Goal: Task Accomplishment & Management: Complete application form

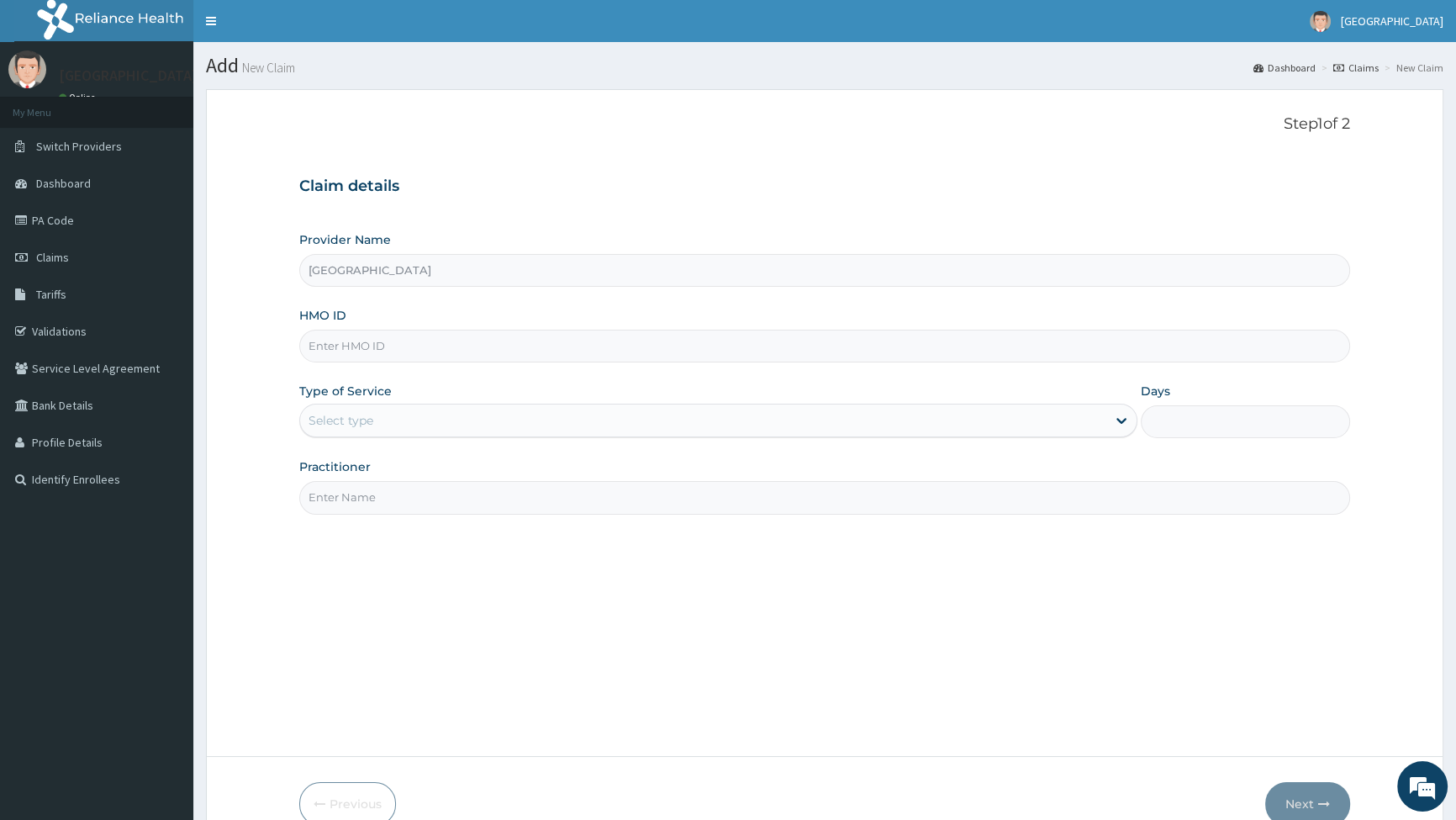
click at [325, 334] on input "HMO ID" at bounding box center [825, 346] width 1051 height 33
click at [326, 343] on input "dis/10024/A" at bounding box center [825, 346] width 1051 height 33
type input "DIS/10024/A"
drag, startPoint x: 395, startPoint y: 413, endPoint x: 383, endPoint y: 441, distance: 30.5
click at [391, 416] on div "Select type" at bounding box center [703, 420] width 806 height 27
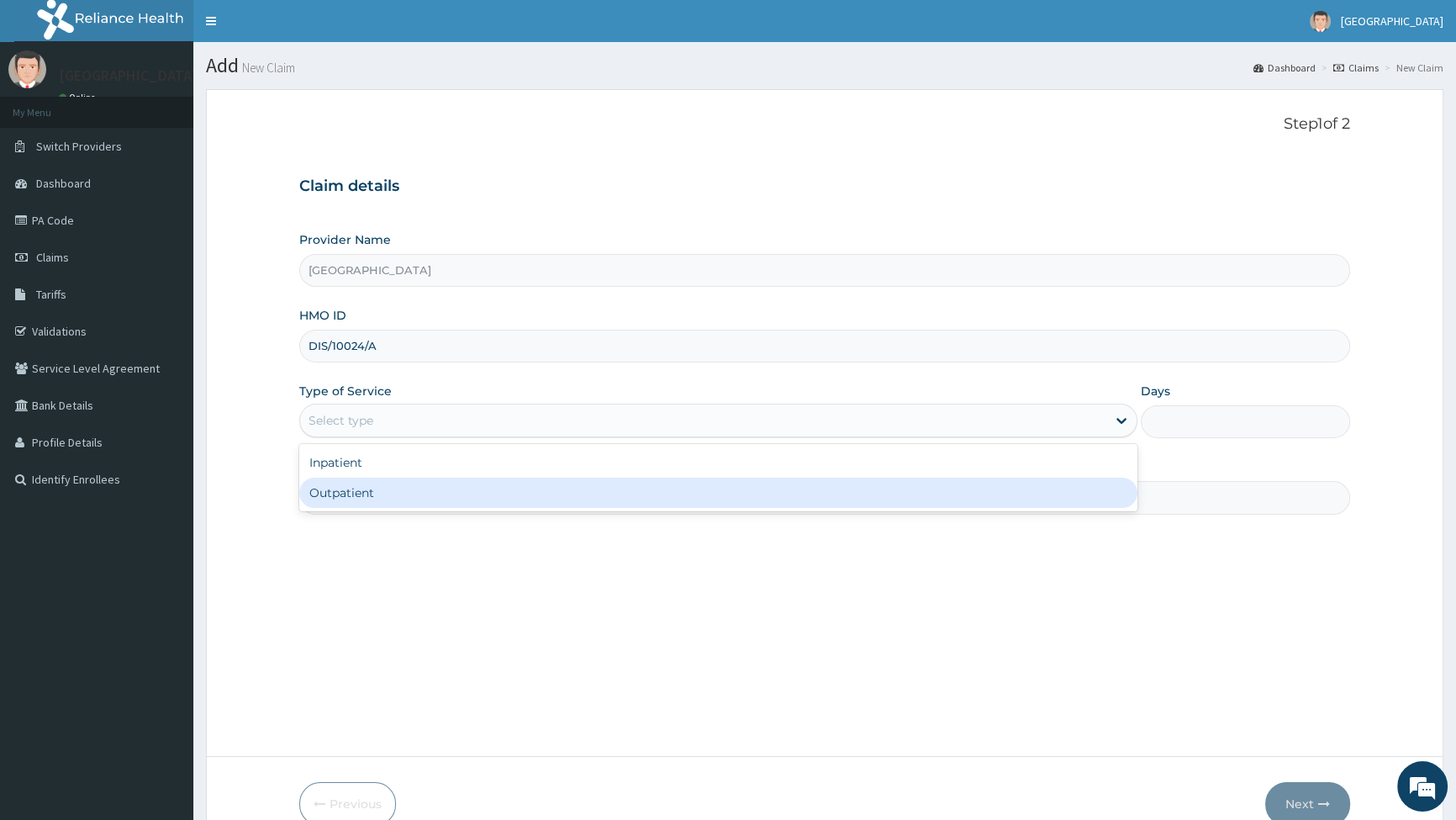
click at [366, 497] on div "Outpatient" at bounding box center [718, 492] width 837 height 31
type input "1"
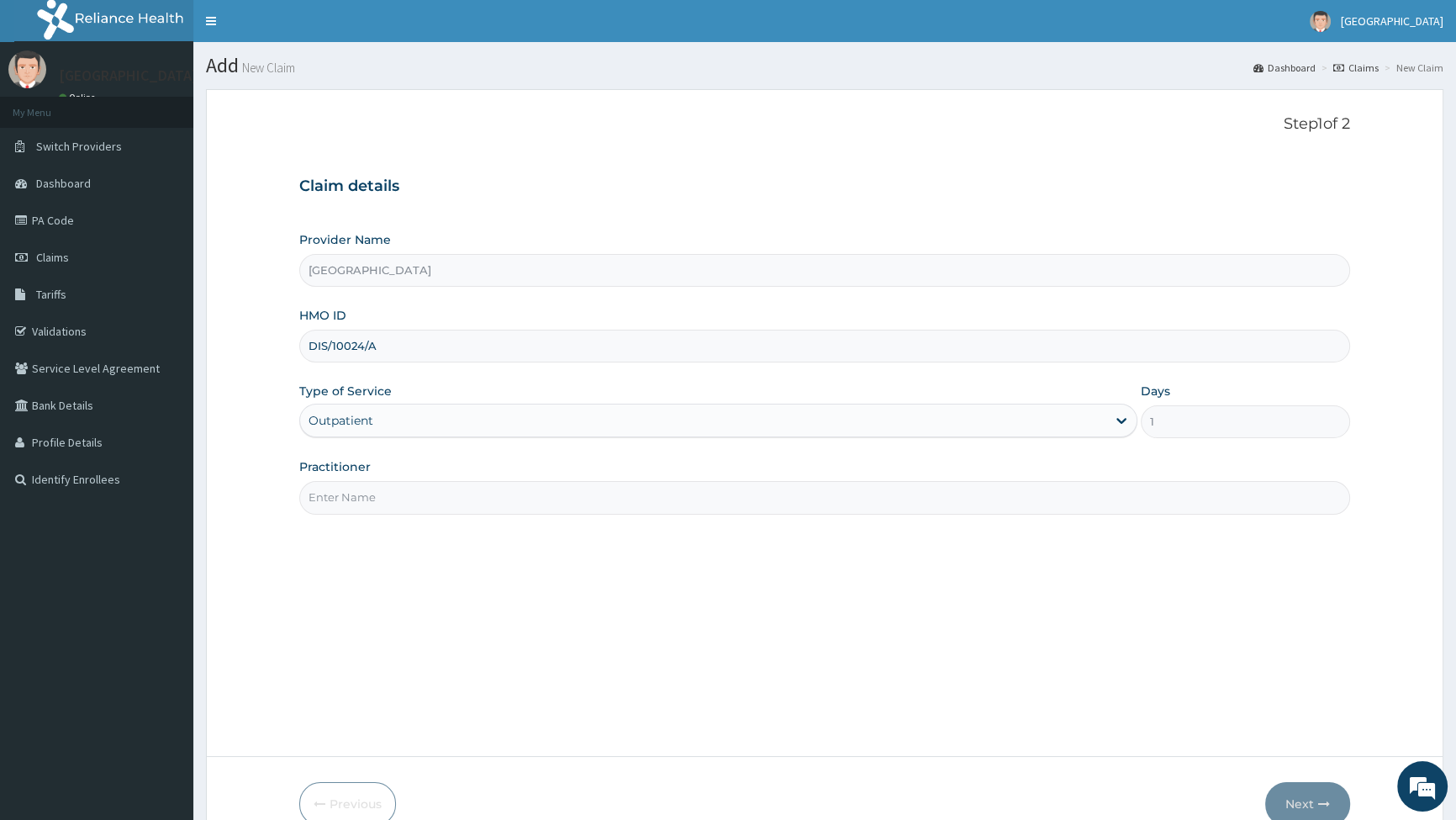
click at [343, 499] on input "Practitioner" at bounding box center [825, 497] width 1051 height 33
type input "DR [PERSON_NAME]"
click at [1300, 799] on button "Next" at bounding box center [1307, 804] width 85 height 44
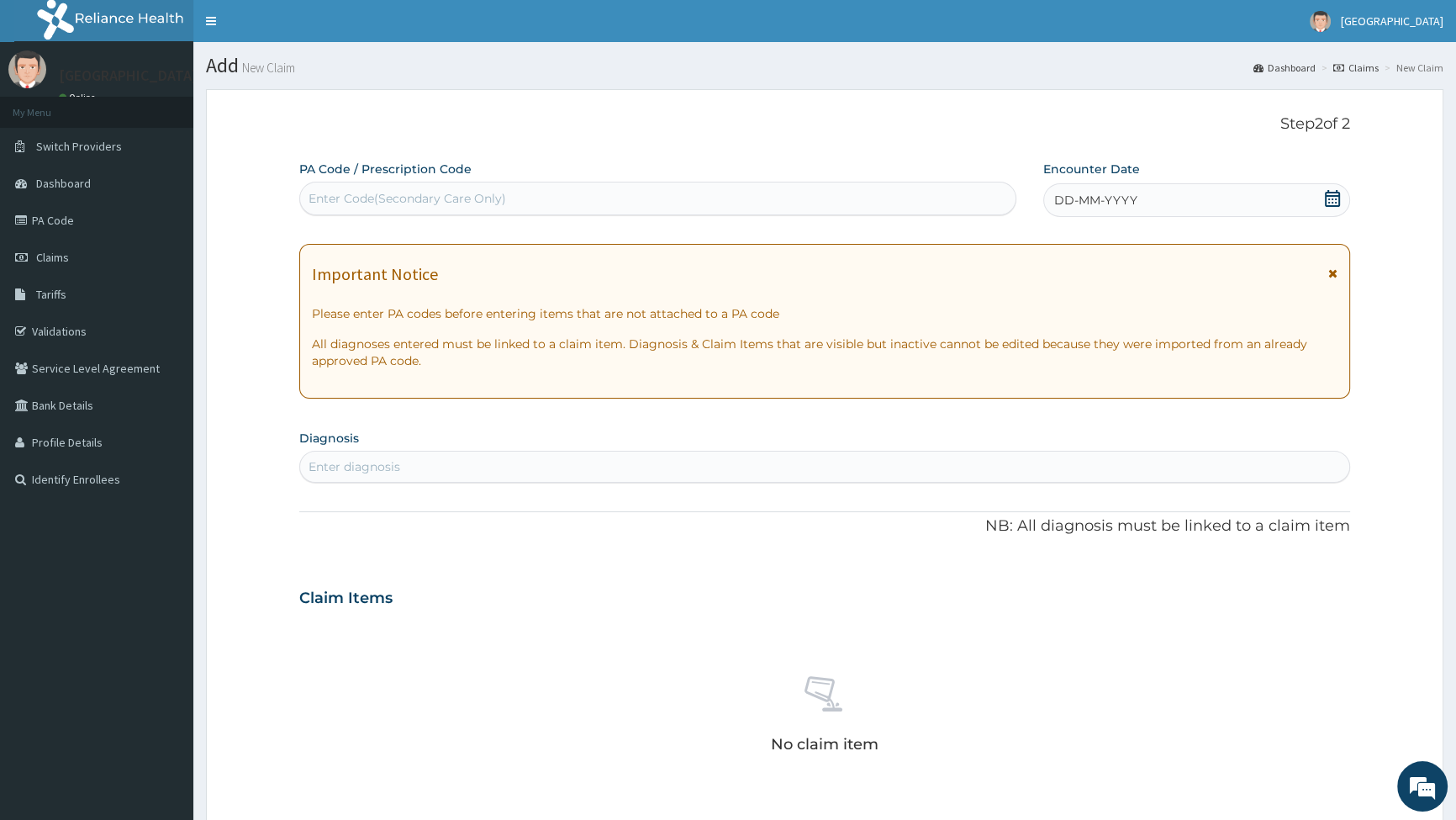
click at [1335, 195] on icon at bounding box center [1332, 198] width 15 height 17
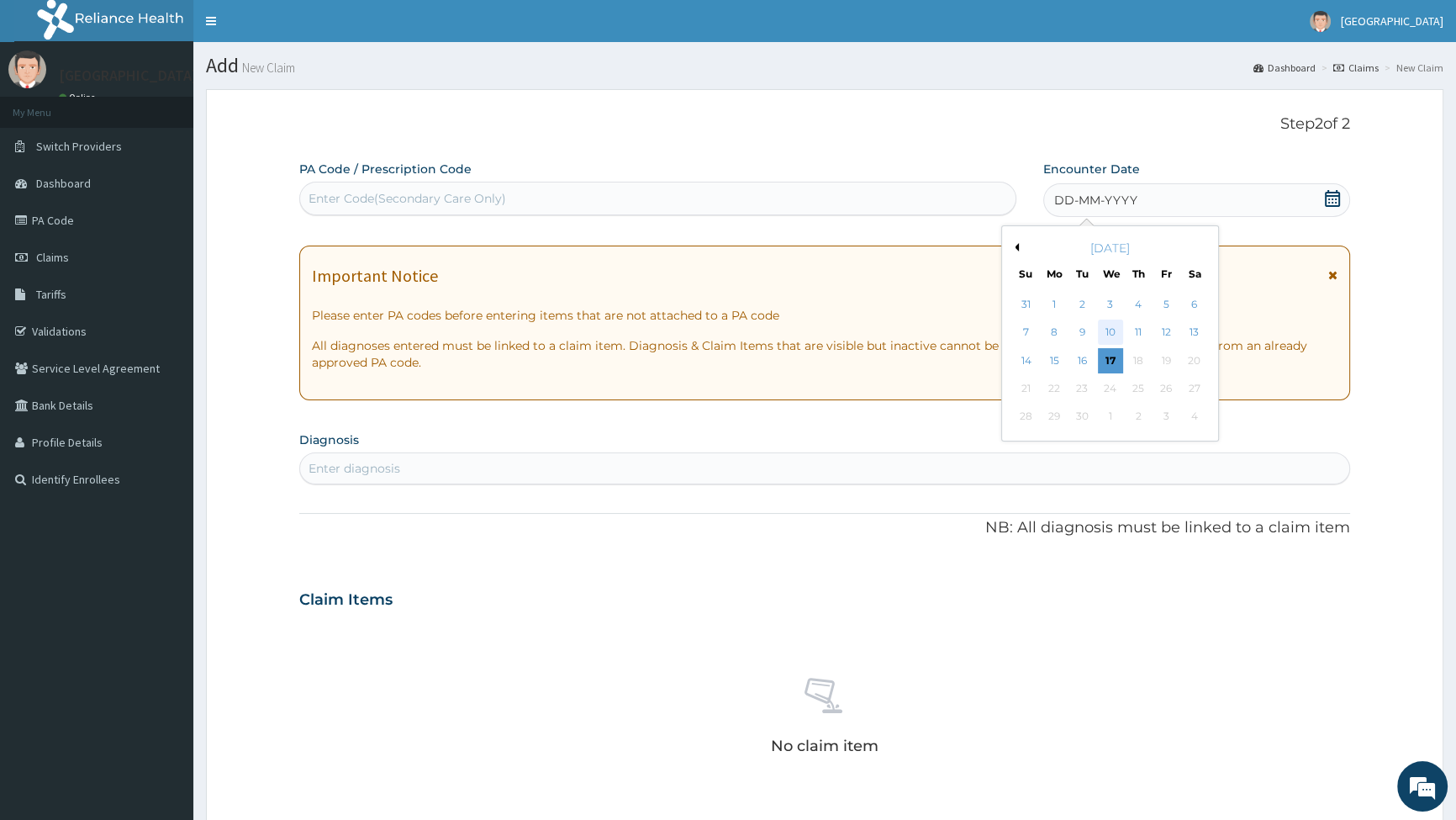
click at [1108, 333] on div "10" at bounding box center [1110, 333] width 25 height 25
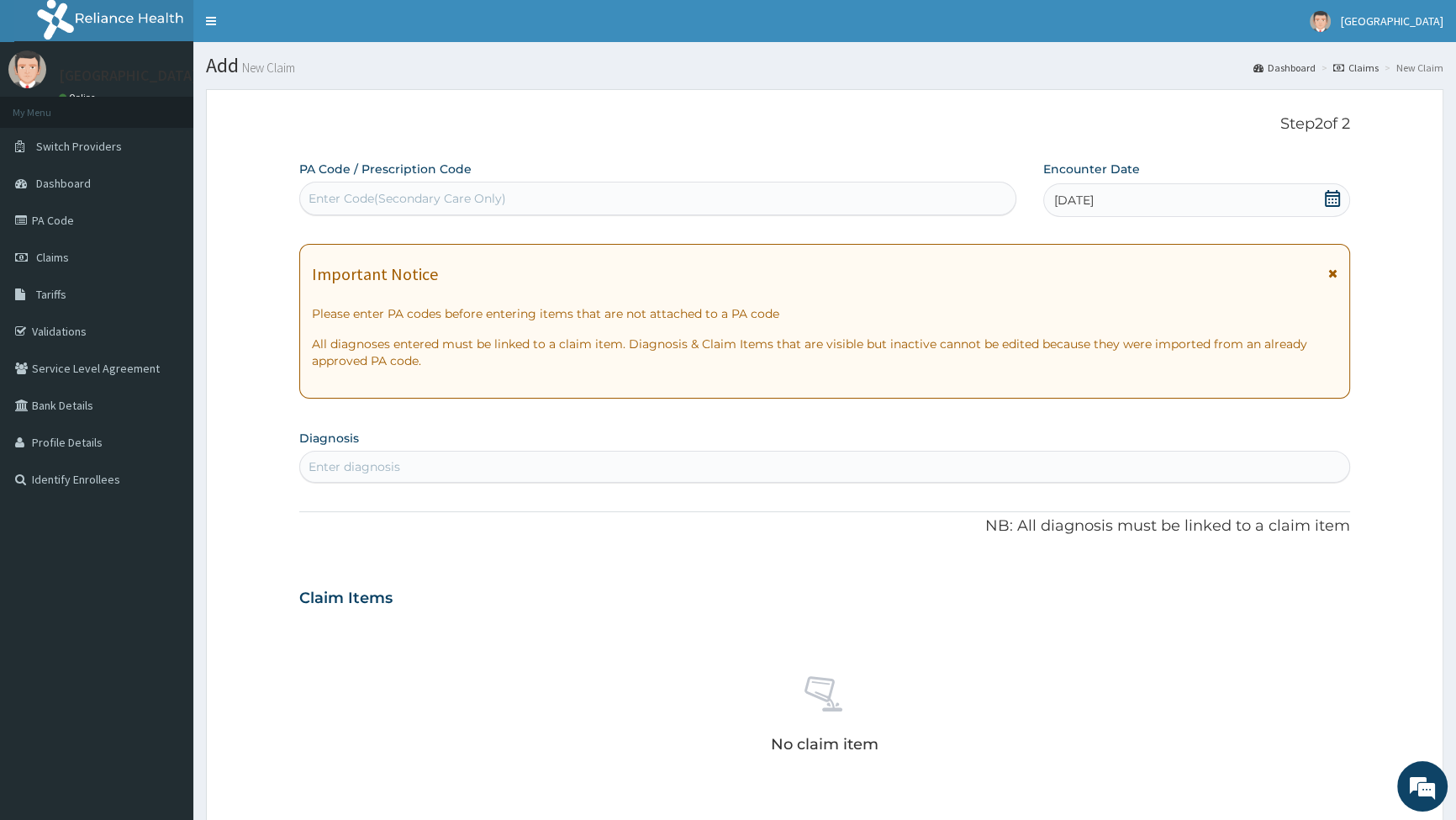
click at [377, 463] on div "Enter diagnosis" at bounding box center [354, 466] width 92 height 17
type input "URINARY"
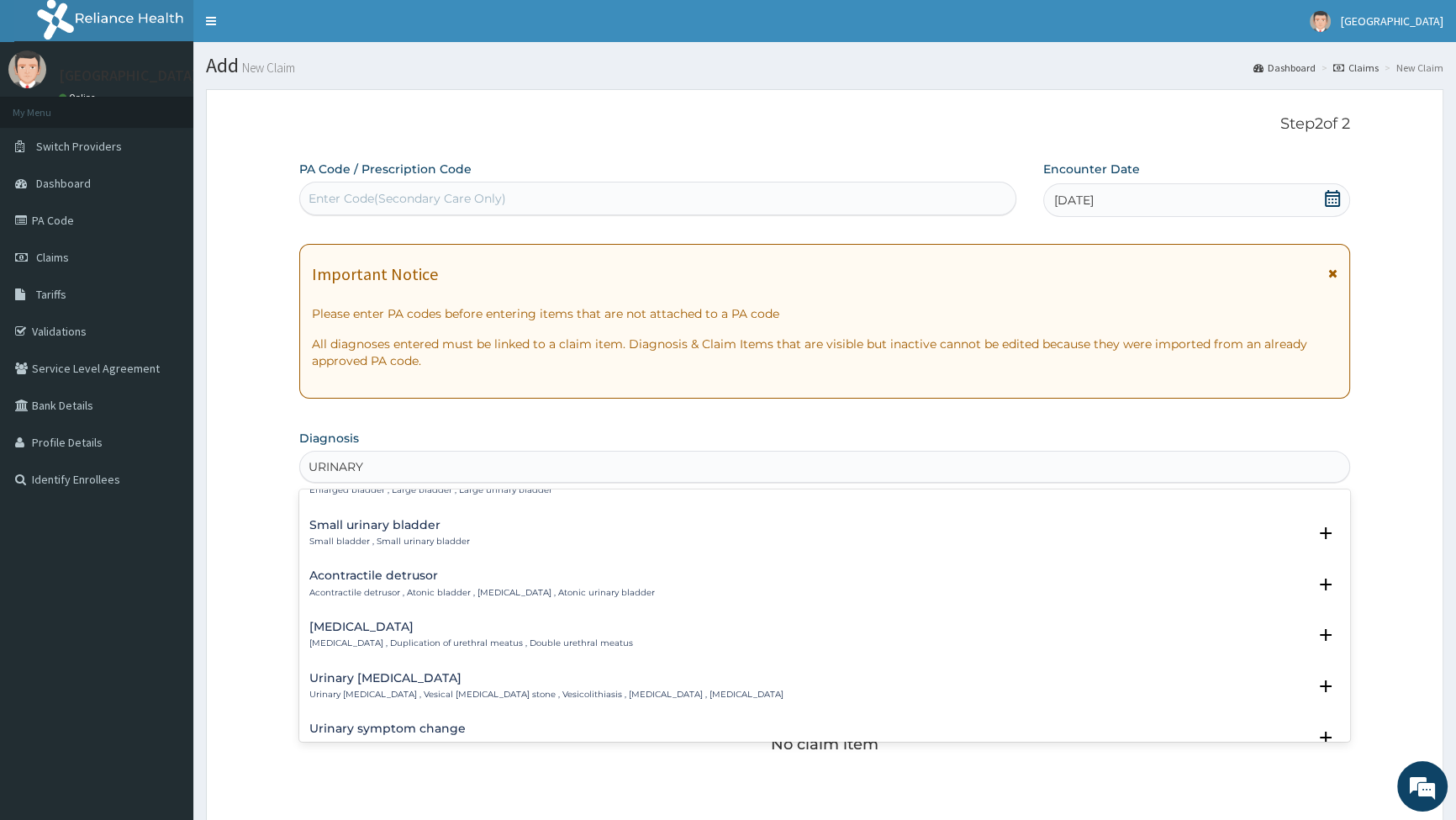
scroll to position [1223, 0]
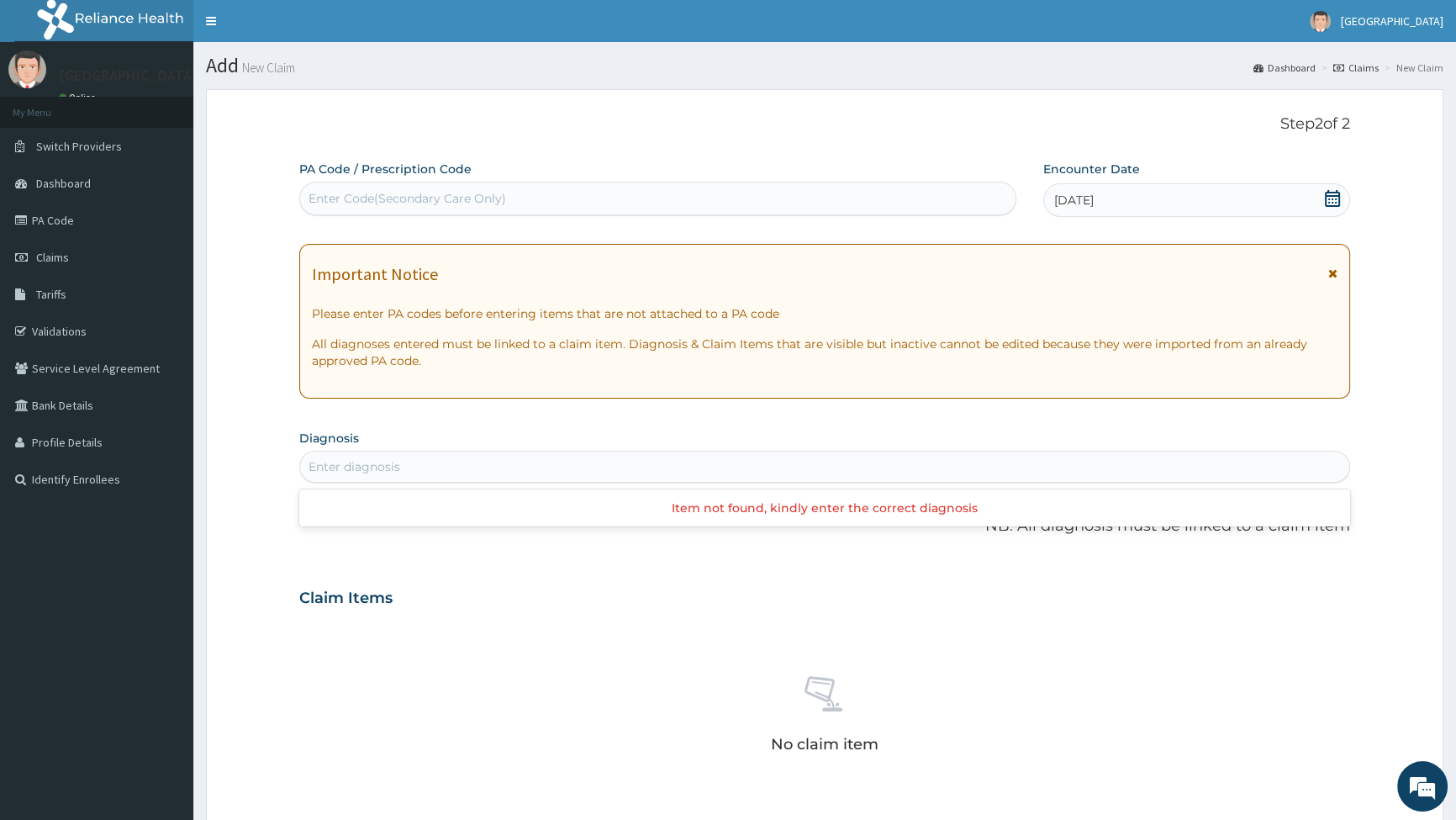
drag, startPoint x: 389, startPoint y: 455, endPoint x: 383, endPoint y: 441, distance: 15.2
click at [387, 455] on div "Enter diagnosis" at bounding box center [824, 467] width 1050 height 27
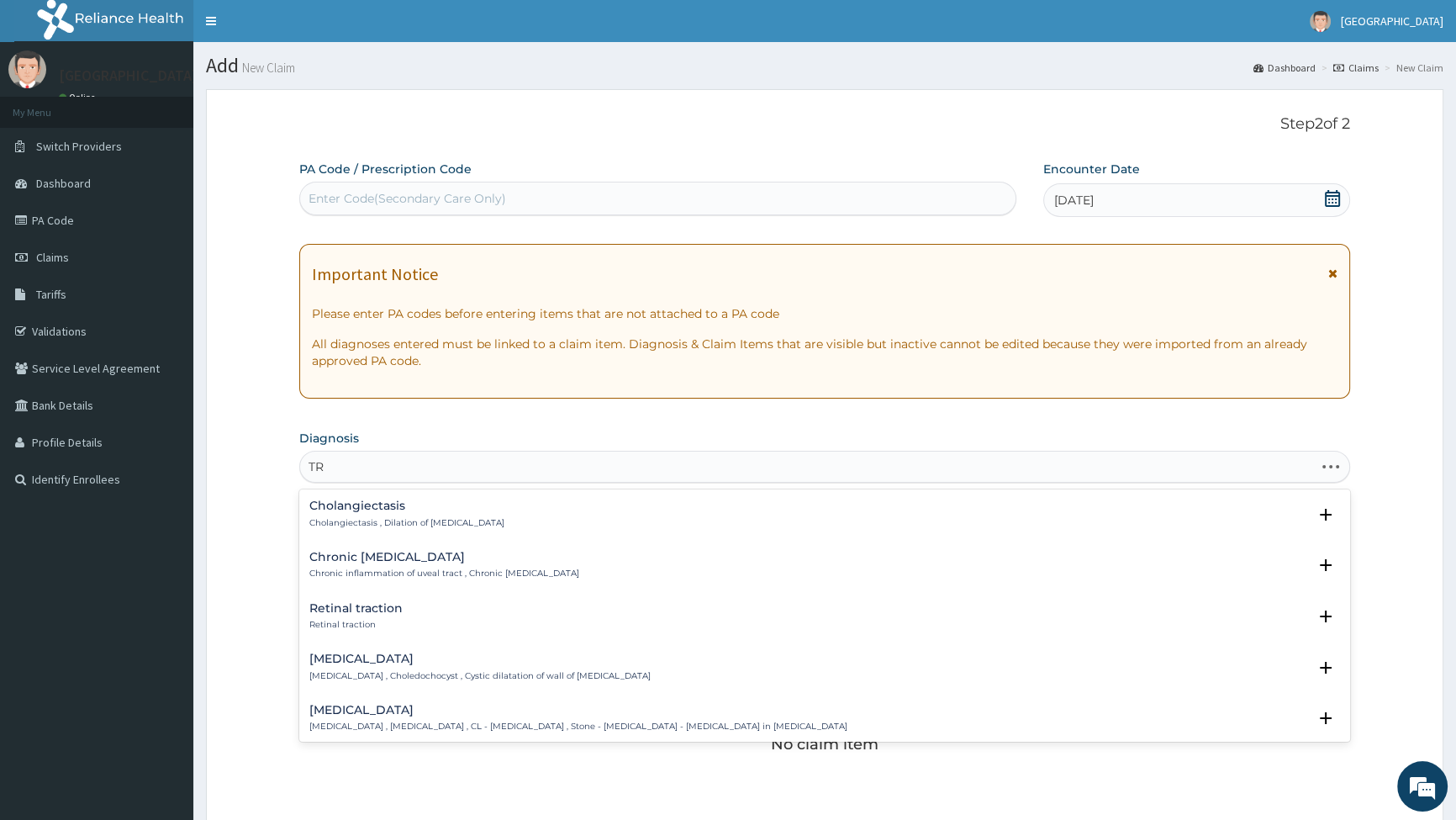
type input "T"
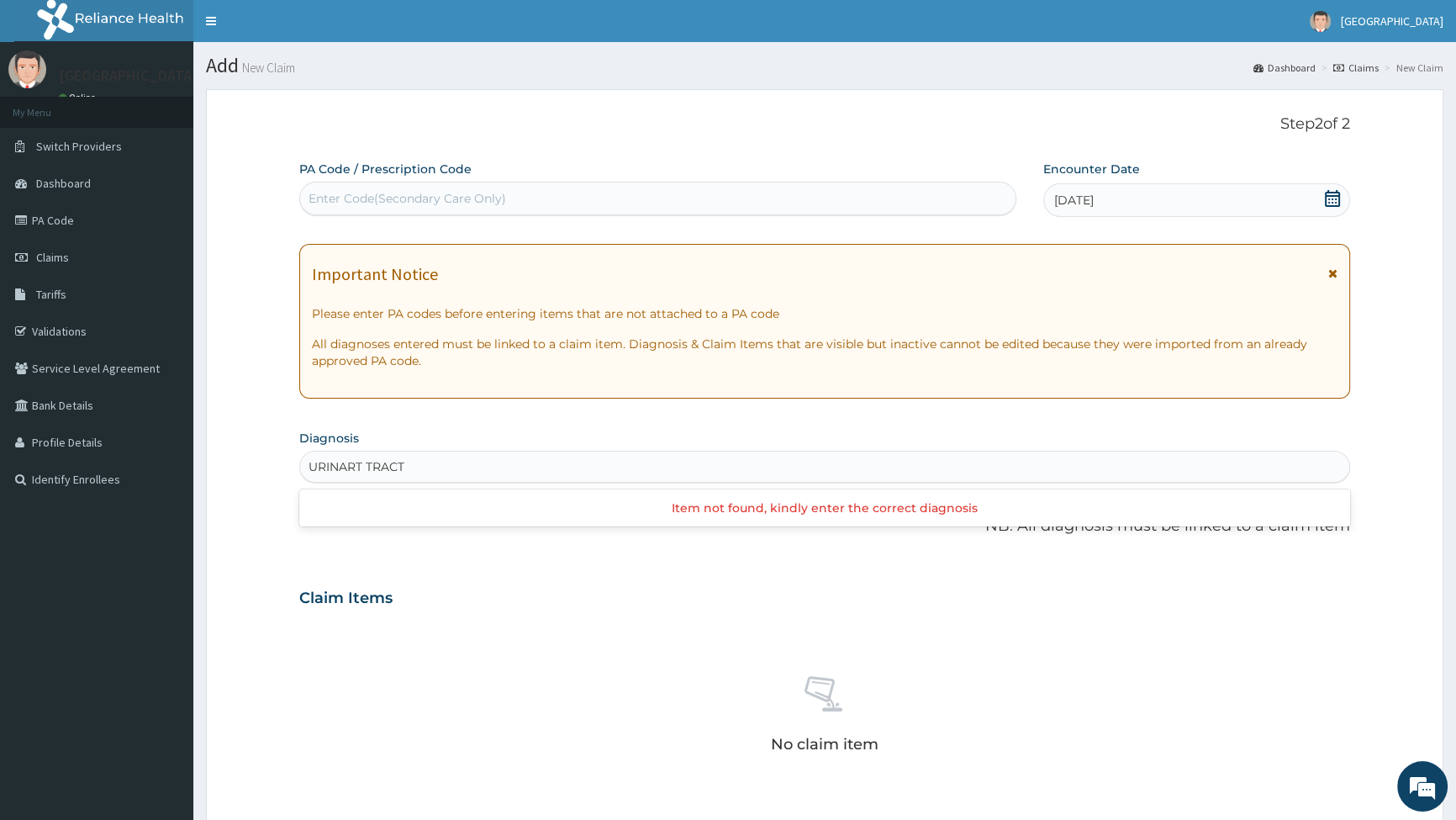
drag, startPoint x: 370, startPoint y: 462, endPoint x: 361, endPoint y: 459, distance: 9.5
click at [369, 462] on input "URINART TRACT" at bounding box center [357, 466] width 98 height 17
type input "URINARY TRACT"
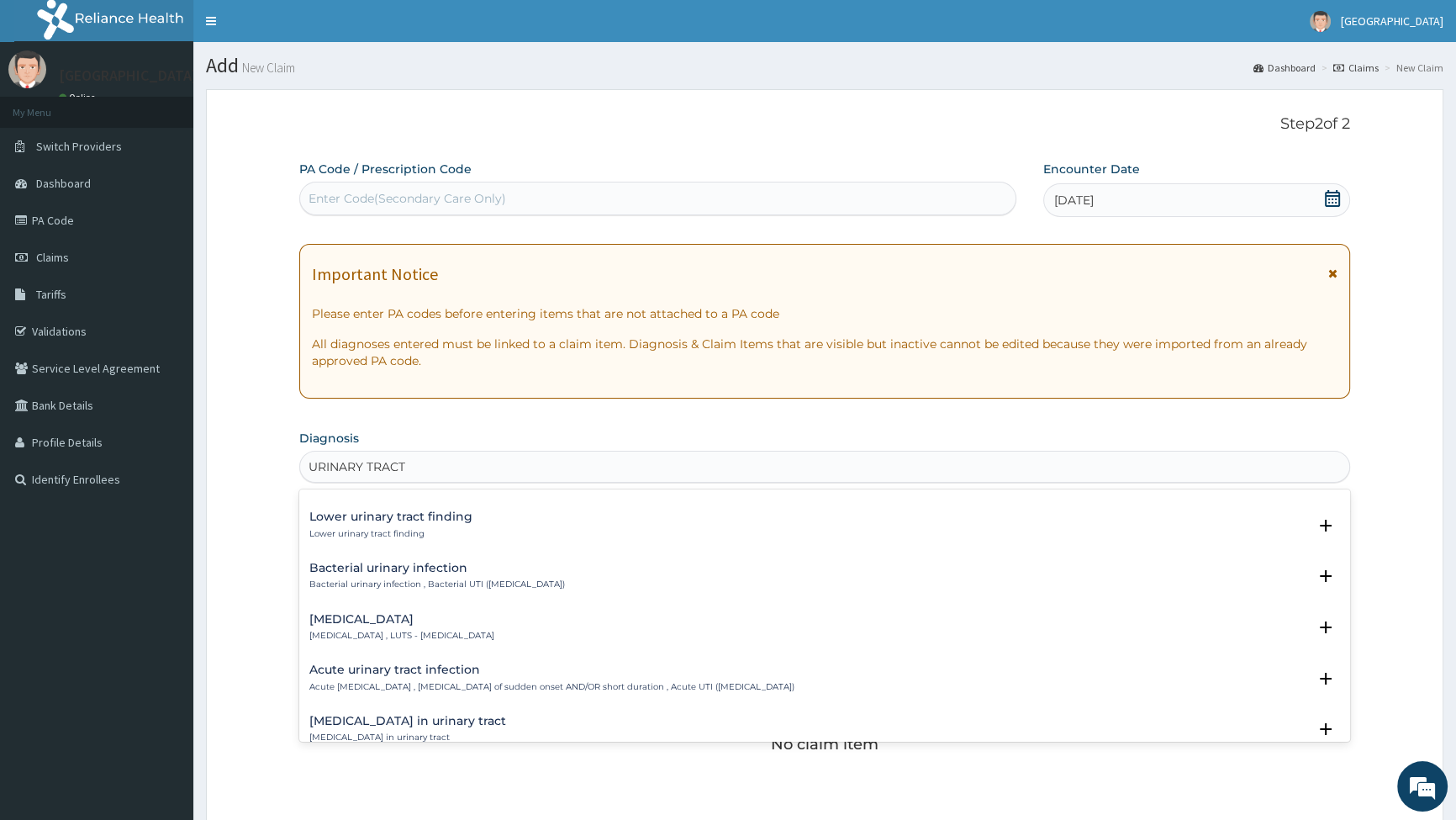
scroll to position [611, 0]
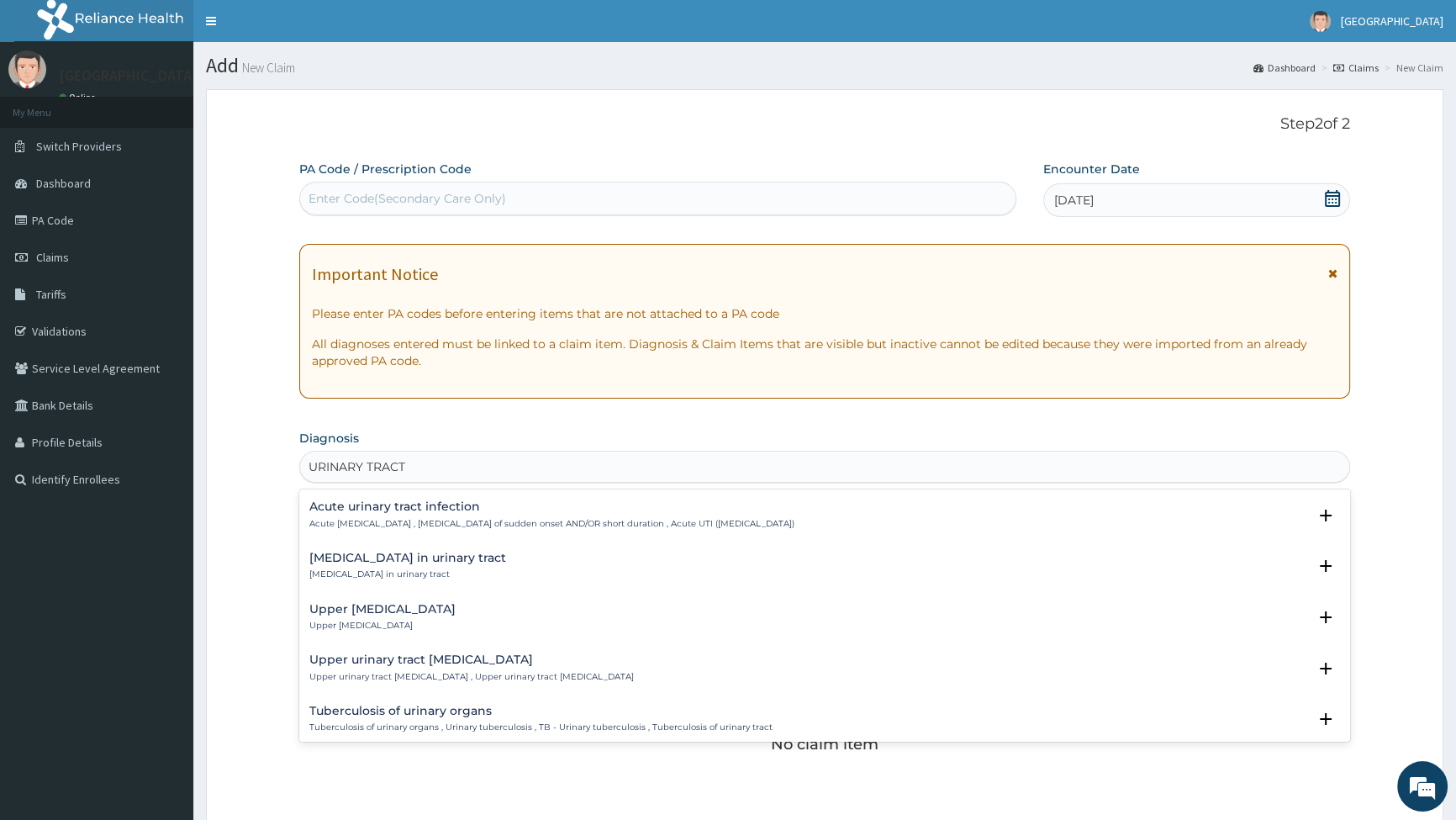
click at [387, 513] on h4 "Acute urinary tract infection" at bounding box center [551, 506] width 485 height 12
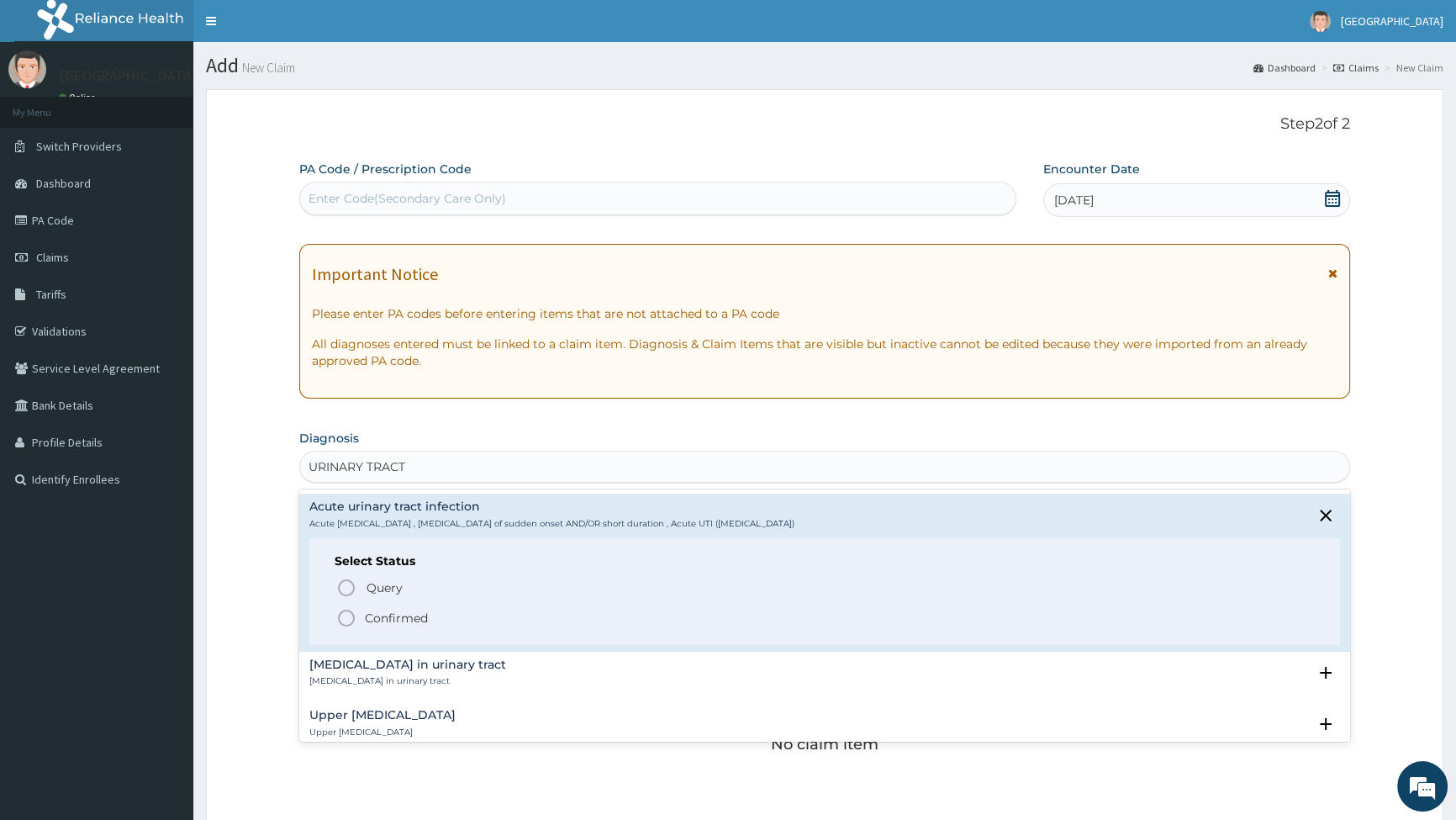
click at [350, 616] on icon "status option filled" at bounding box center [346, 618] width 20 height 20
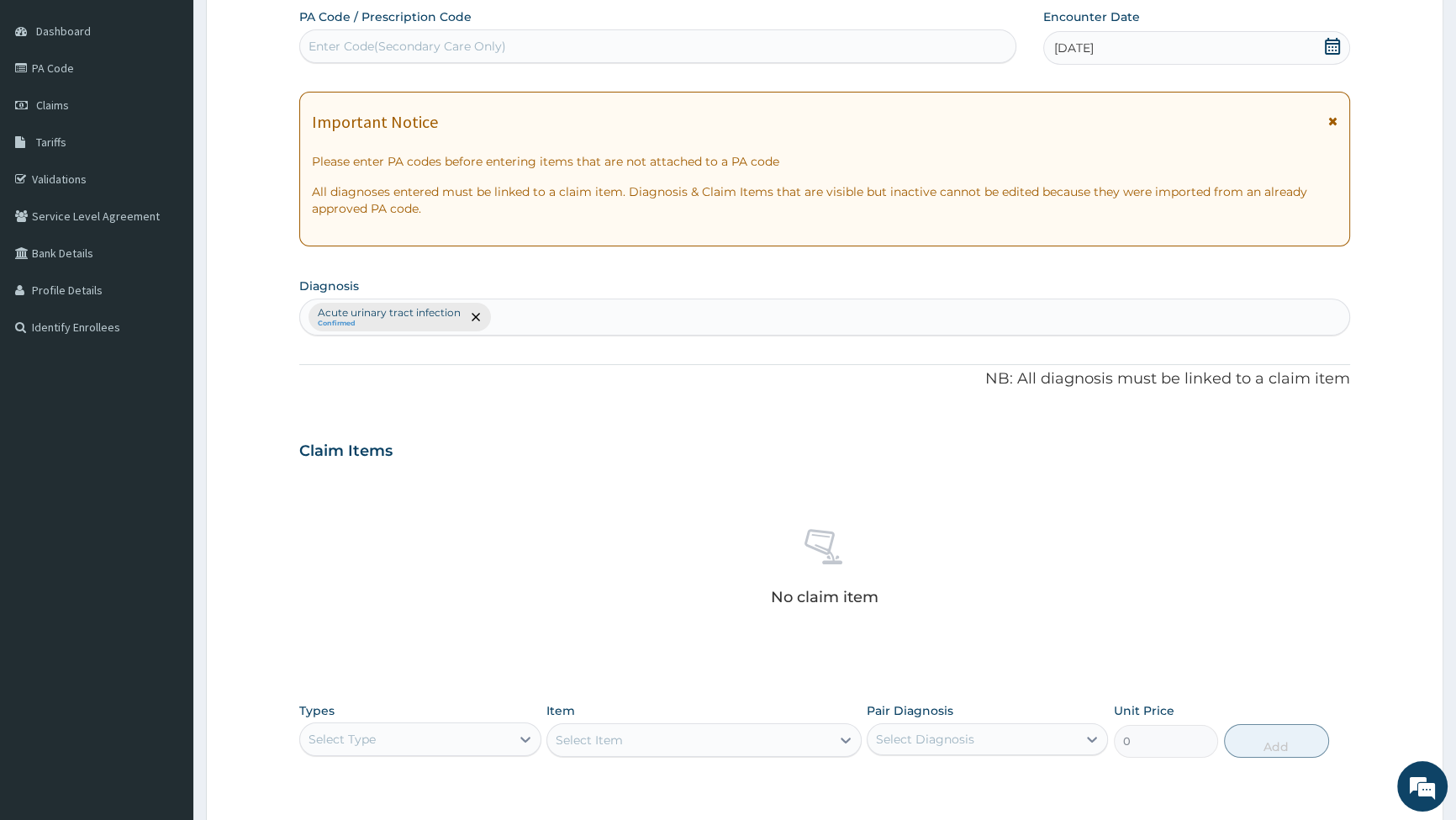
scroll to position [382, 0]
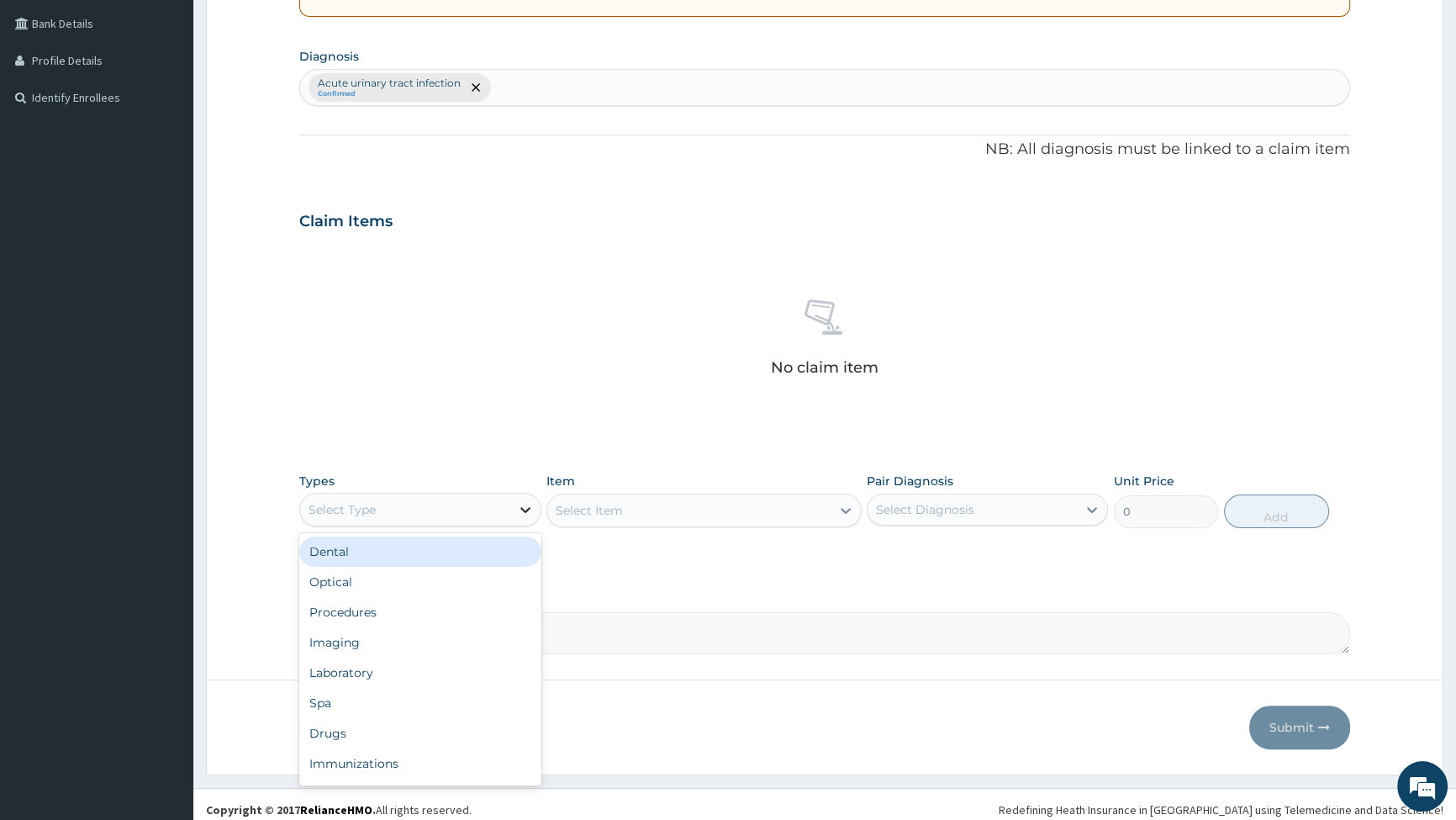
click at [525, 509] on icon at bounding box center [526, 510] width 10 height 6
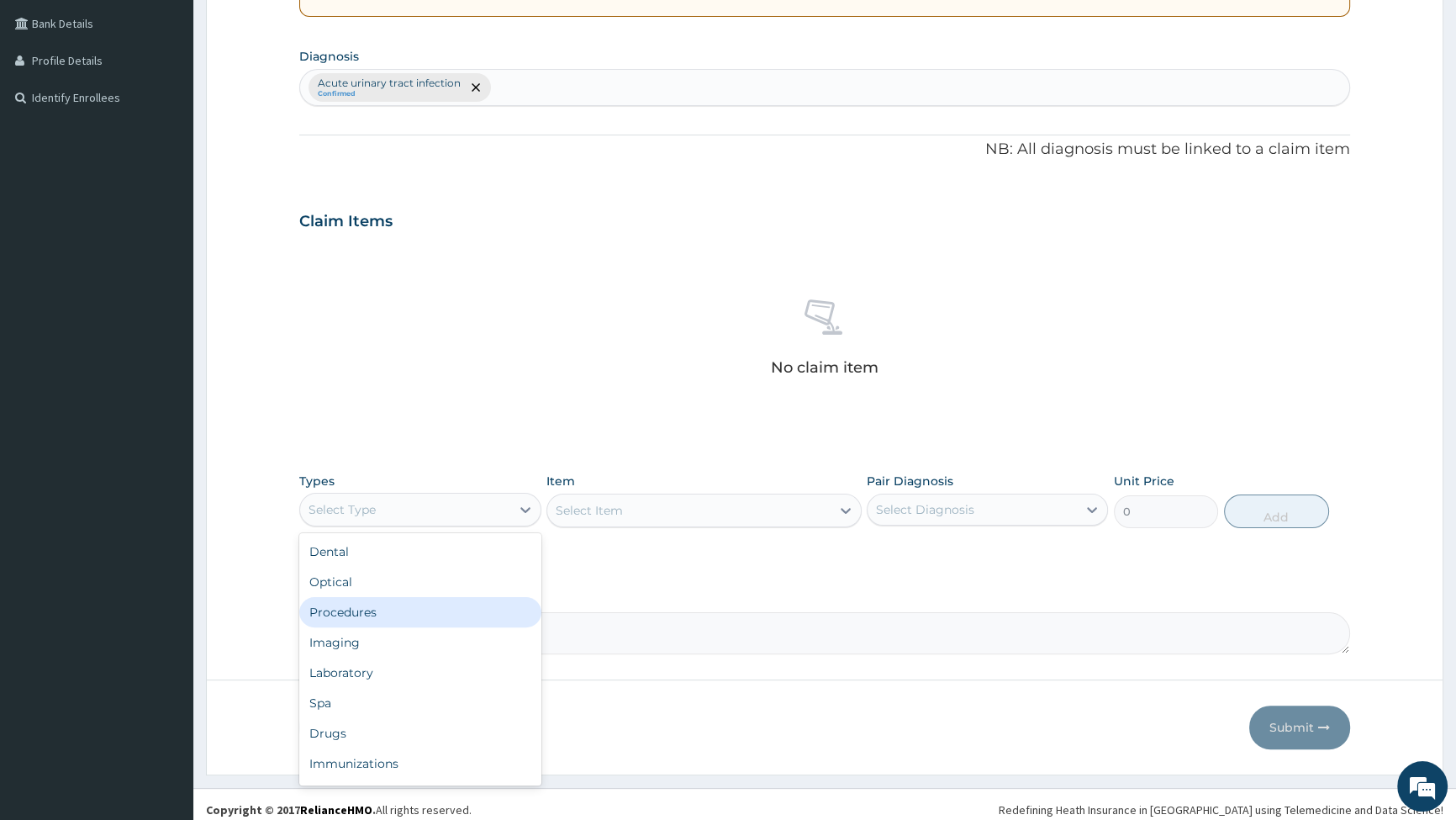
scroll to position [57, 0]
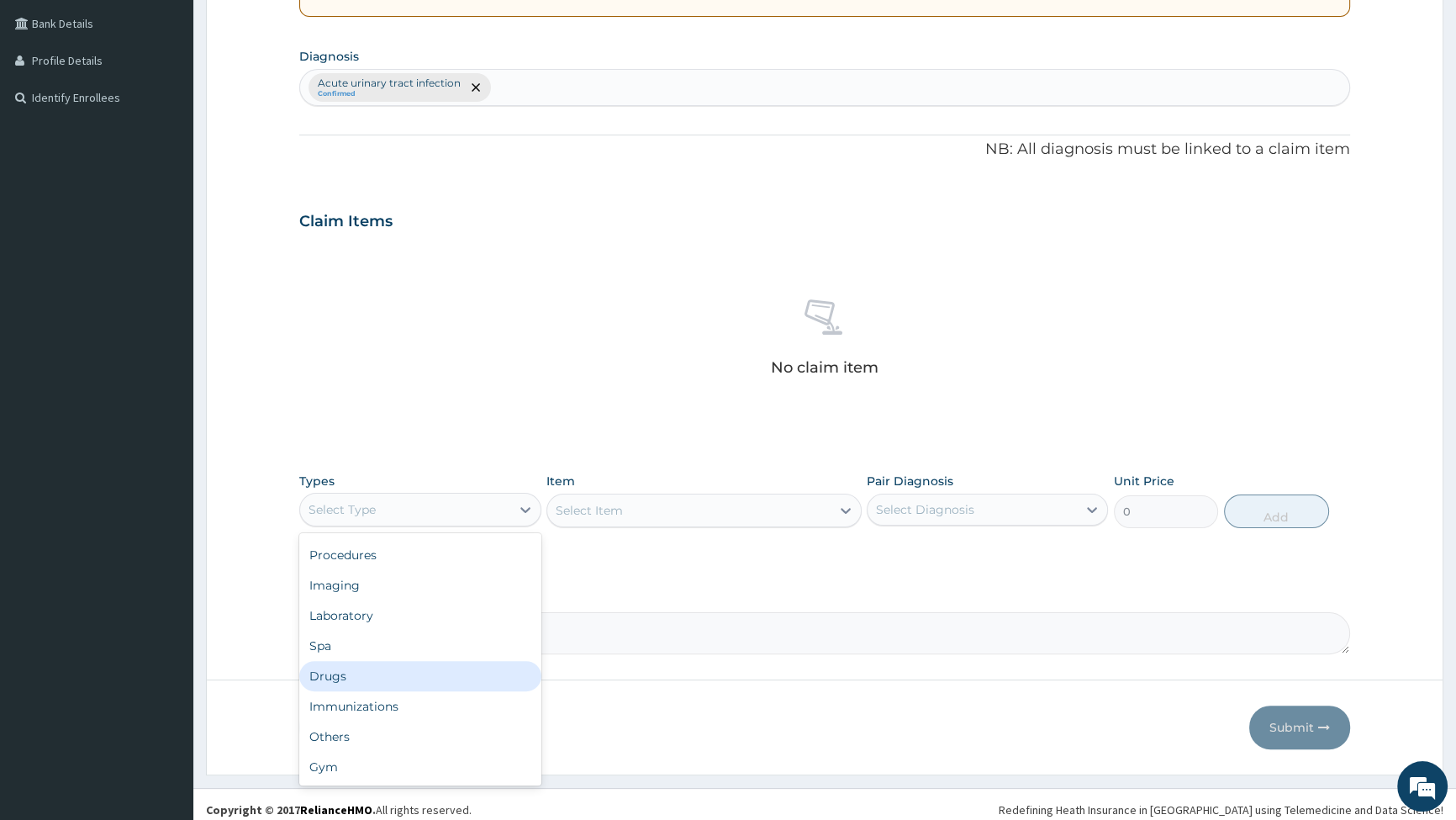
click at [336, 679] on div "Drugs" at bounding box center [420, 676] width 241 height 31
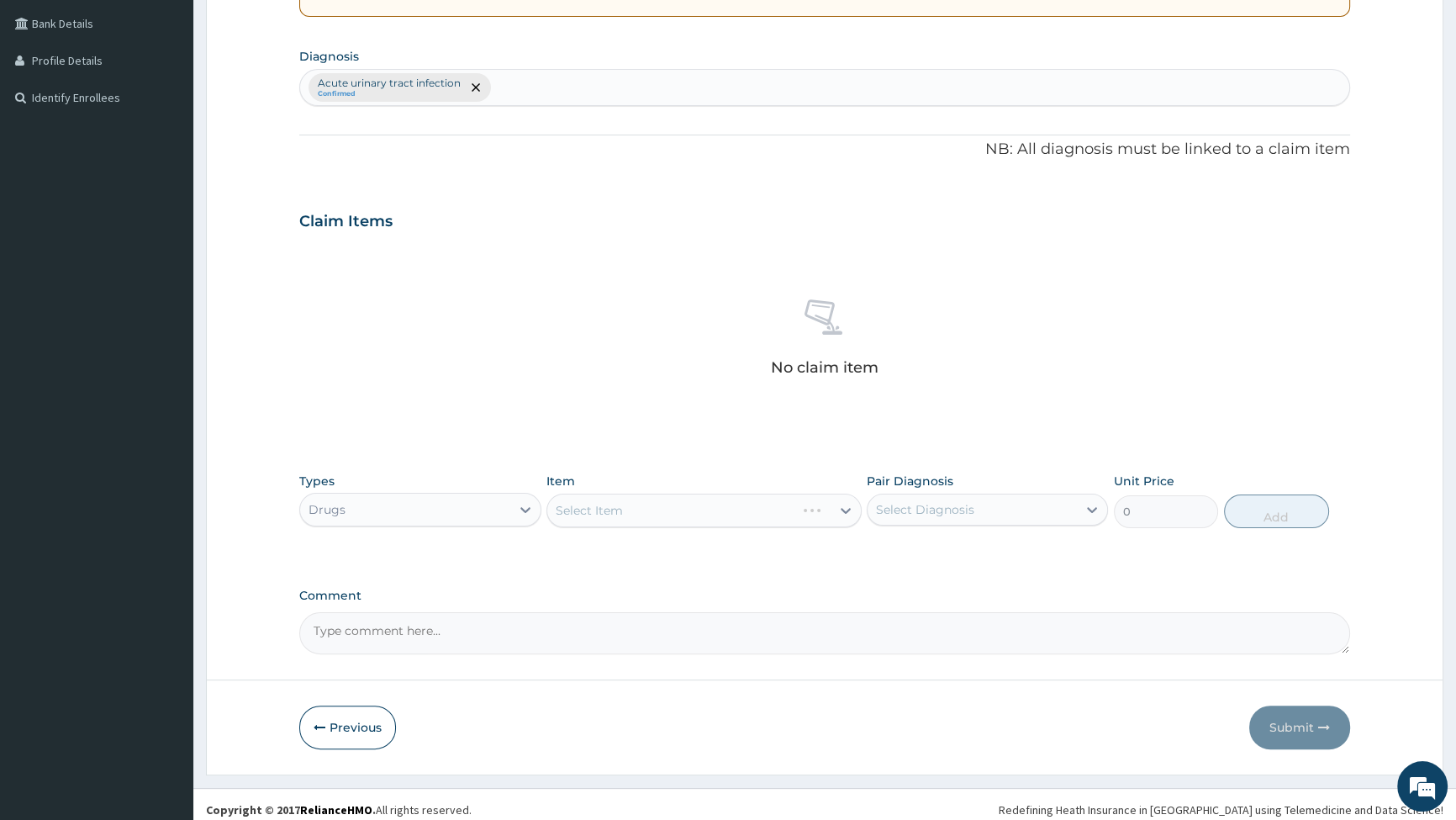
click at [704, 509] on div "Select Item" at bounding box center [704, 511] width 315 height 33
click at [844, 505] on icon at bounding box center [845, 510] width 17 height 17
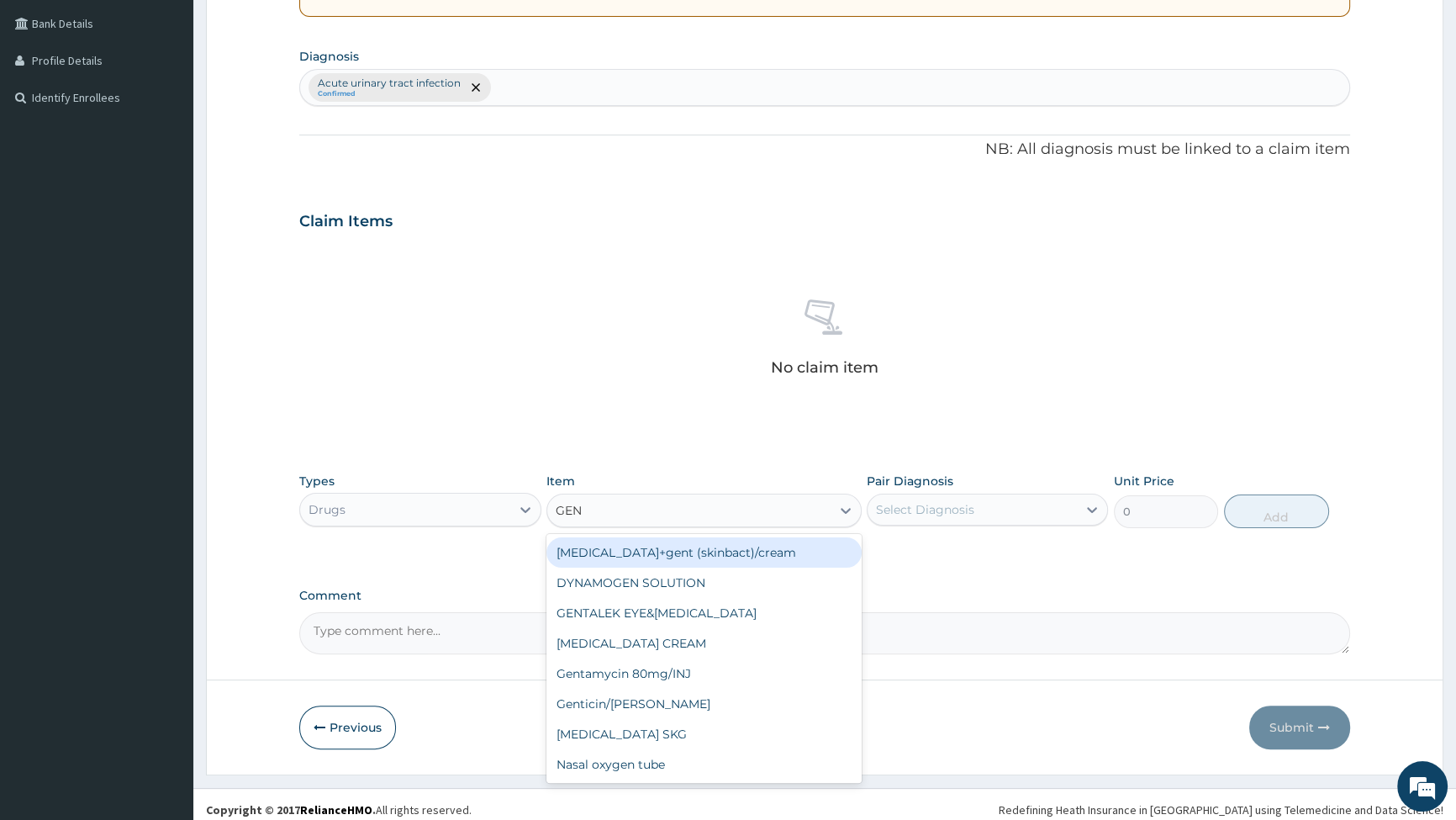
type input "GENT"
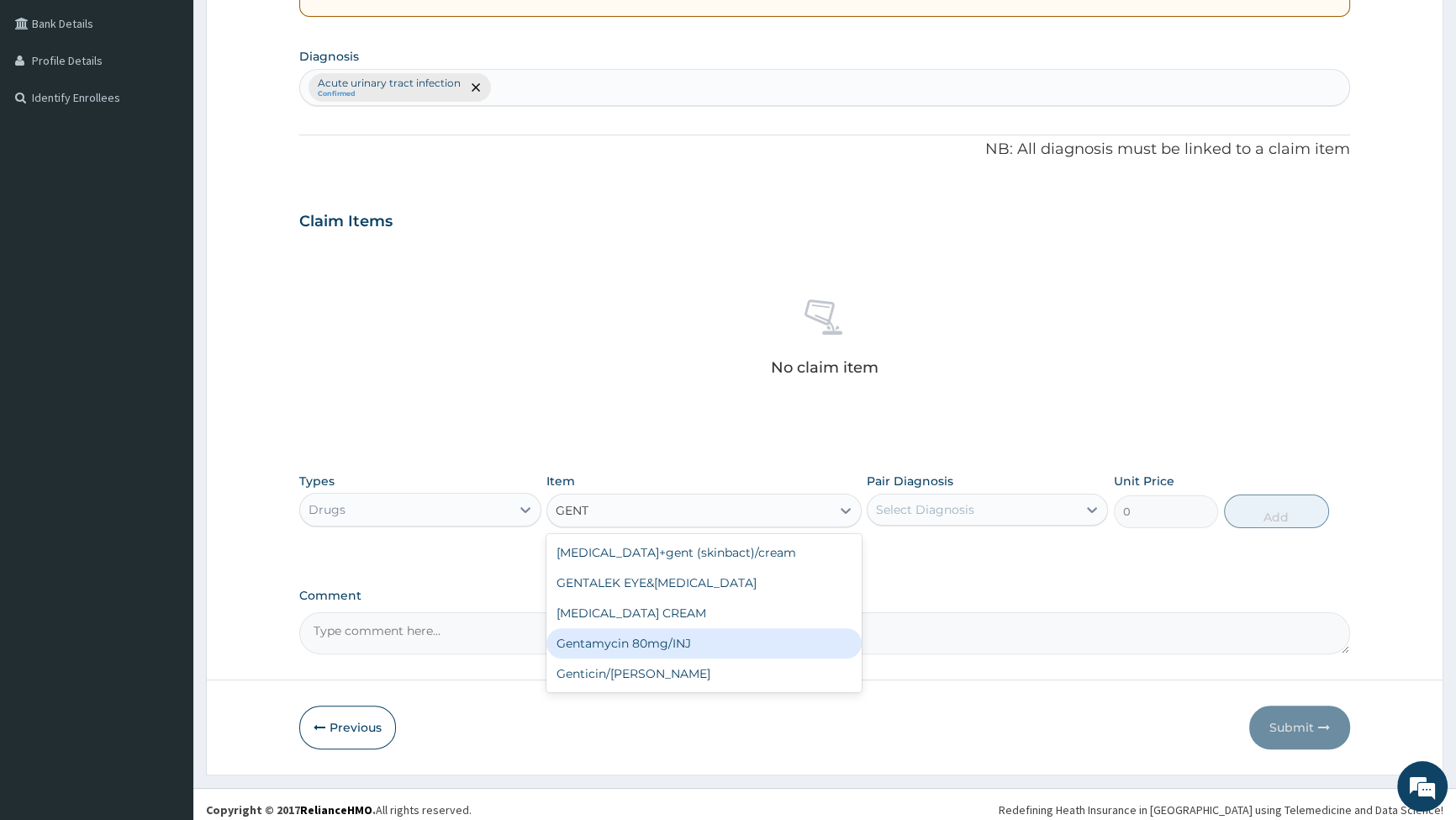
click at [620, 643] on div "Gentamycin 80mg/INJ" at bounding box center [704, 643] width 315 height 31
type input "210"
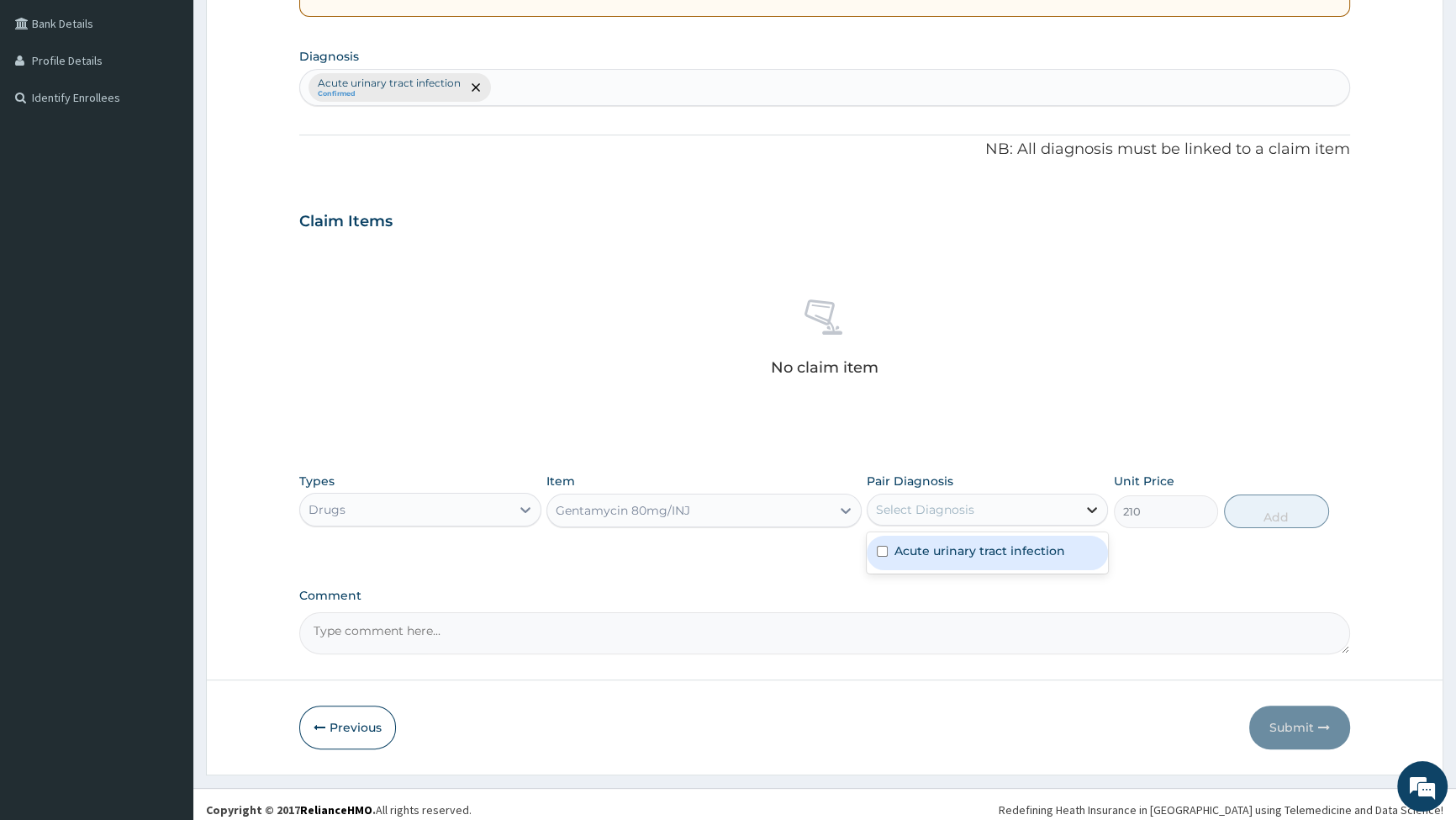
click at [1082, 504] on div at bounding box center [1092, 510] width 31 height 31
click at [880, 548] on input "checkbox" at bounding box center [882, 551] width 11 height 11
checkbox input "true"
click at [1285, 504] on button "Add" at bounding box center [1277, 511] width 105 height 33
type input "0"
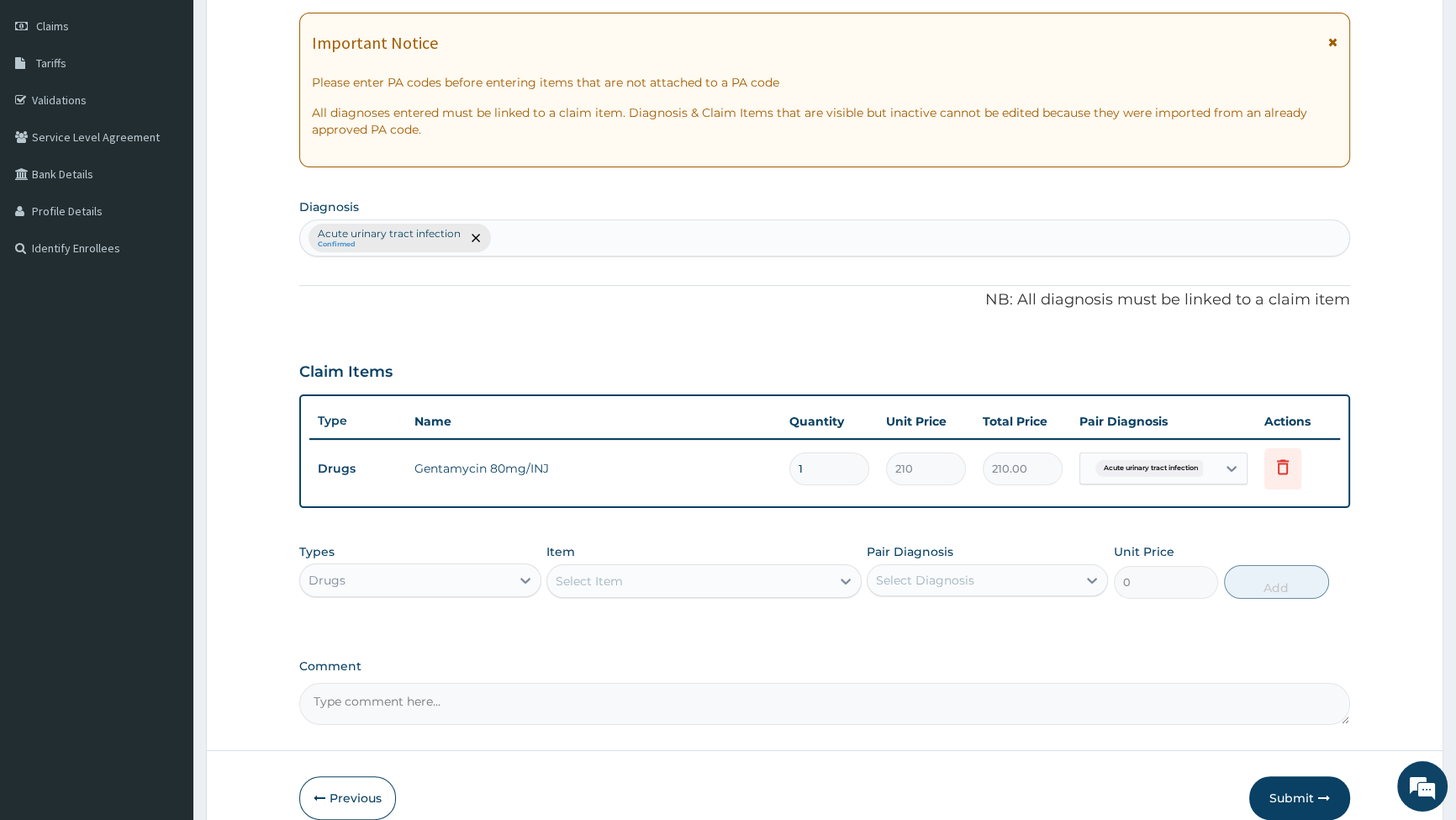
scroll to position [158, 0]
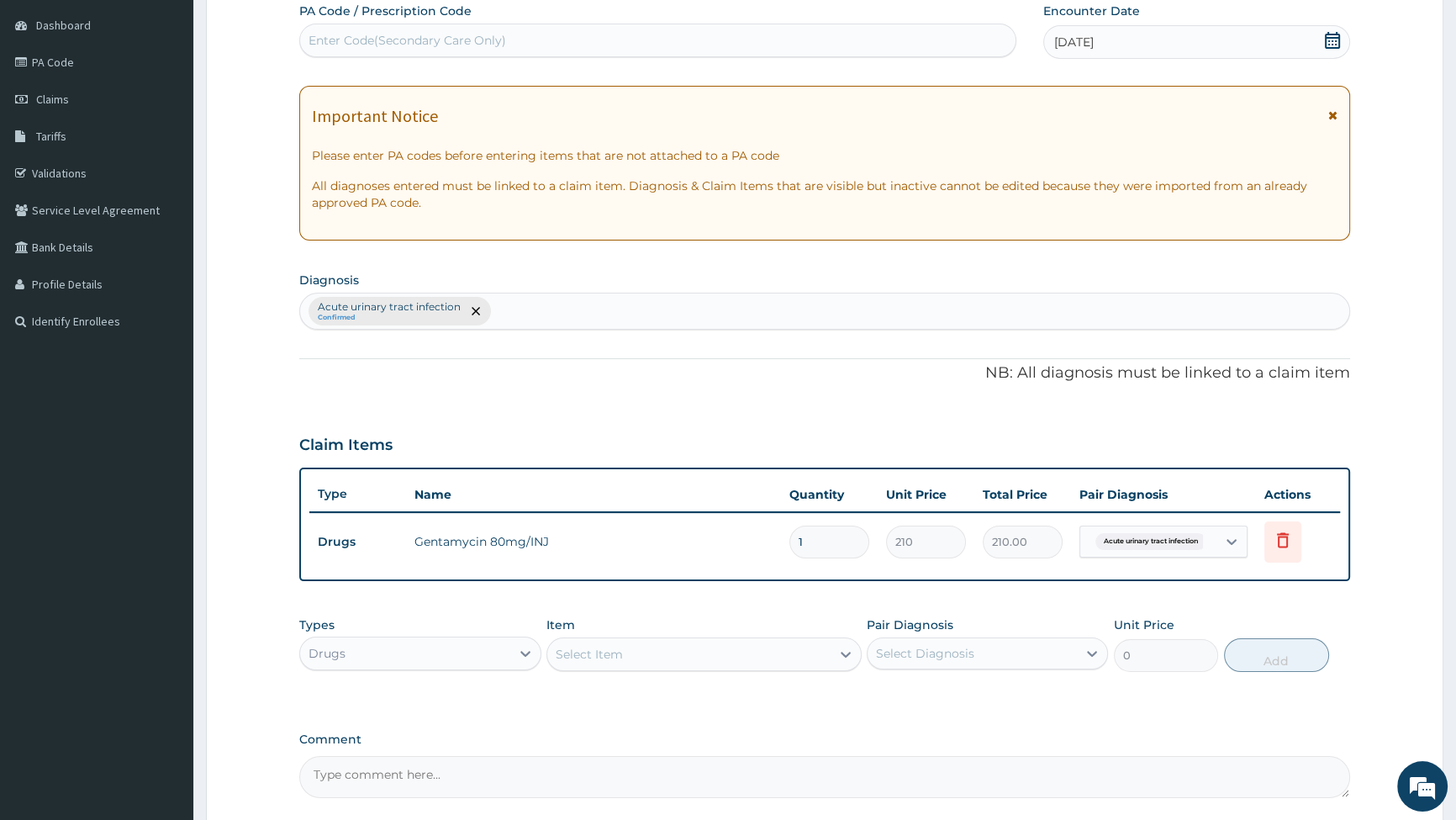
click at [829, 541] on input "1" at bounding box center [829, 542] width 80 height 33
type input "0.00"
type input "6"
type input "1260.00"
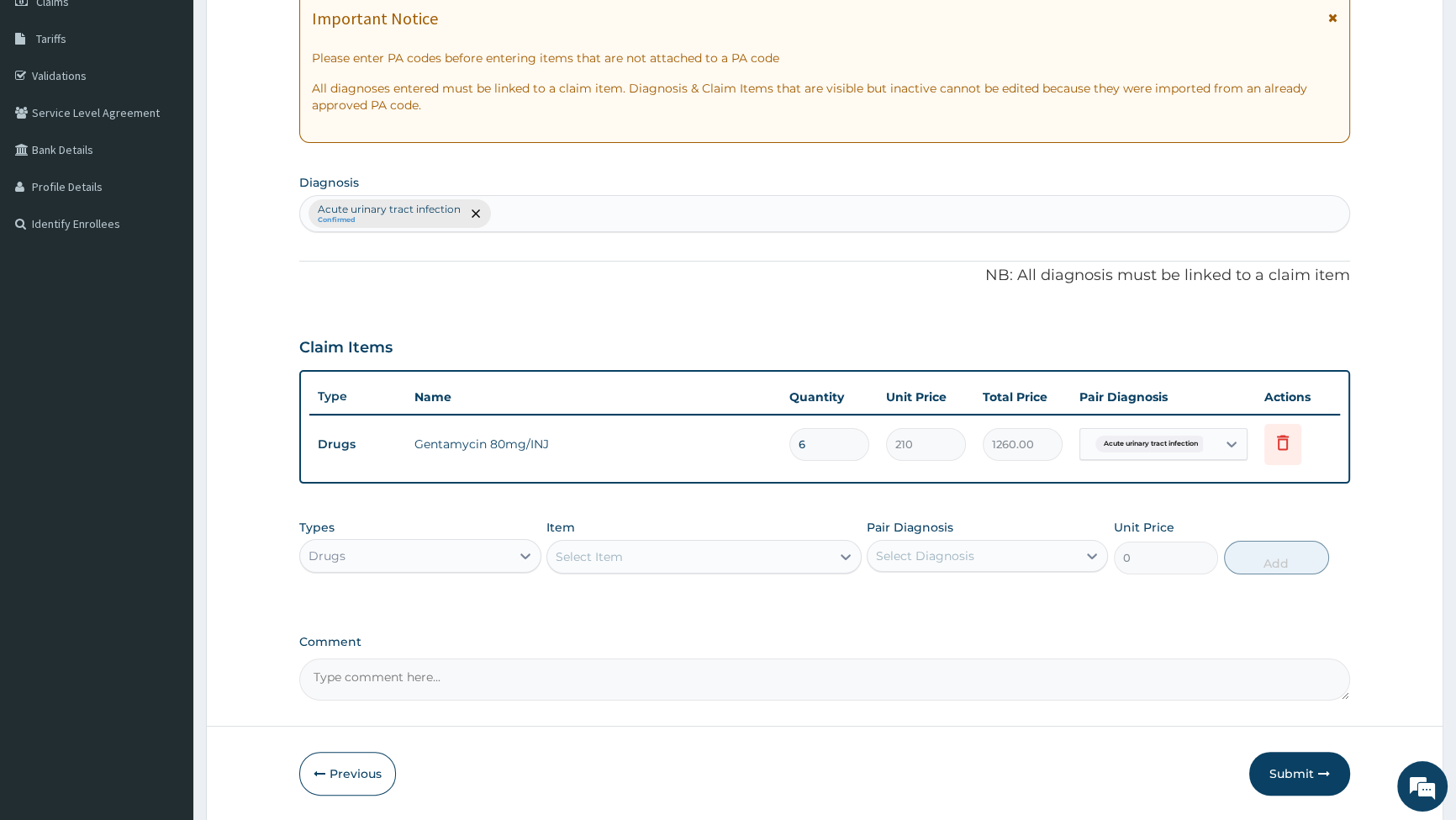
scroll to position [311, 0]
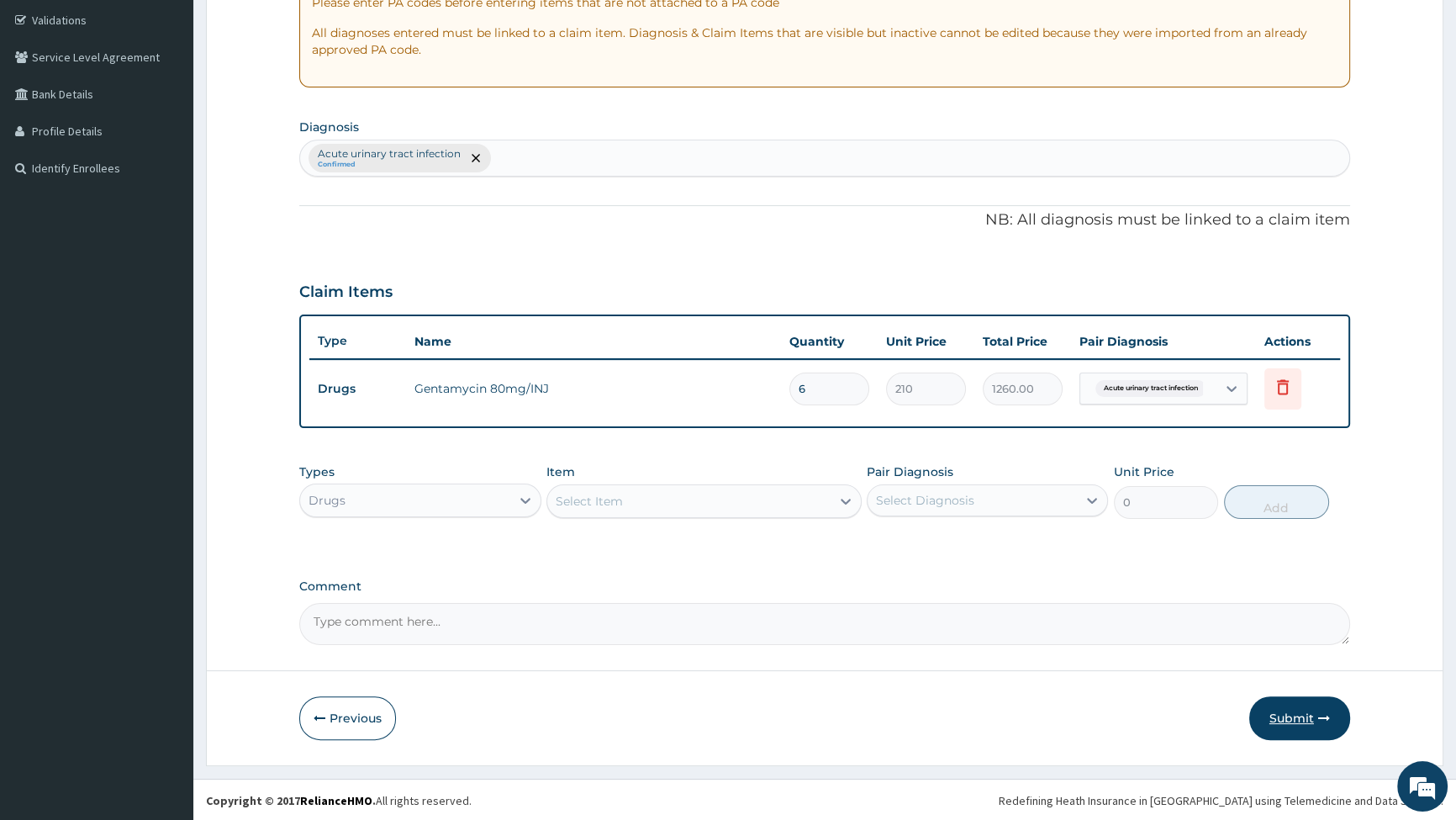
type input "6"
click at [1298, 714] on button "Submit" at bounding box center [1300, 719] width 101 height 44
drag, startPoint x: 333, startPoint y: 715, endPoint x: 347, endPoint y: 706, distance: 16.6
click at [334, 715] on button "Previous" at bounding box center [348, 719] width 97 height 44
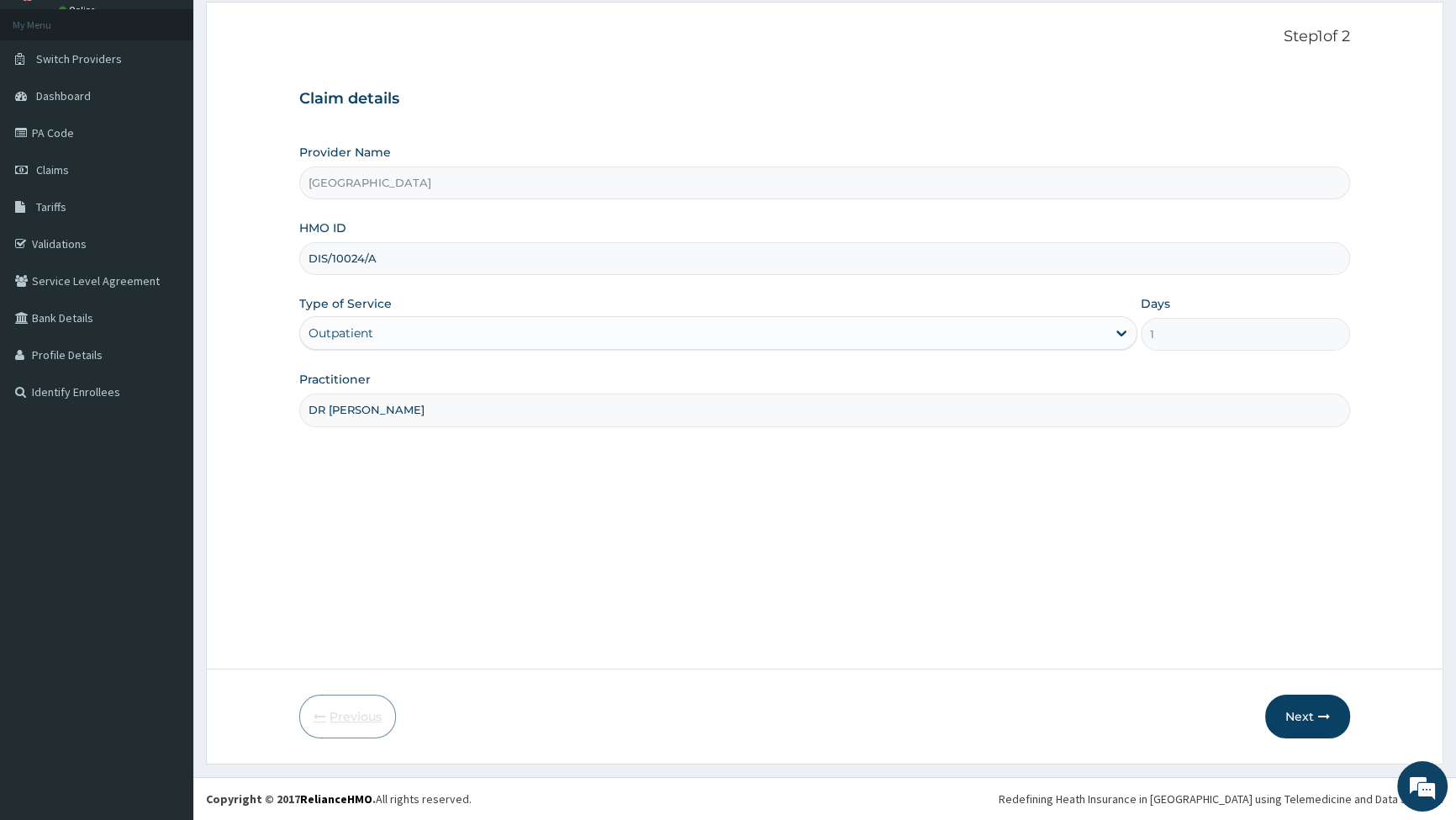
scroll to position [87, 0]
click at [416, 260] on input "DIS/10024/A" at bounding box center [825, 260] width 1051 height 33
type input "D"
type input "R"
type input "RPO/10092/E"
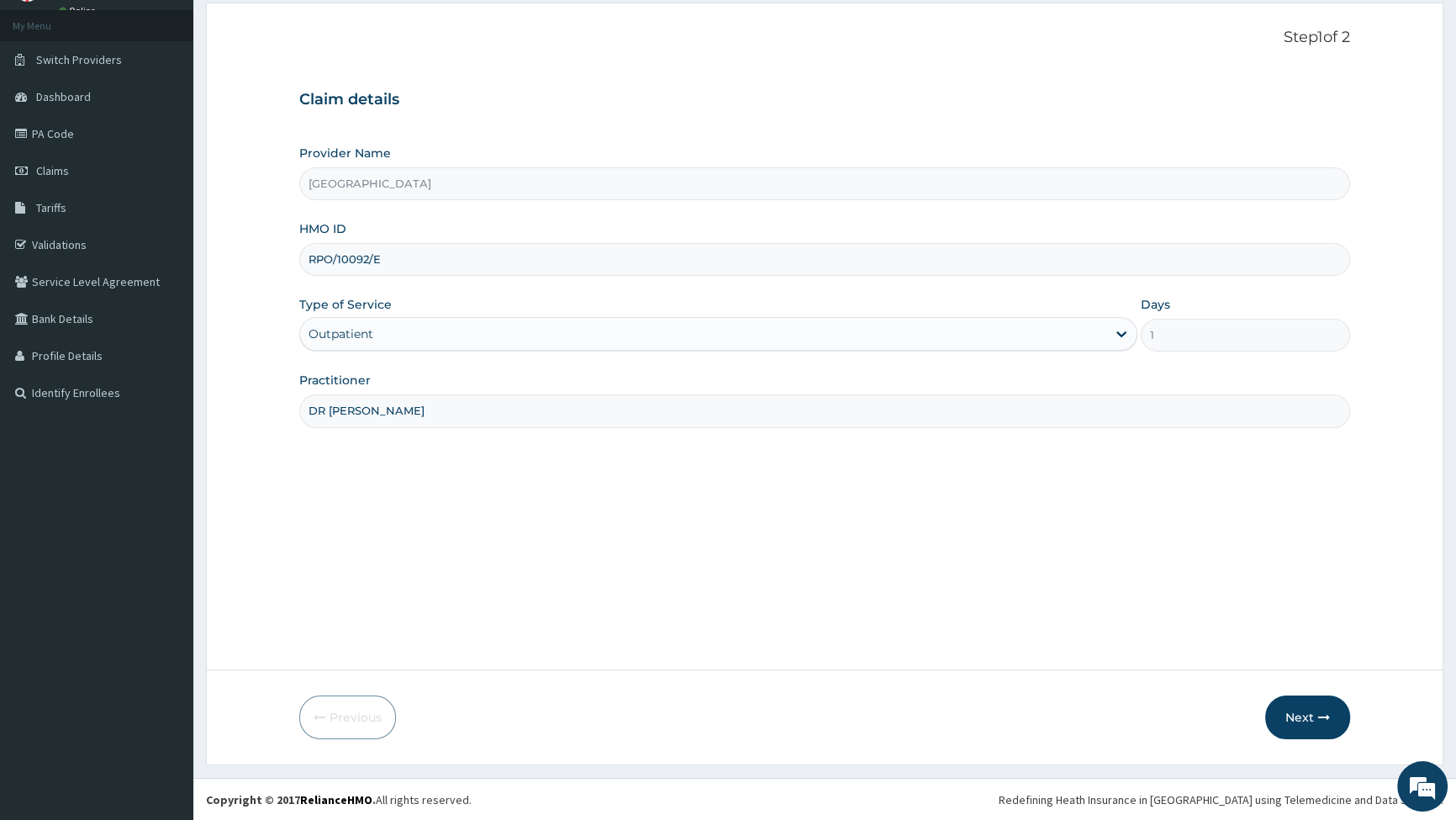
click at [405, 337] on div "Outpatient" at bounding box center [703, 334] width 806 height 27
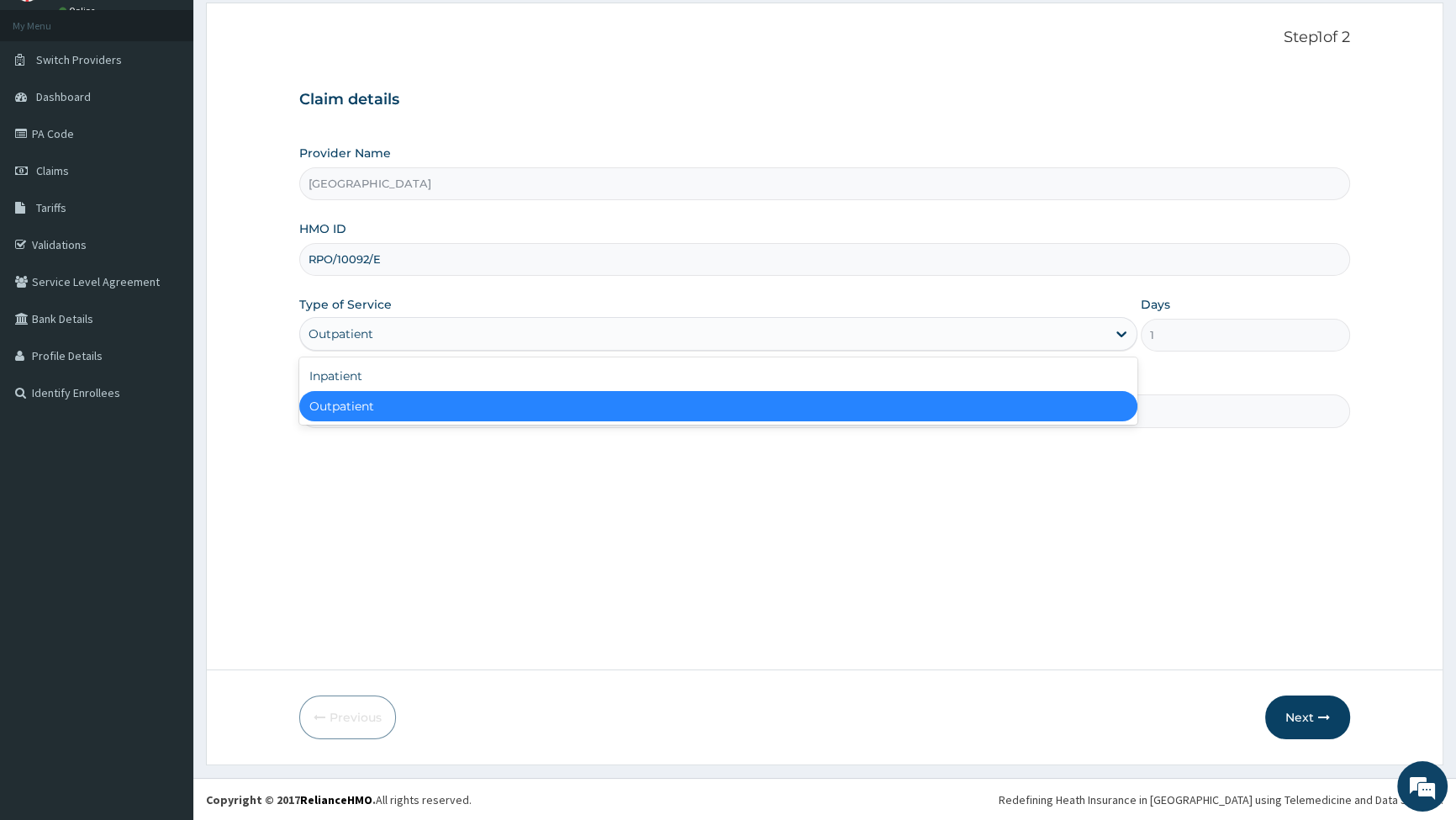
click at [378, 406] on div "Outpatient" at bounding box center [718, 406] width 837 height 31
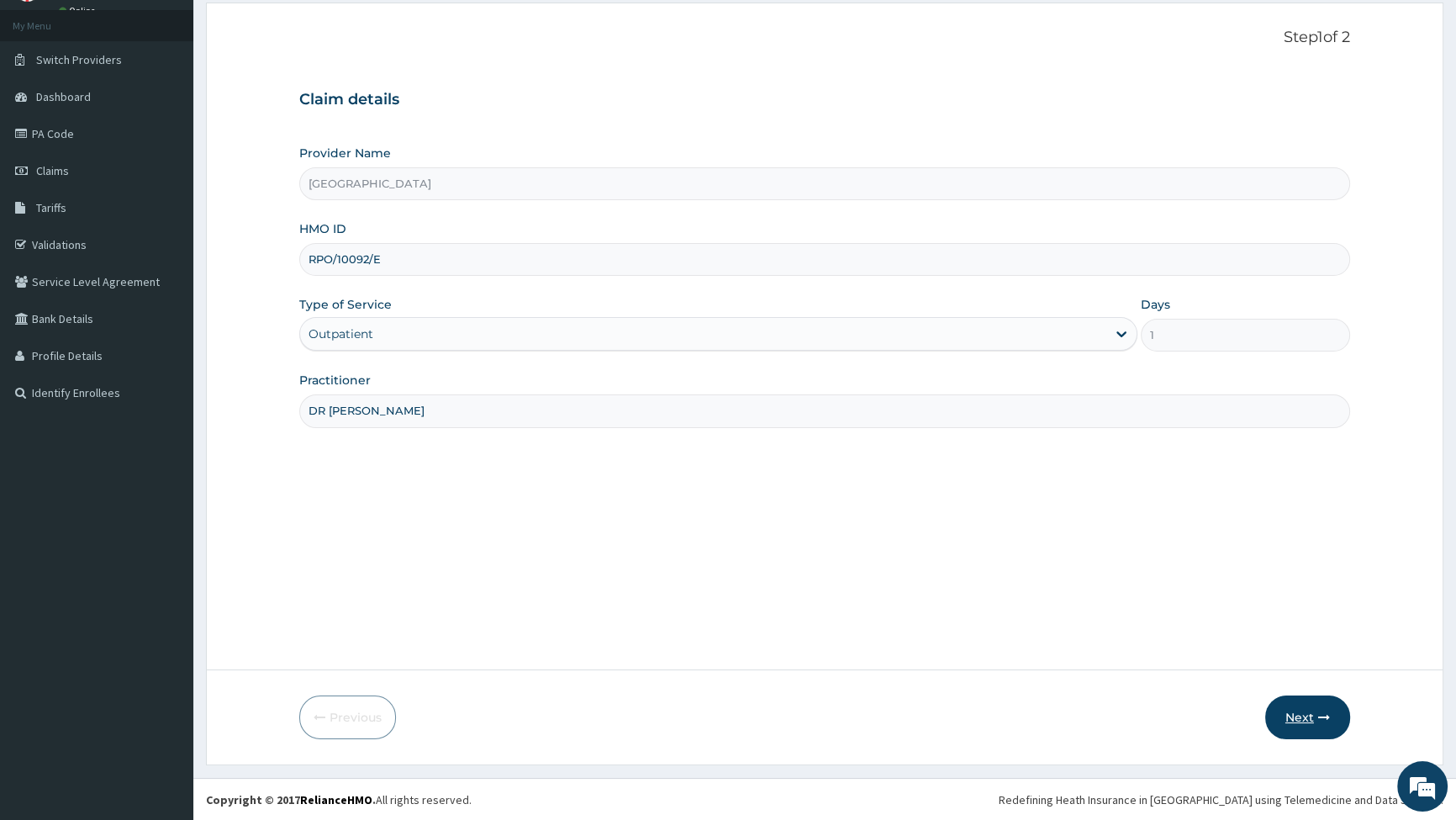
click at [1293, 715] on button "Next" at bounding box center [1307, 718] width 85 height 44
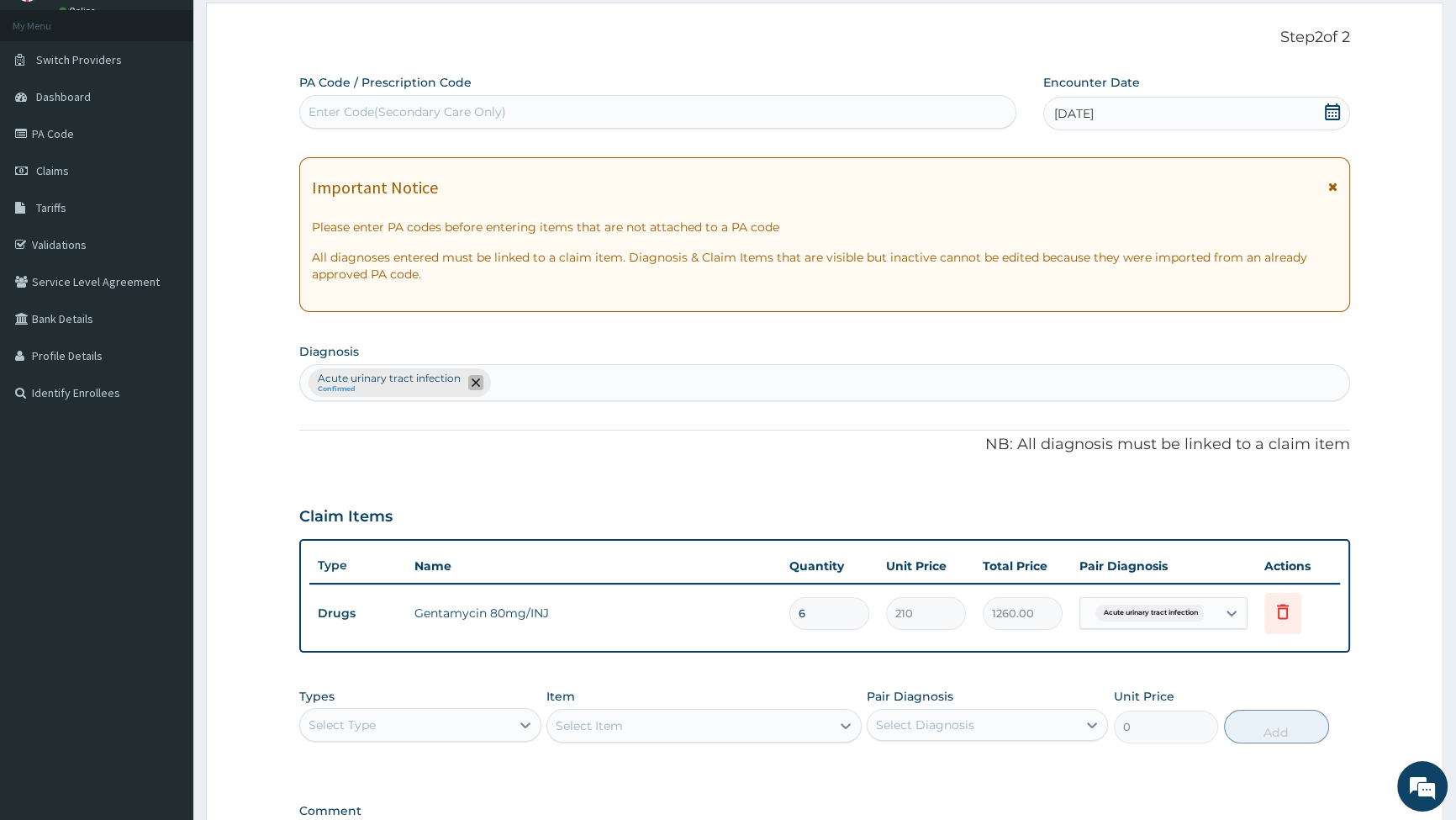
click at [473, 381] on icon "remove selection option" at bounding box center [476, 383] width 9 height 9
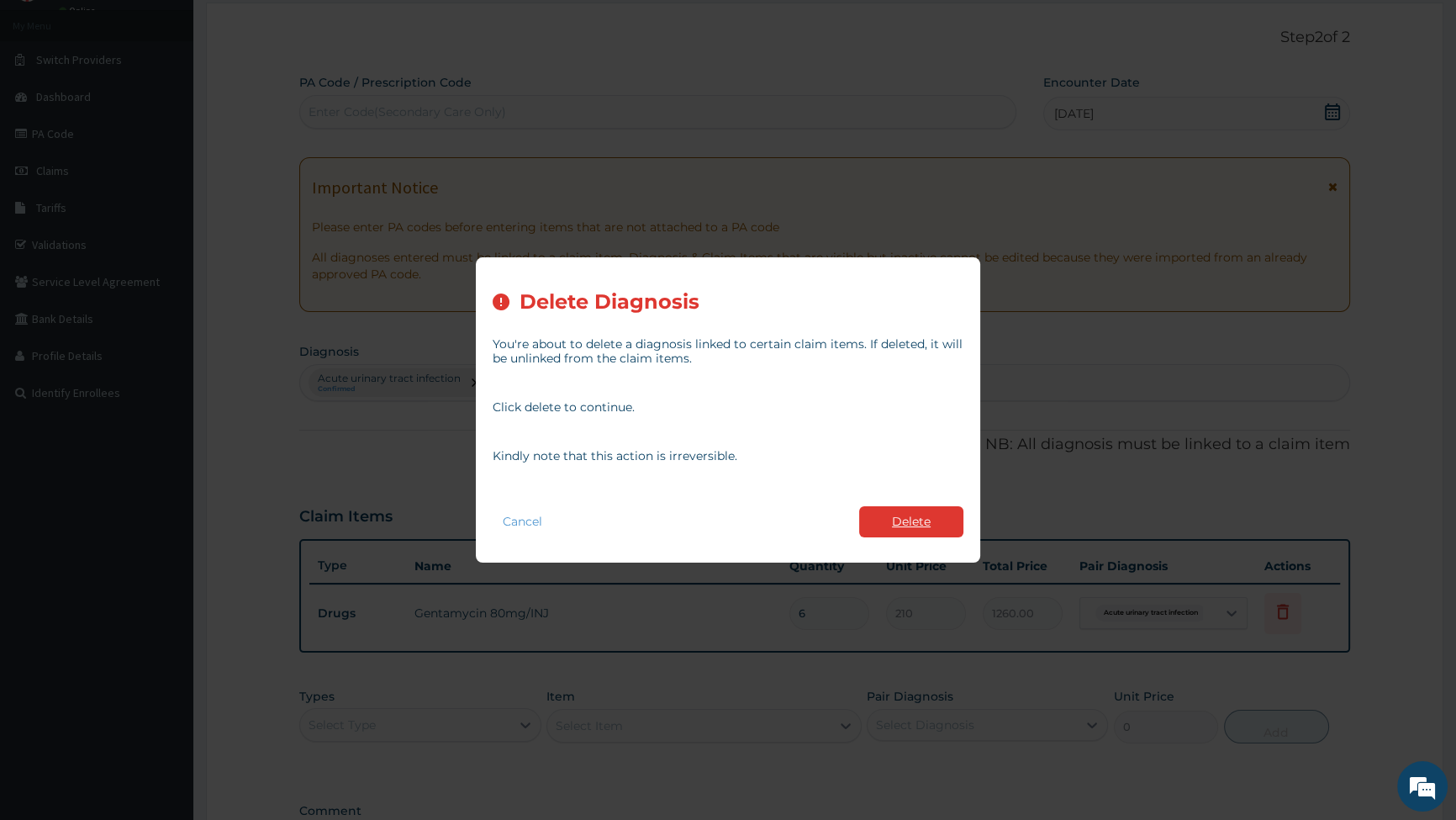
click at [926, 521] on button "Delete" at bounding box center [911, 522] width 104 height 31
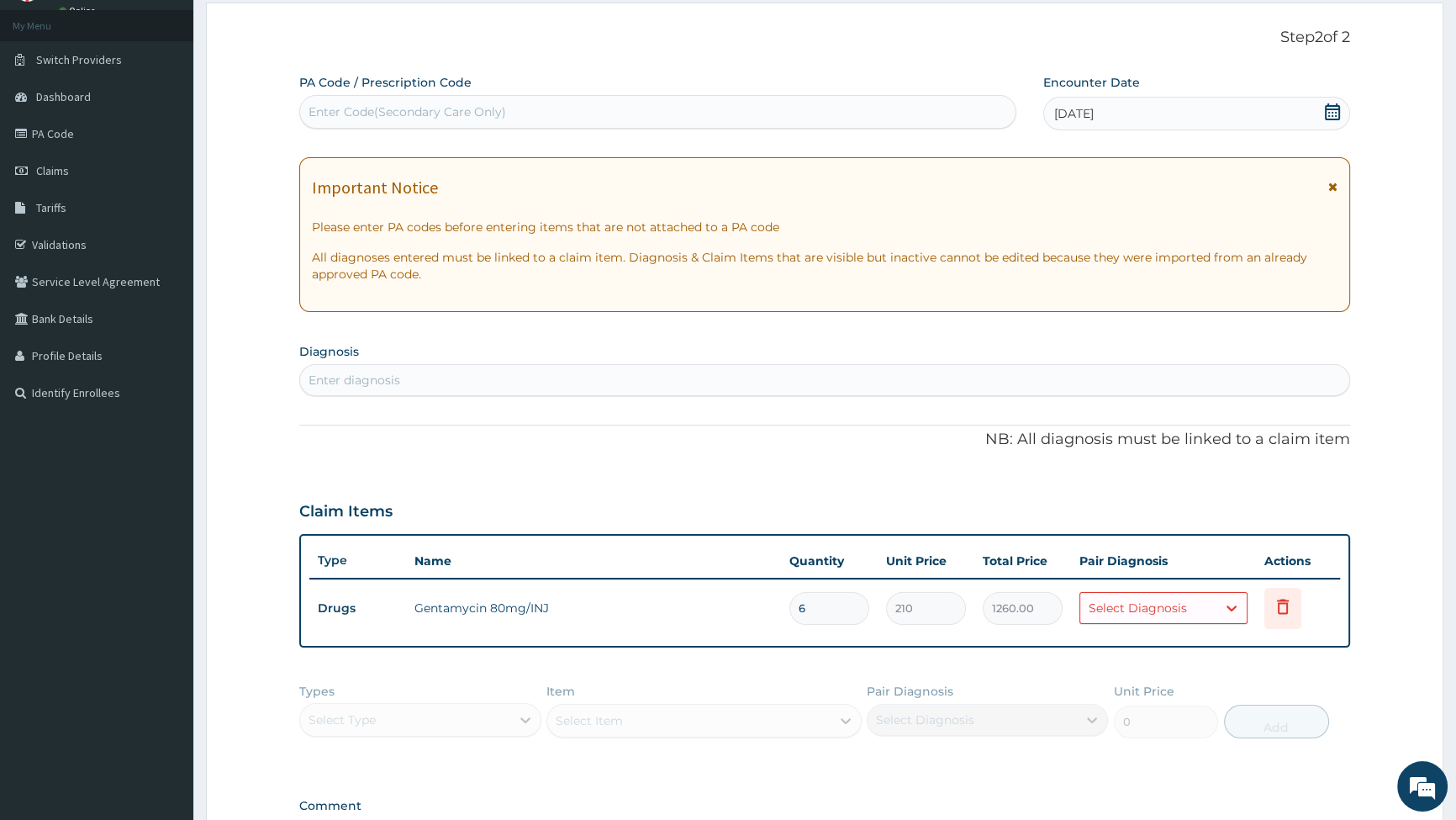
click at [368, 384] on div "Enter diagnosis" at bounding box center [354, 379] width 92 height 17
type input "DOMESTIC INJURY"
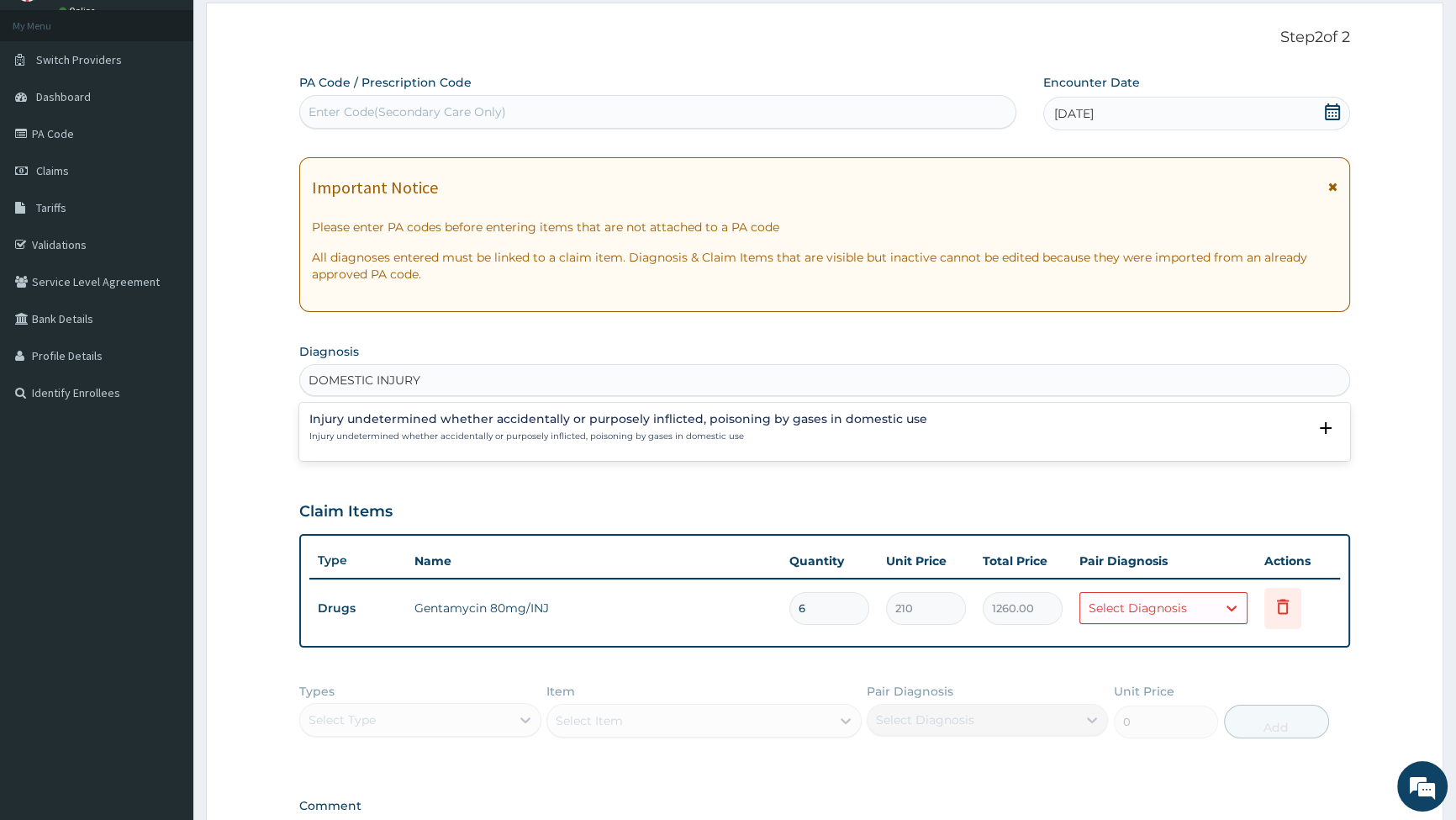
click at [472, 428] on div "Injury undetermined whether accidentally or purposely inflicted, poisoning by g…" at bounding box center [618, 427] width 618 height 30
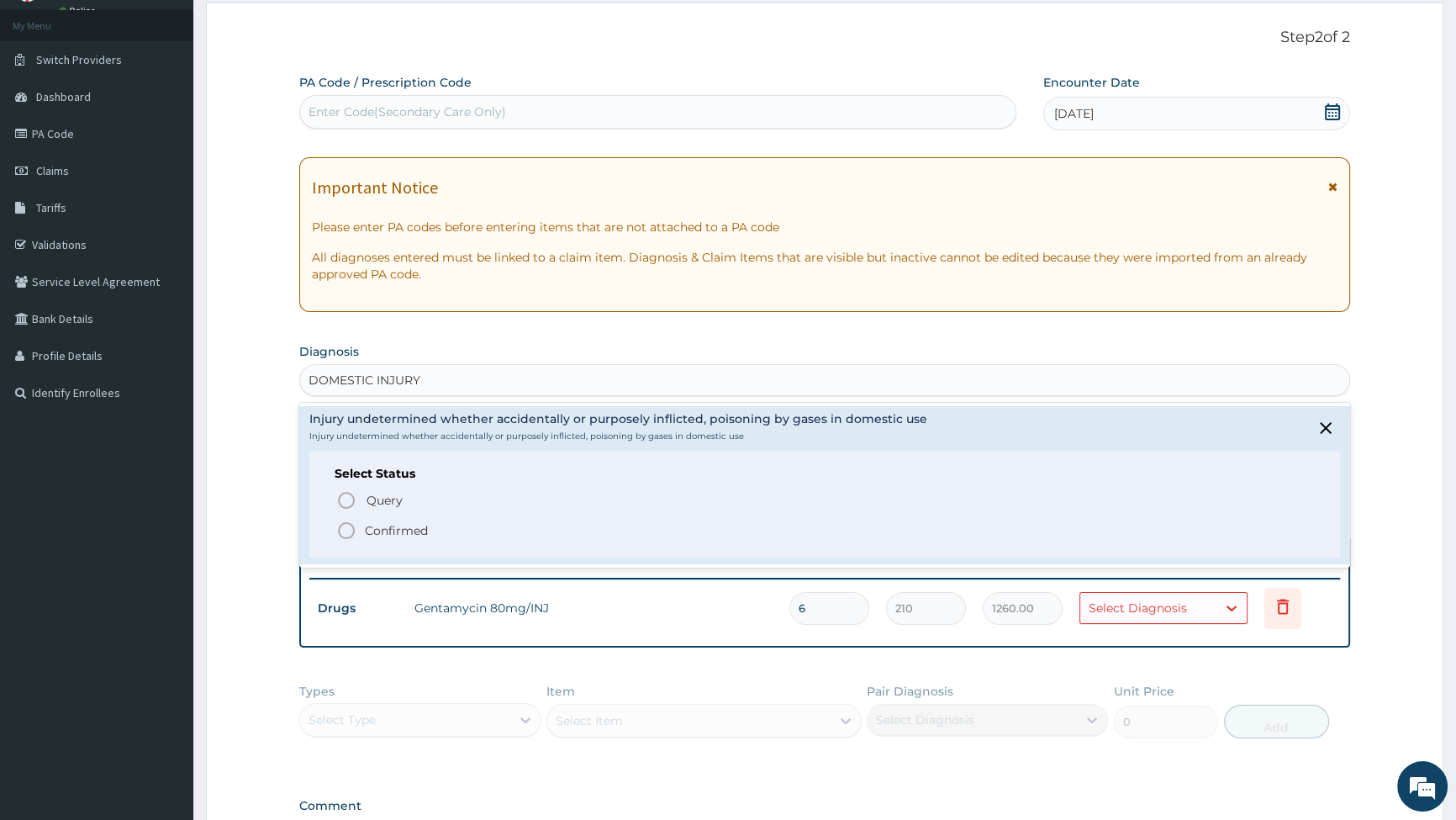
click at [344, 532] on icon "status option filled" at bounding box center [346, 531] width 20 height 20
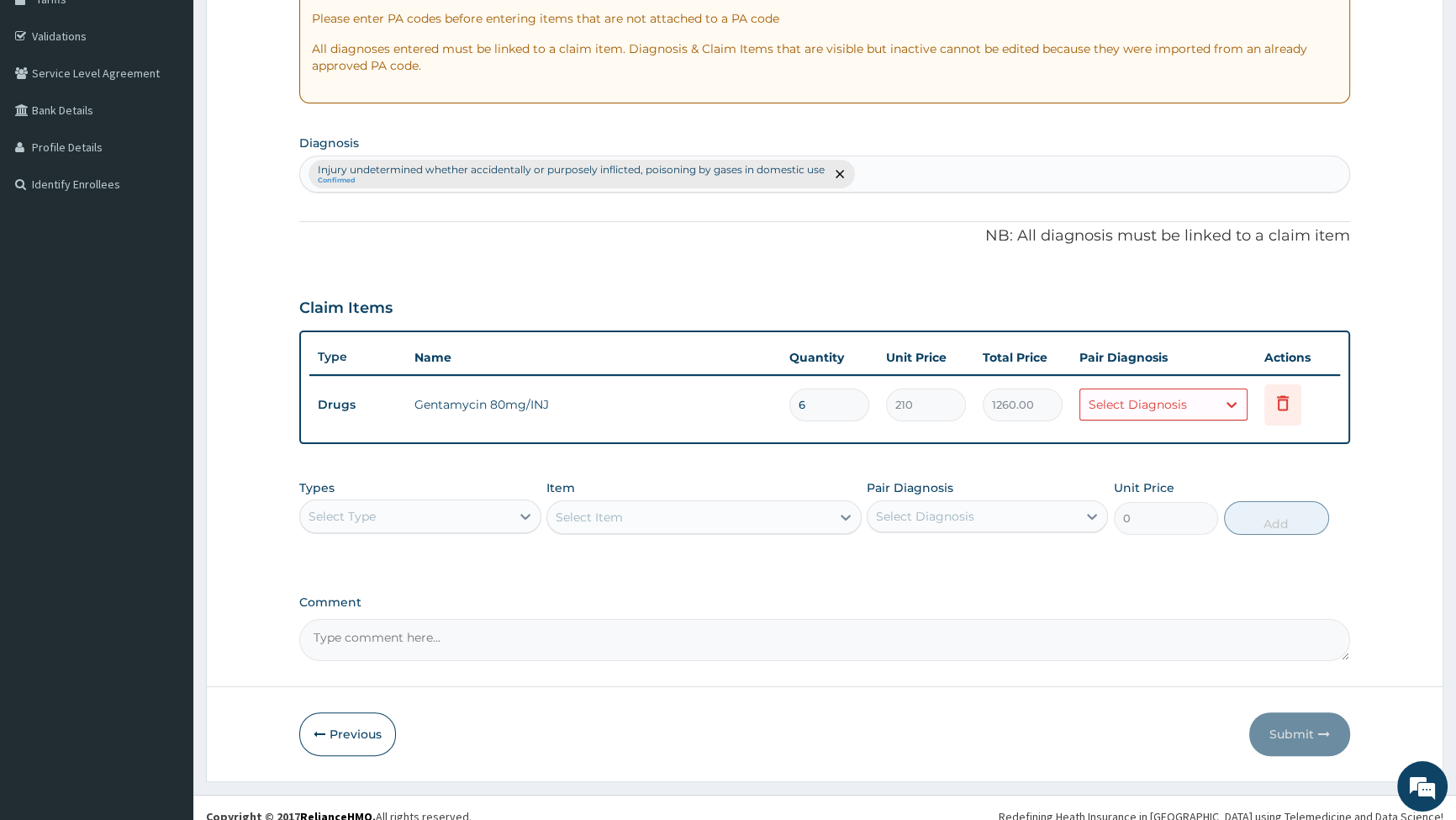
scroll to position [311, 0]
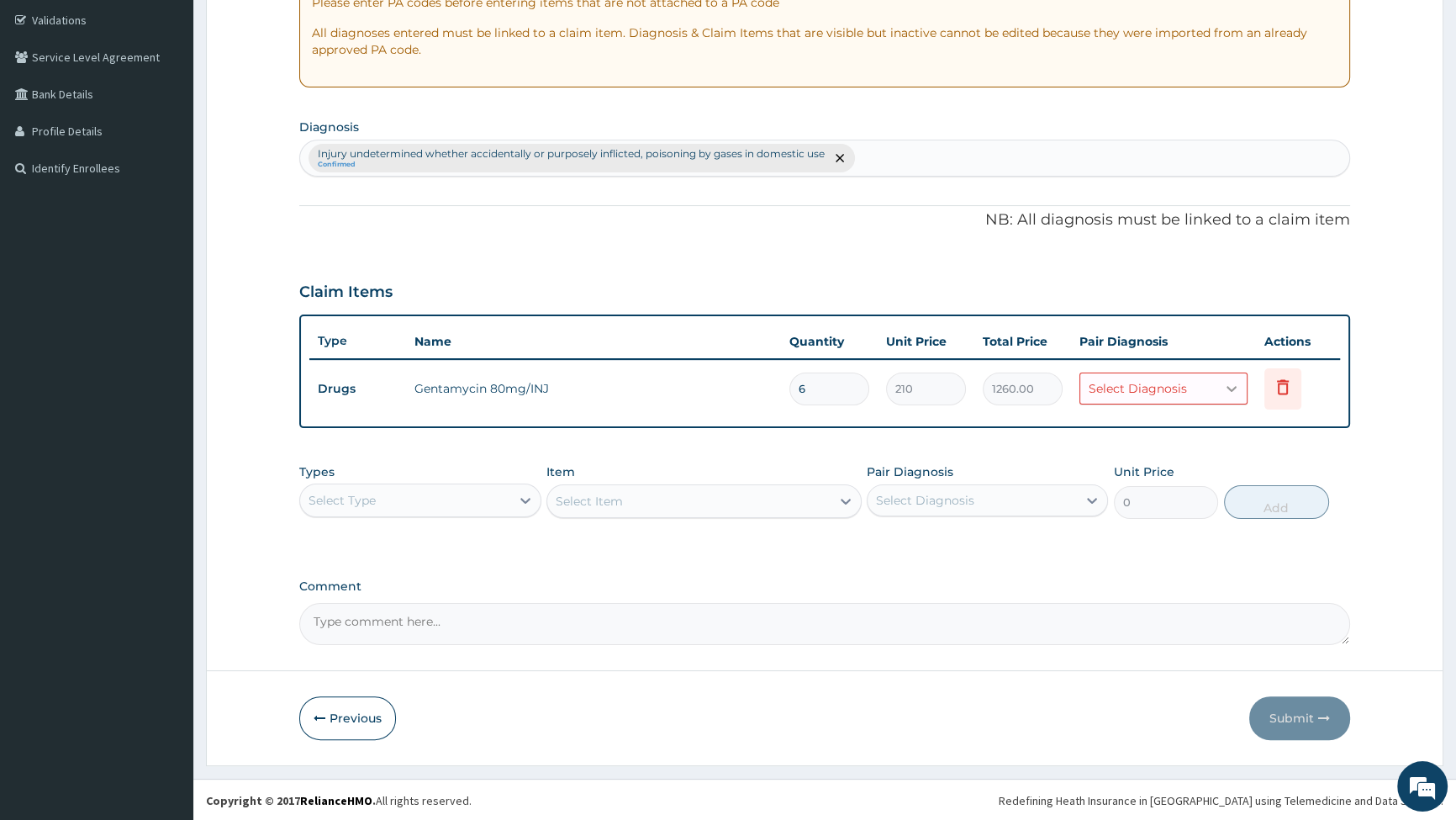
click at [1218, 383] on div at bounding box center [1231, 388] width 31 height 31
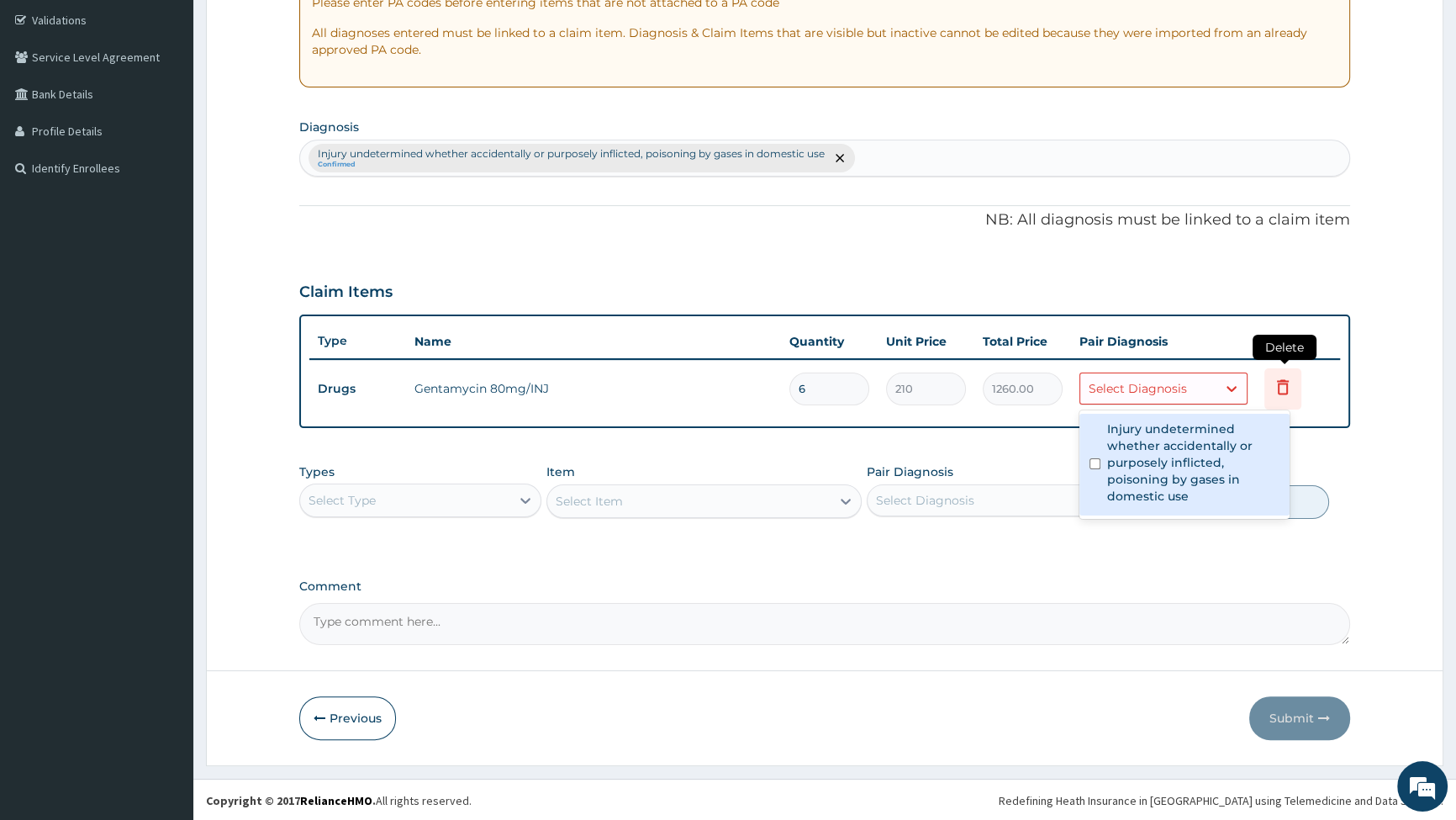
click at [1286, 380] on icon at bounding box center [1282, 386] width 11 height 15
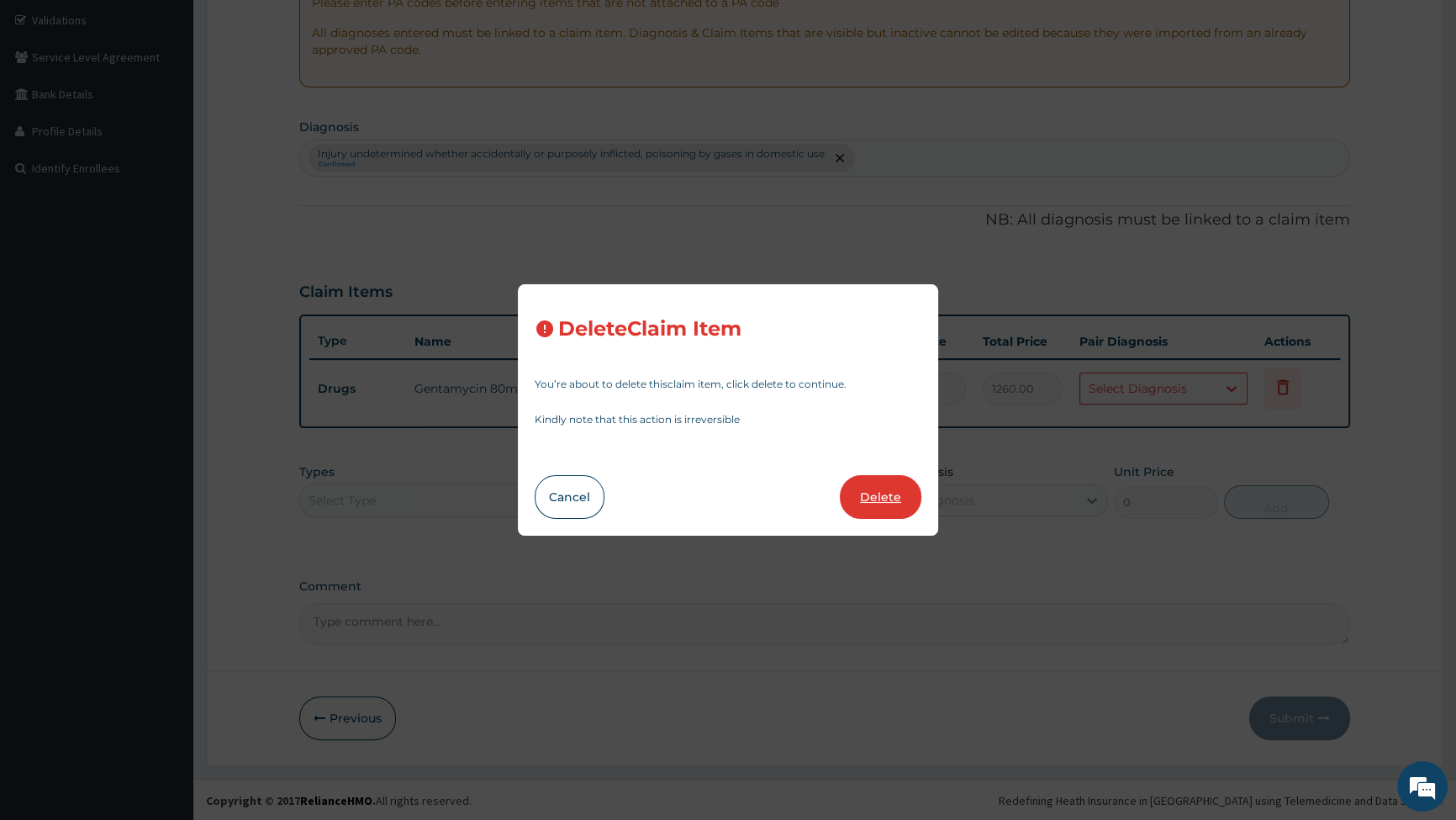
click at [881, 497] on button "Delete" at bounding box center [880, 497] width 81 height 44
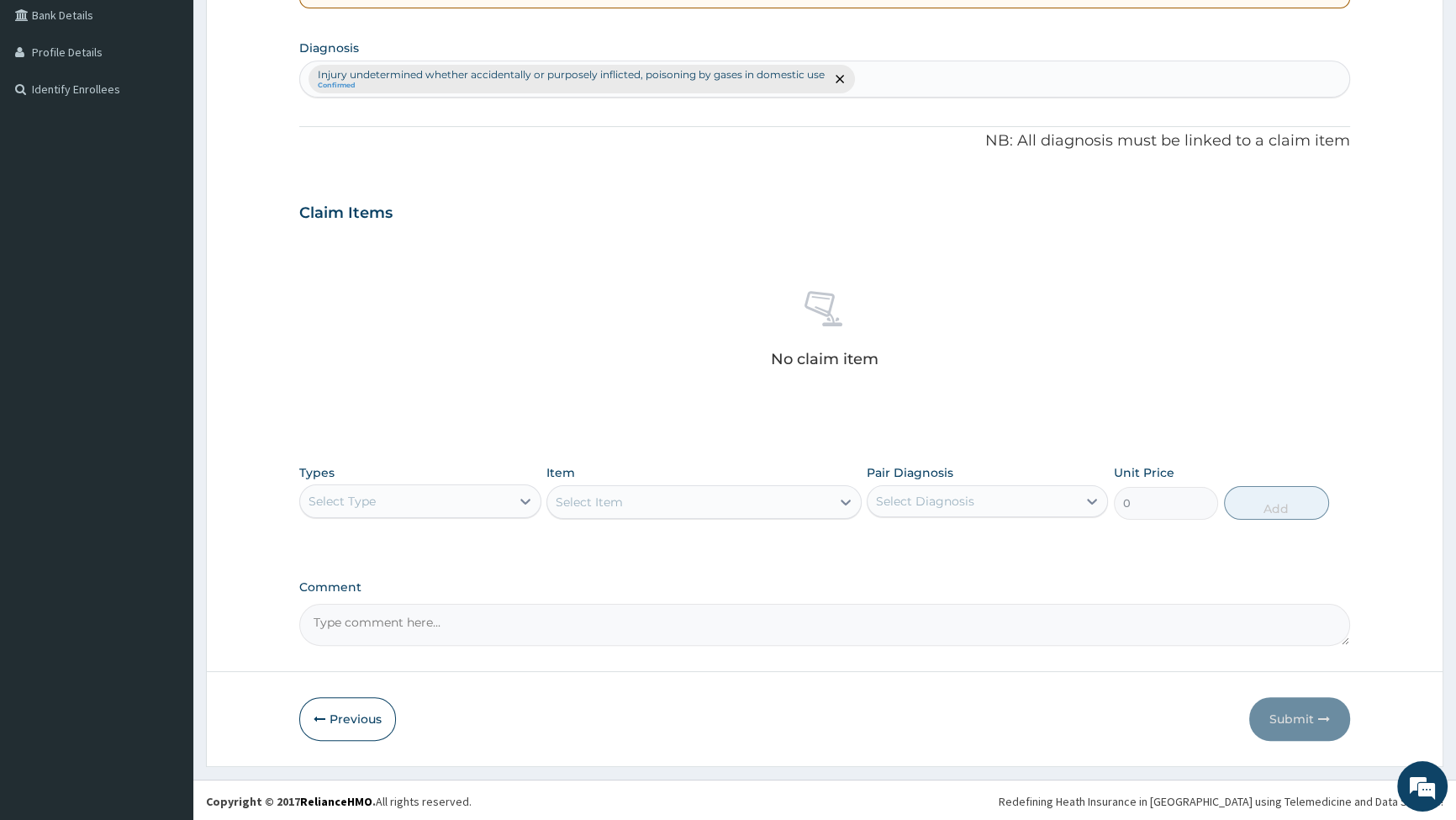
scroll to position [391, 0]
click at [524, 494] on icon at bounding box center [525, 500] width 17 height 17
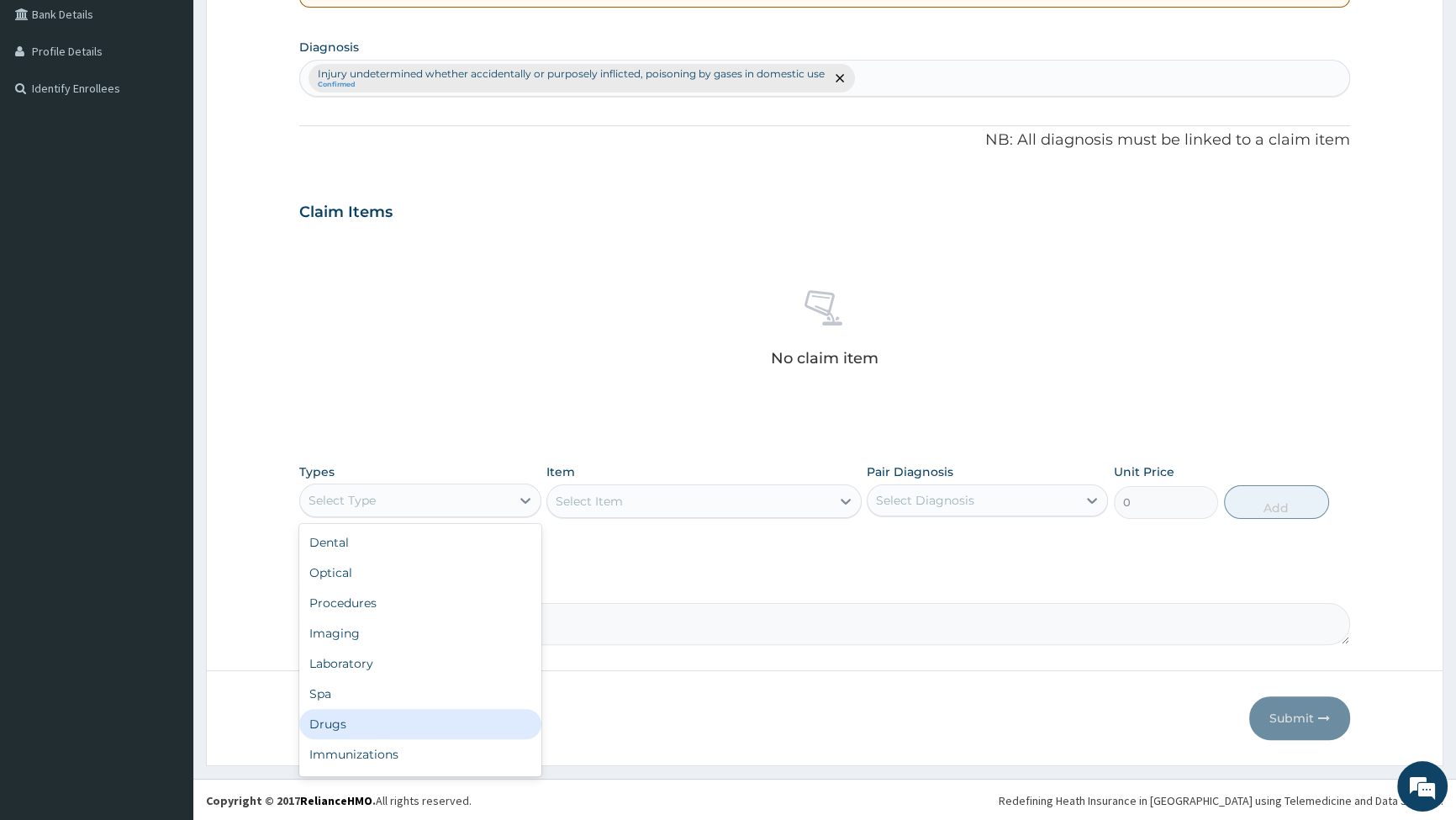
click at [426, 727] on div "Drugs" at bounding box center [420, 724] width 241 height 31
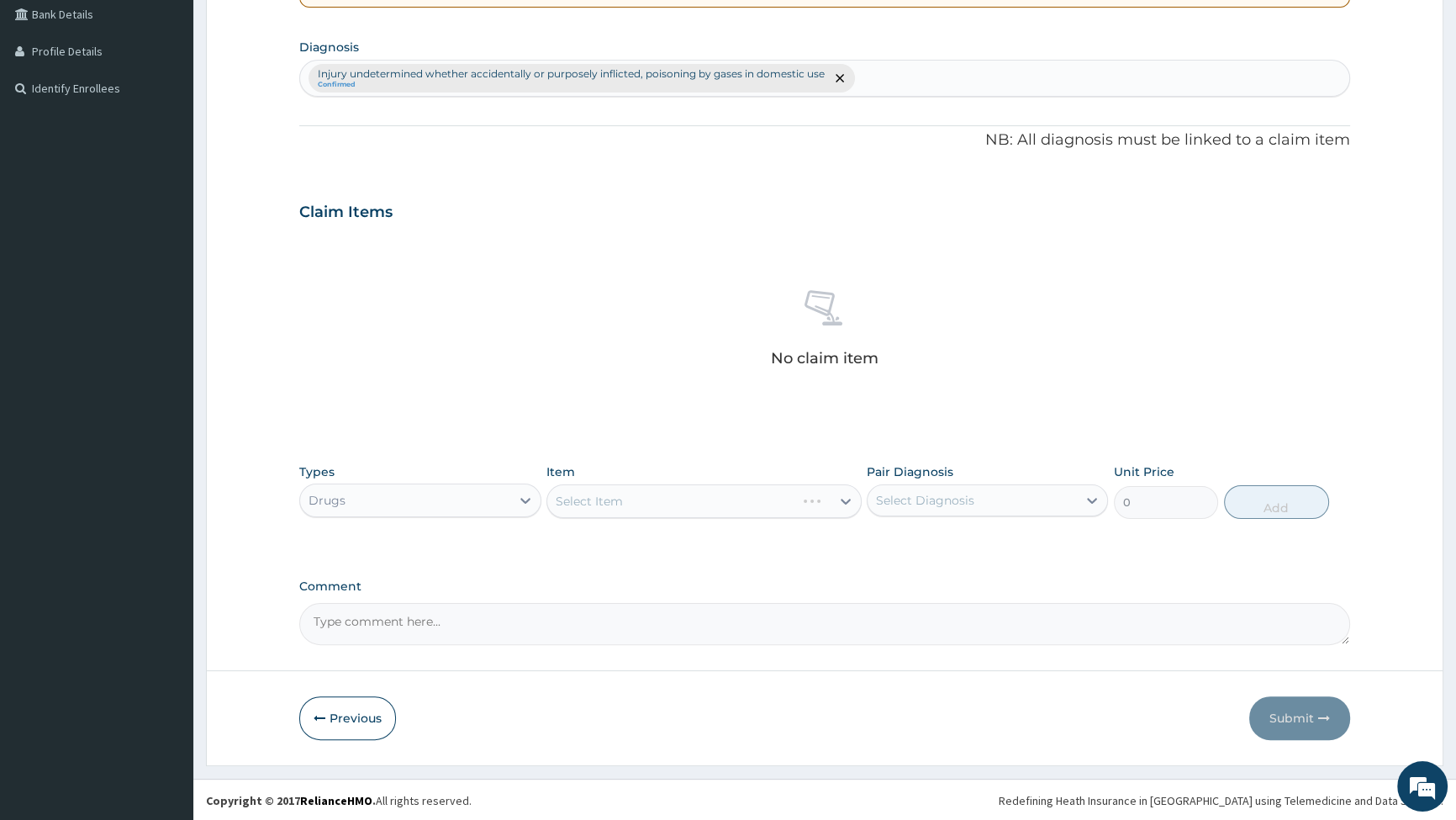
click at [842, 499] on div "Select Item" at bounding box center [704, 501] width 315 height 33
click at [843, 499] on div "Select Item" at bounding box center [704, 501] width 315 height 33
click at [849, 495] on icon at bounding box center [845, 501] width 17 height 17
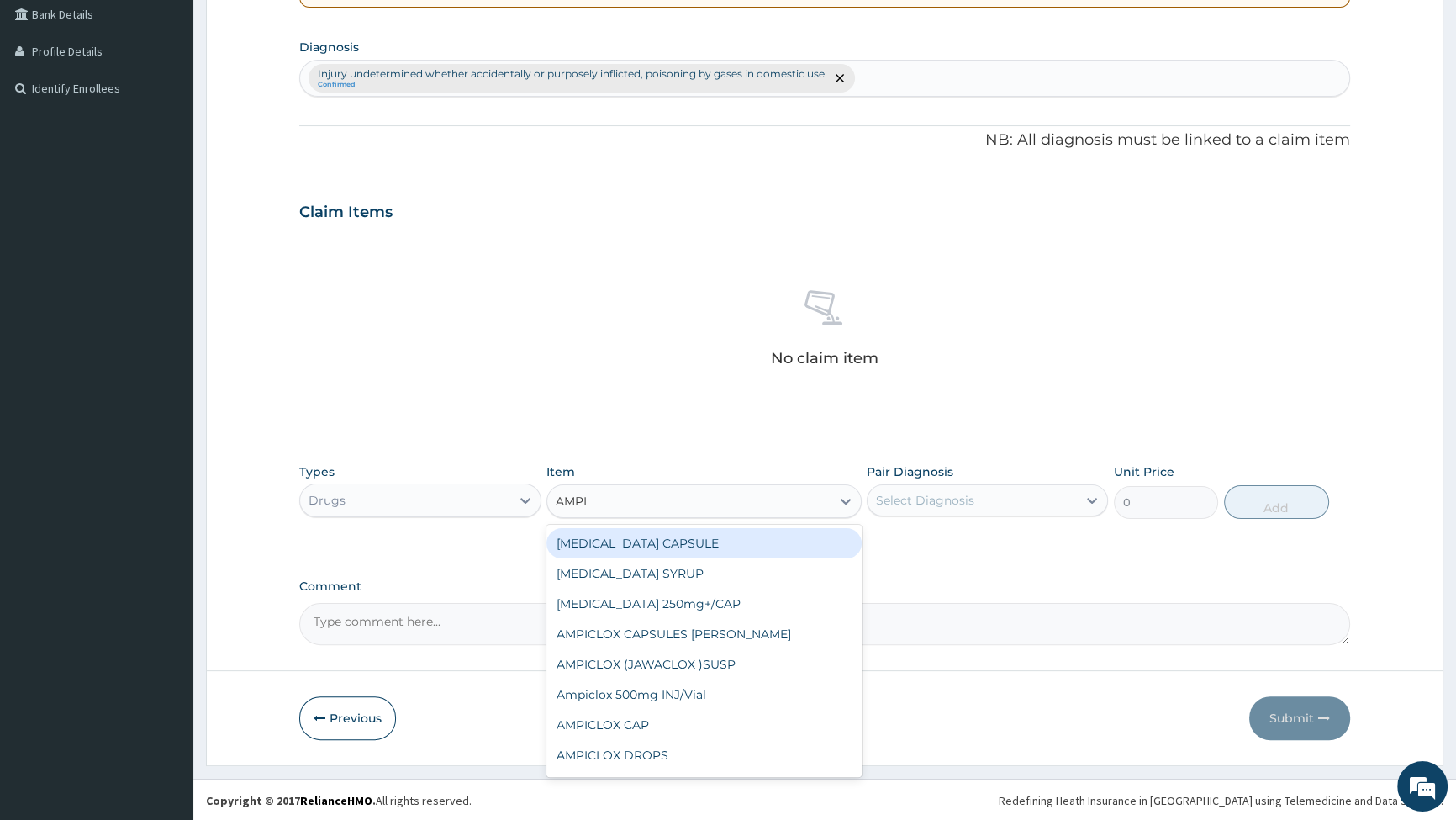
type input "AMPIC"
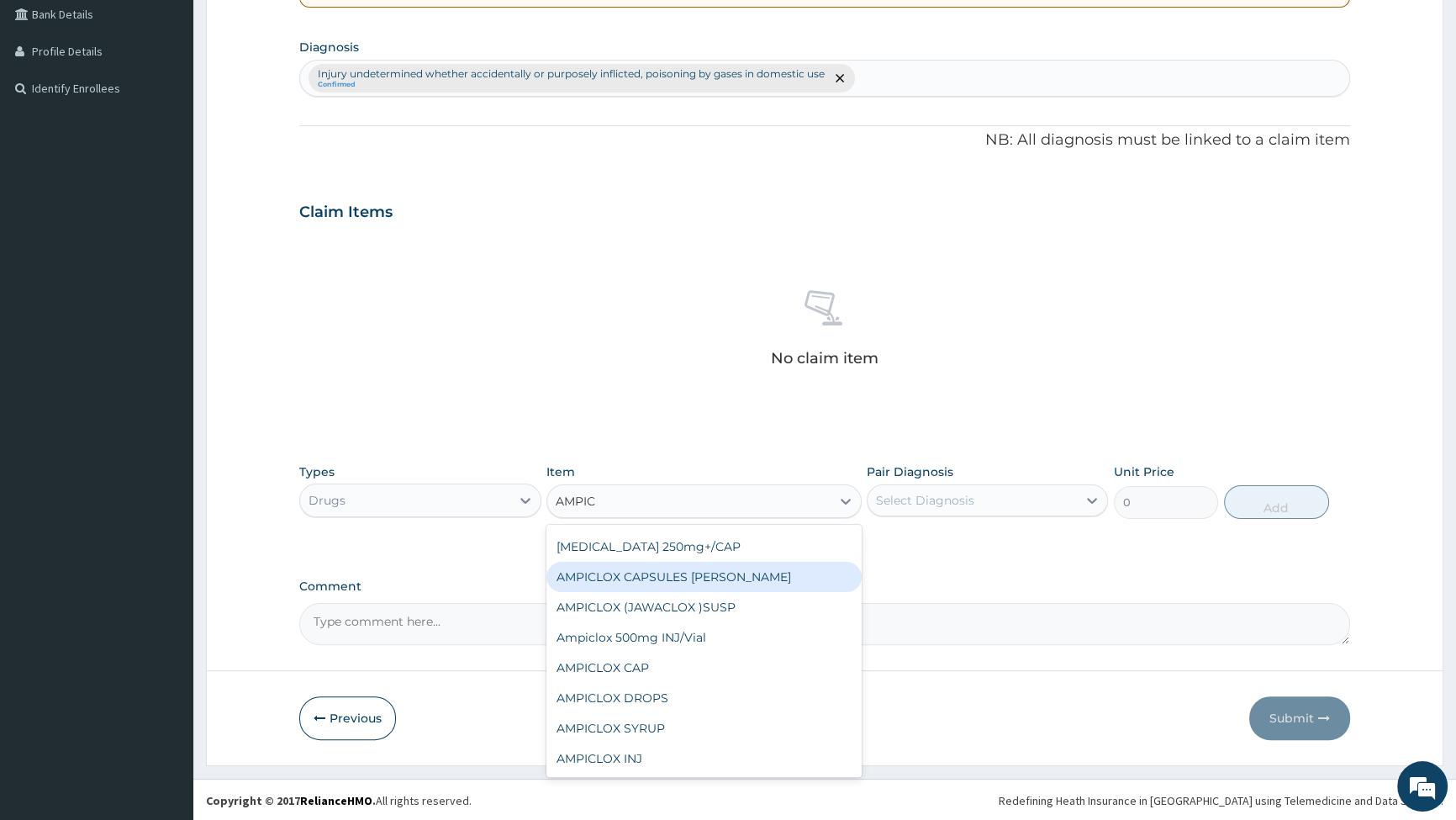
scroll to position [0, 0]
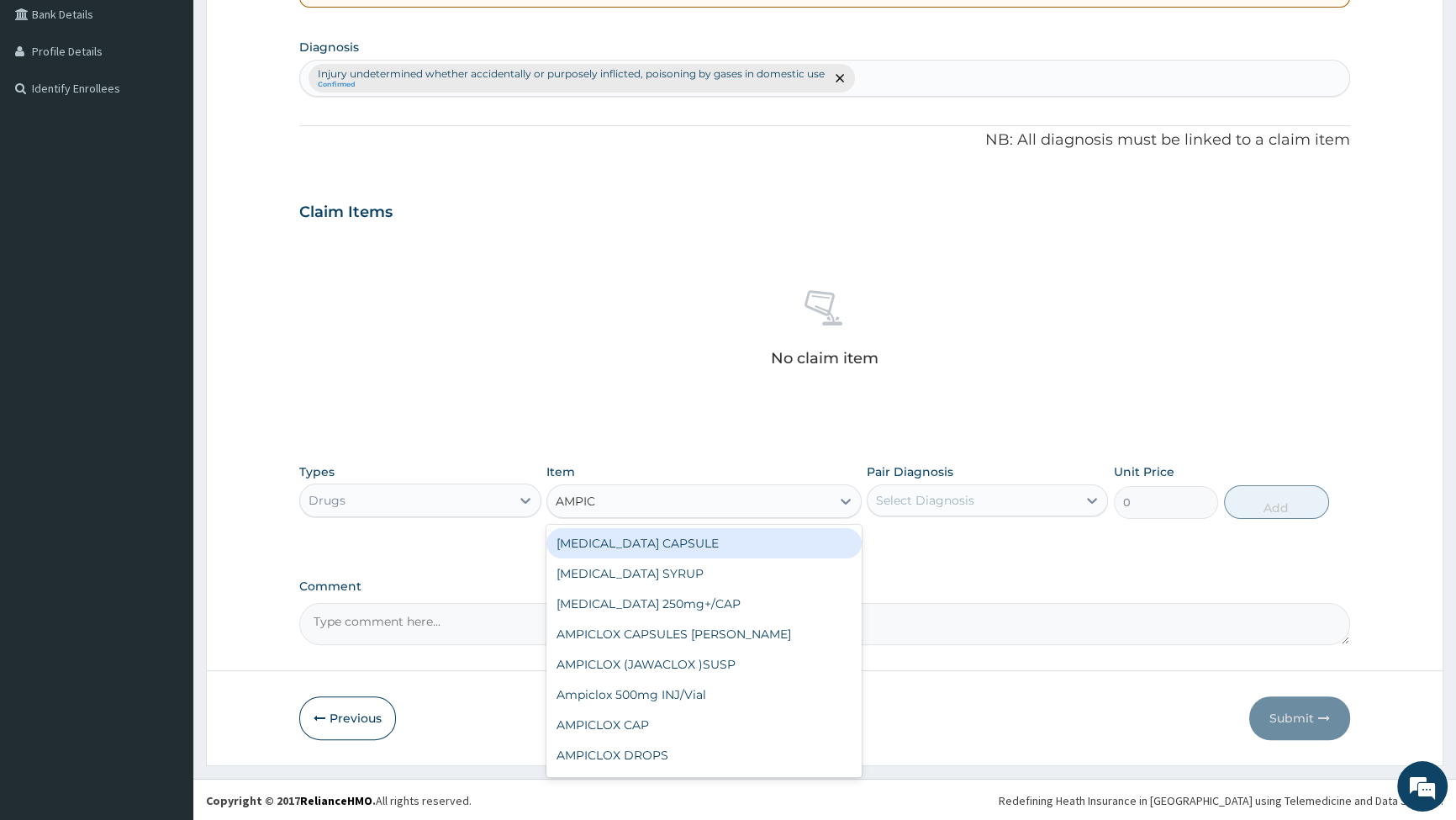
click at [633, 543] on div "[MEDICAL_DATA] CAPSULE" at bounding box center [704, 543] width 315 height 31
type input "28"
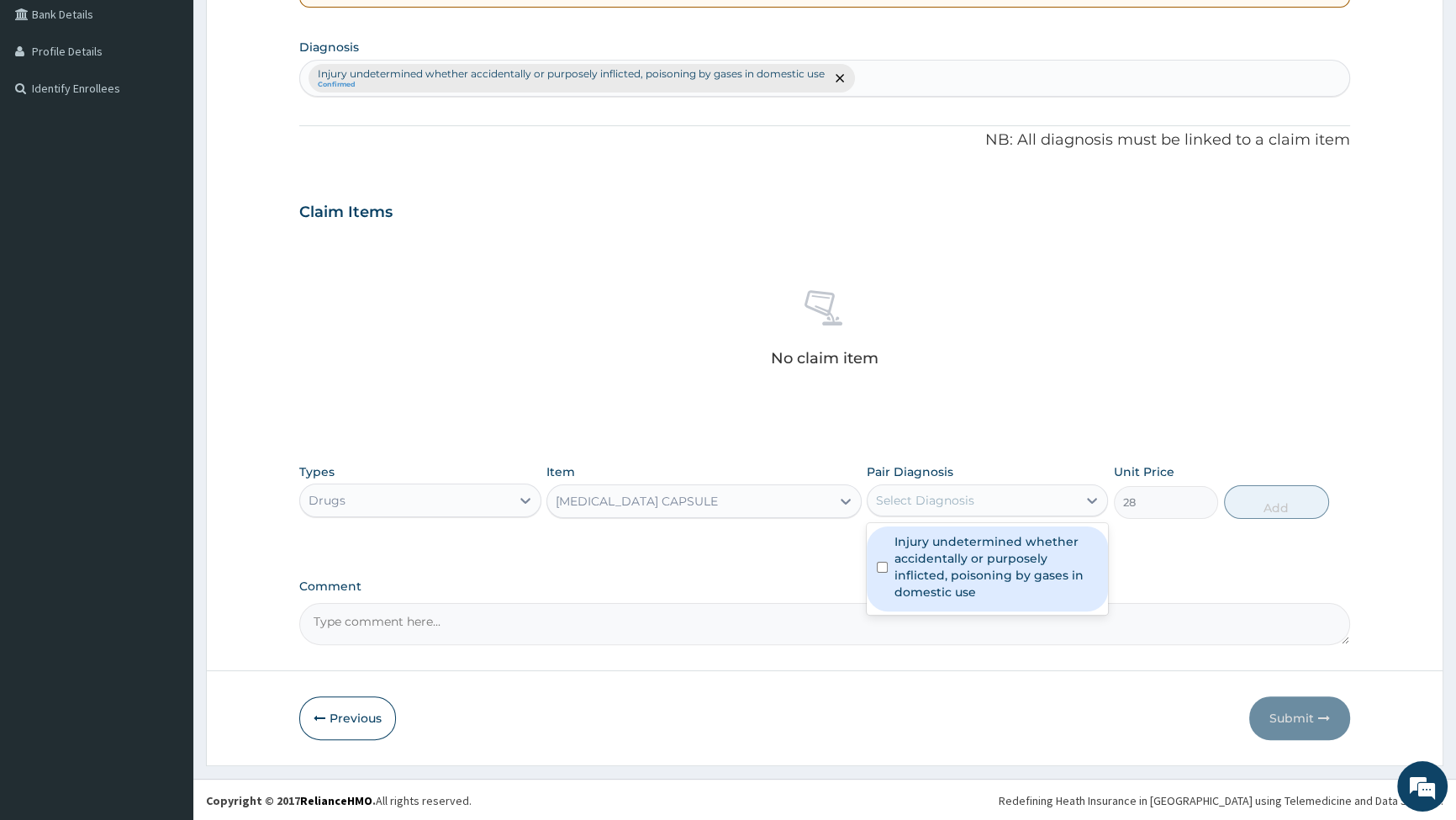
click at [930, 497] on div "Select Diagnosis" at bounding box center [925, 500] width 99 height 17
click at [882, 563] on input "checkbox" at bounding box center [882, 567] width 11 height 11
checkbox input "true"
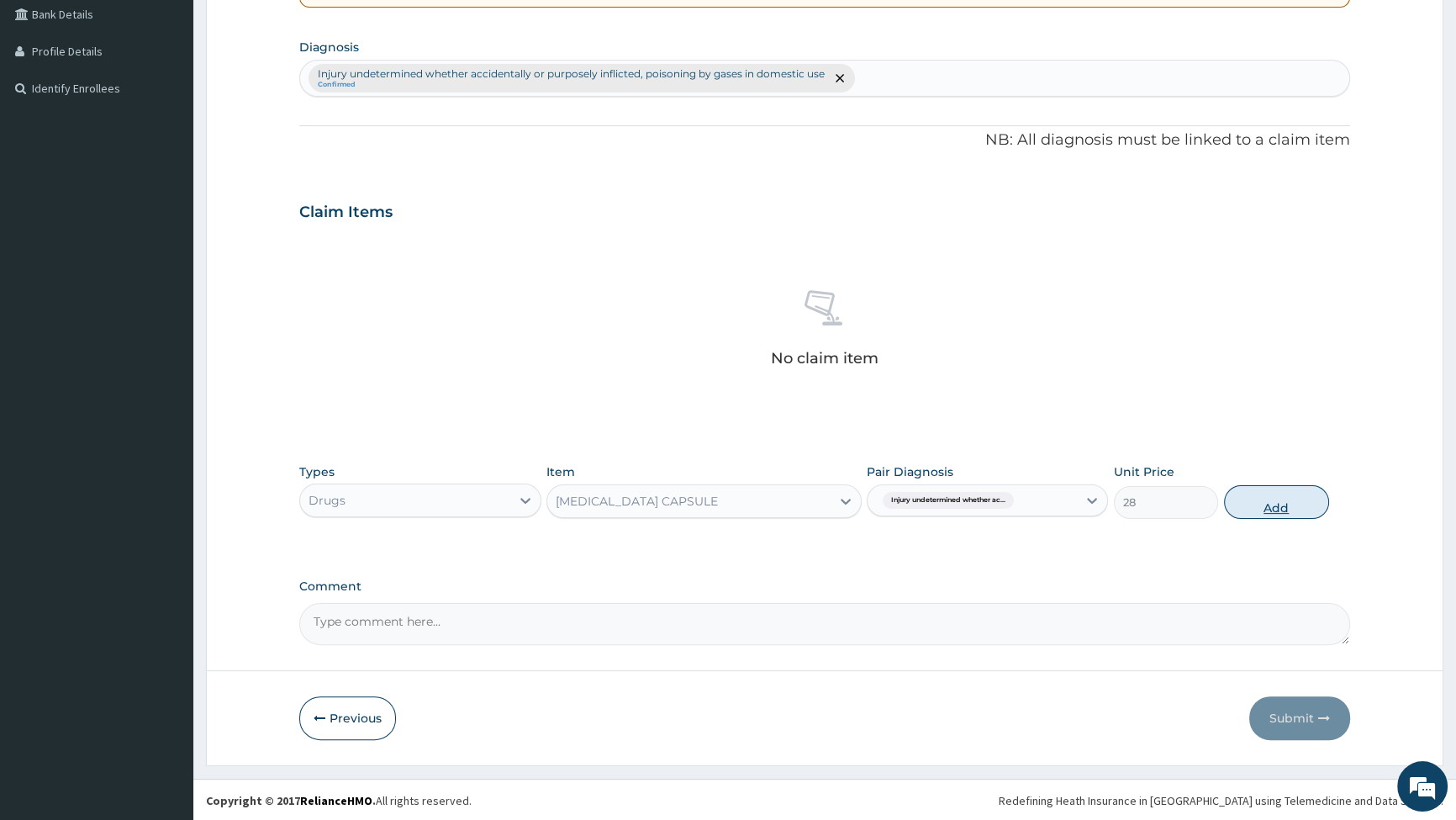
click at [1248, 504] on button "Add" at bounding box center [1277, 502] width 105 height 33
type input "0"
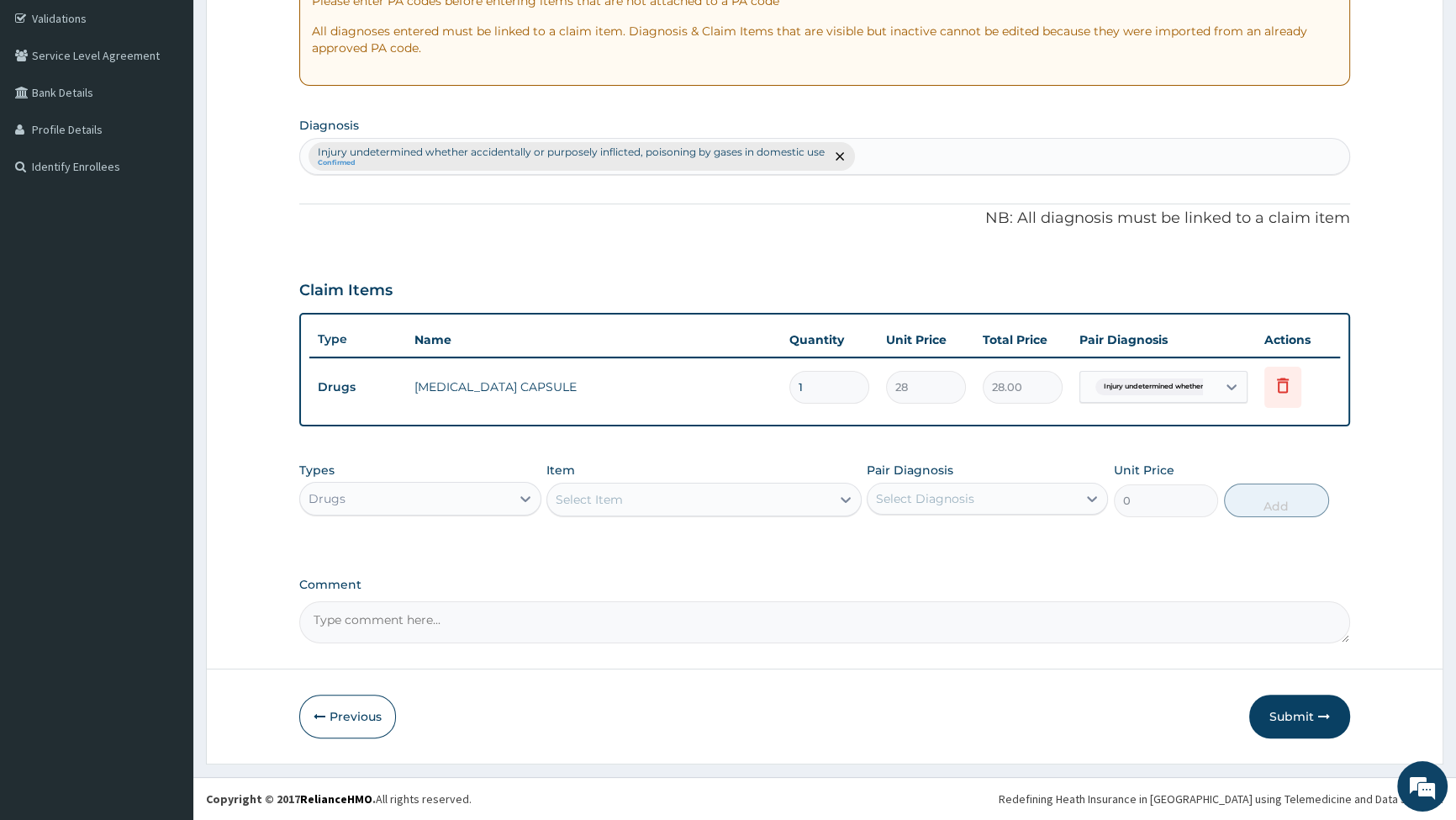
scroll to position [311, 0]
type input "15"
type input "420.00"
type input "15"
click at [849, 497] on icon at bounding box center [845, 501] width 17 height 17
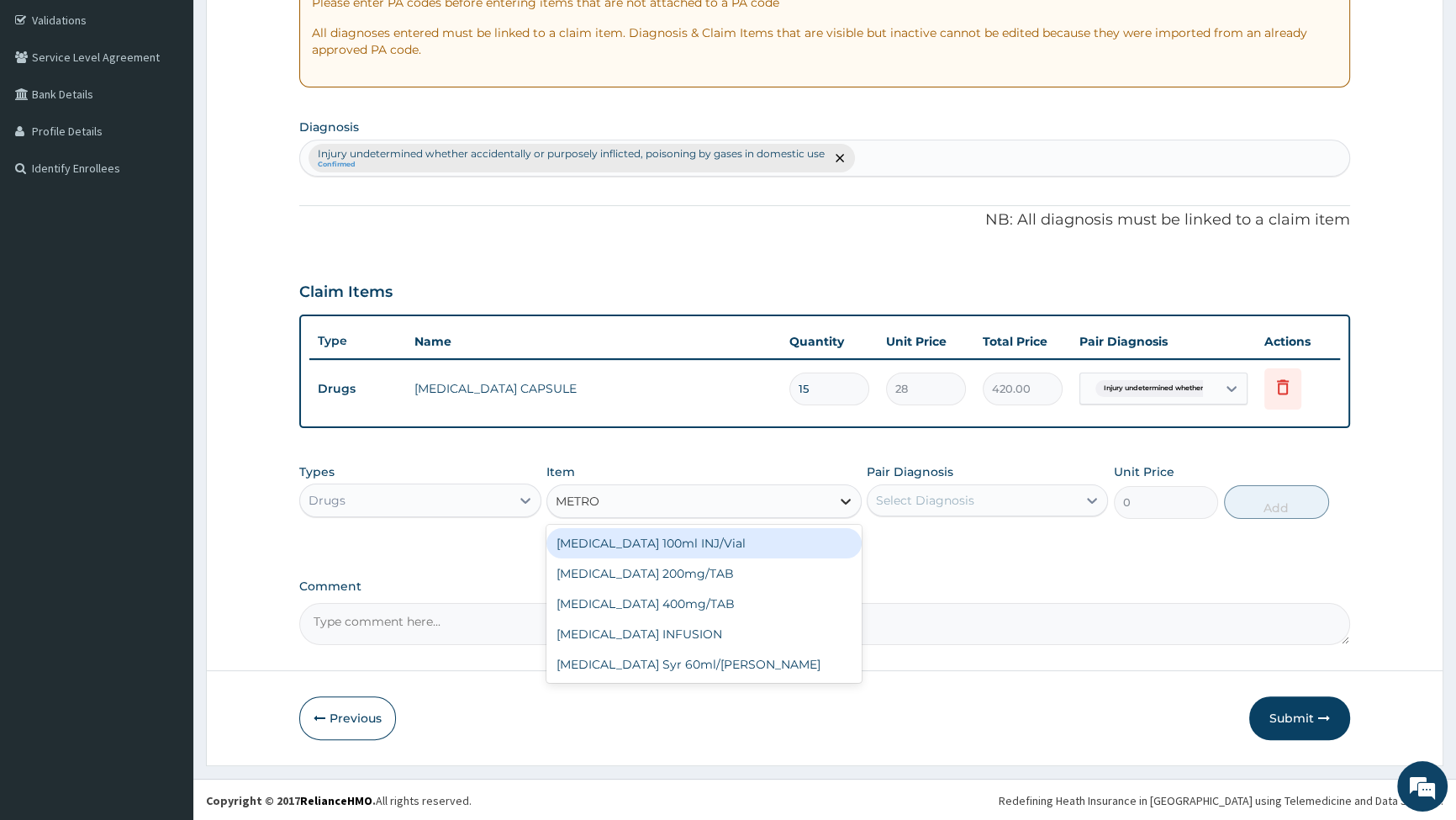
type input "METRON"
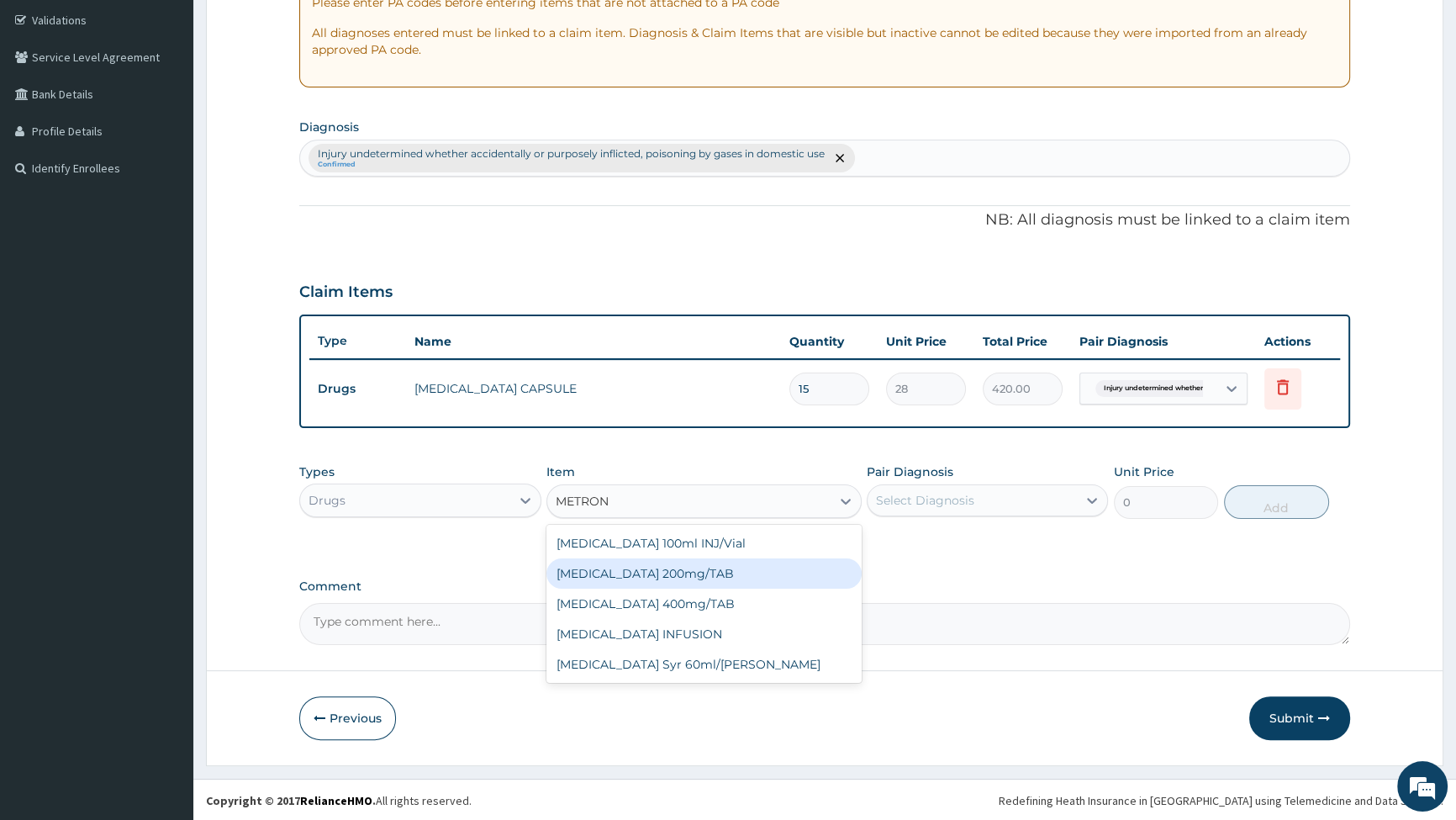
click at [662, 572] on div "[MEDICAL_DATA] 200mg/TAB" at bounding box center [704, 573] width 315 height 31
type input "21"
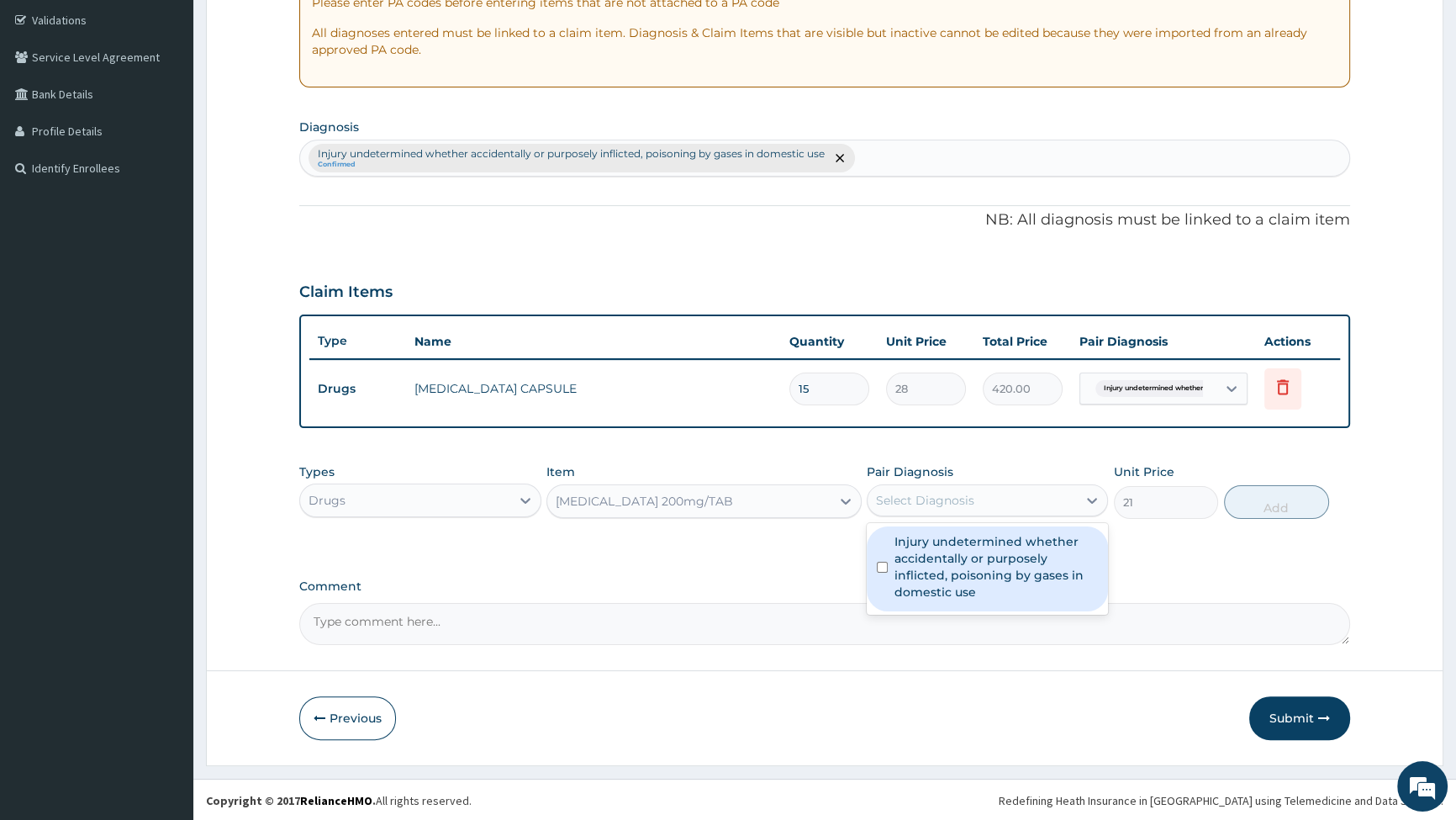
click at [1009, 499] on div "Select Diagnosis" at bounding box center [973, 500] width 210 height 27
click at [883, 566] on input "checkbox" at bounding box center [882, 567] width 11 height 11
checkbox input "true"
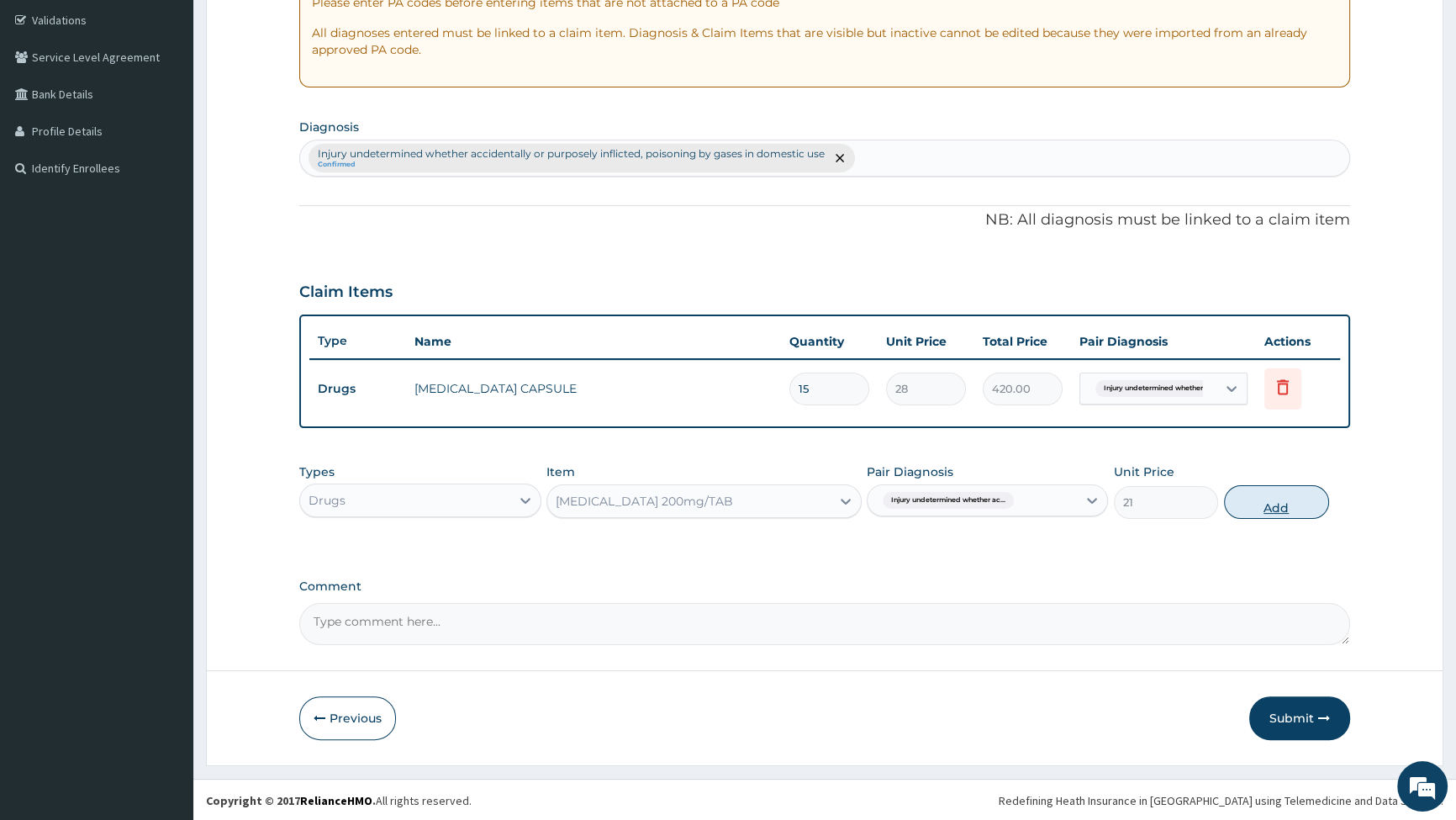
click at [1283, 499] on button "Add" at bounding box center [1277, 502] width 105 height 33
type input "0"
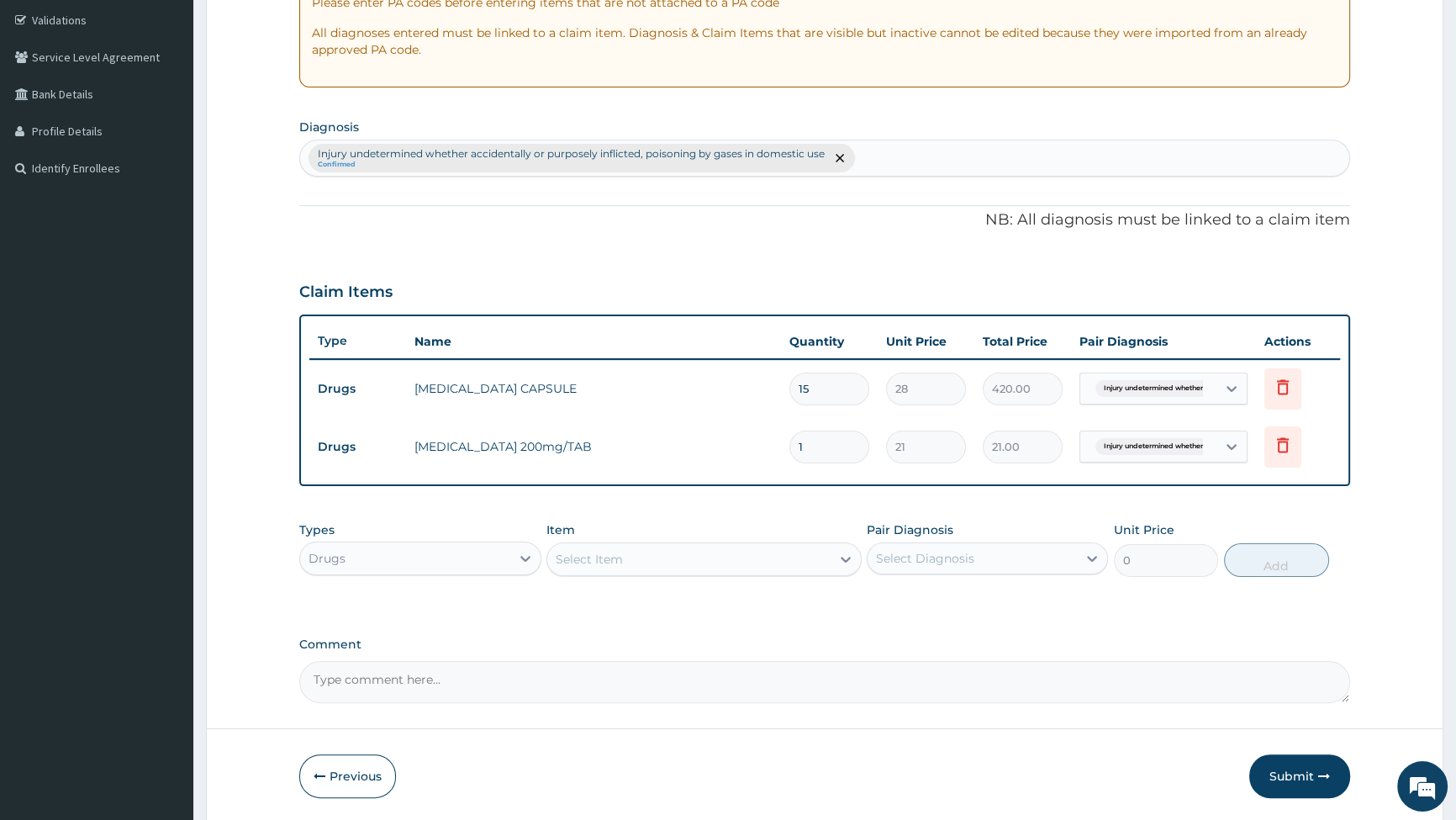
type input "15"
type input "315.00"
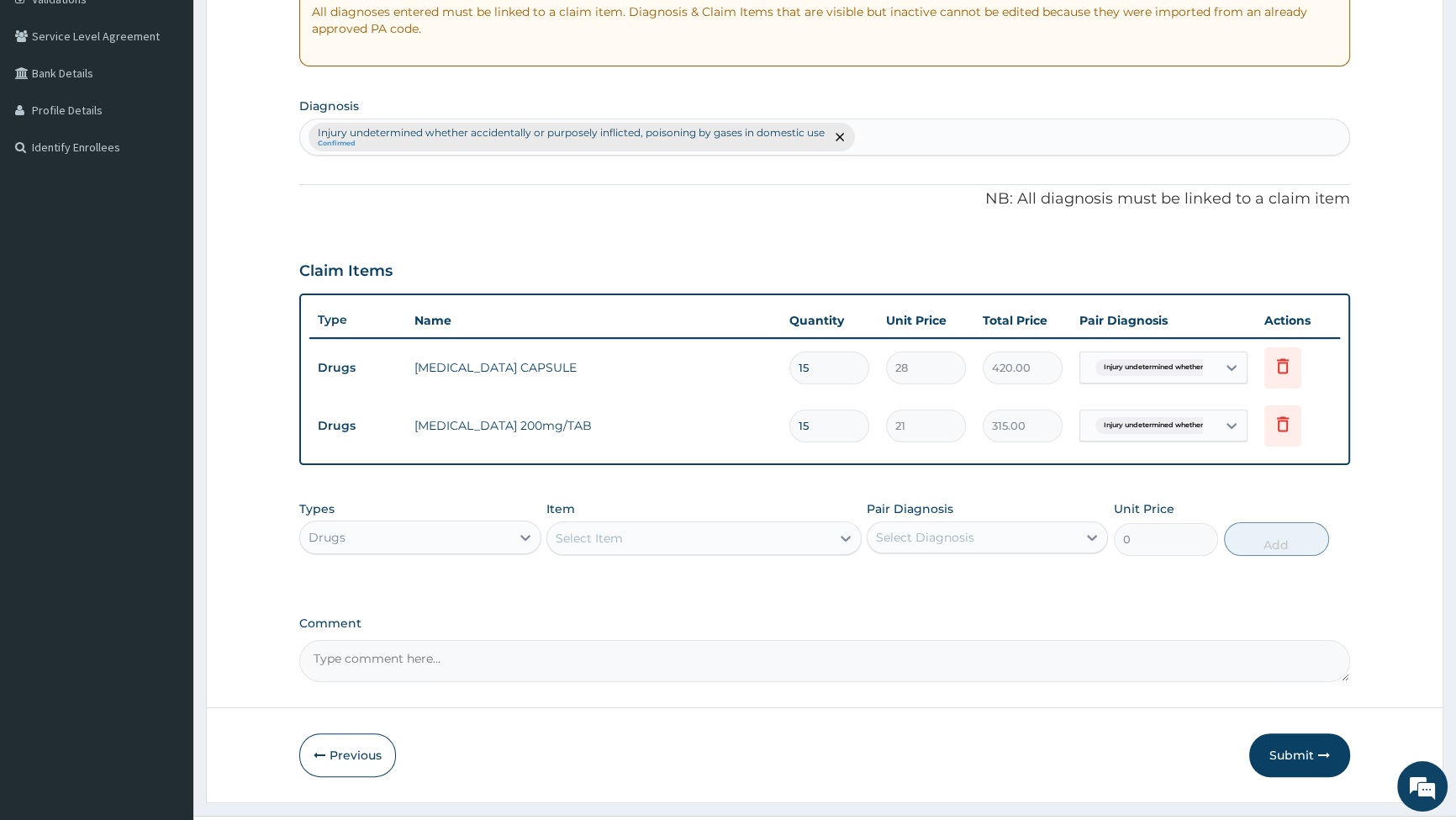
scroll to position [370, 0]
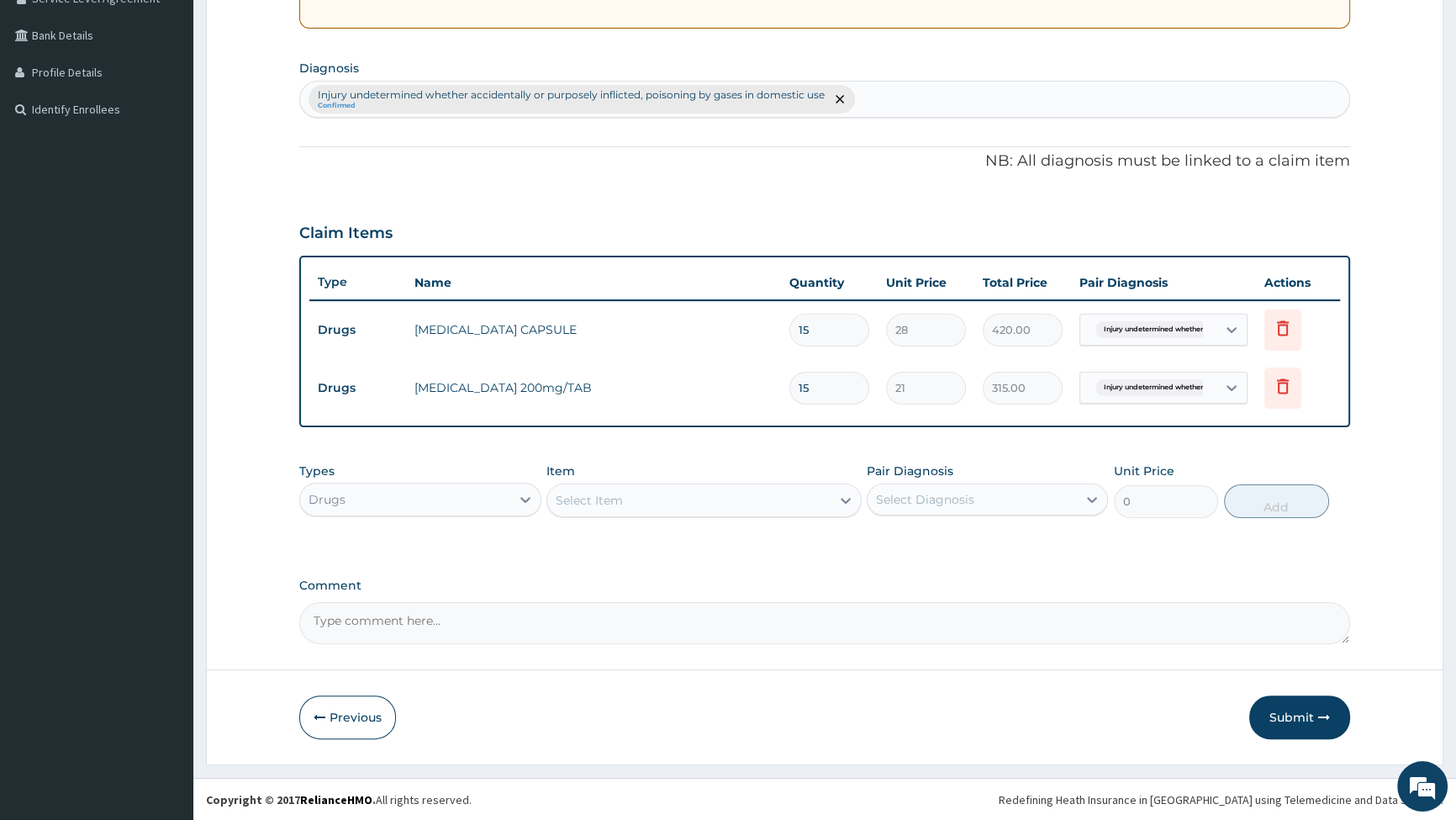
type input "15"
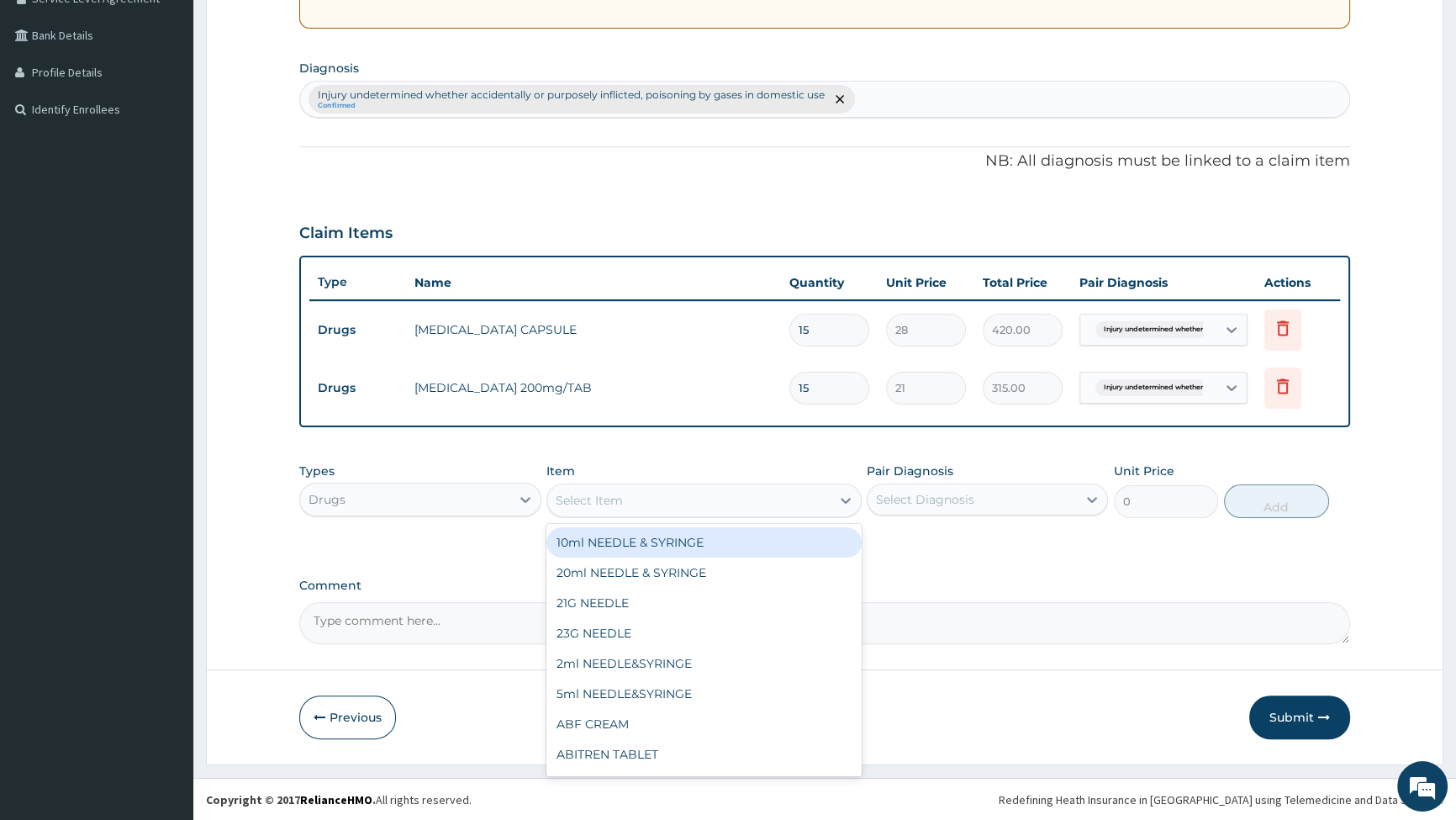
click at [716, 506] on div "Select Item" at bounding box center [689, 500] width 283 height 27
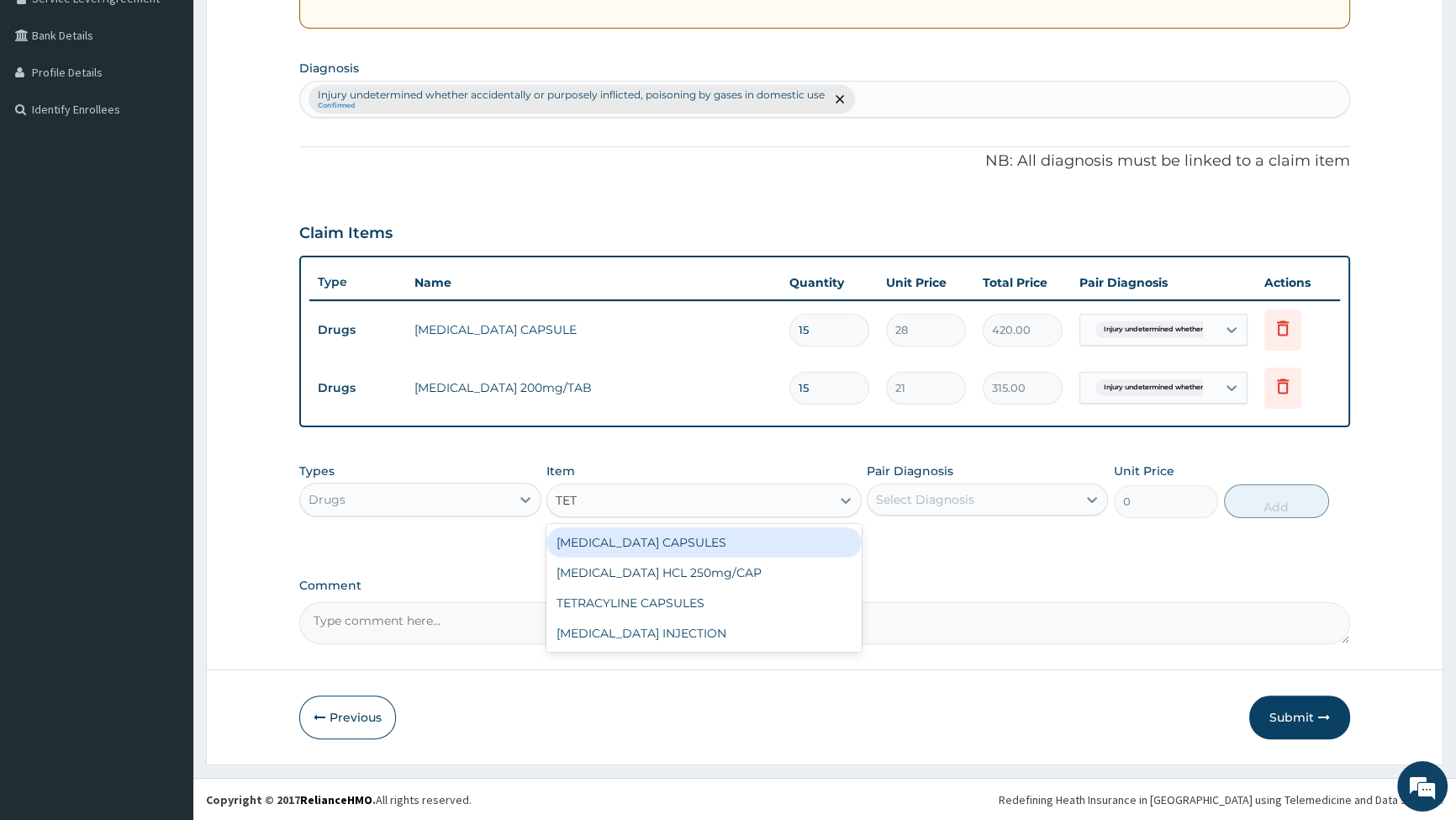
type input "TETA"
click at [659, 546] on div "[MEDICAL_DATA] INJECTION" at bounding box center [704, 542] width 315 height 31
type input "500"
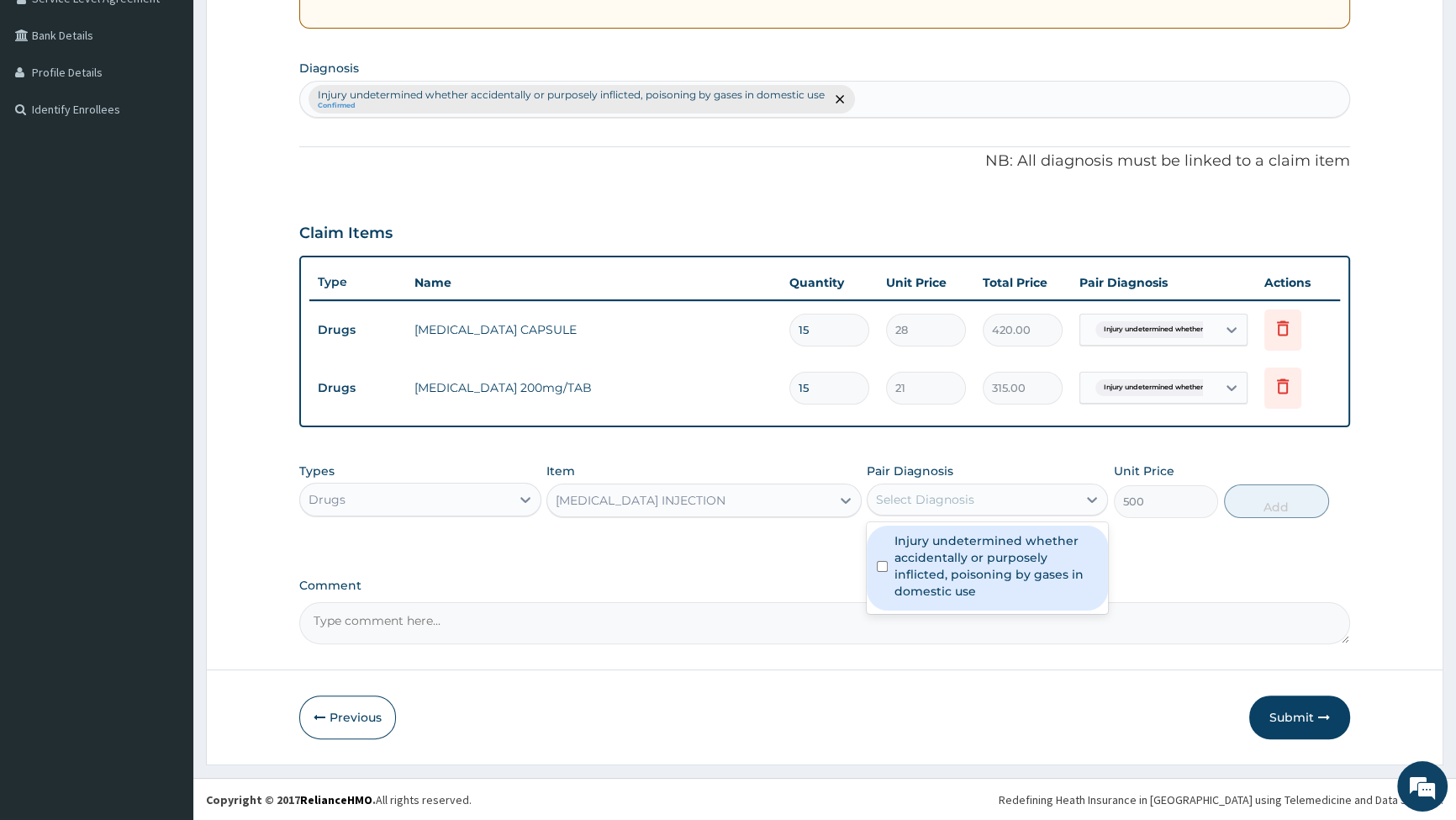
click at [932, 499] on div "Select Diagnosis" at bounding box center [925, 499] width 99 height 17
click at [891, 546] on div "Injury undetermined whether accidentally or purposely inflicted, poisoning by g…" at bounding box center [988, 567] width 241 height 85
checkbox input "true"
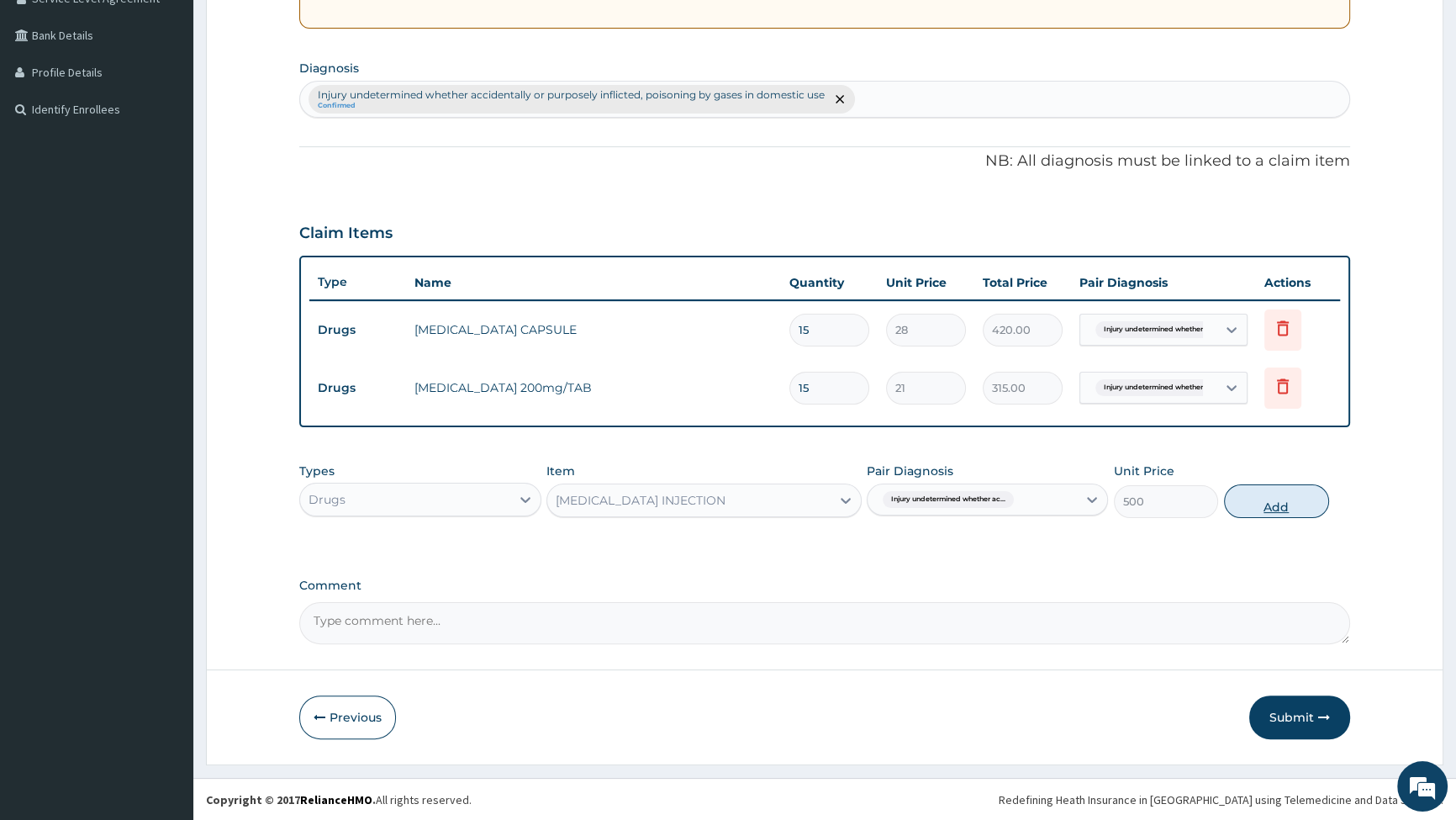
click at [1251, 499] on button "Add" at bounding box center [1277, 501] width 105 height 33
type input "0"
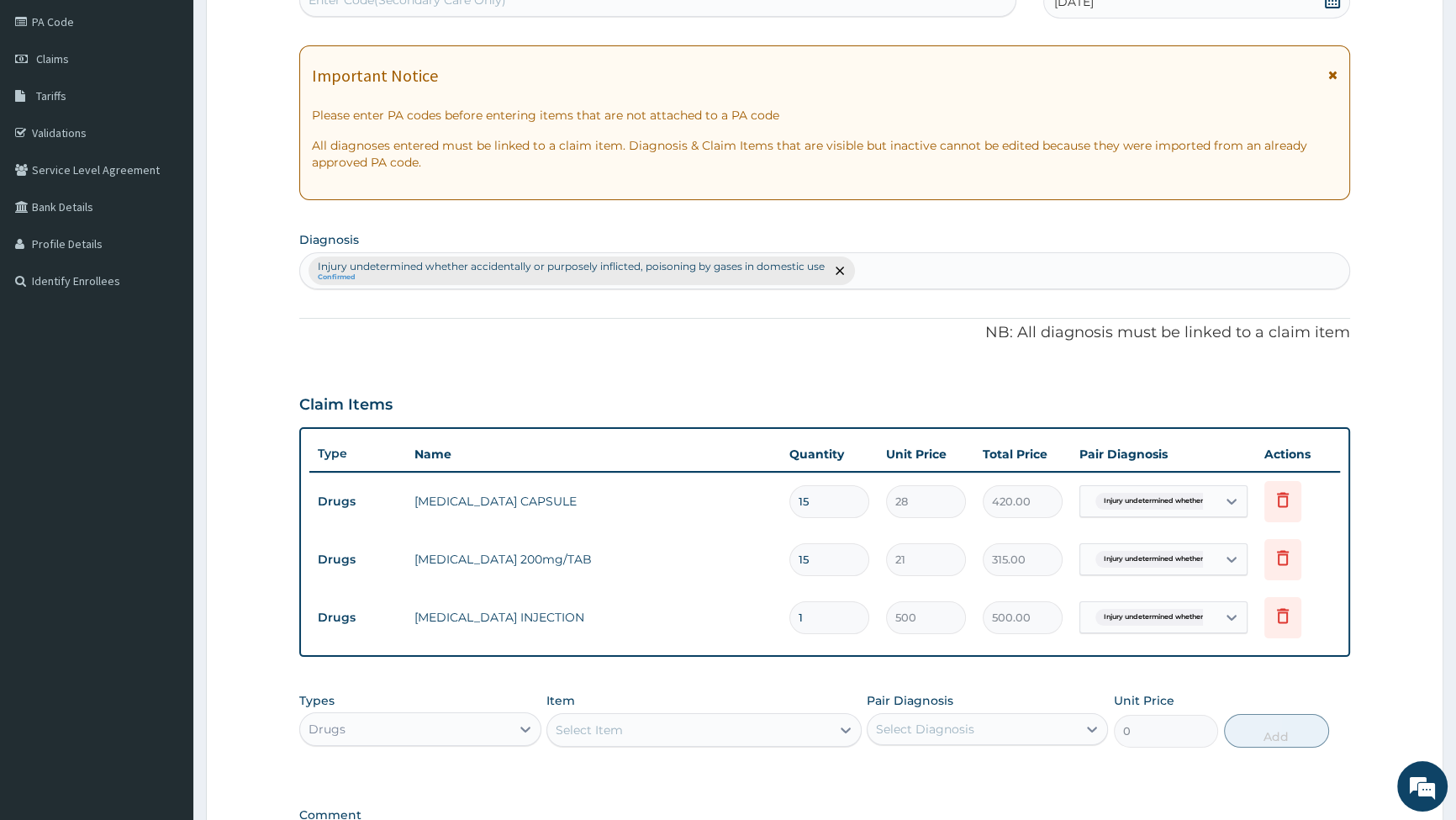
type input "0"
type input "0.00"
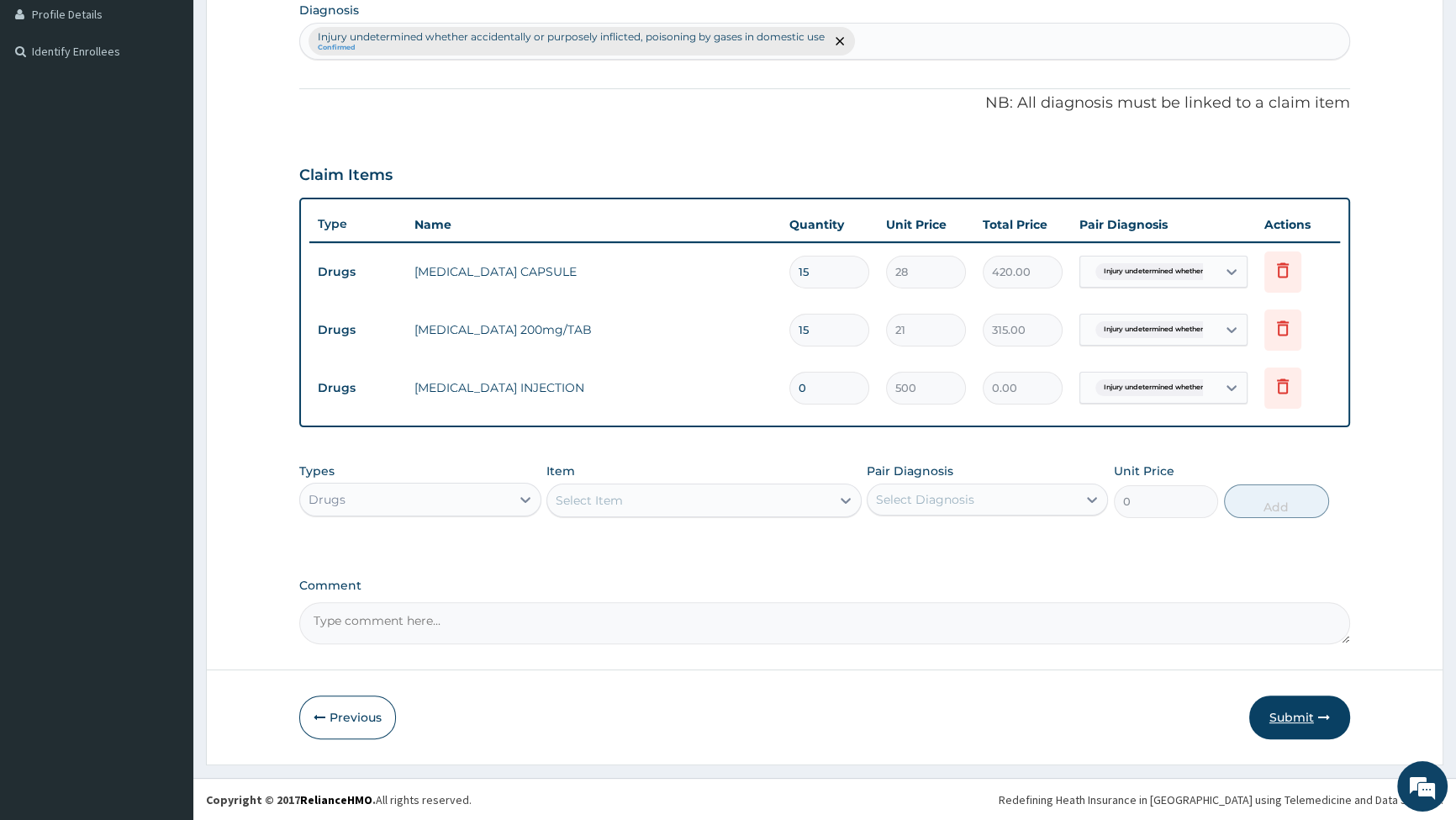
type input "0"
click at [1298, 716] on button "Submit" at bounding box center [1300, 718] width 101 height 44
click at [832, 387] on input "0" at bounding box center [829, 388] width 80 height 33
type input "1"
type input "500.00"
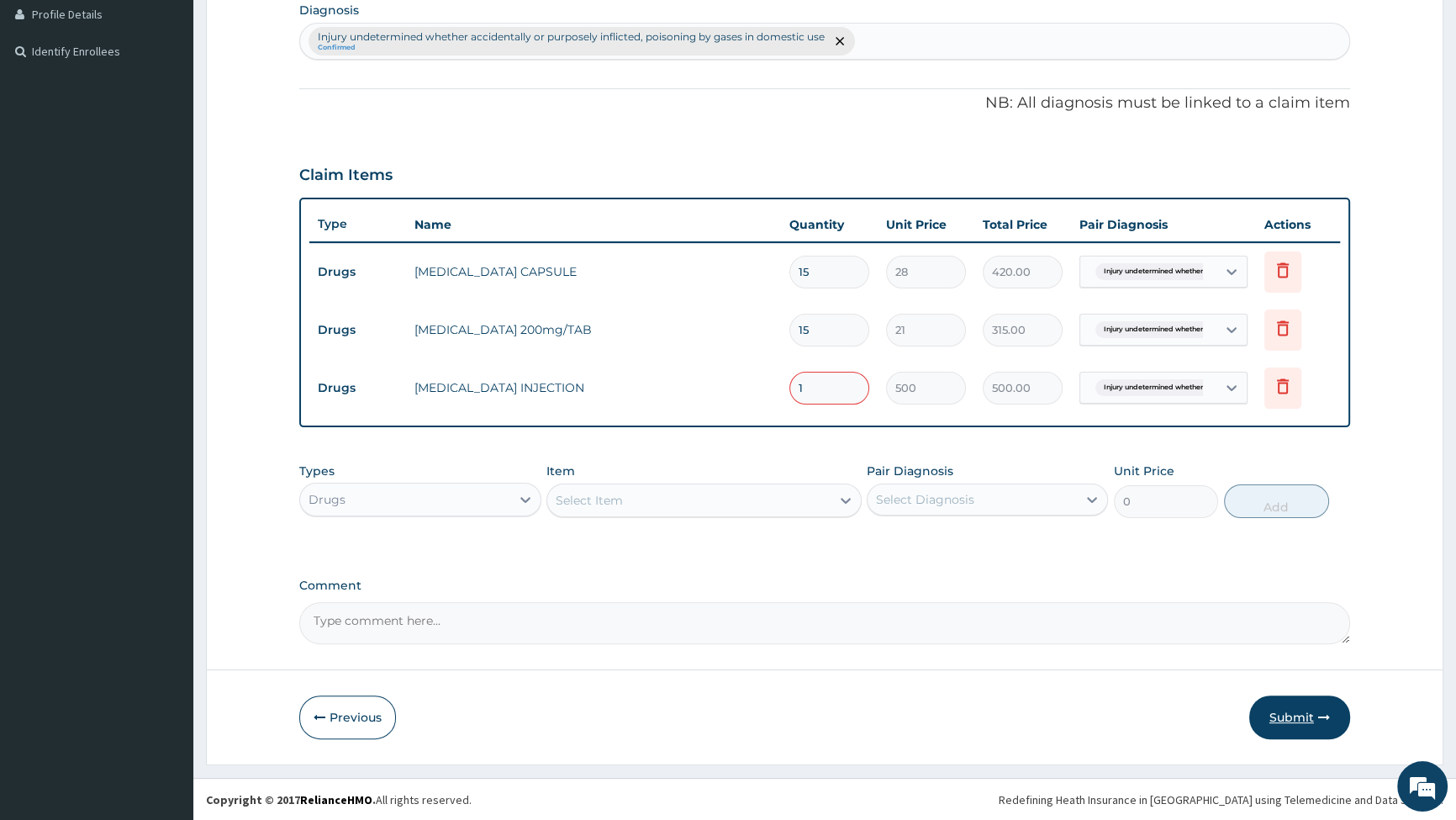
type input "1"
click at [1303, 719] on button "Submit" at bounding box center [1300, 718] width 101 height 44
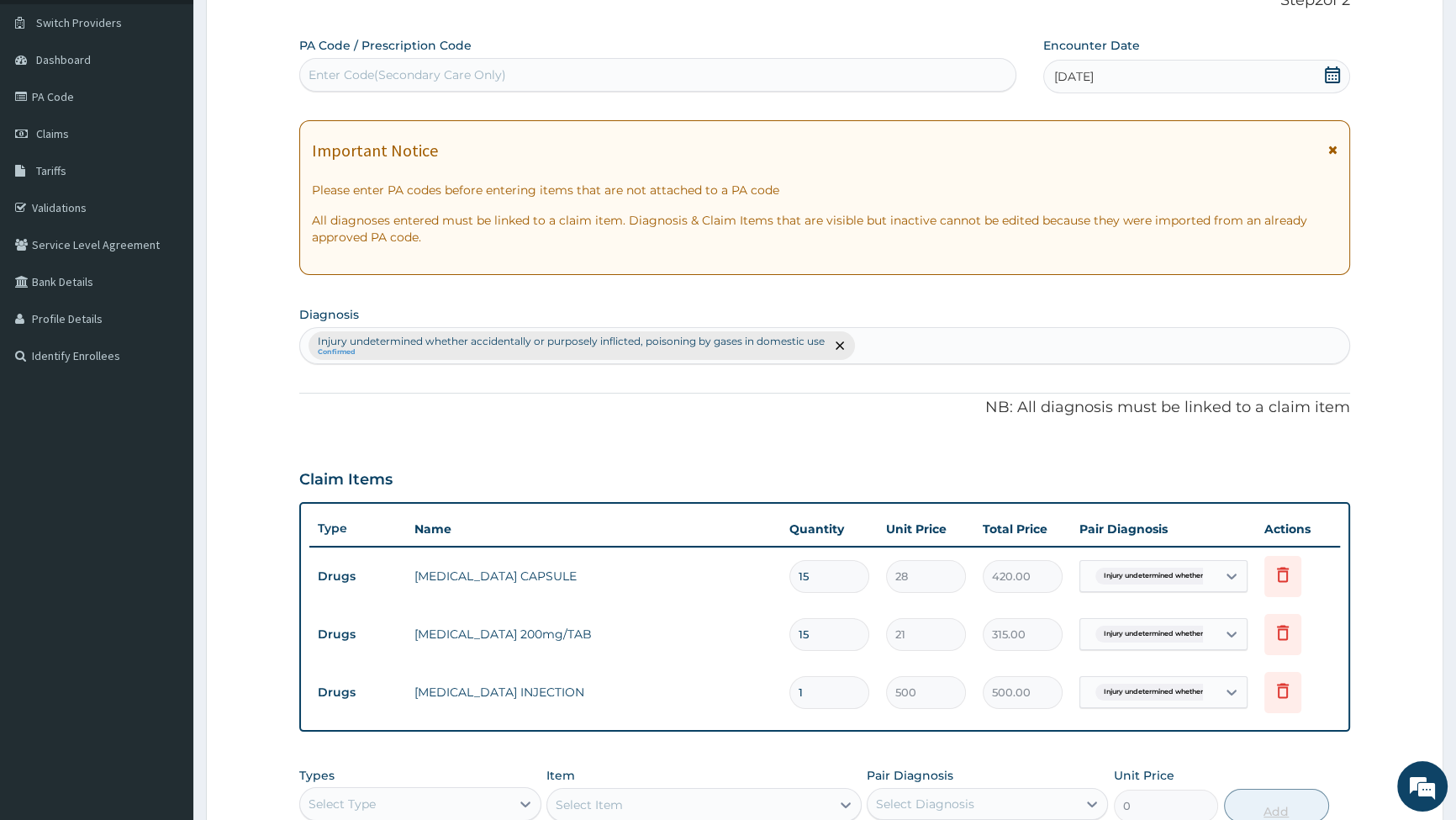
scroll to position [122, 0]
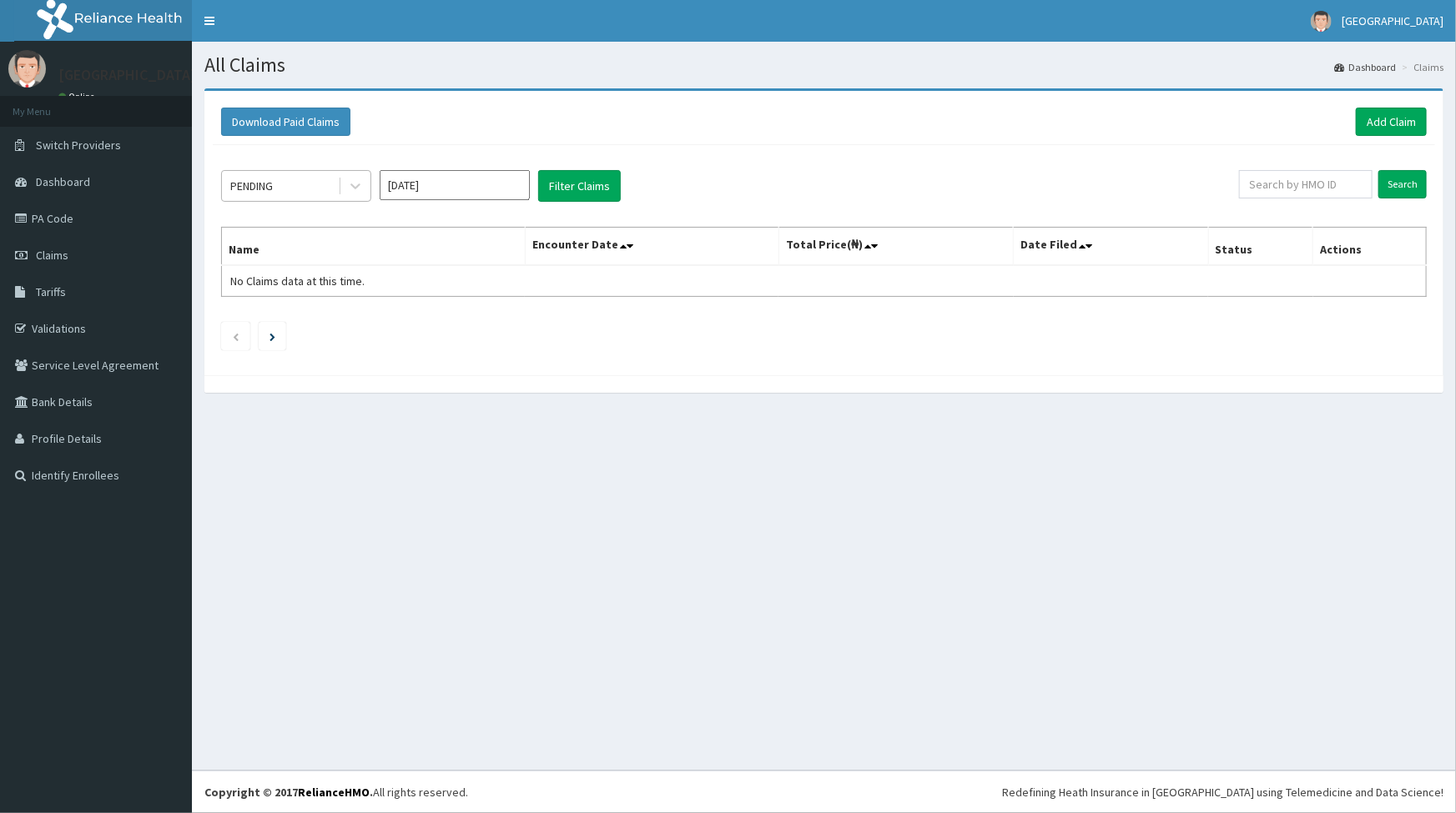
click at [320, 190] on div "PENDING" at bounding box center [280, 185] width 116 height 27
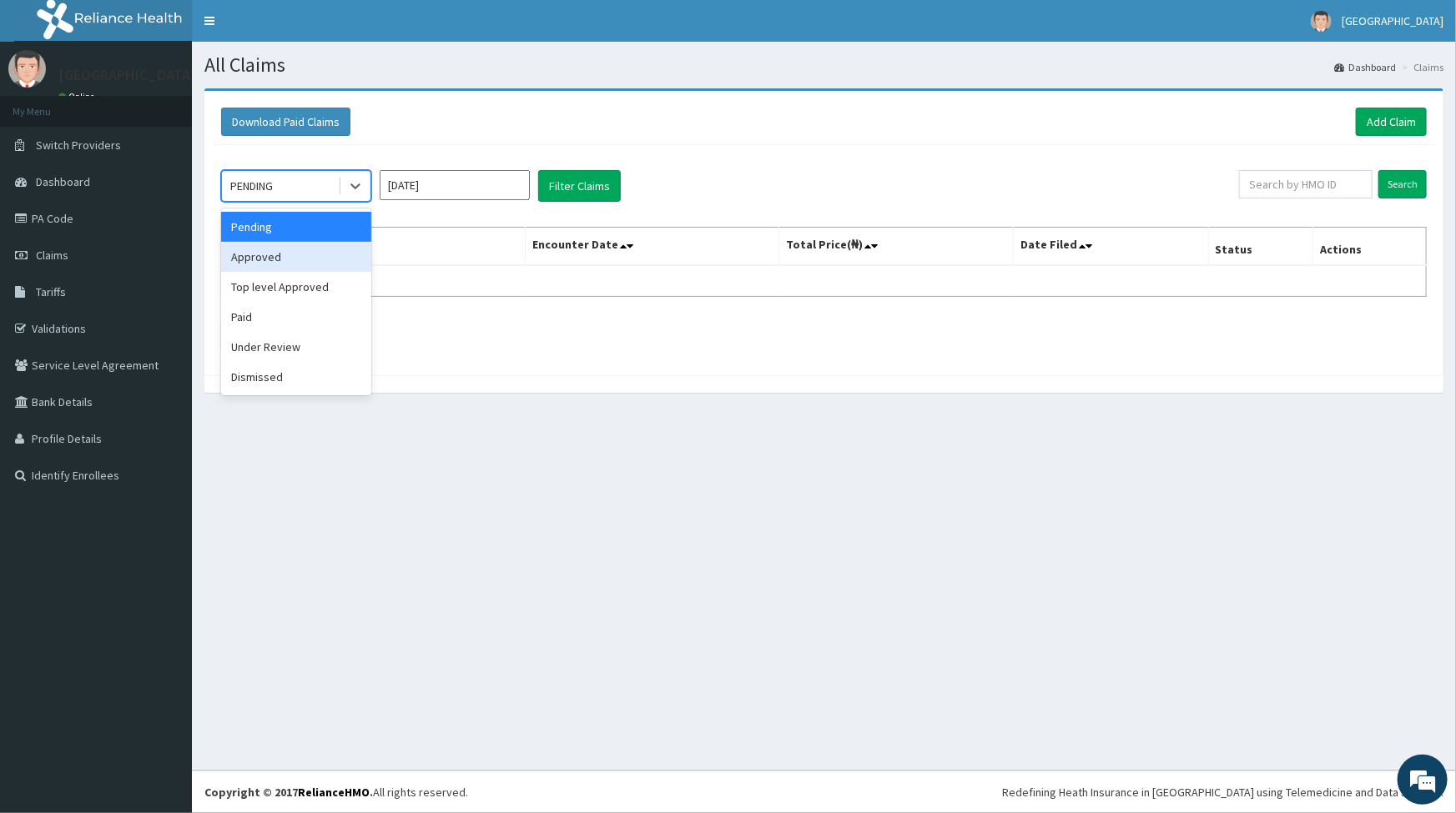
click at [270, 257] on div "Approved" at bounding box center [296, 257] width 150 height 30
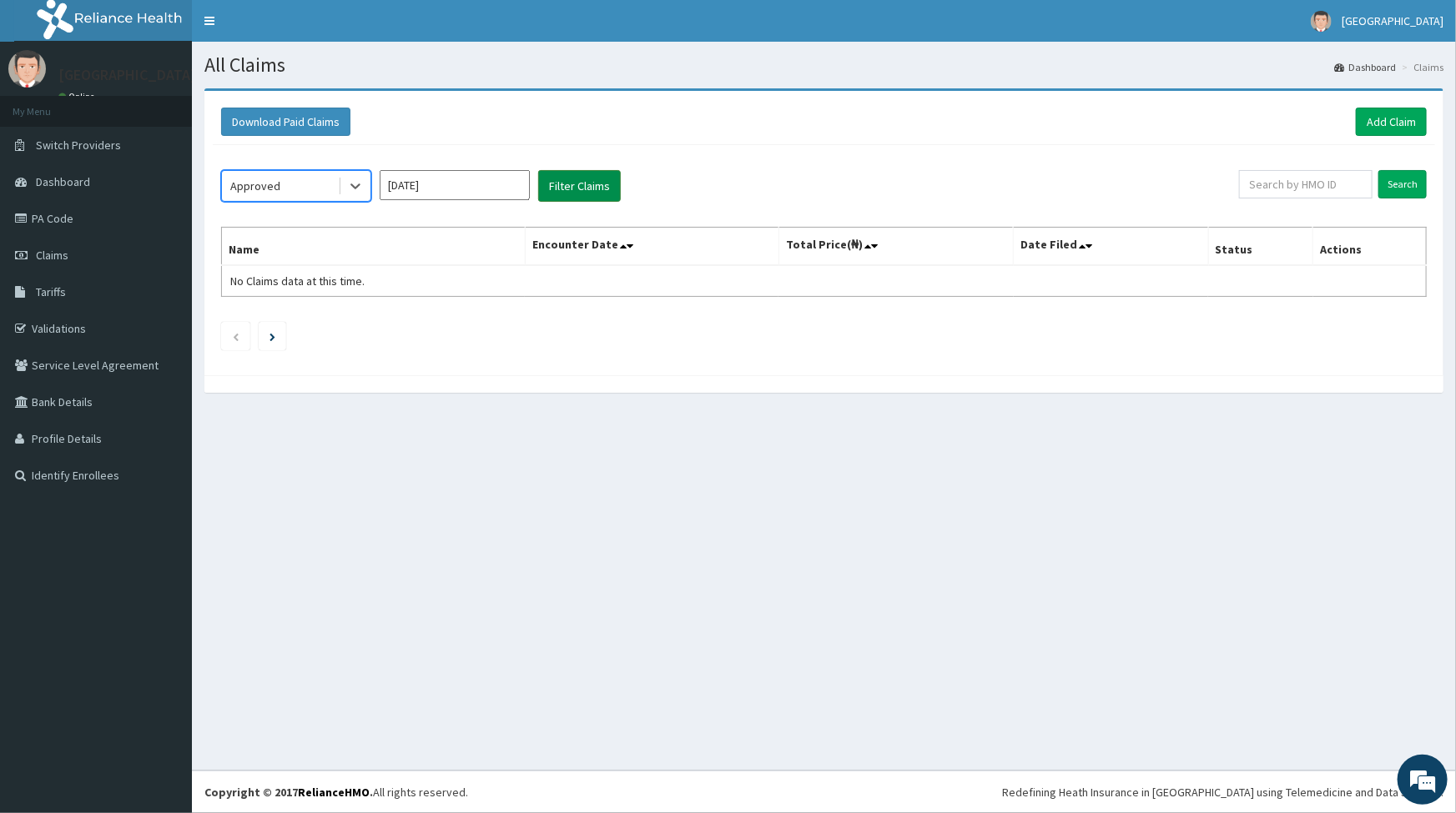
click at [569, 191] on button "Filter Claims" at bounding box center [579, 185] width 82 height 32
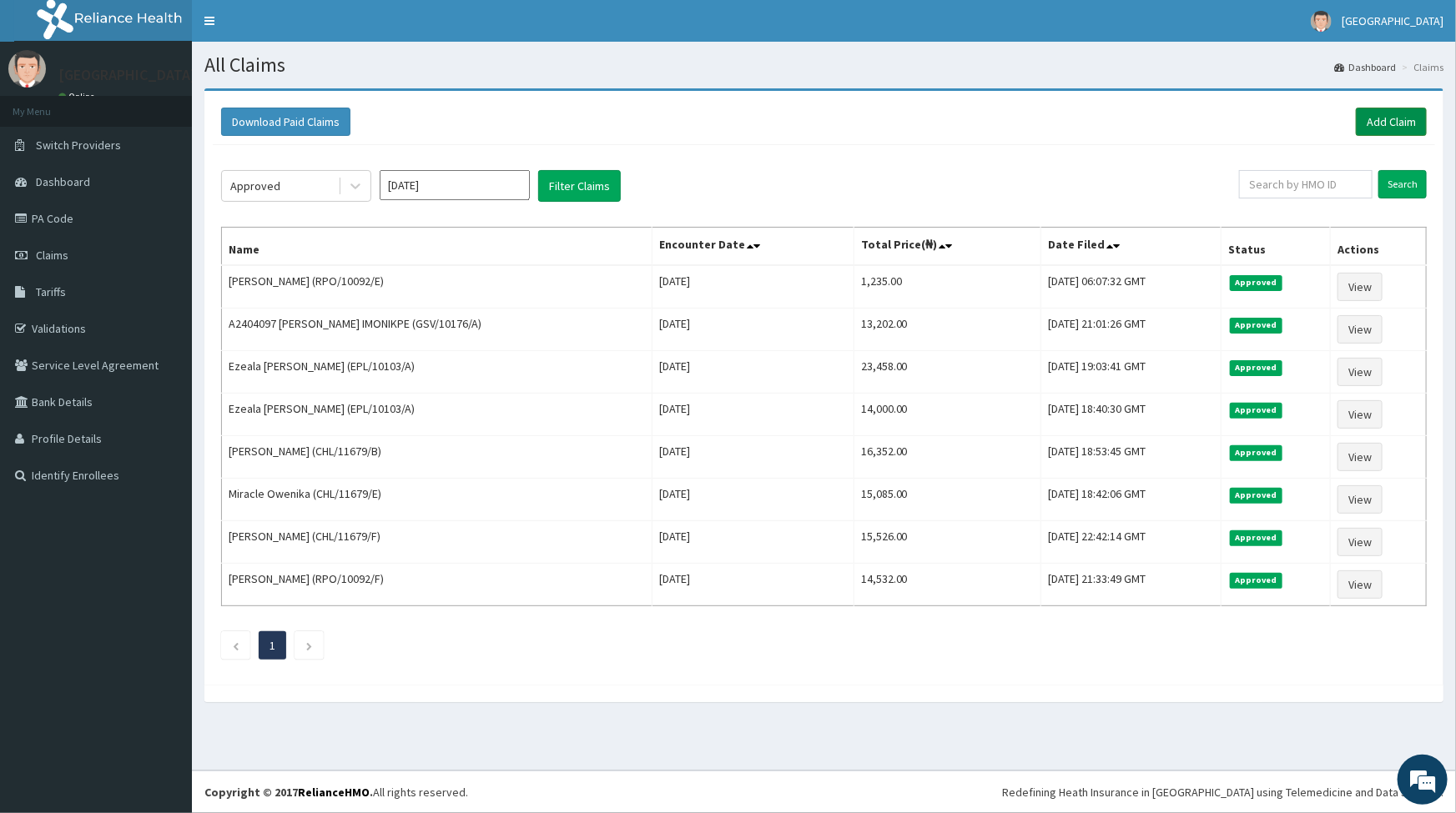
click at [1393, 125] on link "Add Claim" at bounding box center [1391, 121] width 71 height 29
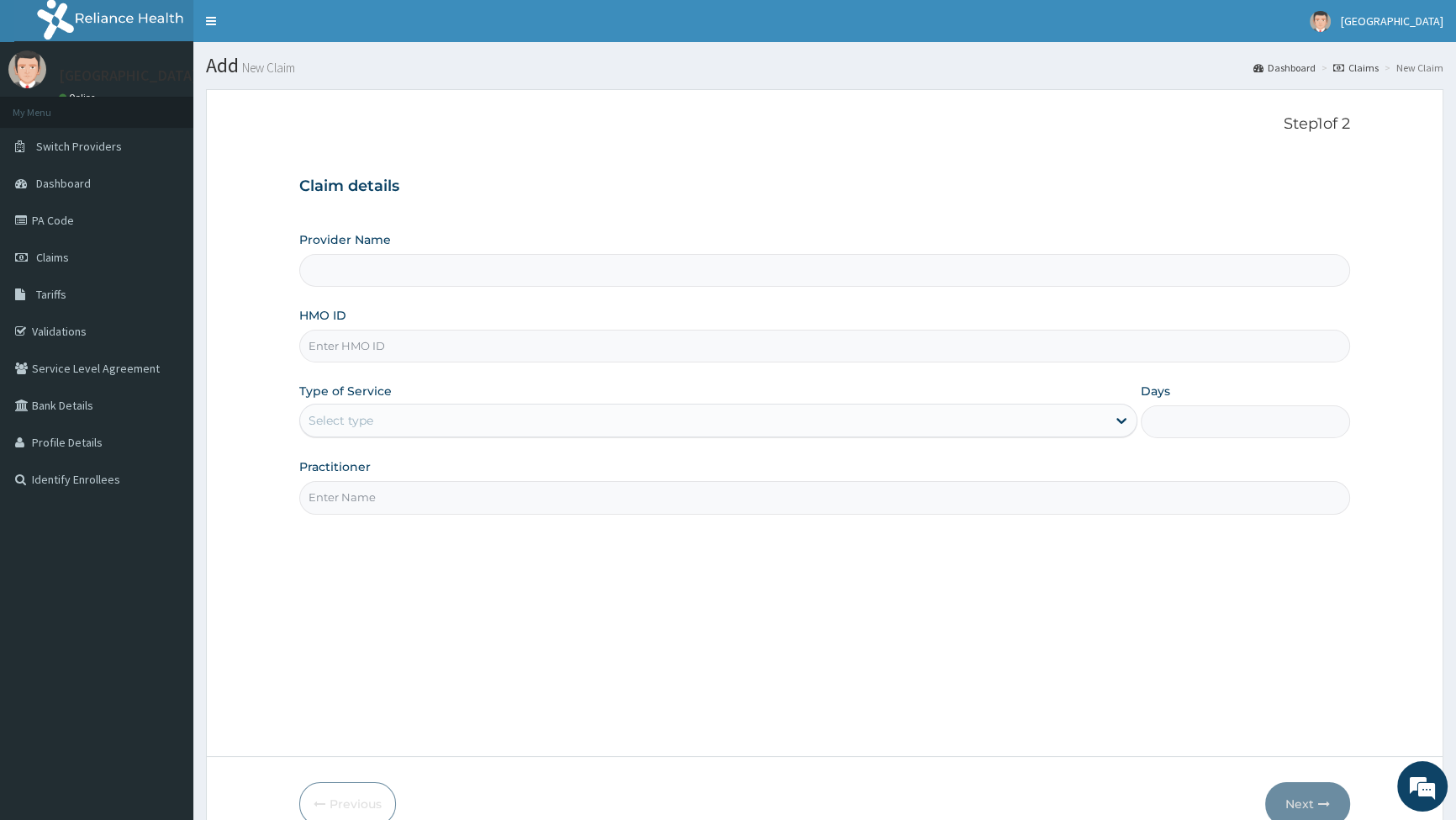
click at [377, 344] on input "HMO ID" at bounding box center [825, 346] width 1051 height 33
type input "NEC/10079"
type input "Graceland Medical Centre"
type input "NEC/10079/A"
click at [347, 418] on div "Select type" at bounding box center [341, 420] width 65 height 17
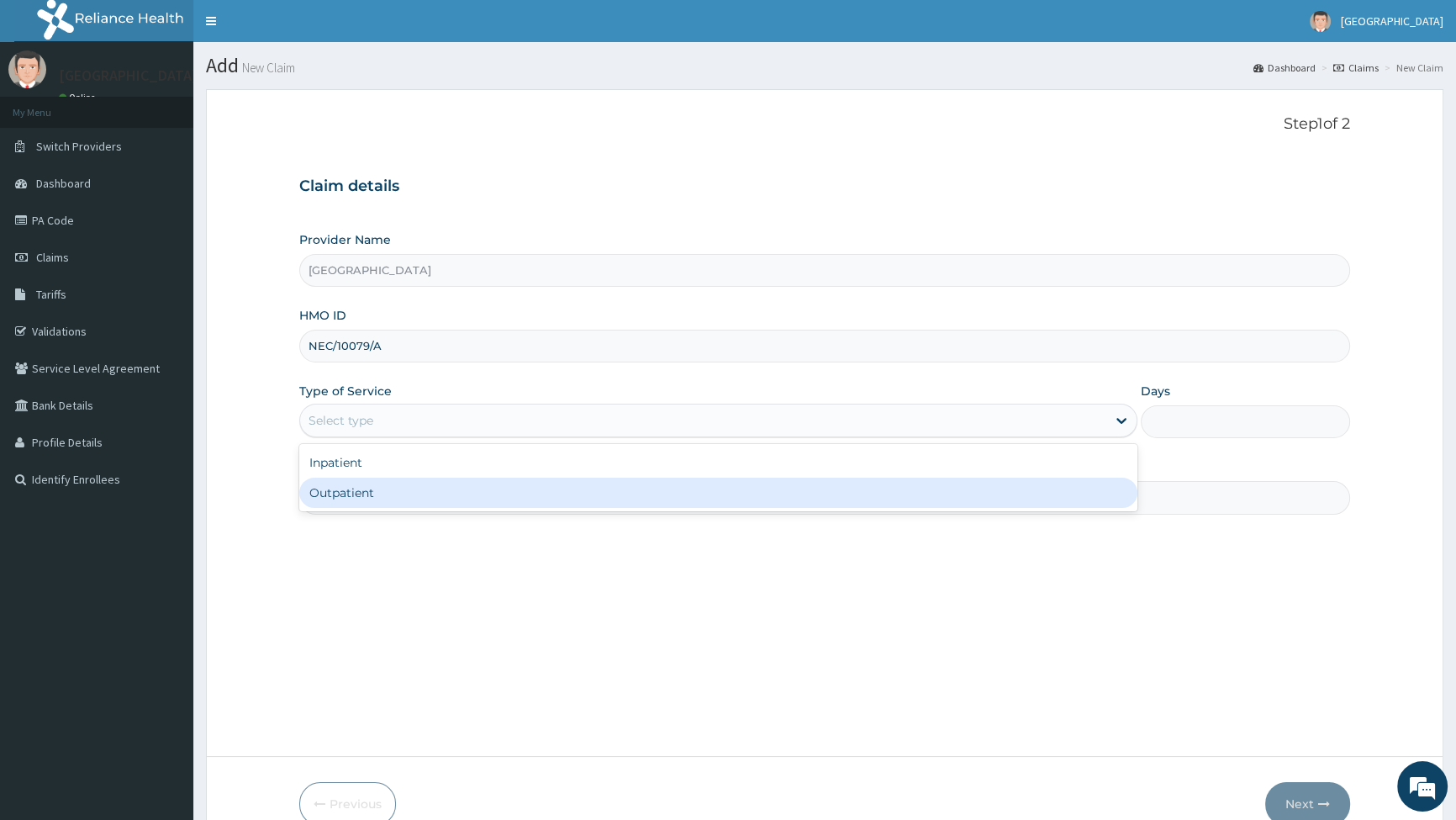
click at [341, 489] on div "Outpatient" at bounding box center [718, 492] width 837 height 31
type input "1"
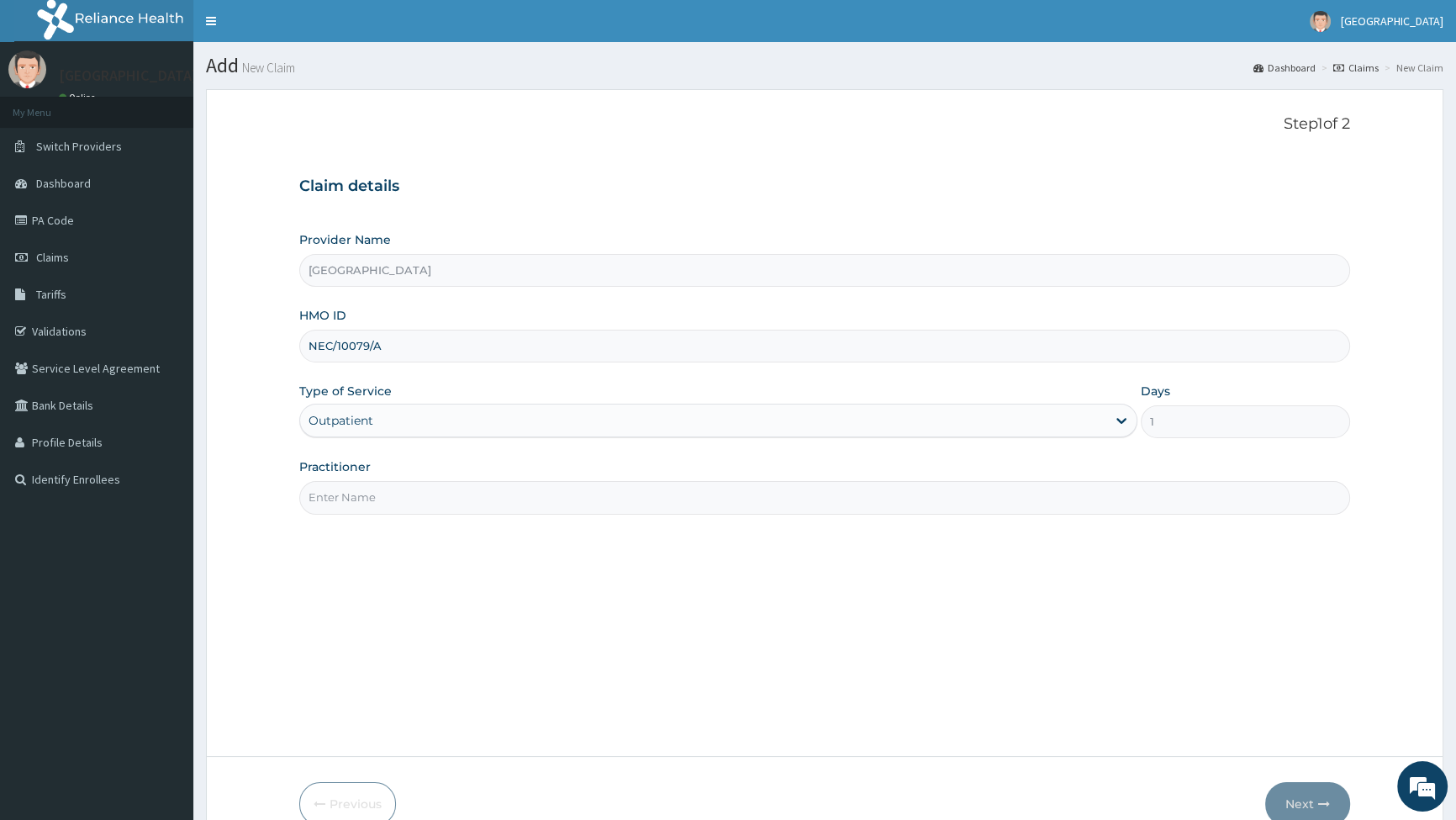
click at [337, 504] on input "Practitioner" at bounding box center [825, 497] width 1051 height 33
type input "DR OKPOTA"
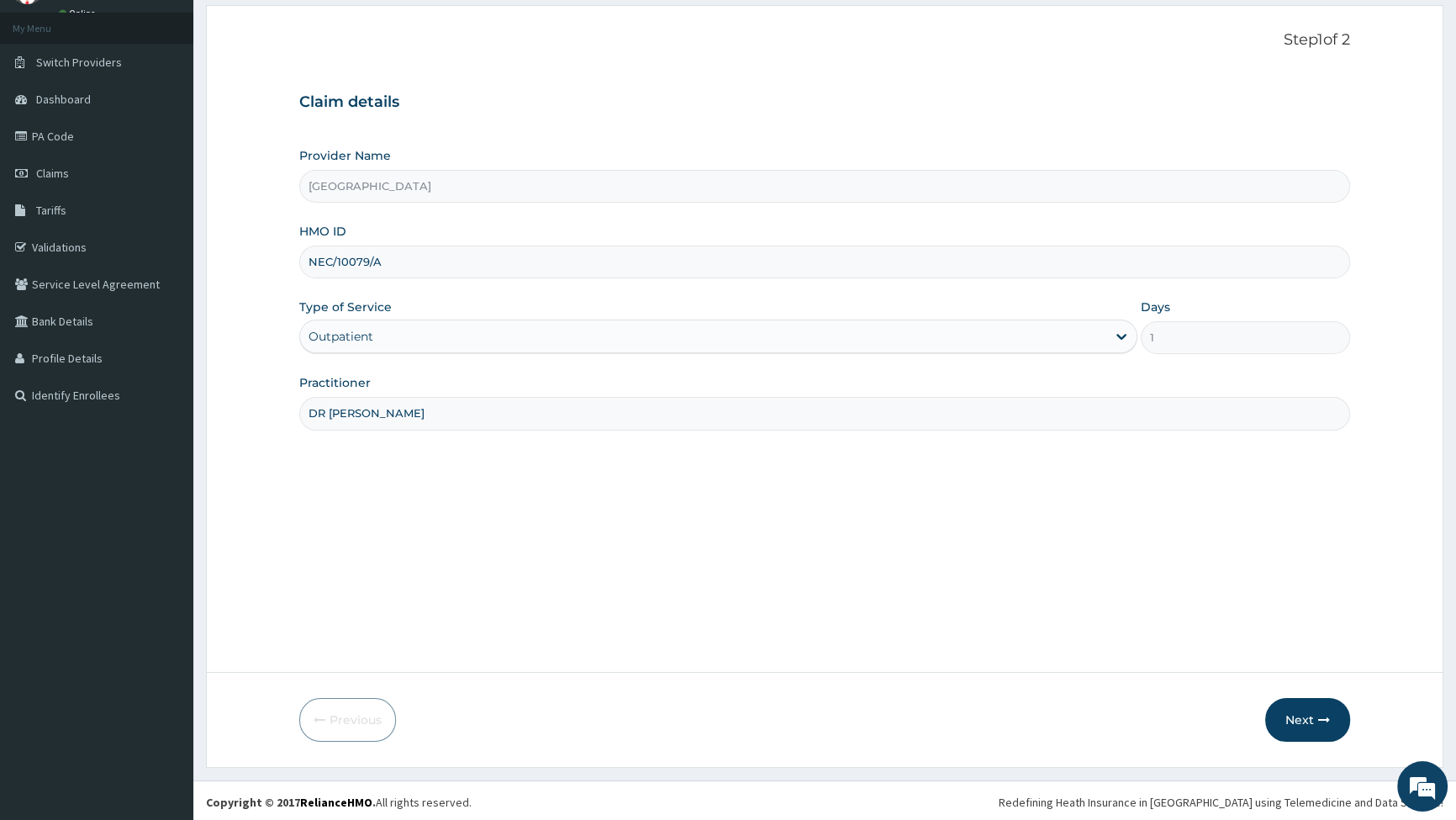
scroll to position [87, 0]
click at [1303, 716] on button "Next" at bounding box center [1307, 718] width 85 height 44
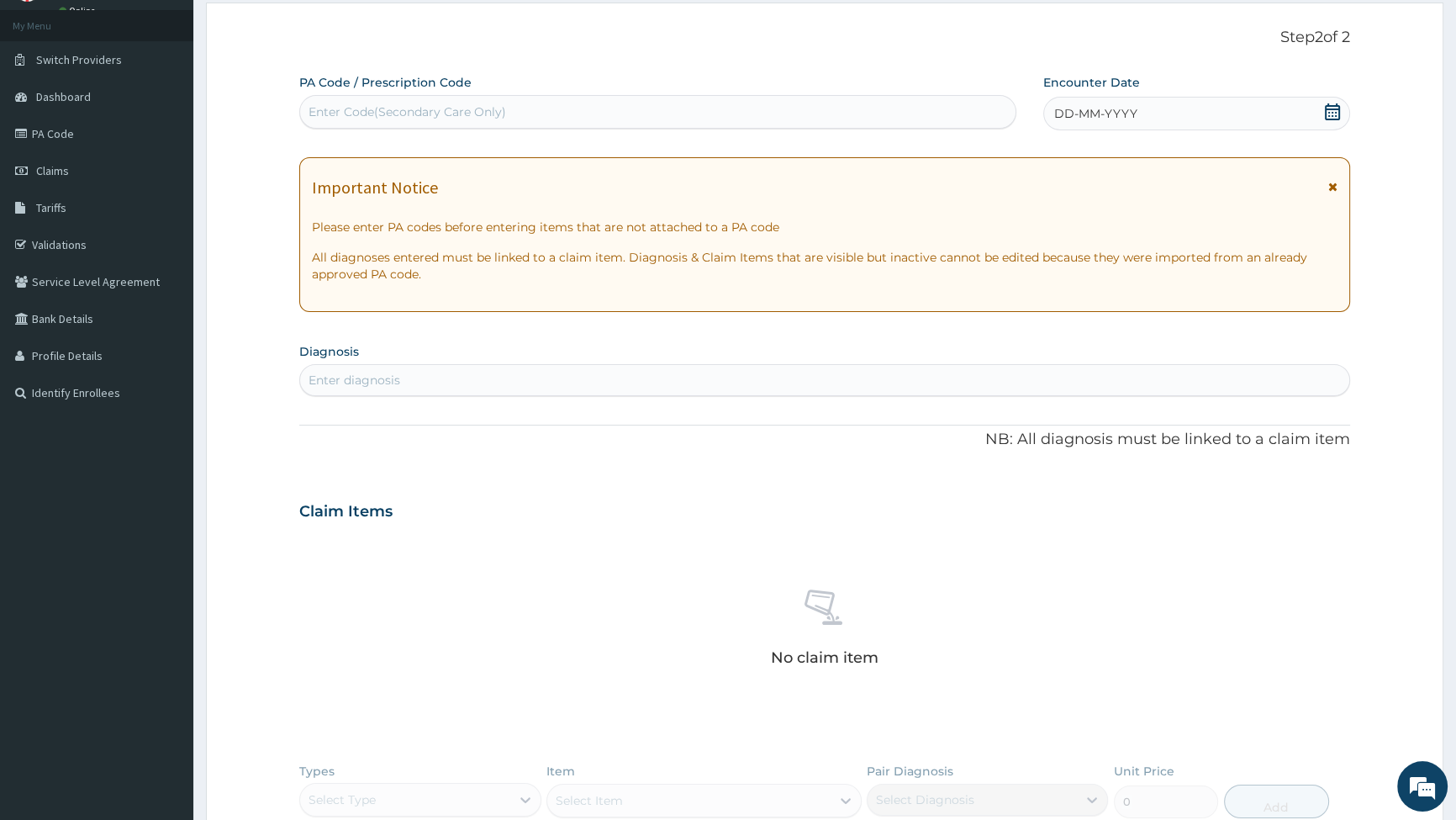
click at [1325, 109] on icon at bounding box center [1332, 111] width 17 height 17
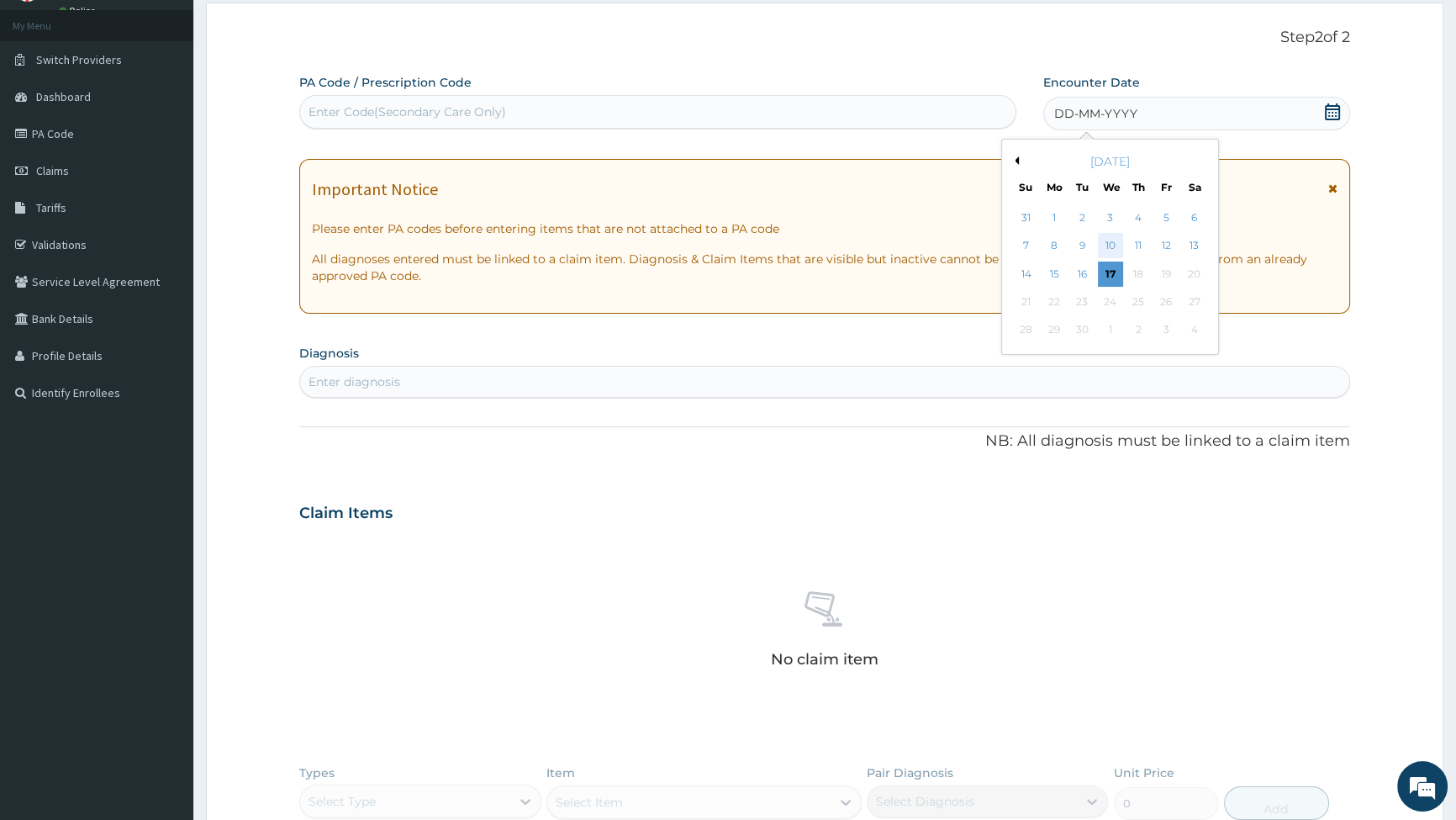
click at [1099, 244] on div "10" at bounding box center [1110, 246] width 25 height 25
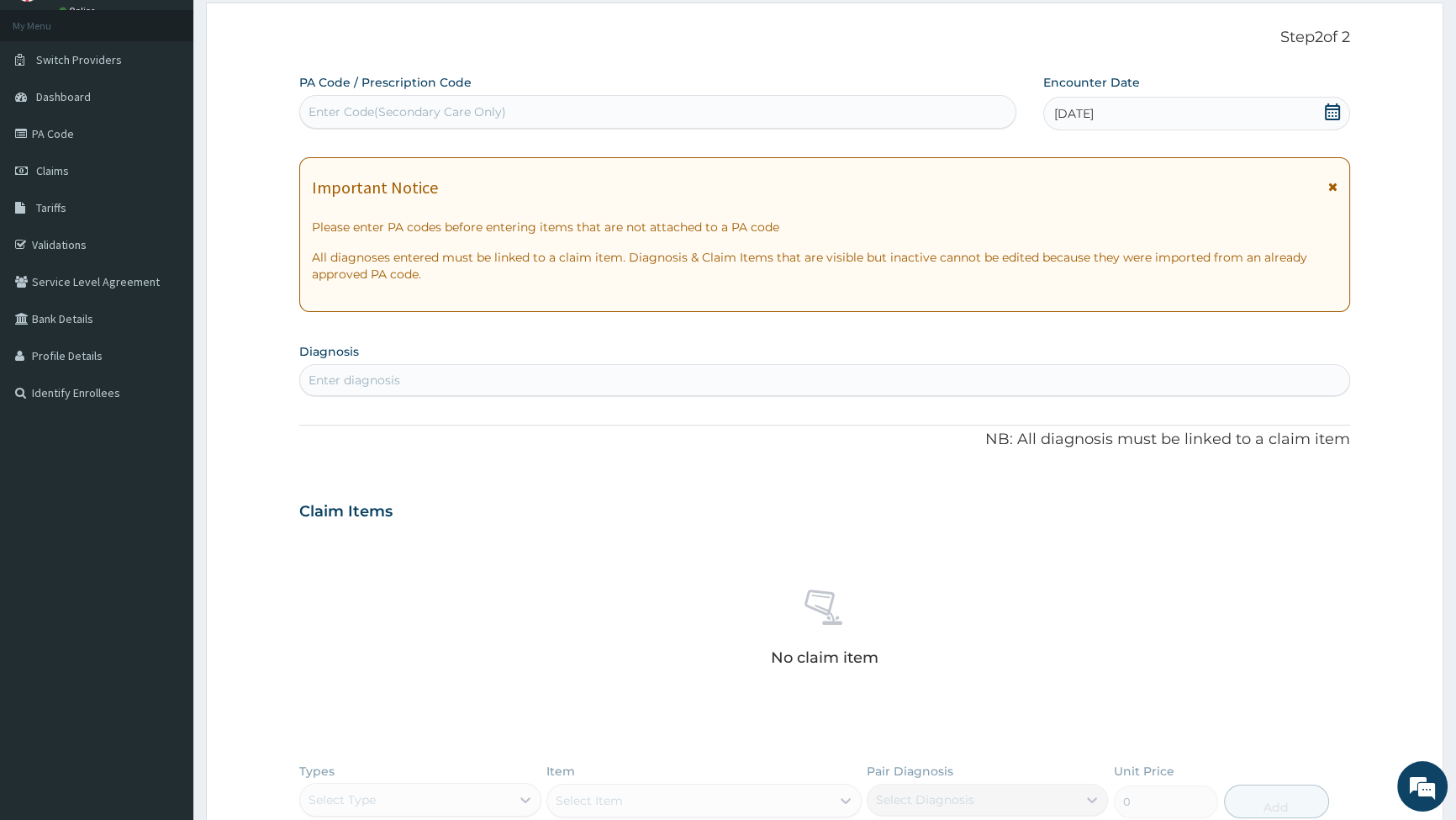
click at [392, 387] on div "Enter diagnosis" at bounding box center [354, 379] width 92 height 17
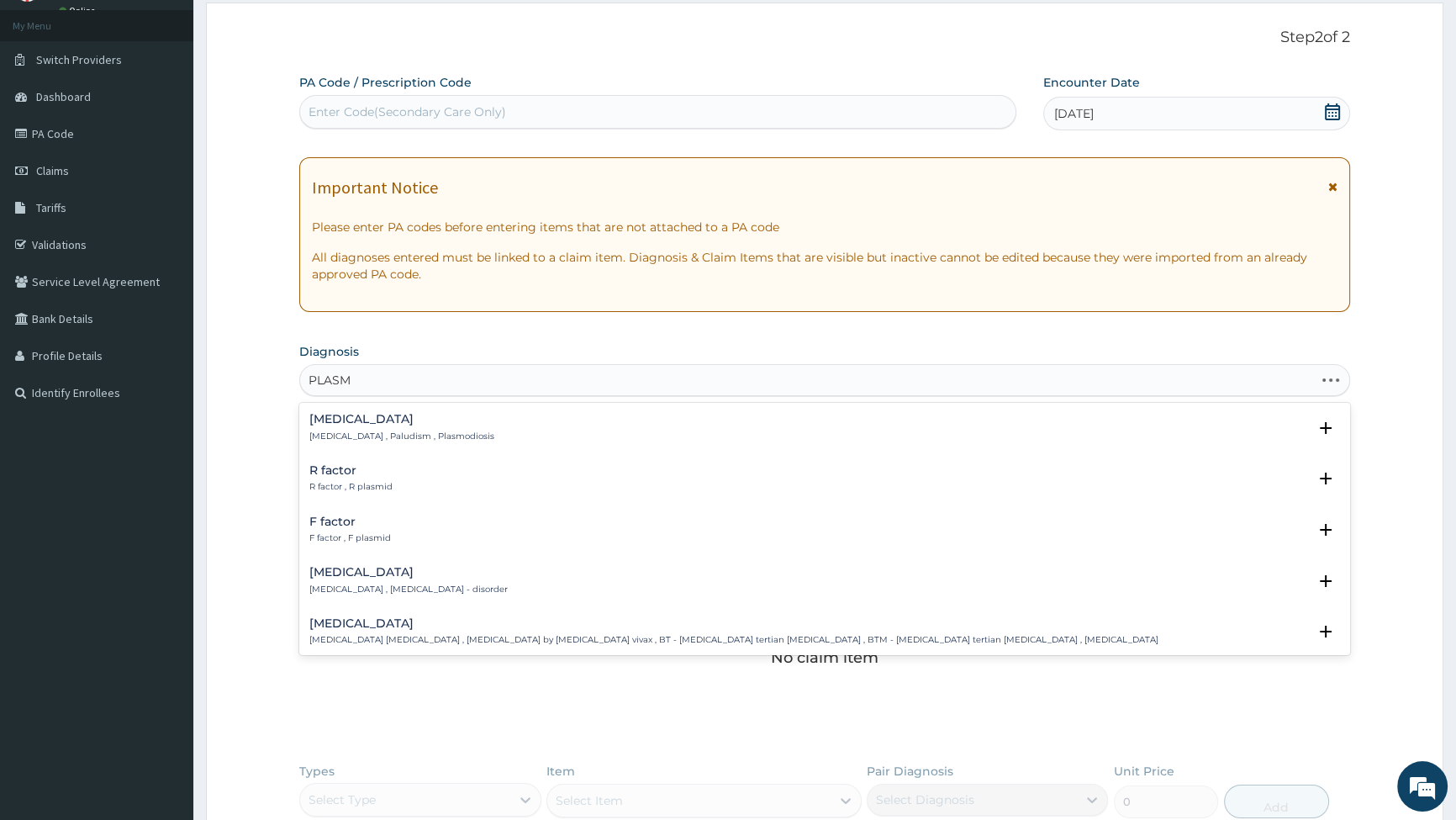
type input "PLASMO"
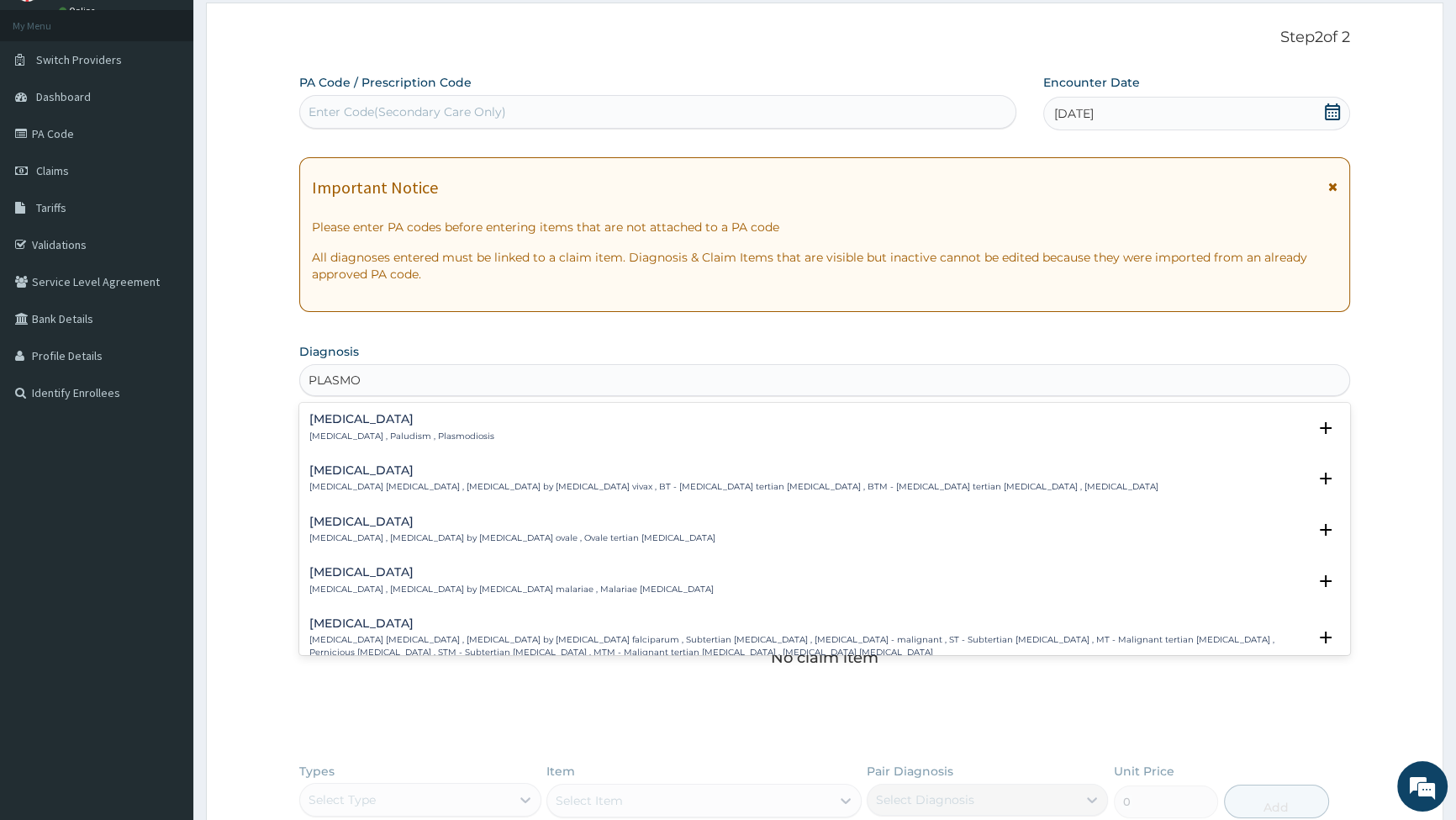
click at [365, 620] on h4 "Falciparum malaria" at bounding box center [808, 623] width 998 height 12
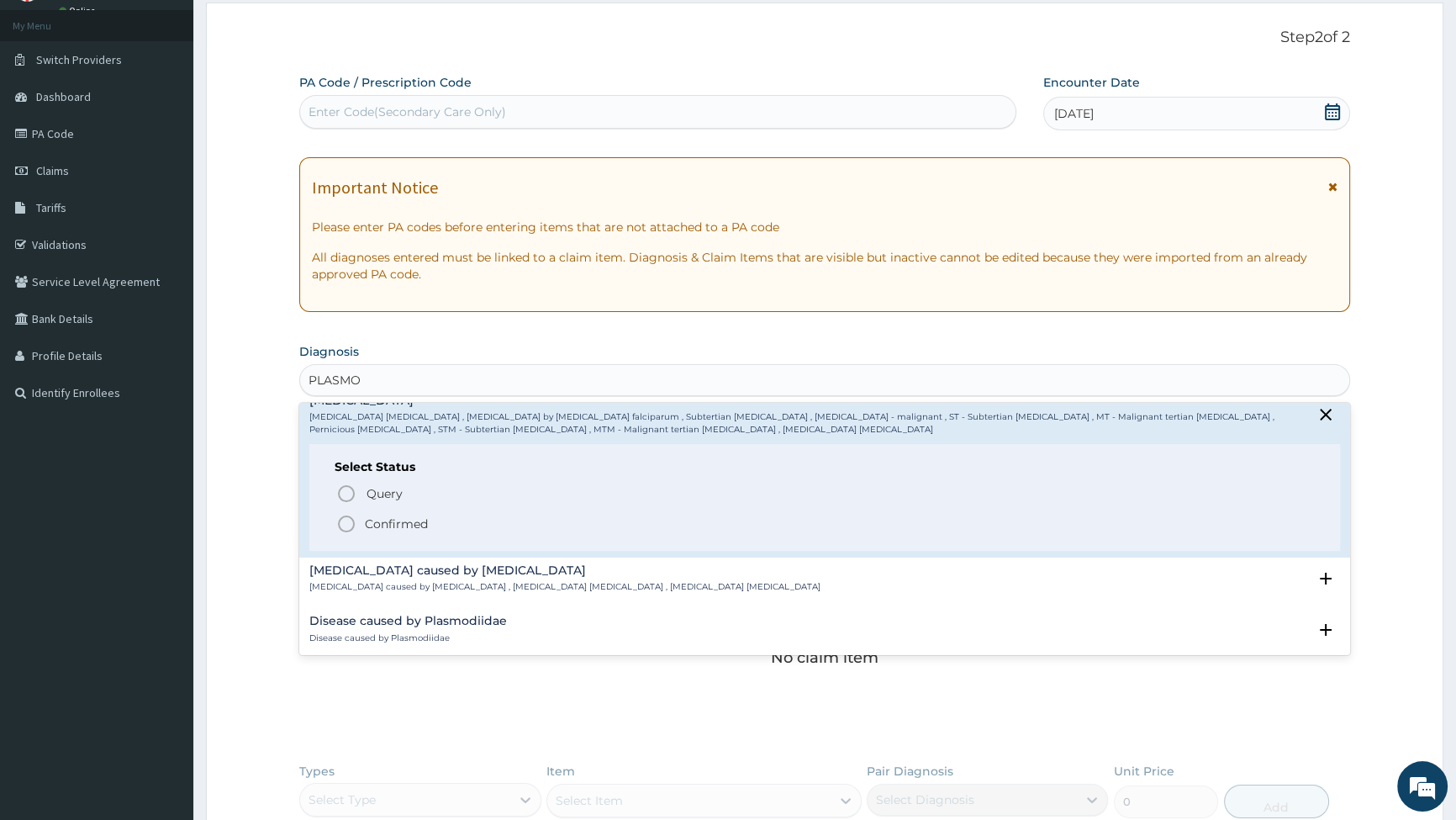
scroll to position [229, 0]
click at [342, 516] on icon "status option filled" at bounding box center [346, 518] width 20 height 20
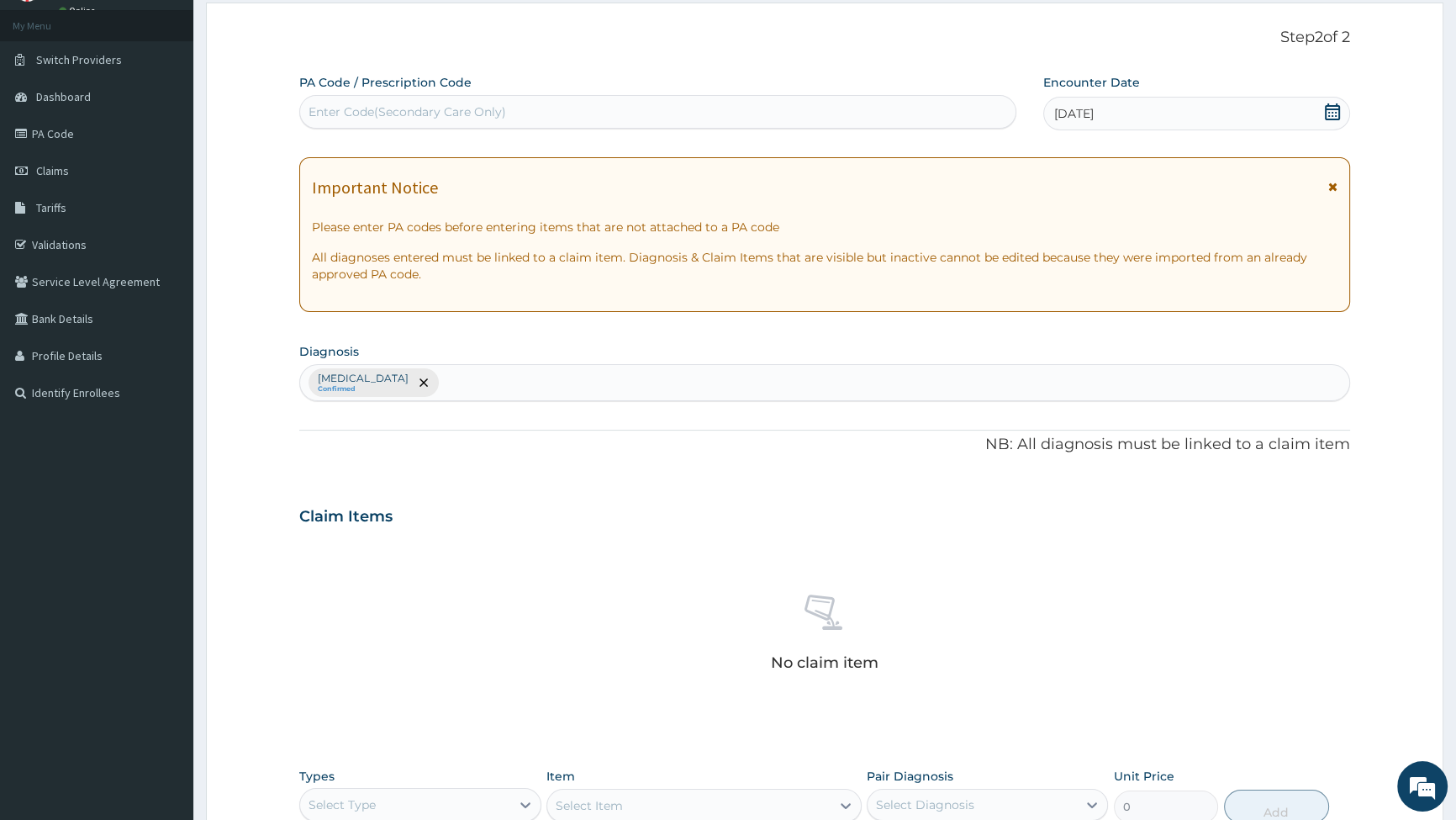
click at [529, 379] on div "Falciparum malaria Confirmed" at bounding box center [824, 383] width 1050 height 35
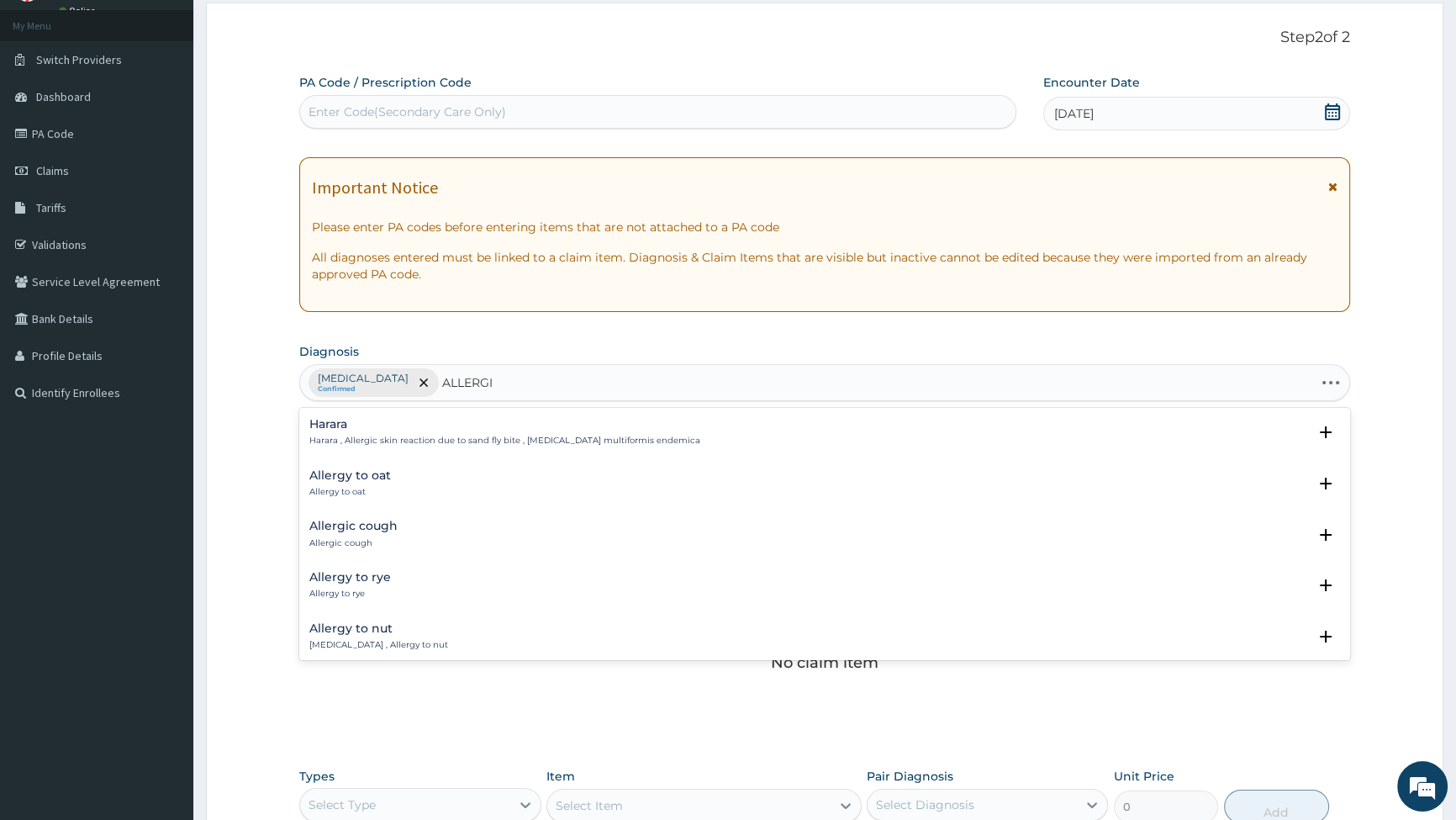
type input "ALLERGIC"
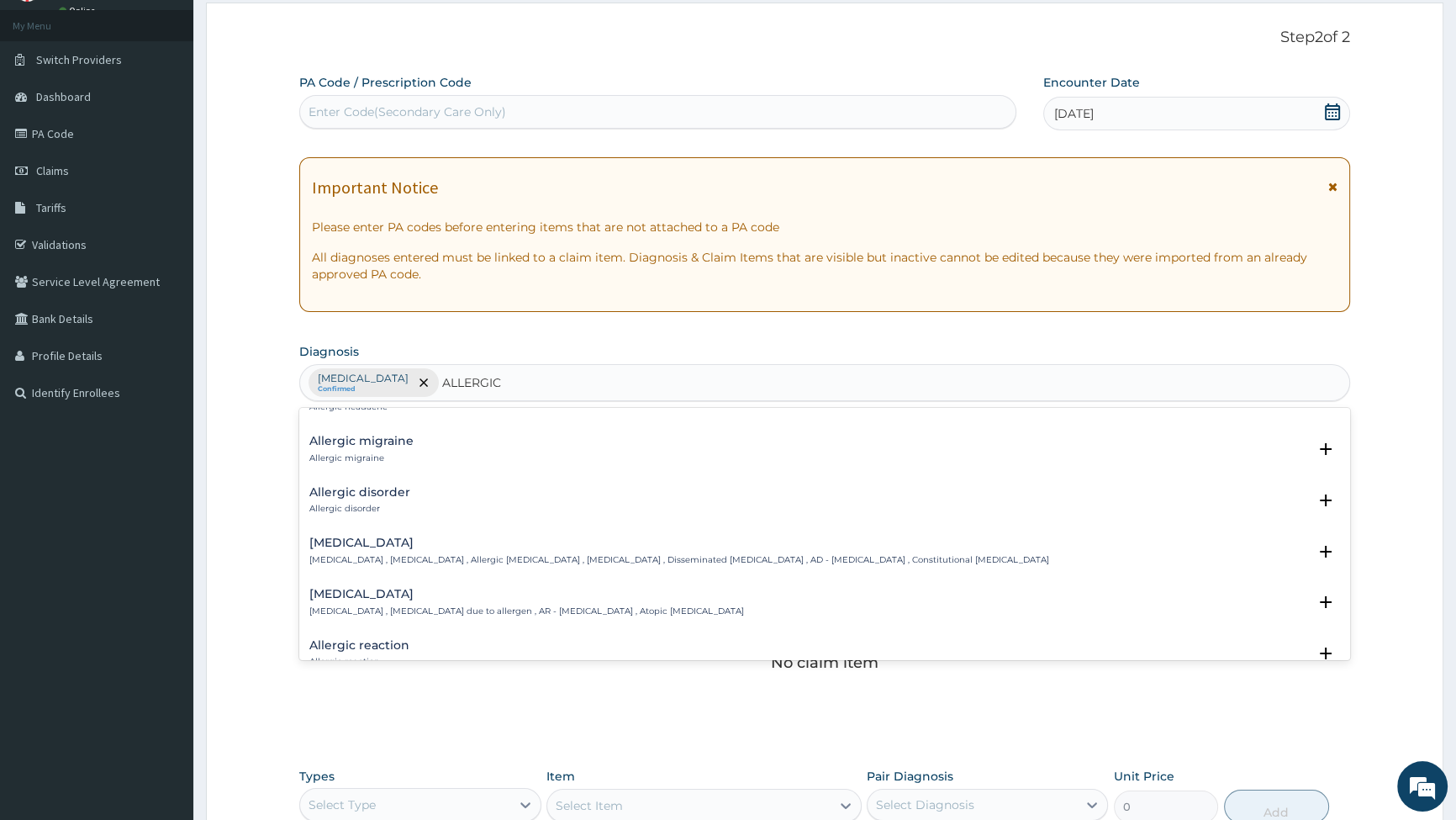
scroll to position [535, 0]
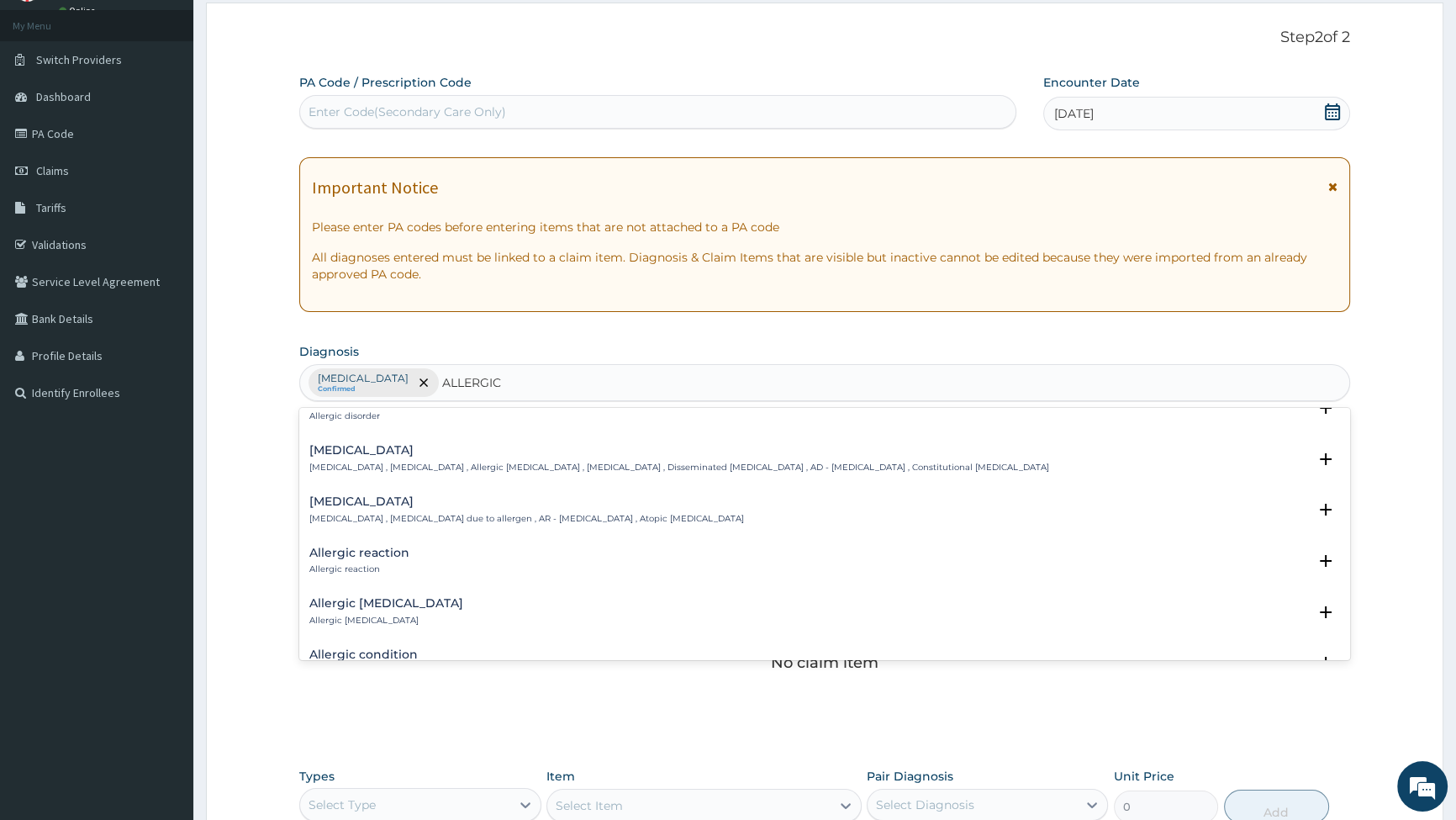
click at [347, 554] on h4 "Allergic reaction" at bounding box center [359, 552] width 100 height 12
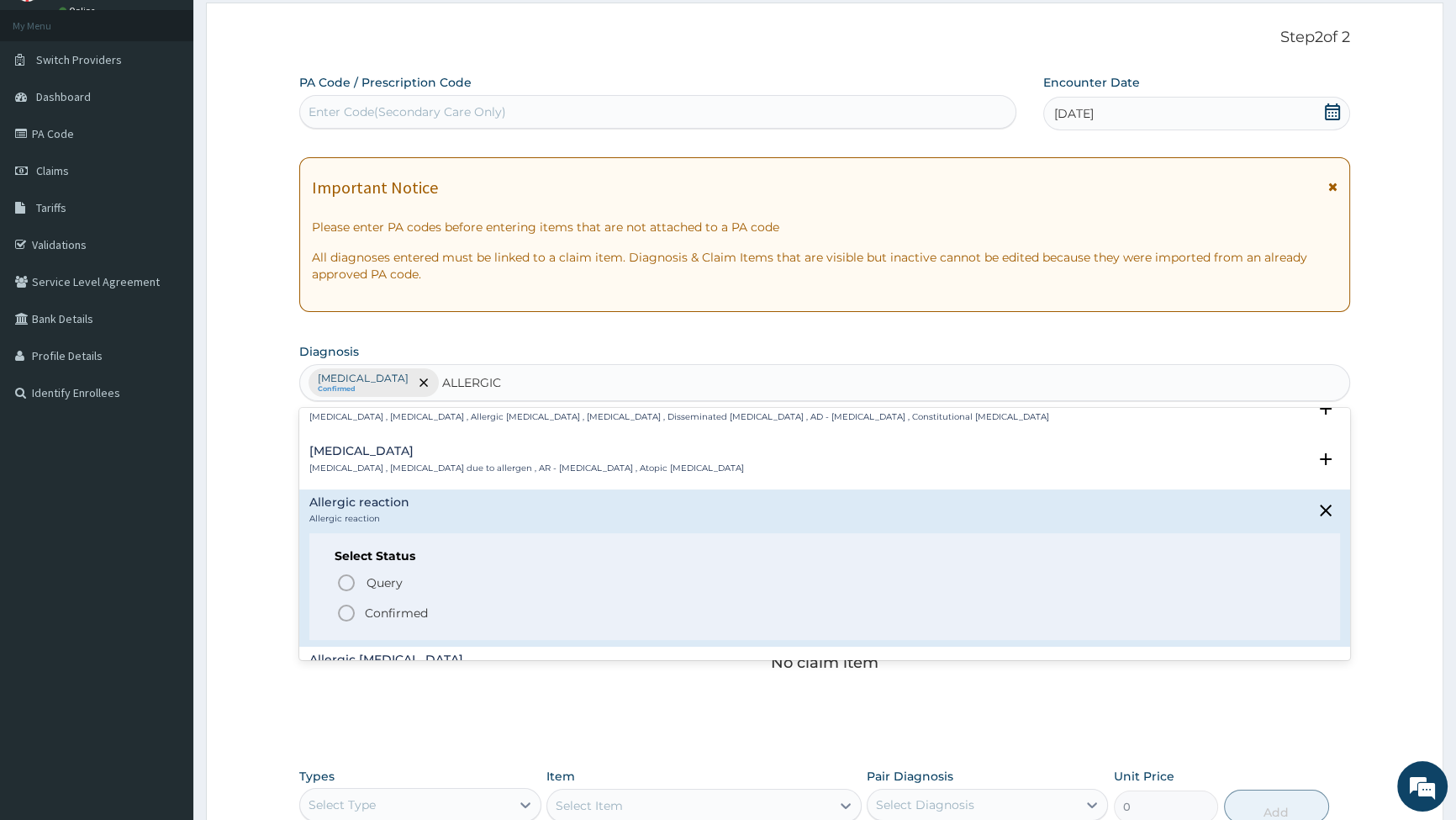
scroll to position [611, 0]
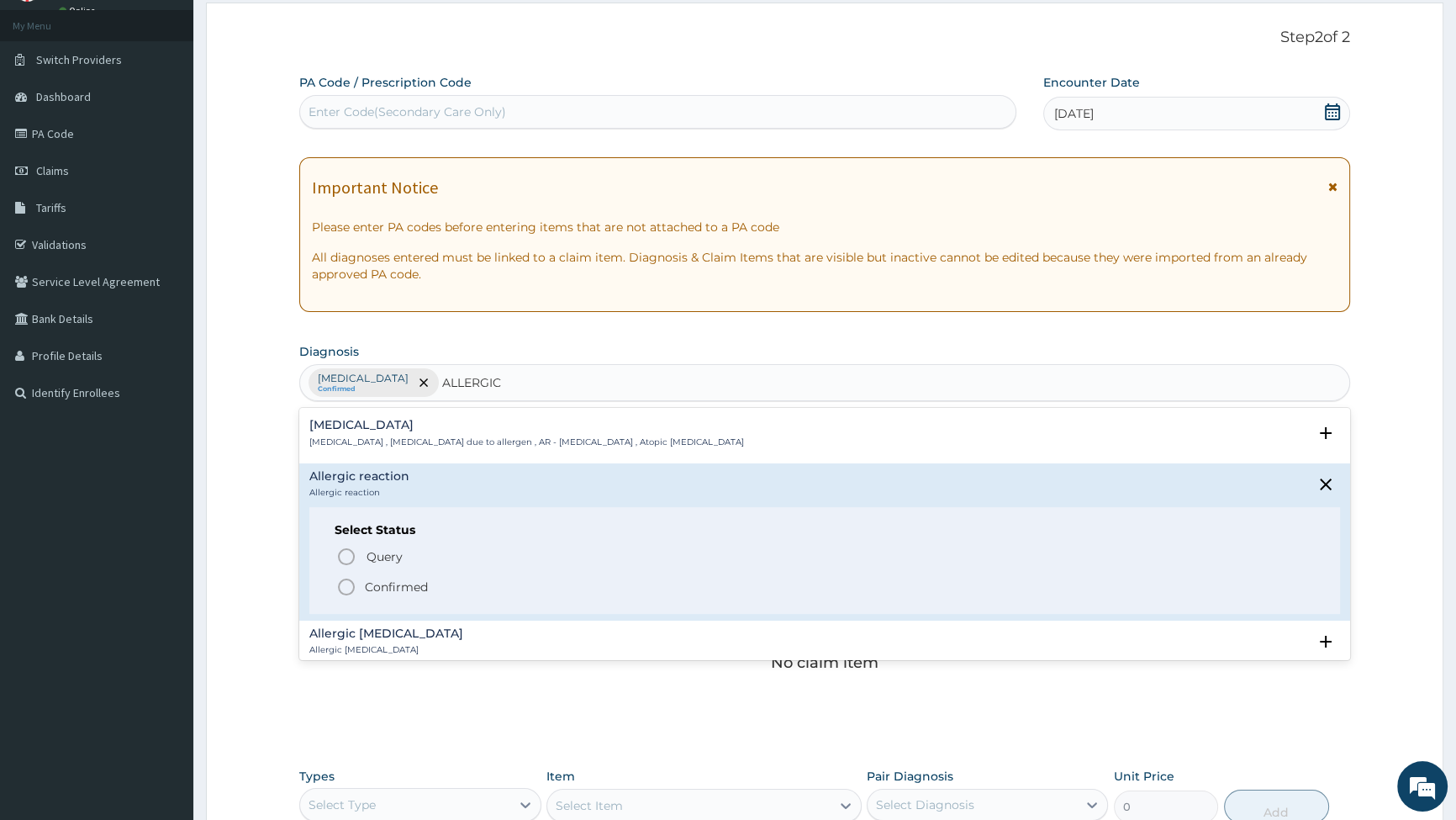
click at [339, 587] on circle "status option filled" at bounding box center [346, 587] width 15 height 15
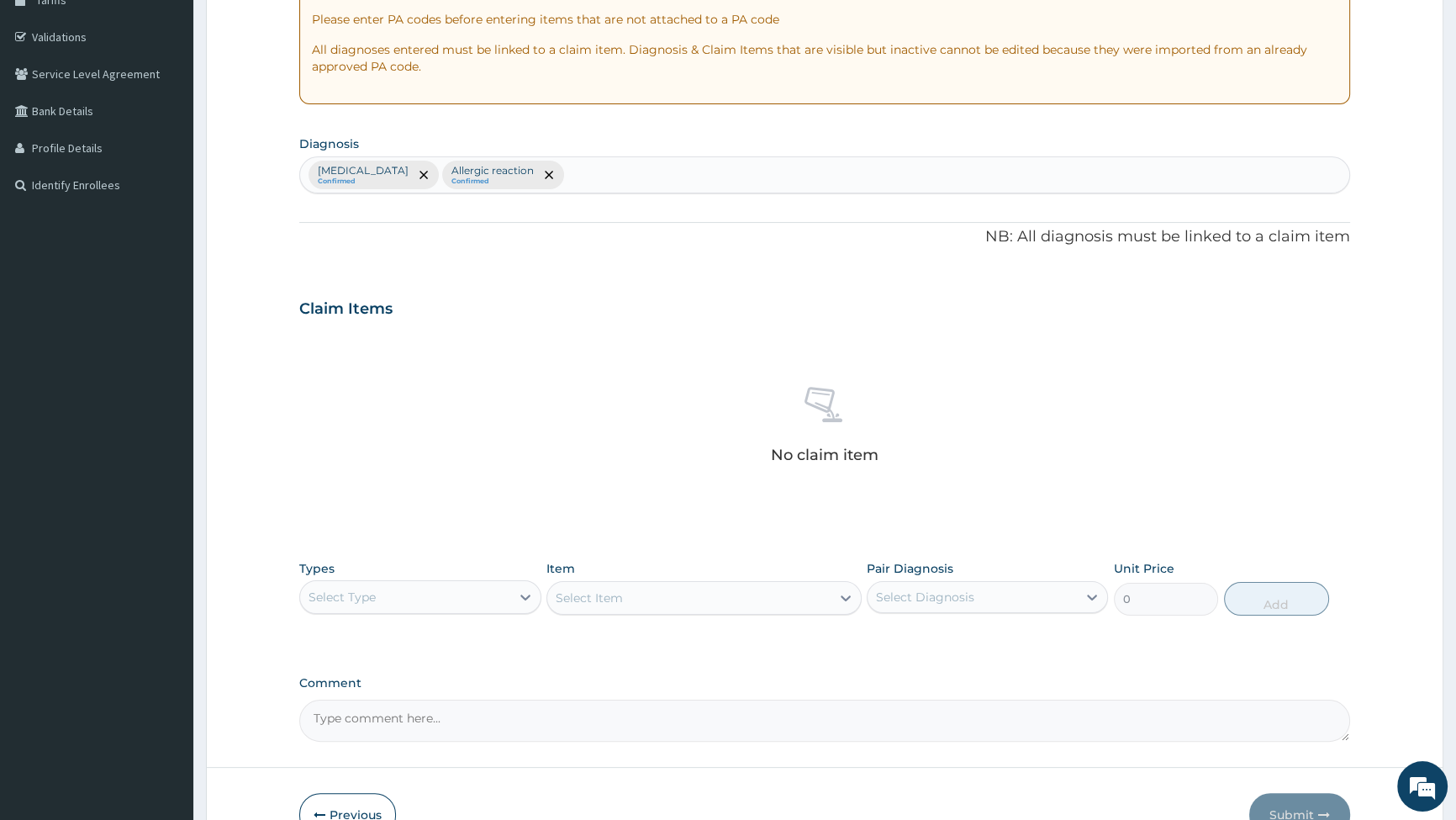
scroll to position [316, 0]
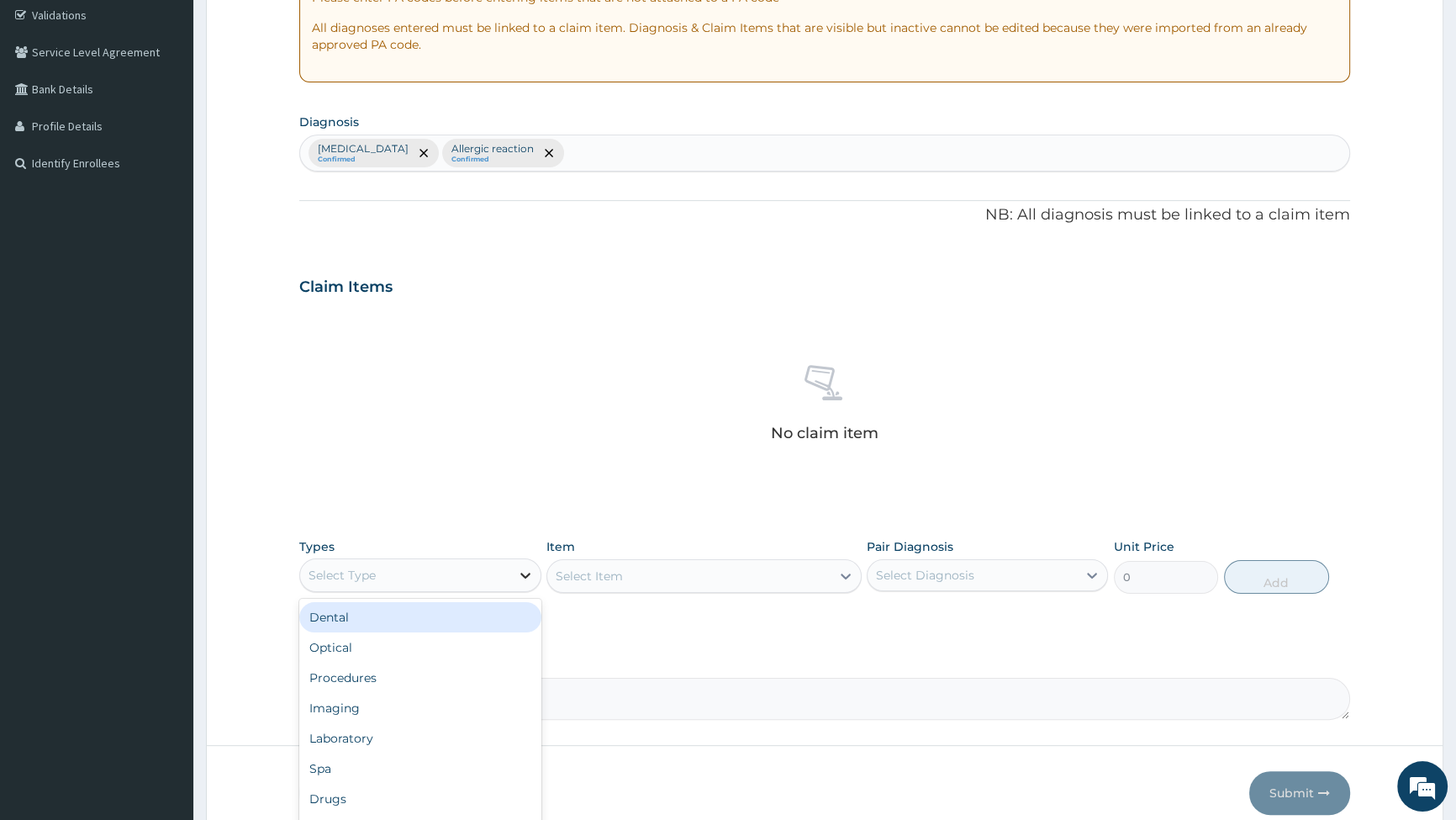
click at [521, 577] on icon at bounding box center [525, 574] width 17 height 17
click at [613, 143] on div "Falciparum malaria Confirmed Allergic reaction Confirmed" at bounding box center [824, 153] width 1050 height 35
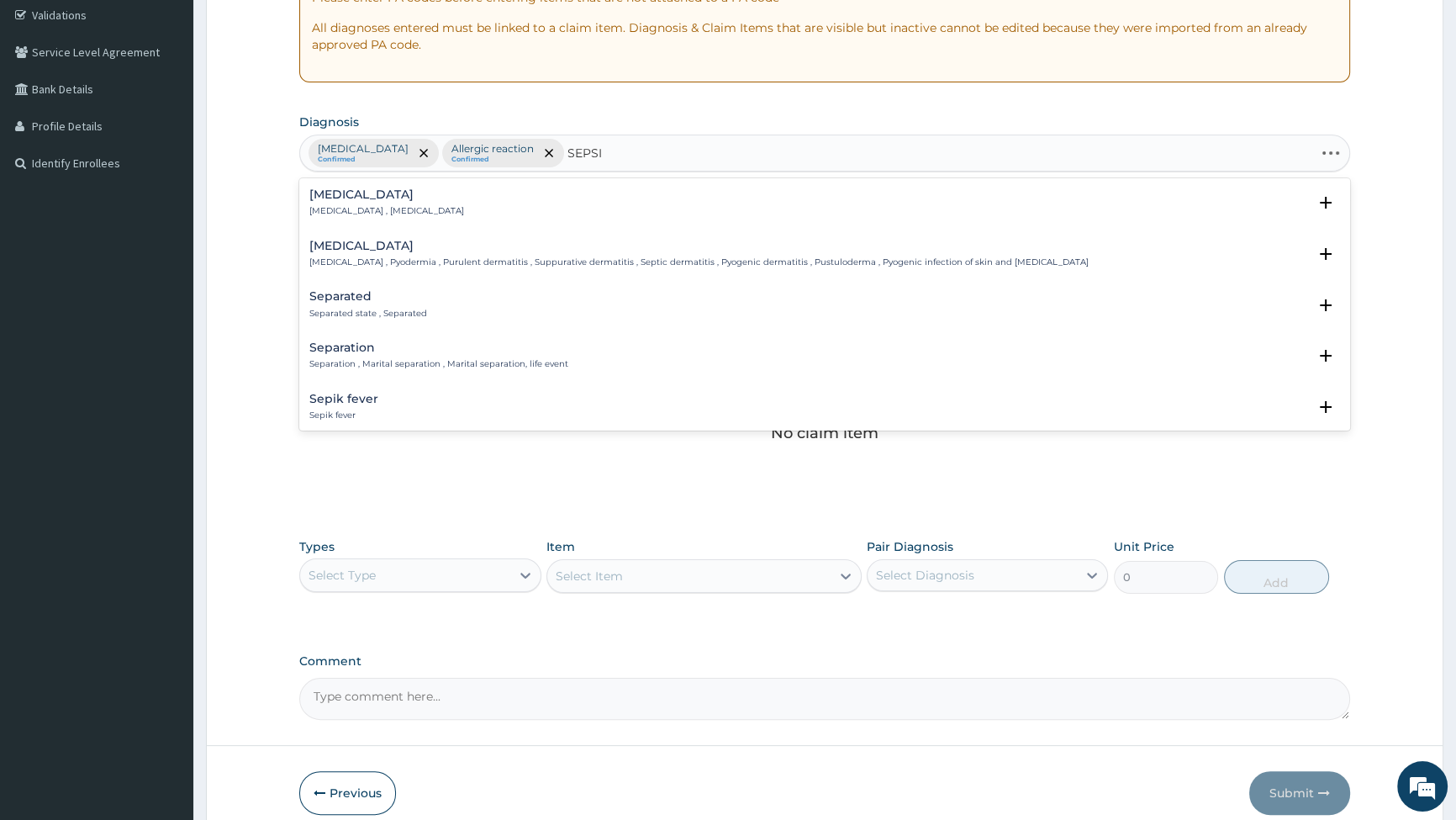
type input "SEPSIS"
click at [360, 203] on div "Sepsis Systemic infection , Sepsis" at bounding box center [386, 204] width 155 height 30
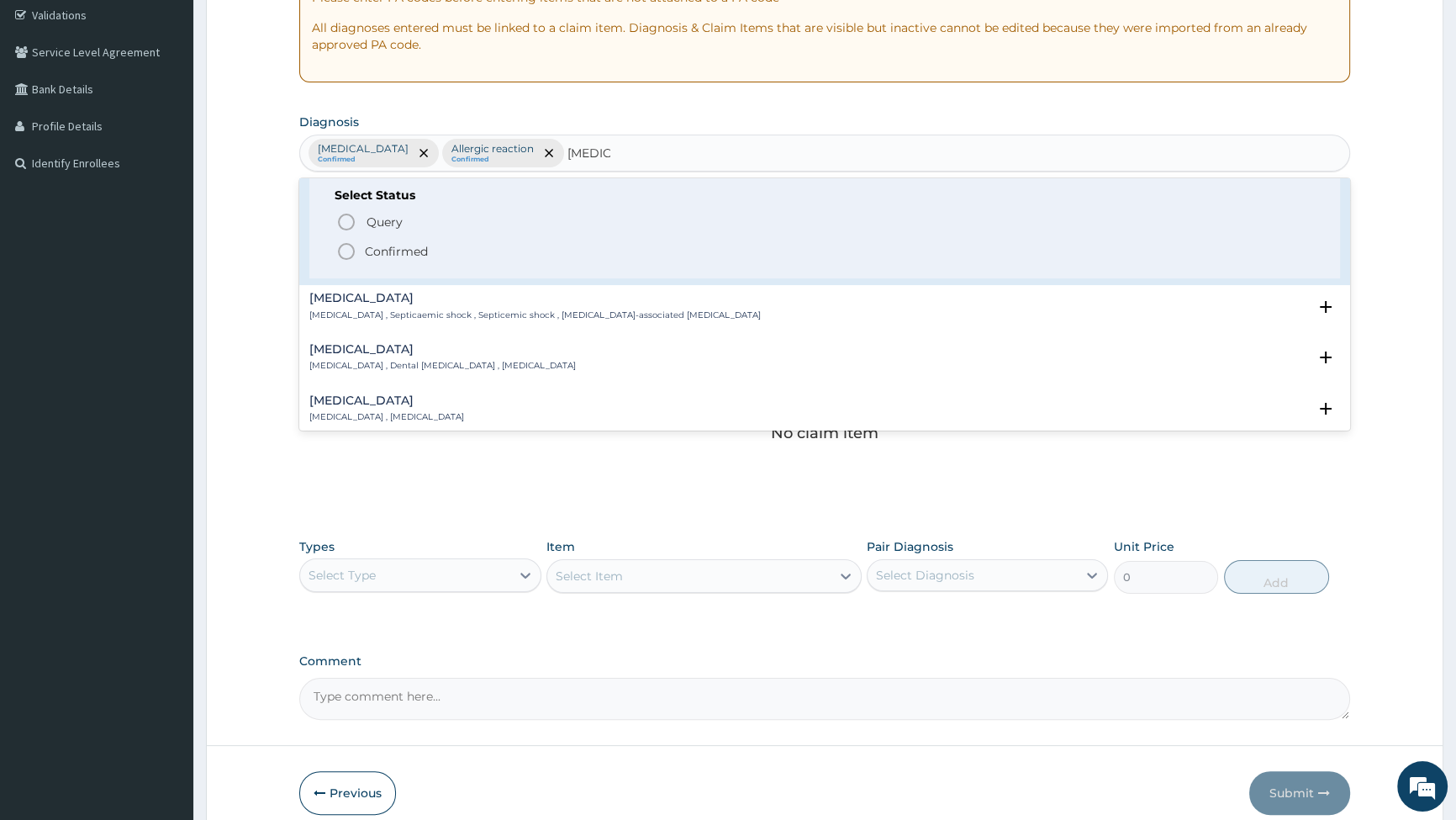
scroll to position [76, 0]
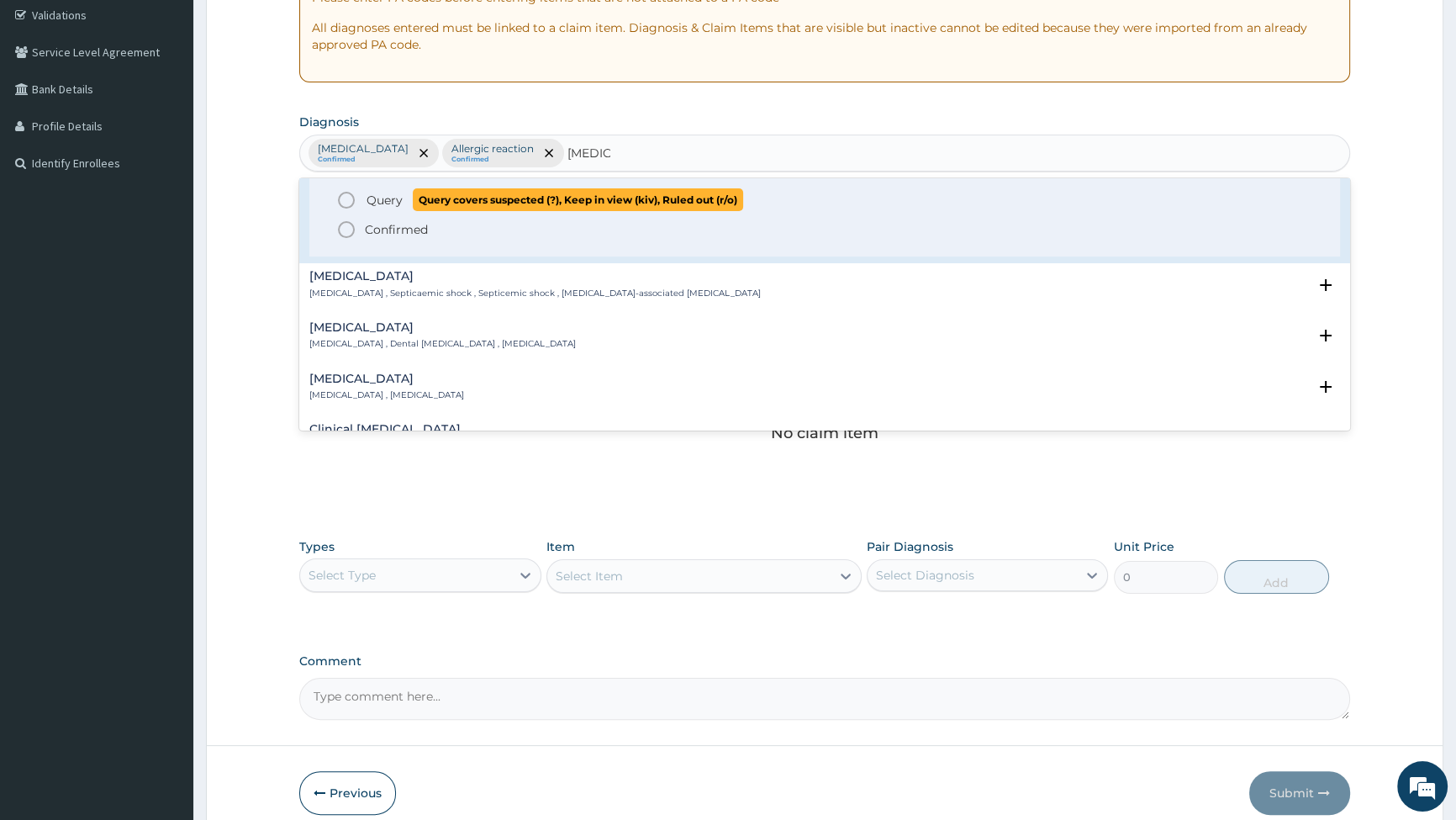
click at [341, 198] on icon "status option query" at bounding box center [346, 199] width 20 height 20
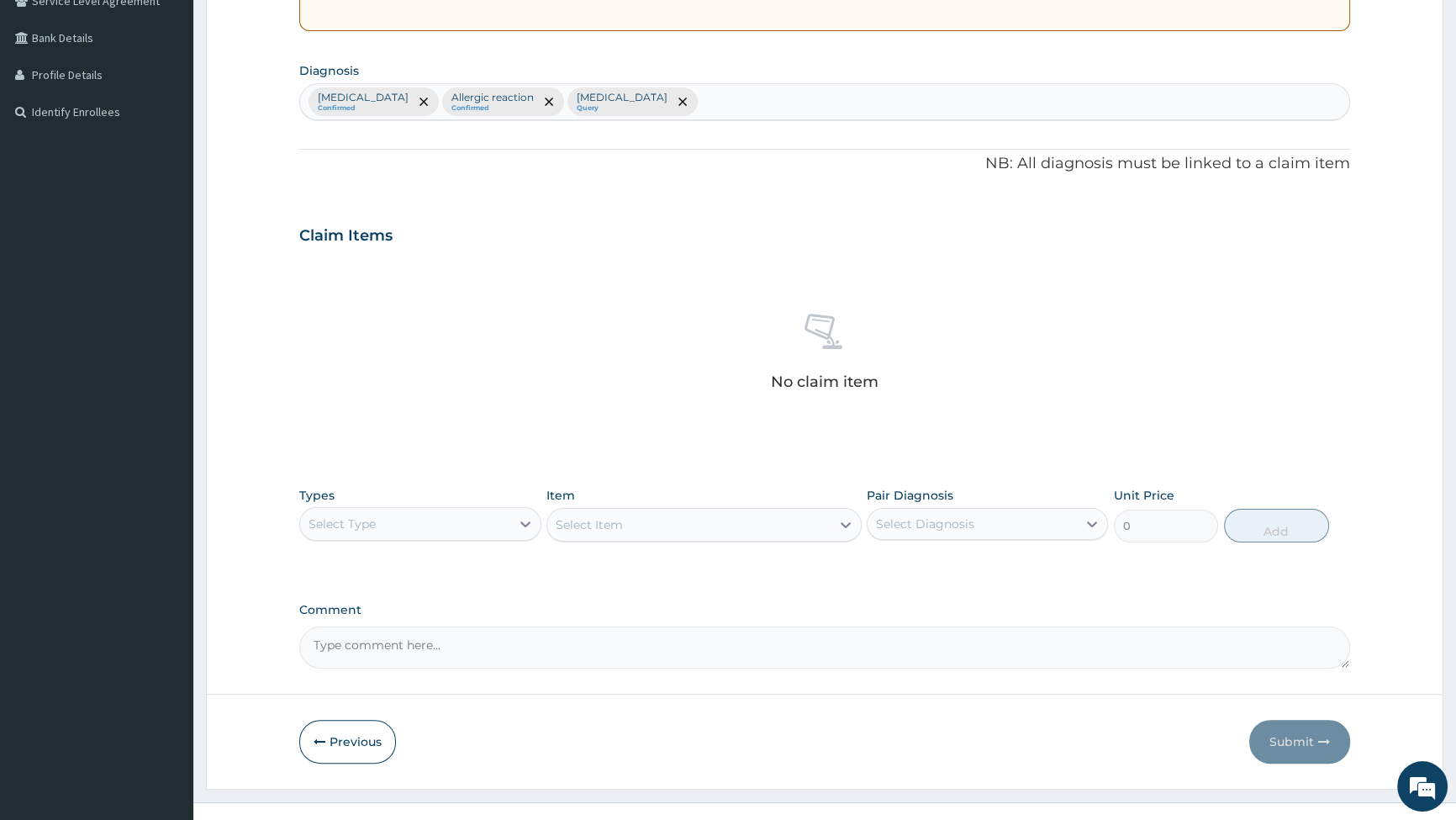
scroll to position [391, 0]
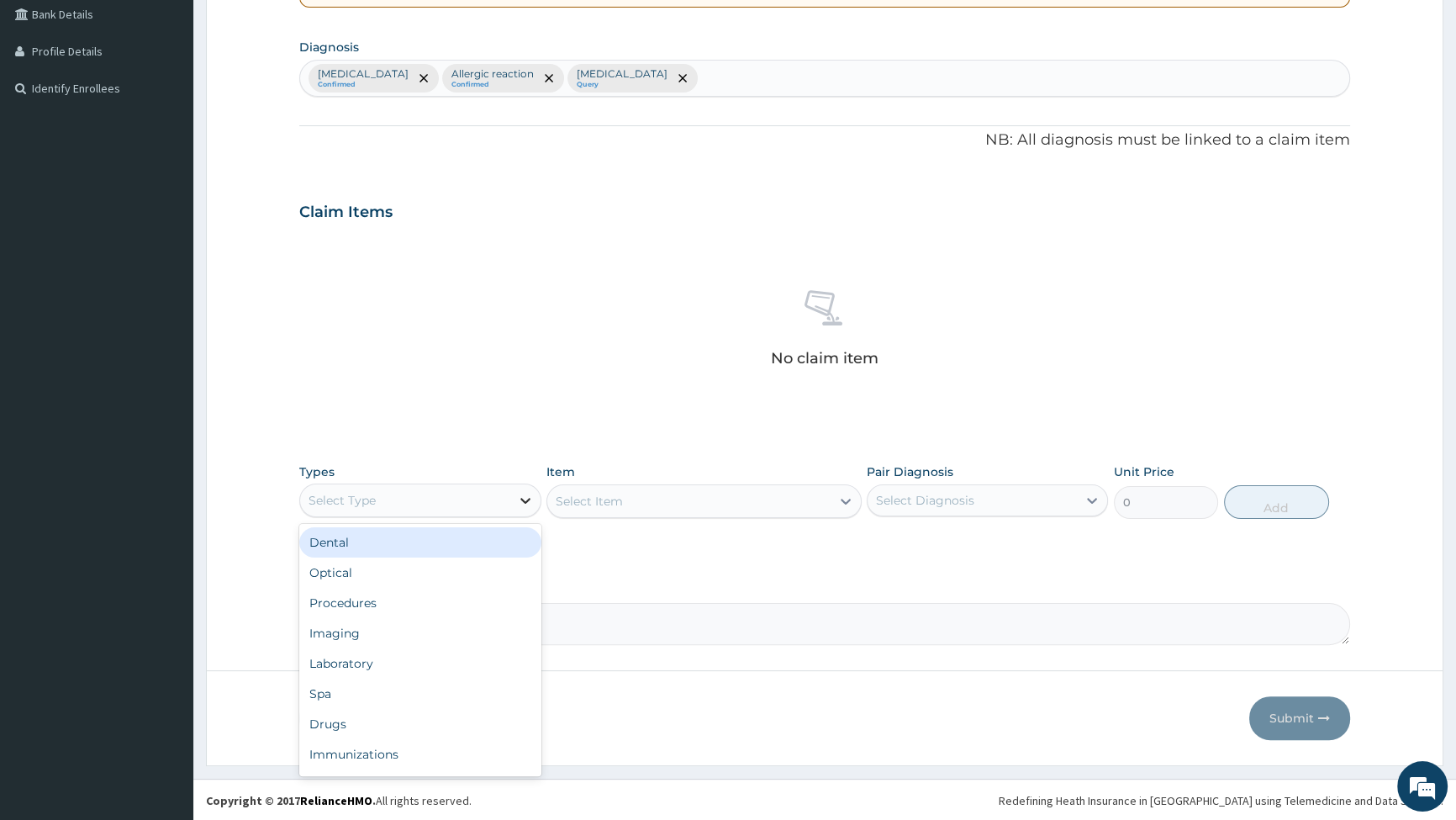
click at [521, 499] on icon at bounding box center [525, 500] width 17 height 17
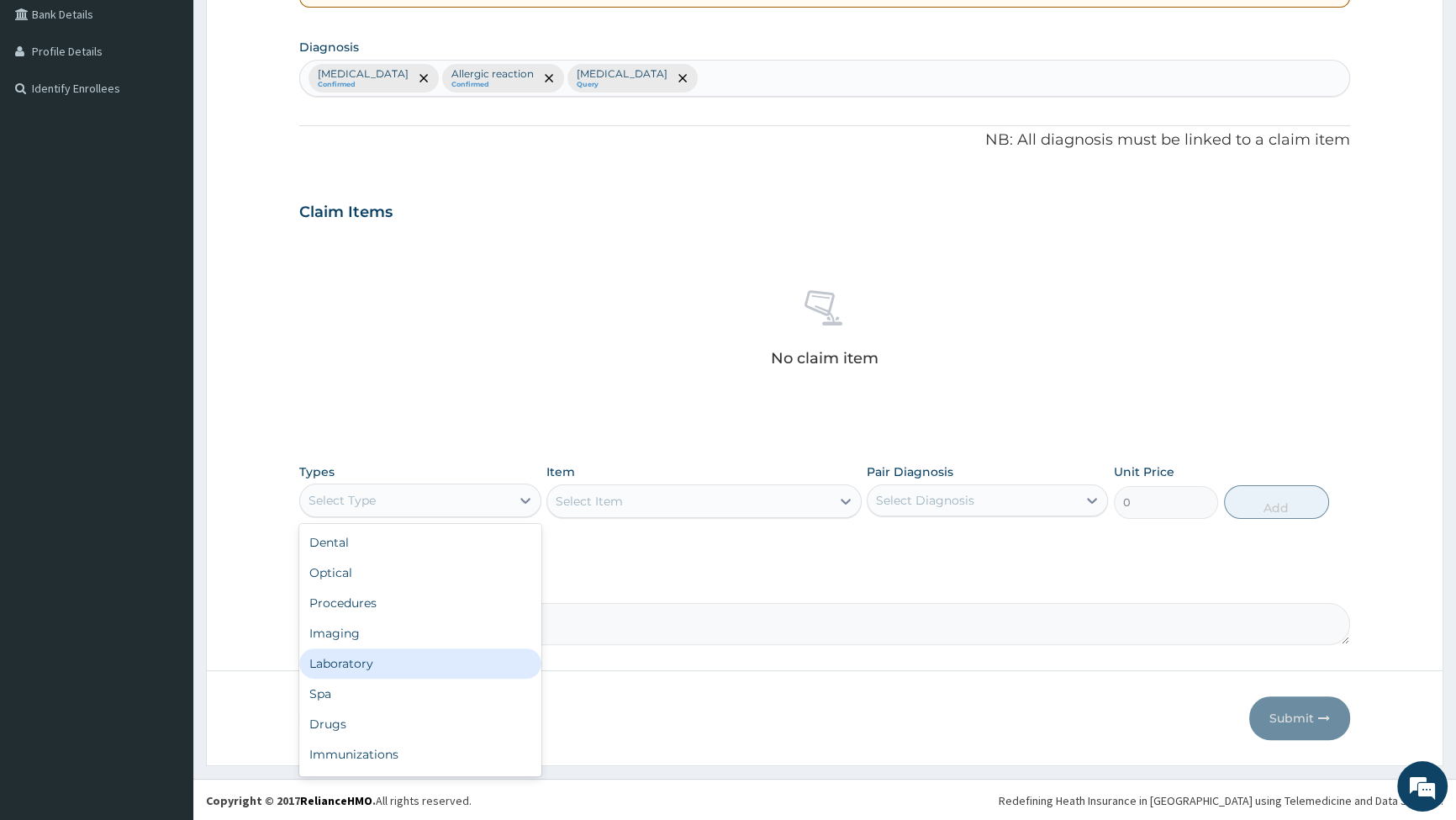
click at [385, 666] on div "Laboratory" at bounding box center [420, 664] width 241 height 31
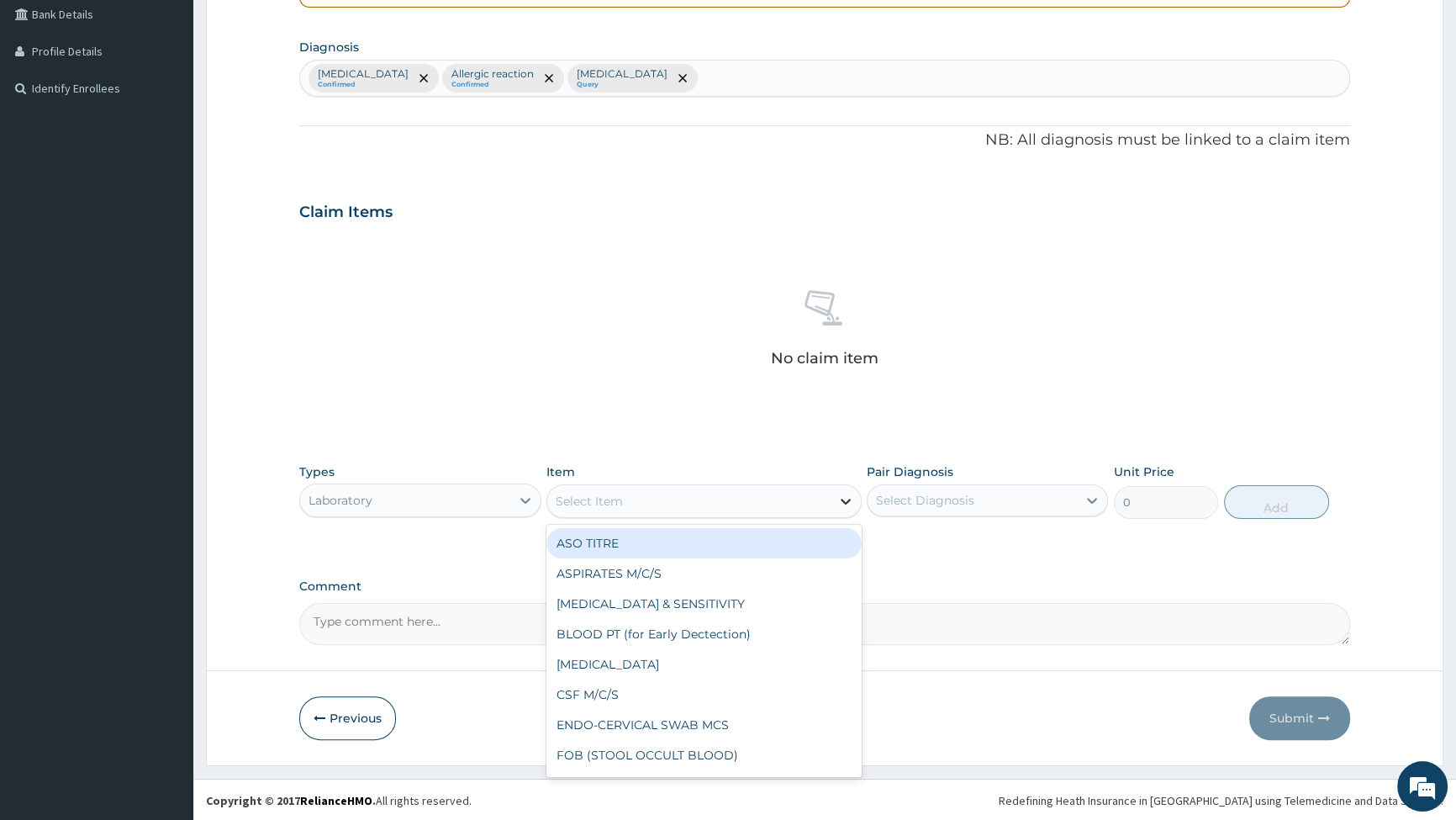
click at [842, 497] on icon at bounding box center [845, 501] width 17 height 17
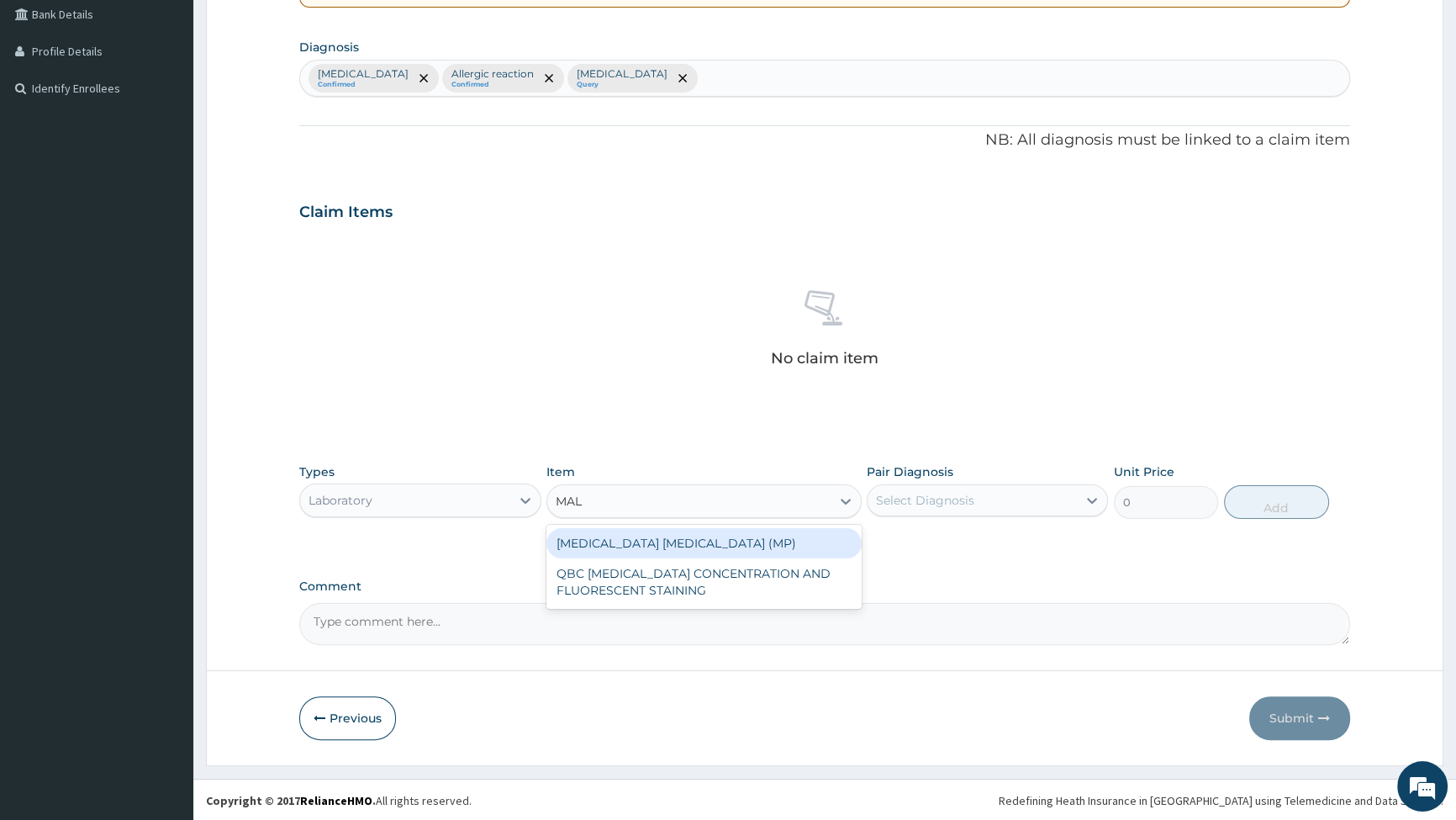
type input "MALA"
click at [655, 530] on div "MALARIA PARASITE (MP)" at bounding box center [704, 543] width 315 height 31
type input "2000"
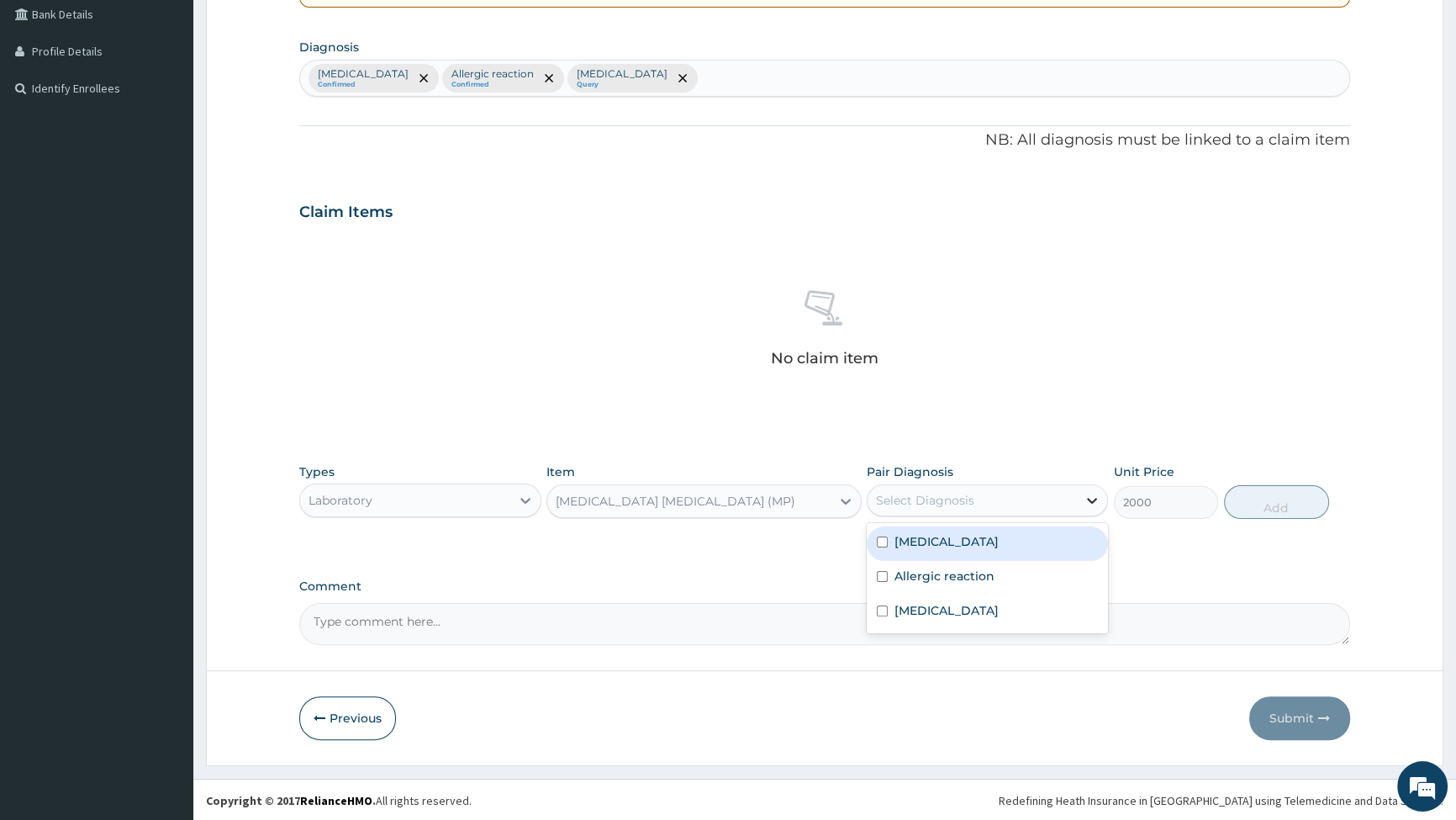
click at [1090, 497] on icon at bounding box center [1092, 500] width 17 height 17
drag, startPoint x: 877, startPoint y: 543, endPoint x: 1042, endPoint y: 512, distance: 167.9
click at [877, 544] on input "checkbox" at bounding box center [882, 542] width 11 height 11
checkbox input "true"
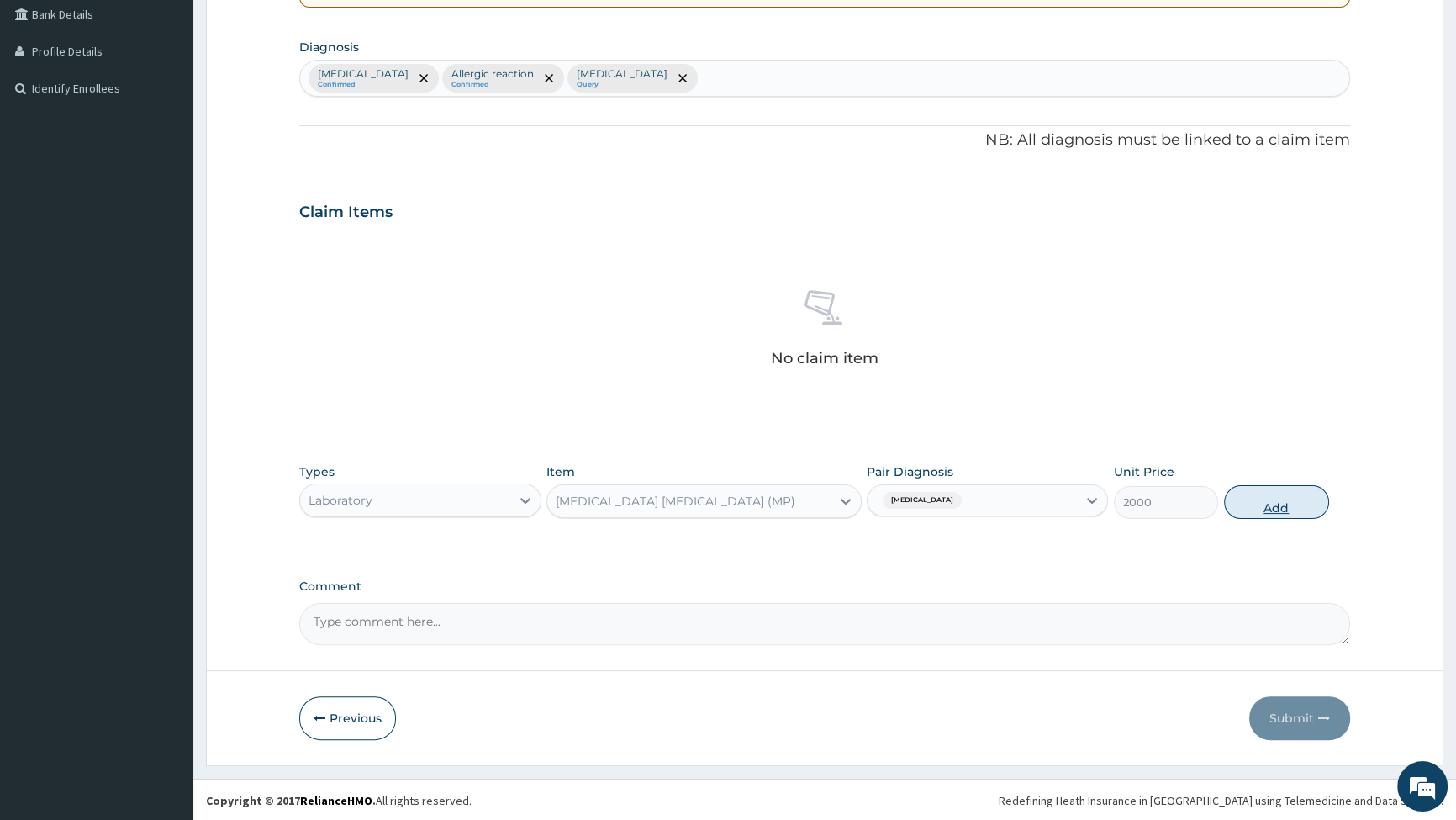
click at [1286, 500] on button "Add" at bounding box center [1277, 502] width 105 height 33
type input "0"
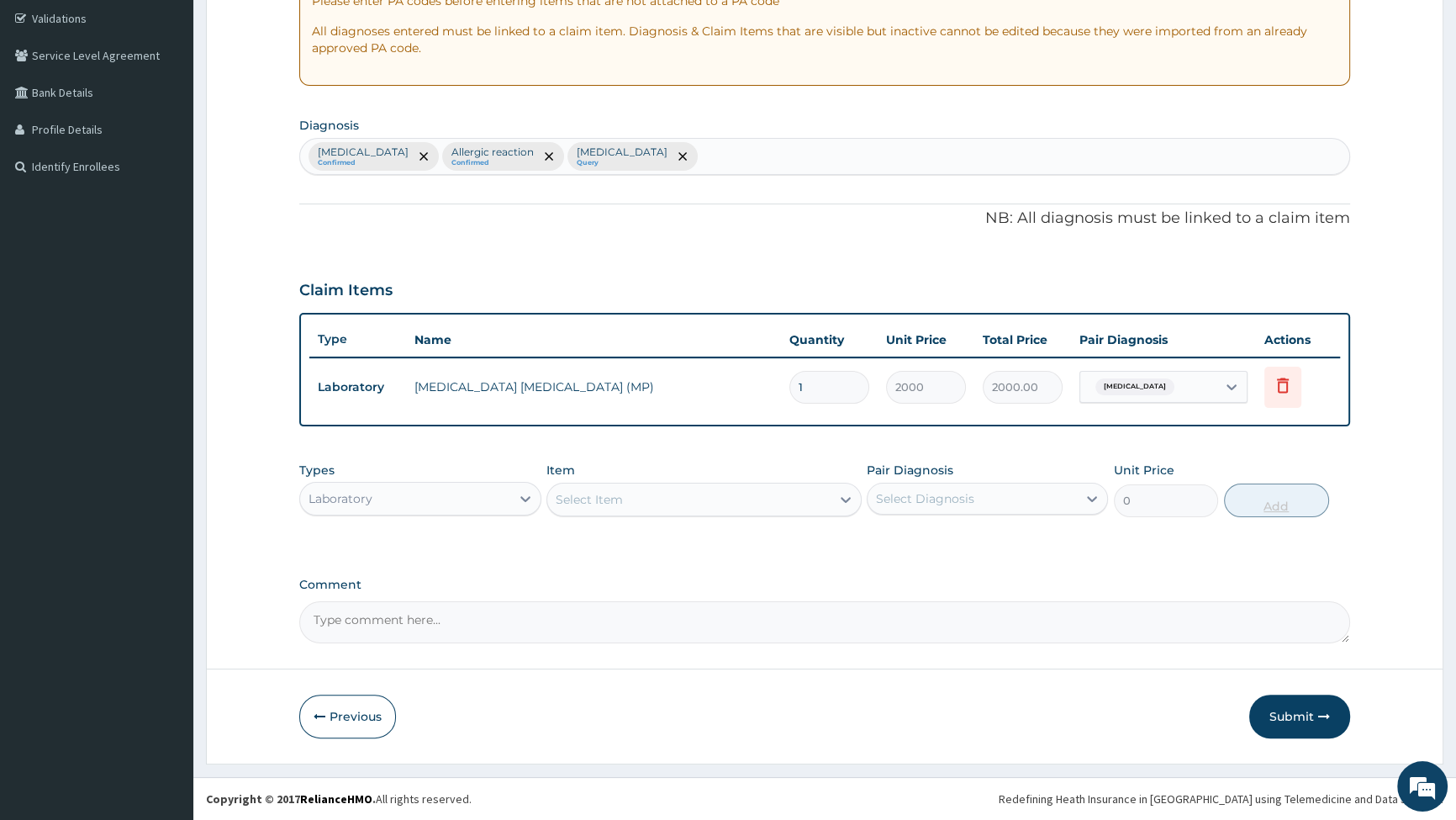
scroll to position [311, 0]
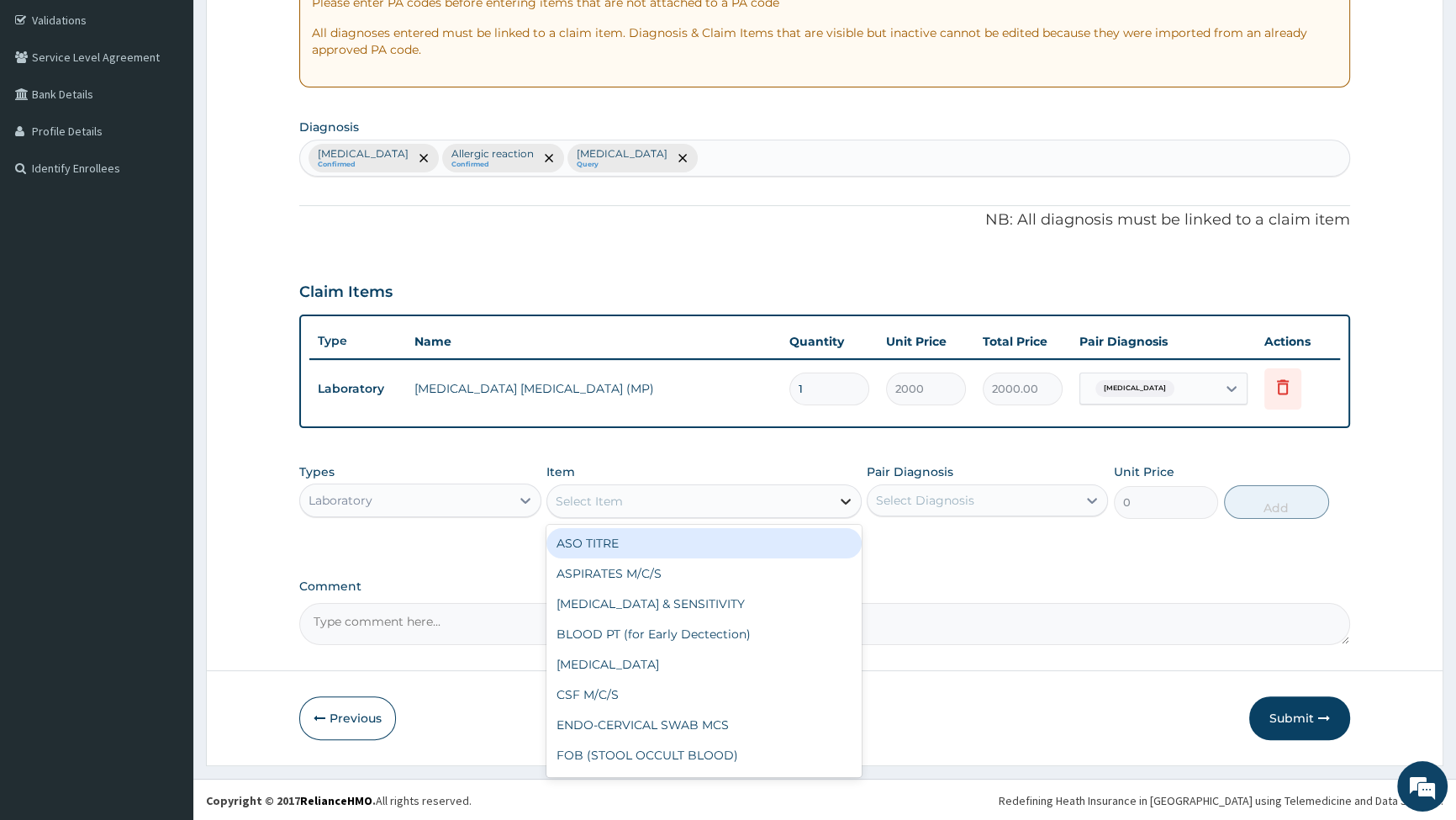
click at [853, 500] on icon at bounding box center [845, 501] width 17 height 17
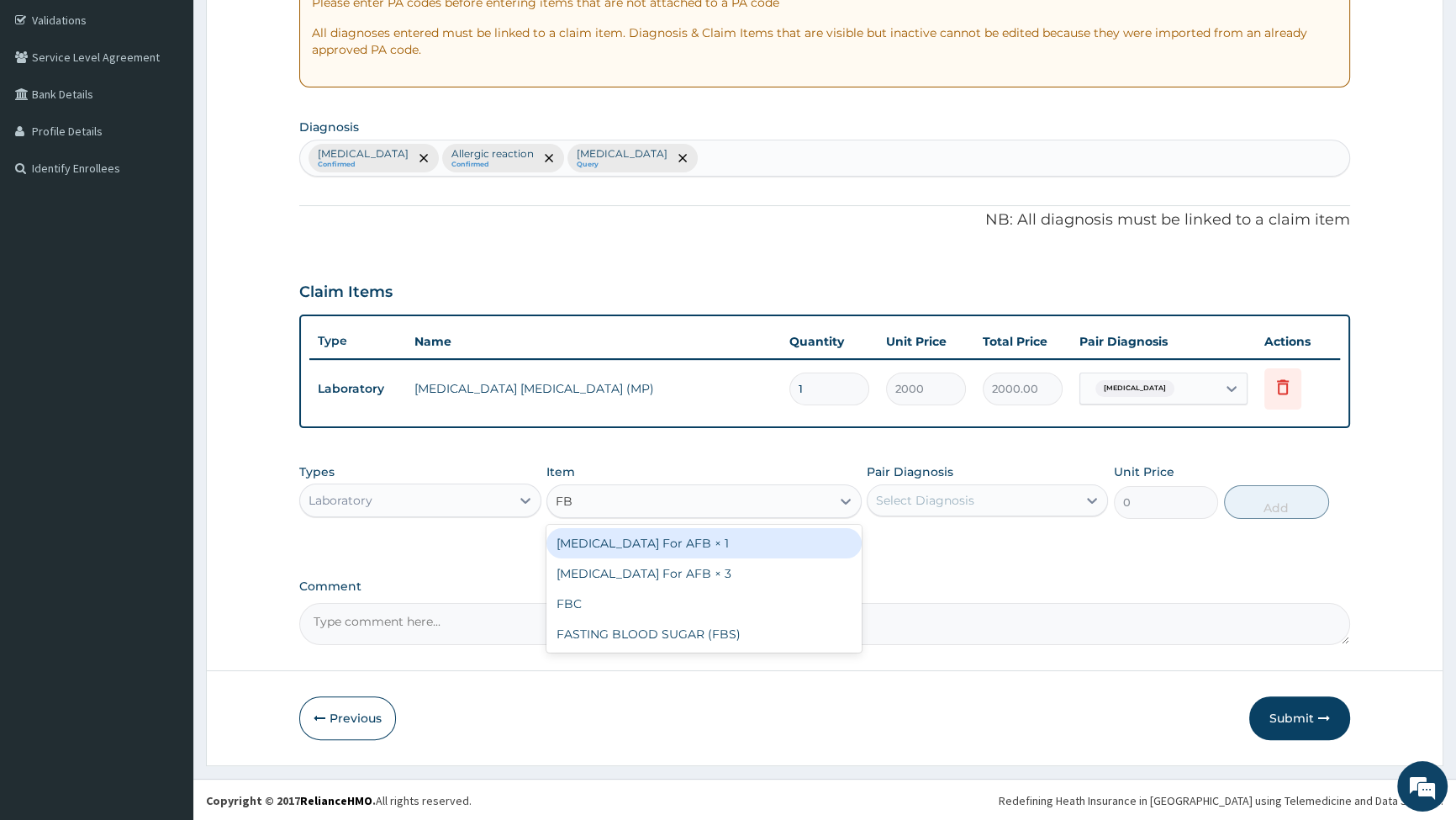
type input "FBC"
click at [690, 544] on div "FBC" at bounding box center [704, 543] width 315 height 31
type input "6000"
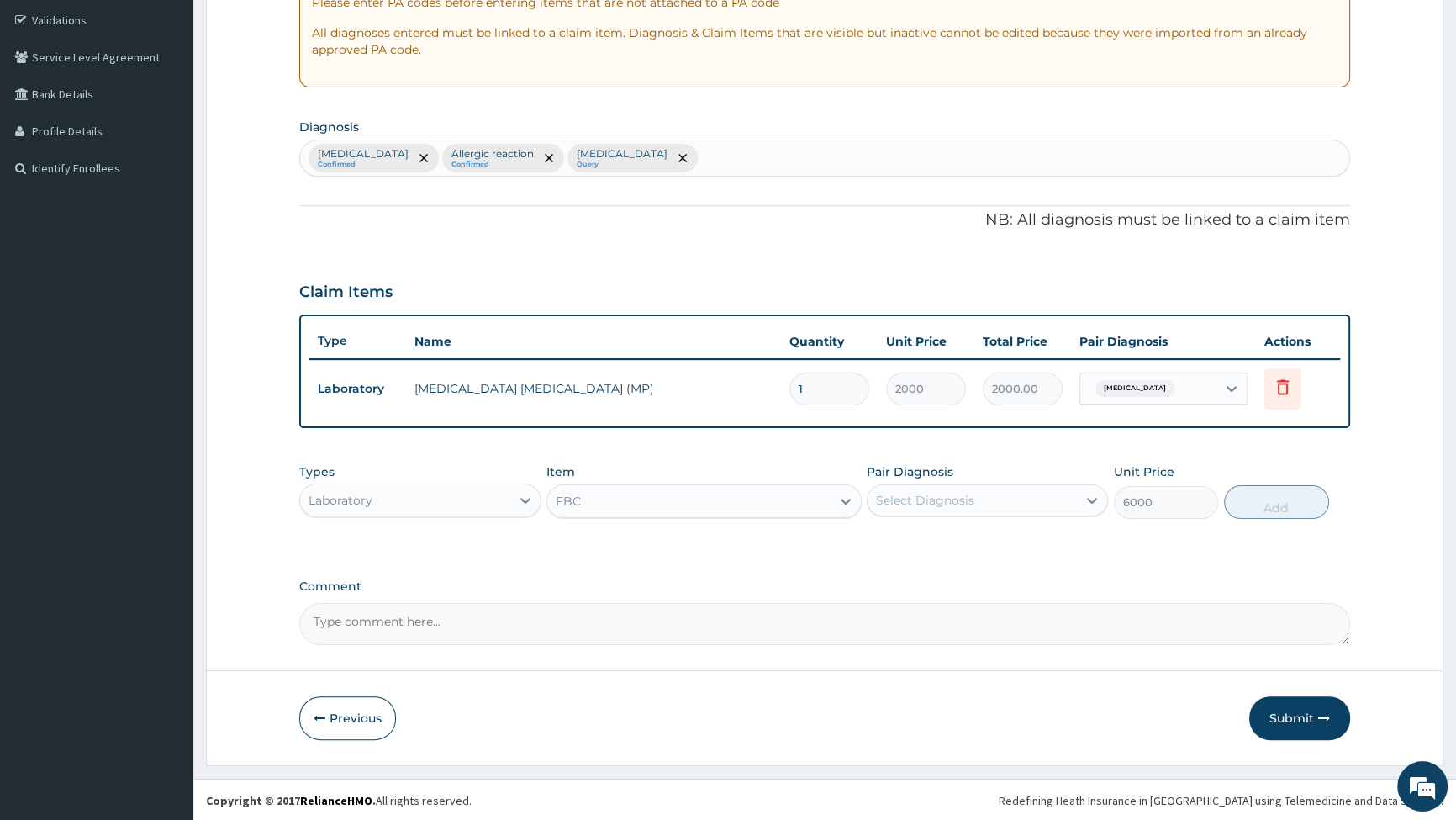
drag, startPoint x: 1043, startPoint y: 491, endPoint x: 1036, endPoint y: 502, distance: 13.0
click at [1043, 494] on div "Select Diagnosis" at bounding box center [973, 500] width 210 height 27
click at [880, 610] on input "checkbox" at bounding box center [882, 611] width 11 height 11
checkbox input "true"
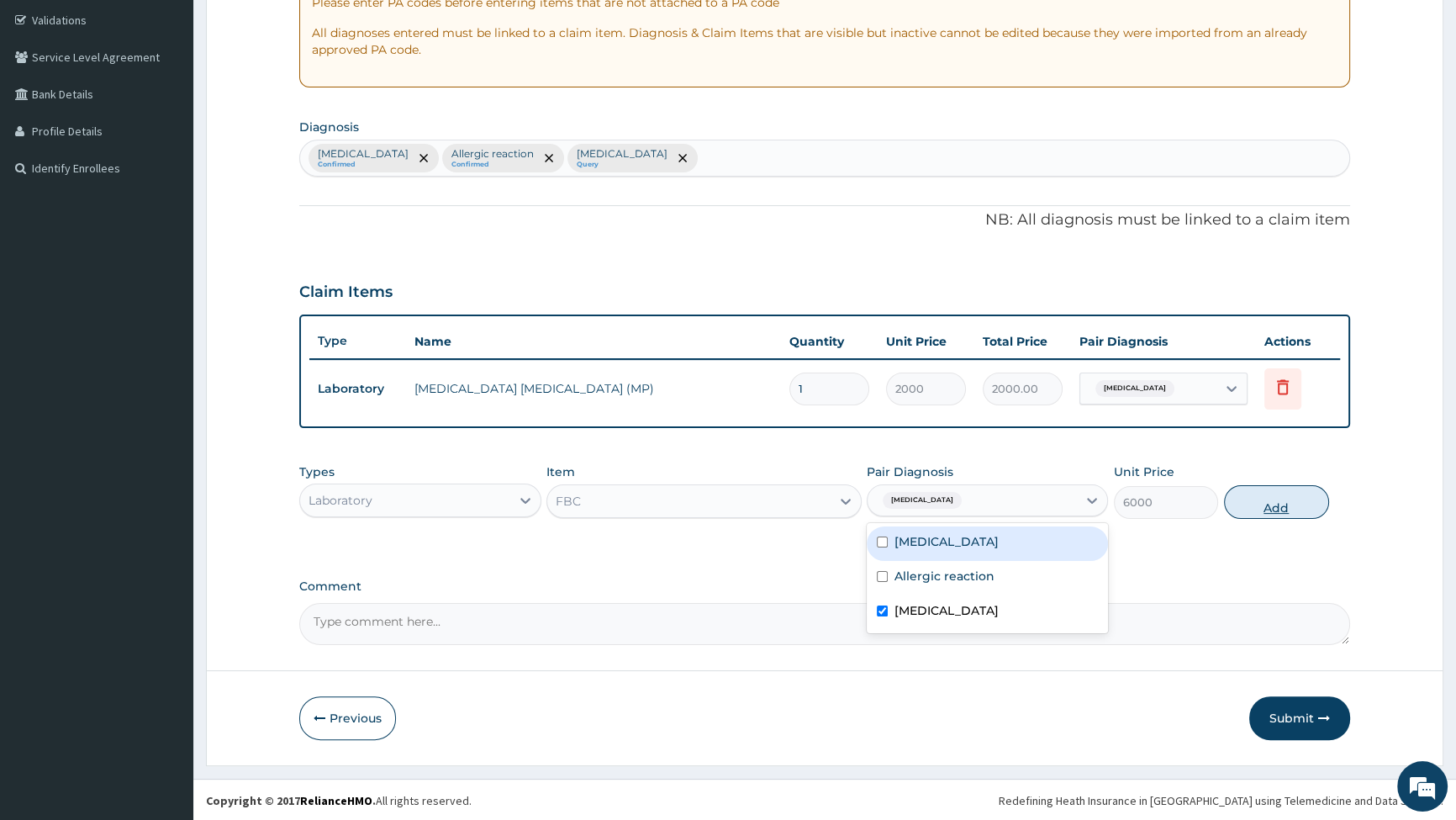
click at [1298, 504] on button "Add" at bounding box center [1277, 502] width 105 height 33
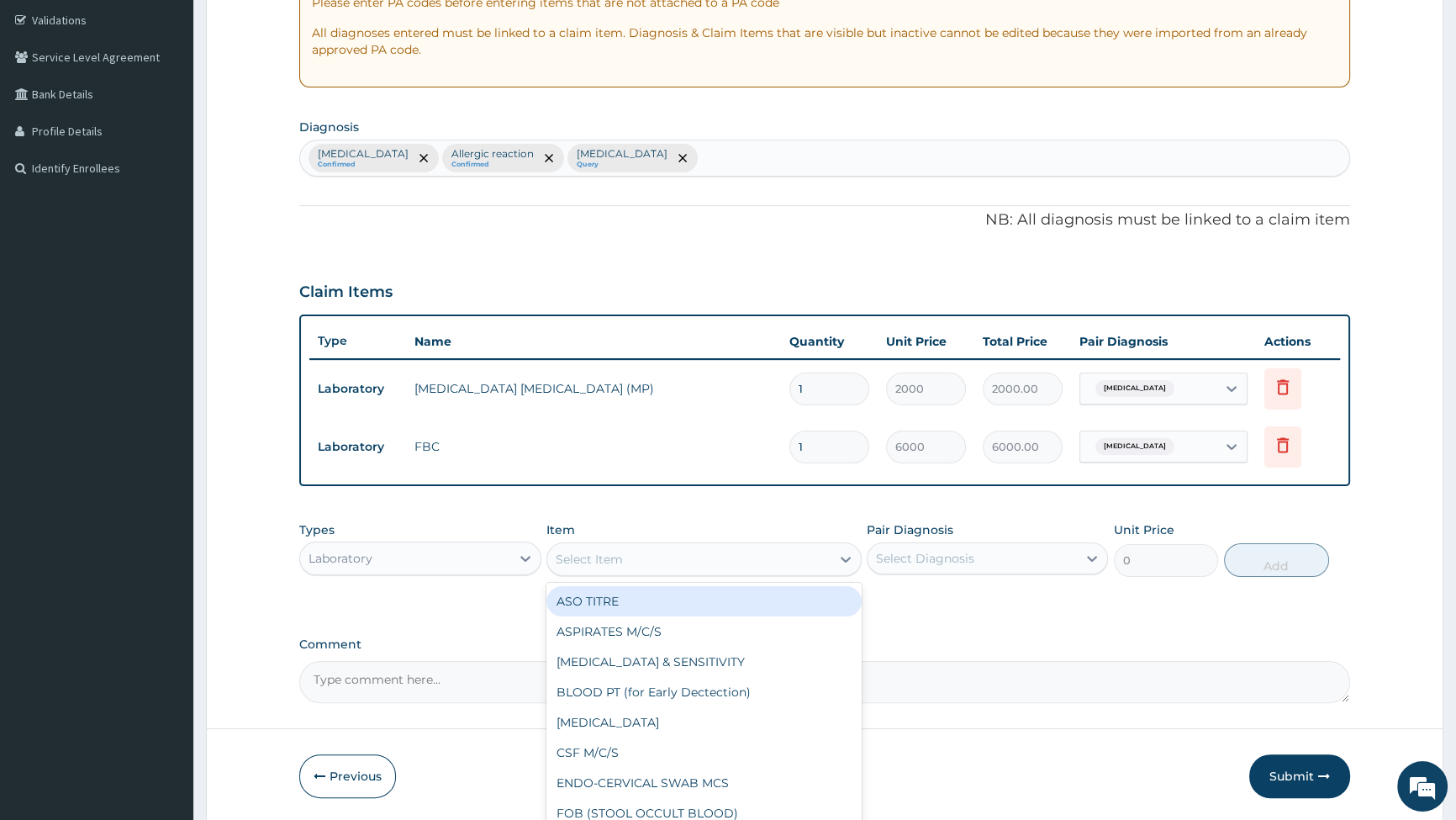
click at [826, 555] on div "Select Item" at bounding box center [689, 559] width 283 height 27
click at [503, 554] on div "Laboratory" at bounding box center [405, 558] width 210 height 27
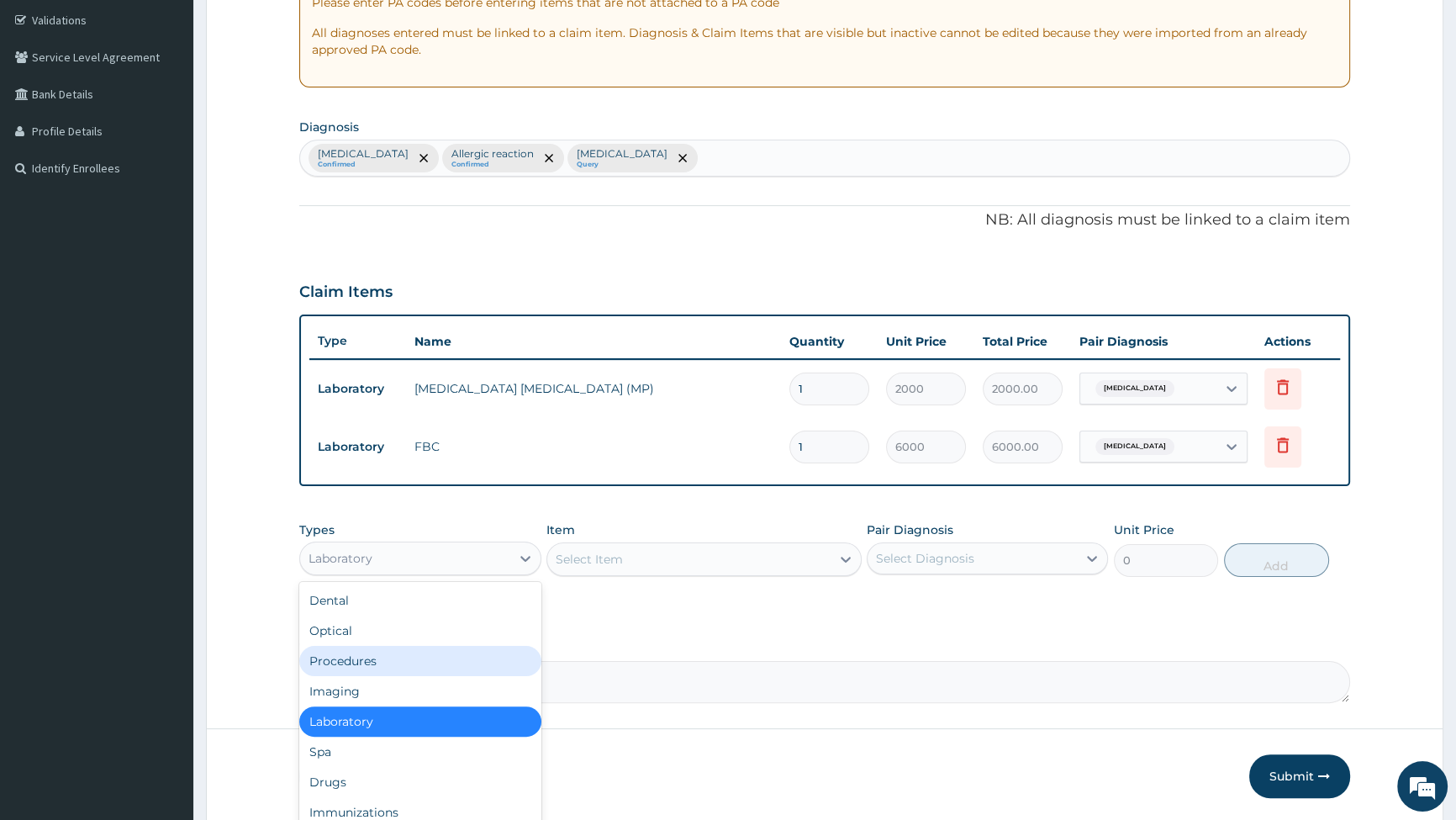
scroll to position [57, 0]
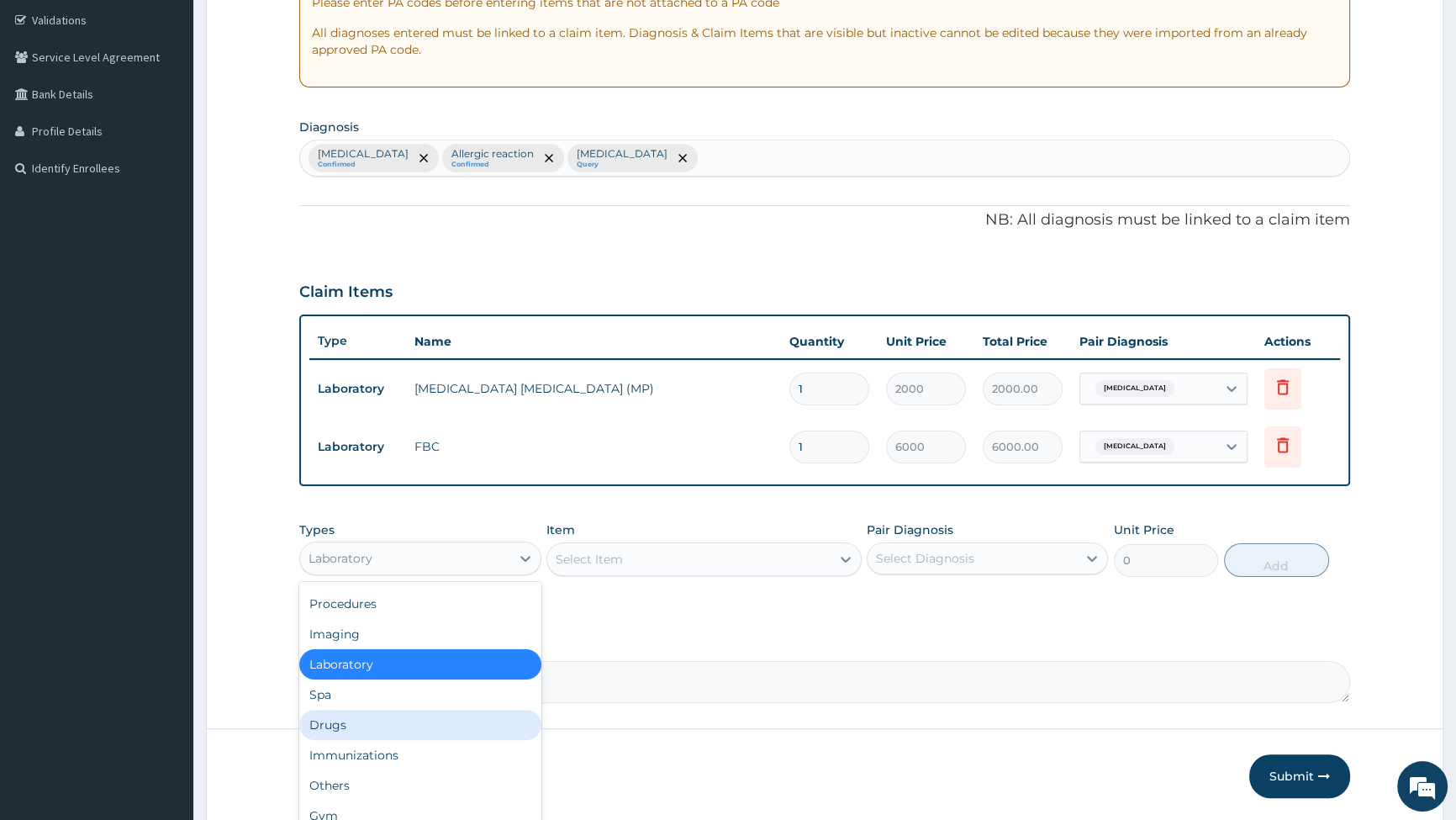
click at [382, 726] on div "Drugs" at bounding box center [420, 725] width 241 height 31
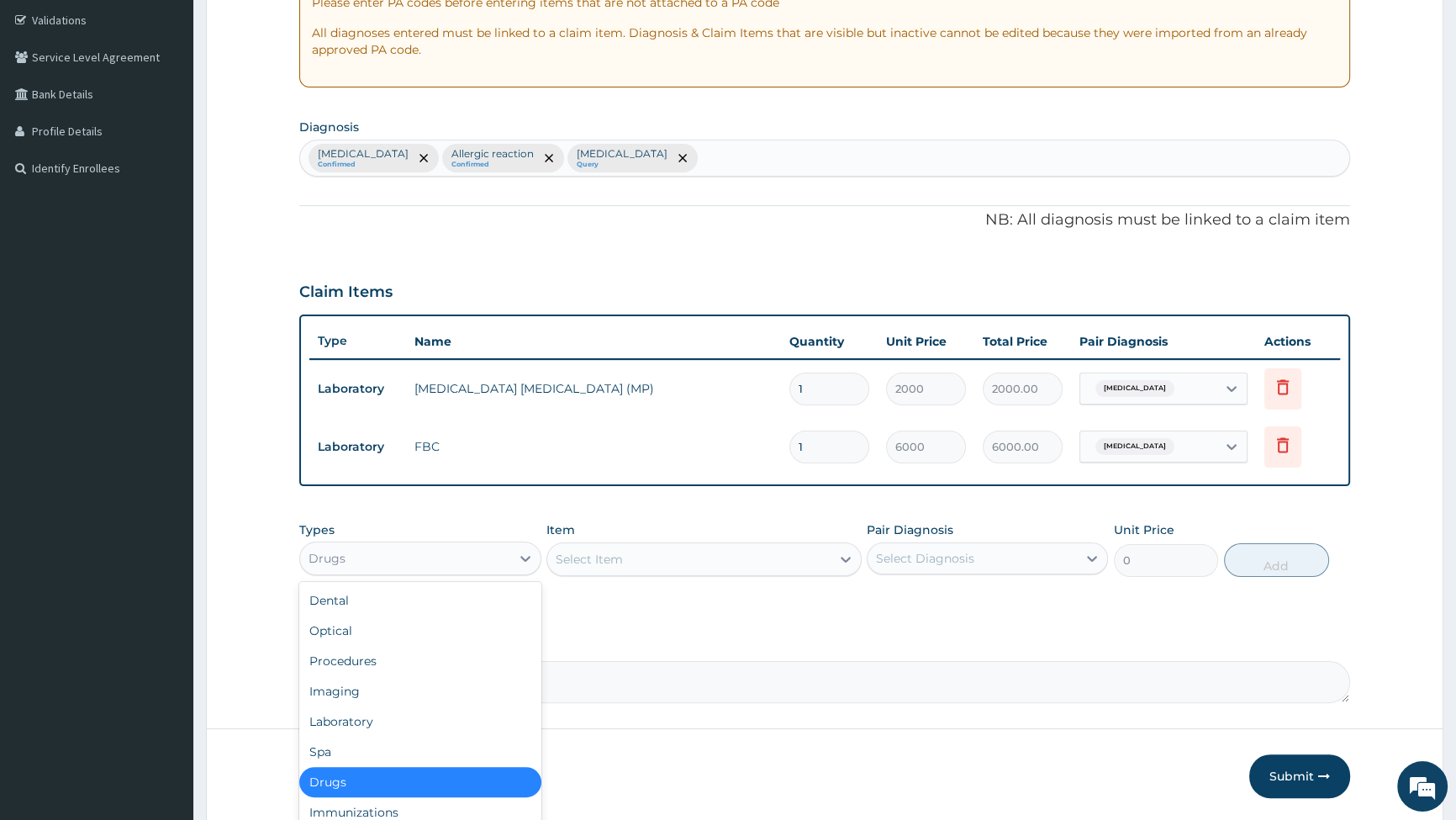
drag, startPoint x: 496, startPoint y: 553, endPoint x: 499, endPoint y: 637, distance: 84.1
click at [496, 555] on div "Drugs" at bounding box center [405, 558] width 210 height 27
click at [406, 657] on div "Procedures" at bounding box center [420, 661] width 241 height 31
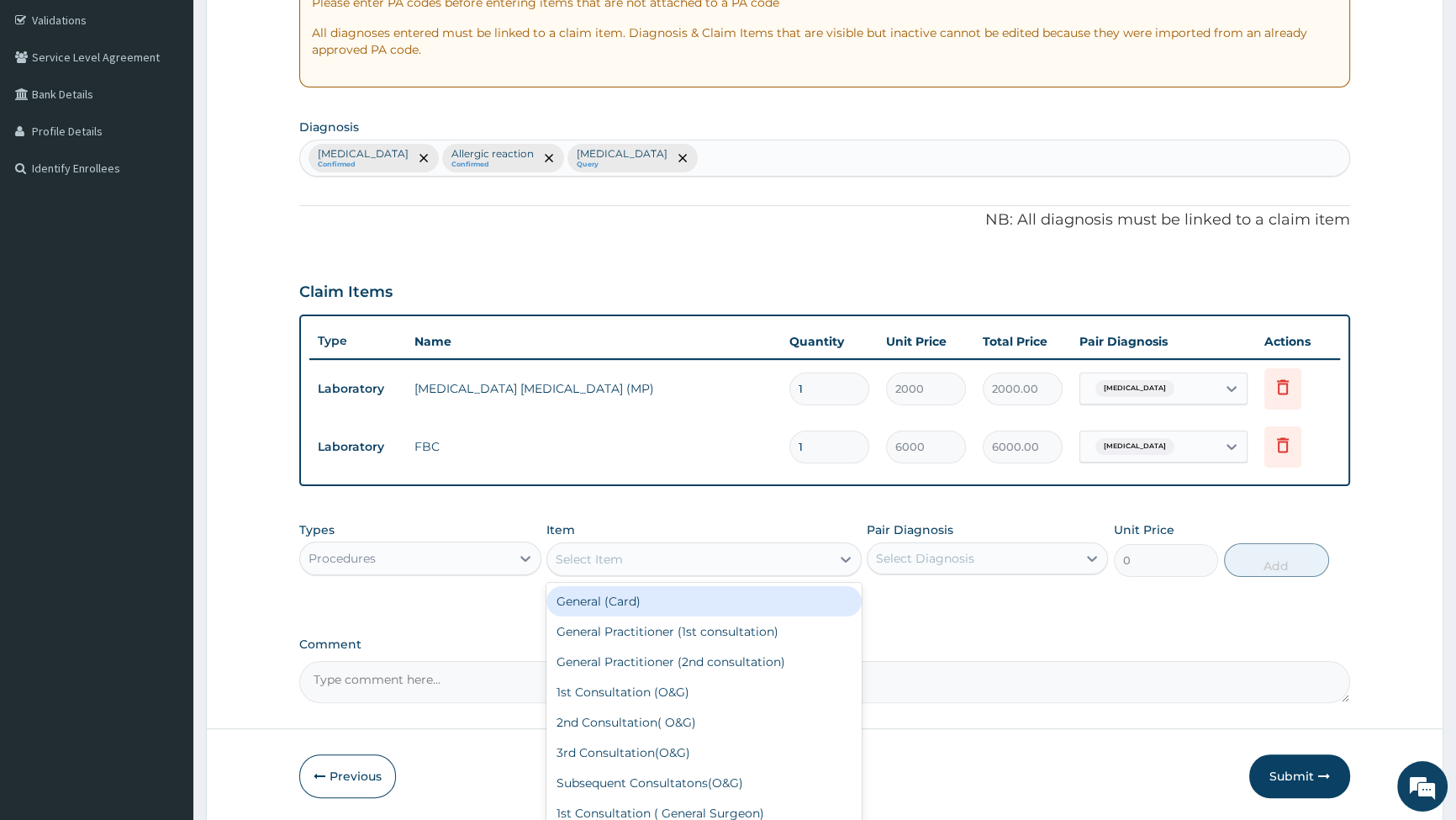
click at [847, 555] on icon at bounding box center [845, 559] width 17 height 17
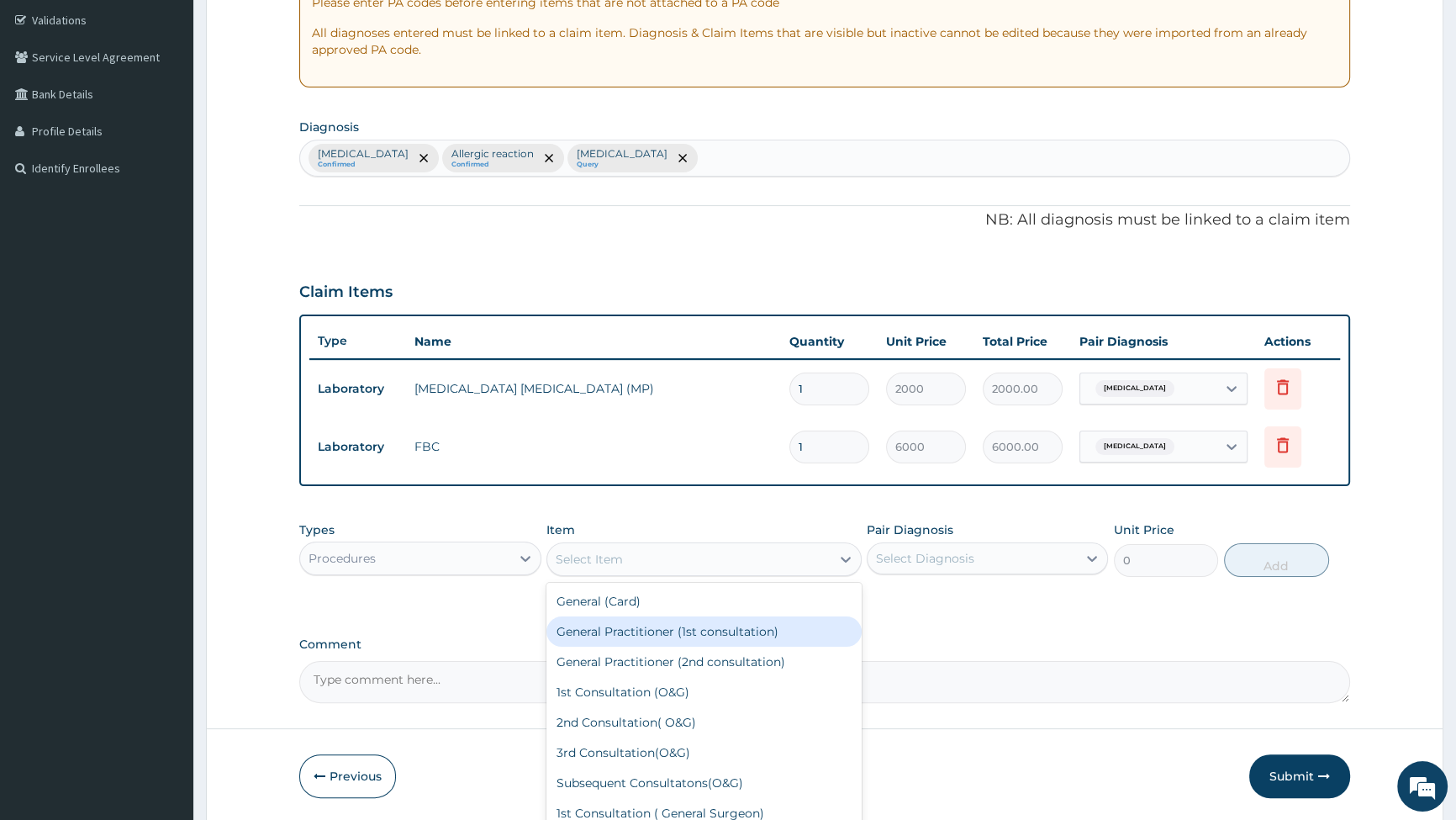
click at [660, 634] on div "General Practitioner (1st consultation)" at bounding box center [704, 631] width 315 height 31
type input "2500"
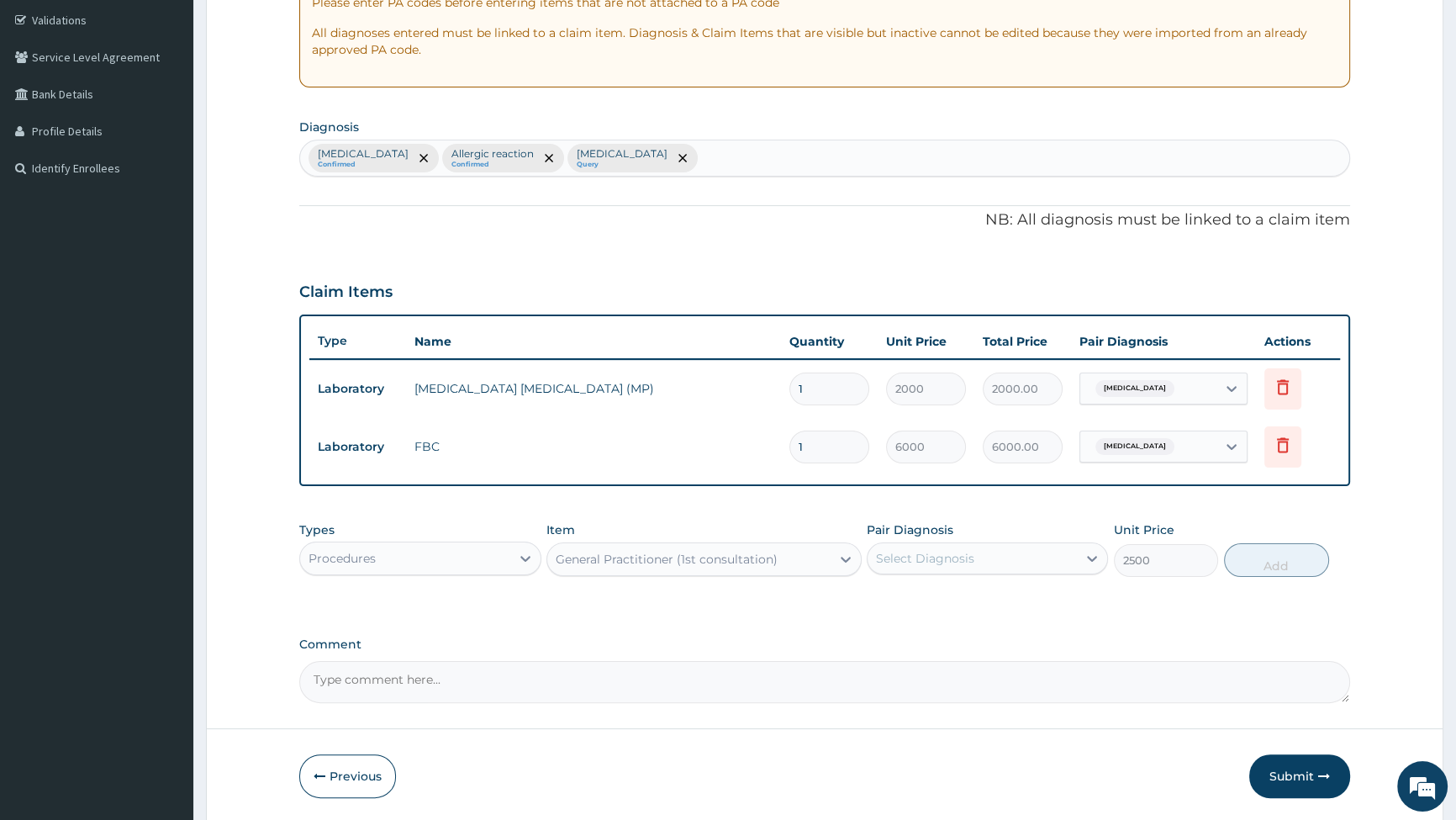
click at [971, 562] on div "Select Diagnosis" at bounding box center [925, 558] width 99 height 17
click at [884, 597] on input "checkbox" at bounding box center [882, 600] width 11 height 11
checkbox input "true"
click at [1286, 555] on button "Add" at bounding box center [1277, 560] width 105 height 33
type input "0"
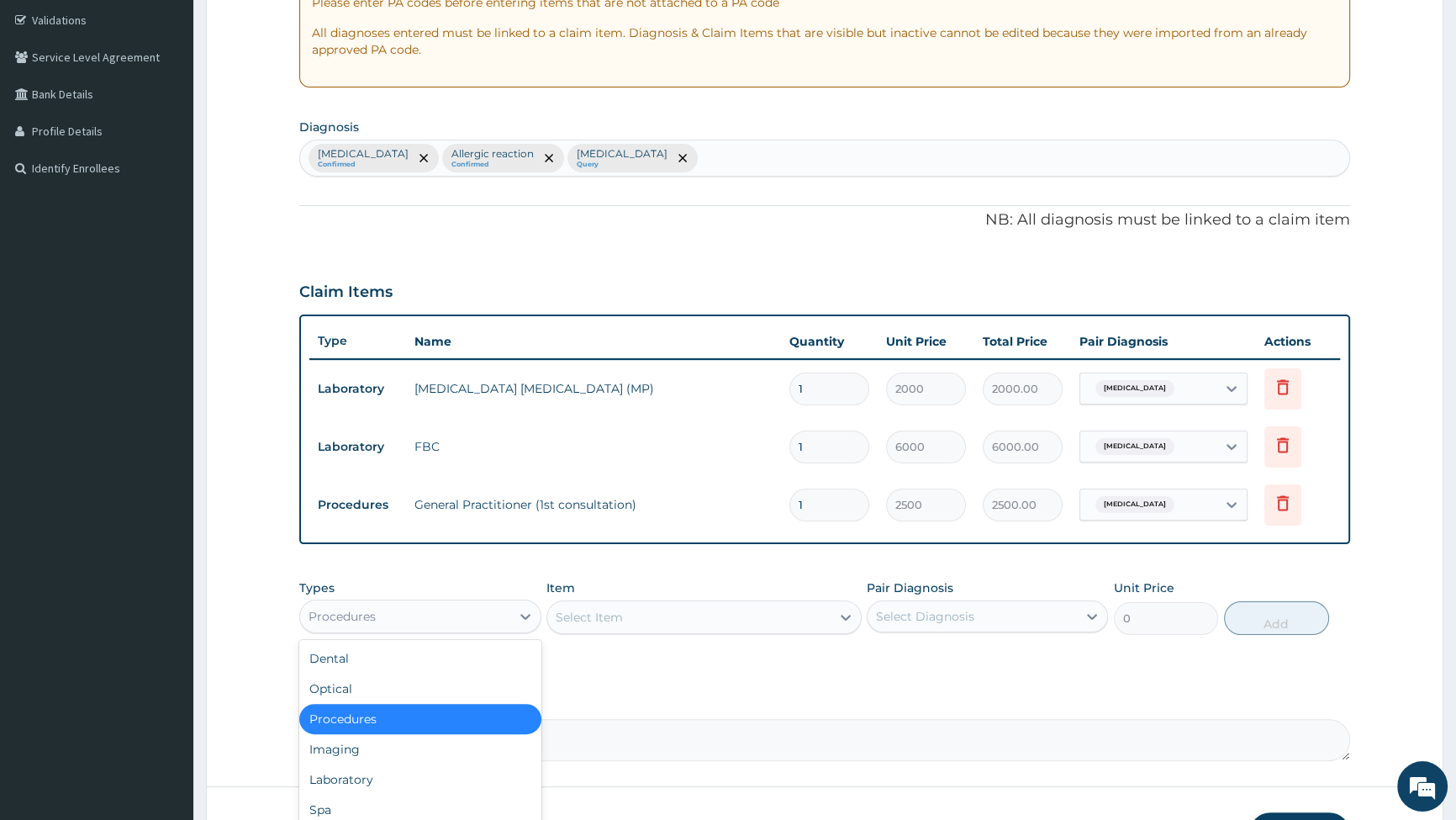
click at [460, 619] on div "Procedures" at bounding box center [405, 616] width 210 height 27
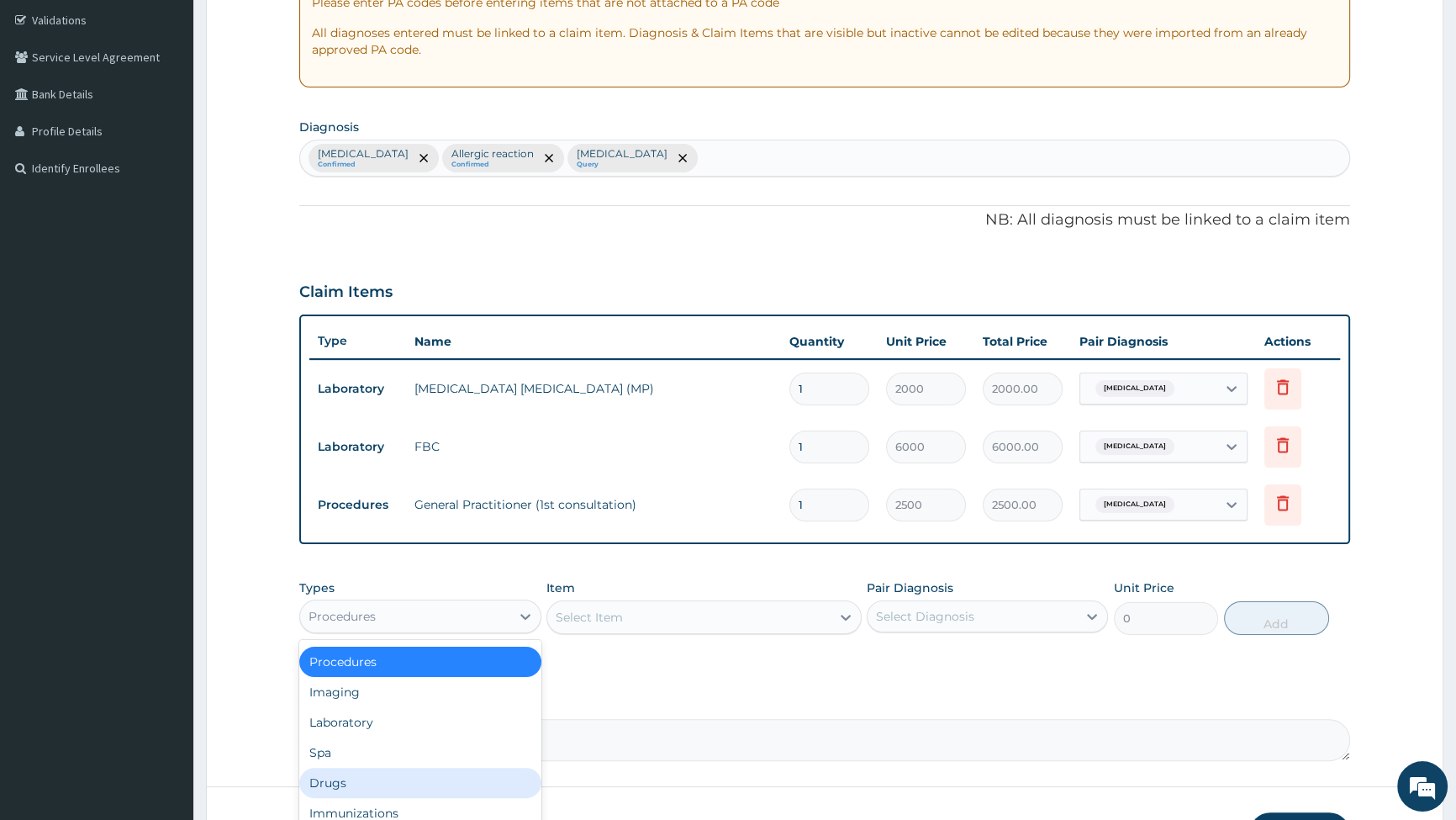
click at [394, 796] on div "Drugs" at bounding box center [420, 782] width 241 height 31
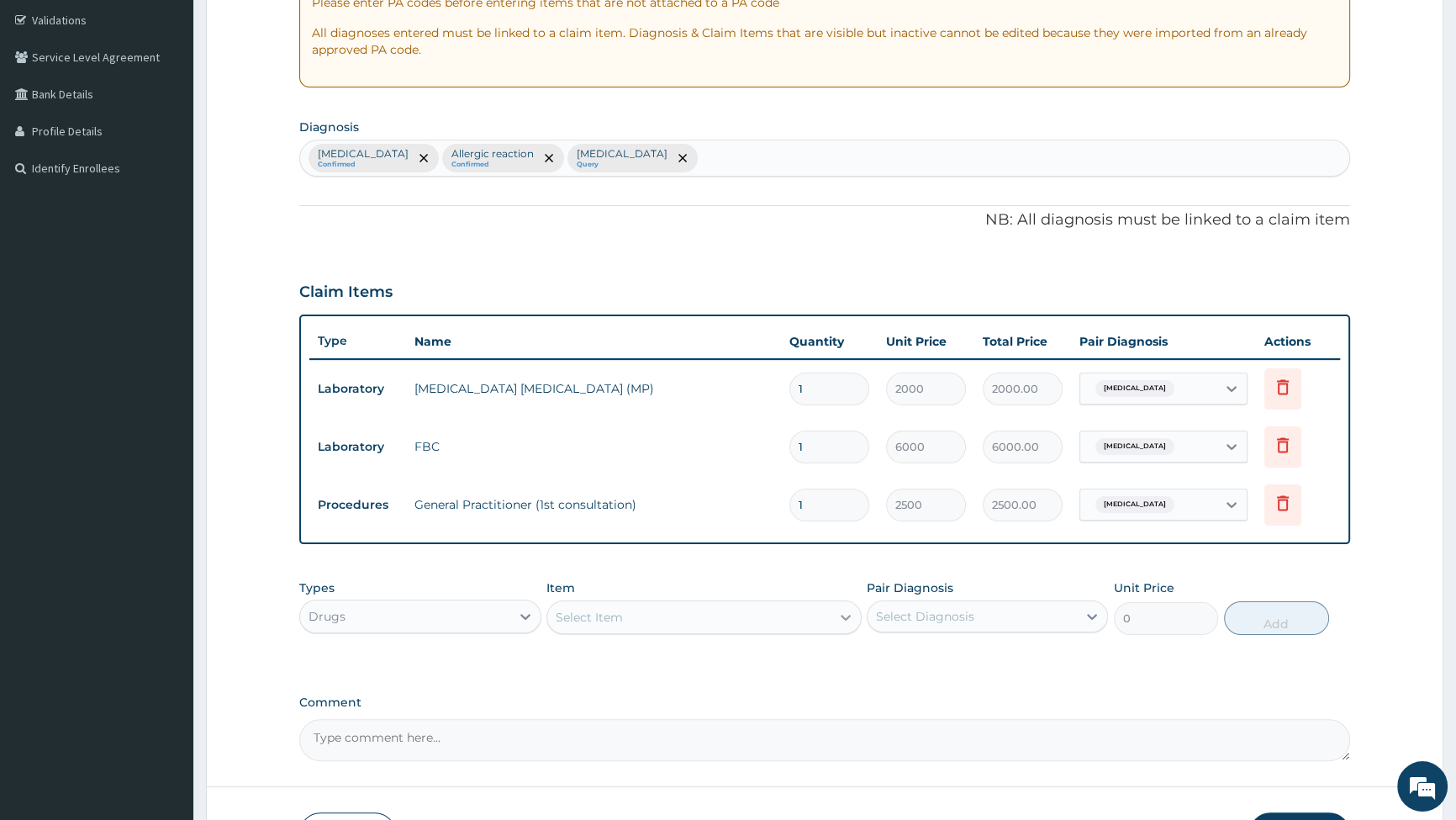
click at [839, 610] on icon at bounding box center [845, 617] width 17 height 17
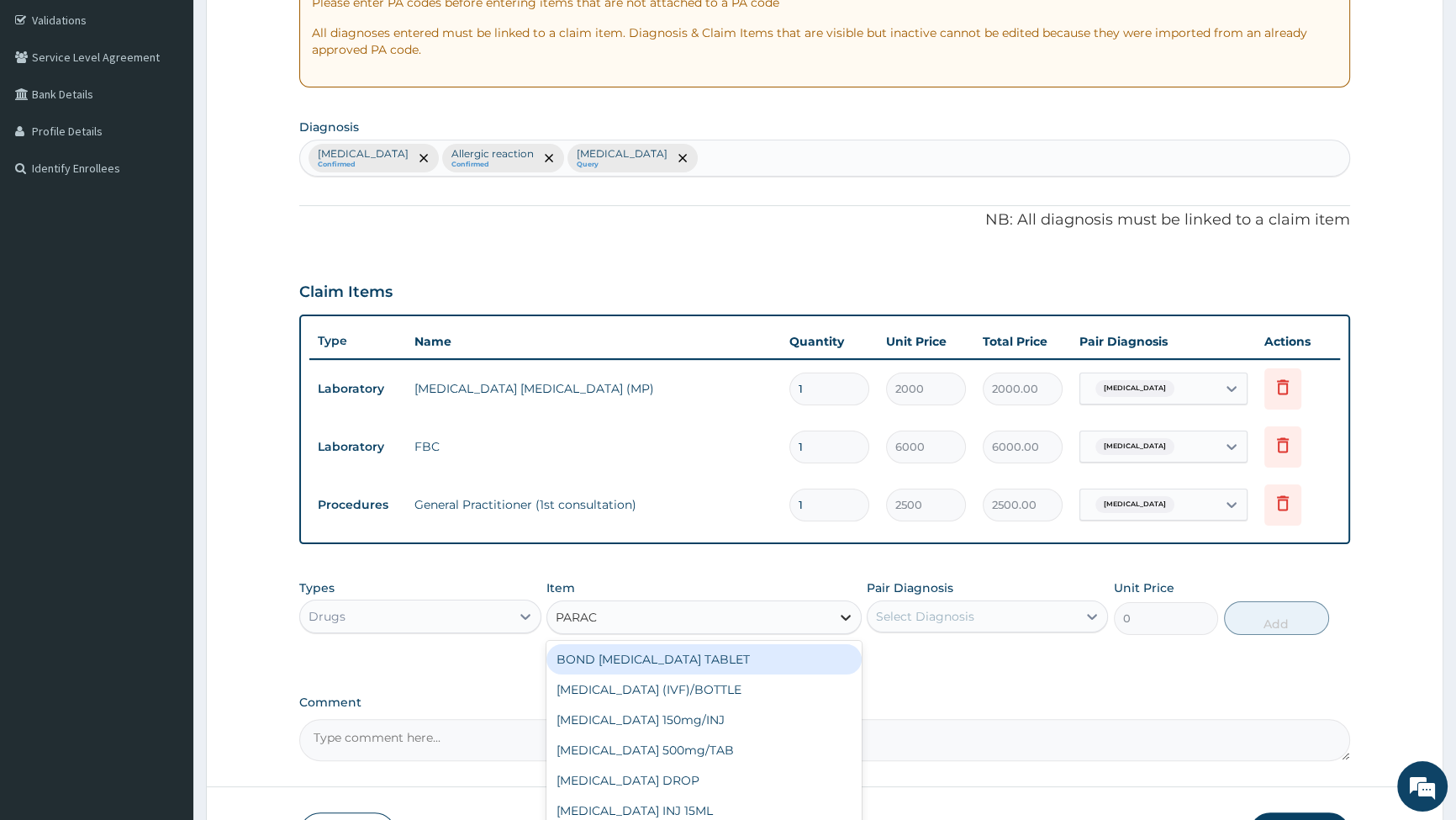
type input "PARACE"
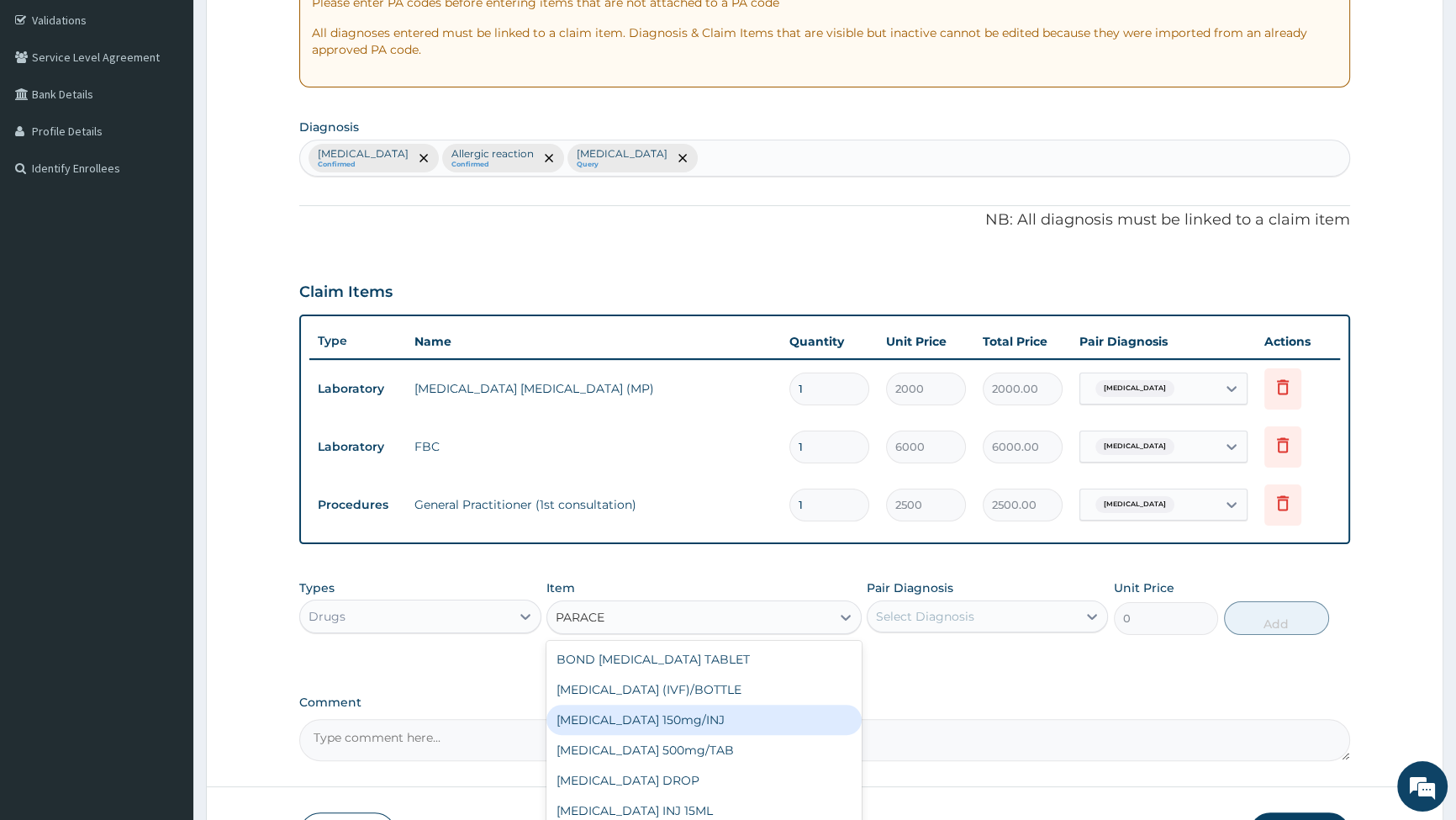
click at [656, 720] on div "[MEDICAL_DATA] 150mg/INJ" at bounding box center [704, 719] width 315 height 31
type input "420"
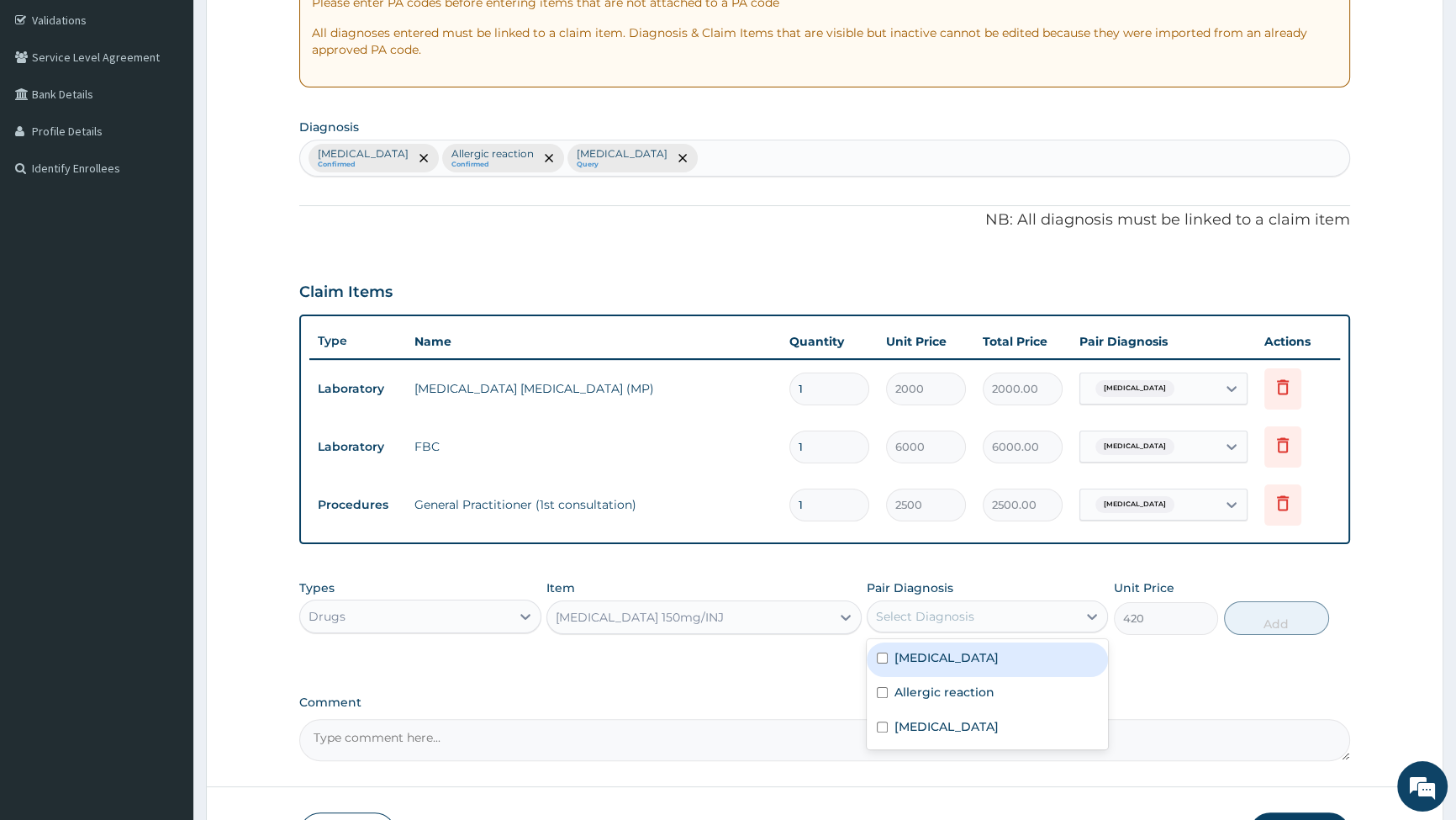
click at [1019, 620] on div "Select Diagnosis" at bounding box center [973, 616] width 210 height 27
click at [886, 658] on input "checkbox" at bounding box center [882, 658] width 11 height 11
checkbox input "true"
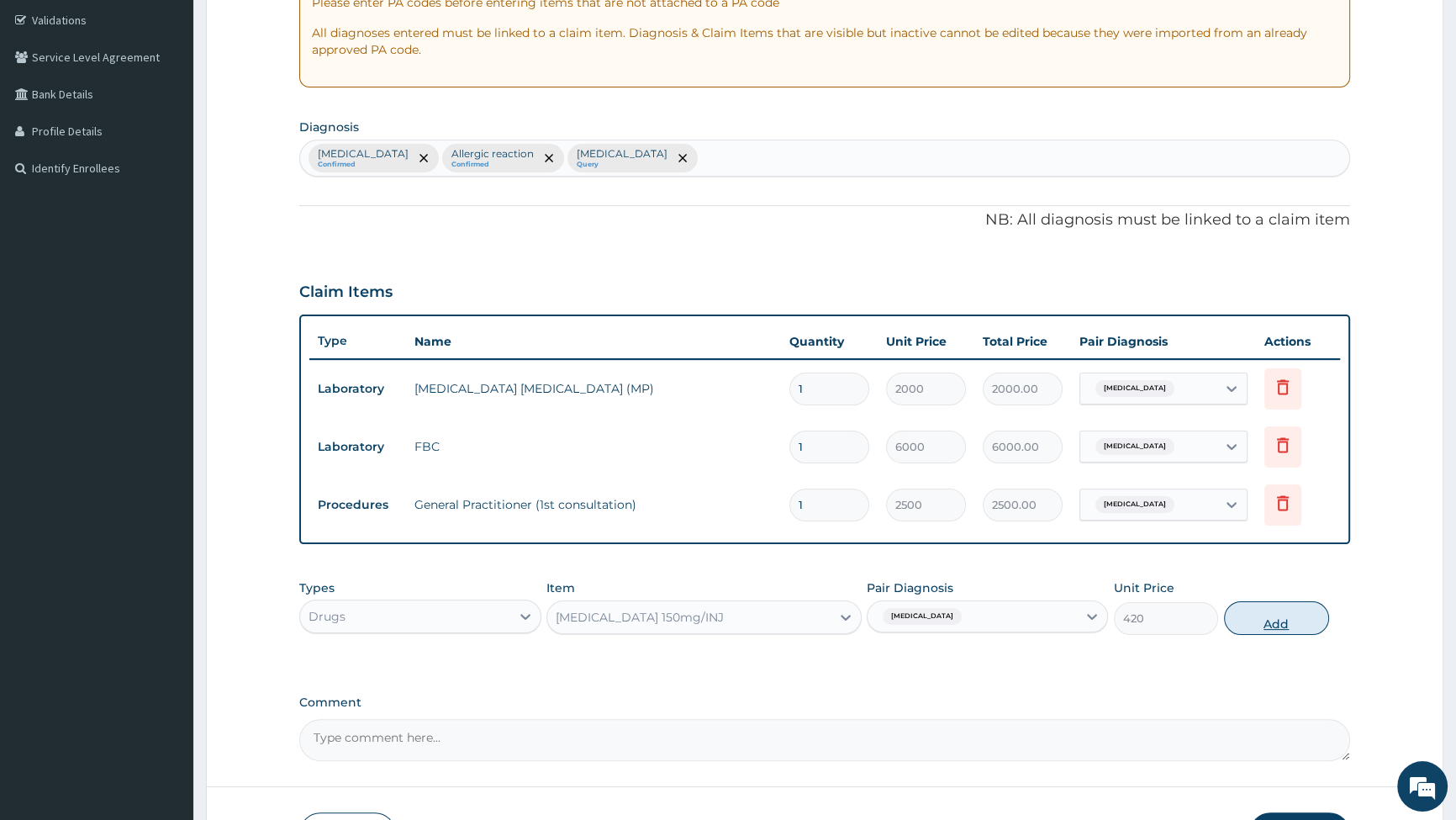
click at [1293, 619] on button "Add" at bounding box center [1277, 618] width 105 height 33
type input "0"
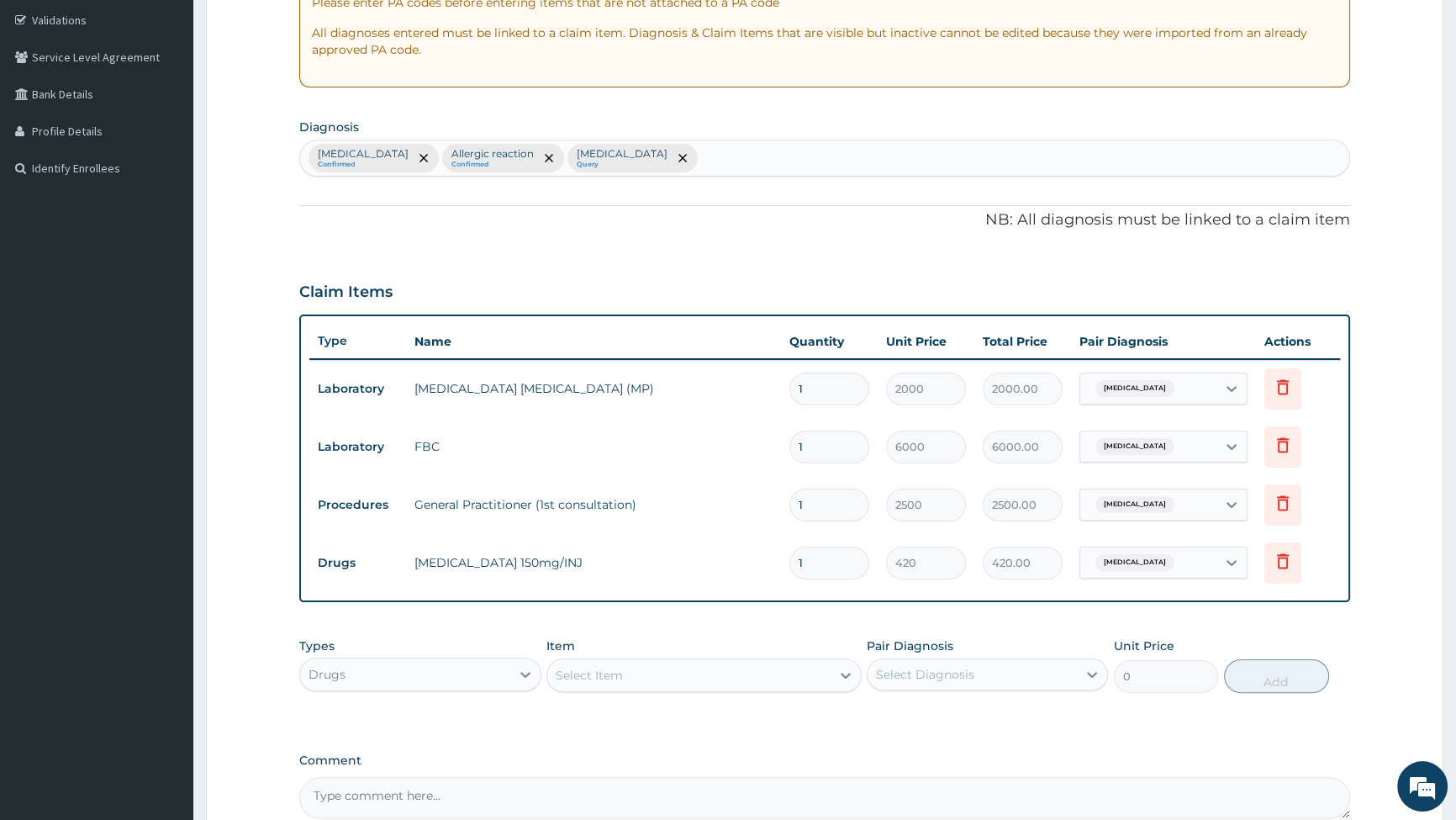
click at [827, 568] on input "1" at bounding box center [829, 563] width 80 height 33
type input "0.00"
type input "4"
type input "1680.00"
type input "4"
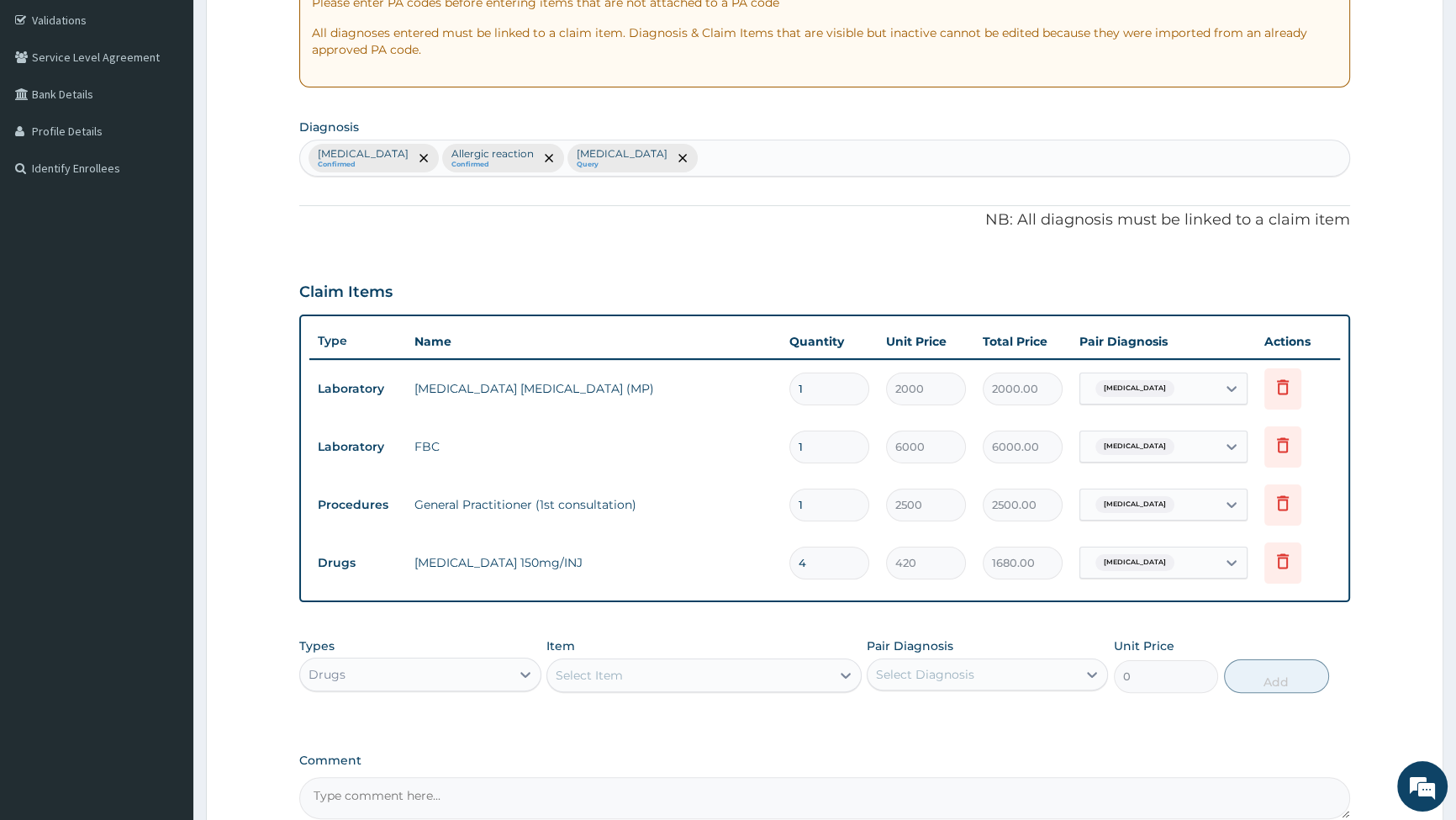
click at [698, 670] on div "Select Item" at bounding box center [689, 675] width 283 height 27
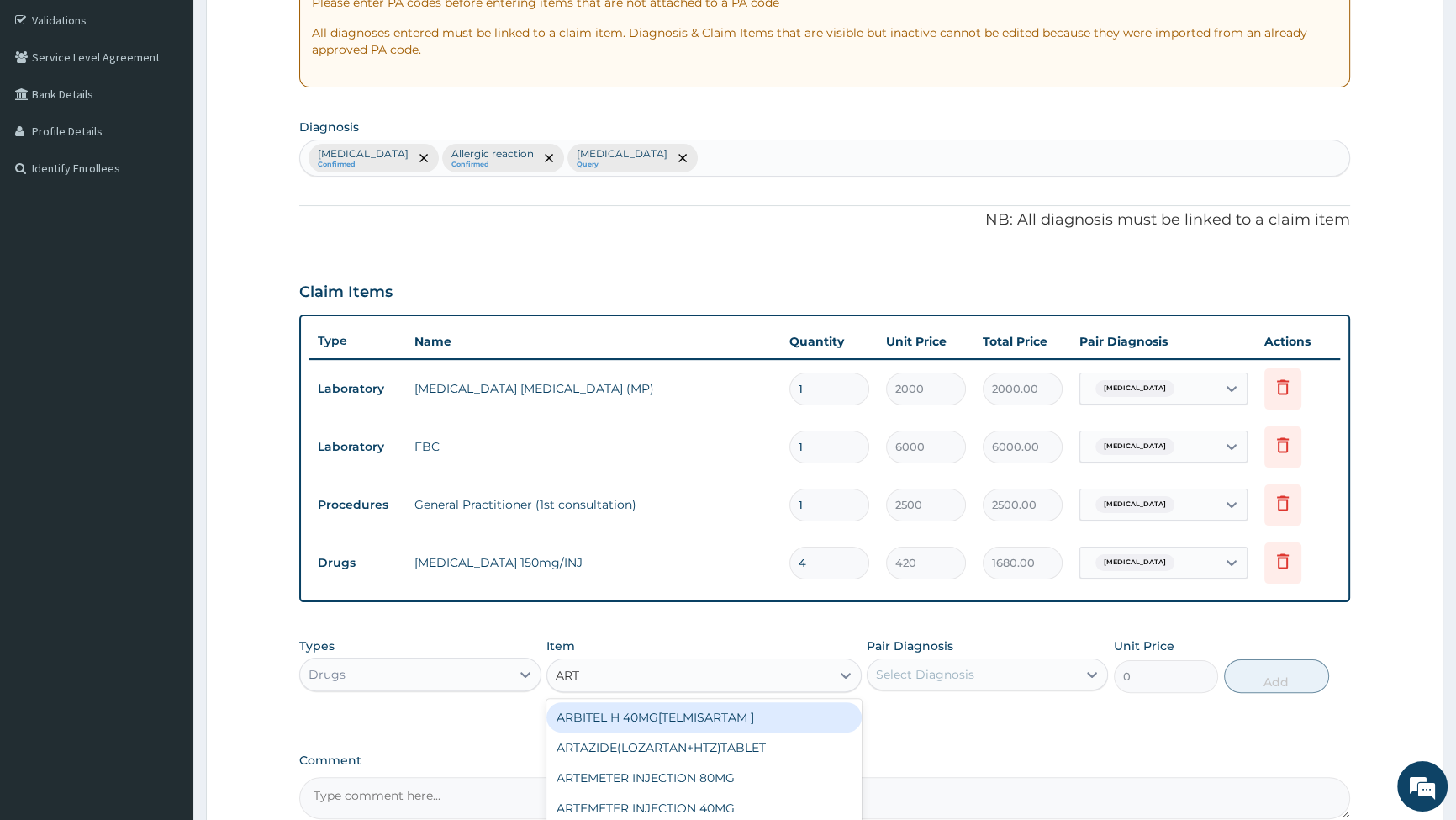
type input "ARTE"
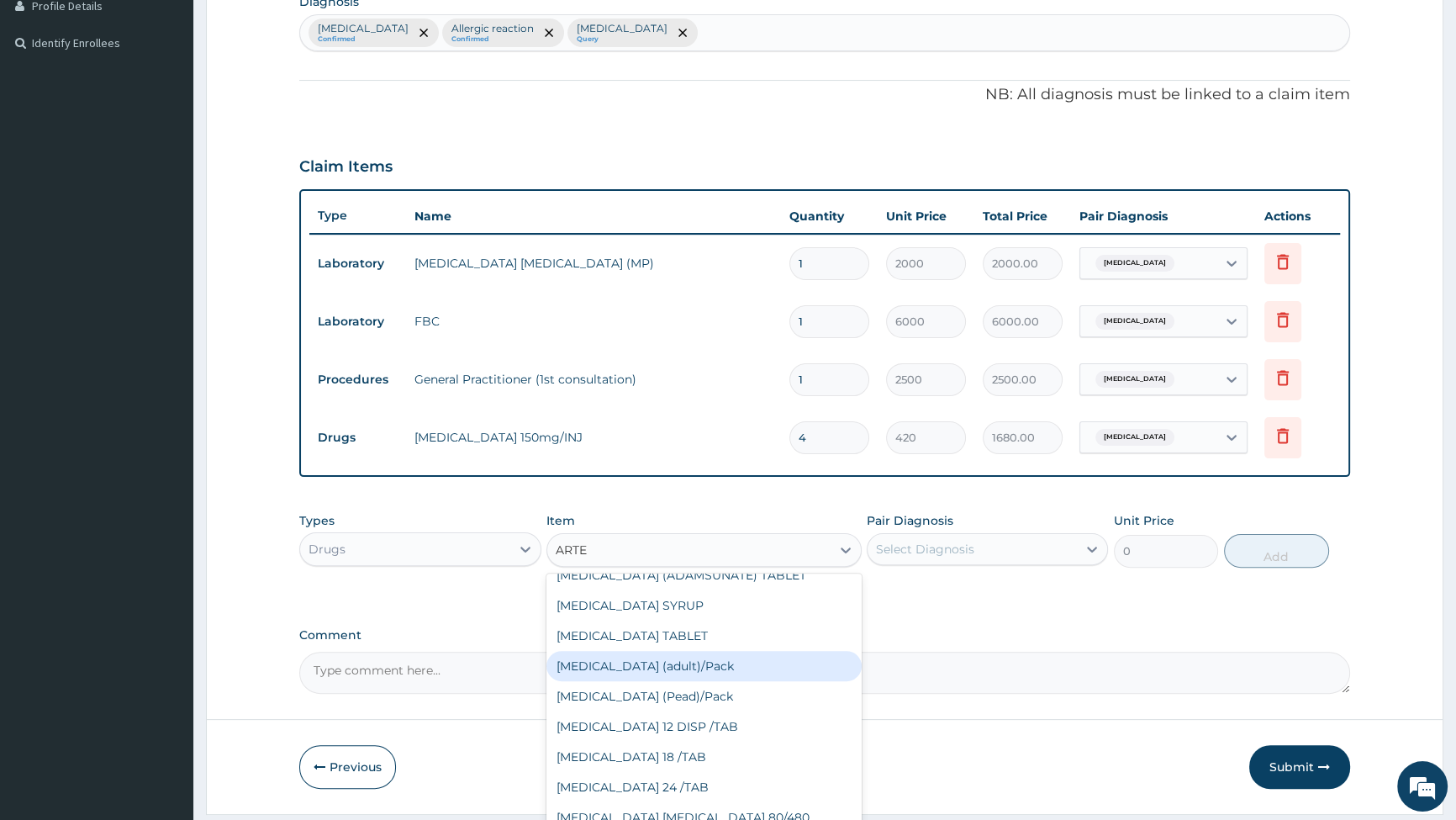
scroll to position [463, 0]
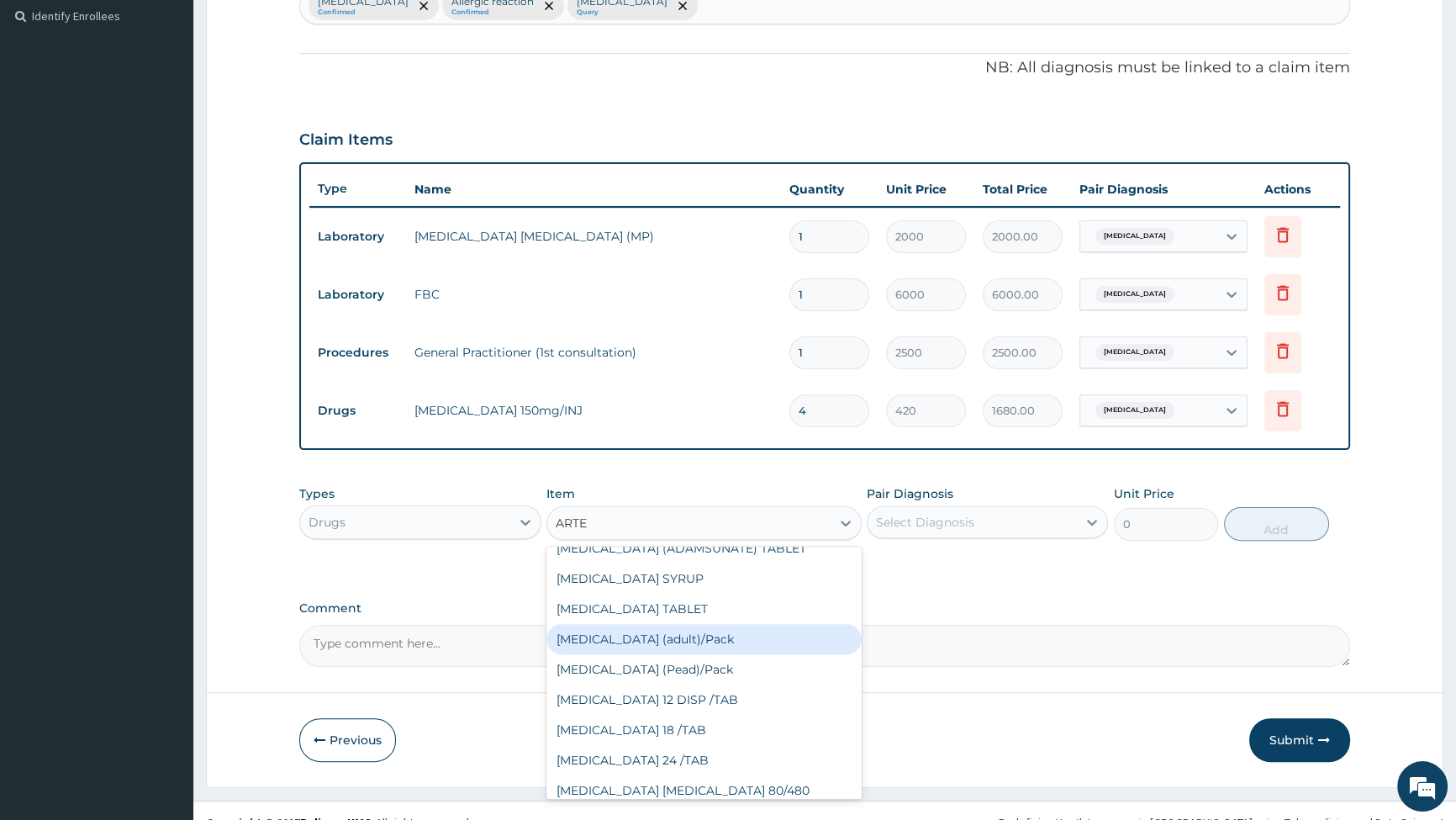
click at [635, 638] on div "[MEDICAL_DATA] (adult)/Pack" at bounding box center [704, 639] width 315 height 31
type input "1540"
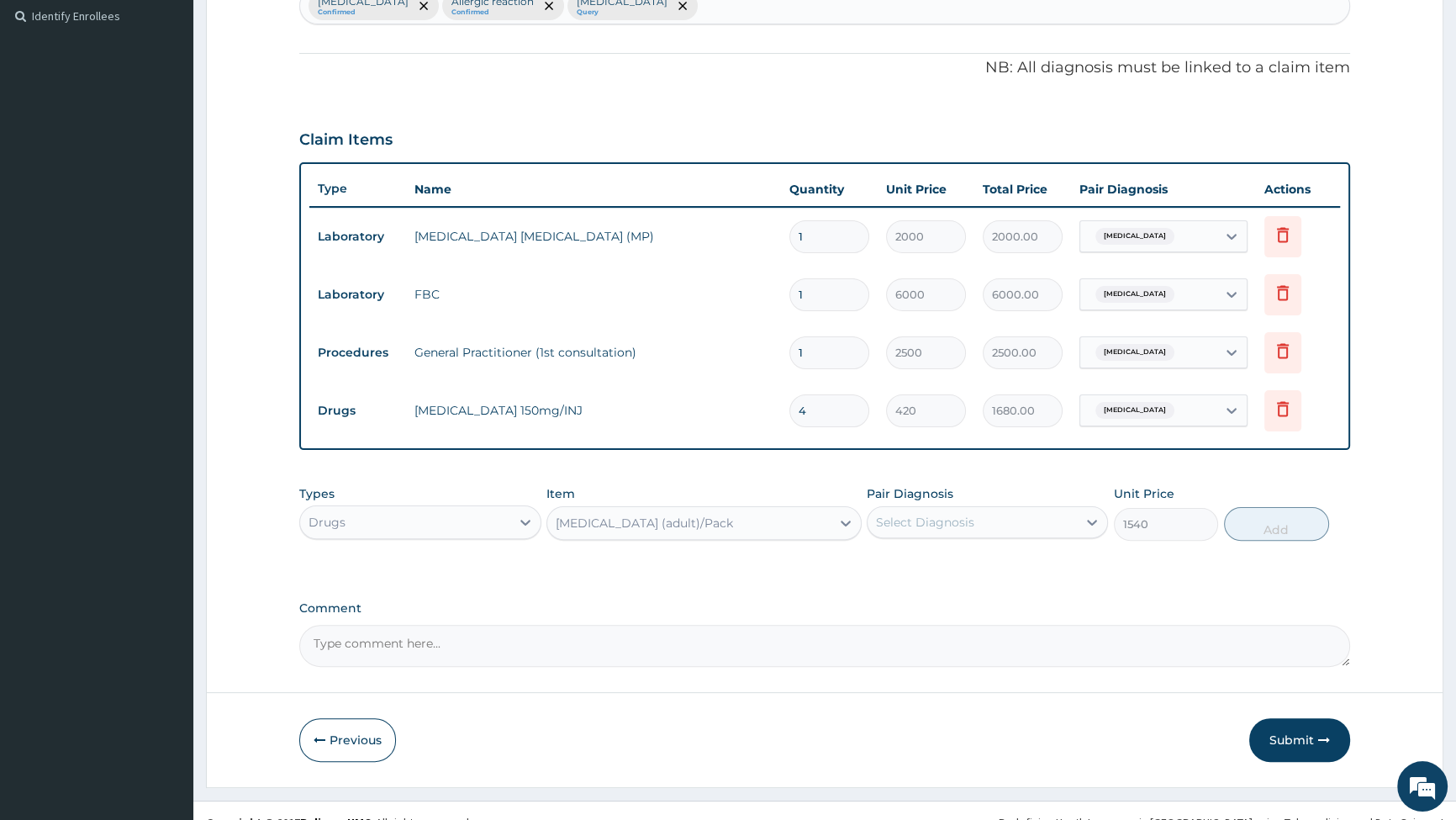
click at [1023, 526] on div "Select Diagnosis" at bounding box center [973, 522] width 210 height 27
click at [881, 564] on input "checkbox" at bounding box center [882, 564] width 11 height 11
checkbox input "true"
click at [1263, 523] on button "Add" at bounding box center [1277, 524] width 105 height 33
type input "0"
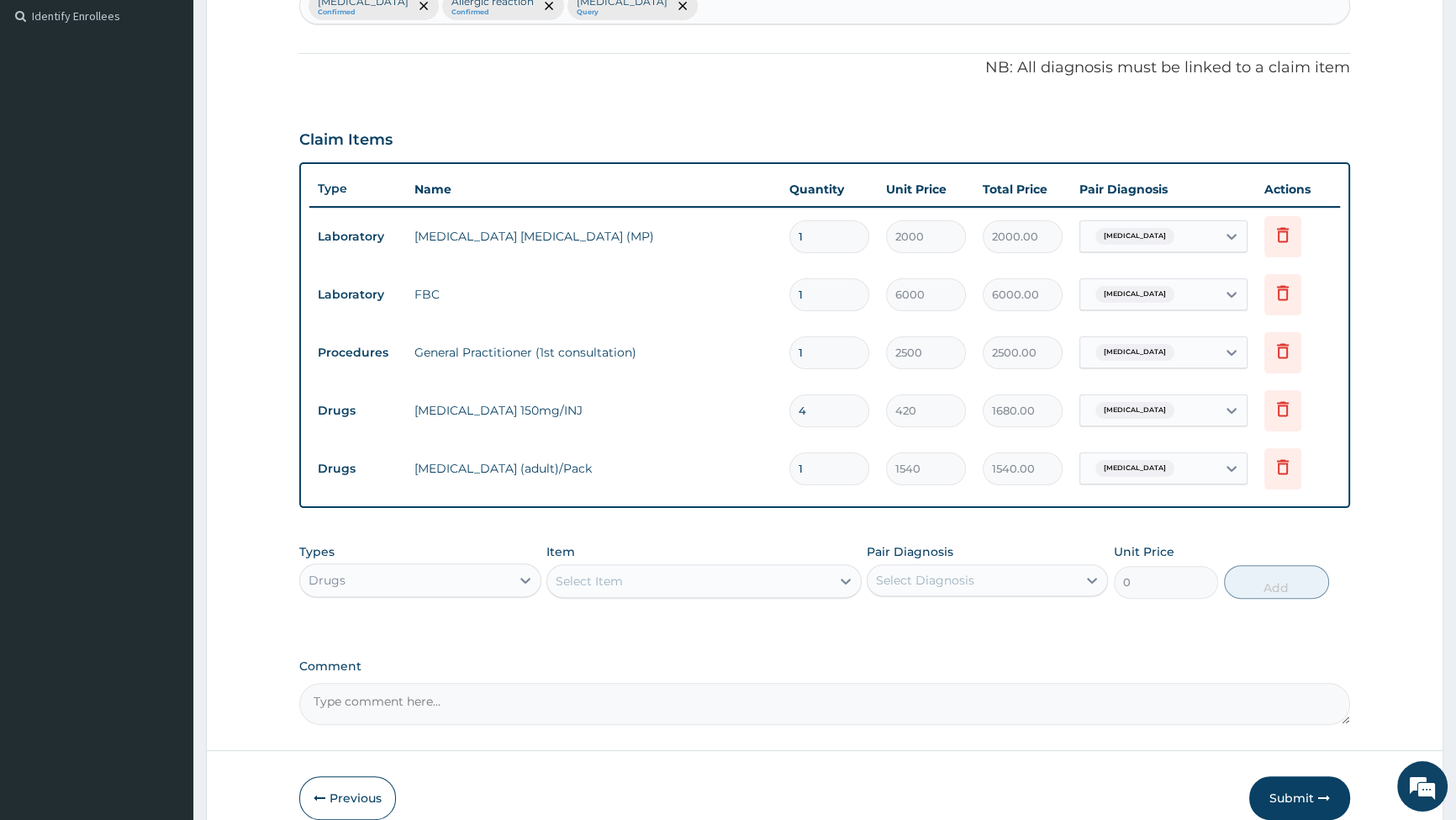
click at [792, 599] on div "Types Drugs Item Select Item Pair Diagnosis Select Diagnosis Unit Price 0 Add" at bounding box center [825, 571] width 1051 height 73
click at [793, 572] on div "Select Item" at bounding box center [689, 580] width 283 height 27
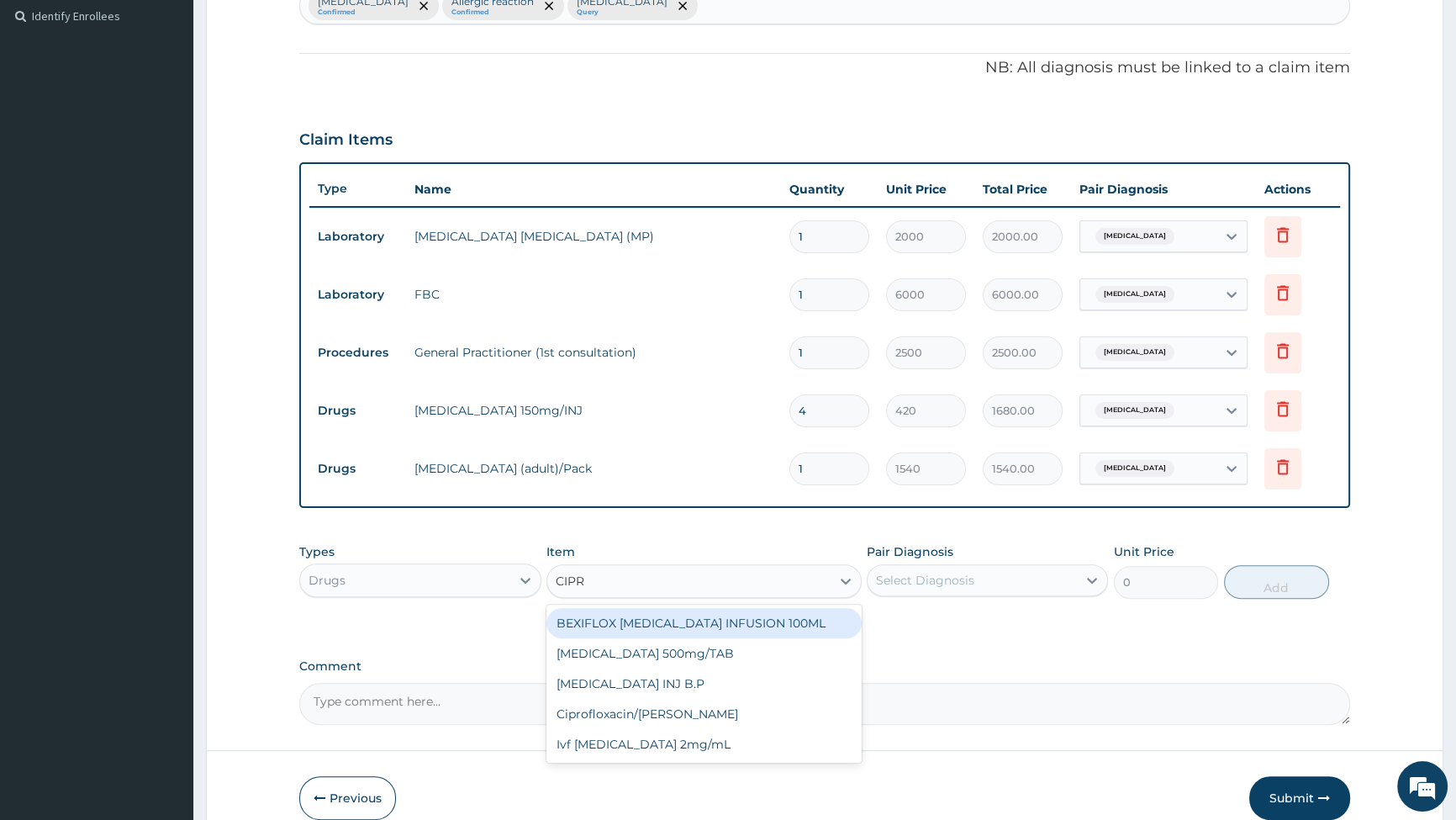
type input "CIPRO"
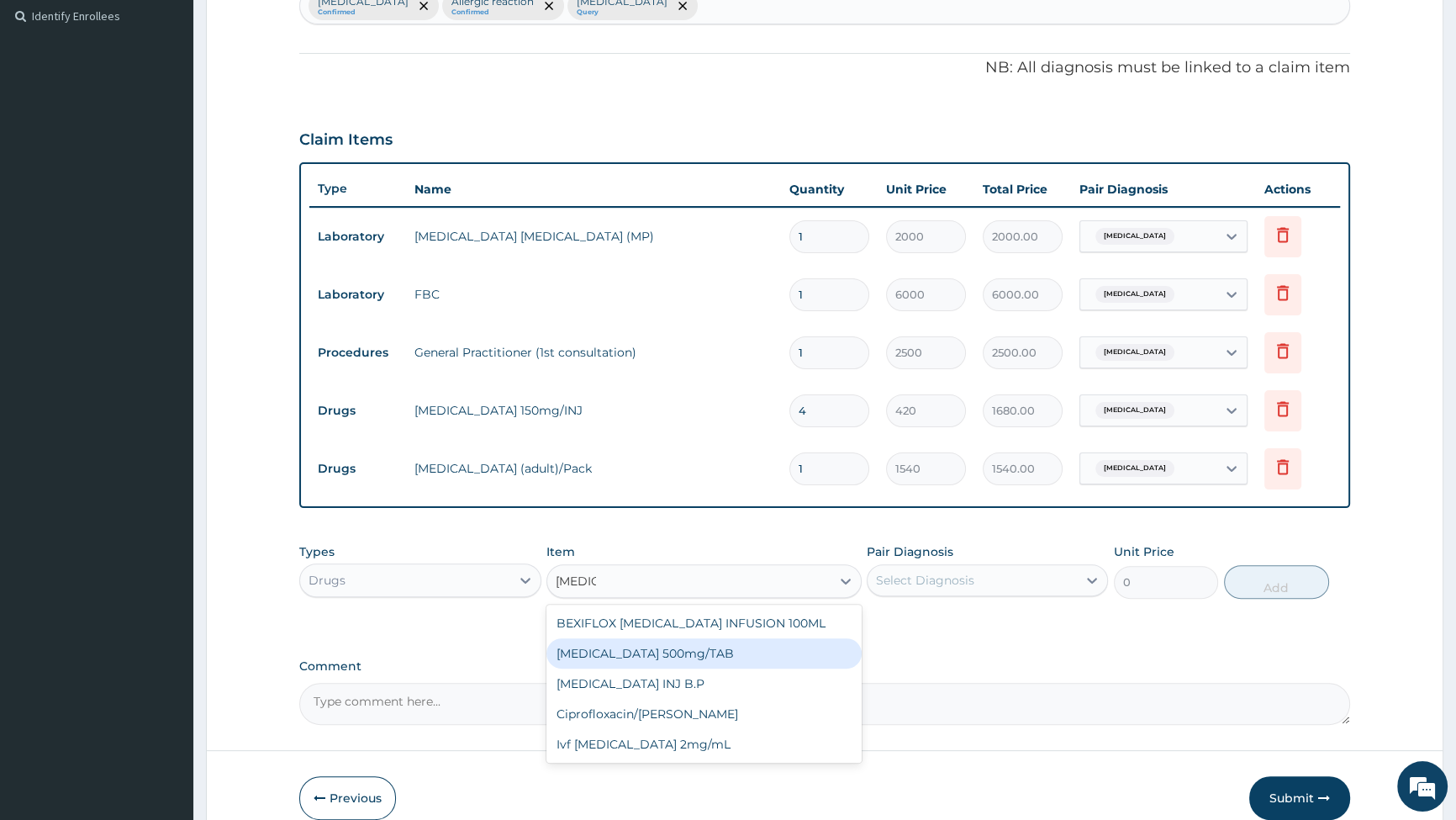
click at [641, 650] on div "[MEDICAL_DATA] 500mg/TAB" at bounding box center [704, 653] width 315 height 31
type input "91"
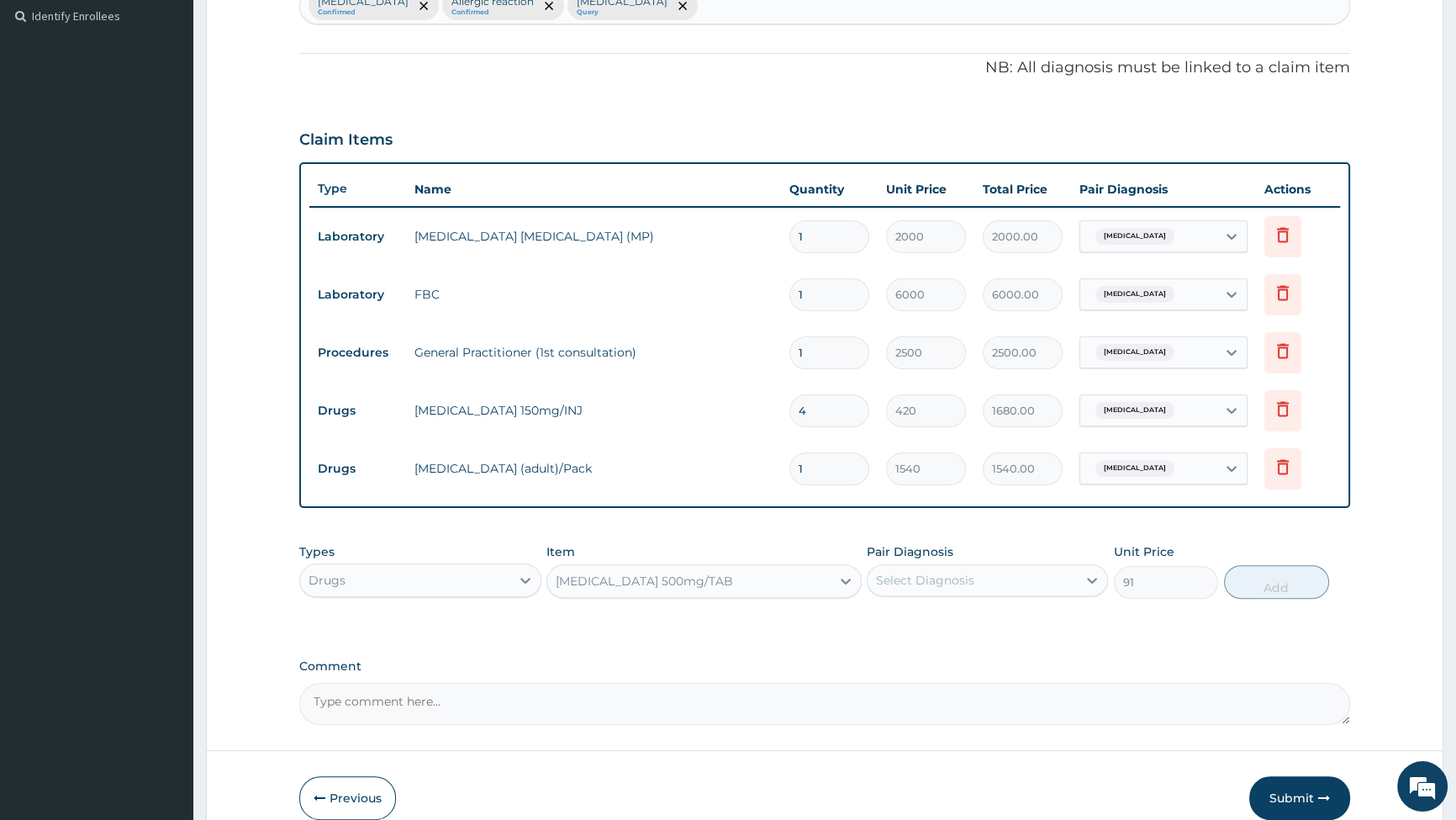
click at [1037, 583] on div "Select Diagnosis" at bounding box center [973, 580] width 210 height 27
drag, startPoint x: 945, startPoint y: 575, endPoint x: 930, endPoint y: 610, distance: 38.1
click at [946, 575] on div "Select Diagnosis" at bounding box center [925, 580] width 99 height 17
click at [882, 657] on input "checkbox" at bounding box center [882, 657] width 11 height 11
checkbox input "true"
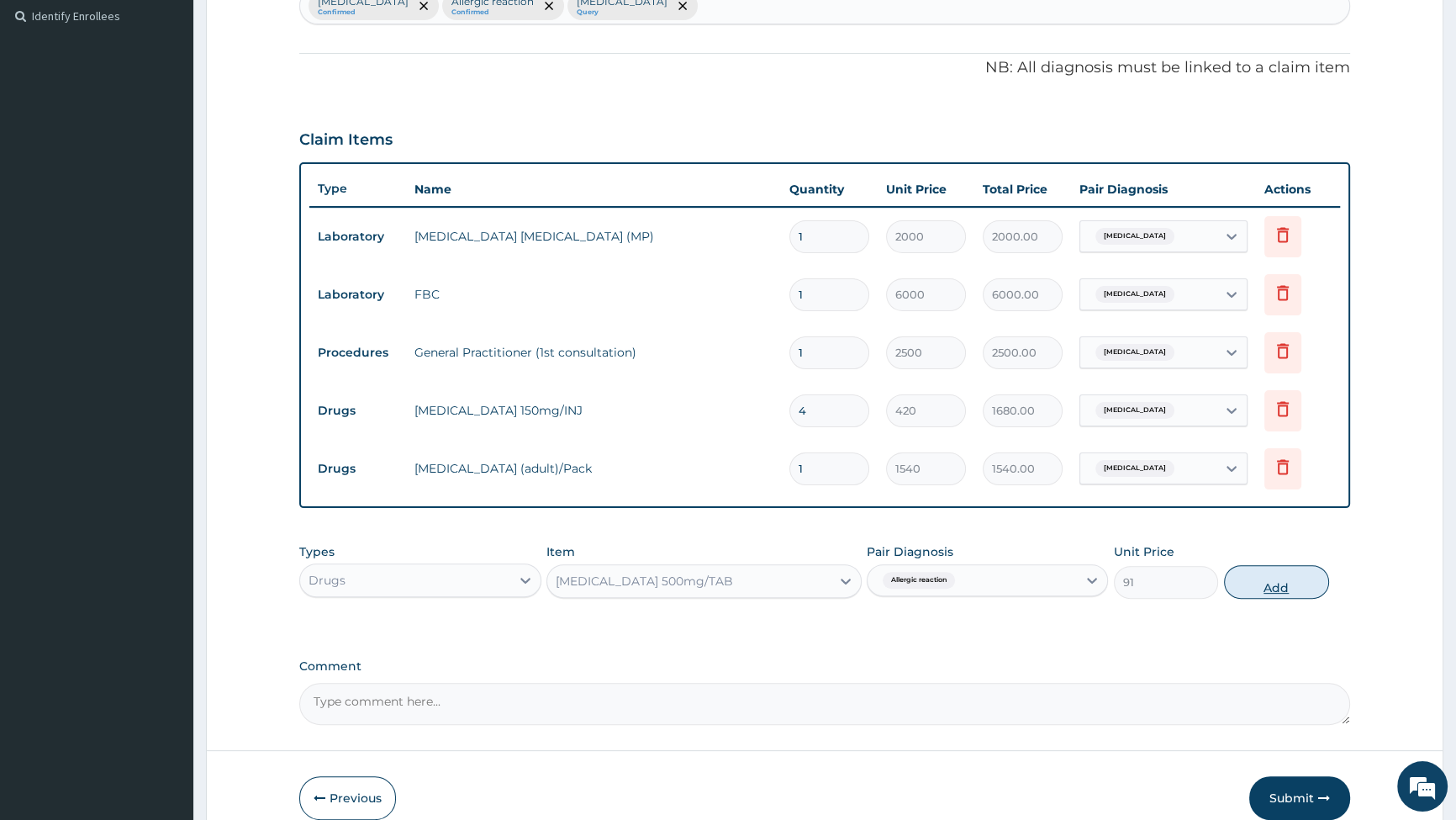
click at [1288, 583] on button "Add" at bounding box center [1277, 582] width 105 height 33
type input "0"
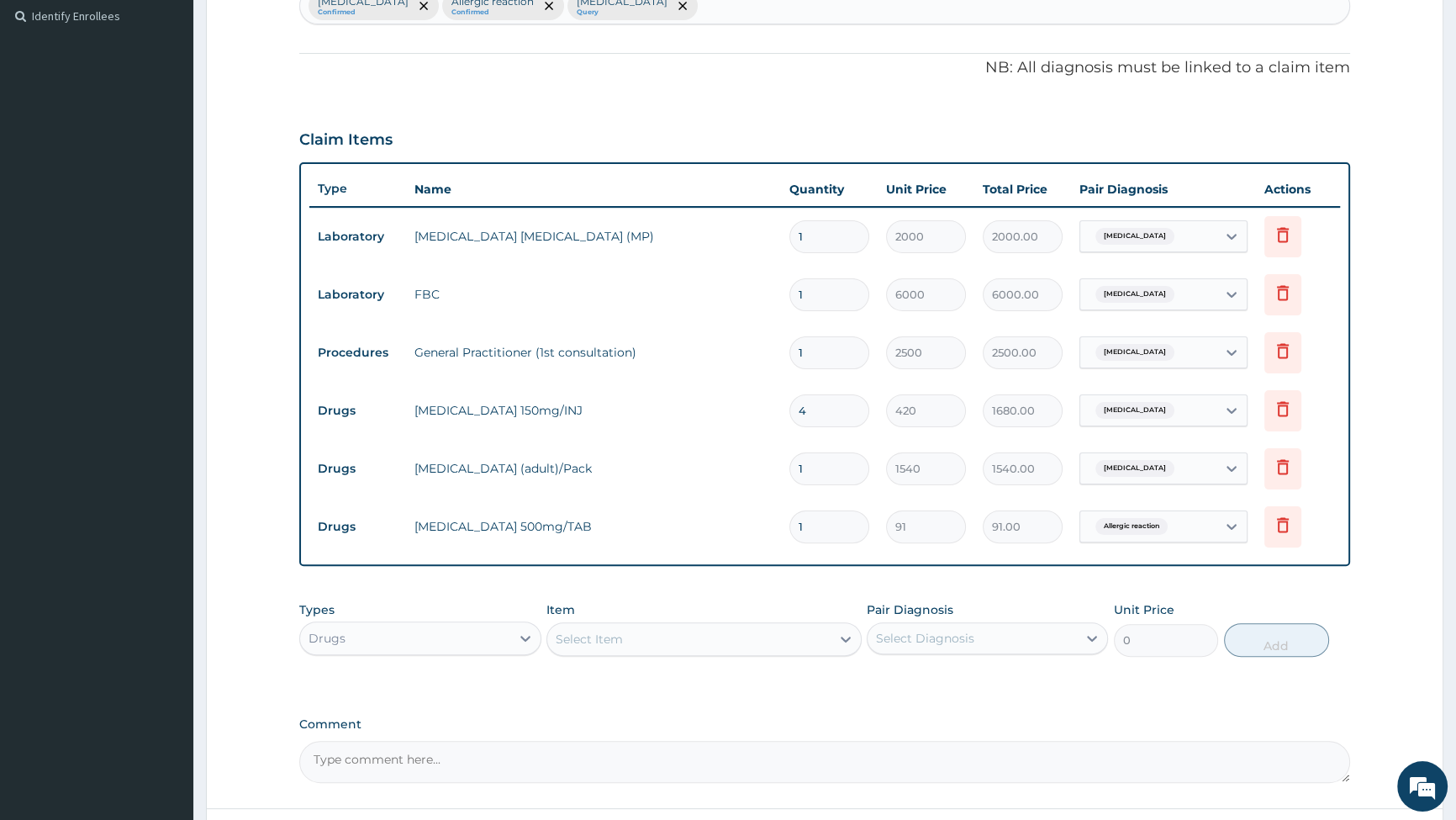
click at [831, 535] on input "1" at bounding box center [829, 527] width 80 height 33
type input "0.00"
type input "0"
type input "1"
type input "91.00"
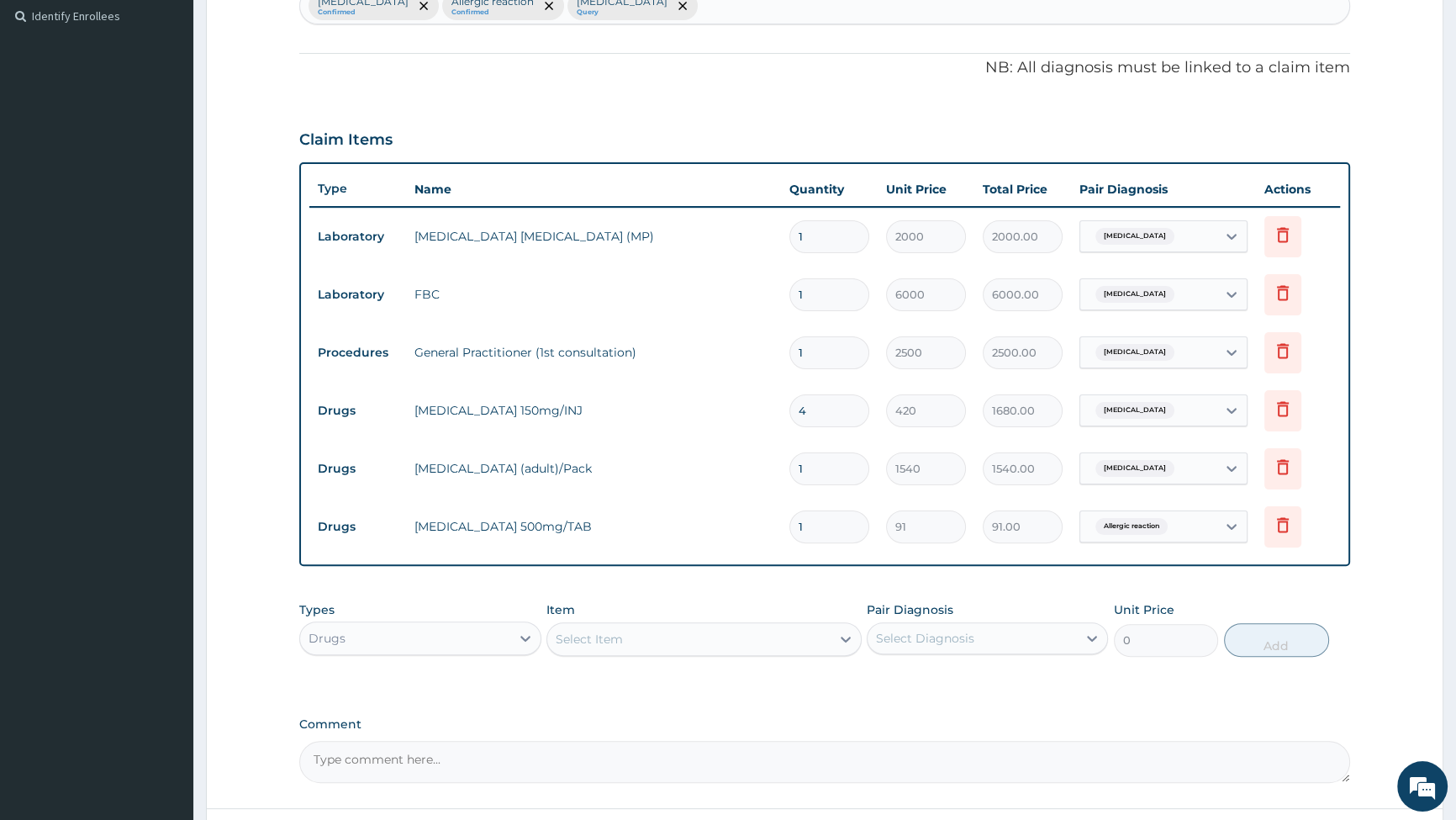
type input "10"
type input "910.00"
type input "10"
click at [845, 639] on icon at bounding box center [845, 639] width 17 height 17
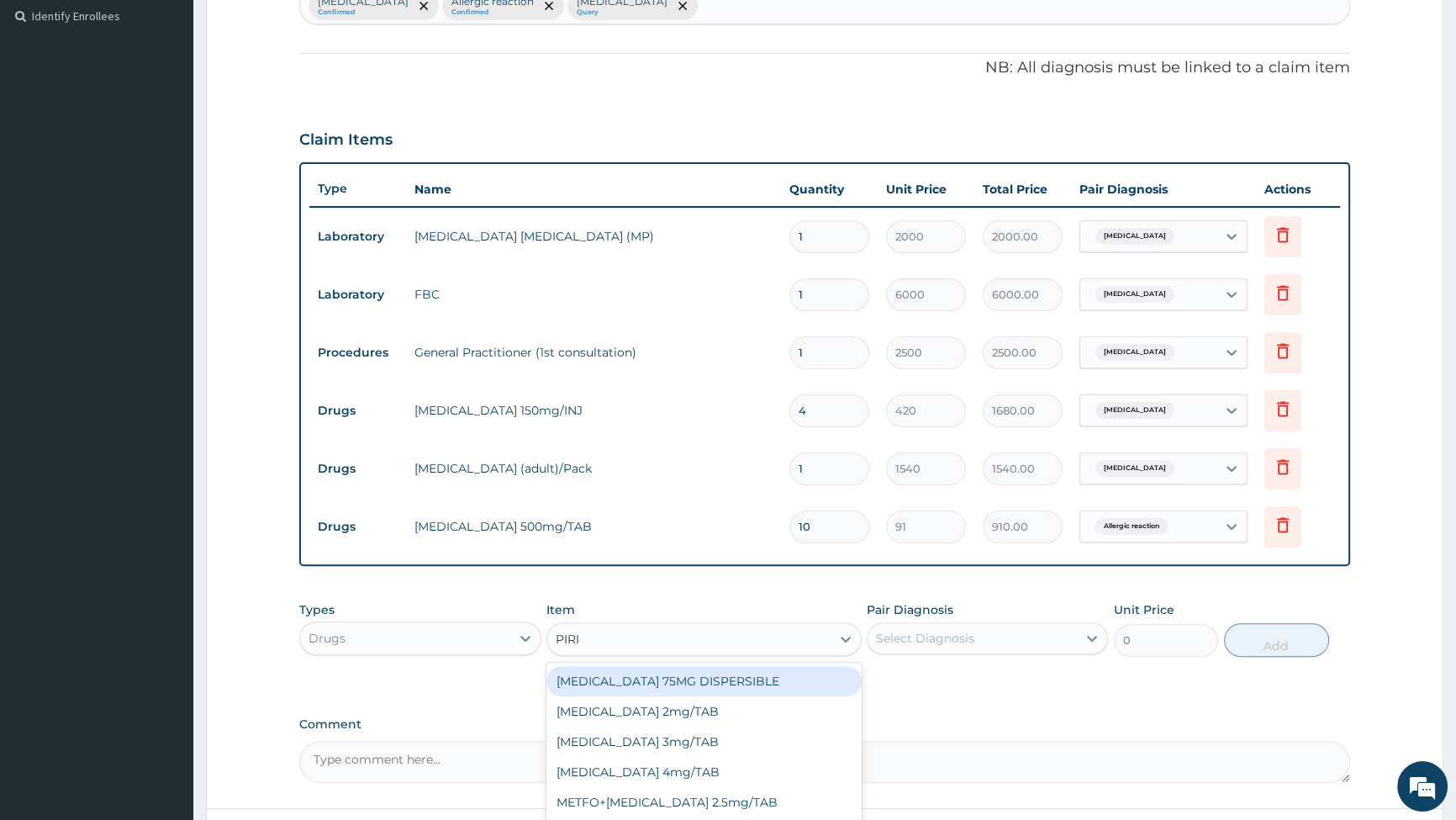
type input "PIRIT"
click at [606, 680] on div "Piriton 4mg/Tab" at bounding box center [704, 681] width 315 height 31
type input "21"
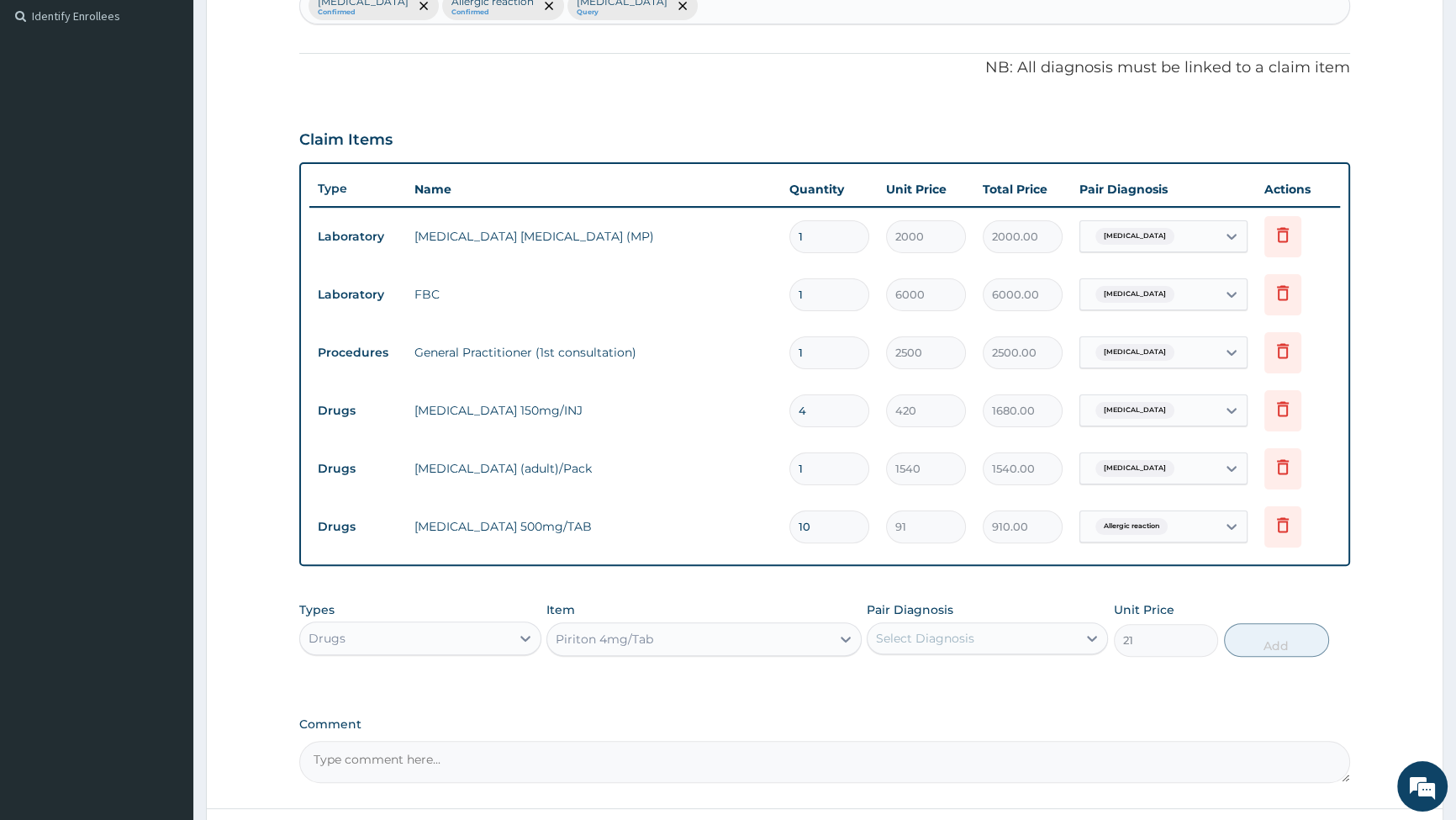
click at [985, 632] on div "Select Diagnosis" at bounding box center [973, 638] width 210 height 27
click at [878, 721] on div "Allergic reaction" at bounding box center [988, 715] width 241 height 34
checkbox input "true"
click at [1249, 635] on button "Add" at bounding box center [1277, 640] width 105 height 33
type input "0"
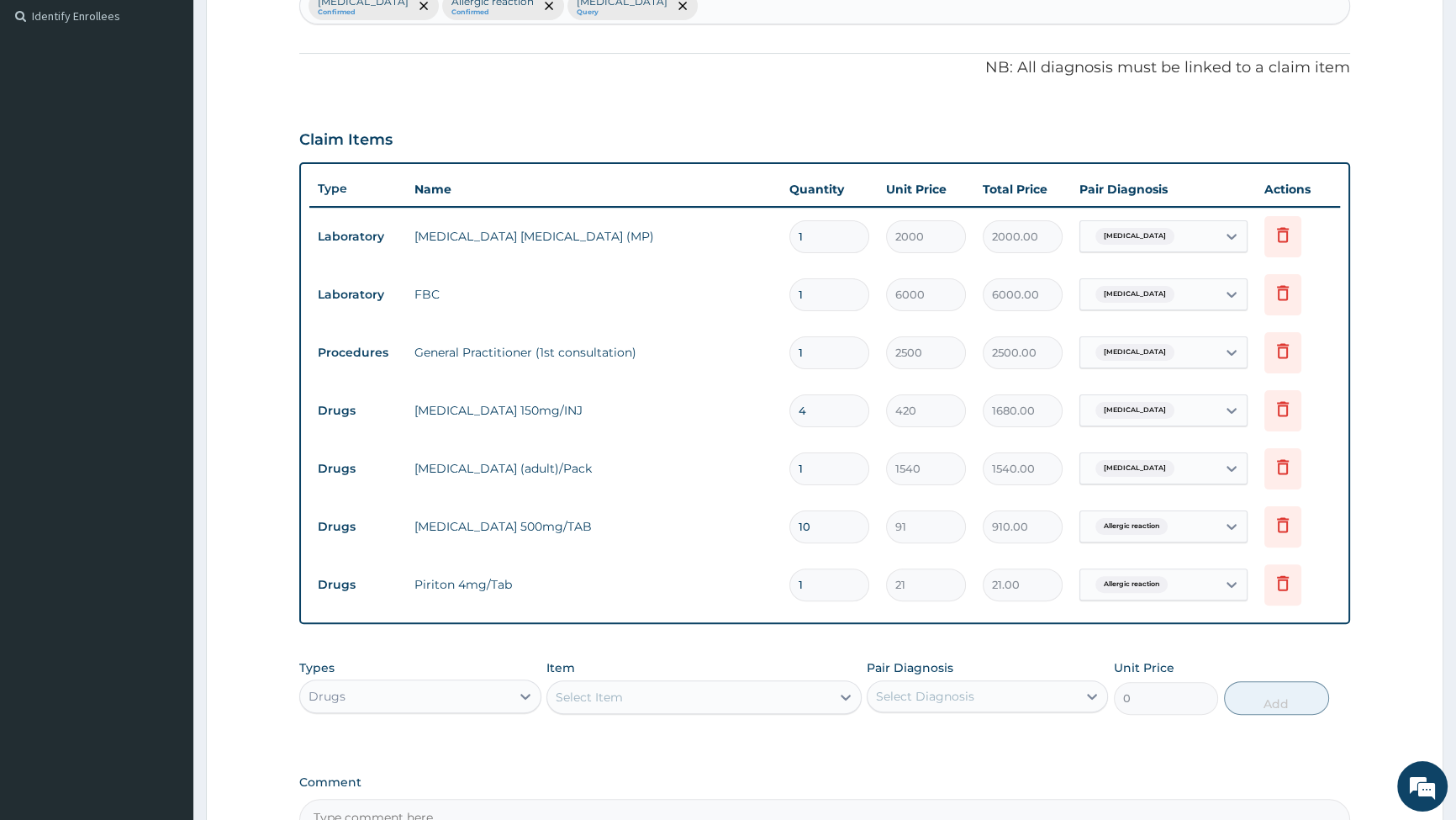
type input "10"
type input "210.00"
type input "10"
click at [668, 699] on div "Select Item" at bounding box center [689, 697] width 283 height 27
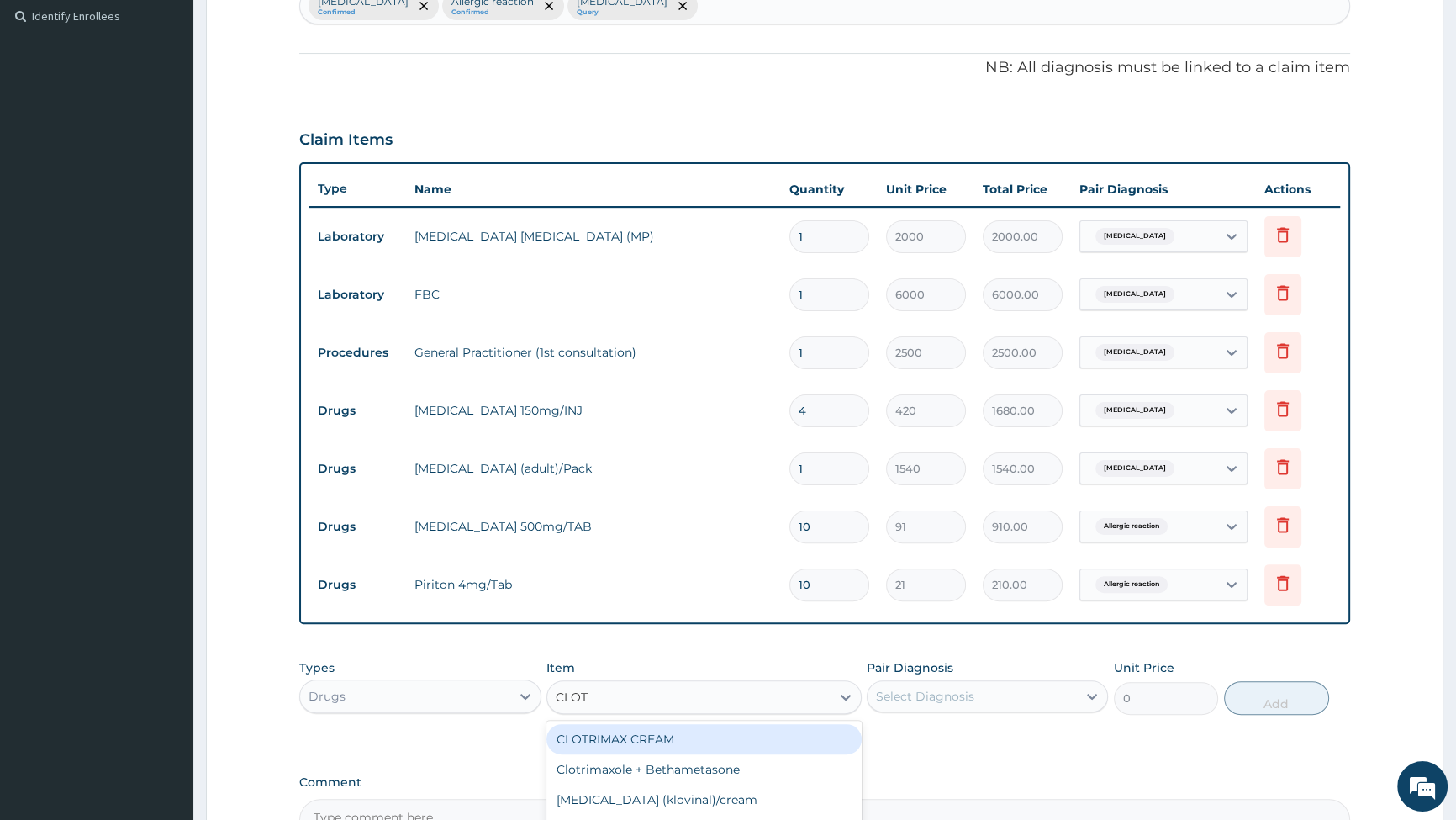
type input "CLOTR"
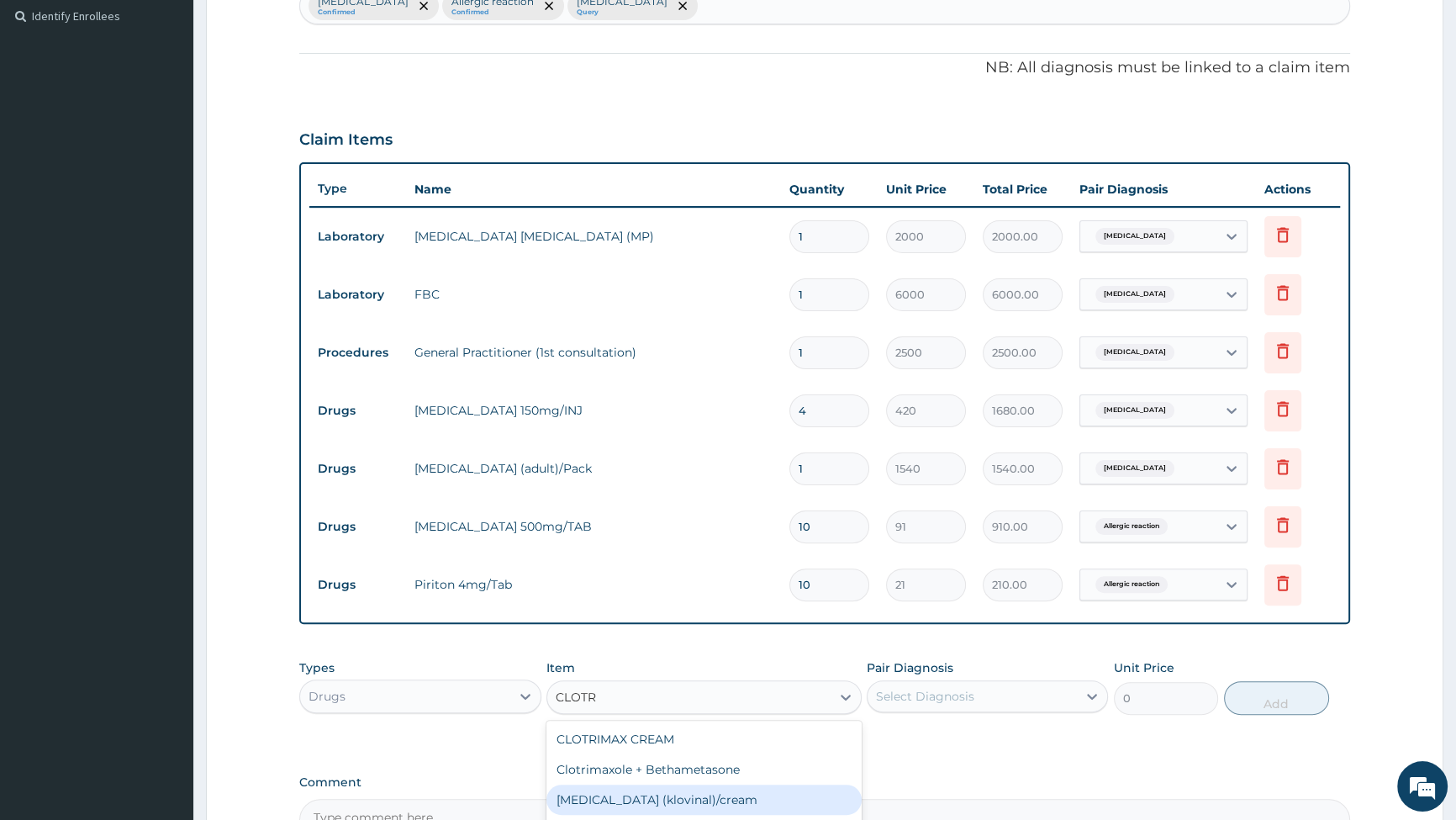
click at [674, 803] on div "Clotrimazole (klovinal)/cream" at bounding box center [704, 800] width 315 height 31
type input "595"
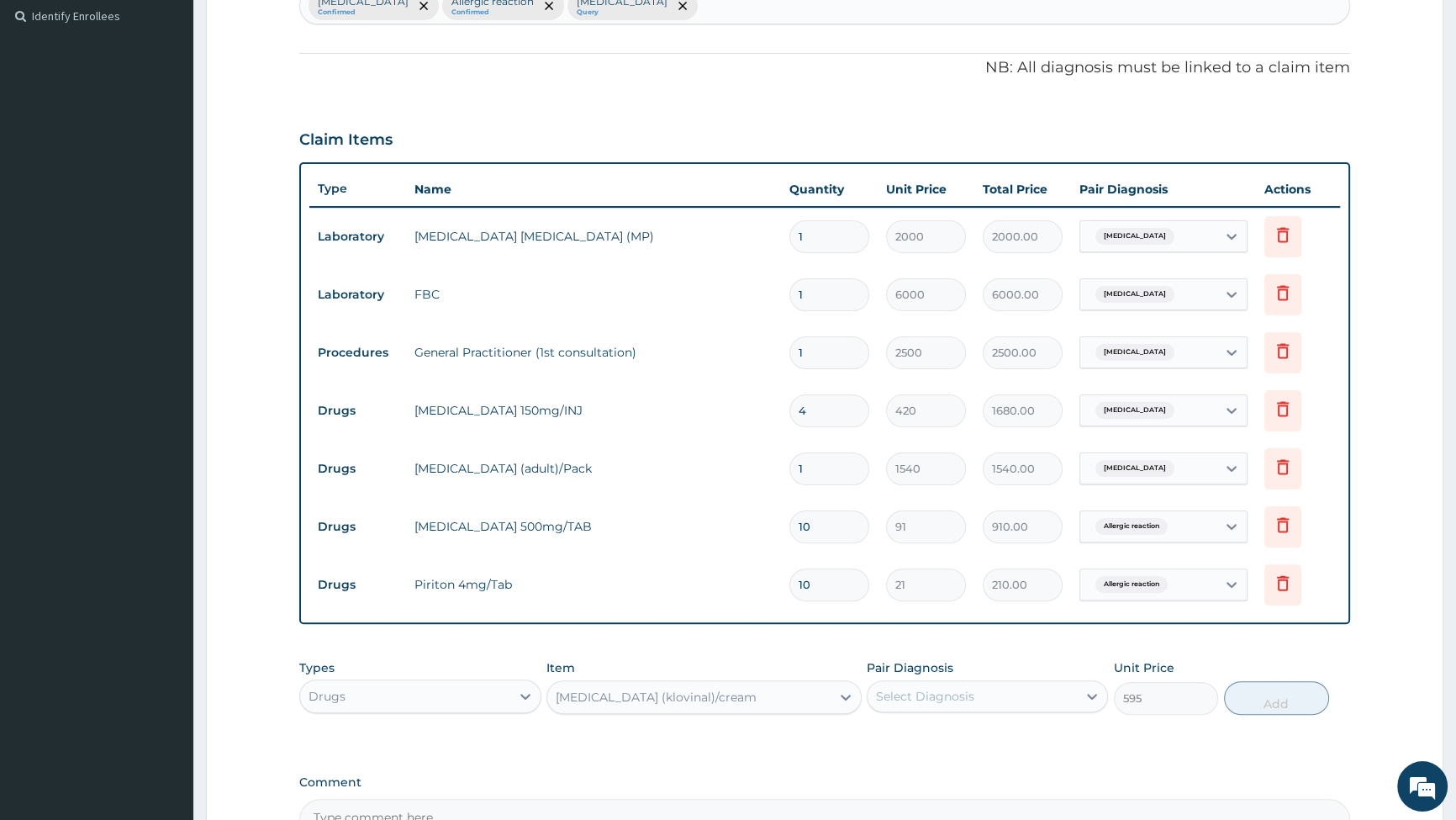
click at [1053, 692] on div "Select Diagnosis" at bounding box center [973, 696] width 210 height 27
click at [880, 776] on input "checkbox" at bounding box center [882, 772] width 11 height 11
checkbox input "true"
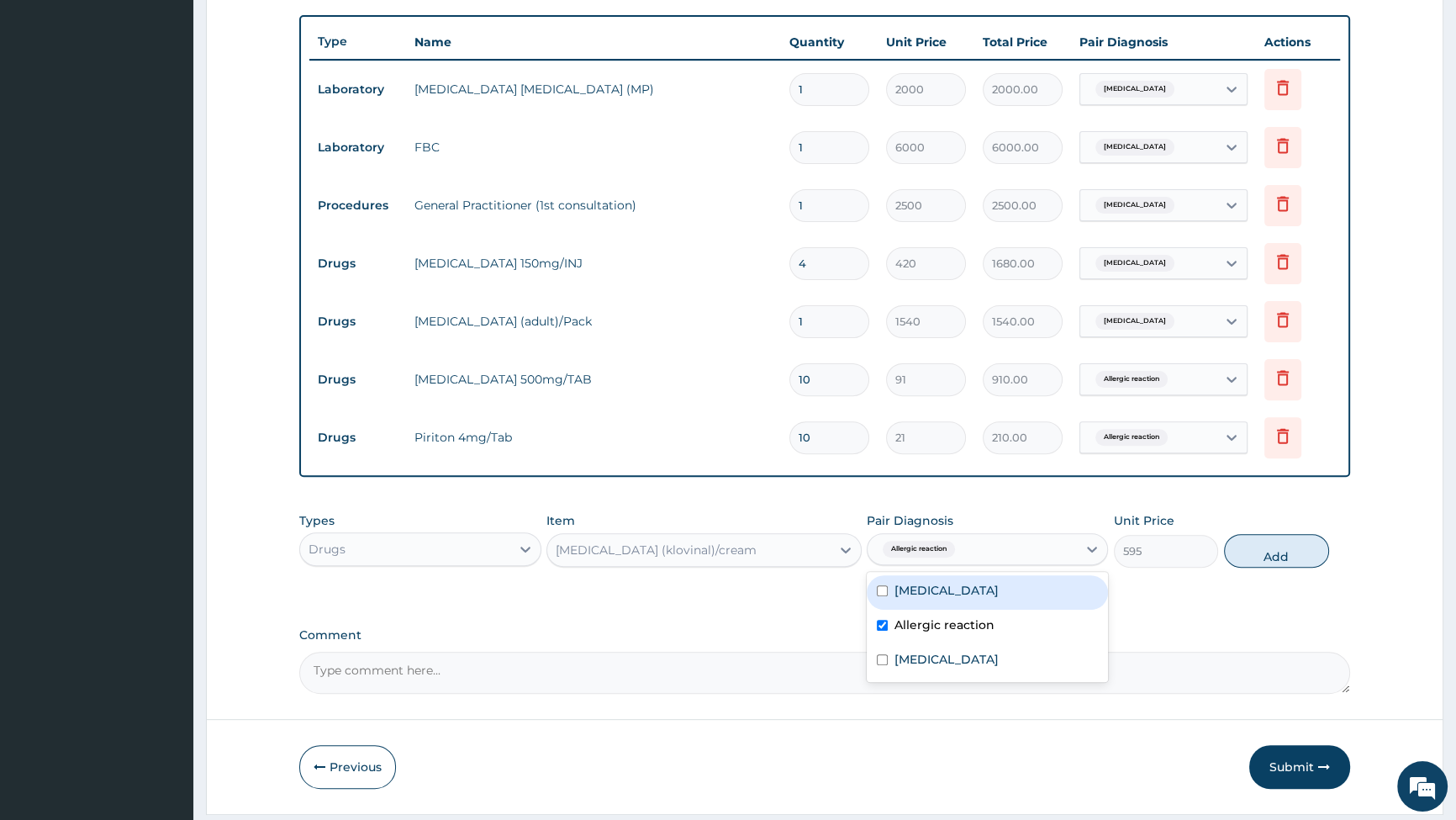
scroll to position [616, 0]
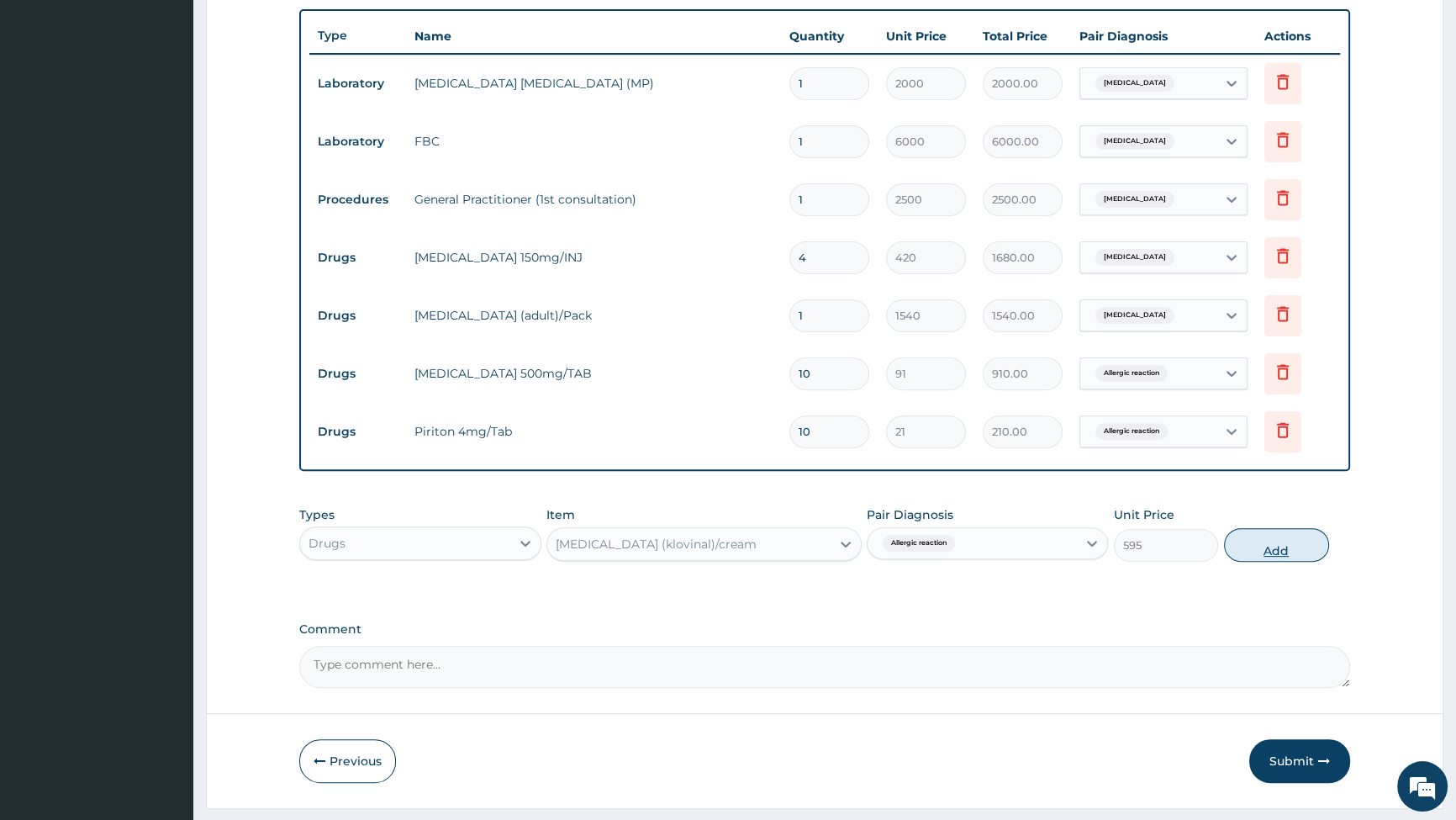
click at [1277, 546] on button "Add" at bounding box center [1277, 545] width 105 height 33
type input "0"
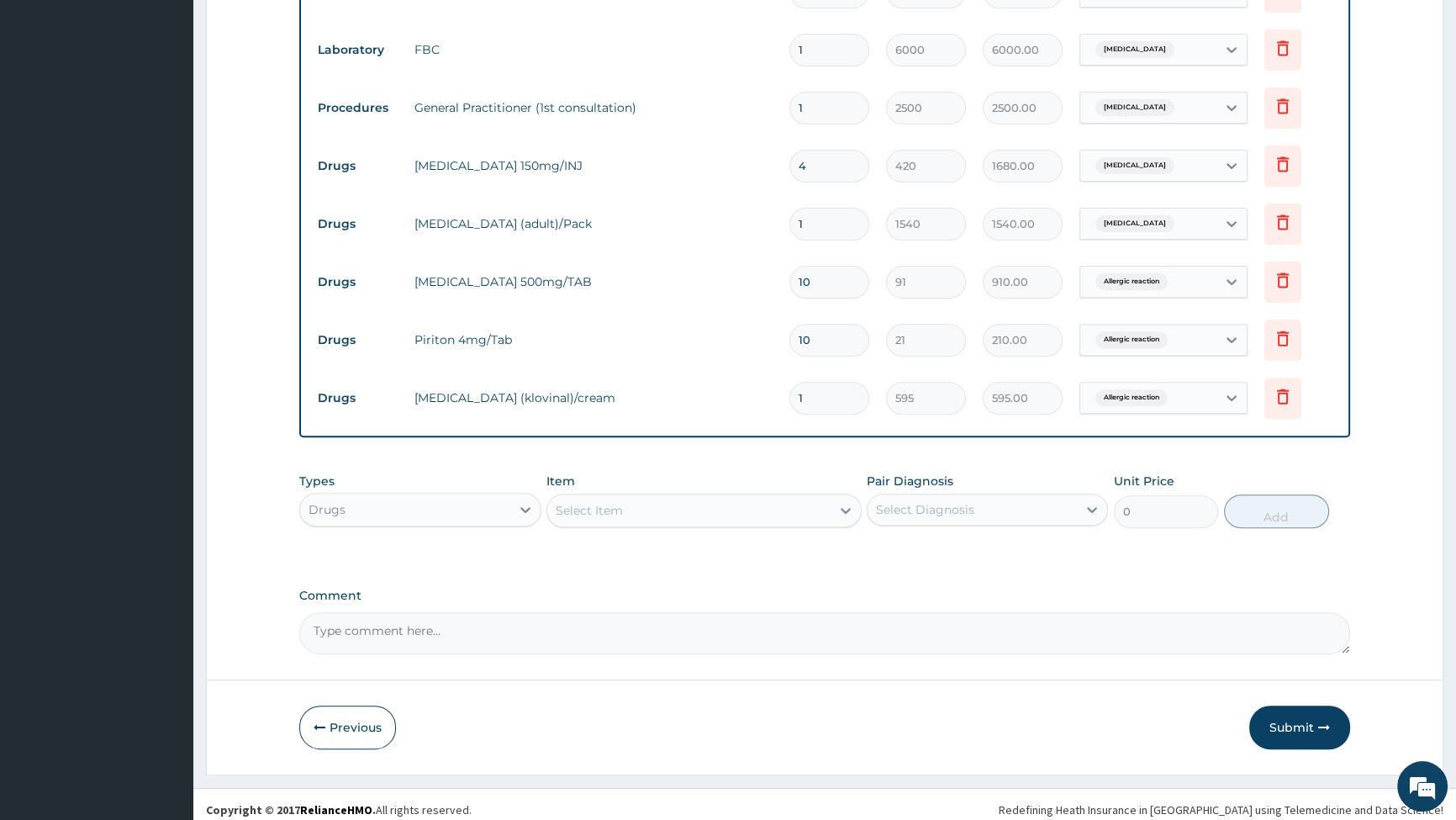
scroll to position [720, 0]
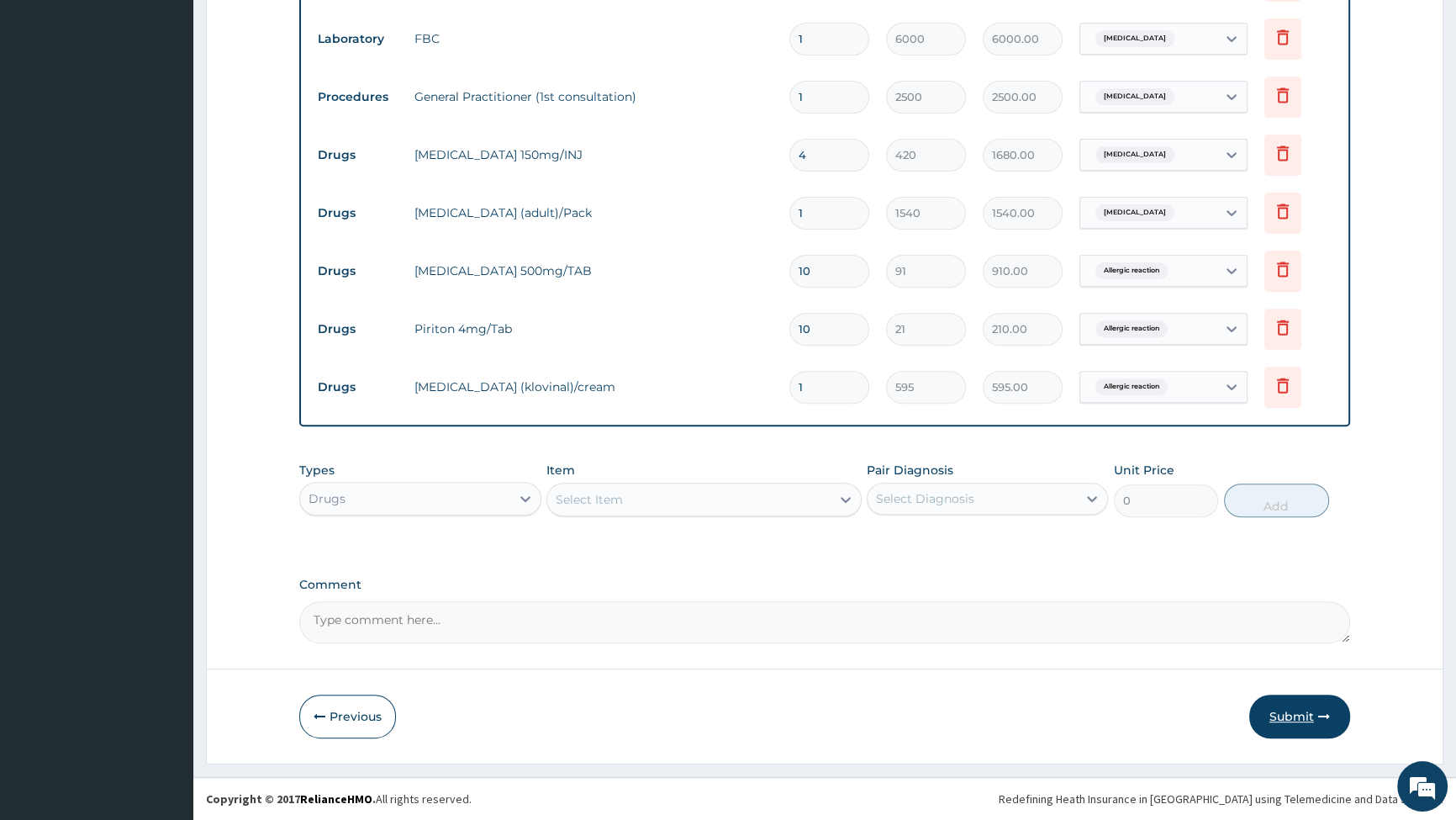
click at [1301, 714] on button "Submit" at bounding box center [1300, 717] width 101 height 44
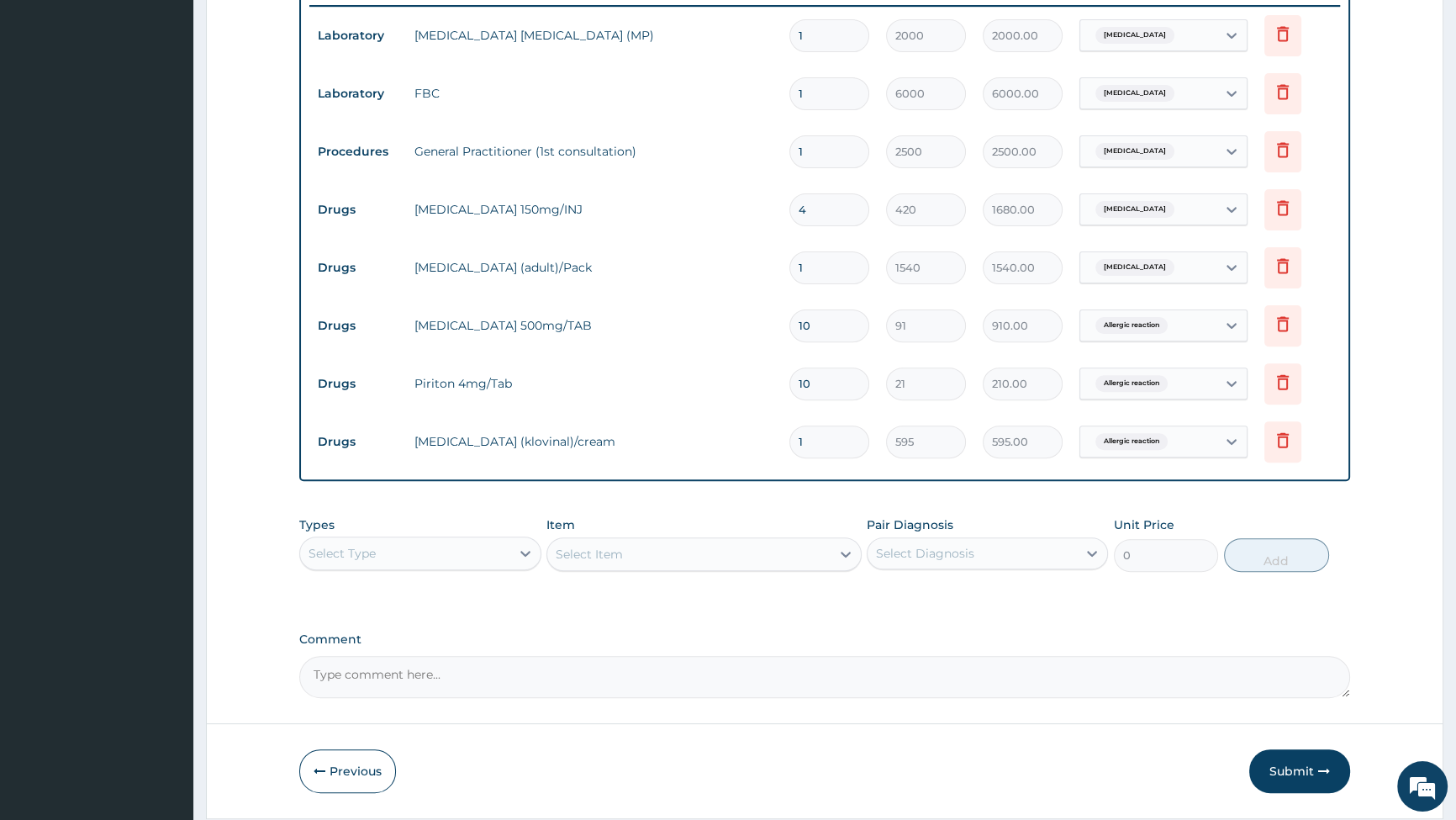
scroll to position [688, 0]
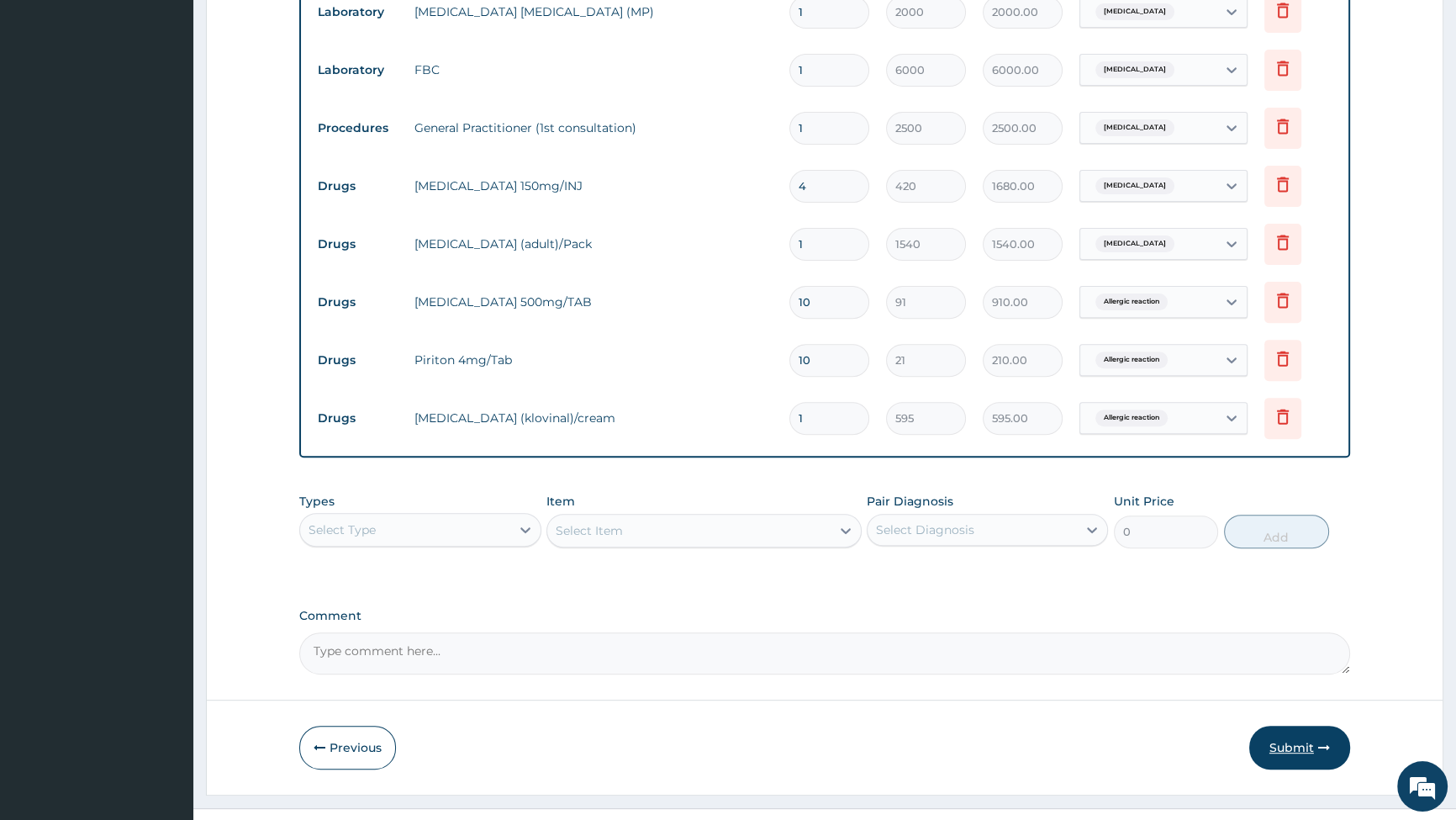
click at [1303, 756] on button "Submit" at bounding box center [1300, 747] width 101 height 44
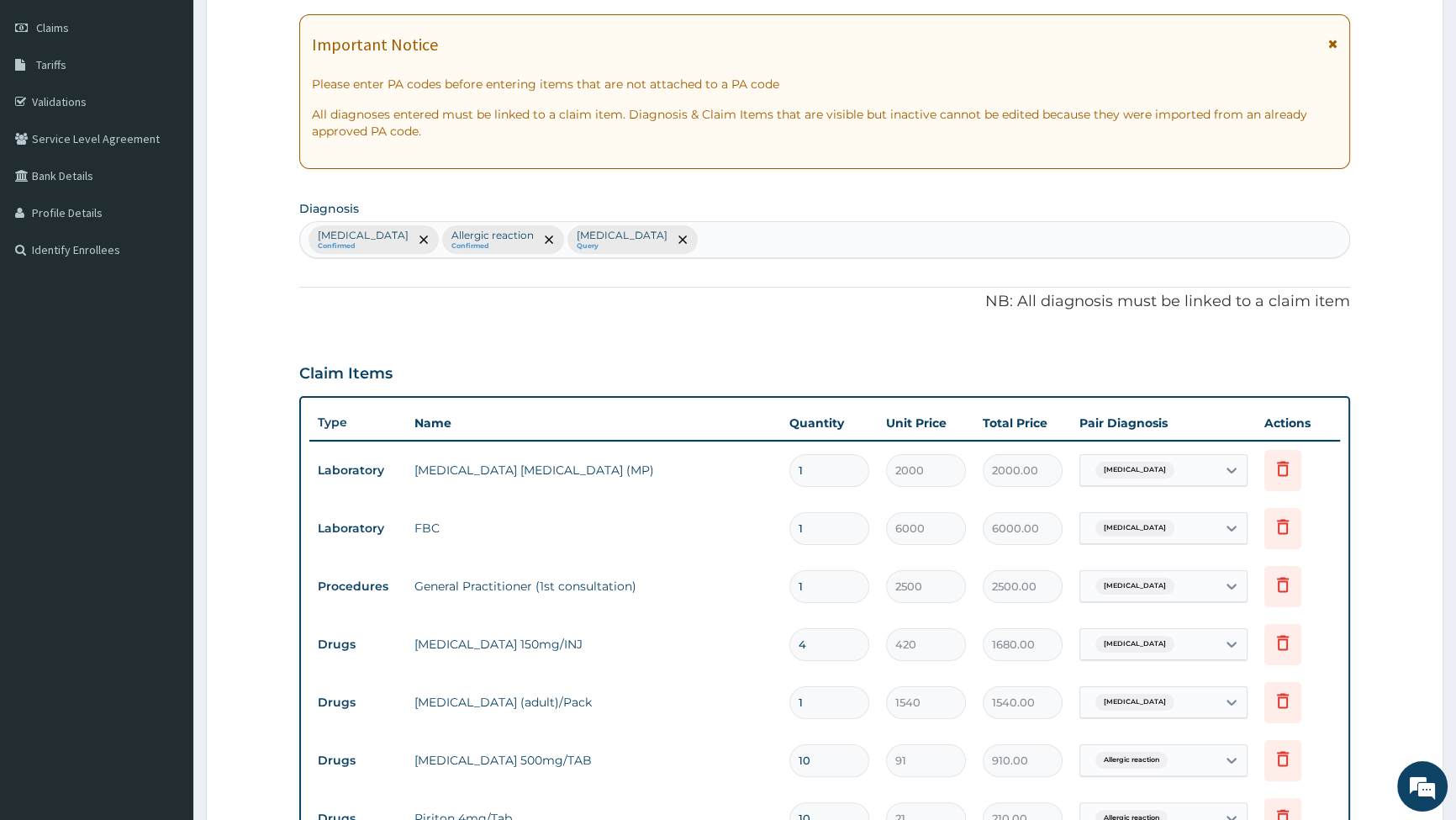
scroll to position [229, 0]
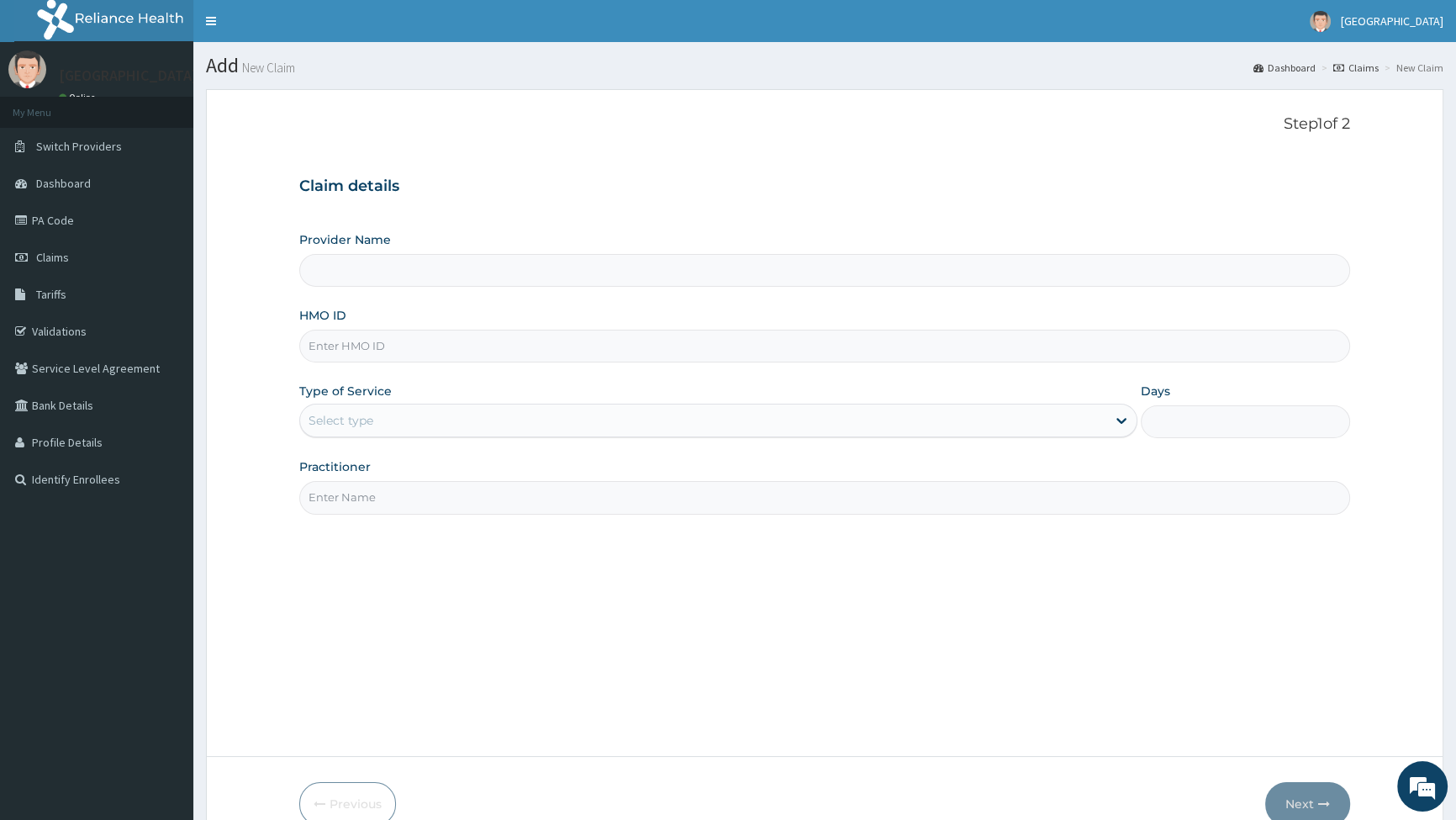
type input "[GEOGRAPHIC_DATA]"
type input "NGC/10079/A"
click at [413, 420] on div "Select type" at bounding box center [703, 420] width 806 height 27
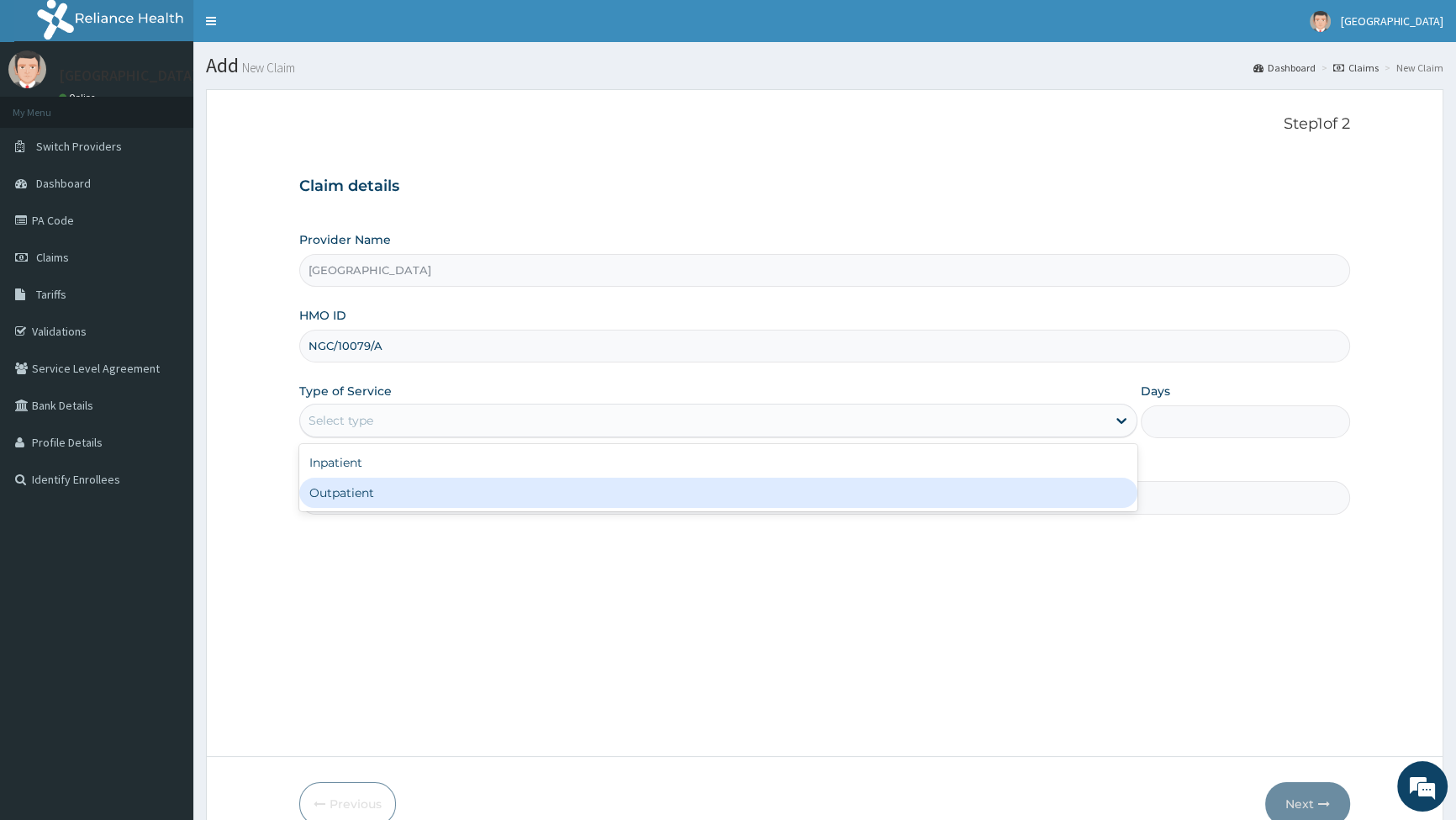
click at [321, 497] on div "Outpatient" at bounding box center [718, 492] width 837 height 31
type input "1"
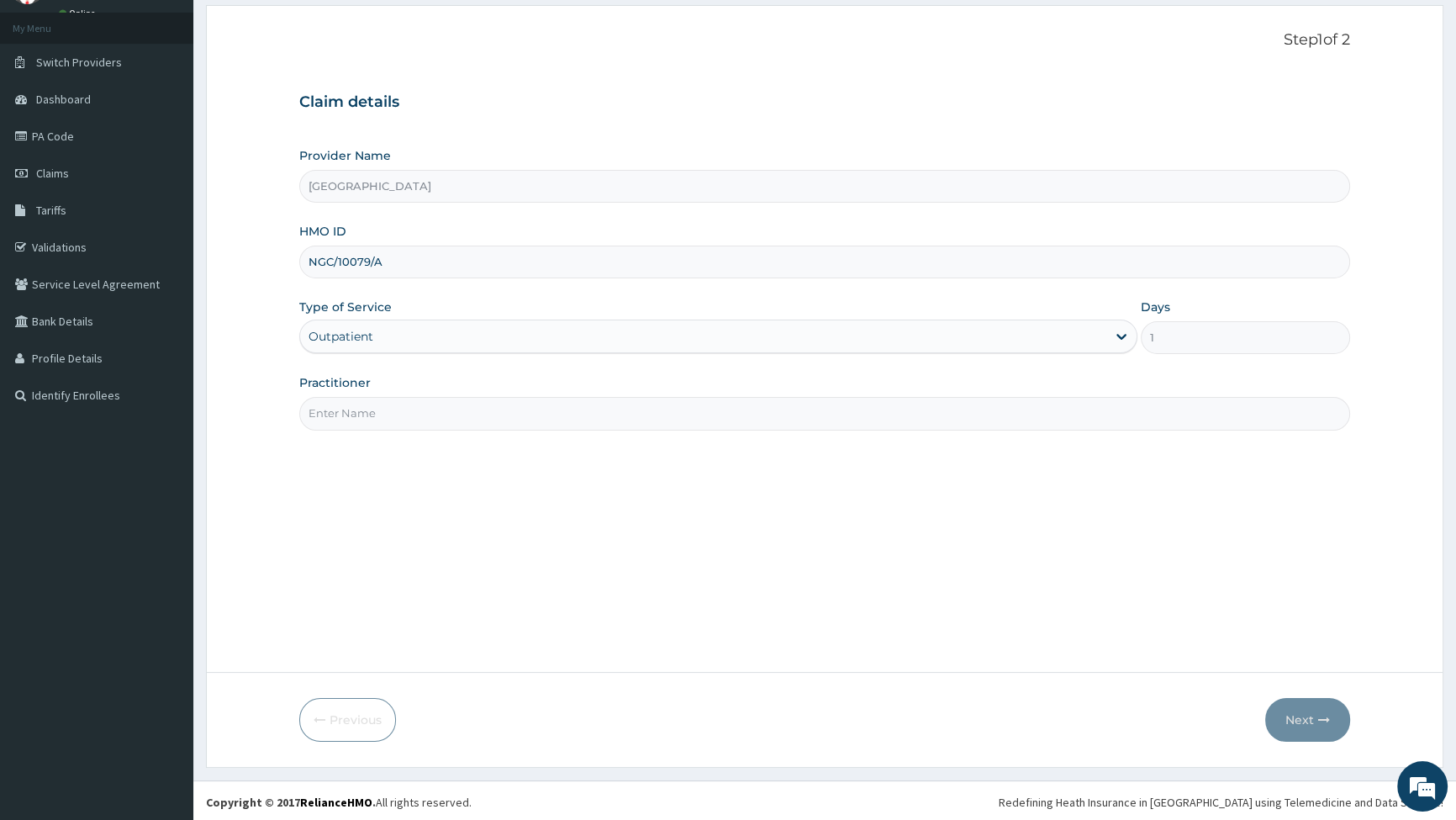
scroll to position [87, 0]
click at [367, 413] on input "Practitioner" at bounding box center [825, 411] width 1051 height 33
type input "DR OKPOTA"
click at [1295, 713] on button "Next" at bounding box center [1307, 718] width 85 height 44
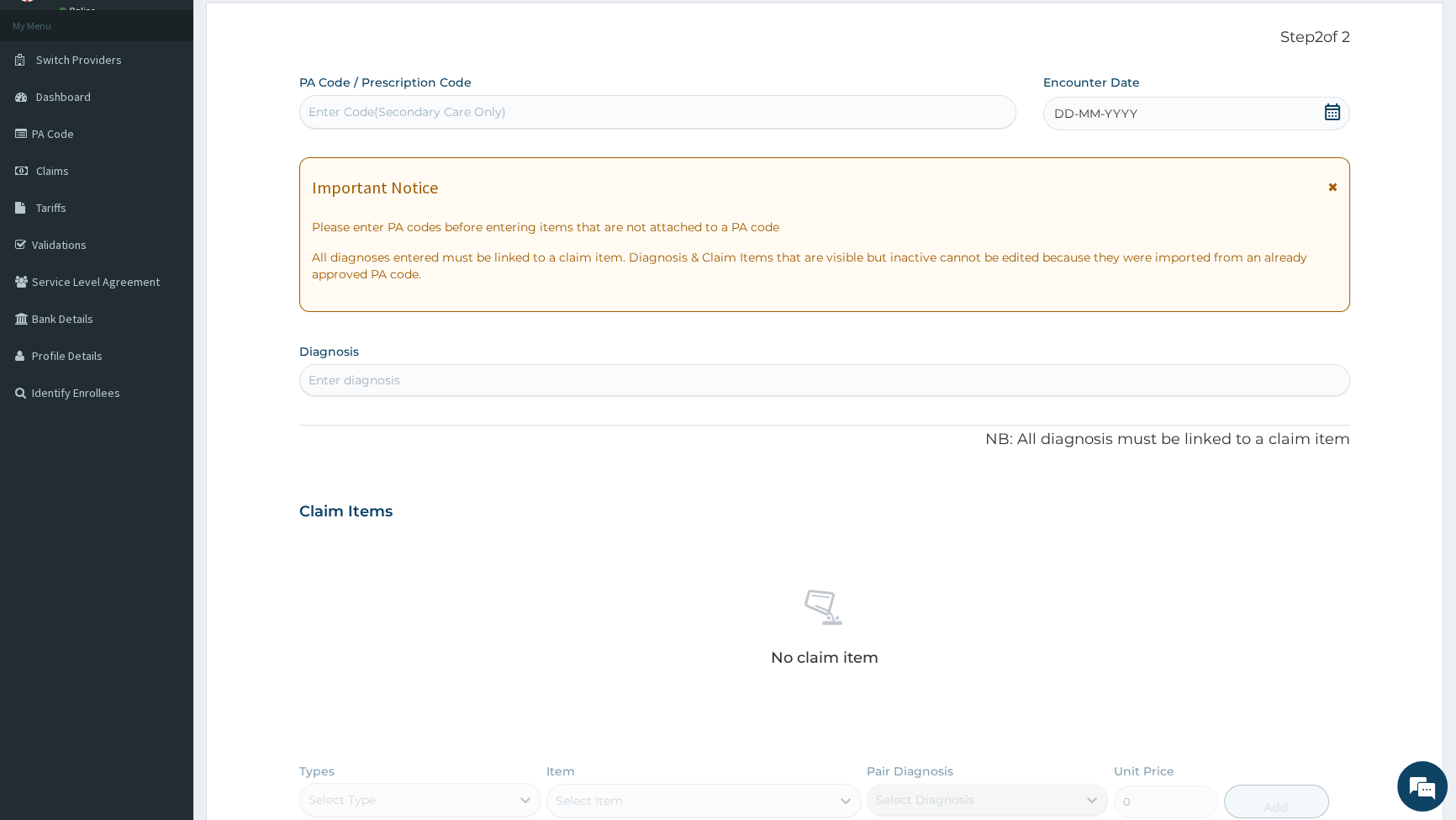
click at [1325, 109] on icon at bounding box center [1332, 111] width 15 height 17
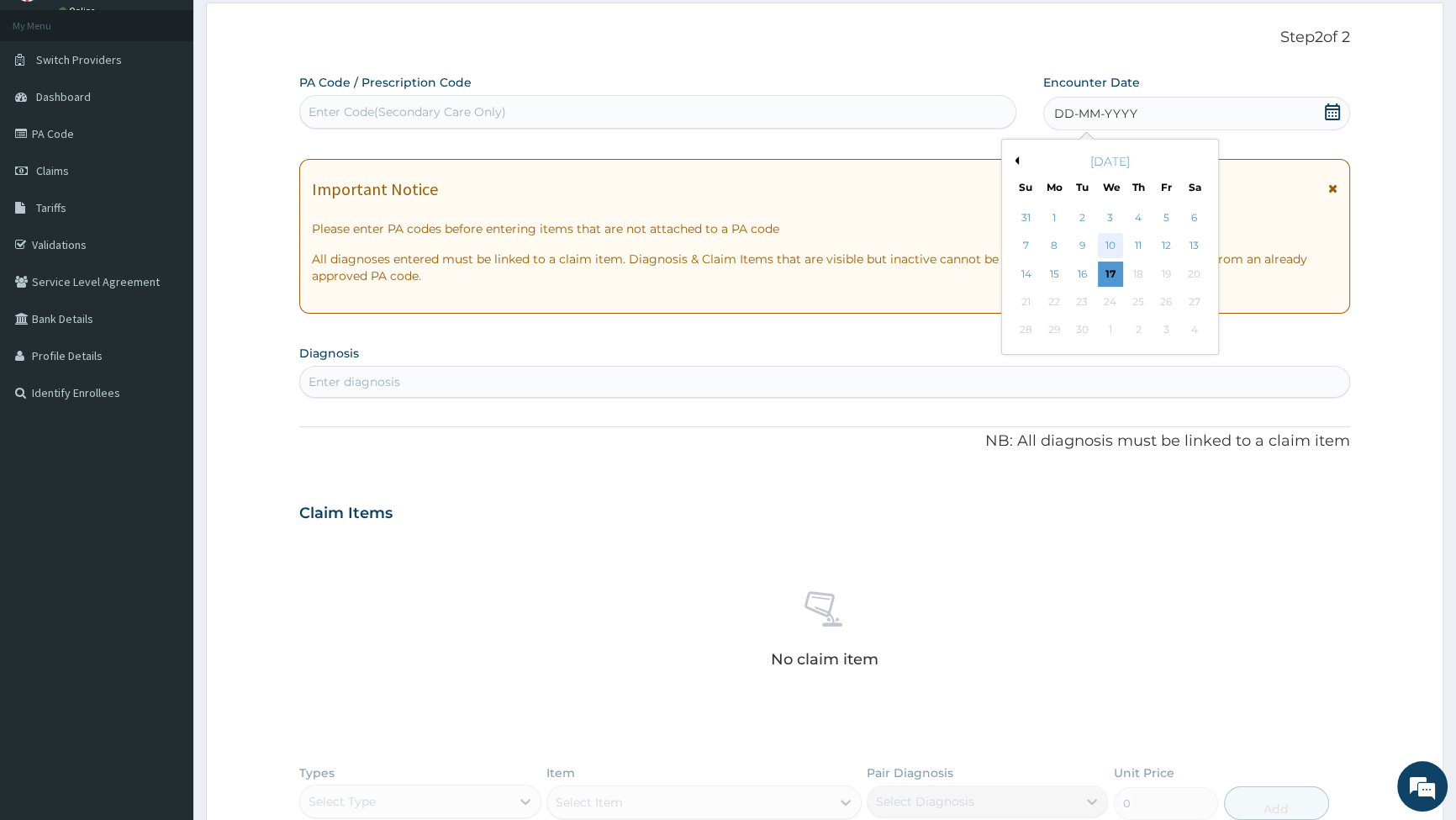
click at [1113, 244] on div "10" at bounding box center [1110, 246] width 25 height 25
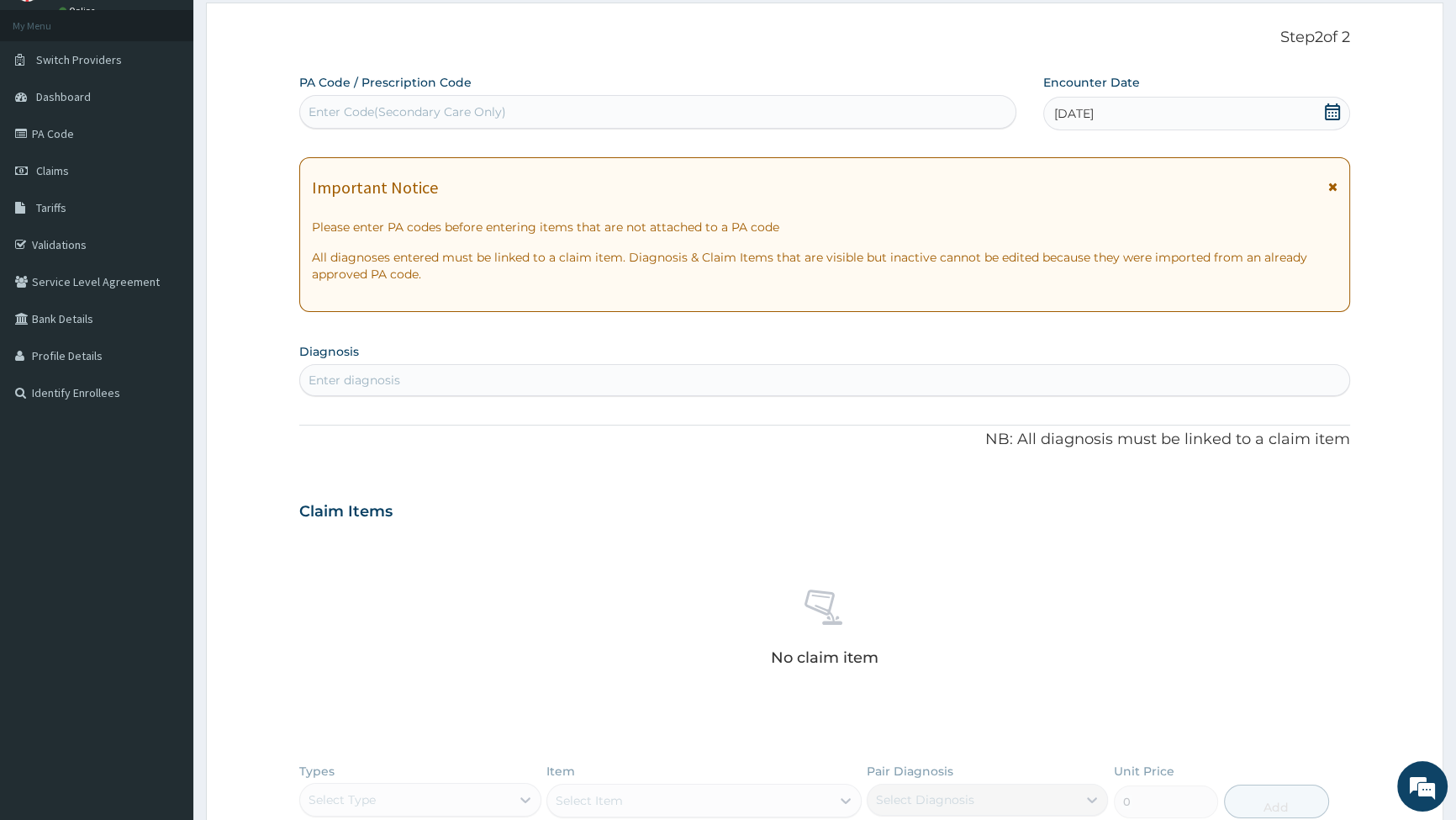
click at [489, 378] on div "Enter diagnosis" at bounding box center [824, 379] width 1050 height 27
type input "PLASMO"
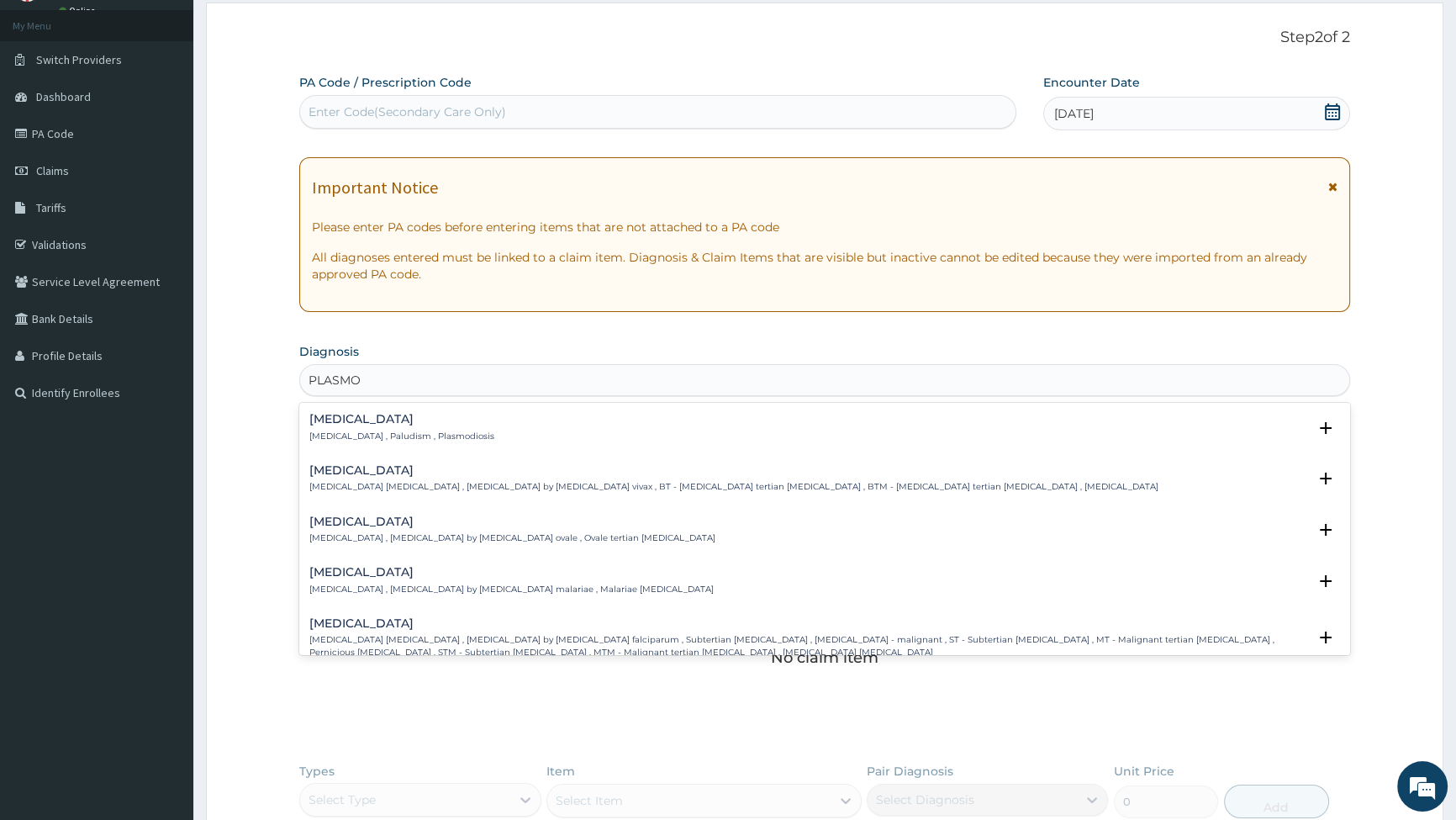
click at [414, 633] on div "Falciparum malaria Falciparum malaria , Malignant tertian malaria , Malaria by …" at bounding box center [808, 637] width 998 height 41
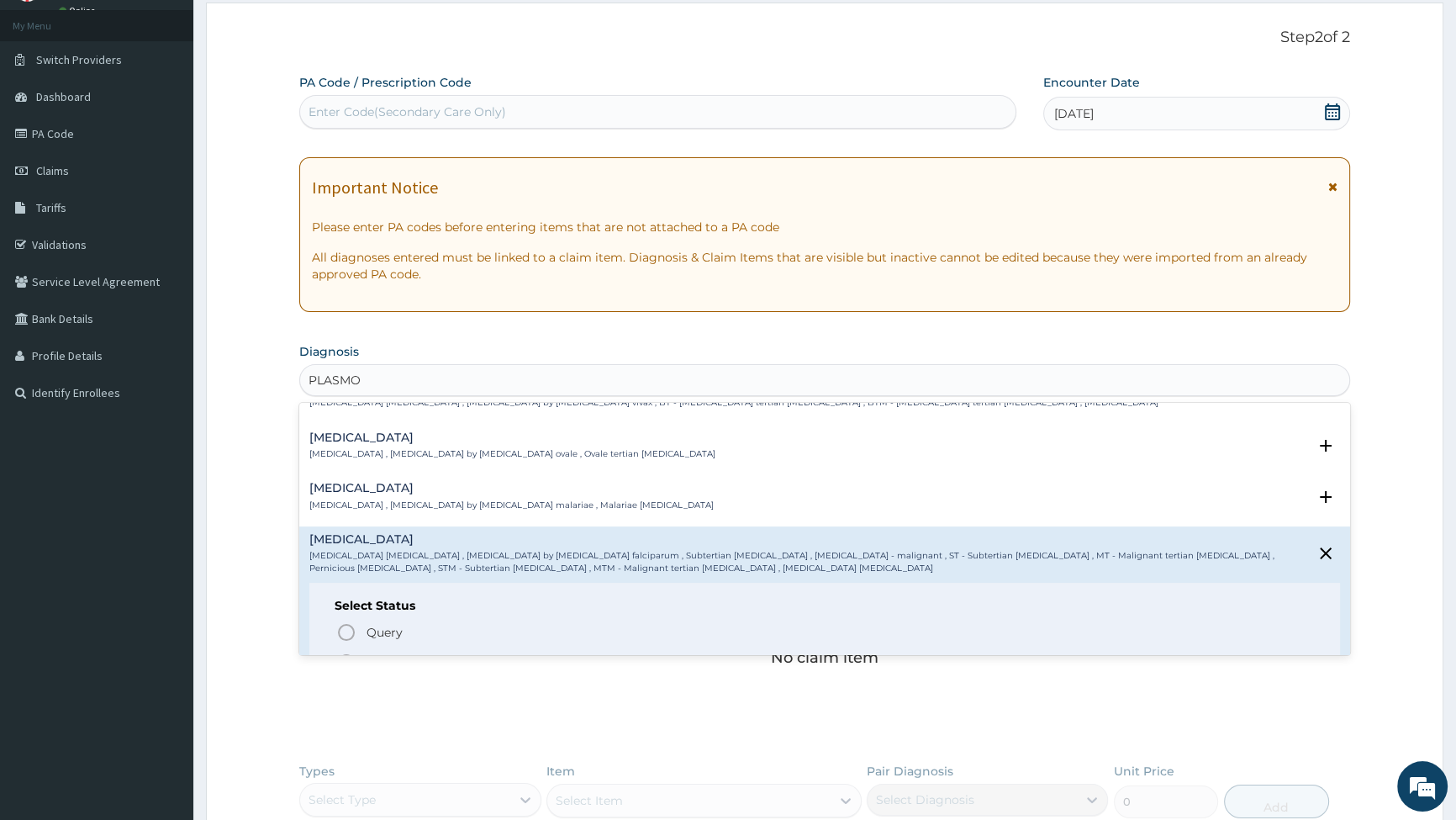
scroll to position [152, 0]
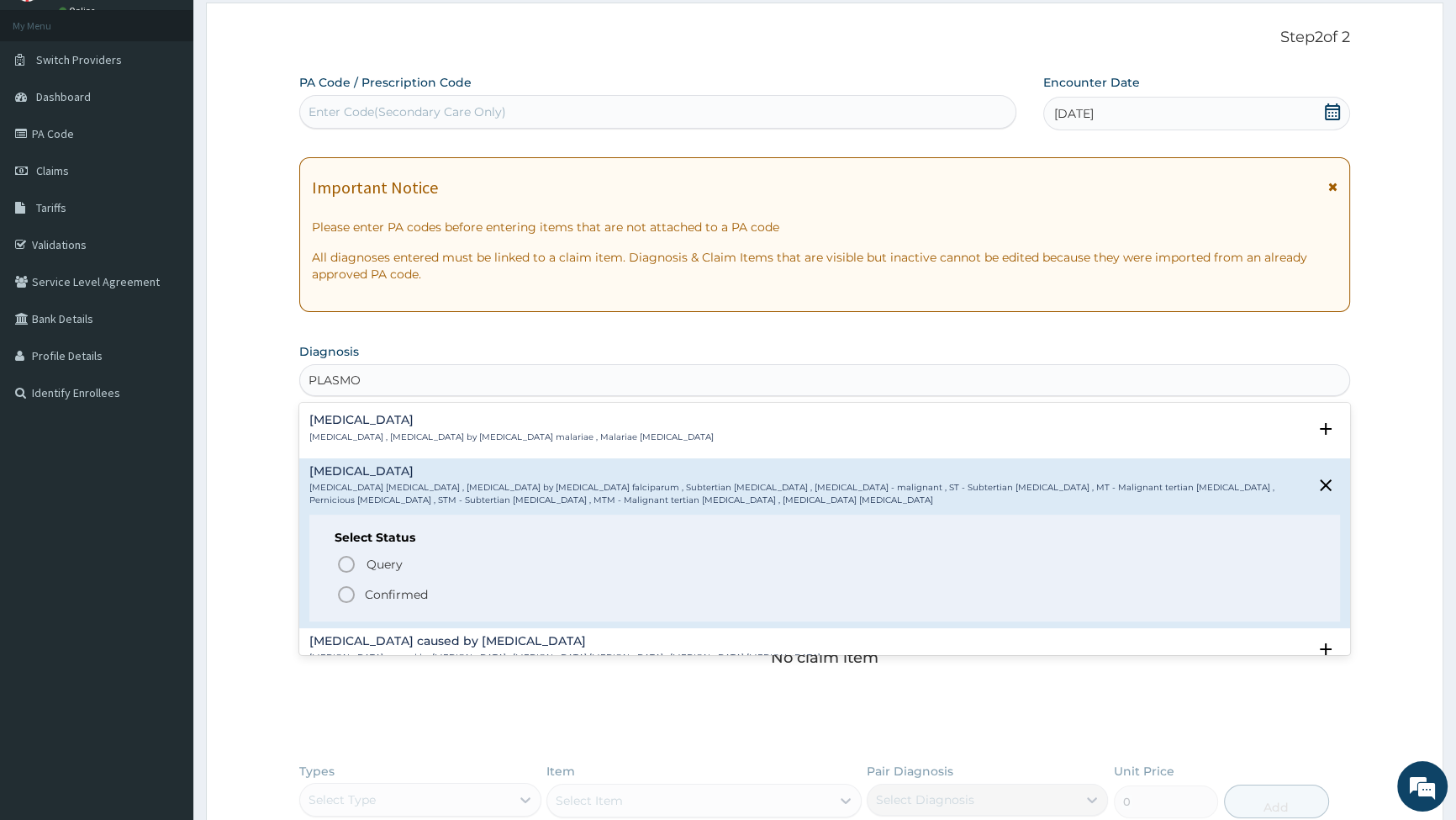
click at [346, 588] on icon "status option filled" at bounding box center [346, 594] width 20 height 20
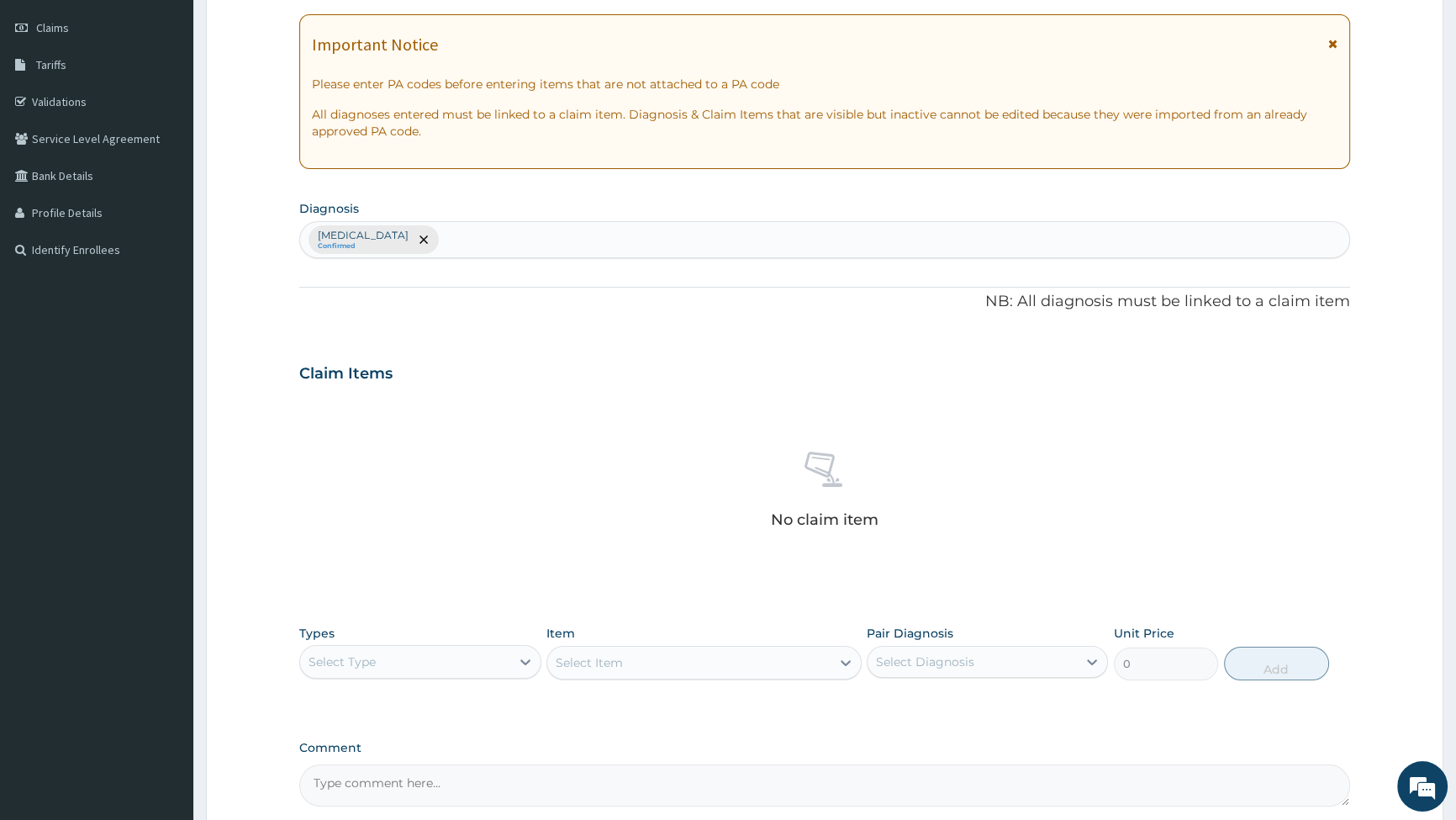
scroll to position [316, 0]
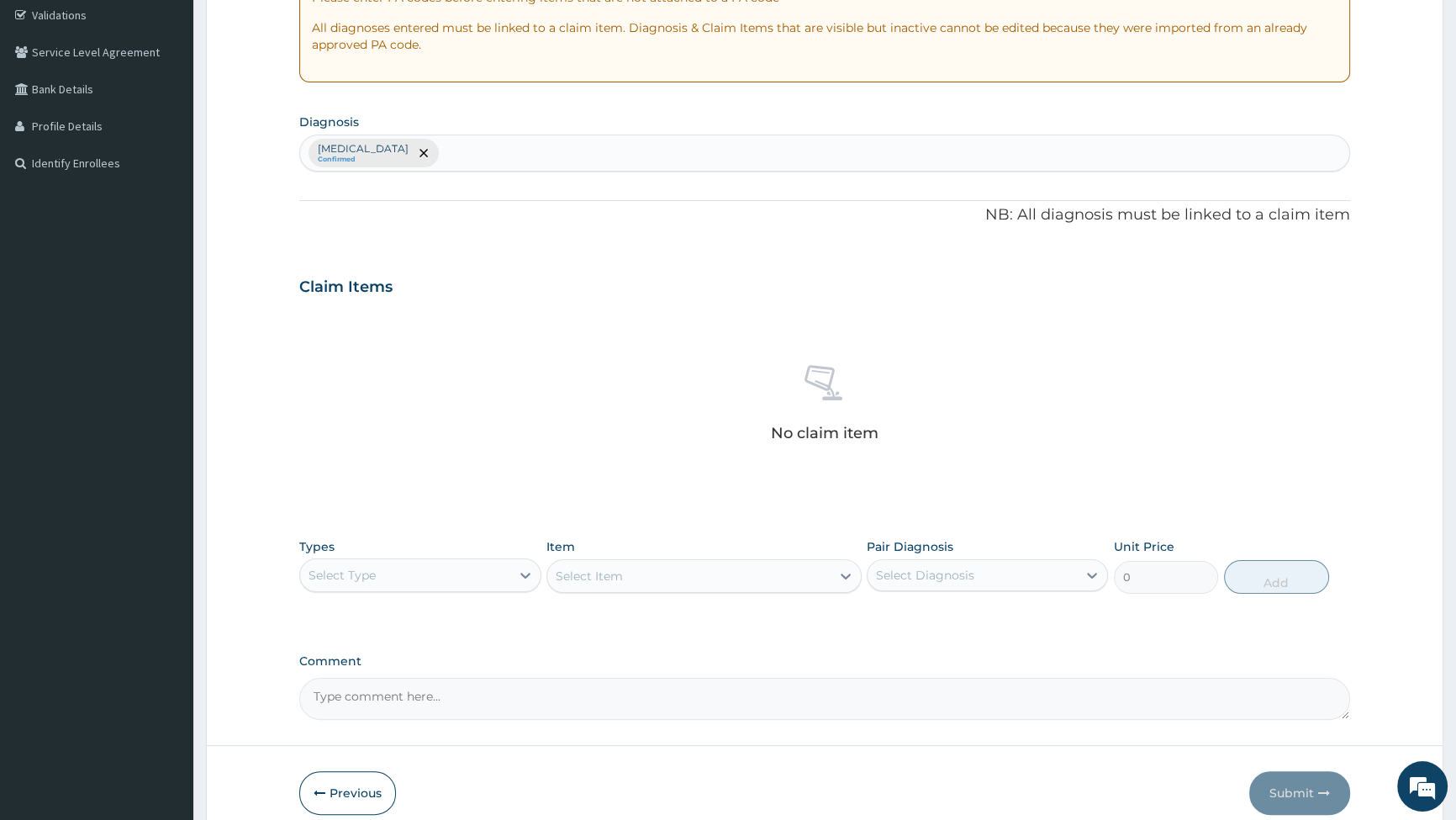
click at [498, 145] on div "Falciparum malaria Confirmed" at bounding box center [824, 153] width 1050 height 35
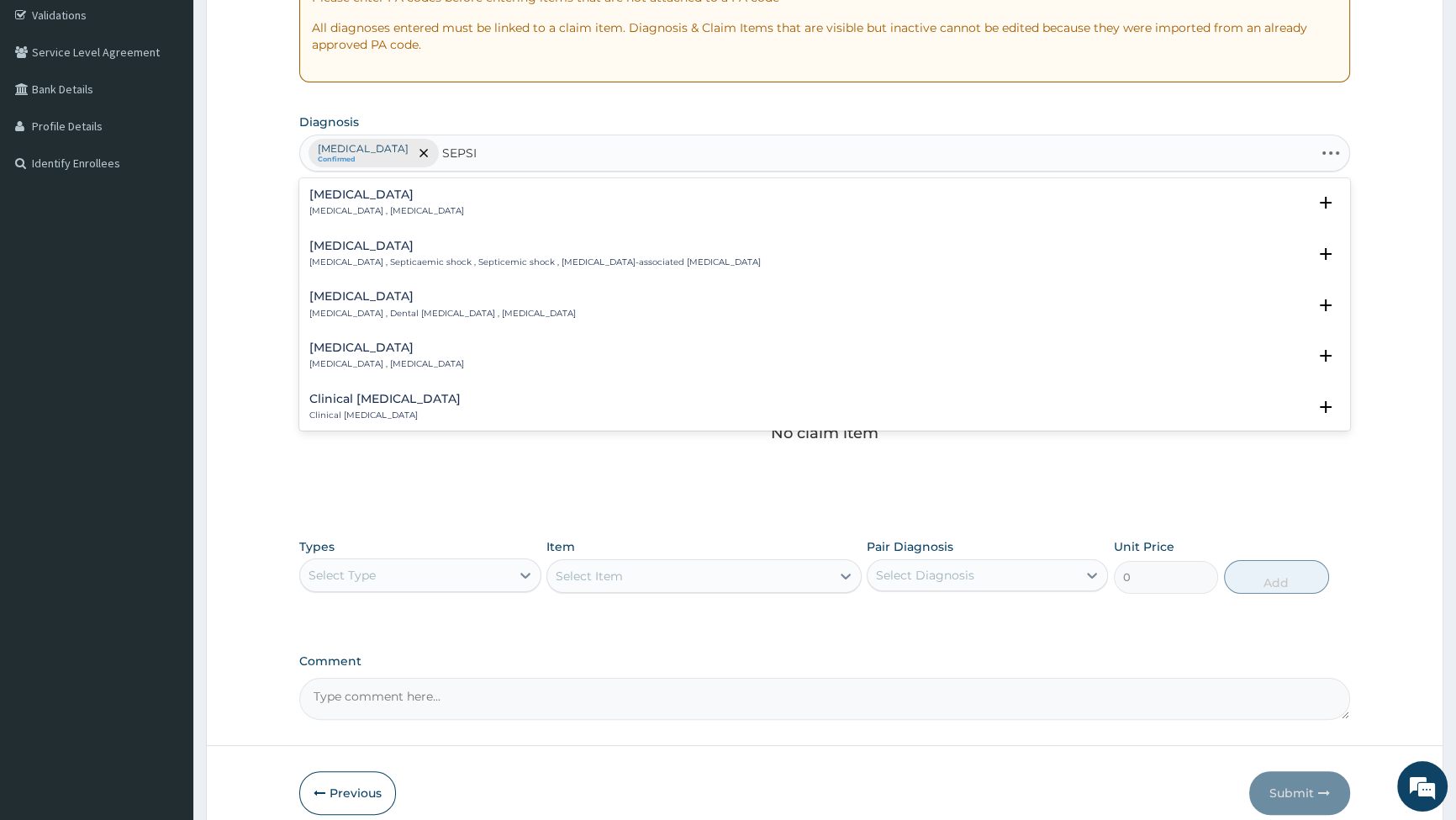
type input "SEPSIS"
click at [329, 198] on h4 "Sepsis" at bounding box center [386, 195] width 155 height 12
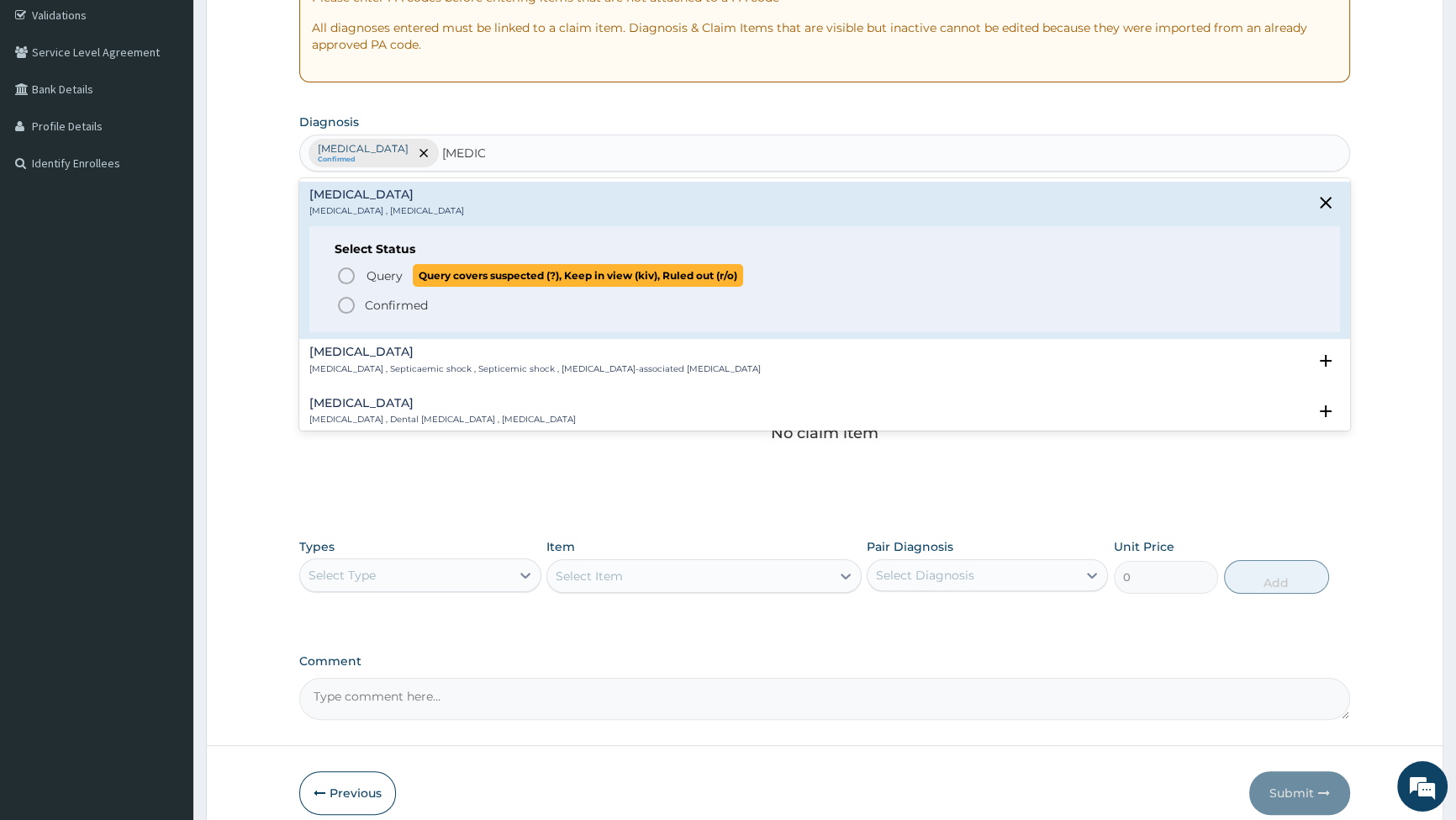
click at [343, 270] on icon "status option query" at bounding box center [346, 275] width 20 height 20
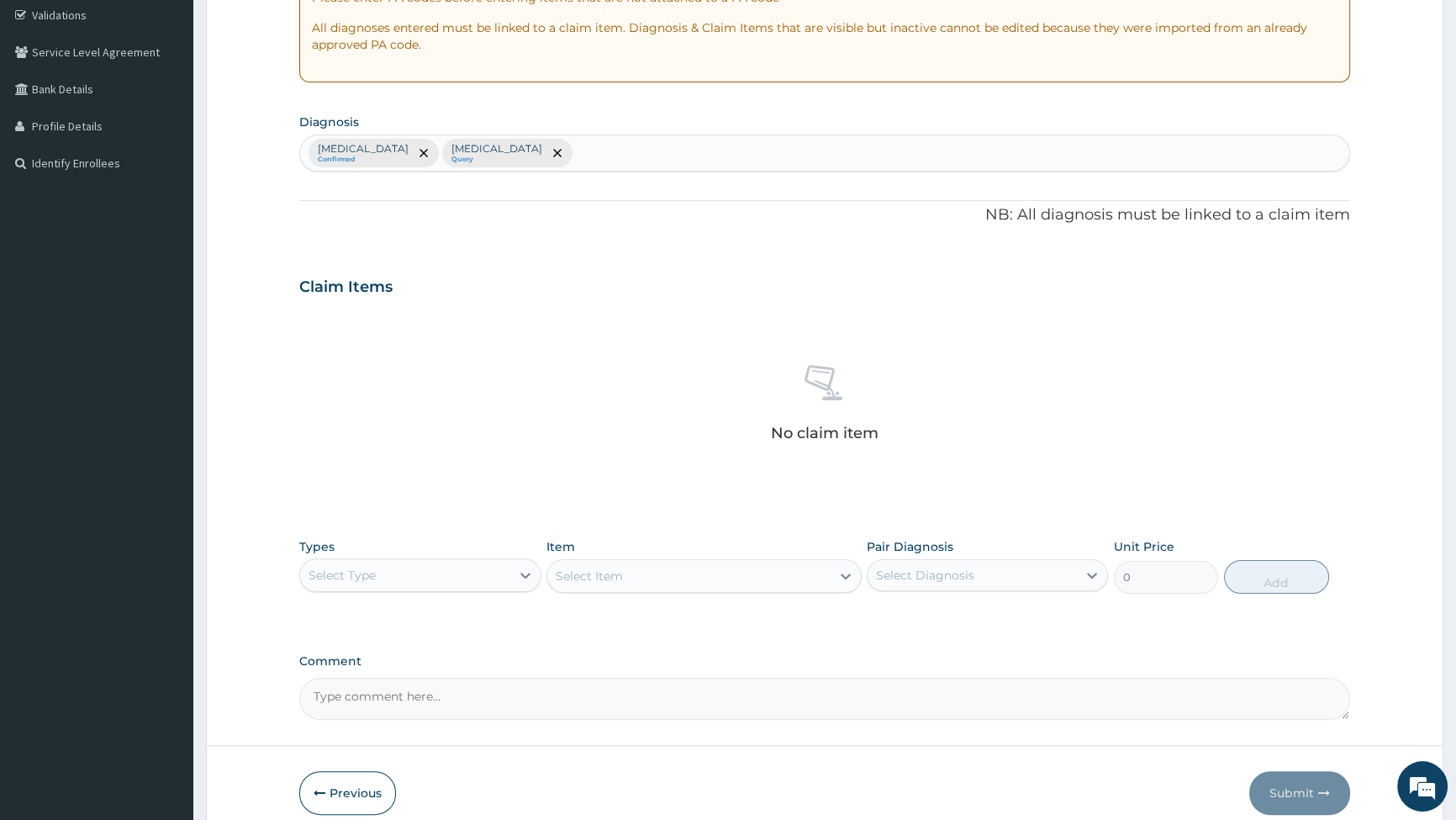
click at [572, 153] on div "Falciparum malaria Confirmed Sepsis Query" at bounding box center [824, 153] width 1050 height 35
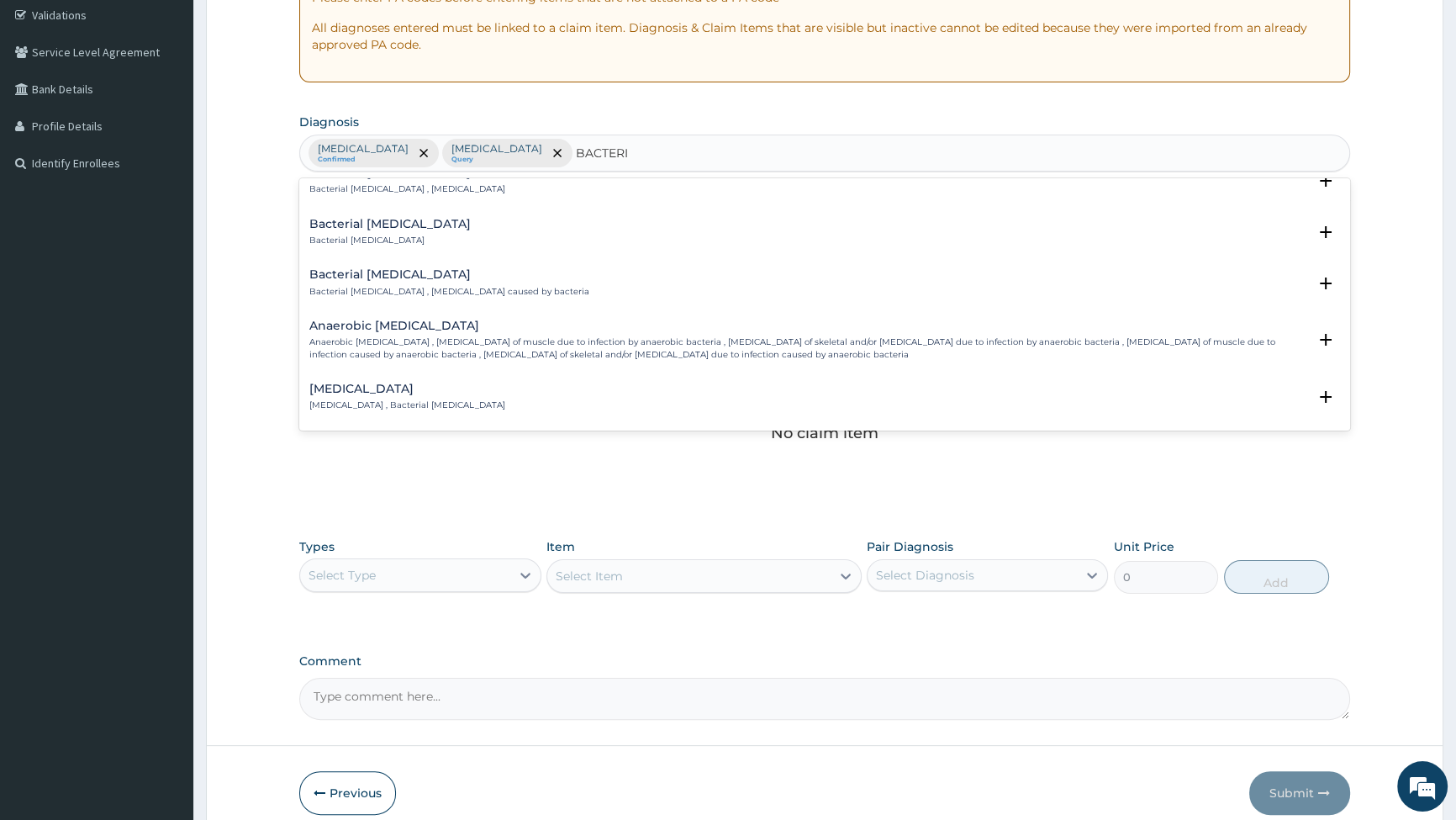
scroll to position [1606, 0]
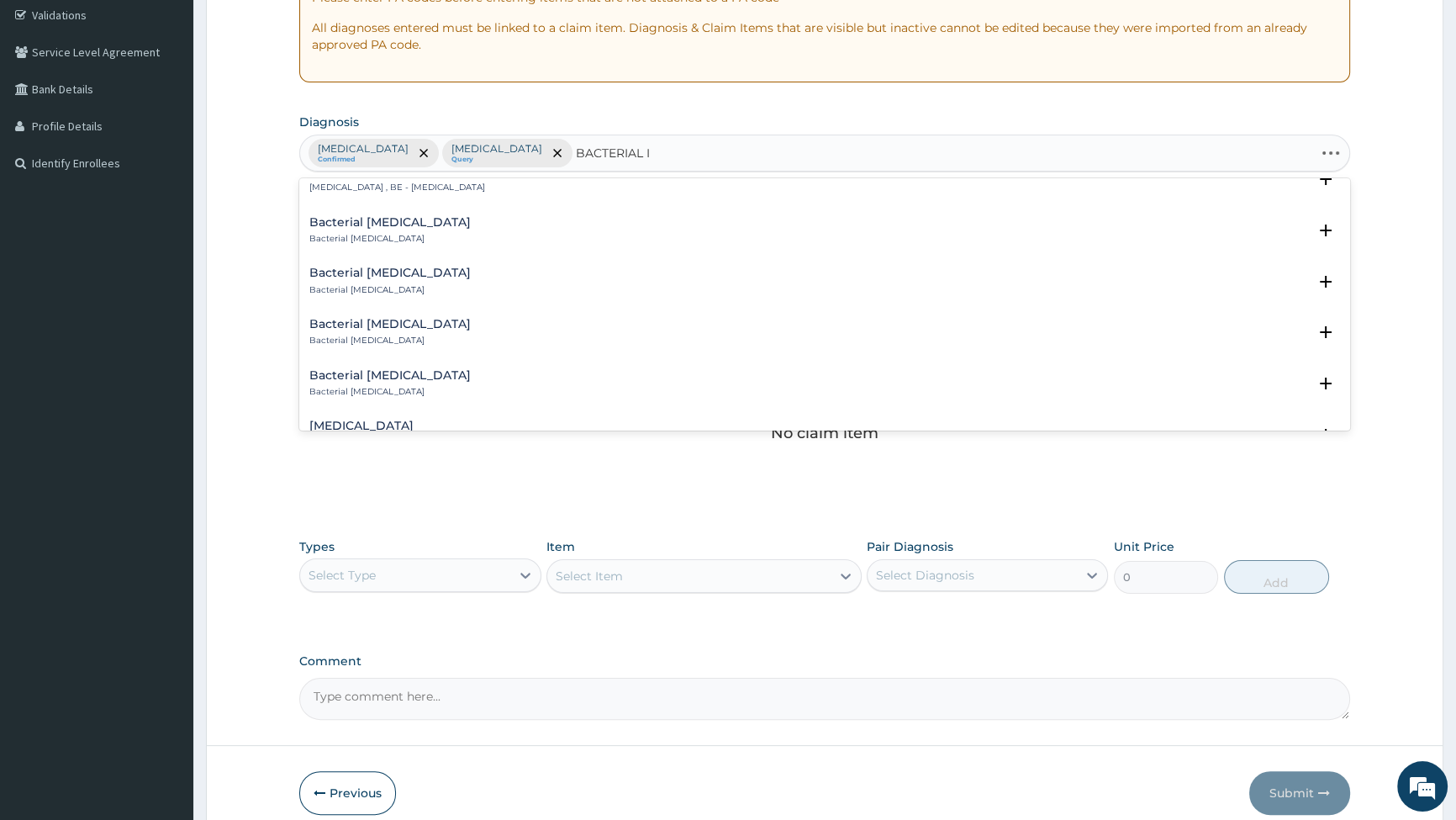
type input "BACTERIAL IN"
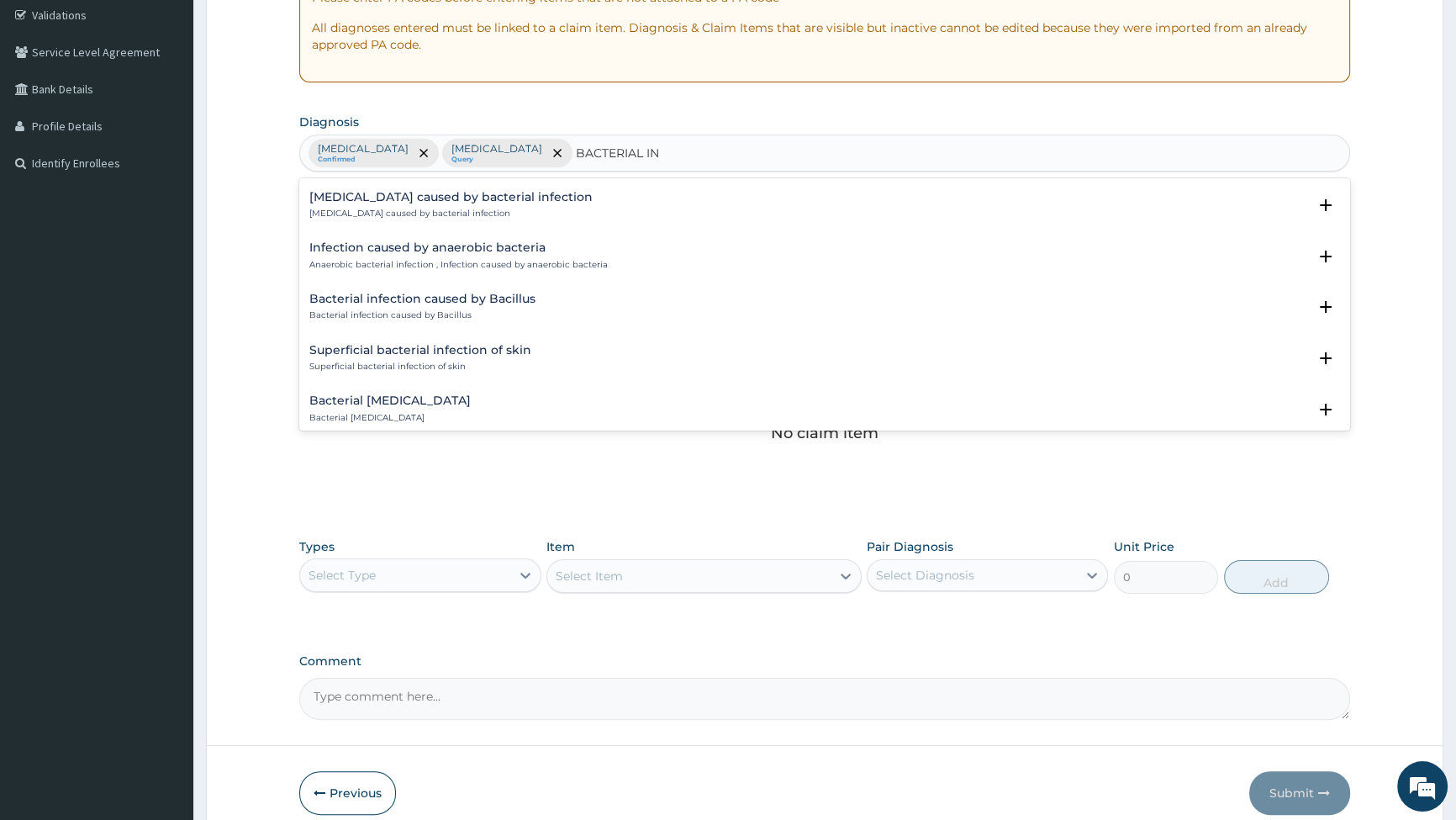
click at [414, 344] on h4 "Superficial bacterial infection of skin" at bounding box center [420, 350] width 222 height 12
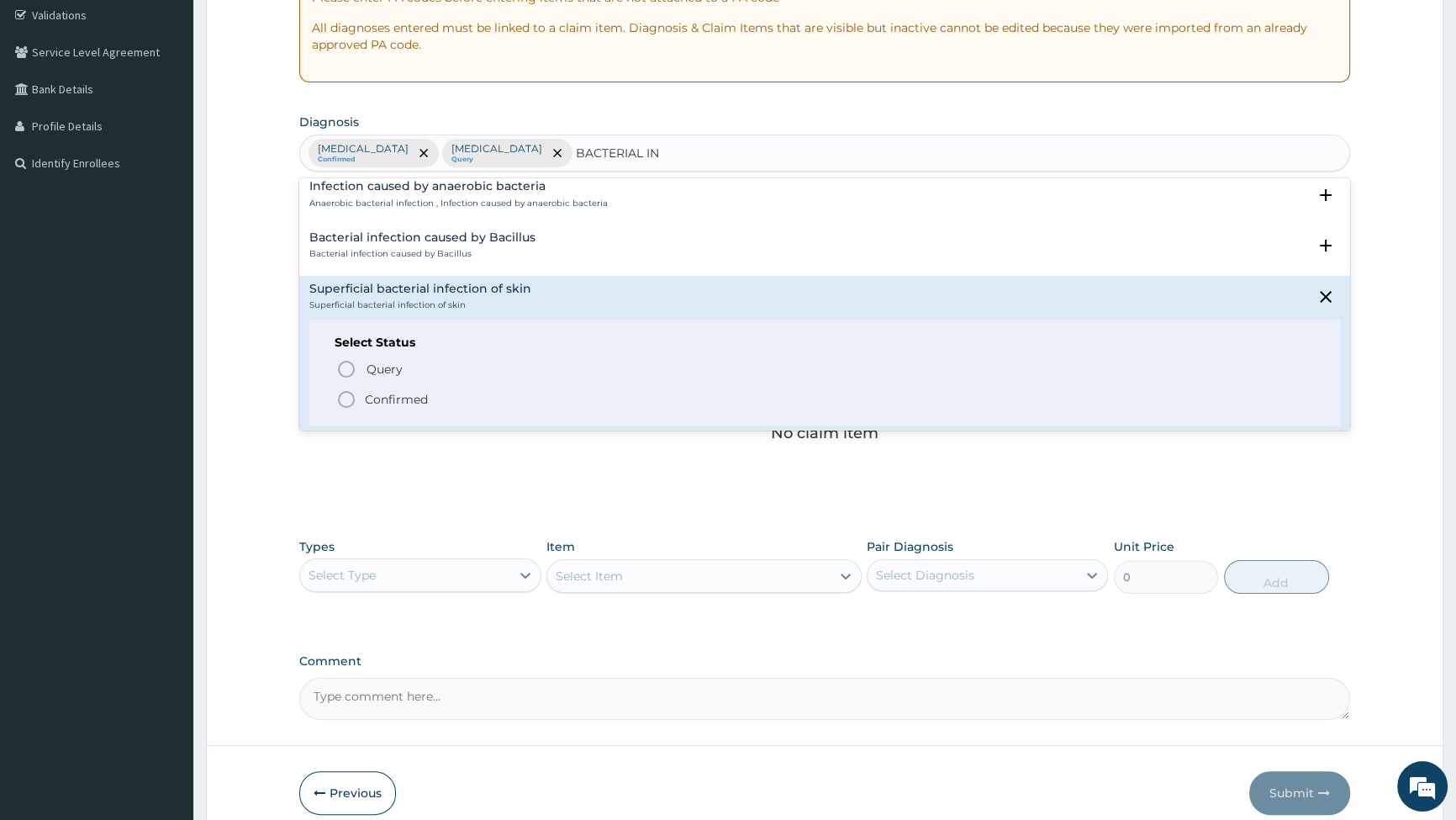
scroll to position [1617, 0]
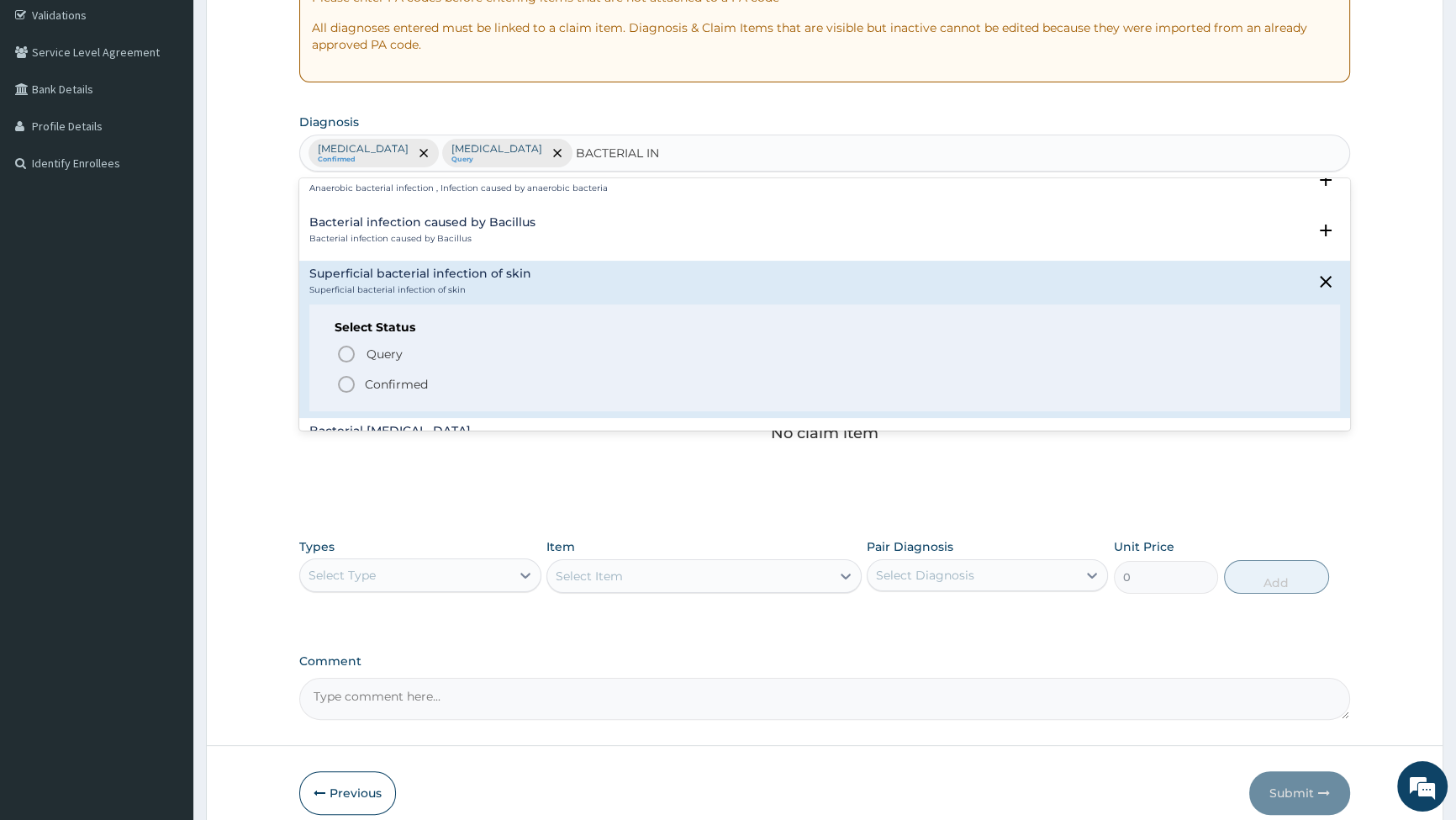
click at [347, 374] on icon "status option filled" at bounding box center [346, 384] width 20 height 20
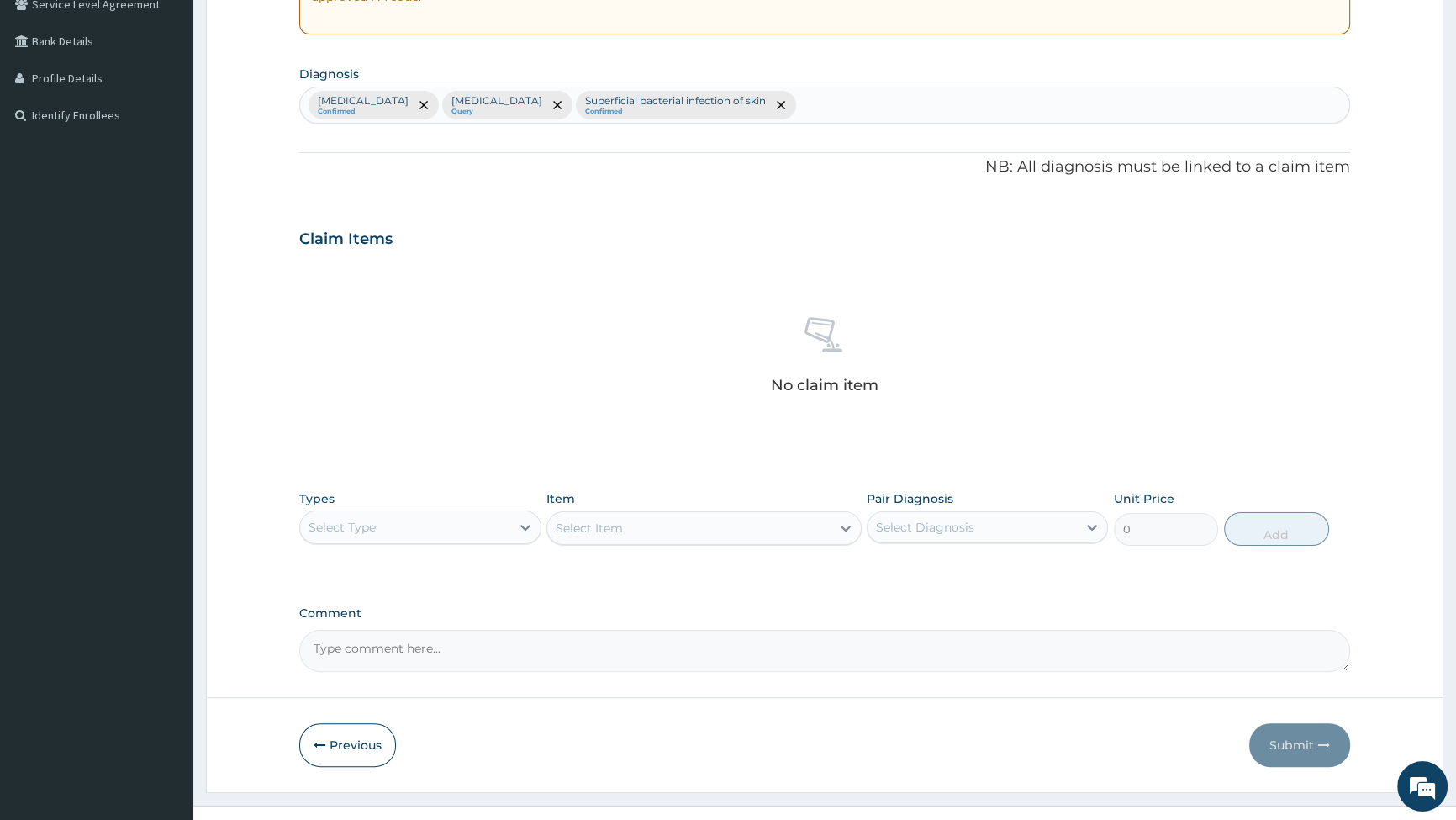
scroll to position [391, 0]
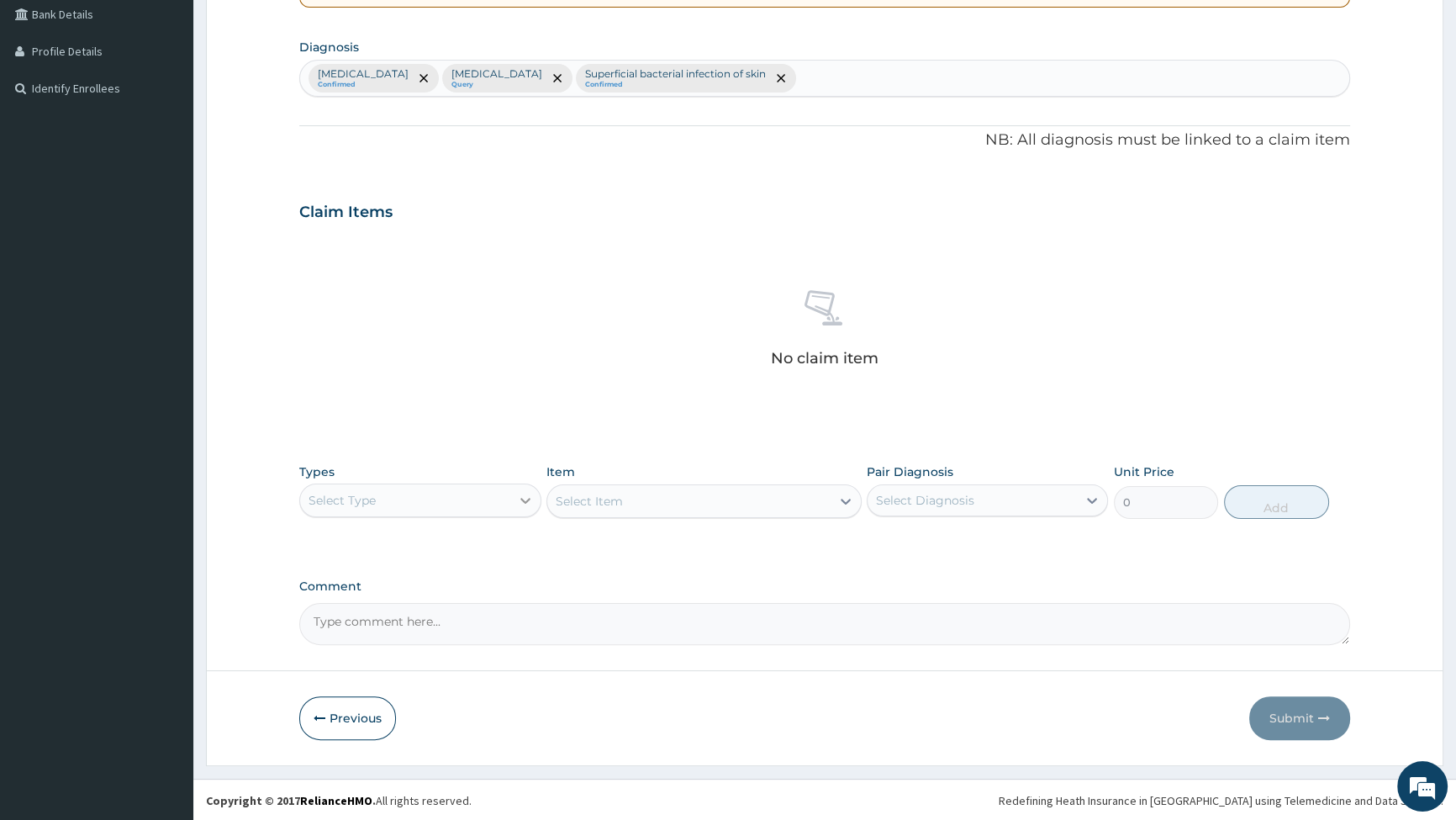
click at [524, 499] on icon at bounding box center [525, 500] width 17 height 17
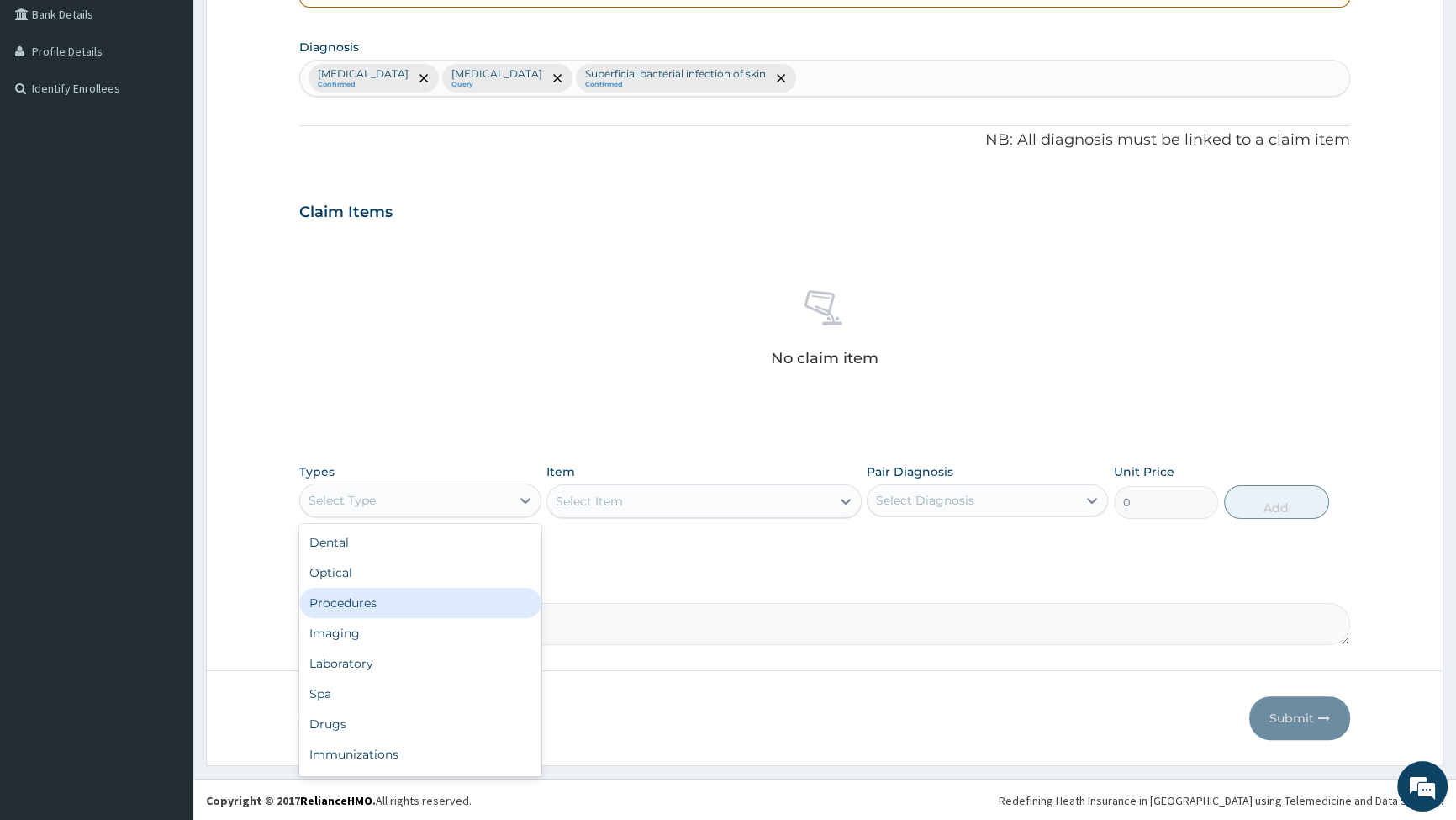
click at [410, 606] on div "Procedures" at bounding box center [420, 603] width 241 height 31
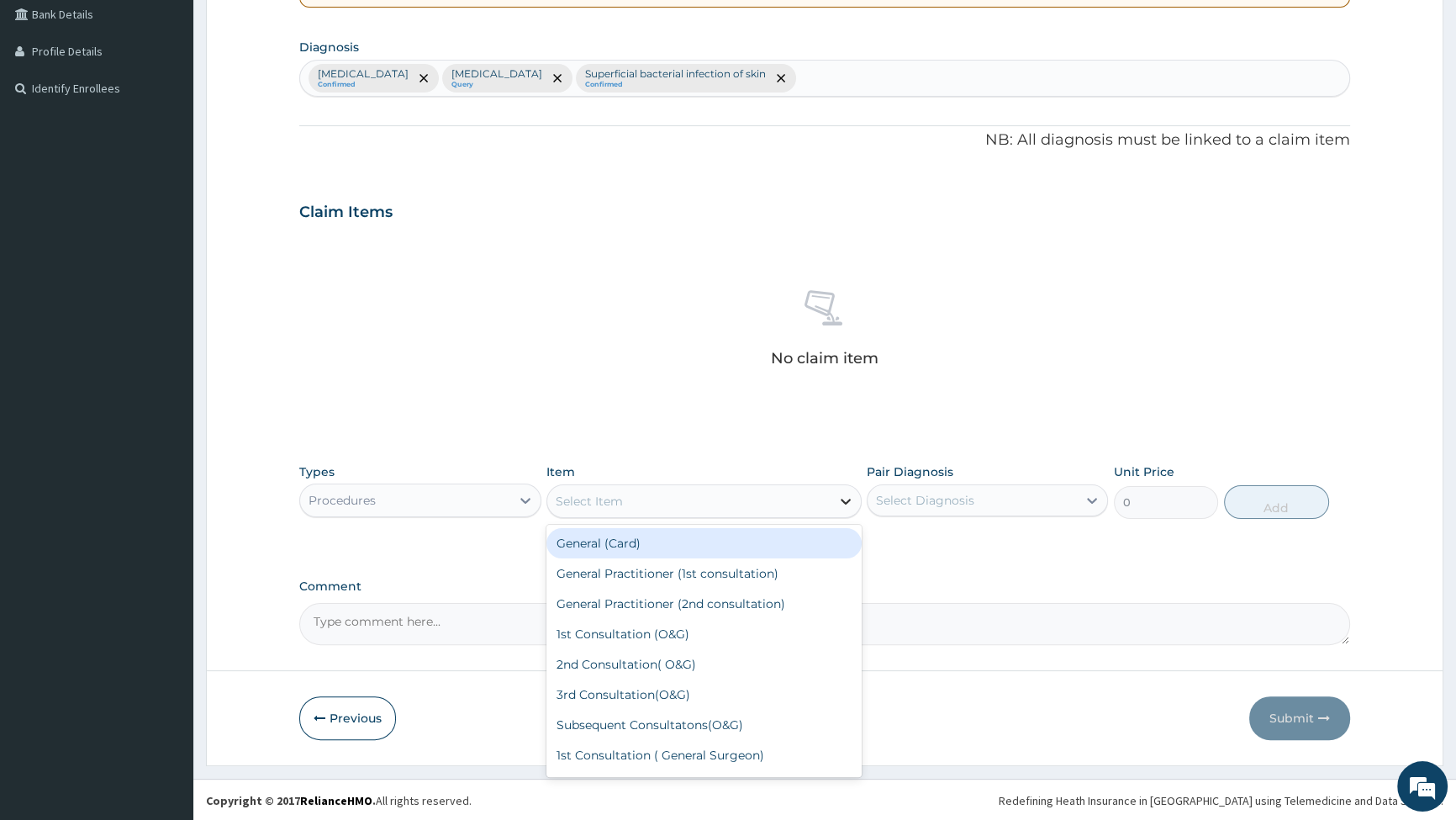
click at [841, 499] on icon at bounding box center [846, 502] width 10 height 6
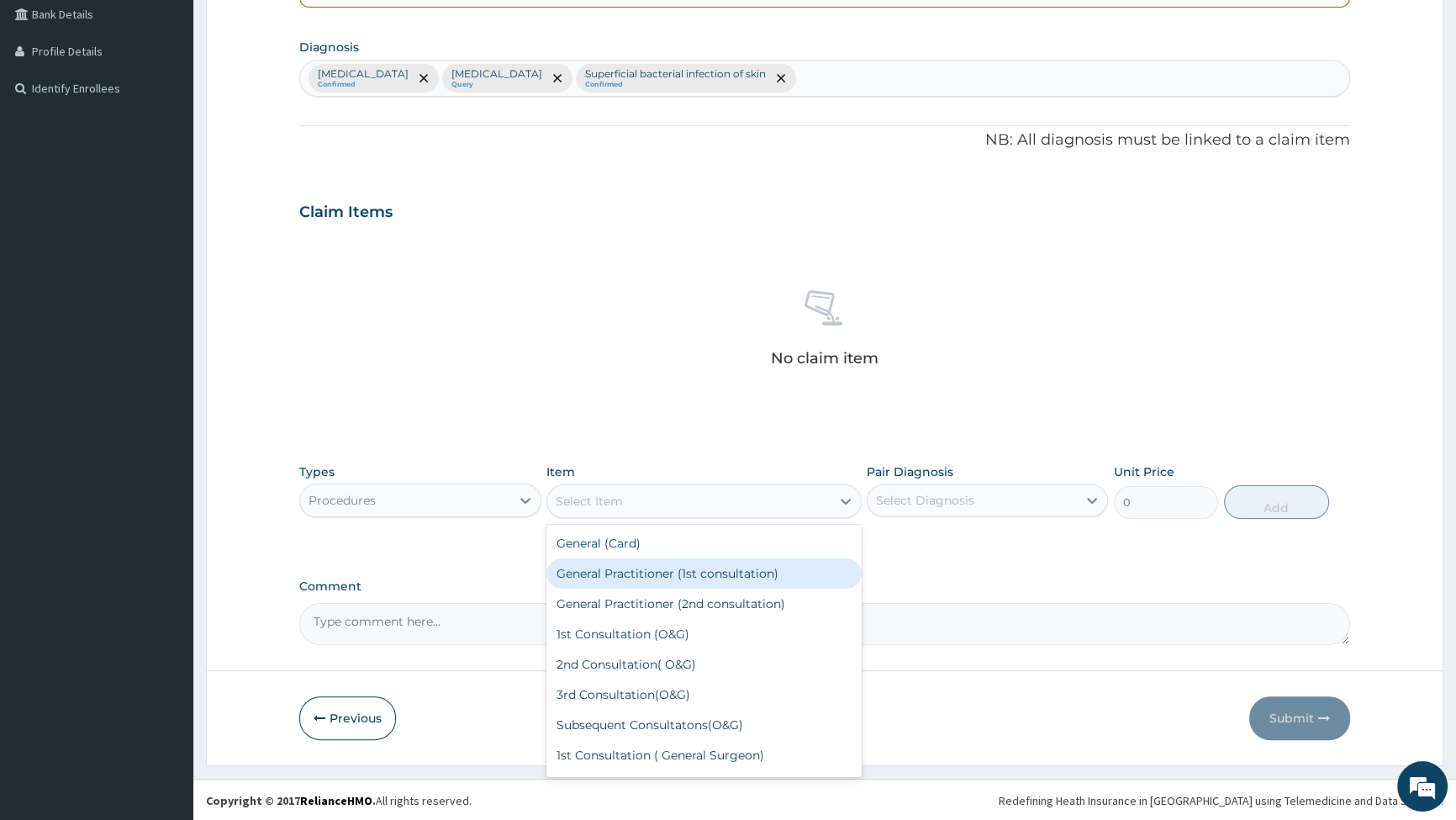
click at [695, 571] on div "General Practitioner (1st consultation)" at bounding box center [704, 573] width 315 height 31
type input "2500"
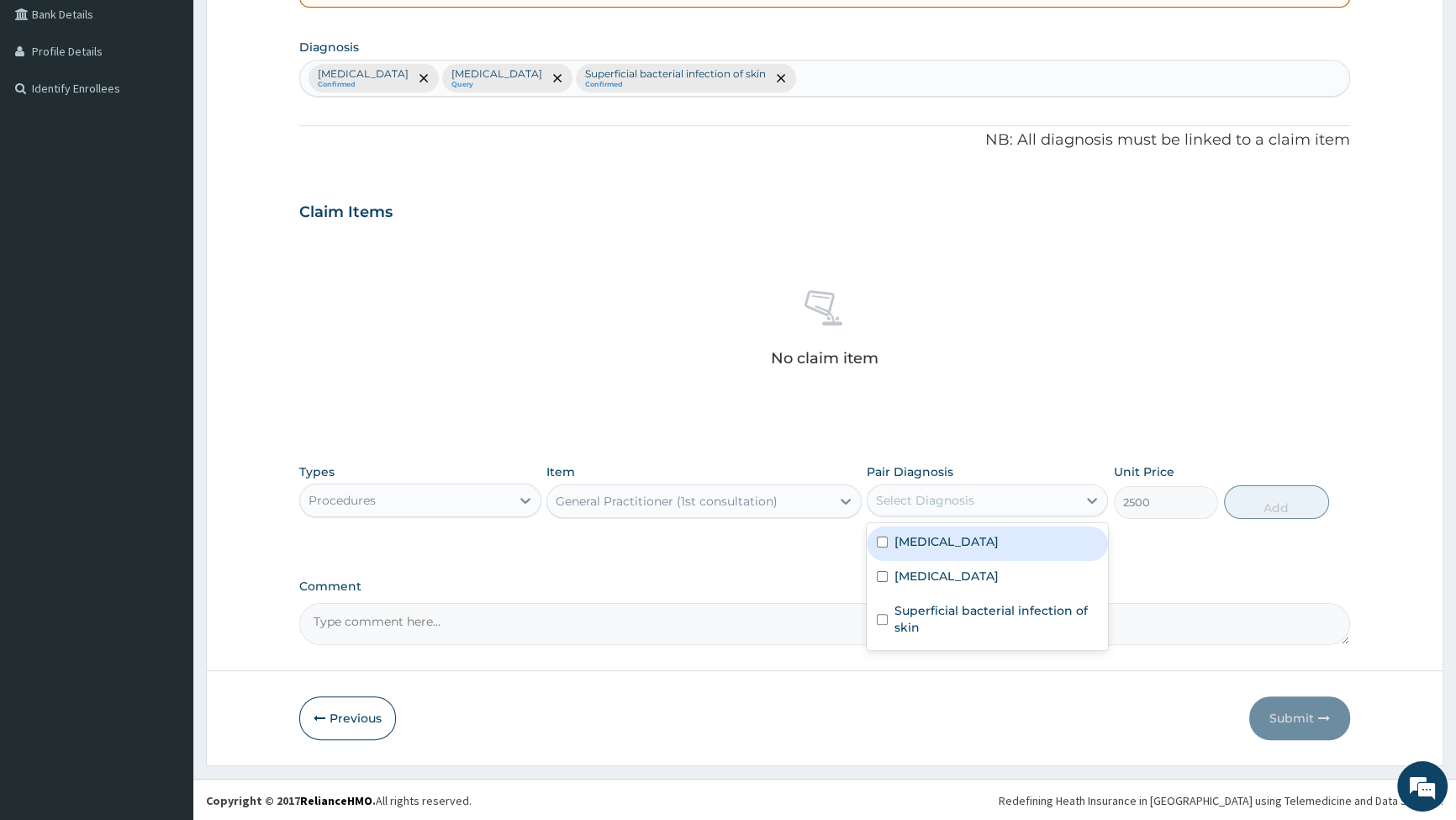
click at [1065, 499] on div "Select Diagnosis" at bounding box center [973, 500] width 210 height 27
click at [880, 542] on input "checkbox" at bounding box center [882, 542] width 11 height 11
checkbox input "true"
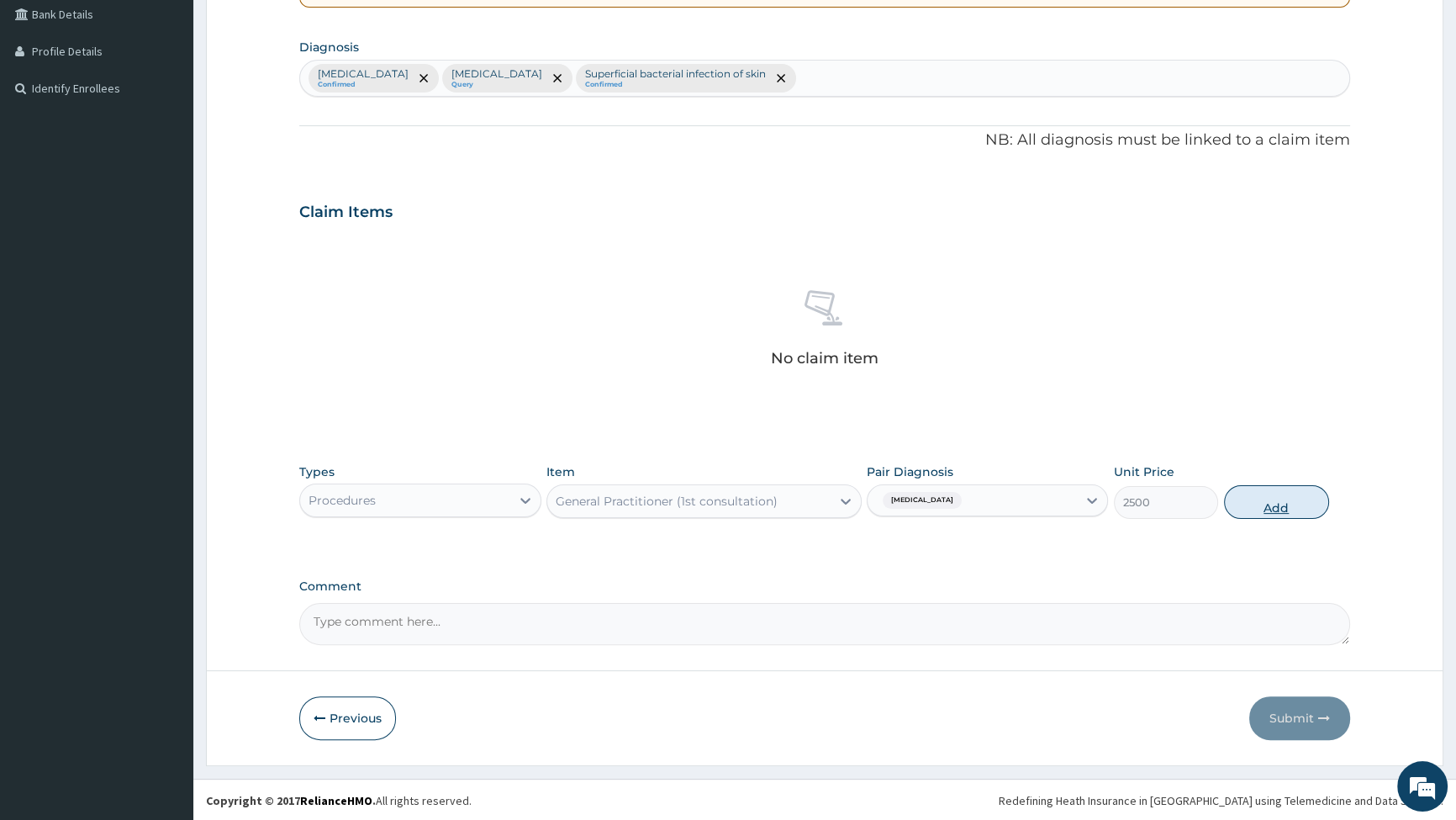
click at [1275, 499] on button "Add" at bounding box center [1277, 502] width 105 height 33
type input "0"
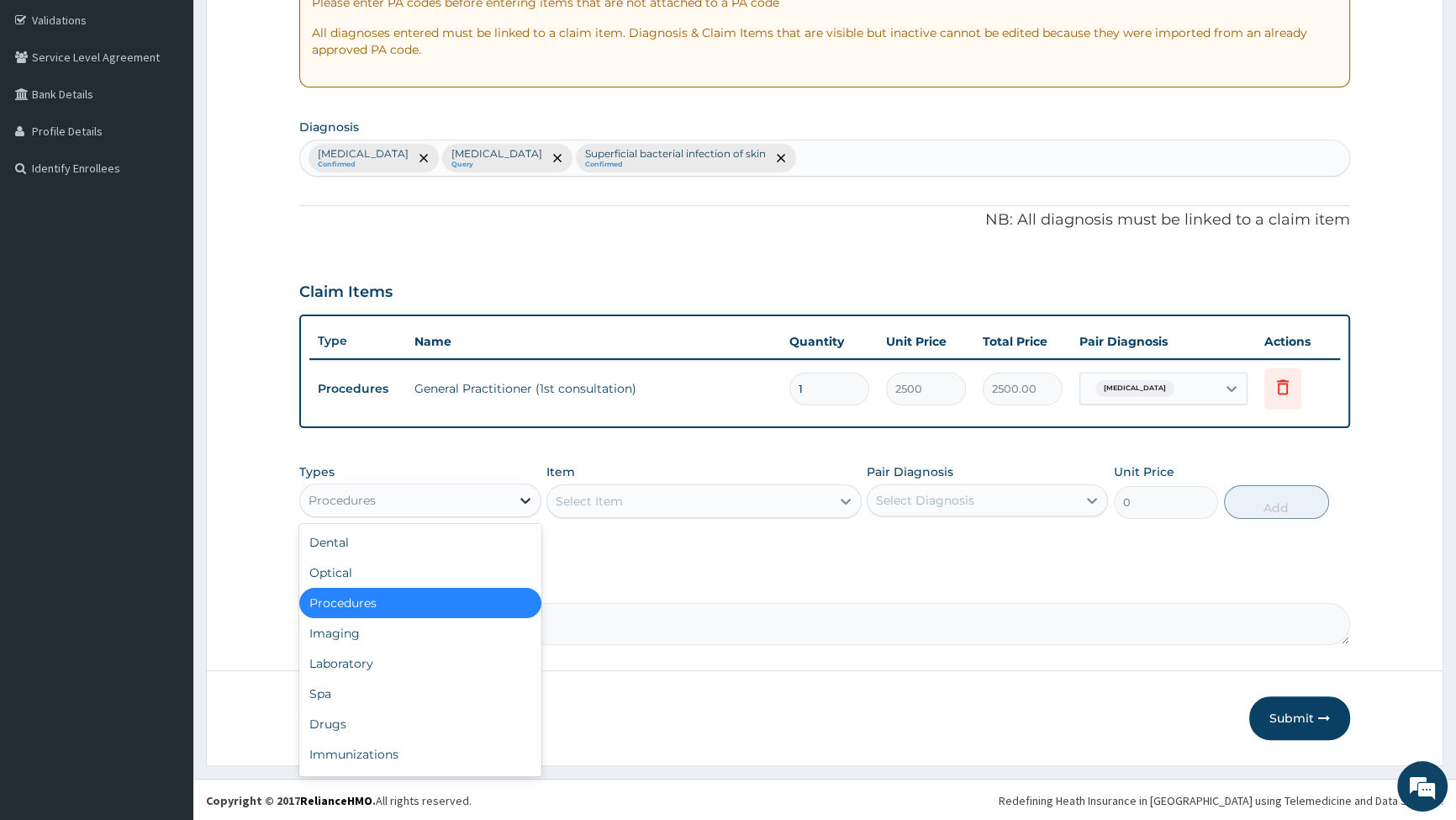
click at [521, 500] on icon at bounding box center [525, 500] width 17 height 17
click at [444, 664] on div "Laboratory" at bounding box center [420, 664] width 241 height 31
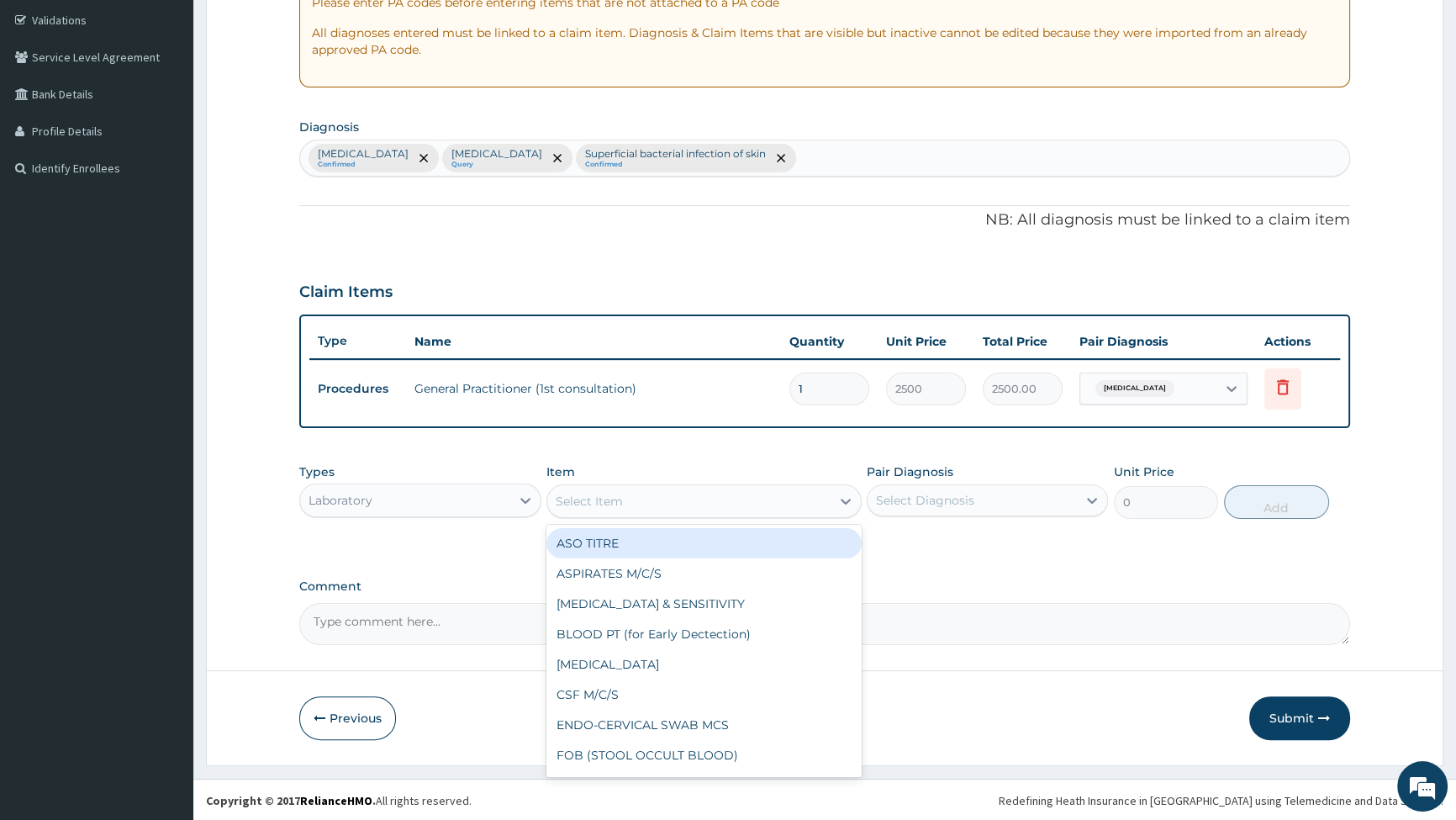
click at [748, 499] on div "Select Item" at bounding box center [689, 501] width 283 height 27
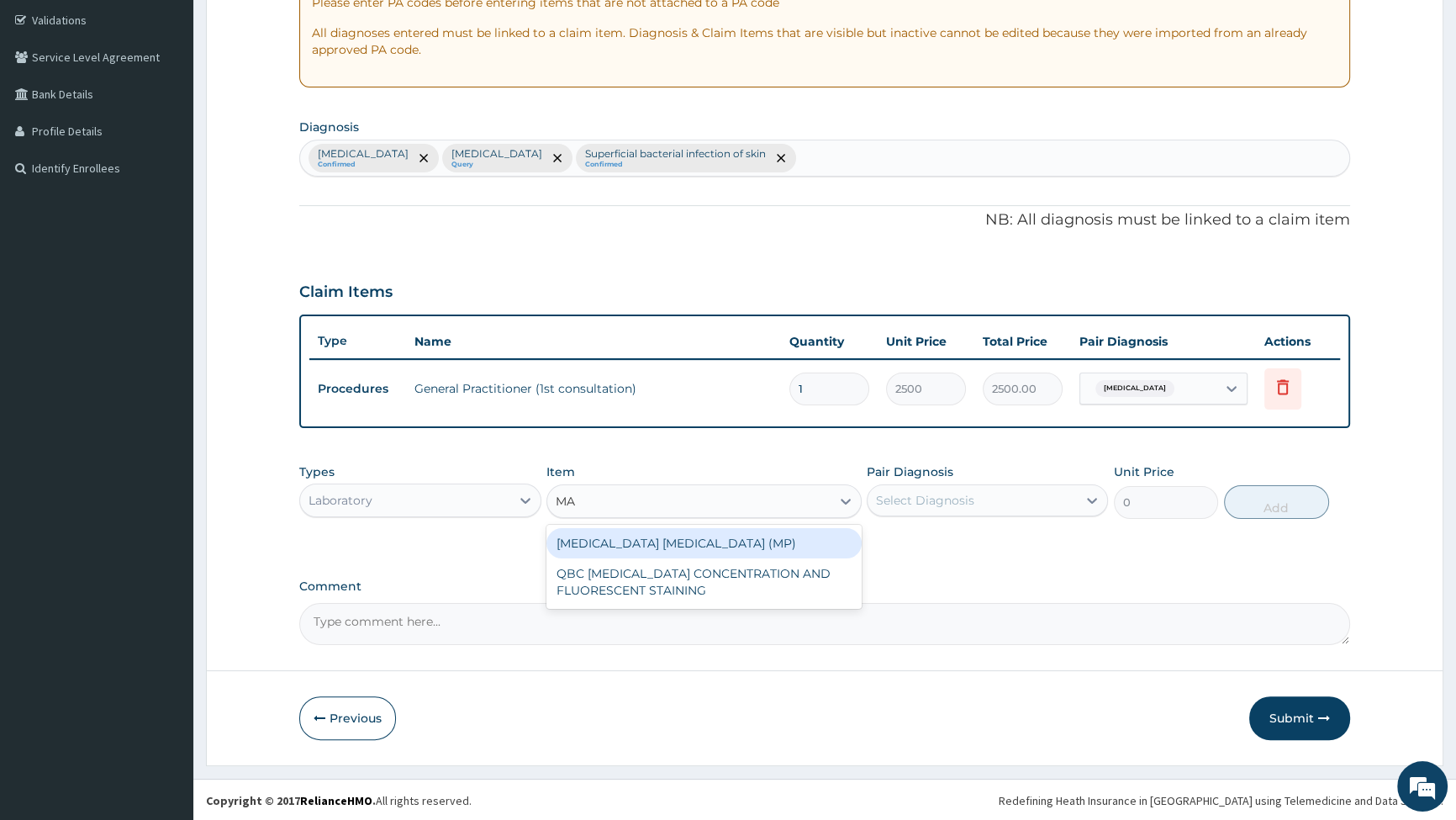
type input "MAL"
click at [683, 536] on div "MALARIA PARASITE (MP)" at bounding box center [704, 543] width 315 height 31
type input "2000"
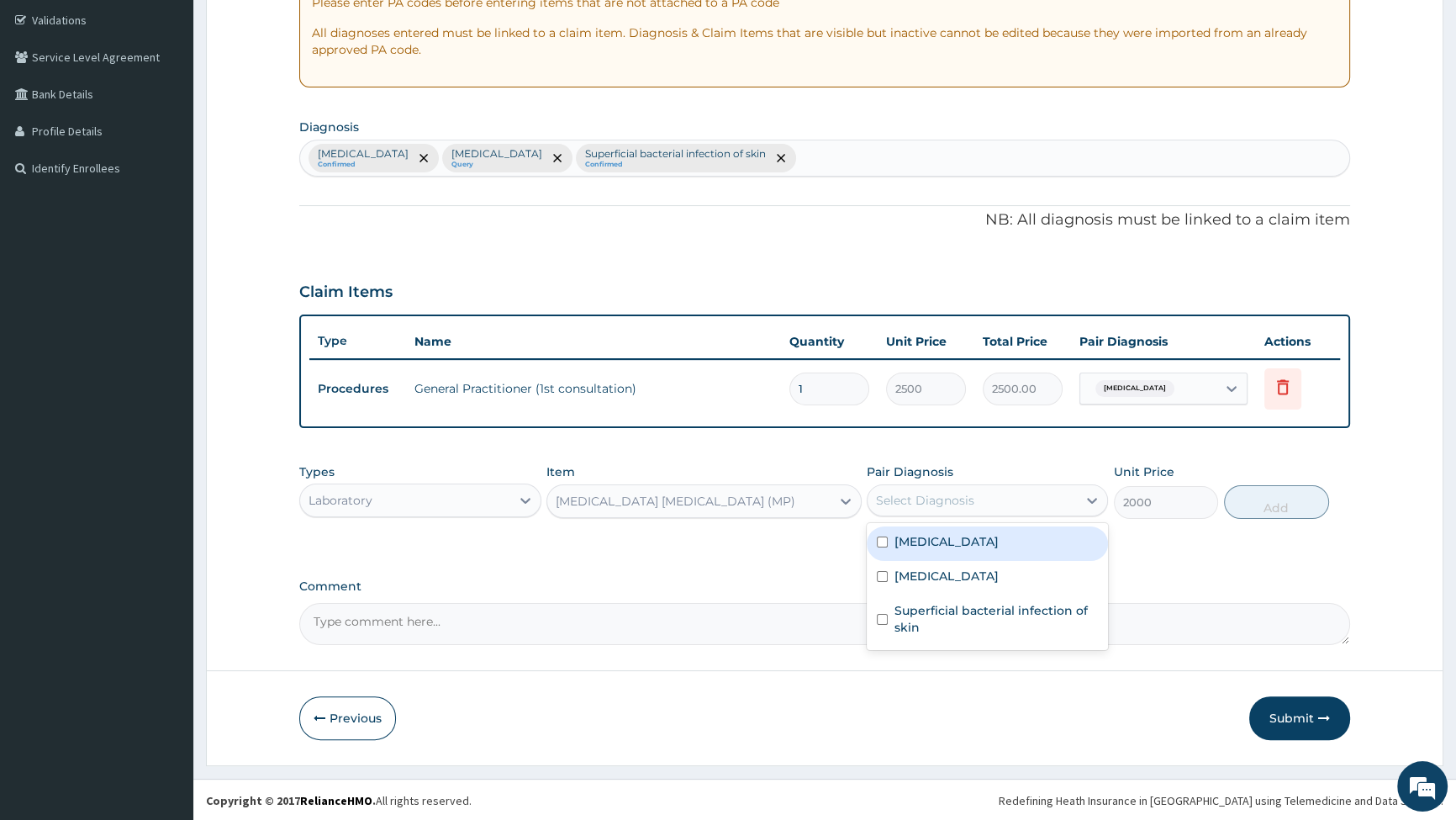
click at [984, 500] on div "Select Diagnosis" at bounding box center [973, 500] width 210 height 27
click at [885, 545] on input "checkbox" at bounding box center [882, 542] width 11 height 11
checkbox input "true"
click at [1265, 493] on button "Add" at bounding box center [1277, 502] width 105 height 33
type input "0"
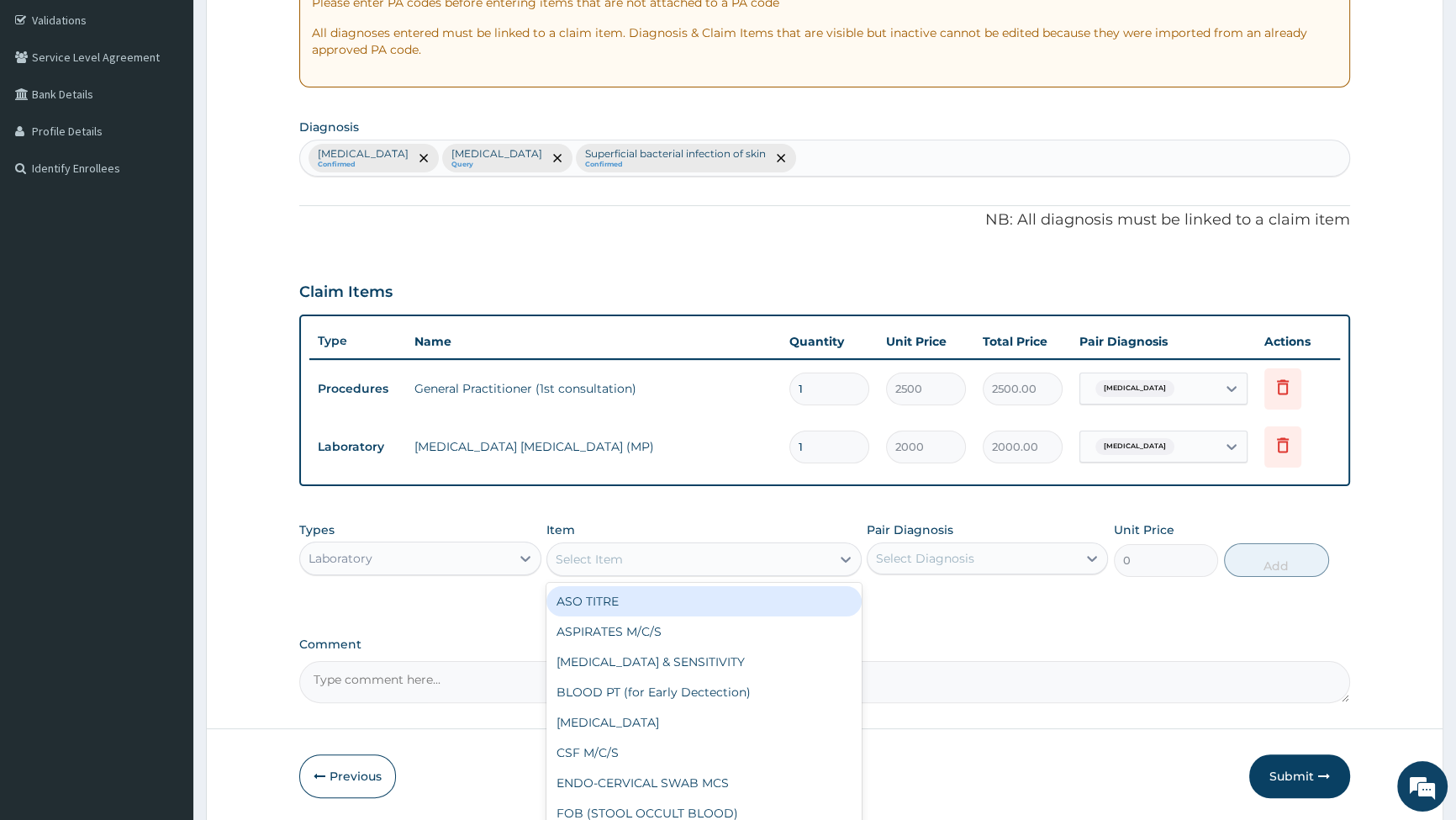
click at [796, 561] on div "Select Item" at bounding box center [689, 559] width 283 height 27
type input "FB"
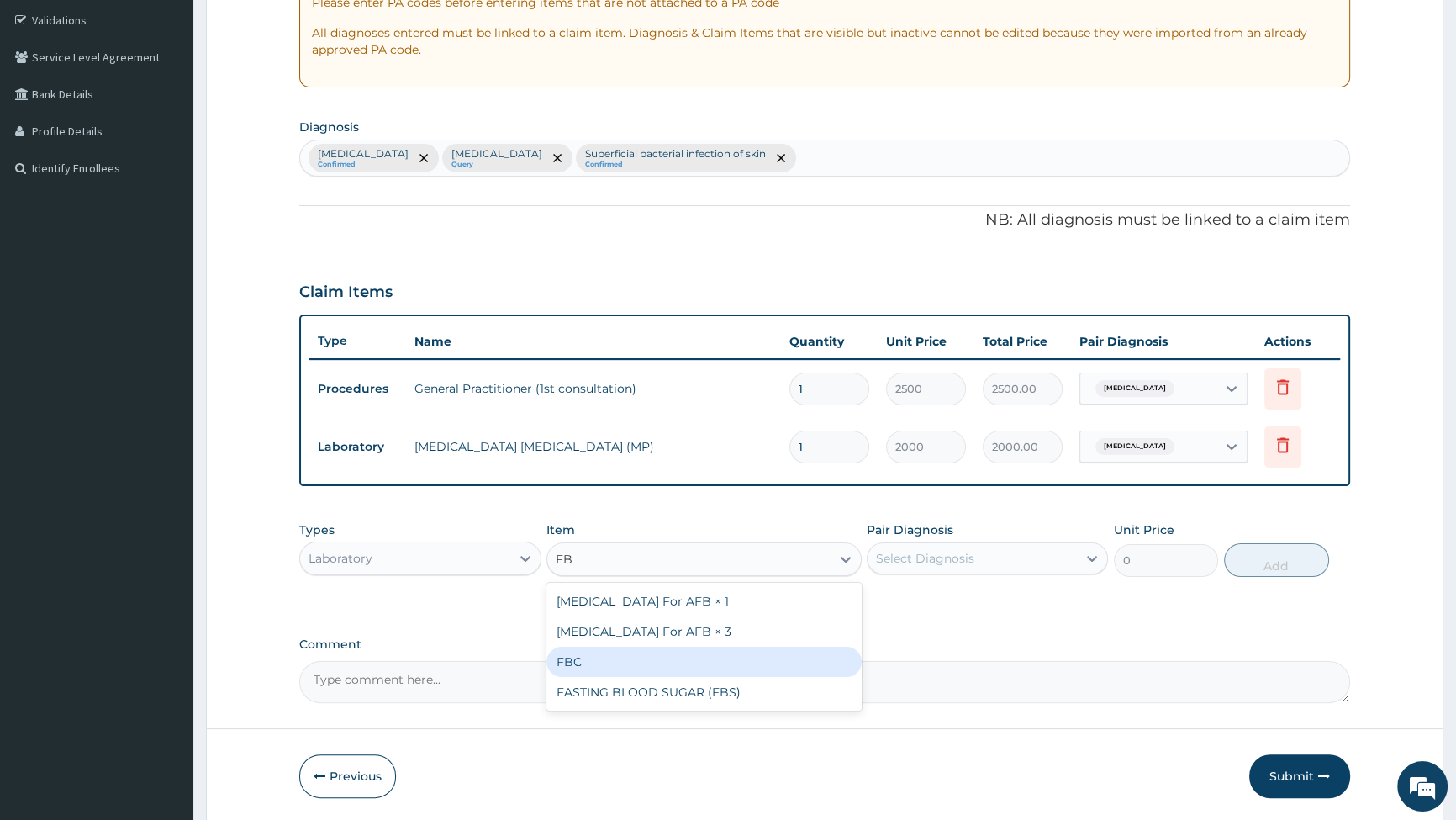
click at [622, 672] on div "FBC" at bounding box center [704, 662] width 315 height 31
type input "6000"
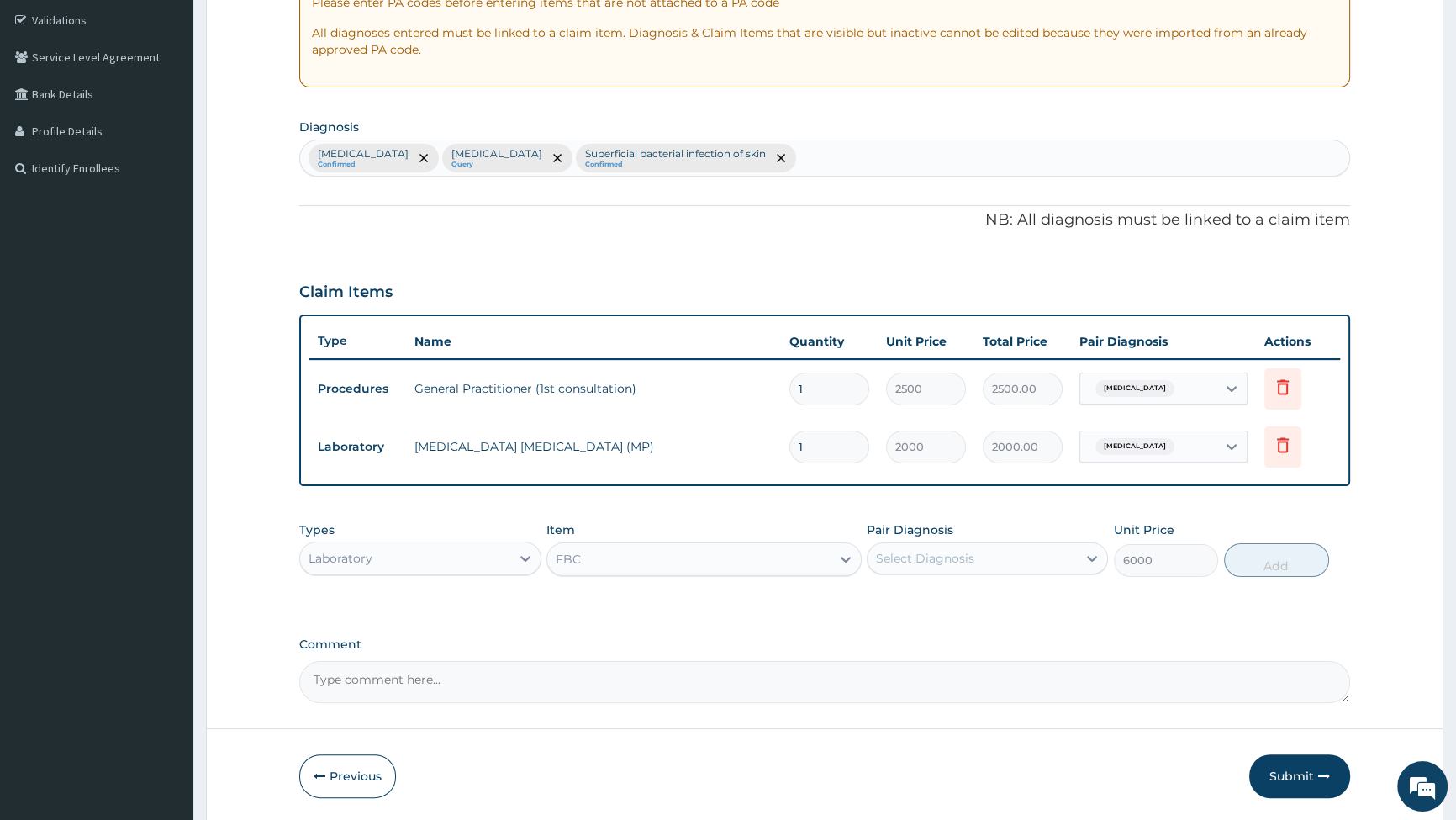
click at [1026, 555] on div "Select Diagnosis" at bounding box center [973, 558] width 210 height 27
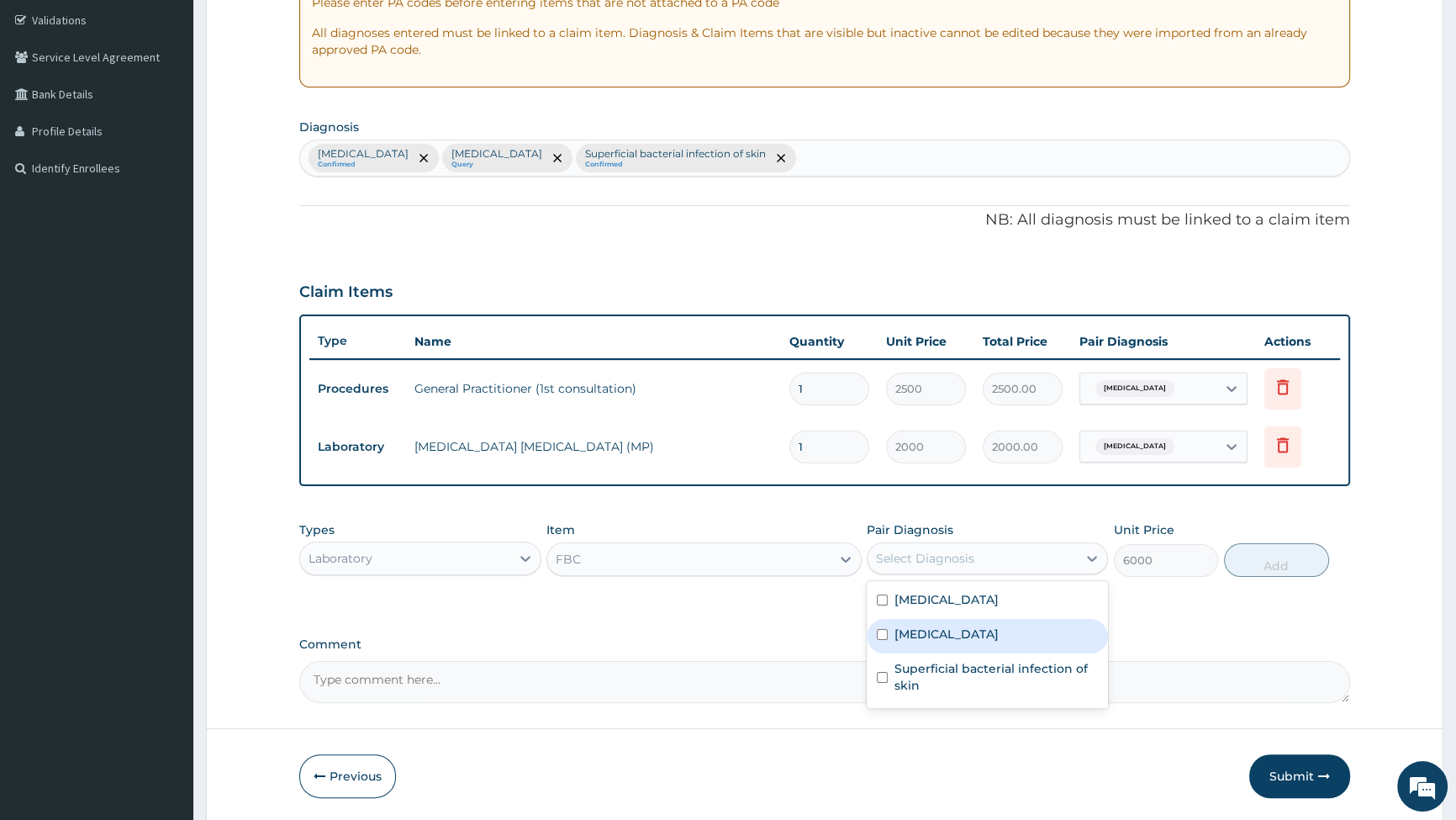
click at [878, 631] on input "checkbox" at bounding box center [882, 635] width 11 height 11
checkbox input "true"
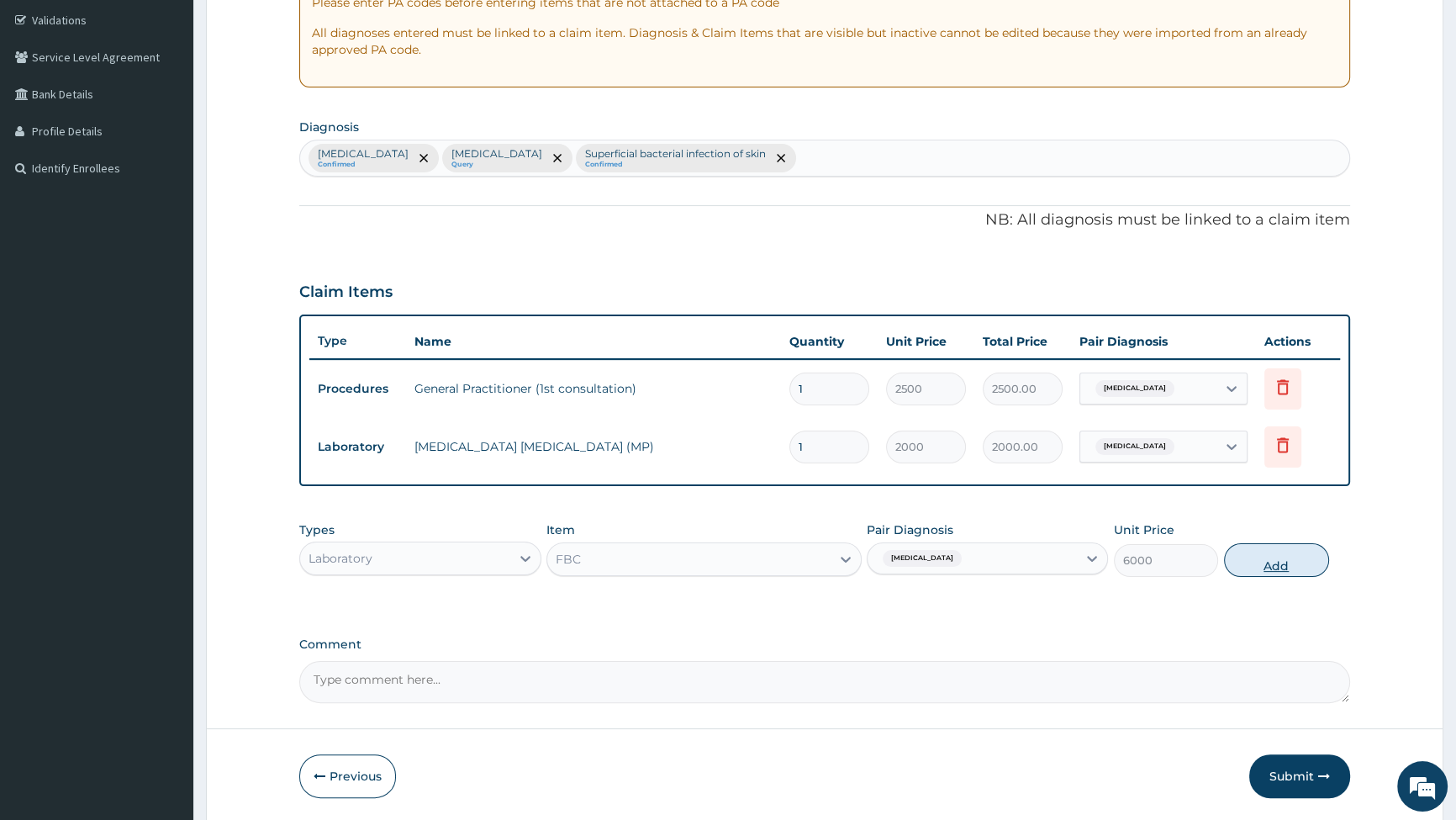
click at [1272, 556] on button "Add" at bounding box center [1277, 560] width 105 height 33
type input "0"
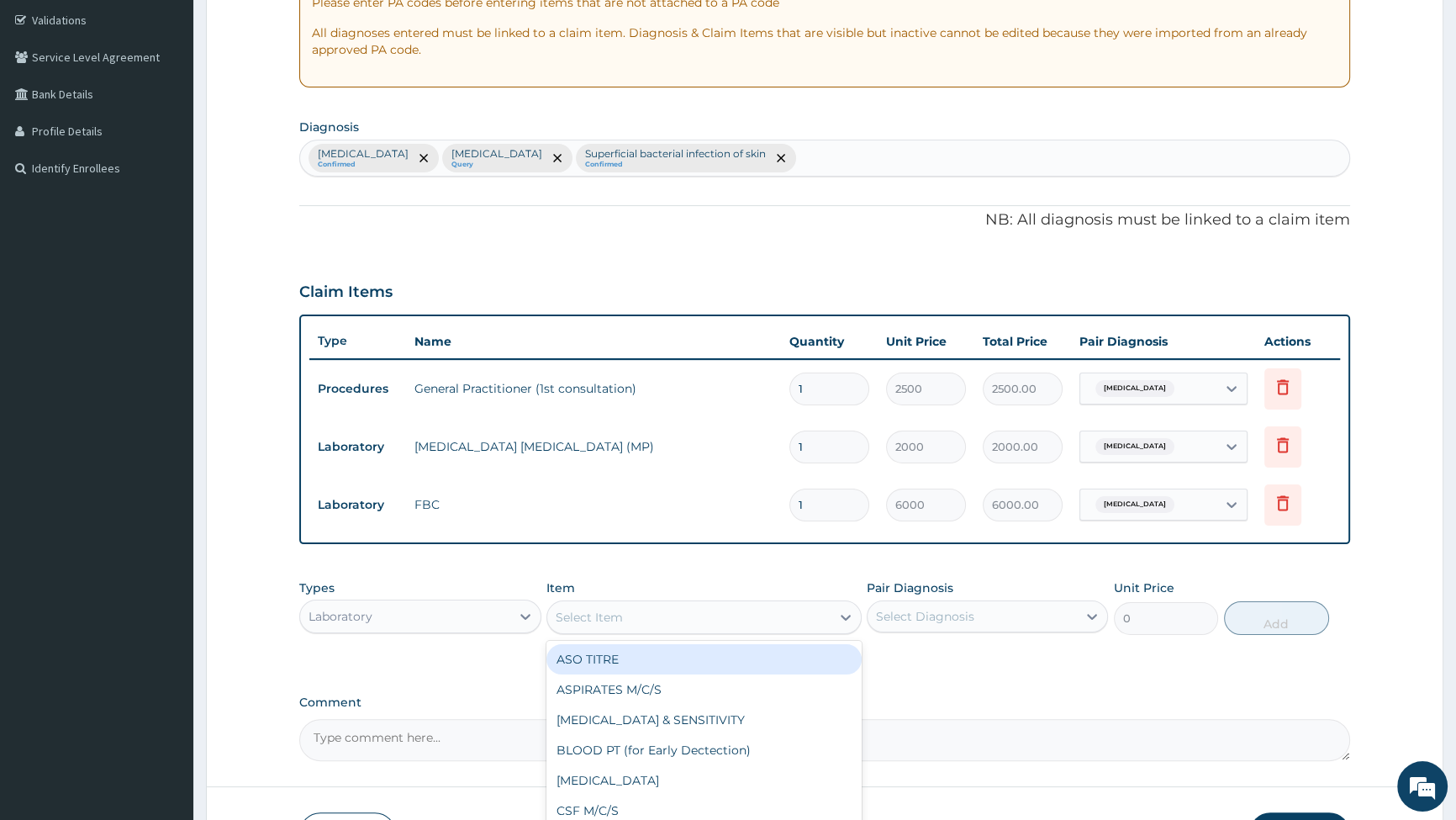
click at [664, 622] on div "Select Item" at bounding box center [689, 617] width 283 height 27
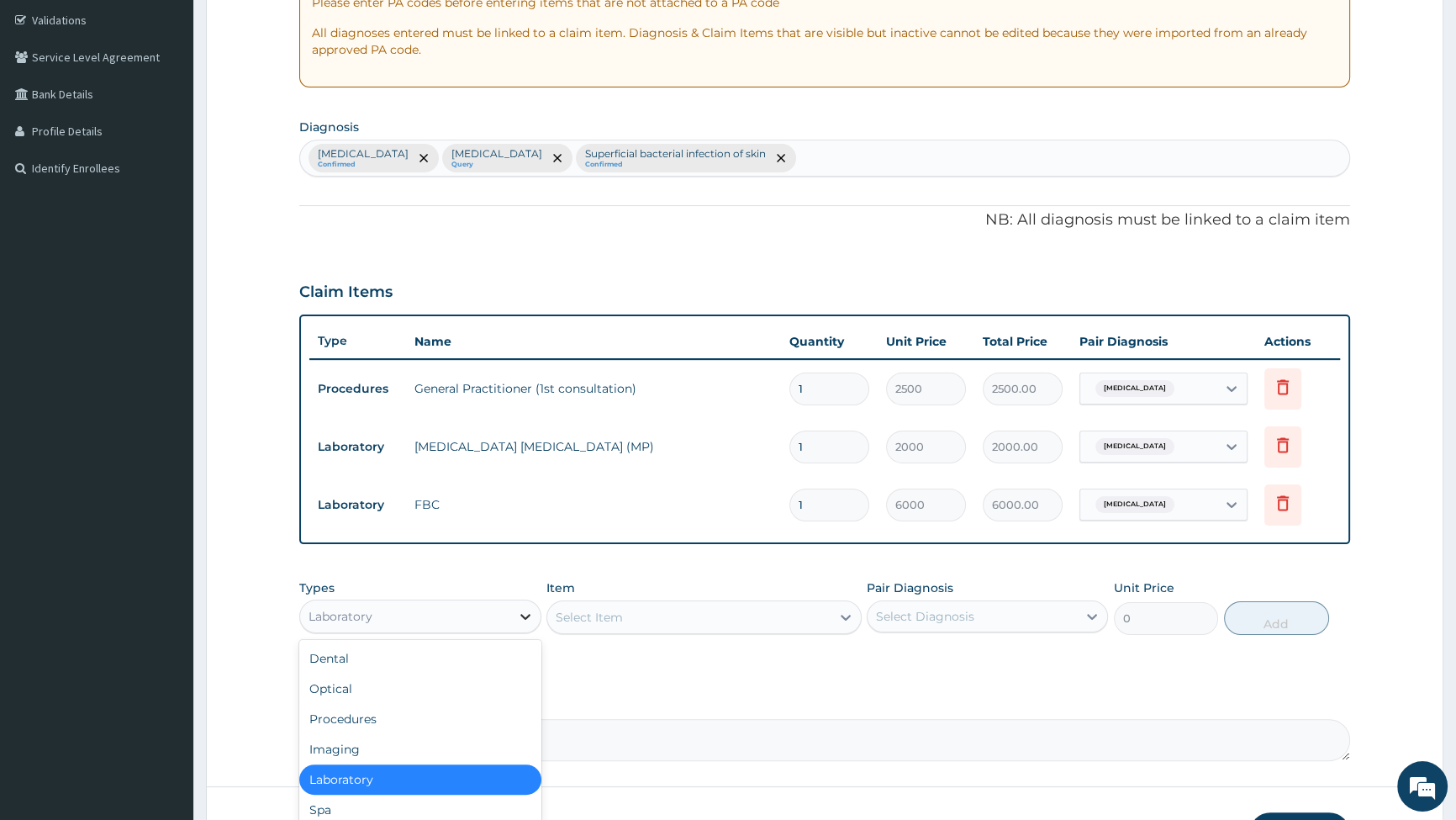
click at [515, 609] on div at bounding box center [525, 616] width 31 height 31
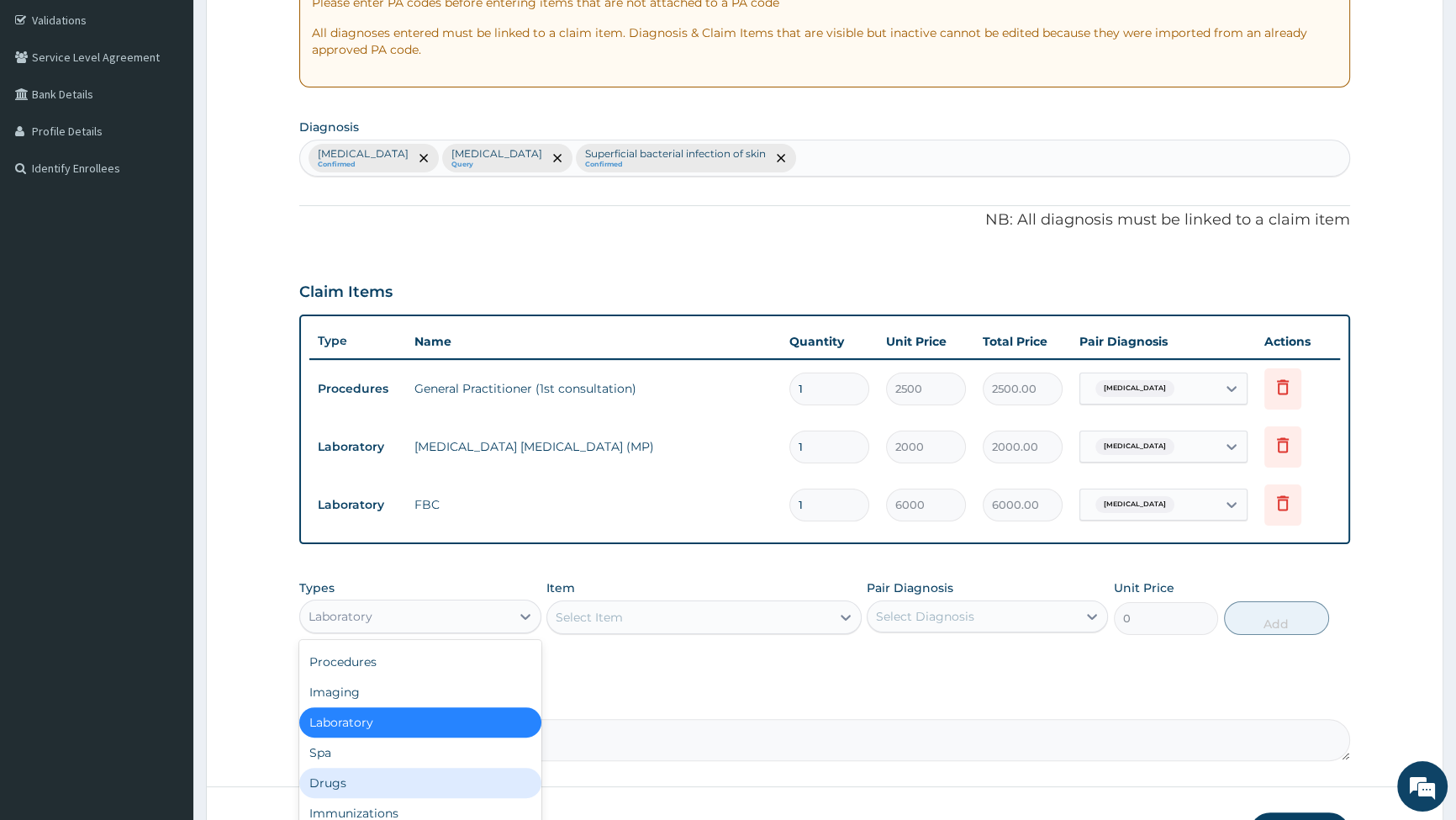
click at [454, 774] on div "Drugs" at bounding box center [420, 782] width 241 height 31
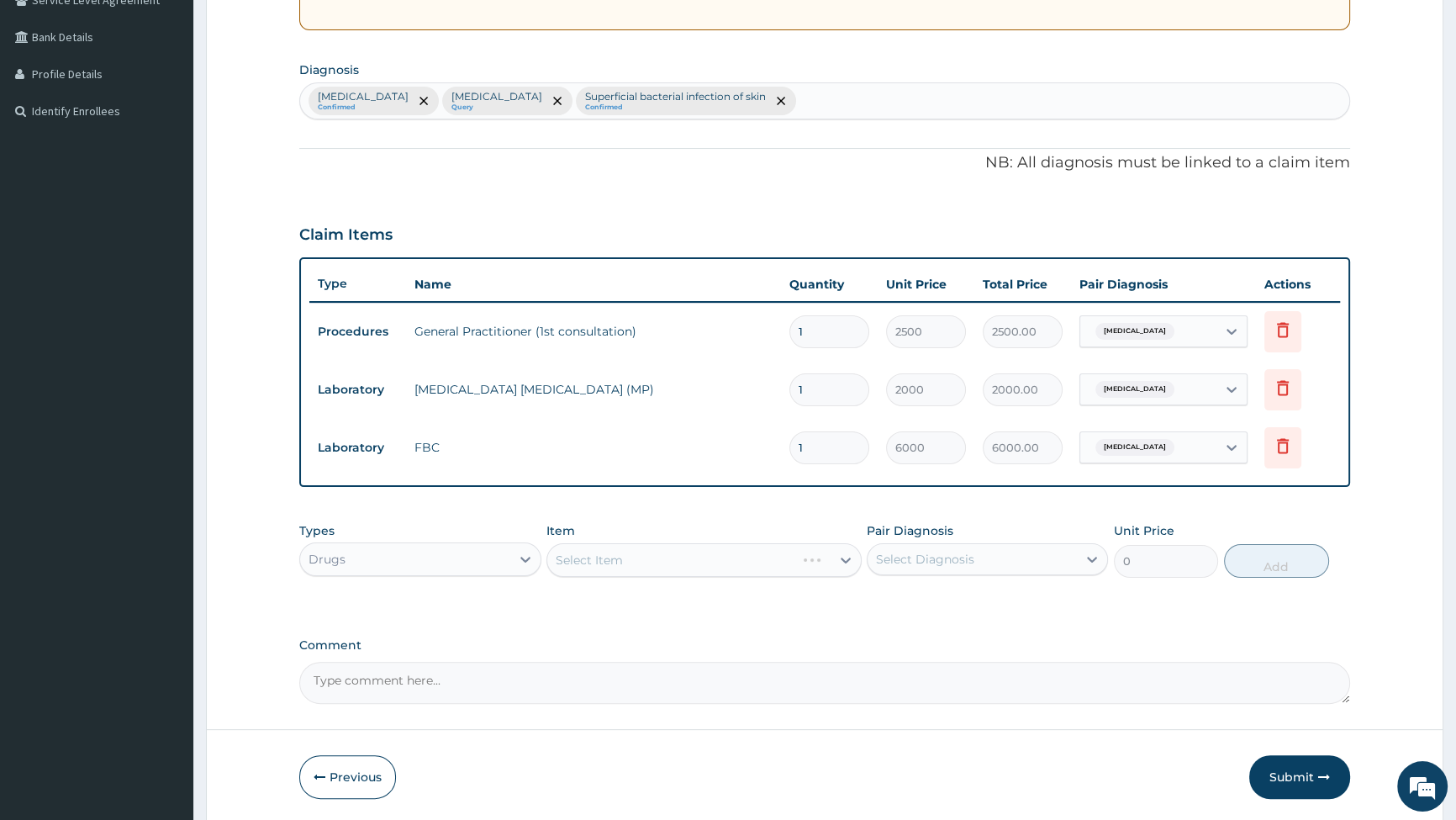
scroll to position [428, 0]
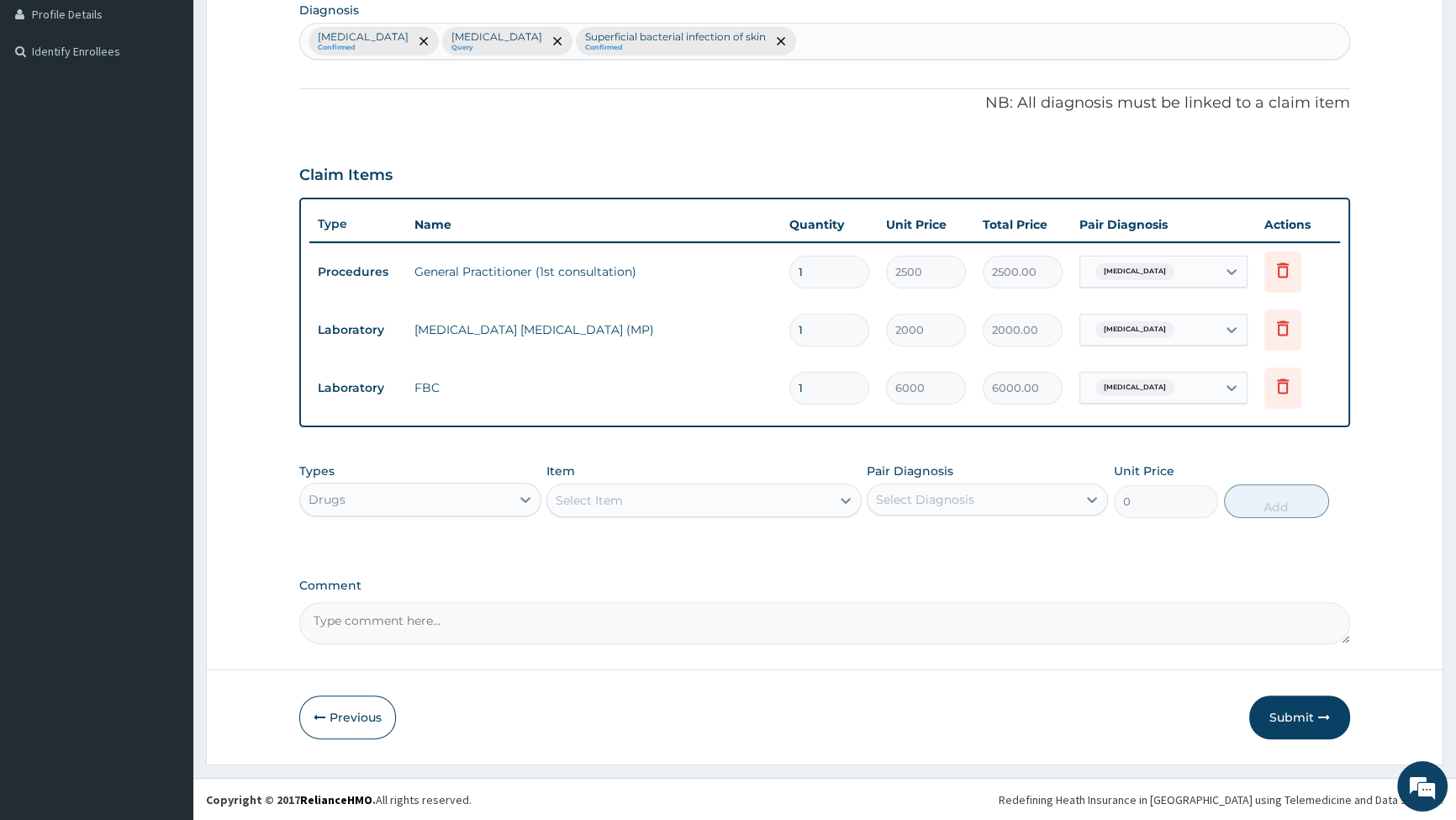
click at [828, 497] on div "Select Item" at bounding box center [689, 500] width 283 height 27
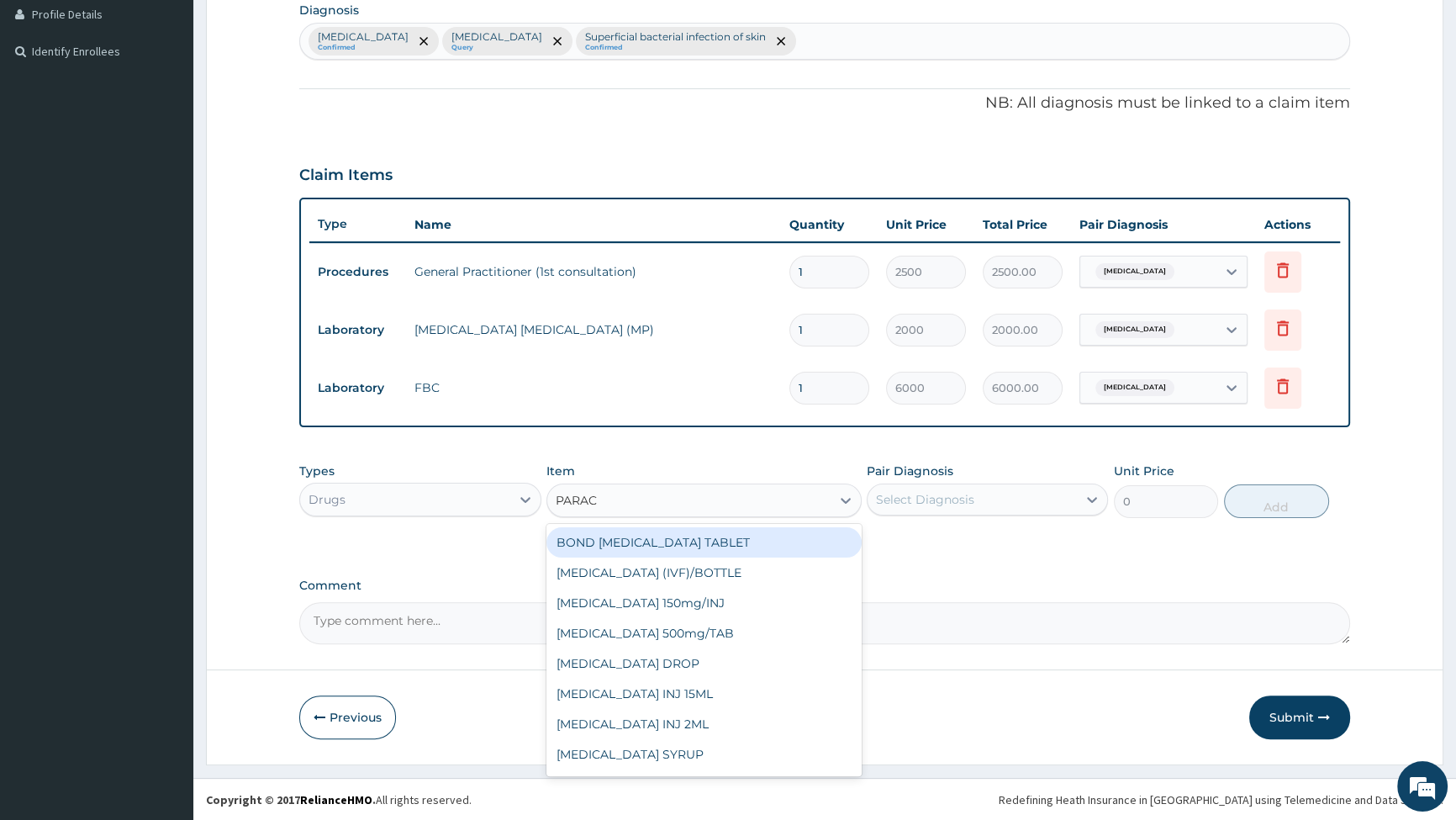
type input "PARACE"
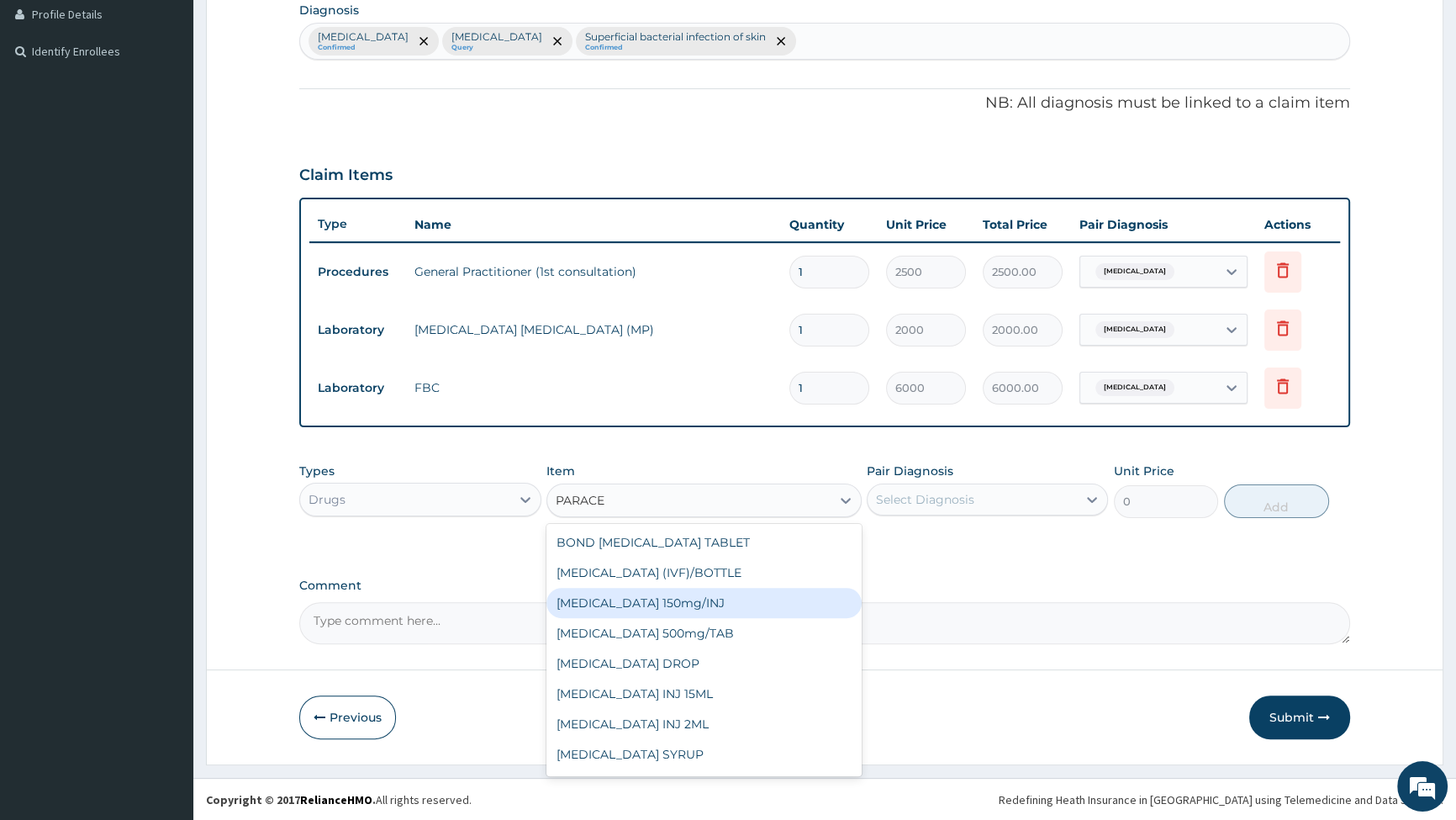
click at [639, 608] on div "[MEDICAL_DATA] 150mg/INJ" at bounding box center [704, 603] width 315 height 31
type input "420"
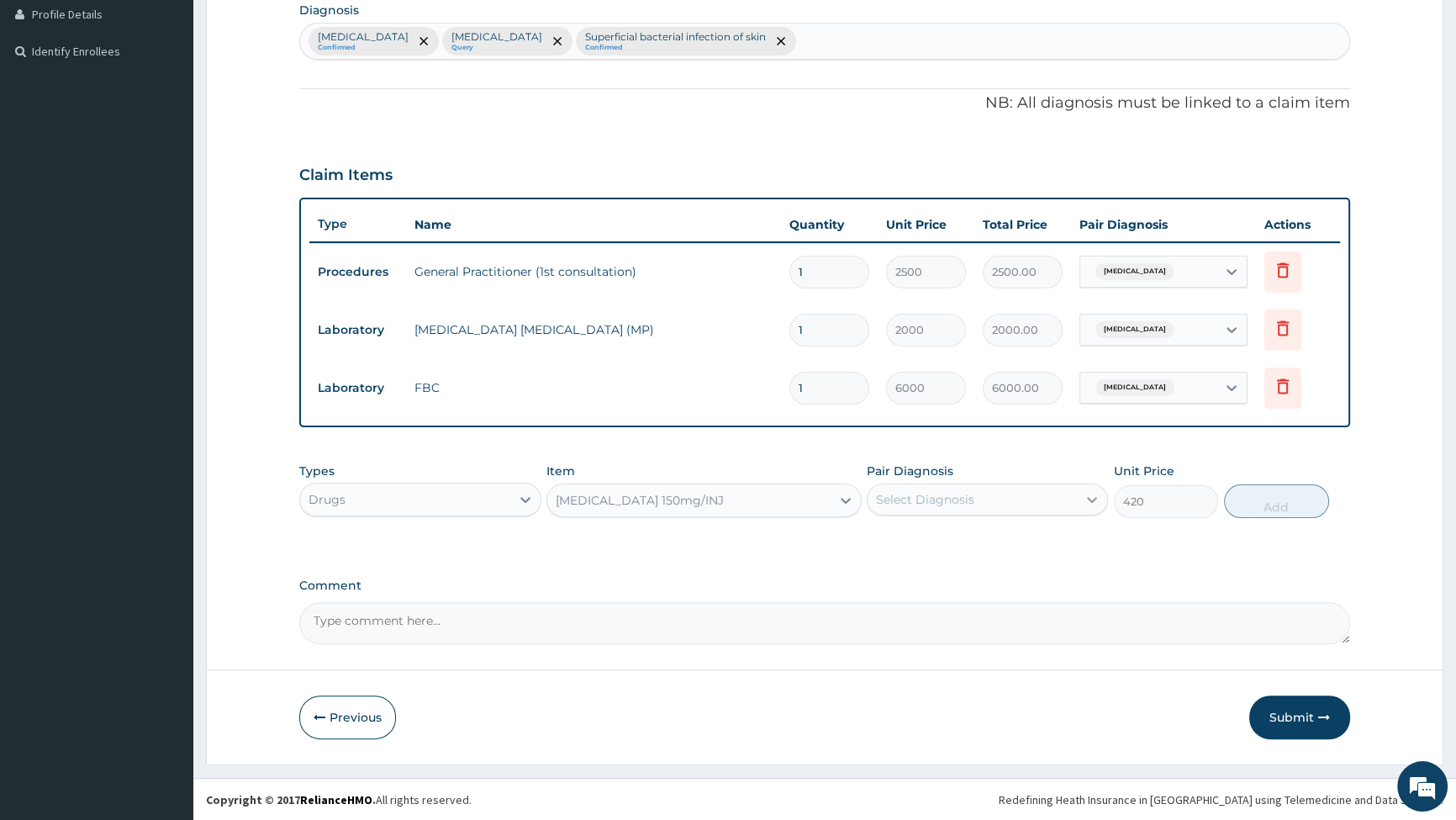
click at [1097, 504] on icon at bounding box center [1092, 499] width 17 height 17
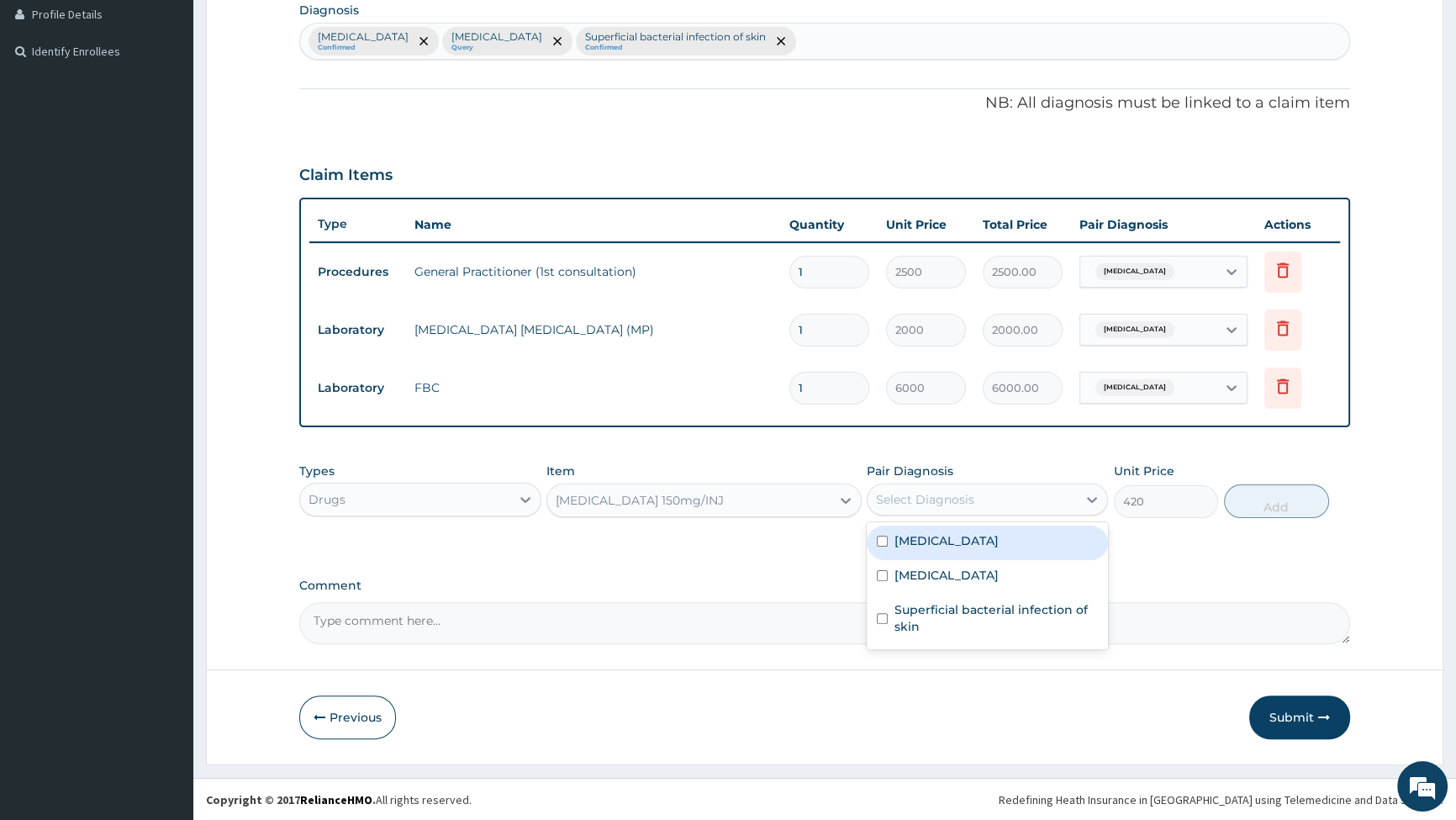
click at [917, 548] on label "Falciparum malaria" at bounding box center [946, 540] width 104 height 17
checkbox input "true"
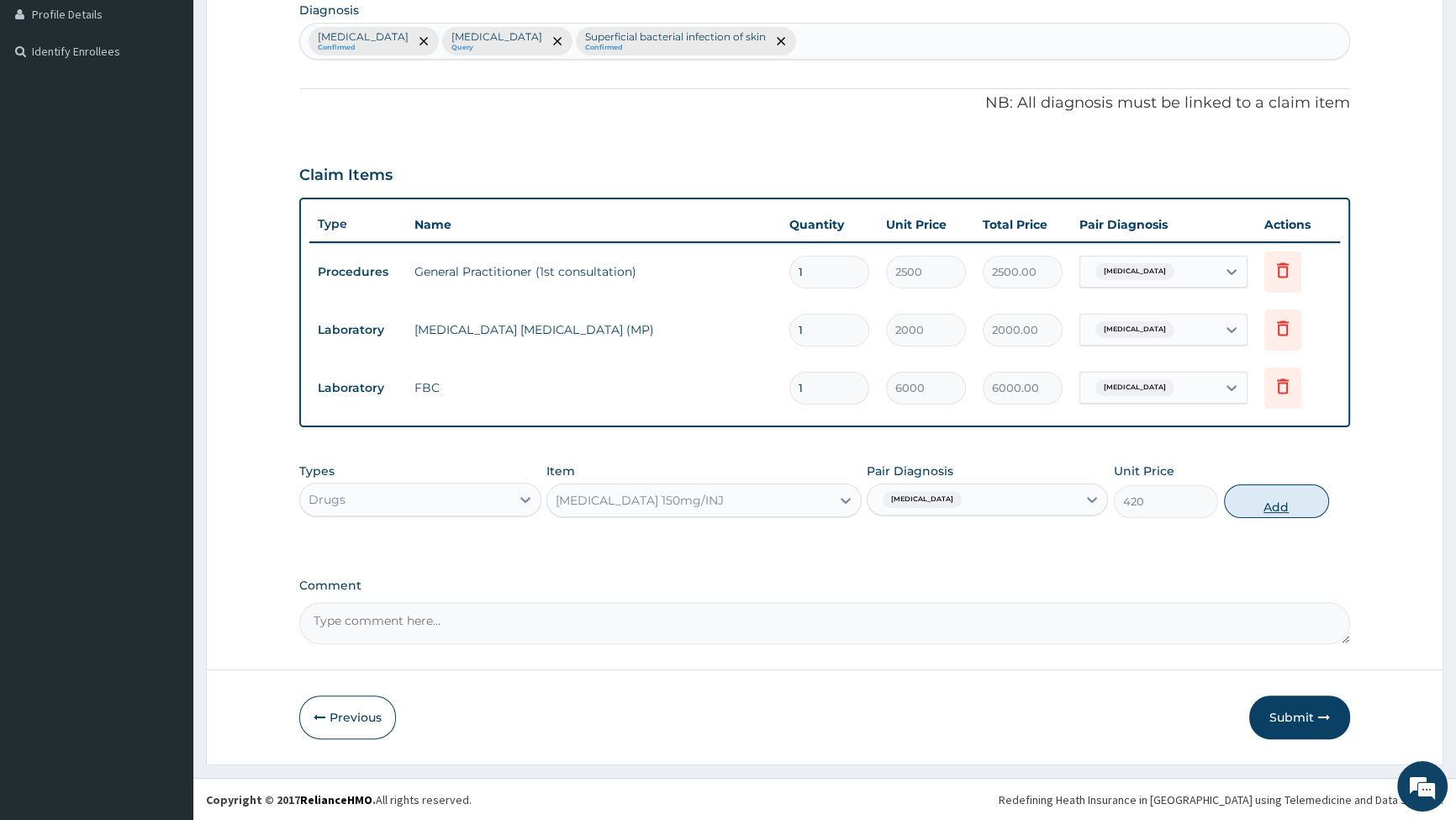
click at [1279, 496] on button "Add" at bounding box center [1277, 501] width 105 height 33
type input "0"
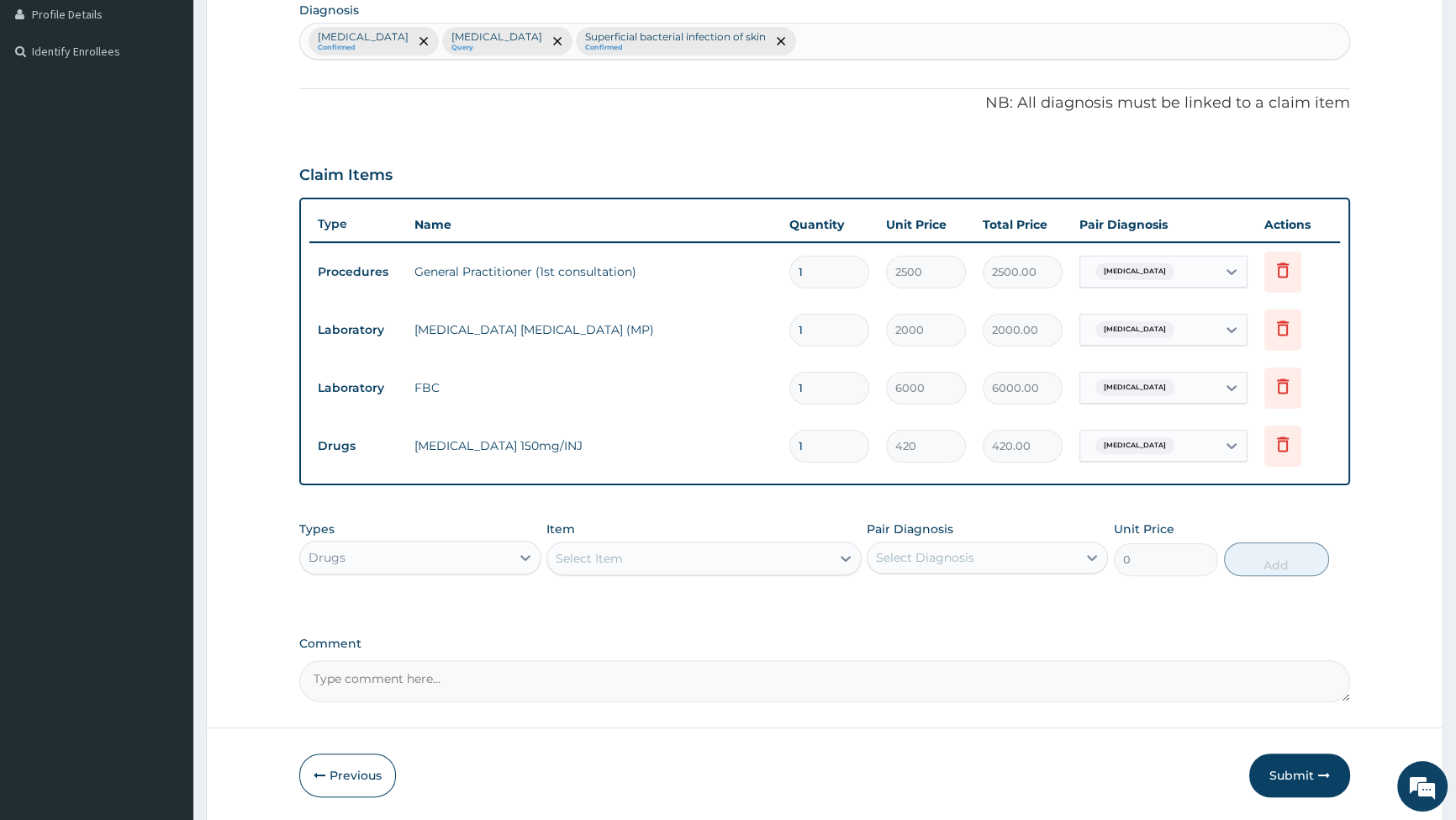
type input "0.00"
type input "4"
type input "1680.00"
type input "4"
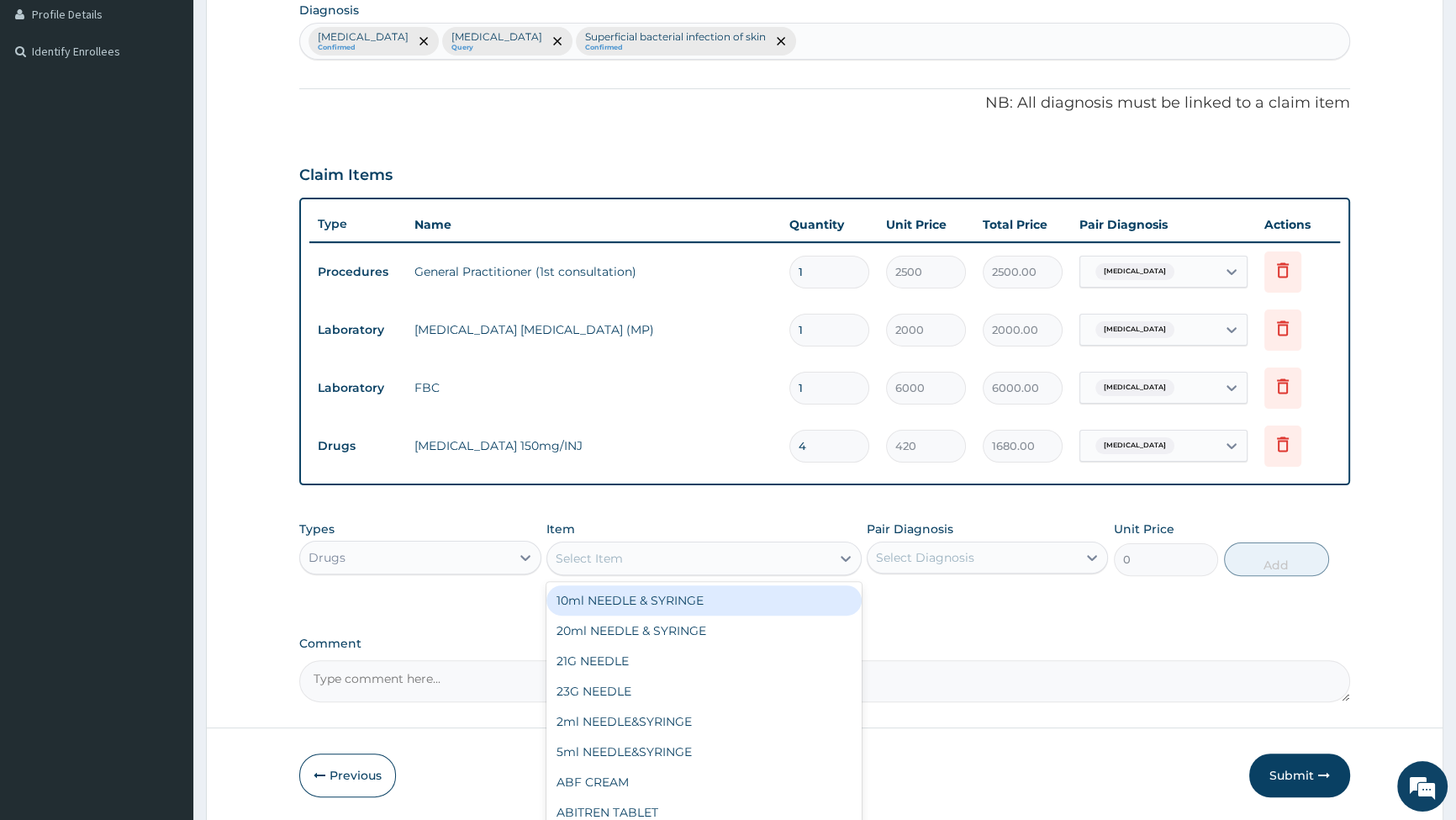
click at [747, 553] on div "Select Item" at bounding box center [689, 558] width 283 height 27
type input "ARTE"
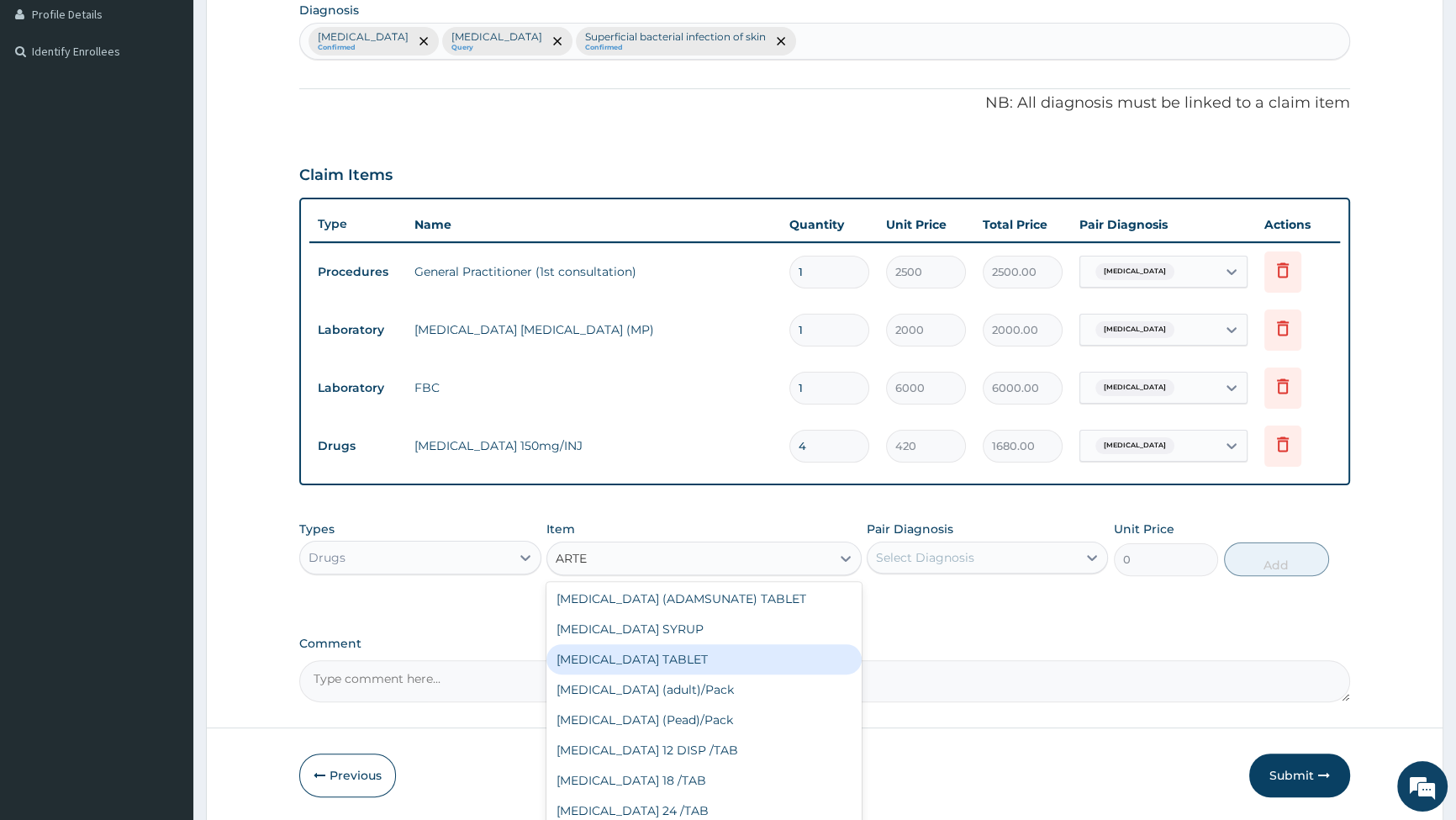
scroll to position [229, 0]
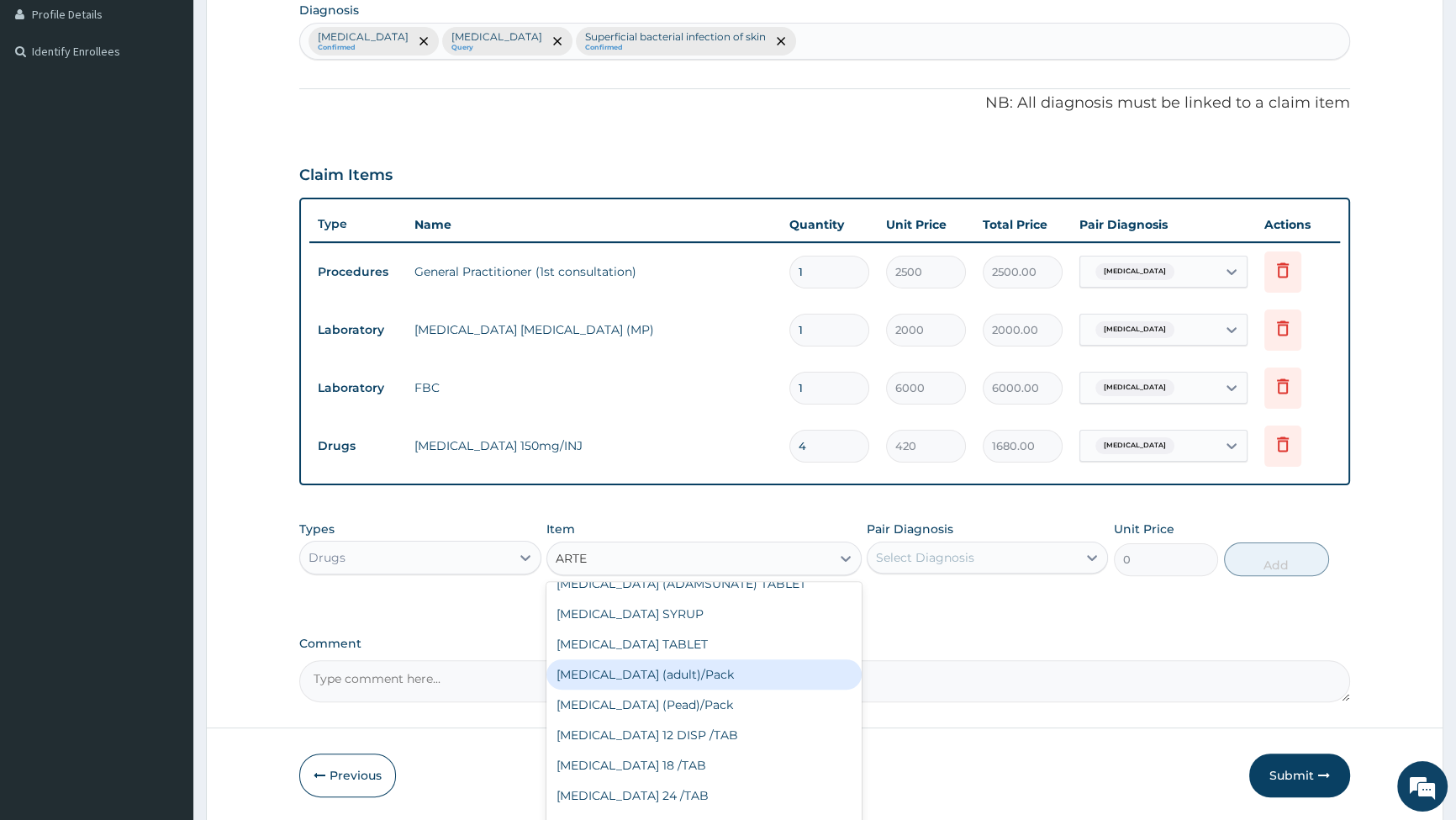
click at [631, 671] on div "[MEDICAL_DATA] (adult)/Pack" at bounding box center [704, 674] width 315 height 31
type input "1540"
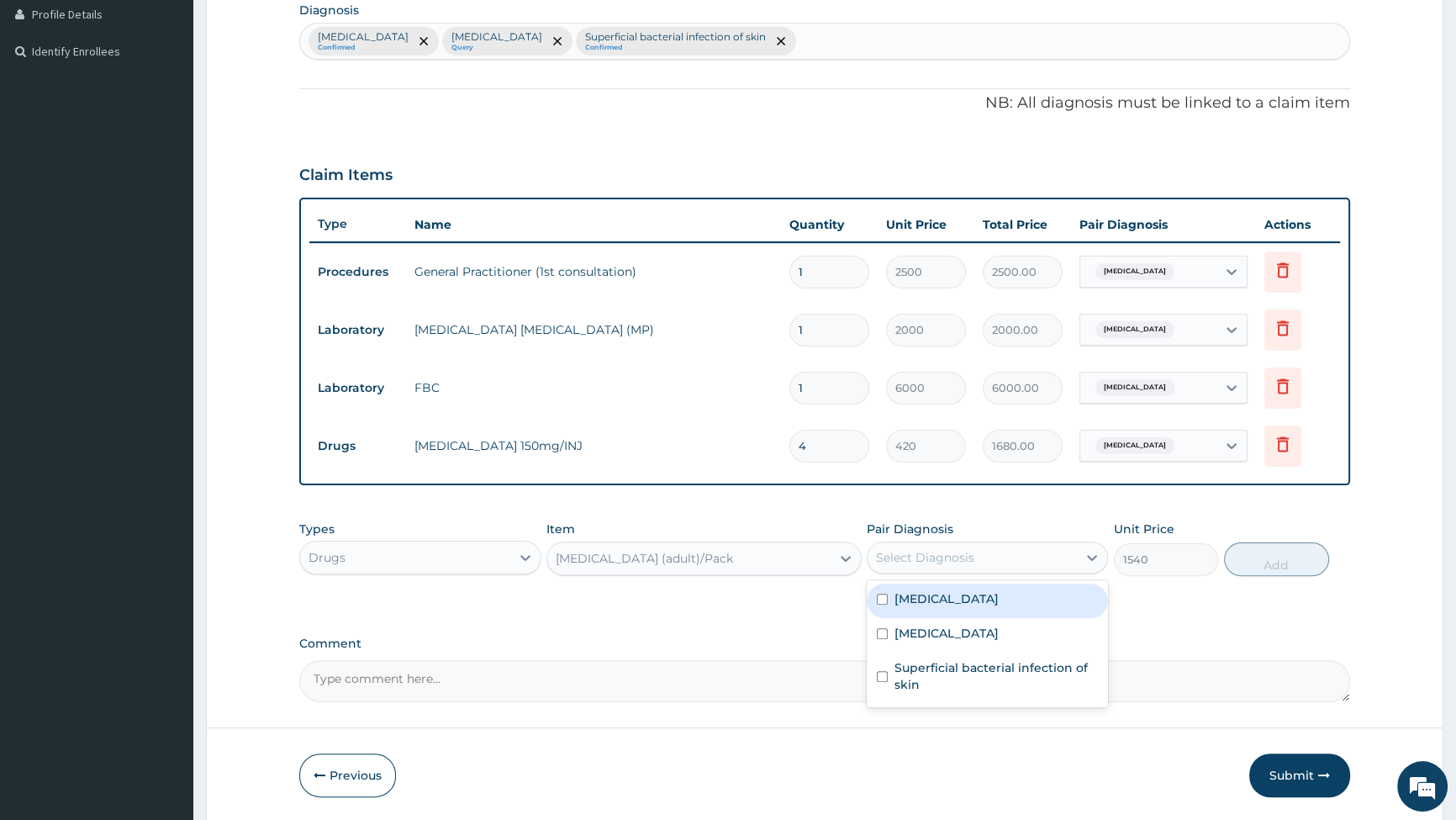
click at [1038, 552] on div "Select Diagnosis" at bounding box center [973, 557] width 210 height 27
click at [880, 601] on input "checkbox" at bounding box center [882, 599] width 11 height 11
checkbox input "true"
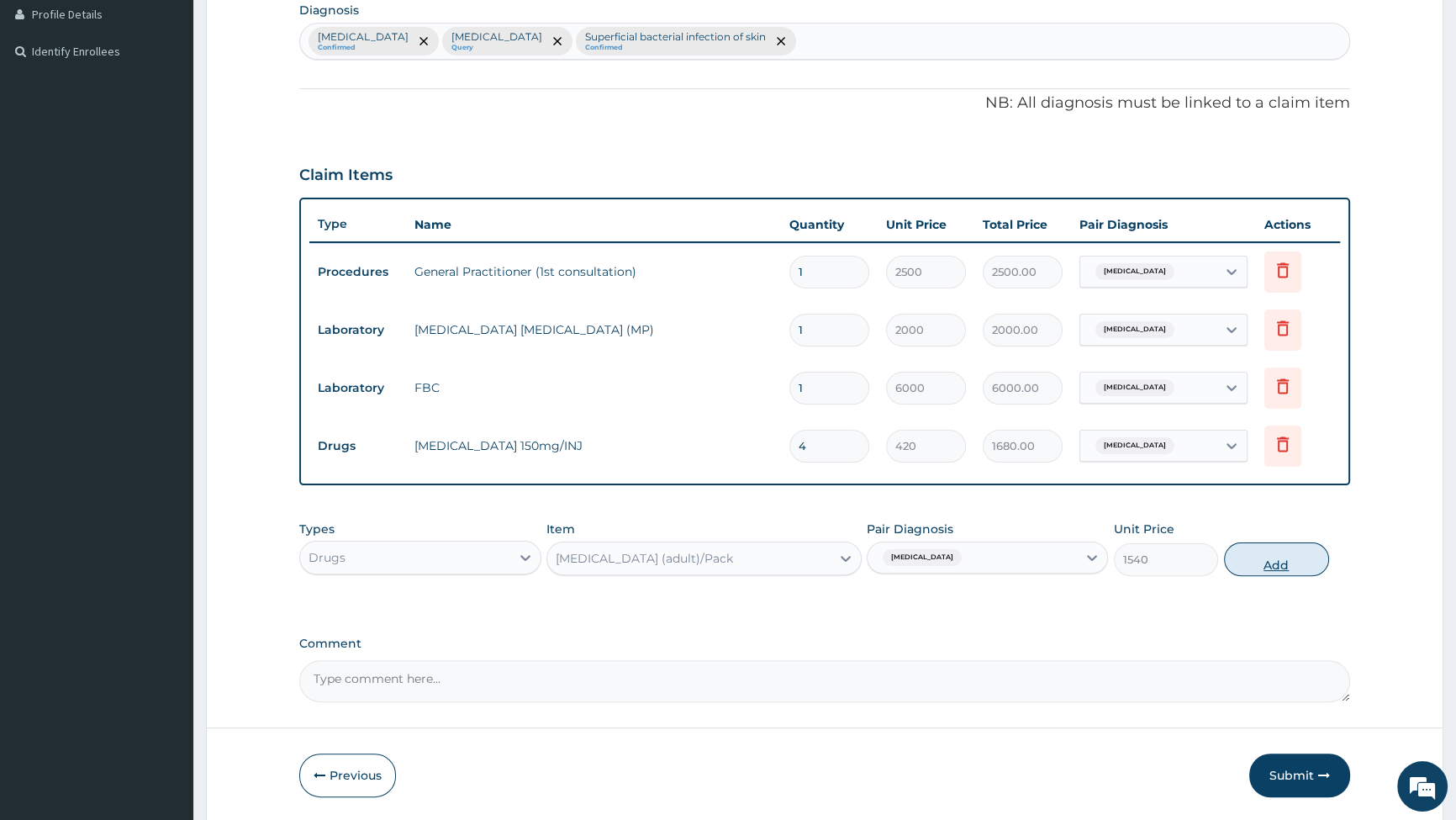
click at [1275, 560] on button "Add" at bounding box center [1277, 559] width 105 height 33
type input "0"
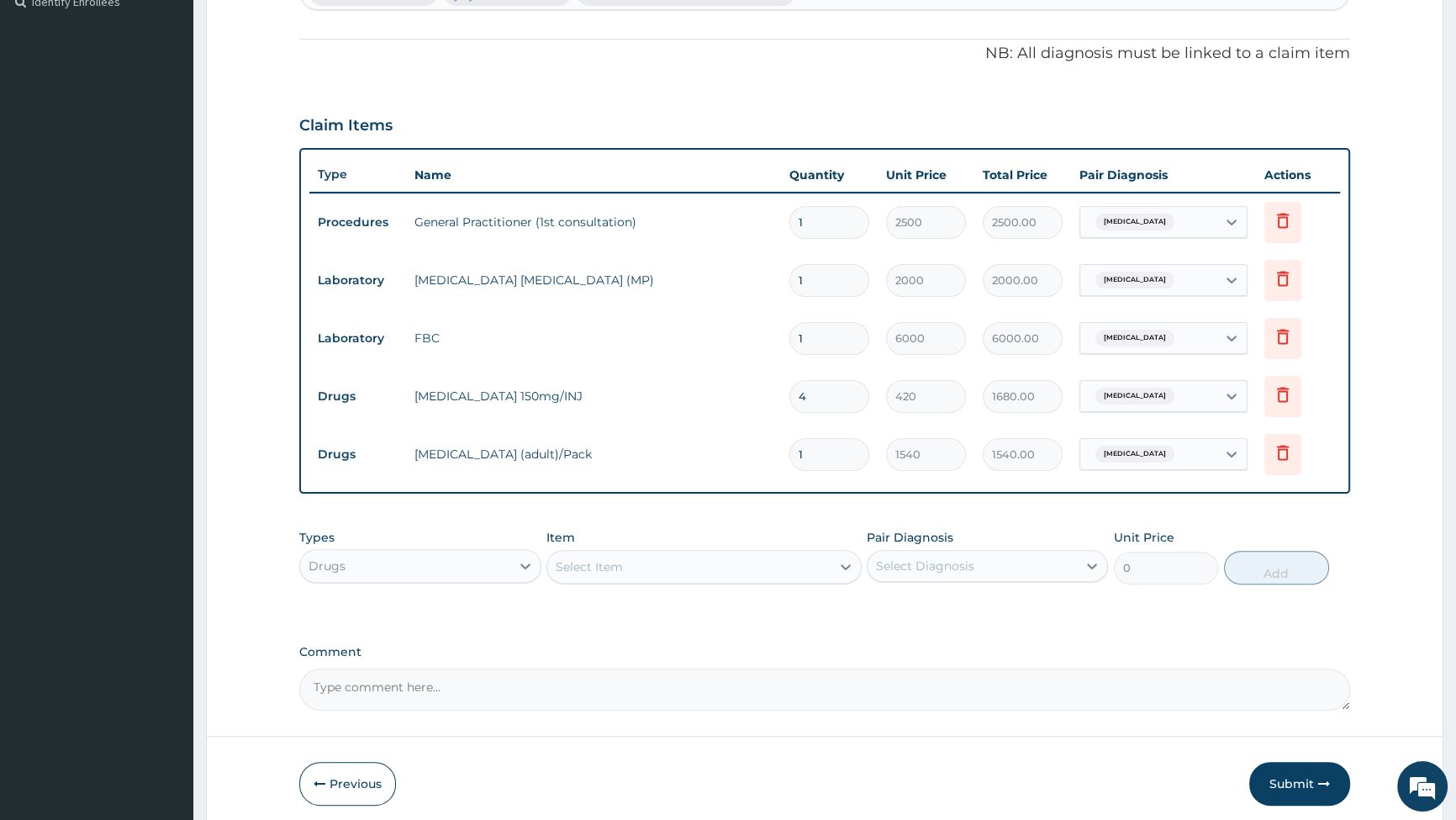
scroll to position [504, 0]
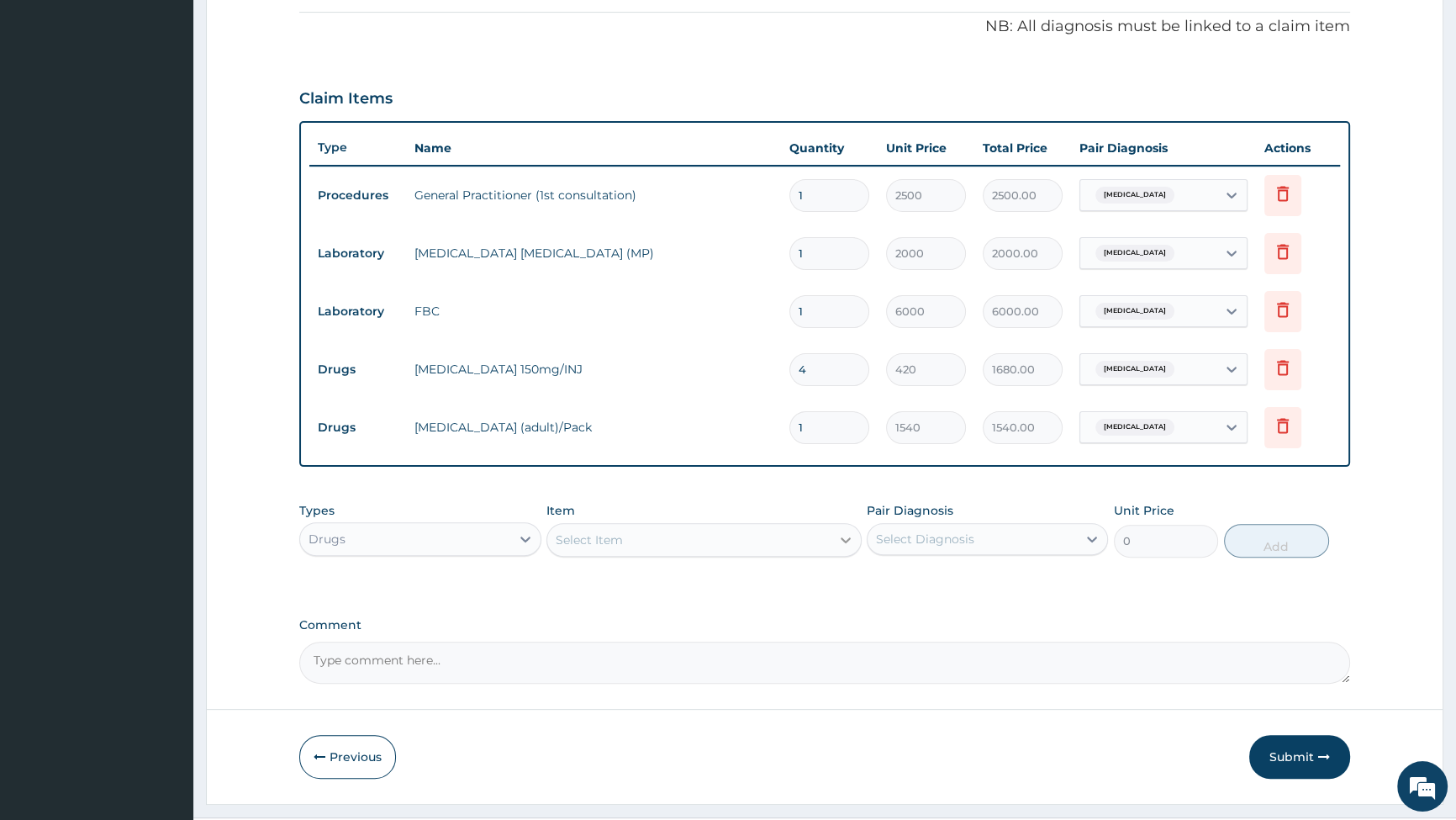
click at [832, 542] on div at bounding box center [846, 539] width 31 height 31
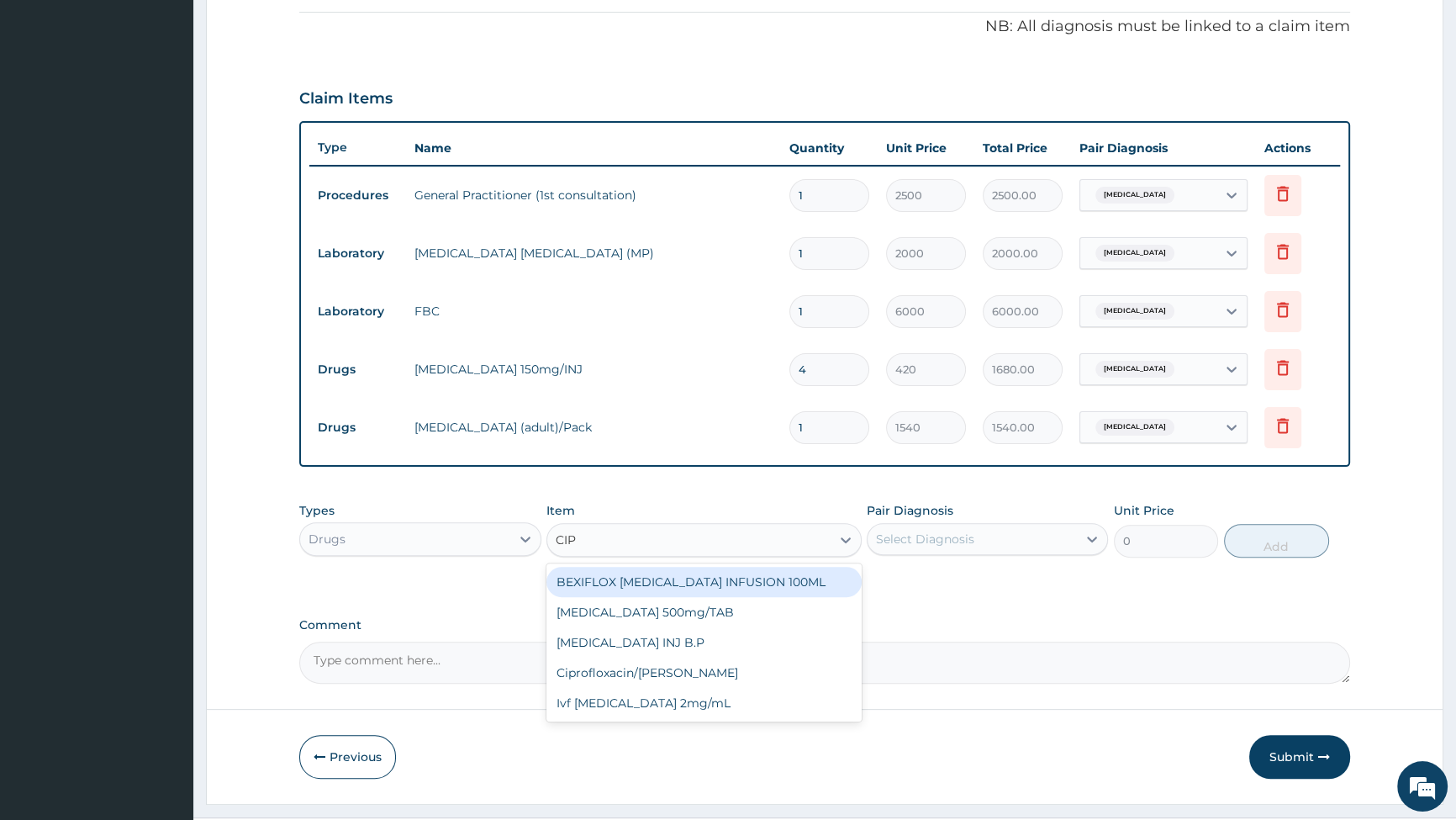
type input "CIPR"
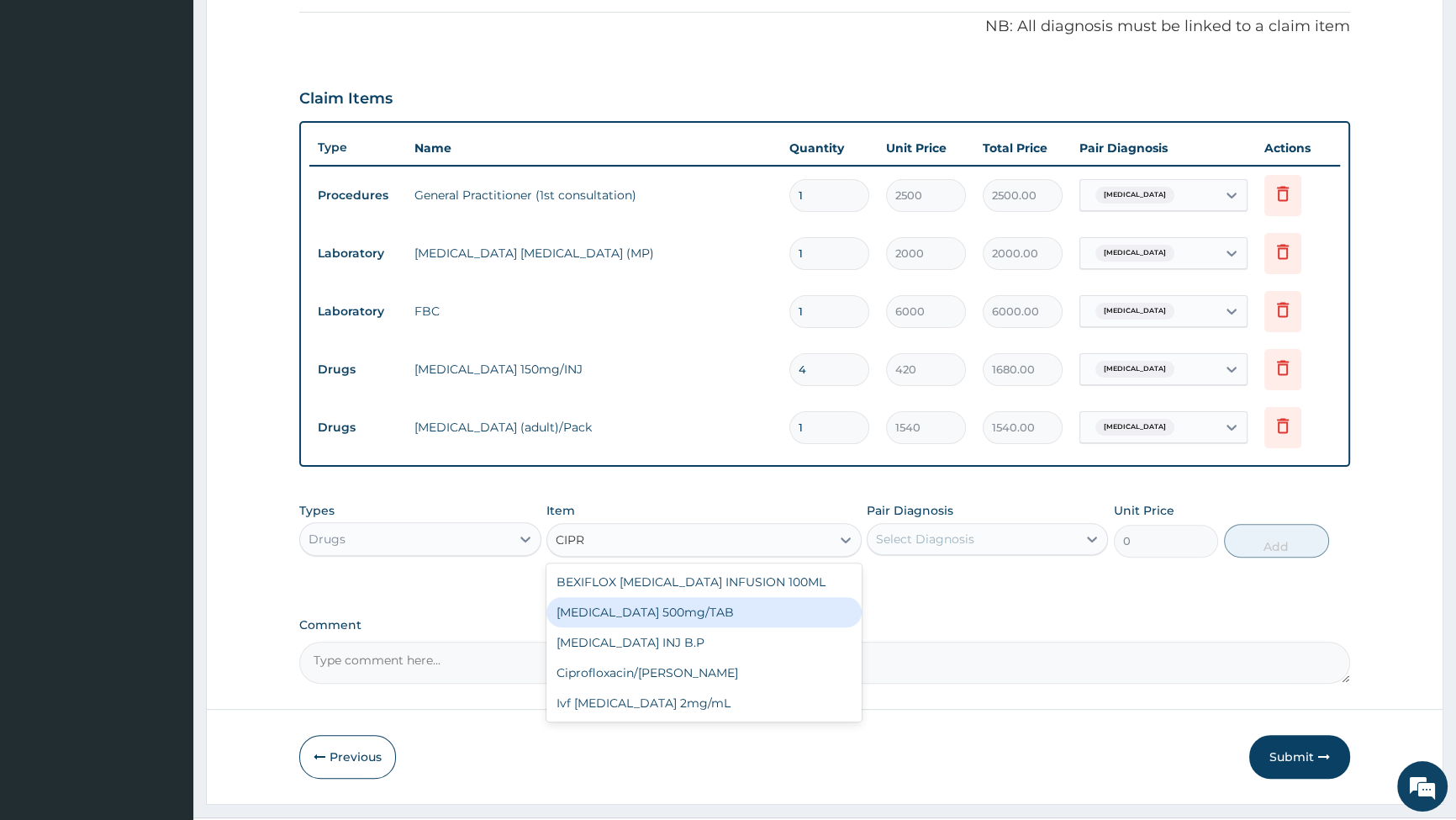
click at [641, 621] on div "[MEDICAL_DATA] 500mg/TAB" at bounding box center [704, 612] width 315 height 31
type input "91"
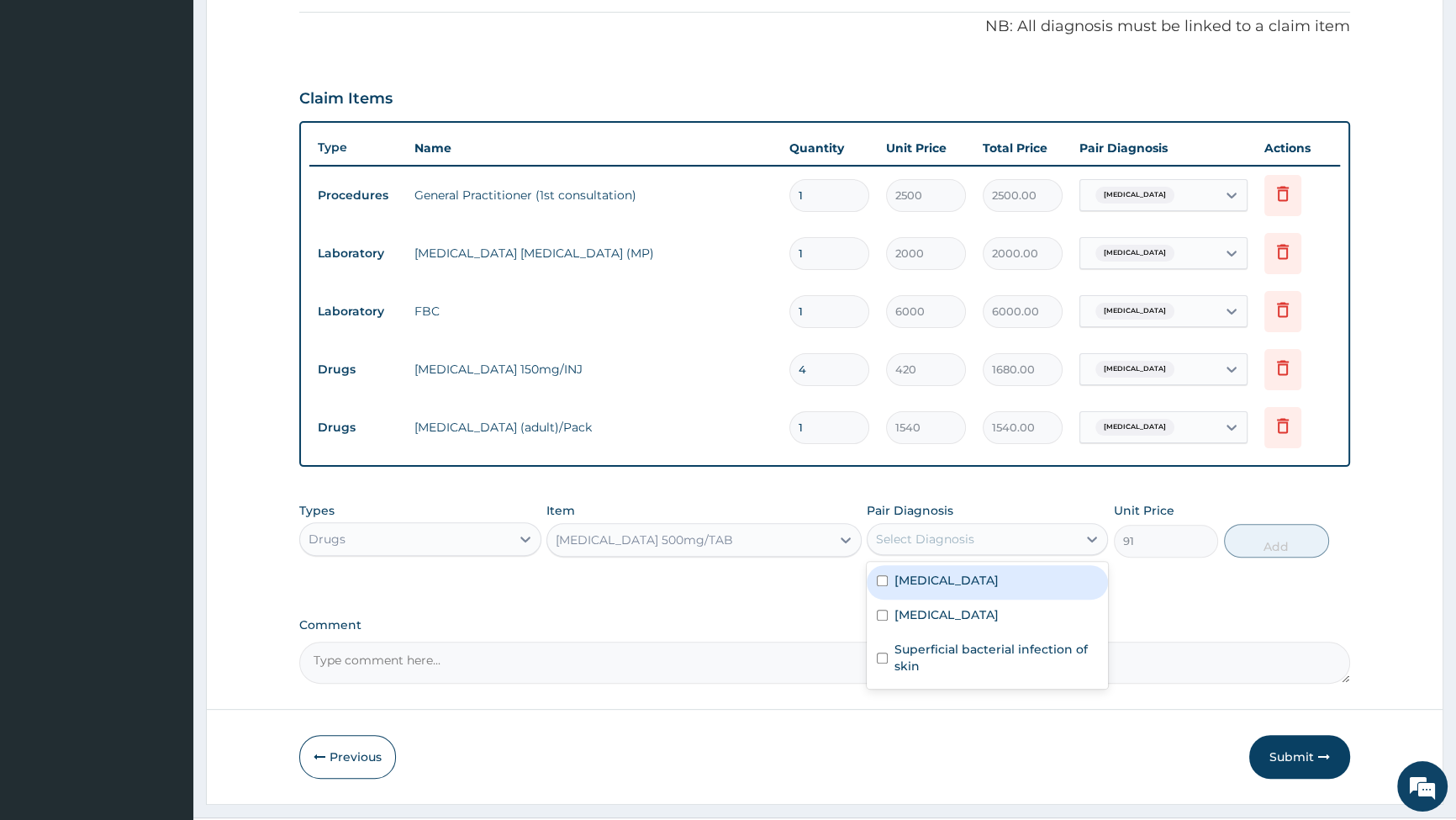
click at [1044, 536] on div "Select Diagnosis" at bounding box center [973, 539] width 210 height 27
click at [879, 617] on input "checkbox" at bounding box center [882, 615] width 11 height 11
checkbox input "true"
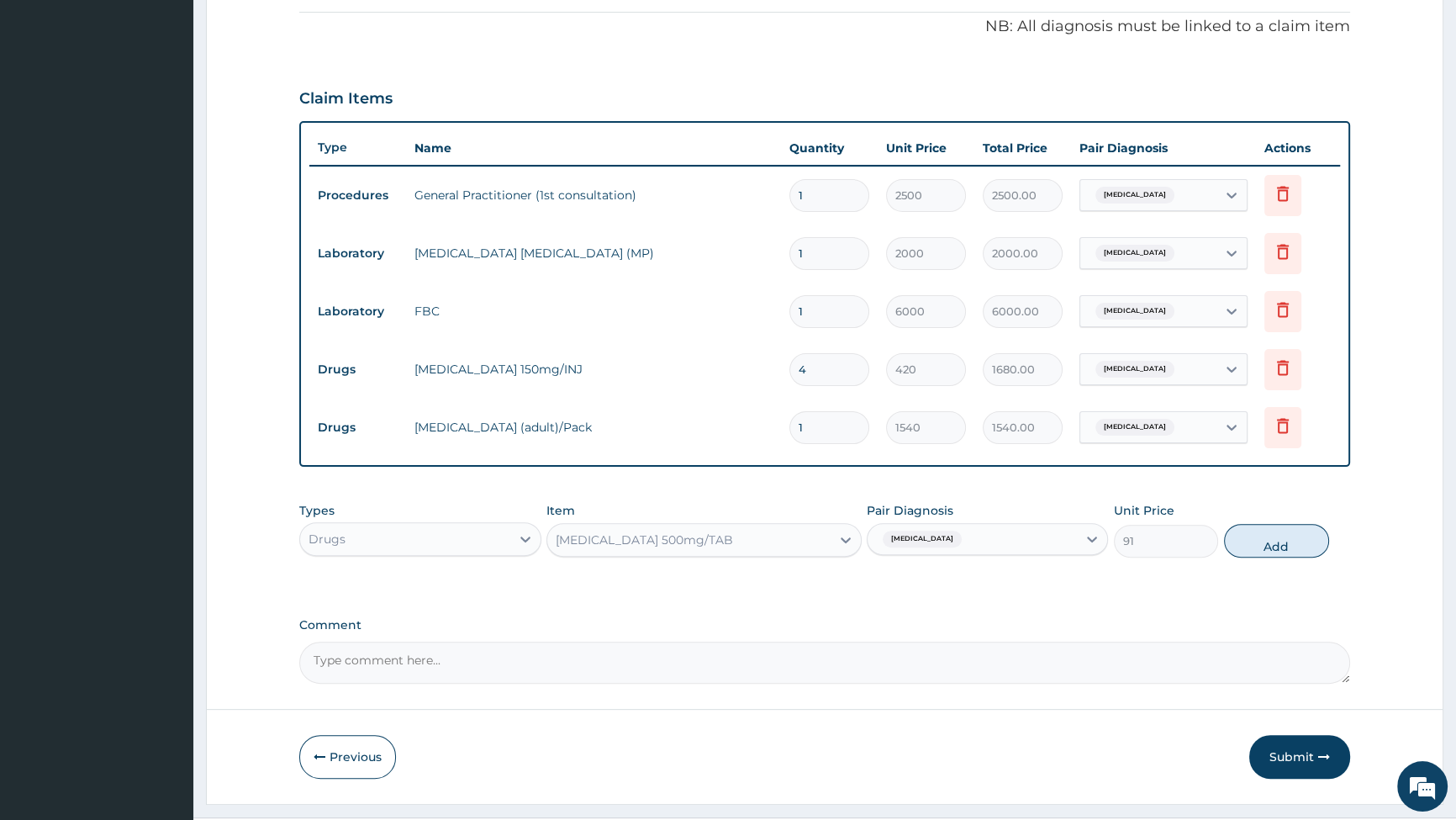
click at [1264, 540] on button "Add" at bounding box center [1277, 540] width 105 height 33
type input "0"
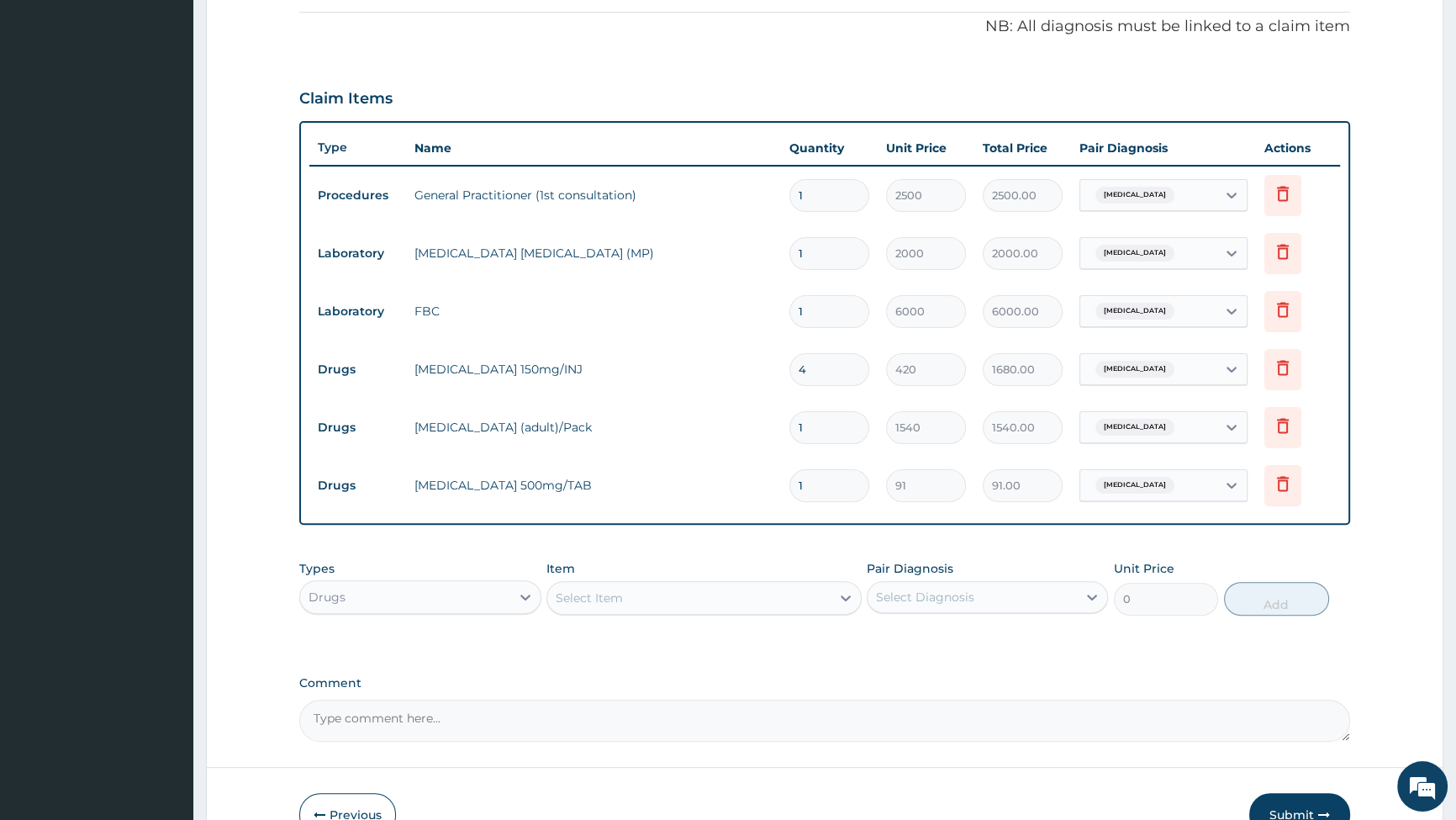
click at [831, 490] on input "1" at bounding box center [829, 486] width 80 height 33
type input "10"
type input "910.00"
type input "10"
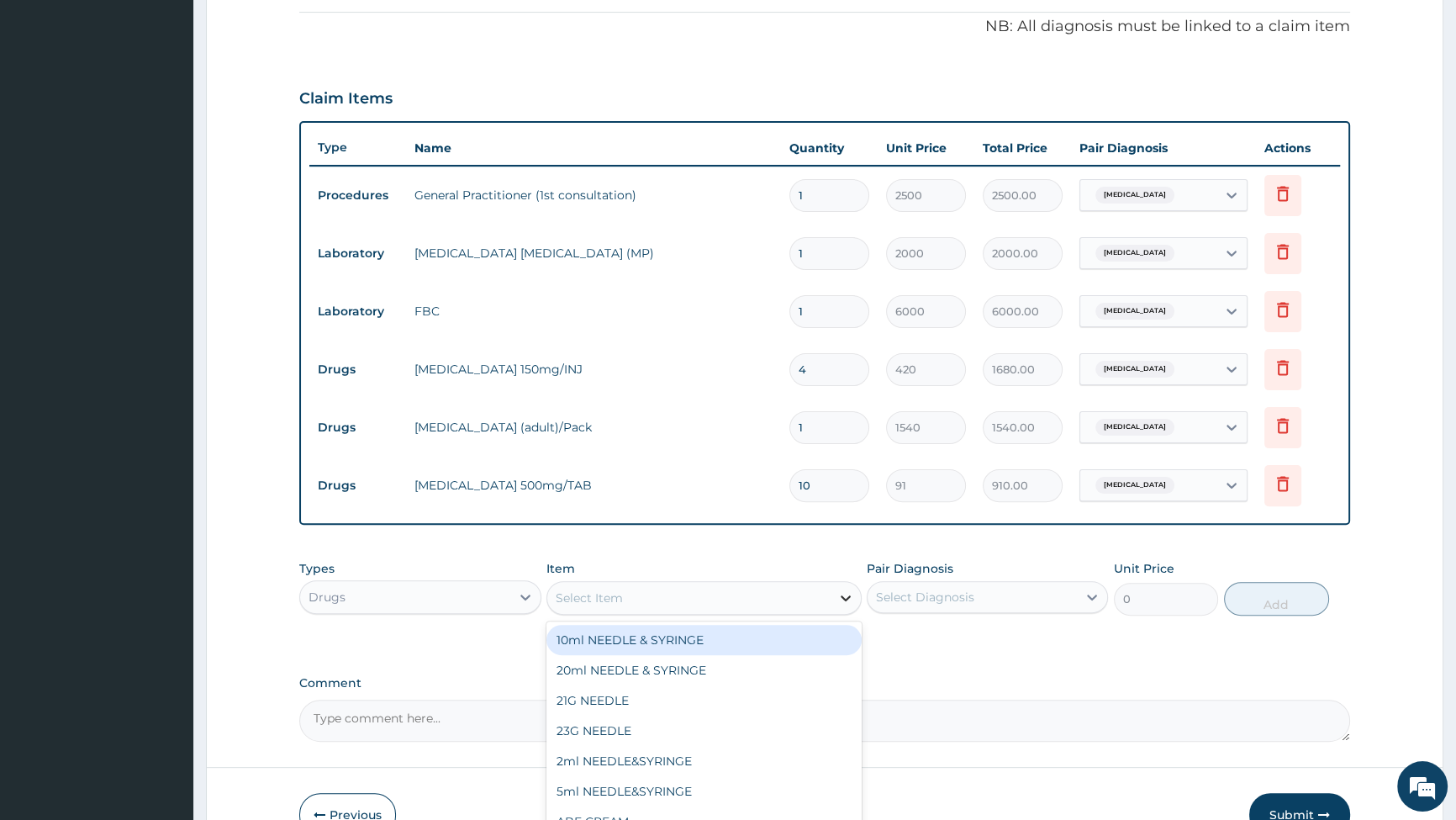
click at [835, 598] on div at bounding box center [846, 598] width 31 height 31
type input "PIRIT"
click at [603, 637] on div "Piriton 4mg/Tab" at bounding box center [704, 640] width 315 height 31
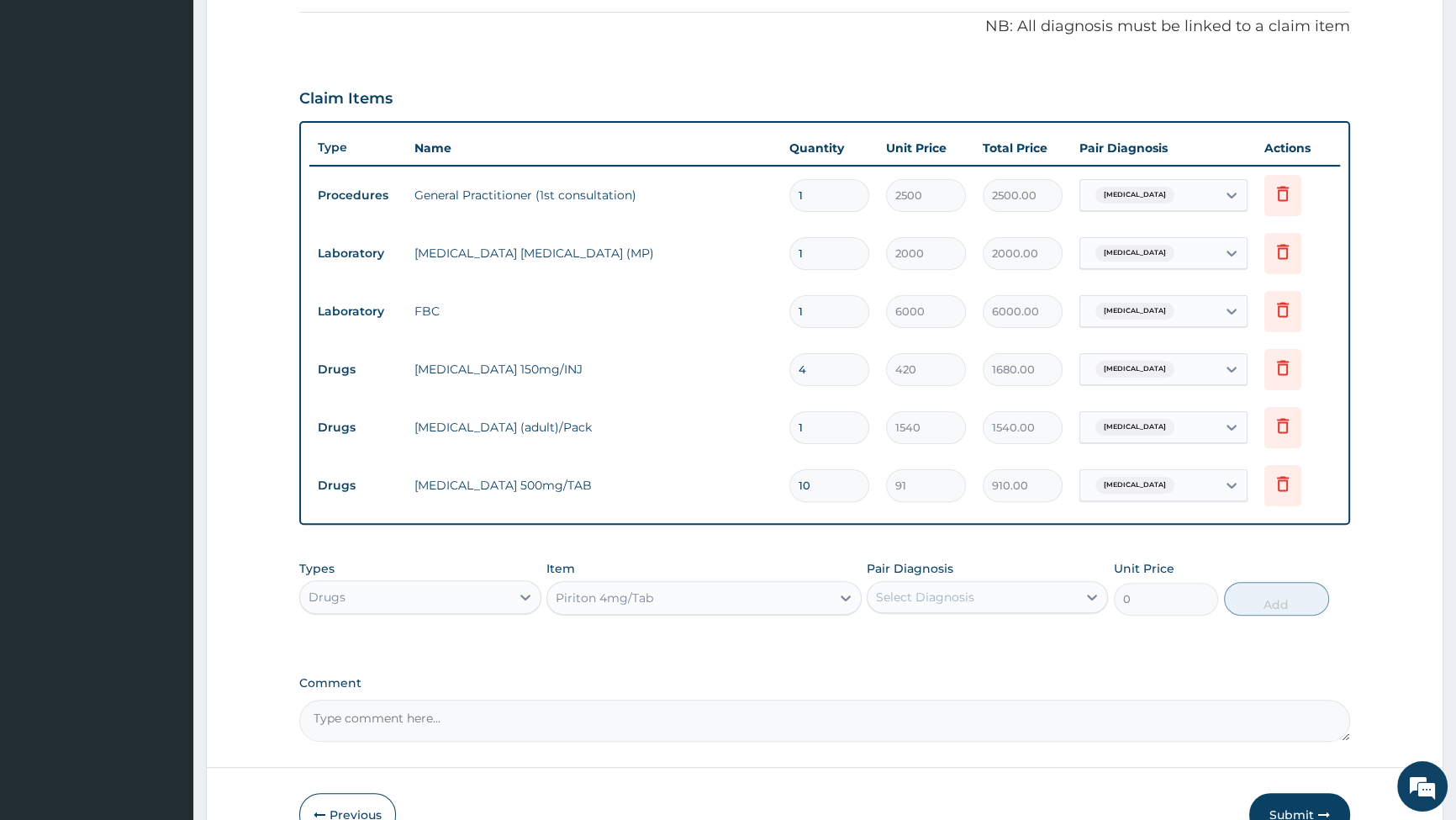
type input "21"
click at [996, 593] on div "Select Diagnosis" at bounding box center [973, 597] width 210 height 27
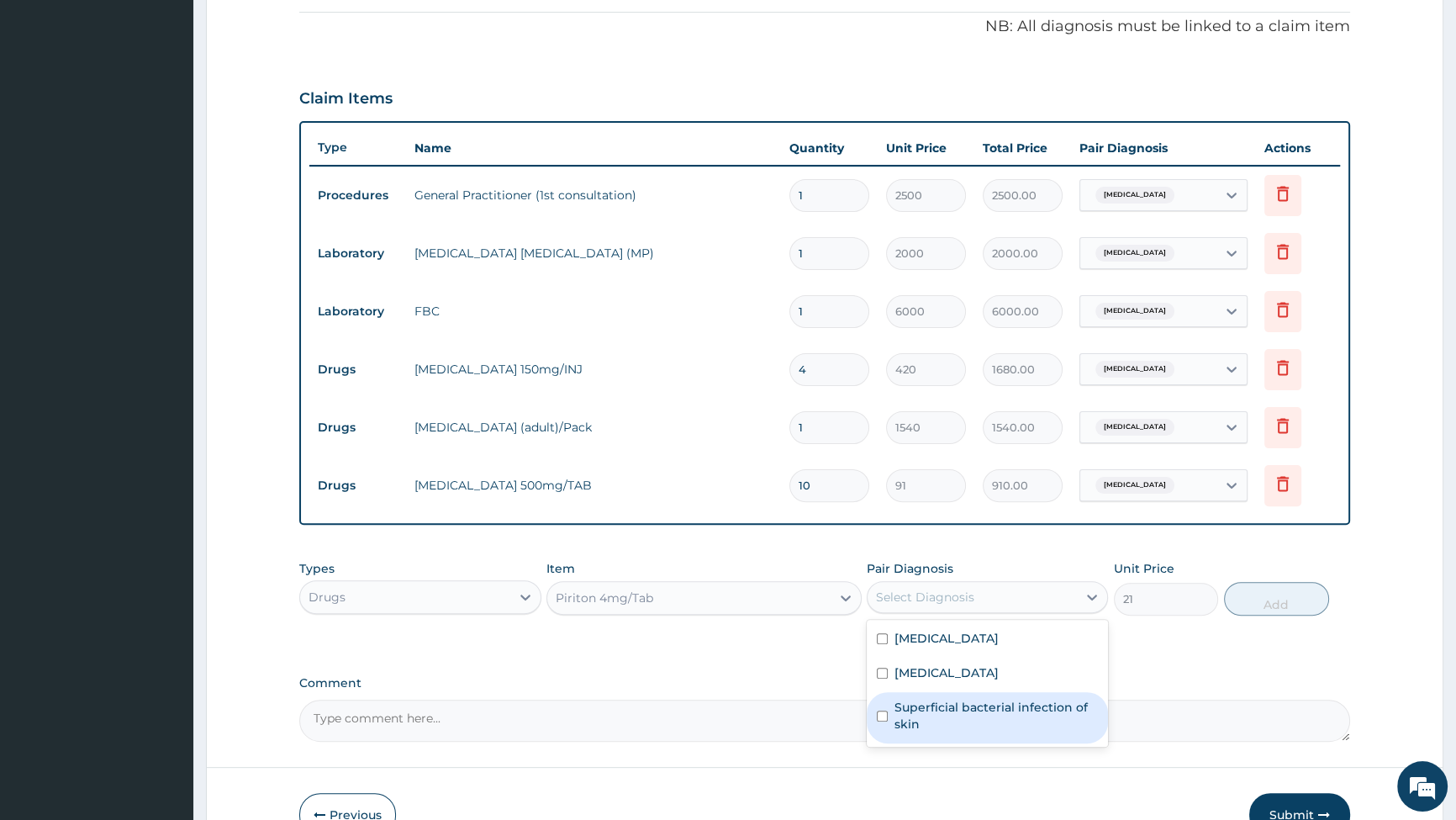
click at [877, 712] on input "checkbox" at bounding box center [882, 716] width 11 height 11
checkbox input "true"
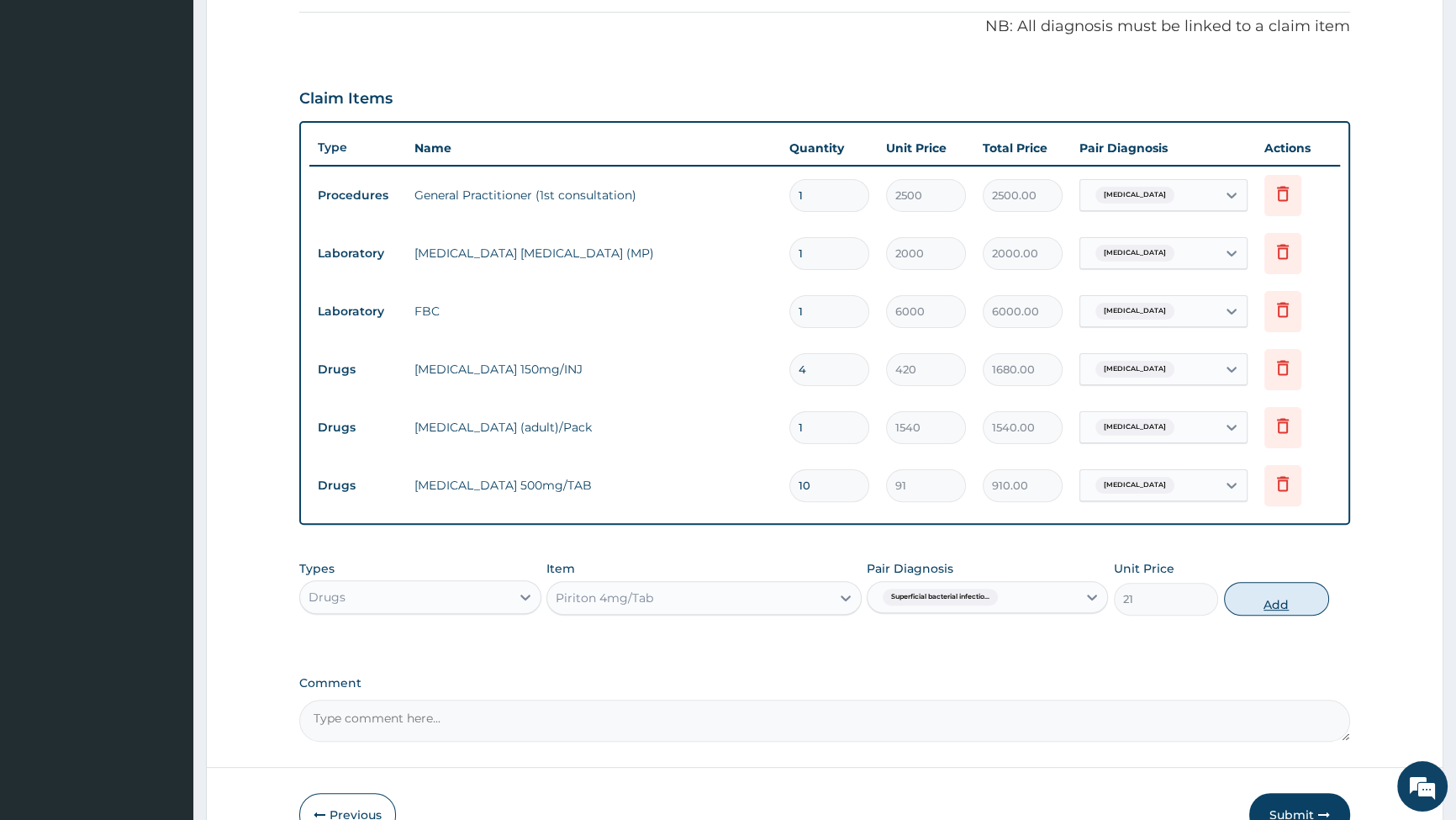
click at [1292, 604] on button "Add" at bounding box center [1277, 599] width 105 height 33
type input "0"
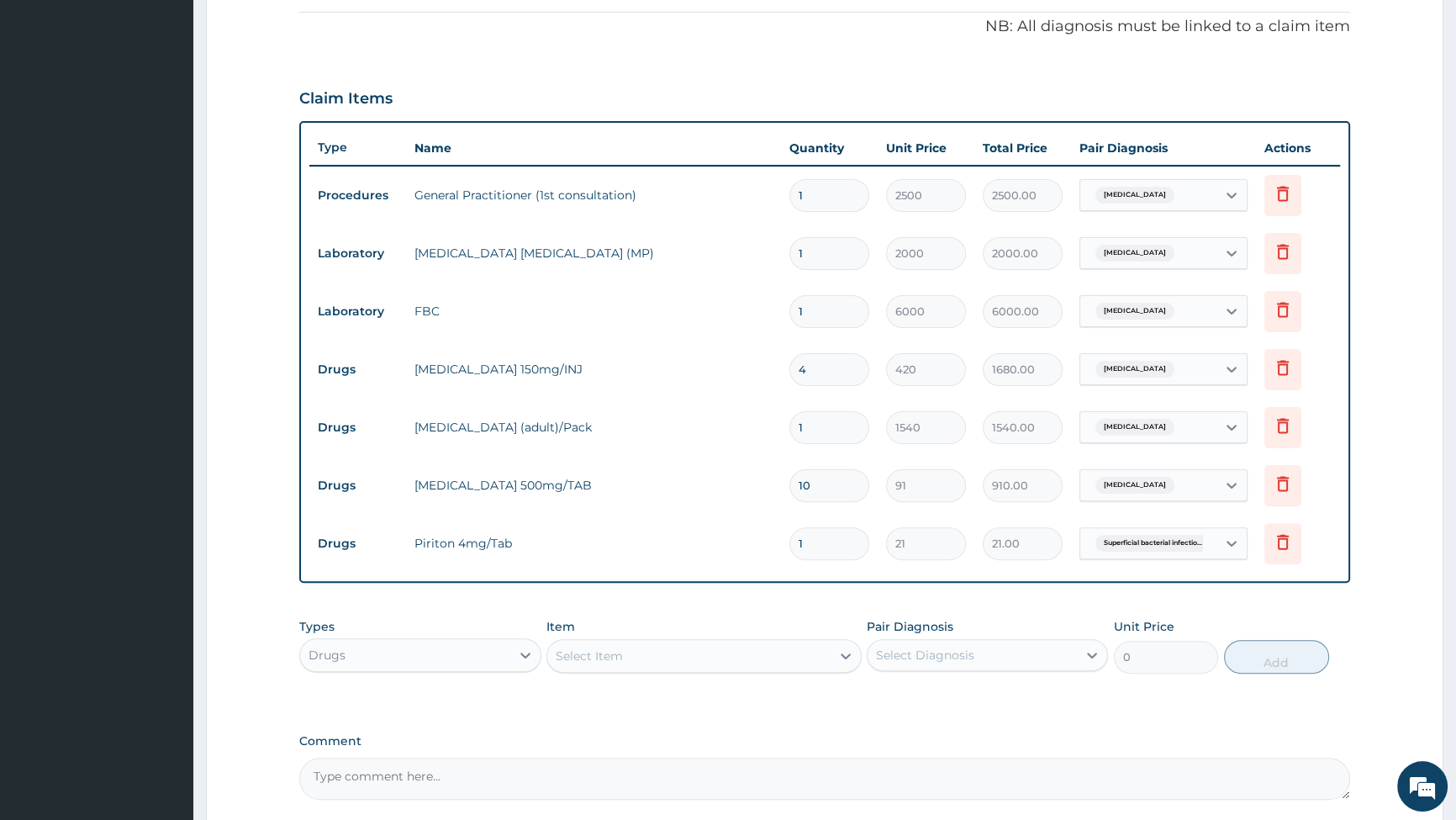
type input "10"
type input "210.00"
type input "10"
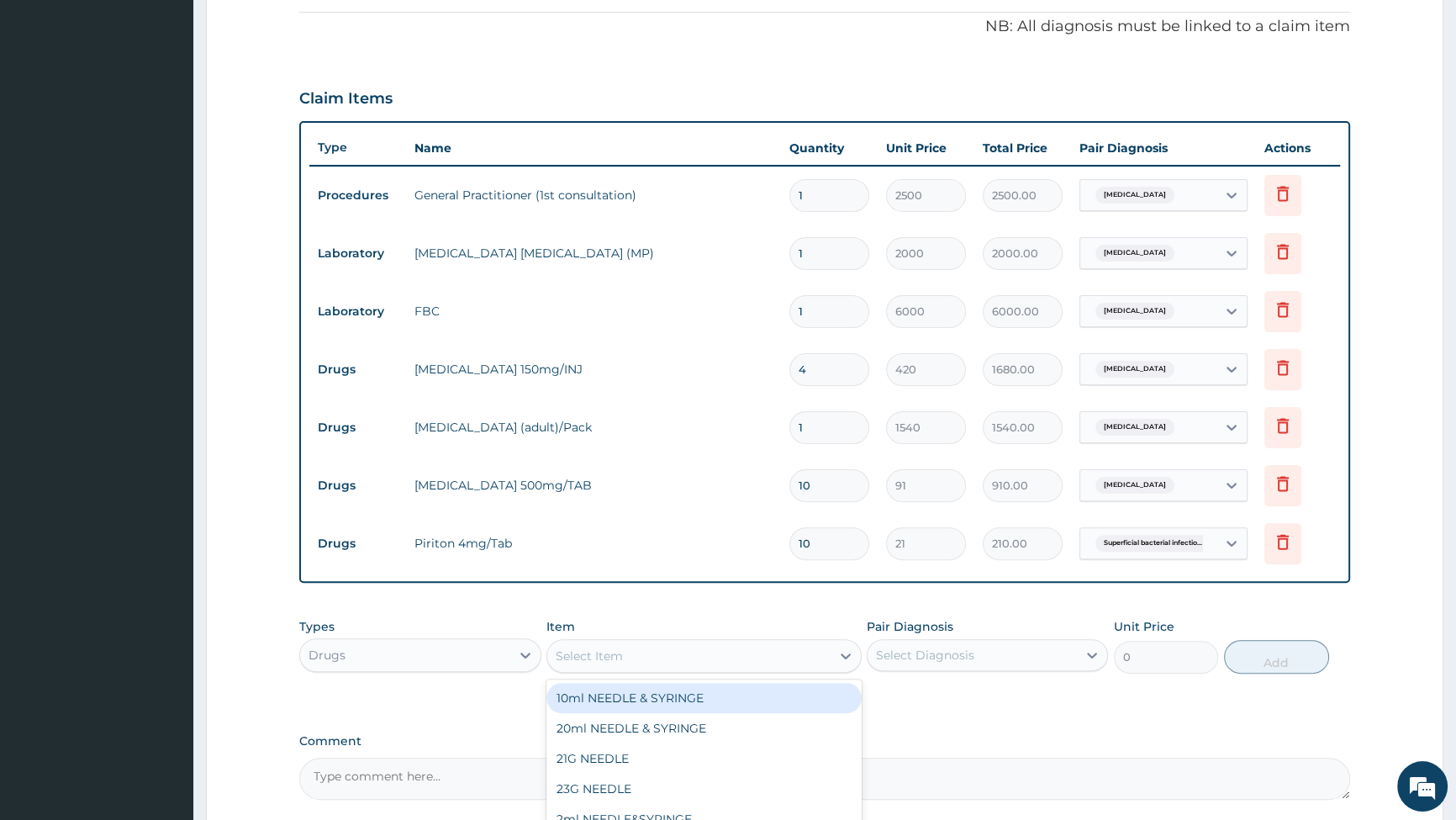
click at [791, 661] on div "Select Item" at bounding box center [689, 656] width 283 height 27
type input "CLOT"
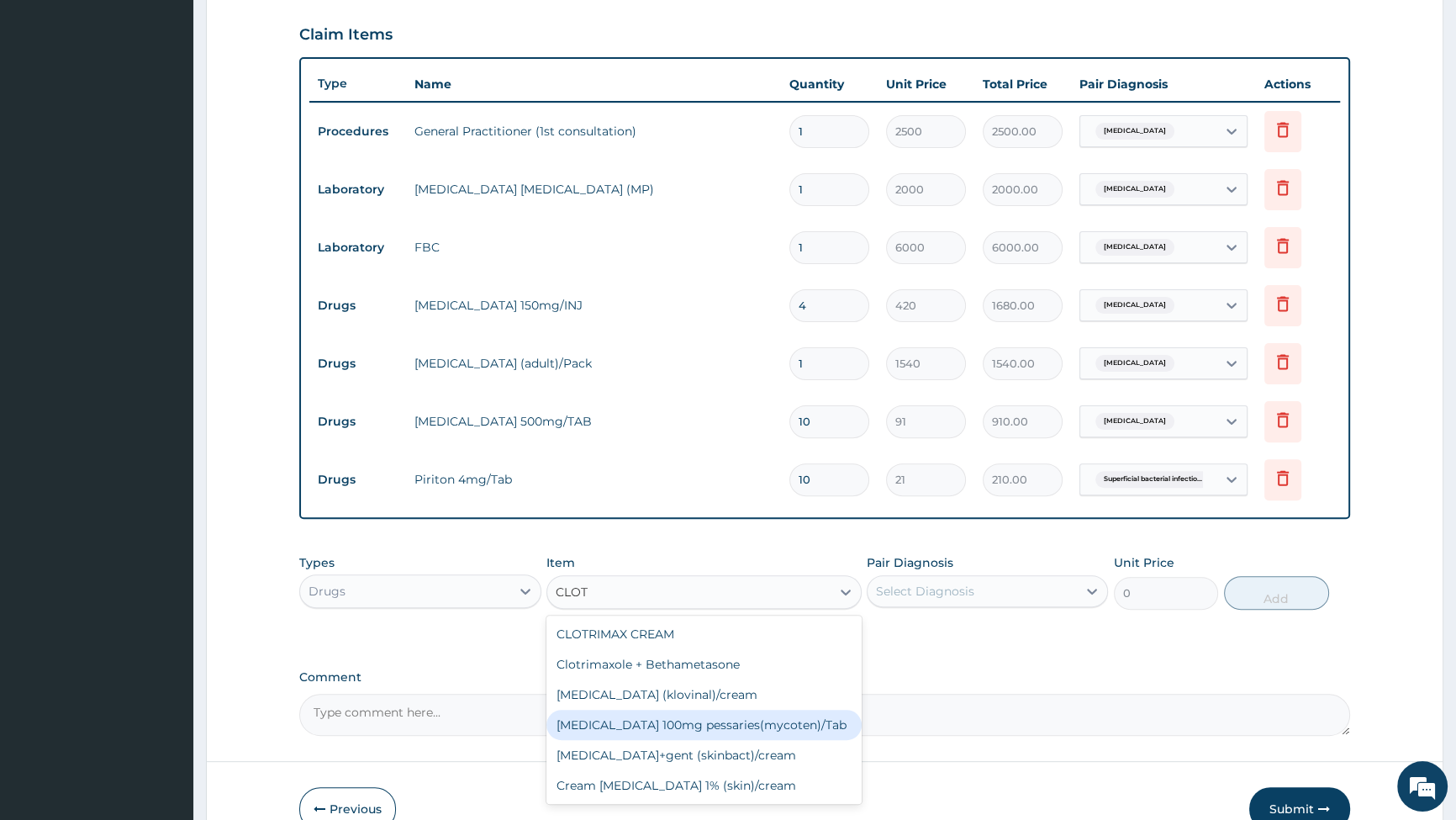
scroll to position [657, 0]
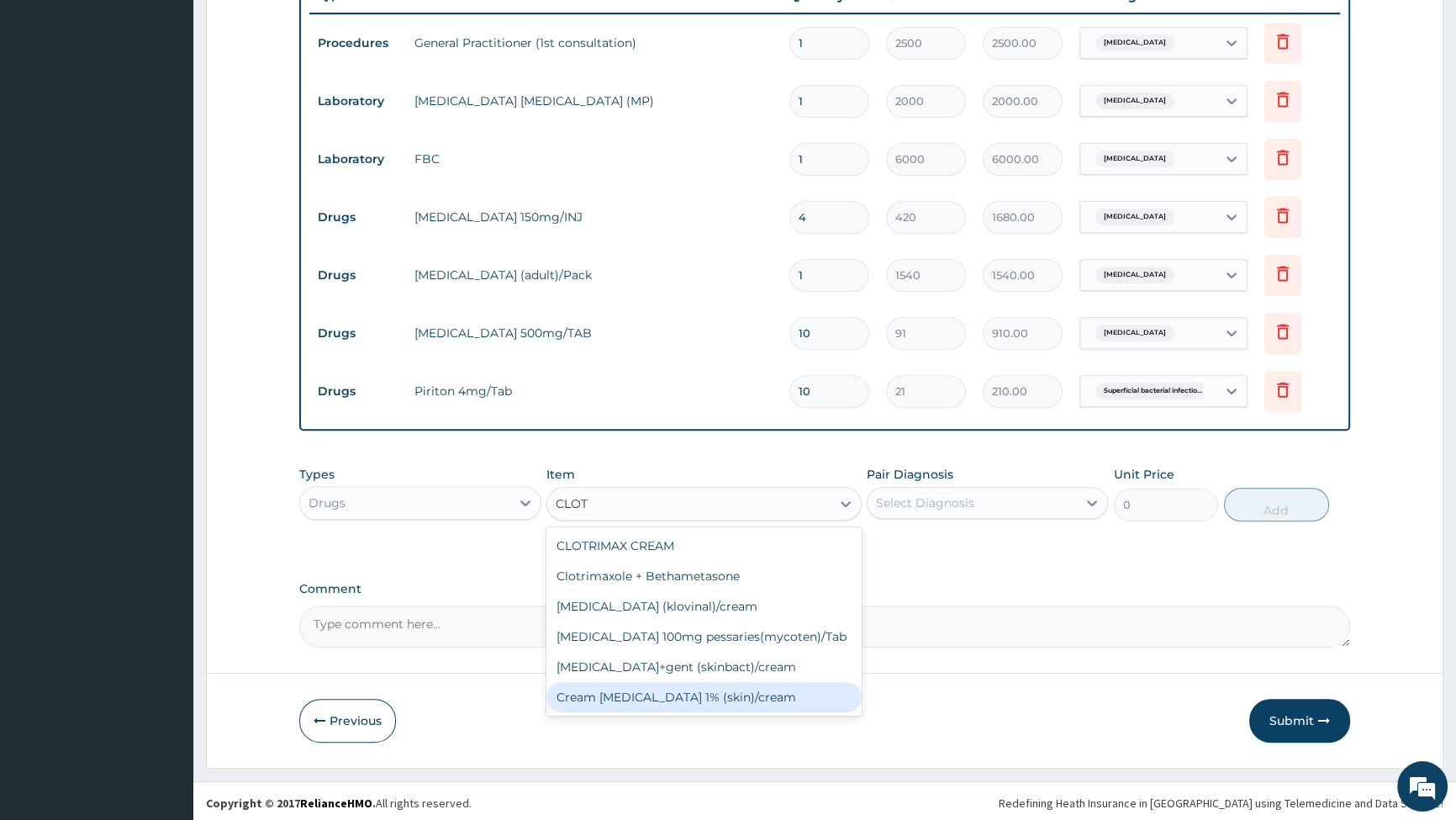
click at [664, 698] on div "Cream [MEDICAL_DATA] 1% (skin)/cream" at bounding box center [704, 697] width 315 height 31
type input "560"
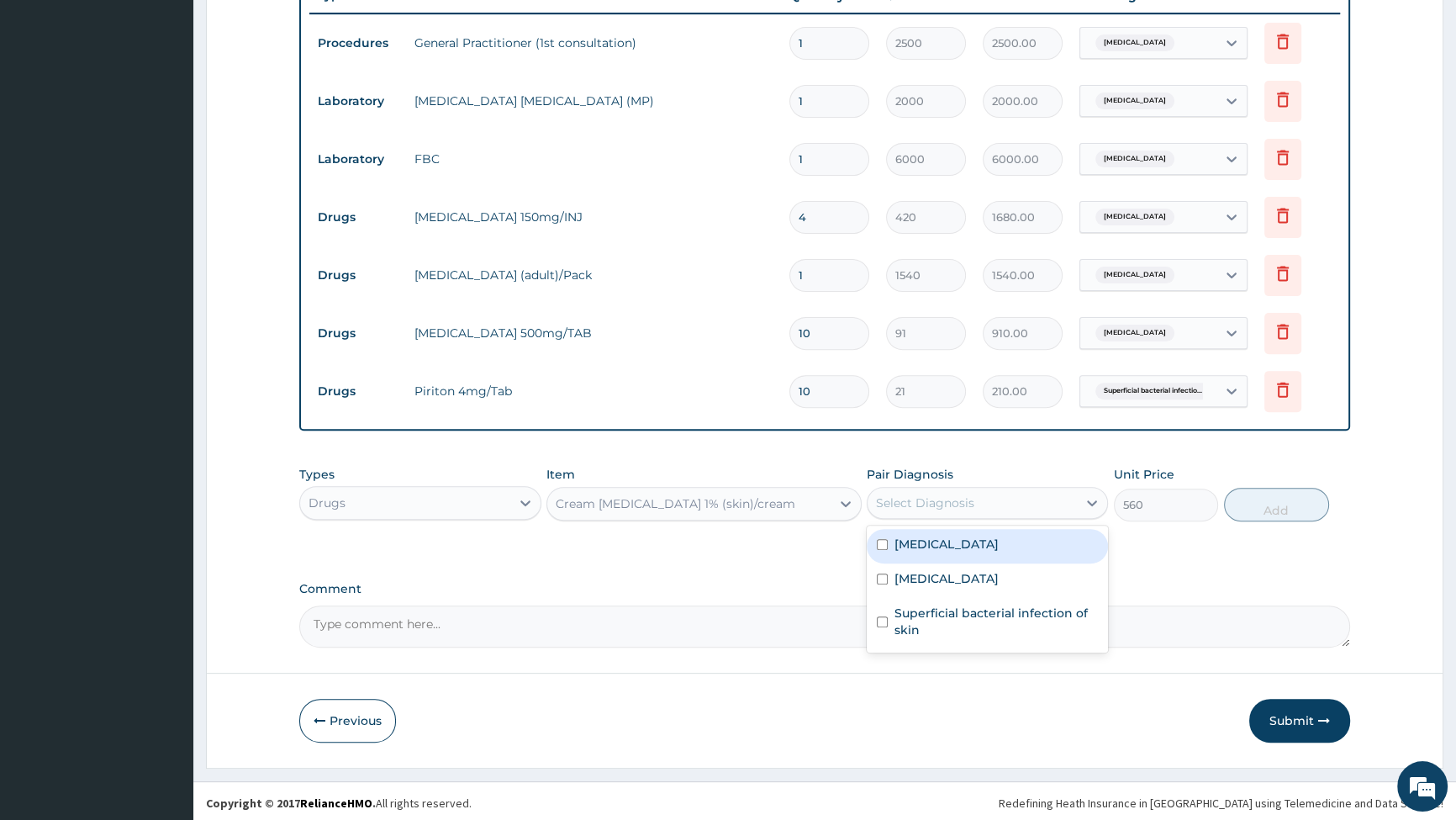
click at [987, 504] on div "Select Diagnosis" at bounding box center [973, 503] width 210 height 27
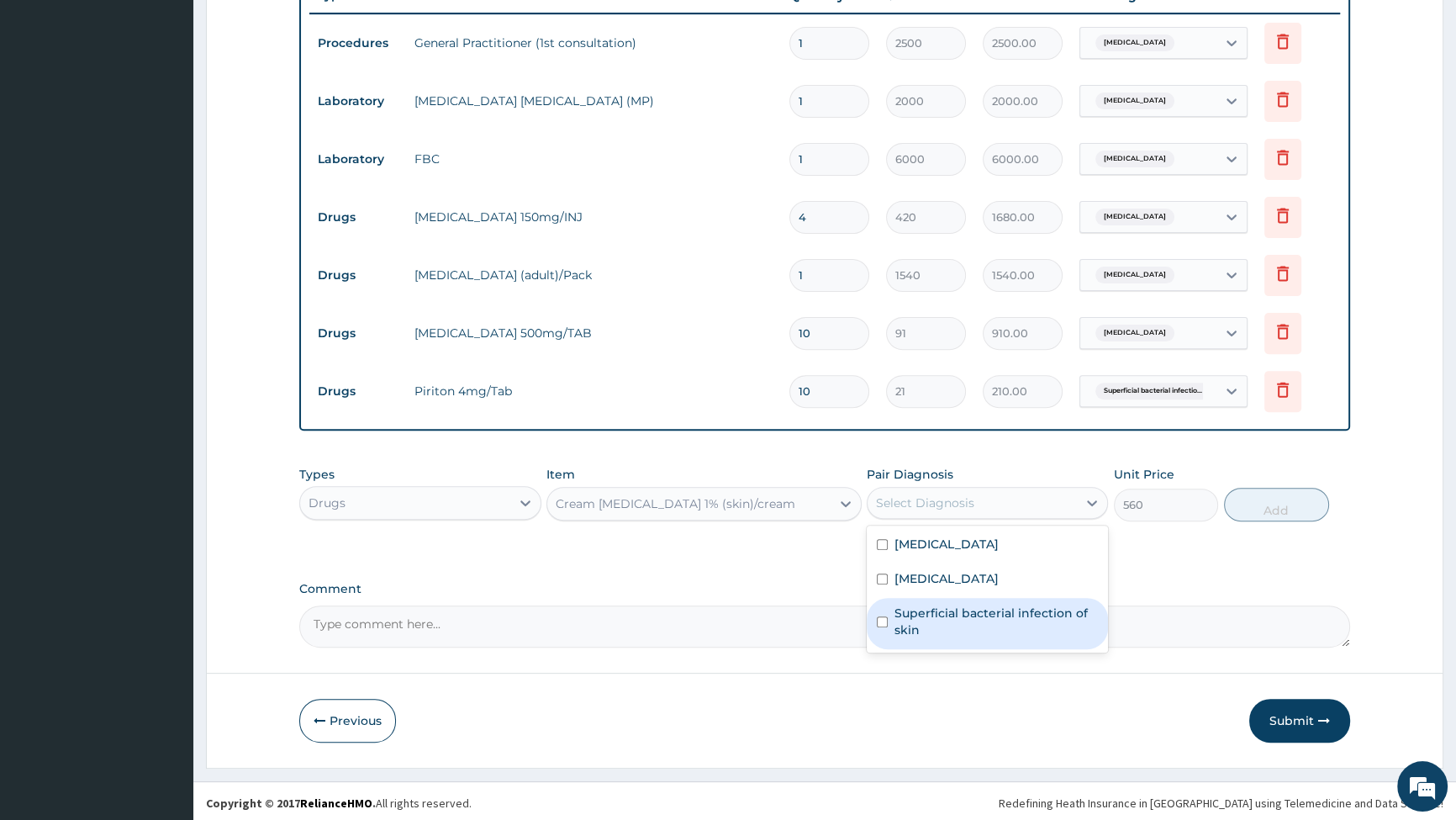
click at [883, 619] on input "checkbox" at bounding box center [882, 622] width 11 height 11
checkbox input "true"
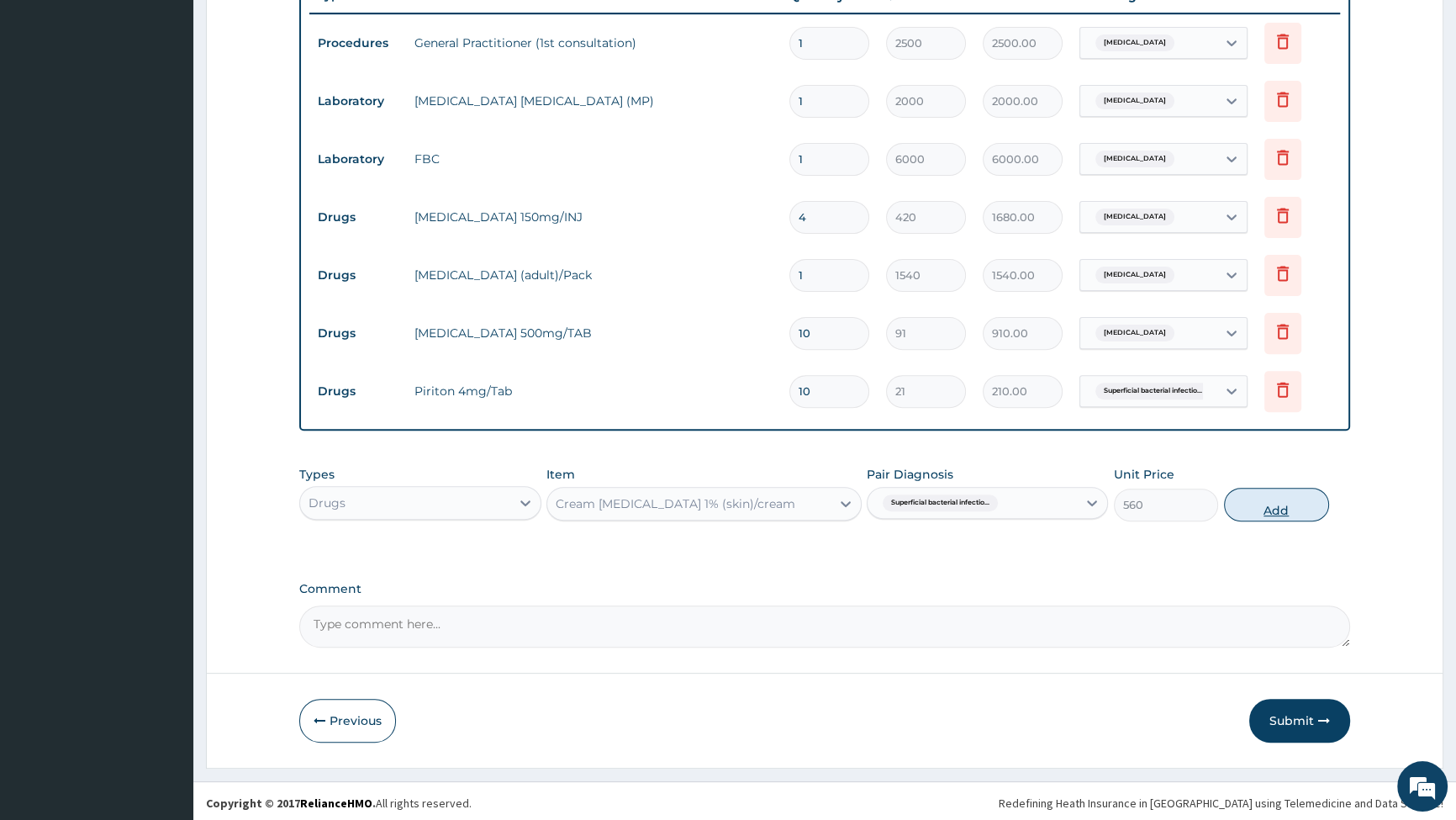
click at [1265, 509] on button "Add" at bounding box center [1277, 504] width 105 height 33
type input "0"
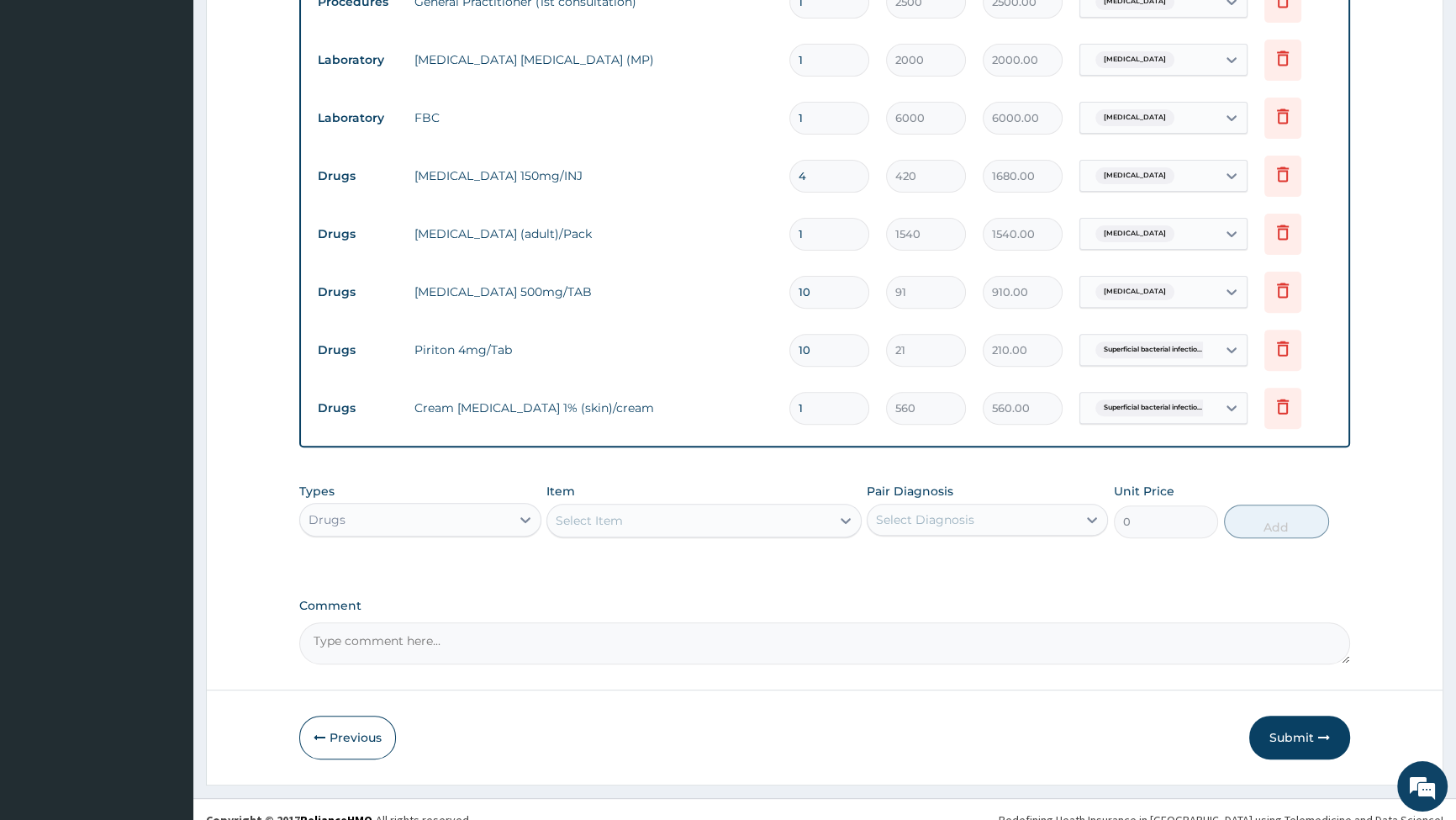
scroll to position [720, 0]
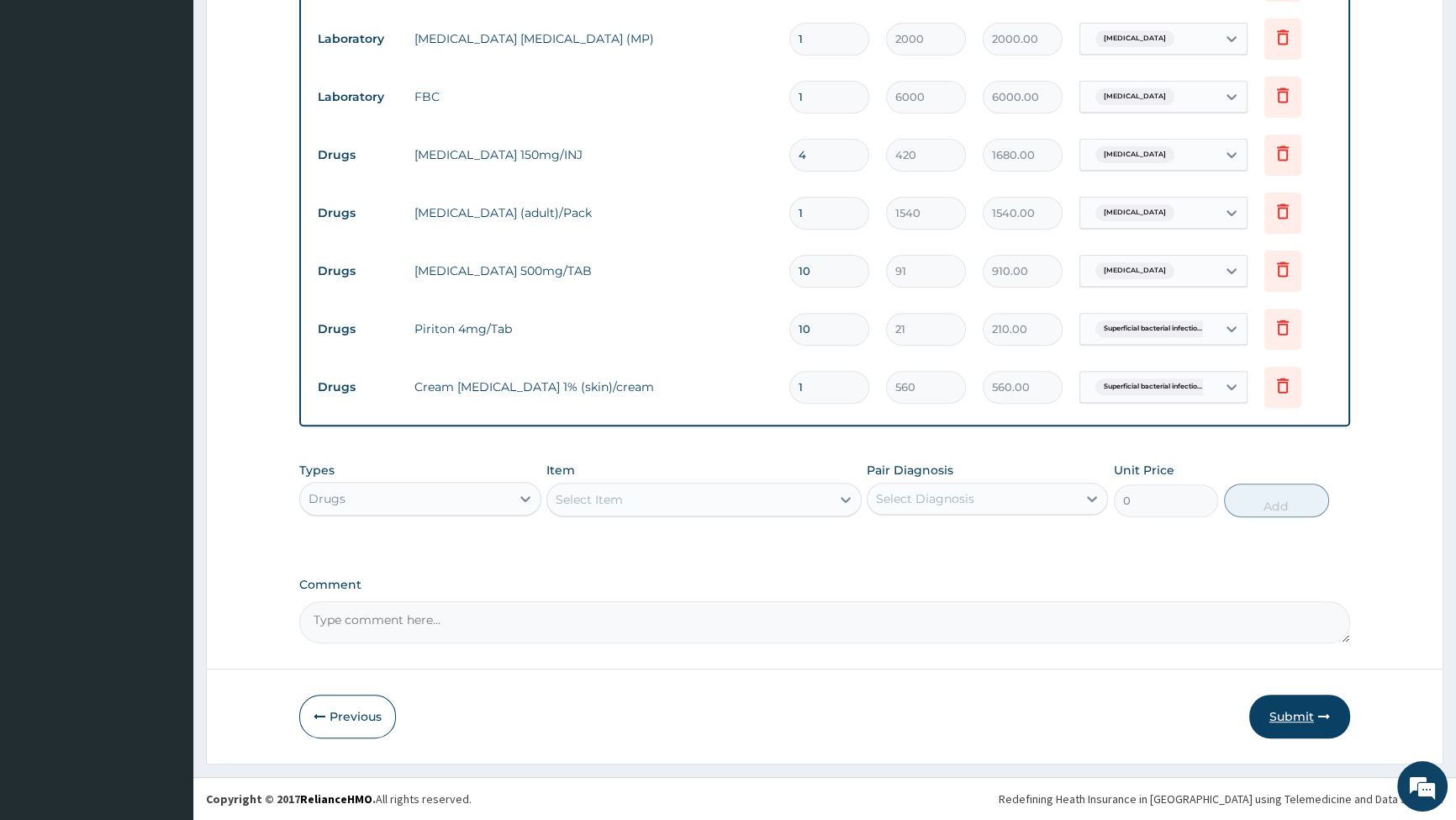
click at [1312, 723] on button "Submit" at bounding box center [1300, 717] width 101 height 44
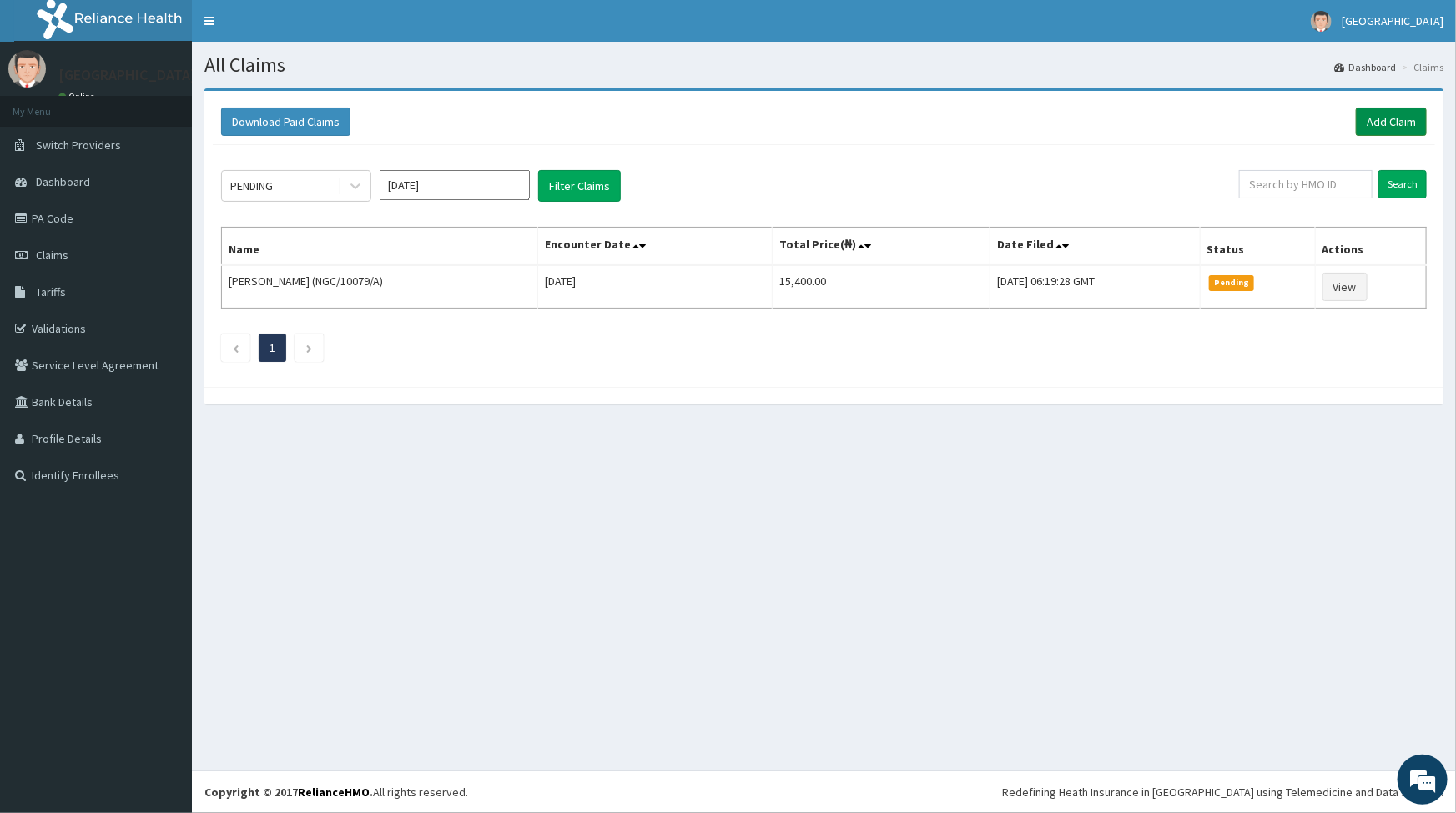
click at [1402, 125] on link "Add Claim" at bounding box center [1391, 121] width 71 height 29
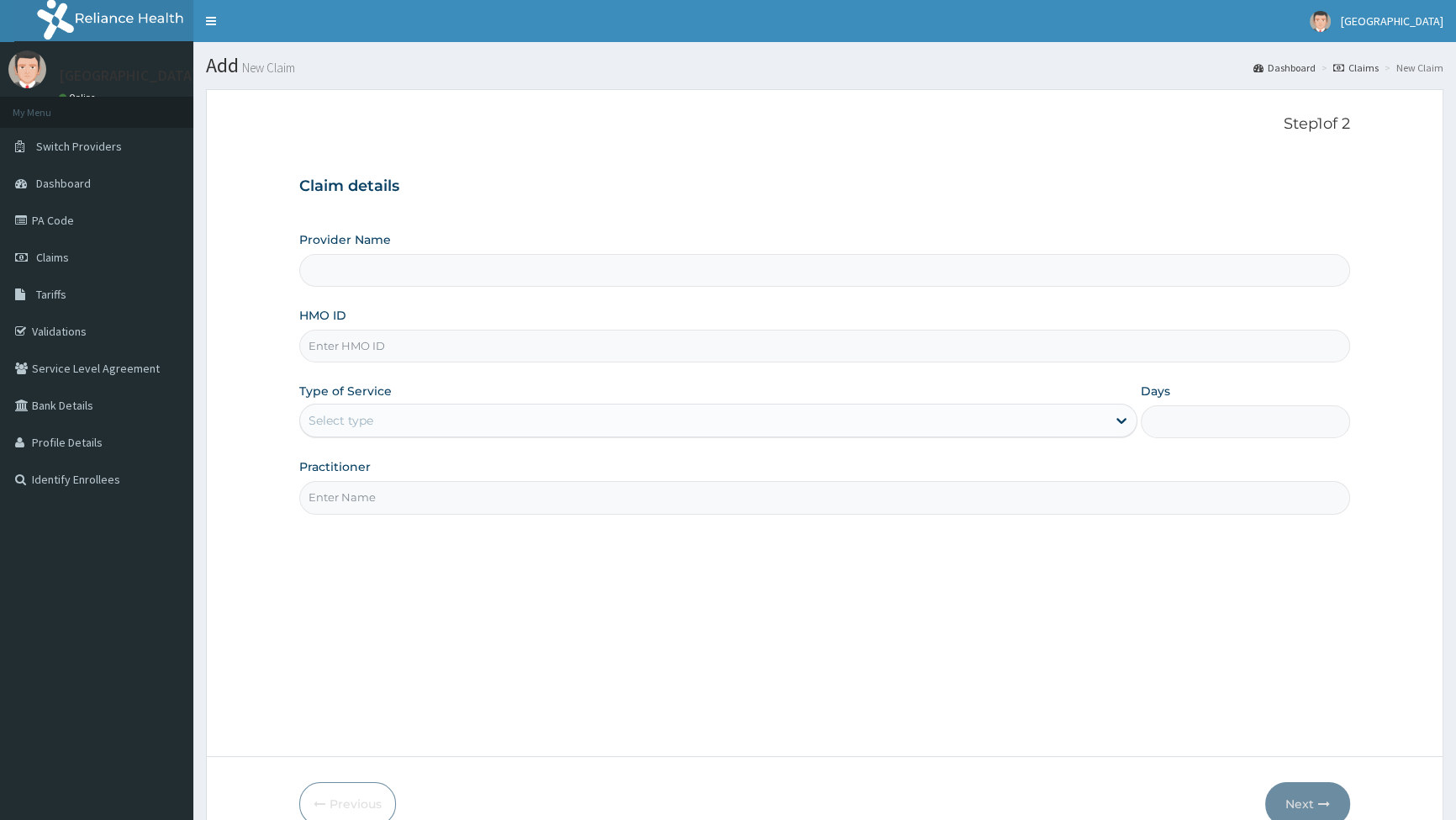
drag, startPoint x: 0, startPoint y: 0, endPoint x: 361, endPoint y: 348, distance: 501.4
click at [361, 348] on input "HMO ID" at bounding box center [825, 346] width 1051 height 33
type input "DIS/10024"
type input "[GEOGRAPHIC_DATA]"
type input "DIS/10024/A"
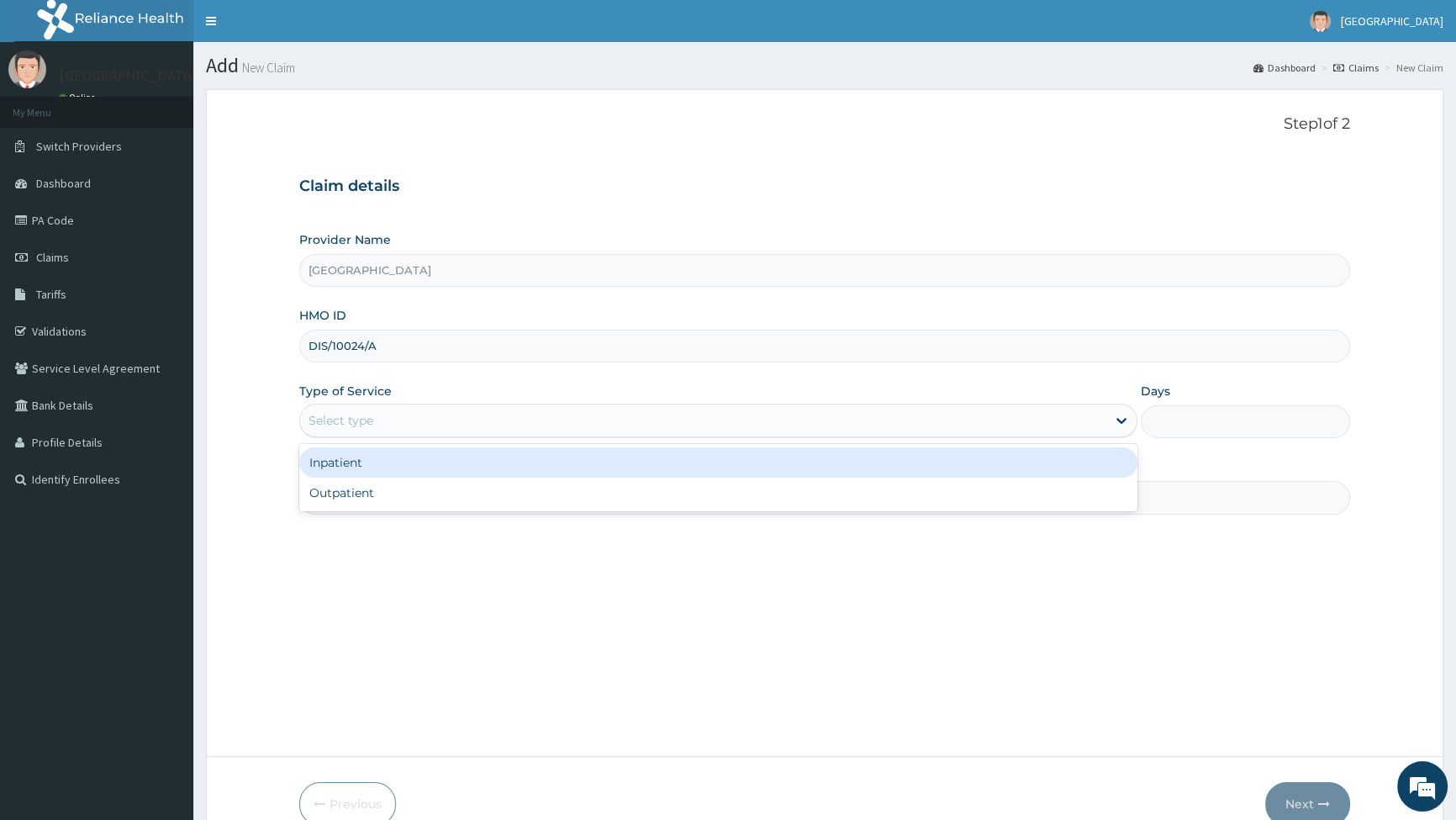
drag, startPoint x: 499, startPoint y: 415, endPoint x: 465, endPoint y: 477, distance: 70.7
click at [491, 427] on div "Select type" at bounding box center [703, 420] width 806 height 27
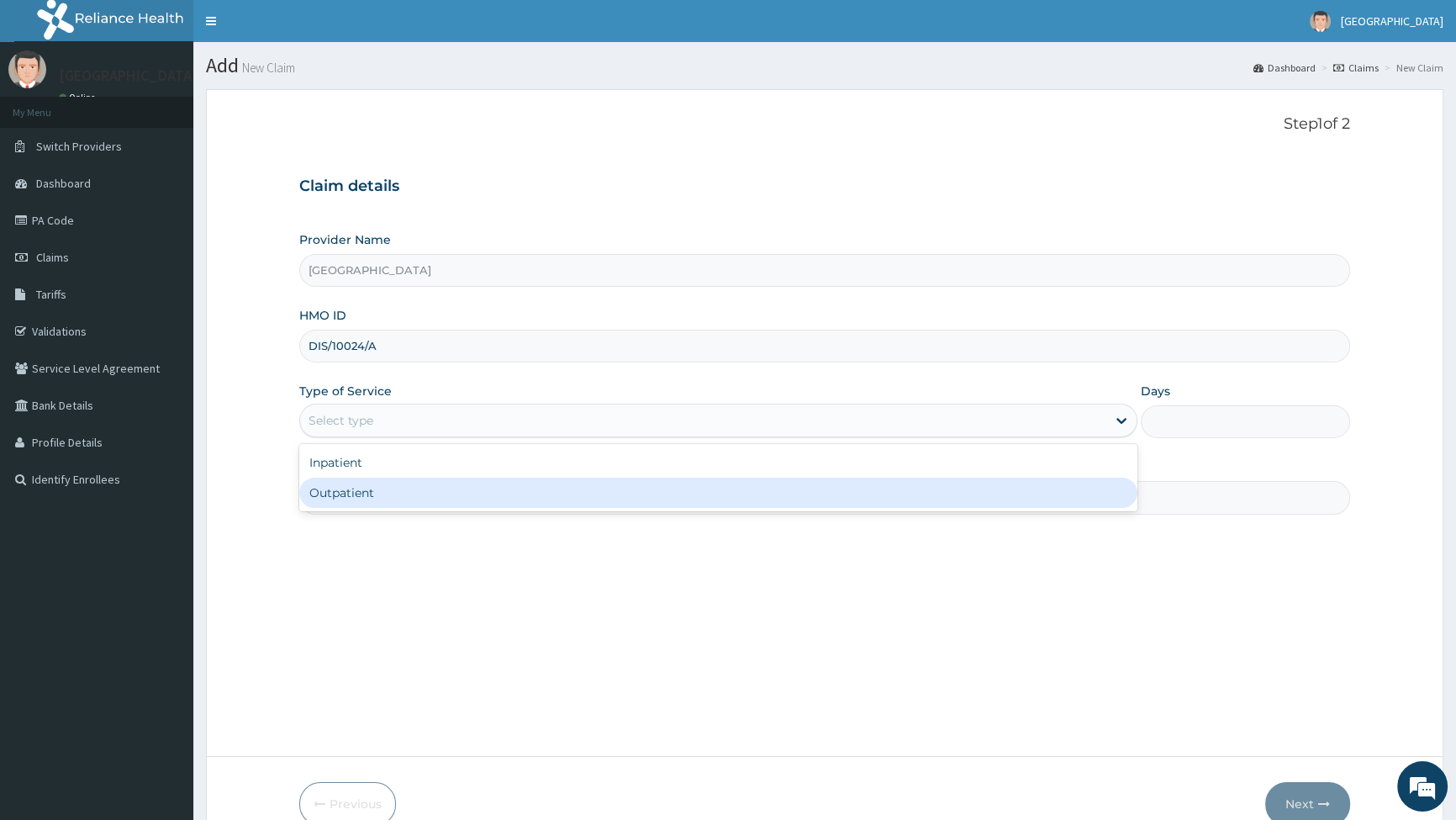
click at [440, 495] on div "Outpatient" at bounding box center [718, 492] width 837 height 31
type input "1"
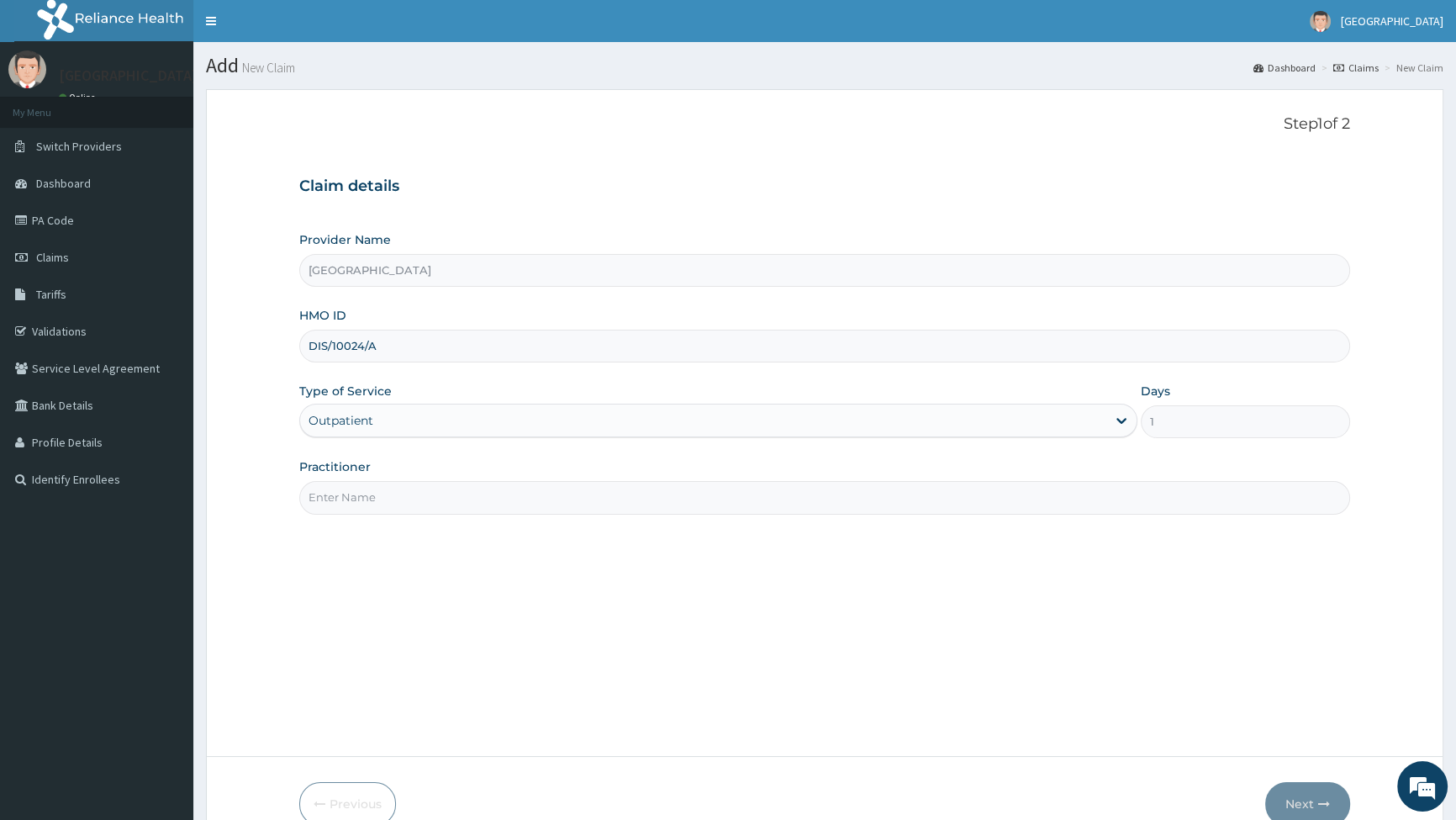
drag, startPoint x: 352, startPoint y: 497, endPoint x: 357, endPoint y: 528, distance: 31.4
click at [351, 497] on input "Practitioner" at bounding box center [825, 497] width 1051 height 33
type input "DR [PERSON_NAME]"
click at [1305, 796] on button "Next" at bounding box center [1307, 804] width 85 height 44
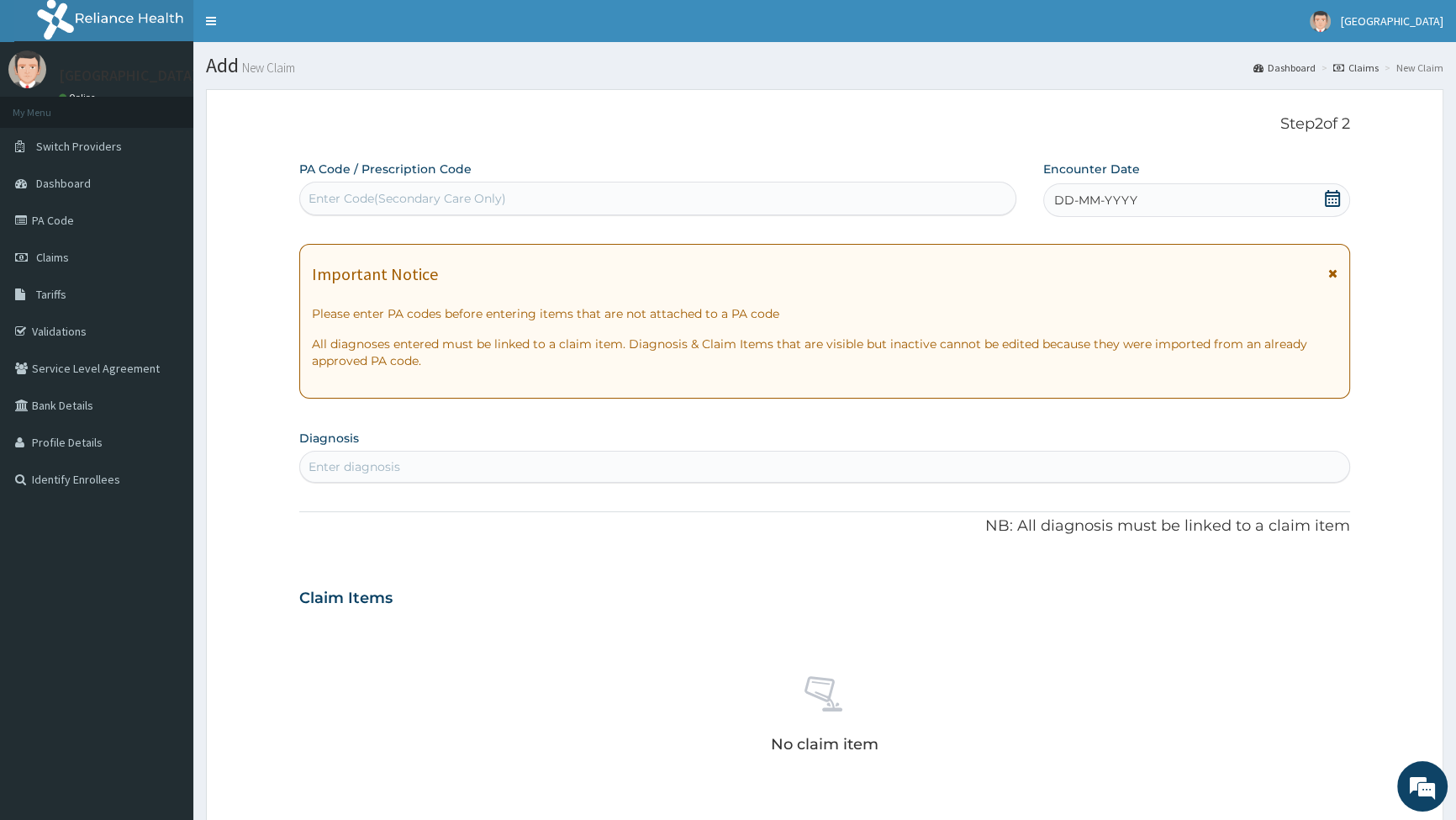
click at [1335, 201] on icon at bounding box center [1332, 198] width 17 height 17
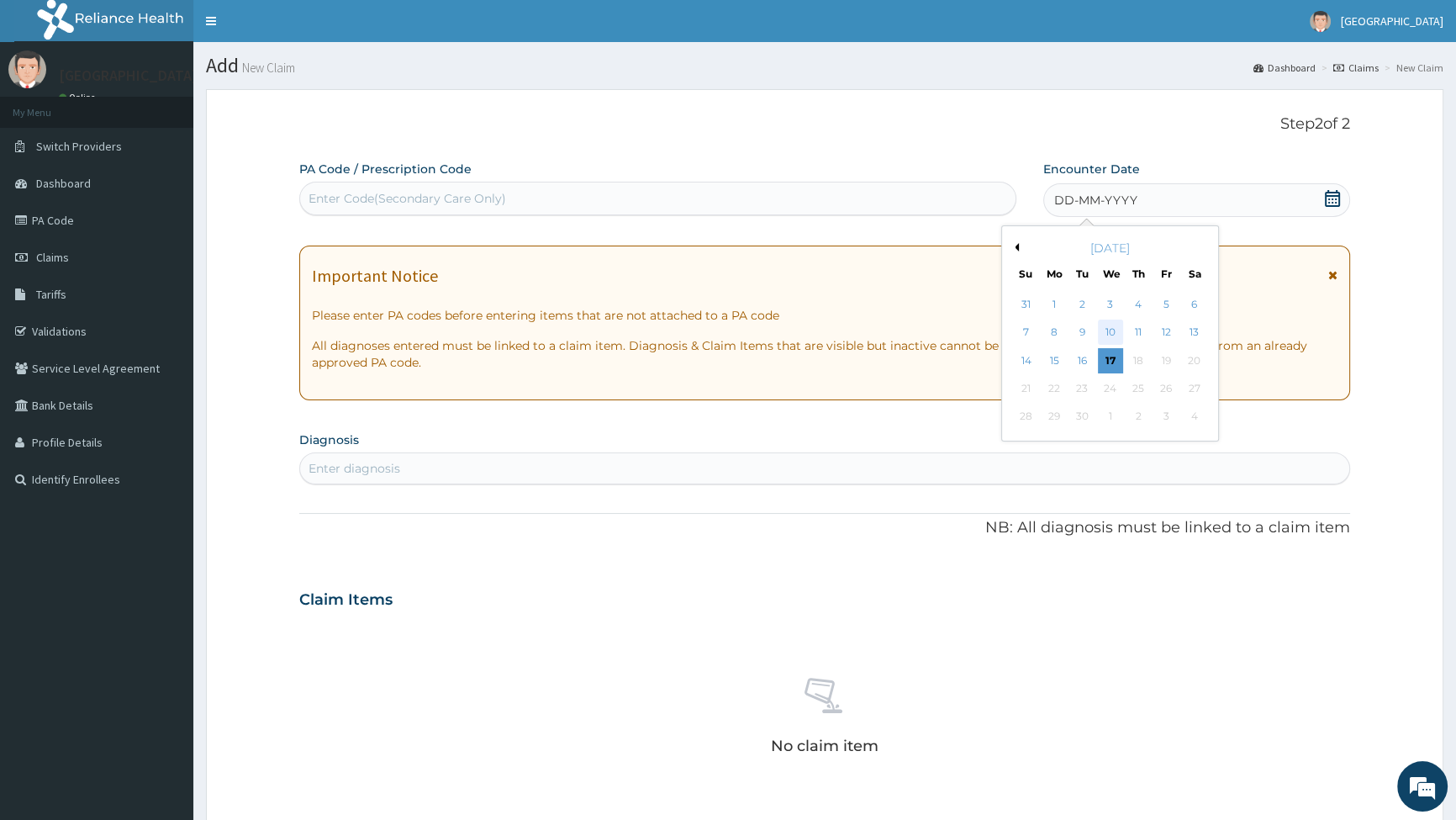
click at [1110, 329] on div "10" at bounding box center [1110, 333] width 25 height 25
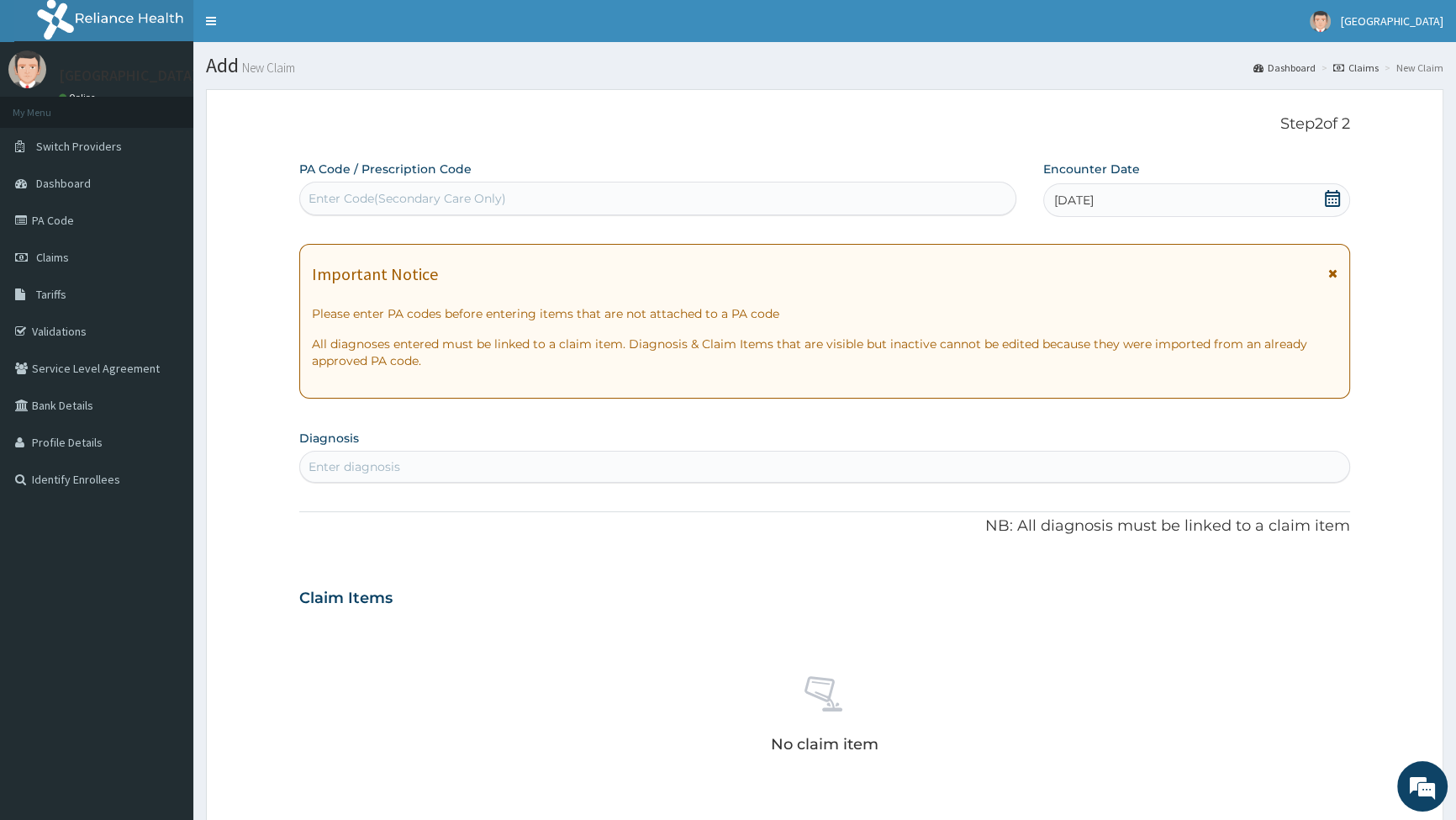
click at [498, 462] on div "Enter diagnosis" at bounding box center [824, 467] width 1050 height 27
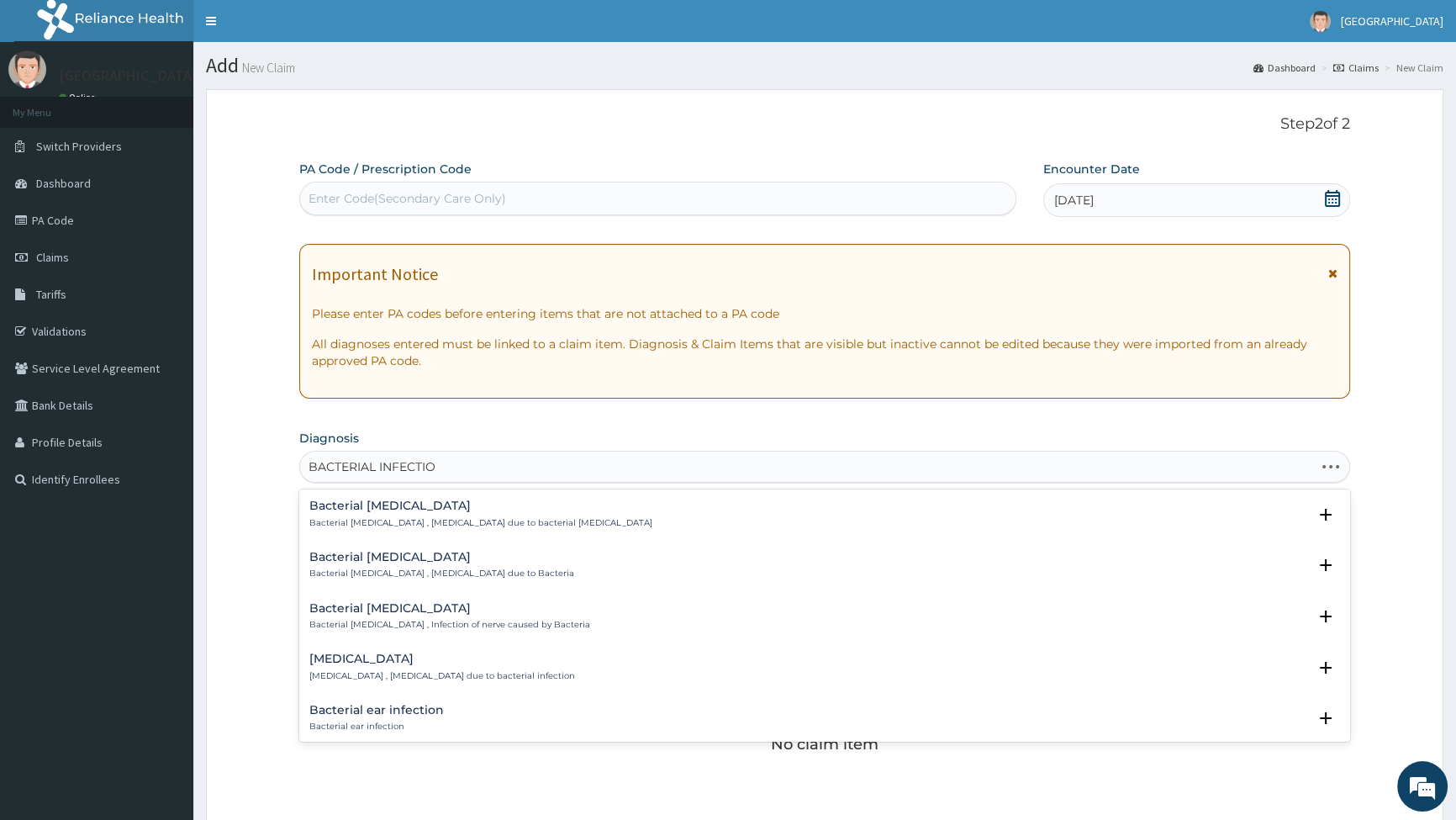
type input "BACTERIAL INFECTION"
click at [381, 555] on h4 "Bacterial [MEDICAL_DATA]" at bounding box center [441, 557] width 265 height 12
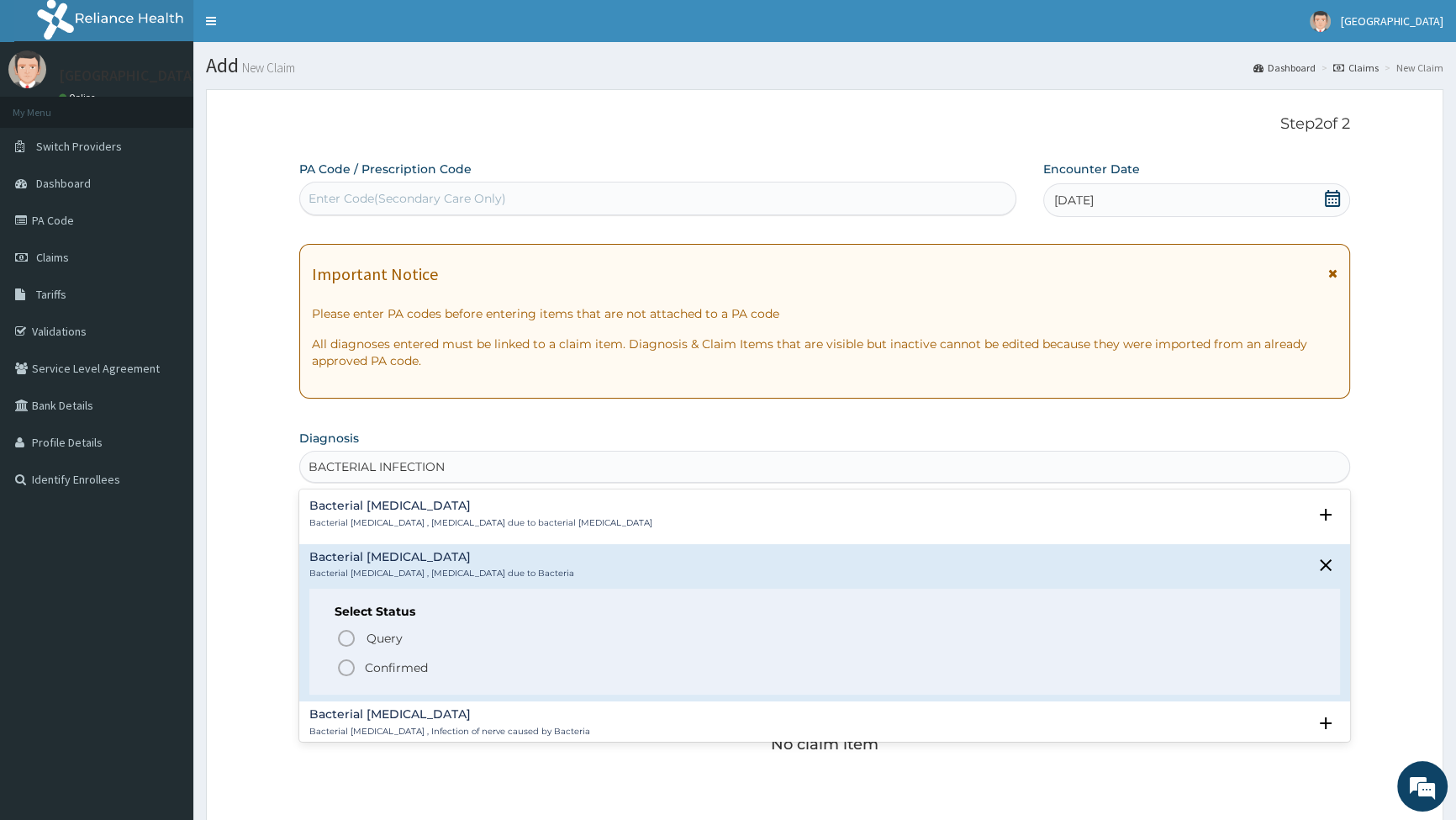
click at [341, 664] on icon "status option filled" at bounding box center [346, 667] width 20 height 20
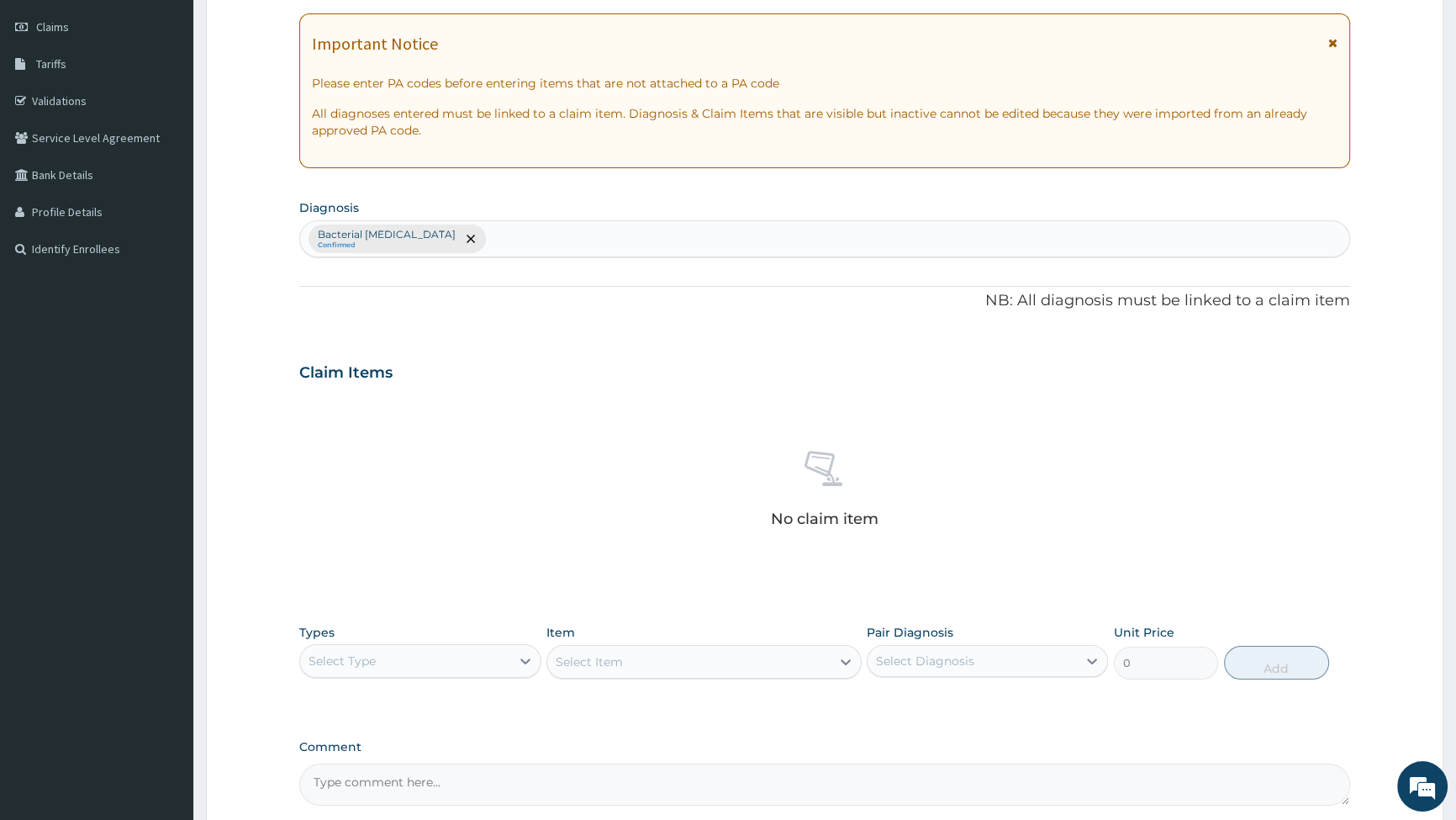
scroll to position [305, 0]
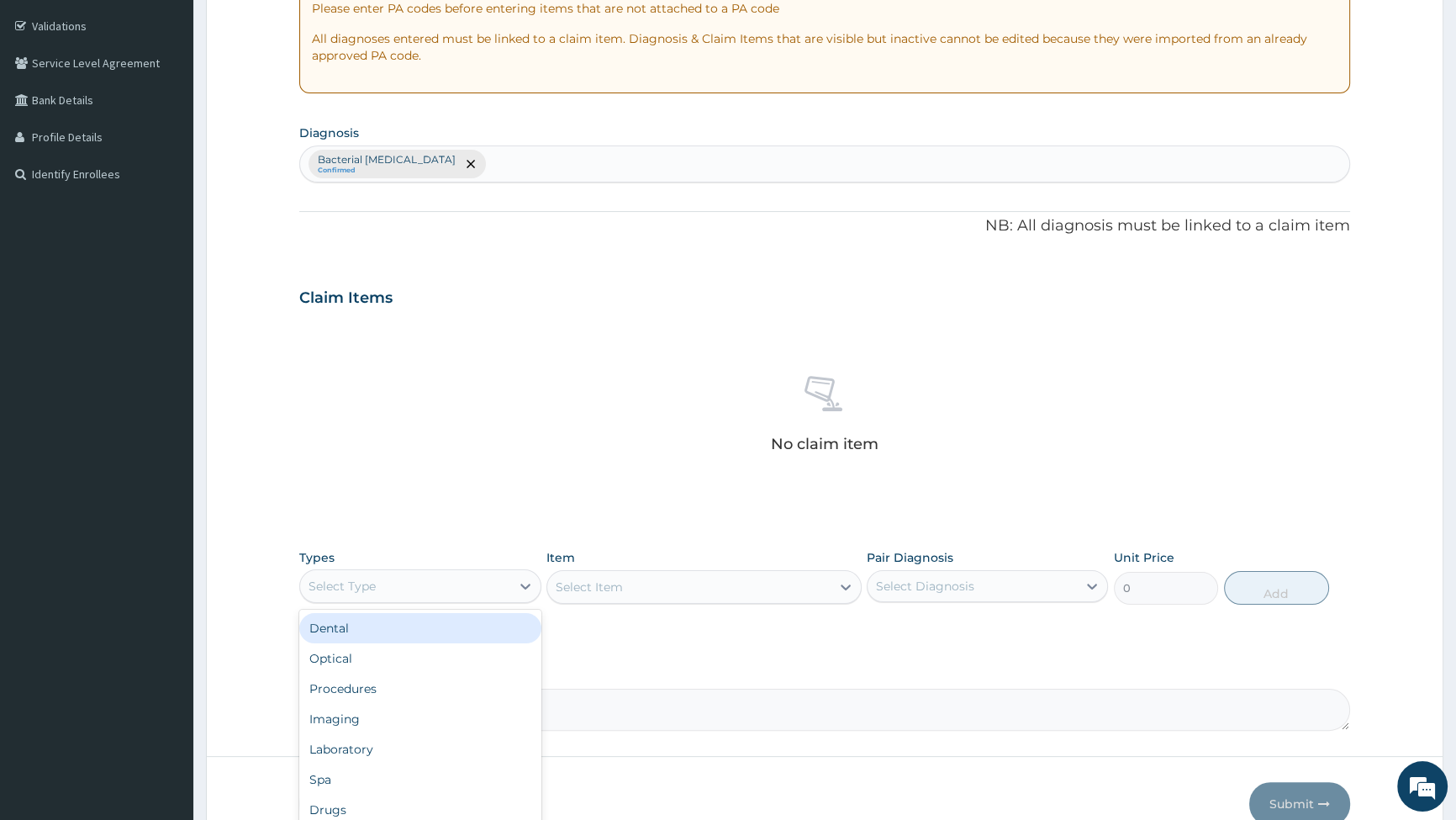
drag, startPoint x: 525, startPoint y: 580, endPoint x: 504, endPoint y: 602, distance: 30.4
click at [525, 580] on icon at bounding box center [525, 586] width 17 height 17
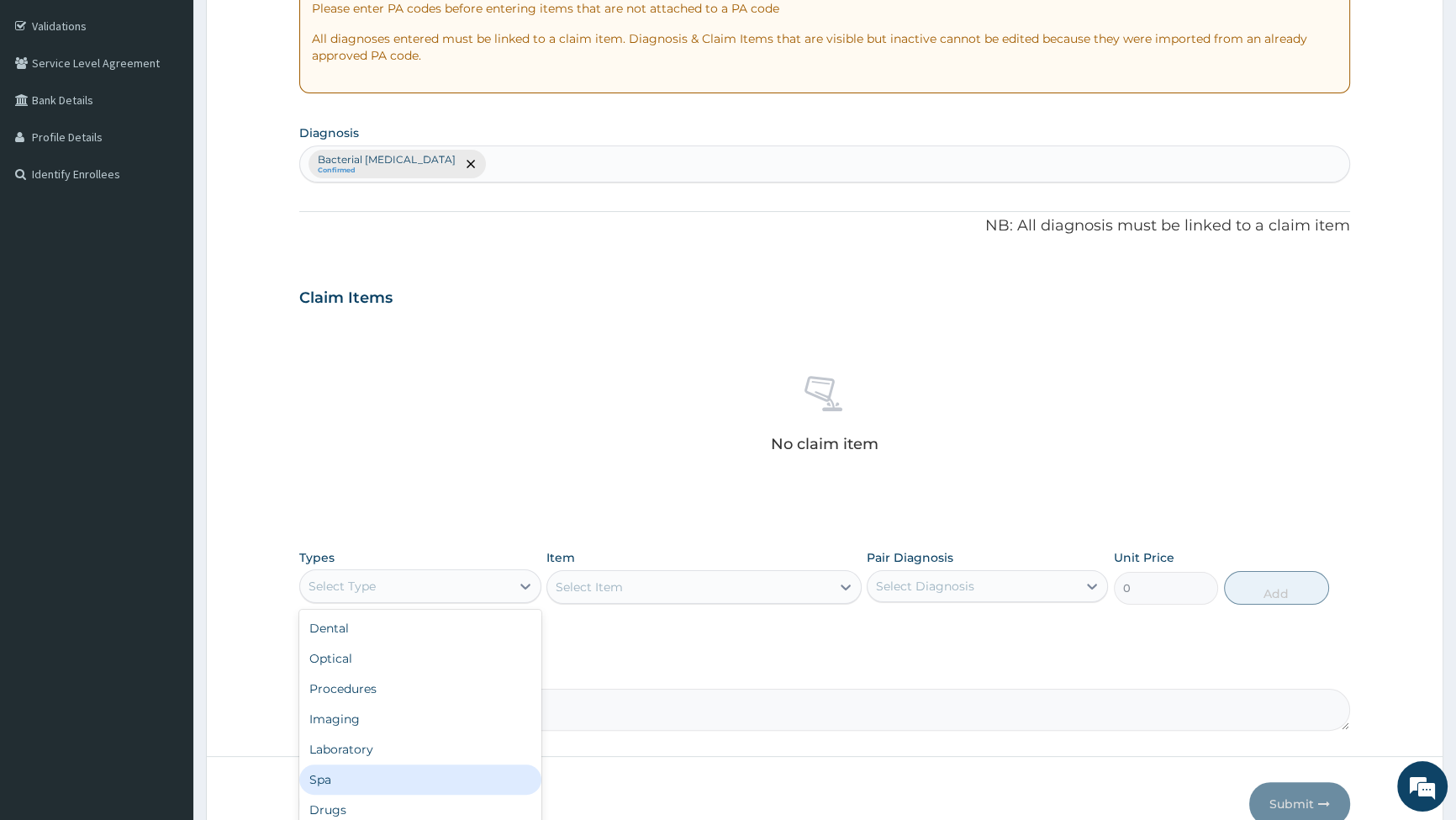
scroll to position [57, 0]
drag, startPoint x: 408, startPoint y: 745, endPoint x: 420, endPoint y: 731, distance: 18.4
click at [409, 747] on div "Drugs" at bounding box center [420, 753] width 241 height 31
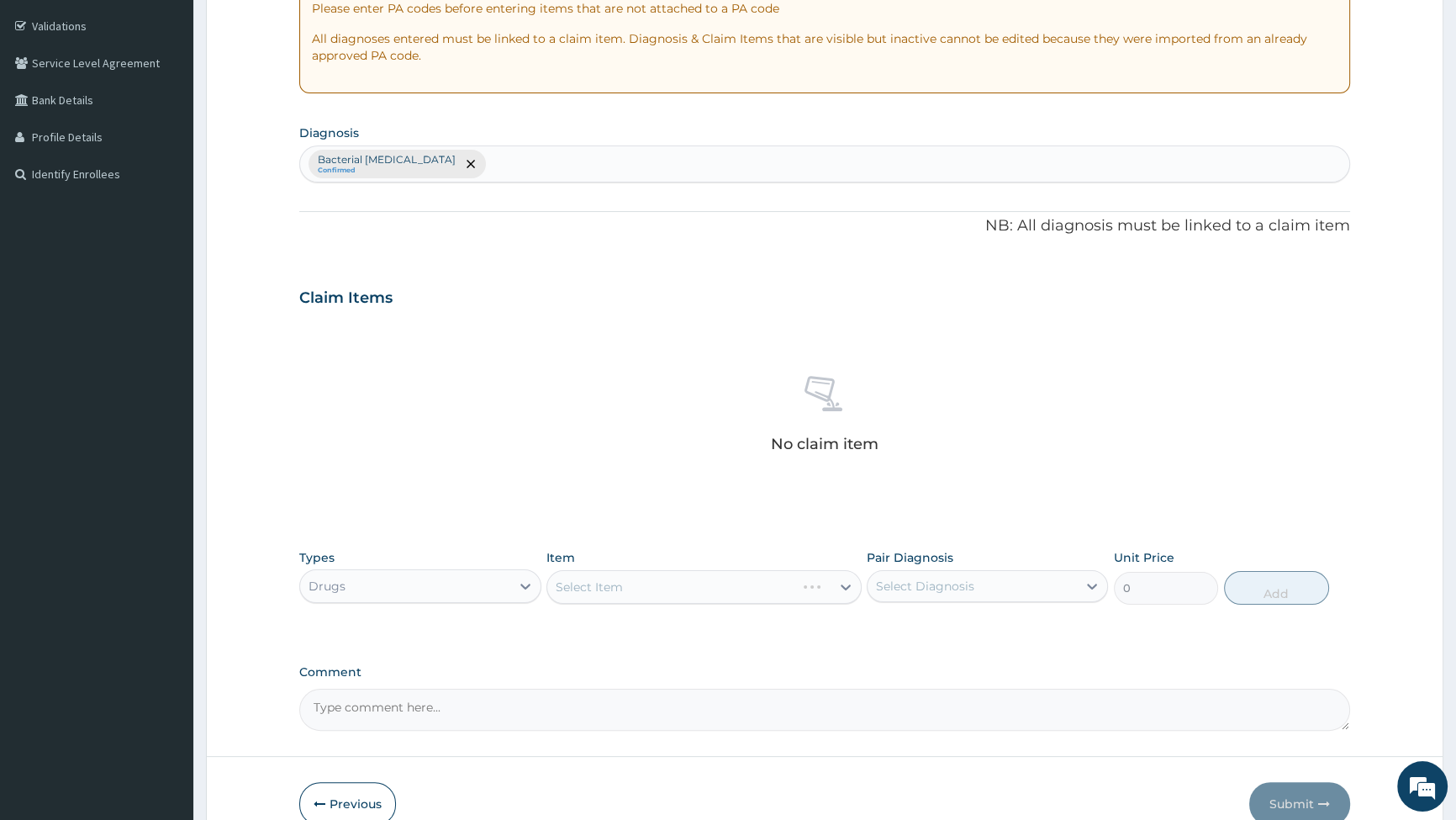
click at [738, 586] on div "Select Item" at bounding box center [704, 587] width 315 height 33
click at [848, 585] on div "Select Item" at bounding box center [704, 587] width 315 height 33
click at [817, 586] on div "Select Item" at bounding box center [689, 587] width 283 height 27
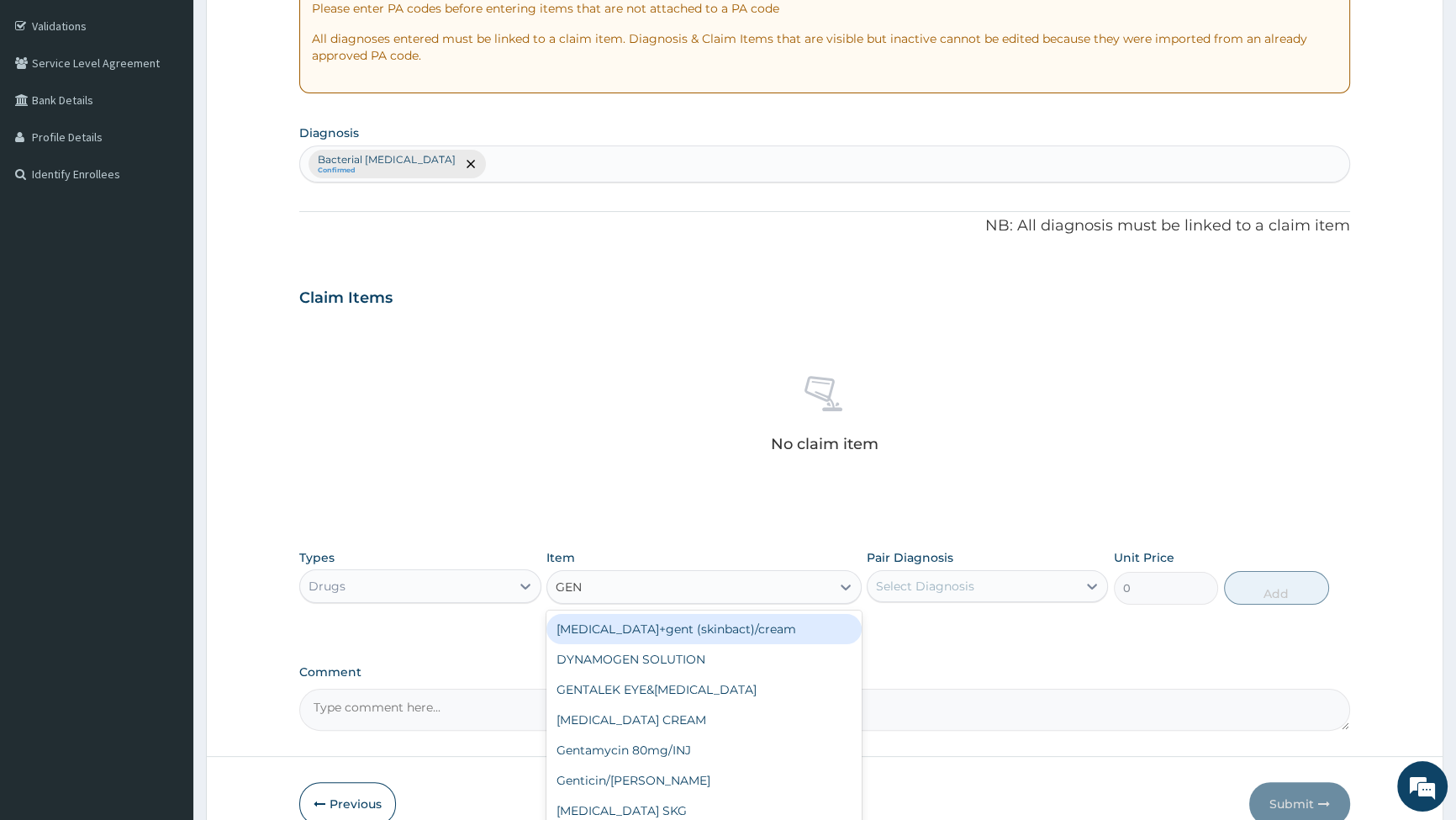
type input "GENT"
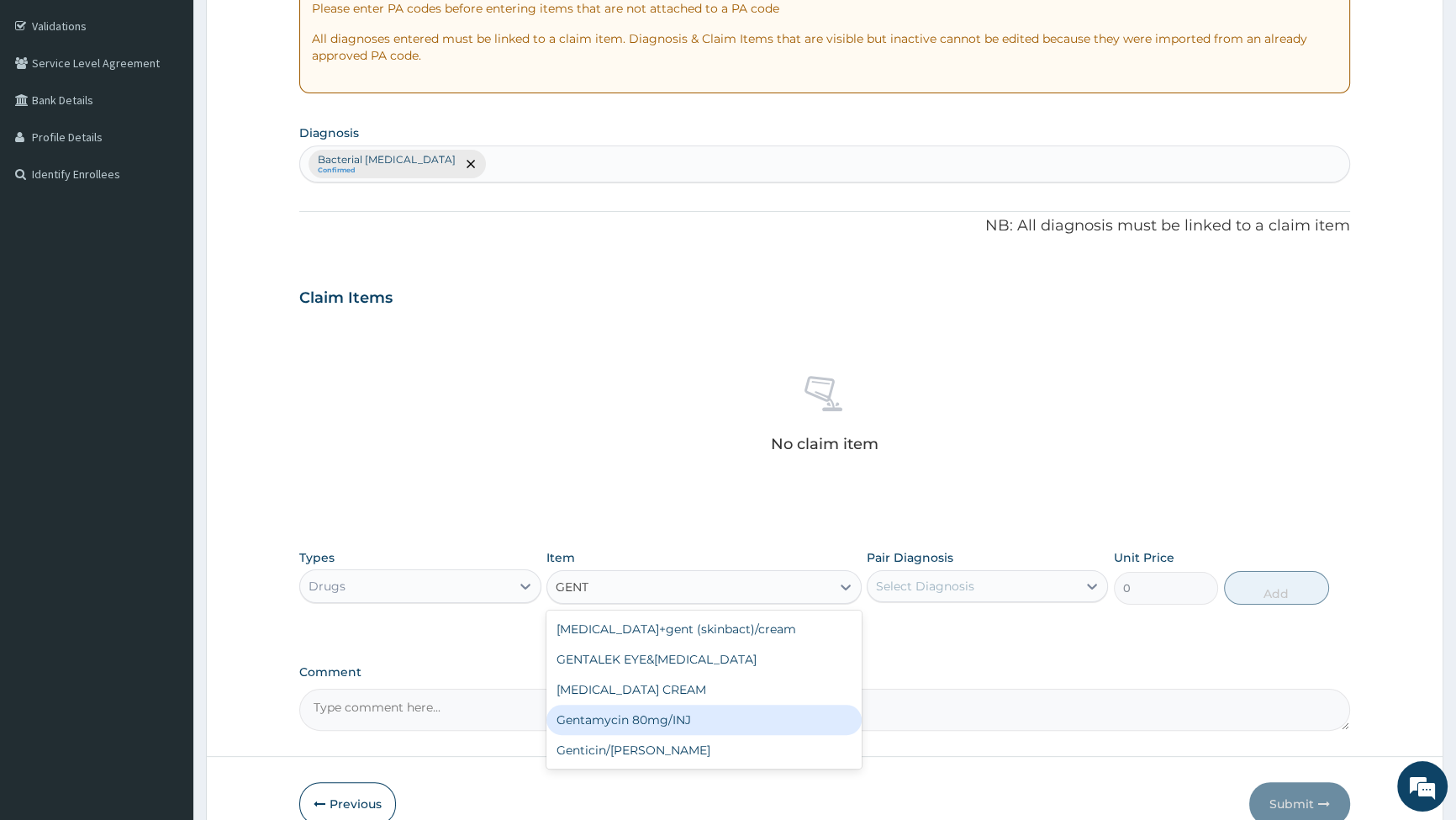
click at [664, 715] on div "Gentamycin 80mg/INJ" at bounding box center [704, 719] width 315 height 31
type input "210"
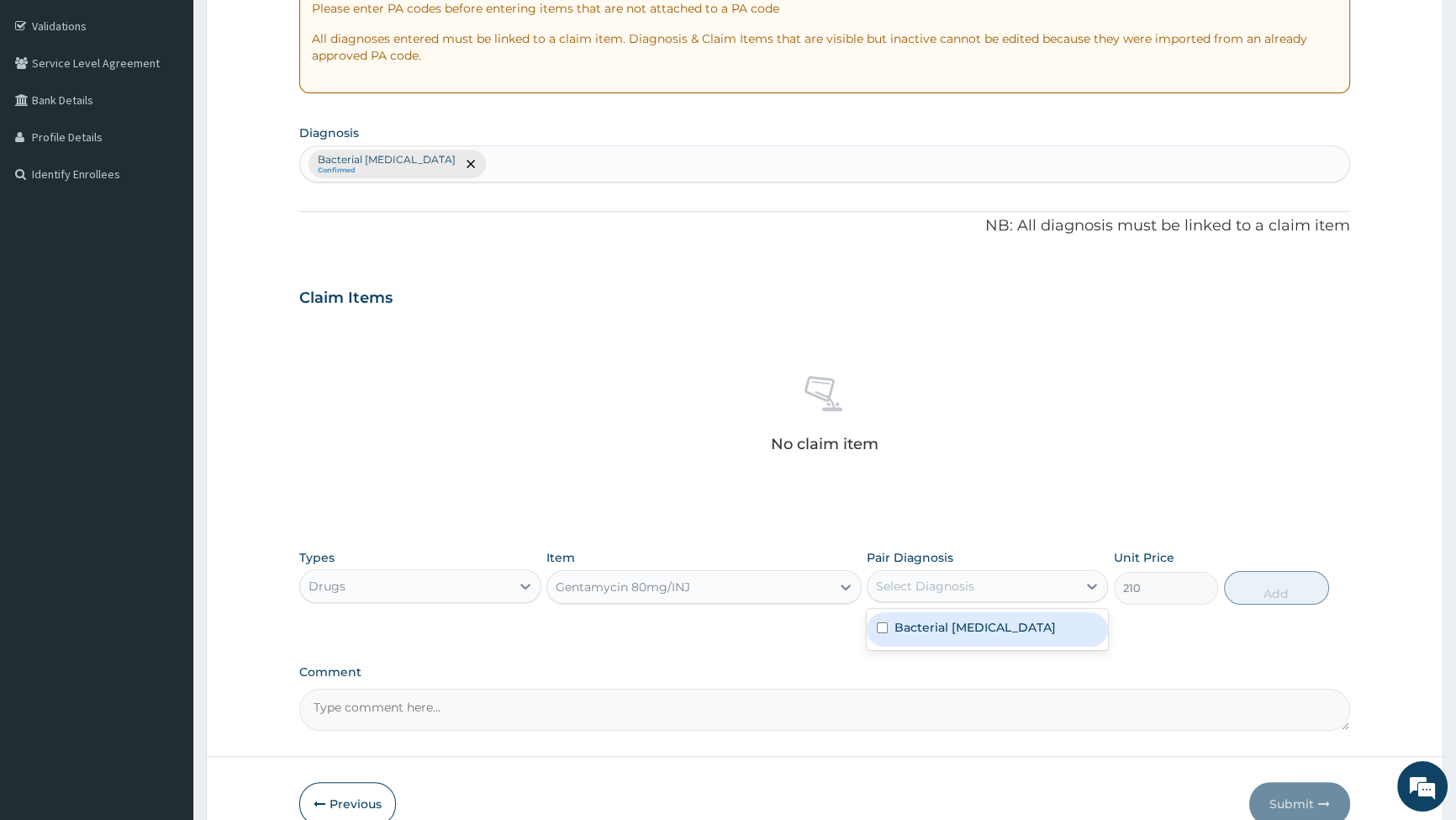
click at [987, 580] on div "Select Diagnosis" at bounding box center [973, 586] width 210 height 27
click at [934, 633] on label "Bacterial [MEDICAL_DATA]" at bounding box center [975, 627] width 162 height 17
checkbox input "true"
click at [1273, 583] on button "Add" at bounding box center [1277, 587] width 105 height 33
type input "0"
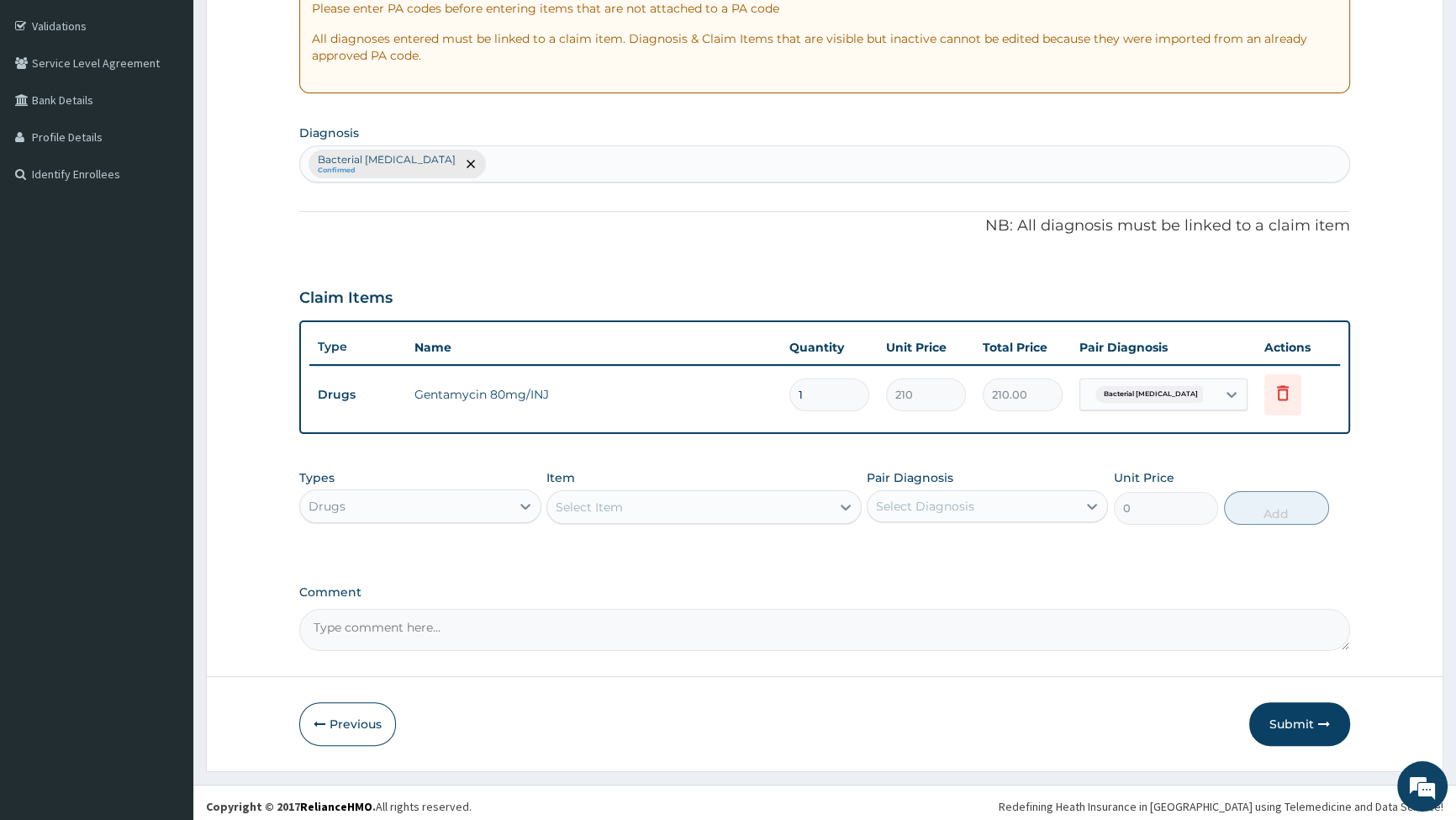
click at [822, 399] on input "1" at bounding box center [829, 395] width 80 height 33
type input "0.00"
type input "6"
type input "1260.00"
type input "6"
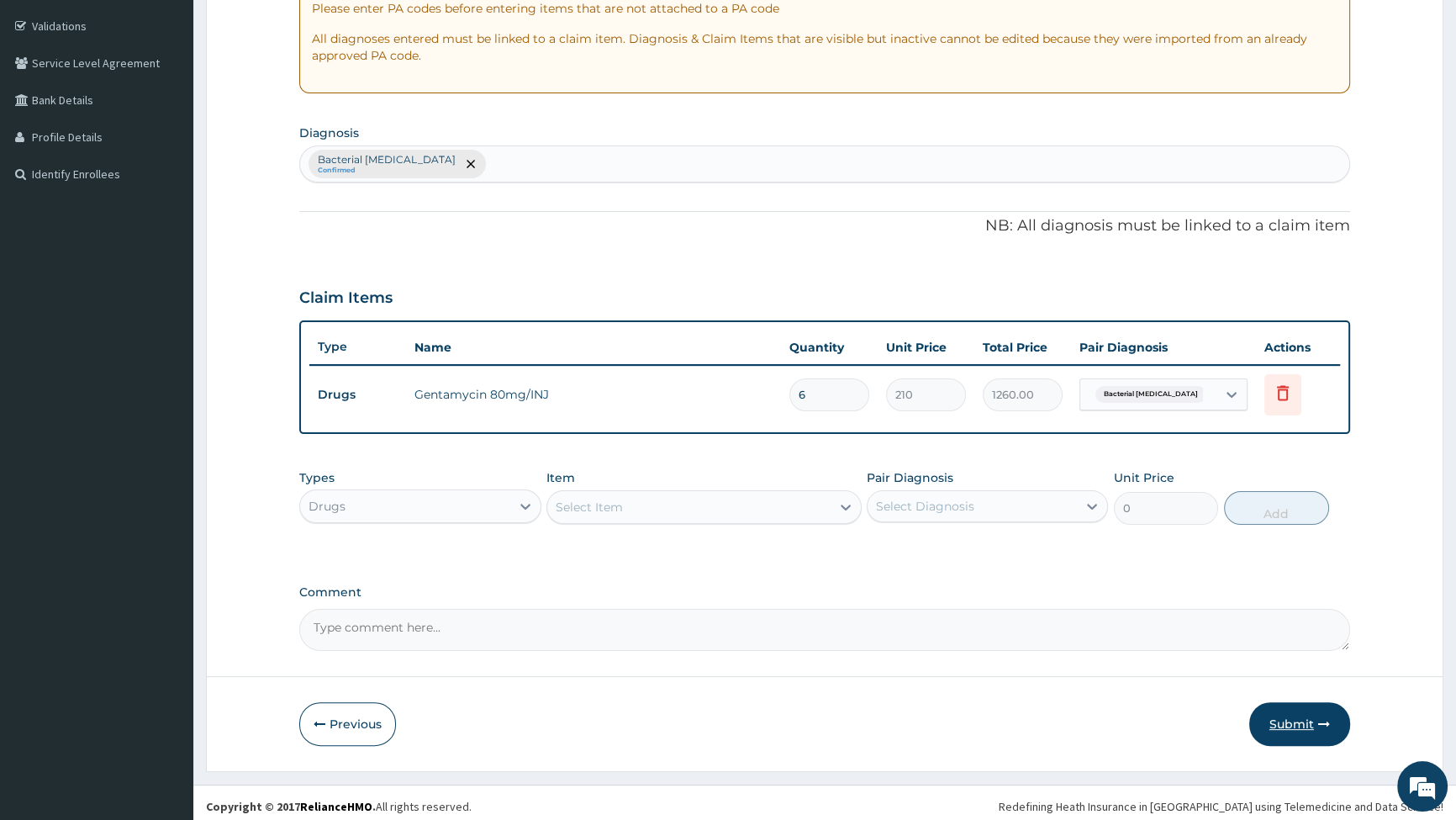
click at [1323, 723] on icon "button" at bounding box center [1324, 724] width 11 height 11
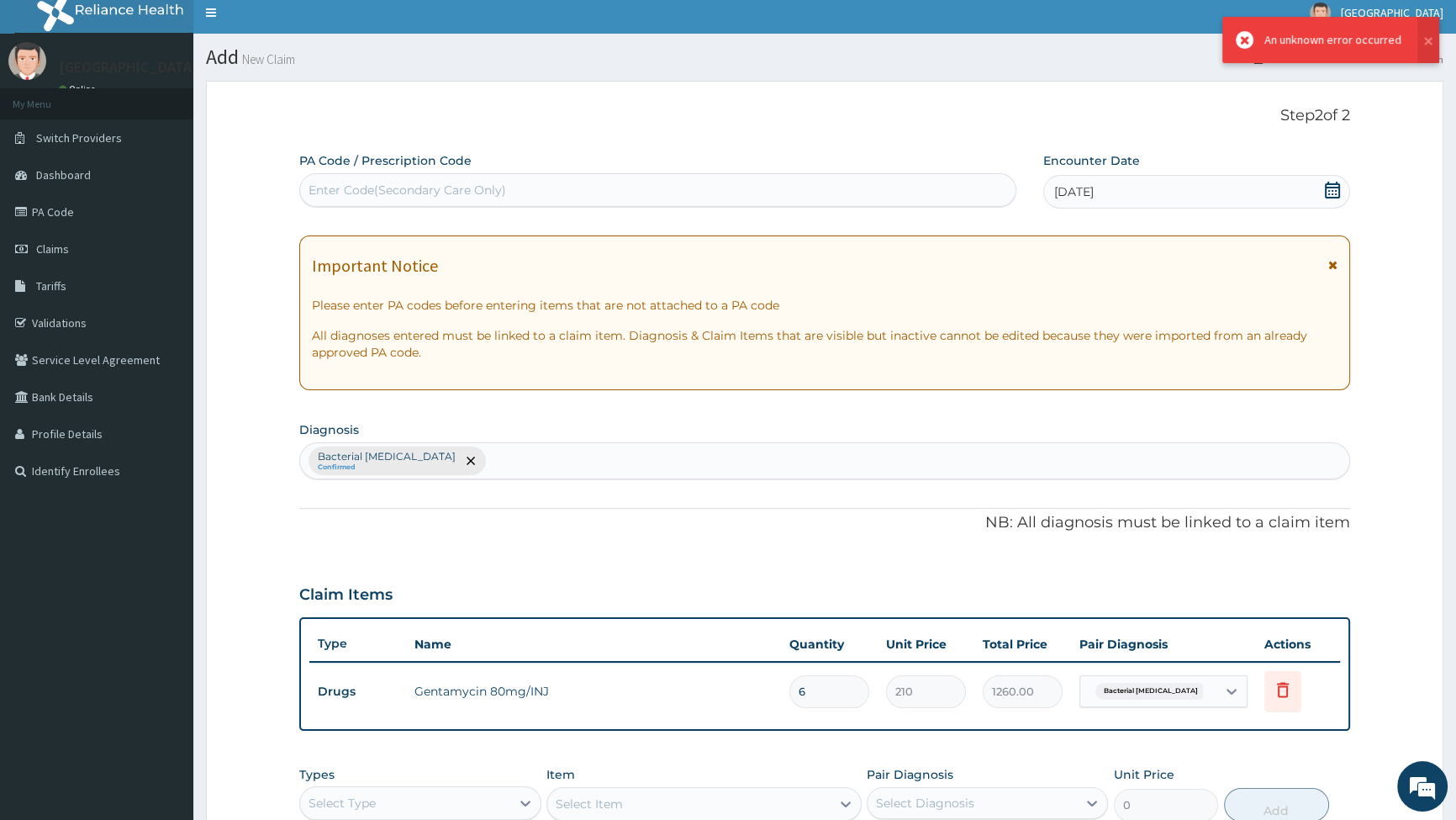
scroll to position [0, 0]
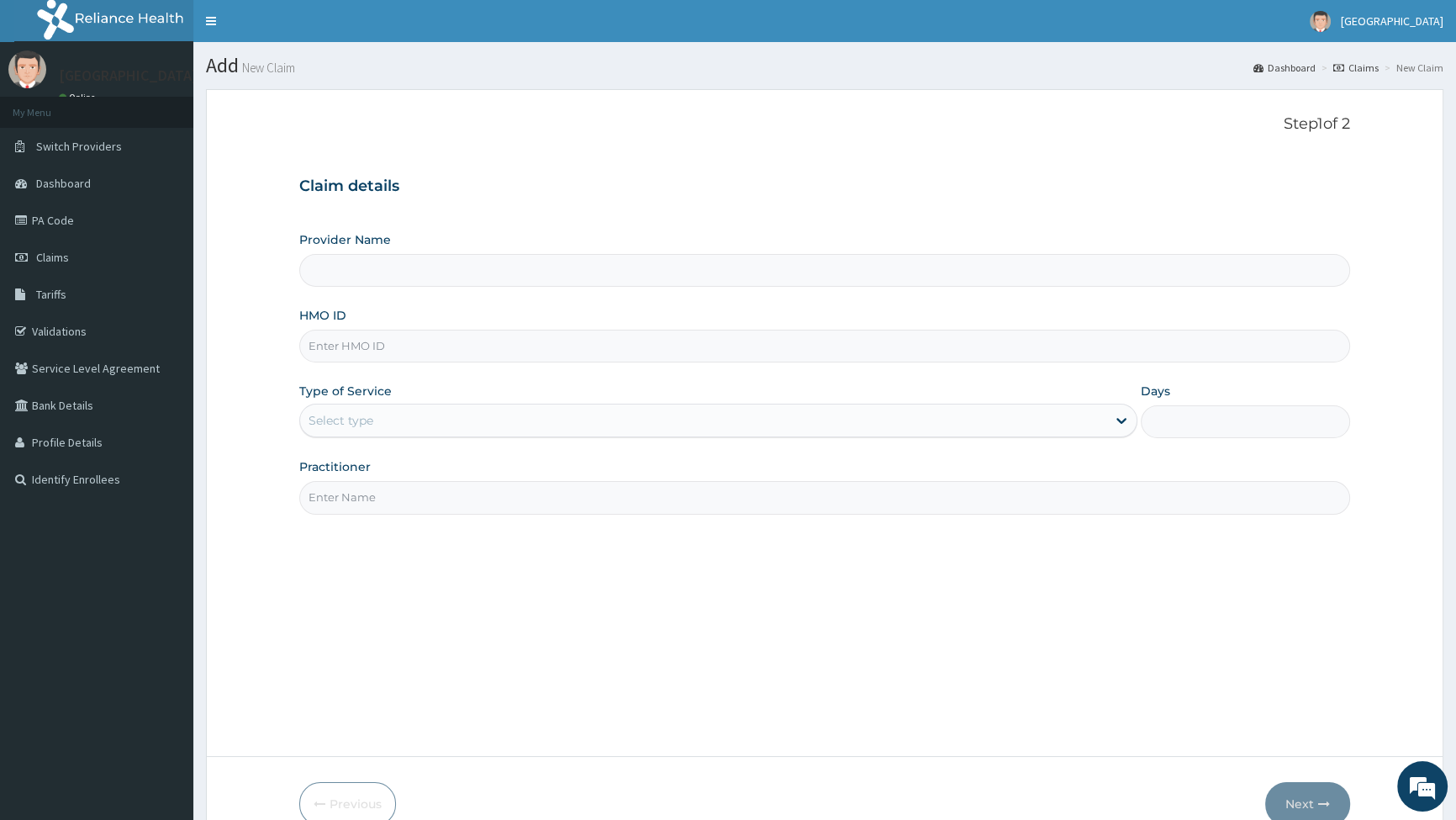
type input "[GEOGRAPHIC_DATA]"
click at [393, 348] on input "HMO ID" at bounding box center [825, 346] width 1051 height 33
type input "FZZ/10004/B"
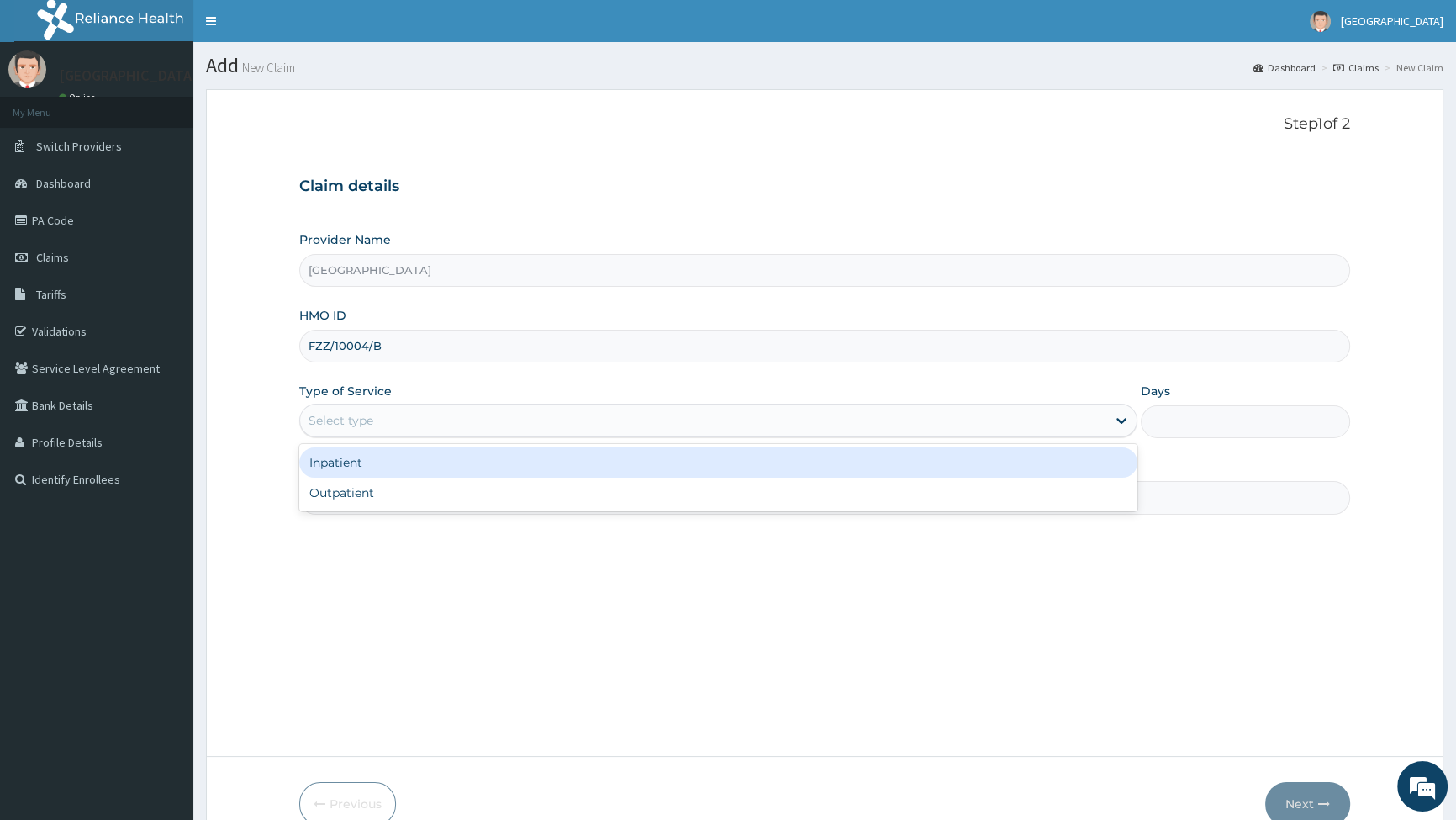
click at [411, 421] on div "Select type" at bounding box center [703, 420] width 806 height 27
click at [331, 464] on div "Inpatient" at bounding box center [718, 462] width 837 height 31
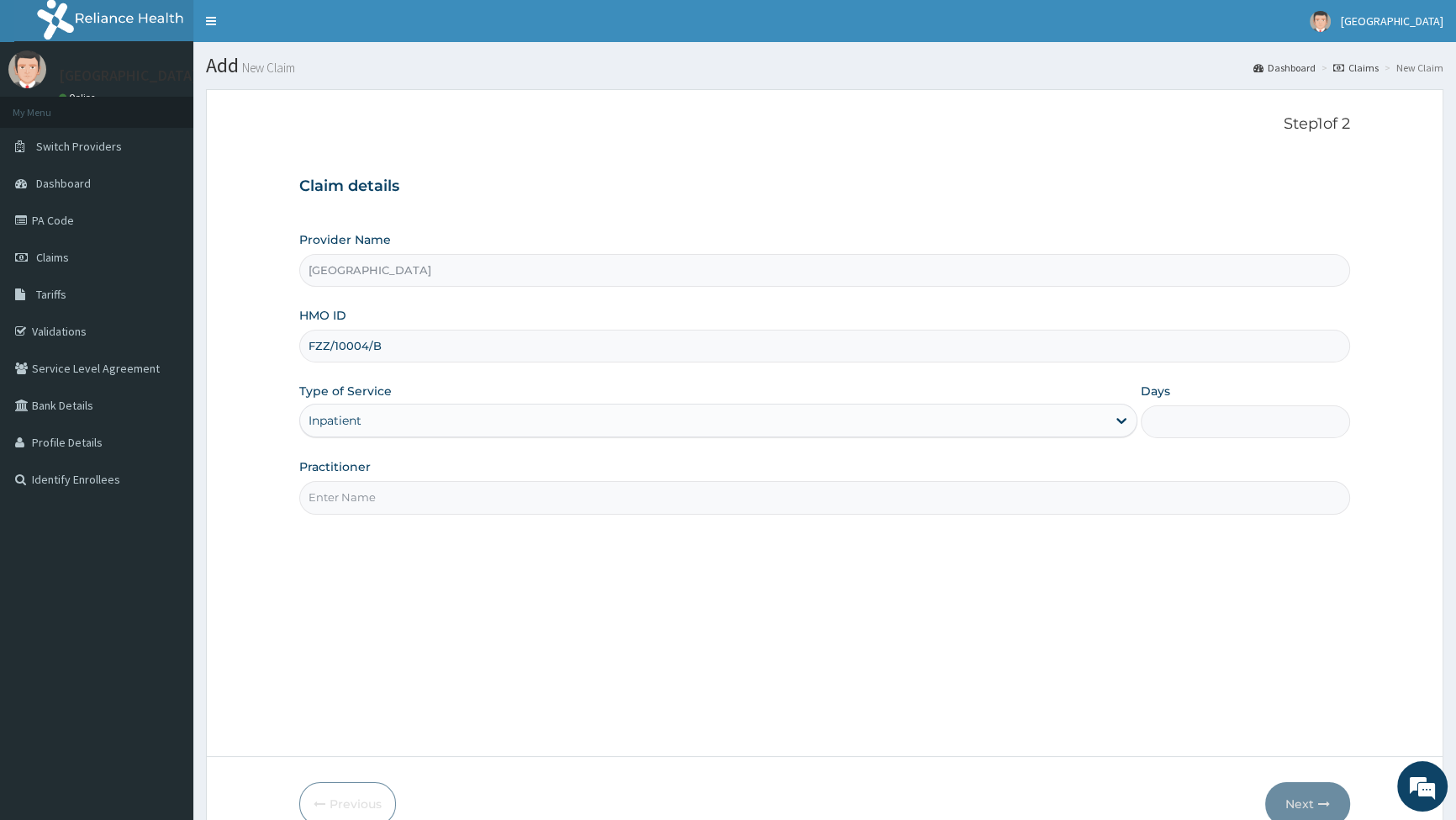
click at [361, 498] on input "Practitioner" at bounding box center [825, 497] width 1051 height 33
type input "[PERSON_NAME]"
click at [1189, 413] on input "Days" at bounding box center [1246, 422] width 210 height 33
type input "2"
click at [1220, 428] on input "2" at bounding box center [1246, 422] width 210 height 33
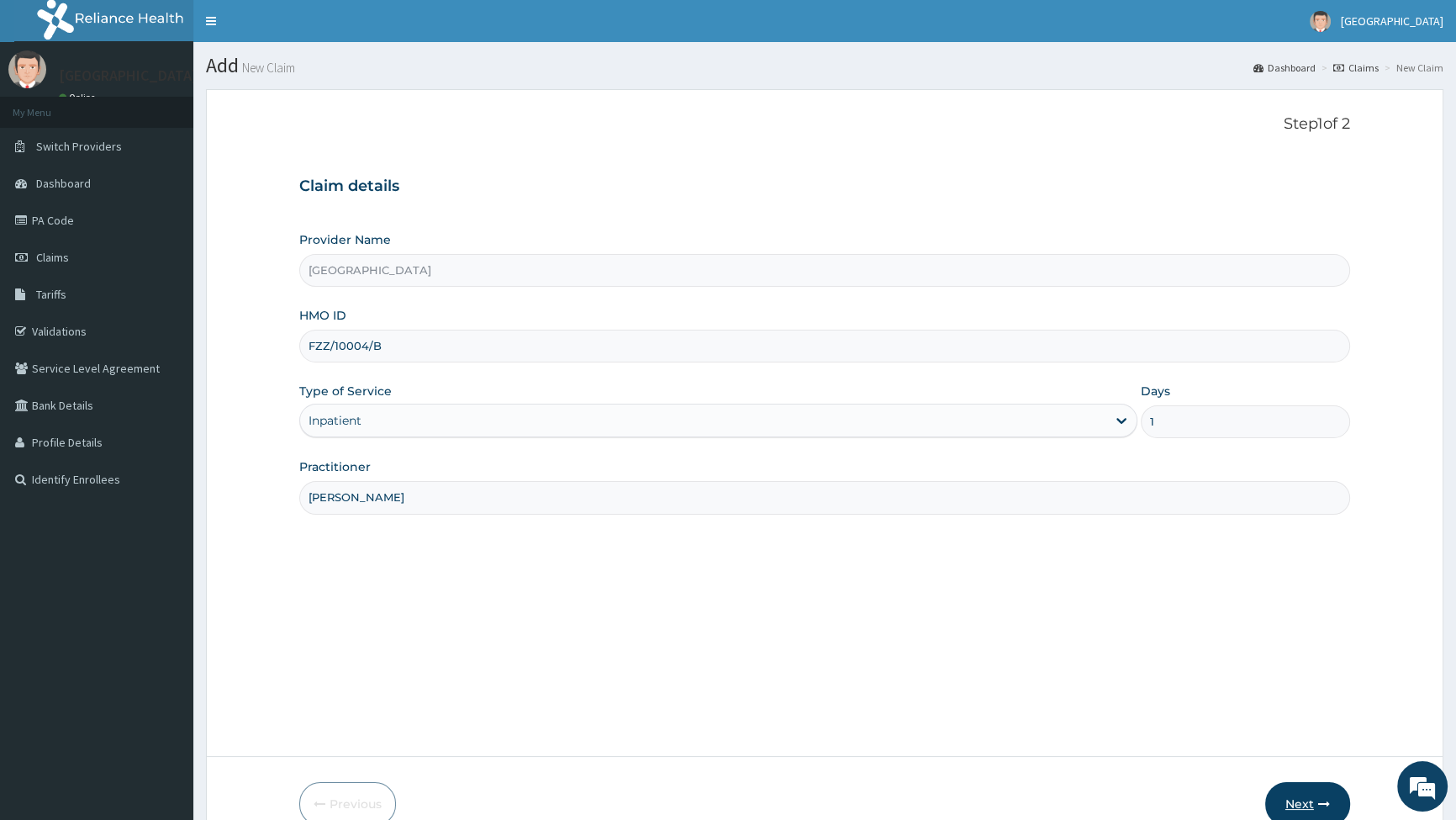
type input "1"
click at [1307, 796] on button "Next" at bounding box center [1307, 804] width 85 height 44
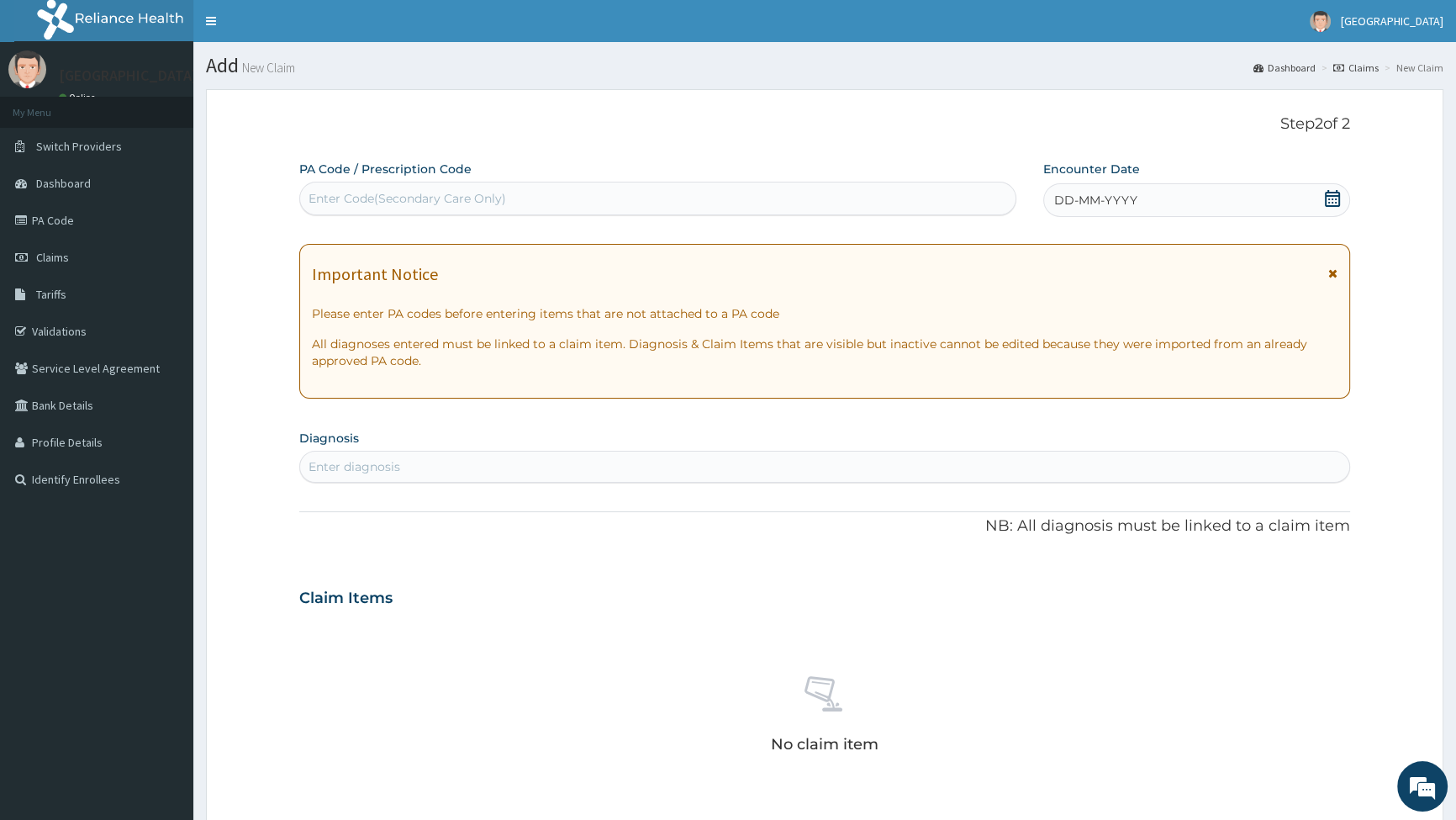
click at [1336, 192] on icon at bounding box center [1332, 198] width 15 height 17
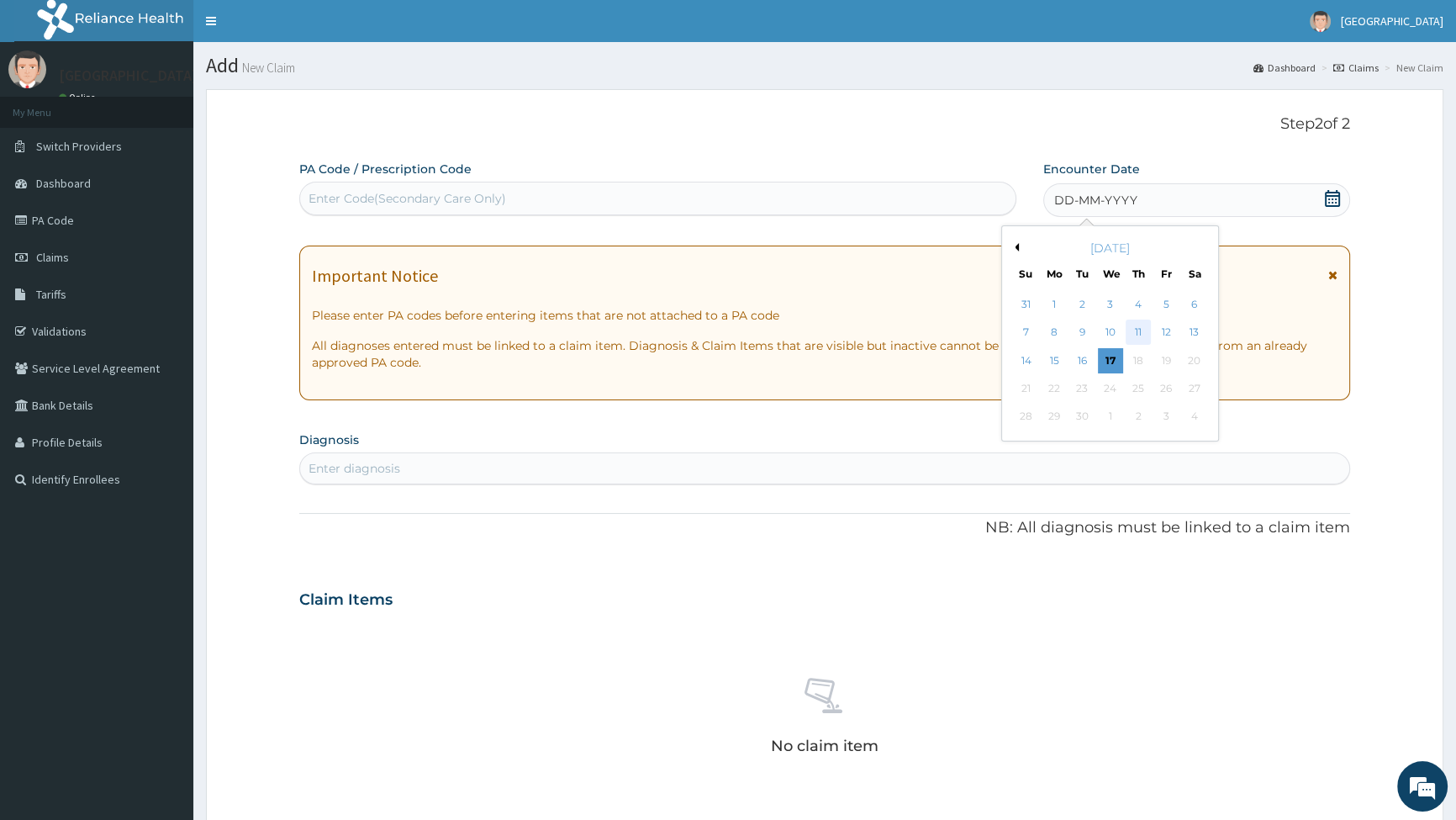
click at [1141, 336] on div "11" at bounding box center [1137, 333] width 25 height 25
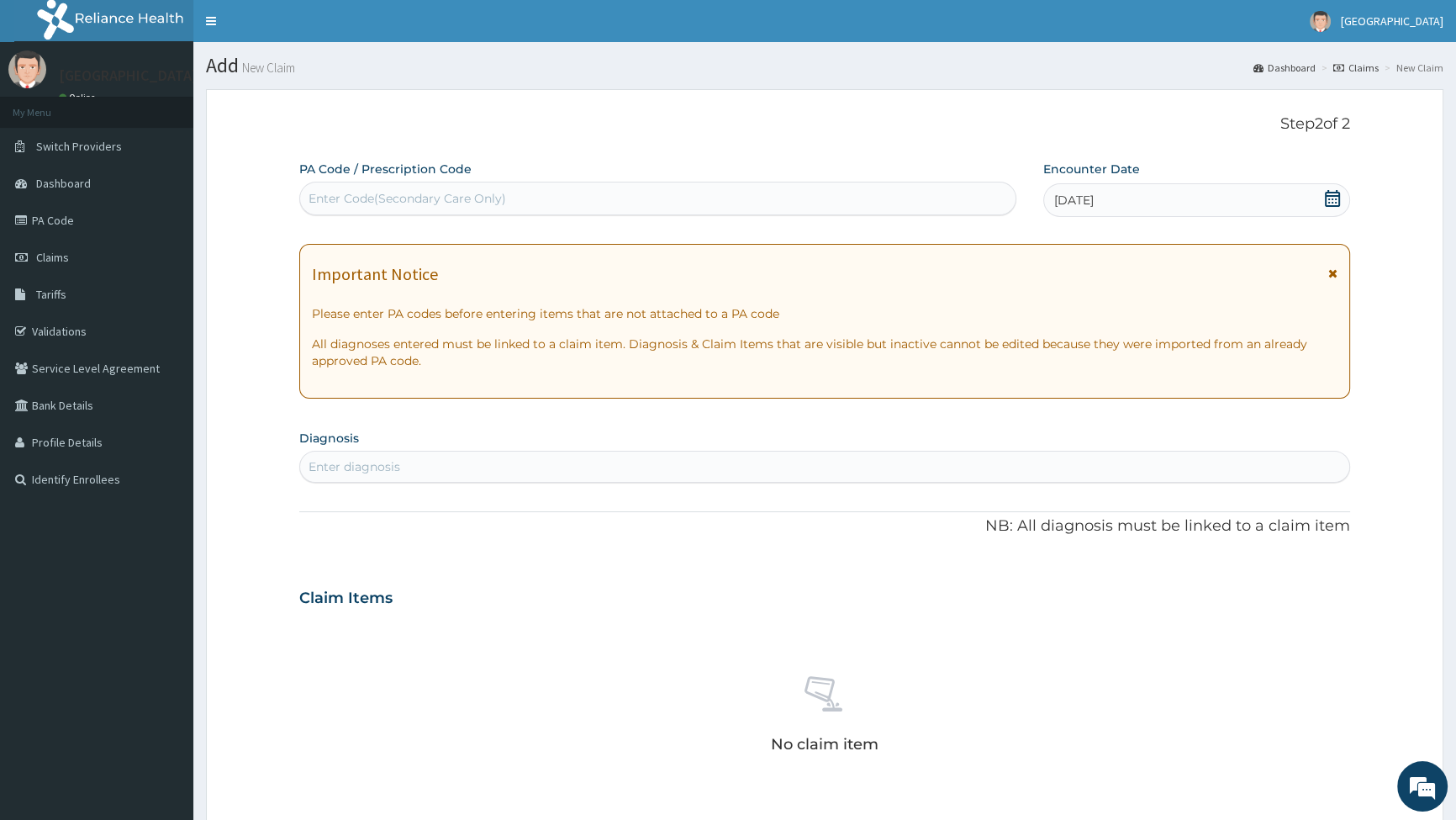
click at [510, 202] on div "Enter Code(Secondary Care Only)" at bounding box center [657, 198] width 715 height 27
click at [445, 192] on div "Enter Code(Secondary Care Only)" at bounding box center [407, 198] width 198 height 17
type input "PA/BC3536"
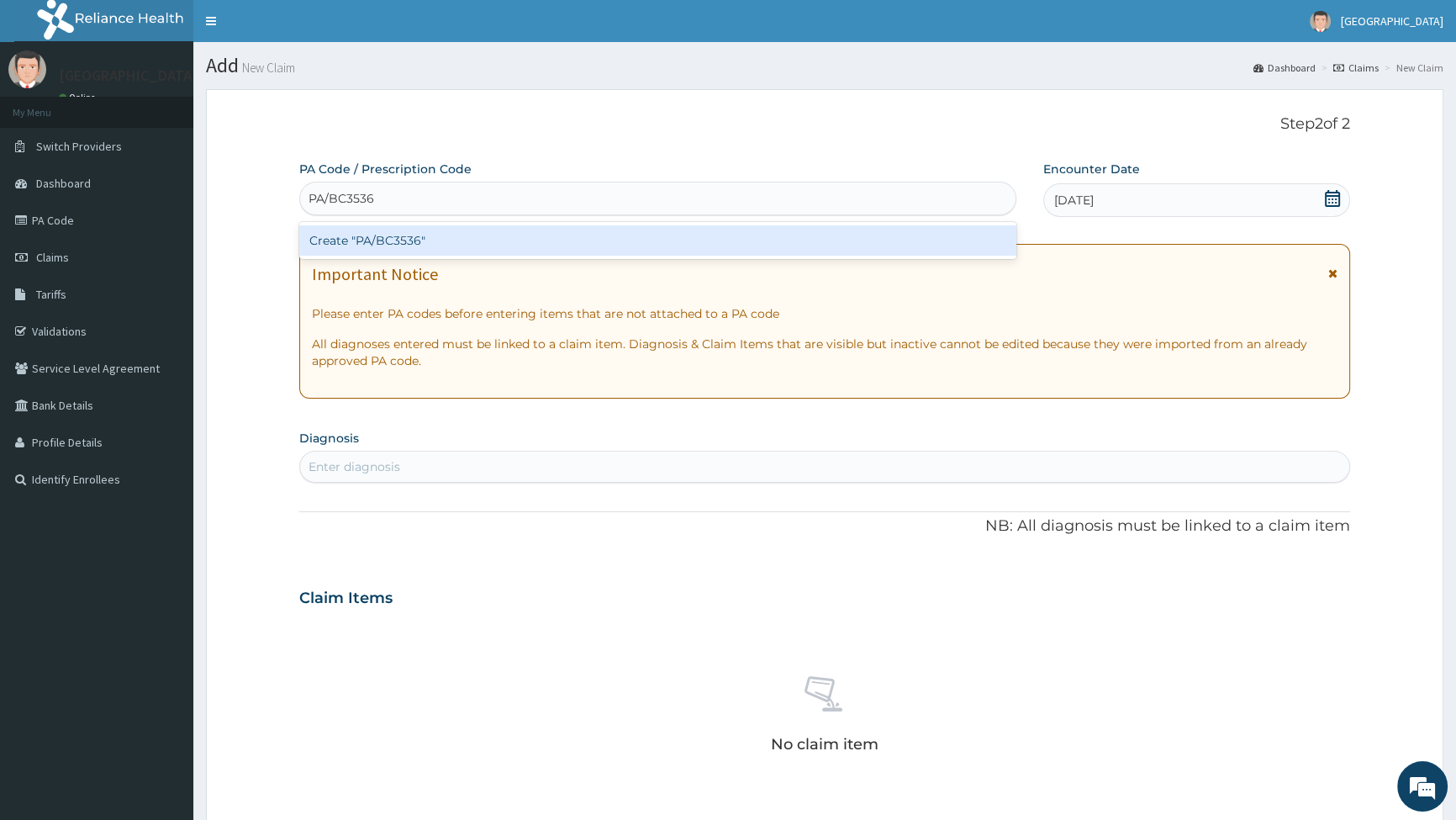
click at [399, 233] on div "Create "PA/BC3536"" at bounding box center [658, 240] width 717 height 31
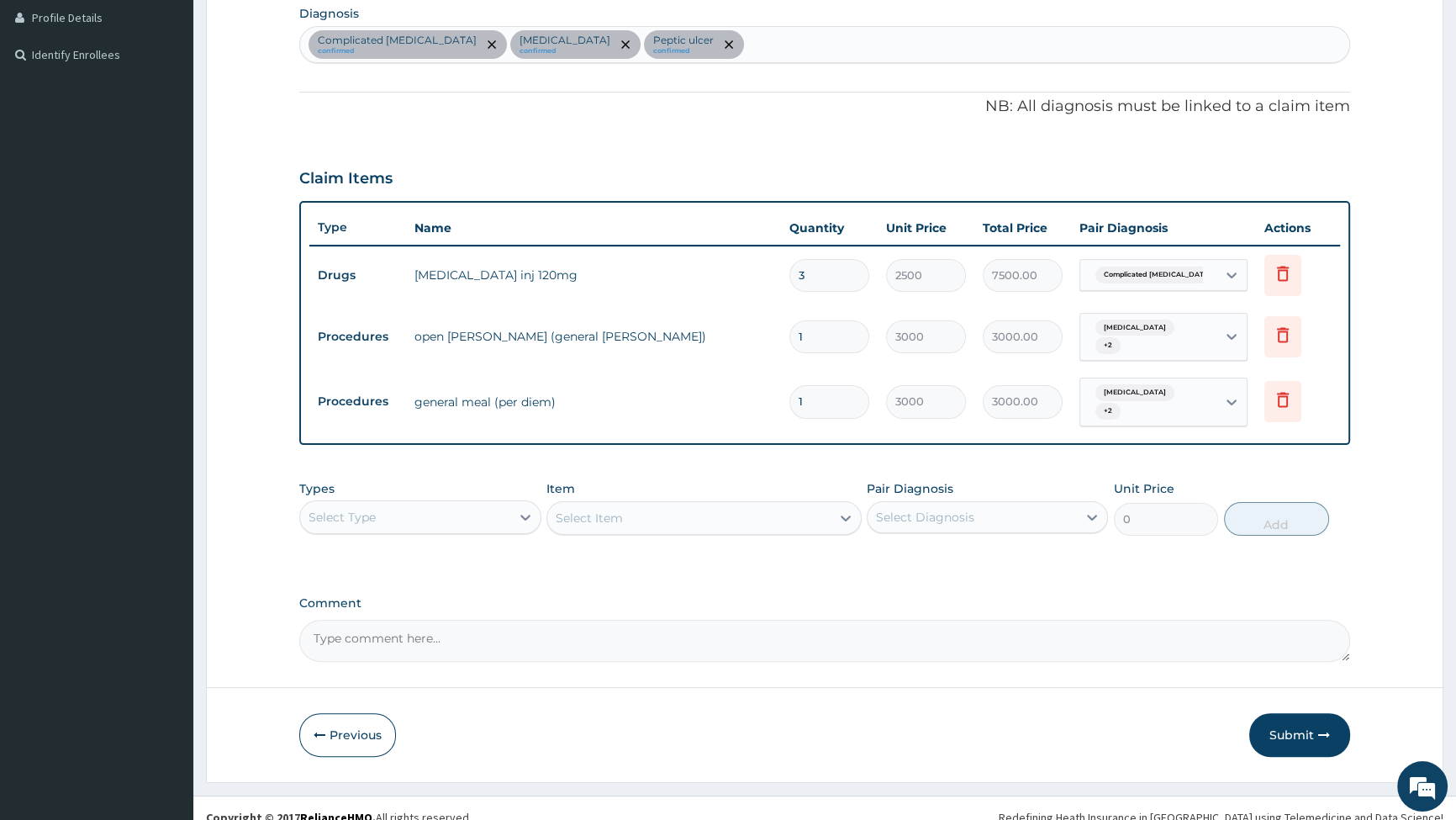
scroll to position [428, 0]
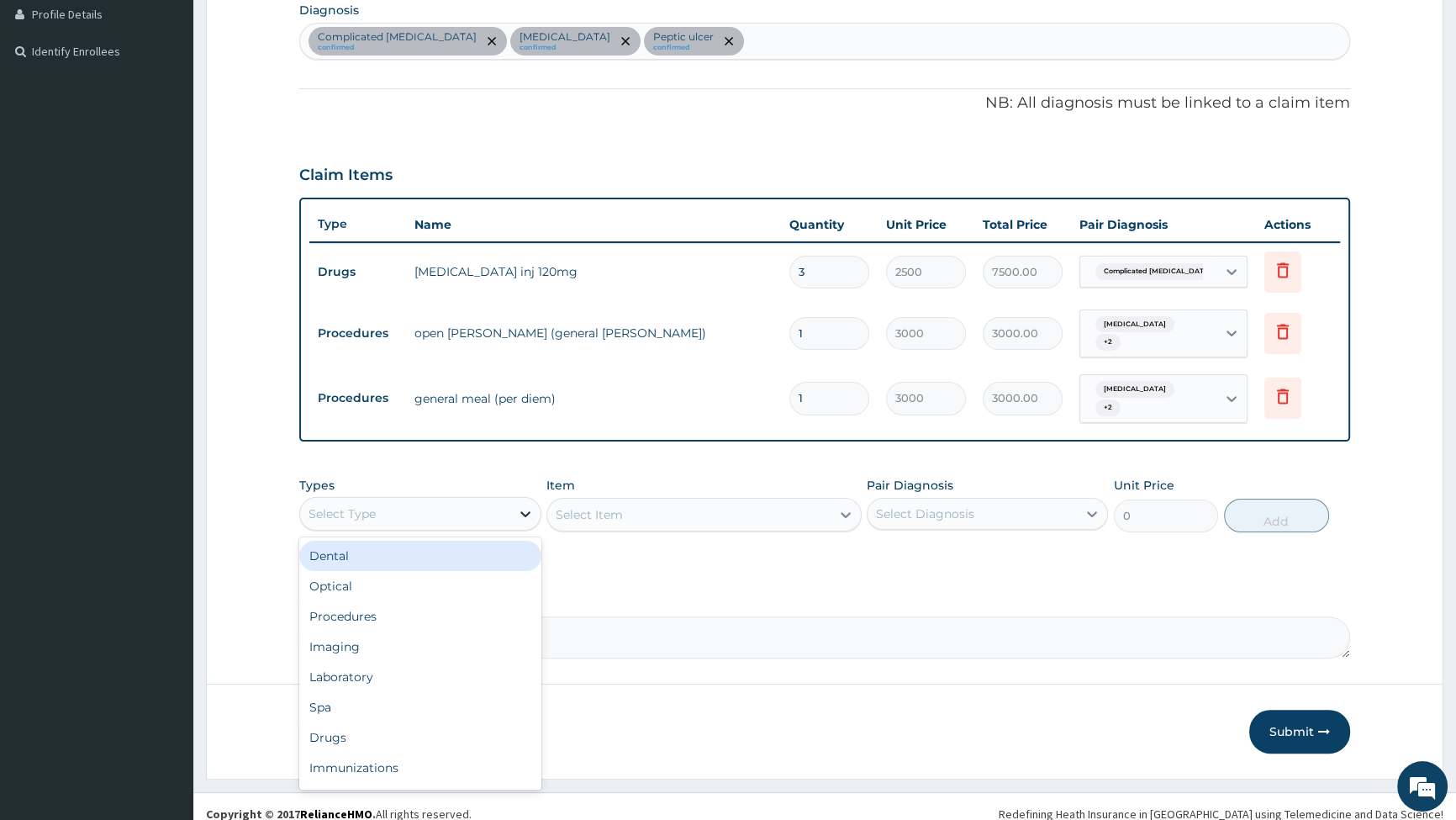
click at [523, 505] on icon at bounding box center [525, 513] width 17 height 17
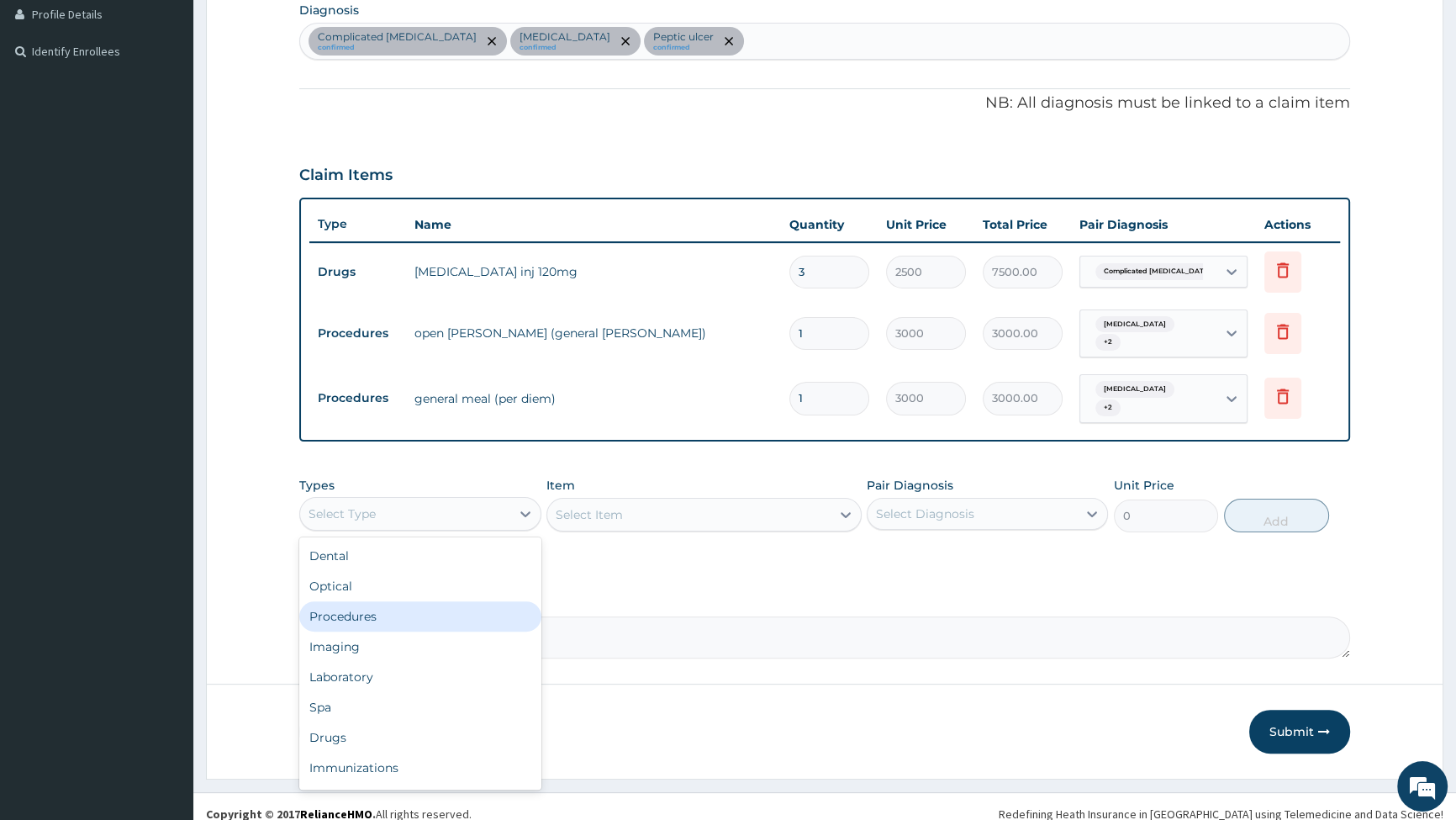
click at [486, 601] on div "Procedures" at bounding box center [420, 616] width 241 height 31
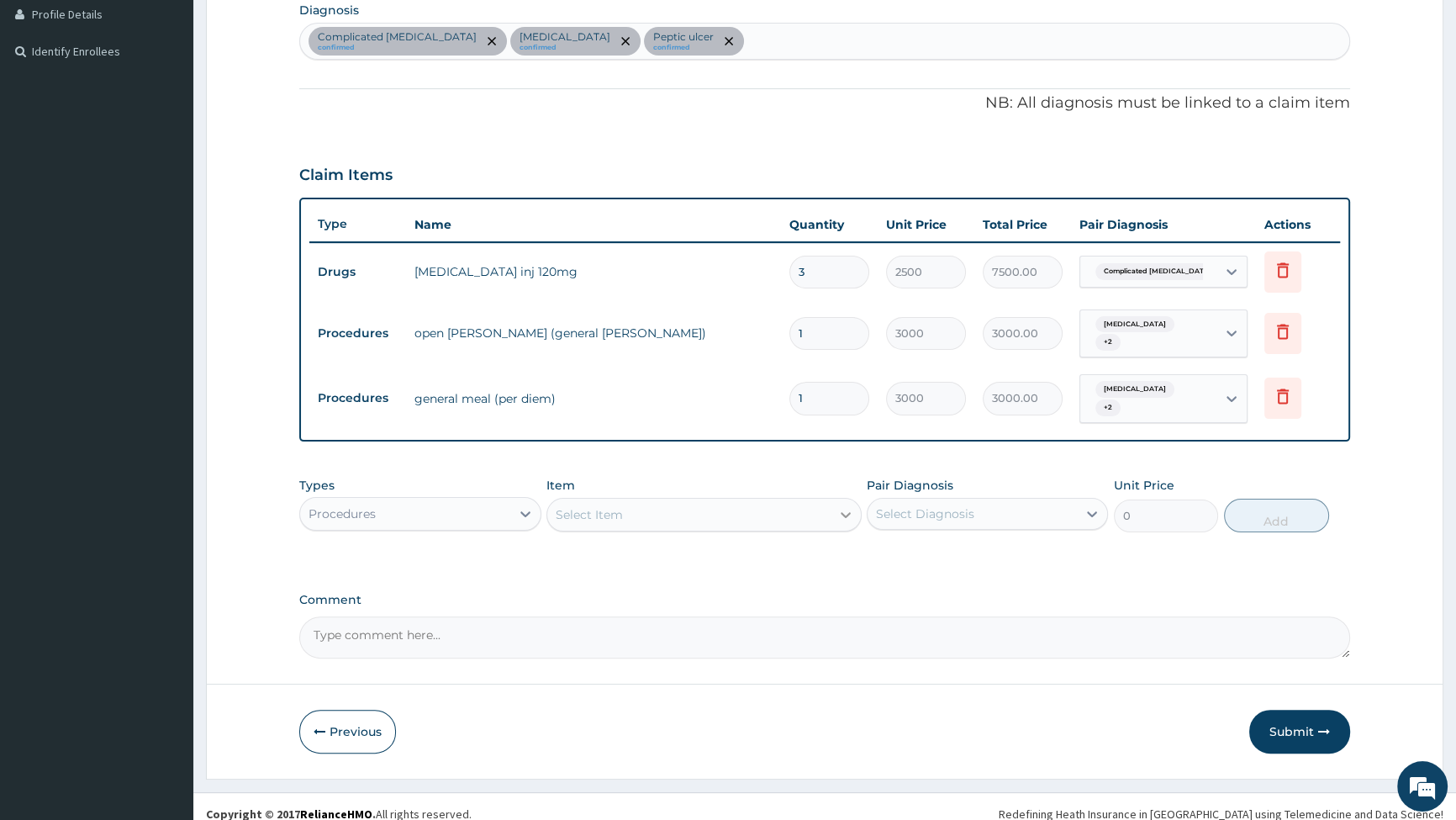
click at [844, 506] on icon at bounding box center [845, 514] width 17 height 17
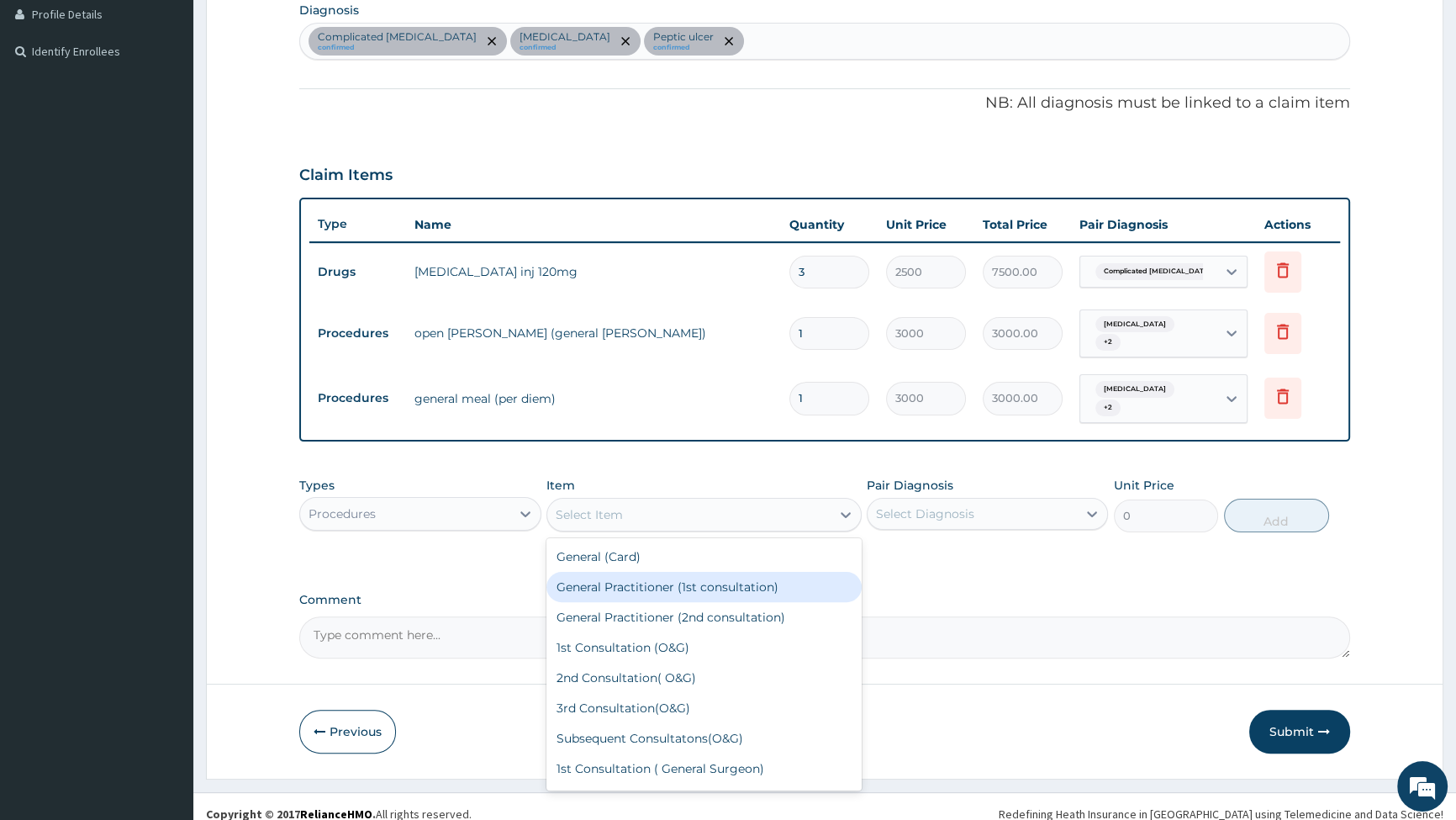
click at [764, 579] on div "General Practitioner (1st consultation)" at bounding box center [704, 587] width 315 height 31
type input "2500"
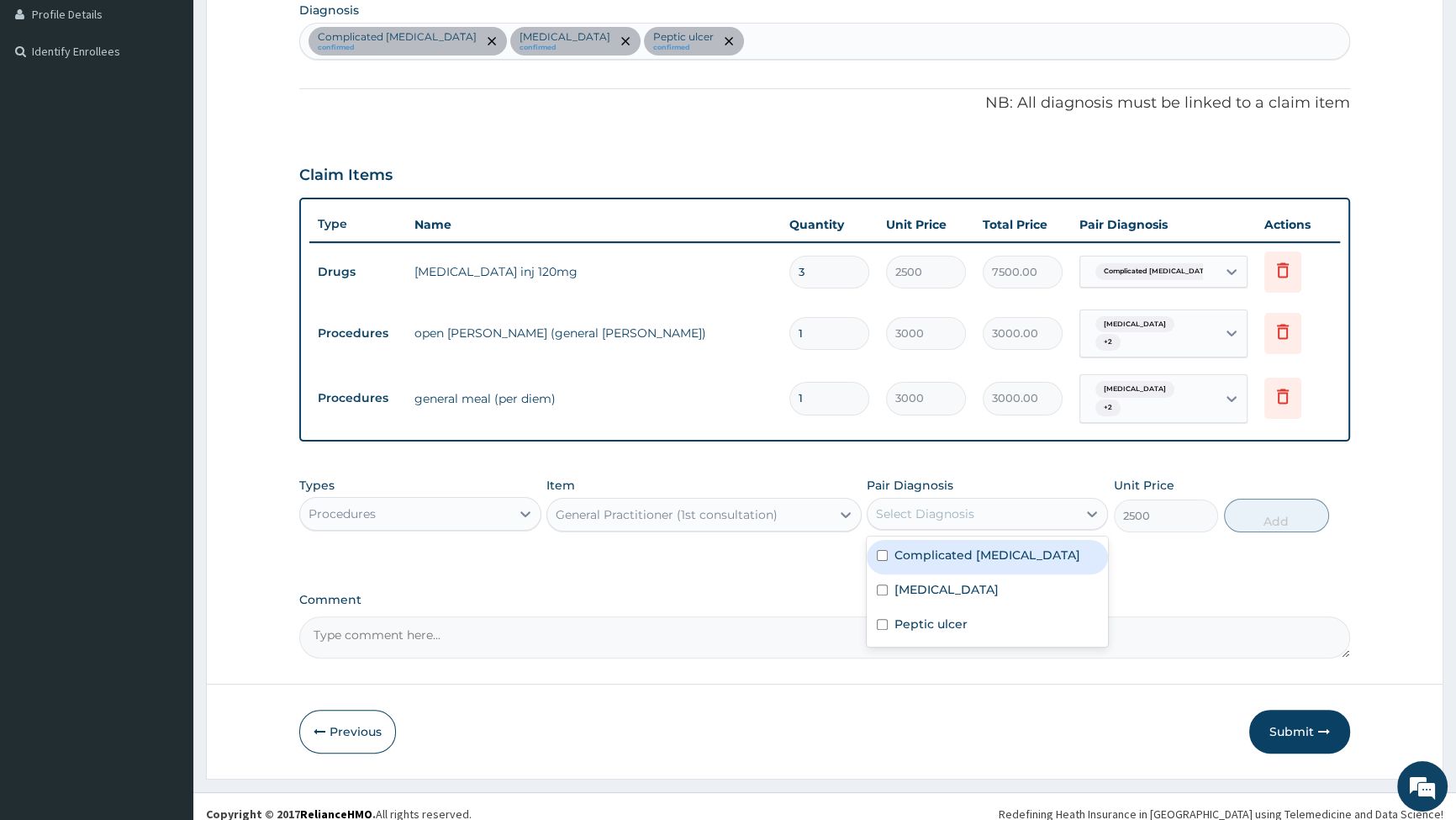
click at [1040, 501] on div "Select Diagnosis" at bounding box center [973, 513] width 210 height 27
drag, startPoint x: 876, startPoint y: 539, endPoint x: 910, endPoint y: 535, distance: 34.2
click at [879, 550] on input "checkbox" at bounding box center [882, 555] width 11 height 11
checkbox input "true"
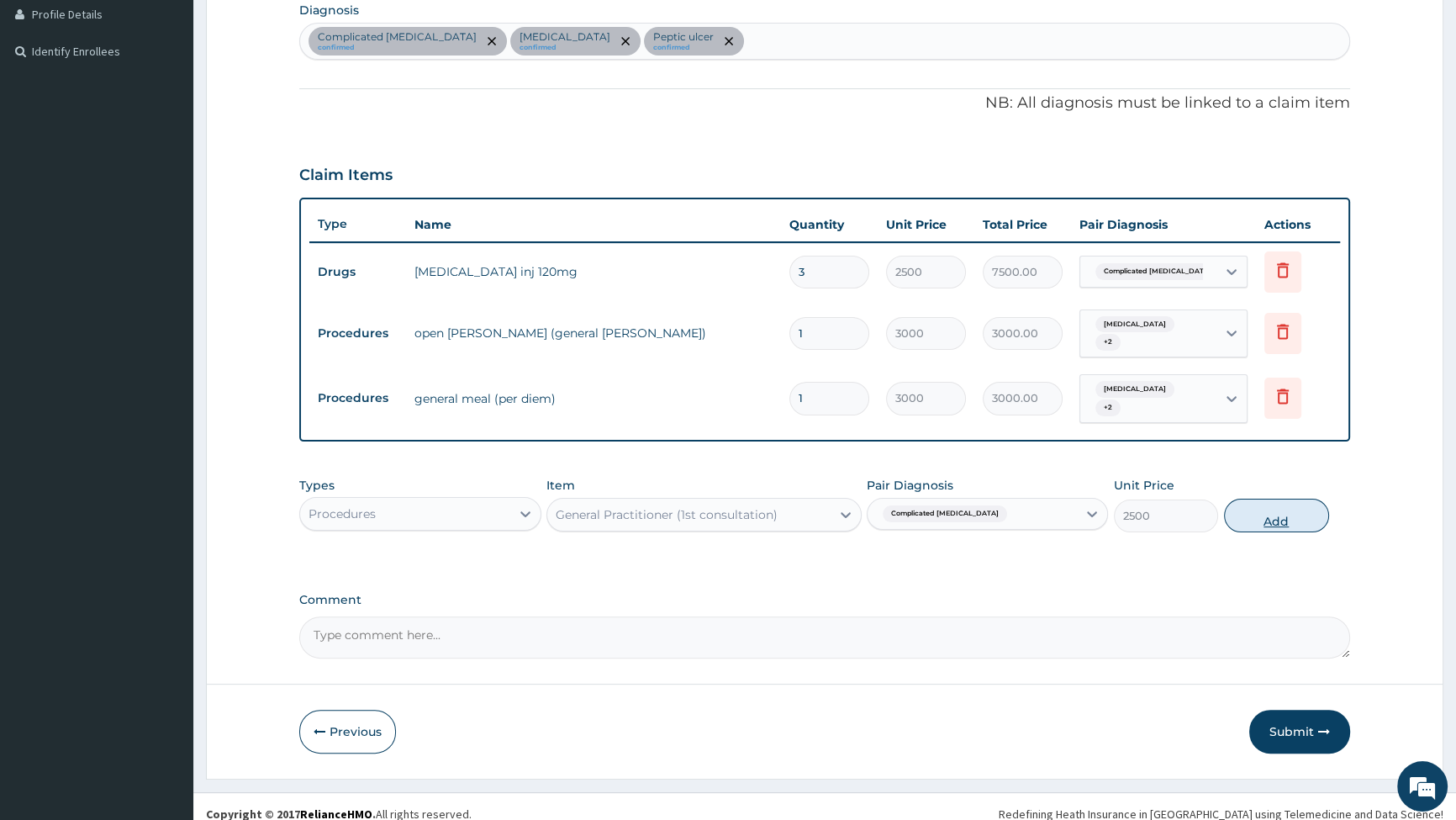
click at [1259, 499] on button "Add" at bounding box center [1277, 516] width 105 height 33
type input "0"
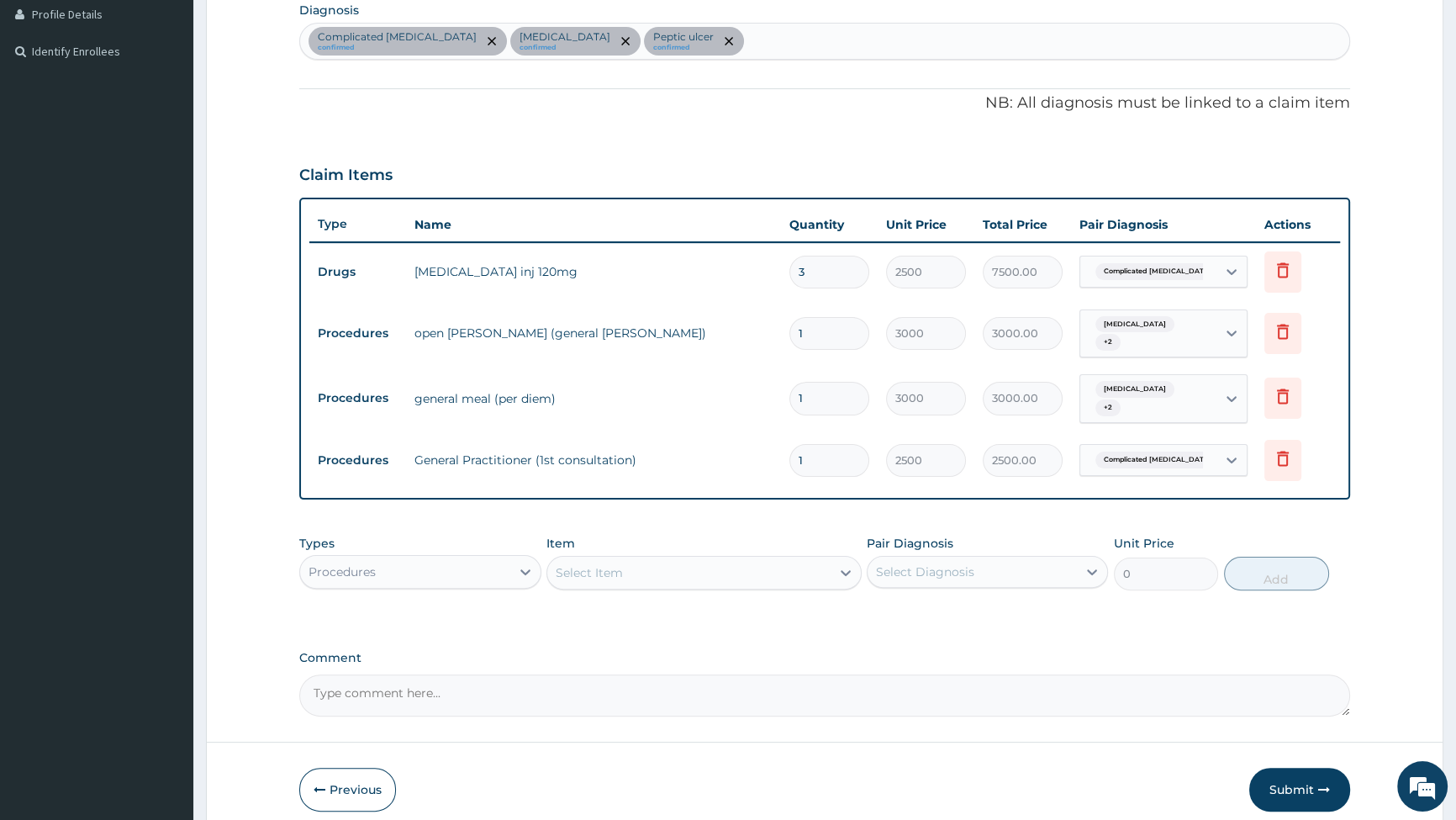
click at [799, 559] on div "Select Item" at bounding box center [689, 573] width 283 height 27
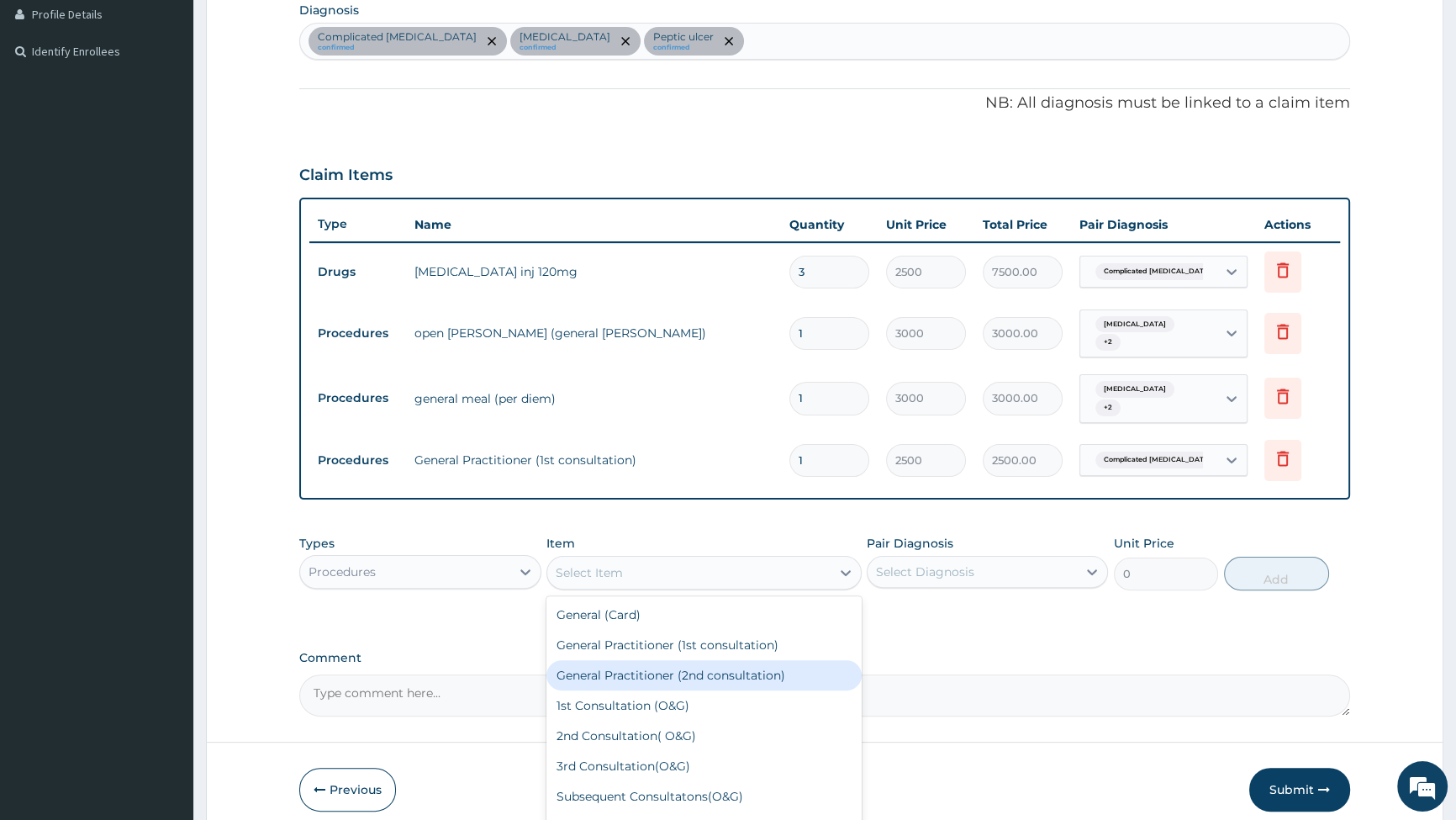
click at [394, 559] on div "Procedures" at bounding box center [405, 572] width 210 height 27
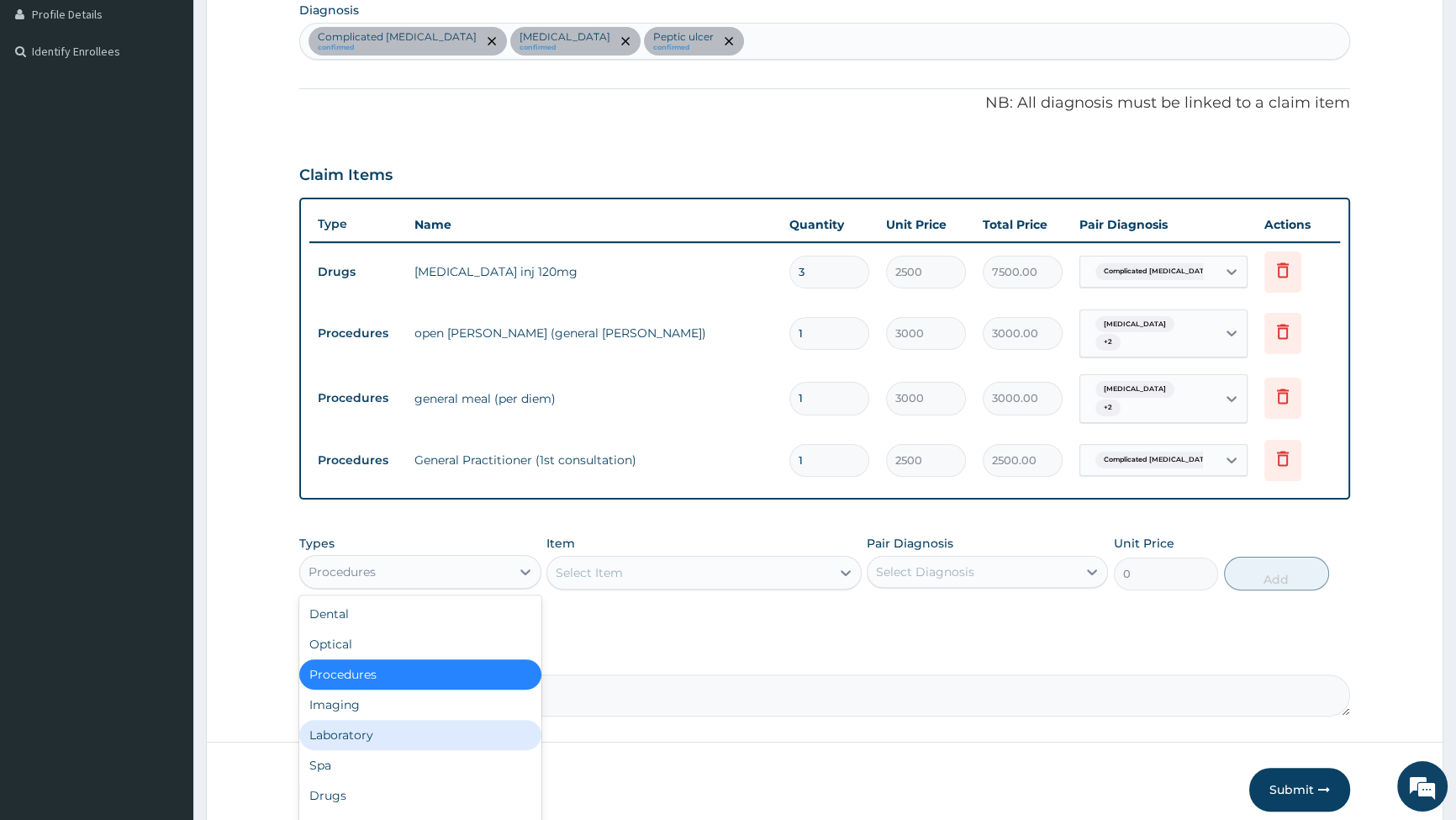
click at [390, 720] on div "Laboratory" at bounding box center [420, 735] width 241 height 31
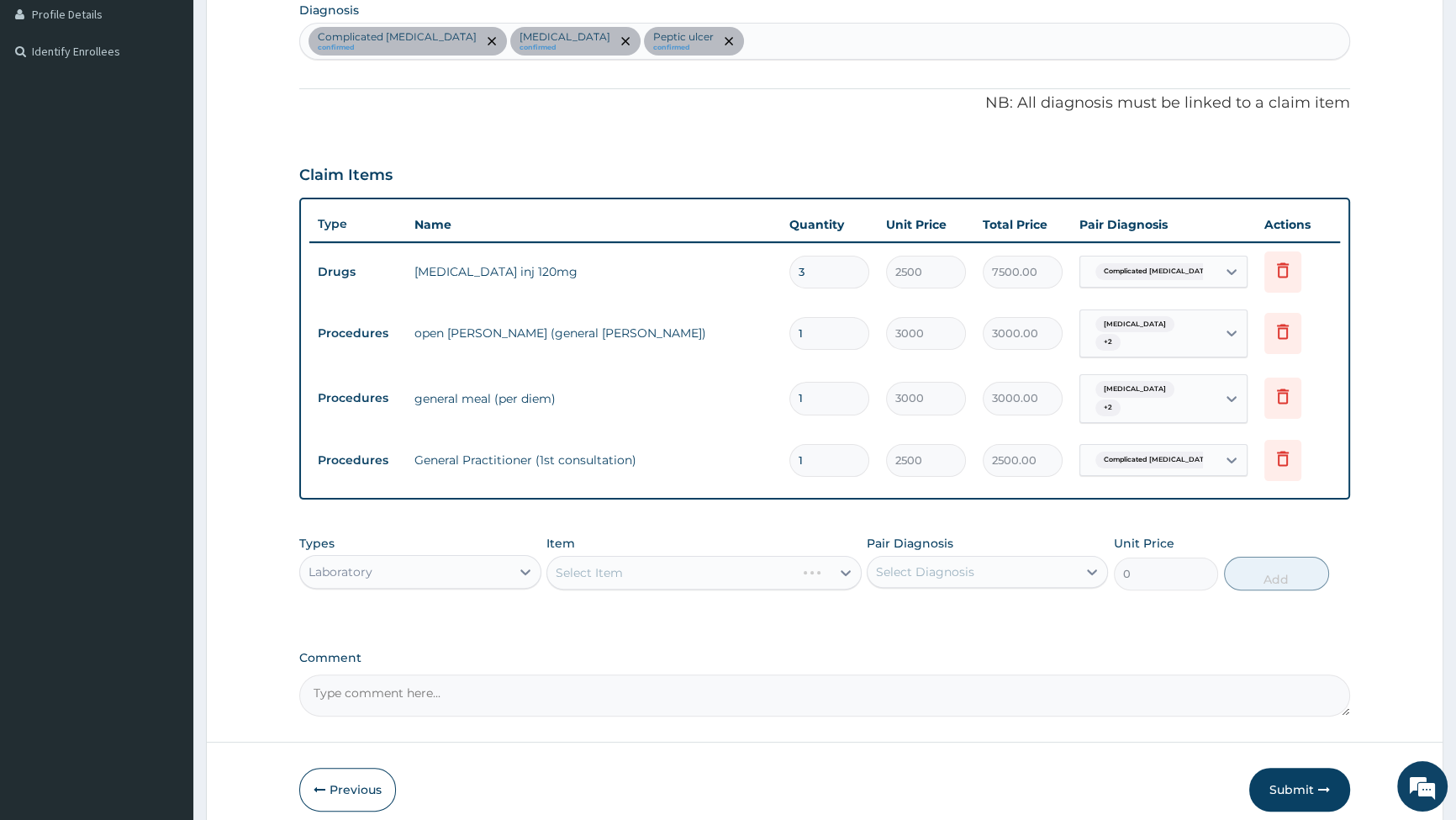
drag, startPoint x: 794, startPoint y: 558, endPoint x: 808, endPoint y: 558, distance: 14.0
click at [795, 558] on div "Select Item" at bounding box center [704, 573] width 315 height 33
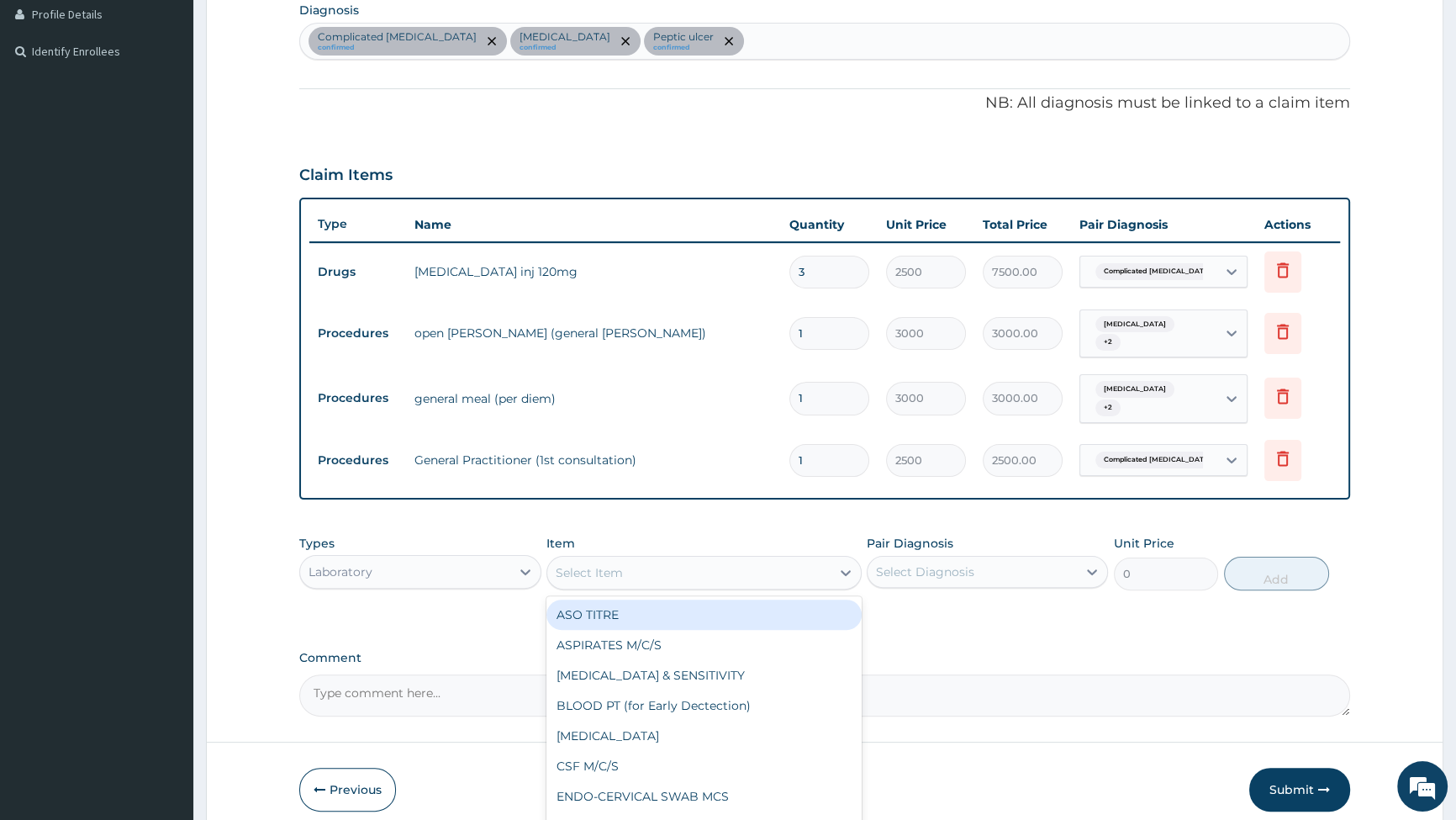
click at [808, 559] on div "Select Item" at bounding box center [689, 573] width 283 height 27
type input "MAL"
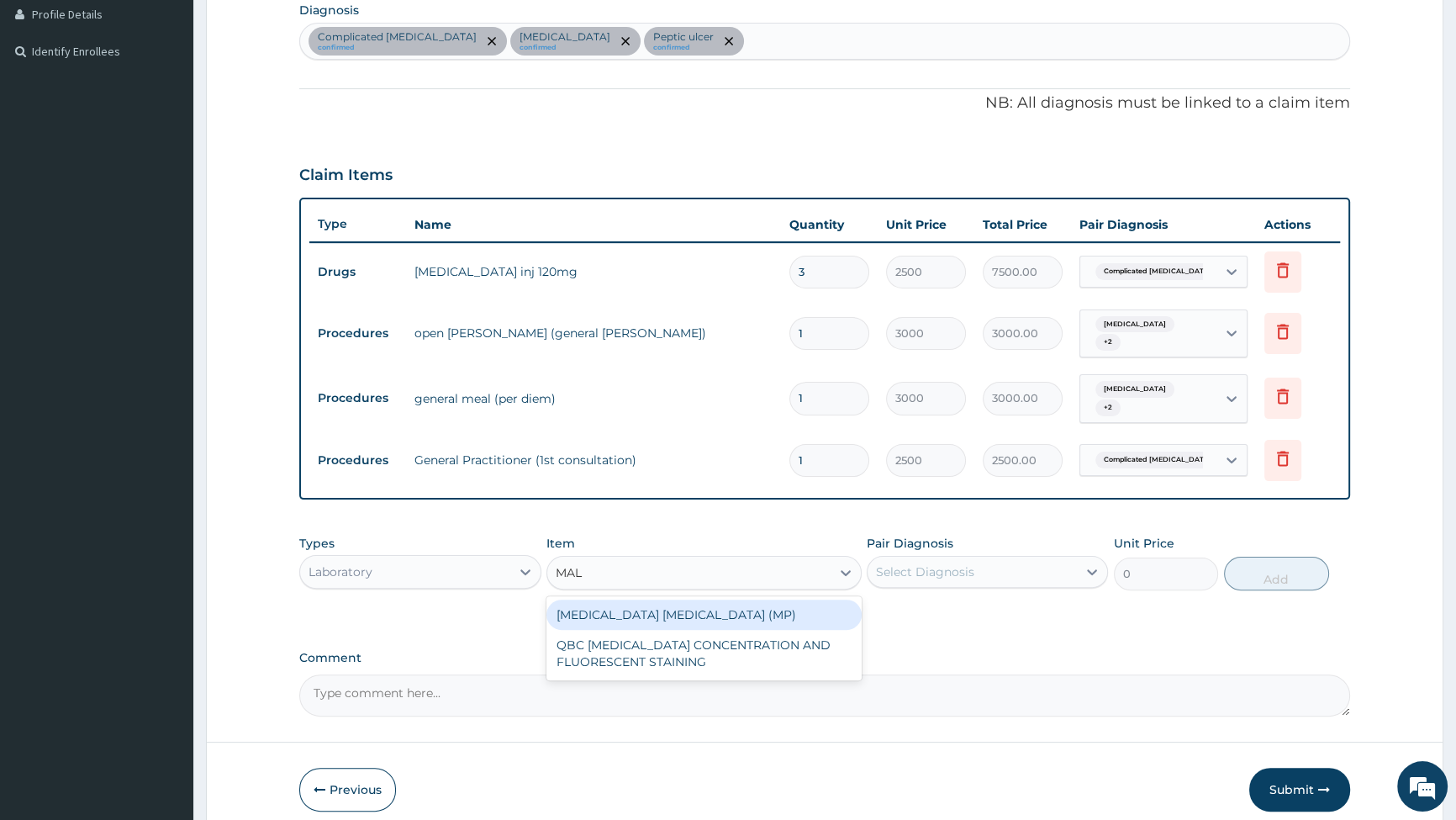
click at [736, 611] on div "MALARIA PARASITE (MP)" at bounding box center [704, 615] width 315 height 31
type input "2000"
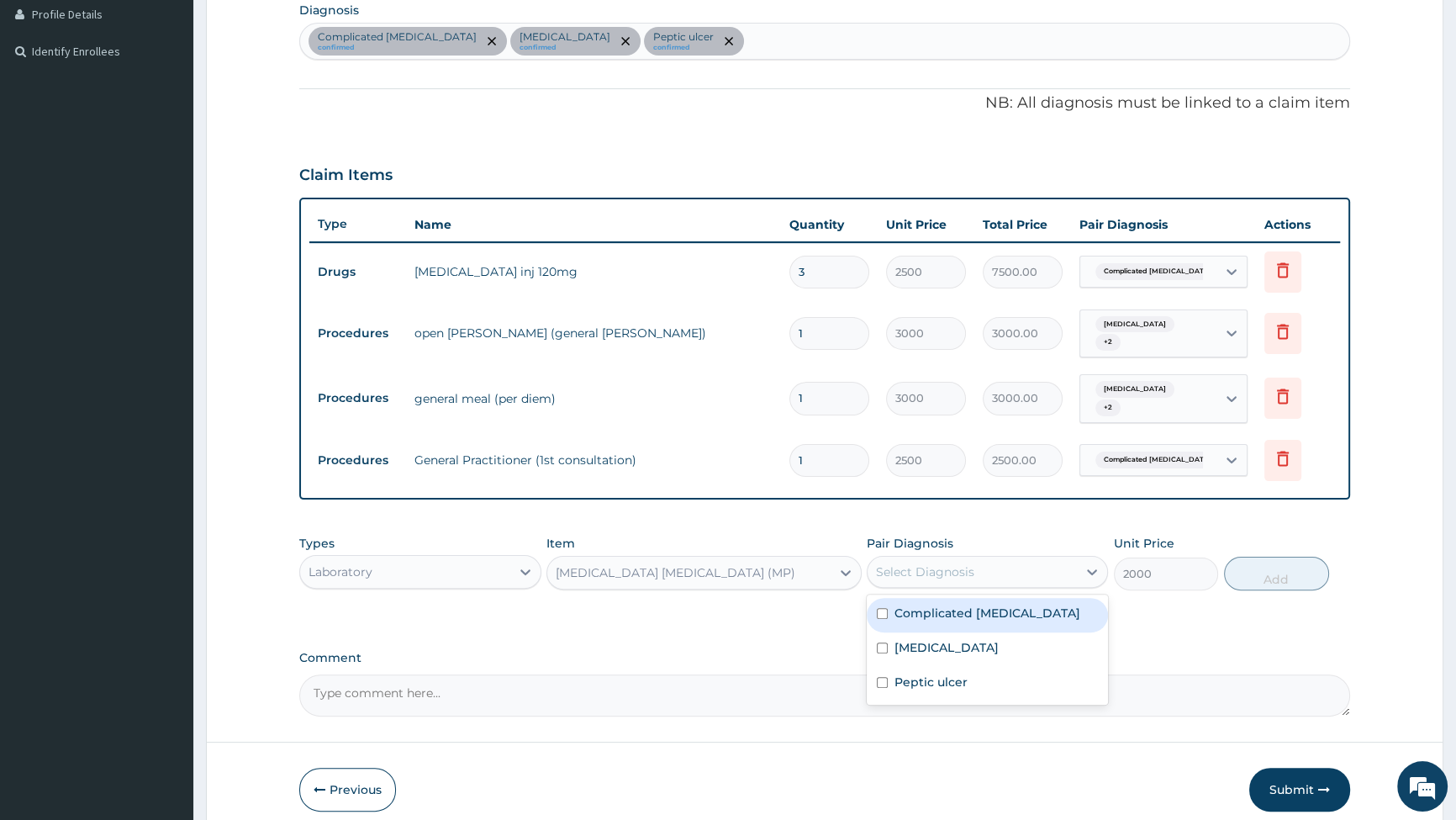
click at [1038, 559] on div "Select Diagnosis" at bounding box center [973, 572] width 210 height 27
click at [888, 598] on div "Complicated malaria" at bounding box center [988, 615] width 241 height 34
checkbox input "true"
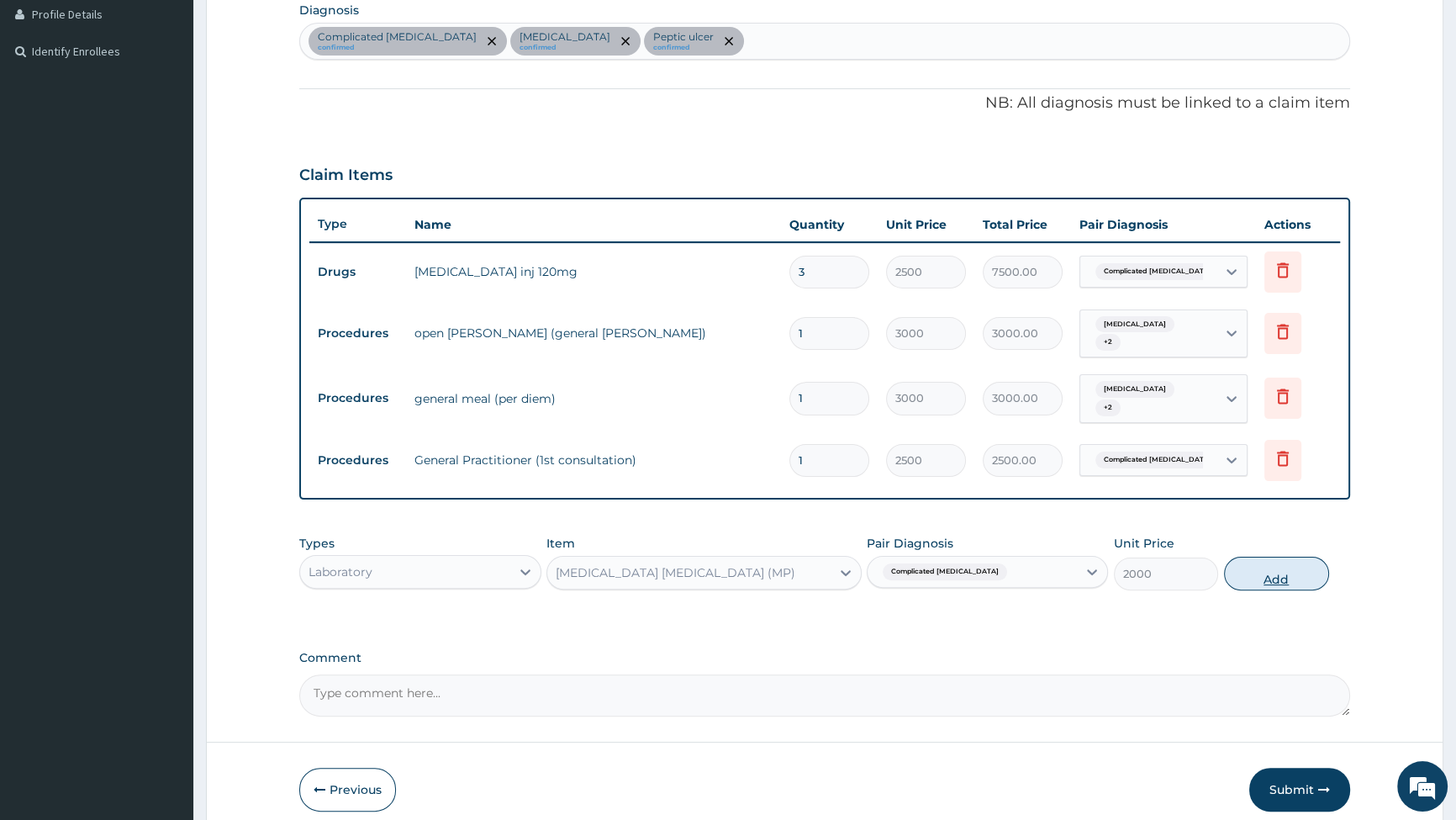
click at [1260, 561] on button "Add" at bounding box center [1277, 573] width 105 height 33
type input "0"
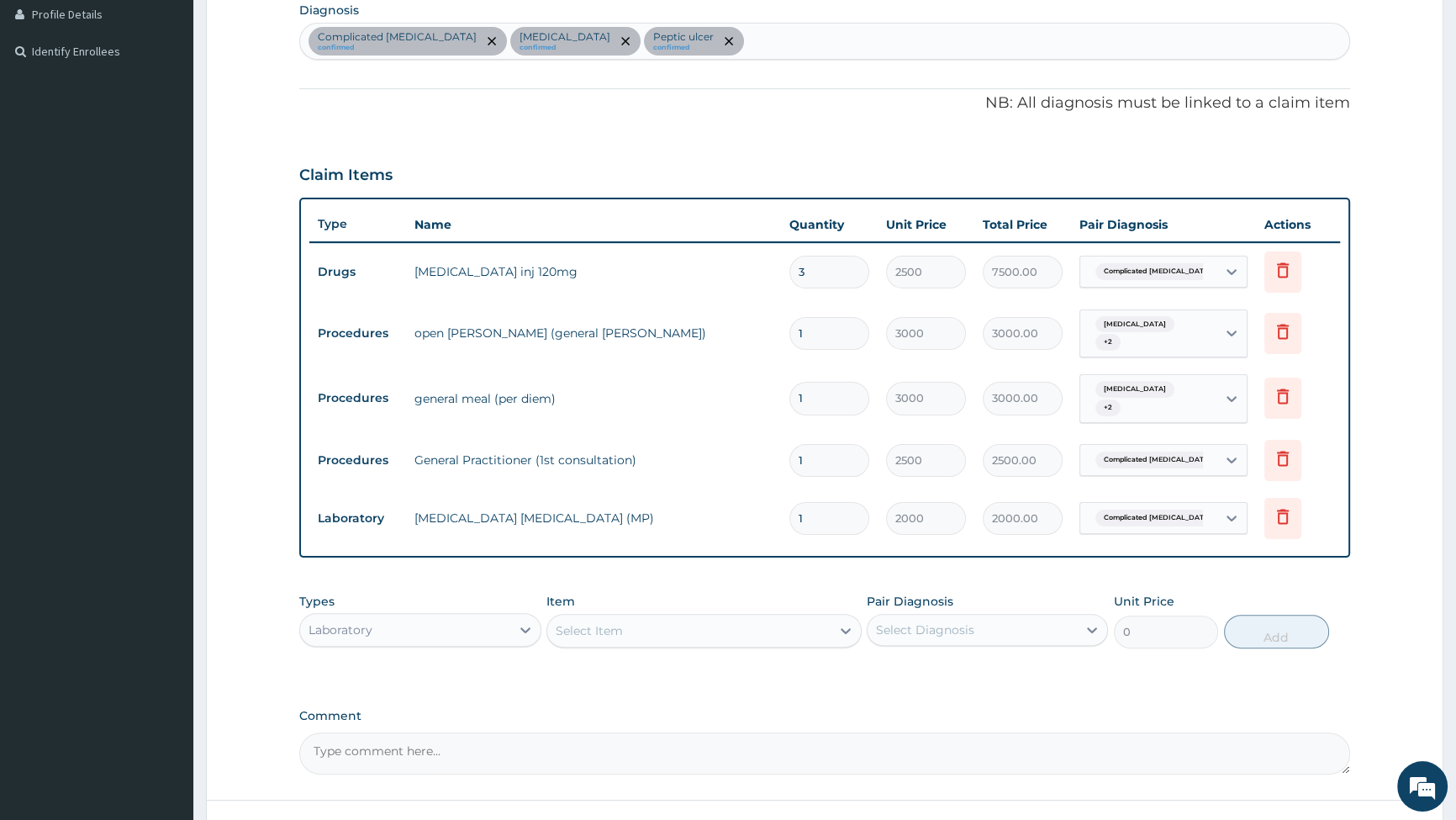
click at [825, 618] on div "Select Item" at bounding box center [689, 630] width 283 height 27
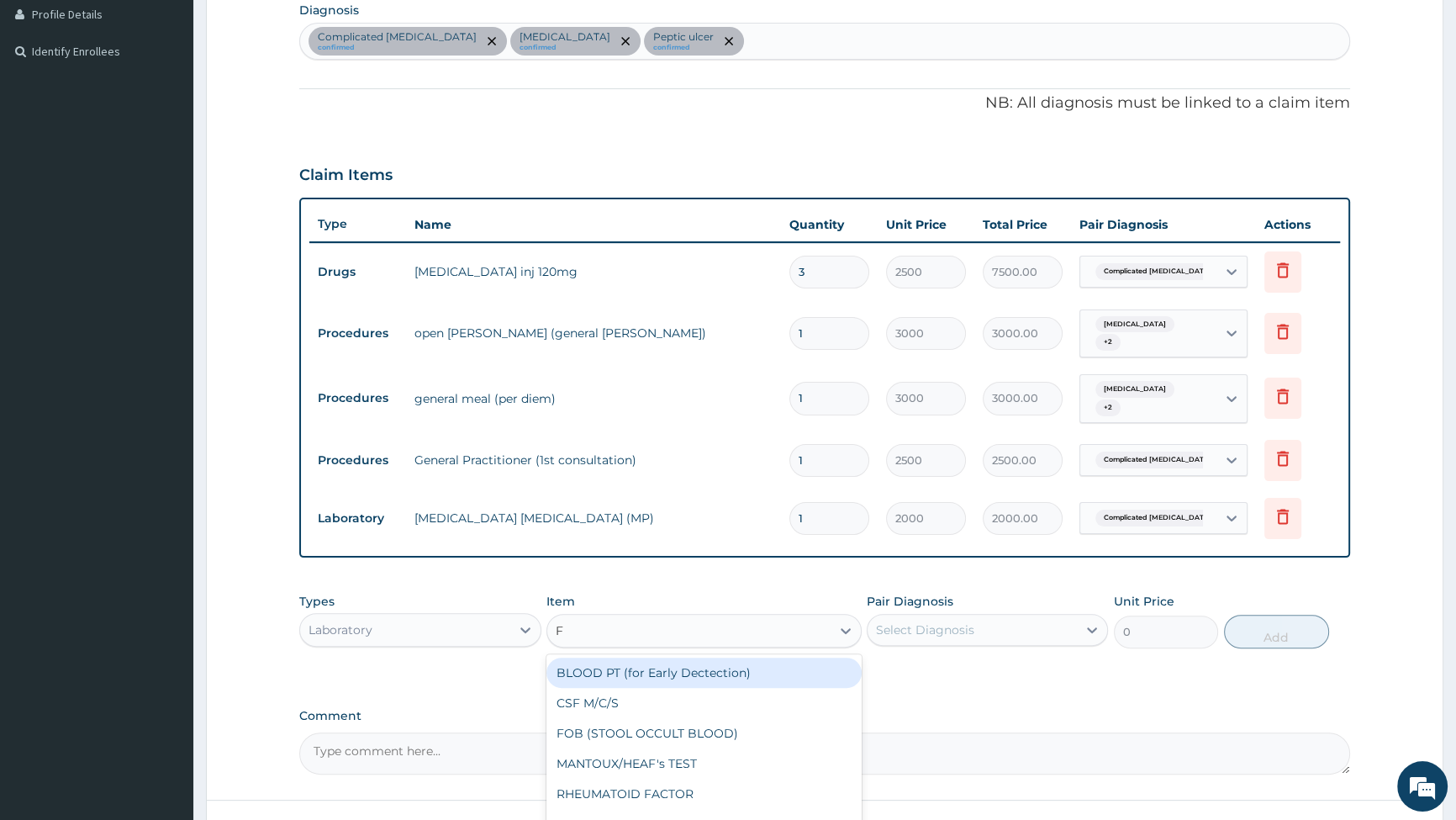
type input "FB"
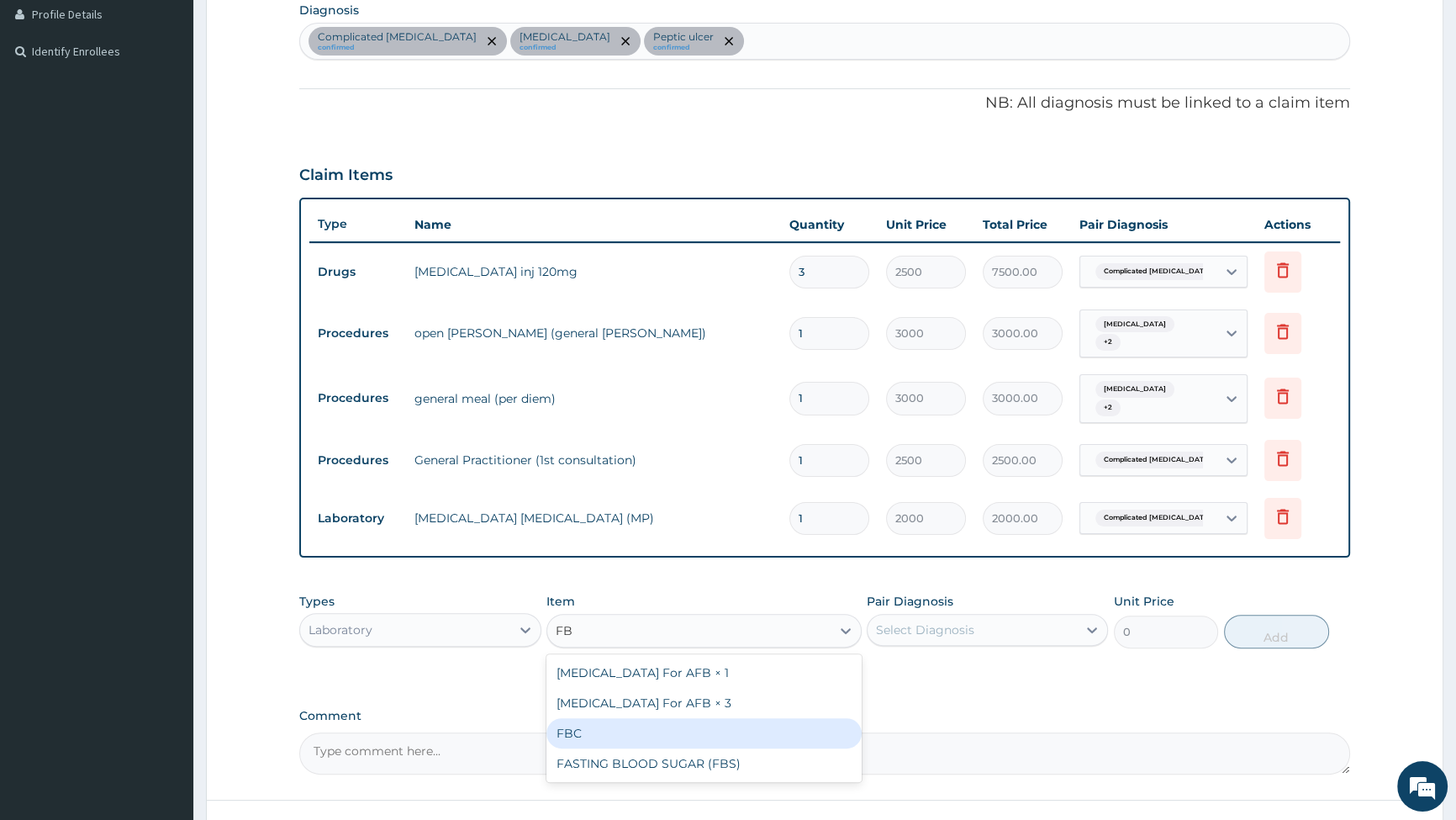
click at [642, 723] on div "FBC" at bounding box center [704, 733] width 315 height 31
type input "6000"
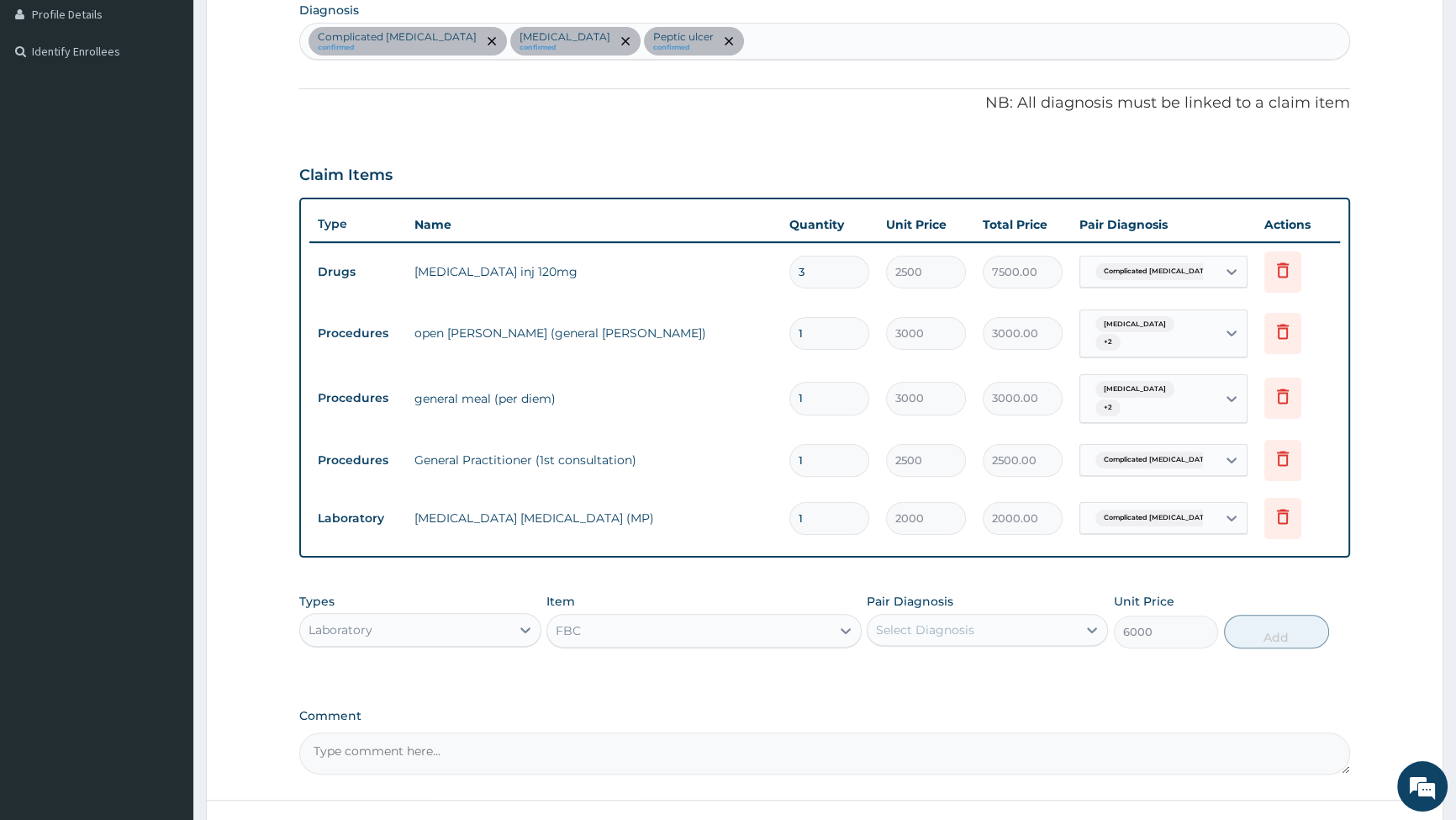
click at [979, 616] on div "Select Diagnosis" at bounding box center [973, 629] width 210 height 27
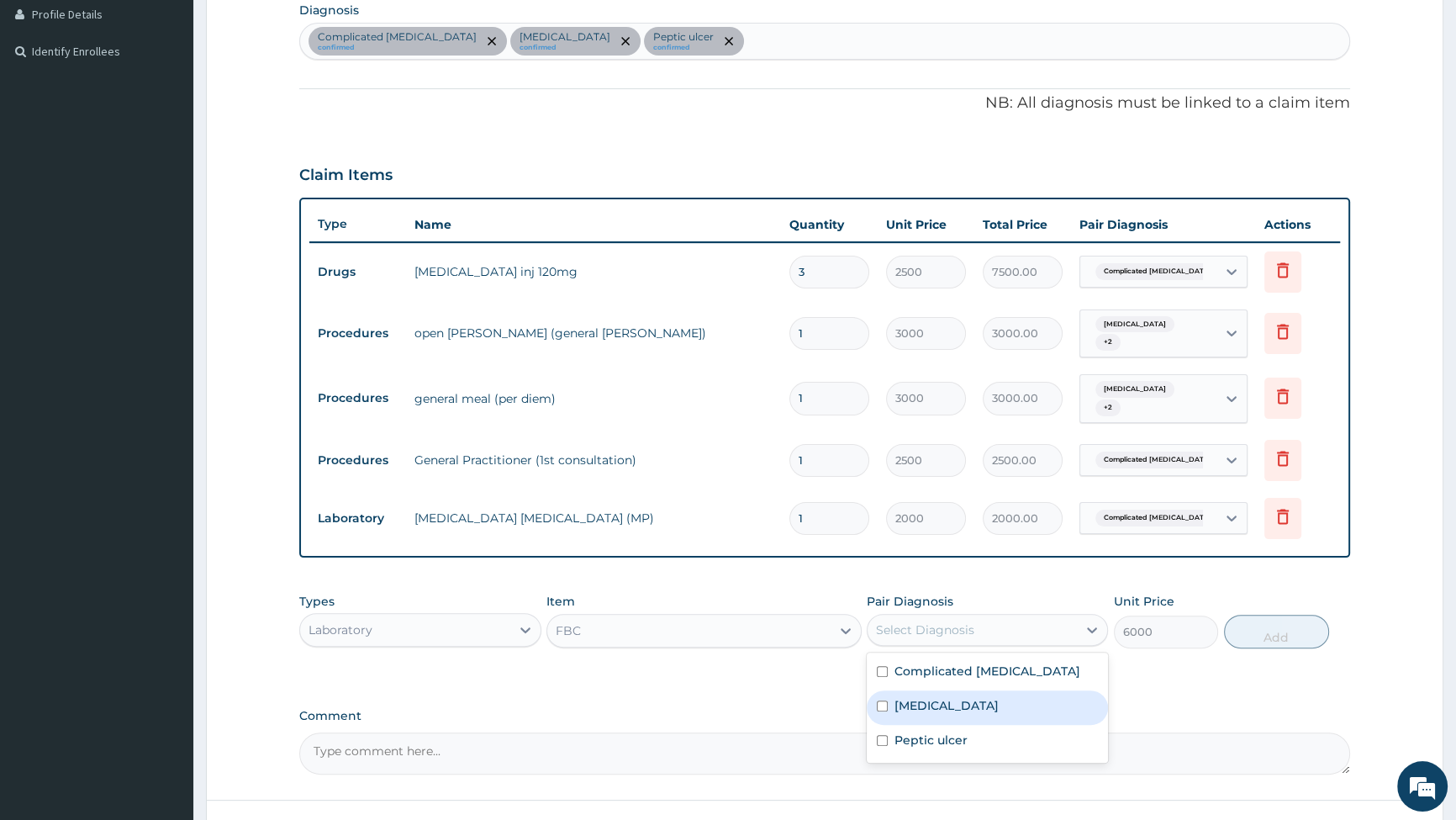
click at [885, 700] on input "checkbox" at bounding box center [882, 705] width 11 height 11
checkbox input "true"
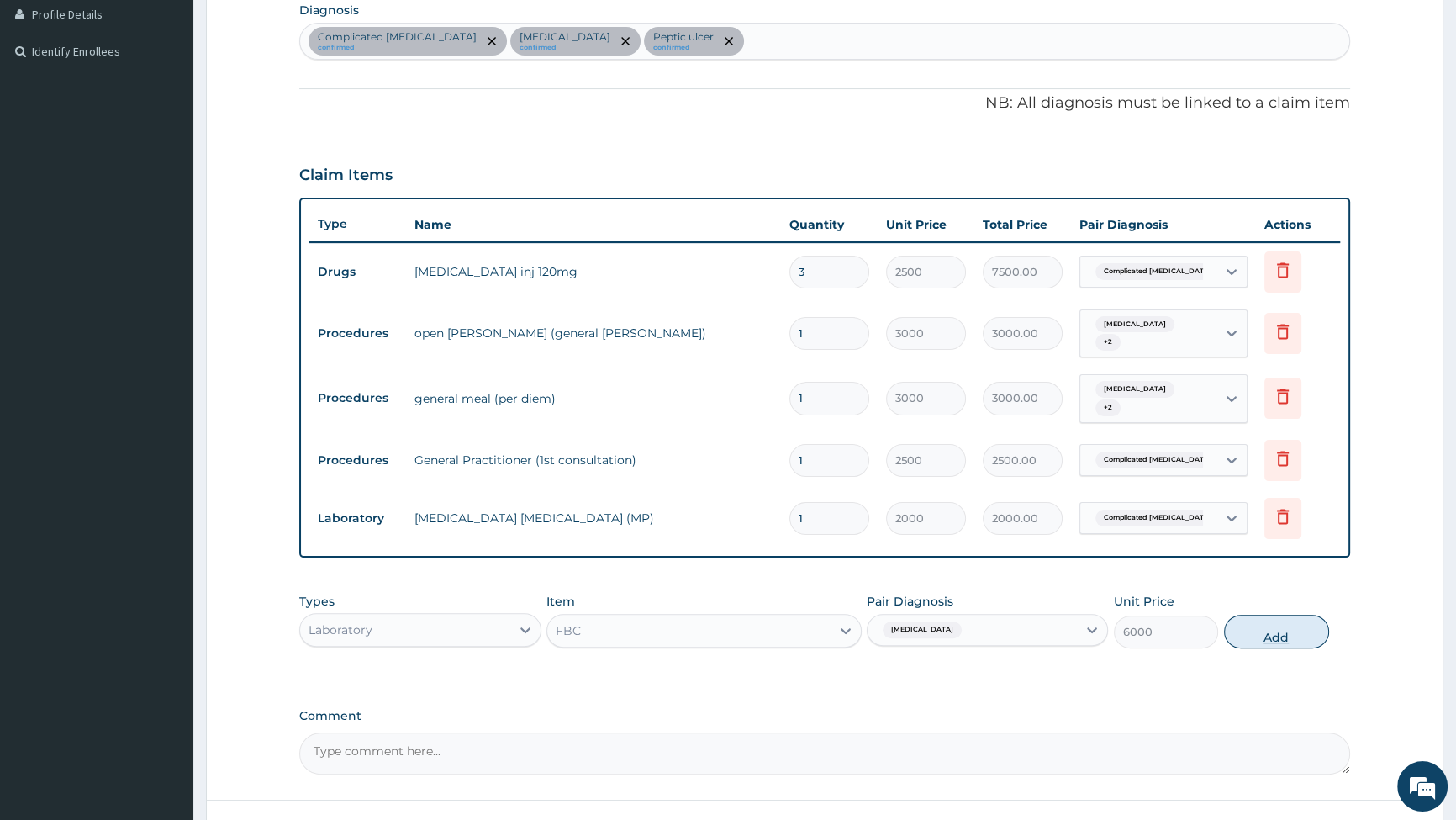
click at [1271, 621] on button "Add" at bounding box center [1277, 631] width 105 height 33
type input "0"
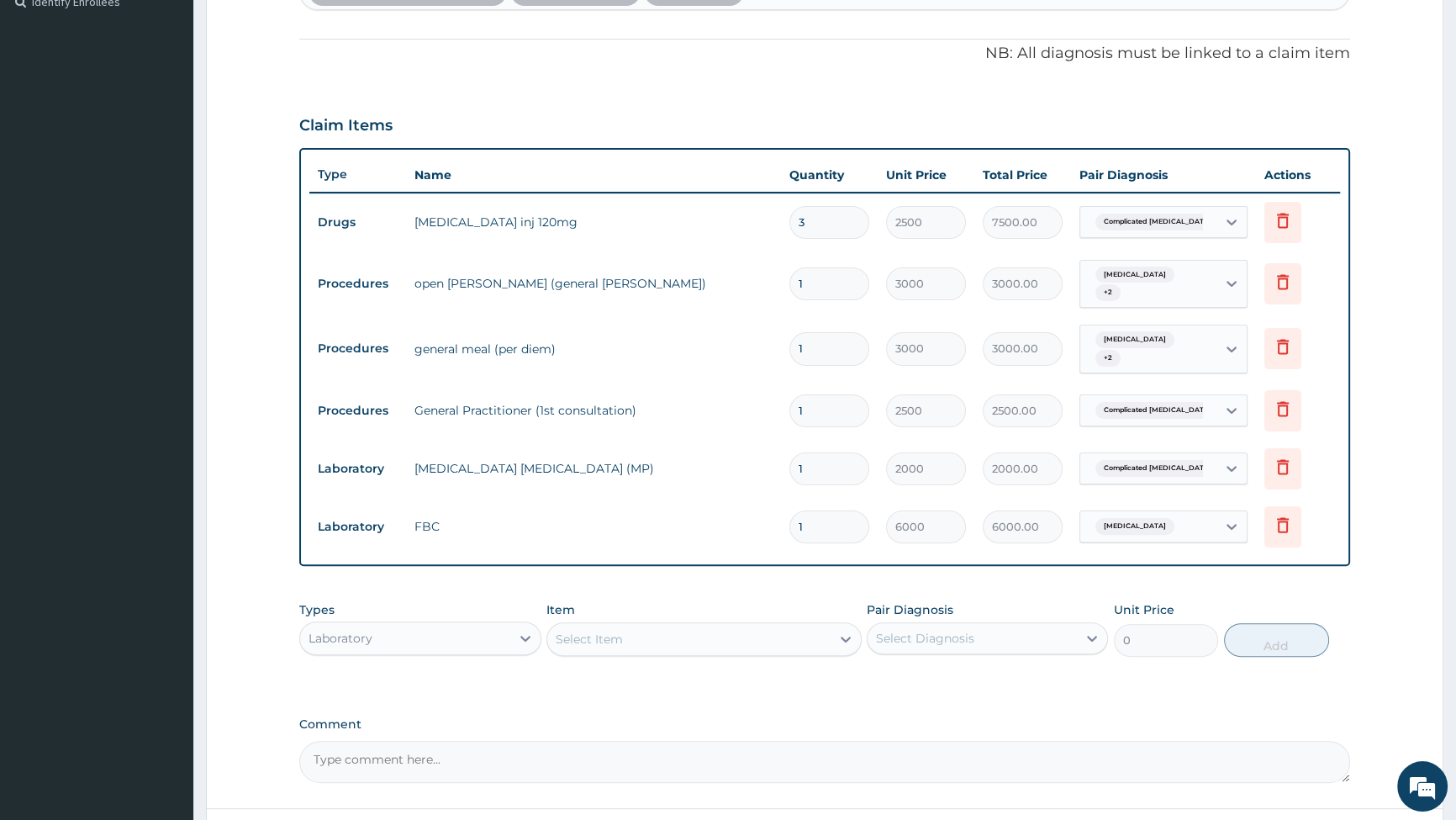
scroll to position [504, 0]
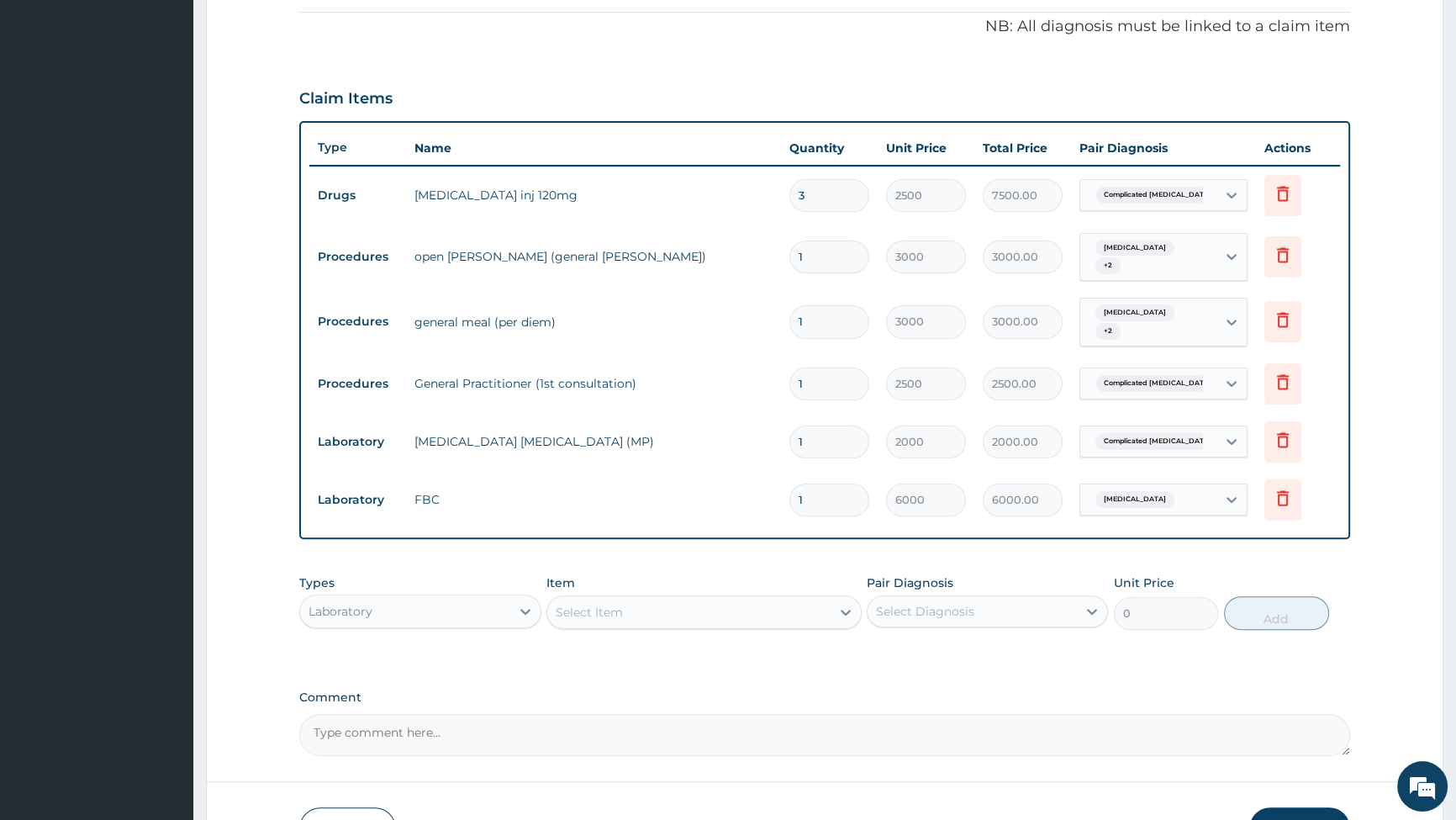
click at [498, 598] on div "Laboratory" at bounding box center [405, 611] width 210 height 27
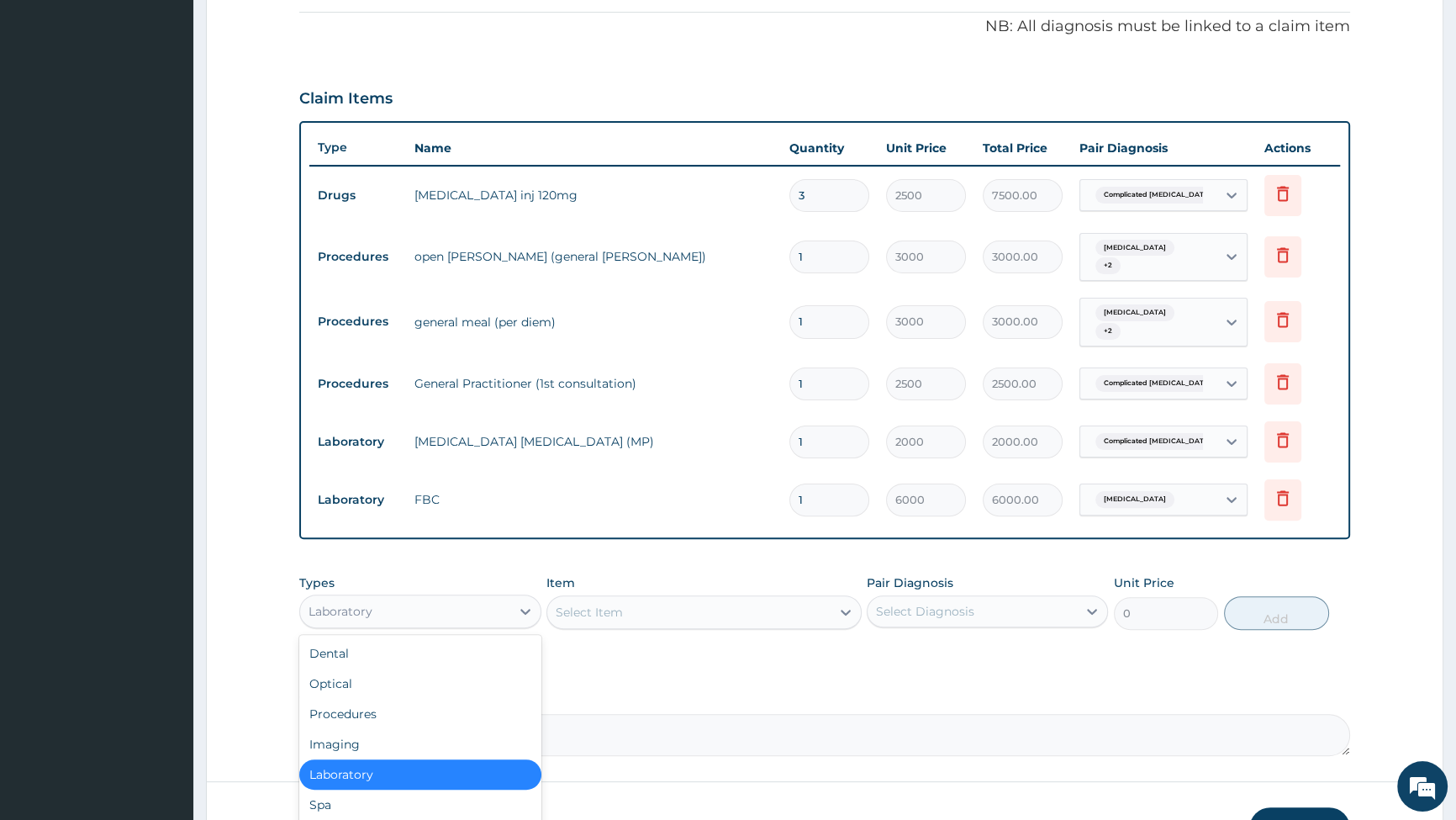
scroll to position [57, 0]
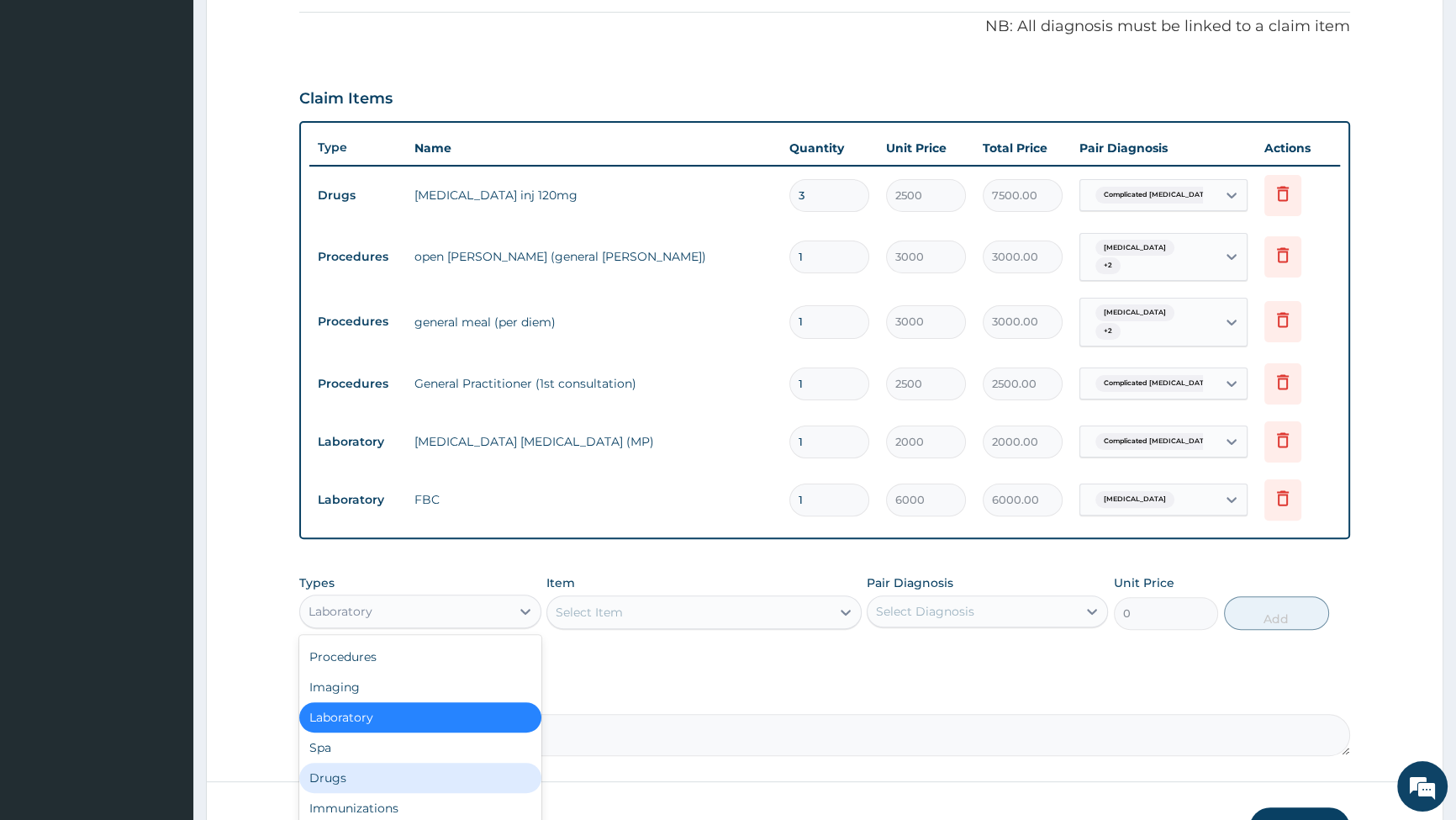
drag, startPoint x: 443, startPoint y: 768, endPoint x: 567, endPoint y: 711, distance: 136.5
click at [444, 767] on div "Drugs" at bounding box center [420, 778] width 241 height 31
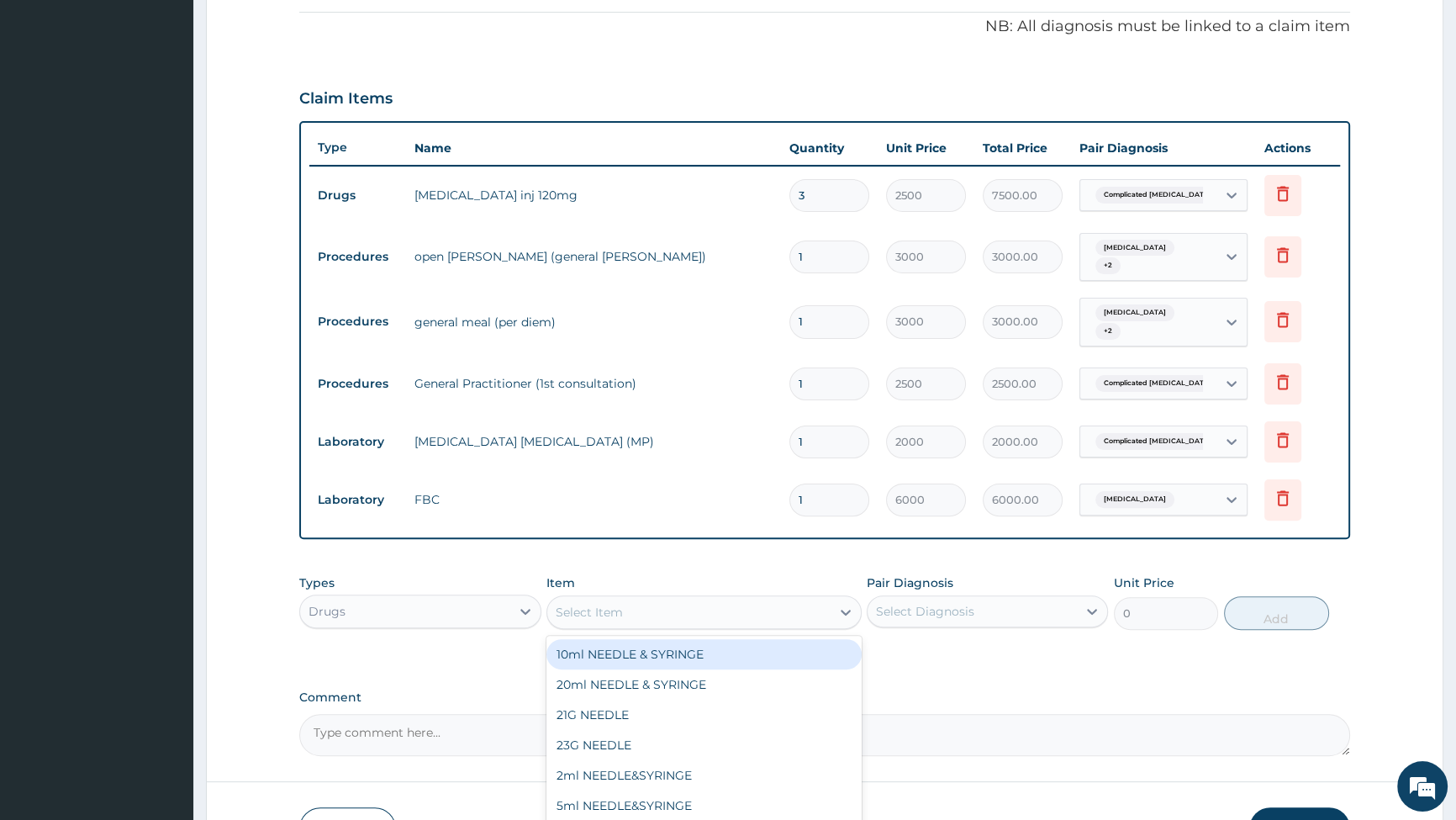
click at [779, 605] on div "Select Item" at bounding box center [689, 612] width 283 height 27
type input "NORM"
click at [669, 642] on div "INFUSION NORMAL SALINE" at bounding box center [704, 654] width 315 height 31
type input "1400"
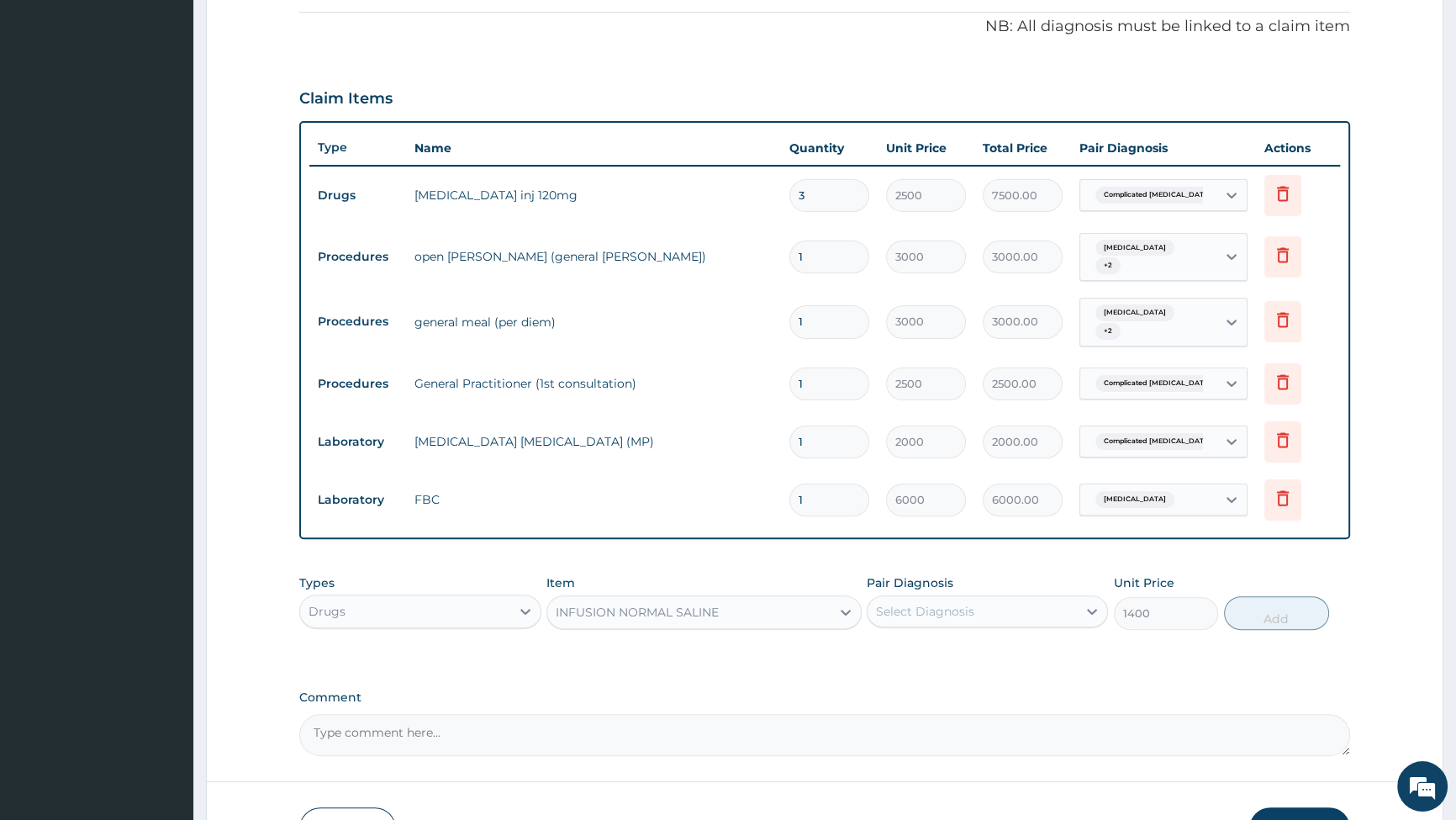
drag, startPoint x: 1088, startPoint y: 596, endPoint x: 1070, endPoint y: 601, distance: 18.7
click at [1085, 603] on icon at bounding box center [1092, 611] width 17 height 17
click at [881, 648] on input "checkbox" at bounding box center [882, 653] width 11 height 11
checkbox input "true"
click at [1254, 613] on button "Add" at bounding box center [1277, 613] width 105 height 33
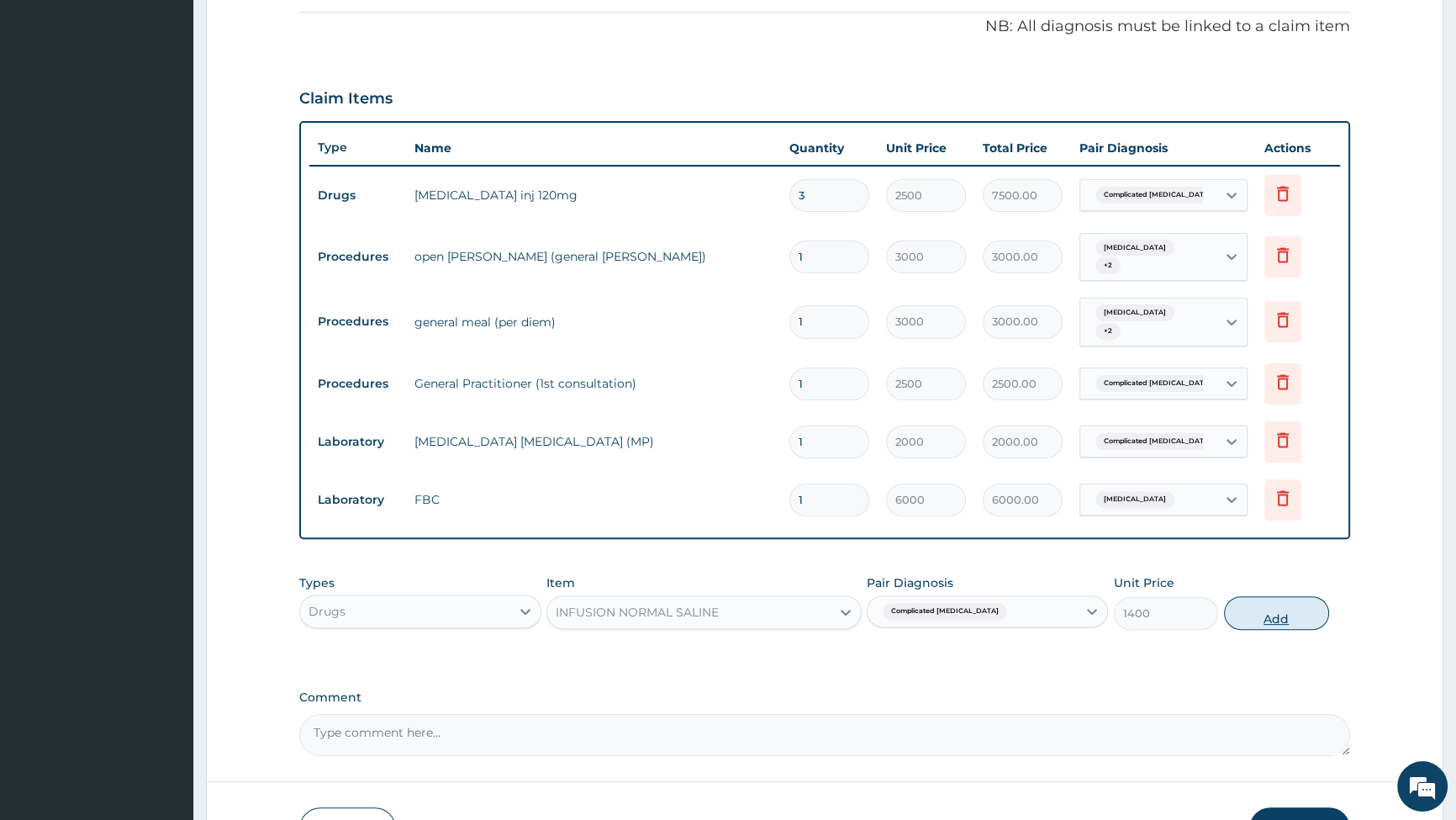
type input "0"
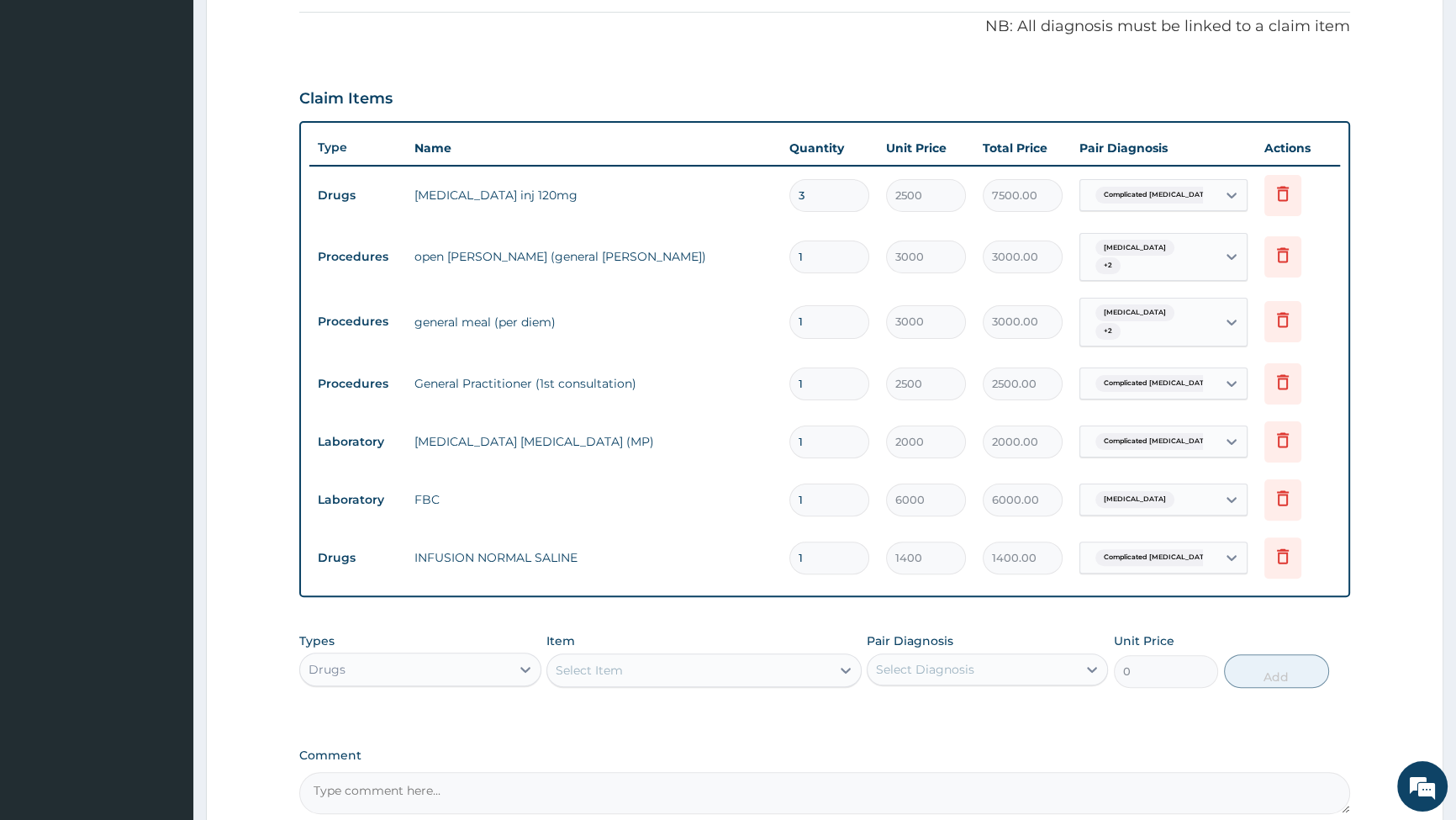
type input "0.00"
type input "4"
type input "5600.00"
type input "4"
click at [838, 662] on icon at bounding box center [845, 670] width 17 height 17
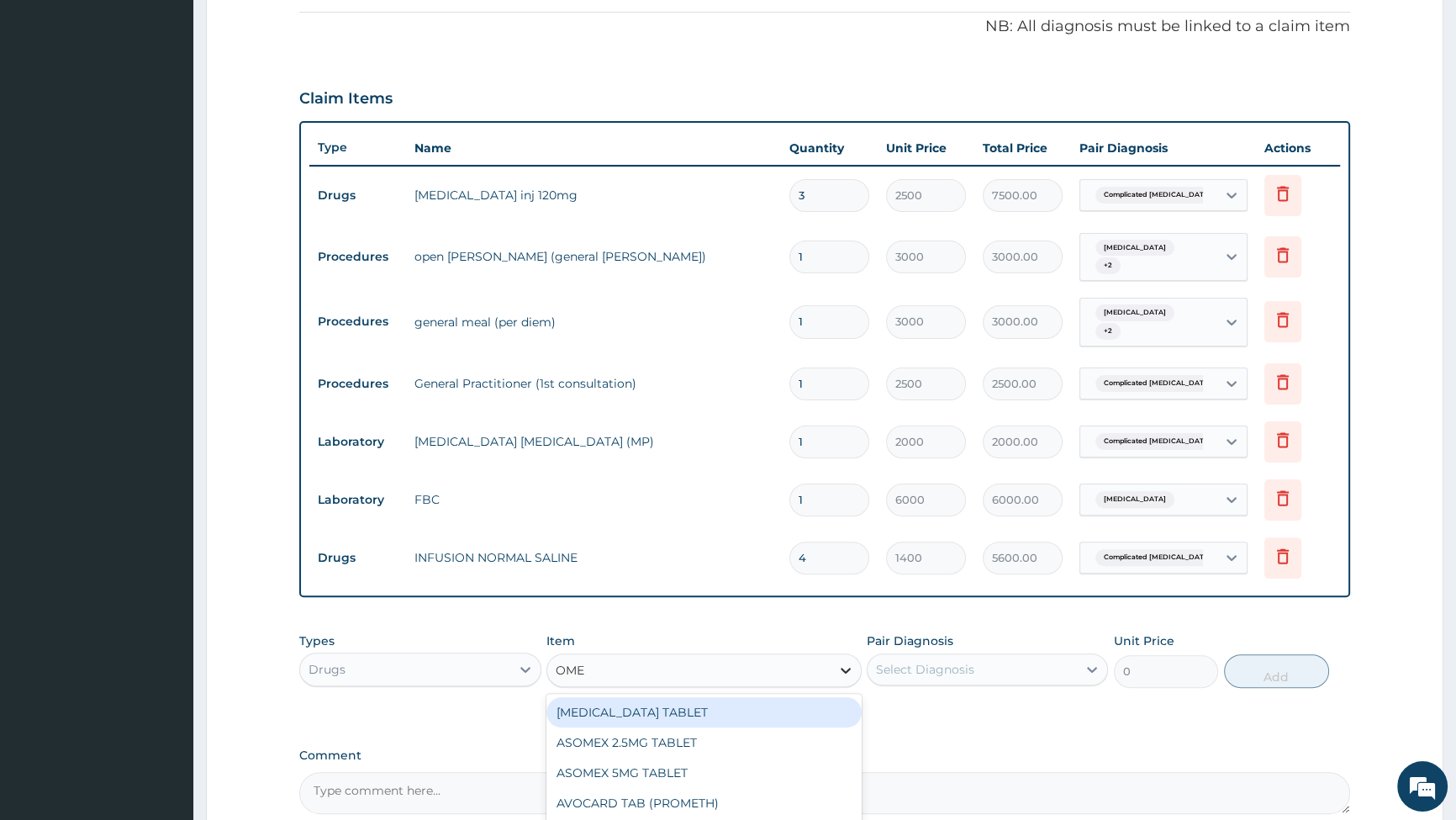
type input "OMEP"
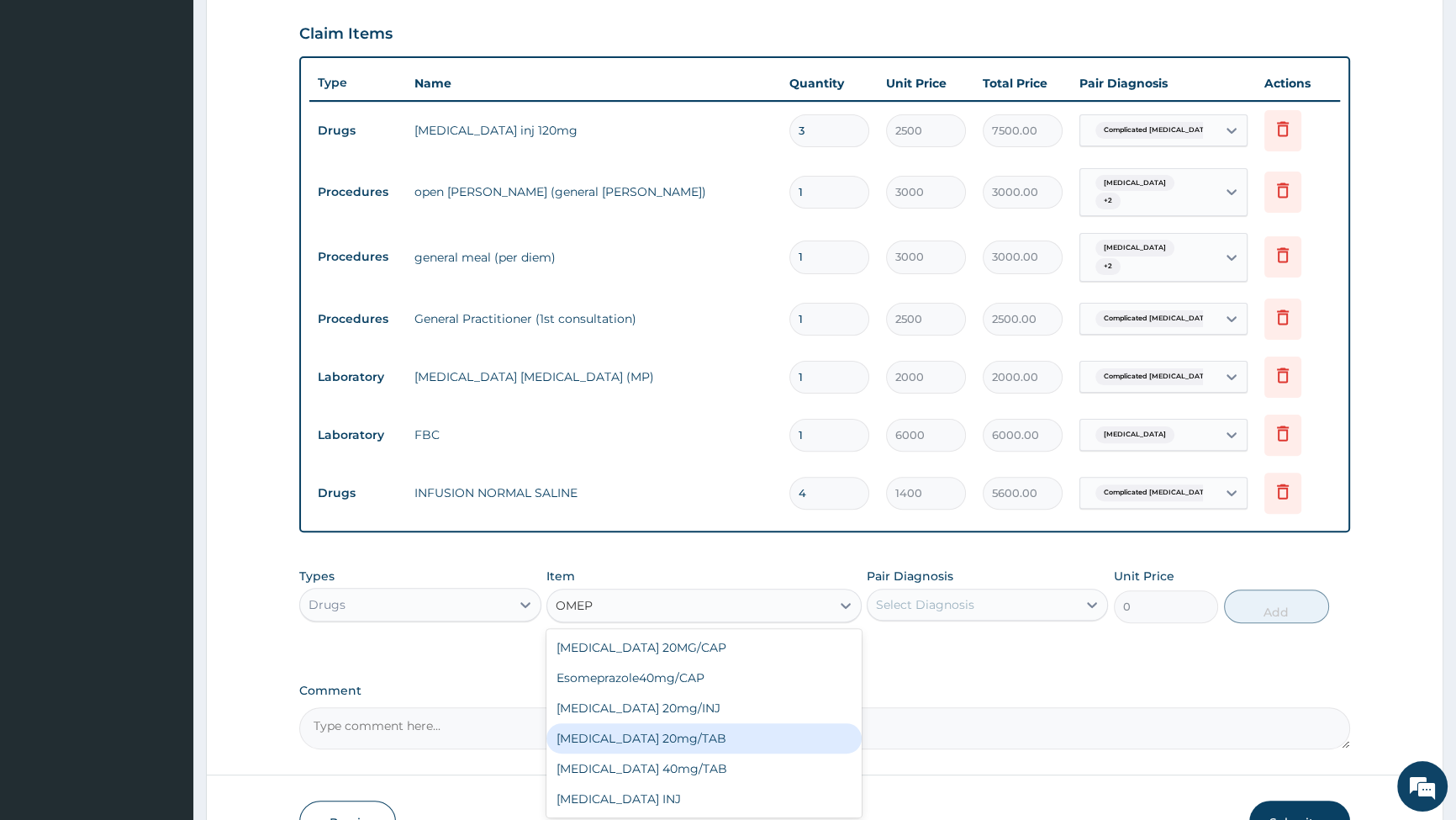
scroll to position [657, 0]
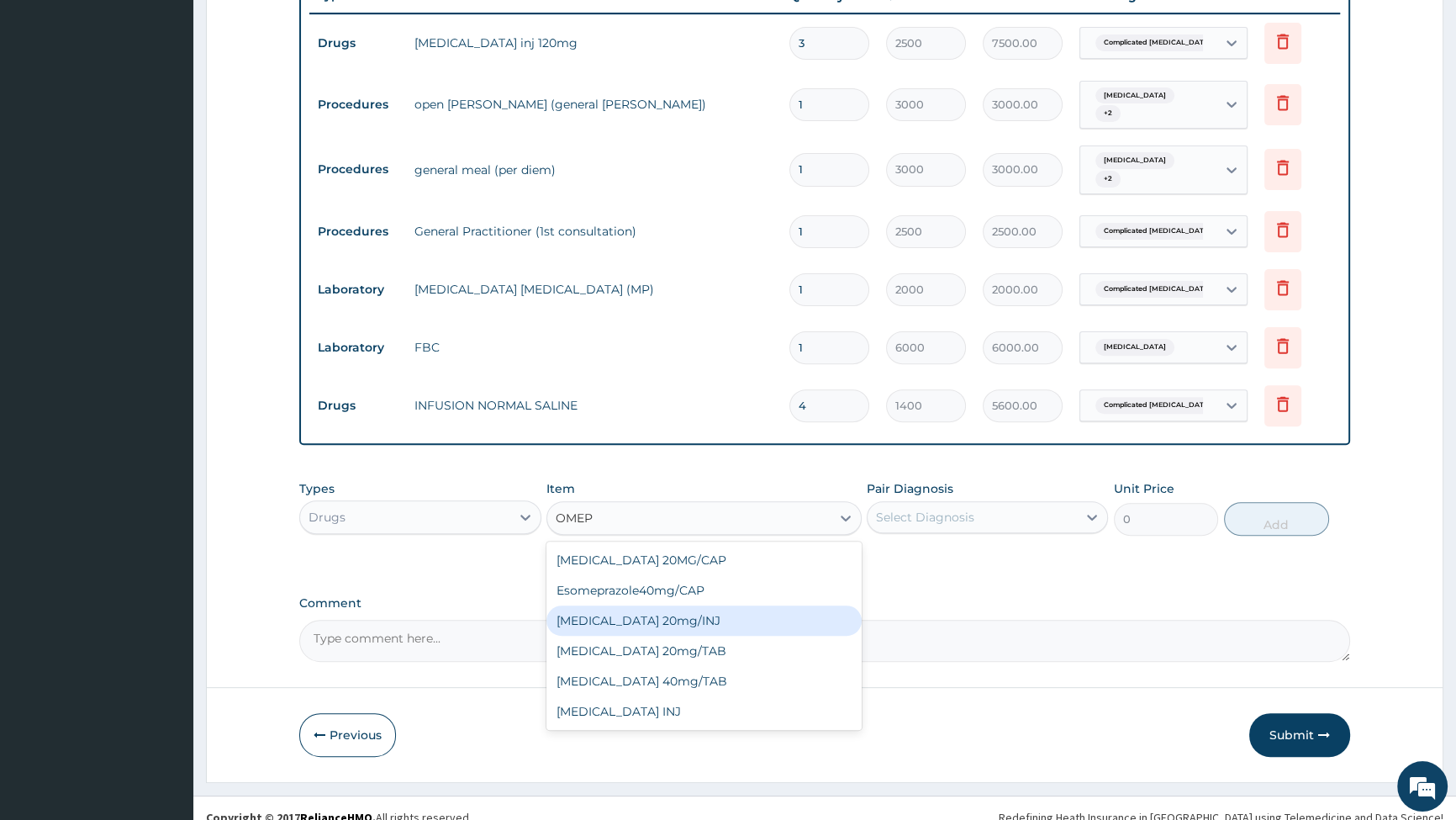
click at [636, 606] on div "Omeprazole 20mg/INJ" at bounding box center [704, 621] width 315 height 31
type input "1120"
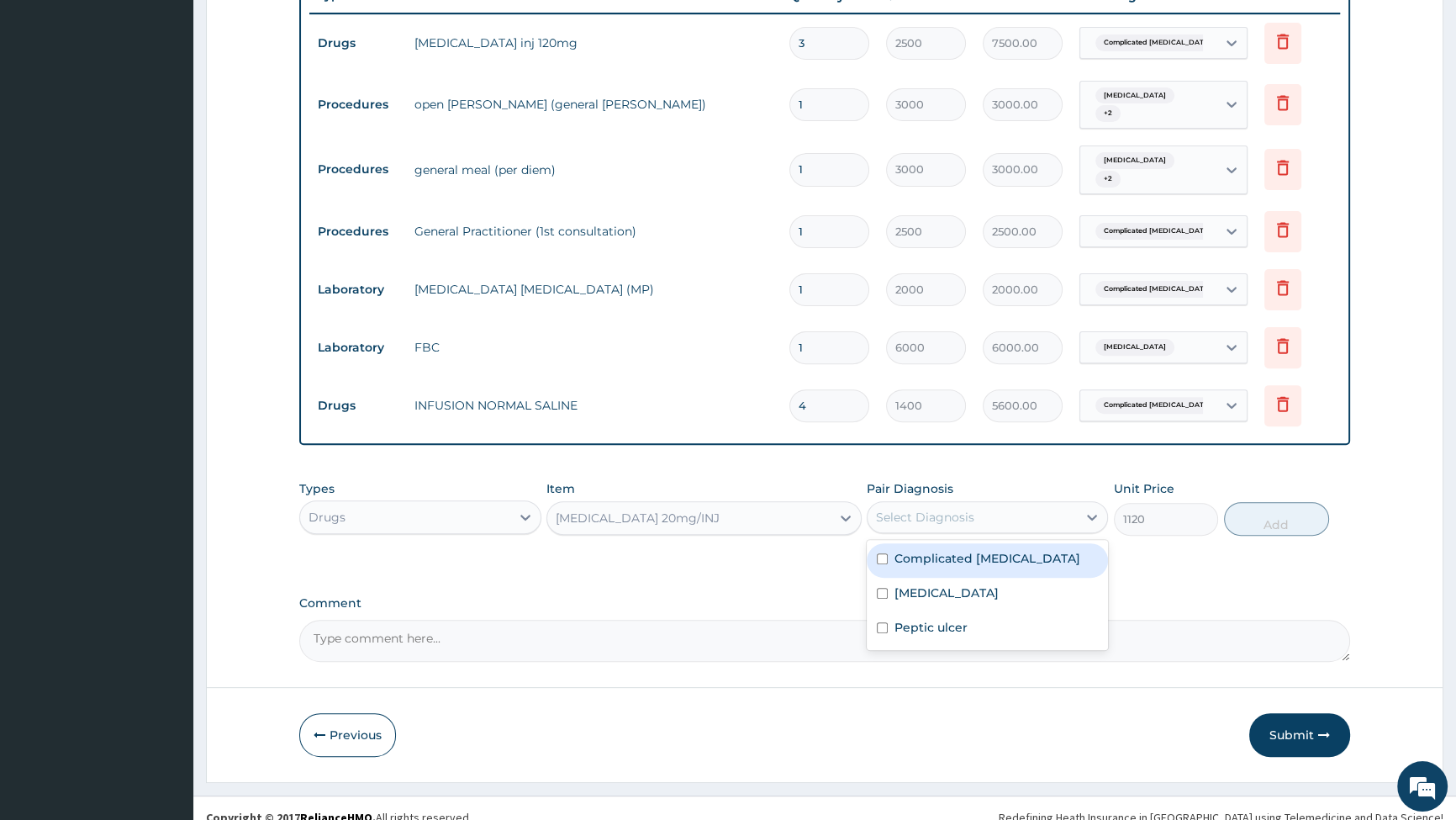
click at [1067, 504] on div "Select Diagnosis" at bounding box center [973, 517] width 210 height 27
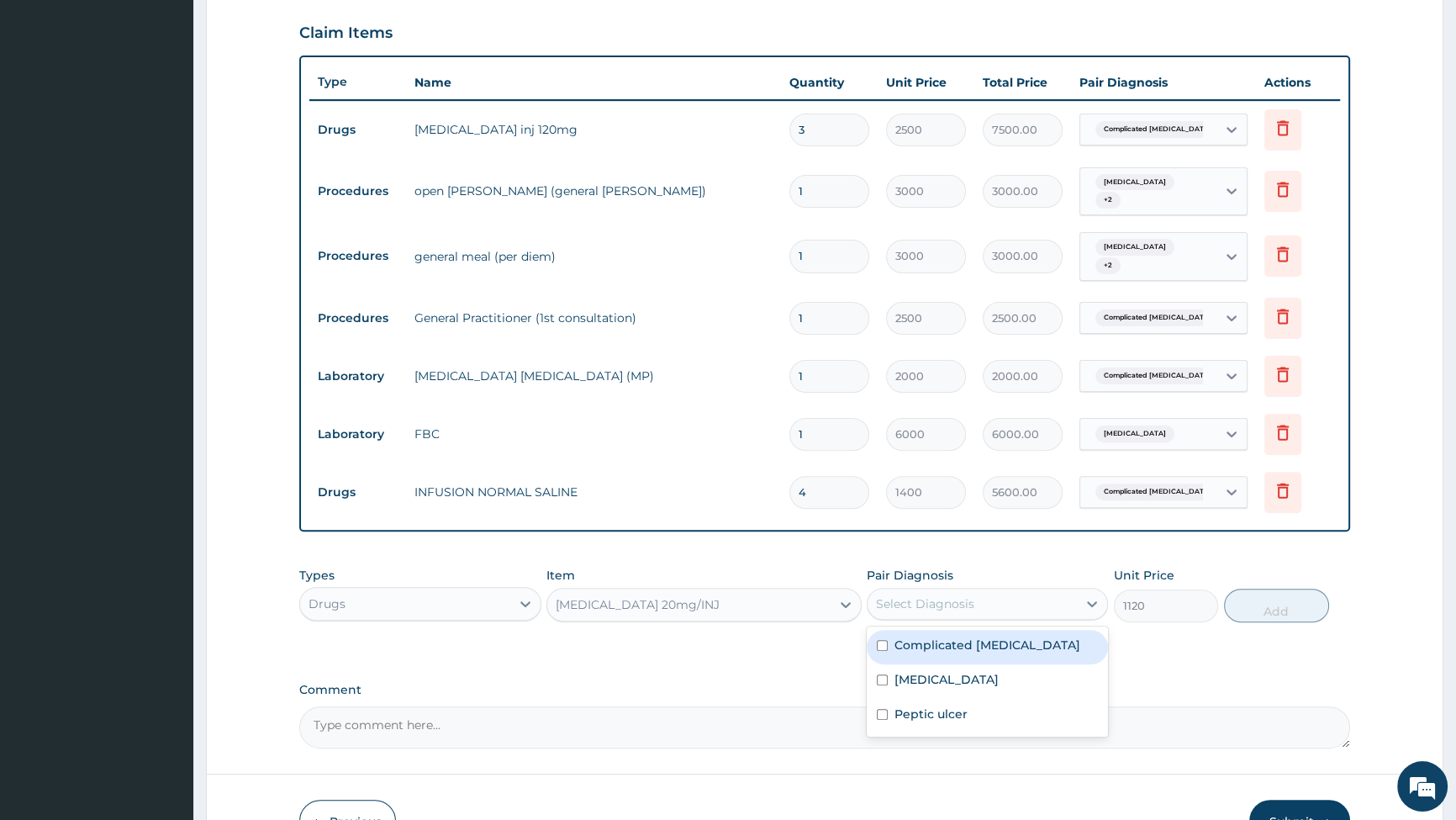
scroll to position [428, 0]
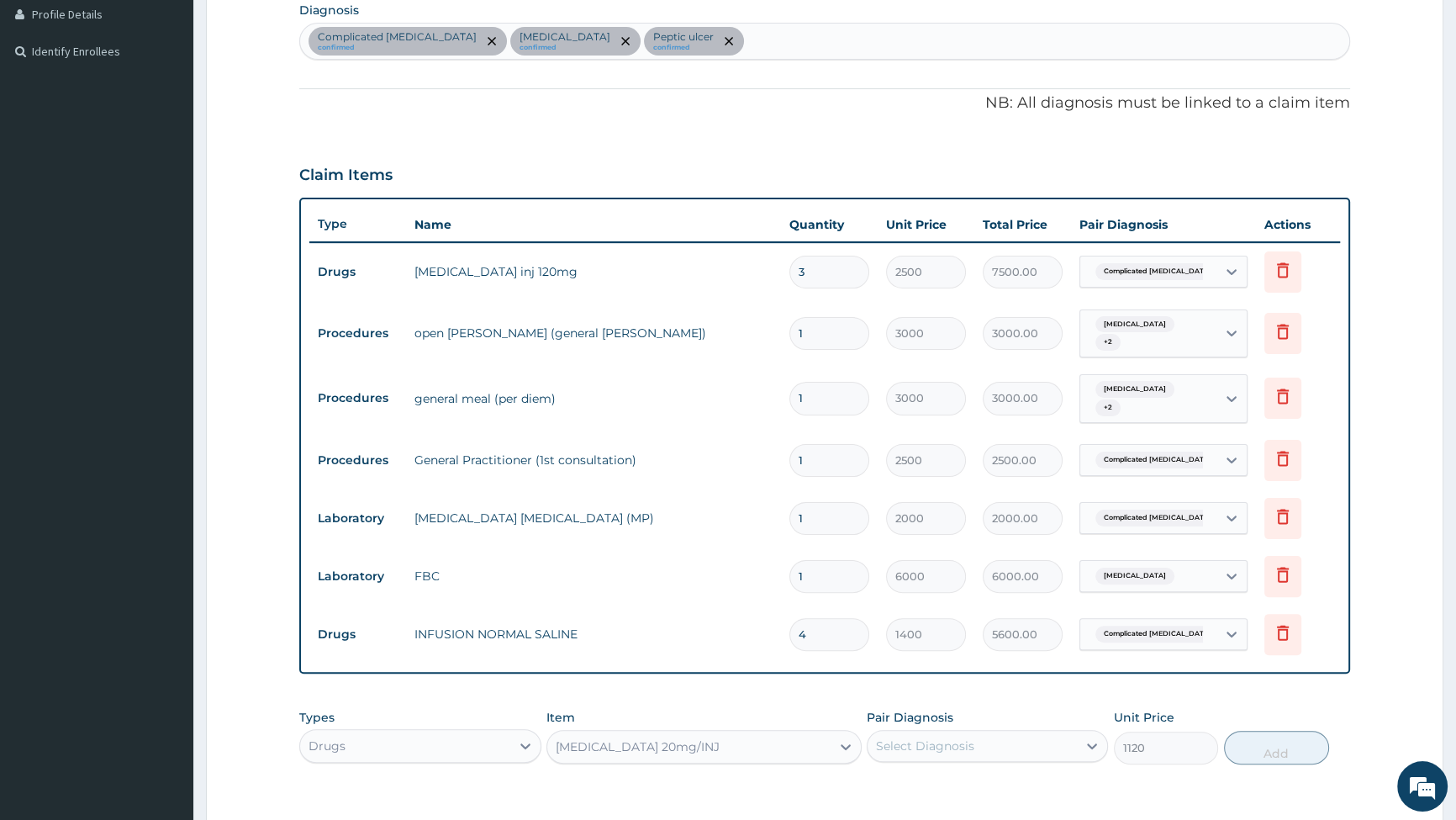
click at [713, 31] on div "Complicated malaria confirmed Sepsis confirmed Peptic ulcer confirmed" at bounding box center [824, 41] width 1050 height 35
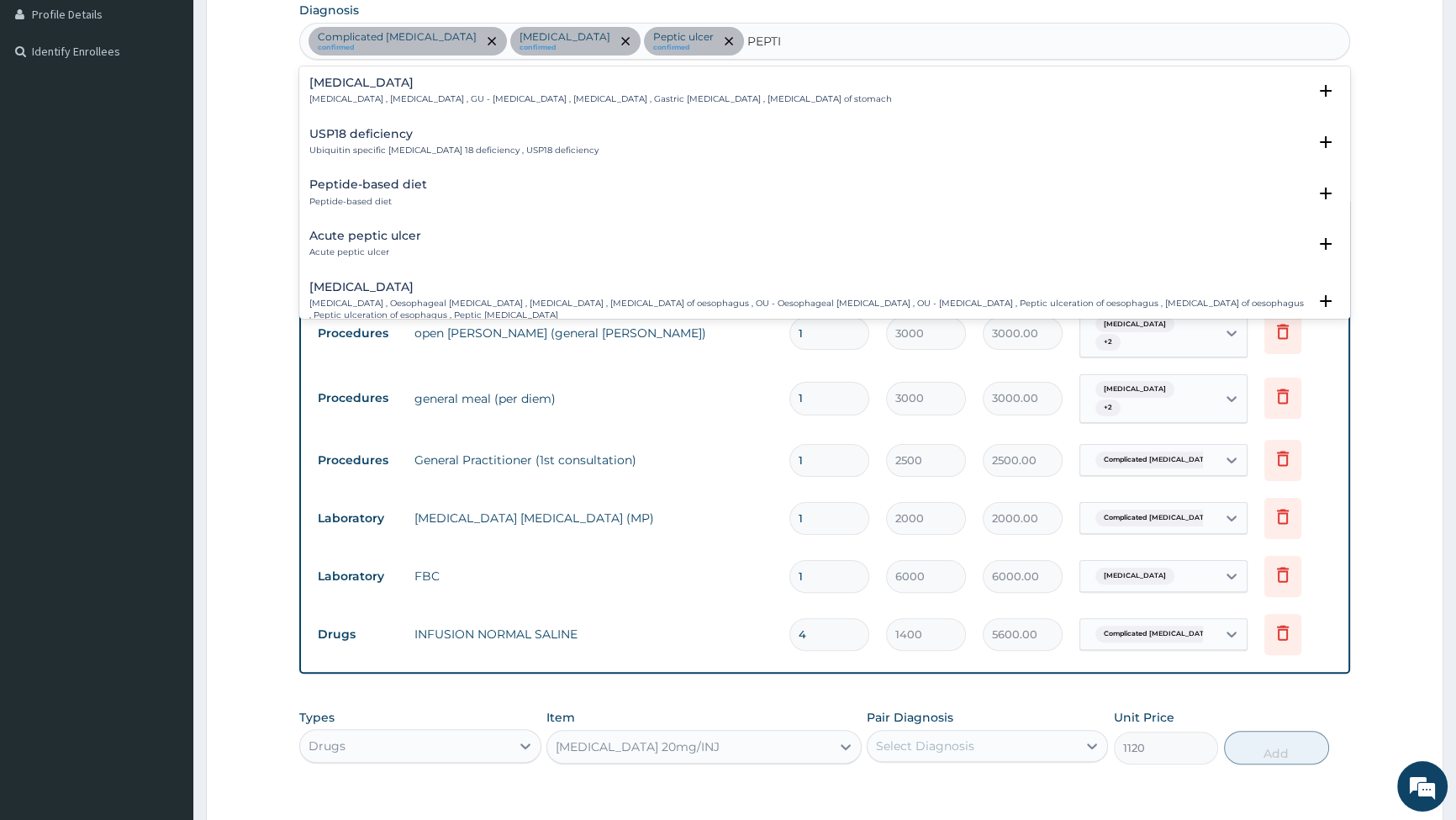
type input "PEPTIC"
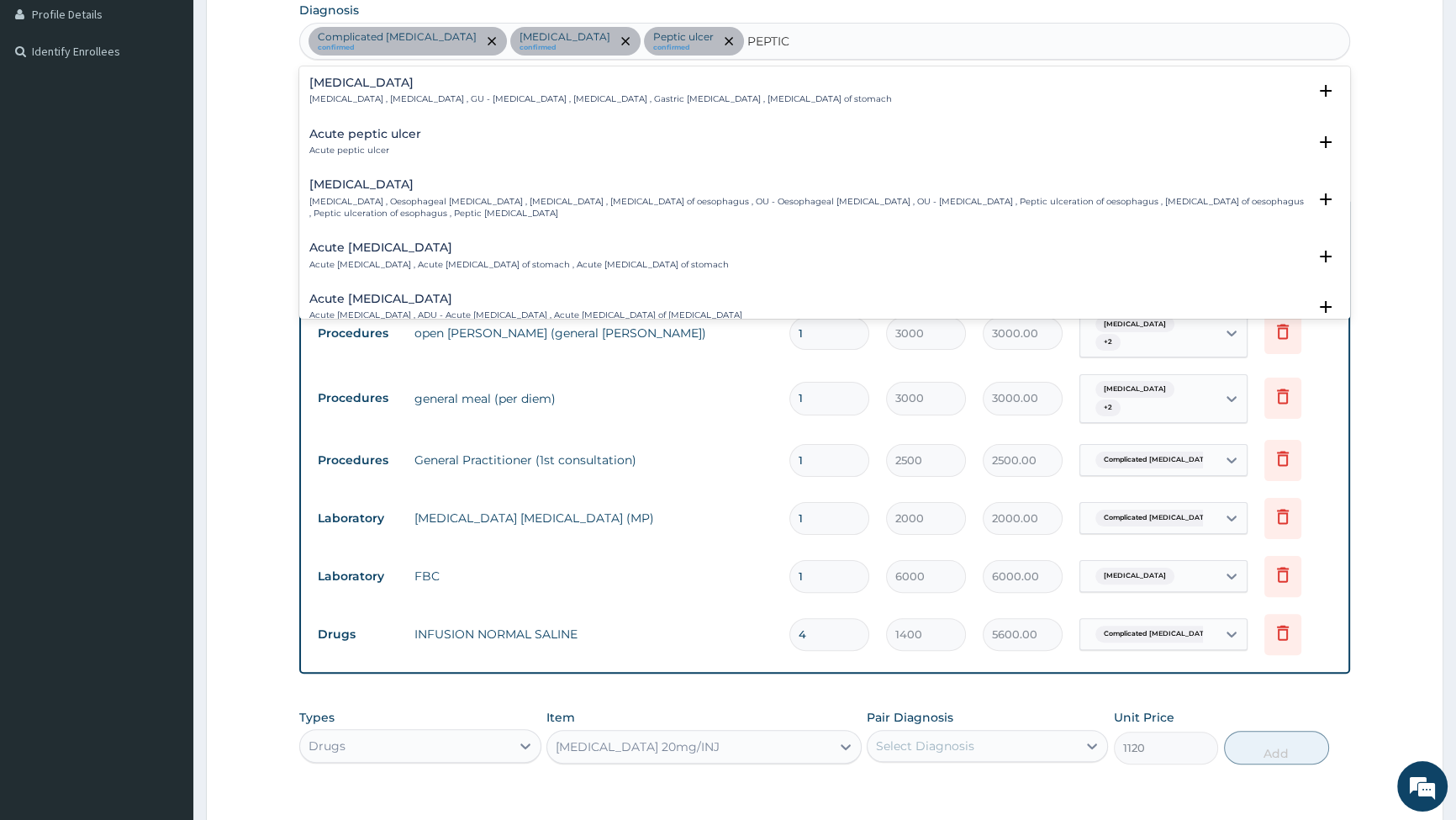
click at [374, 136] on h4 "Acute peptic ulcer" at bounding box center [365, 134] width 112 height 12
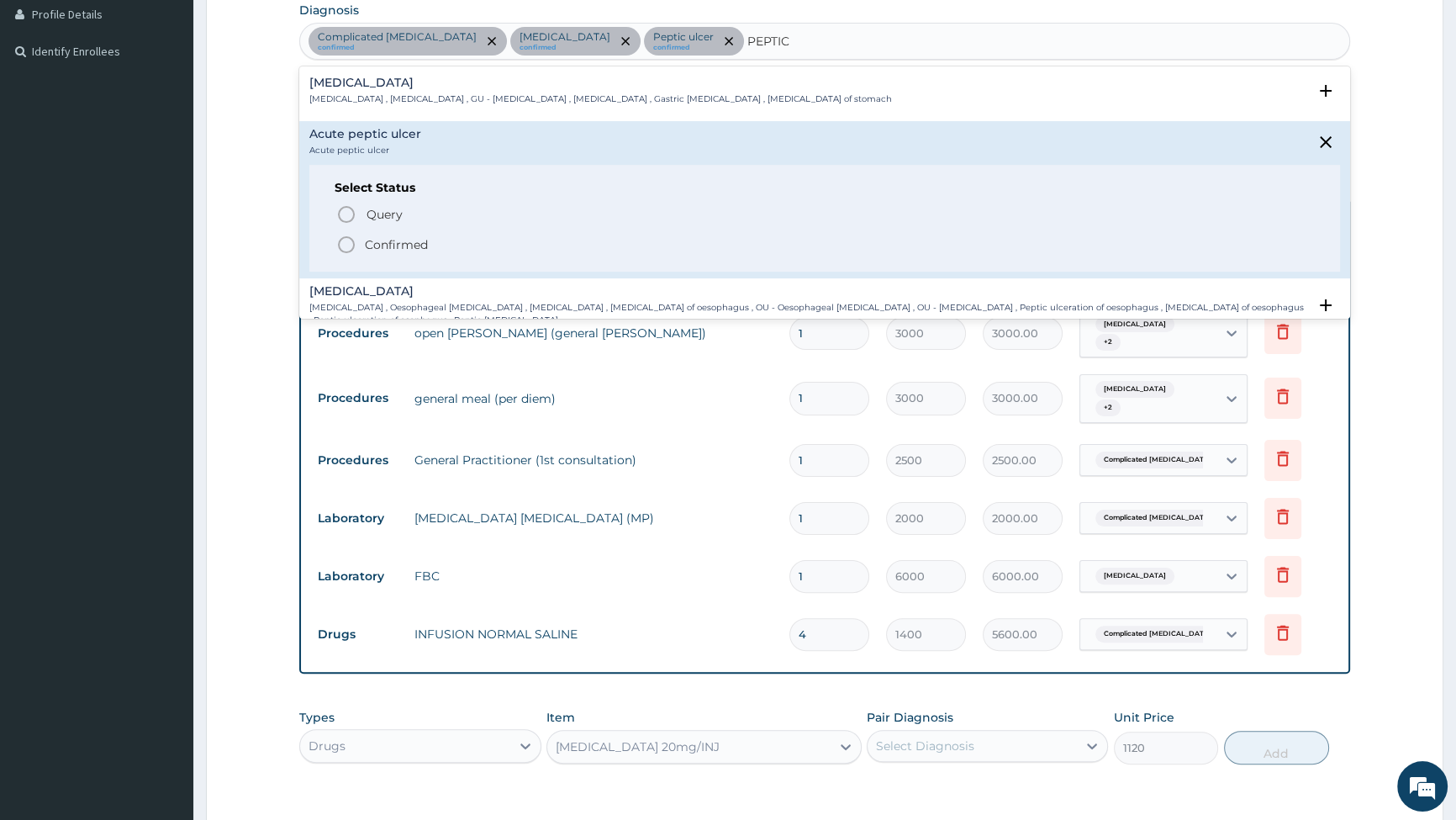
click at [348, 241] on icon "status option filled" at bounding box center [346, 244] width 20 height 20
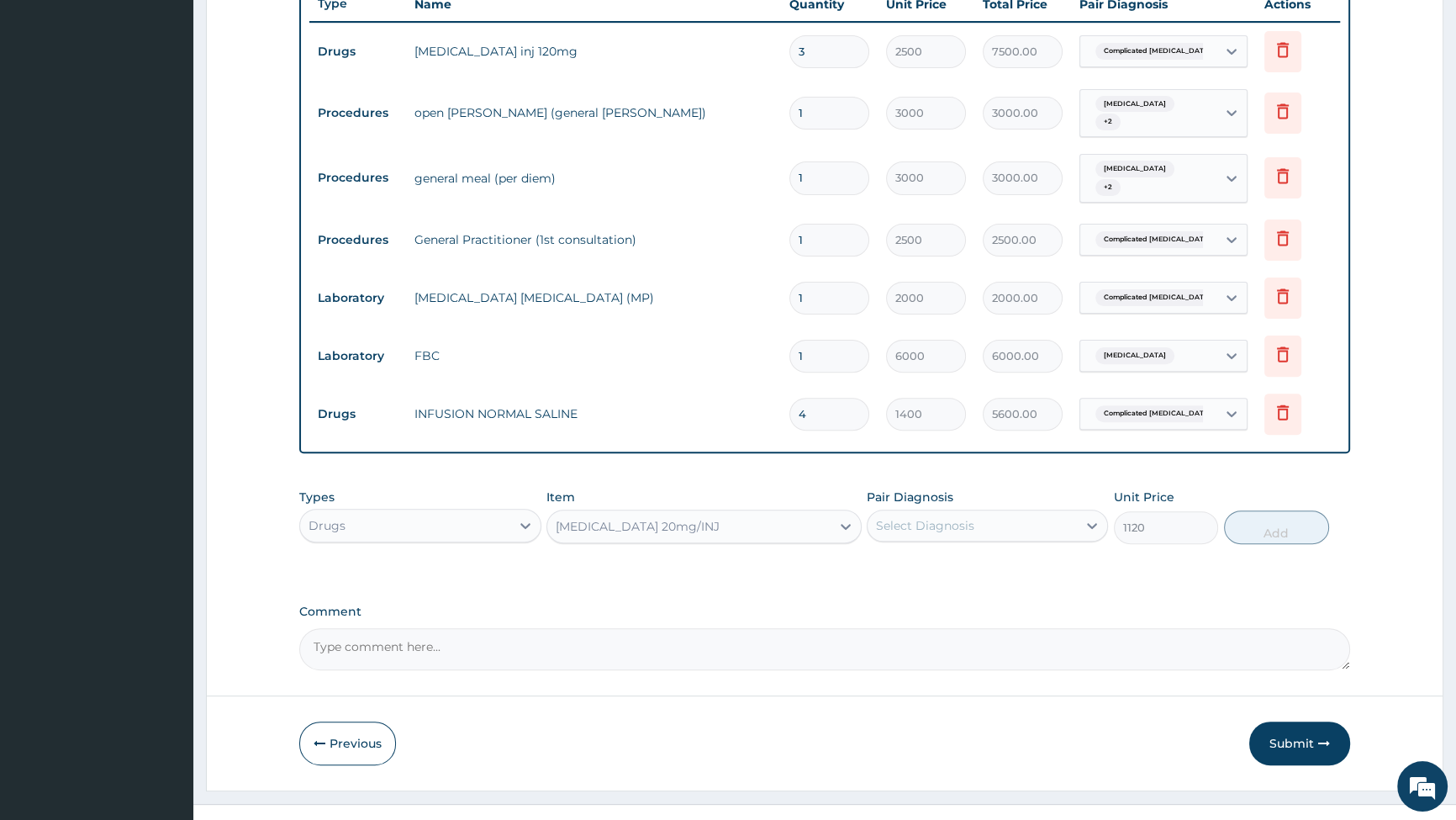
scroll to position [657, 0]
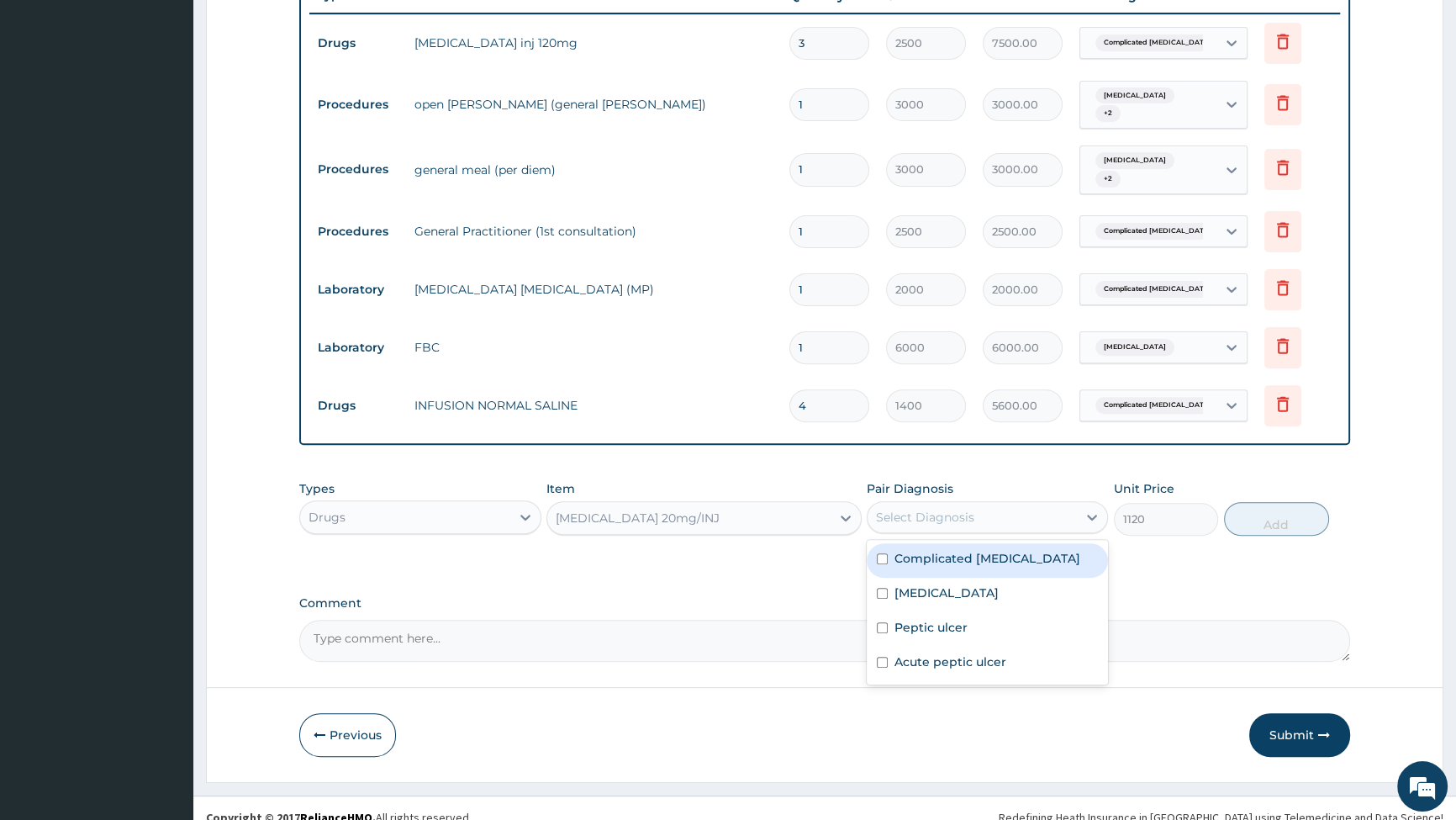
drag, startPoint x: 1012, startPoint y: 497, endPoint x: 998, endPoint y: 524, distance: 30.4
click at [1012, 504] on div "Select Diagnosis" at bounding box center [973, 517] width 210 height 27
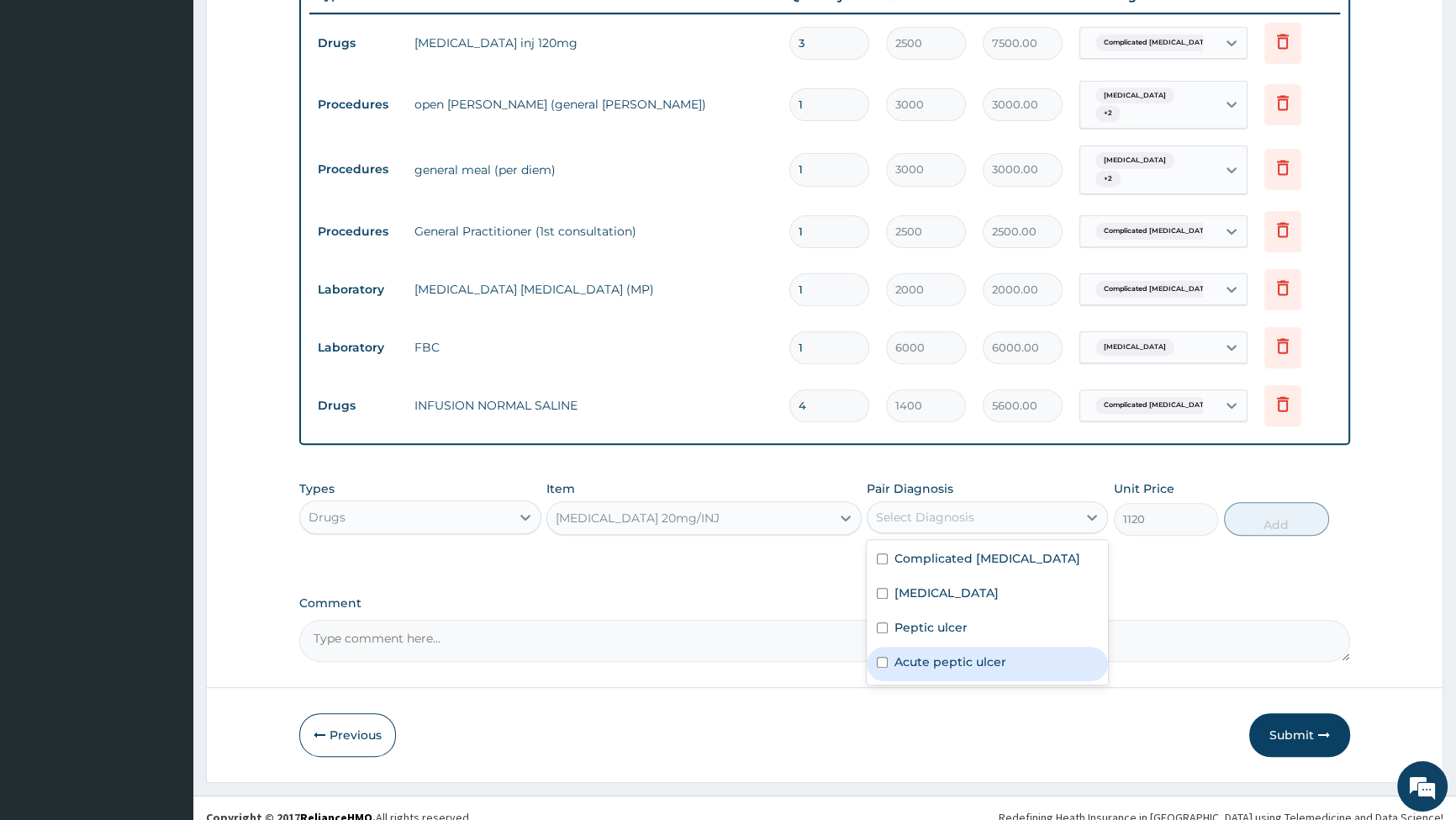
click at [875, 647] on div "Acute peptic ulcer" at bounding box center [988, 664] width 241 height 34
checkbox input "true"
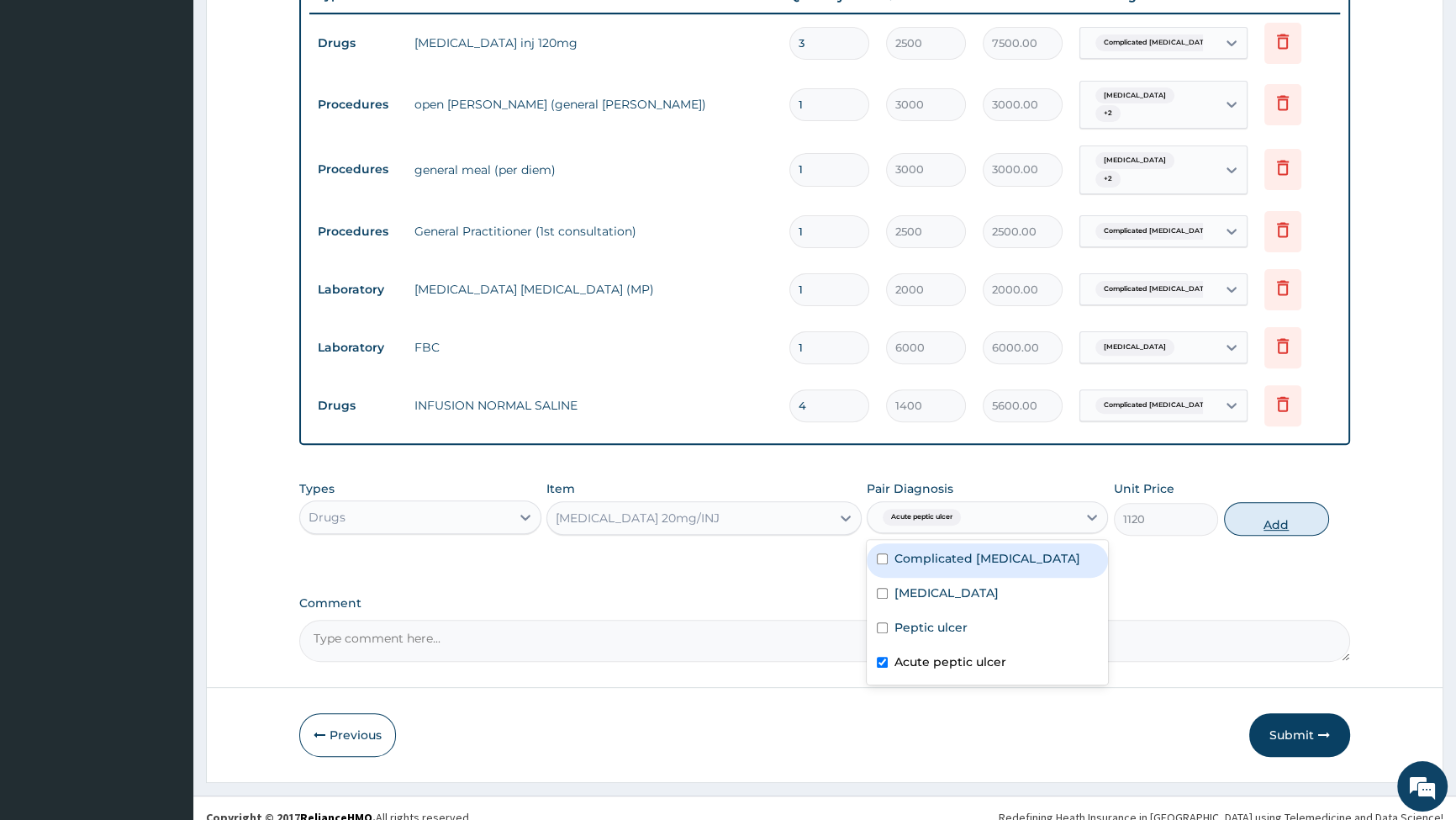
click at [1242, 510] on button "Add" at bounding box center [1277, 518] width 105 height 33
type input "0"
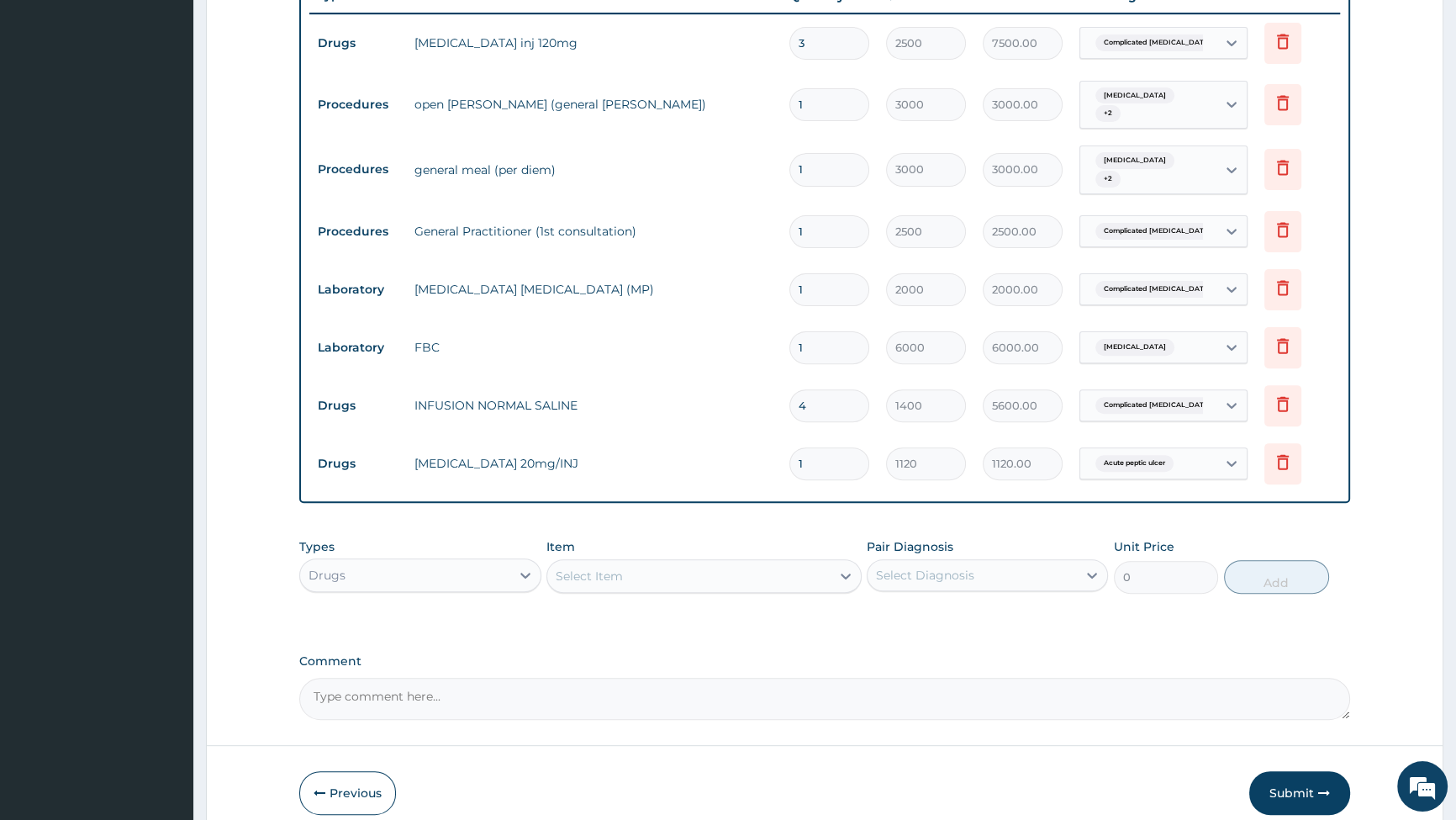
type input "0.00"
type input "6"
type input "6720.00"
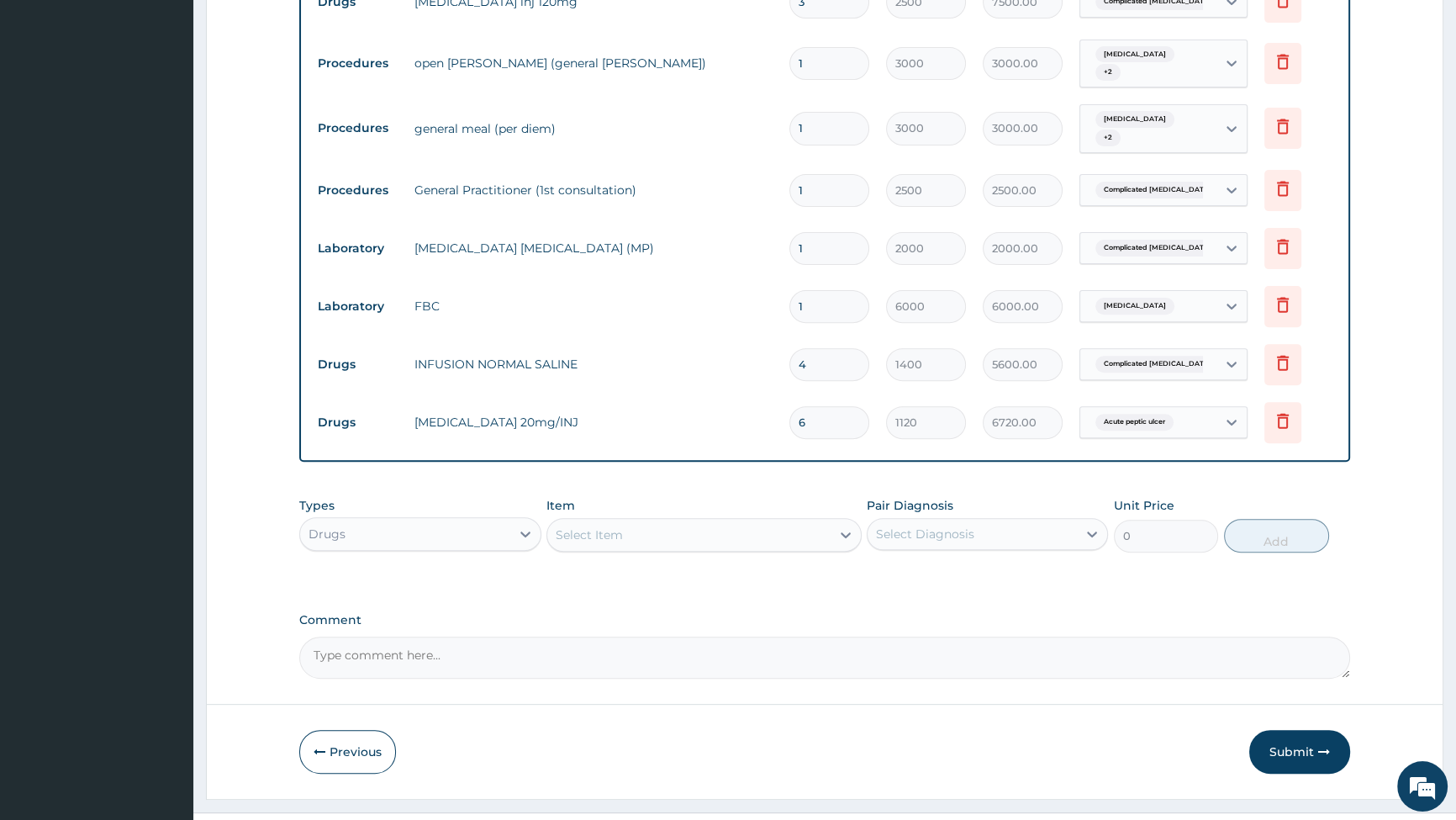
scroll to position [720, 0]
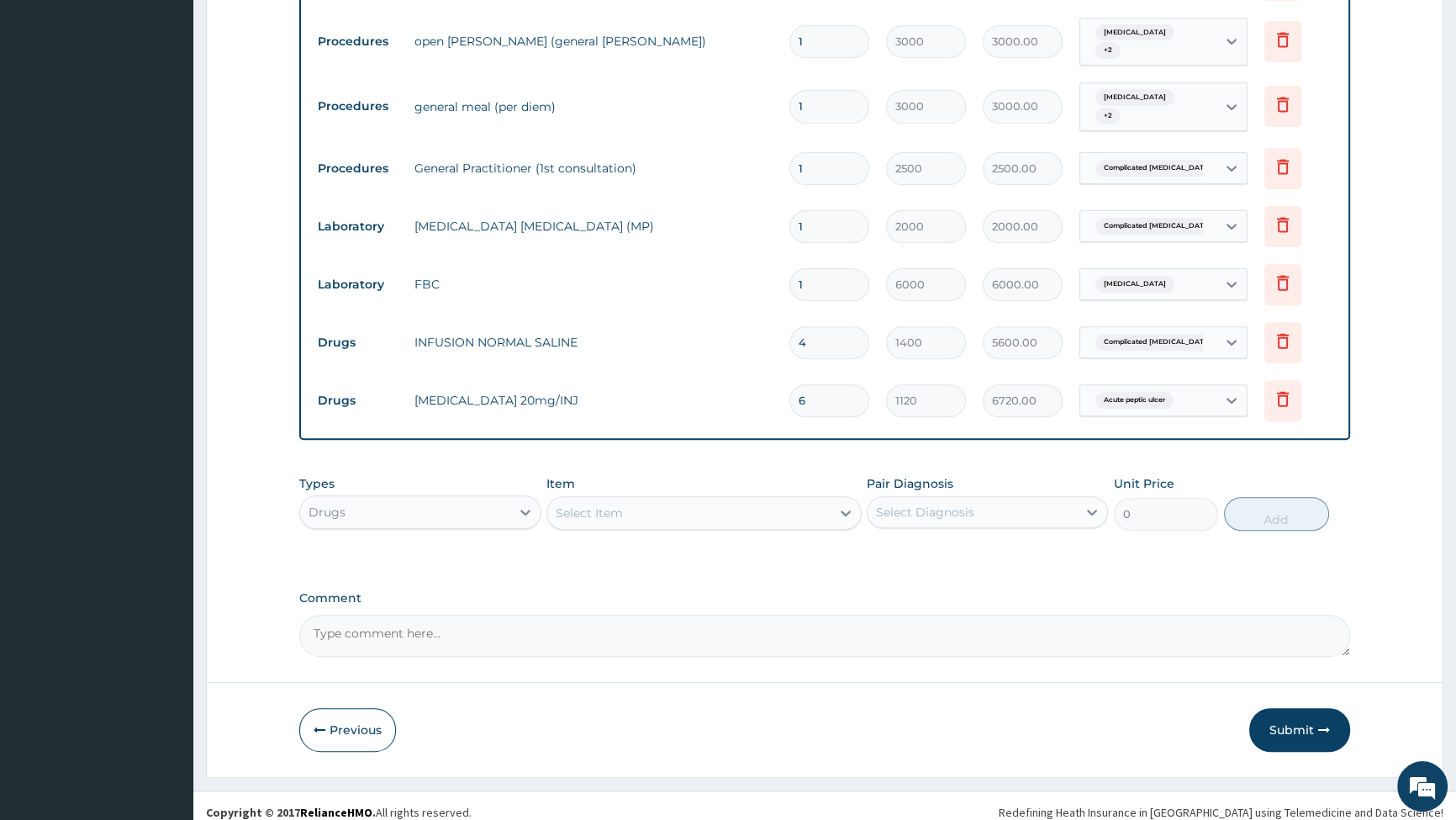
type input "6"
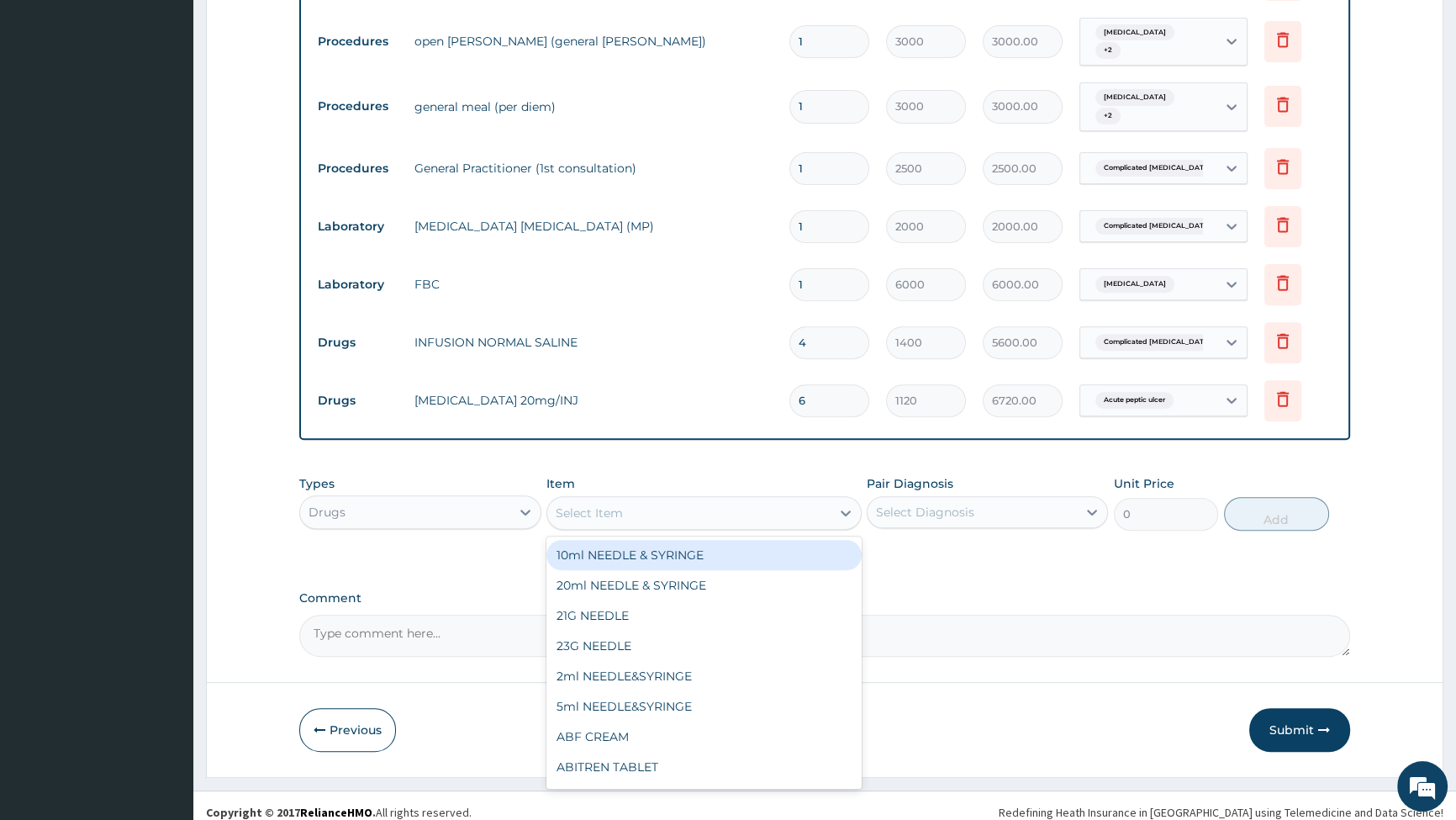
click at [797, 499] on div "Select Item" at bounding box center [689, 512] width 283 height 27
type input "CEFTR"
click at [622, 547] on div "[MEDICAL_DATA] 1mg/INJ" at bounding box center [704, 555] width 315 height 31
type input "1400"
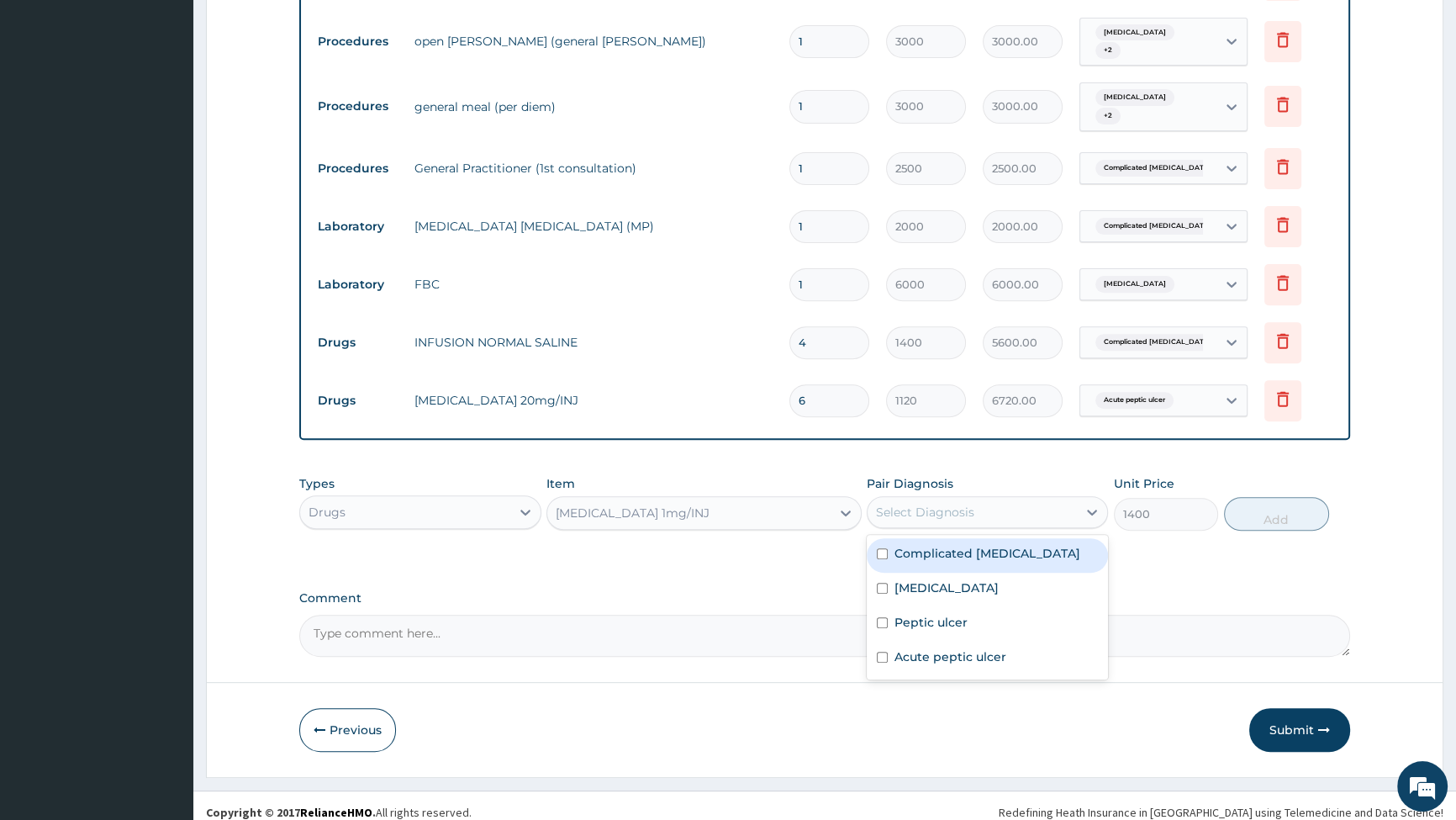
click at [1068, 501] on div "Select Diagnosis" at bounding box center [973, 512] width 210 height 27
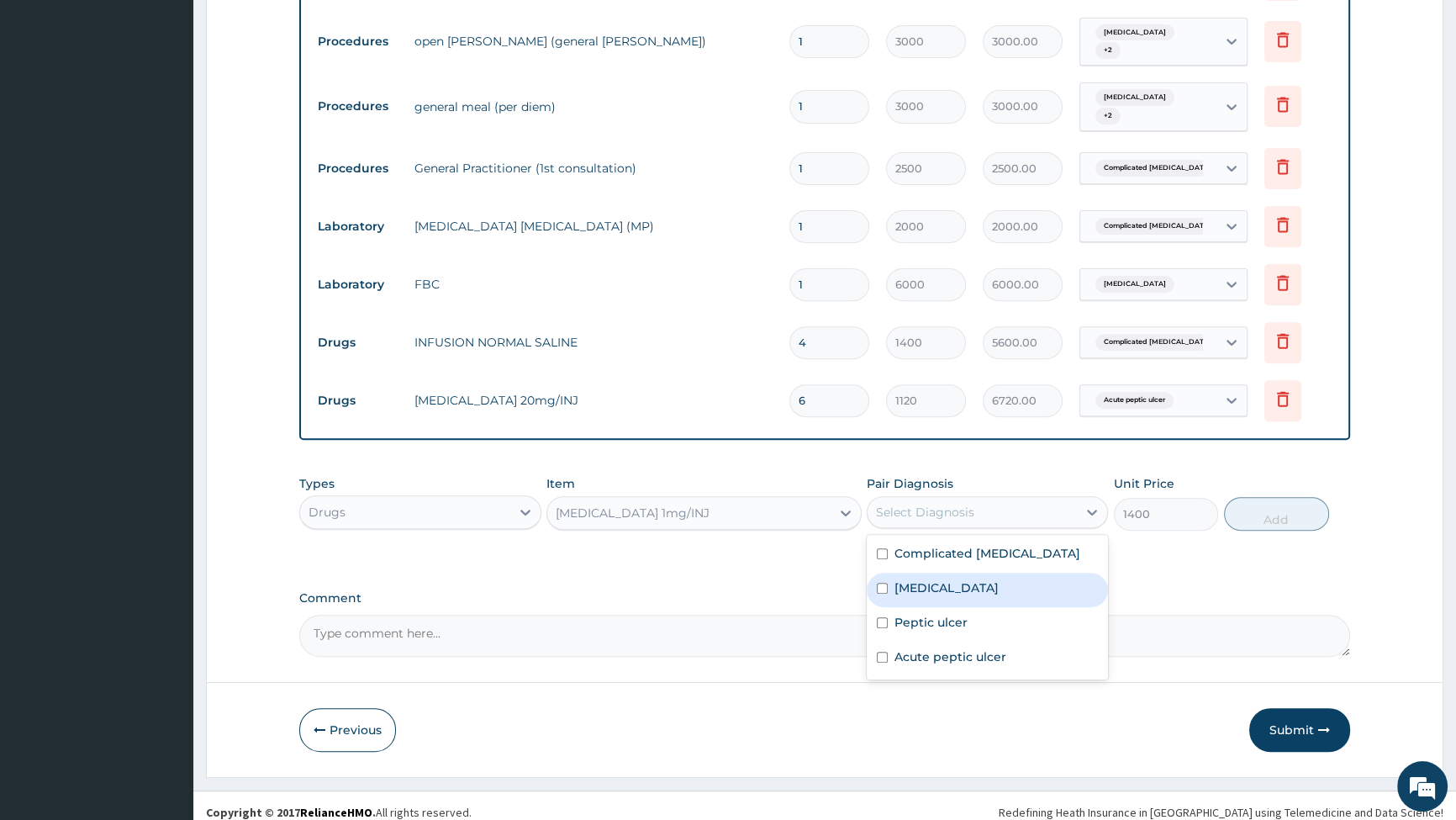
click at [881, 583] on input "checkbox" at bounding box center [882, 588] width 11 height 11
checkbox input "true"
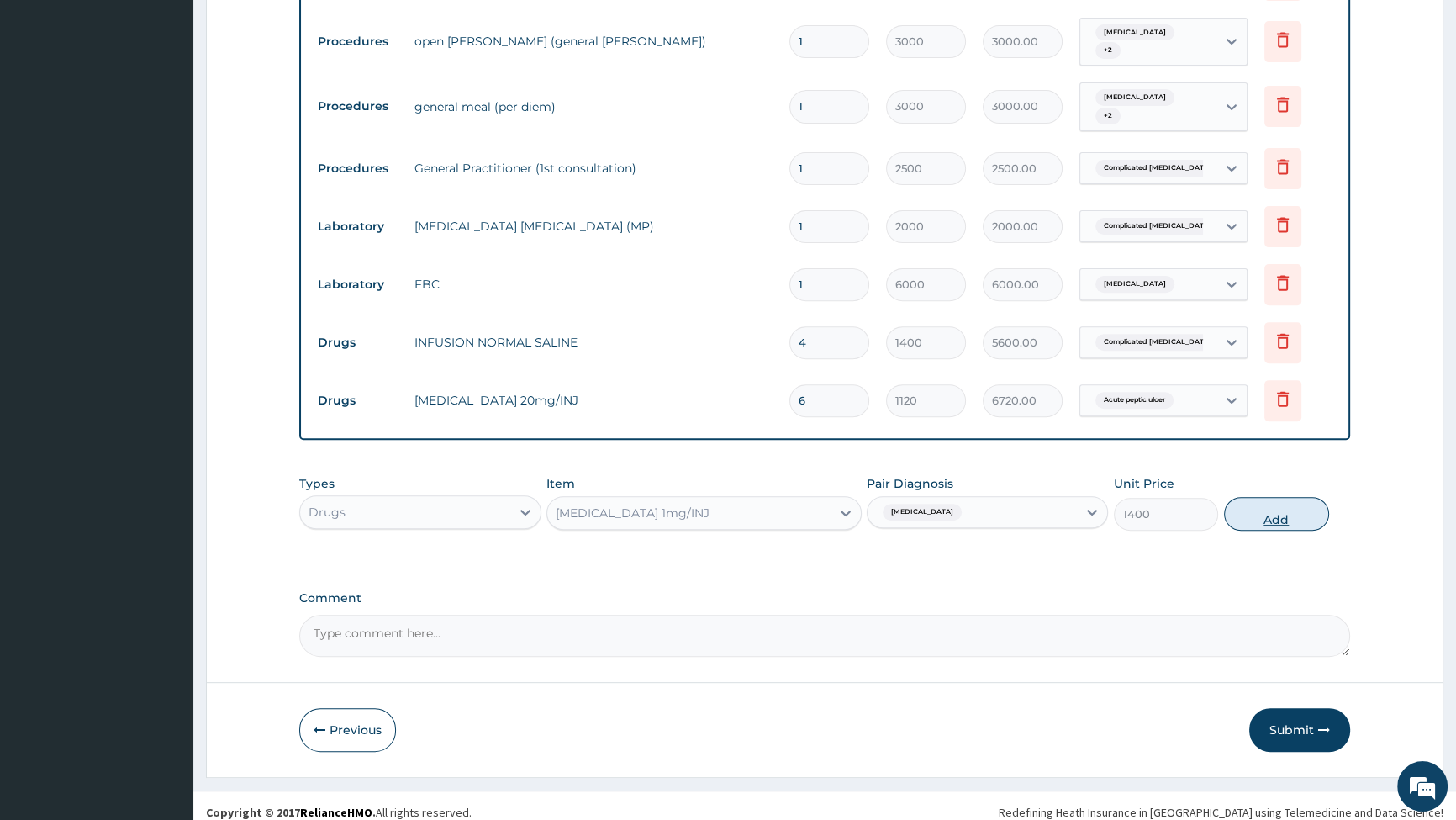
click at [1265, 497] on button "Add" at bounding box center [1277, 514] width 105 height 33
type input "0"
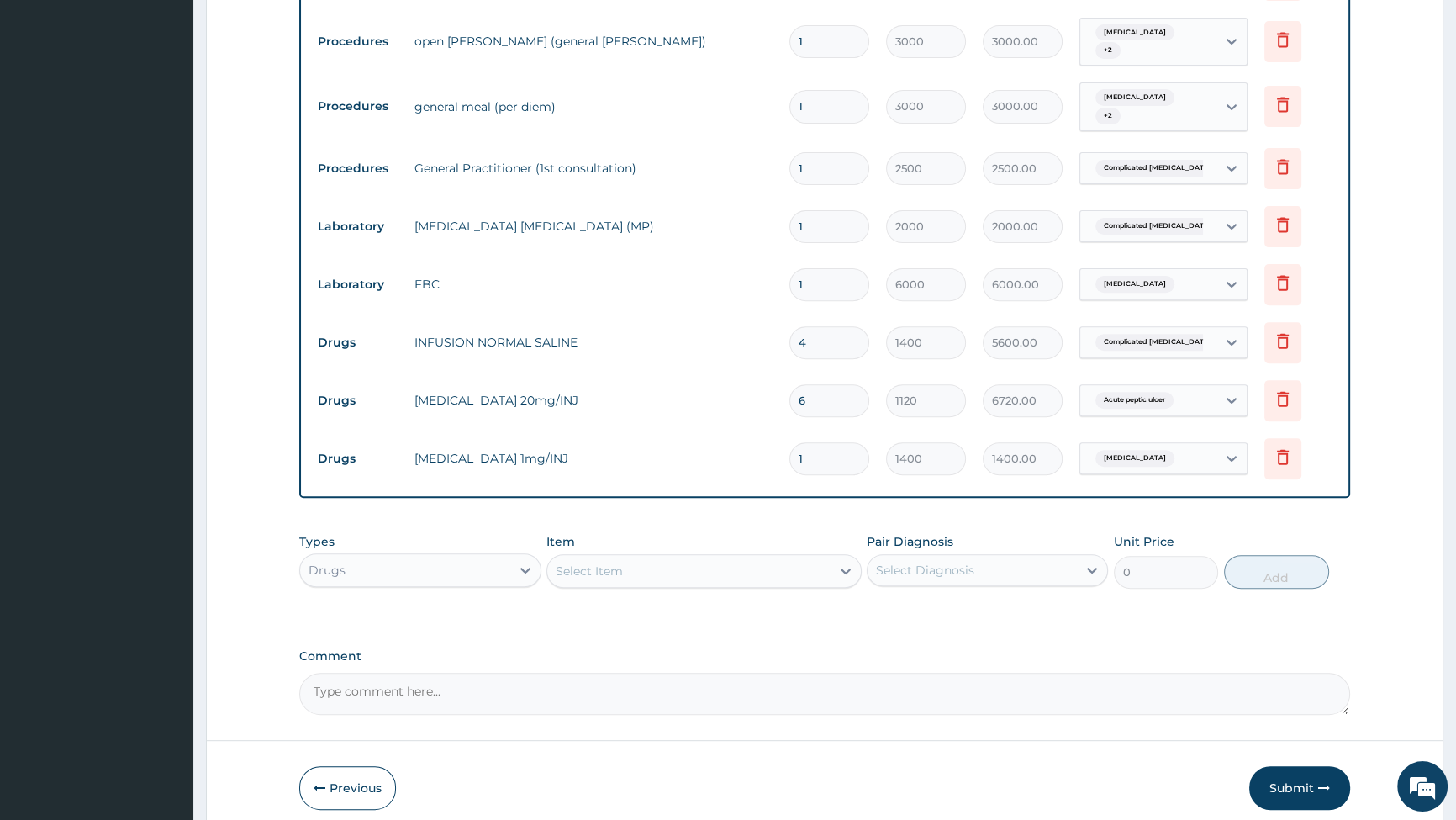
type input "0.00"
type input "3"
type input "4200.00"
type input "3"
click at [835, 557] on div at bounding box center [846, 571] width 31 height 31
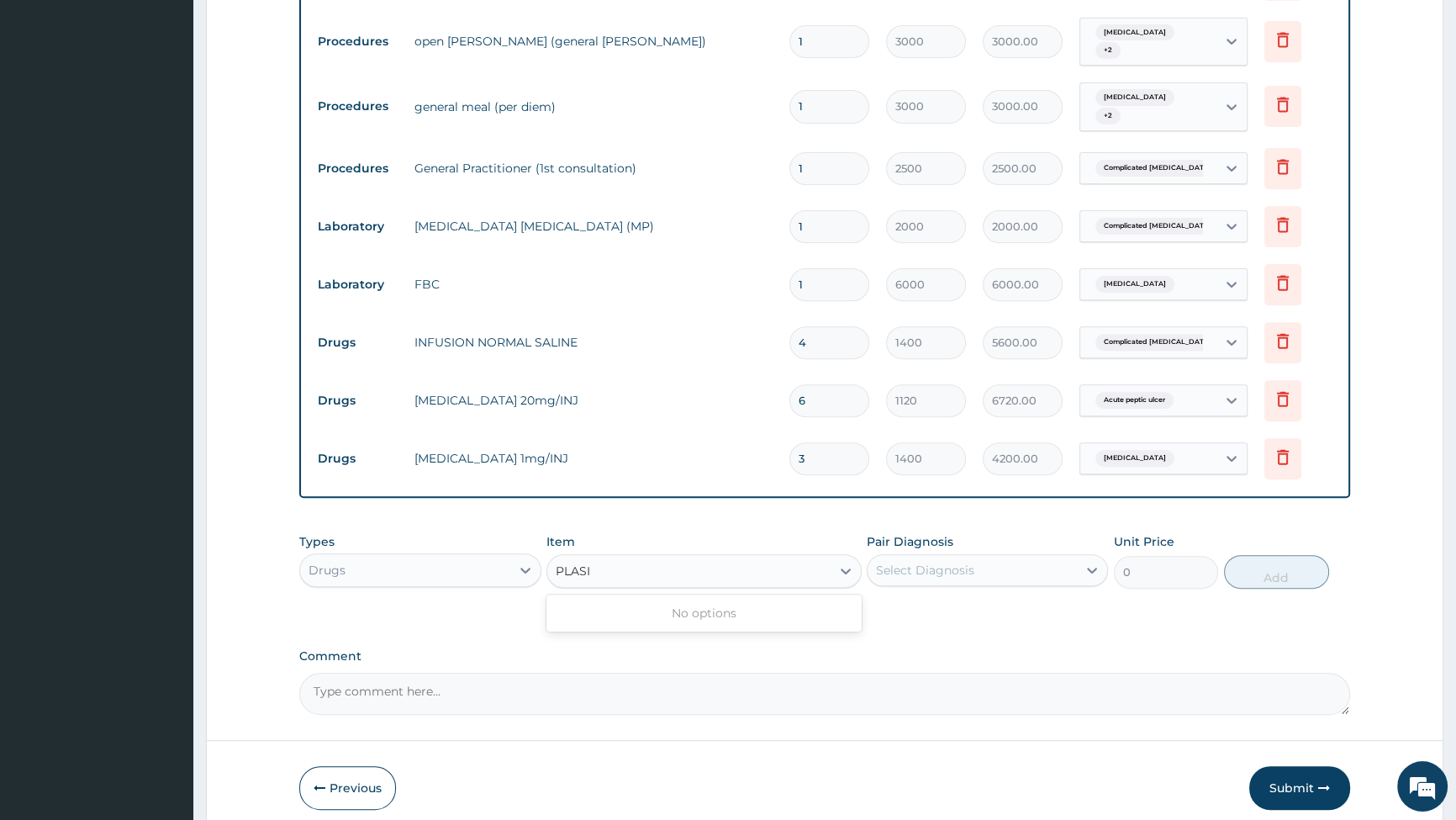
type input "PLASI"
drag, startPoint x: 659, startPoint y: 559, endPoint x: 668, endPoint y: 563, distance: 9.8
click at [664, 560] on div "Select Item" at bounding box center [689, 571] width 283 height 27
type input "METOCLO"
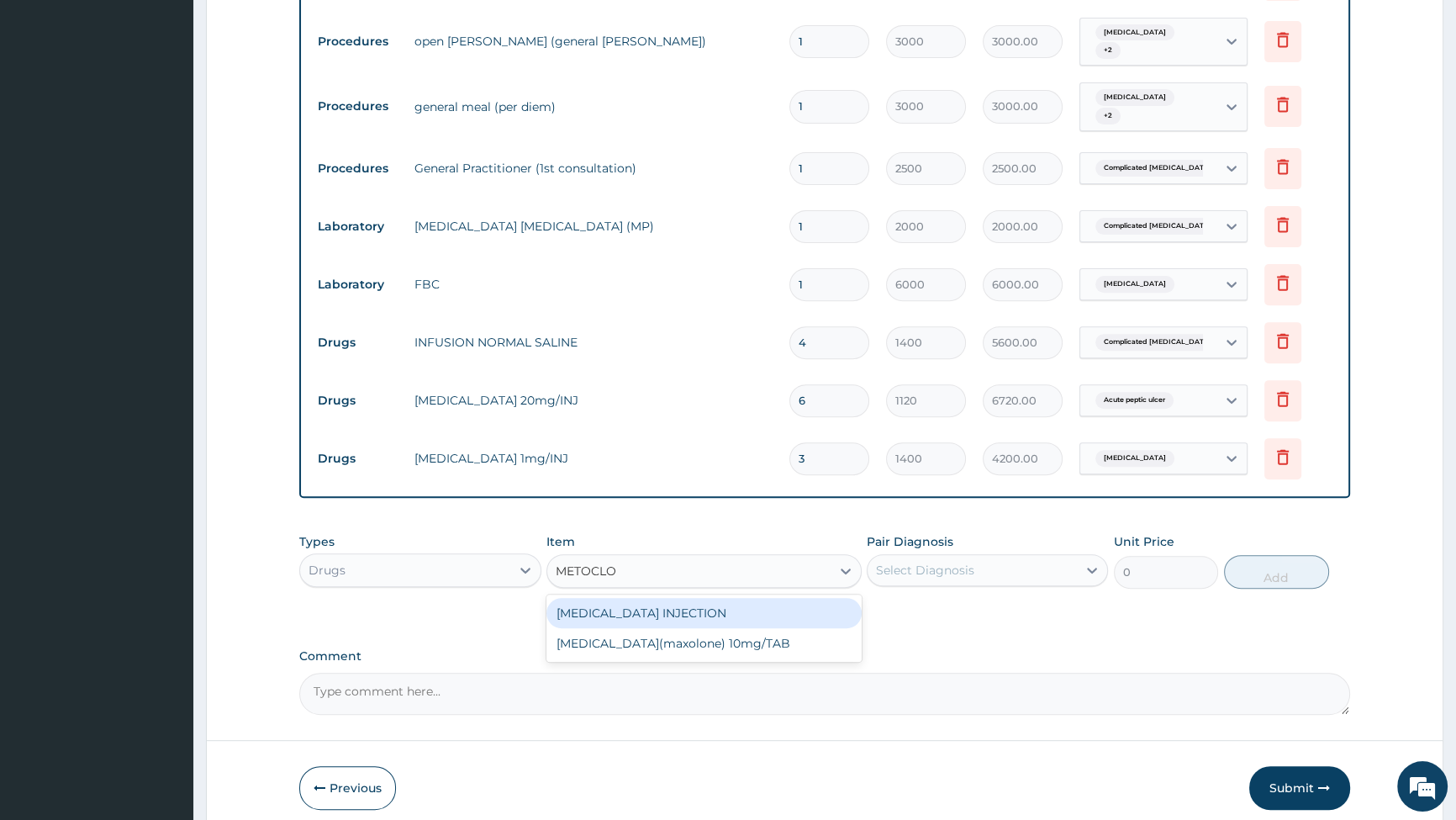
click at [645, 598] on div "[MEDICAL_DATA] INJECTION" at bounding box center [704, 613] width 315 height 31
type input "350"
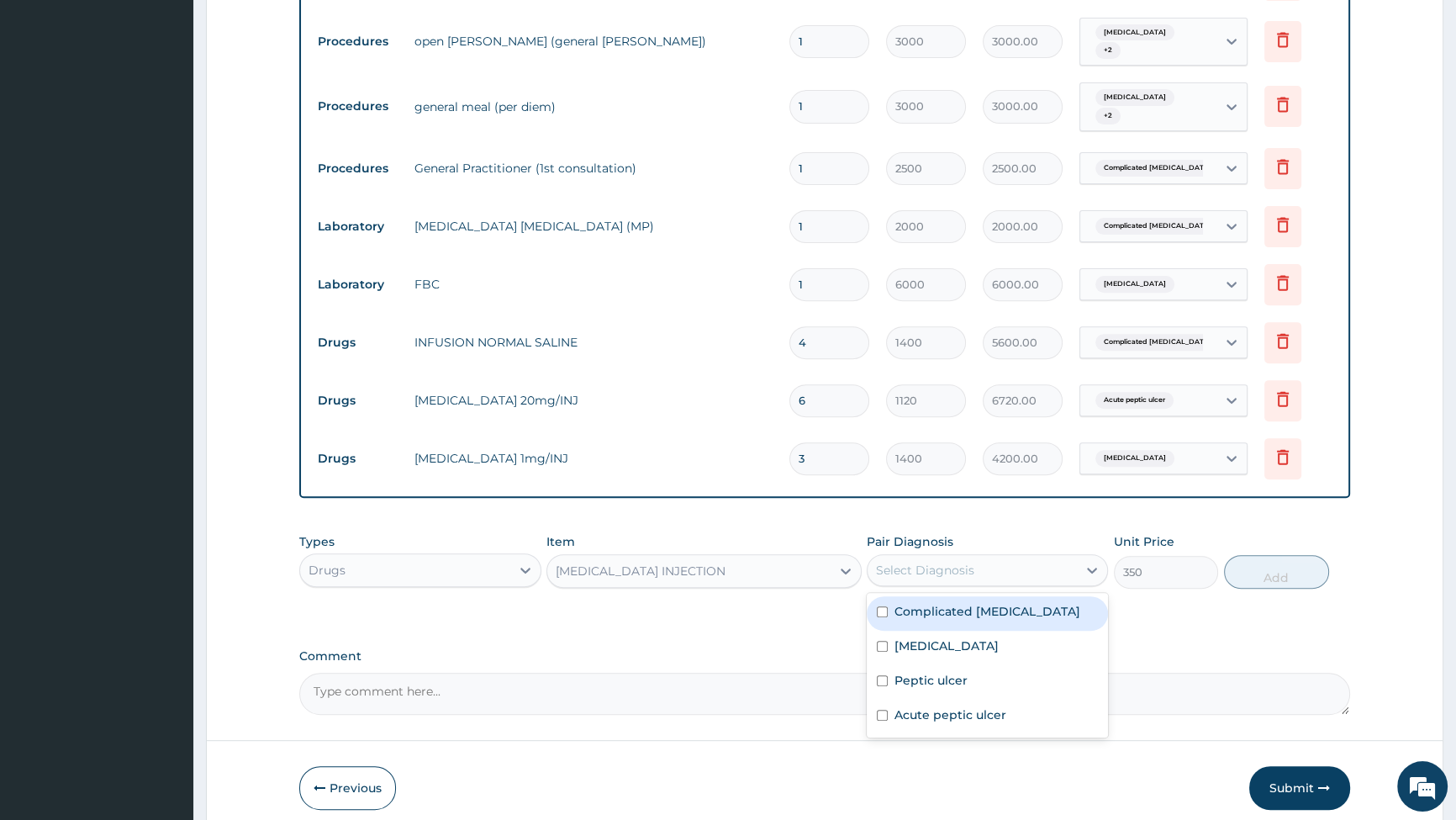
click at [1053, 560] on div "Select Diagnosis" at bounding box center [973, 570] width 210 height 27
click at [1053, 557] on div "Select Diagnosis" at bounding box center [973, 570] width 210 height 27
click at [877, 607] on input "checkbox" at bounding box center [882, 612] width 11 height 11
checkbox input "true"
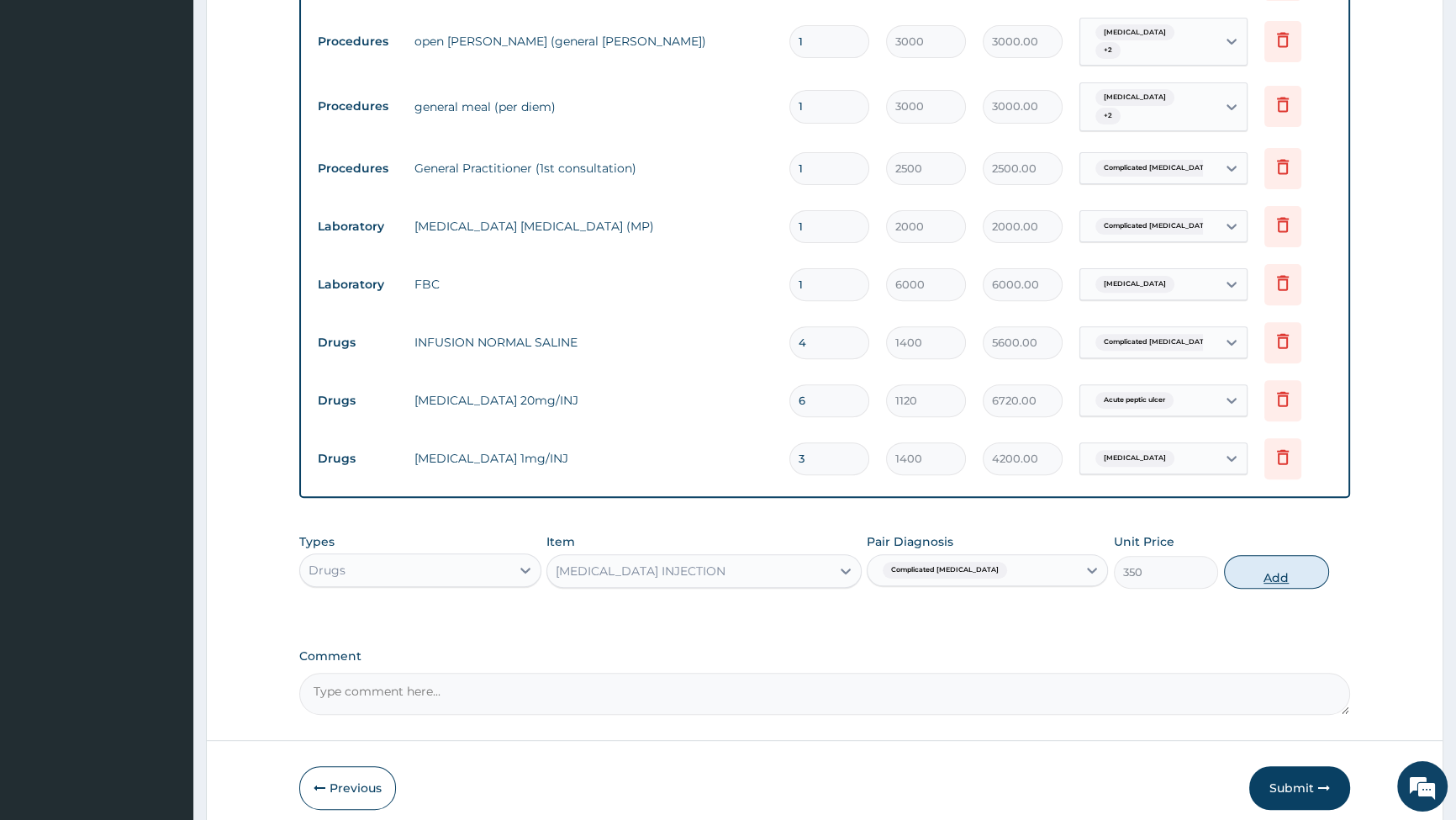
click at [1286, 567] on button "Add" at bounding box center [1277, 572] width 105 height 33
type input "0"
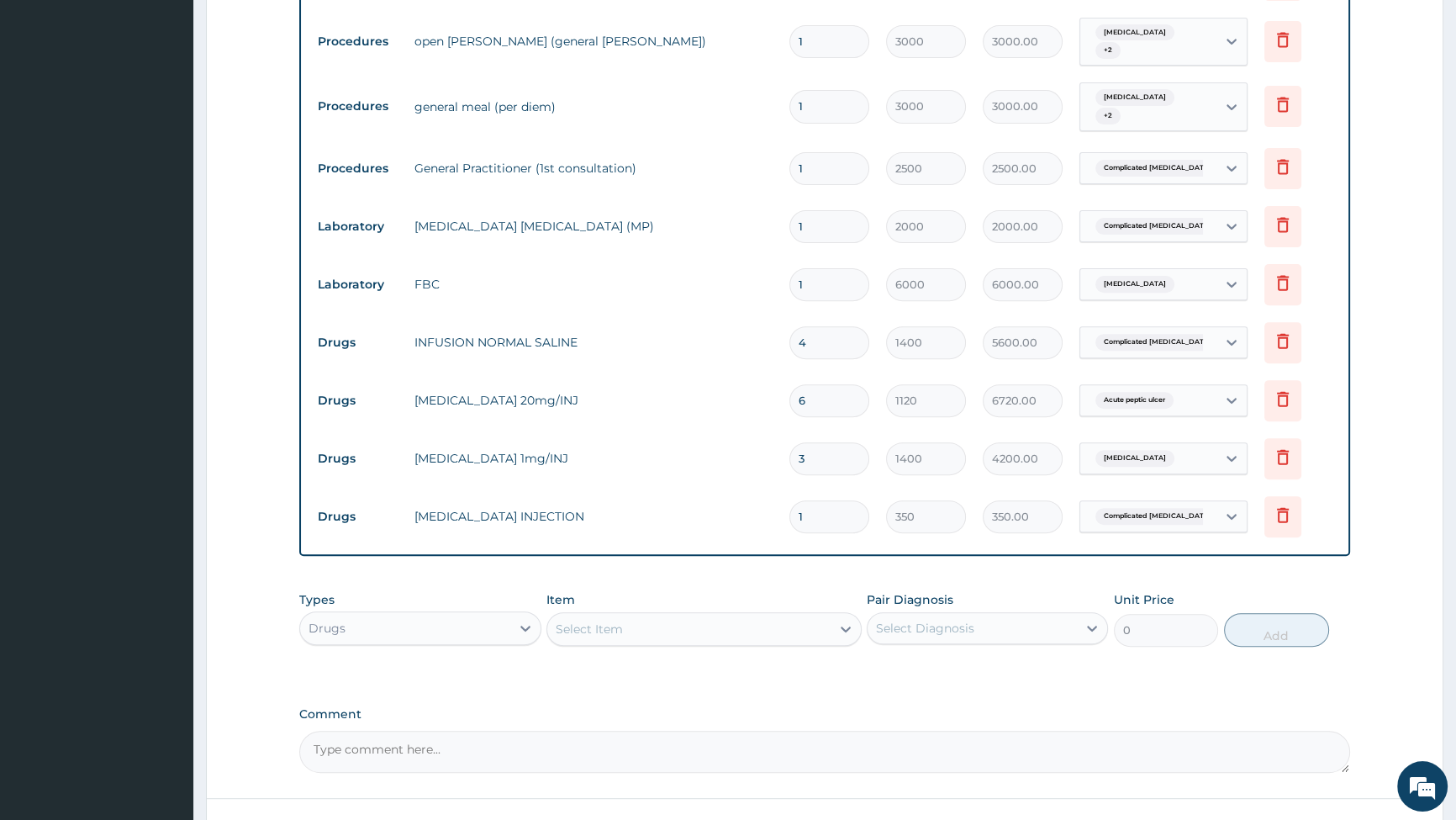
type input "2"
type input "700.00"
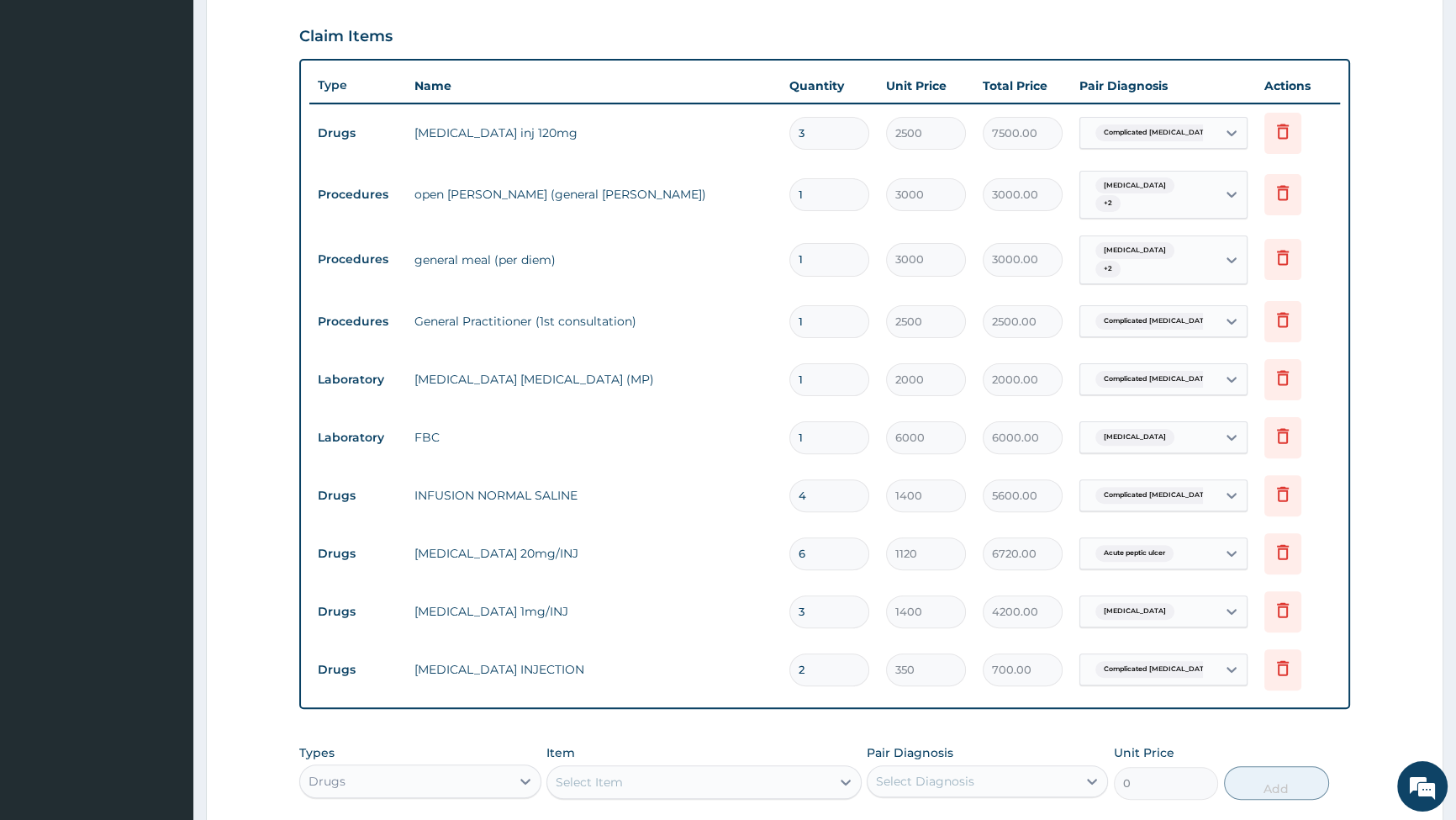
type input "1"
type input "350.00"
type input "1"
type input "350.00"
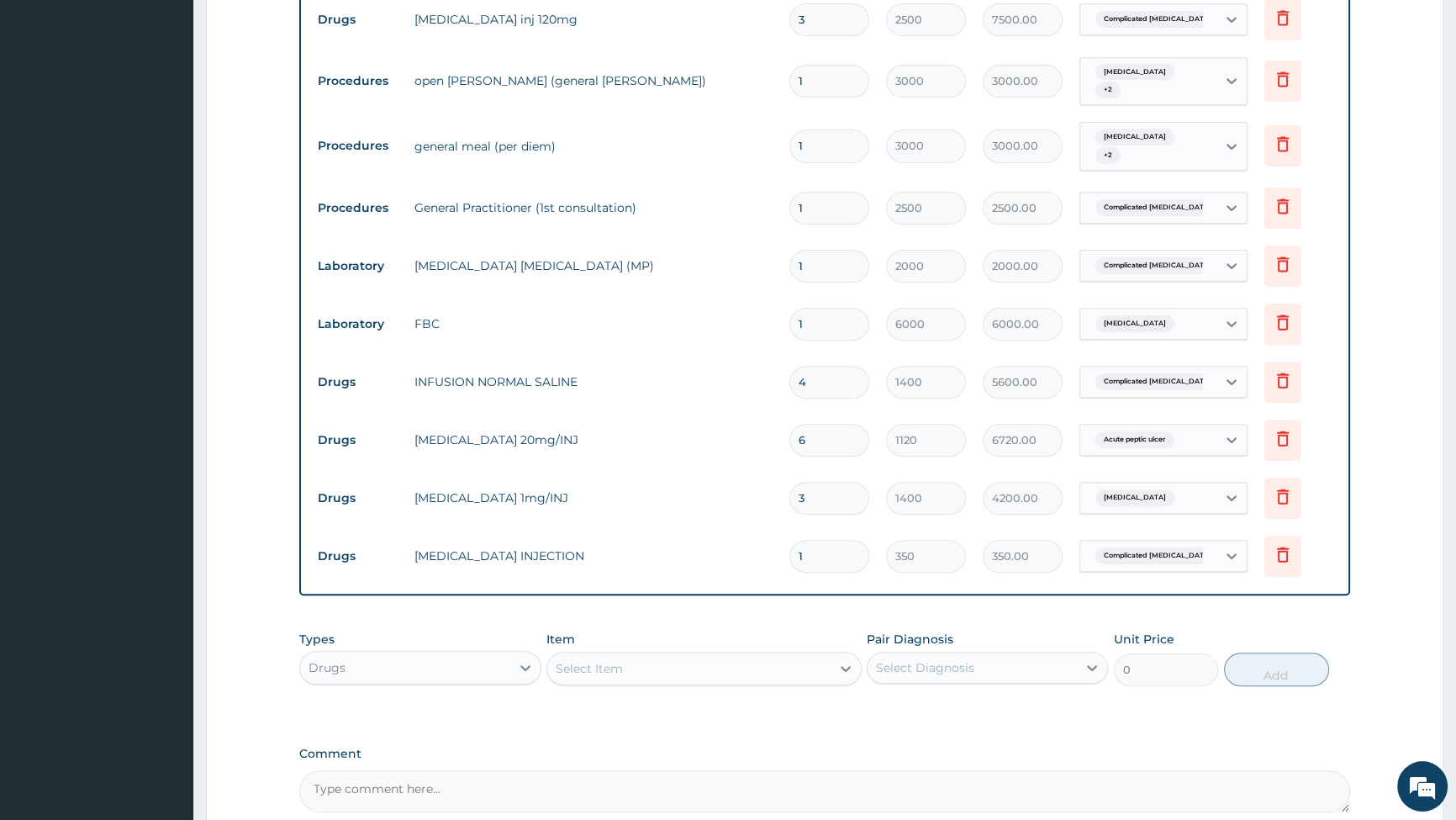
scroll to position [796, 0]
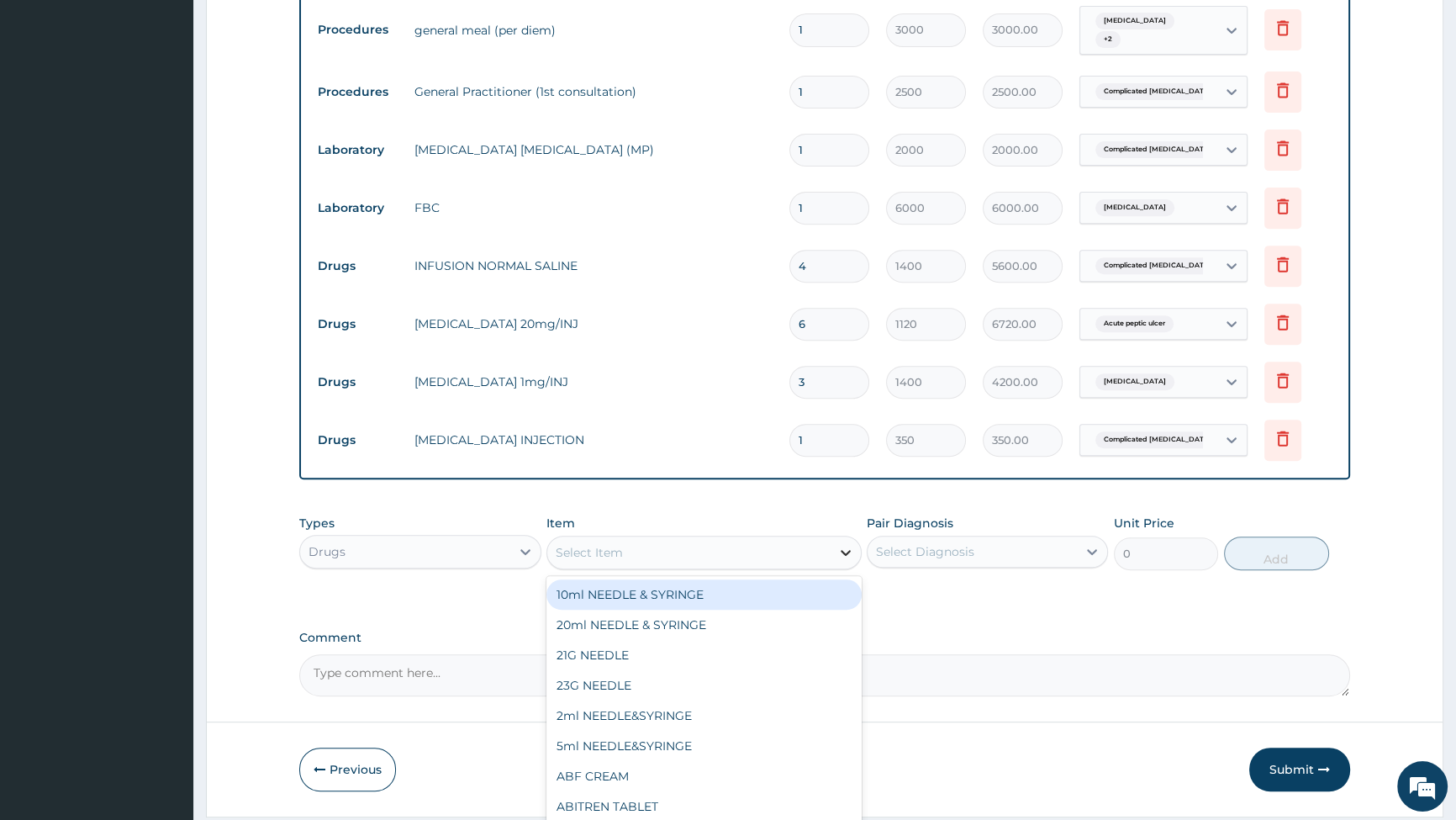
click at [837, 544] on icon at bounding box center [845, 552] width 17 height 17
type input "PARACE"
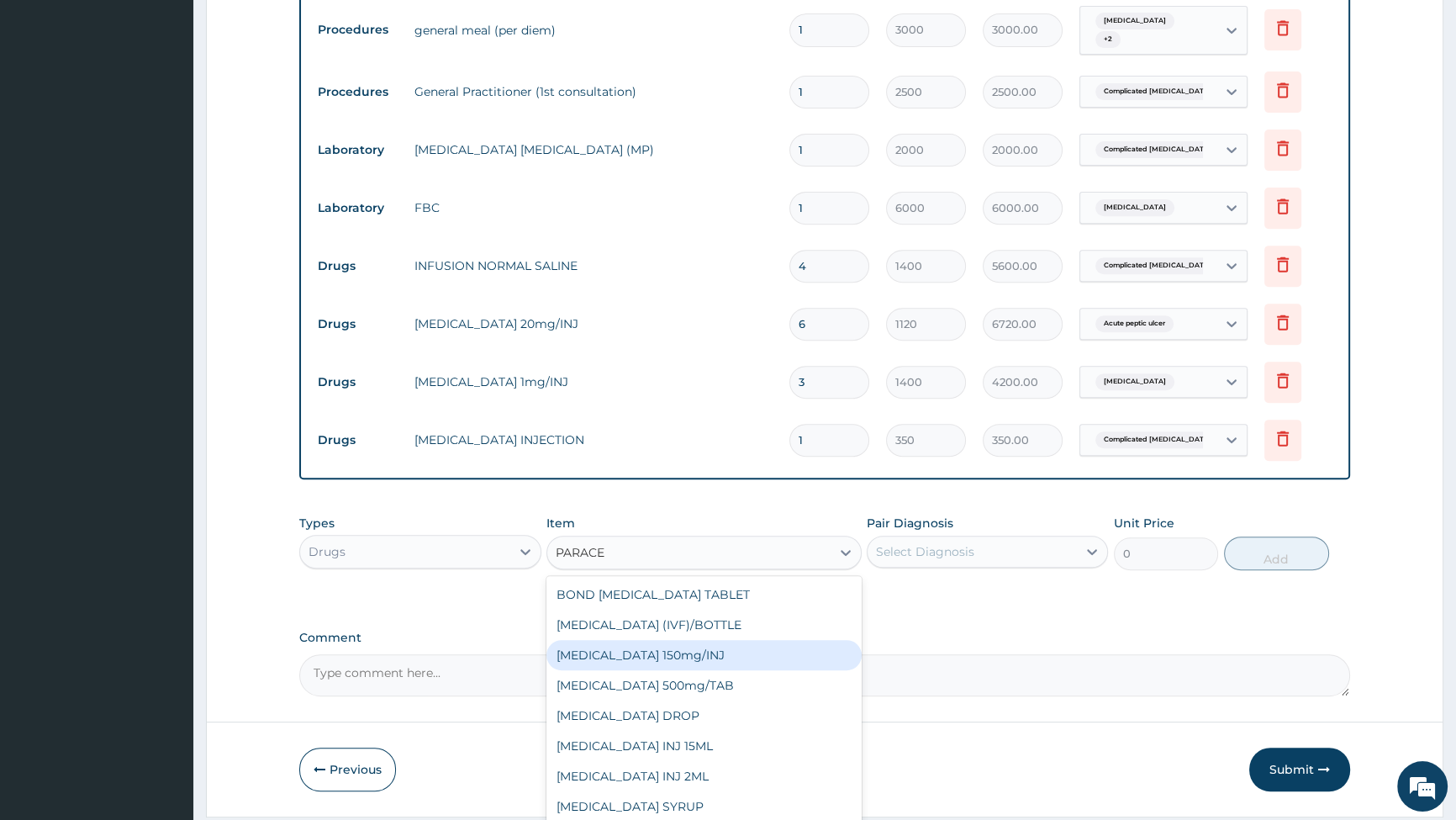
click at [651, 640] on div "[MEDICAL_DATA] 150mg/INJ" at bounding box center [704, 655] width 315 height 31
type input "420"
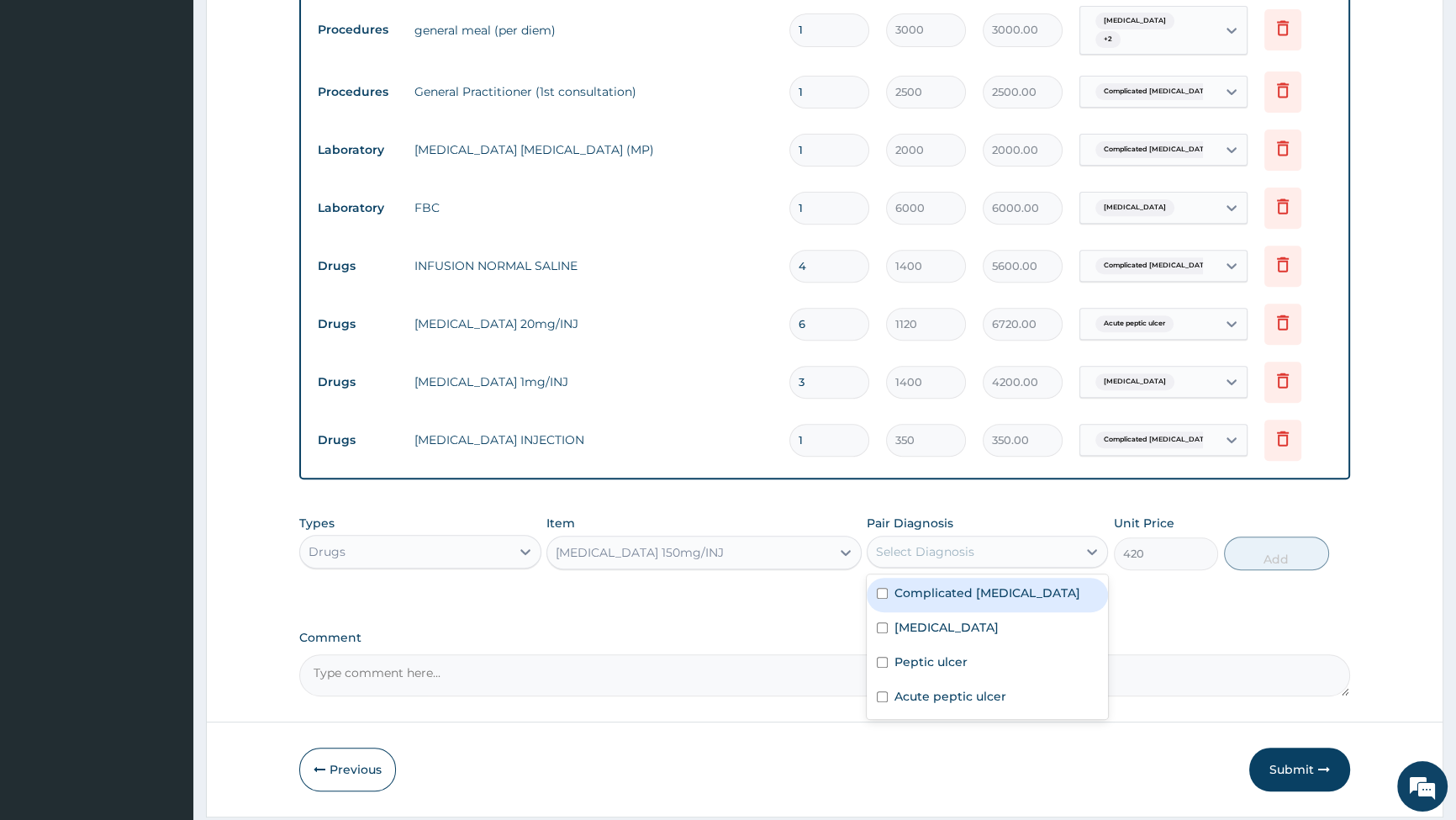
drag, startPoint x: 1013, startPoint y: 534, endPoint x: 974, endPoint y: 558, distance: 45.8
click at [1013, 539] on div "Select Diagnosis" at bounding box center [973, 552] width 210 height 27
click at [884, 588] on input "checkbox" at bounding box center [882, 594] width 11 height 11
checkbox input "true"
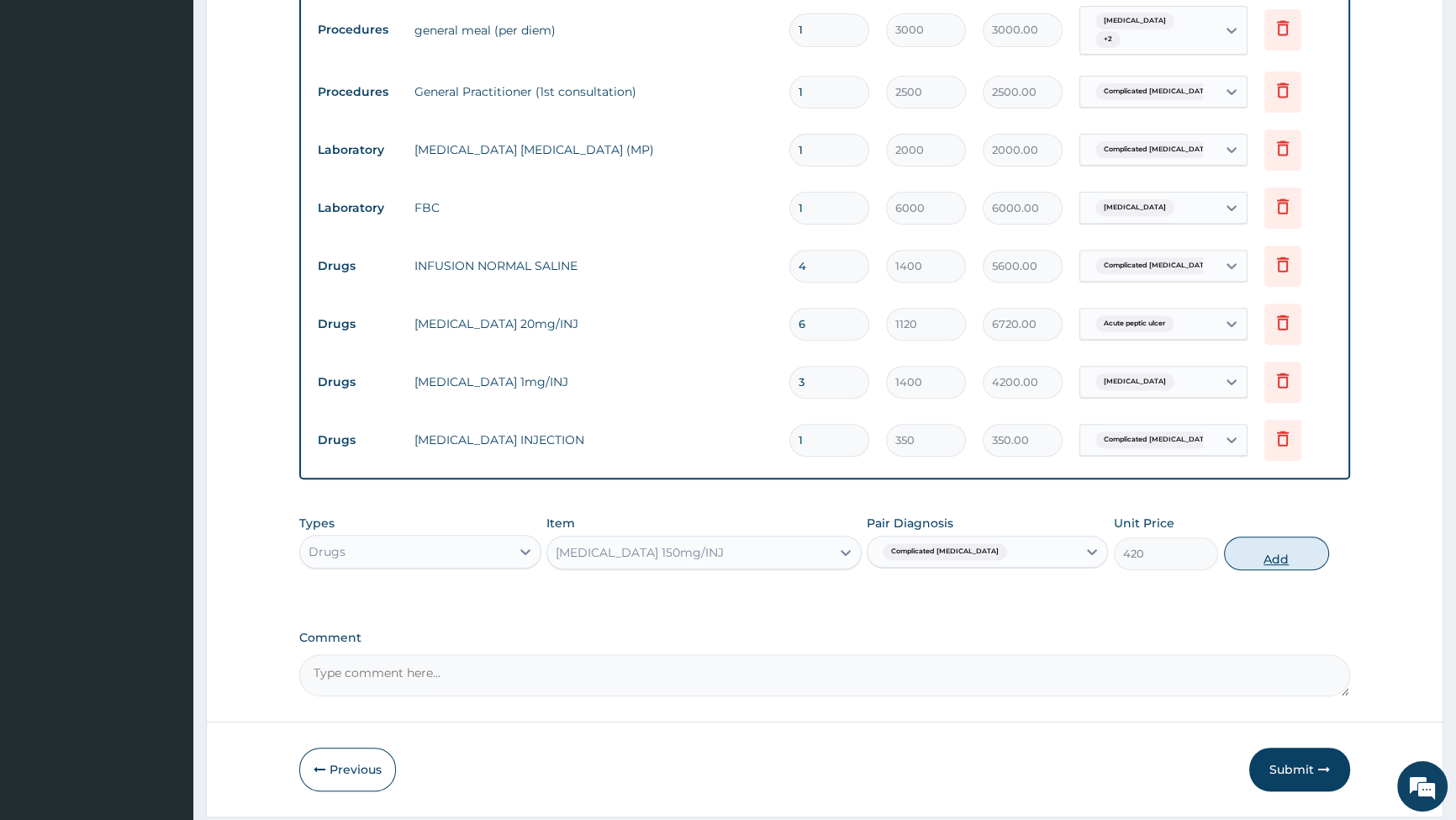
click at [1288, 538] on button "Add" at bounding box center [1277, 553] width 105 height 33
type input "0"
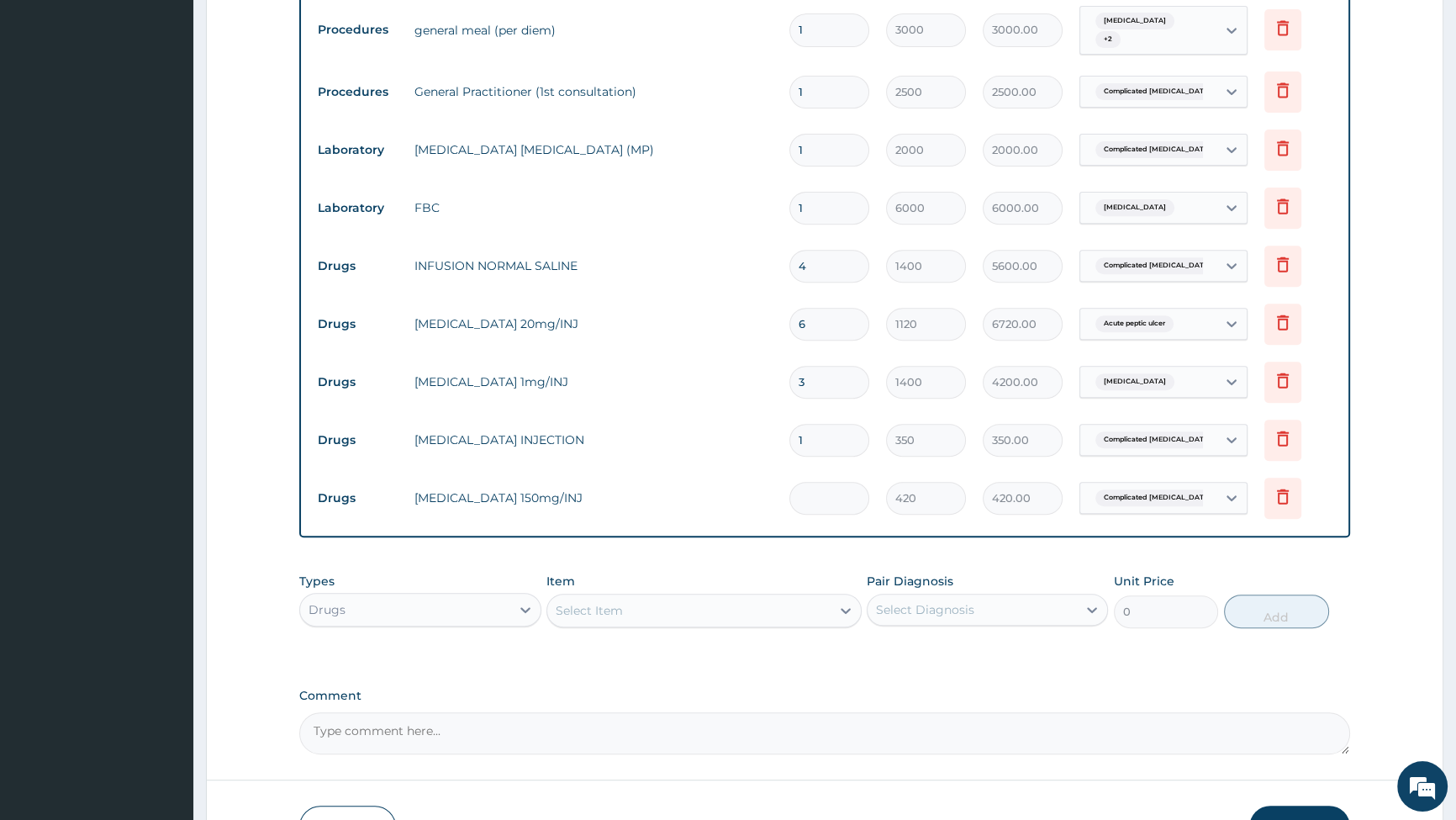
type input "0.00"
type input "4"
type input "1680.00"
type input "4"
click at [768, 597] on div "Select Item" at bounding box center [689, 610] width 283 height 27
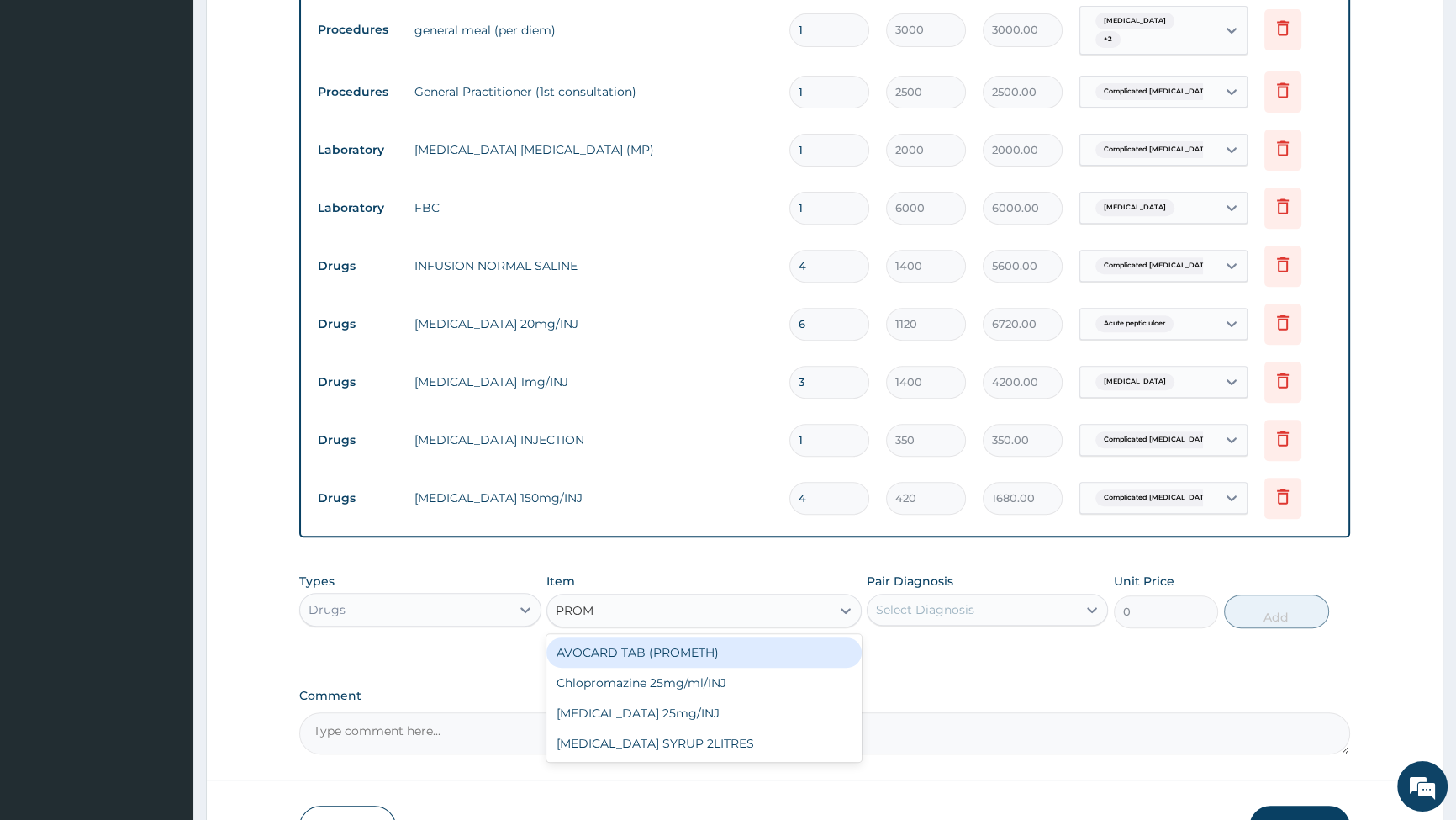
type input "PROME"
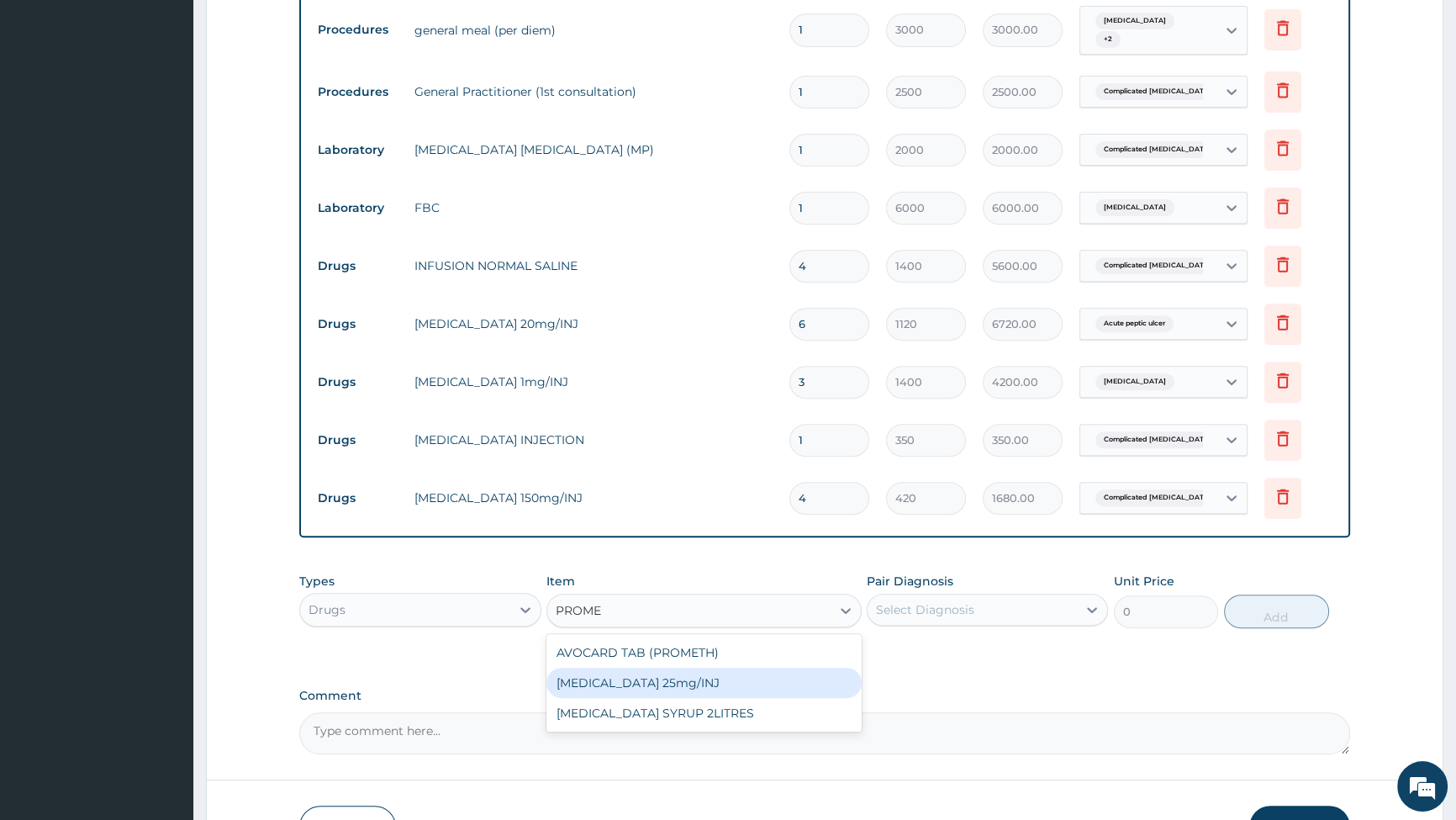
click at [636, 671] on div "[MEDICAL_DATA] 25mg/INJ" at bounding box center [704, 683] width 315 height 31
type input "420"
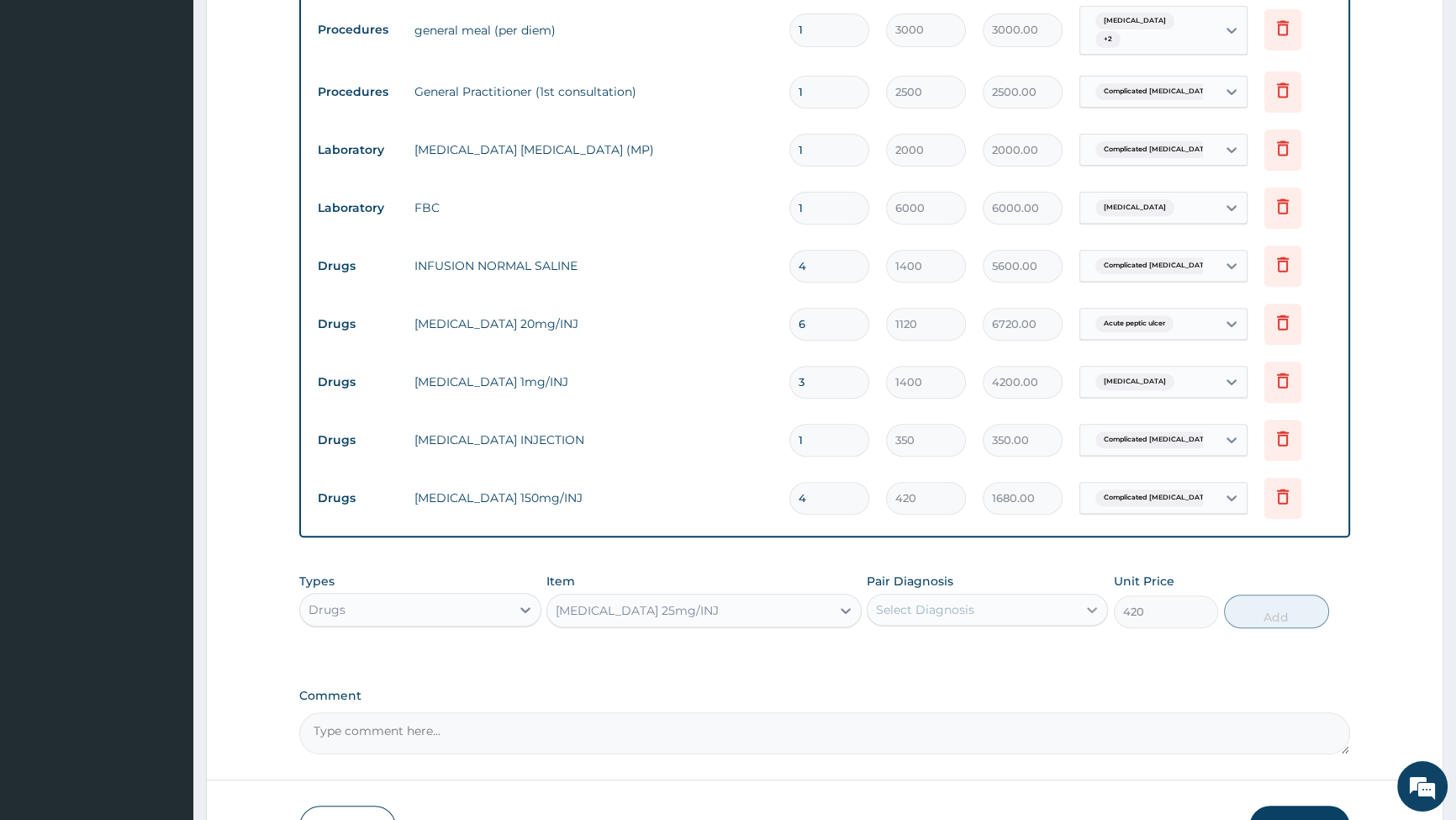
click at [1085, 601] on icon at bounding box center [1092, 609] width 17 height 17
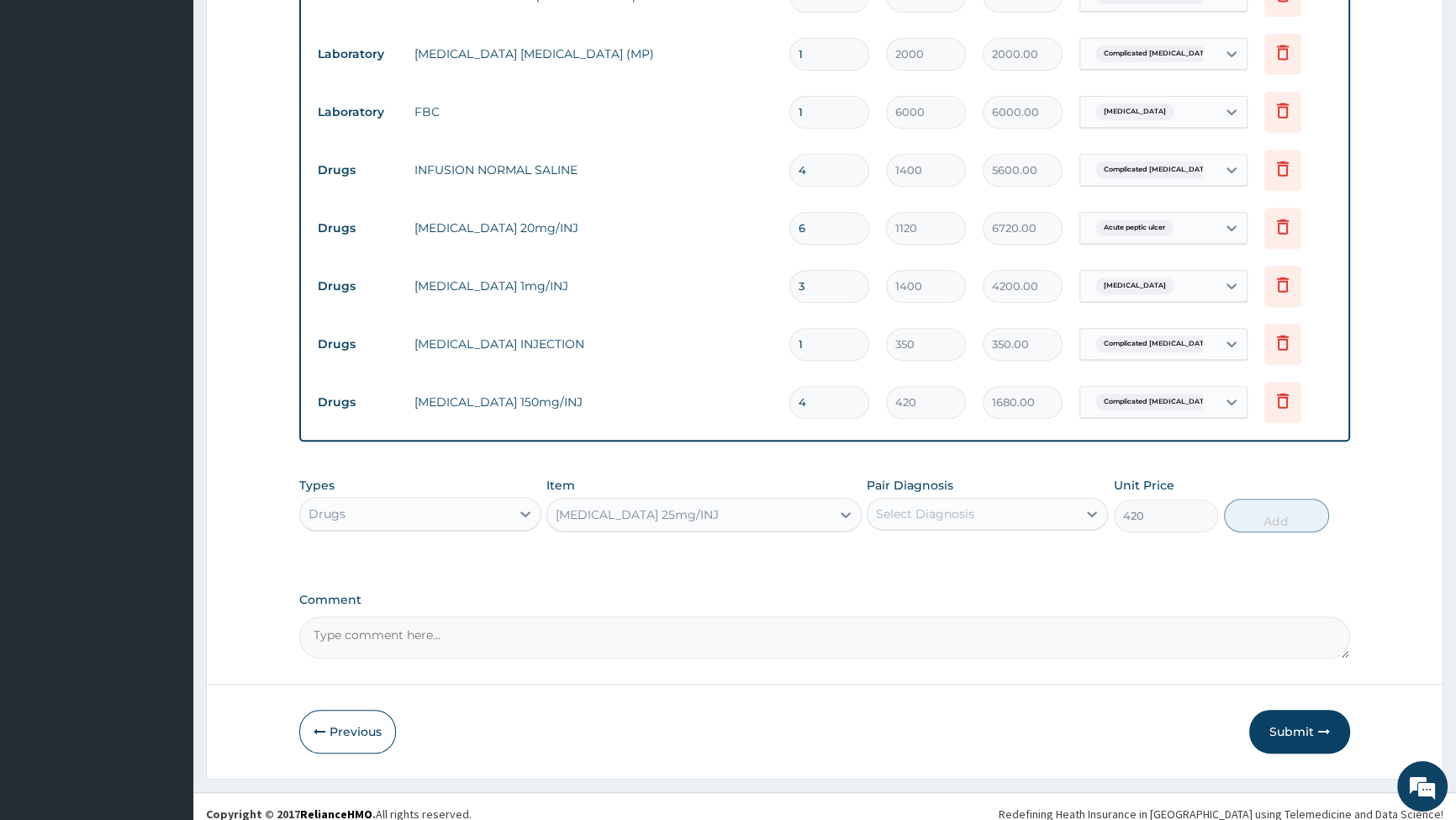
scroll to position [895, 0]
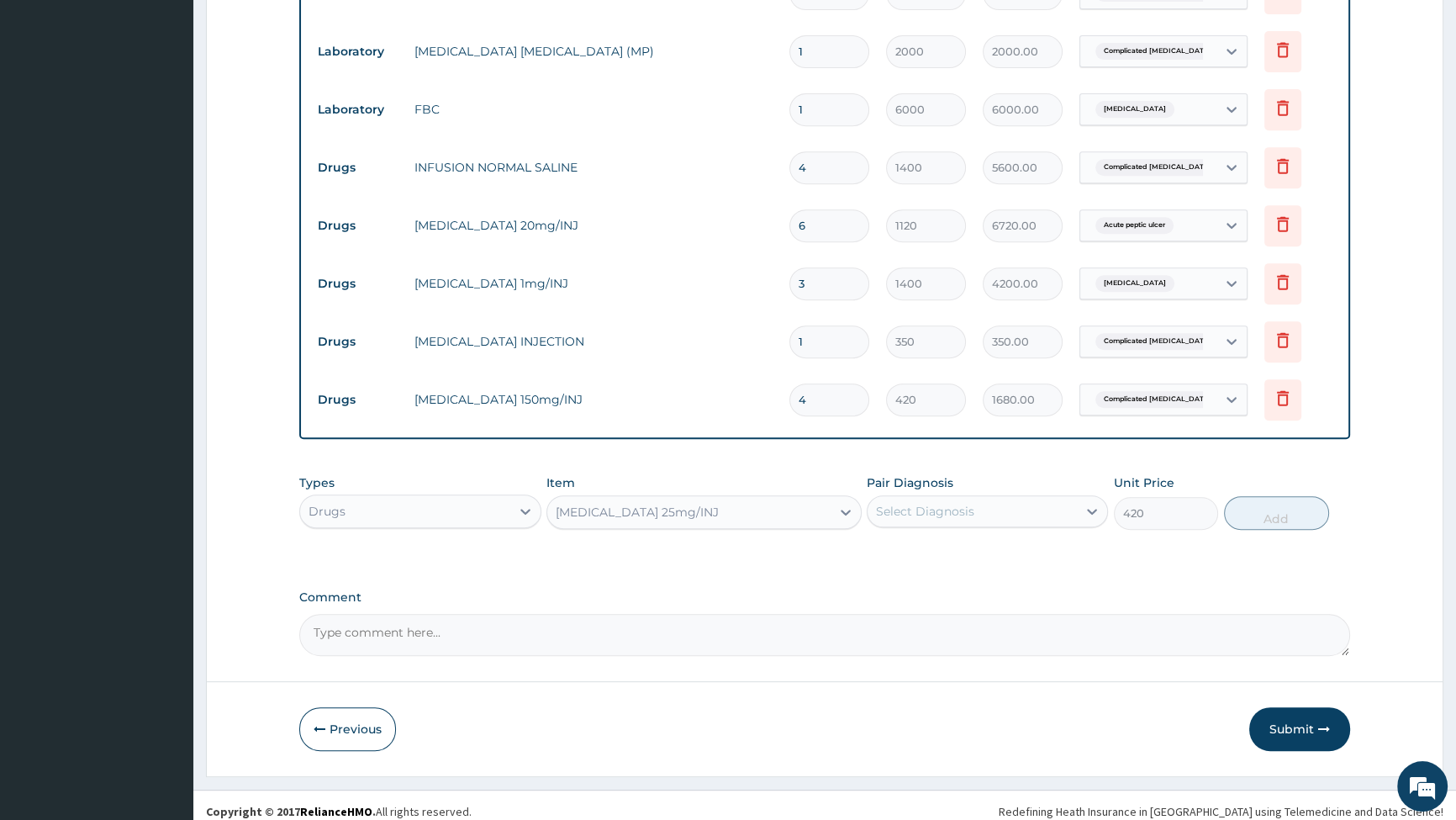
click at [942, 503] on div "Select Diagnosis" at bounding box center [925, 511] width 99 height 17
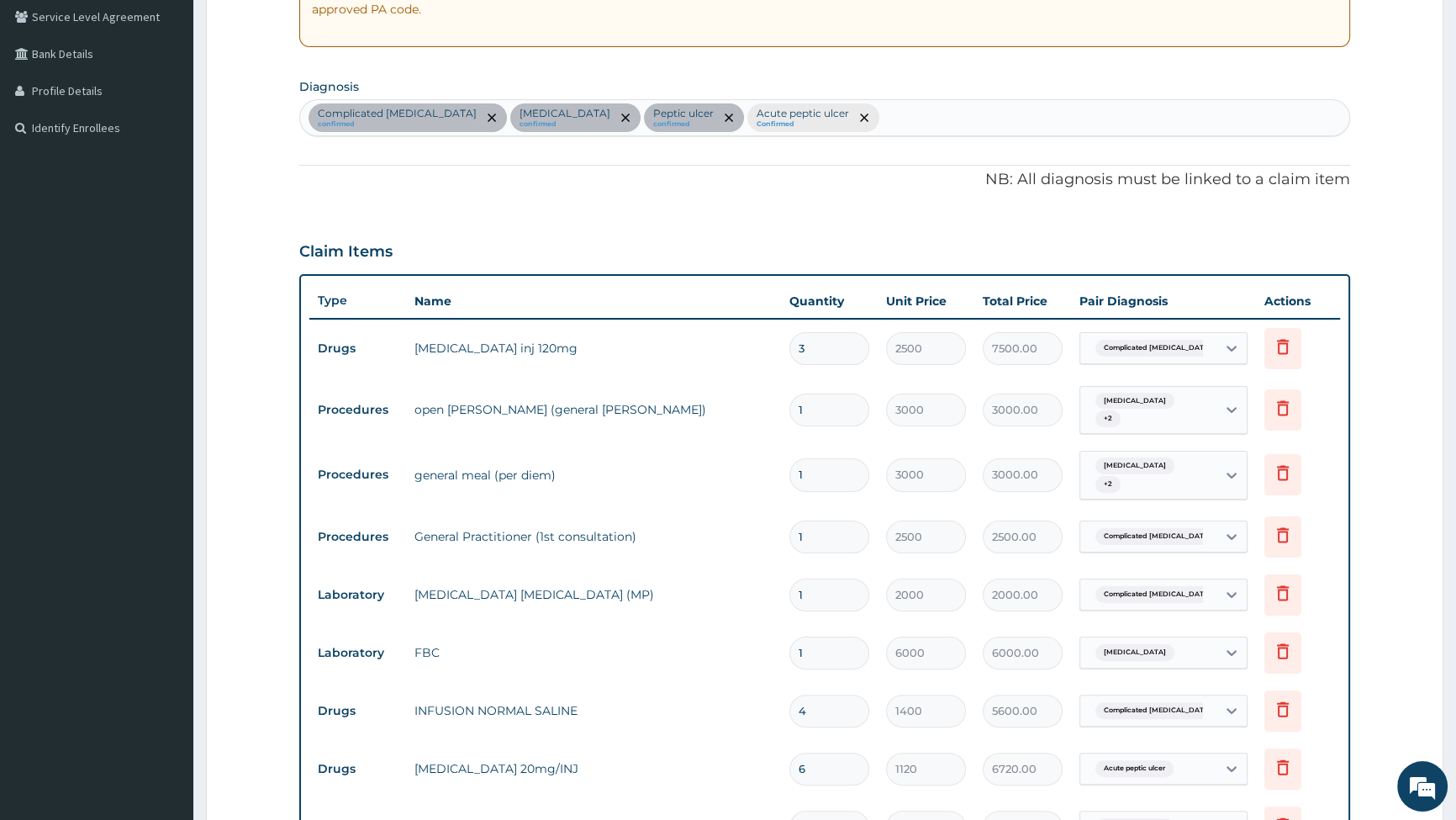
scroll to position [207, 0]
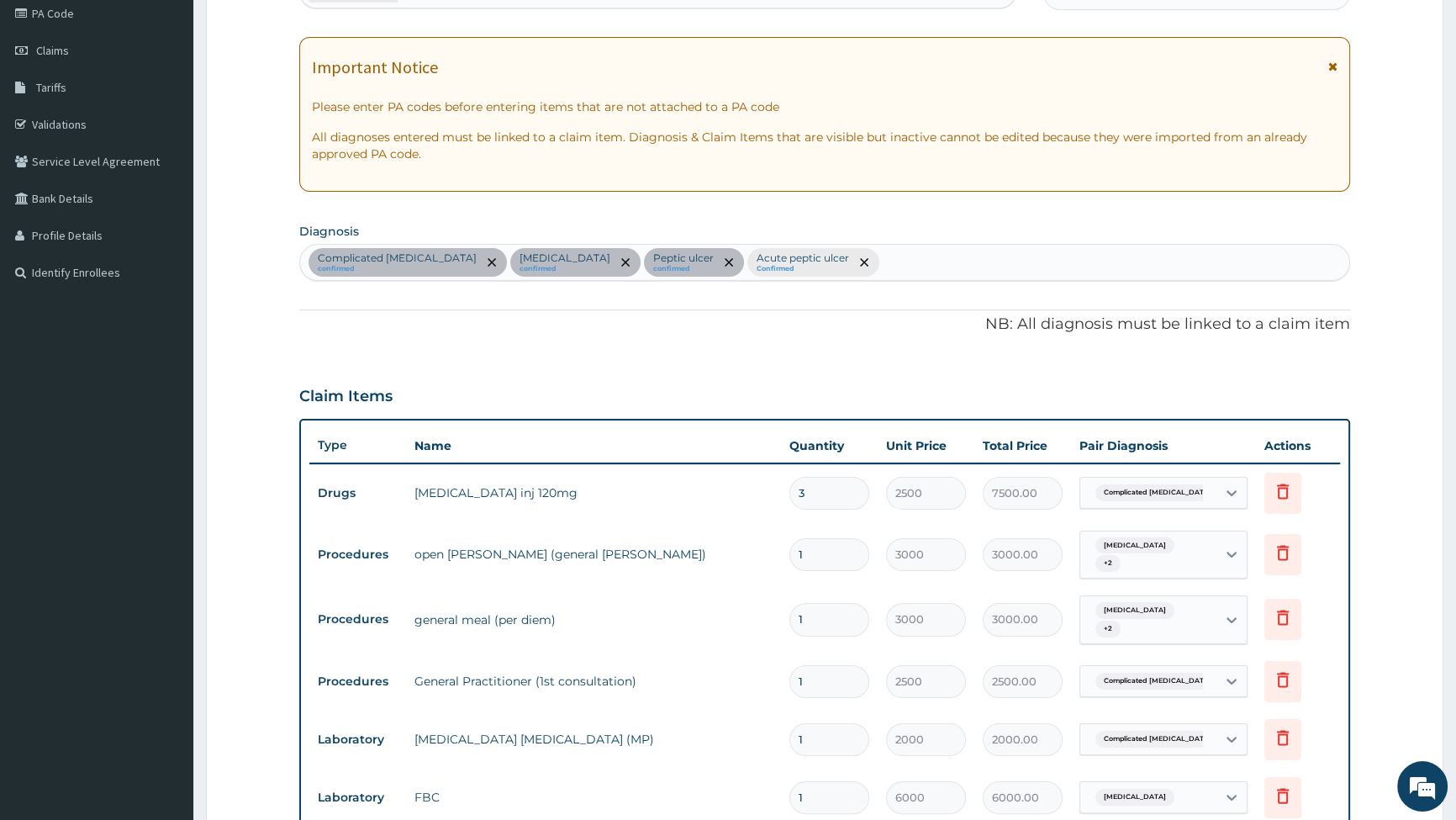
click at [846, 275] on div "Complicated malaria confirmed Sepsis confirmed Peptic ulcer confirmed Acute pep…" at bounding box center [824, 262] width 1050 height 35
type input "NAUSE"
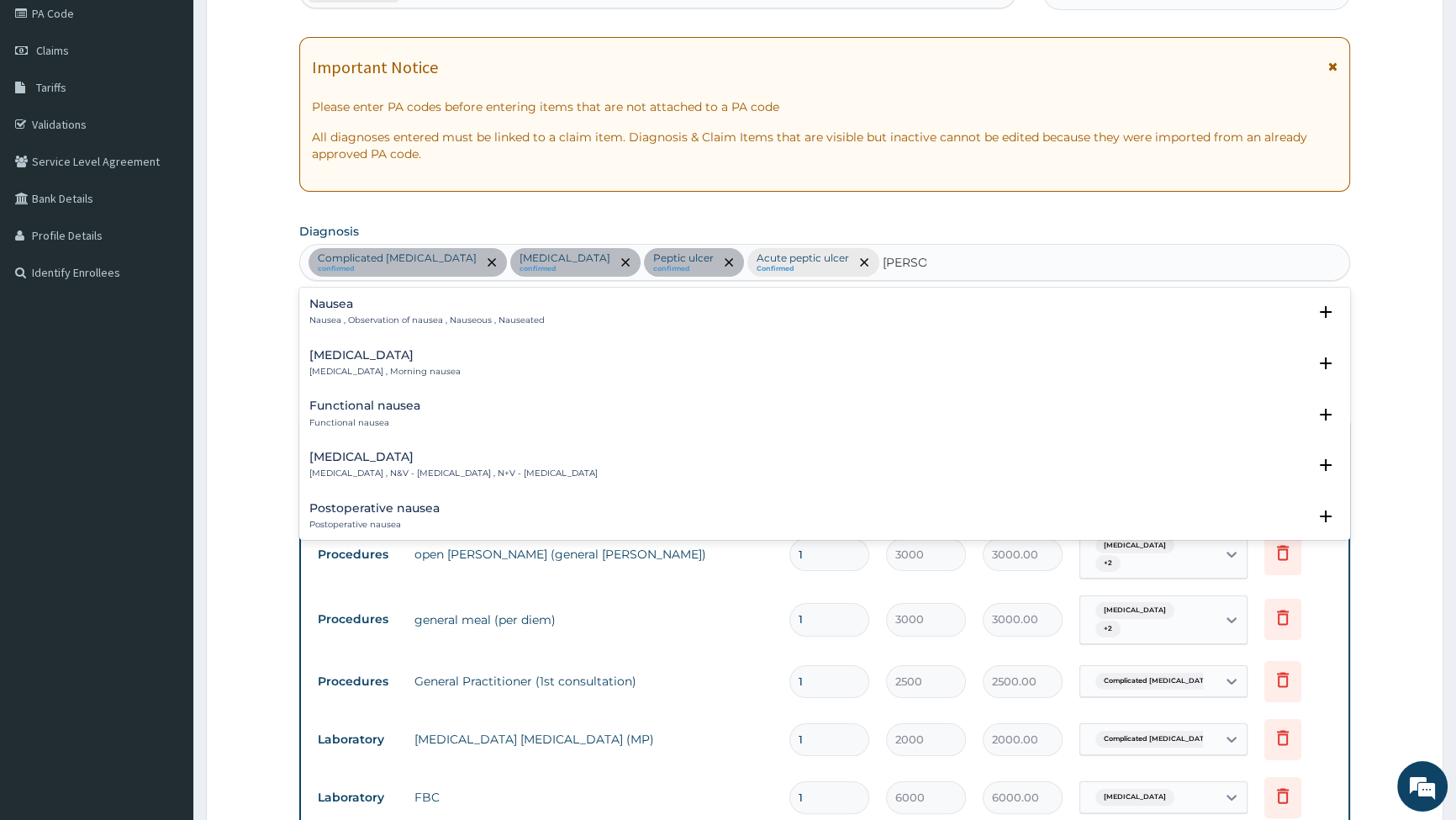
click at [342, 457] on h4 "Nausea and vomiting" at bounding box center [454, 457] width 288 height 12
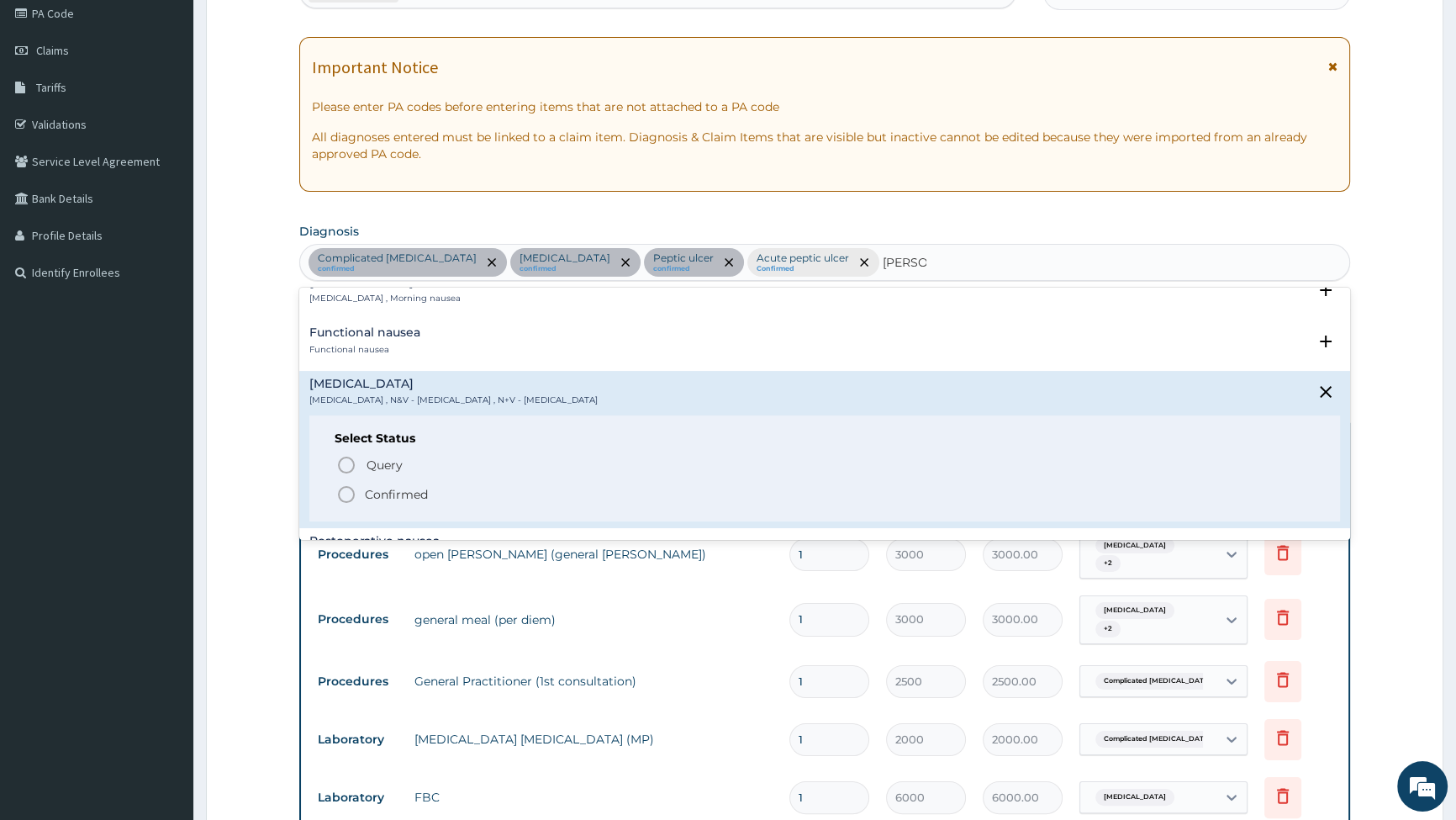
scroll to position [152, 0]
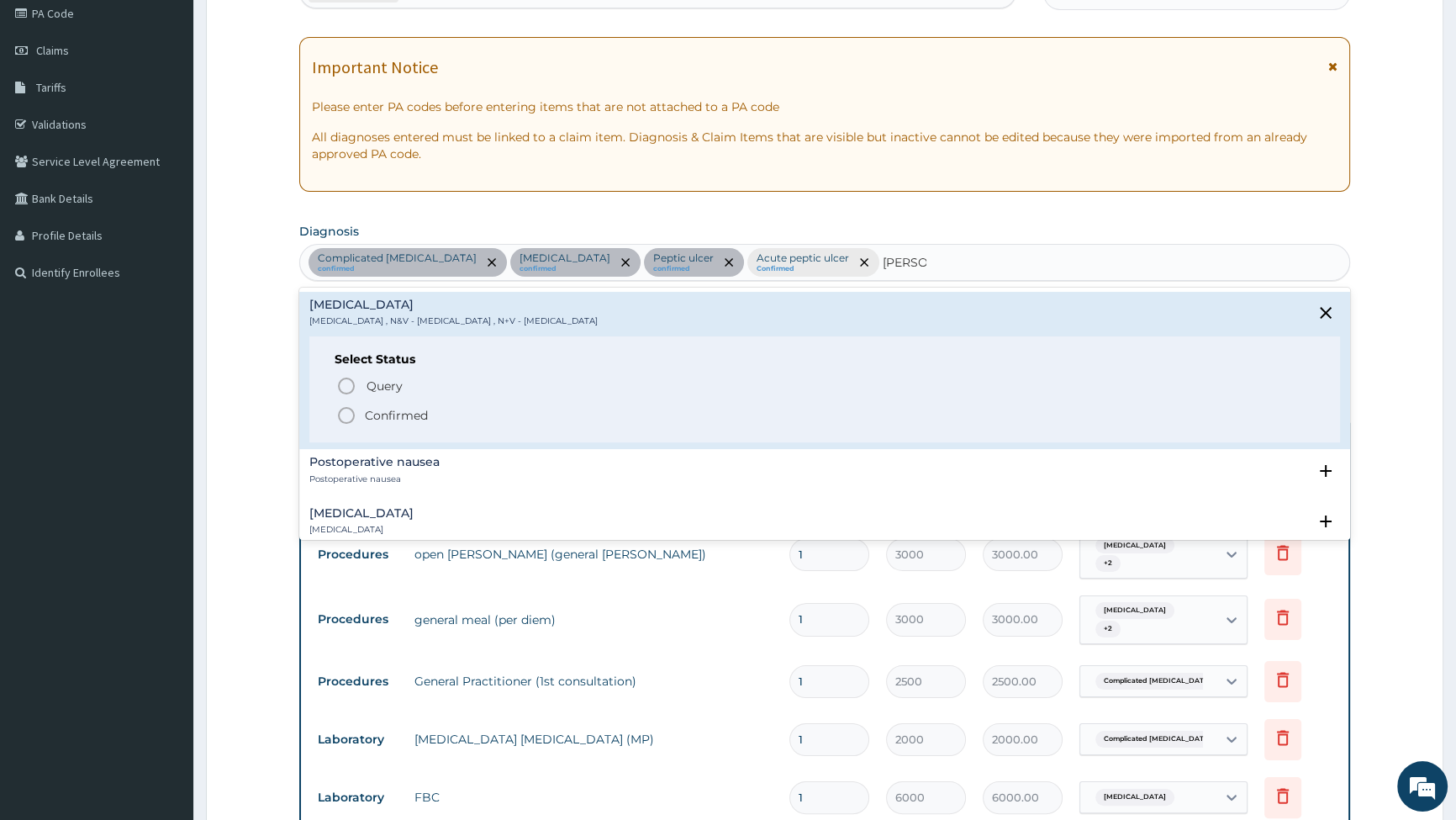
click at [348, 414] on icon "status option filled" at bounding box center [346, 415] width 20 height 20
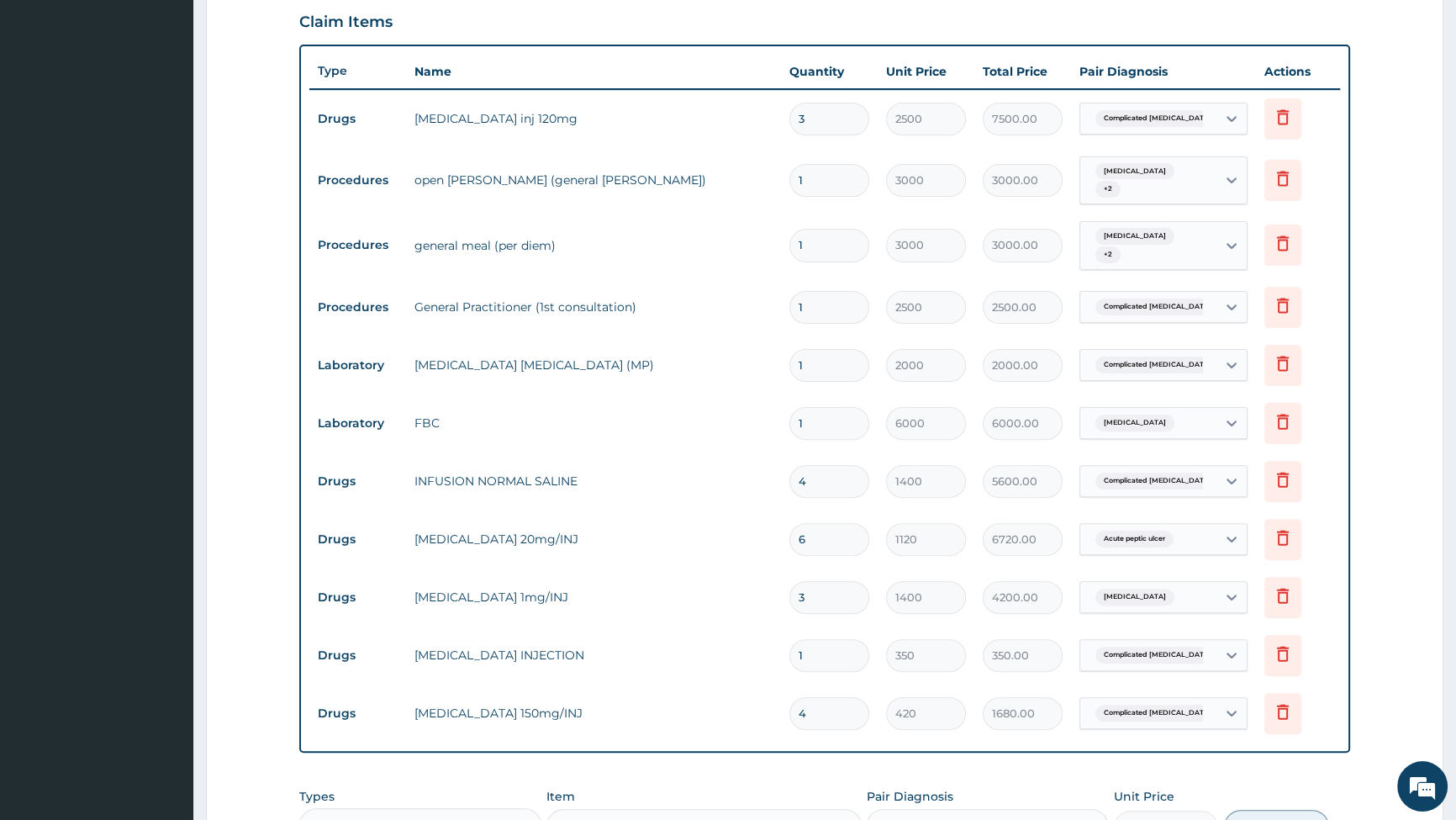
scroll to position [665, 0]
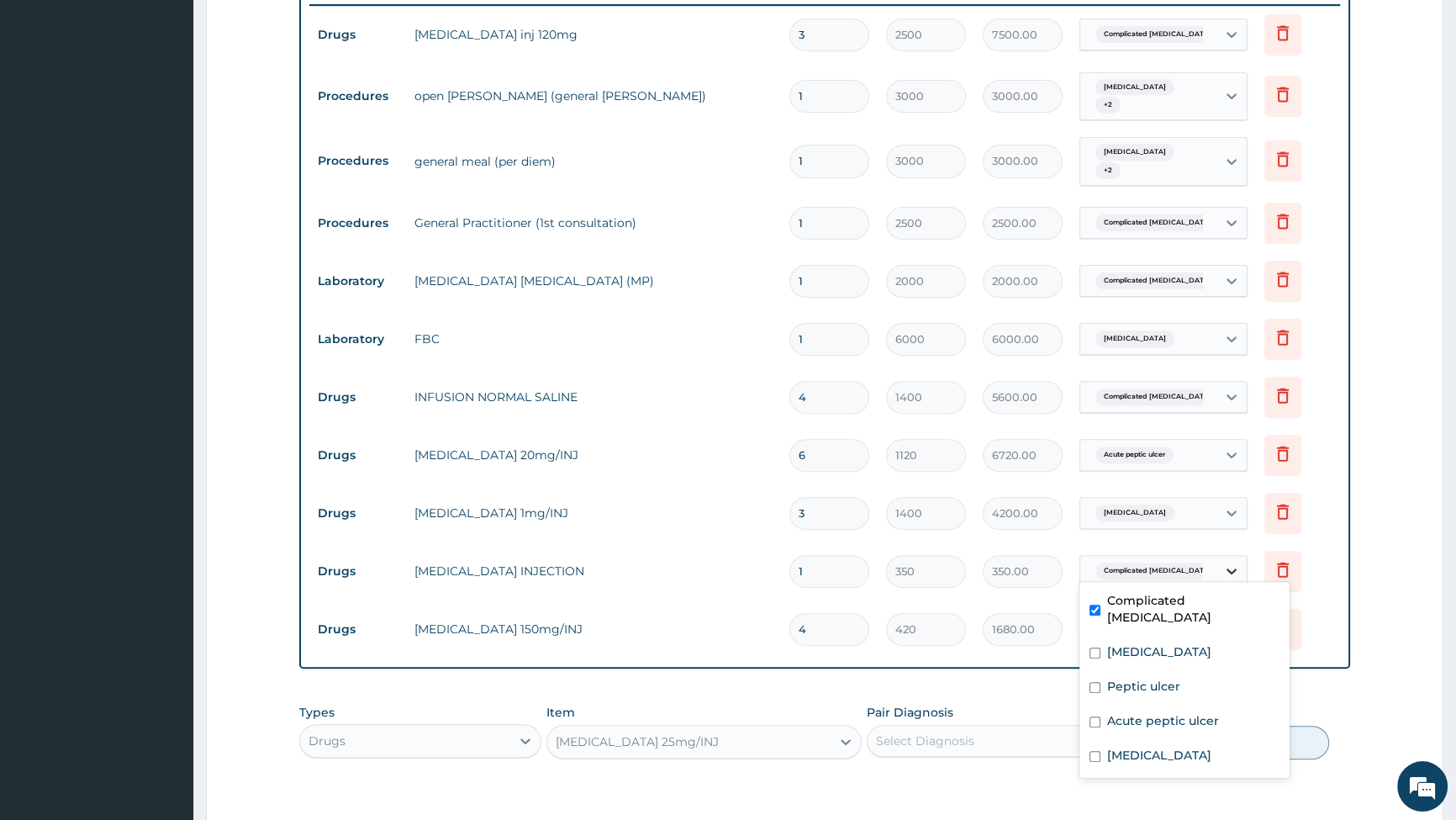
click at [1231, 563] on icon at bounding box center [1231, 571] width 17 height 17
click at [1151, 740] on div "Nausea and vomiting" at bounding box center [1184, 757] width 211 height 34
checkbox input "true"
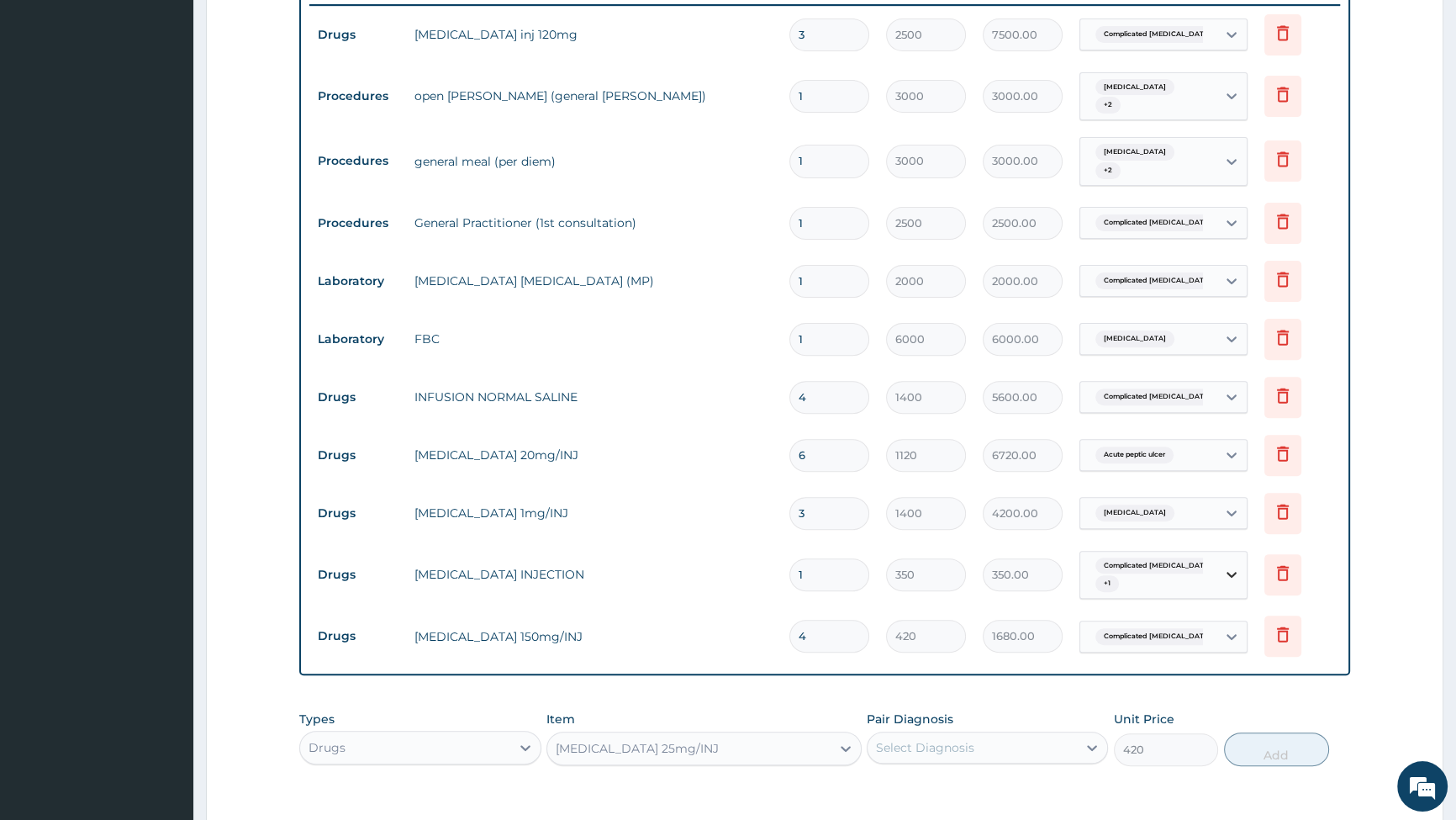
click at [1231, 566] on icon at bounding box center [1231, 573] width 17 height 17
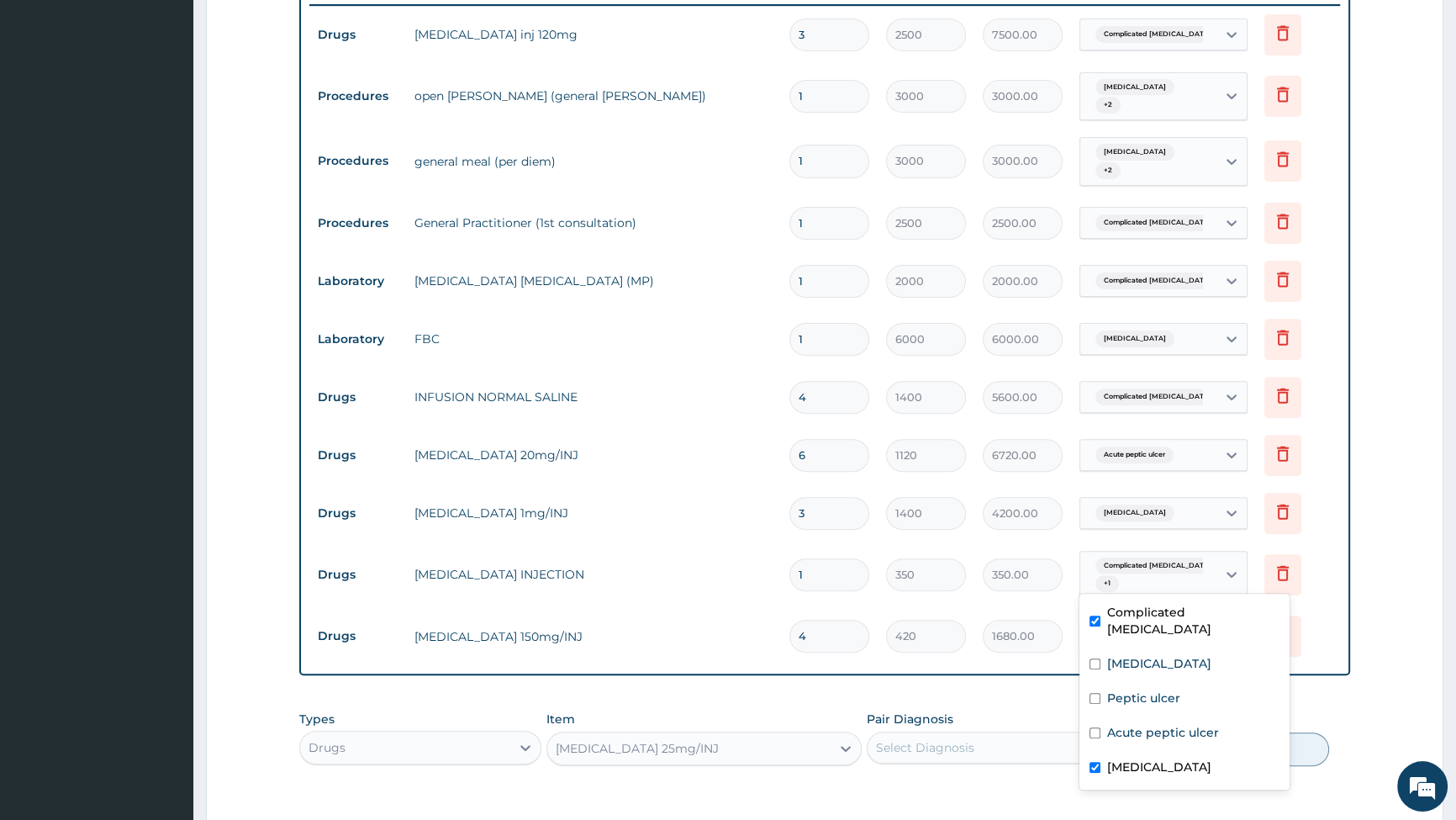
click at [1142, 558] on span "Complicated malaria" at bounding box center [1158, 566] width 124 height 17
click at [1093, 615] on input "checkbox" at bounding box center [1095, 621] width 11 height 11
checkbox input "false"
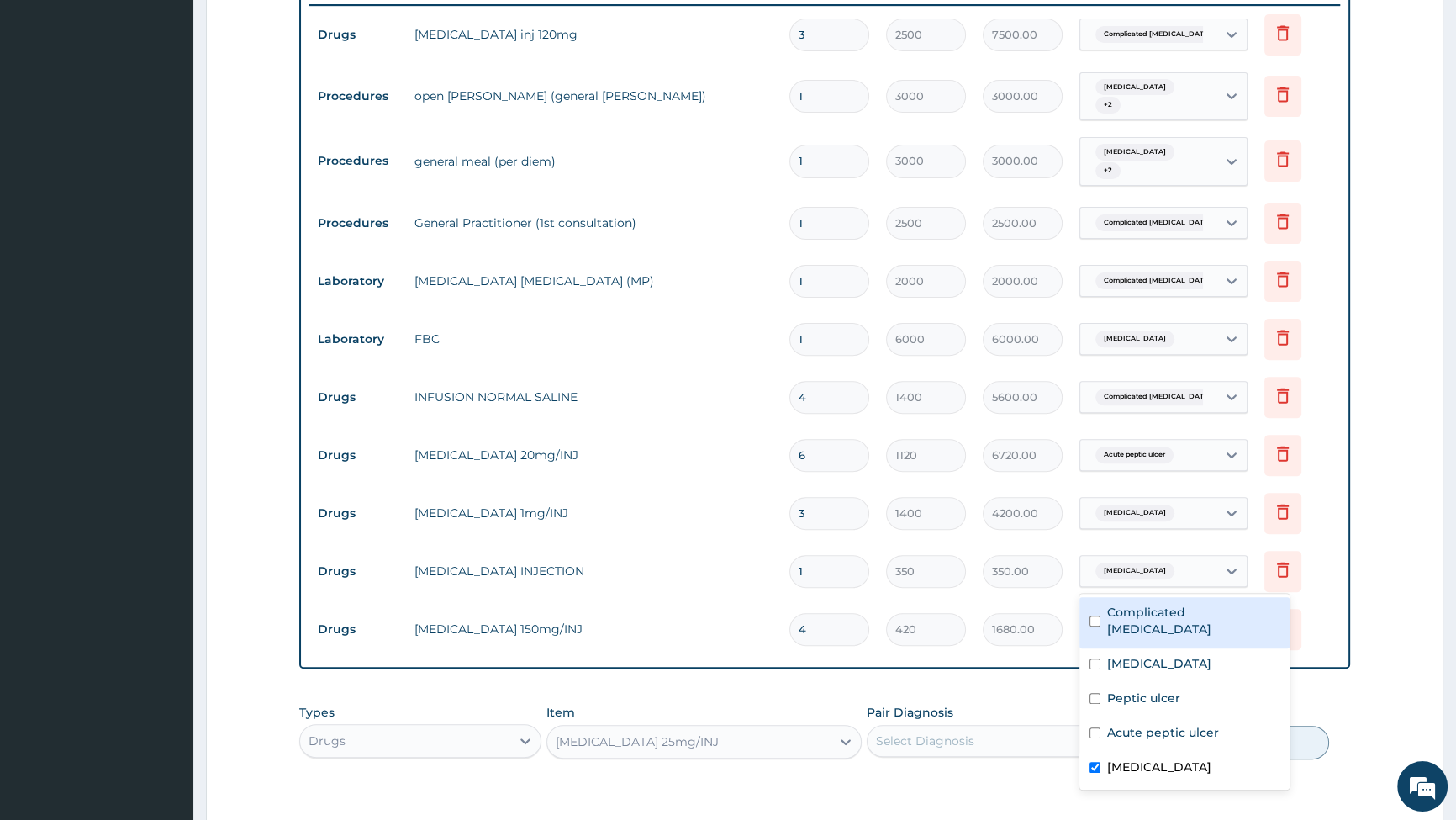
click at [797, 613] on input "4" at bounding box center [829, 629] width 80 height 33
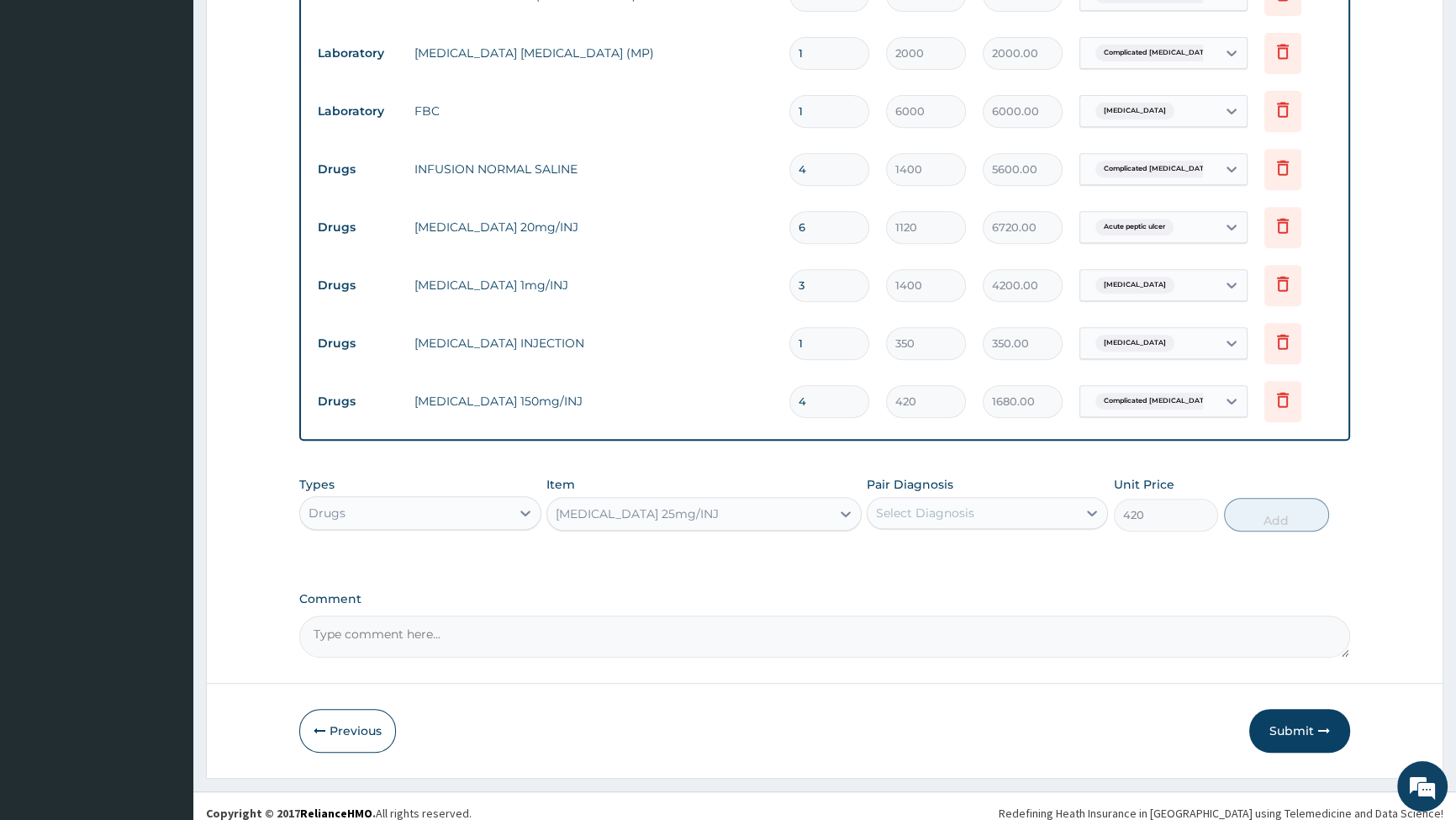
scroll to position [895, 0]
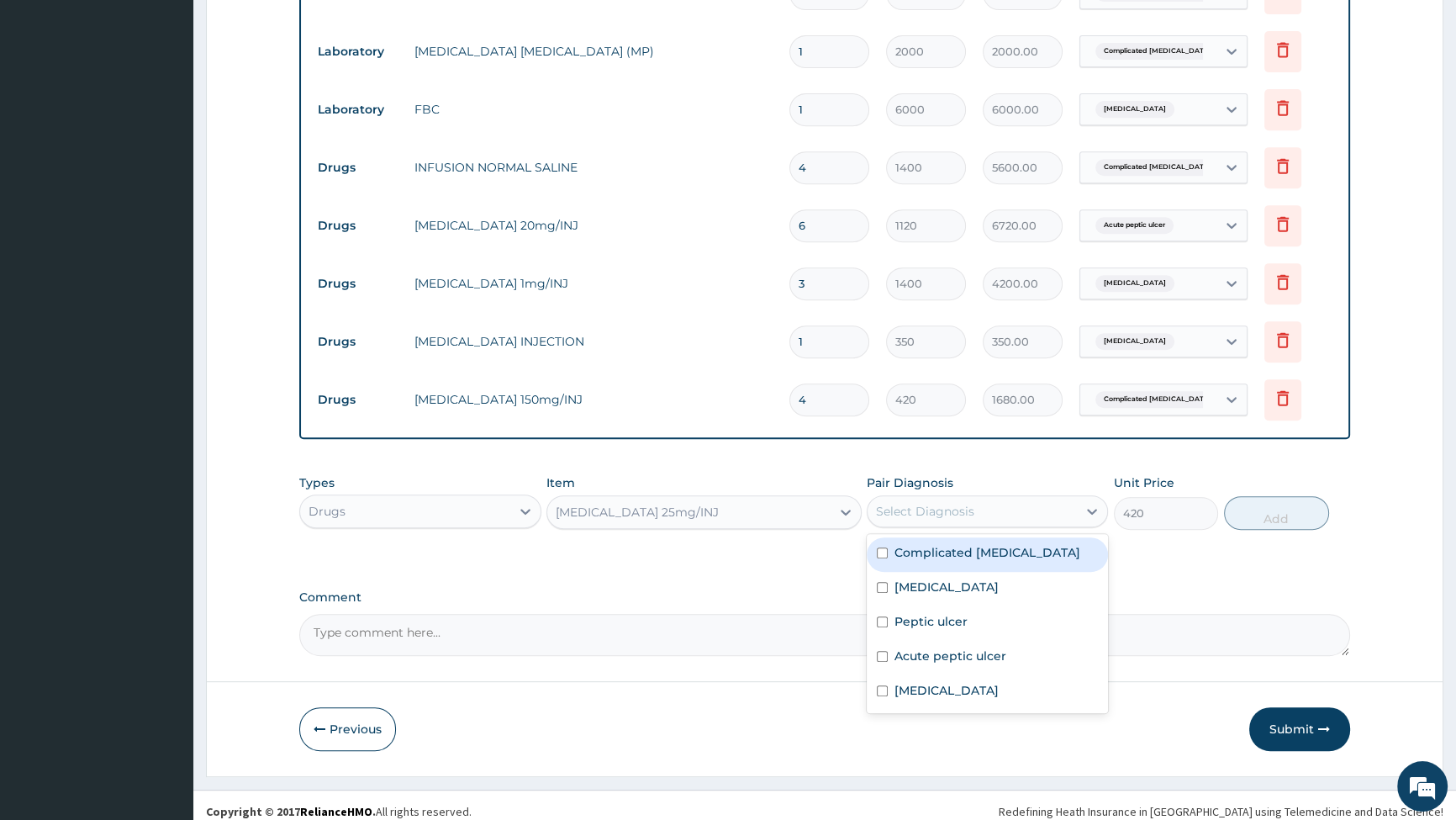
click at [1030, 498] on div "Select Diagnosis" at bounding box center [973, 511] width 210 height 27
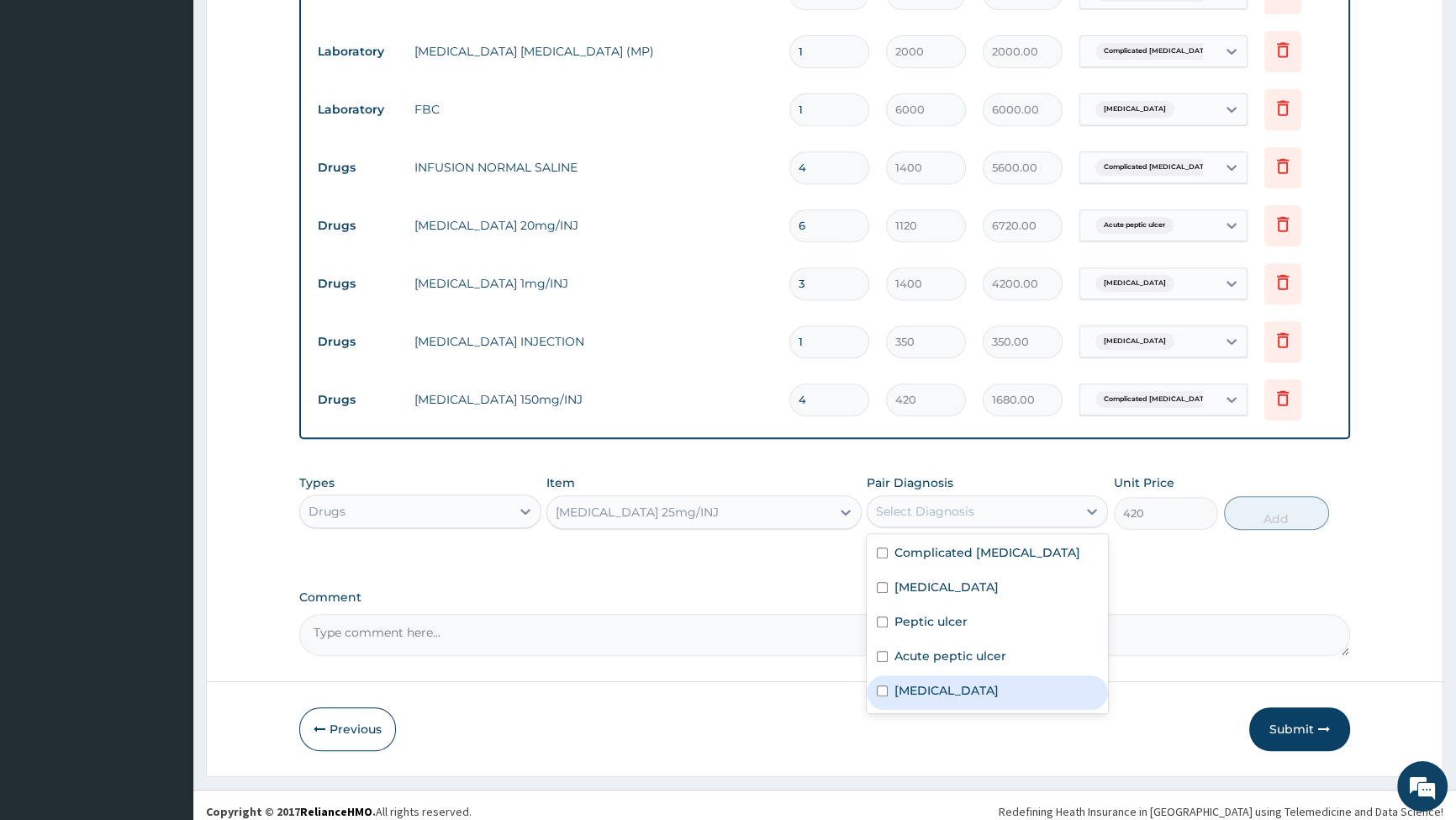
click at [883, 685] on input "checkbox" at bounding box center [882, 691] width 11 height 11
checkbox input "true"
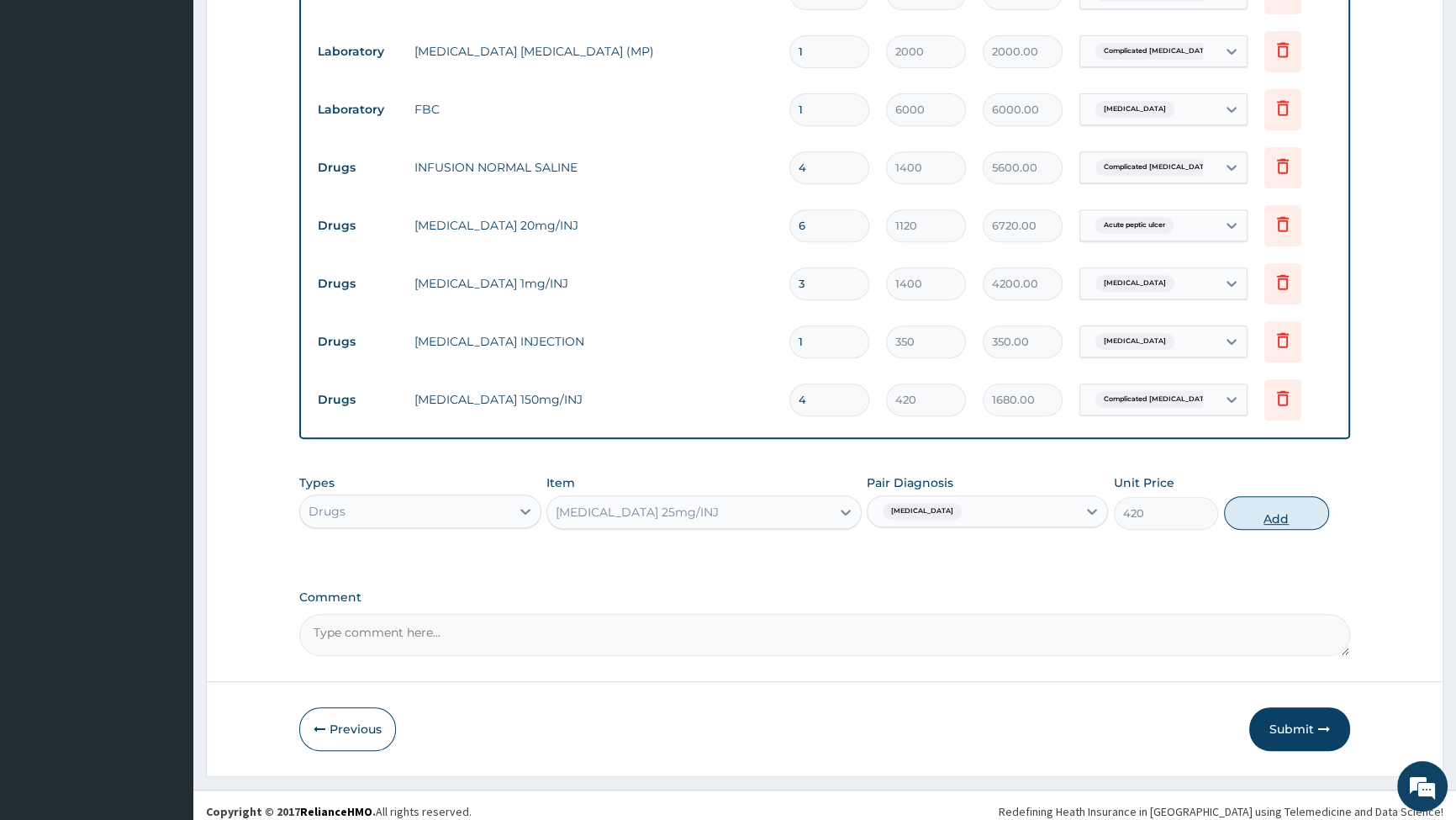
click at [1261, 497] on button "Add" at bounding box center [1277, 513] width 105 height 33
type input "0"
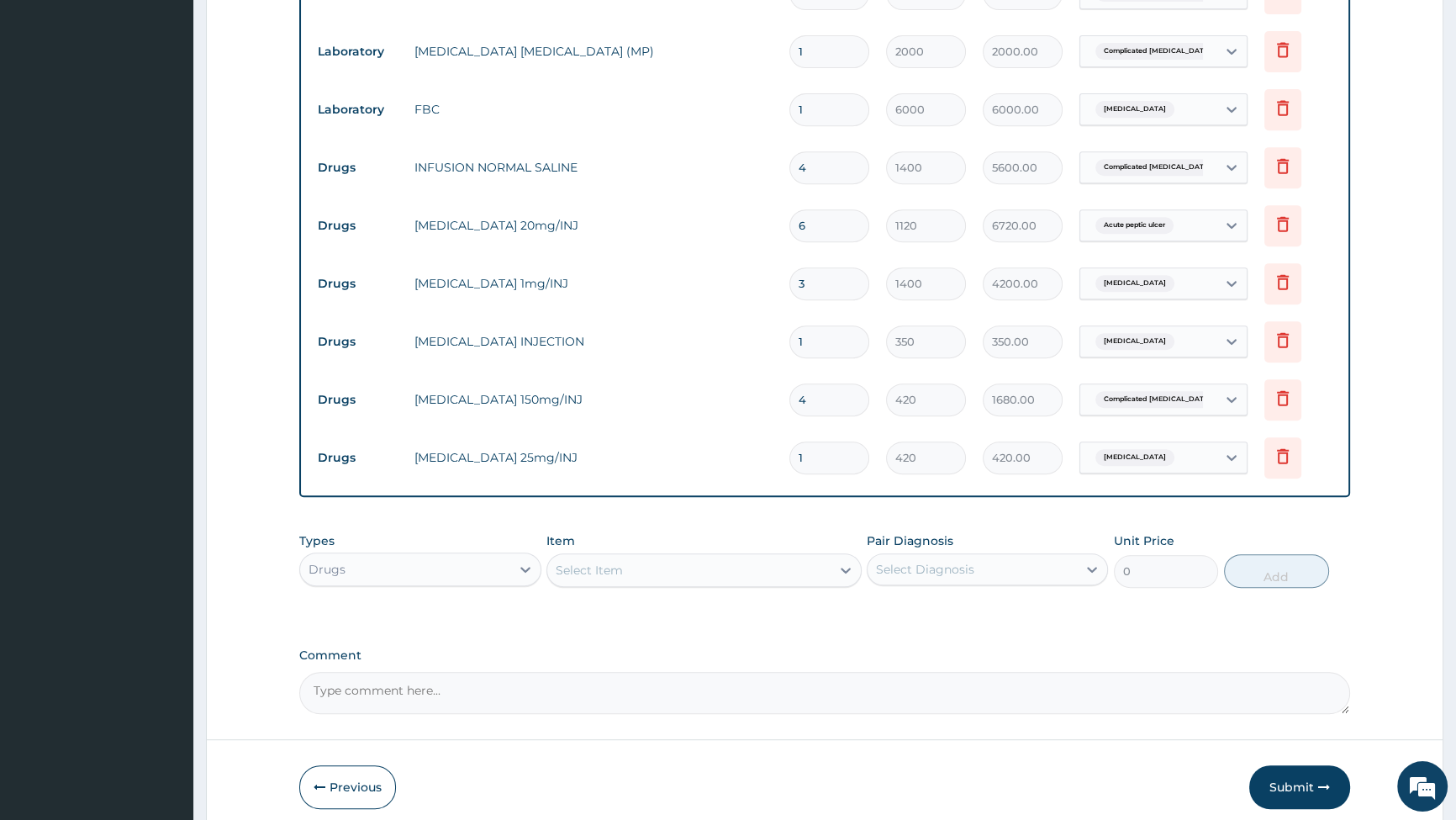
click at [828, 557] on div "Select Item" at bounding box center [689, 570] width 283 height 27
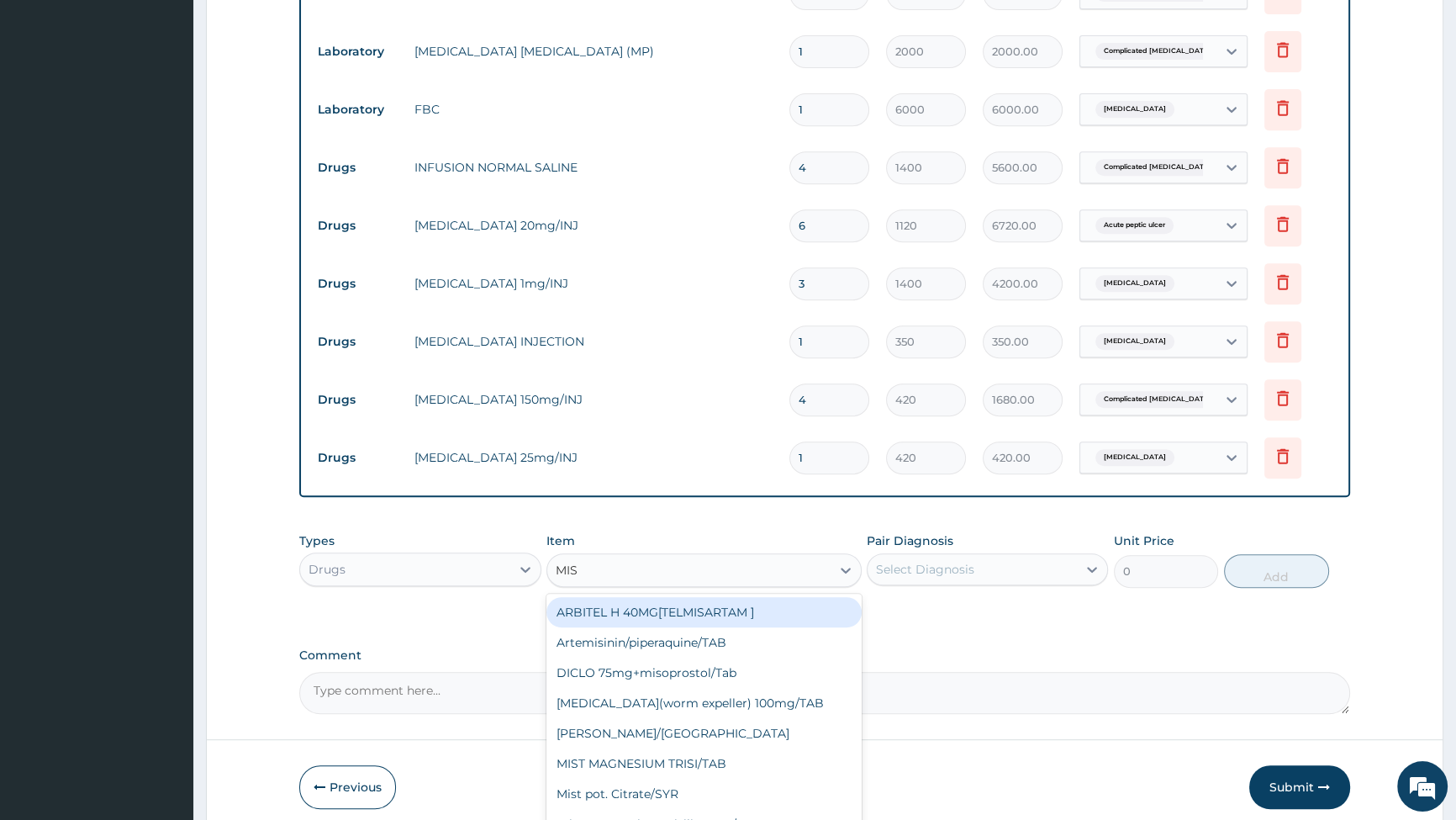
type input "MIST"
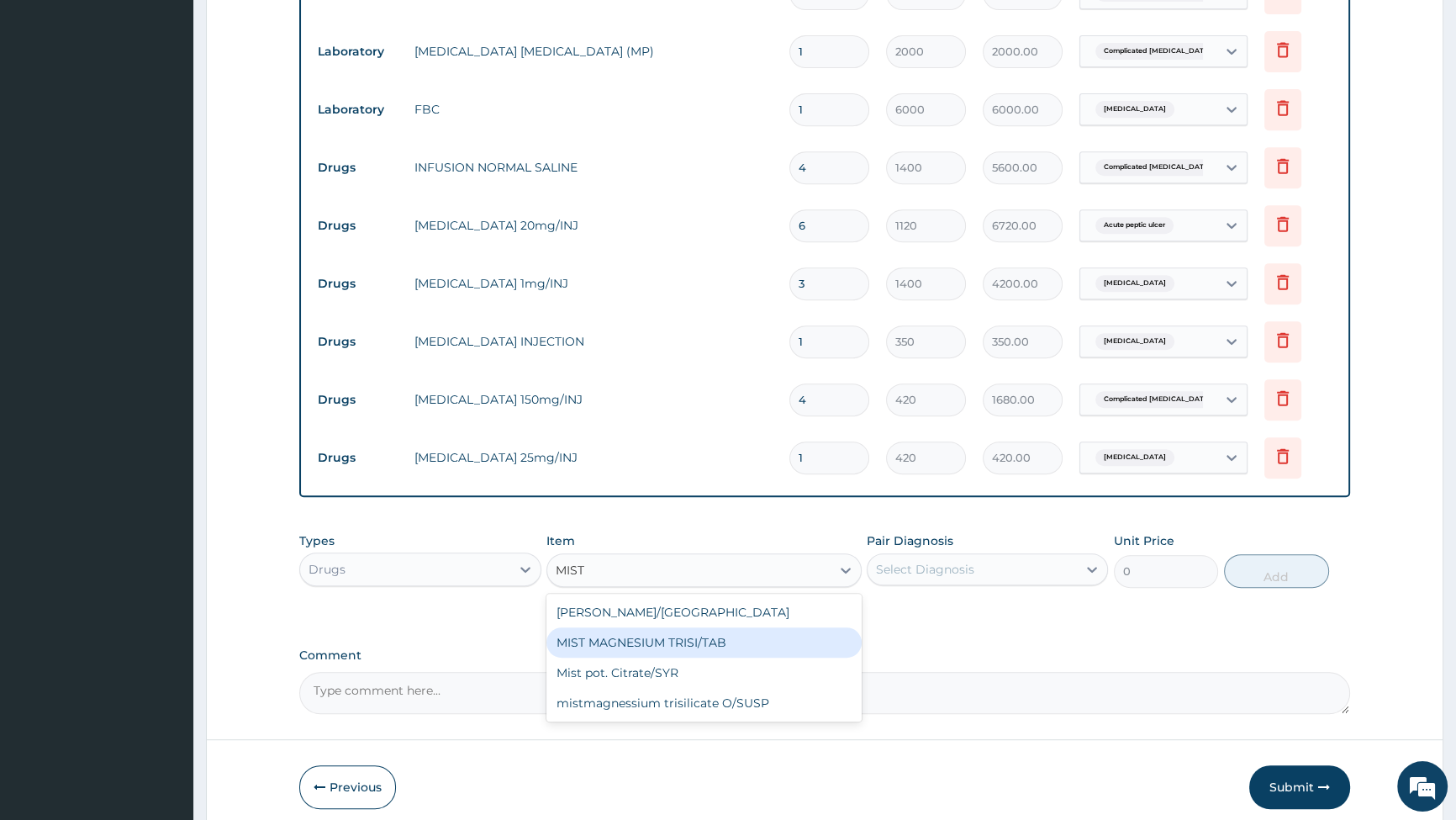
click at [616, 632] on div "MIST MAGNESIUM TRISI/TAB" at bounding box center [704, 643] width 315 height 31
type input "21"
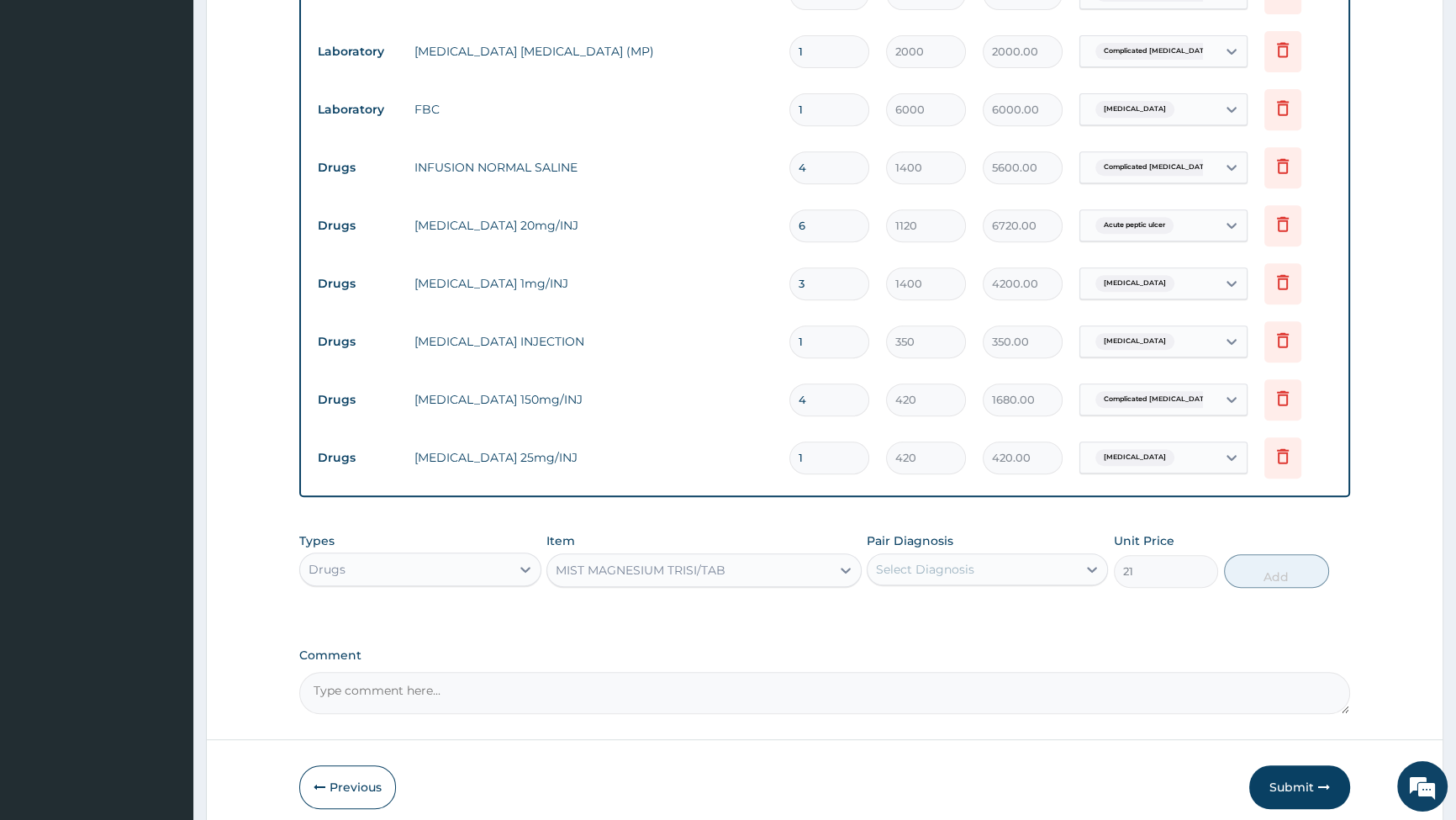
click at [750, 557] on div "MIST MAGNESIUM TRISI/TAB" at bounding box center [689, 570] width 283 height 27
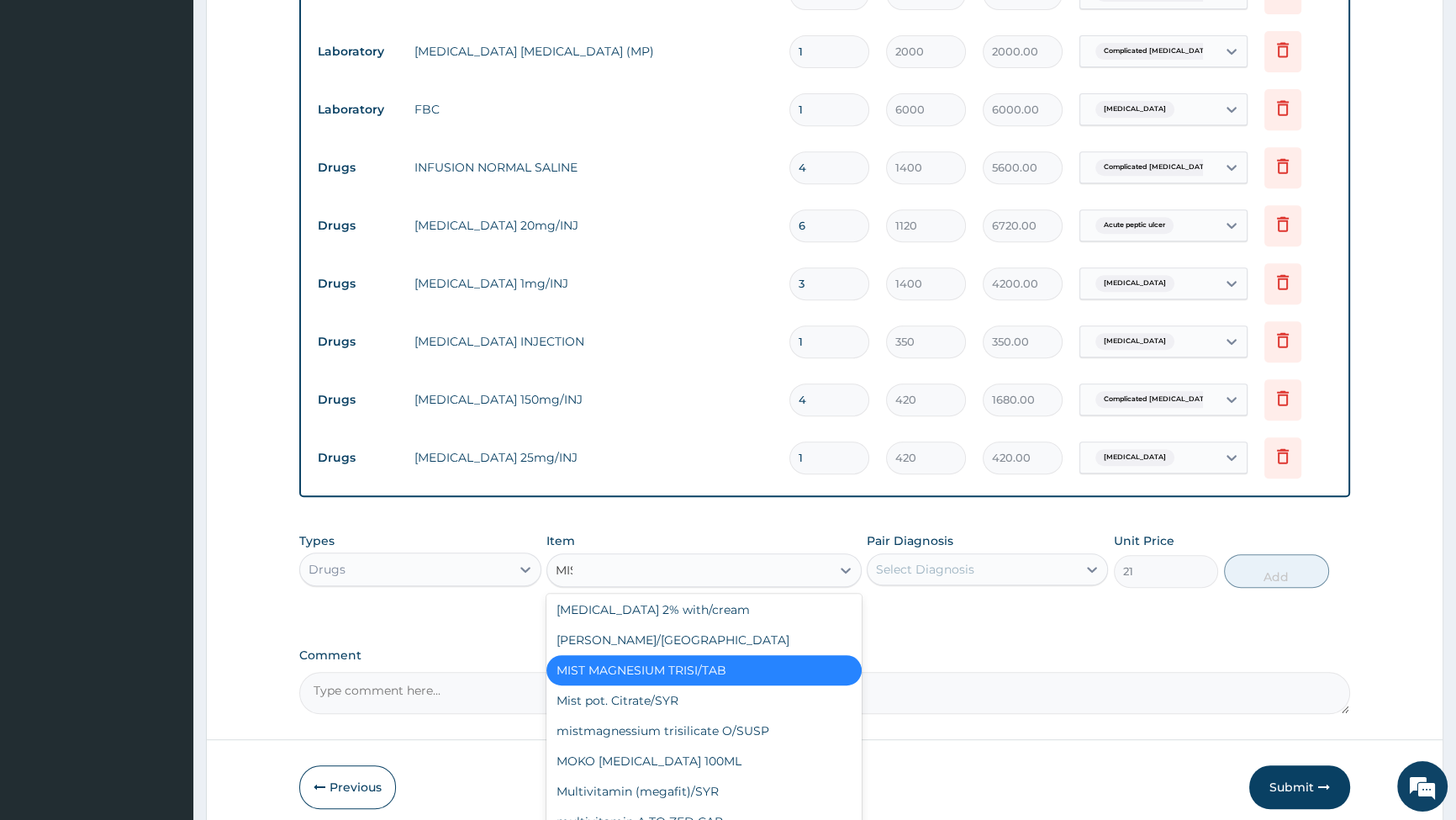
scroll to position [26, 0]
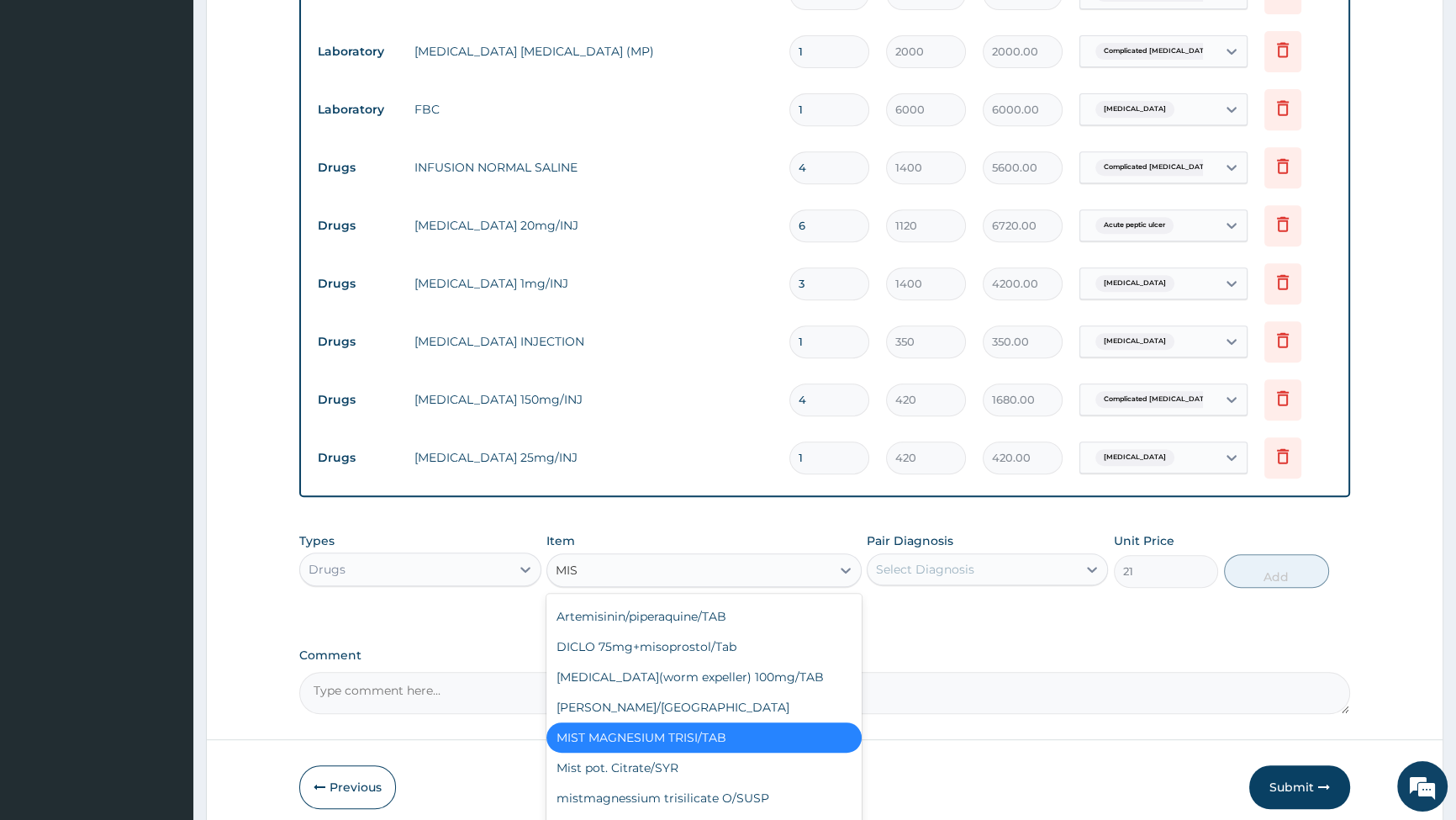
type input "MIST"
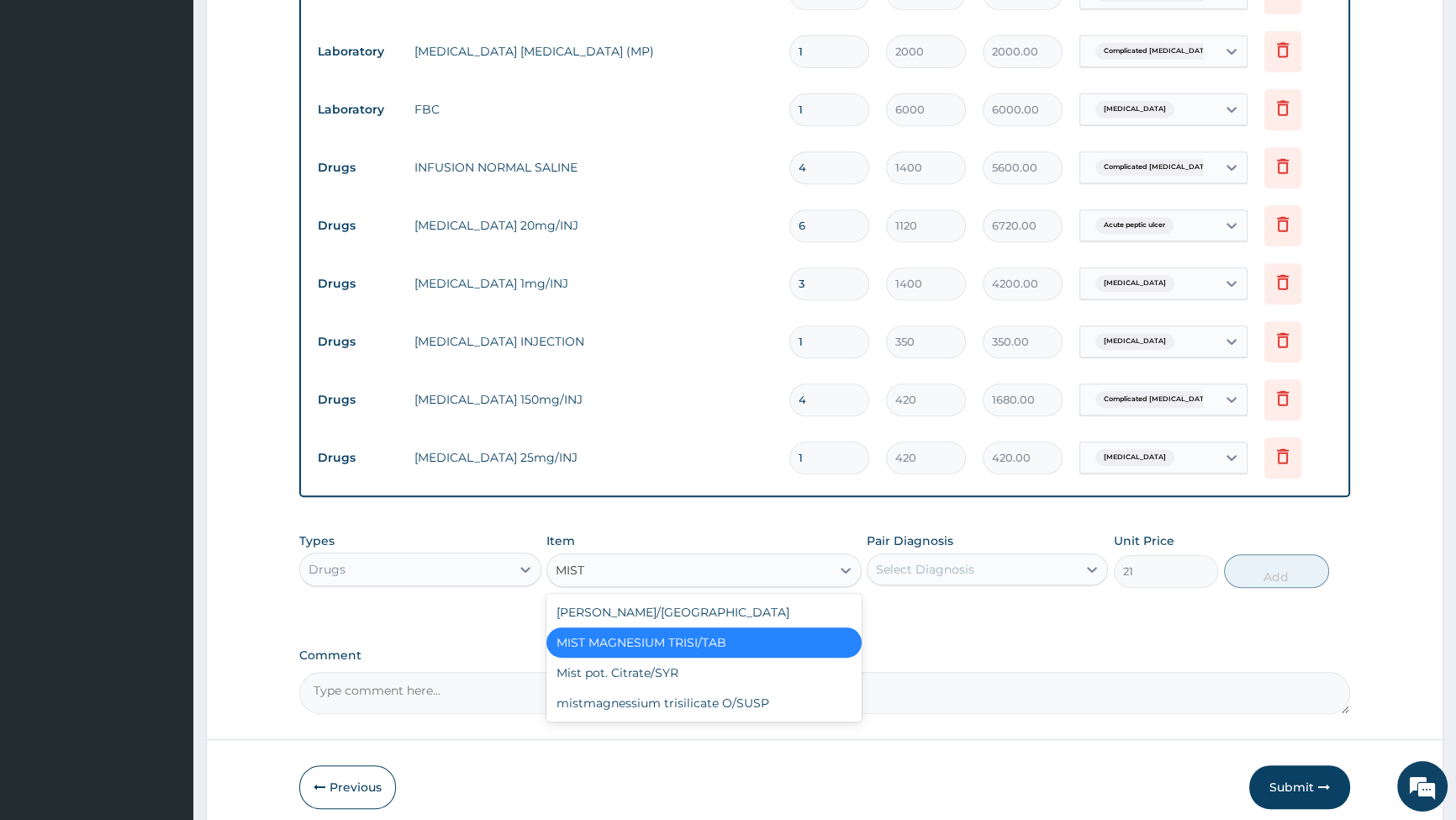
scroll to position [0, 0]
click at [633, 694] on div "mistmagnessium trisilicate O/SUSP" at bounding box center [704, 703] width 315 height 31
type input "560"
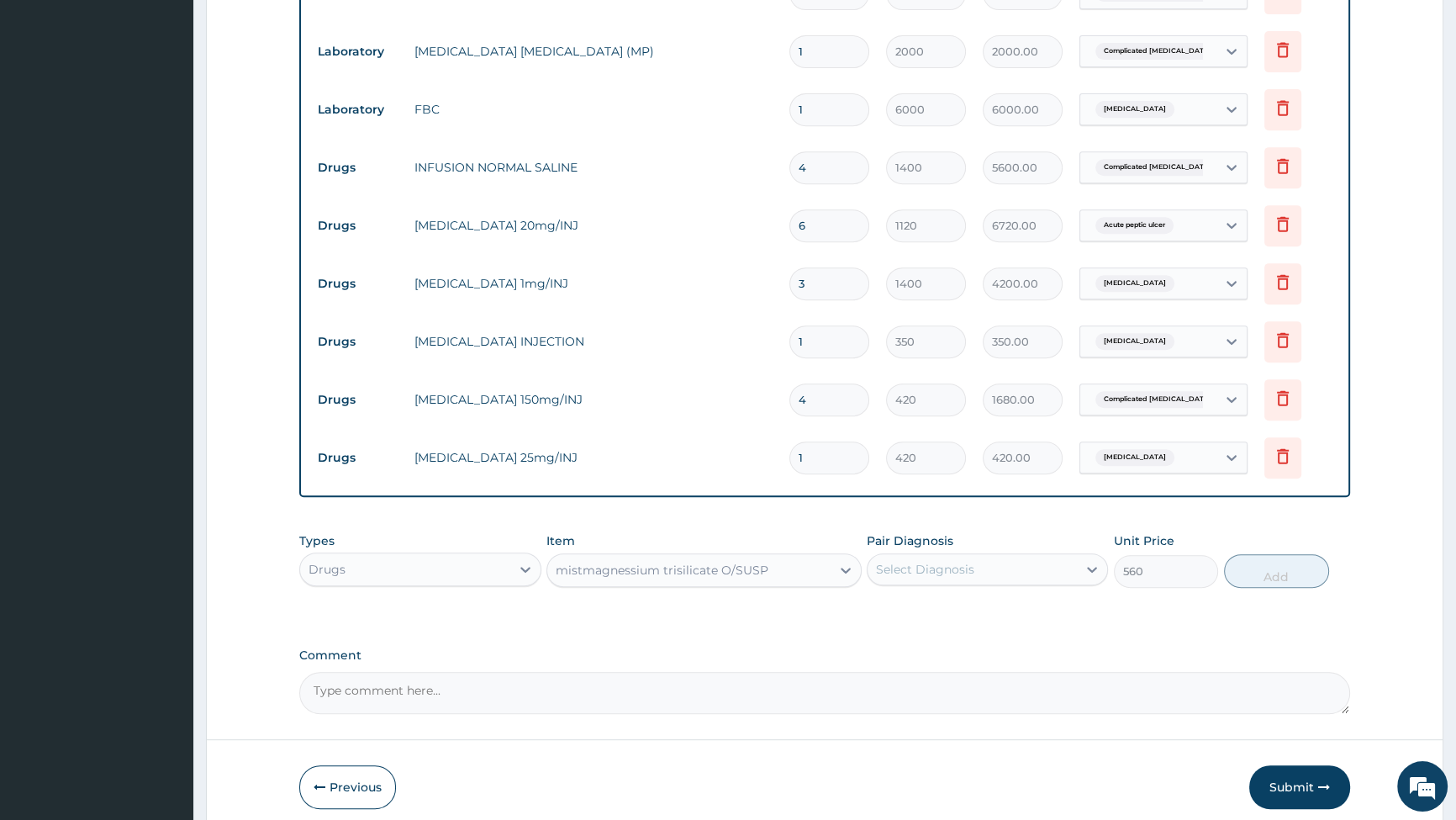
click at [1032, 559] on div "Select Diagnosis" at bounding box center [973, 569] width 210 height 27
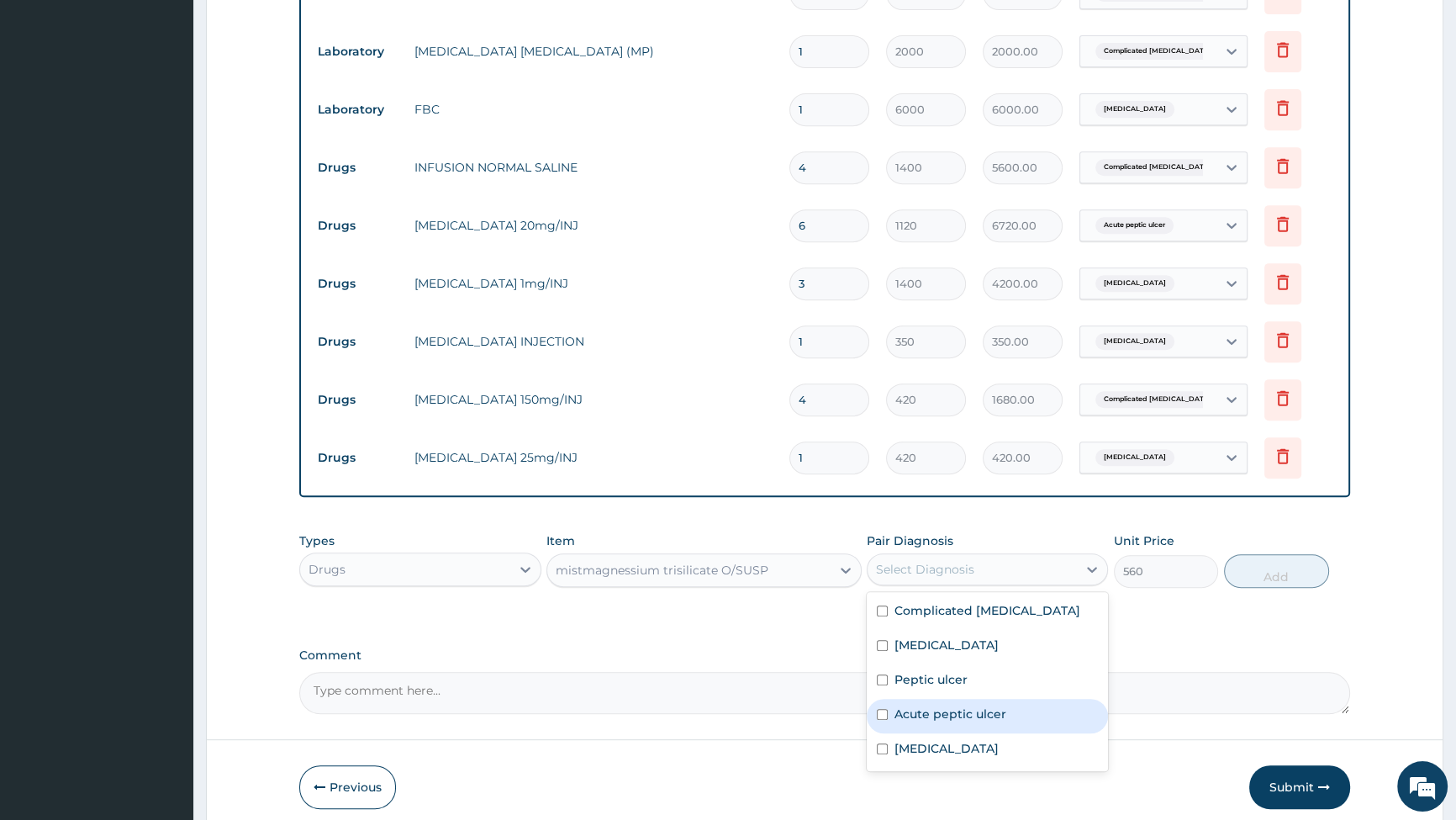
click at [887, 709] on input "checkbox" at bounding box center [882, 714] width 11 height 11
checkbox input "true"
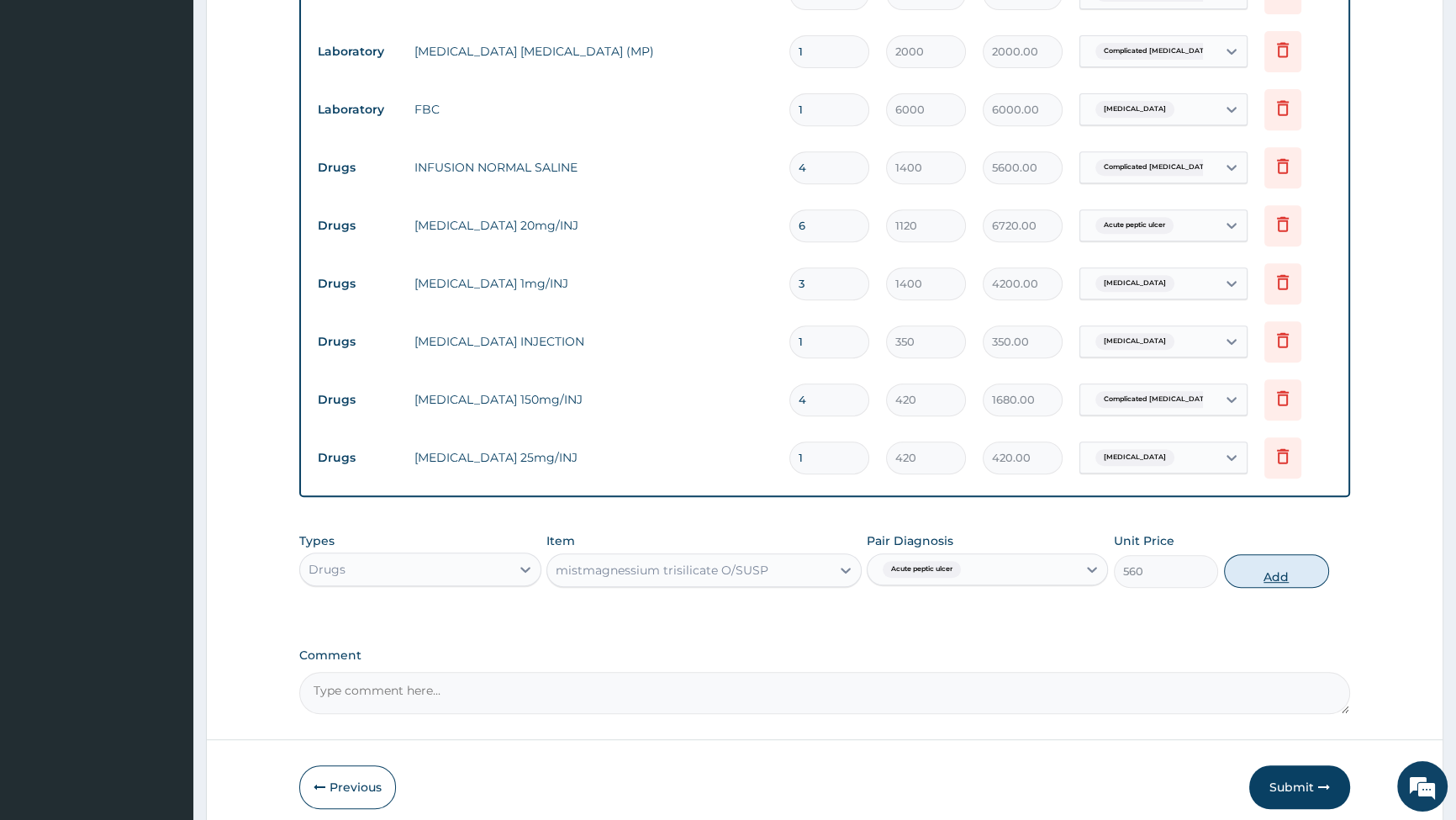
click at [1280, 568] on button "Add" at bounding box center [1277, 571] width 105 height 33
type input "0"
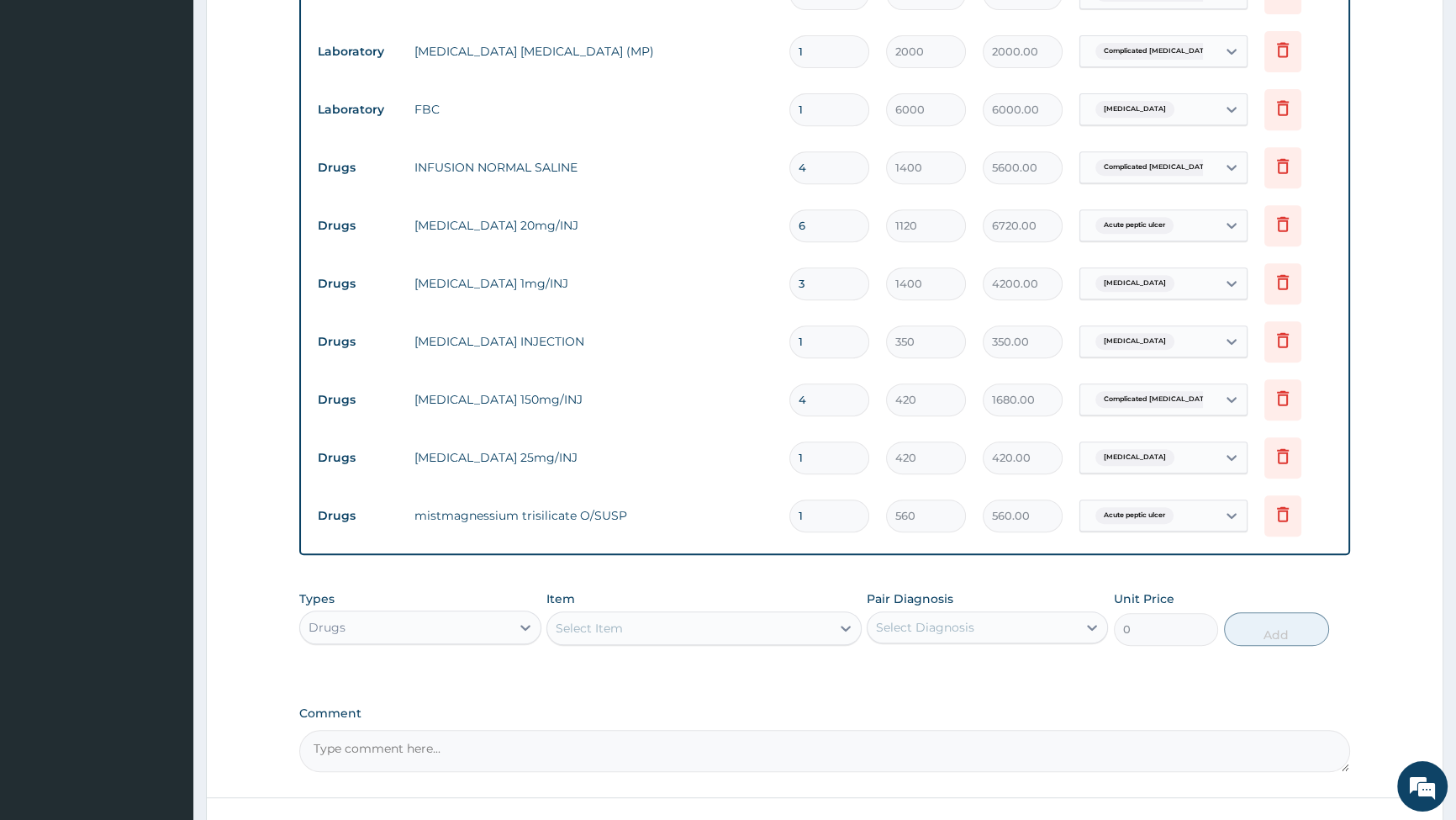
click at [768, 617] on div "Select Item" at bounding box center [689, 628] width 283 height 27
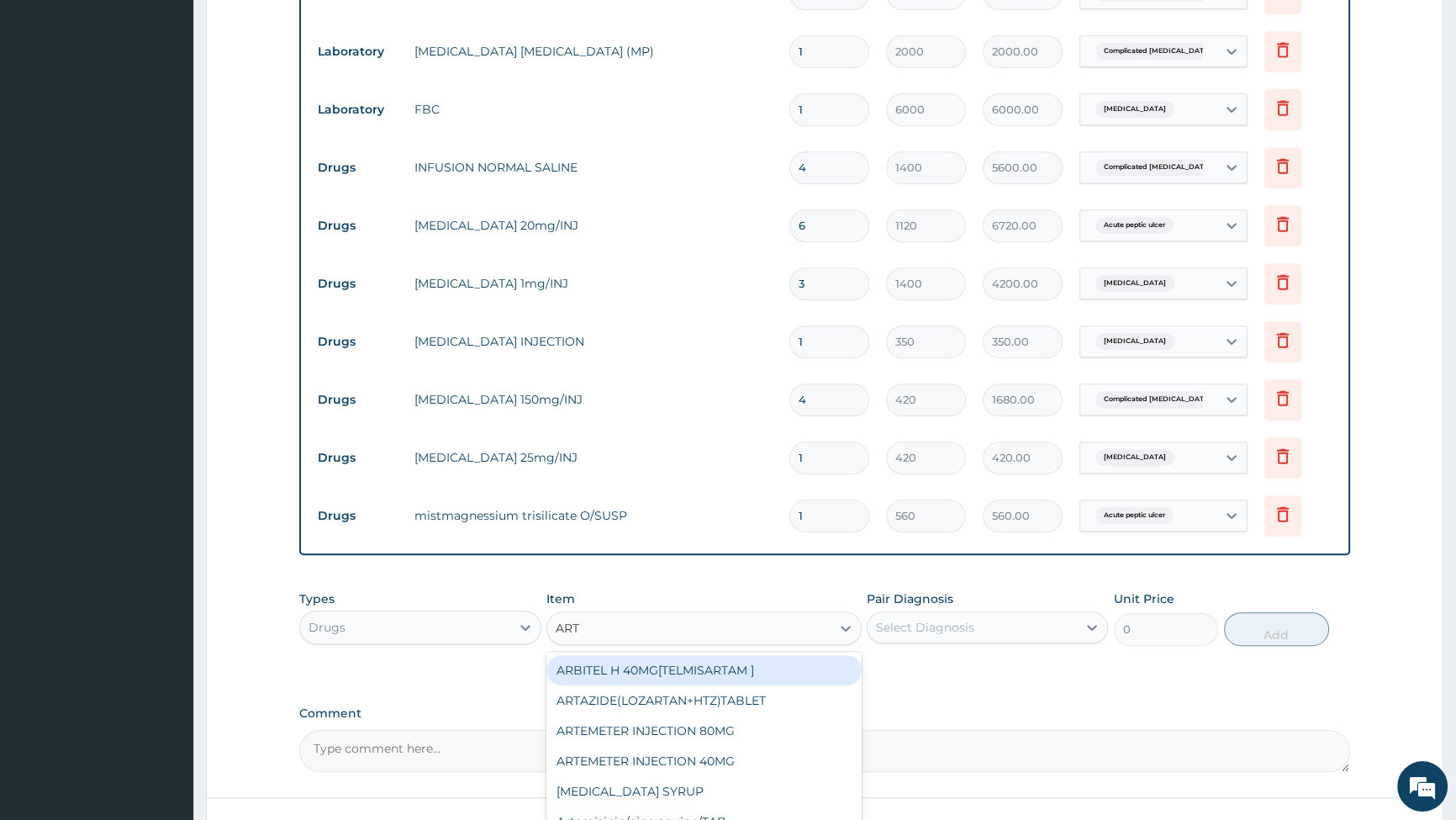
type input "ARTE"
click at [627, 658] on div "[MEDICAL_DATA] (adult)/Pack" at bounding box center [704, 668] width 315 height 31
type input "1540"
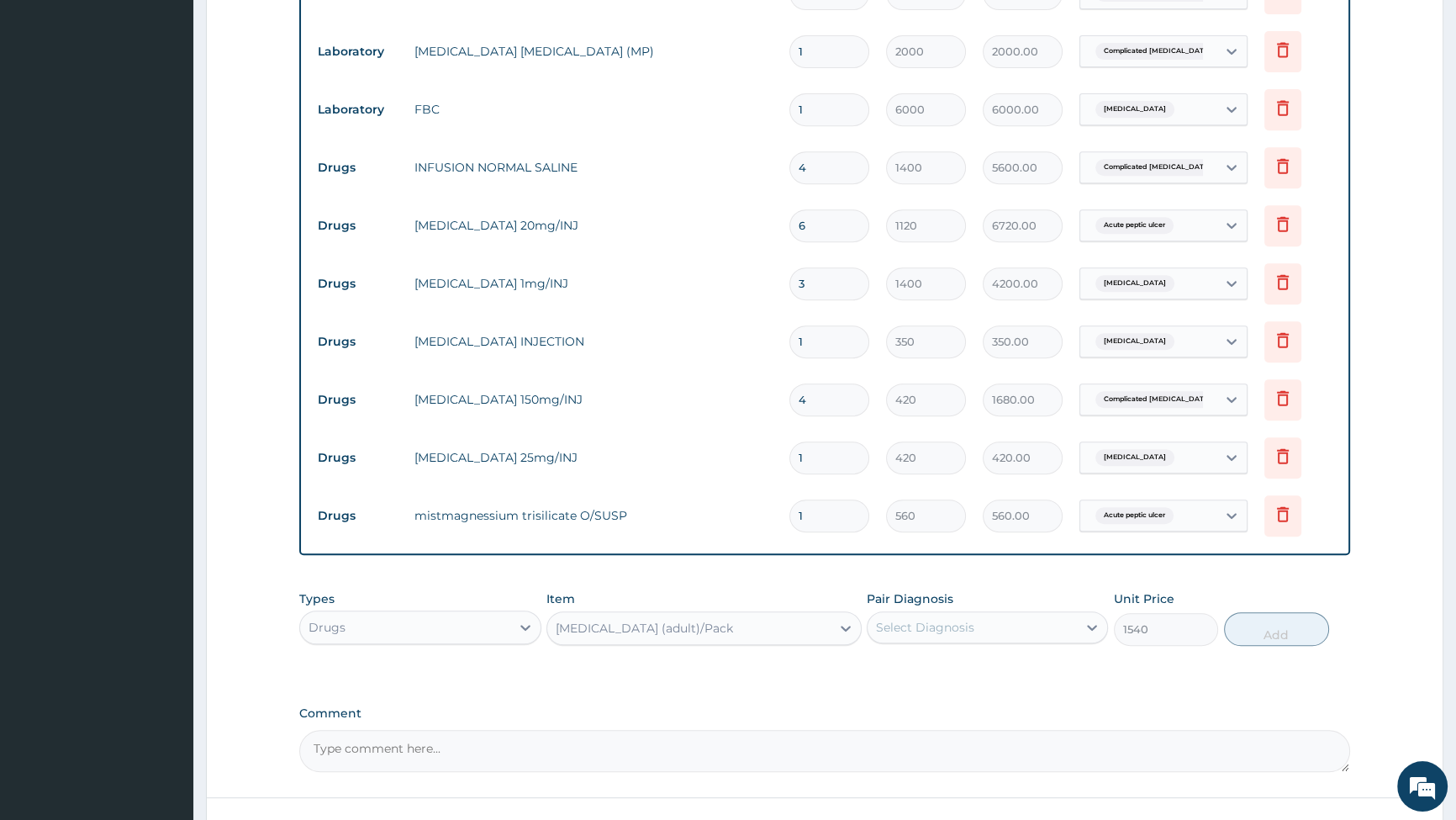
click at [1053, 621] on div "Select Diagnosis" at bounding box center [973, 627] width 210 height 27
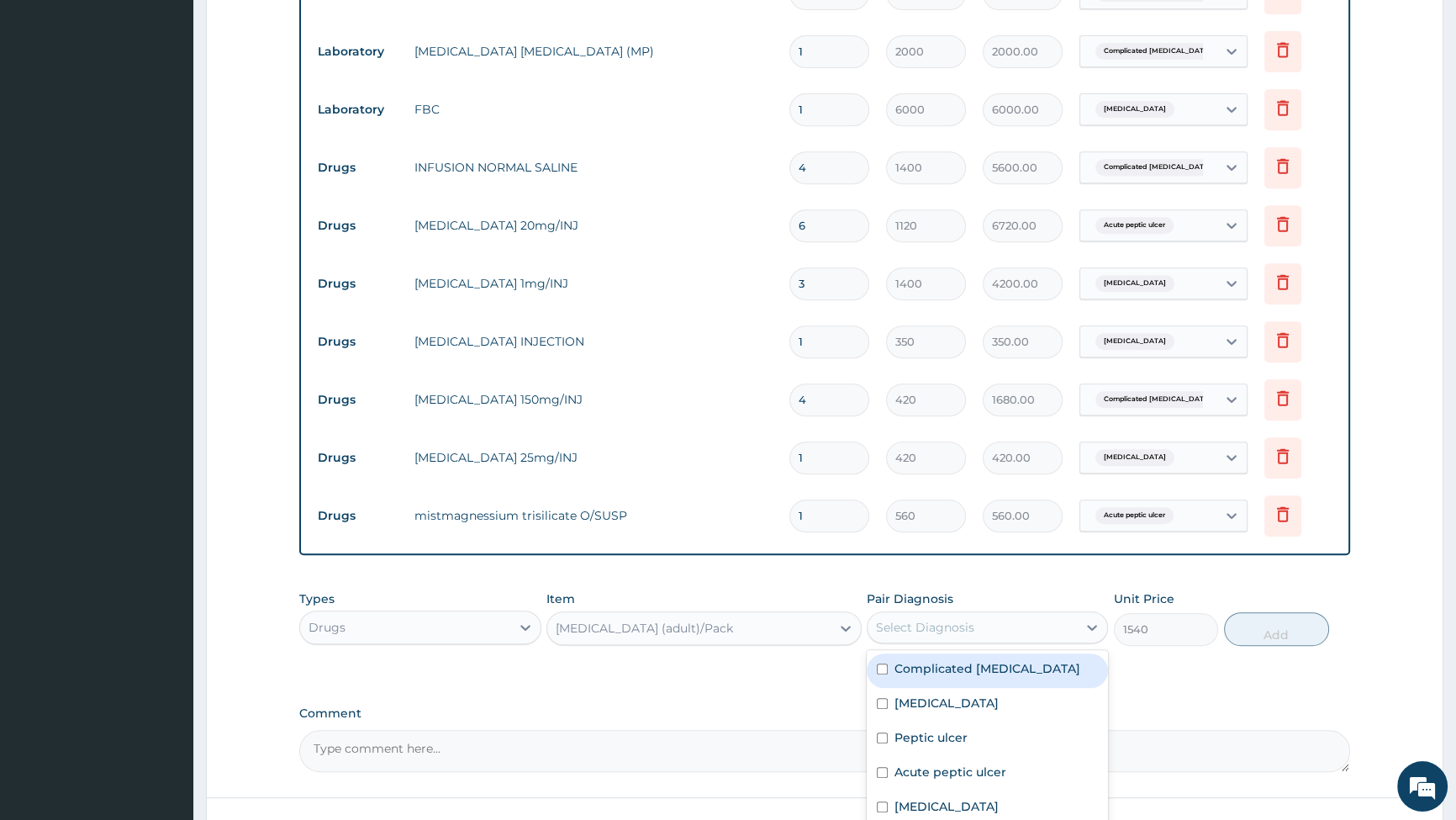
click at [880, 664] on input "checkbox" at bounding box center [882, 669] width 11 height 11
checkbox input "true"
click at [1265, 616] on button "Add" at bounding box center [1277, 629] width 105 height 33
type input "0"
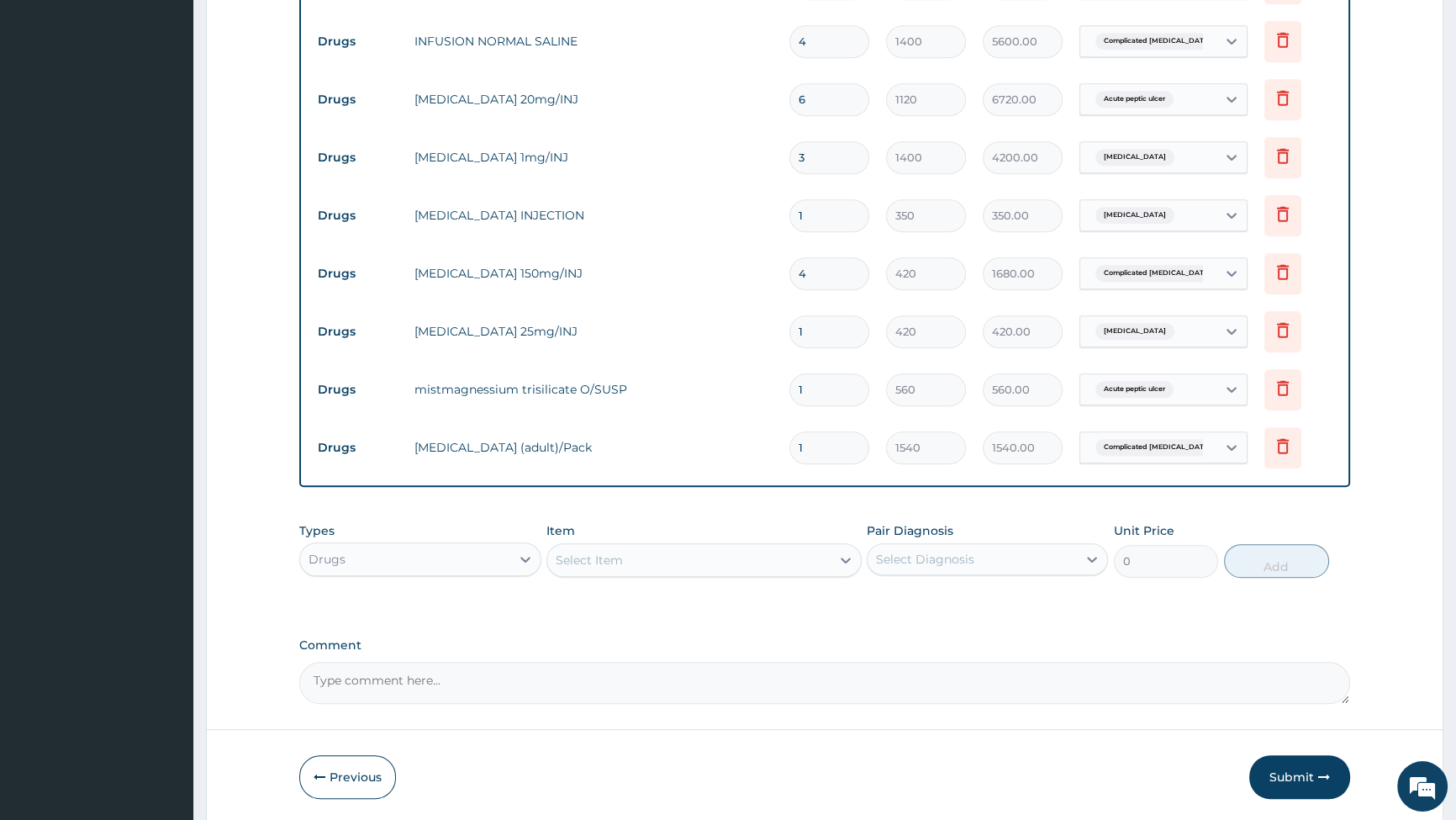
scroll to position [1048, 0]
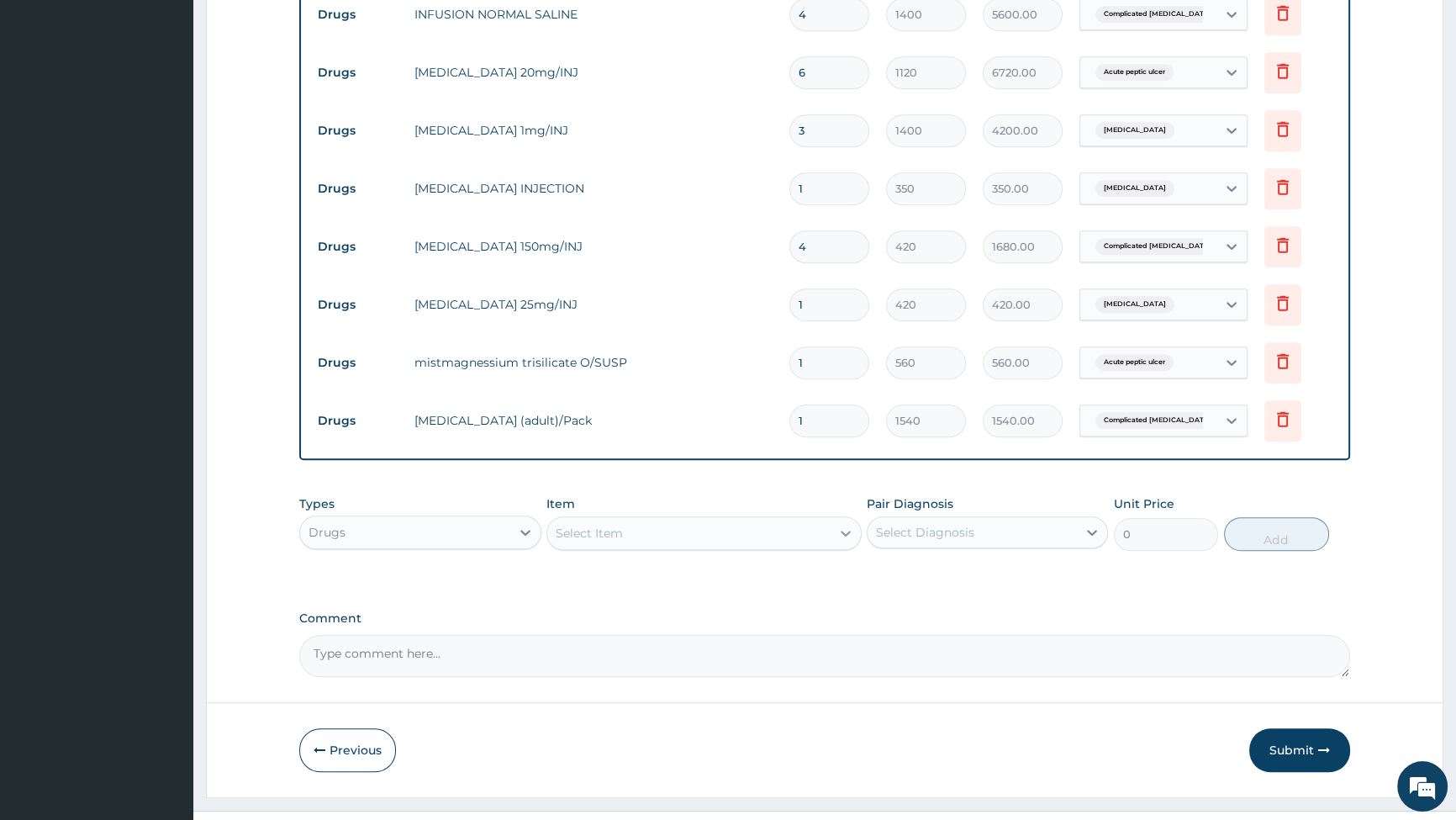
click at [835, 521] on div at bounding box center [846, 533] width 31 height 31
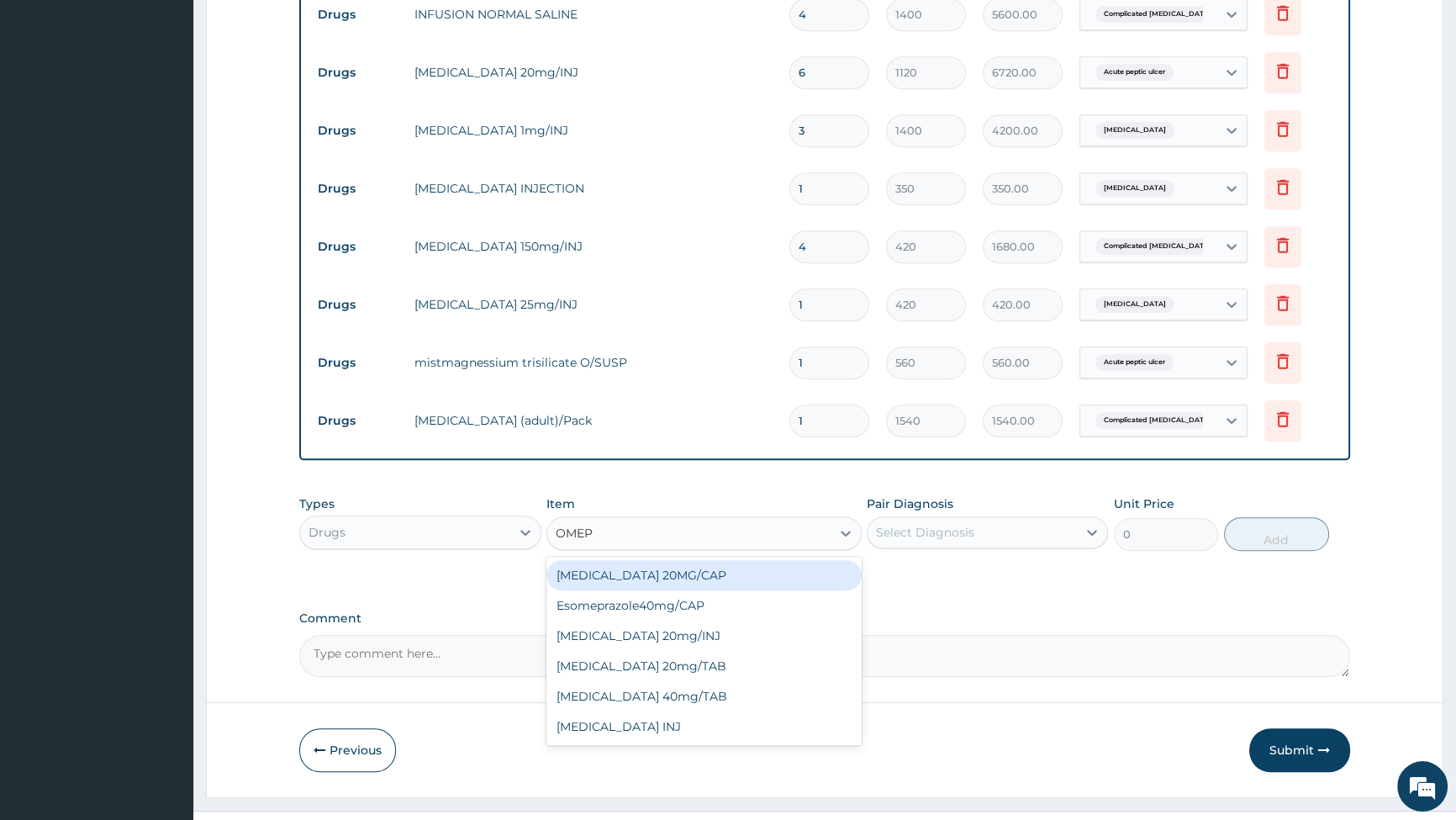
type input "OMEPR"
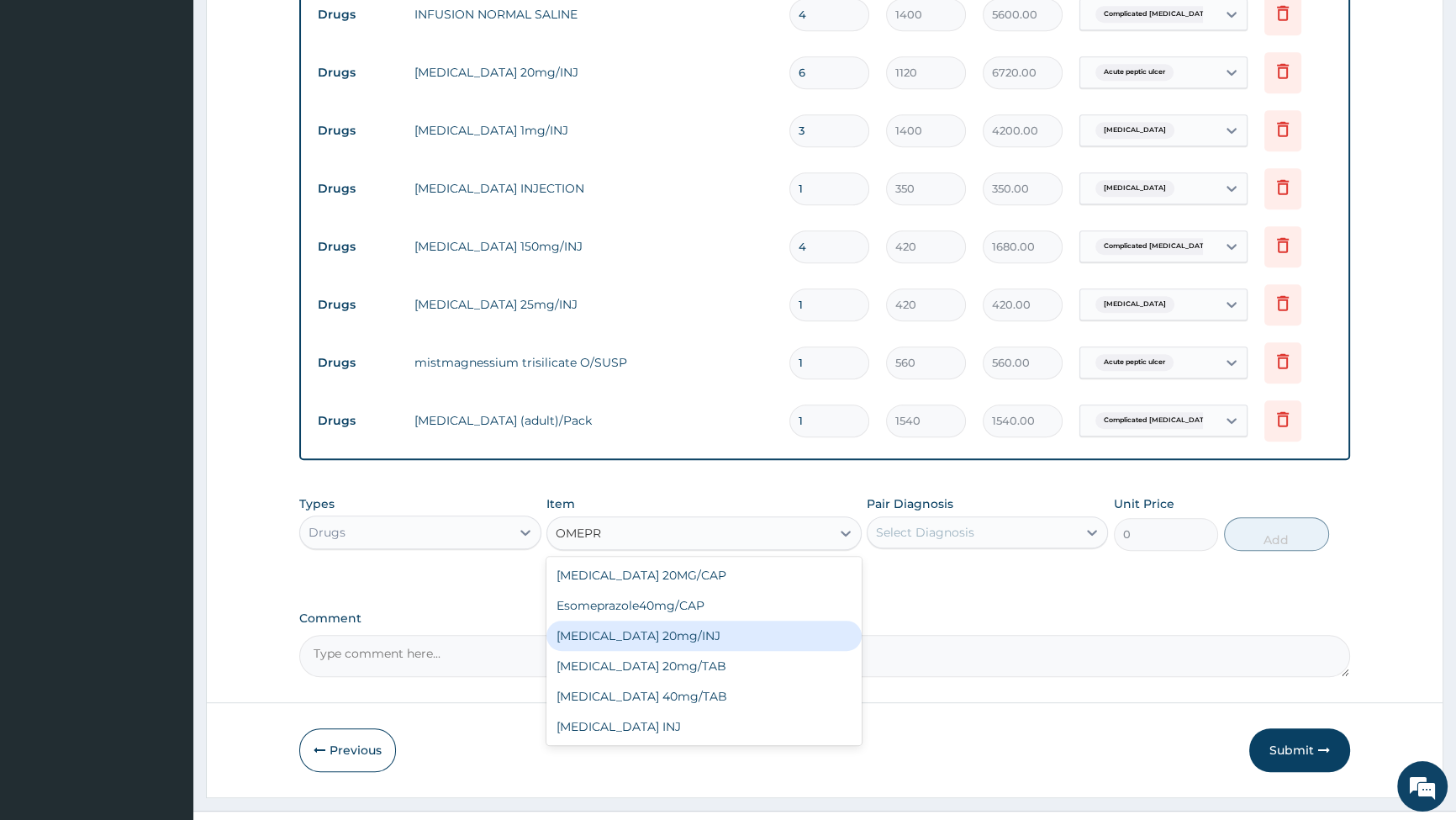
click at [641, 625] on div "[MEDICAL_DATA] 20mg/INJ" at bounding box center [704, 636] width 315 height 31
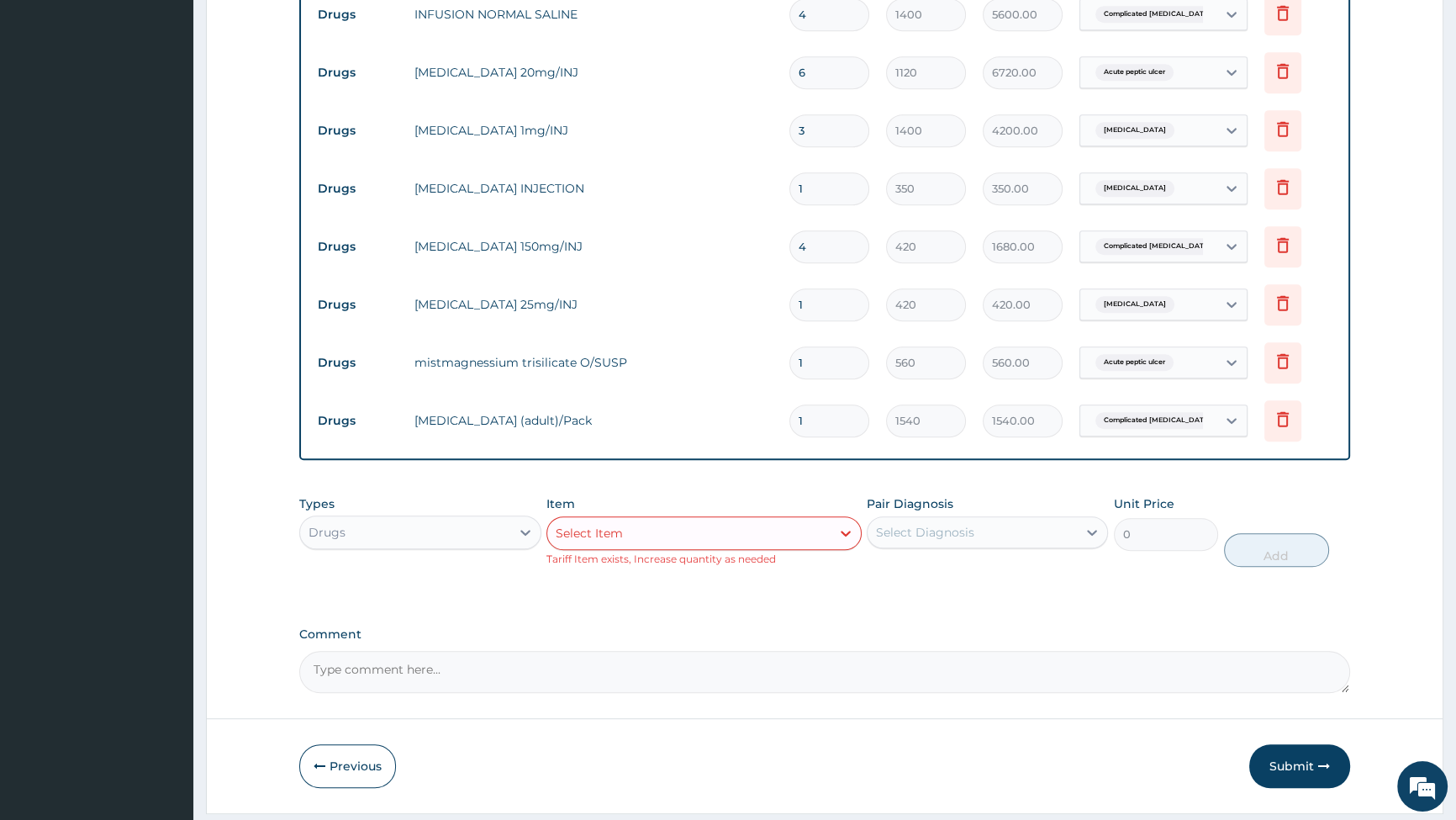
click at [674, 525] on div "Select Item" at bounding box center [689, 533] width 283 height 27
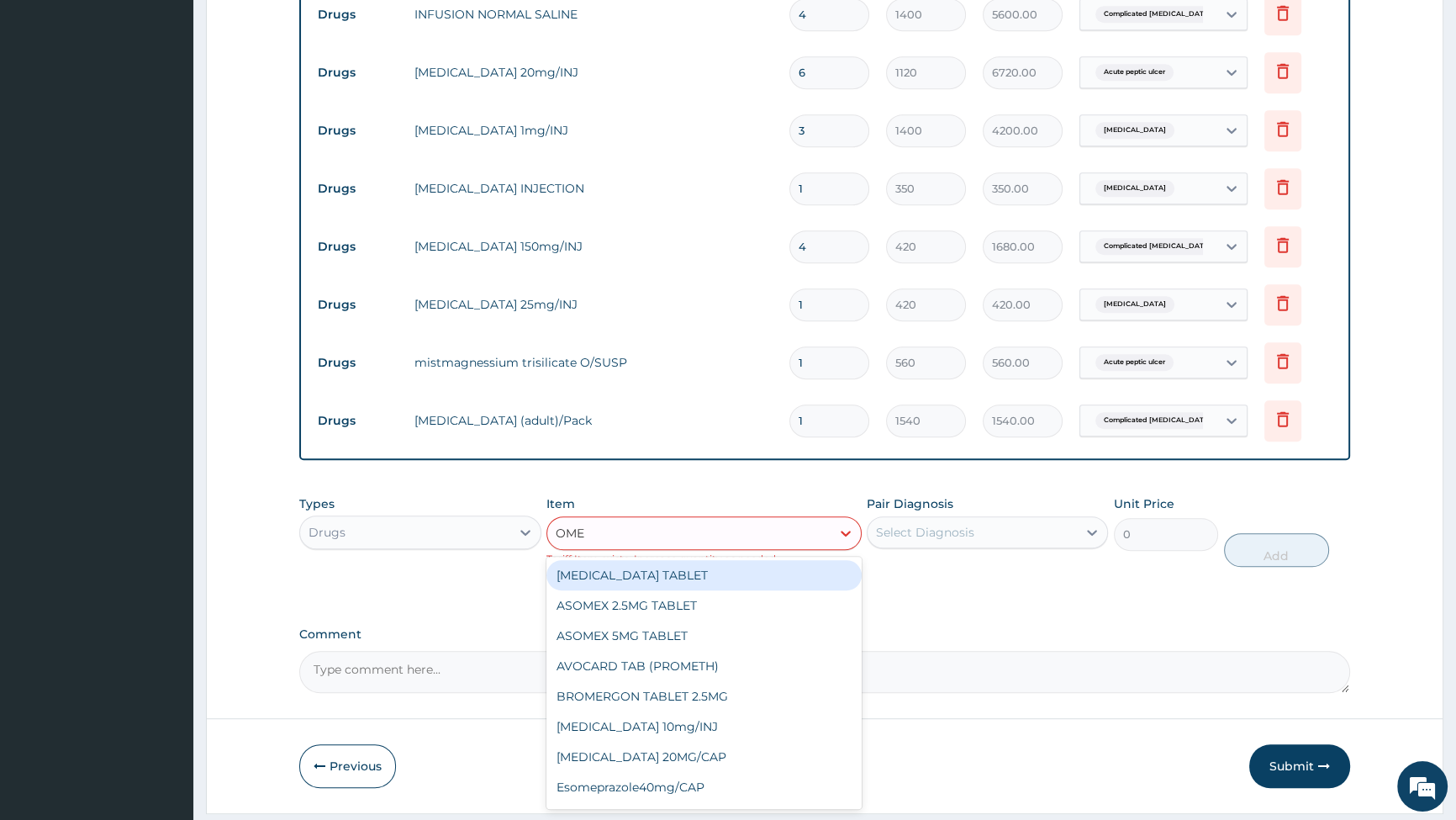
type input "OMEP"
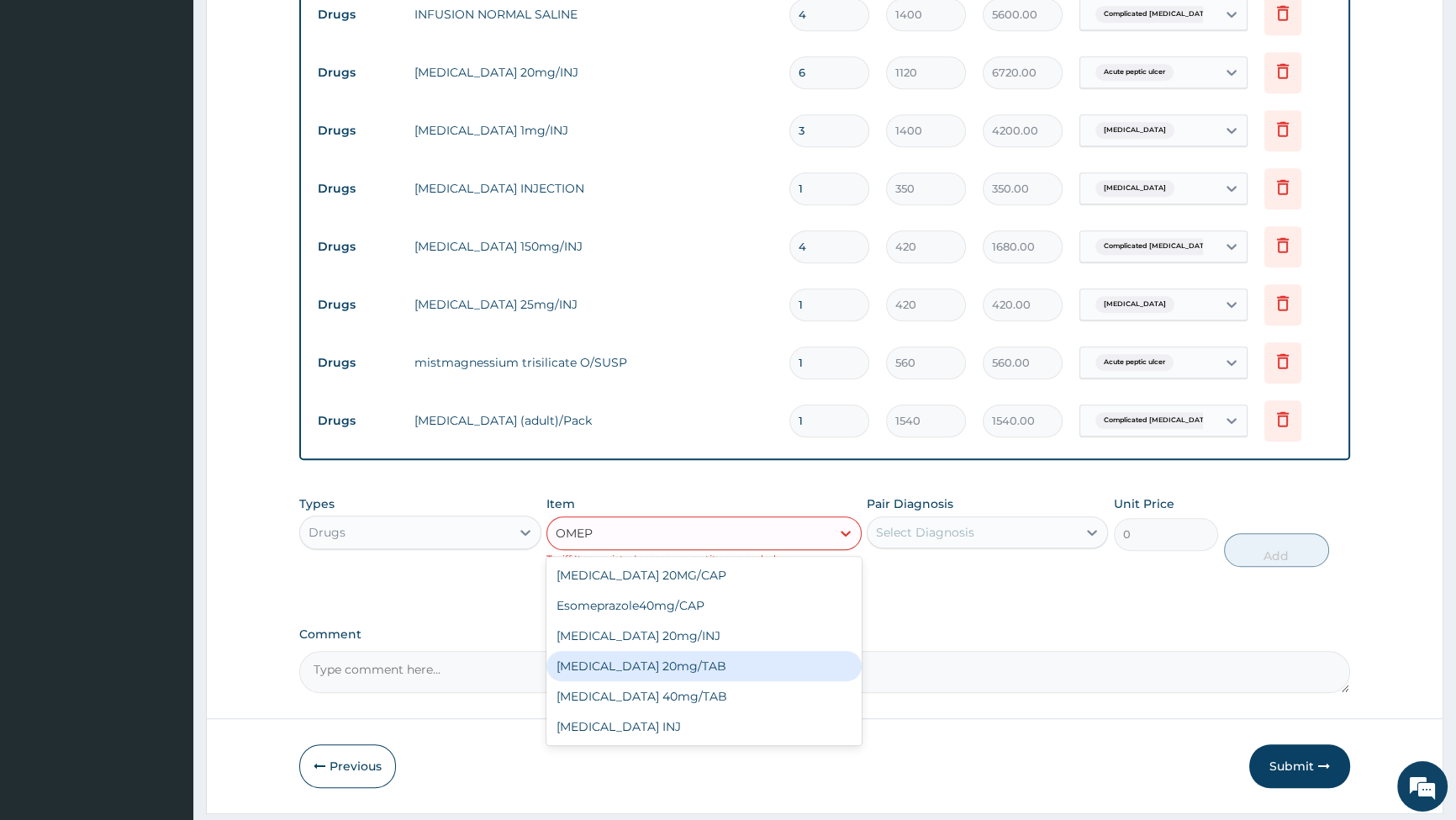
click at [613, 665] on div "[MEDICAL_DATA] 20mg/TAB" at bounding box center [704, 666] width 315 height 31
type input "84"
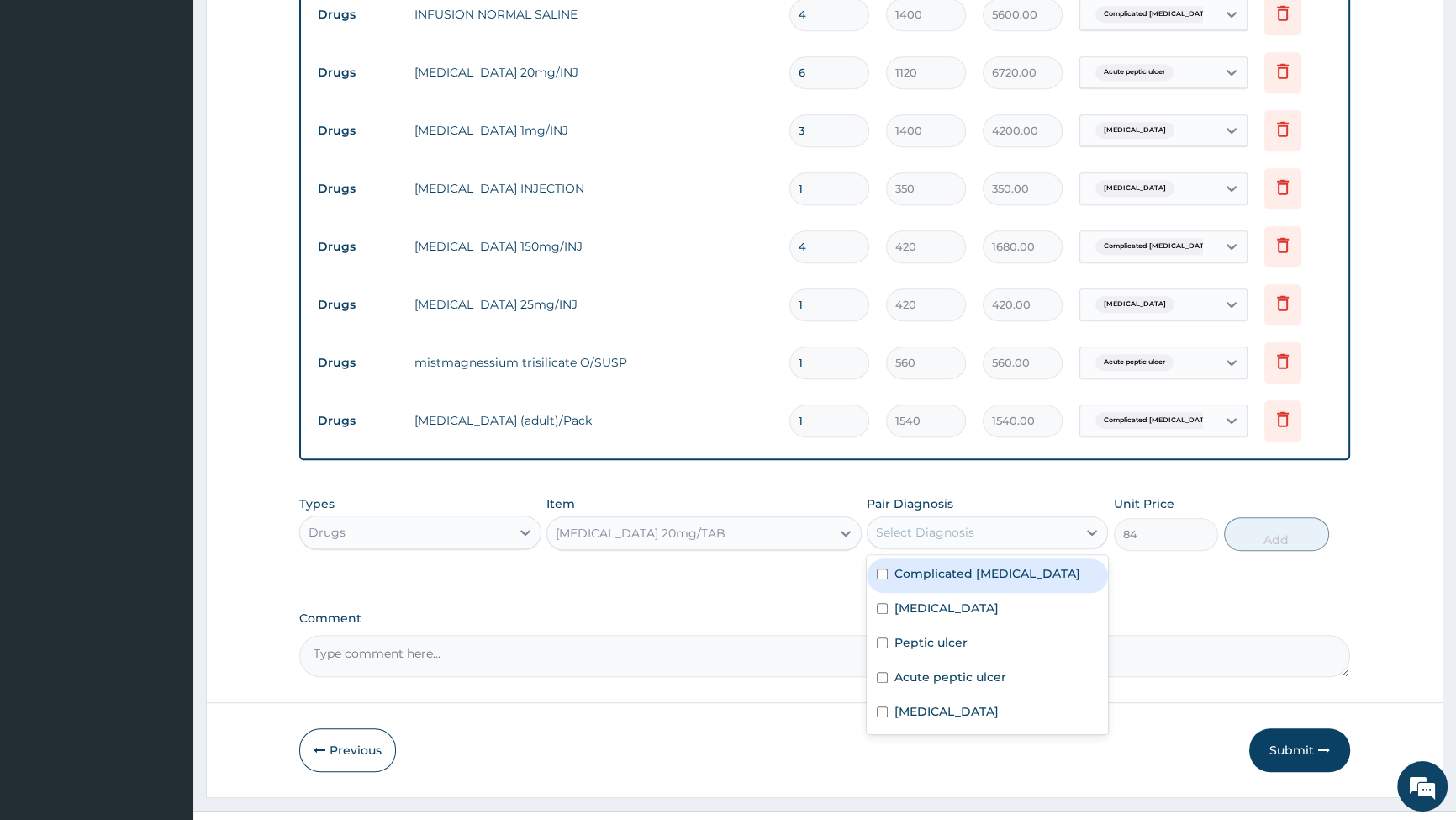
click at [1033, 536] on div "Select Diagnosis" at bounding box center [988, 532] width 241 height 32
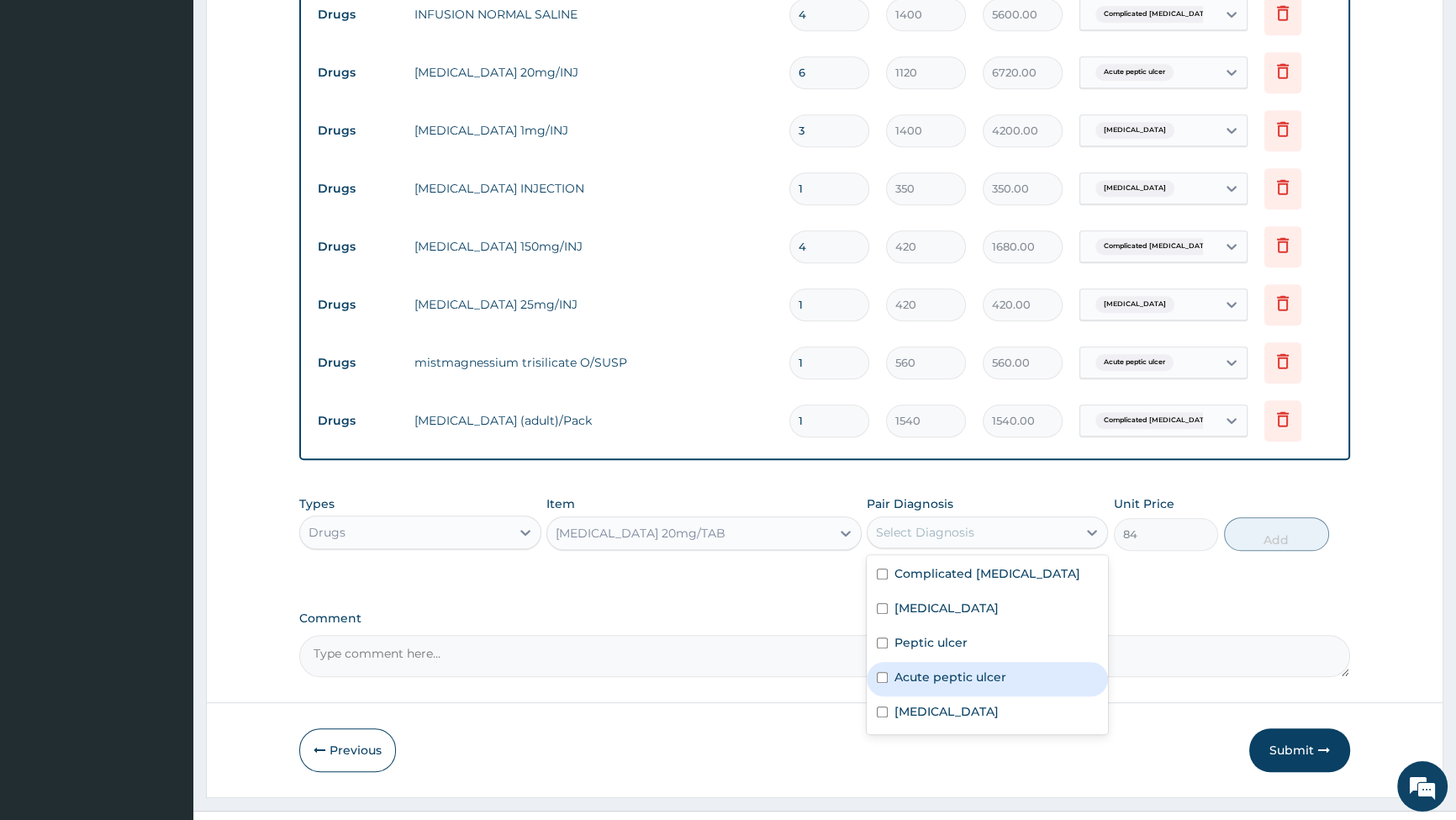
click at [884, 672] on input "checkbox" at bounding box center [882, 678] width 11 height 11
checkbox input "true"
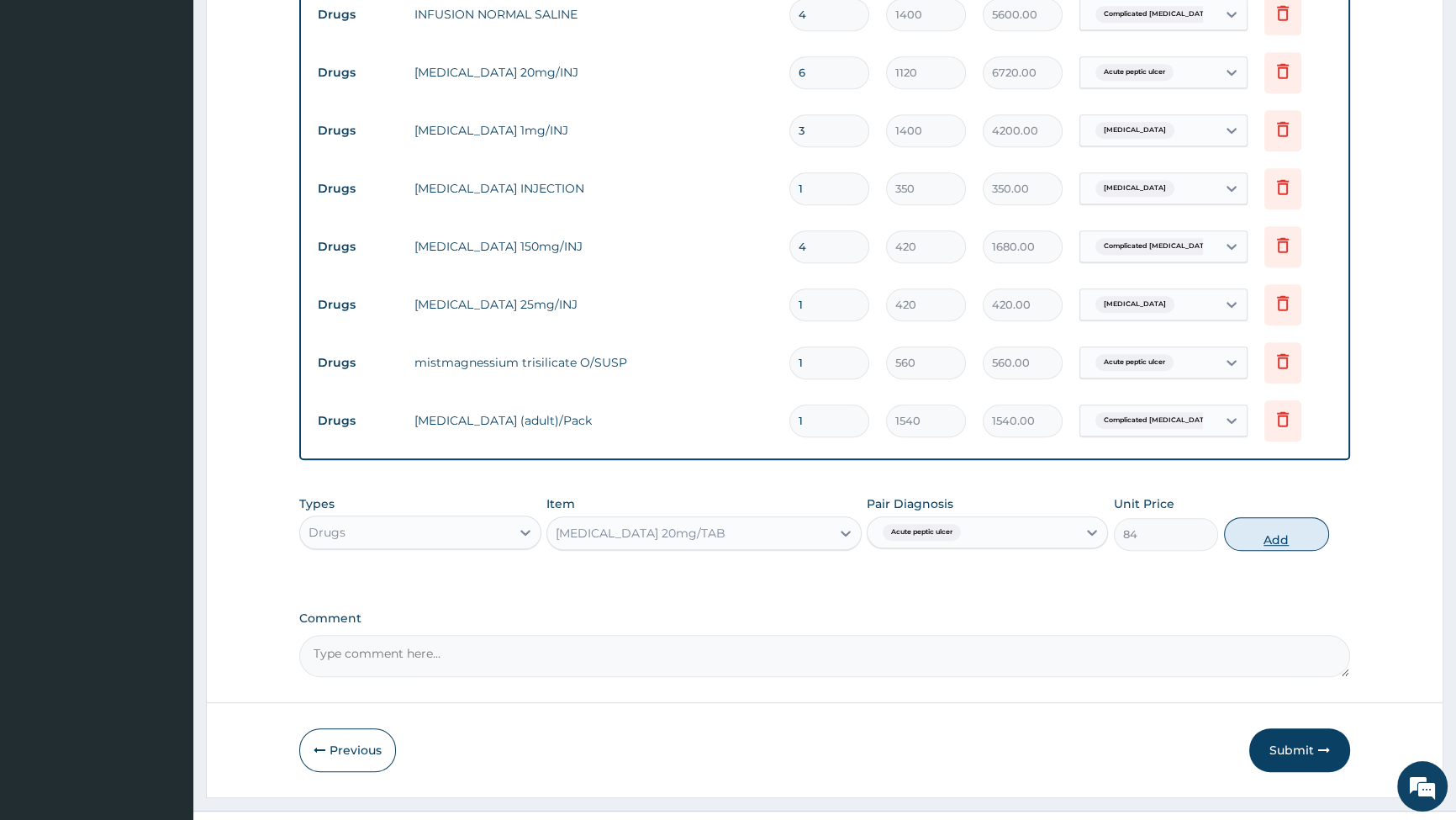
click at [1275, 529] on button "Add" at bounding box center [1277, 534] width 105 height 33
type input "0"
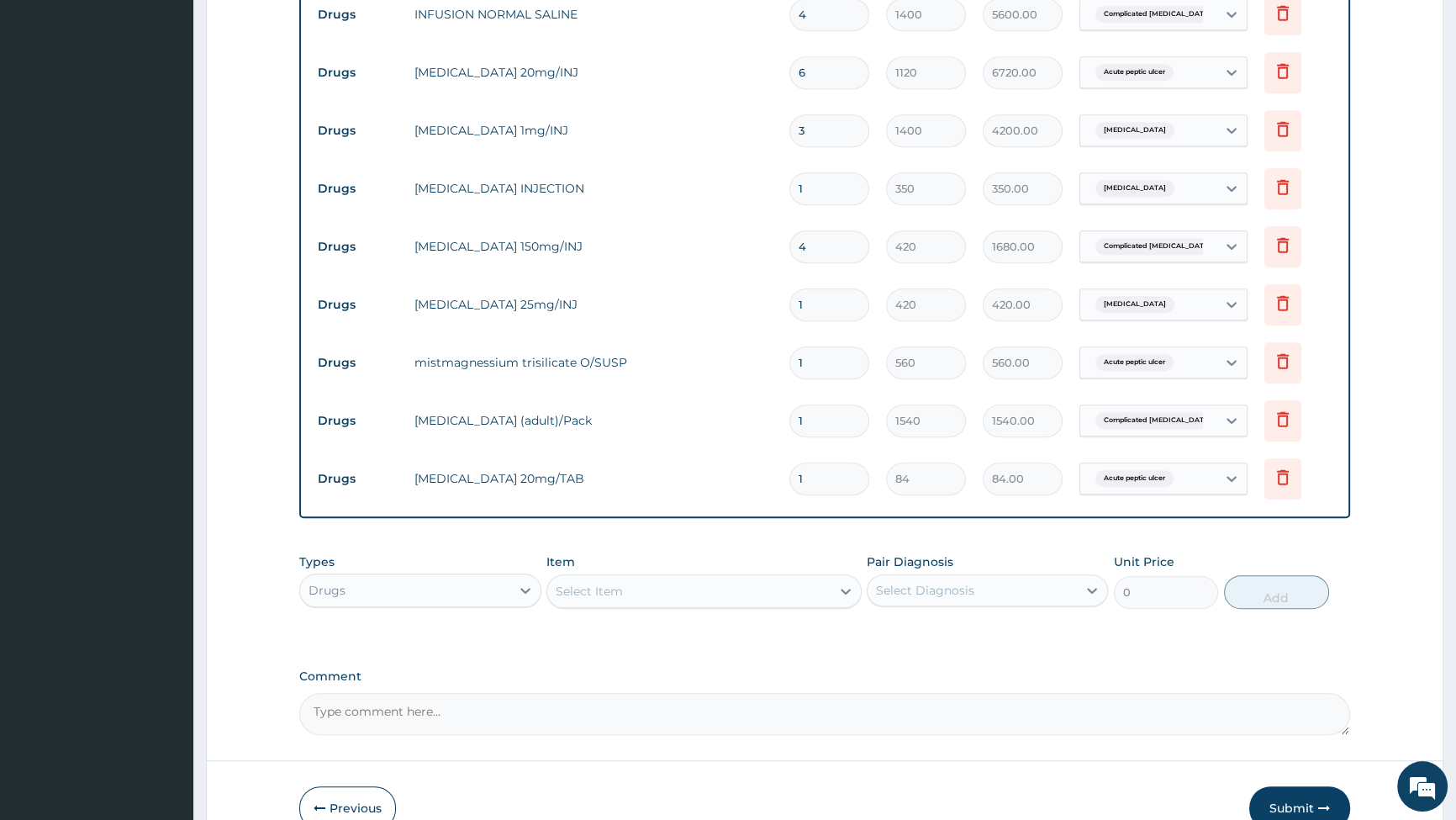
click at [842, 479] on input "1" at bounding box center [829, 479] width 80 height 33
type input "10"
type input "840.00"
type input "10"
click at [825, 587] on div "Select Item" at bounding box center [689, 591] width 283 height 27
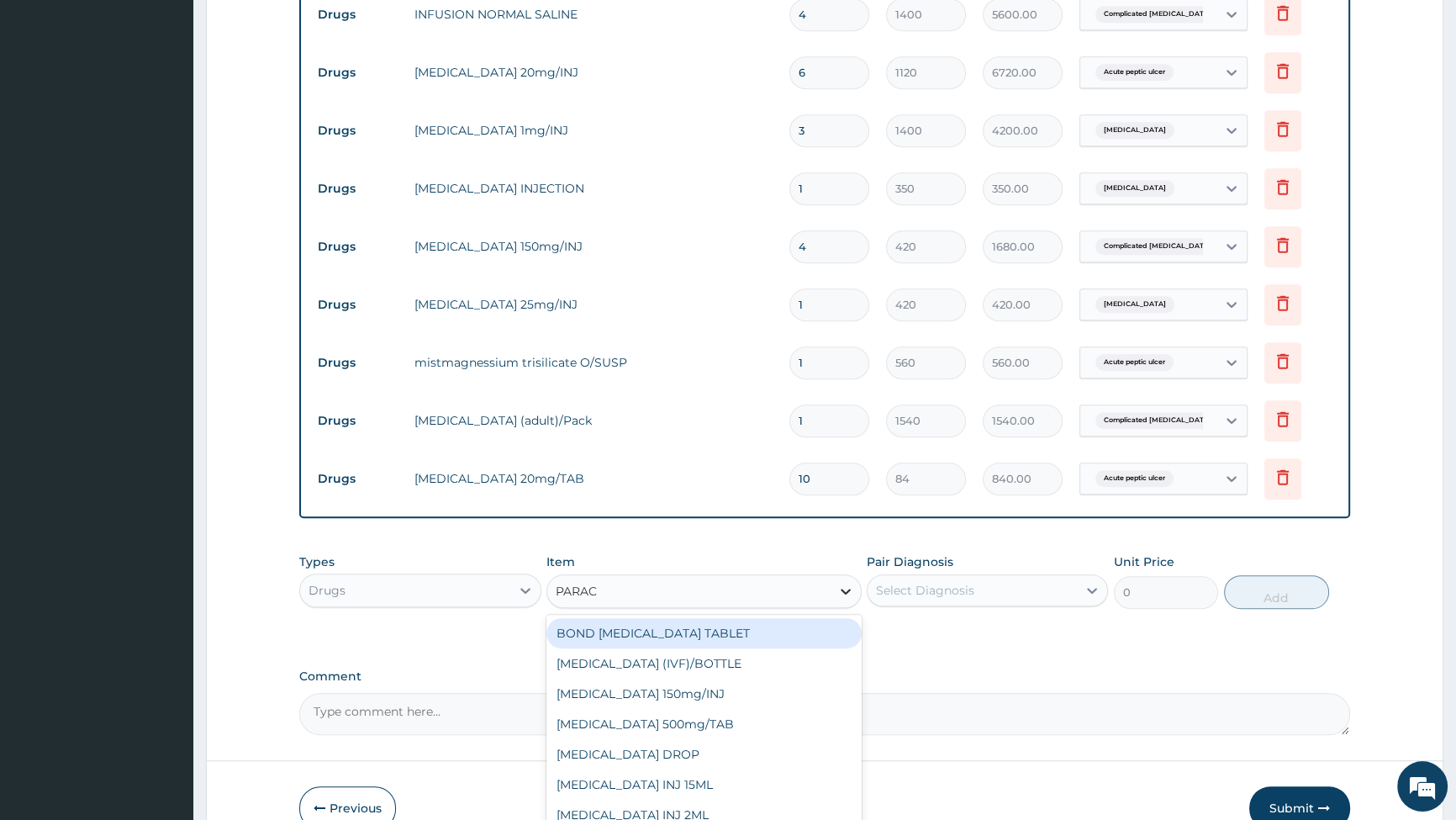
type input "PARACE"
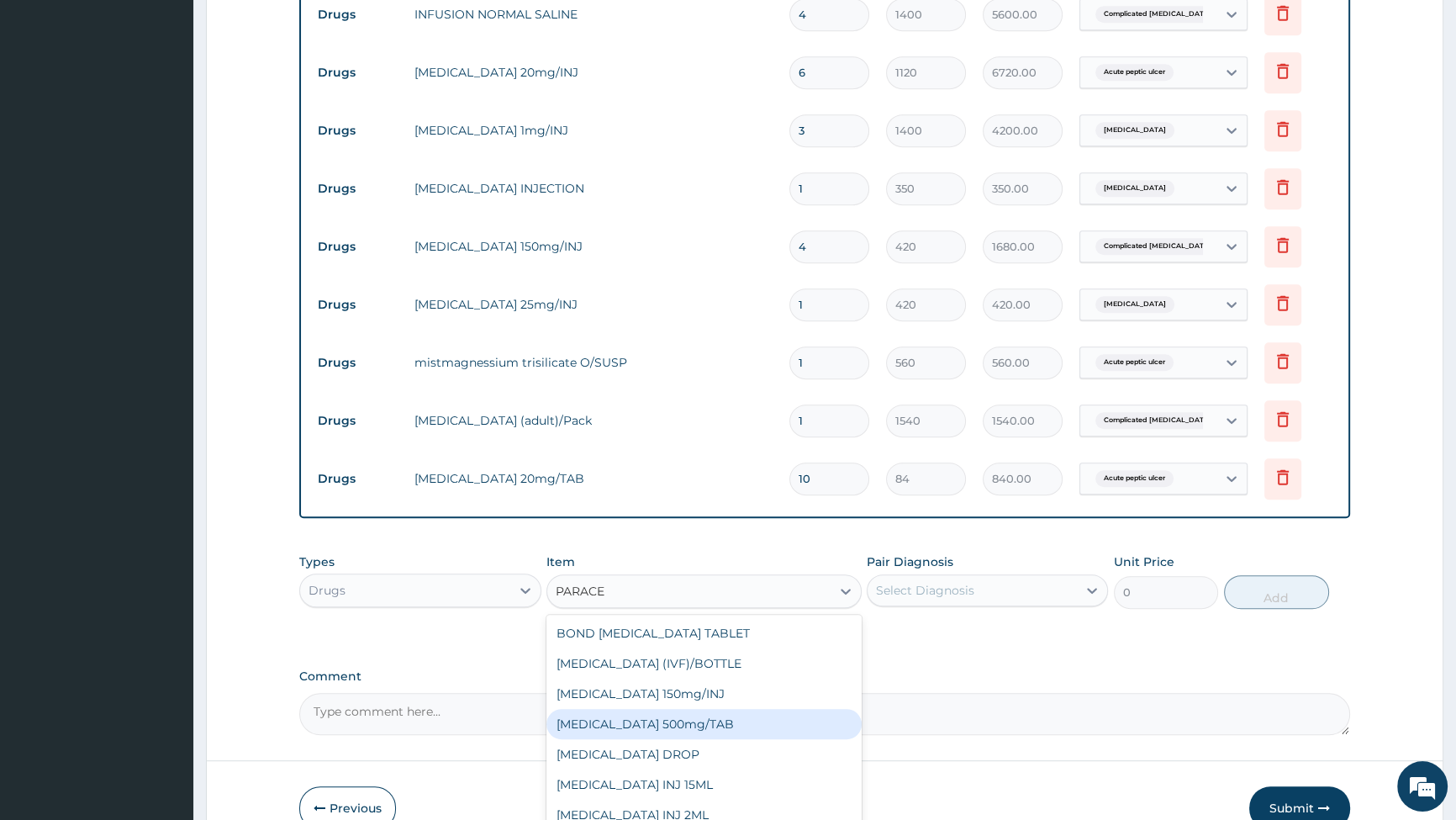
click at [631, 715] on div "[MEDICAL_DATA] 500mg/TAB" at bounding box center [704, 724] width 315 height 31
type input "14"
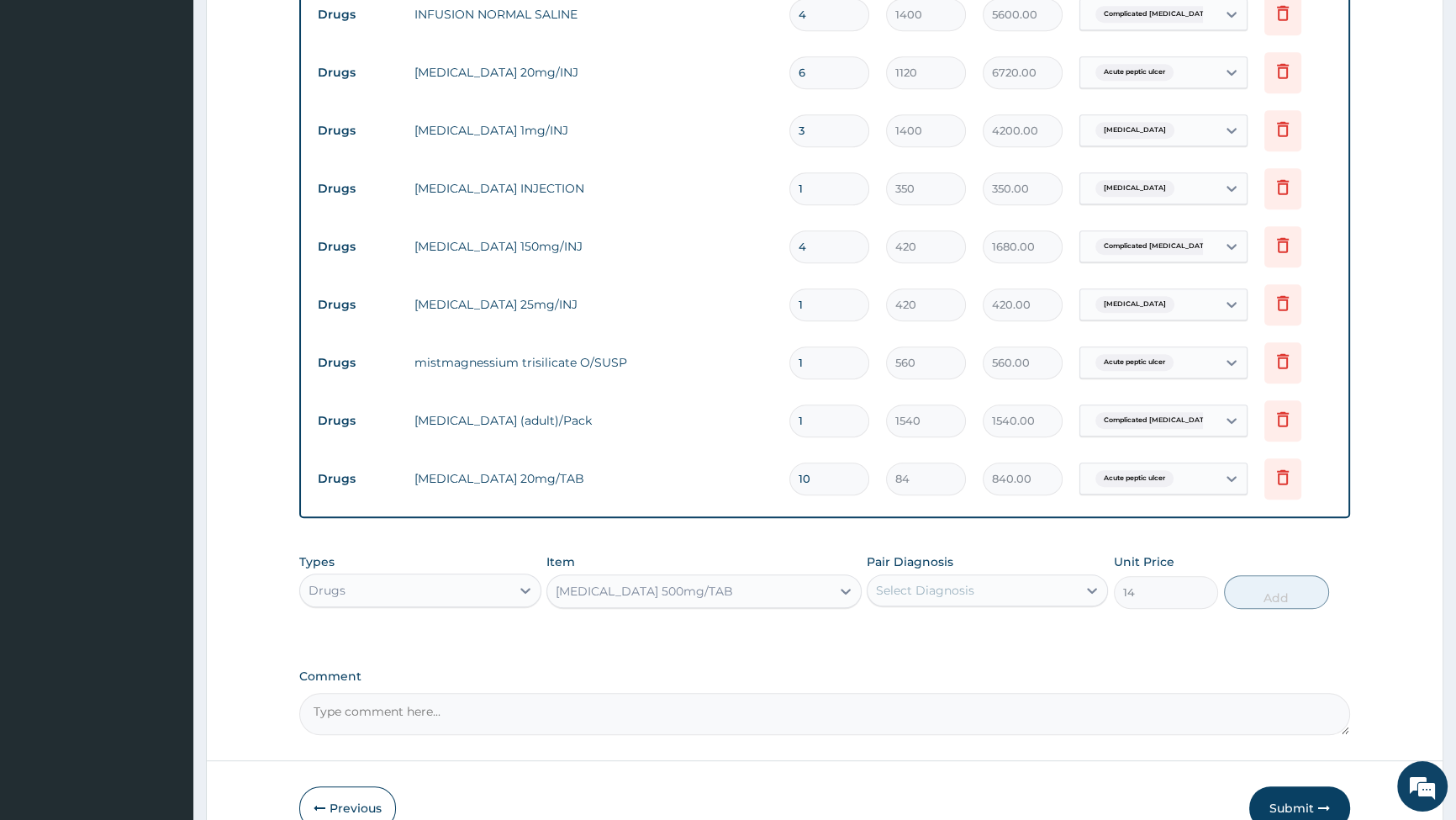
click at [1075, 579] on div "Select Diagnosis" at bounding box center [973, 590] width 210 height 27
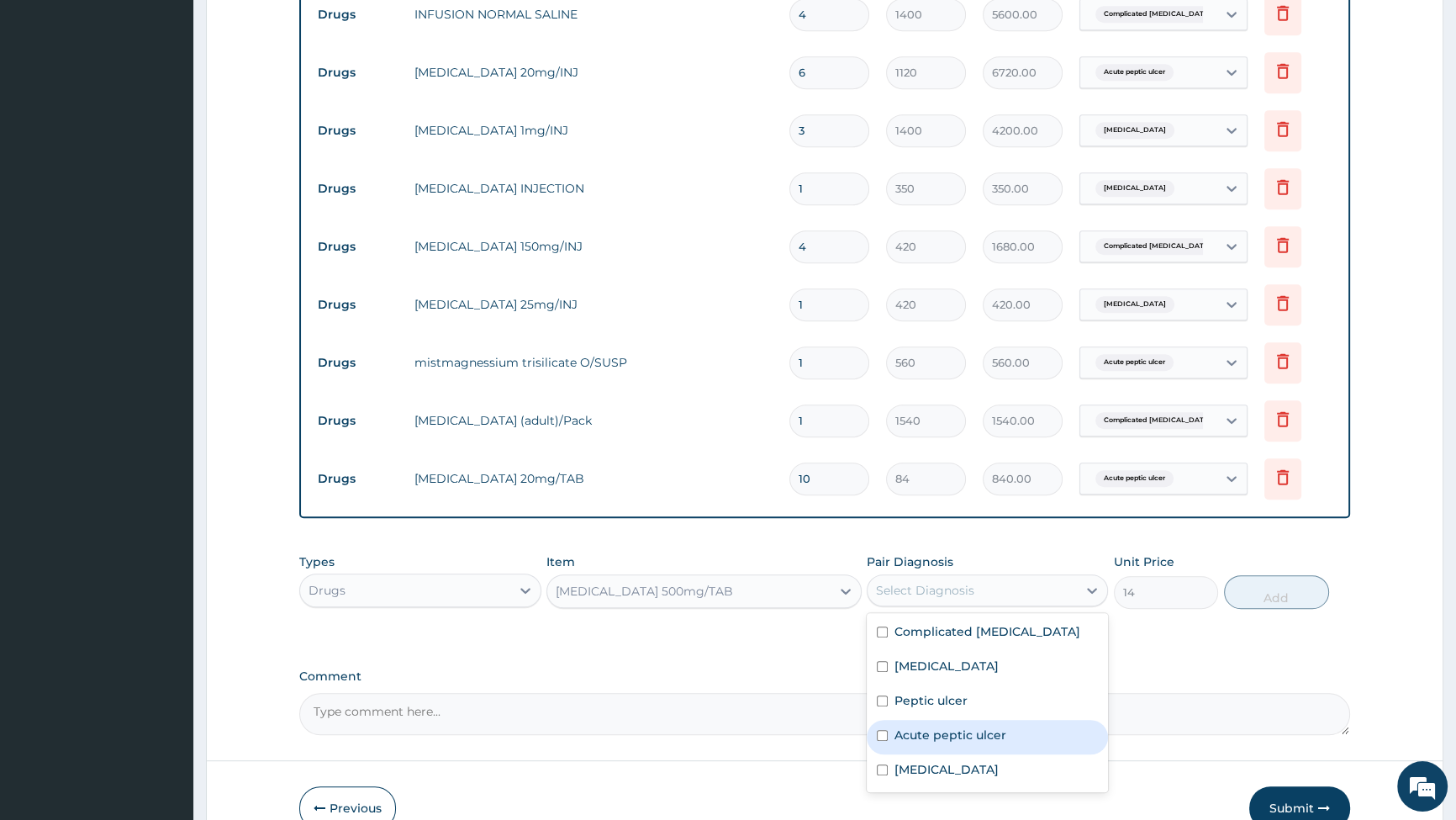
drag, startPoint x: 883, startPoint y: 722, endPoint x: 1009, endPoint y: 671, distance: 135.9
click at [884, 730] on input "checkbox" at bounding box center [882, 735] width 11 height 11
checkbox input "true"
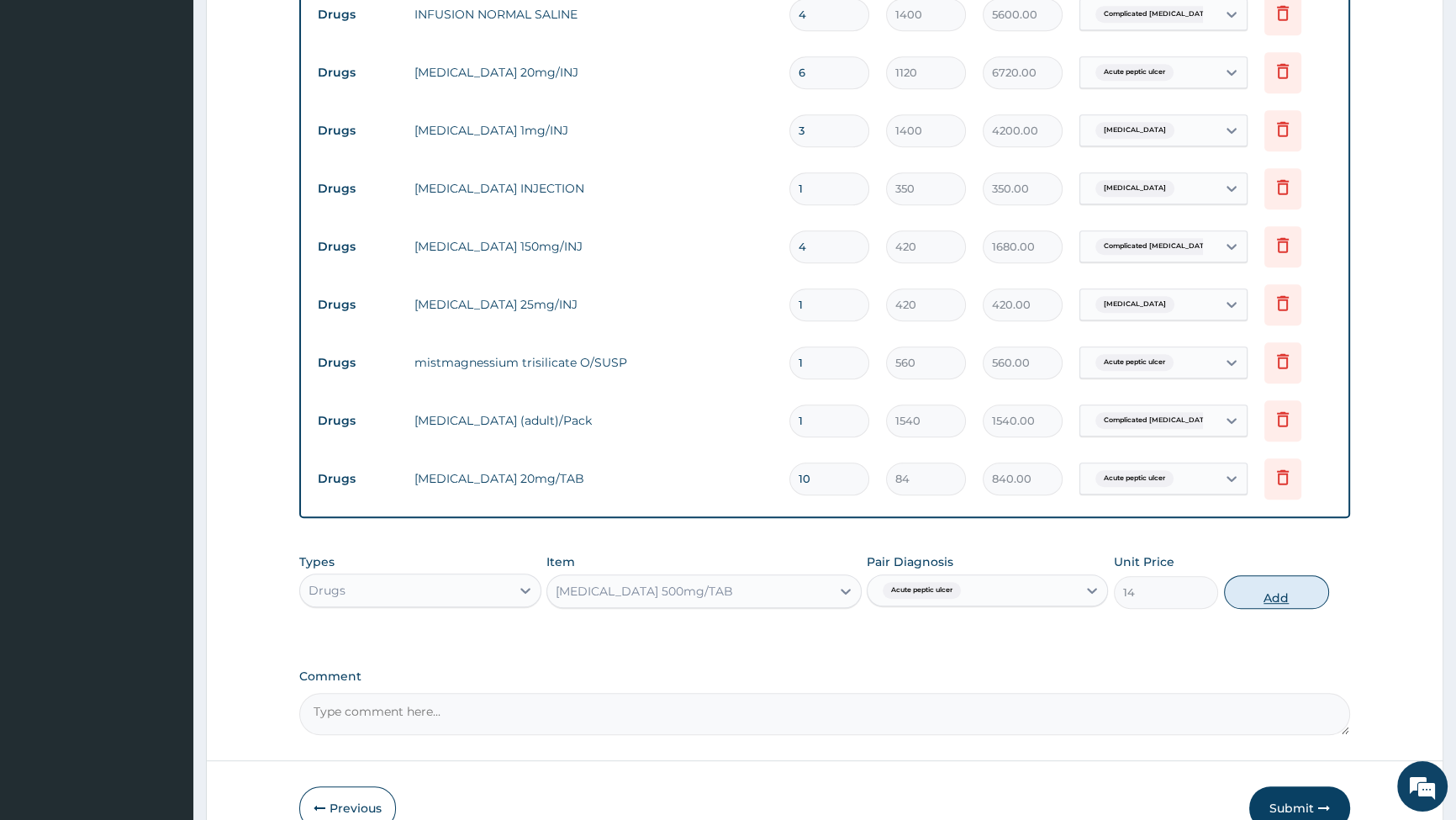
click at [1286, 580] on button "Add" at bounding box center [1277, 592] width 105 height 33
type input "0"
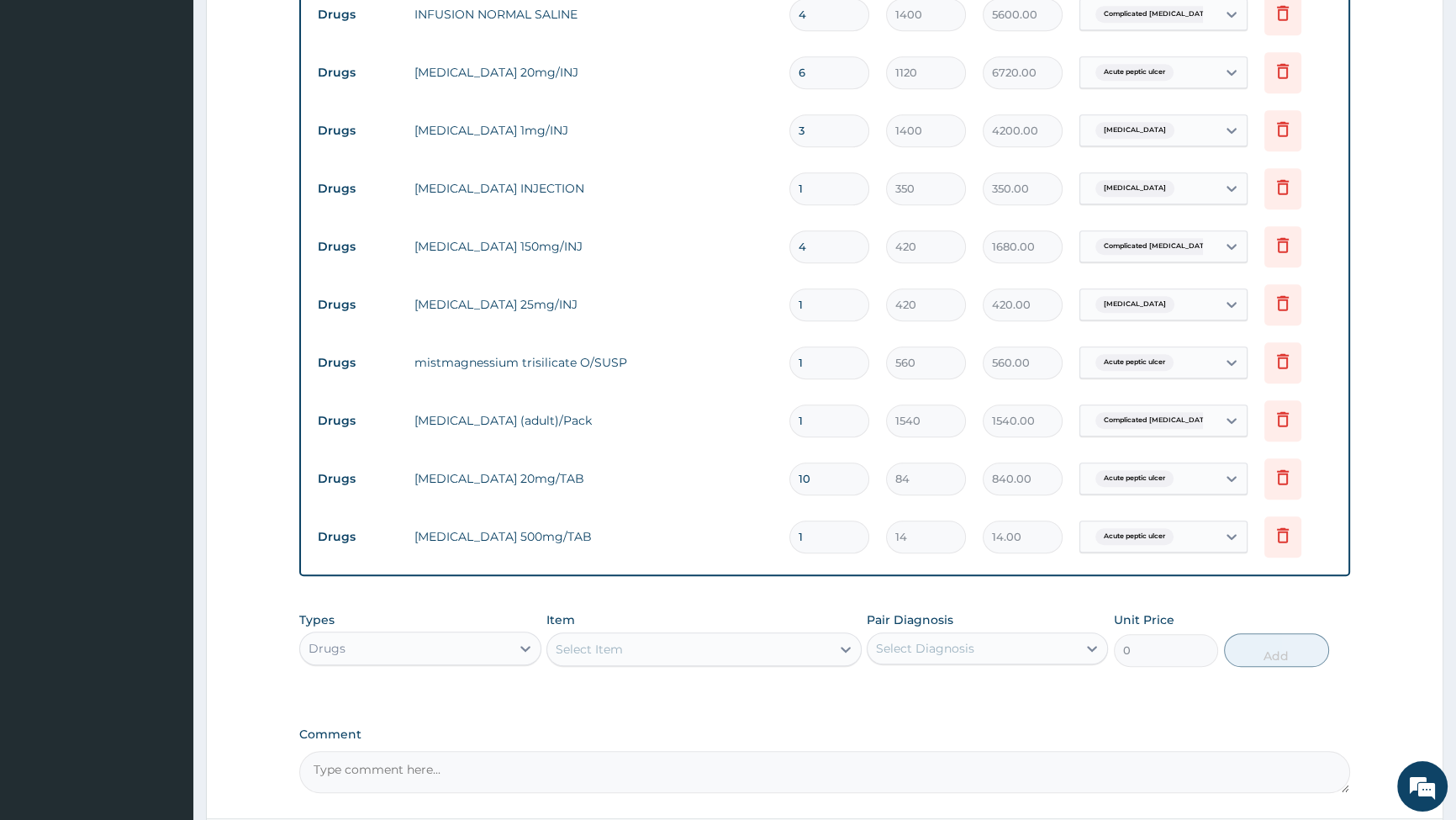
type input "18"
type input "252.00"
type input "18"
click at [716, 639] on div "Select Item" at bounding box center [689, 649] width 283 height 27
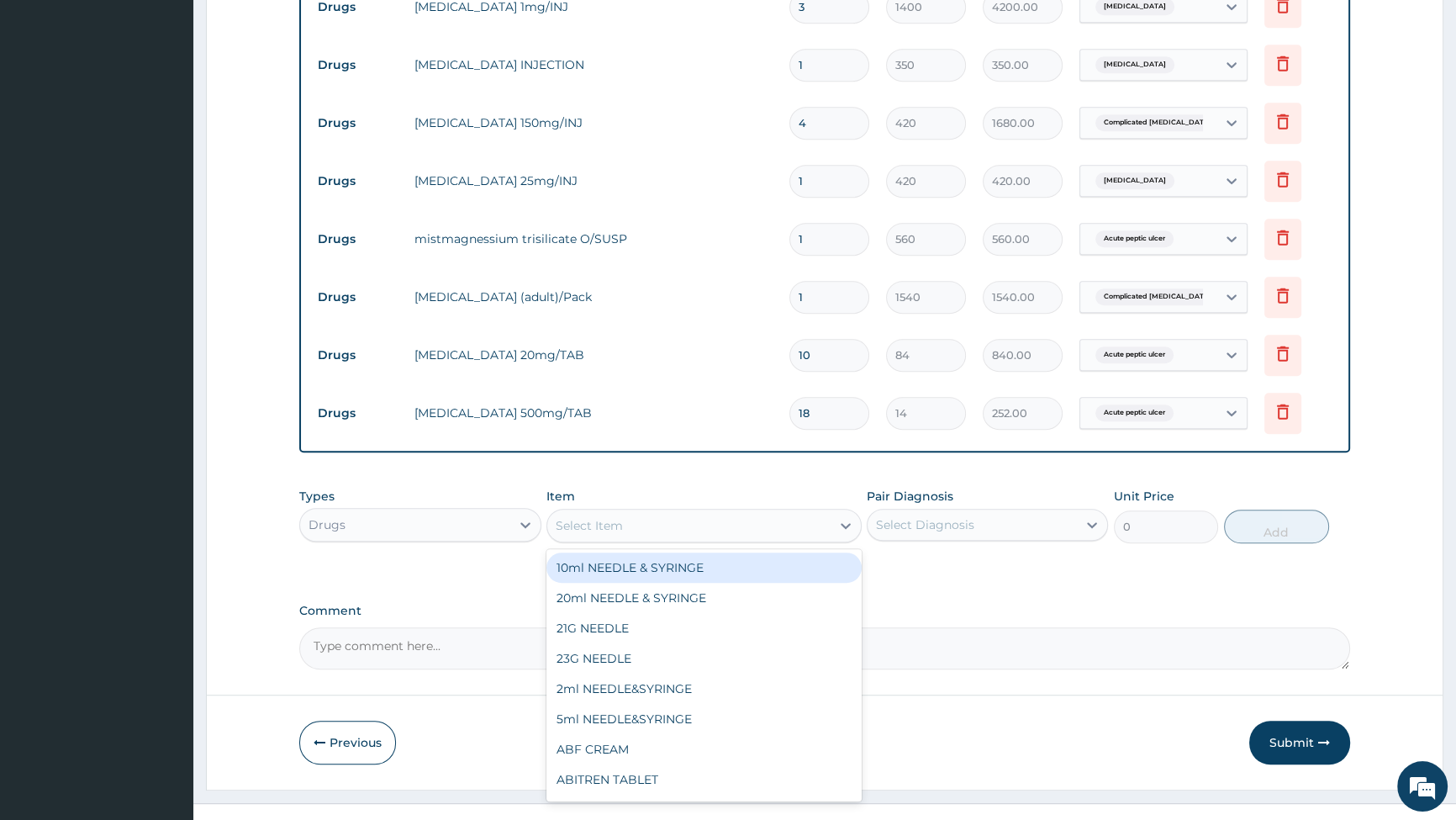
scroll to position [1187, 0]
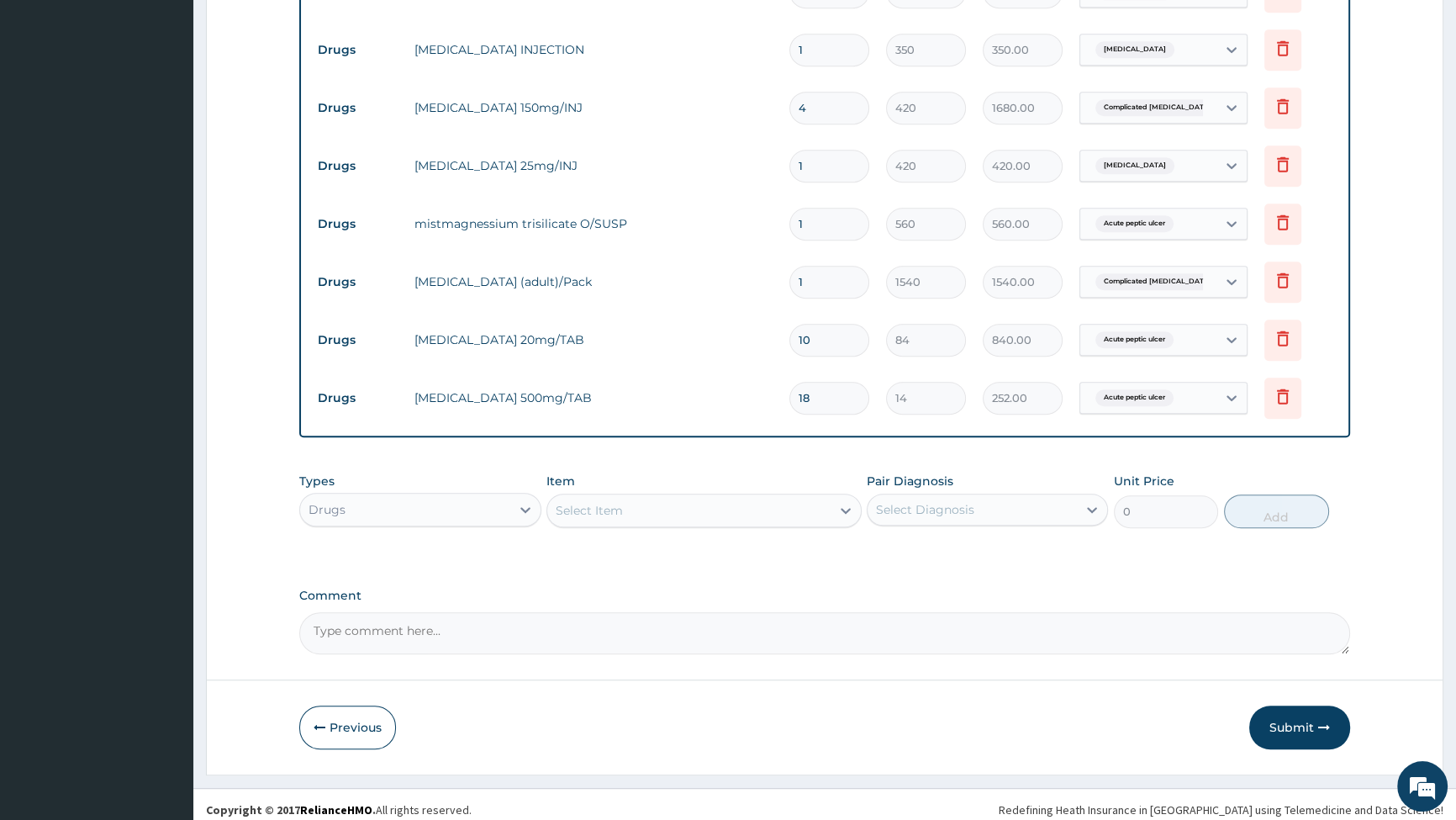
click at [996, 705] on div "Previous Submit" at bounding box center [825, 727] width 1051 height 44
click at [1284, 714] on button "Submit" at bounding box center [1300, 727] width 101 height 44
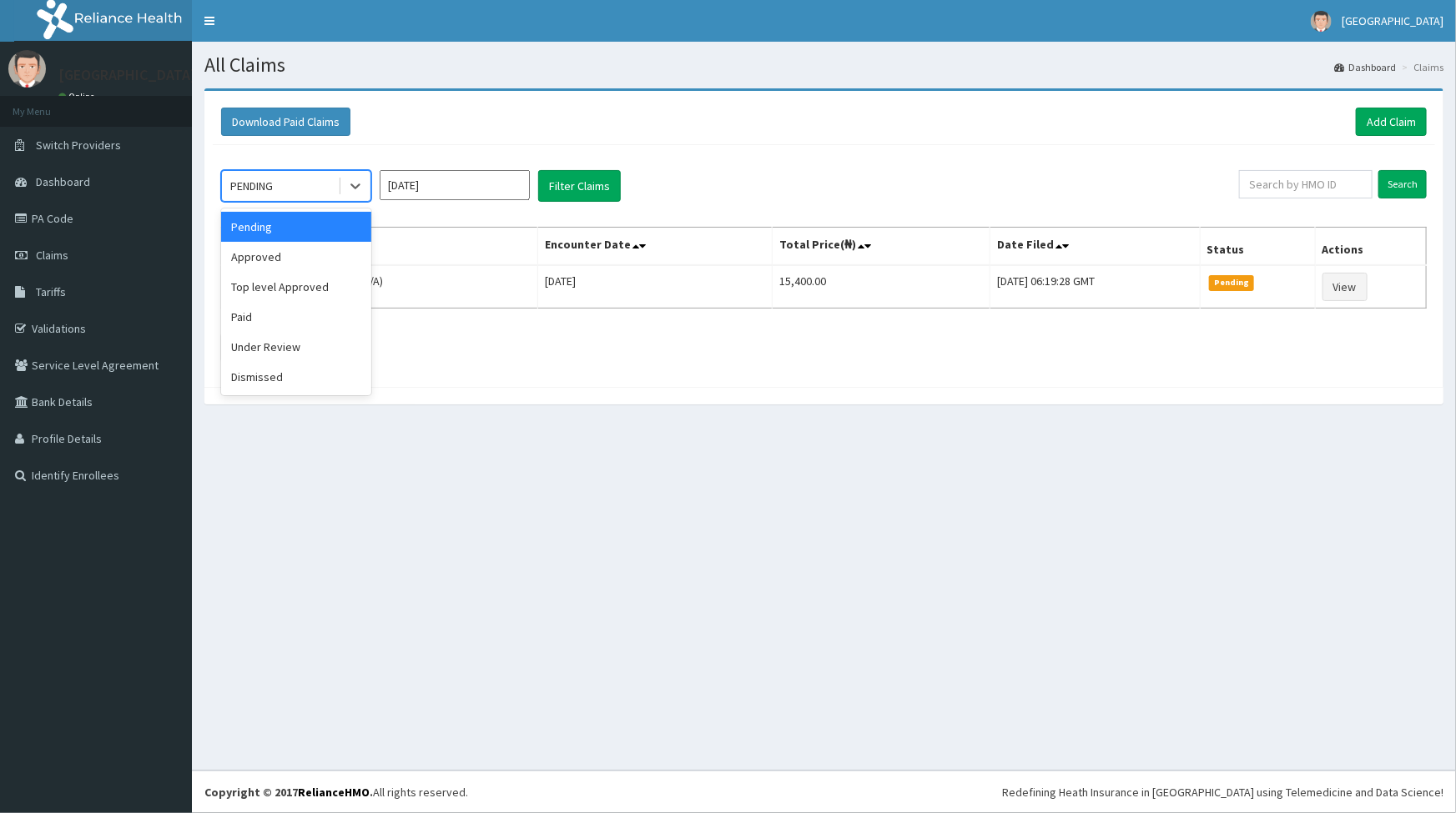
click at [315, 181] on div "PENDING" at bounding box center [280, 185] width 116 height 27
click at [295, 256] on div "Approved" at bounding box center [296, 257] width 150 height 30
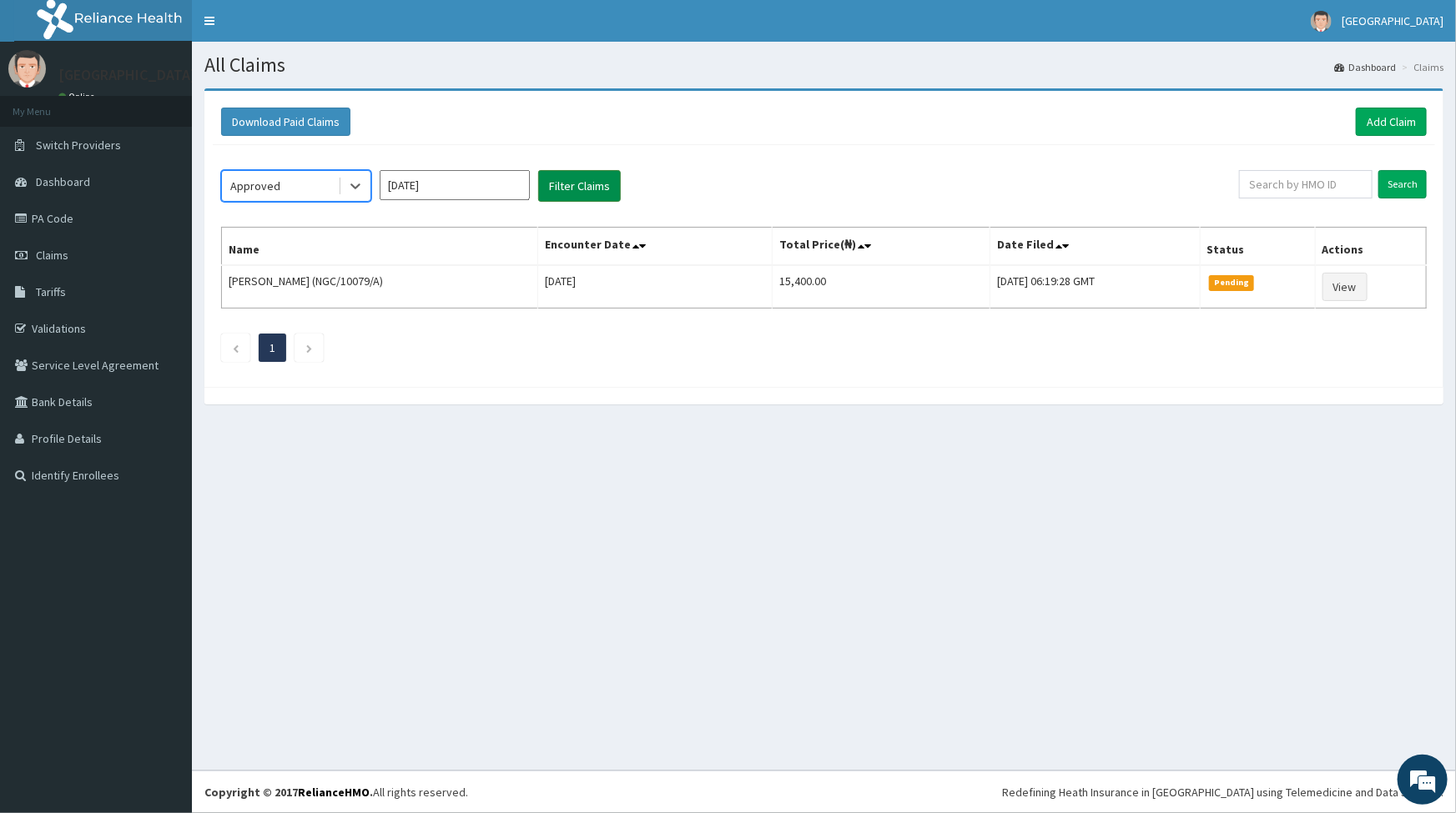
click at [561, 190] on button "Filter Claims" at bounding box center [579, 185] width 82 height 32
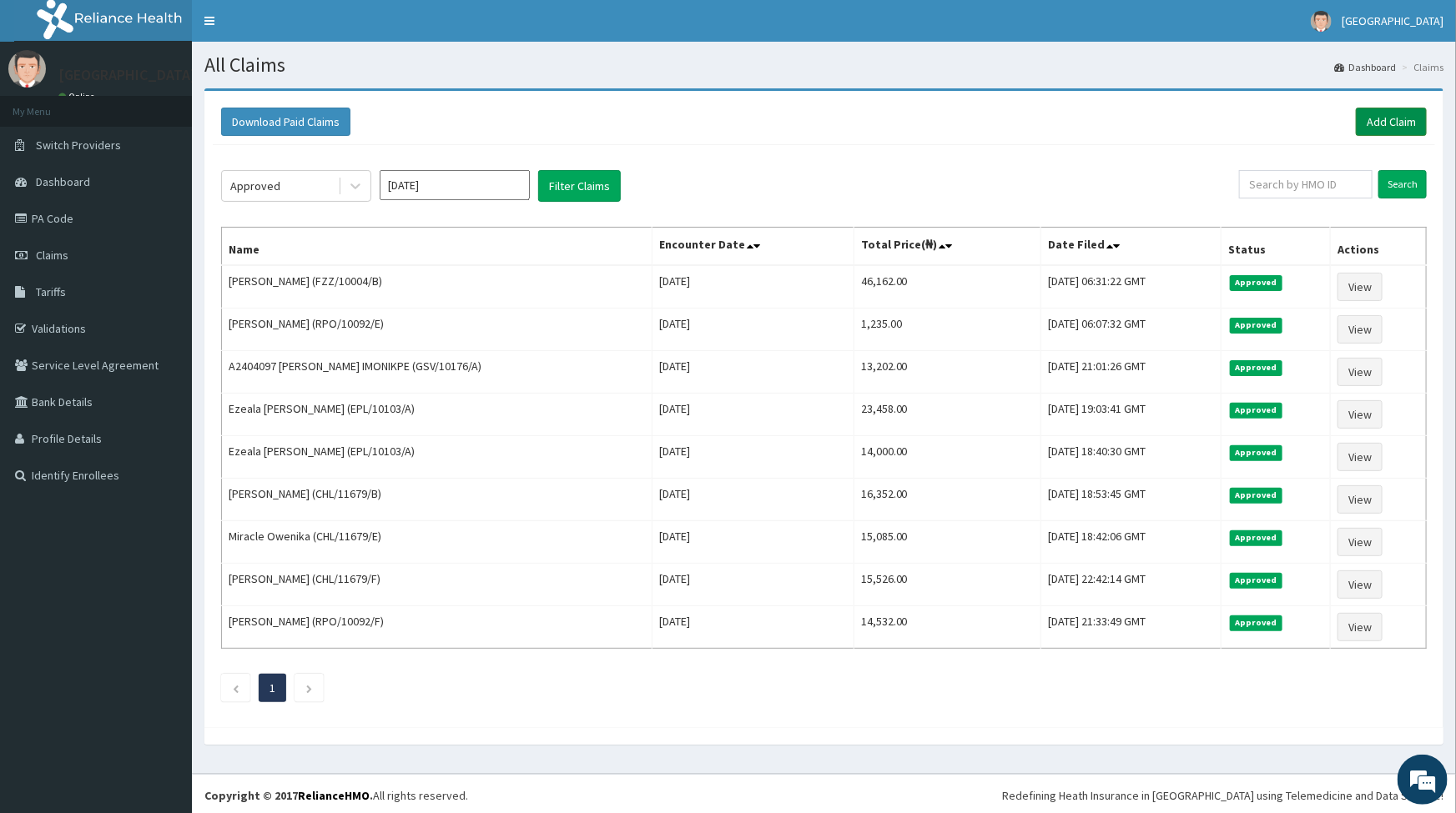
click at [1404, 120] on link "Add Claim" at bounding box center [1391, 121] width 71 height 29
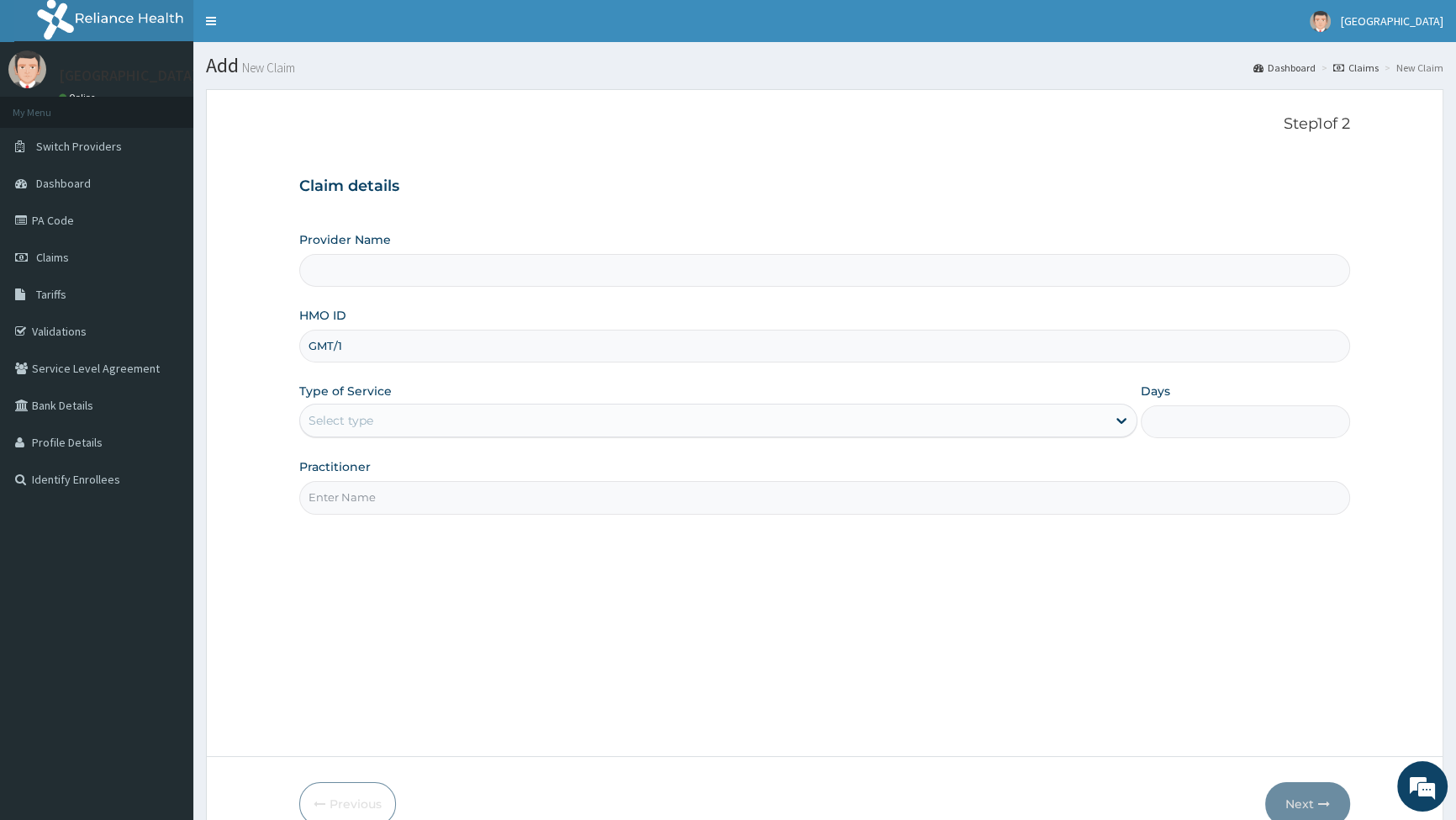
type input "GMT/10"
type input "[GEOGRAPHIC_DATA]"
type input "GMT/10357/A"
click at [424, 418] on div "Select type" at bounding box center [703, 420] width 806 height 27
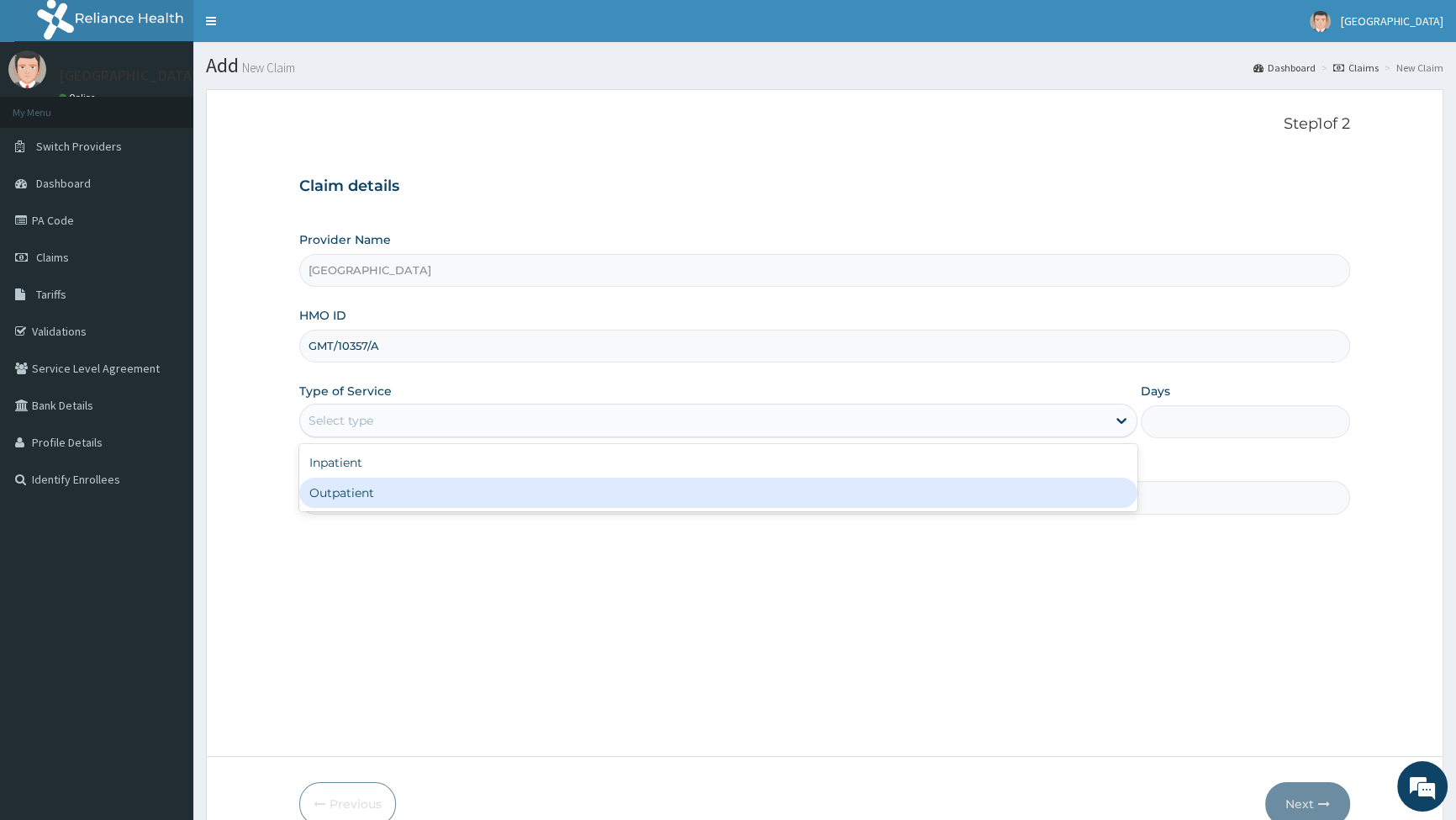
click at [392, 495] on div "Outpatient" at bounding box center [718, 492] width 837 height 31
type input "1"
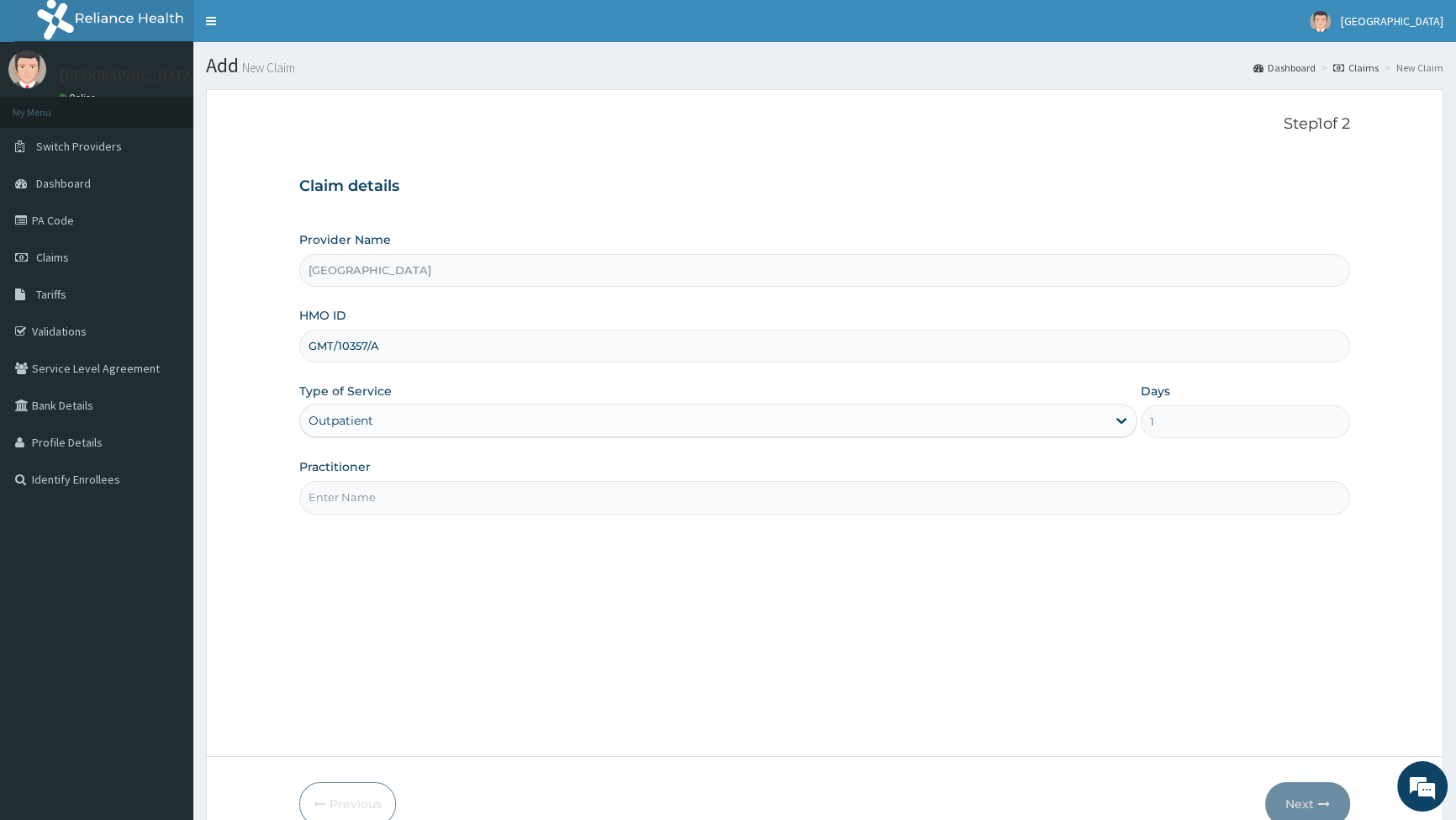
click at [398, 490] on input "Practitioner" at bounding box center [825, 497] width 1051 height 33
type input "[PERSON_NAME]"
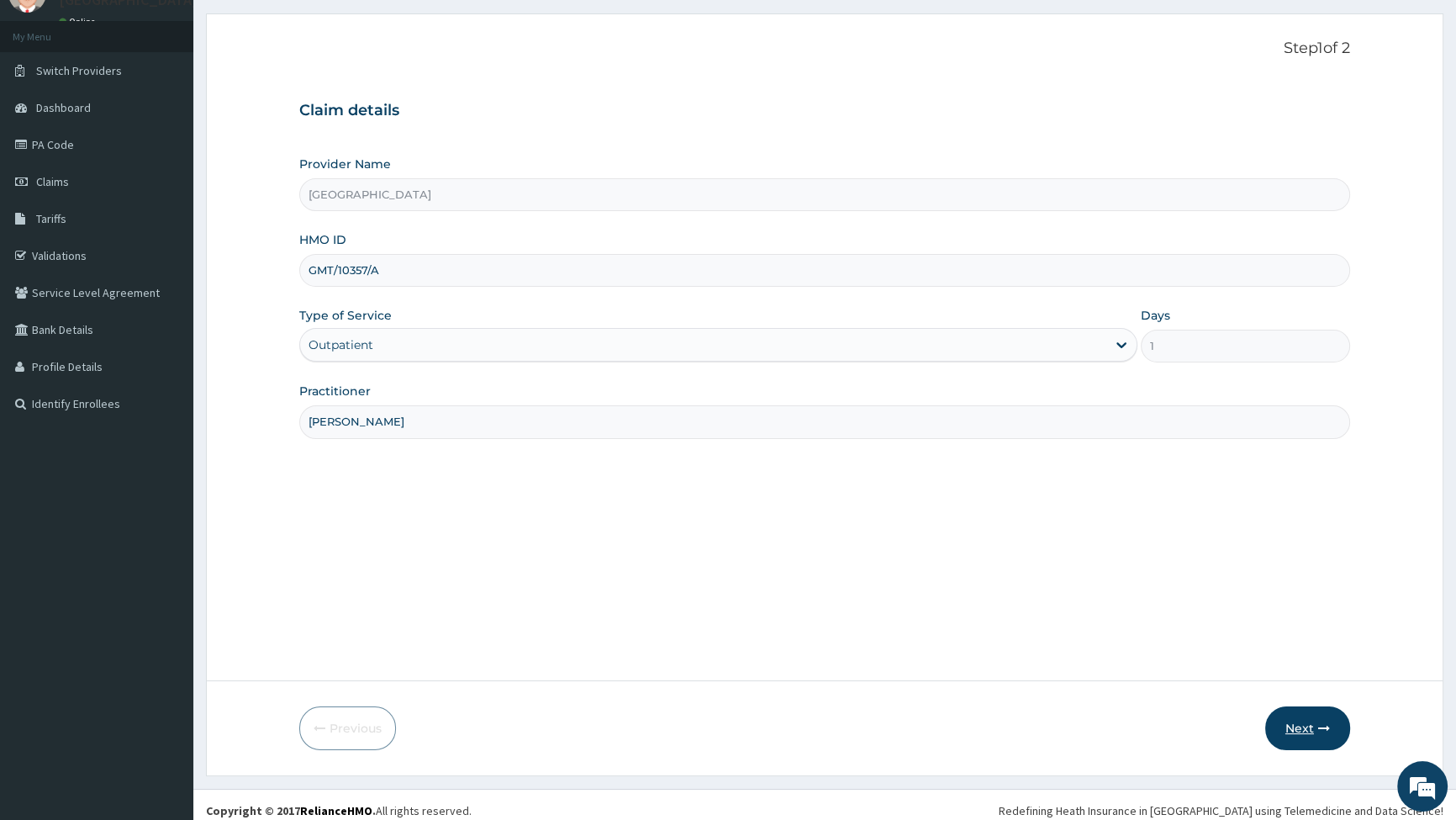
click at [1314, 731] on button "Next" at bounding box center [1307, 728] width 85 height 44
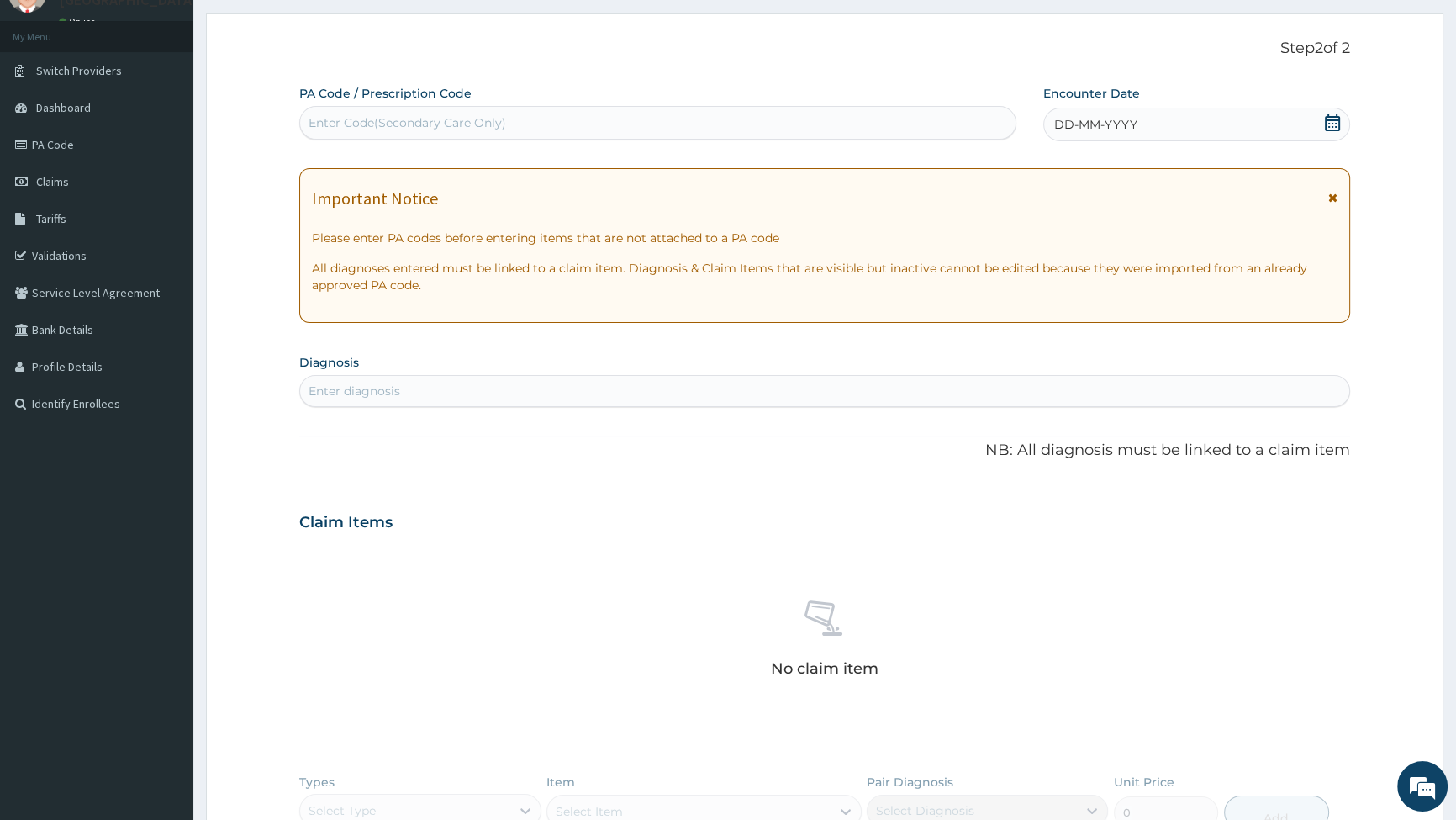
click at [459, 116] on div "Enter Code(Secondary Care Only)" at bounding box center [407, 122] width 198 height 17
type input "PA/4E654D"
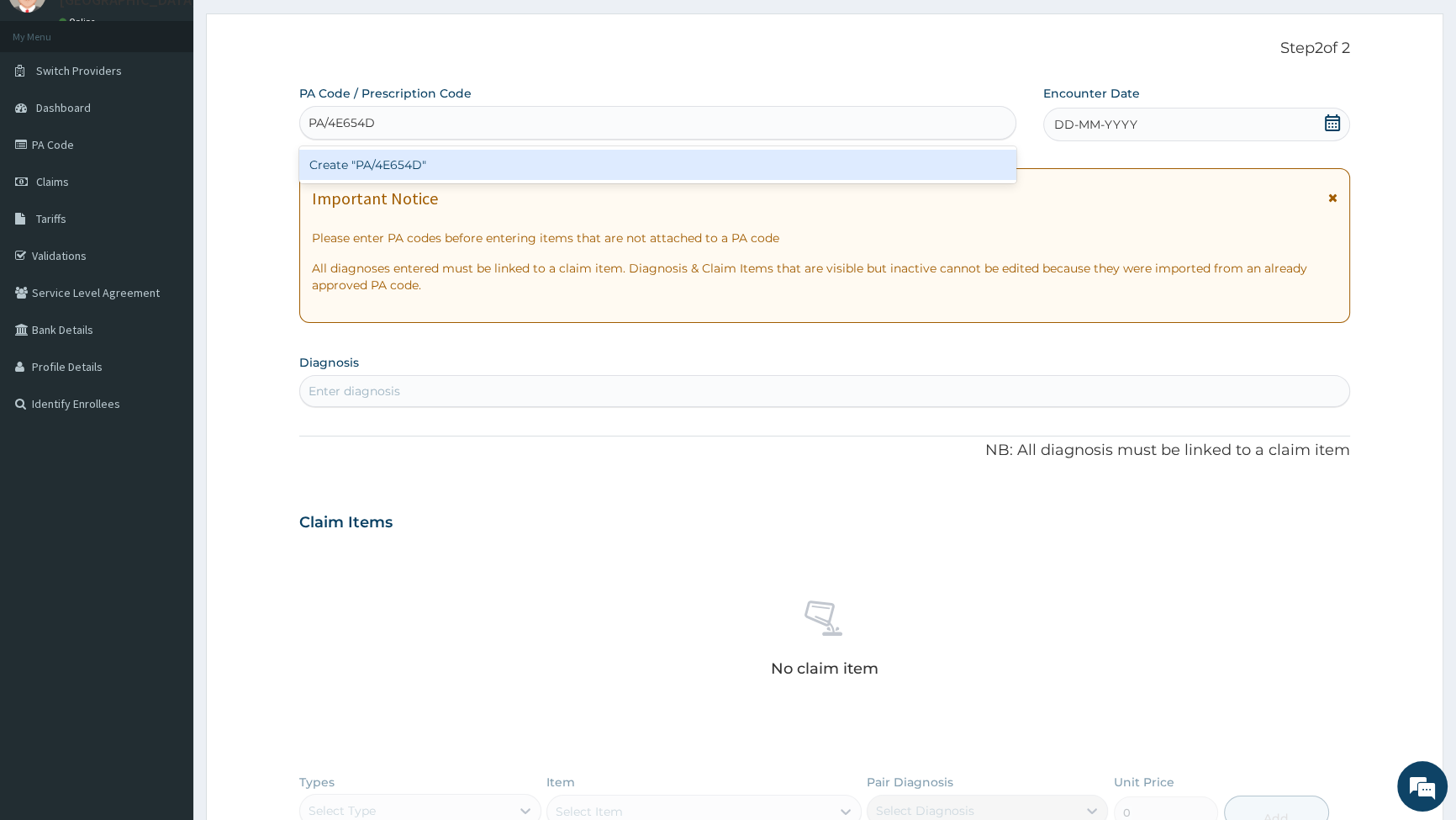
click at [388, 168] on div "Create "PA/4E654D"" at bounding box center [658, 164] width 717 height 31
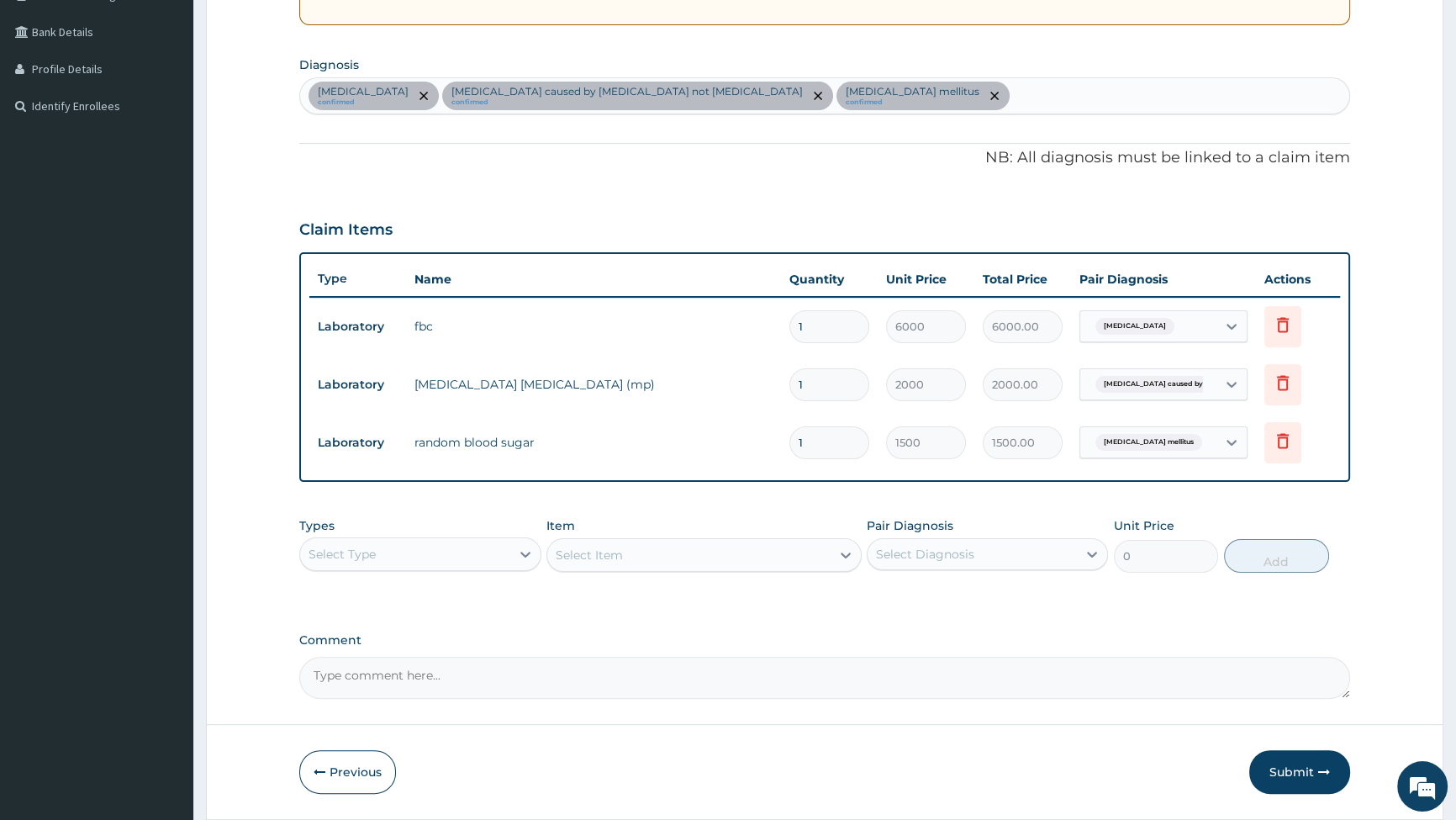
scroll to position [382, 0]
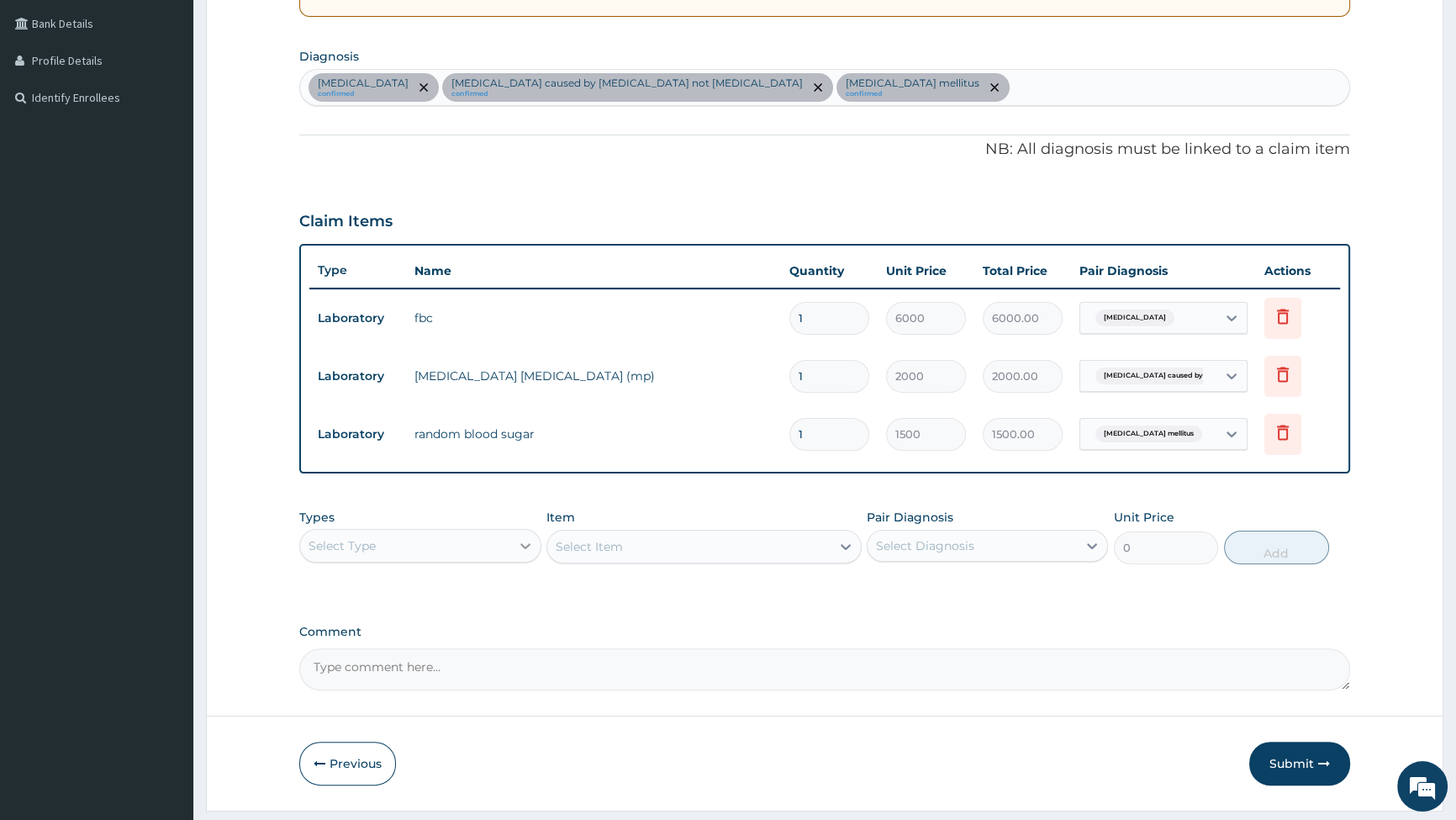
click at [522, 549] on icon at bounding box center [525, 546] width 17 height 17
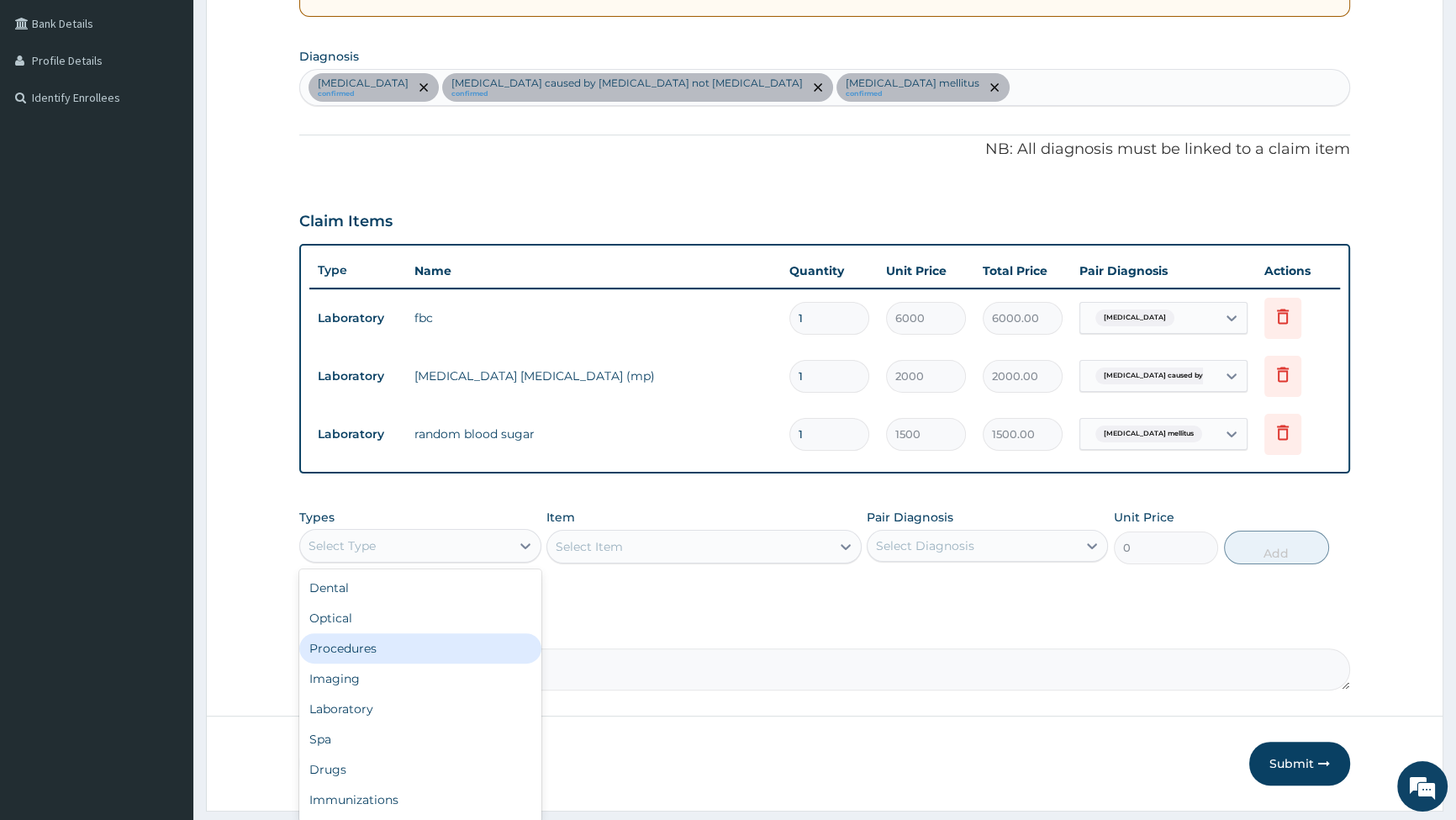
click at [461, 656] on div "Procedures" at bounding box center [420, 648] width 241 height 31
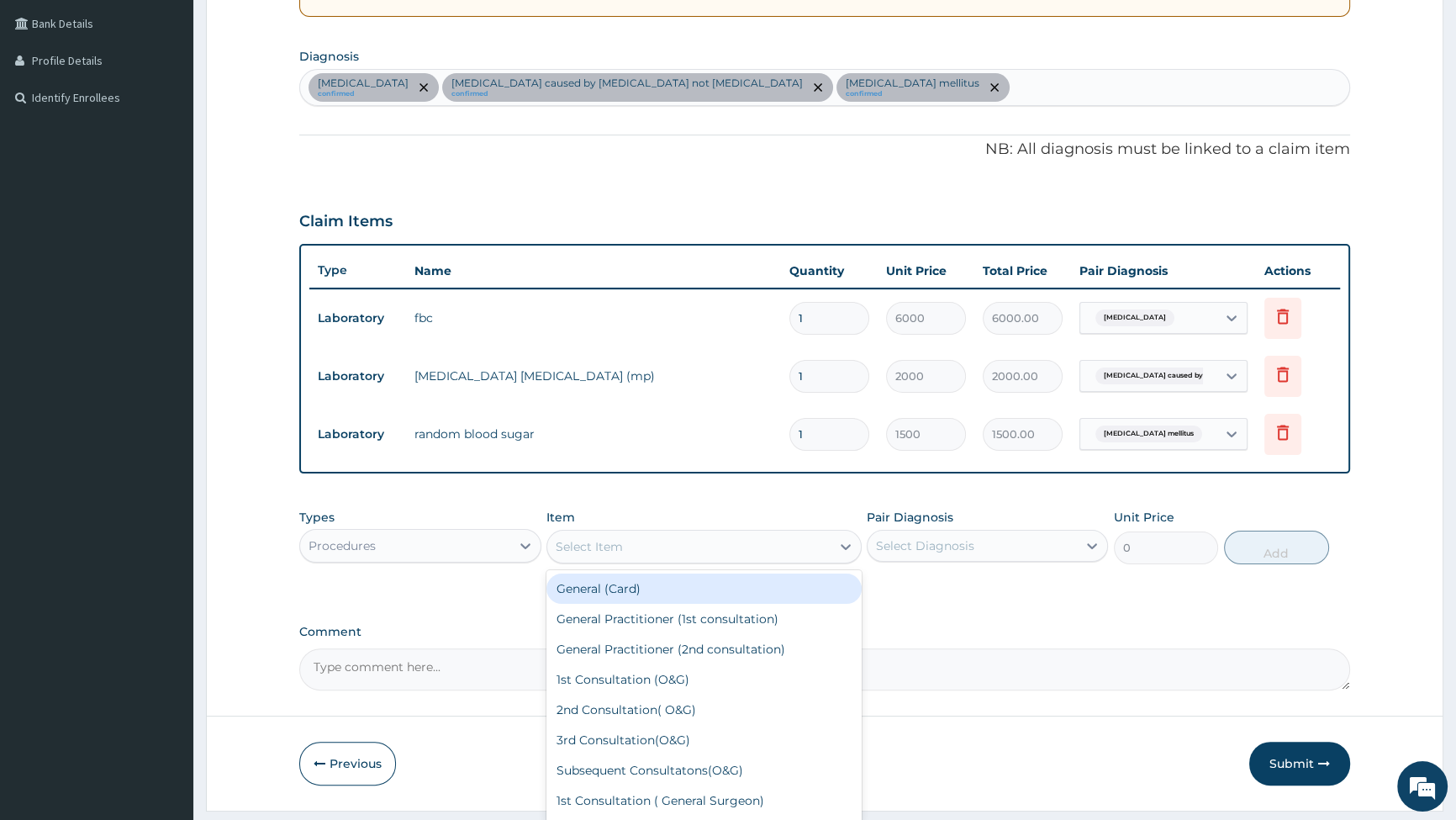
click at [842, 547] on icon at bounding box center [845, 546] width 17 height 17
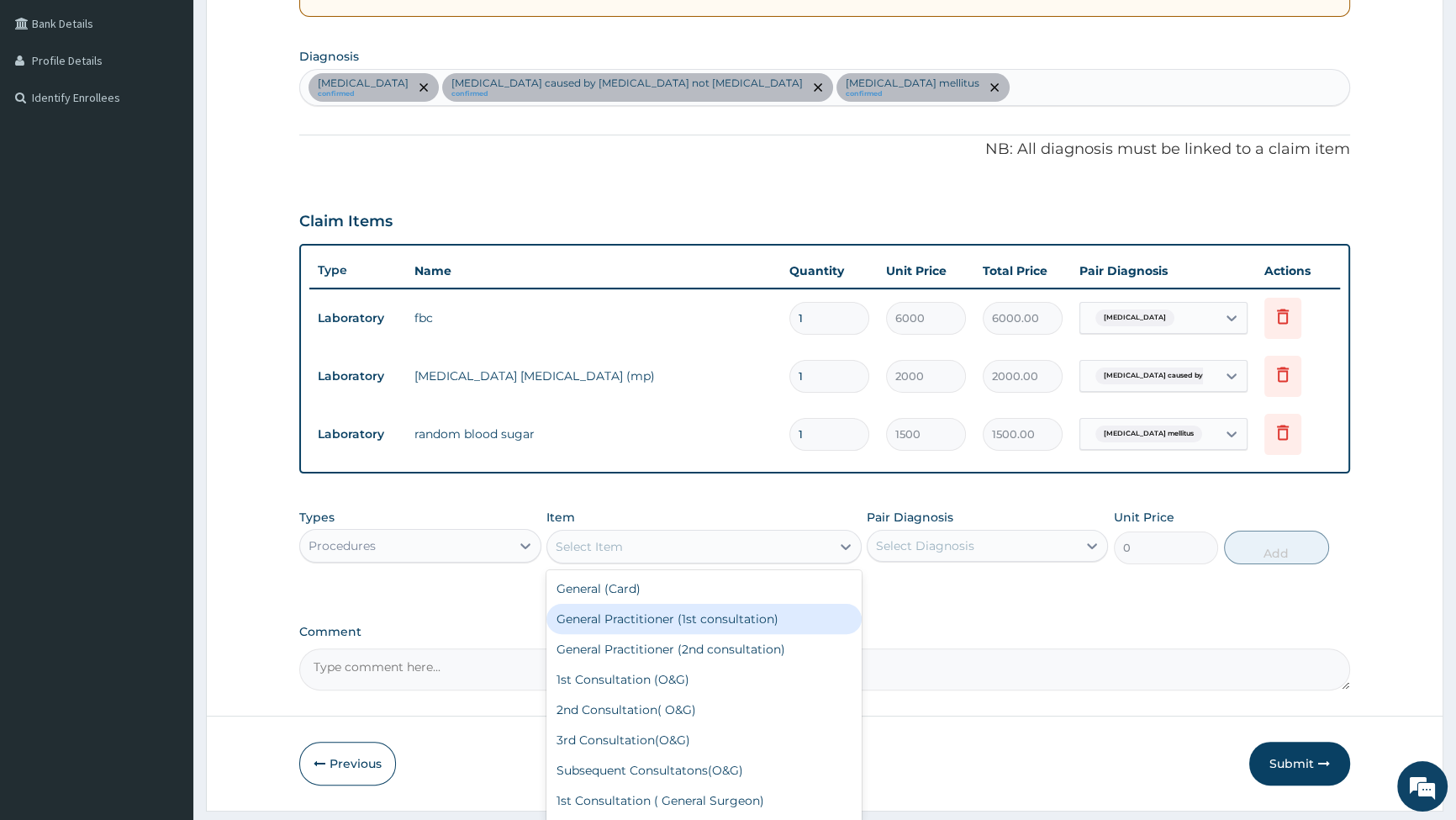
click at [718, 619] on div "General Practitioner (1st consultation)" at bounding box center [704, 619] width 315 height 31
type input "2500"
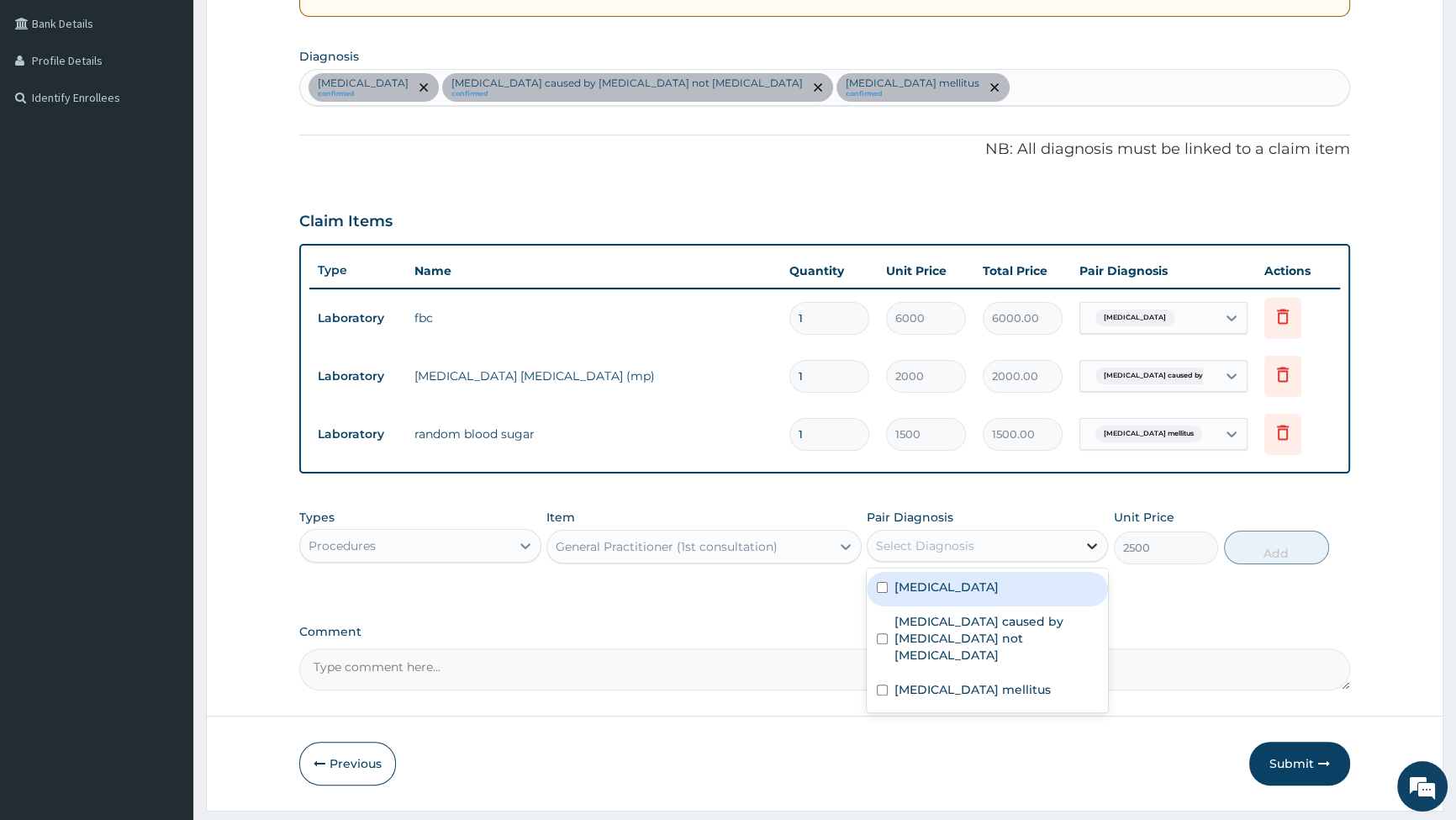
click at [1091, 539] on icon at bounding box center [1092, 546] width 17 height 17
click at [881, 594] on div "[MEDICAL_DATA]" at bounding box center [988, 588] width 241 height 34
checkbox input "true"
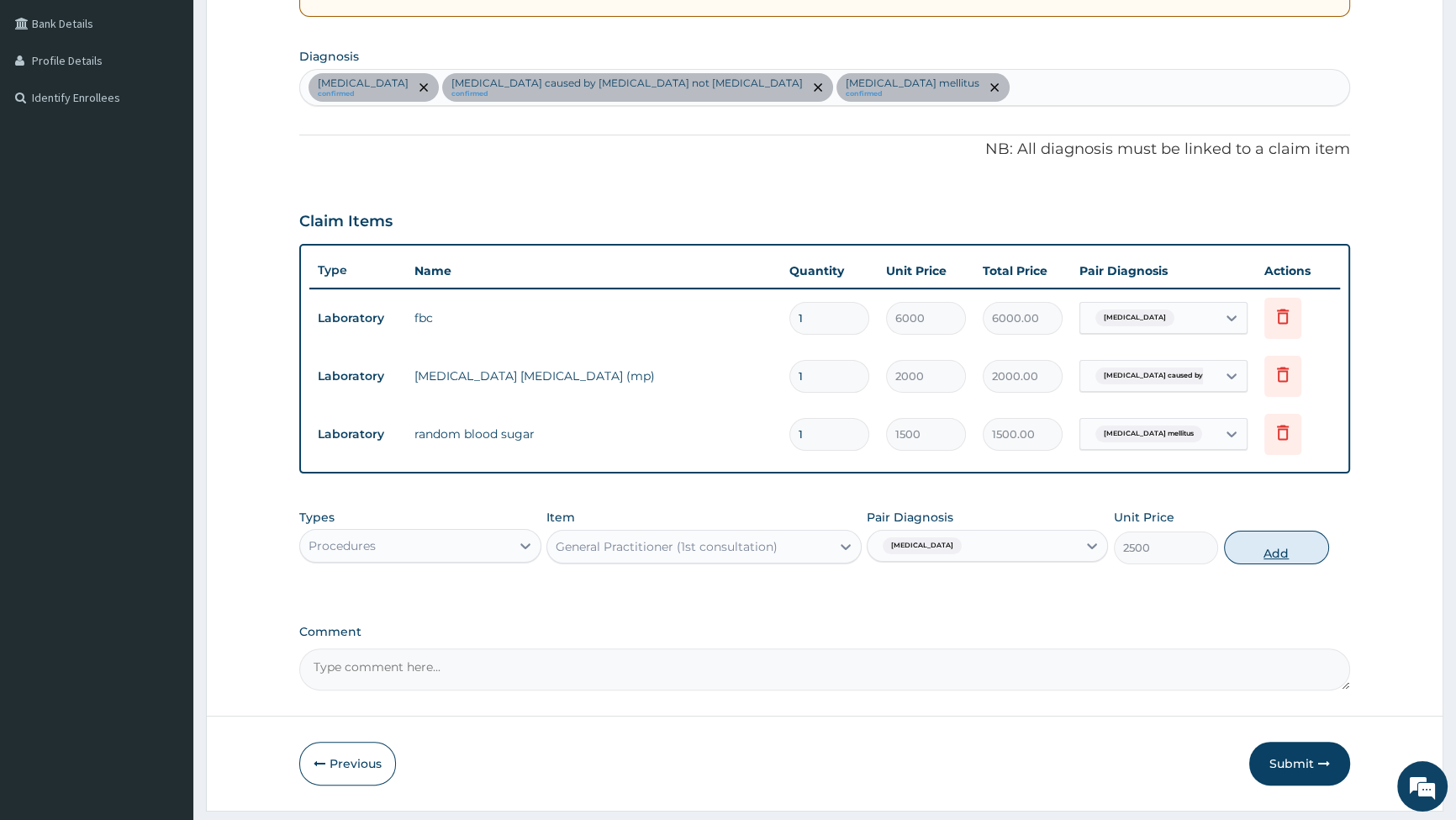
click at [1294, 544] on button "Add" at bounding box center [1277, 547] width 105 height 33
type input "0"
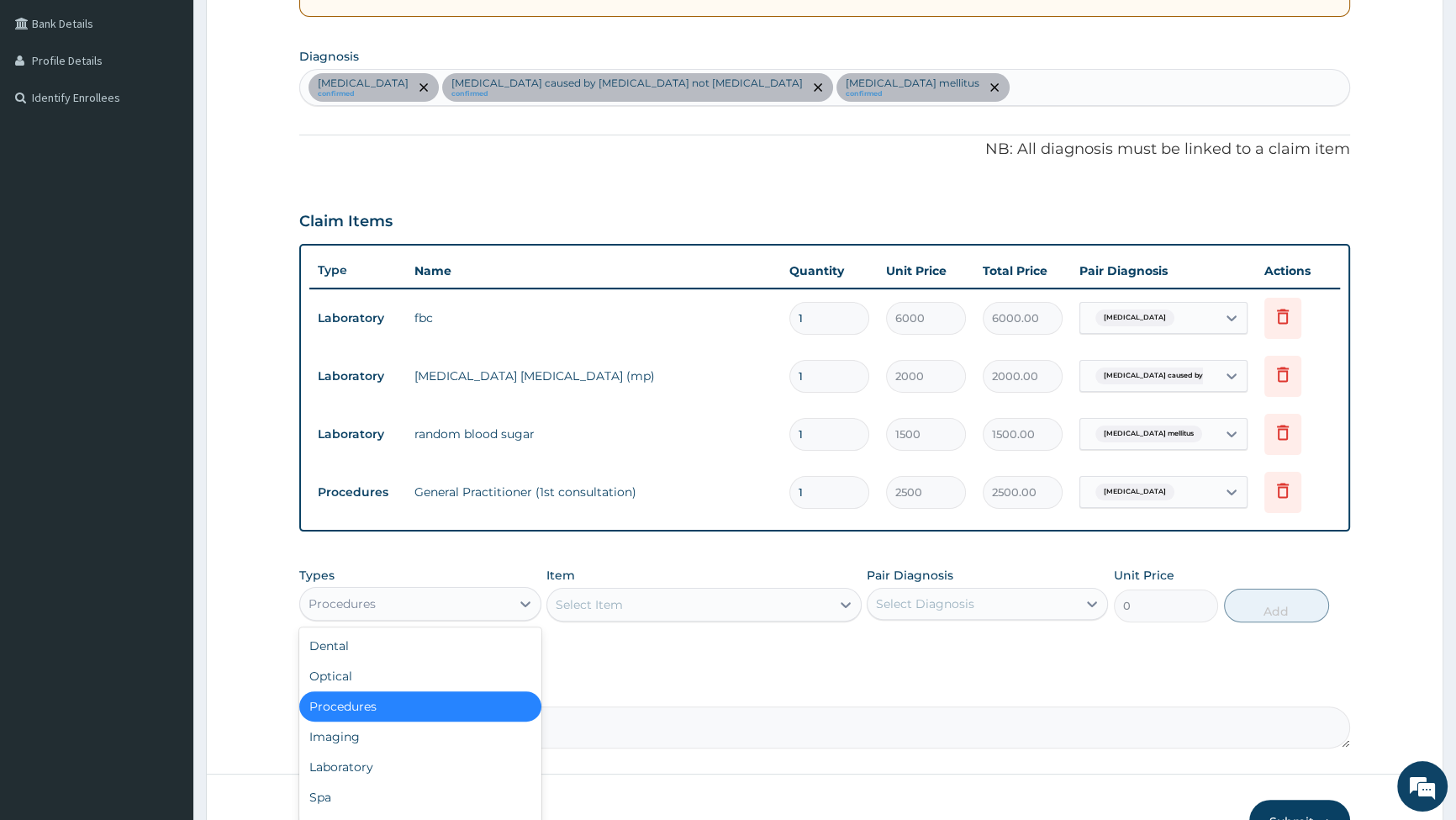
click at [506, 606] on div "Procedures" at bounding box center [405, 603] width 210 height 27
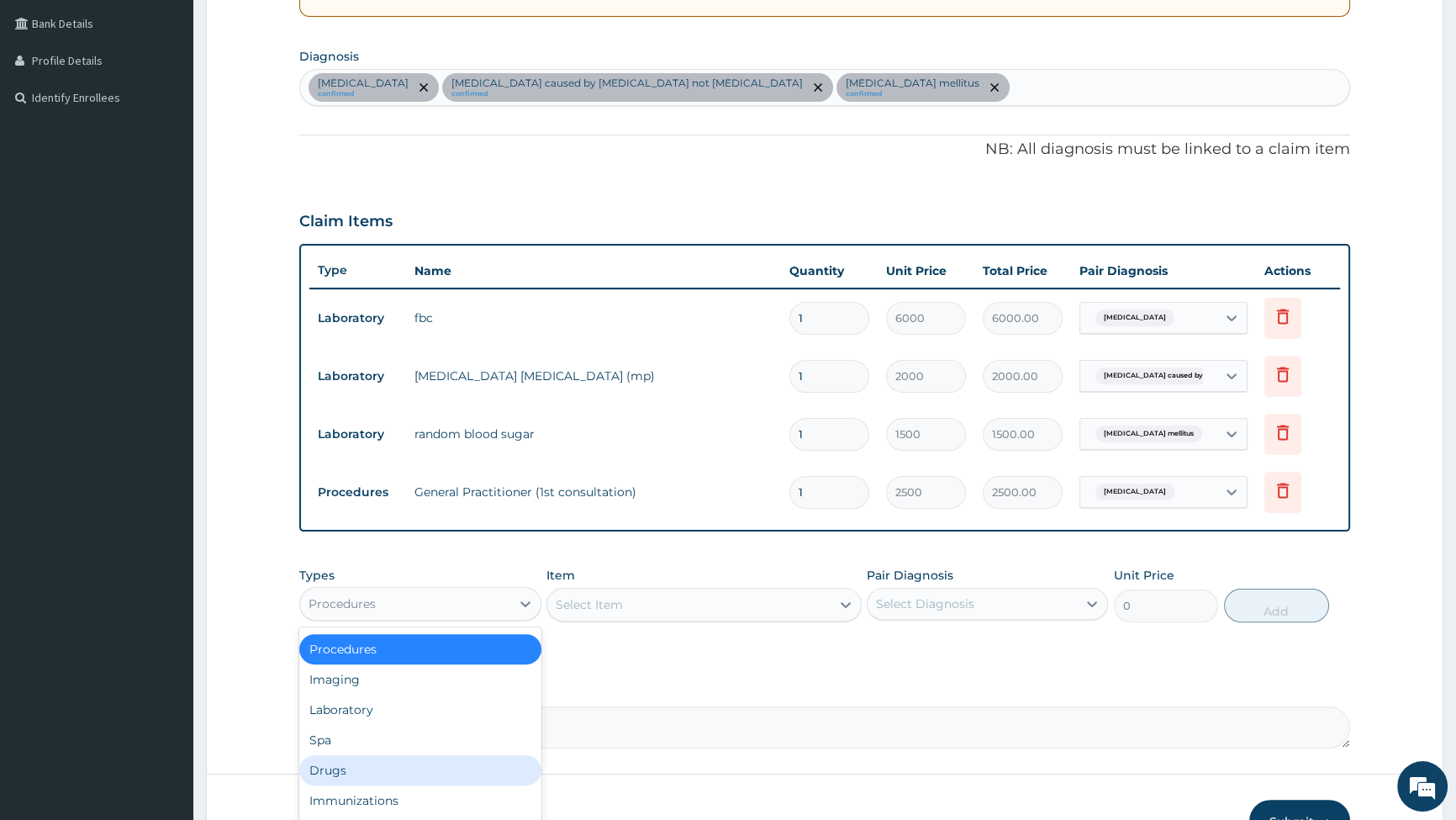
click at [420, 758] on div "Drugs" at bounding box center [420, 770] width 241 height 31
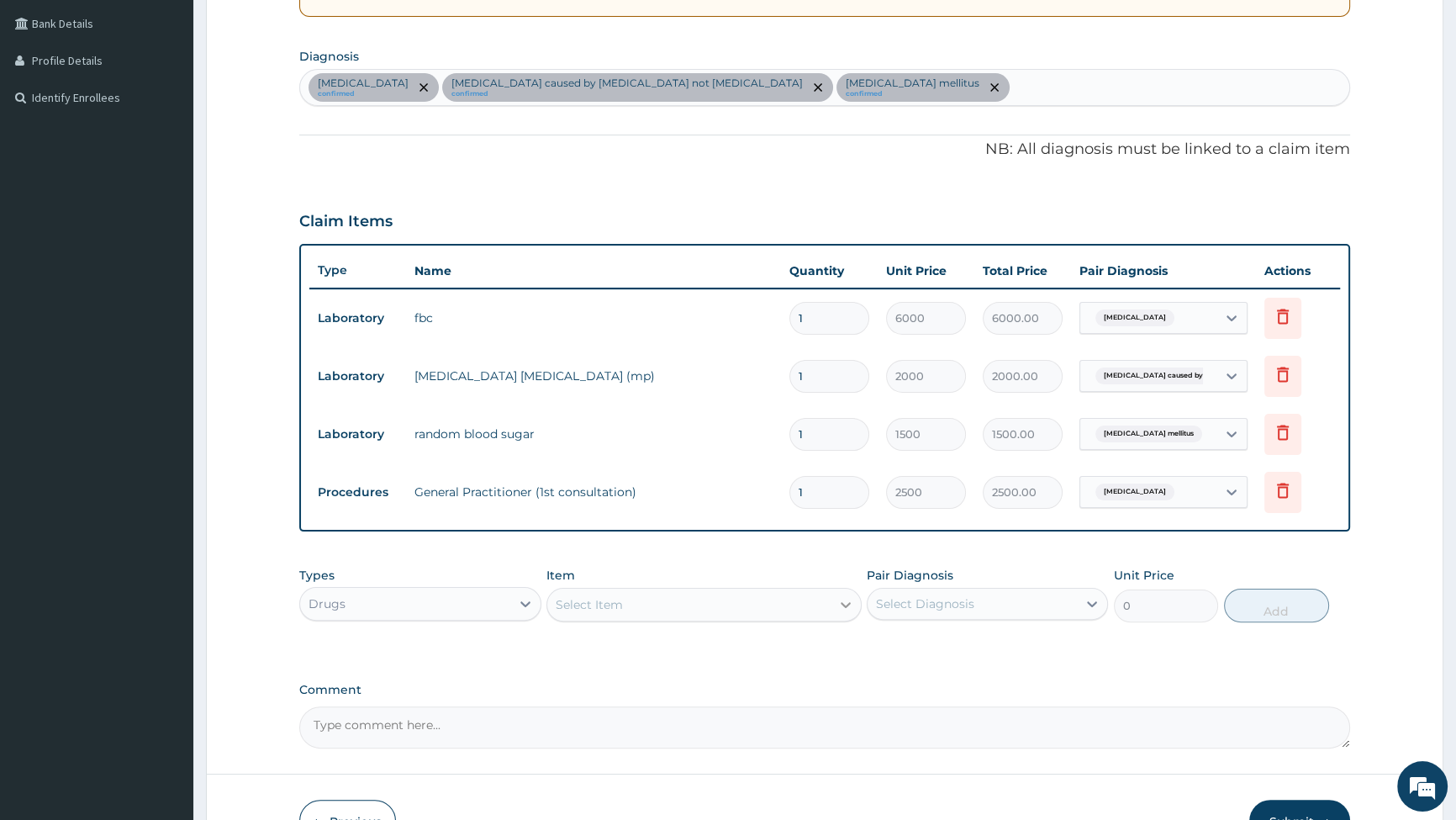
click at [844, 600] on icon at bounding box center [845, 604] width 17 height 17
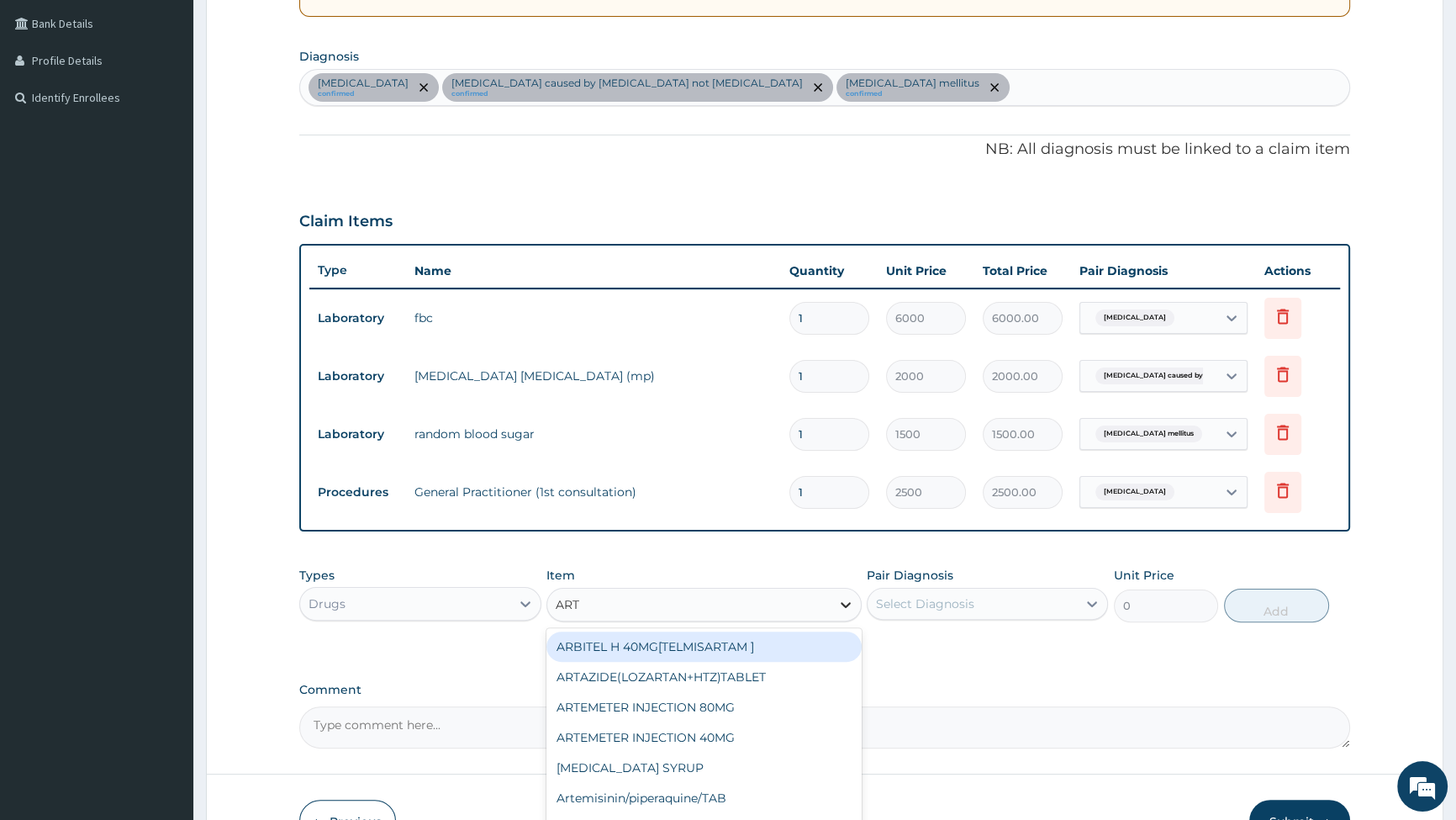
type input "ARTE"
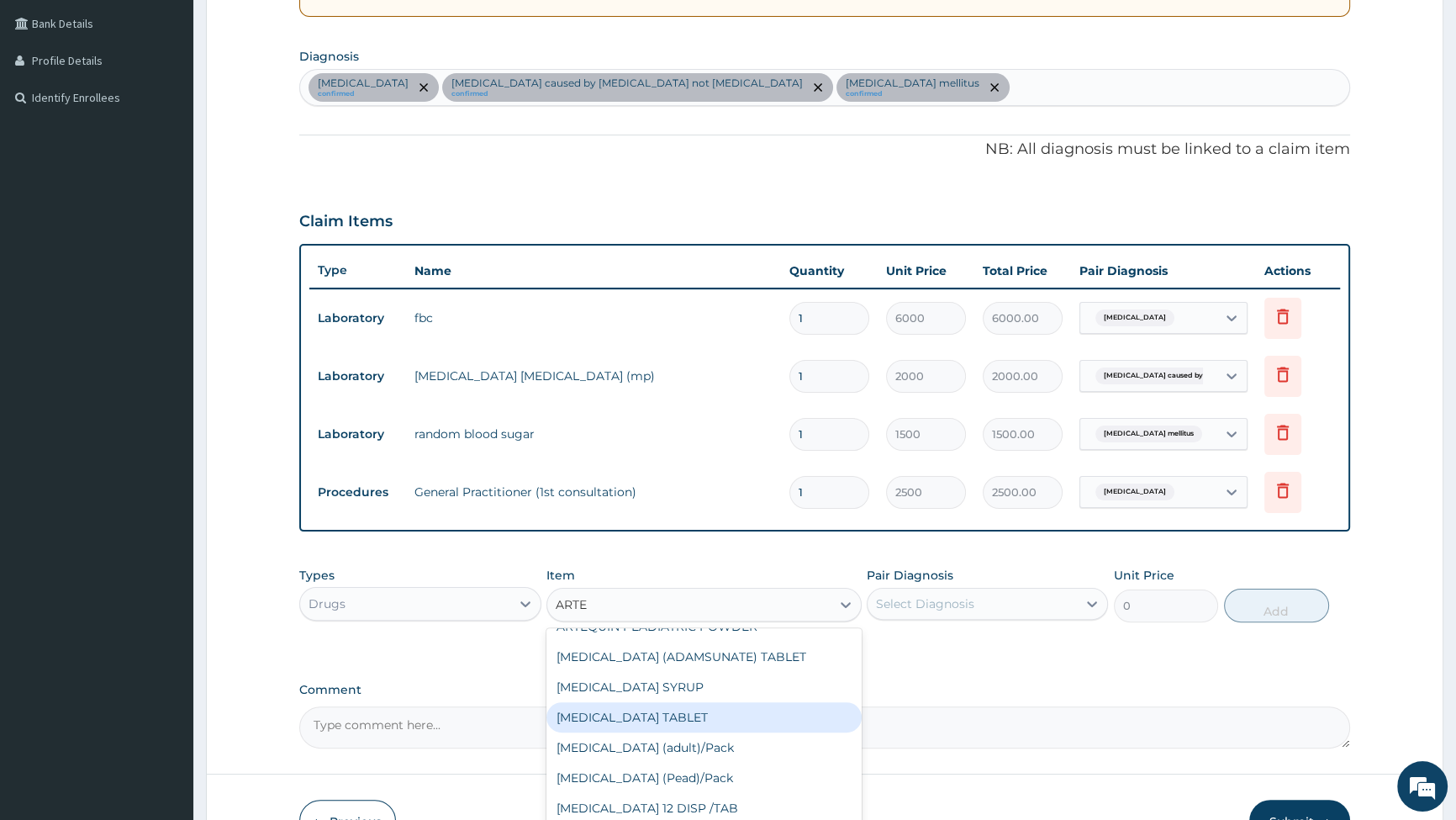
scroll to position [229, 0]
click at [627, 725] on div "[MEDICAL_DATA] (adult)/Pack" at bounding box center [704, 720] width 315 height 31
type input "1540"
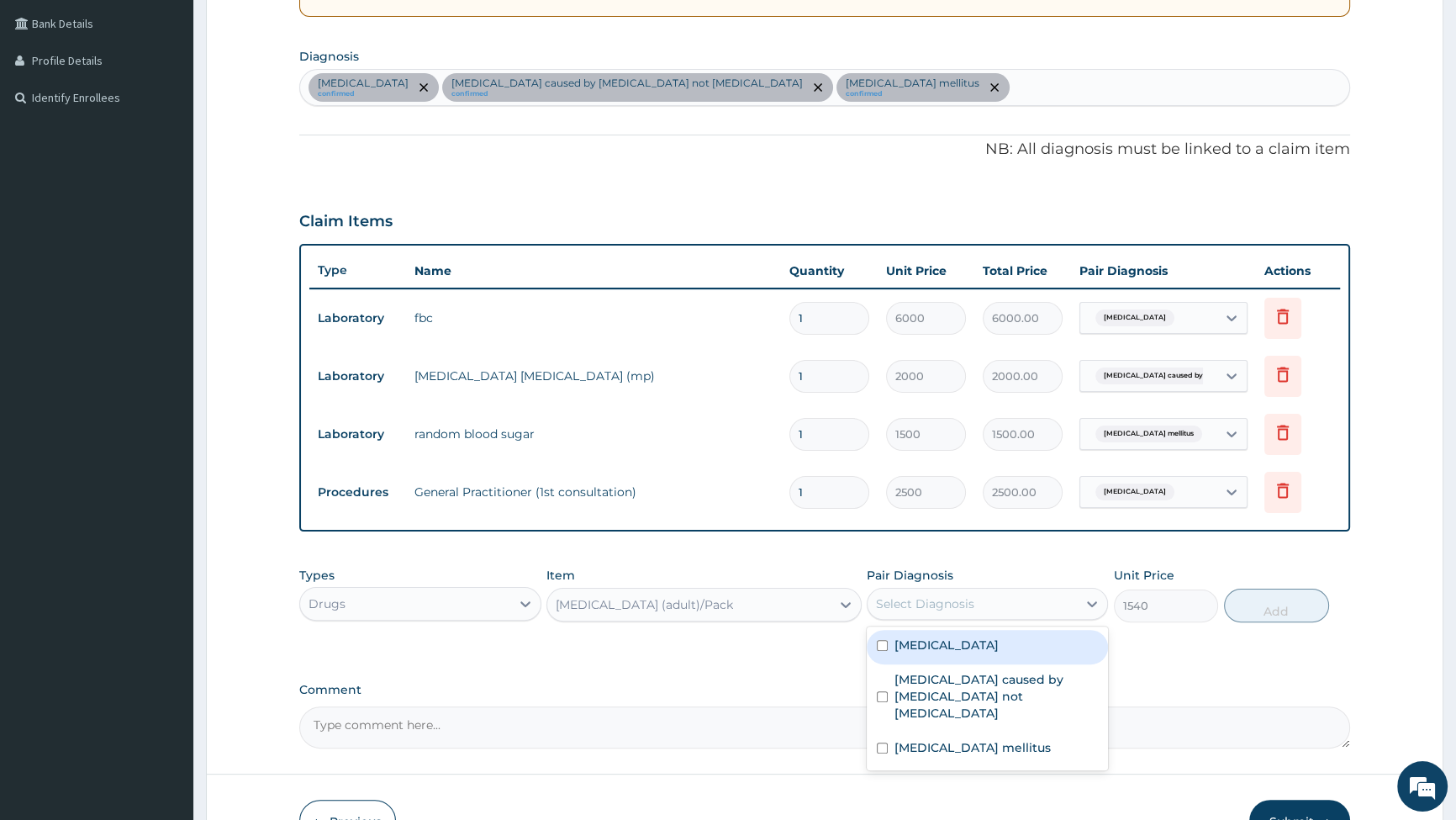
drag, startPoint x: 1074, startPoint y: 594, endPoint x: 1070, endPoint y: 603, distance: 9.8
click at [1074, 594] on div "Select Diagnosis" at bounding box center [973, 603] width 210 height 27
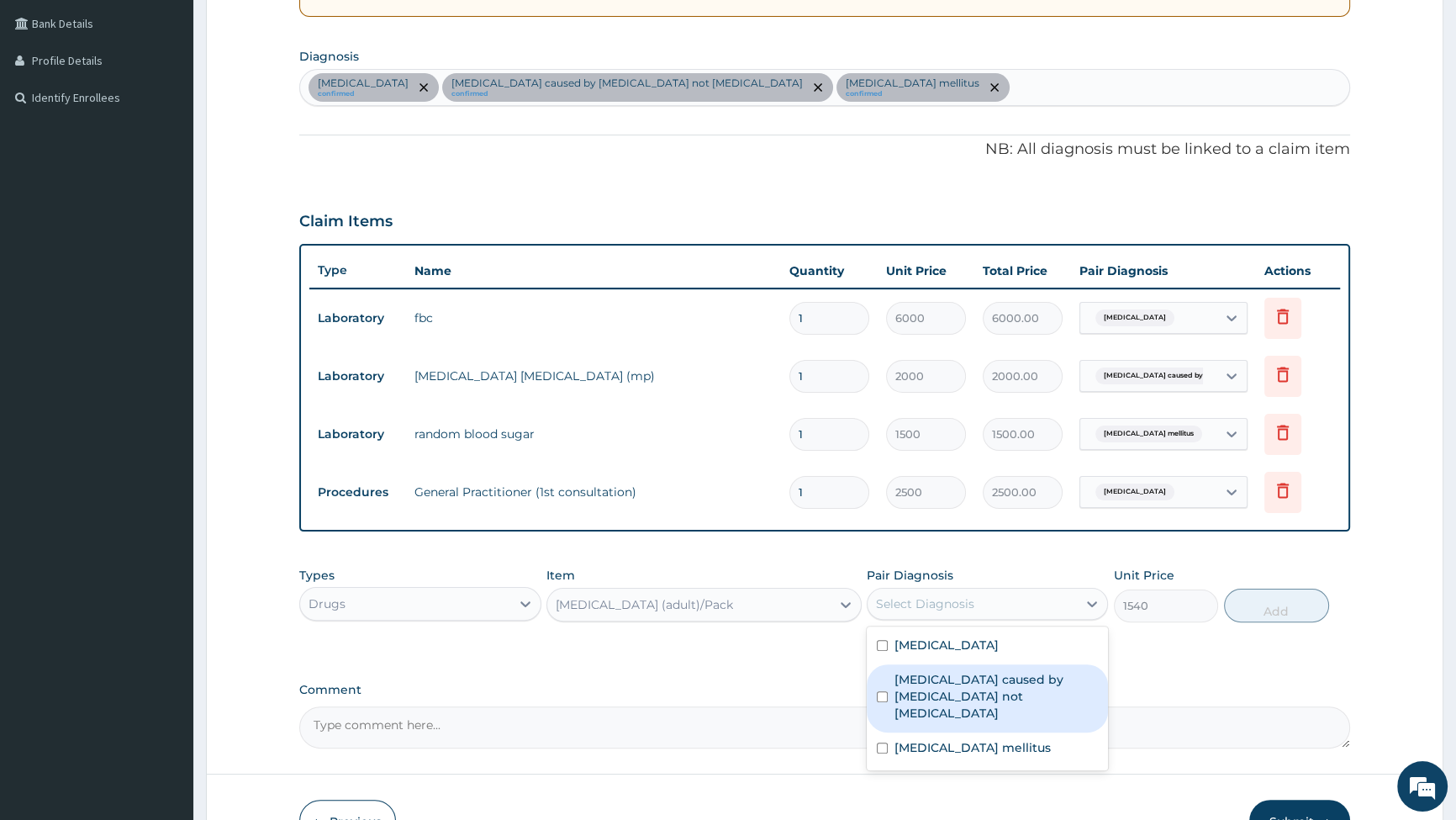
click at [882, 691] on input "checkbox" at bounding box center [882, 697] width 11 height 11
checkbox input "true"
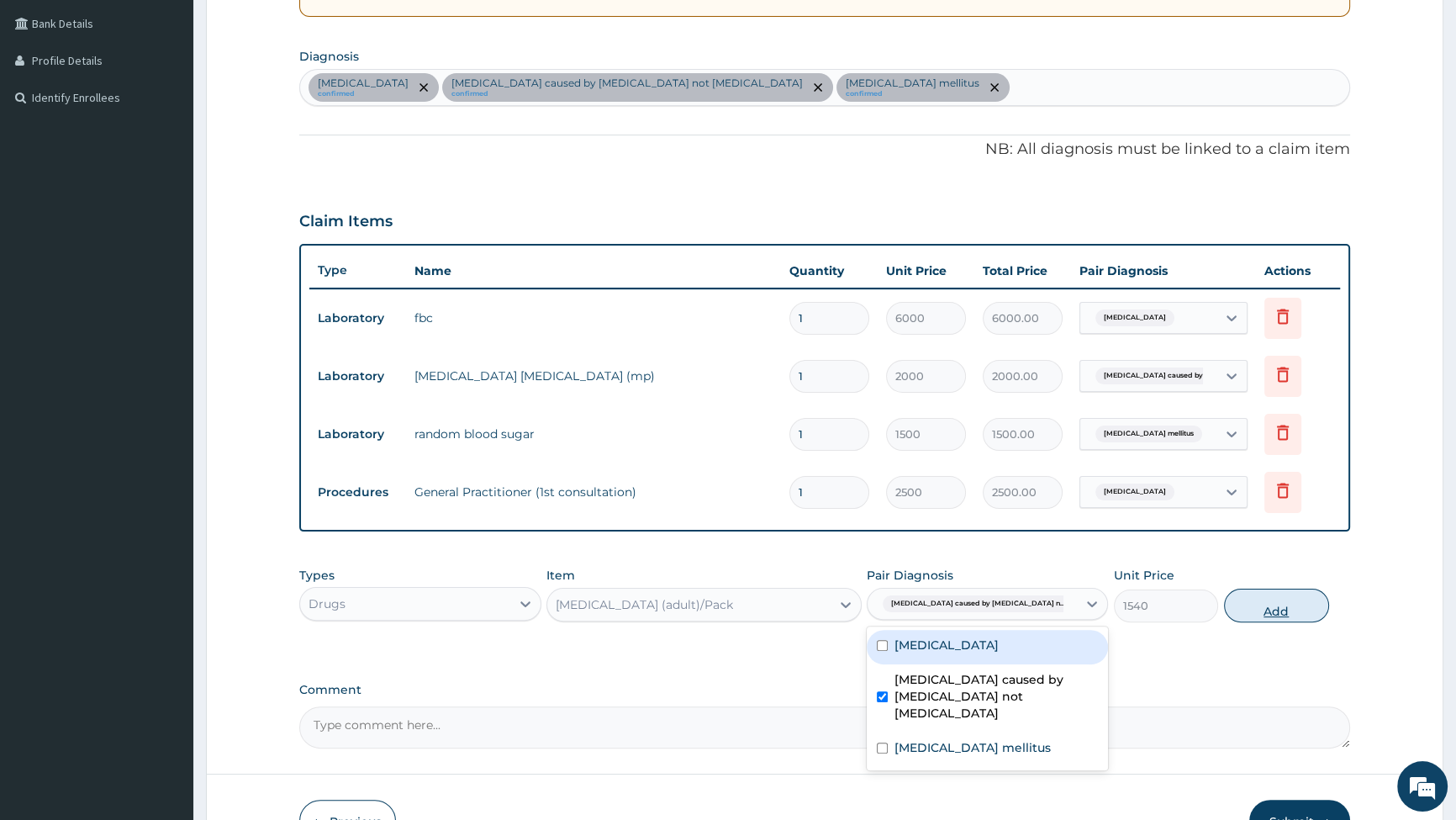
click at [1297, 607] on button "Add" at bounding box center [1277, 605] width 105 height 33
type input "0"
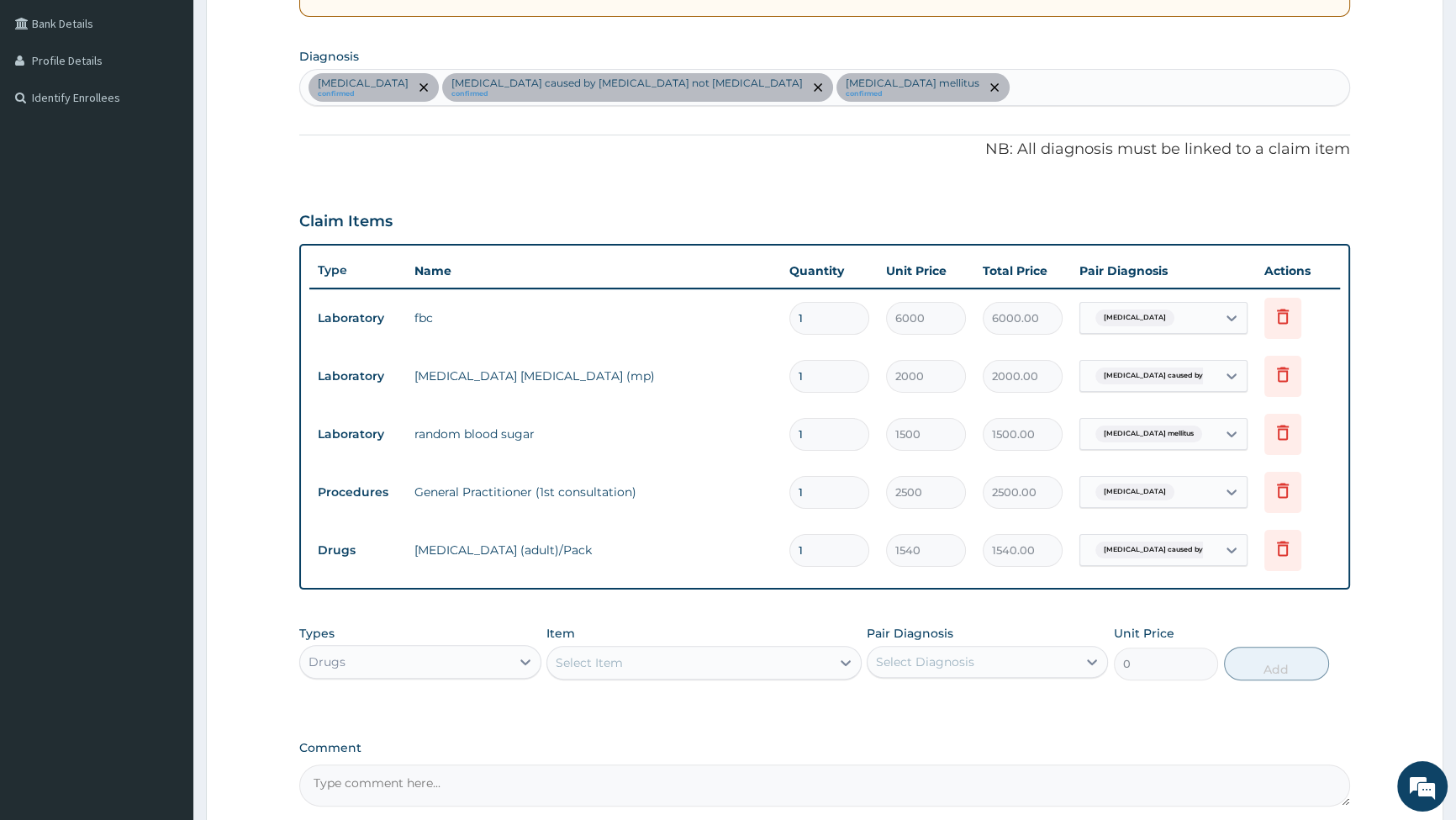
click at [790, 662] on div "Select Item" at bounding box center [689, 663] width 283 height 27
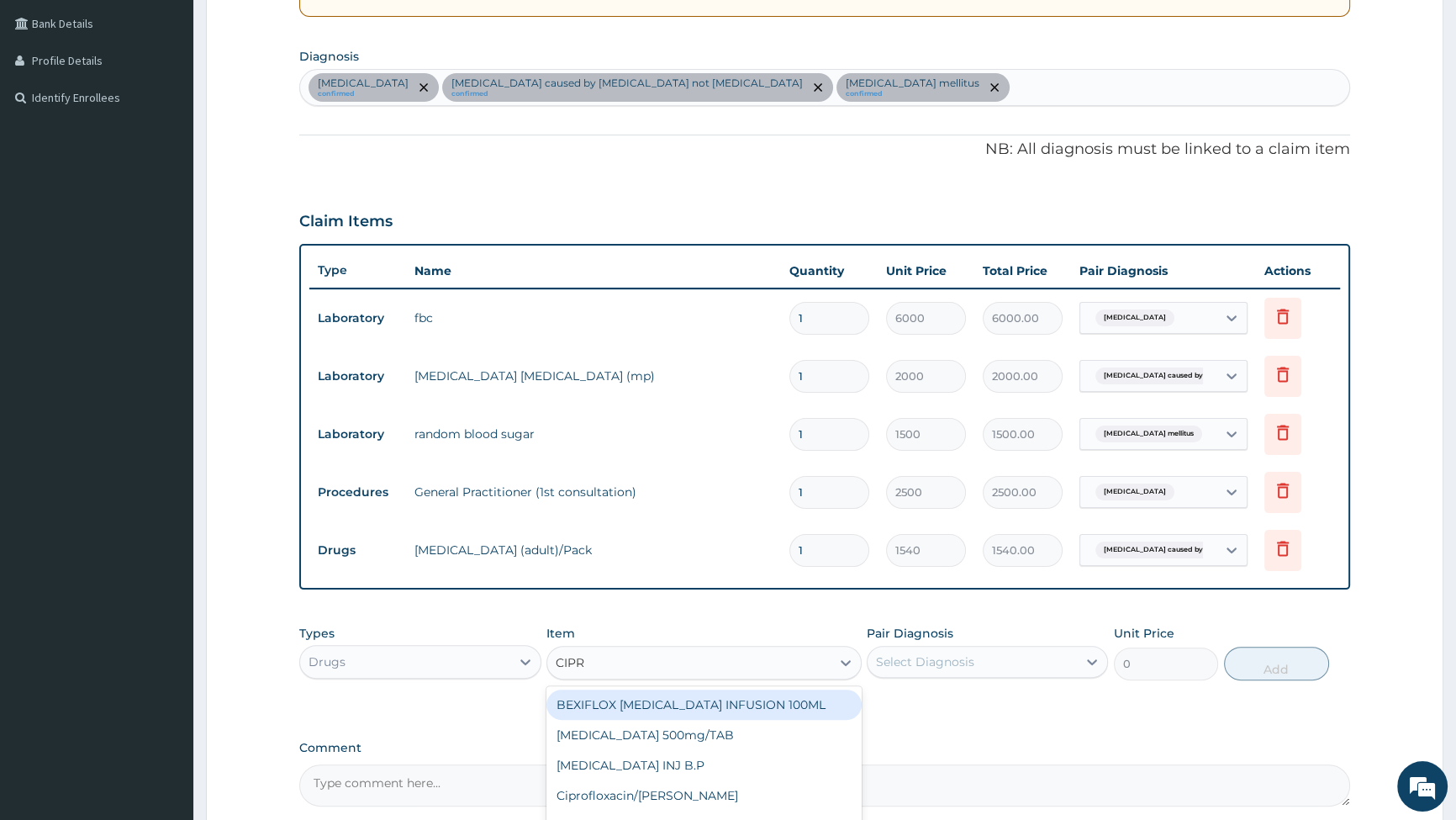
type input "[MEDICAL_DATA]"
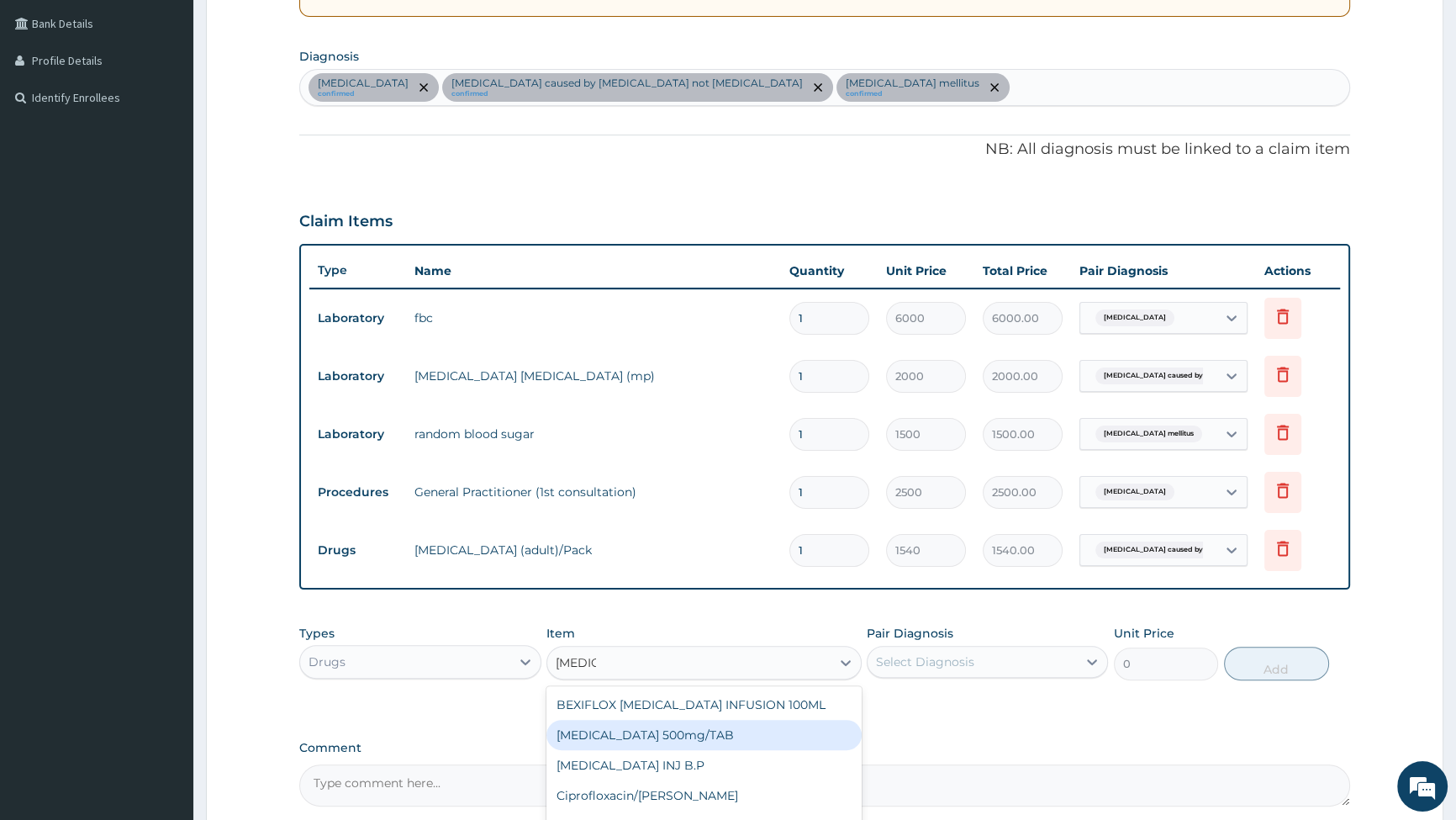
click at [622, 738] on div "[MEDICAL_DATA] 500mg/TAB" at bounding box center [704, 735] width 315 height 31
type input "91"
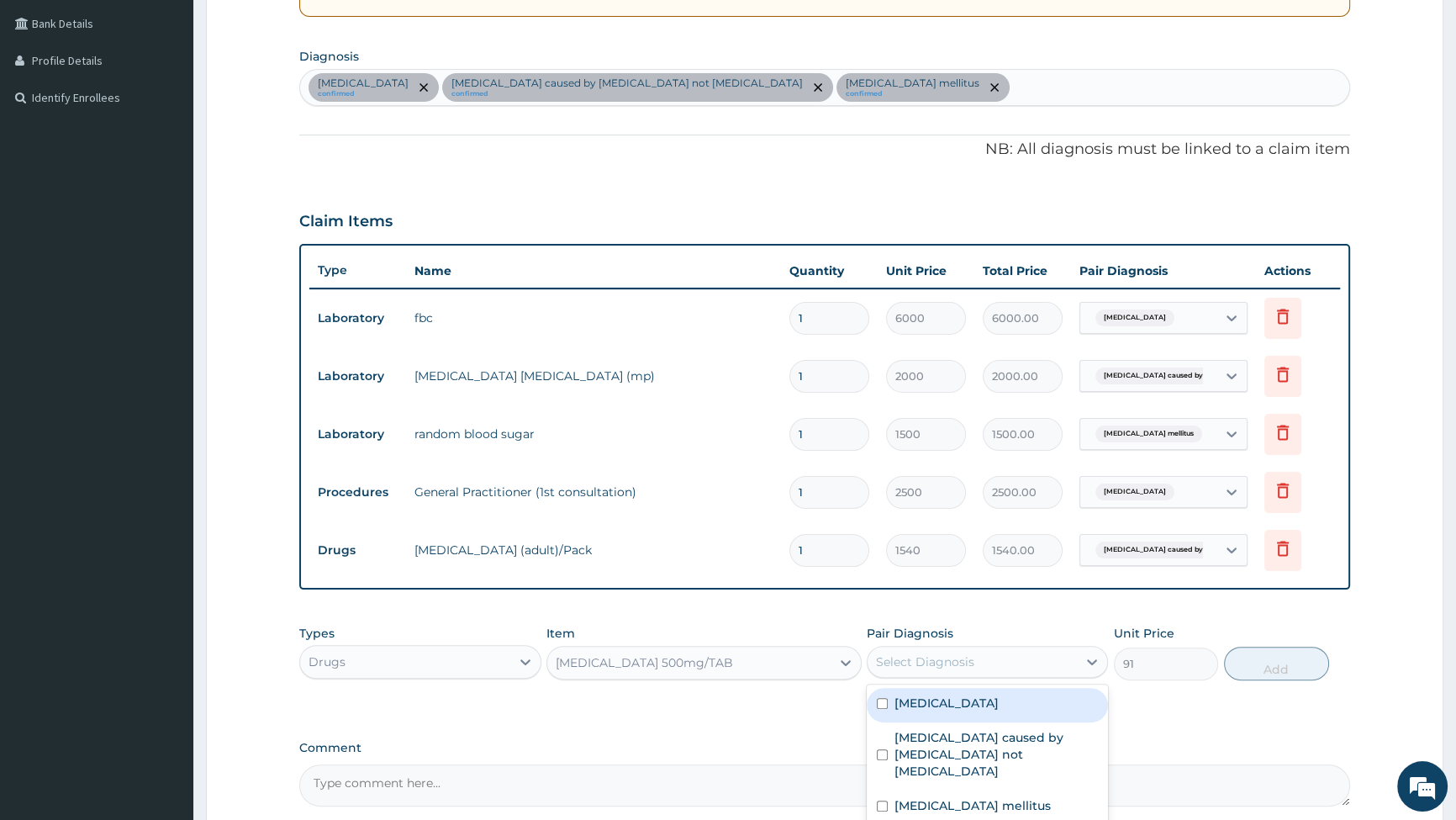
click at [1023, 659] on div "Select Diagnosis" at bounding box center [973, 662] width 210 height 27
click at [877, 700] on input "checkbox" at bounding box center [882, 704] width 11 height 11
checkbox input "true"
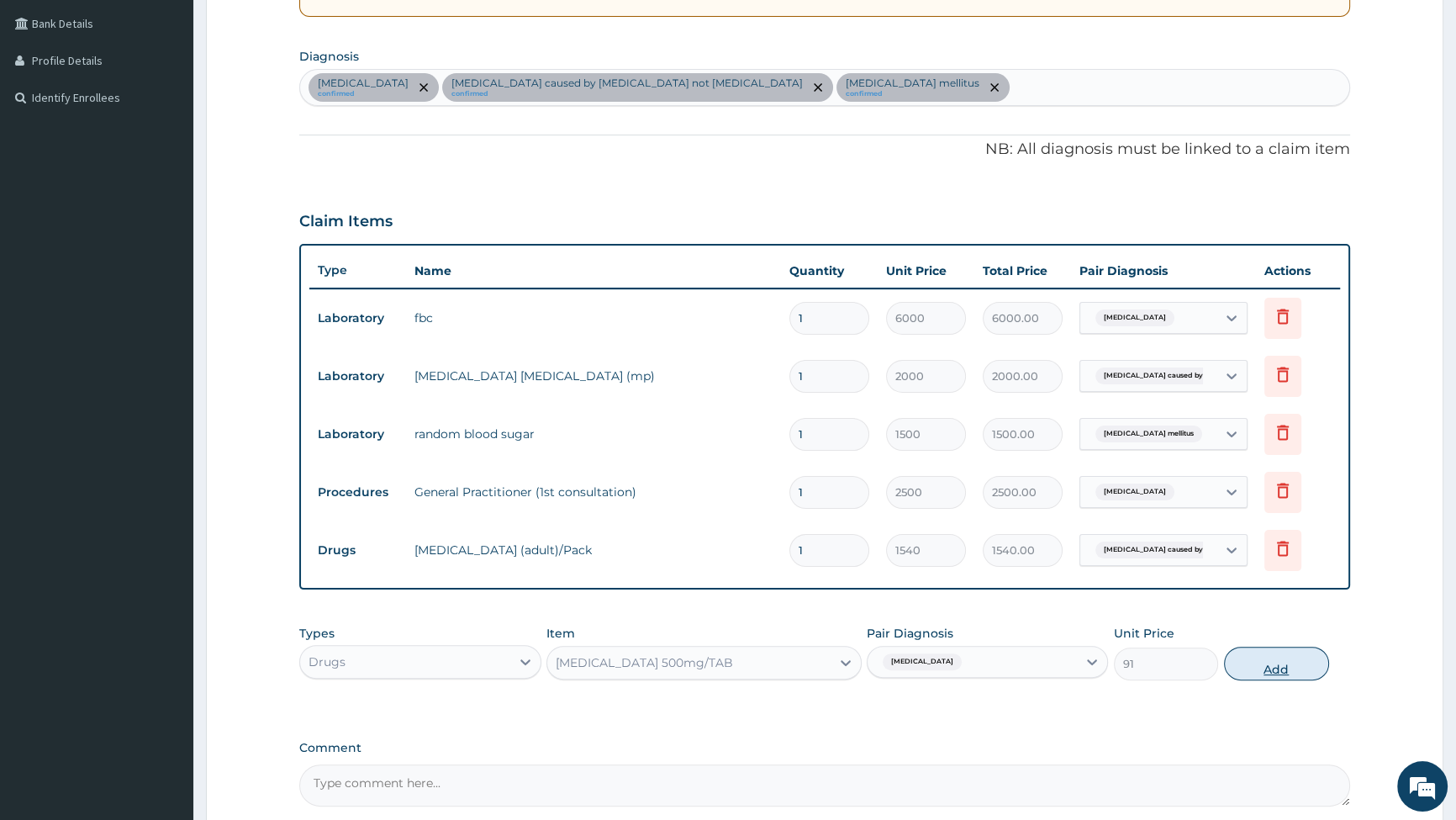
click at [1279, 664] on button "Add" at bounding box center [1277, 664] width 105 height 33
type input "0"
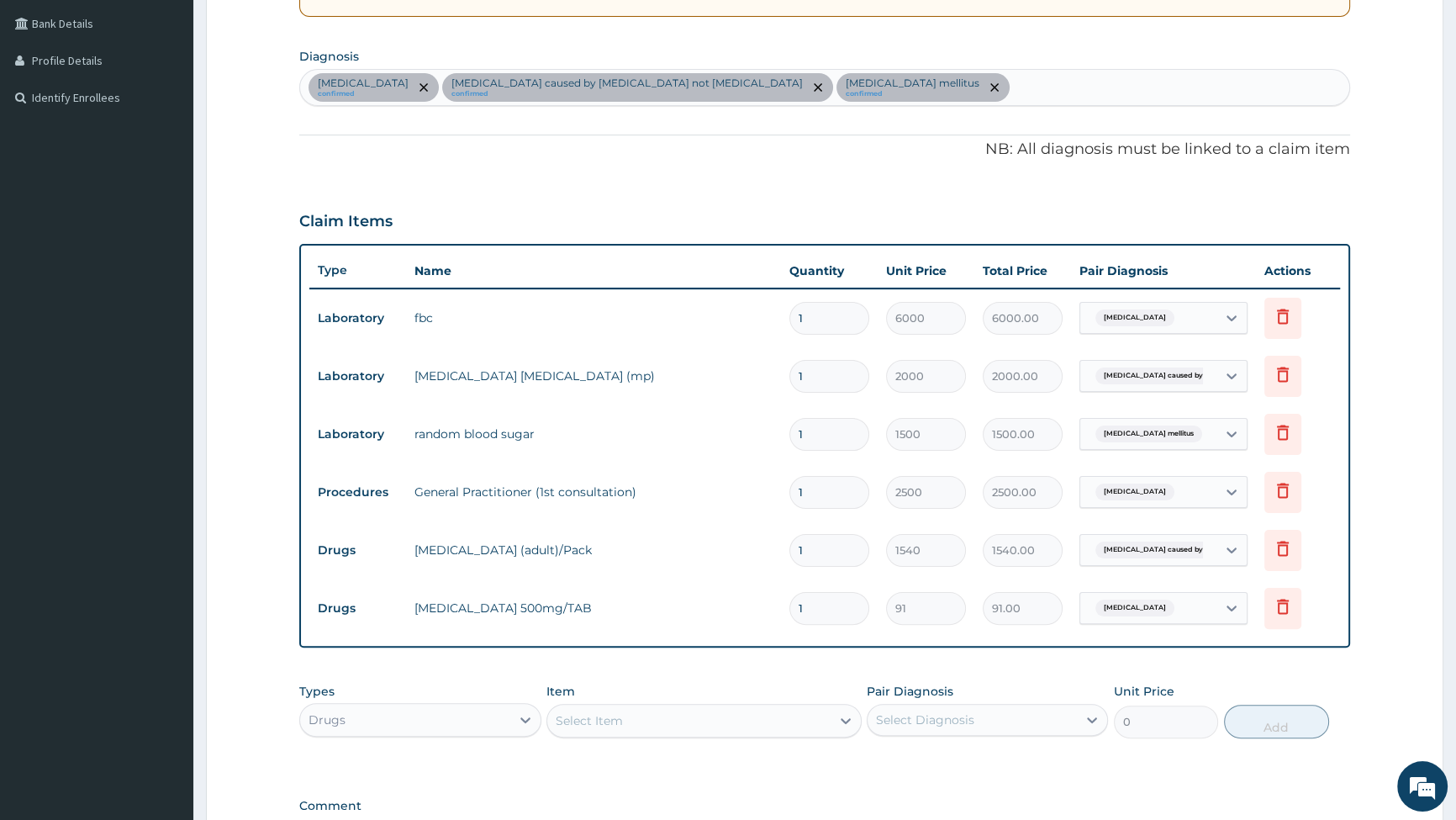
click at [831, 606] on input "1" at bounding box center [829, 608] width 80 height 33
type input "10"
type input "910.00"
type input "10"
click at [789, 721] on div "Select Item" at bounding box center [689, 720] width 283 height 27
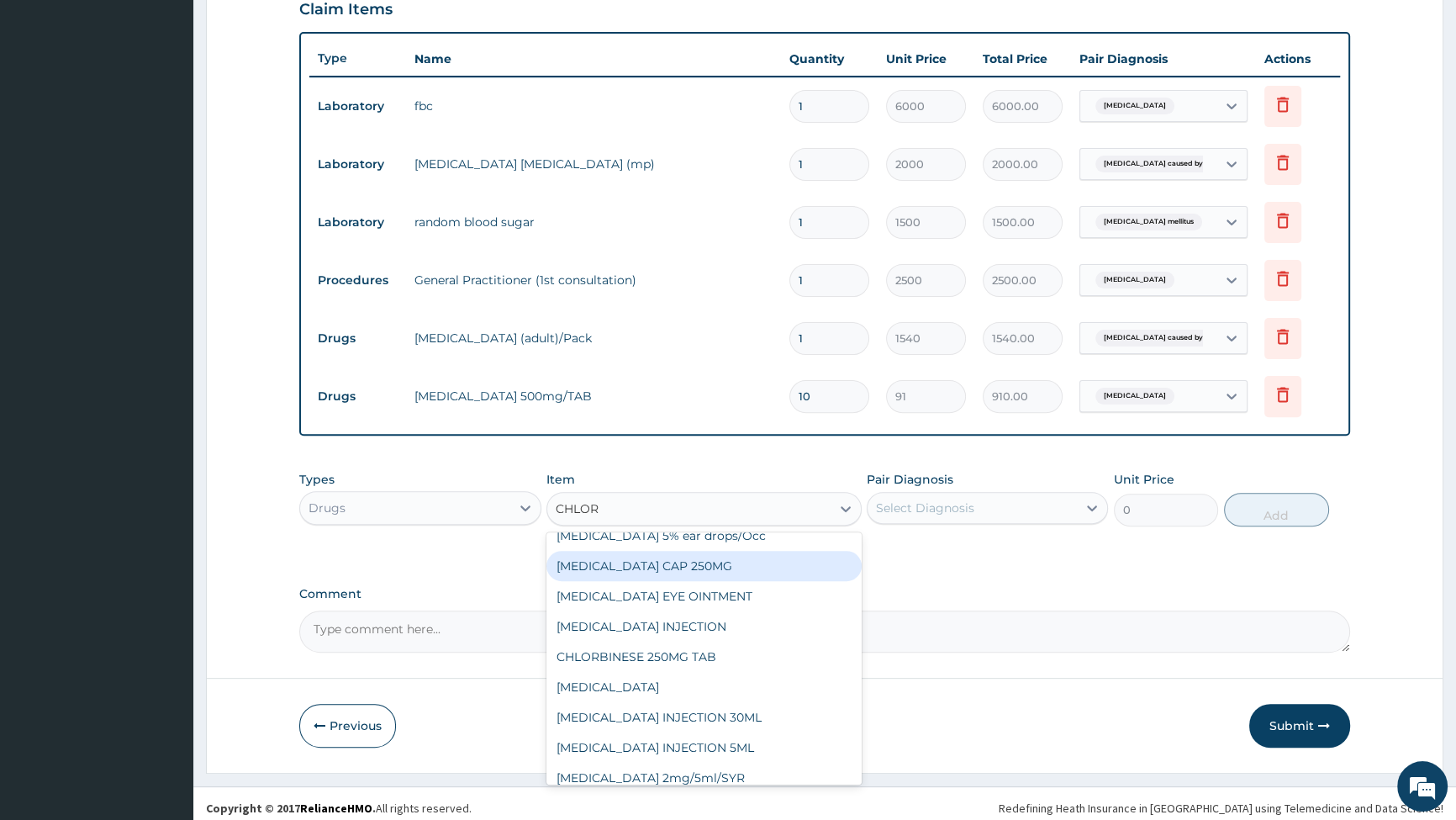
scroll to position [603, 0]
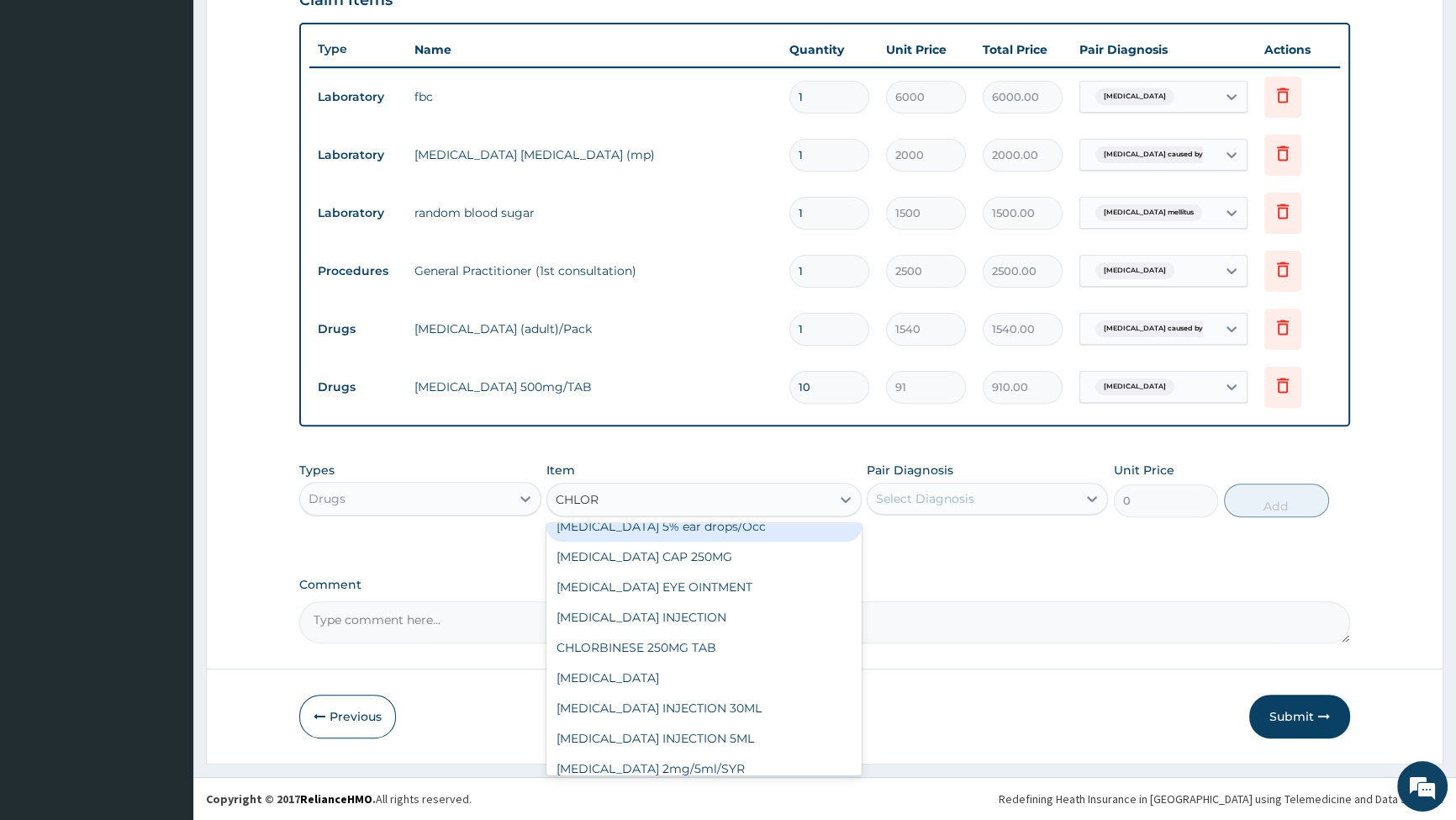
type input "CHLORP"
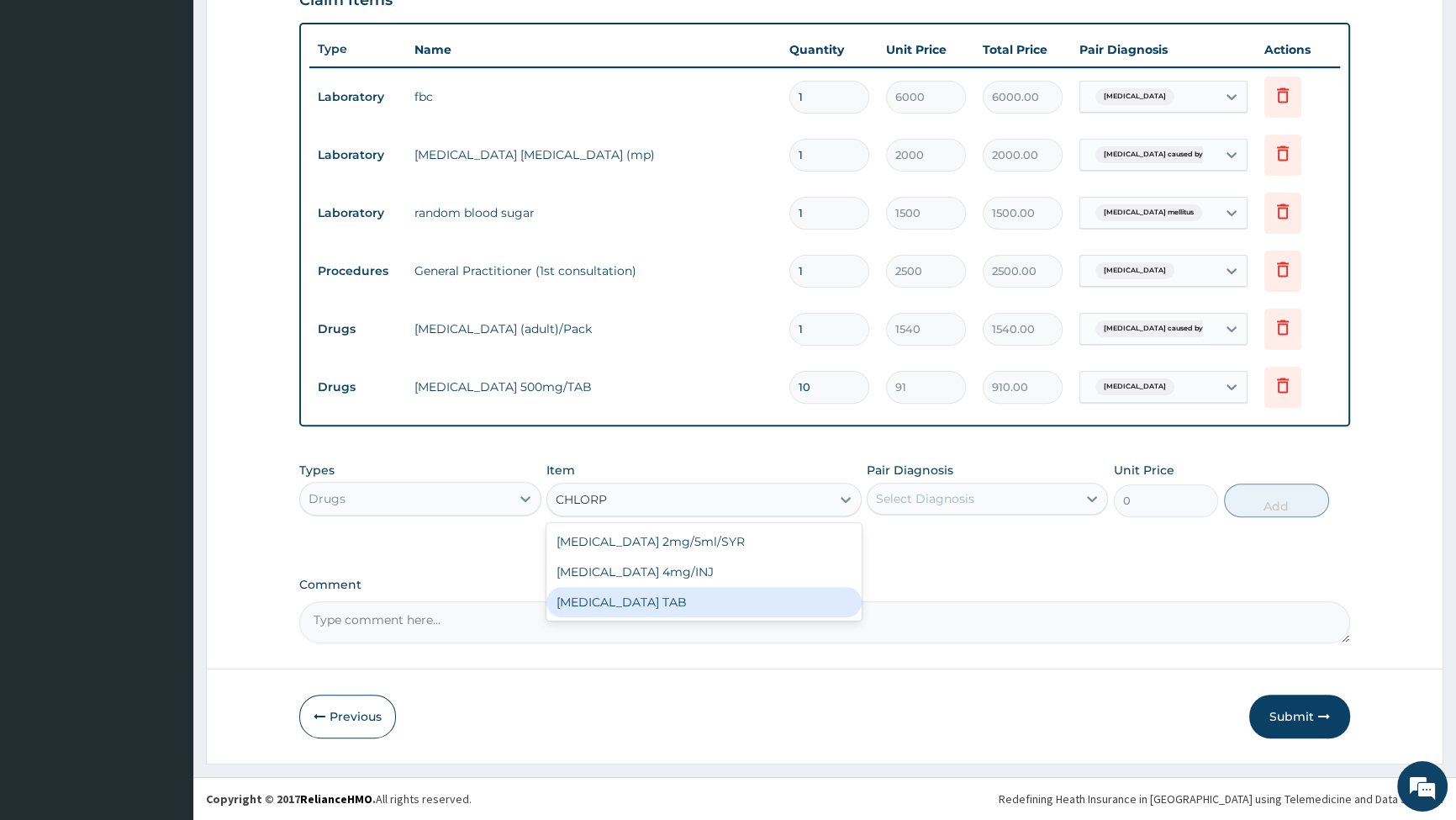
click at [622, 604] on div "[MEDICAL_DATA] TAB" at bounding box center [704, 602] width 315 height 31
type input "14"
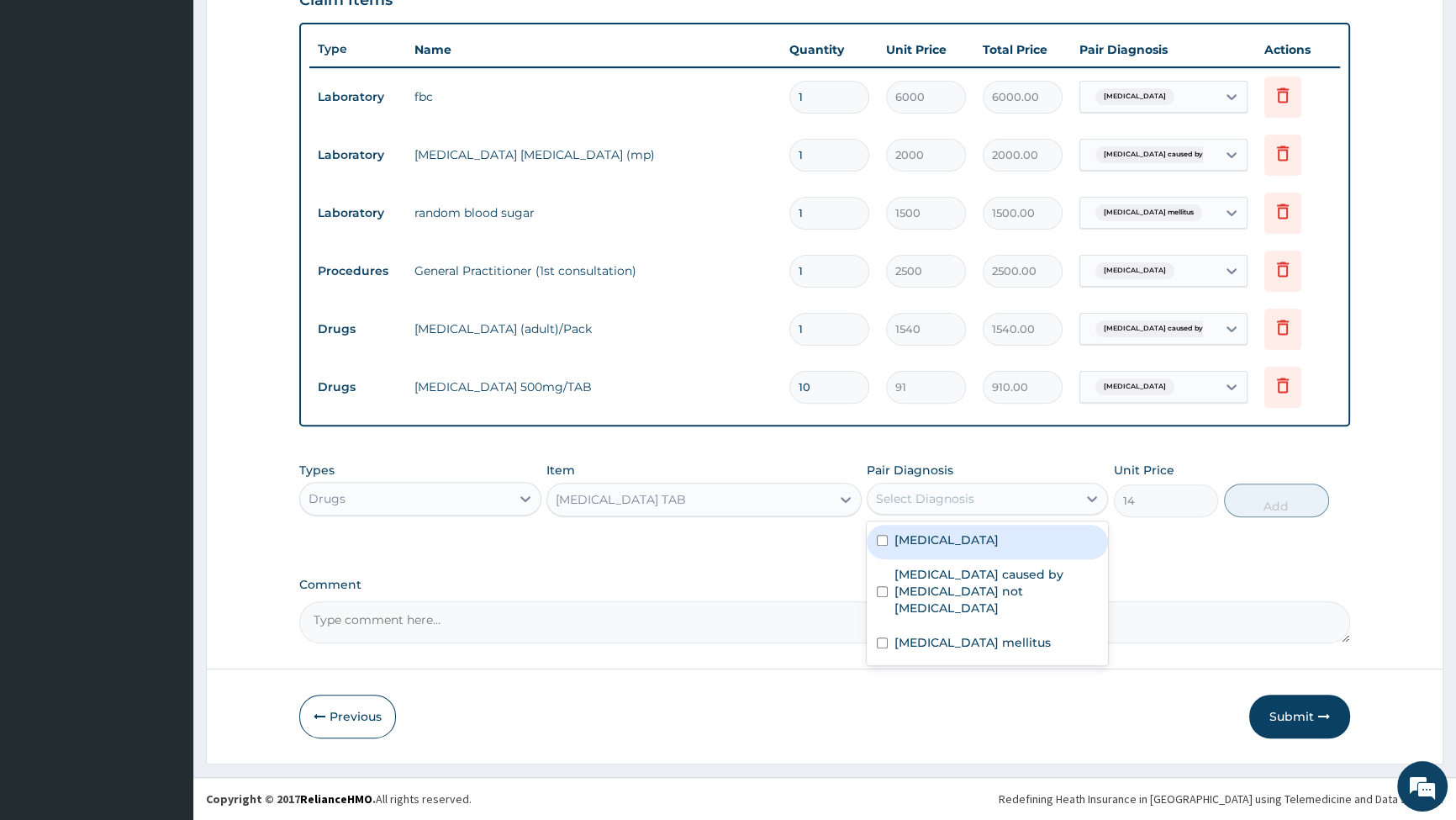
click at [961, 490] on div "Select Diagnosis" at bounding box center [973, 498] width 210 height 27
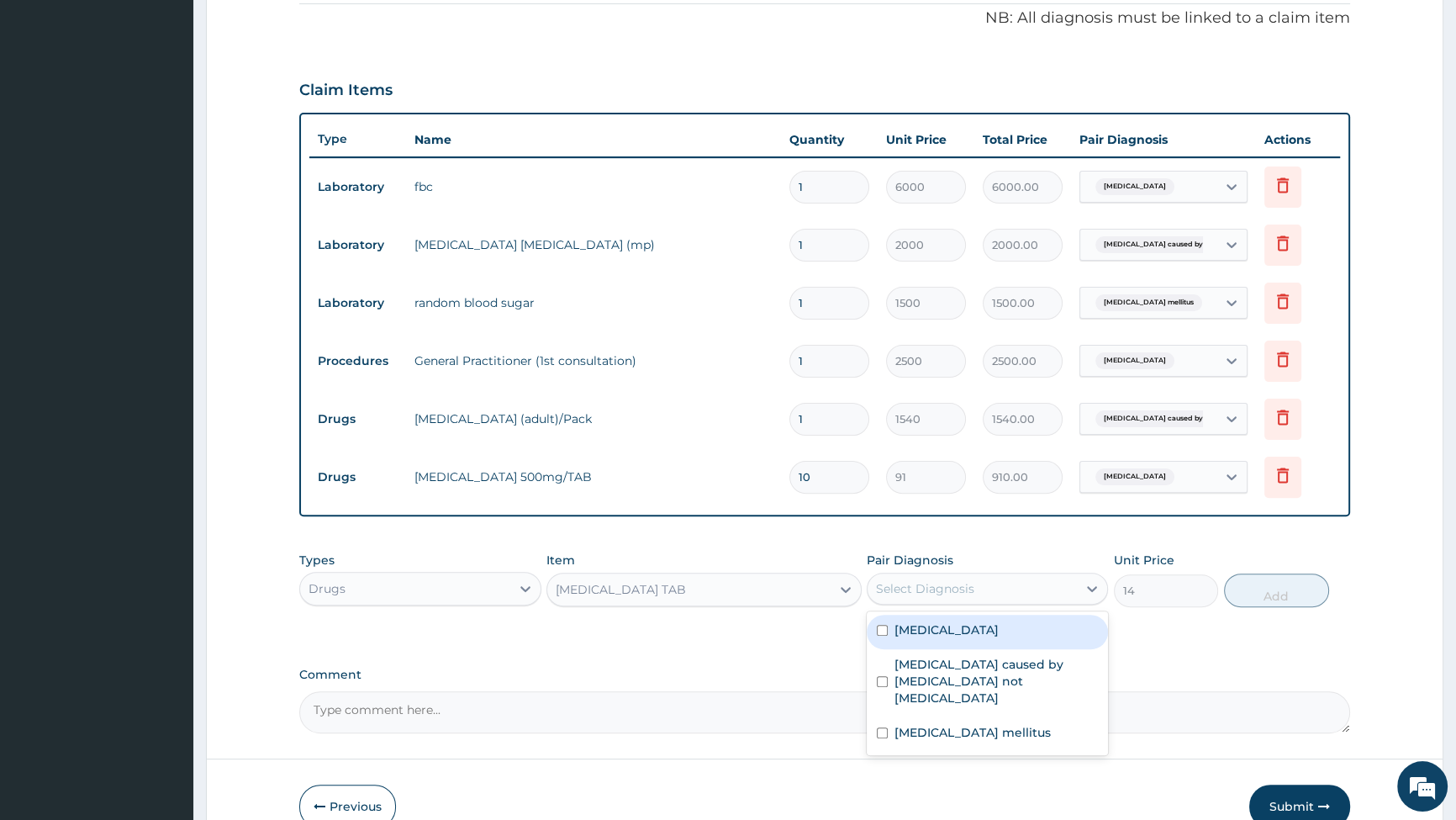
scroll to position [373, 0]
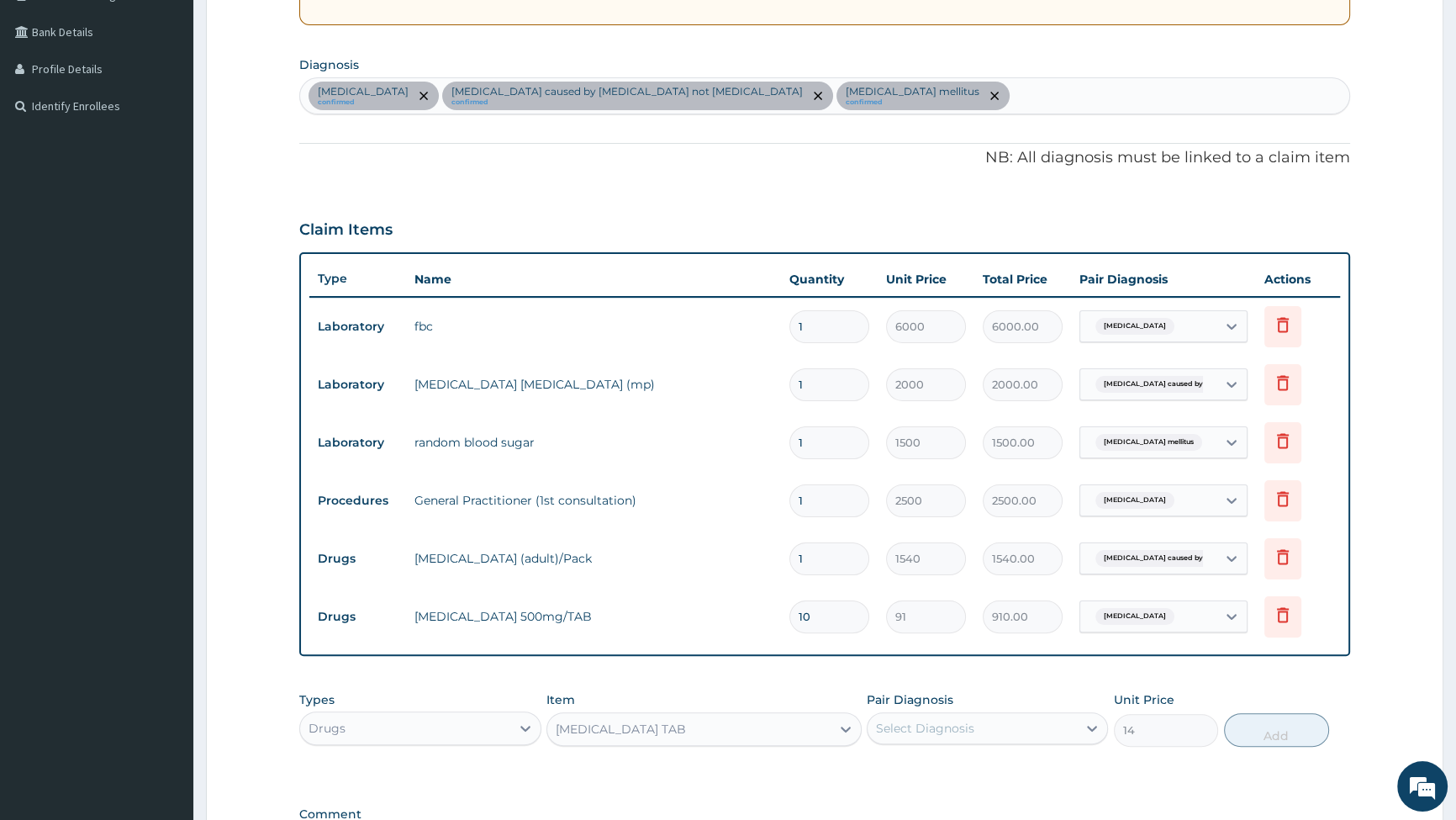
click at [909, 88] on div "[MEDICAL_DATA] confirmed [MEDICAL_DATA] caused by [MEDICAL_DATA] not [MEDICAL_D…" at bounding box center [824, 95] width 1050 height 35
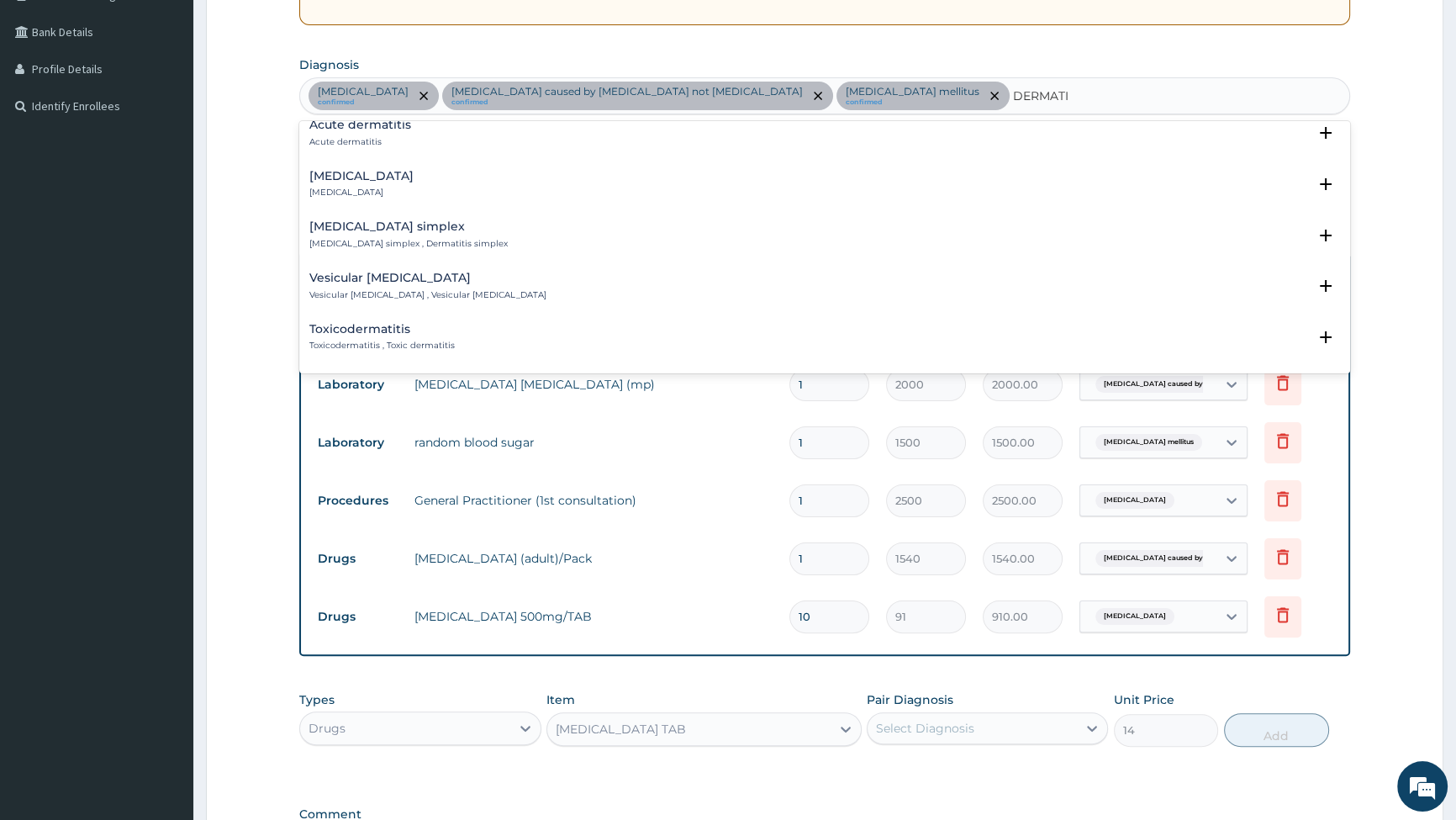
scroll to position [829, 0]
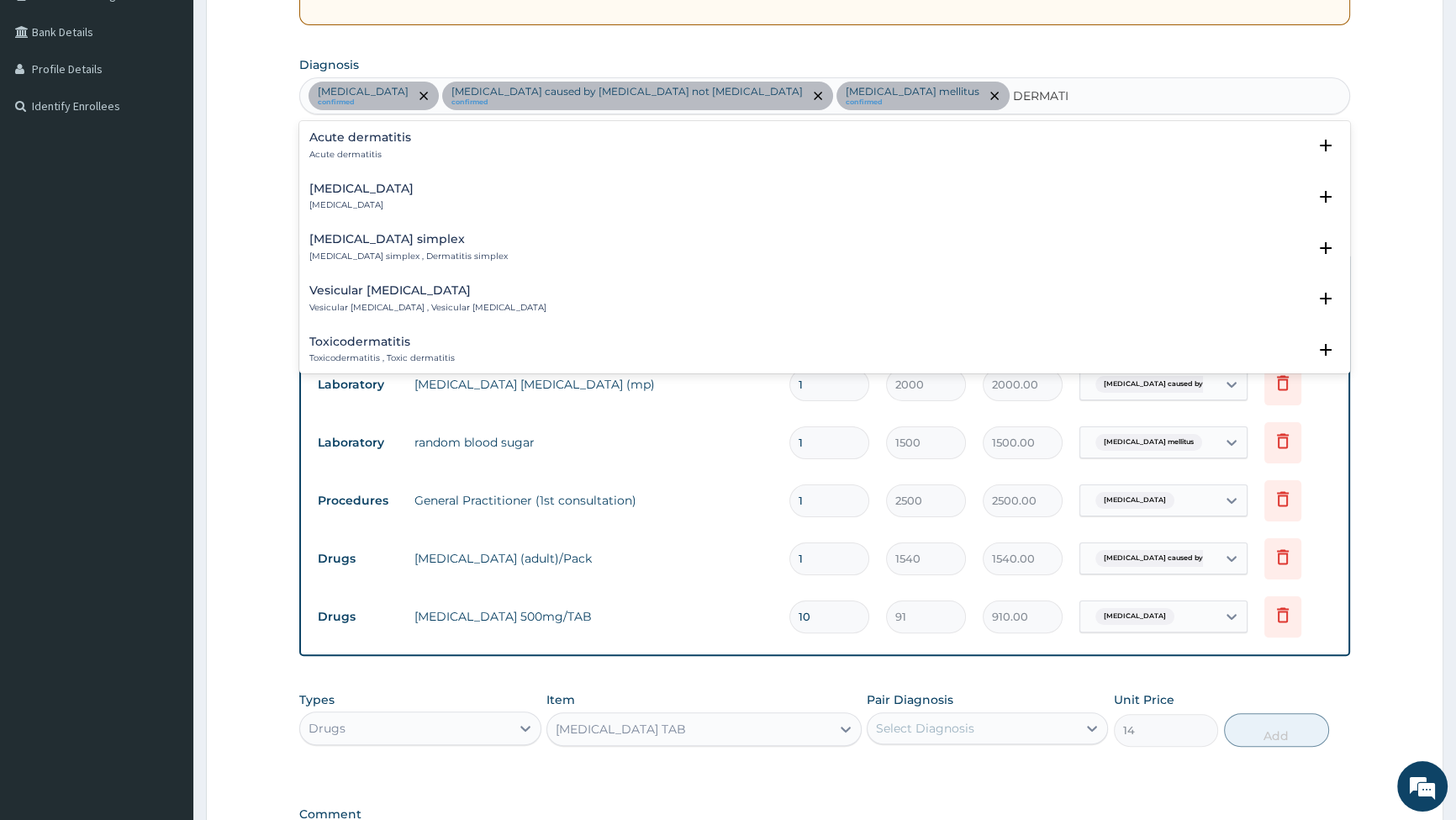
type input "DERMATIT"
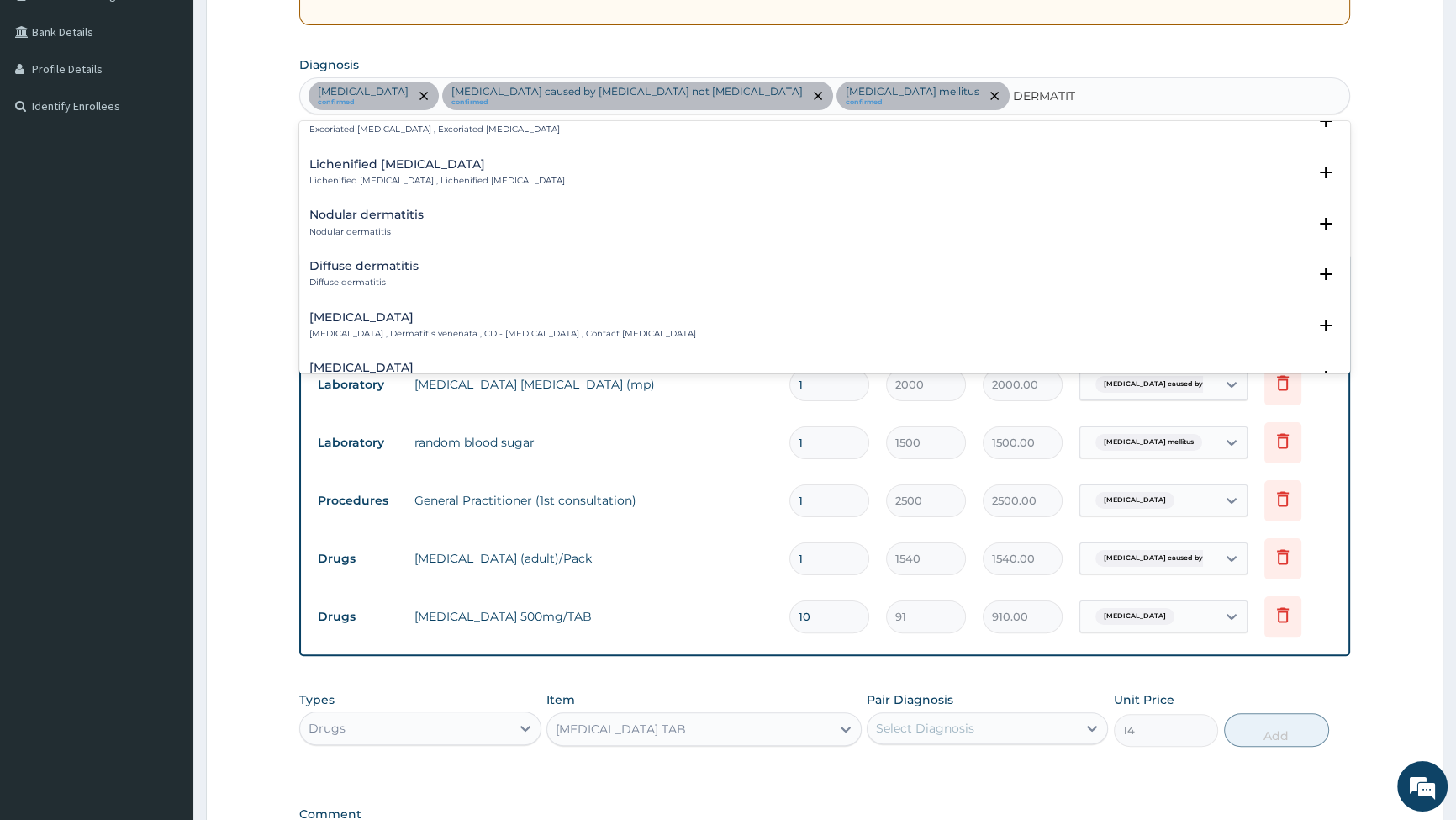
scroll to position [1670, 0]
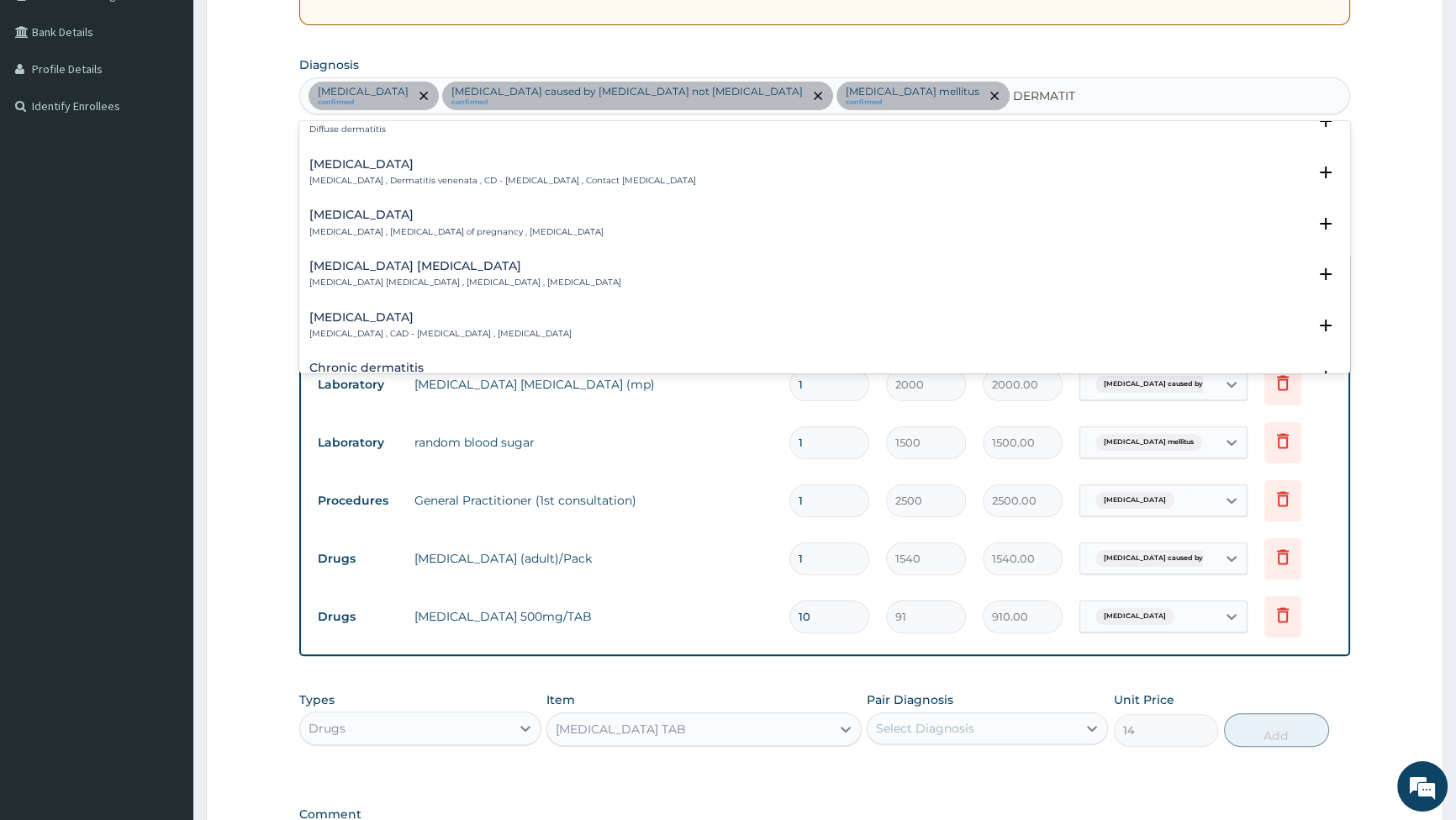
click at [343, 163] on h4 "[MEDICAL_DATA]" at bounding box center [503, 164] width 387 height 12
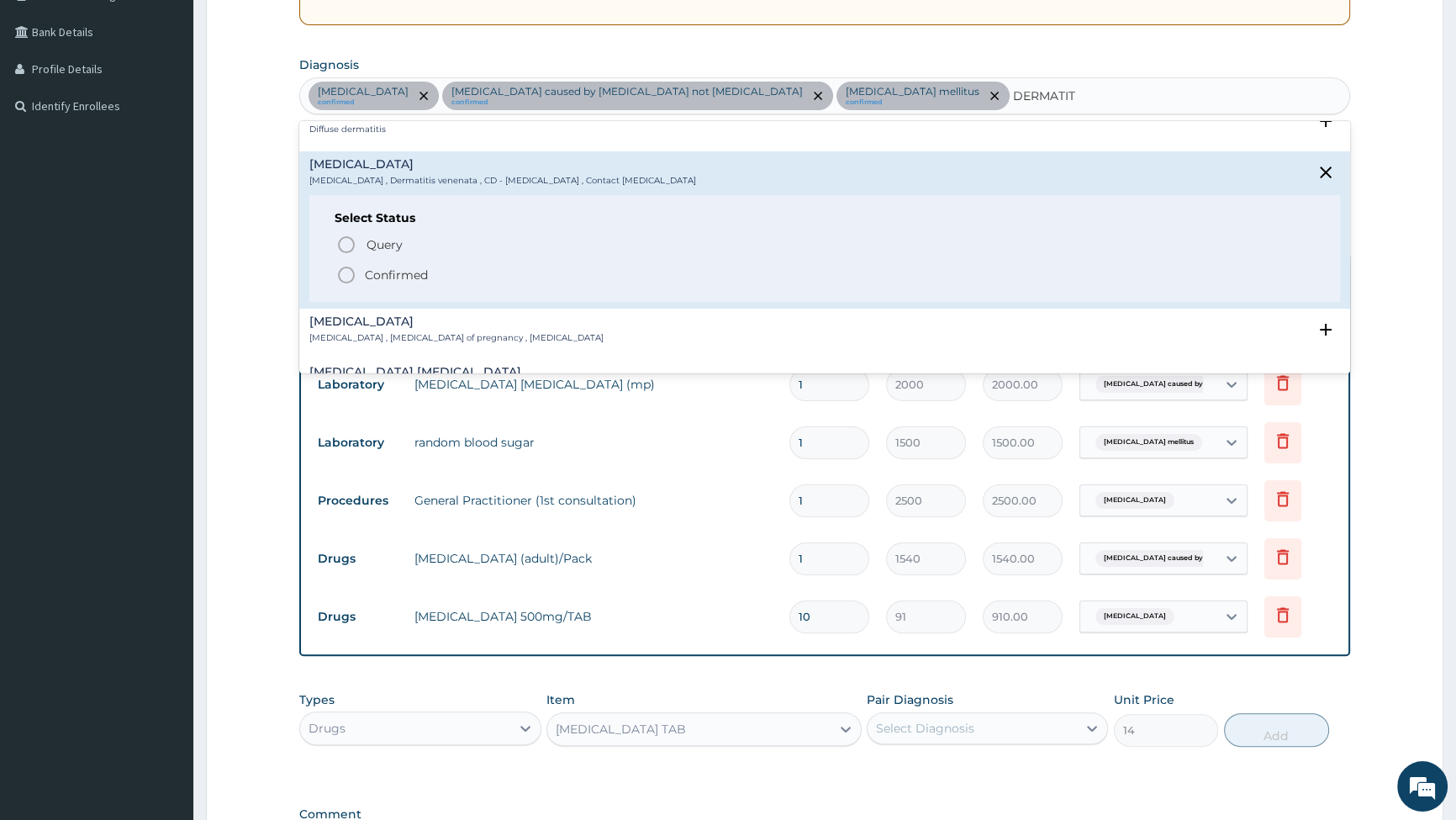
click at [343, 265] on icon "status option filled" at bounding box center [346, 274] width 20 height 20
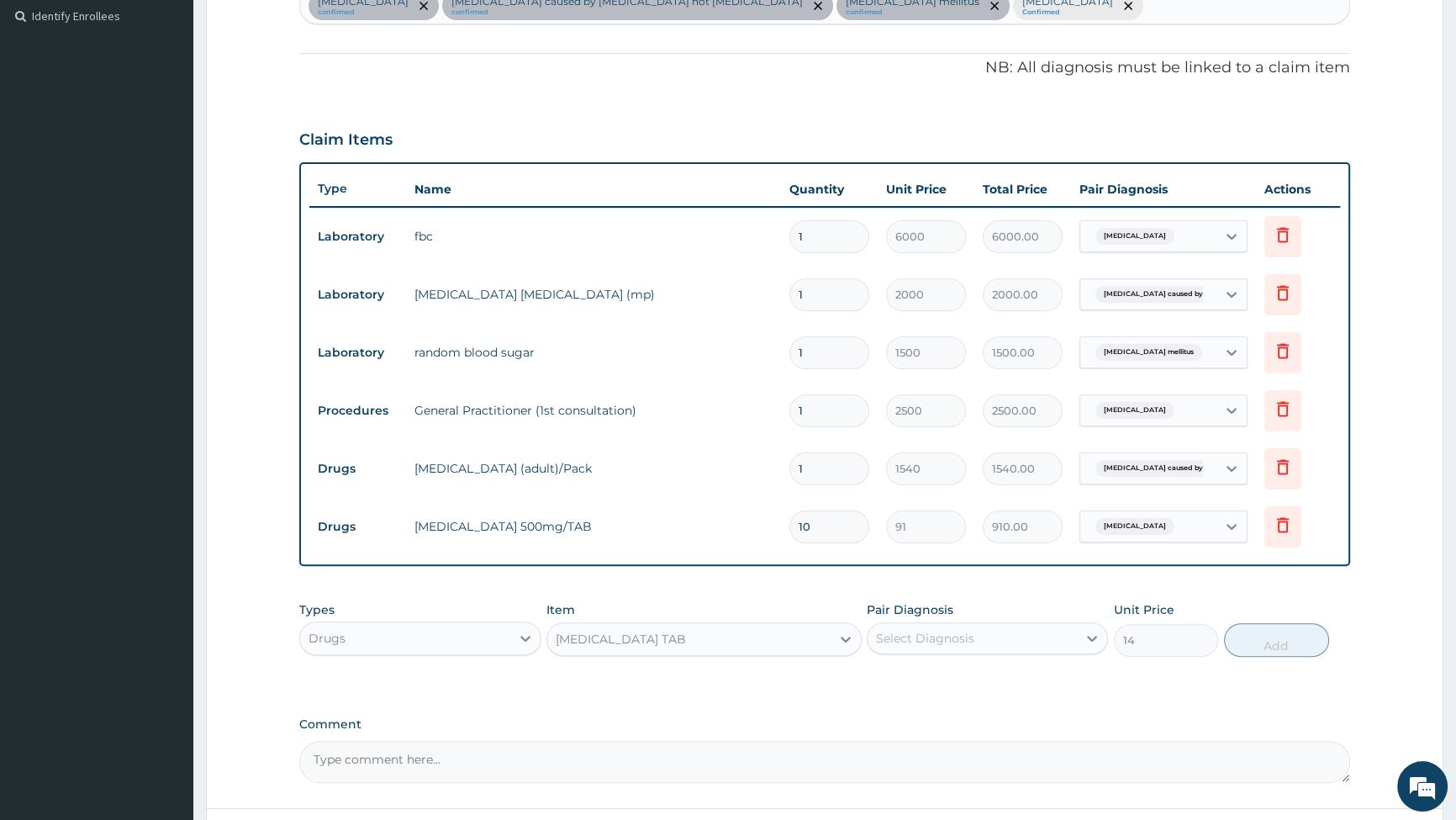
scroll to position [603, 0]
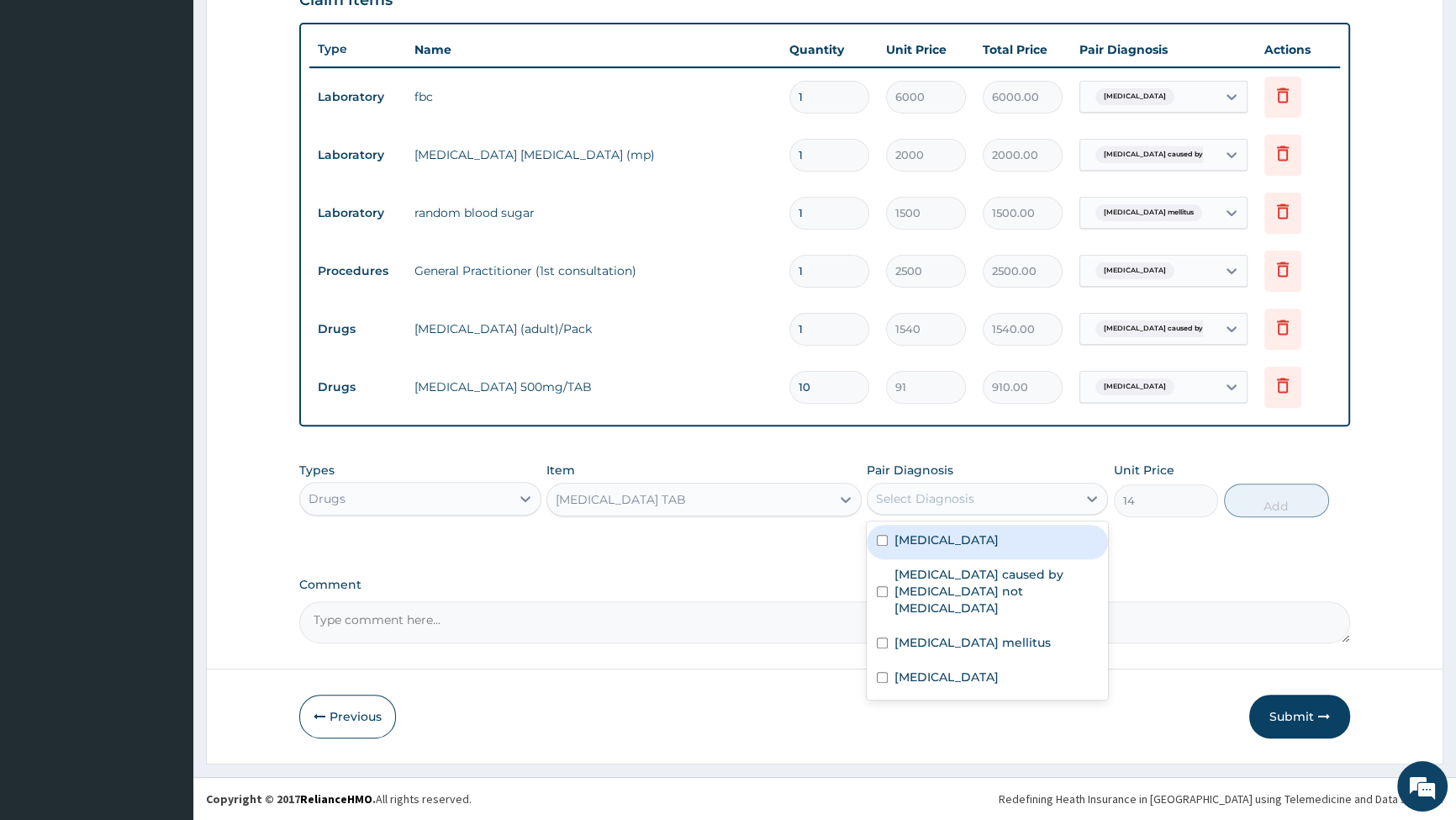
click at [933, 486] on div "Select Diagnosis" at bounding box center [973, 498] width 210 height 27
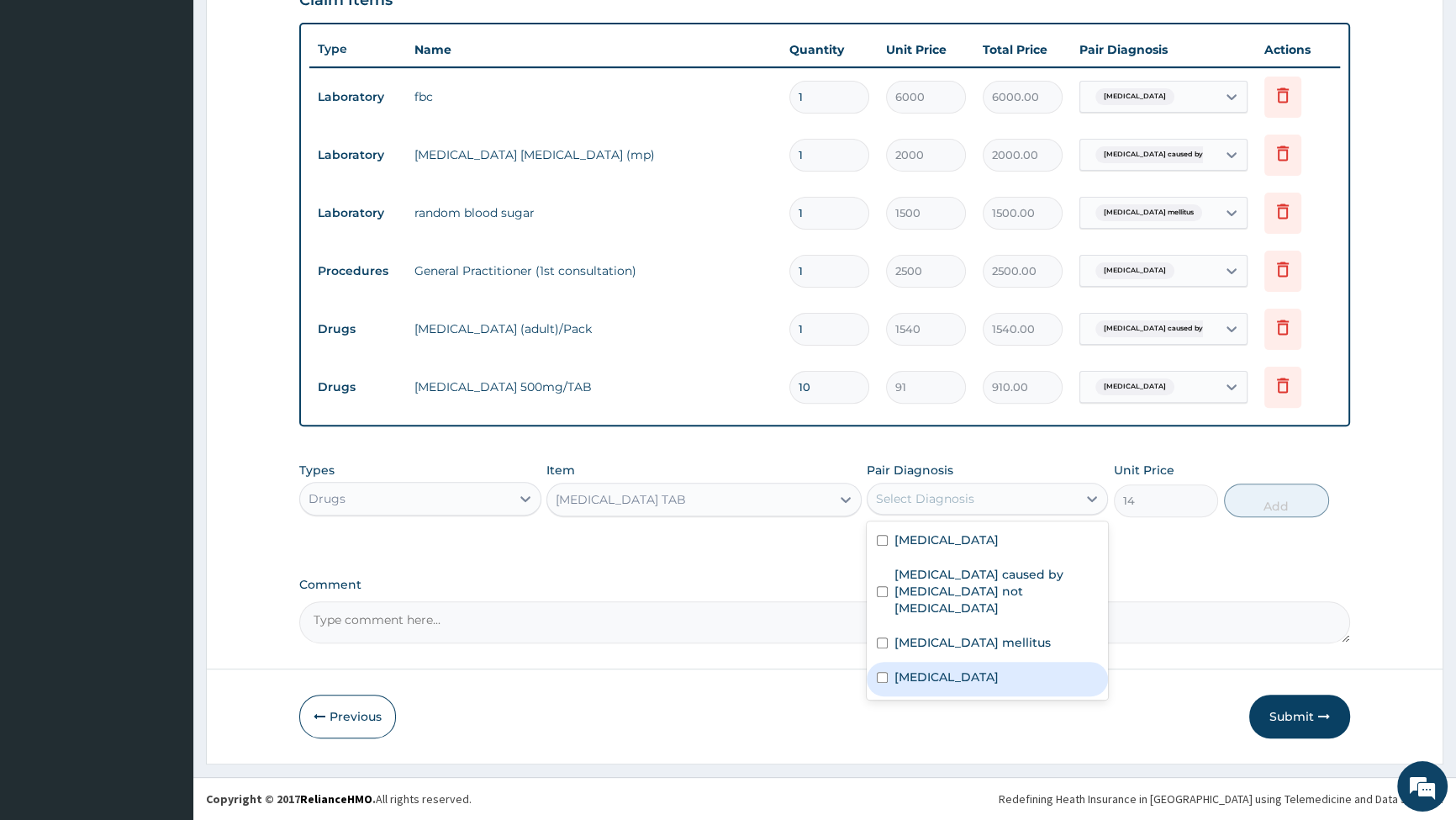
click at [882, 672] on input "checkbox" at bounding box center [882, 678] width 11 height 11
checkbox input "true"
click at [1265, 493] on button "Add" at bounding box center [1277, 500] width 105 height 33
type input "0"
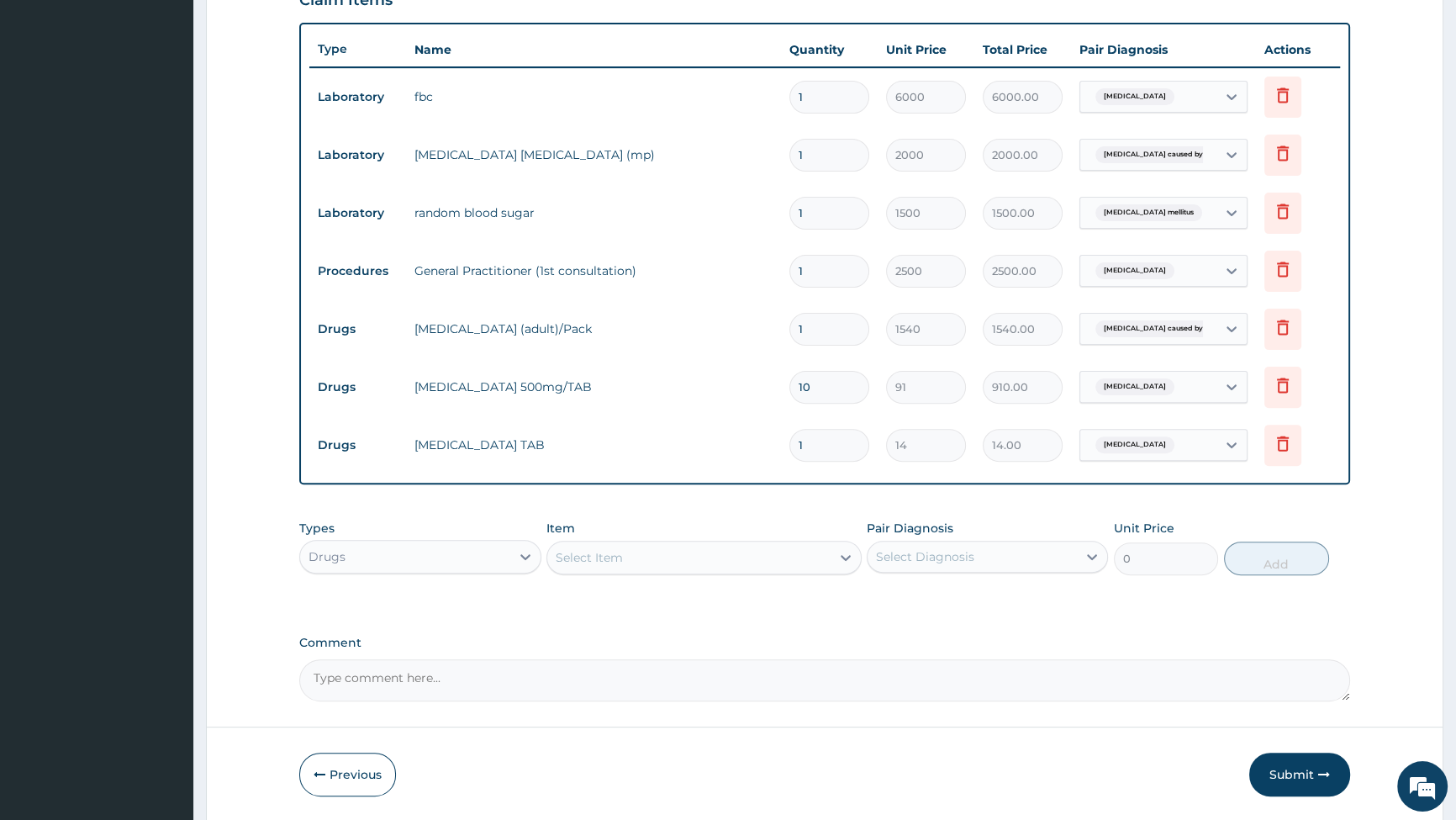
type input "10"
type input "140.00"
type input "10"
click at [746, 565] on div "Select Item" at bounding box center [689, 557] width 283 height 27
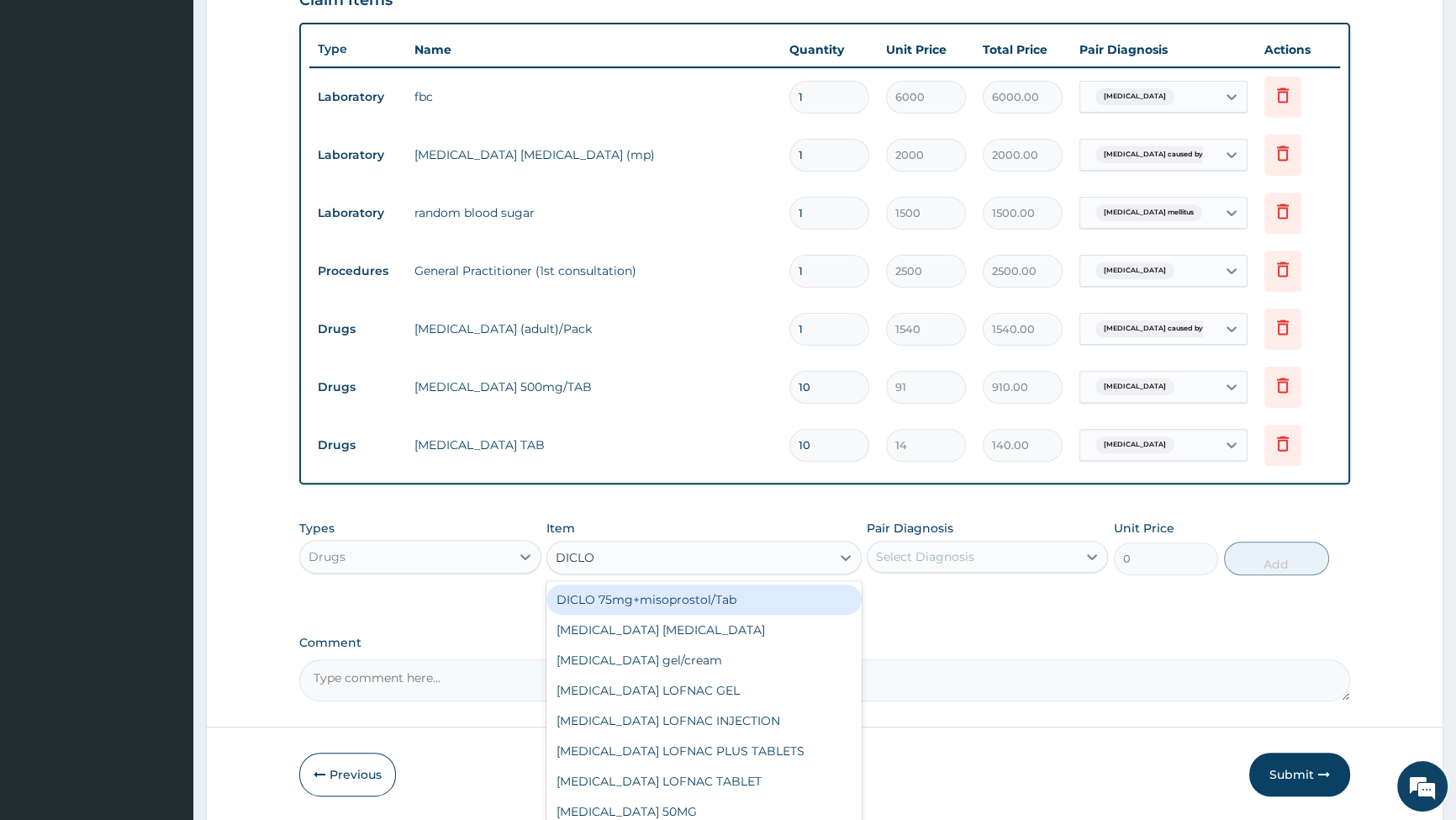
type input "DICLOF"
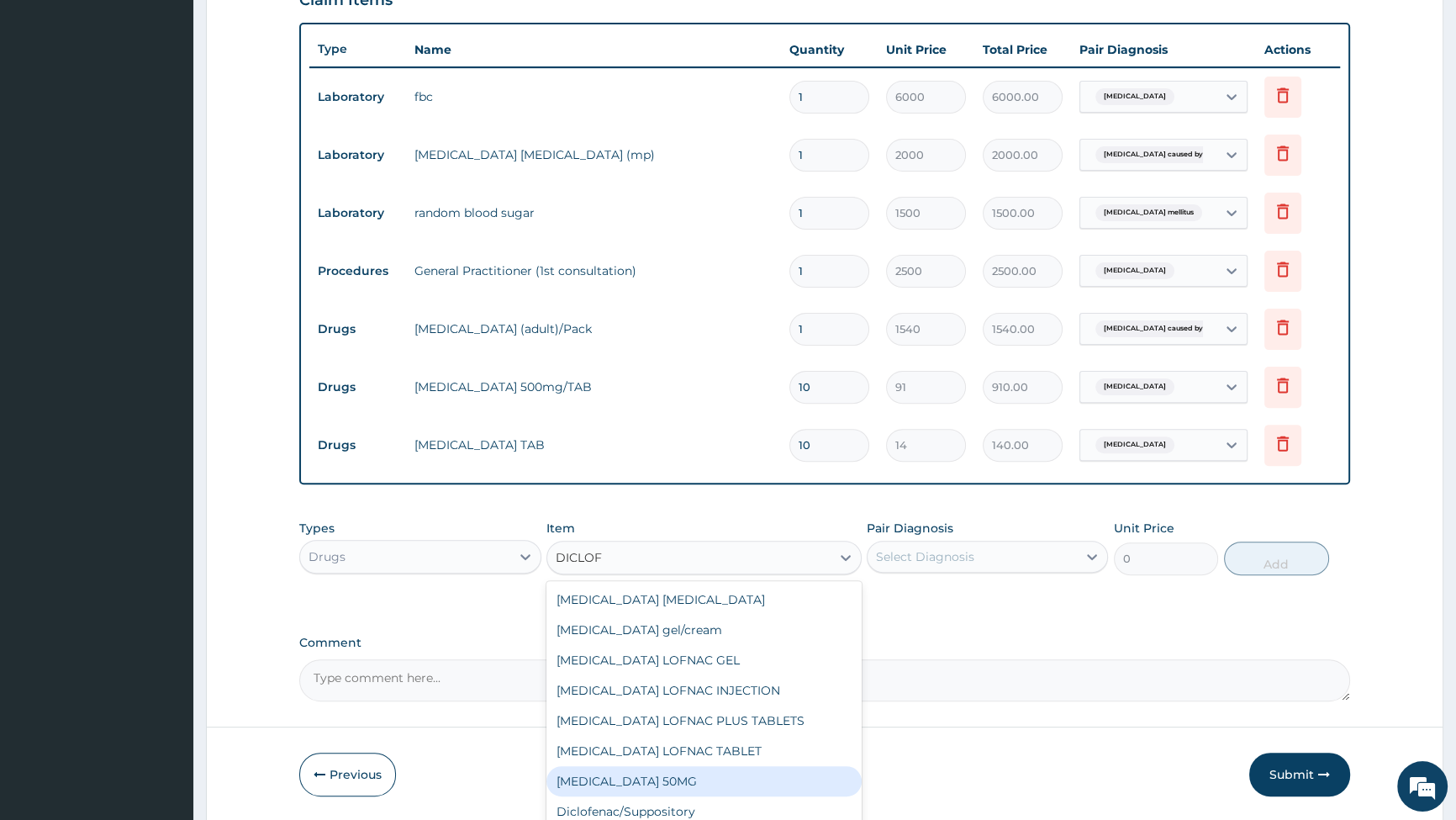
click at [655, 782] on div "[MEDICAL_DATA] 50MG" at bounding box center [704, 781] width 315 height 31
type input "42"
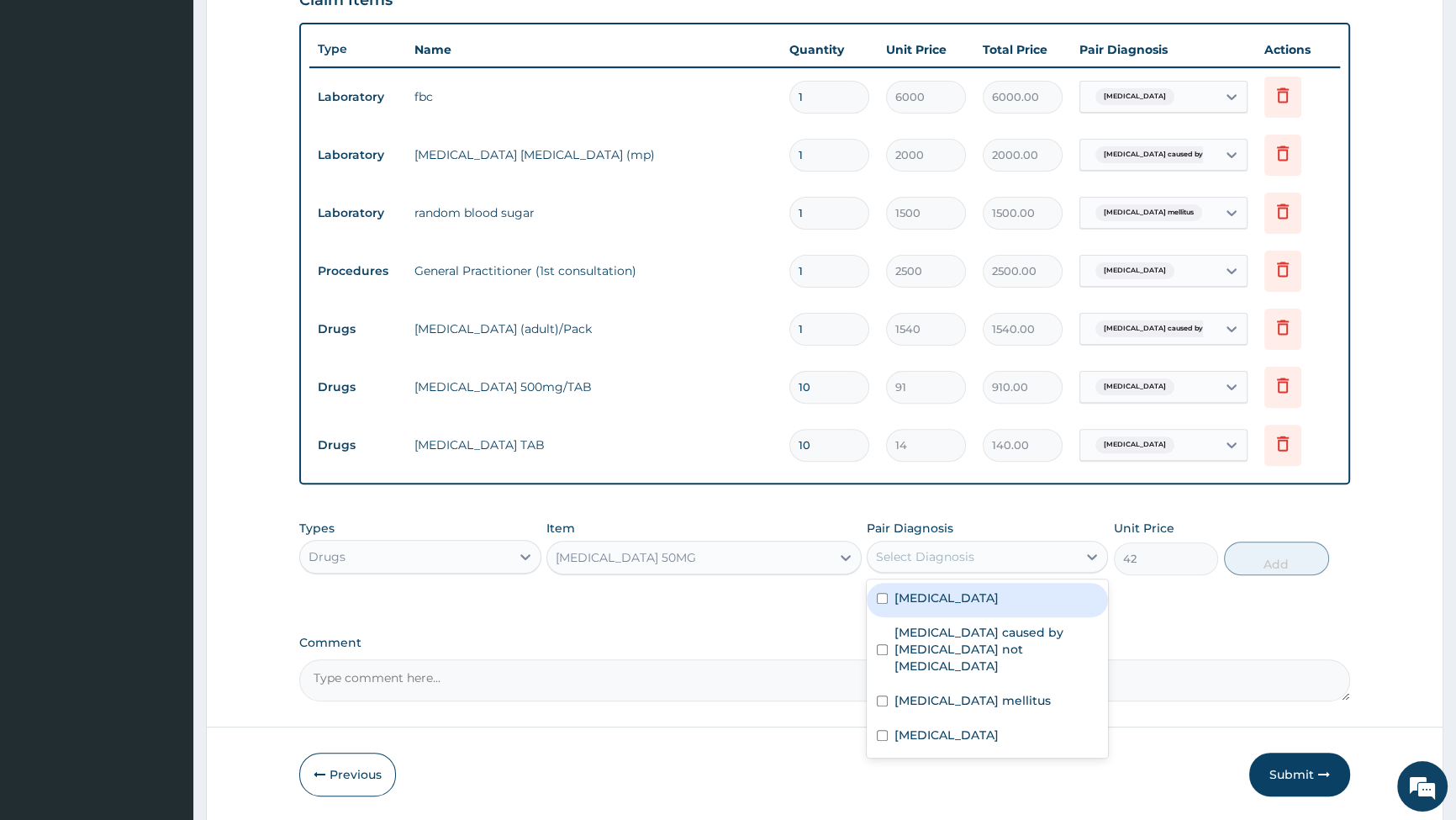
click at [992, 558] on div "Select Diagnosis" at bounding box center [973, 557] width 210 height 27
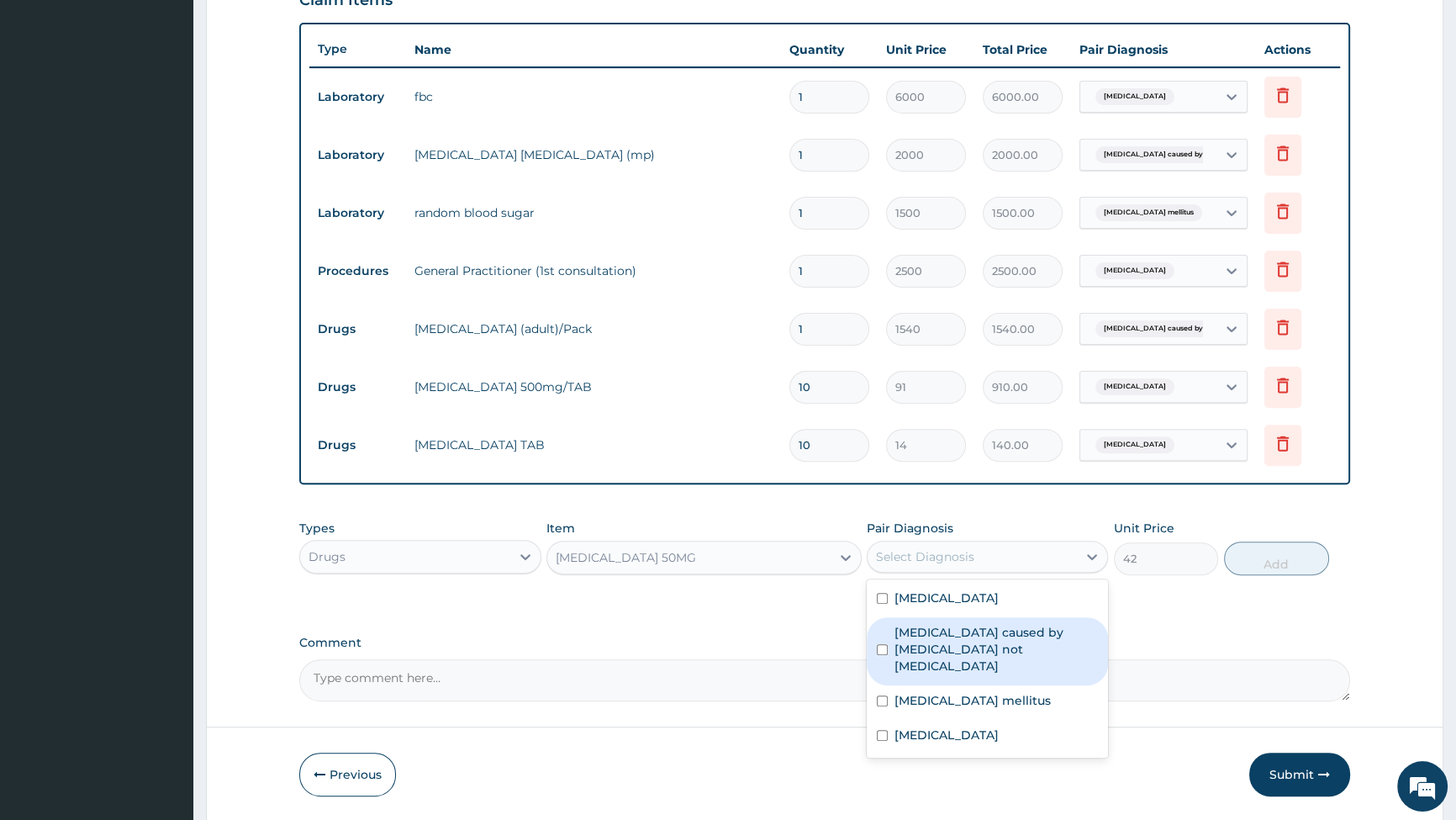
click at [884, 644] on input "checkbox" at bounding box center [882, 650] width 11 height 11
checkbox input "true"
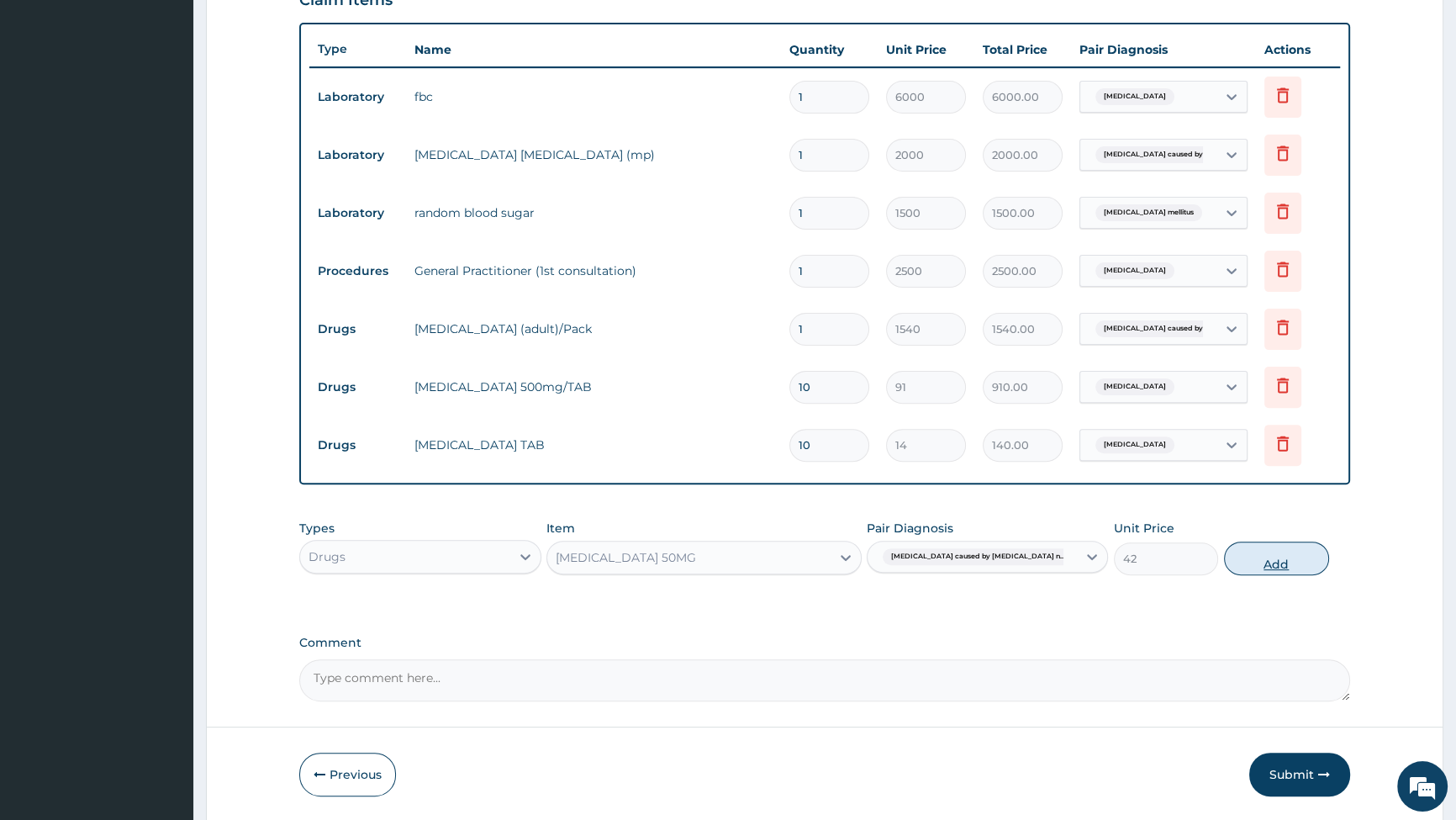
click at [1273, 555] on button "Add" at bounding box center [1277, 559] width 105 height 33
type input "0"
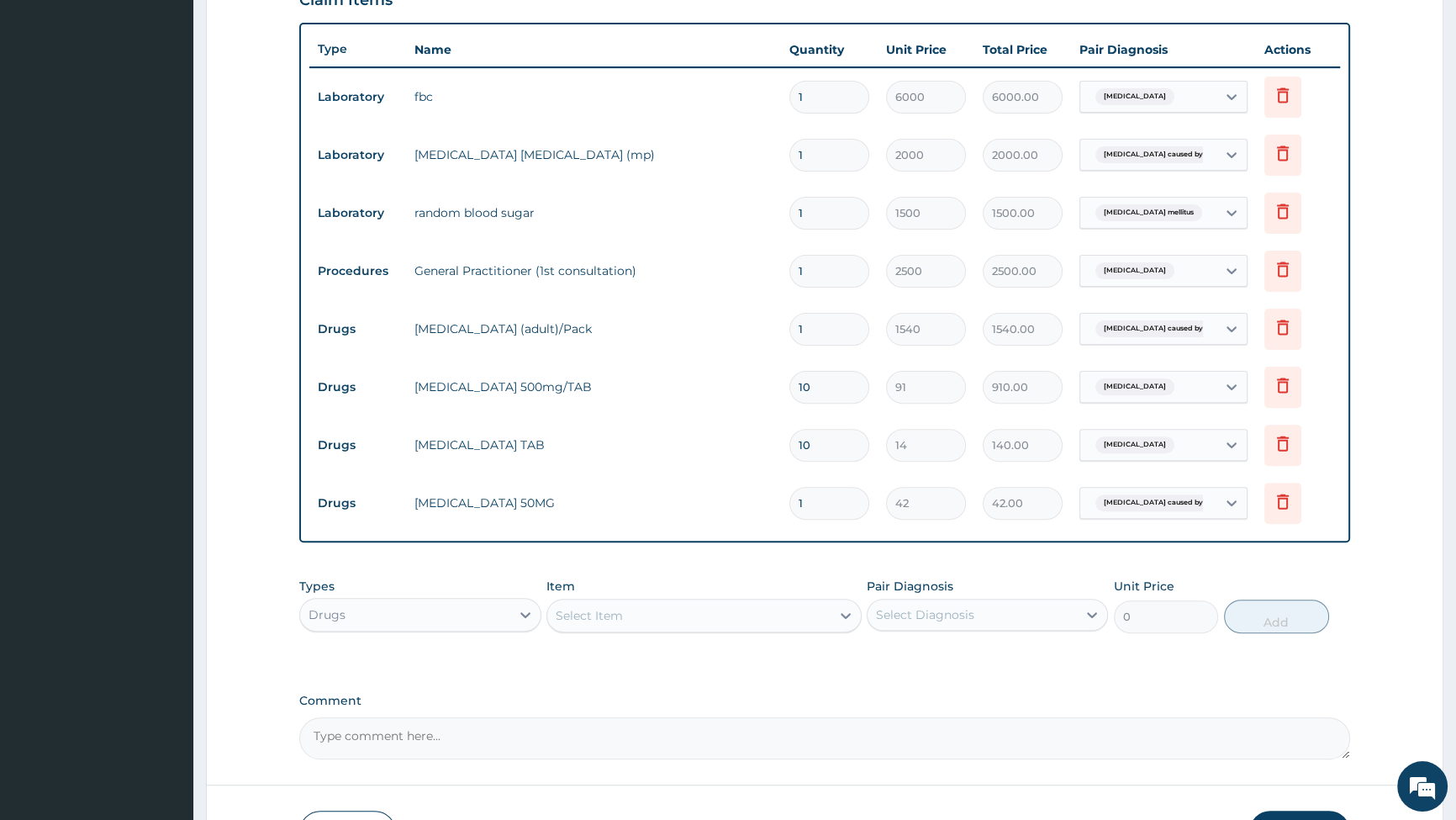
type input "10"
type input "420.00"
type input "10"
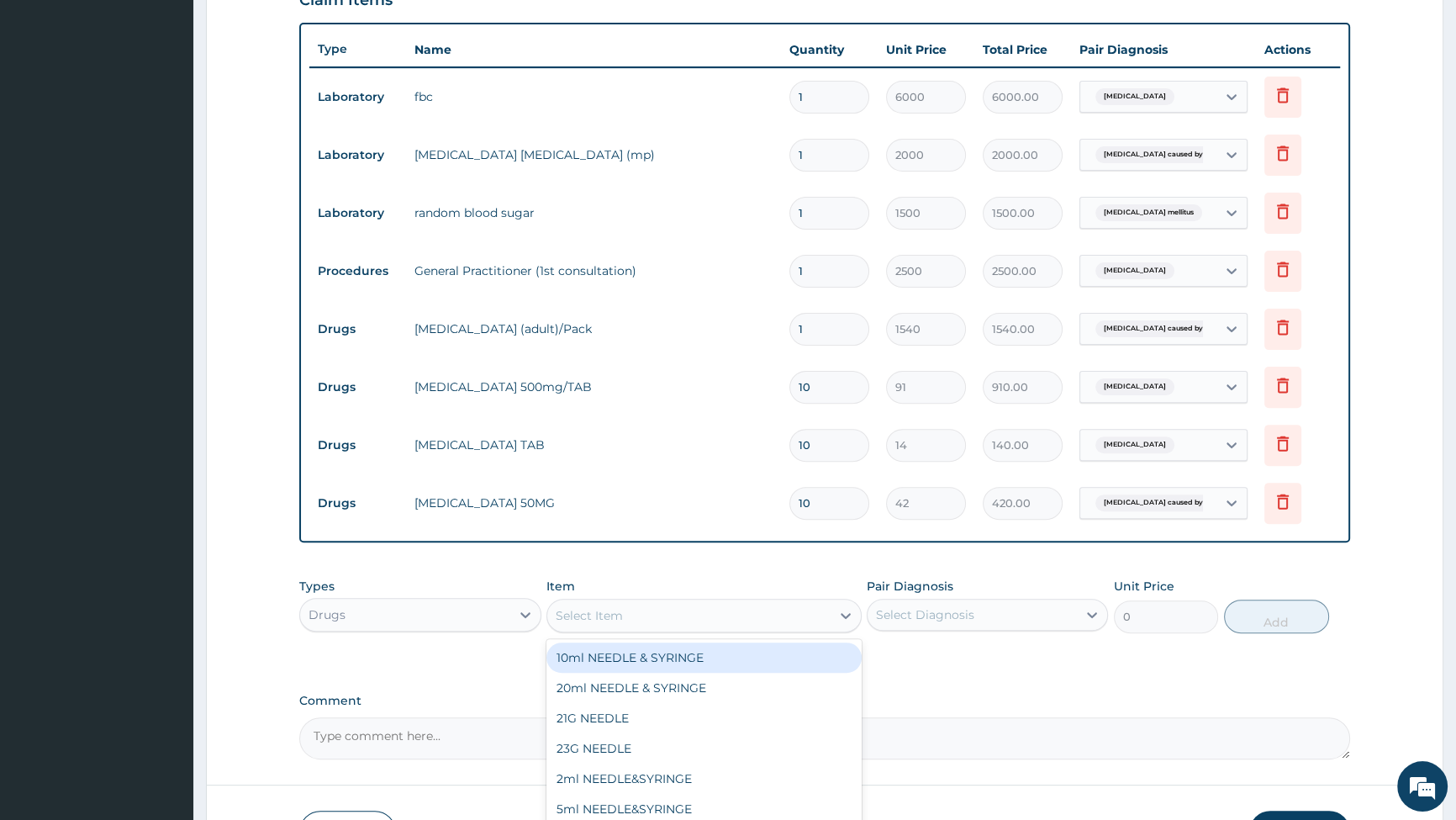
click at [725, 617] on div "Select Item" at bounding box center [689, 615] width 283 height 27
type input "PRED"
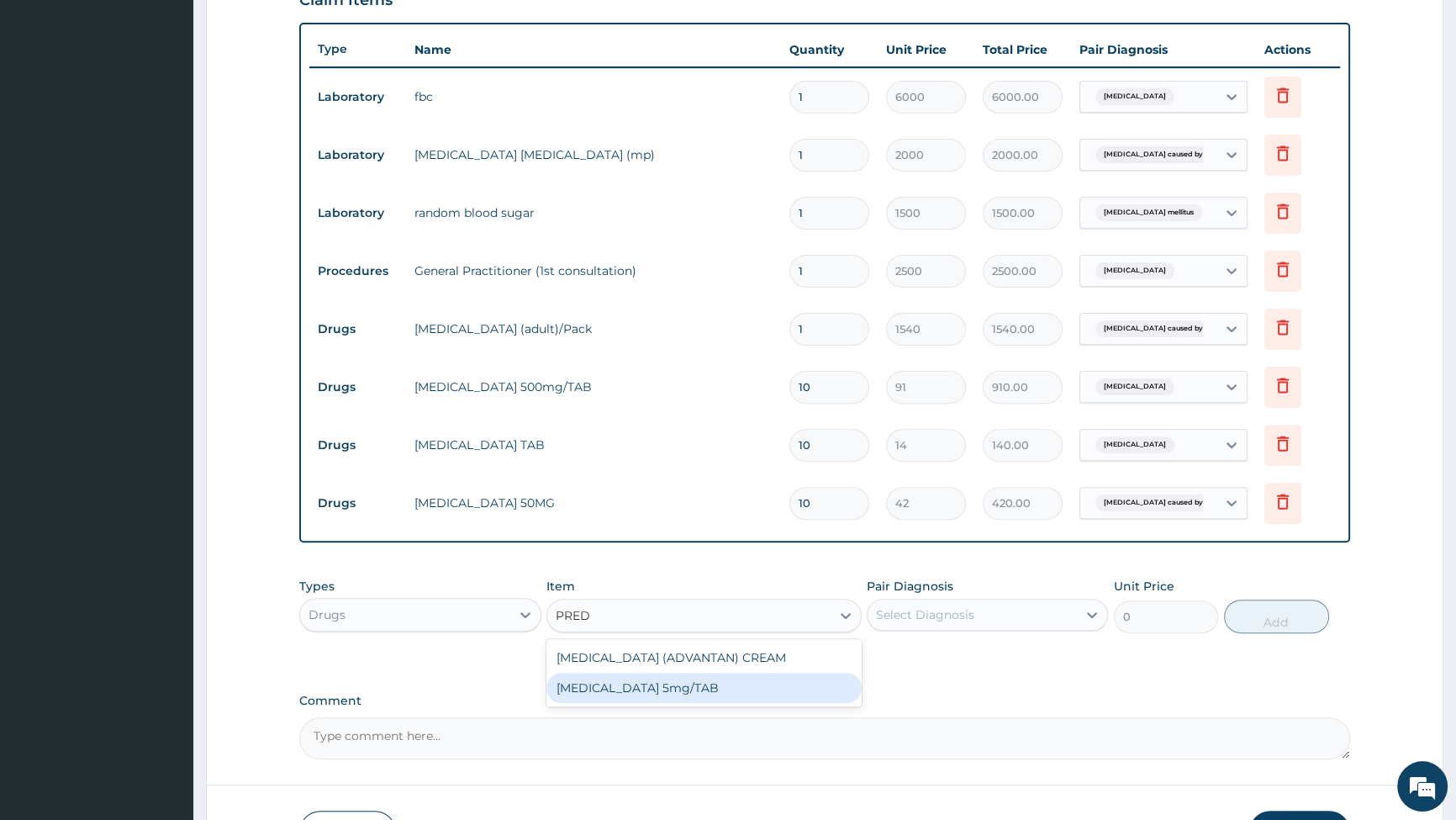
click at [667, 698] on div "[MEDICAL_DATA] 5mg/TAB" at bounding box center [704, 688] width 315 height 31
type input "35"
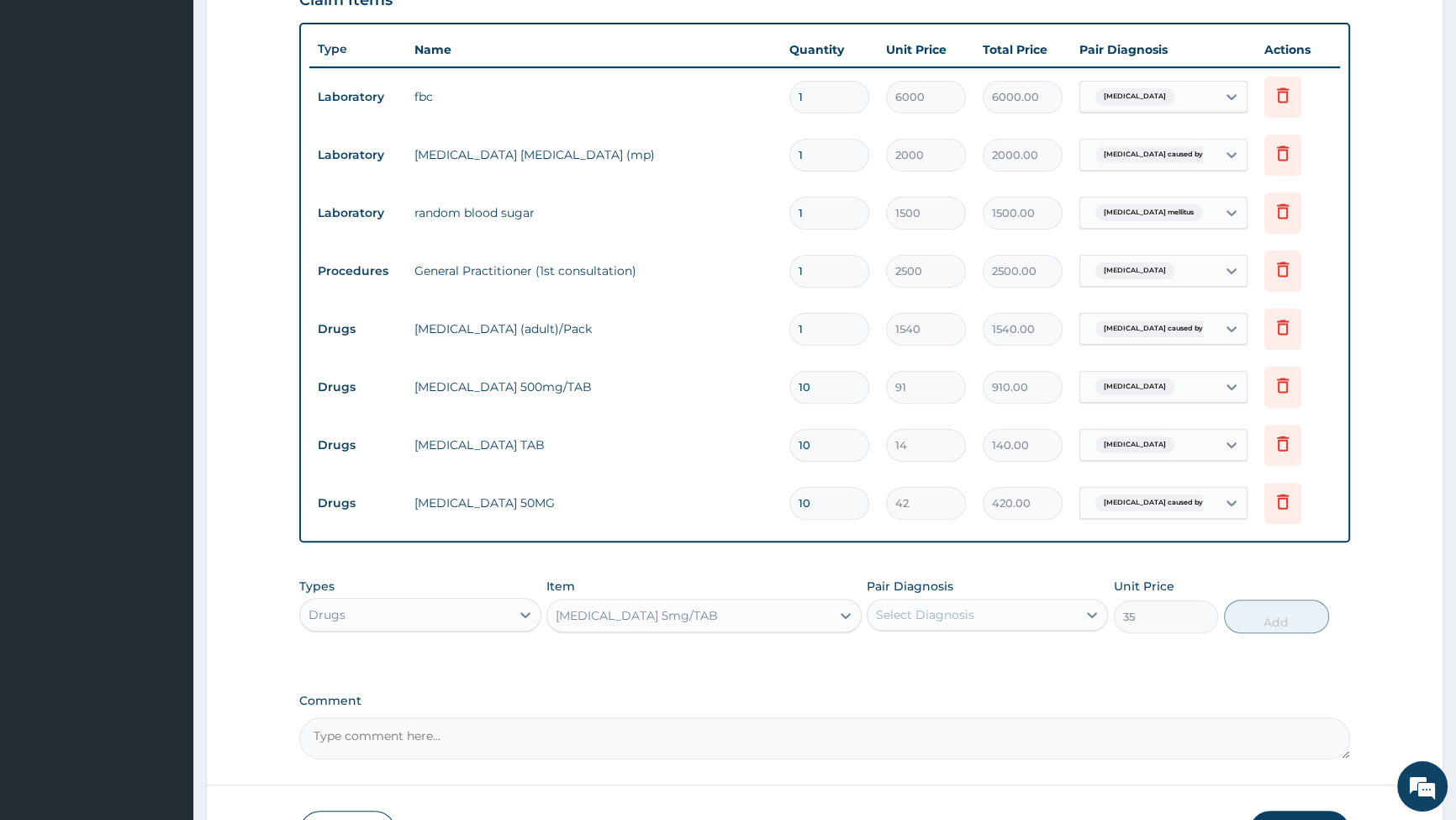
click at [970, 617] on div "Select Diagnosis" at bounding box center [925, 615] width 99 height 17
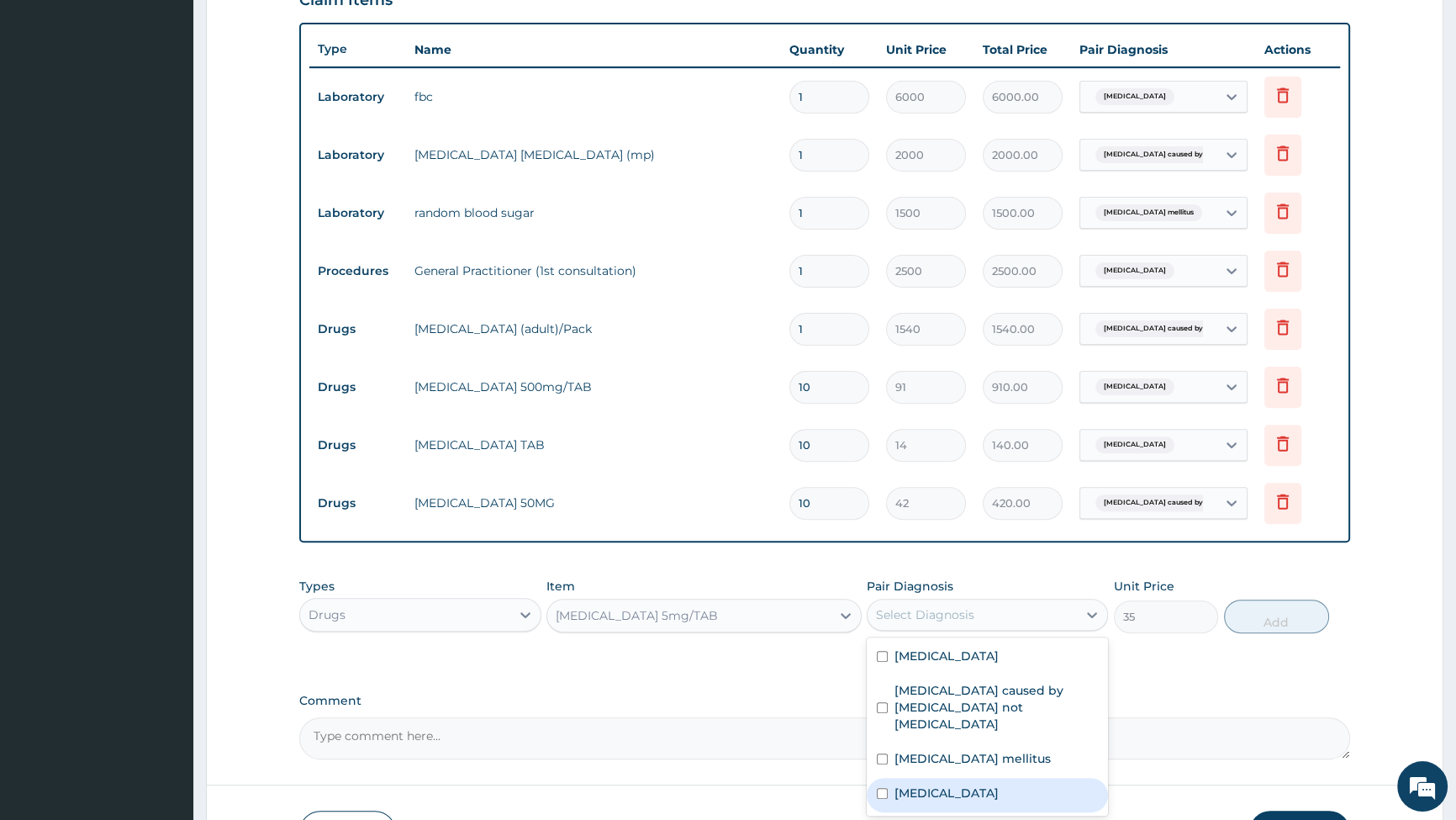
click at [889, 778] on div "[MEDICAL_DATA]" at bounding box center [988, 795] width 241 height 34
checkbox input "true"
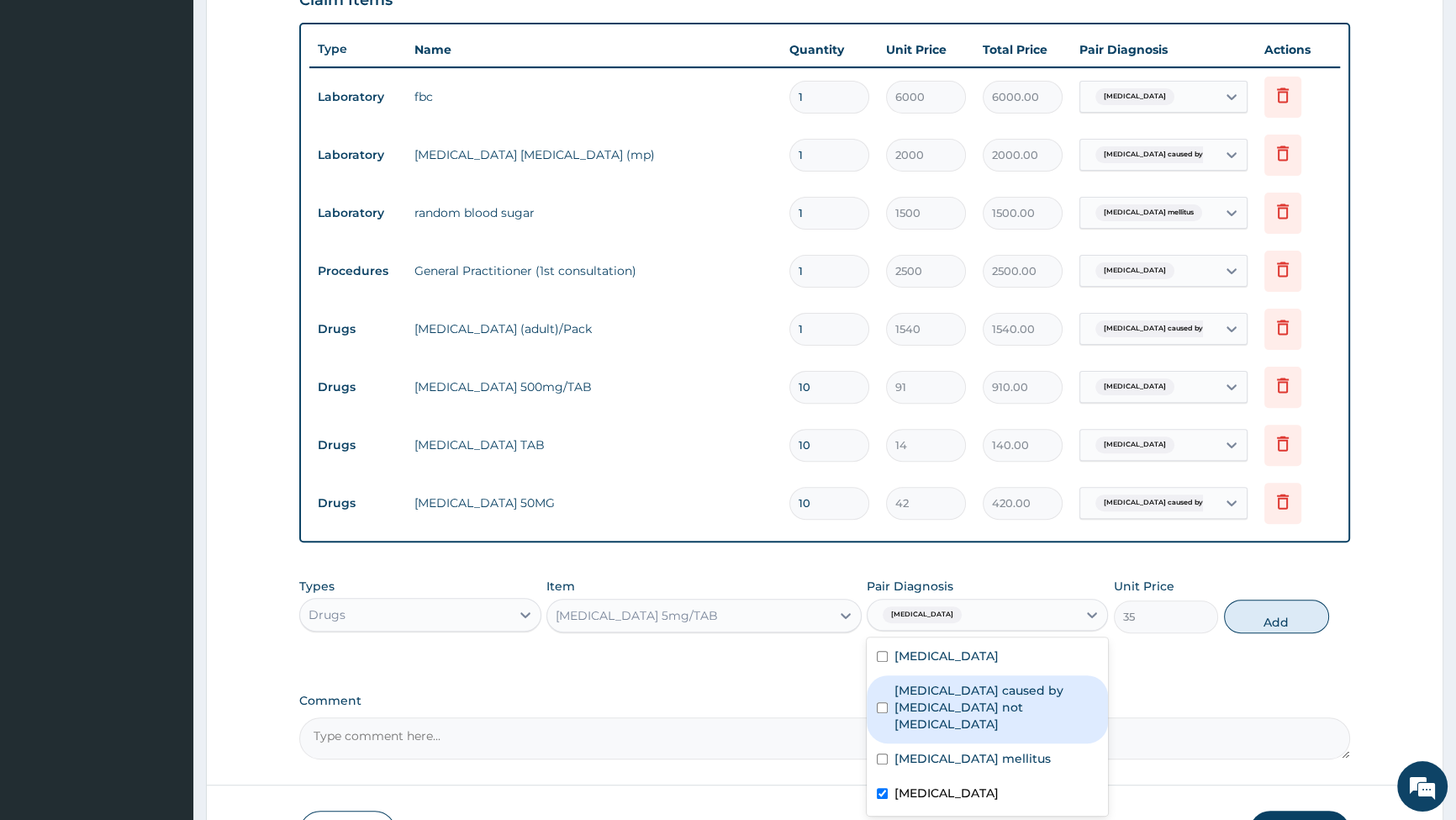
drag, startPoint x: 1282, startPoint y: 613, endPoint x: 1245, endPoint y: 614, distance: 37.0
click at [1282, 612] on button "Add" at bounding box center [1277, 616] width 105 height 33
type input "0"
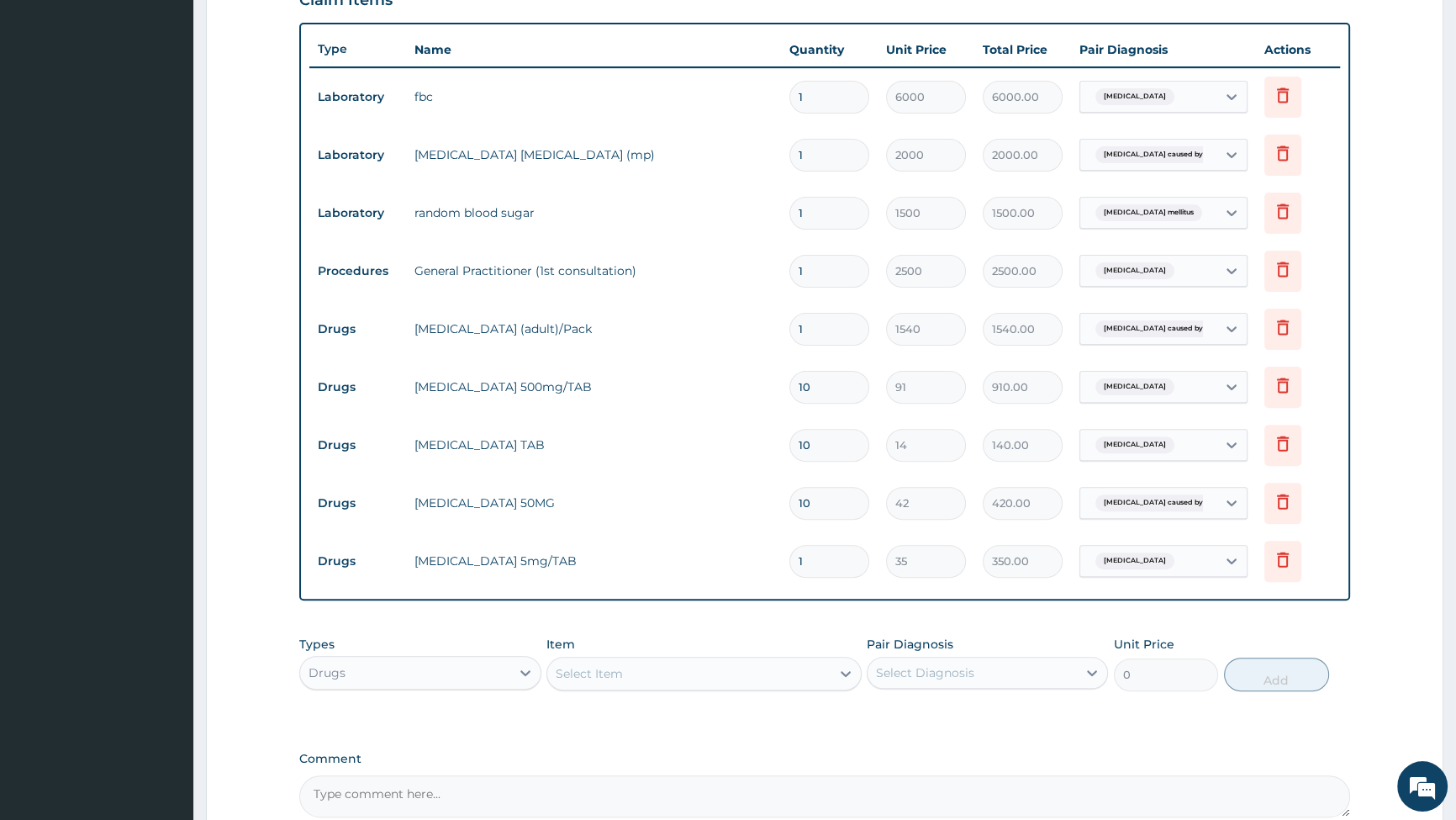
type input "10"
type input "350.00"
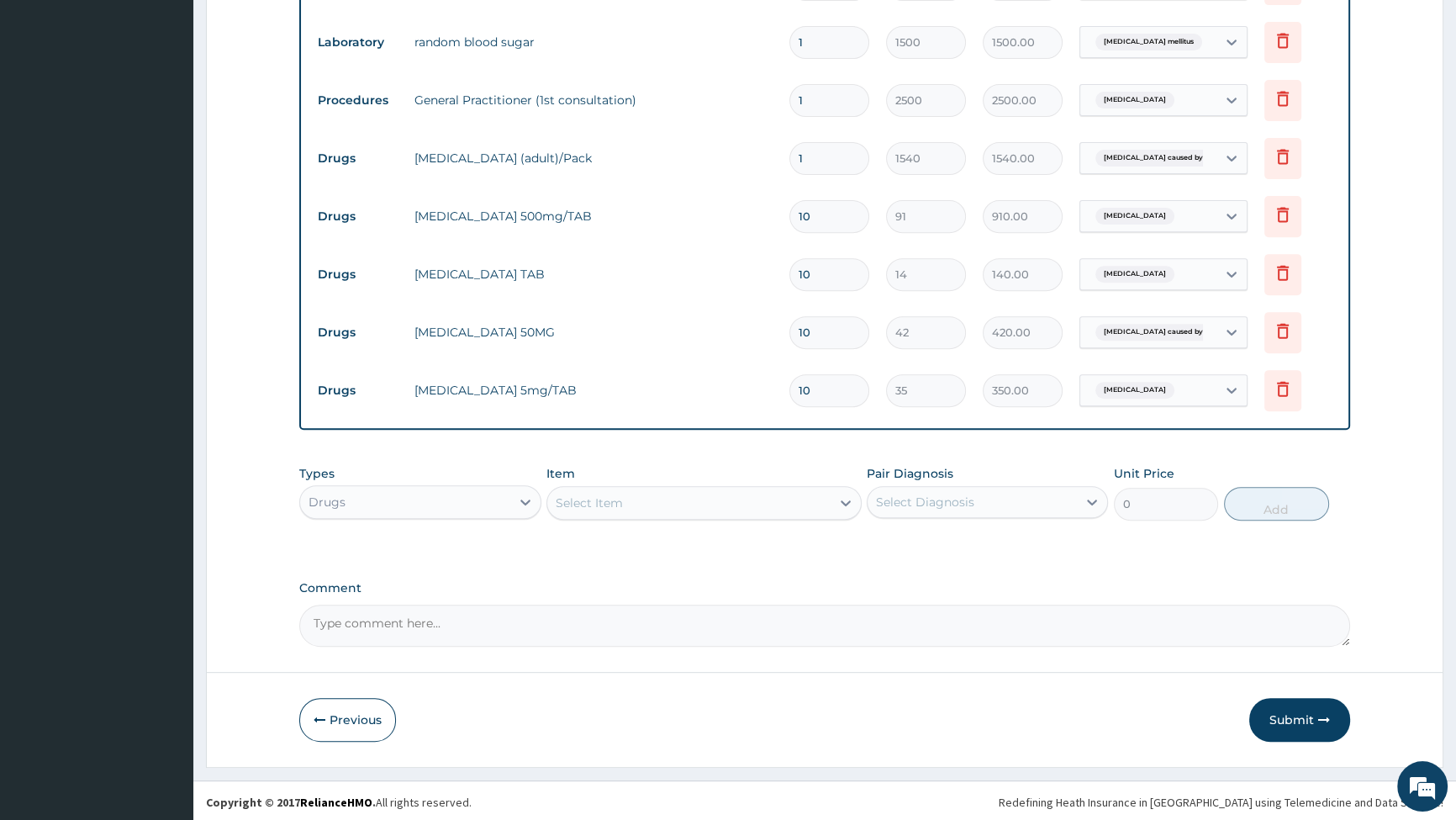
scroll to position [778, 0]
type input "10"
click at [1301, 706] on button "Submit" at bounding box center [1300, 717] width 101 height 44
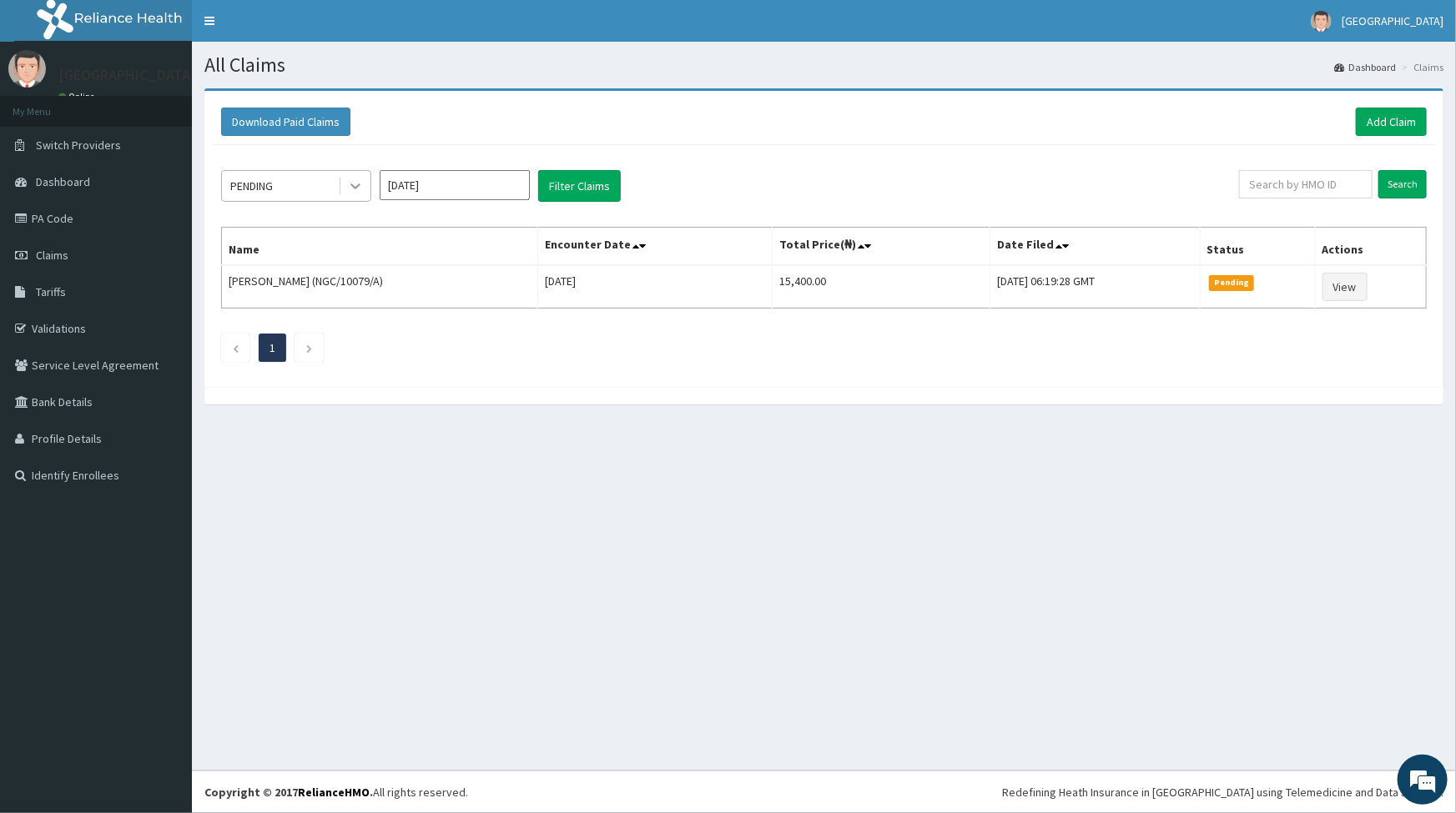
click at [352, 183] on icon at bounding box center [355, 185] width 16 height 16
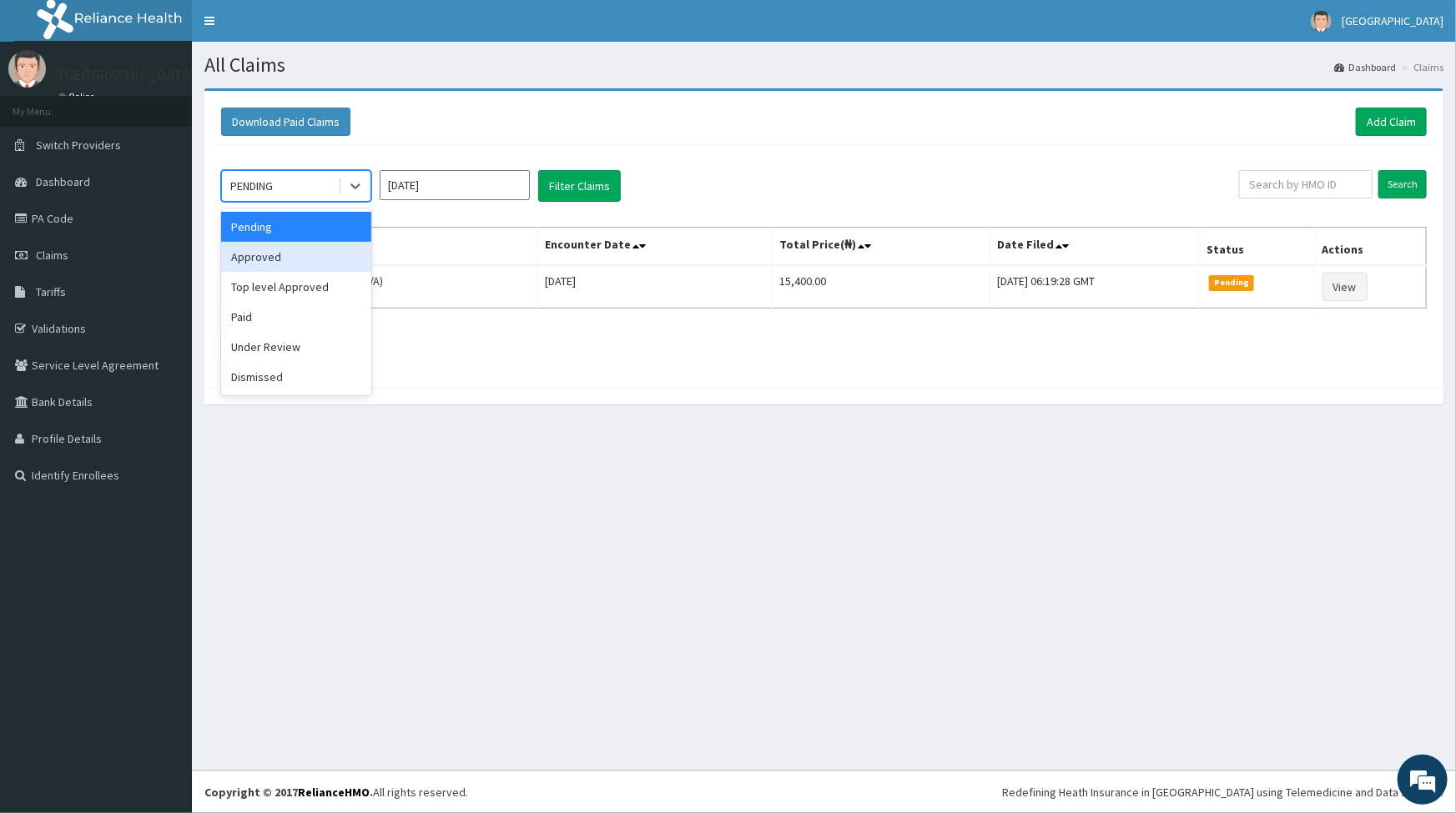
click at [310, 255] on div "Approved" at bounding box center [296, 257] width 150 height 30
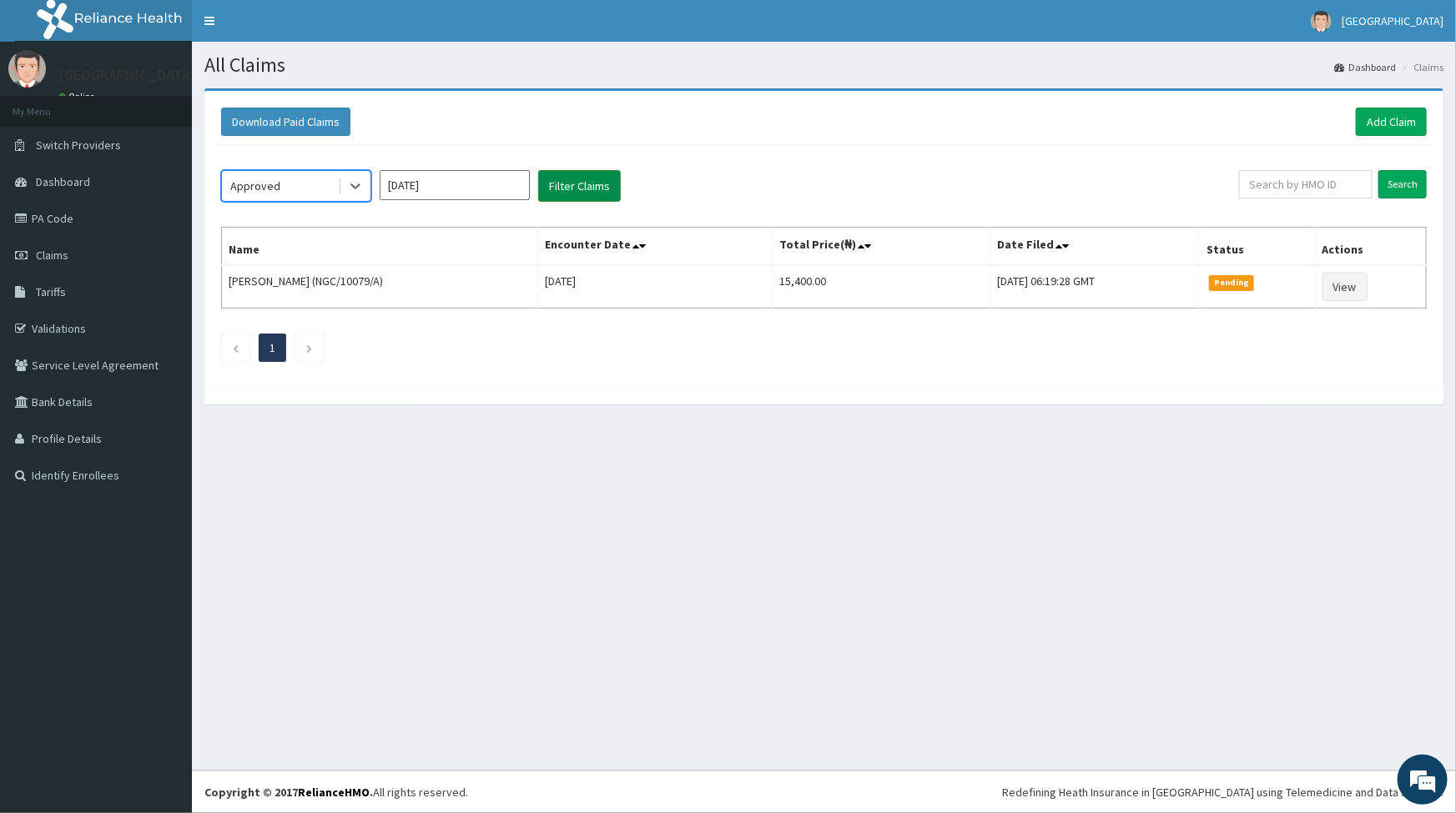
click at [561, 185] on button "Filter Claims" at bounding box center [579, 185] width 82 height 32
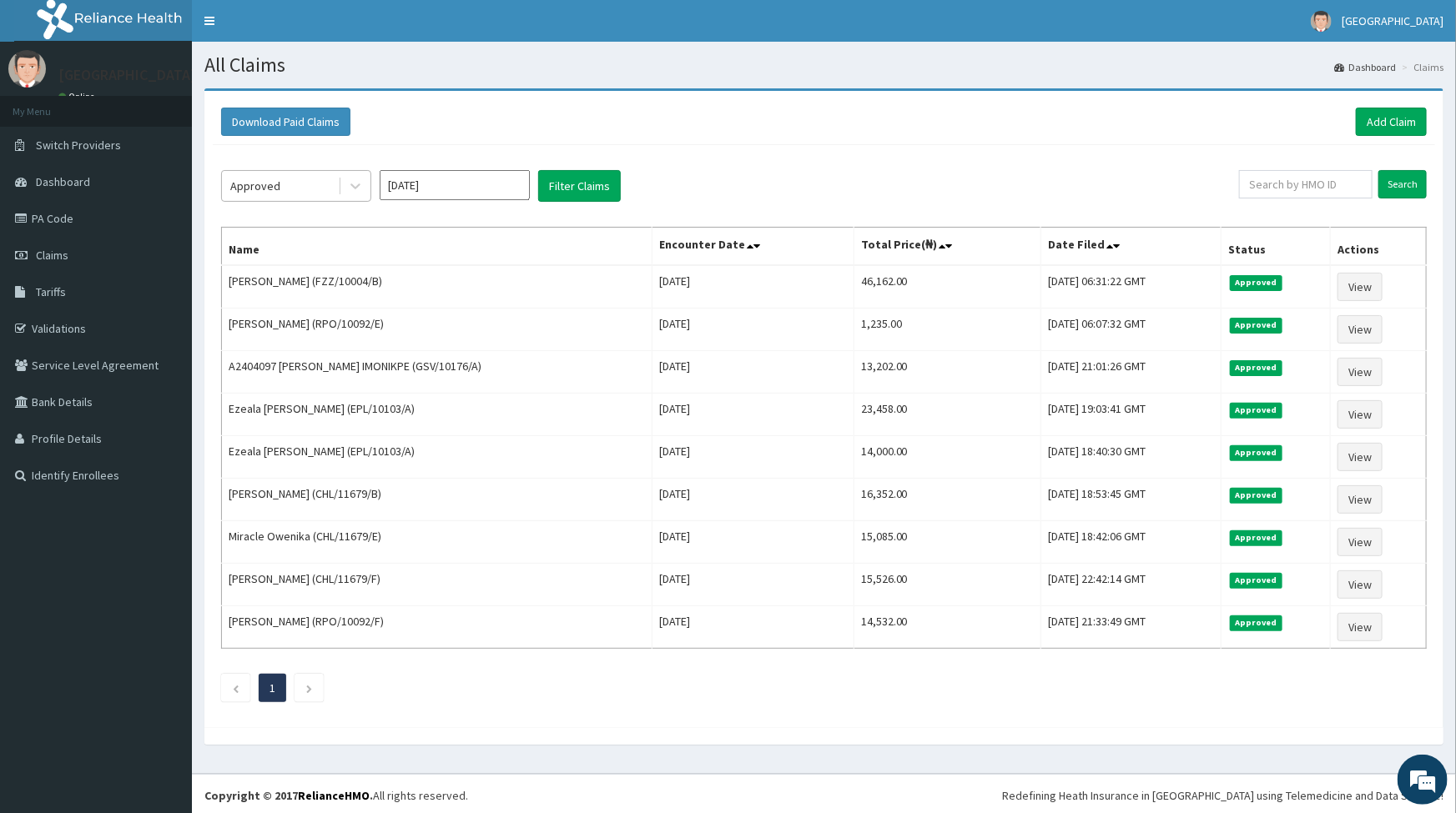
click at [332, 187] on div "Approved" at bounding box center [280, 185] width 116 height 27
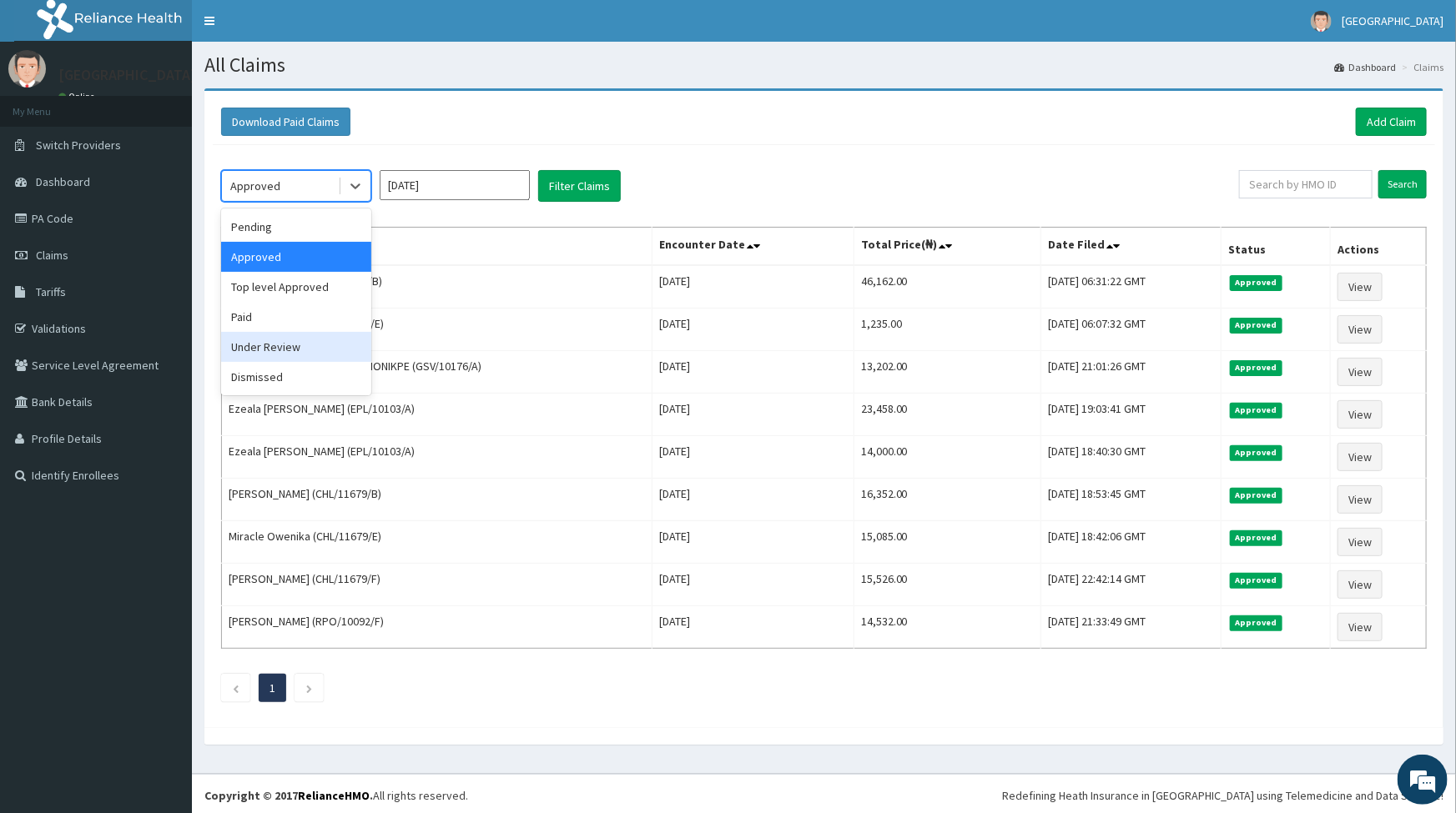
click at [273, 342] on div "Under Review" at bounding box center [296, 347] width 150 height 30
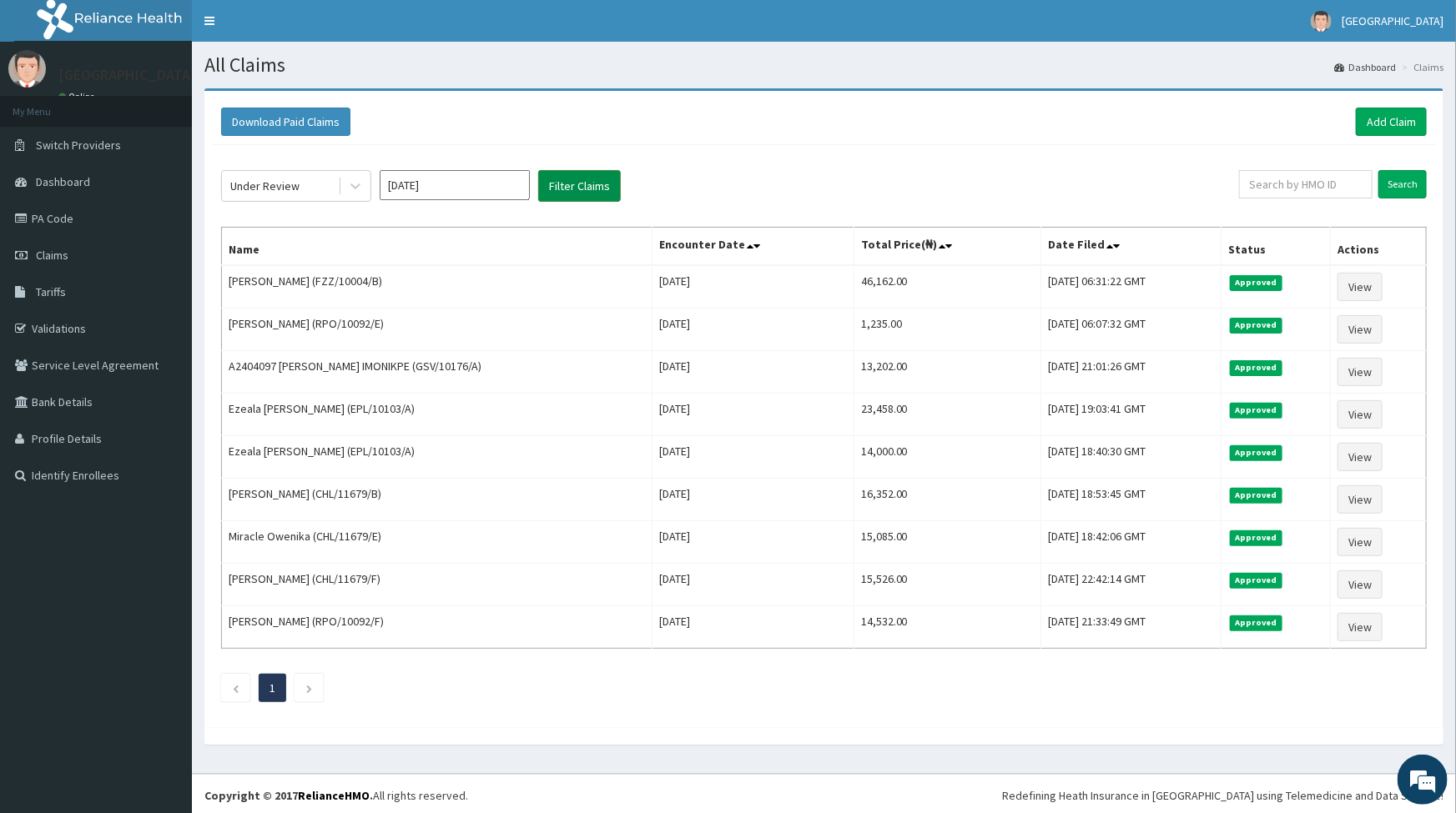
click at [565, 182] on button "Filter Claims" at bounding box center [579, 185] width 82 height 32
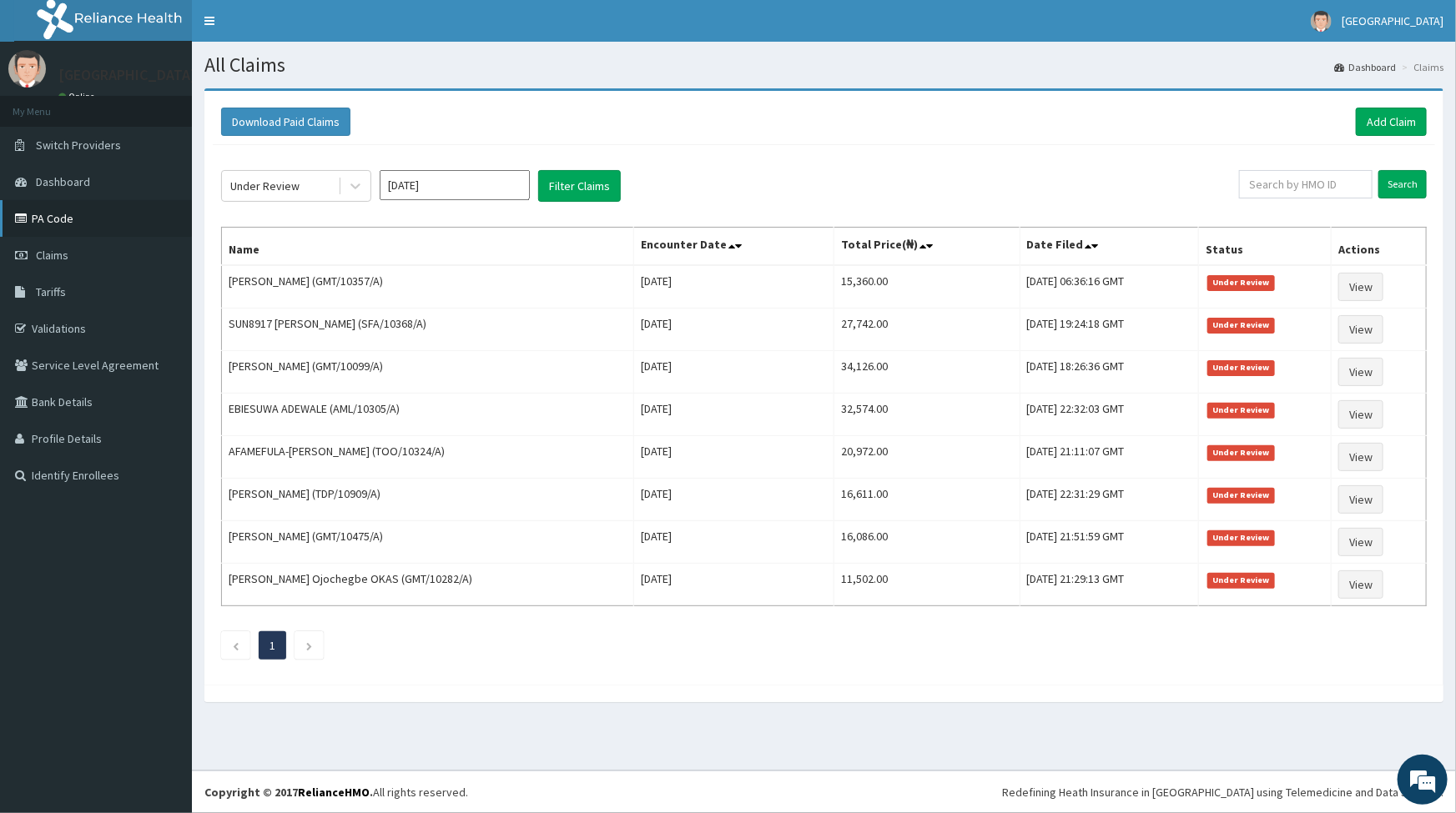
click at [62, 219] on link "PA Code" at bounding box center [95, 218] width 192 height 36
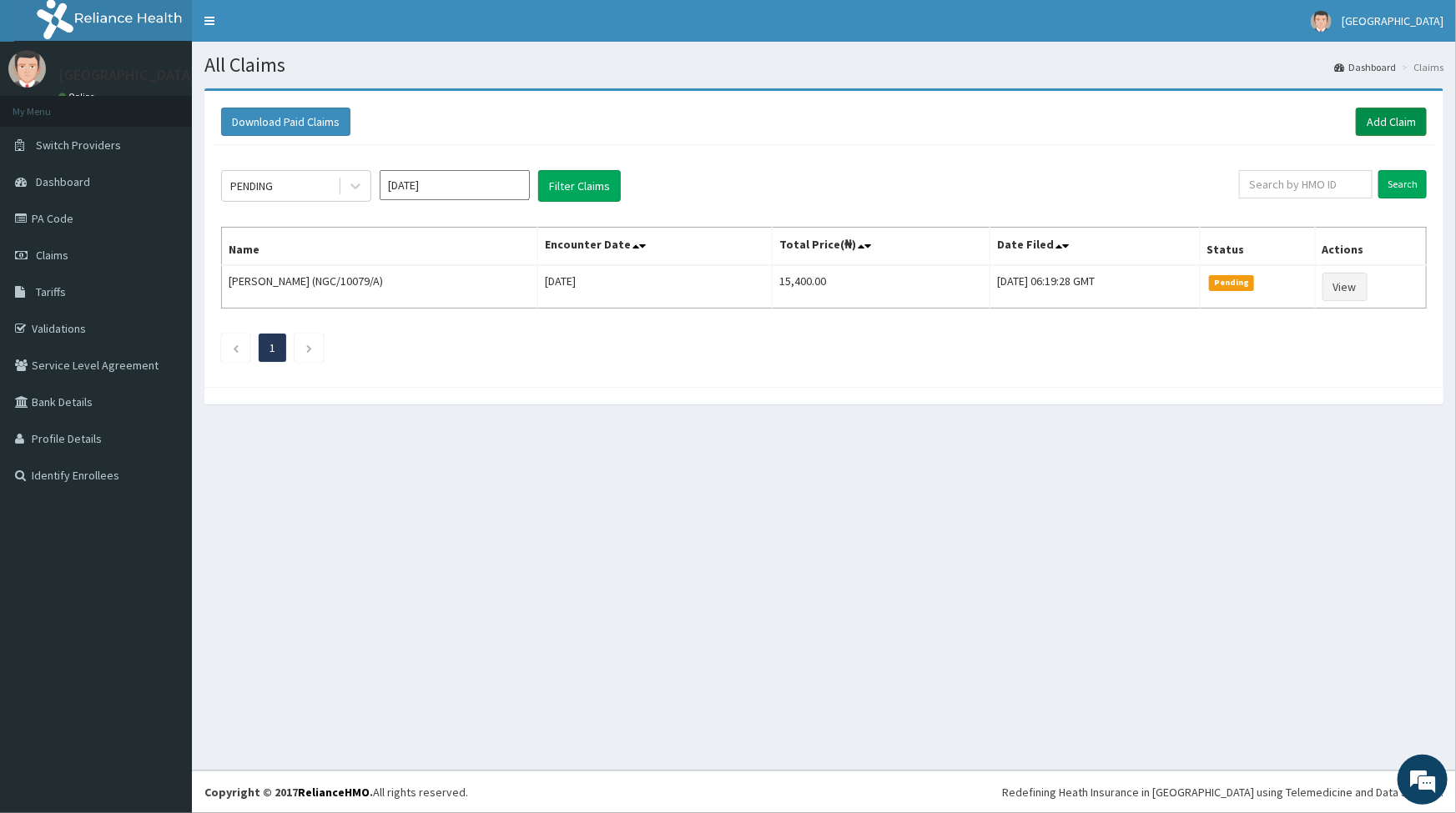
click at [1410, 114] on link "Add Claim" at bounding box center [1391, 121] width 71 height 29
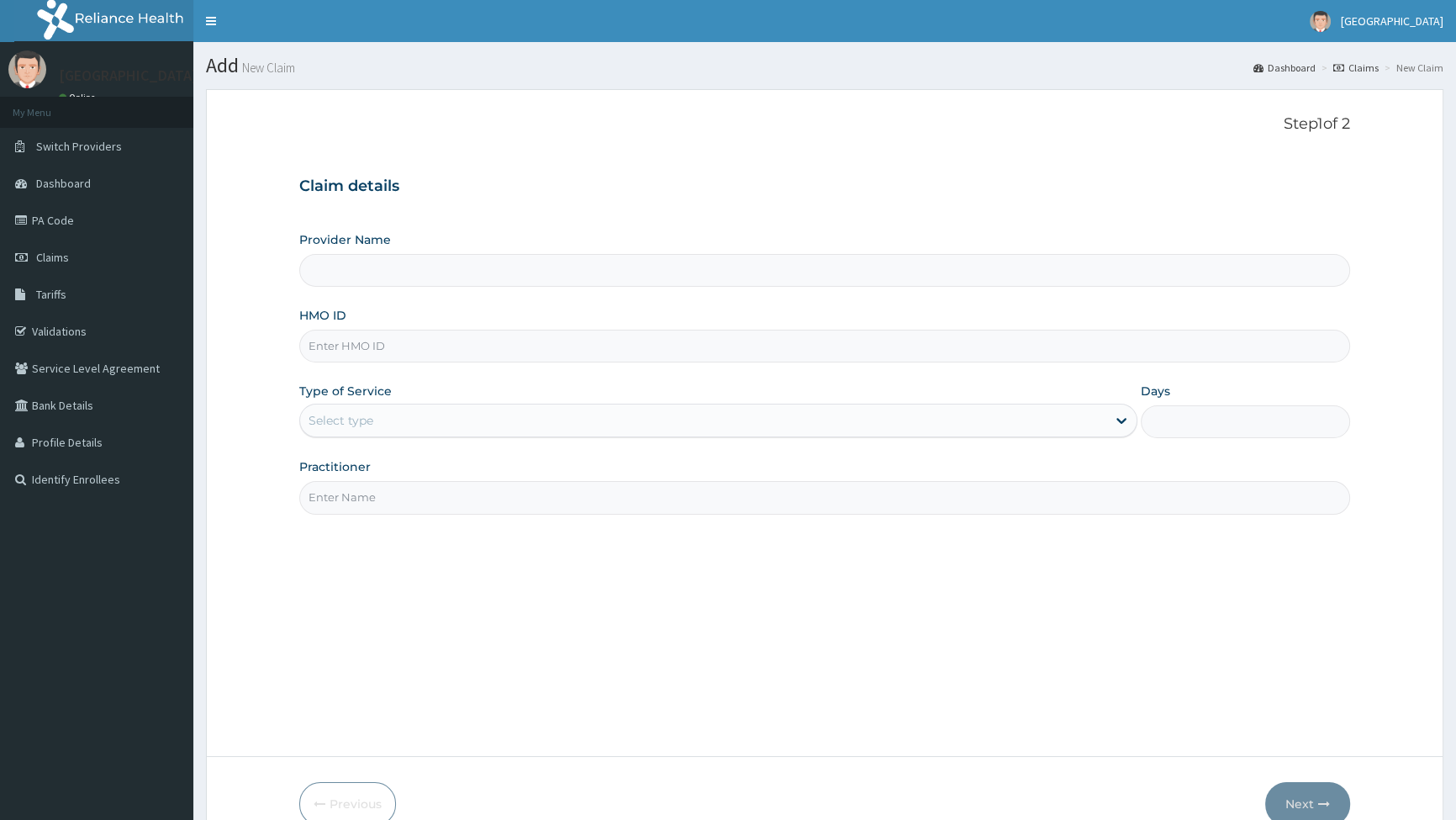
click at [371, 349] on input "HMO ID" at bounding box center [825, 346] width 1051 height 33
type input "L"
type input "[GEOGRAPHIC_DATA]"
type input "LRT/10052/D"
click at [385, 418] on div "Select type" at bounding box center [703, 420] width 806 height 27
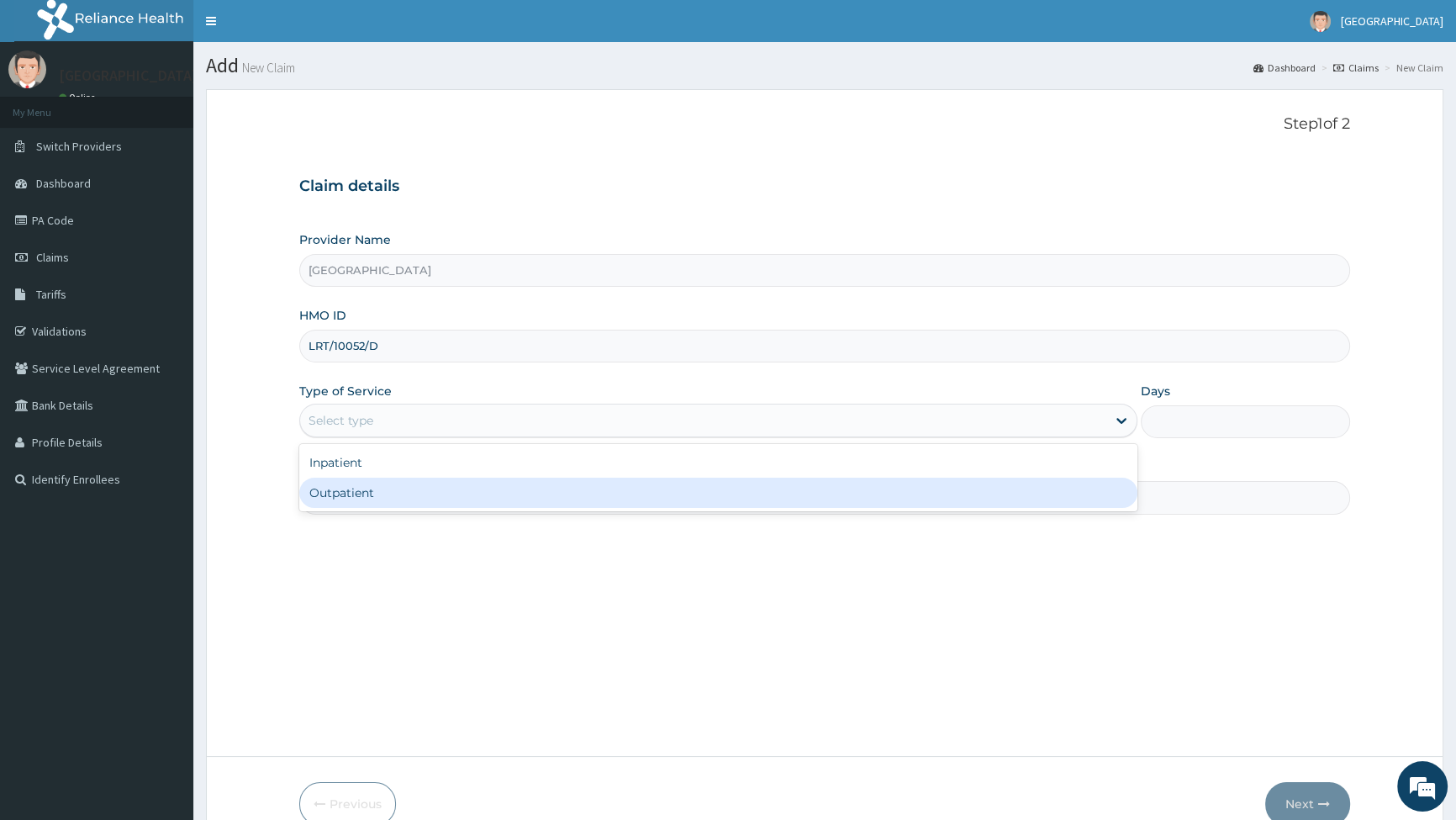
click at [338, 489] on div "Outpatient" at bounding box center [718, 492] width 837 height 31
type input "1"
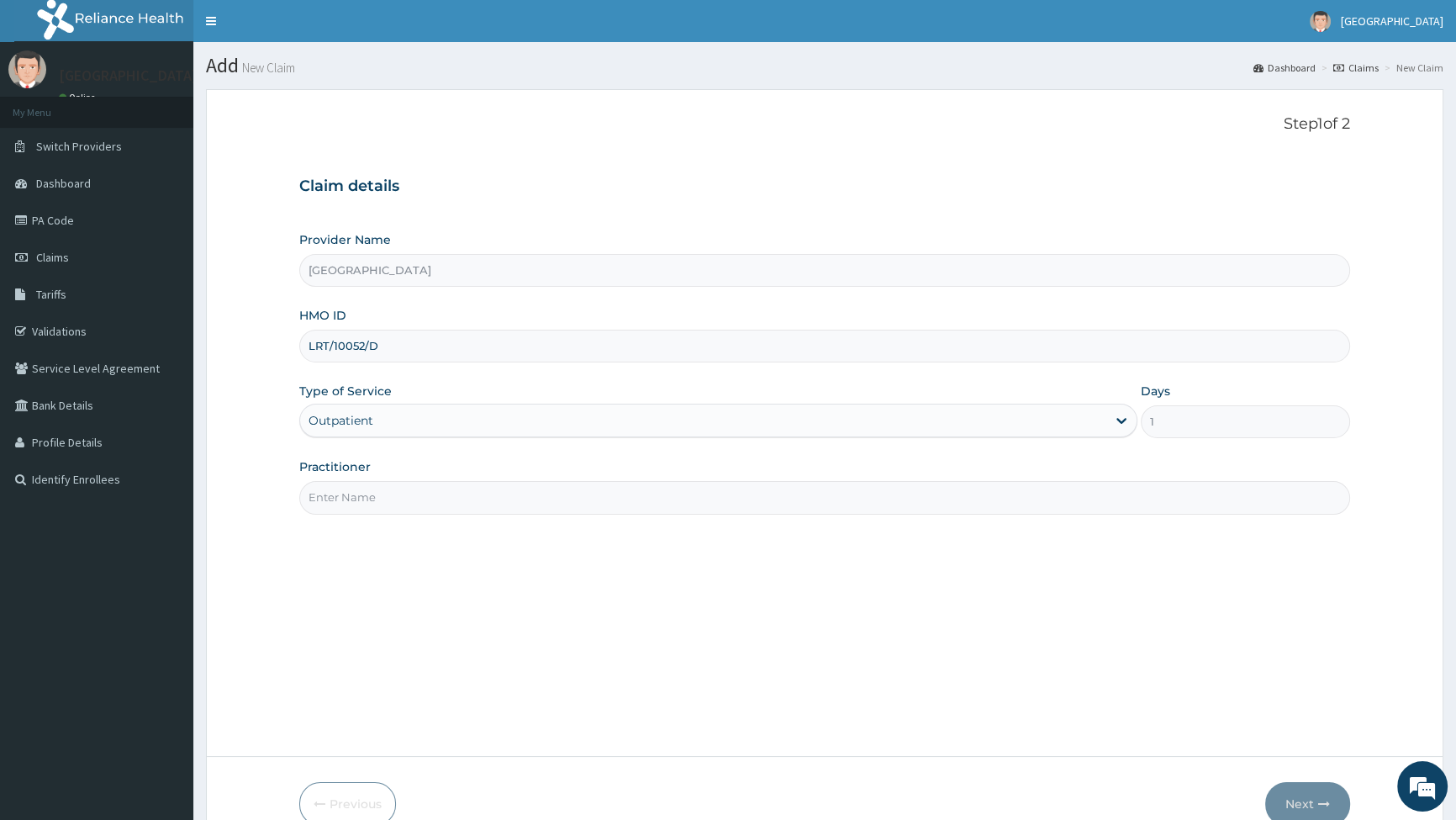
click at [446, 503] on input "Practitioner" at bounding box center [825, 497] width 1051 height 33
type input "[PERSON_NAME]"
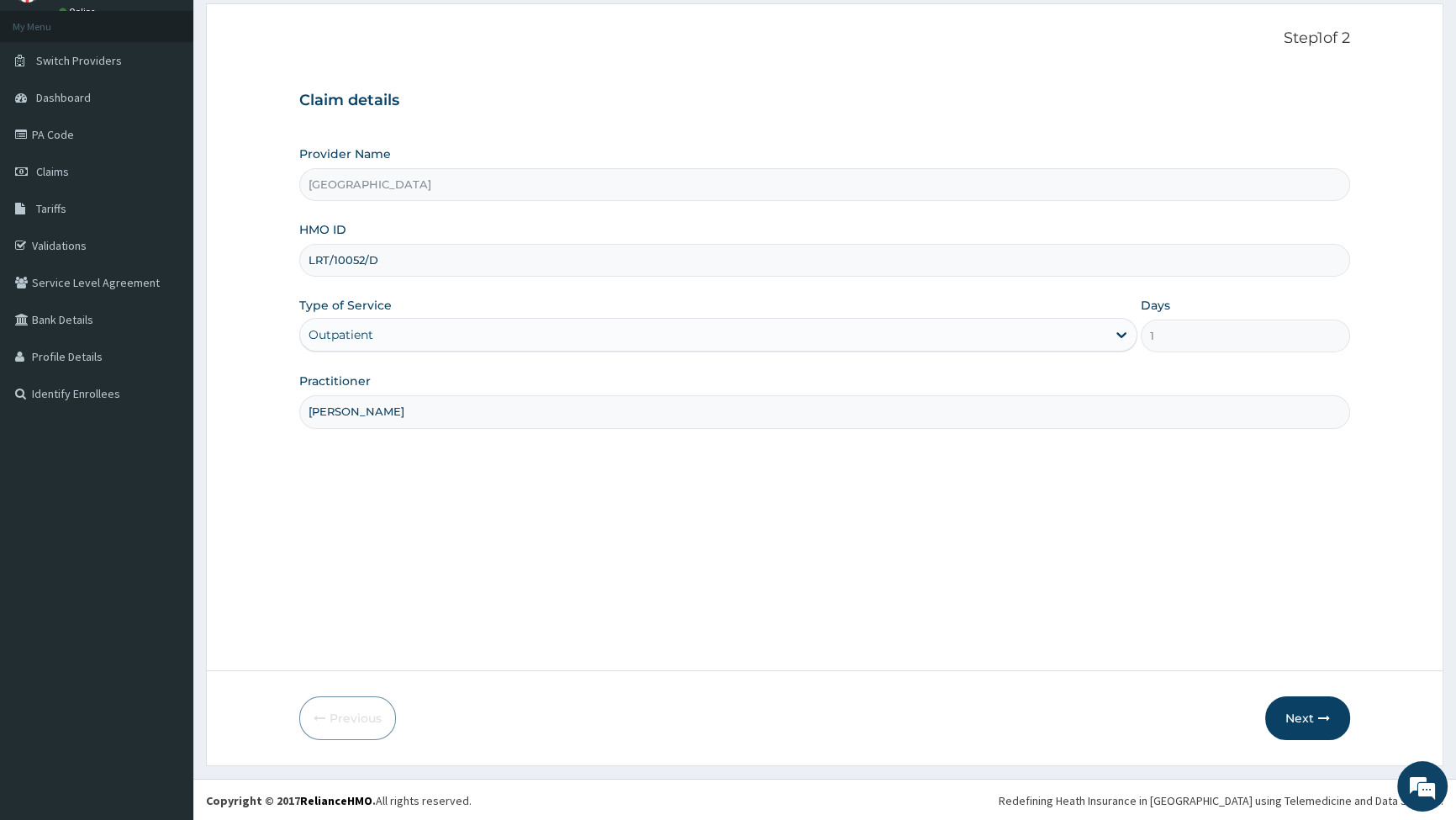
scroll to position [87, 0]
click at [1300, 706] on button "Next" at bounding box center [1307, 718] width 85 height 44
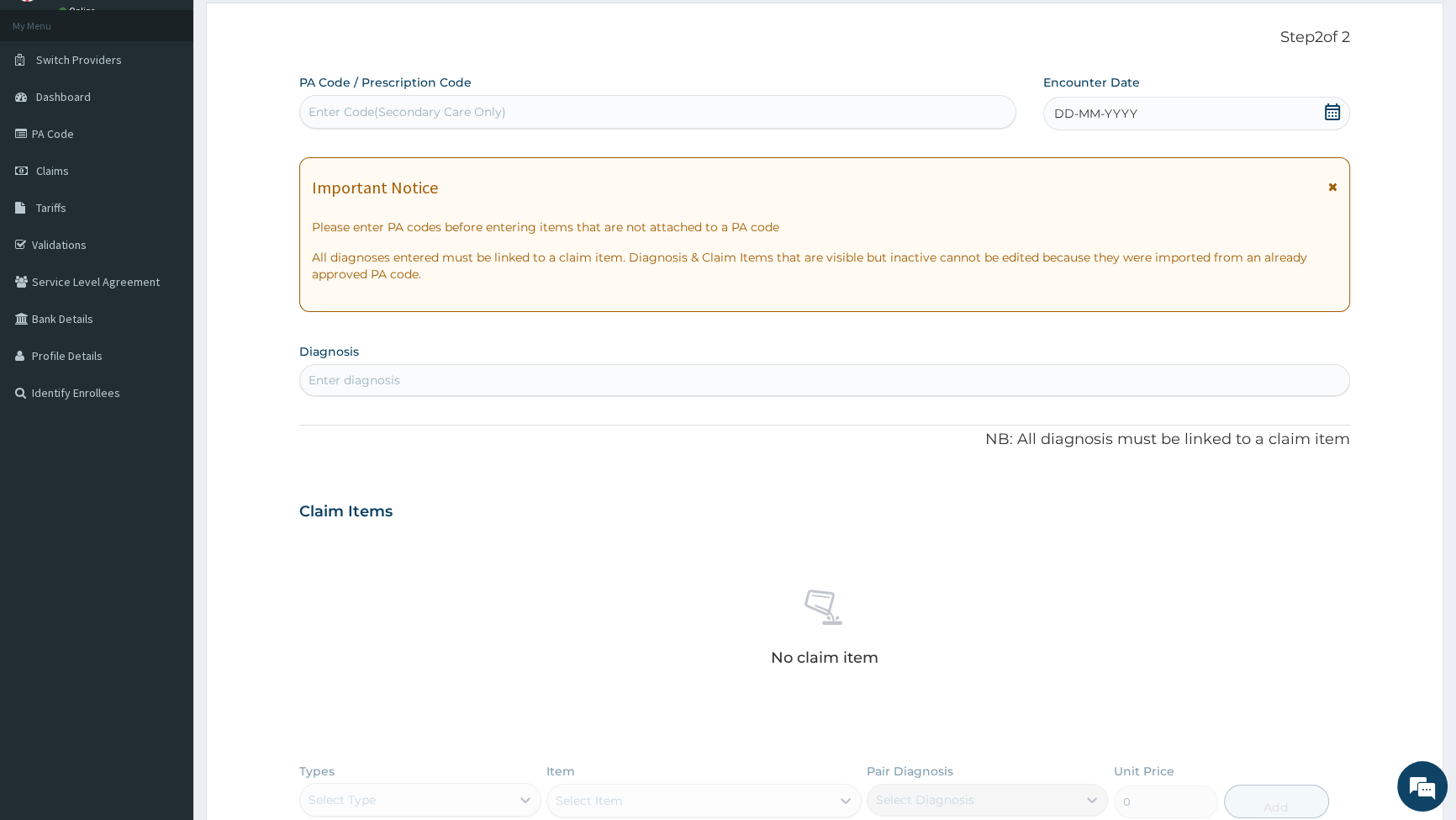
click at [1329, 108] on icon at bounding box center [1332, 111] width 15 height 17
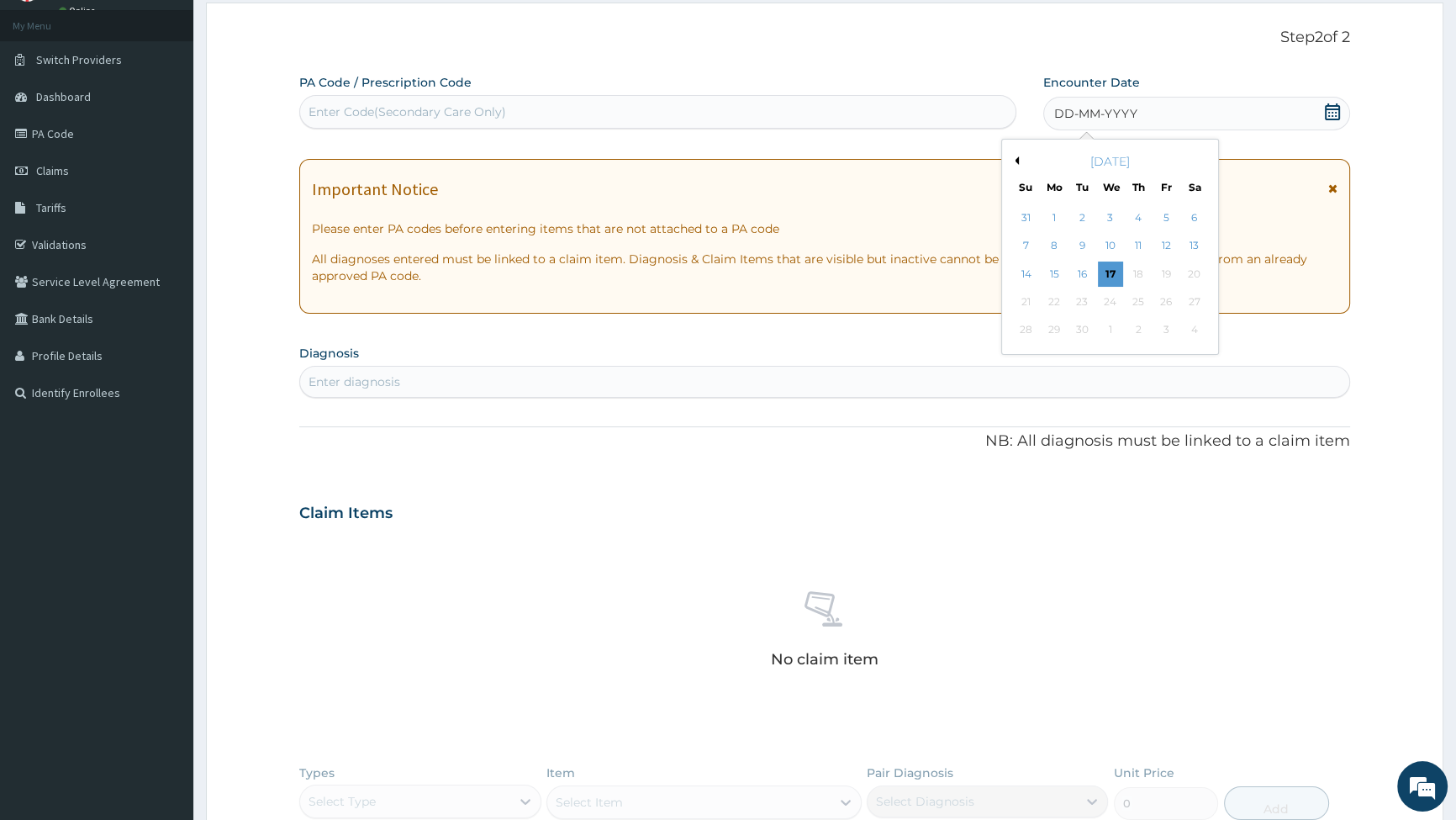
click at [1139, 248] on div "11" at bounding box center [1137, 246] width 25 height 25
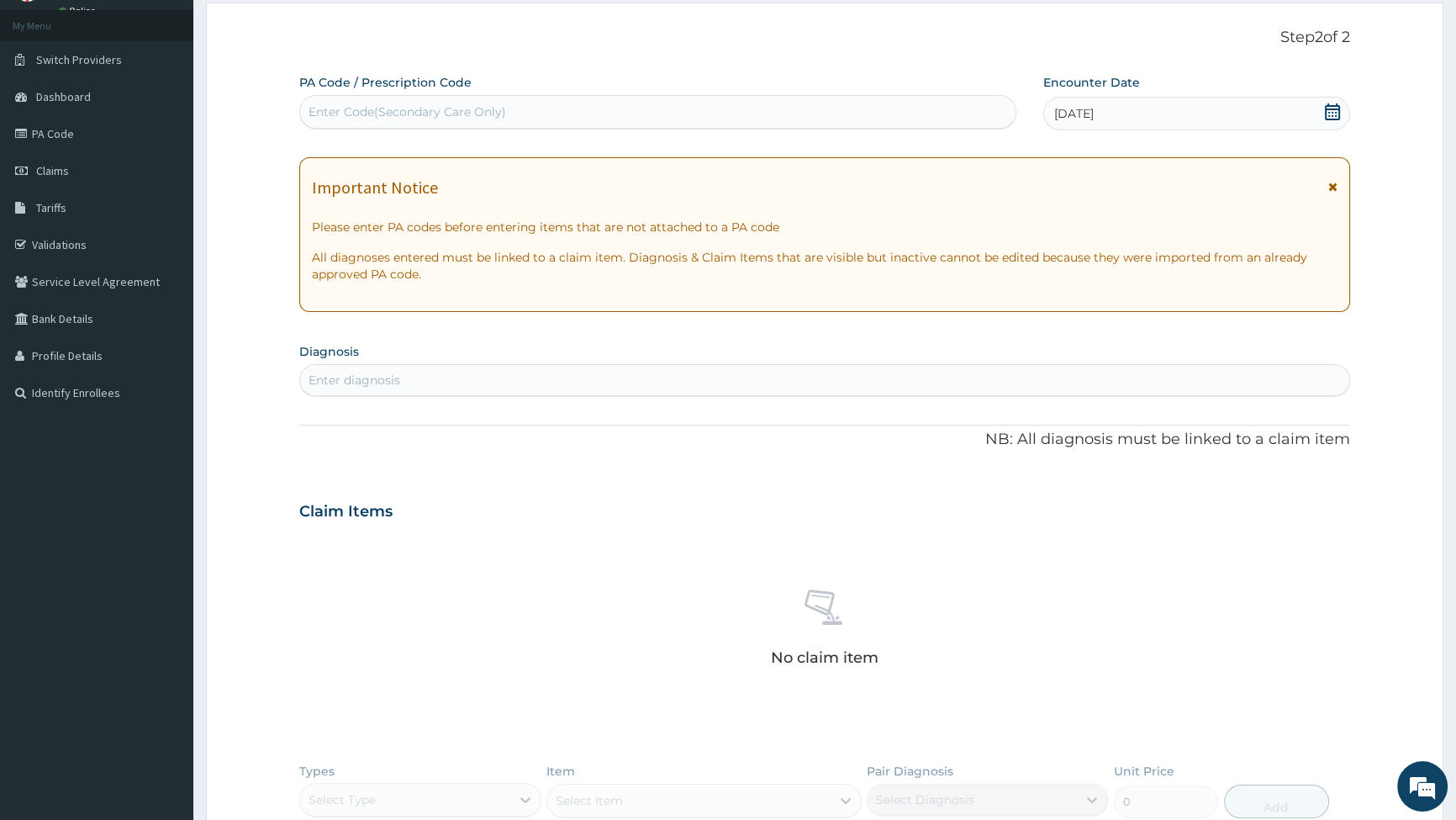
click at [379, 377] on div "Enter diagnosis" at bounding box center [354, 379] width 92 height 17
type input "PLASMO"
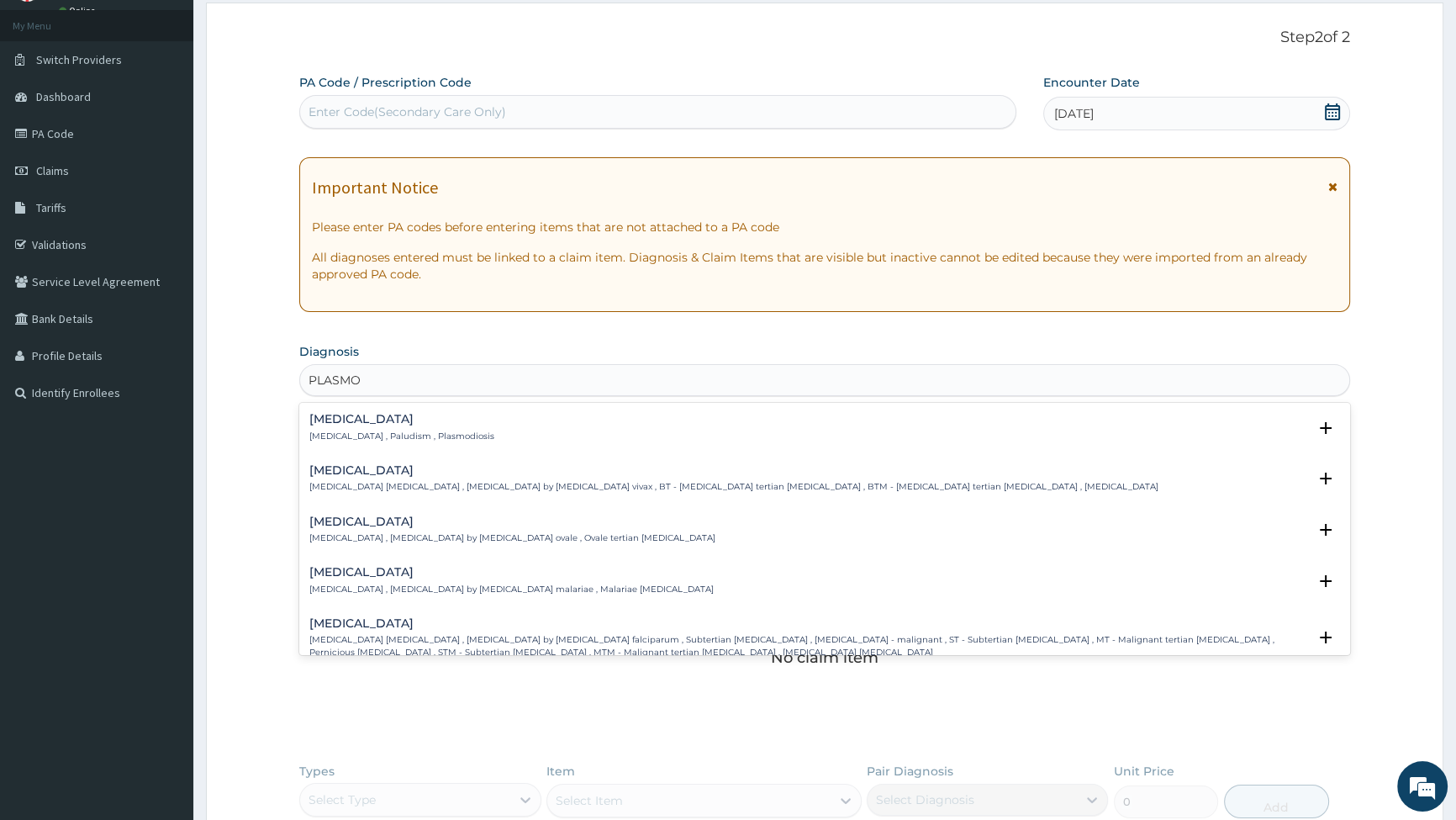
click at [361, 619] on h4 "[MEDICAL_DATA]" at bounding box center [808, 623] width 998 height 12
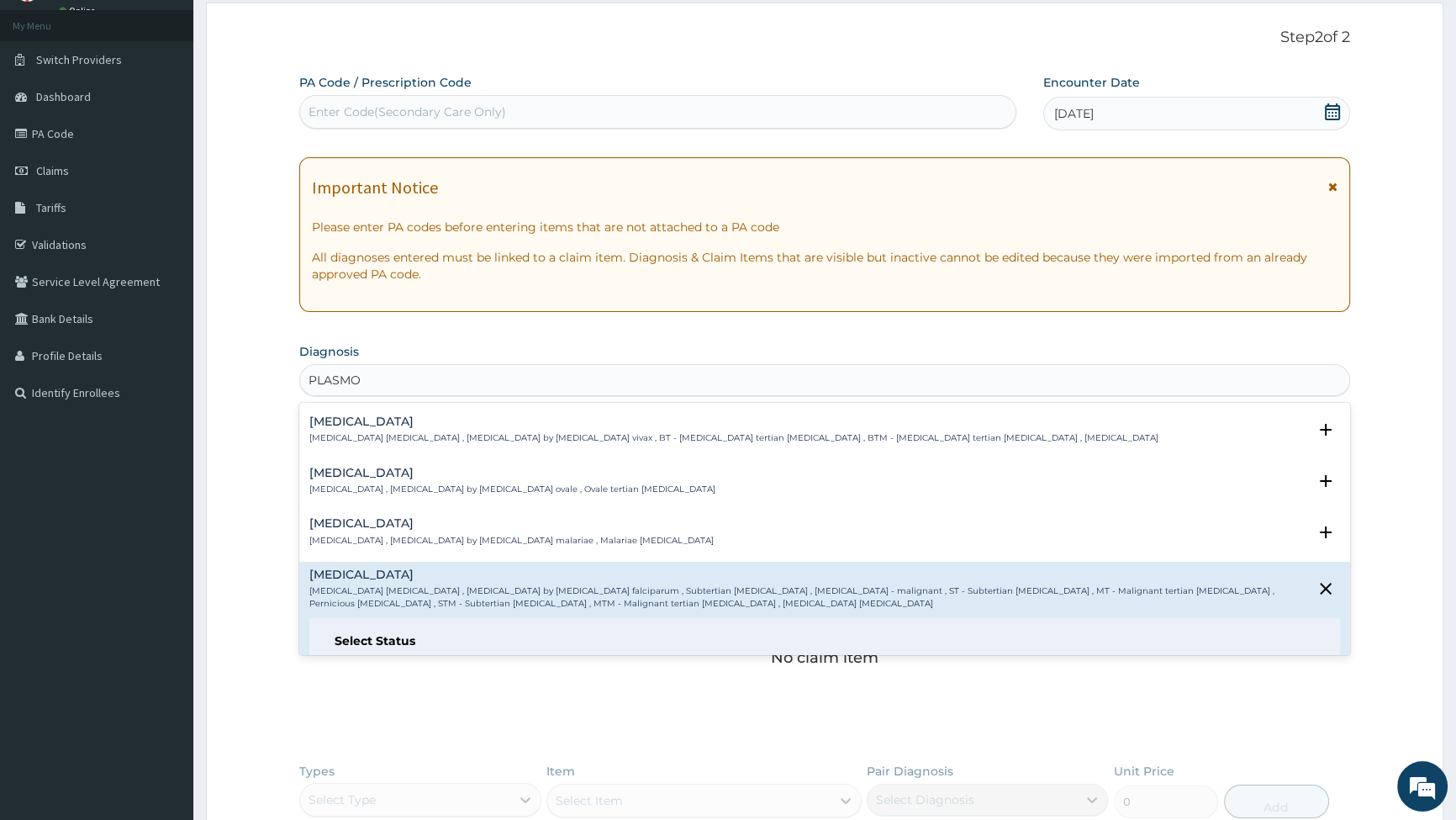
scroll to position [229, 0]
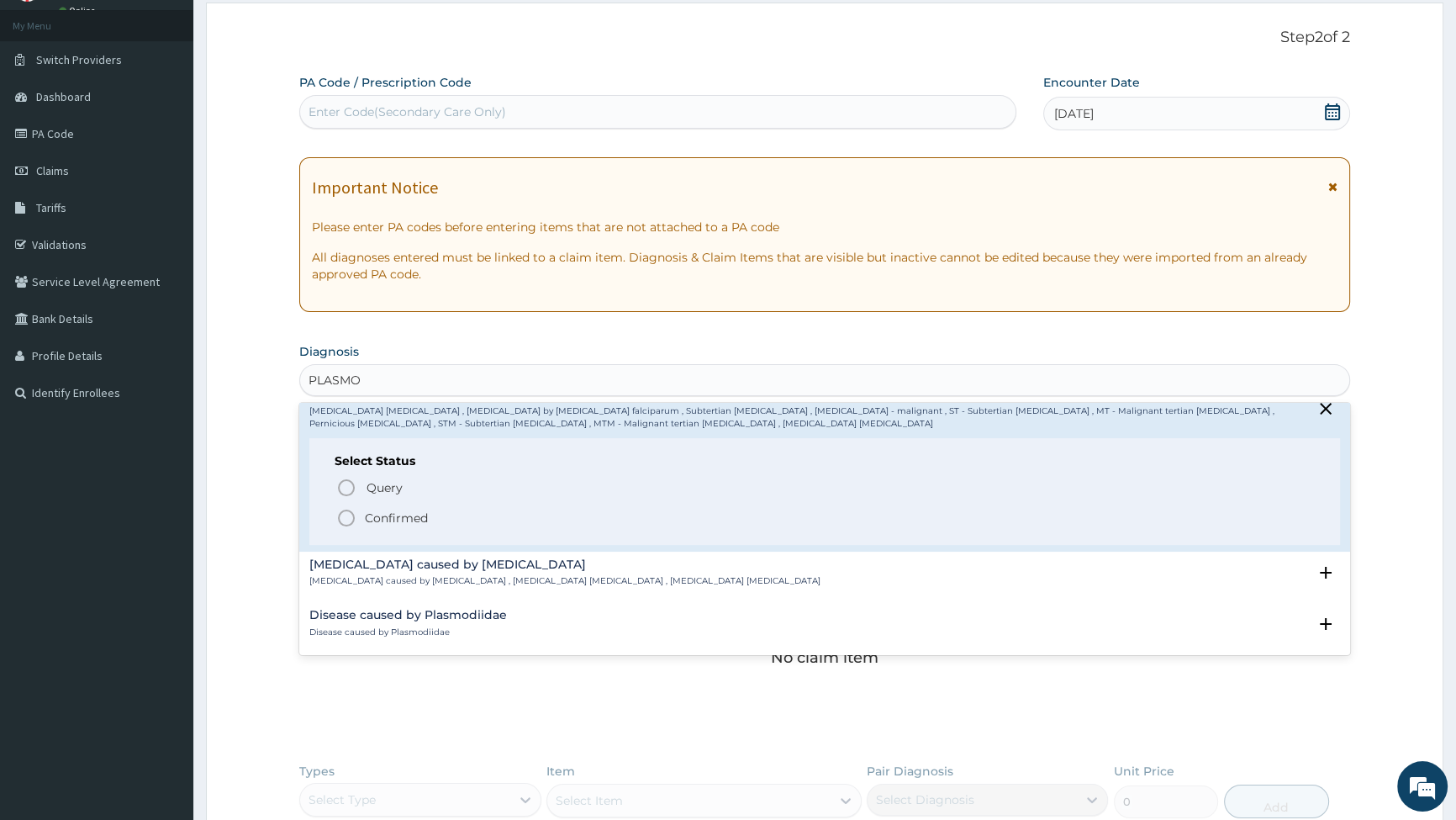
click at [343, 518] on icon "status option filled" at bounding box center [346, 518] width 20 height 20
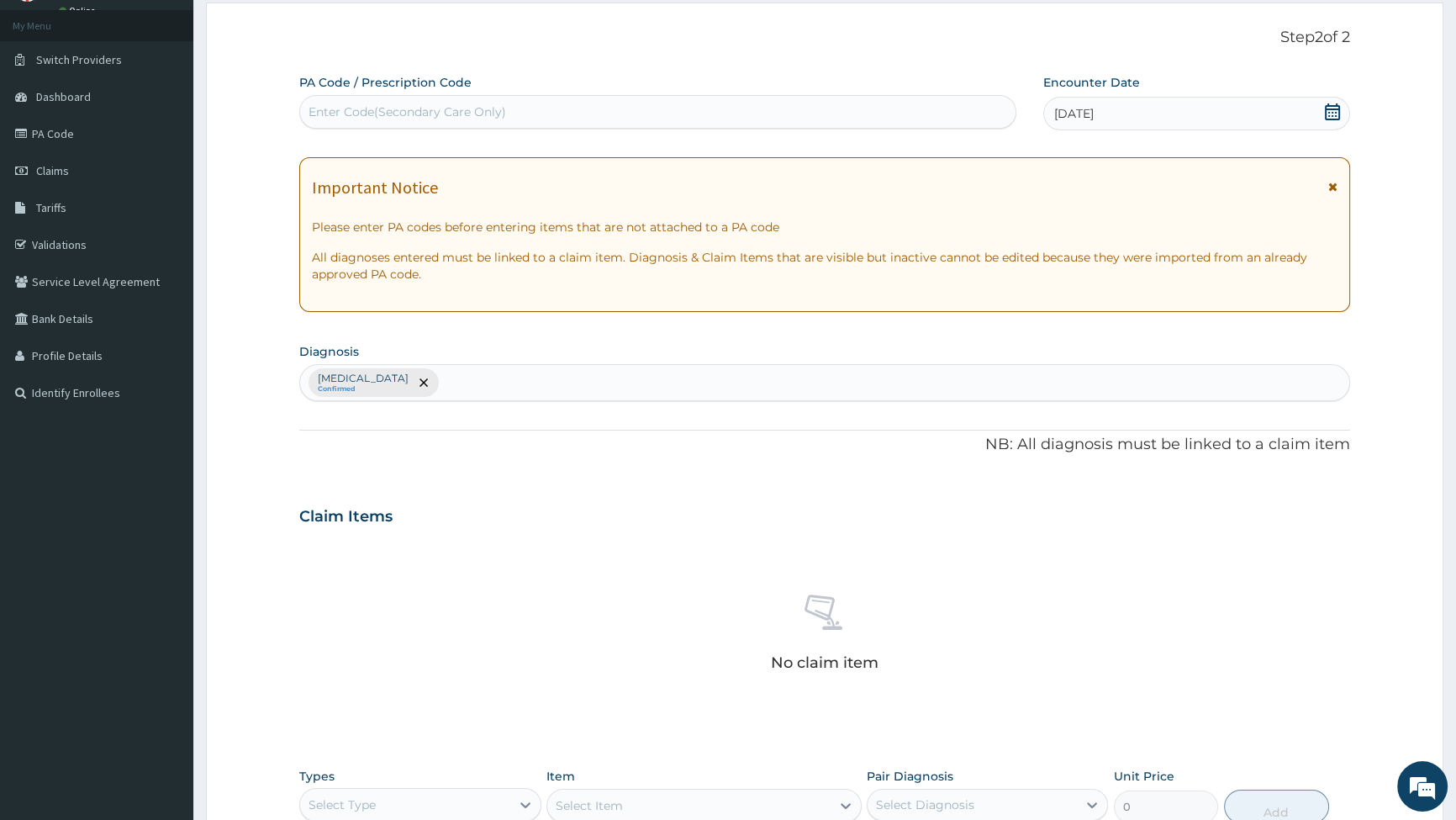
click at [490, 386] on div "[MEDICAL_DATA] Confirmed" at bounding box center [824, 383] width 1050 height 35
type input "SEP"
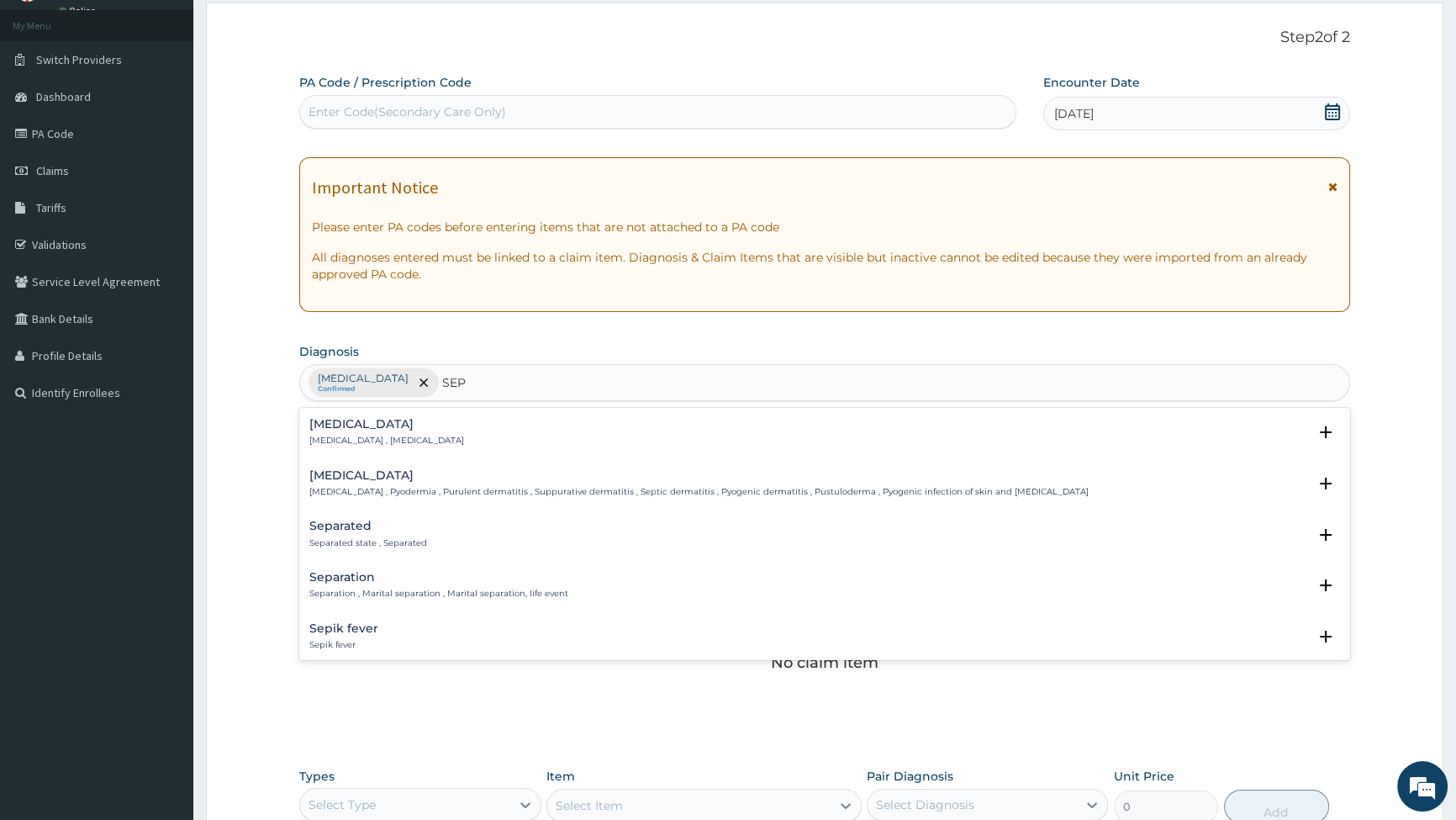
click at [367, 437] on p "[MEDICAL_DATA] , [MEDICAL_DATA]" at bounding box center [386, 440] width 155 height 11
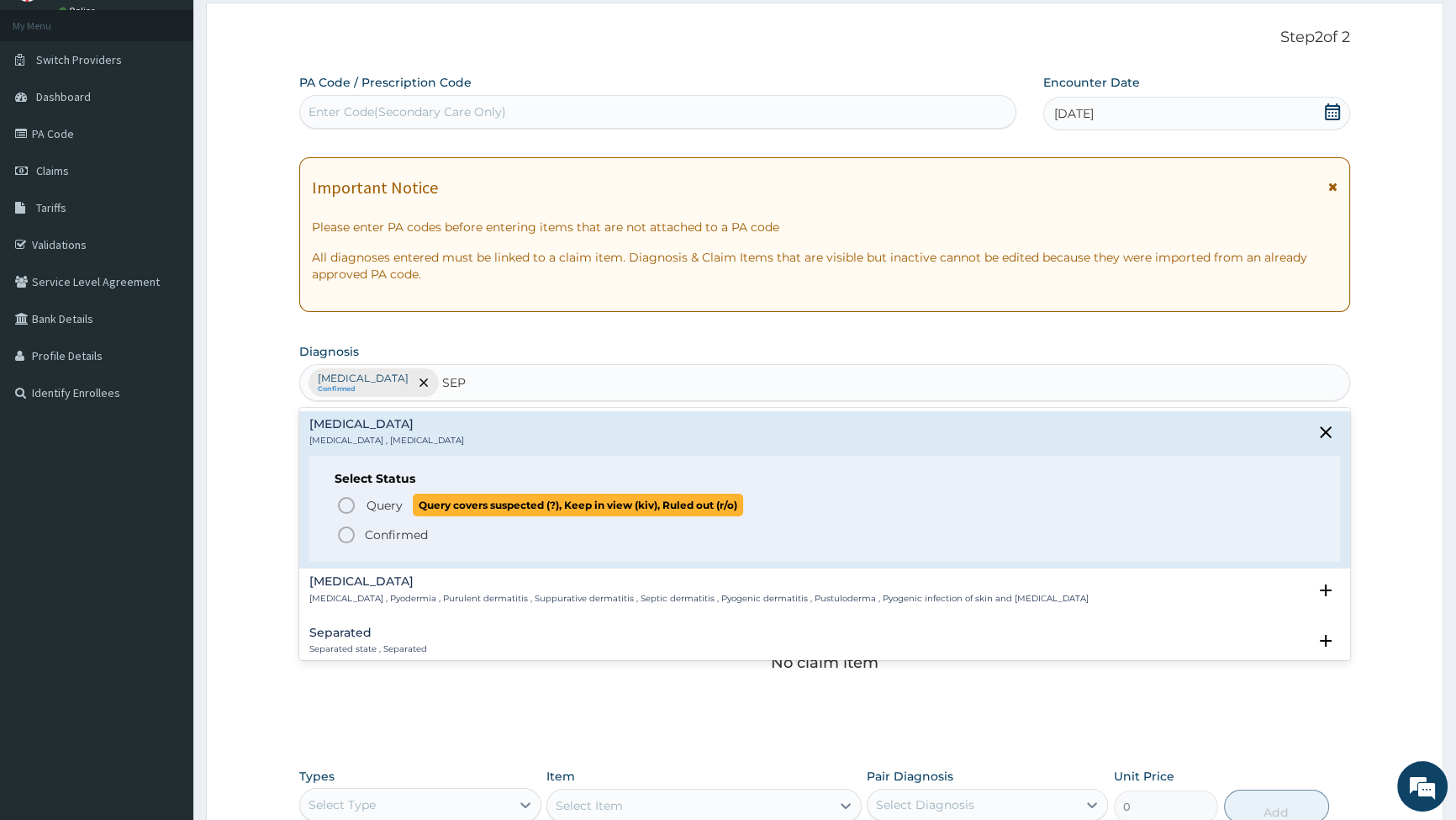
click at [345, 507] on icon "status option query" at bounding box center [346, 505] width 20 height 20
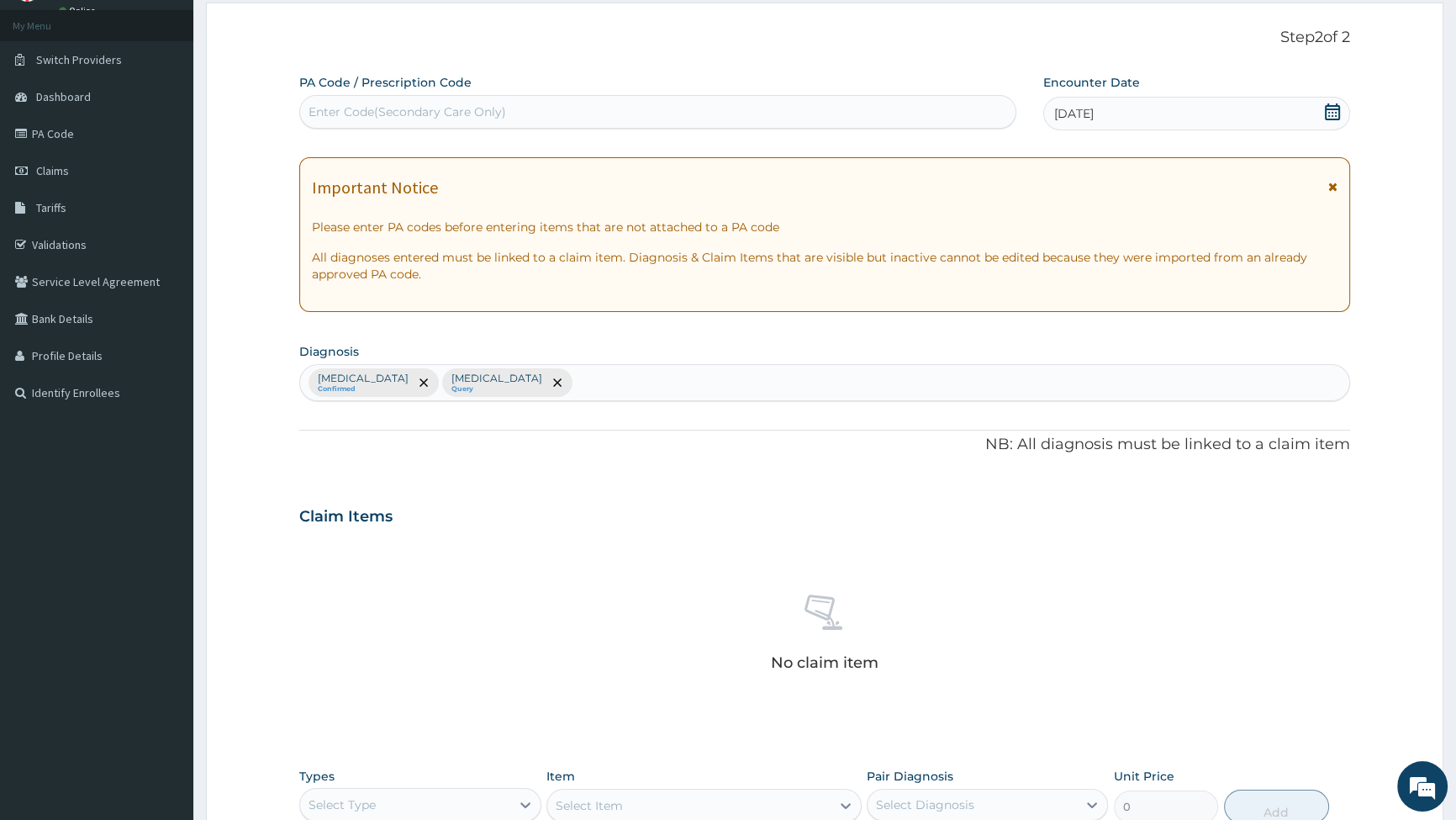
click at [559, 383] on div "Falciparum malaria Confirmed Sepsis Query" at bounding box center [824, 383] width 1050 height 35
type input "S"
type input "UPPER RES"
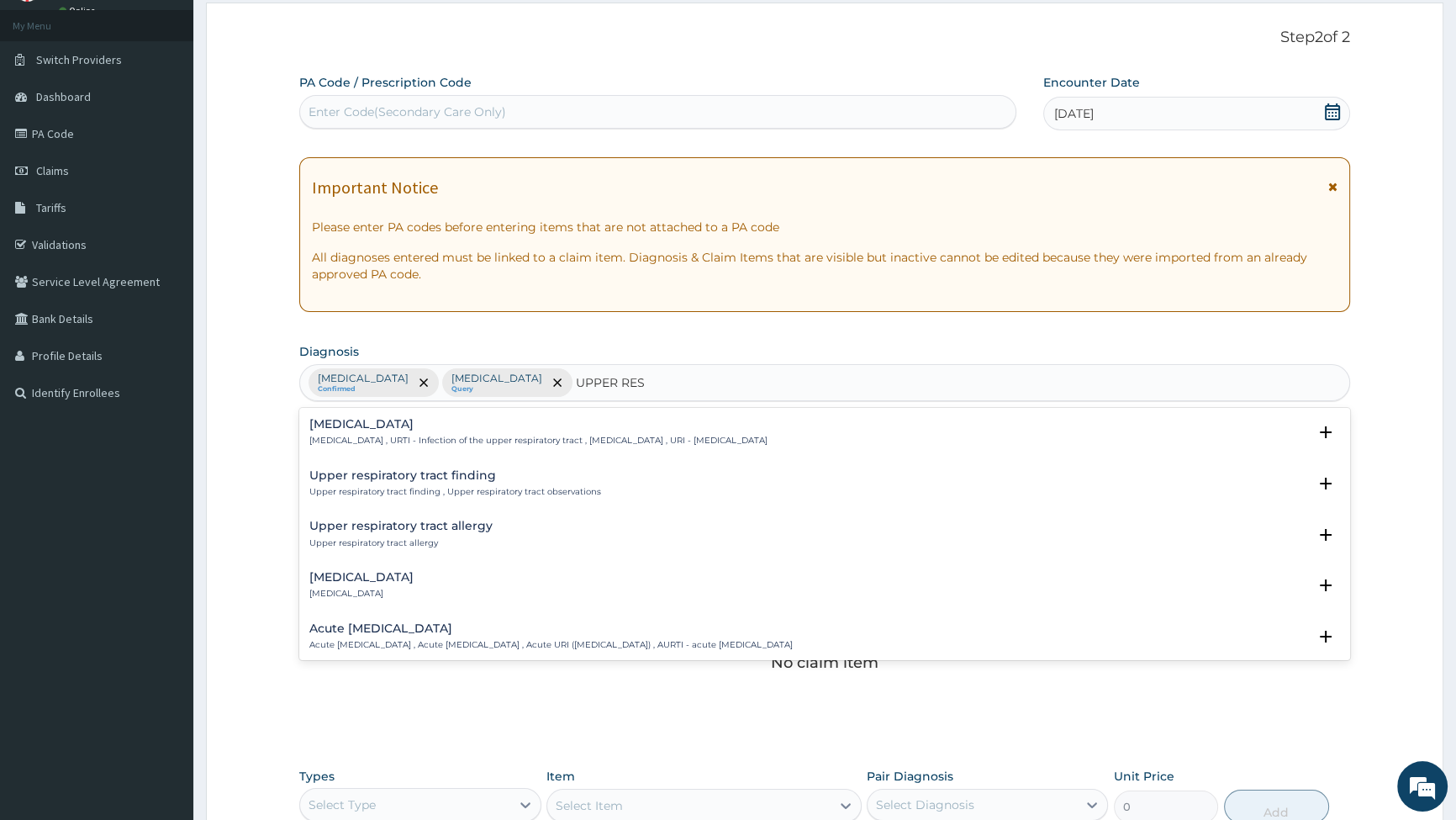
click at [344, 427] on h4 "[MEDICAL_DATA]" at bounding box center [538, 424] width 458 height 12
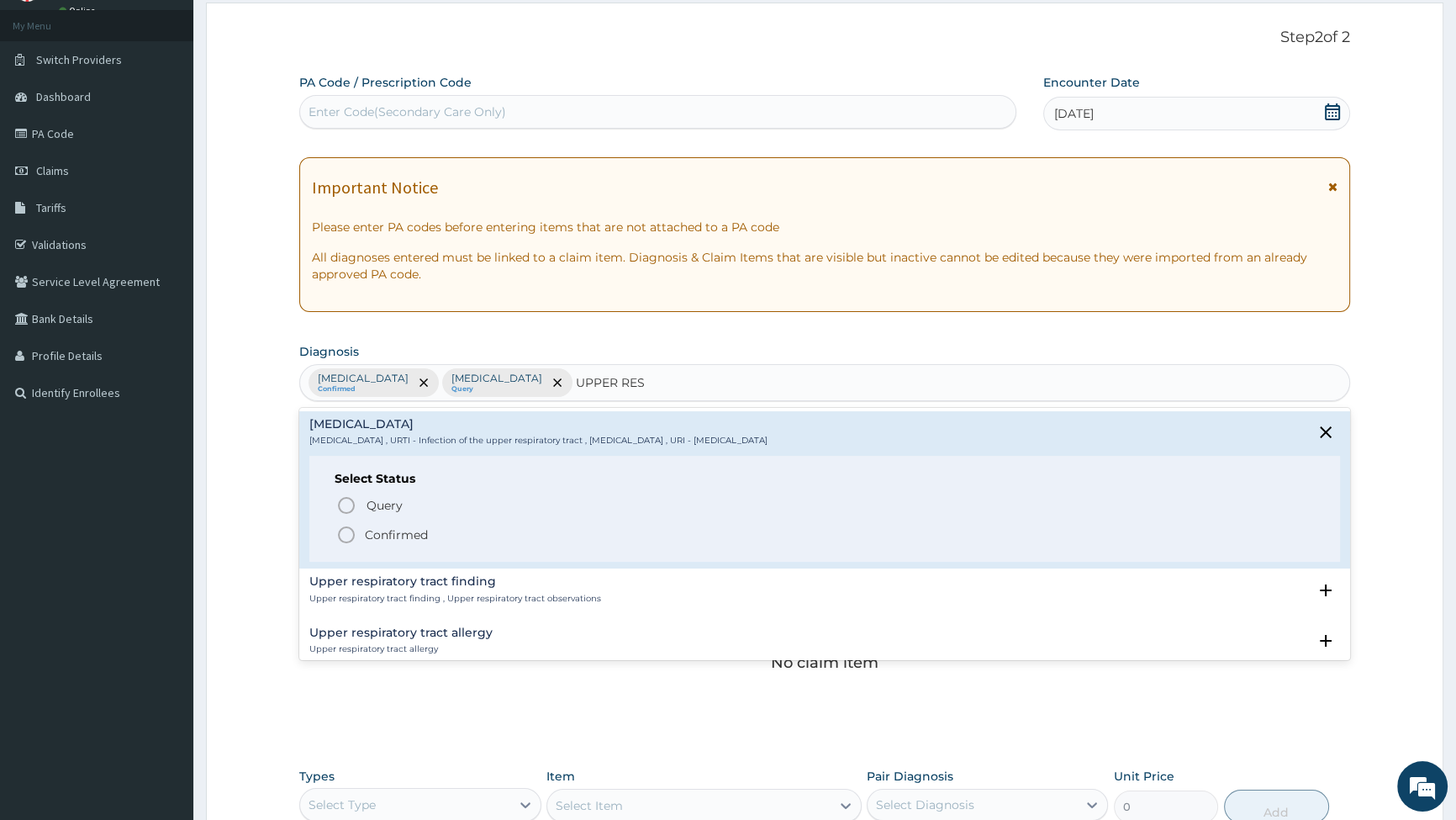
click at [343, 534] on icon "status option filled" at bounding box center [346, 534] width 20 height 20
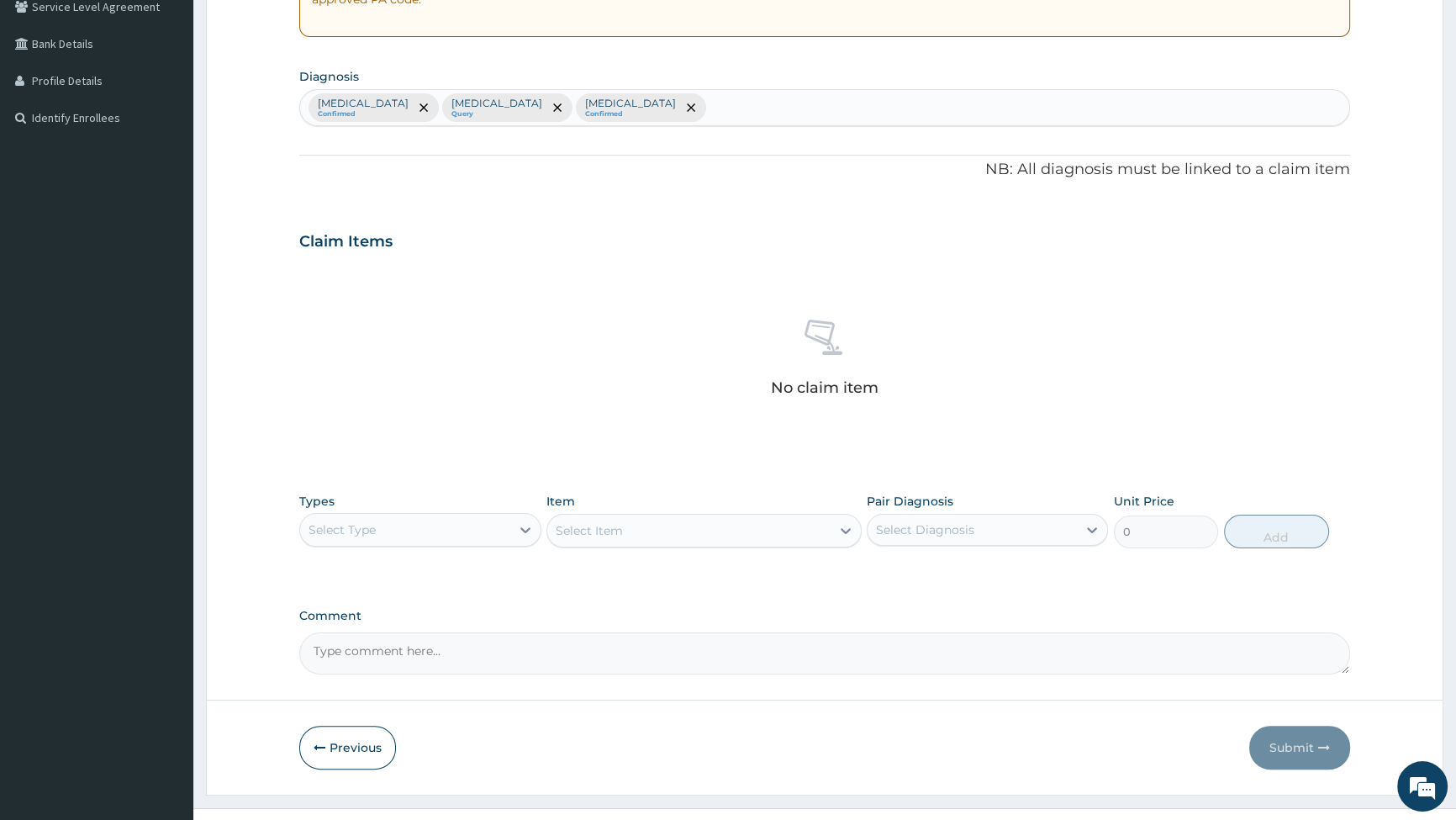
scroll to position [391, 0]
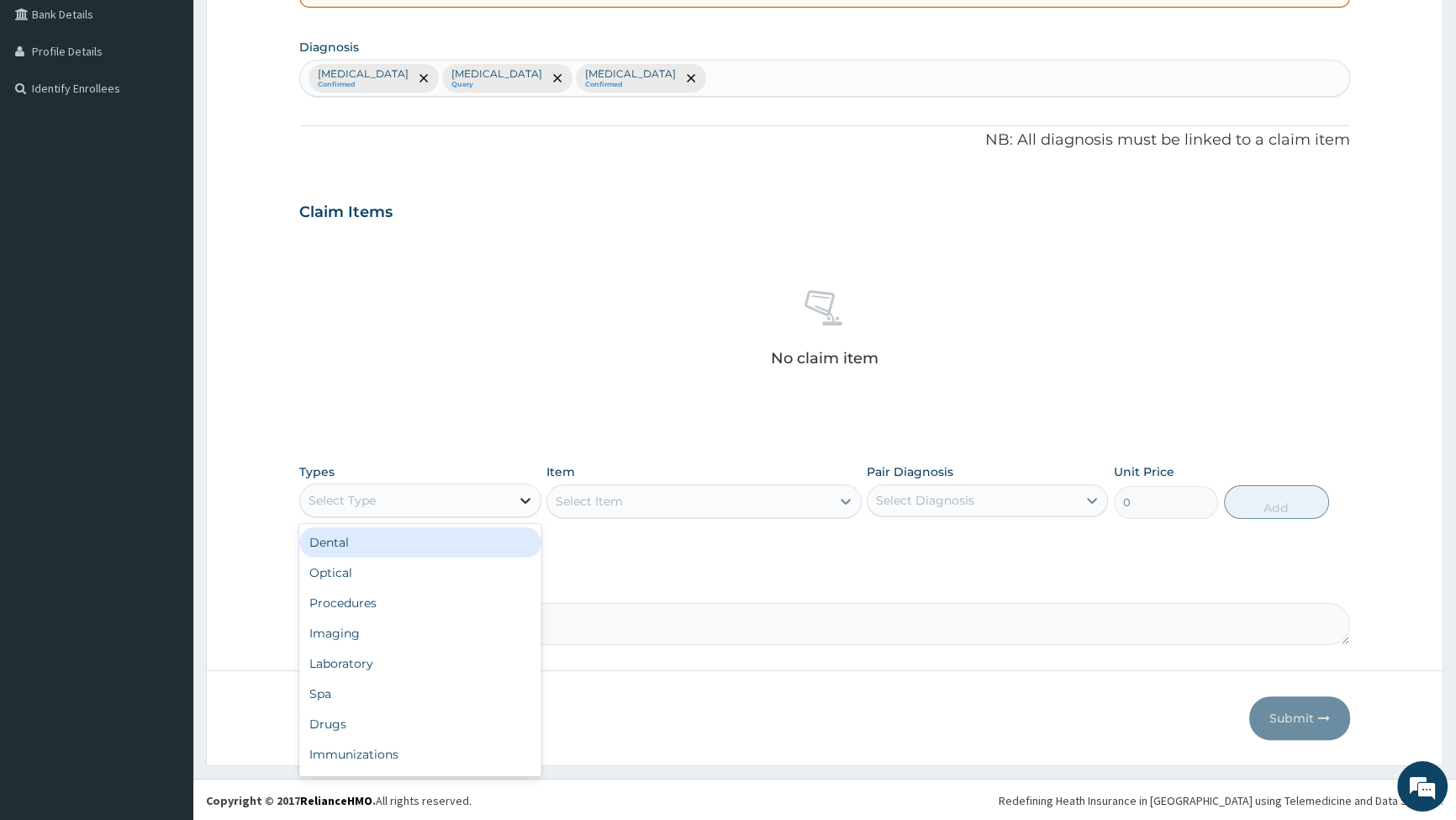
click at [512, 497] on div at bounding box center [525, 500] width 31 height 31
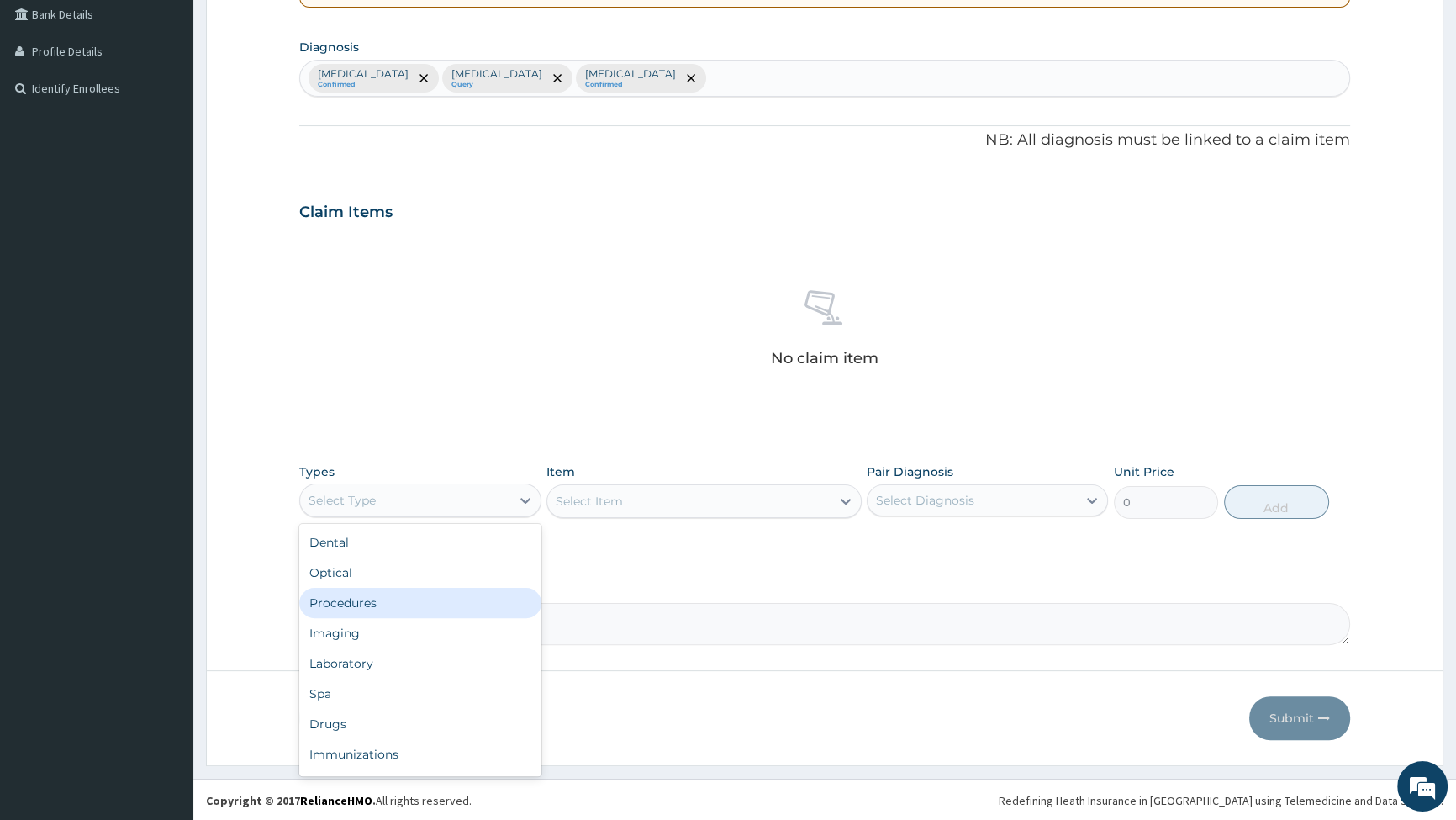
click at [451, 610] on div "Procedures" at bounding box center [420, 603] width 241 height 31
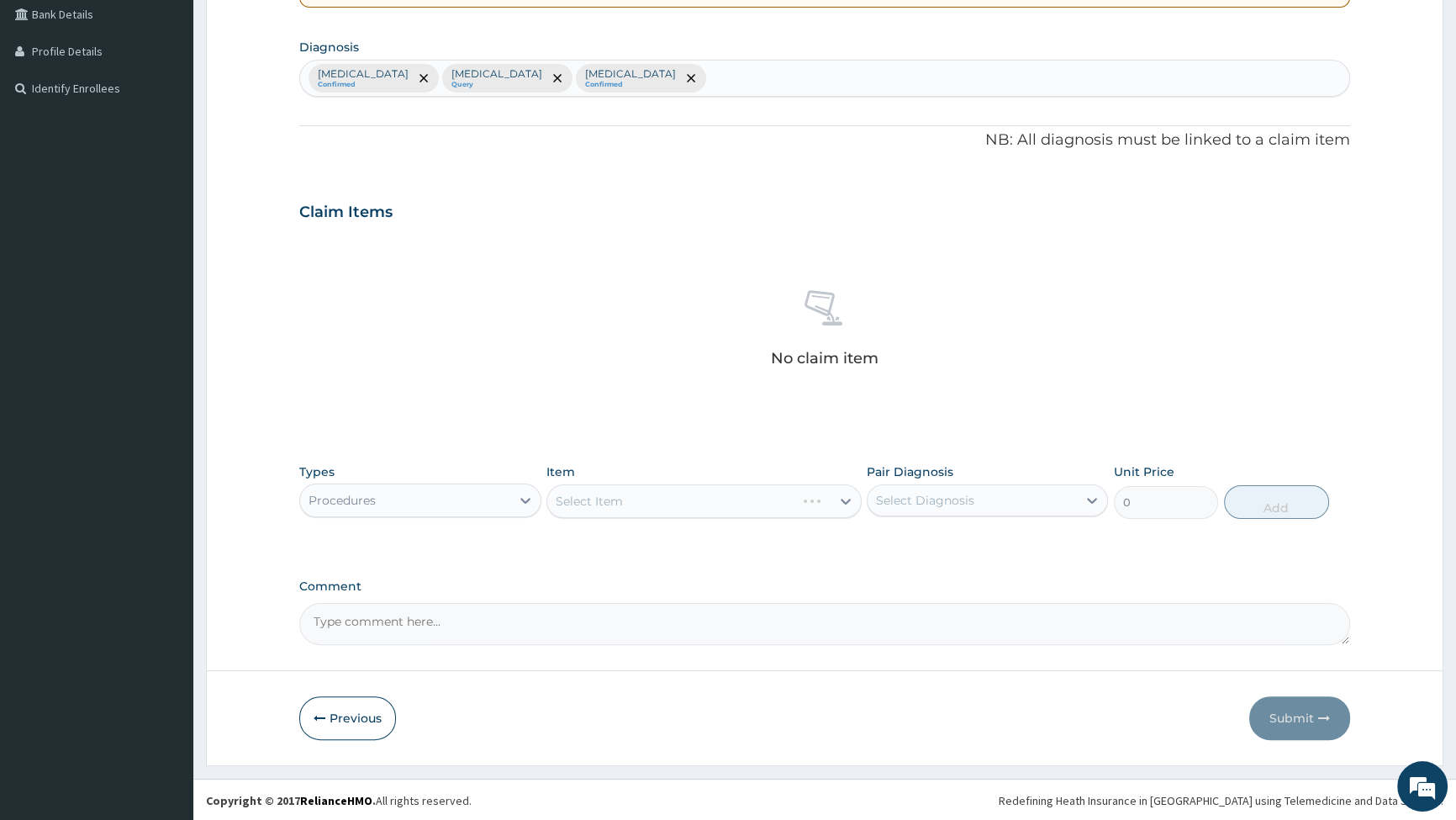
click at [711, 511] on div "Select Item" at bounding box center [704, 501] width 315 height 33
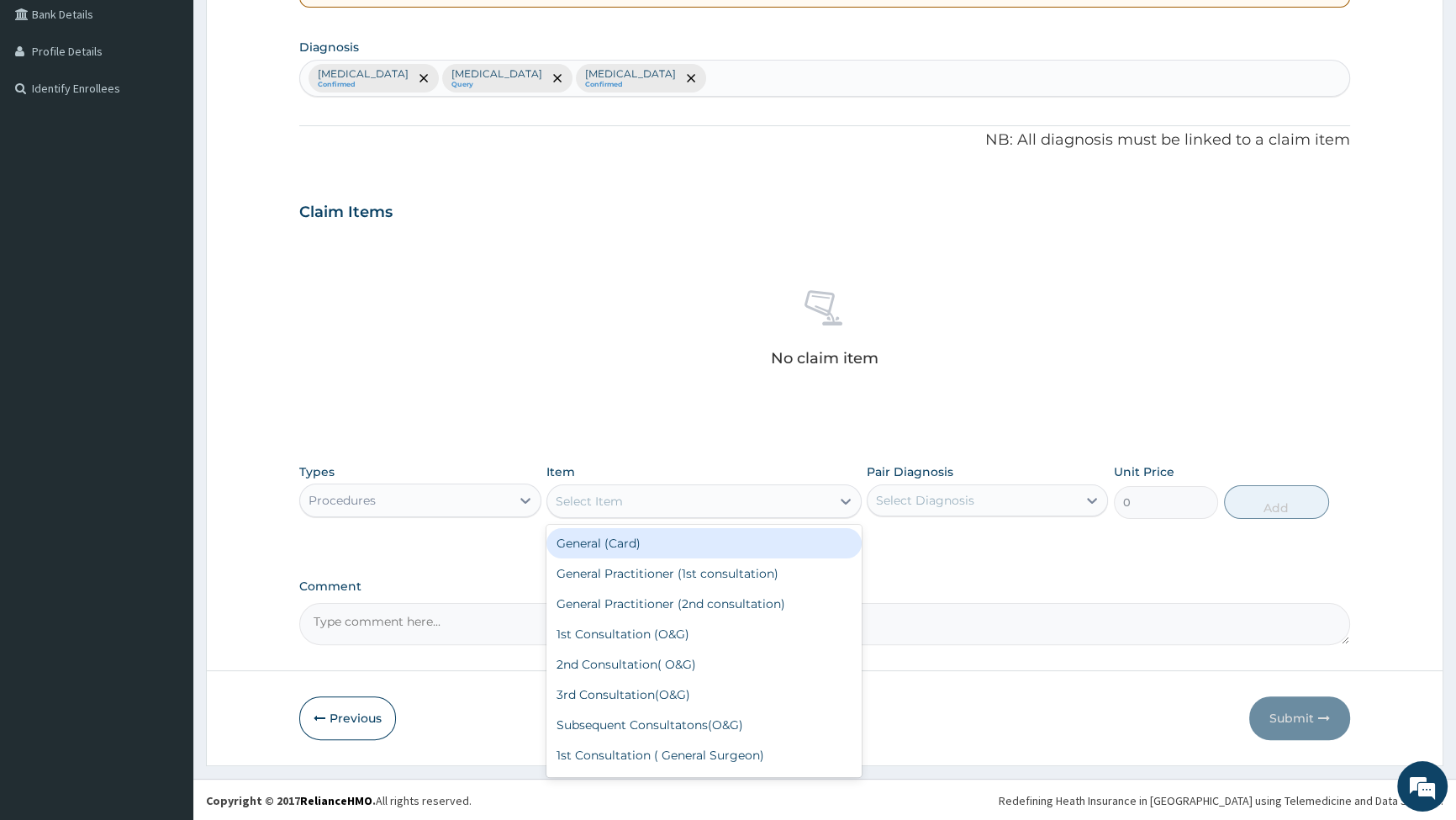
click at [716, 507] on div "Select Item" at bounding box center [689, 501] width 283 height 27
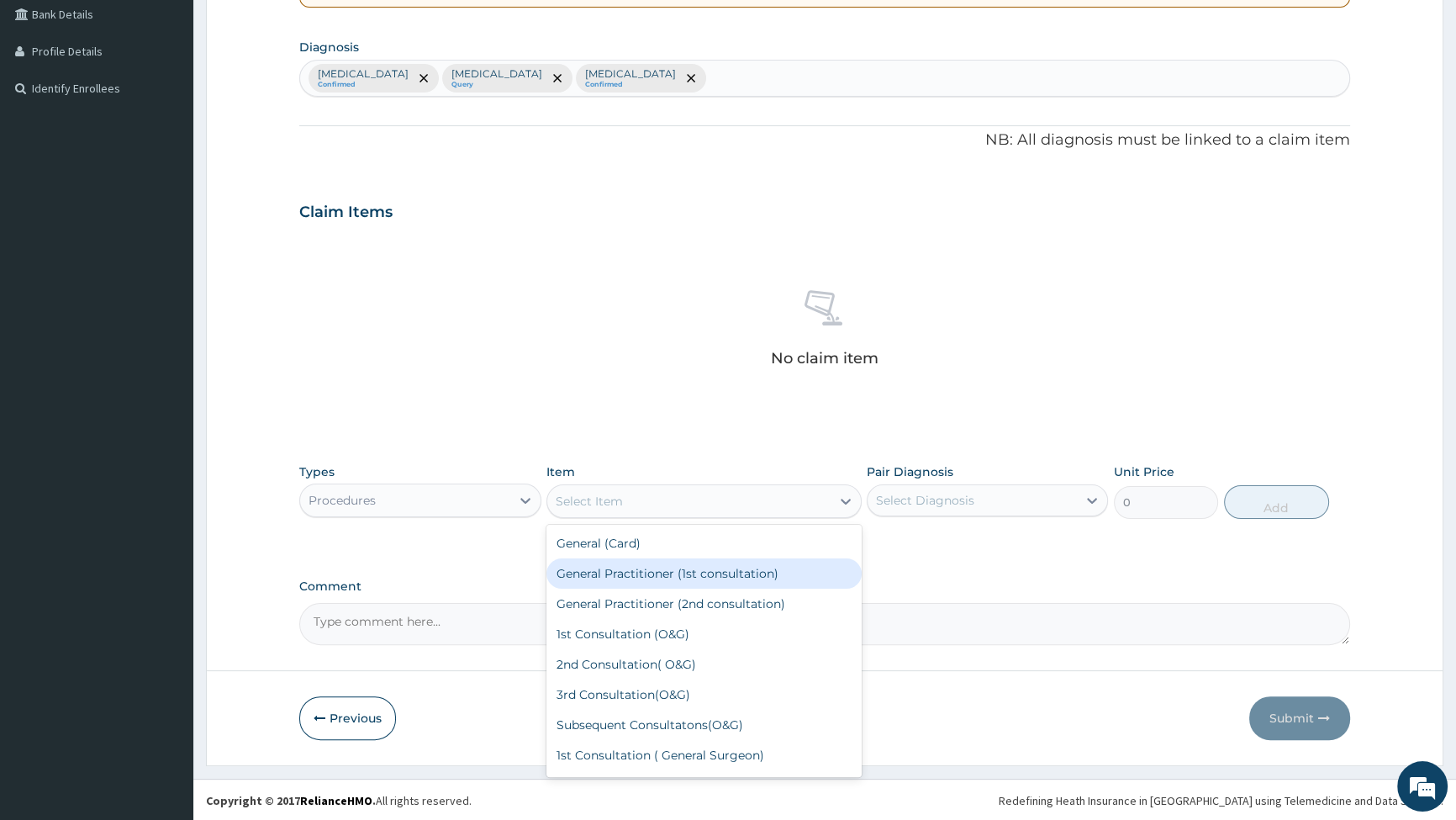
click at [652, 580] on div "General Practitioner (1st consultation)" at bounding box center [704, 573] width 315 height 31
type input "2500"
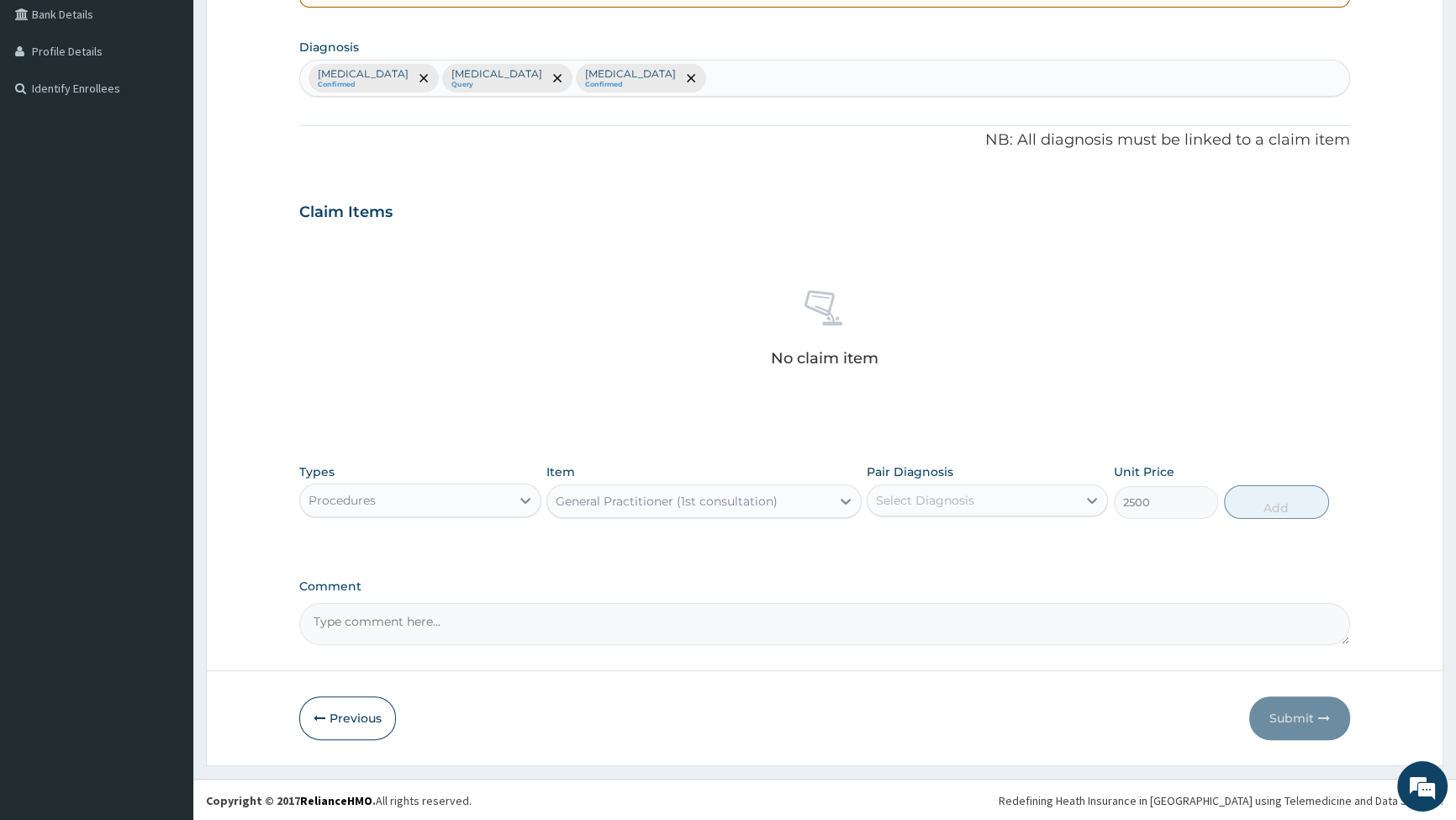
click at [1003, 504] on div "Select Diagnosis" at bounding box center [973, 500] width 210 height 27
drag, startPoint x: 919, startPoint y: 540, endPoint x: 959, endPoint y: 532, distance: 40.8
click at [918, 539] on label "[MEDICAL_DATA]" at bounding box center [946, 541] width 104 height 17
checkbox input "true"
click at [1272, 498] on button "Add" at bounding box center [1277, 502] width 105 height 33
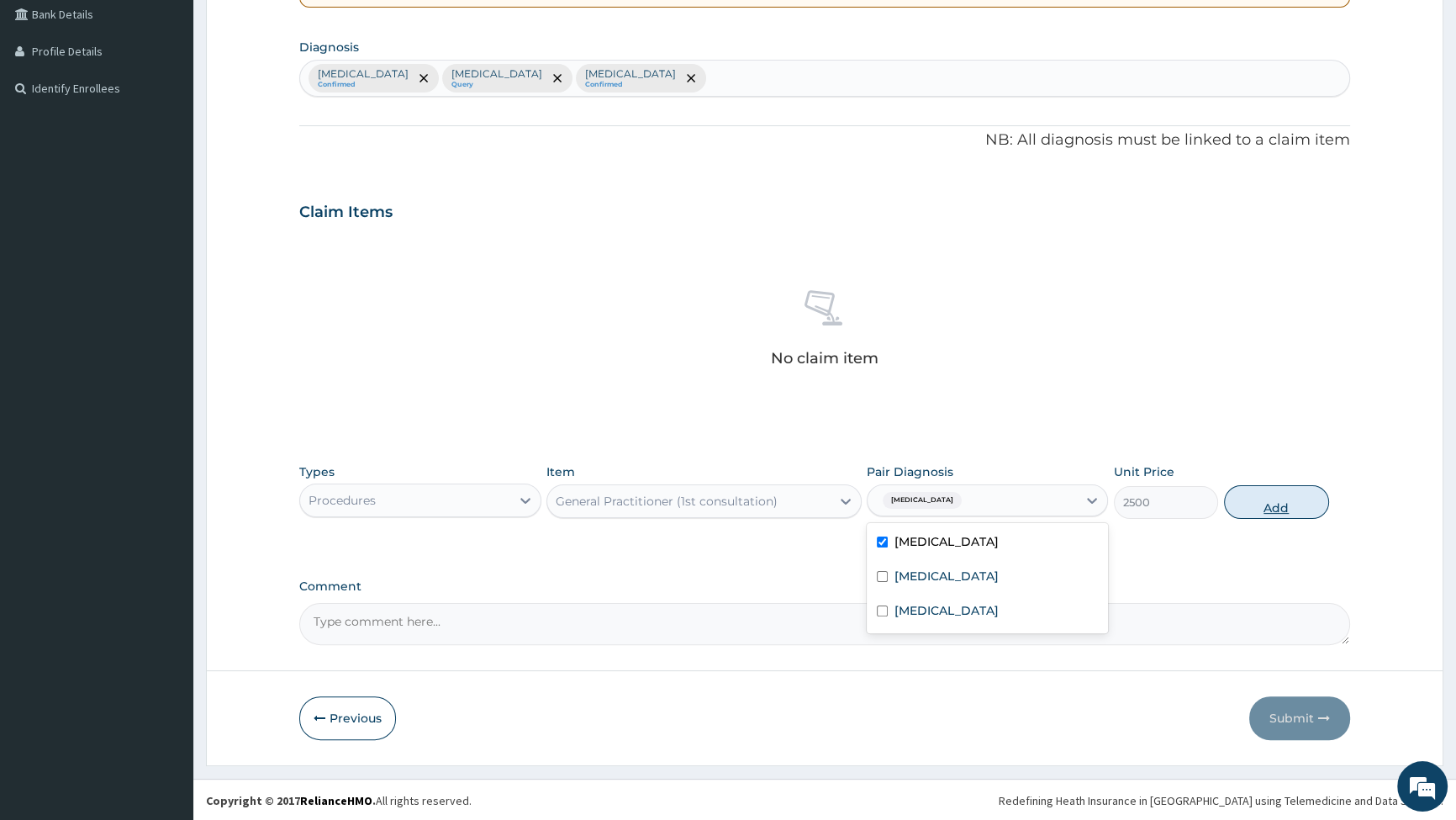
type input "0"
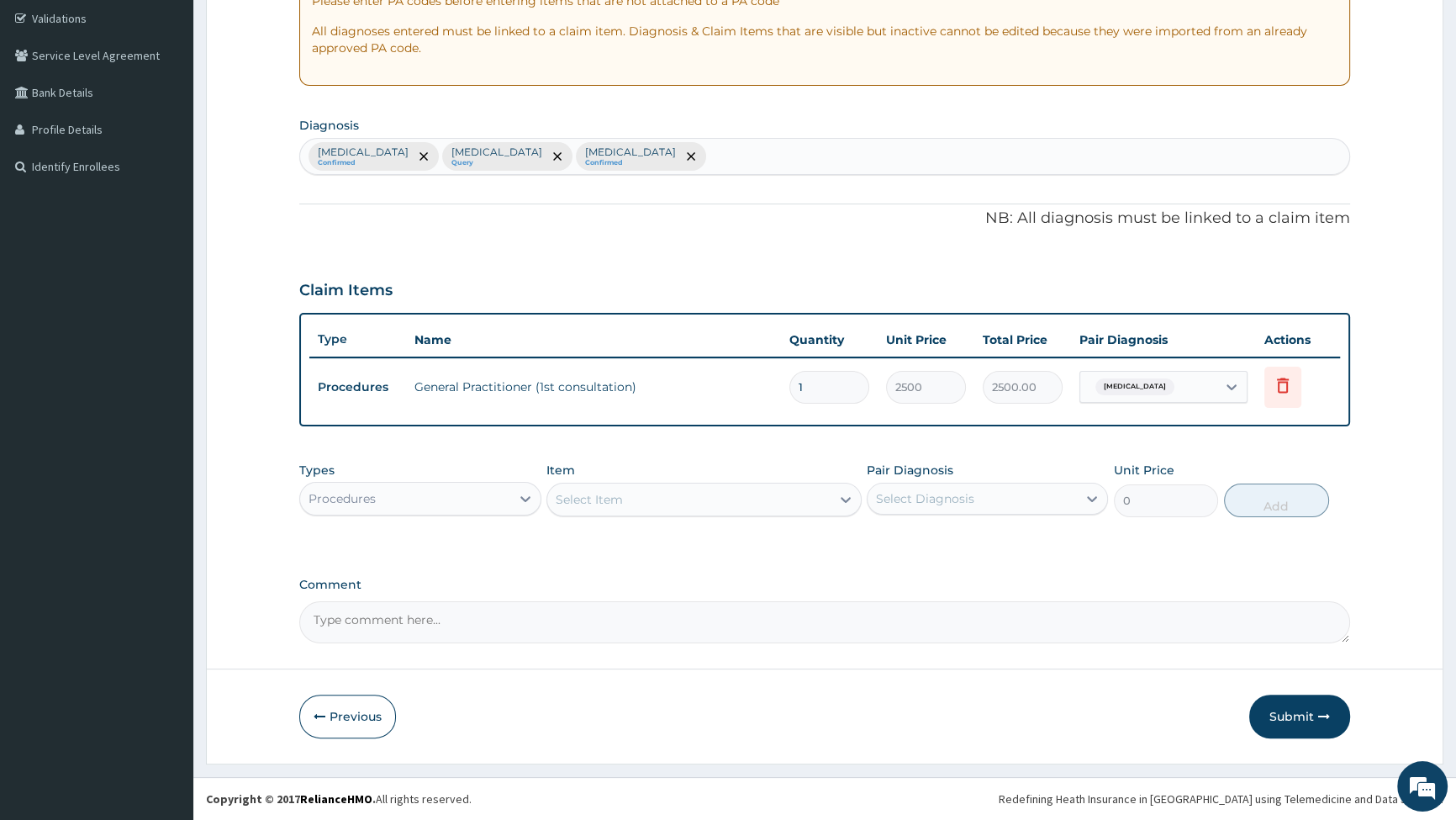
scroll to position [311, 0]
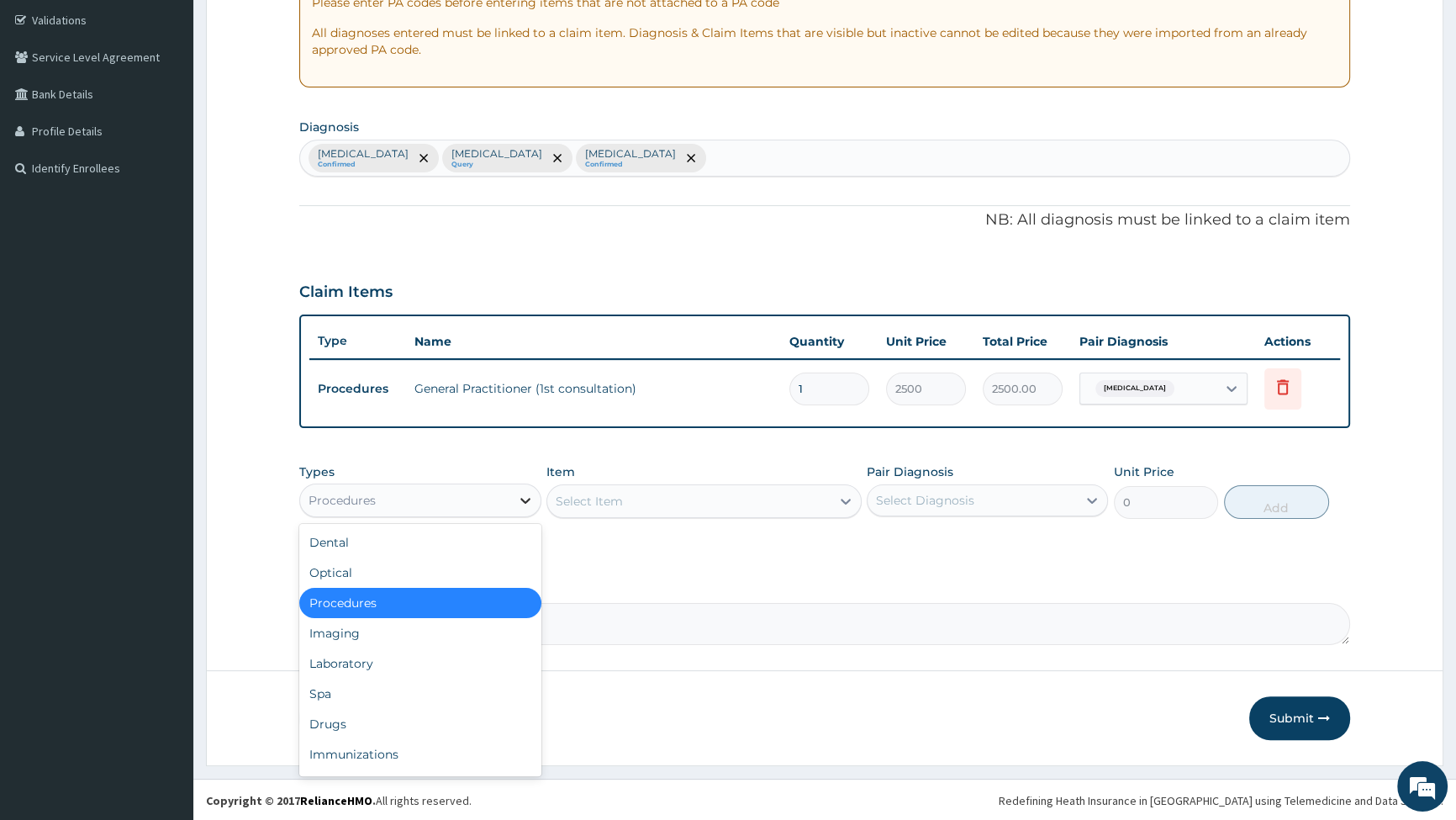
click at [515, 498] on div at bounding box center [525, 500] width 31 height 31
click at [446, 664] on div "Laboratory" at bounding box center [420, 664] width 241 height 31
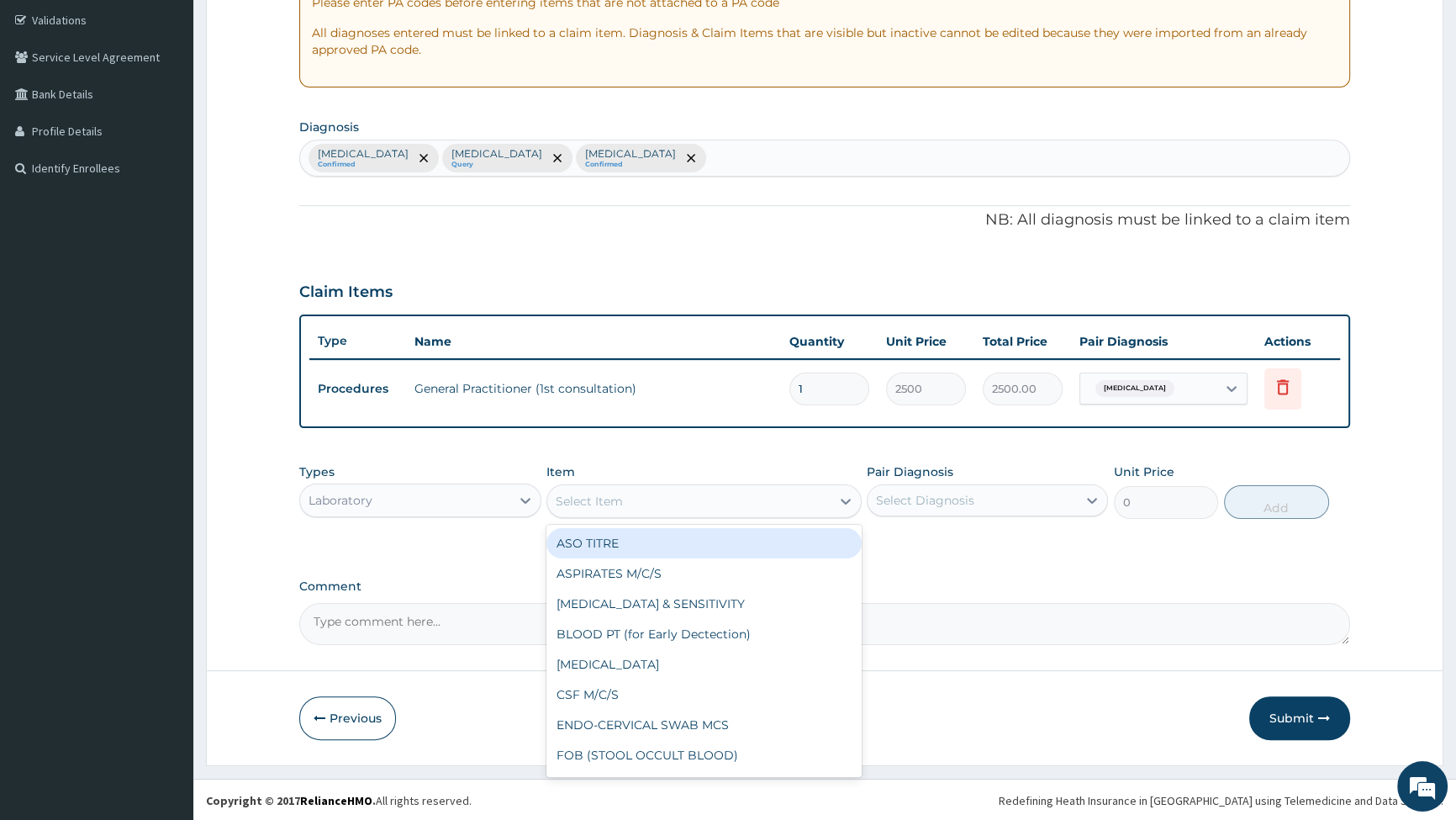
click at [824, 497] on div "Select Item" at bounding box center [689, 501] width 283 height 27
type input "MAL"
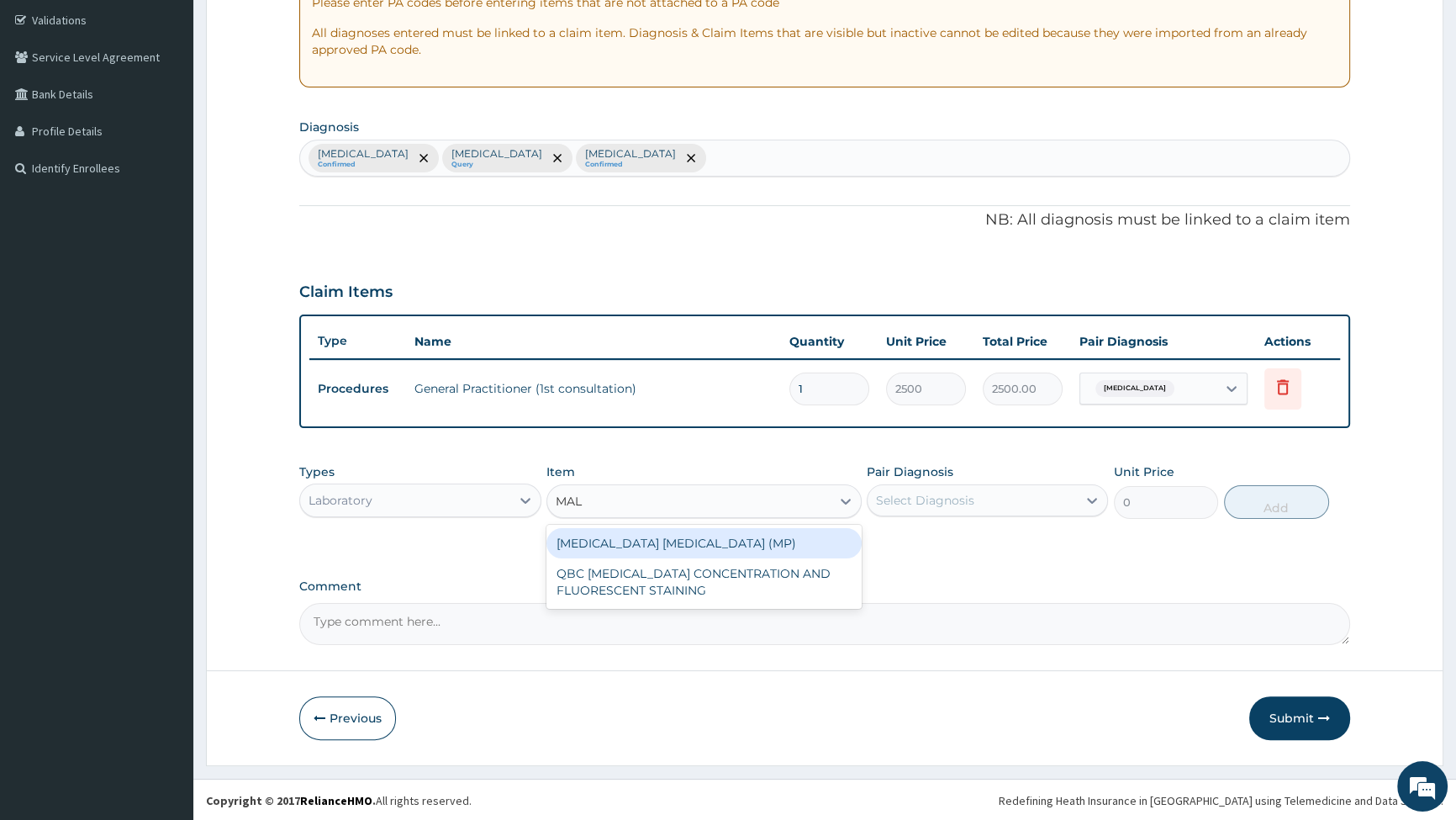
click at [692, 550] on div "[MEDICAL_DATA] [MEDICAL_DATA] (MP)" at bounding box center [704, 543] width 315 height 31
type input "2000"
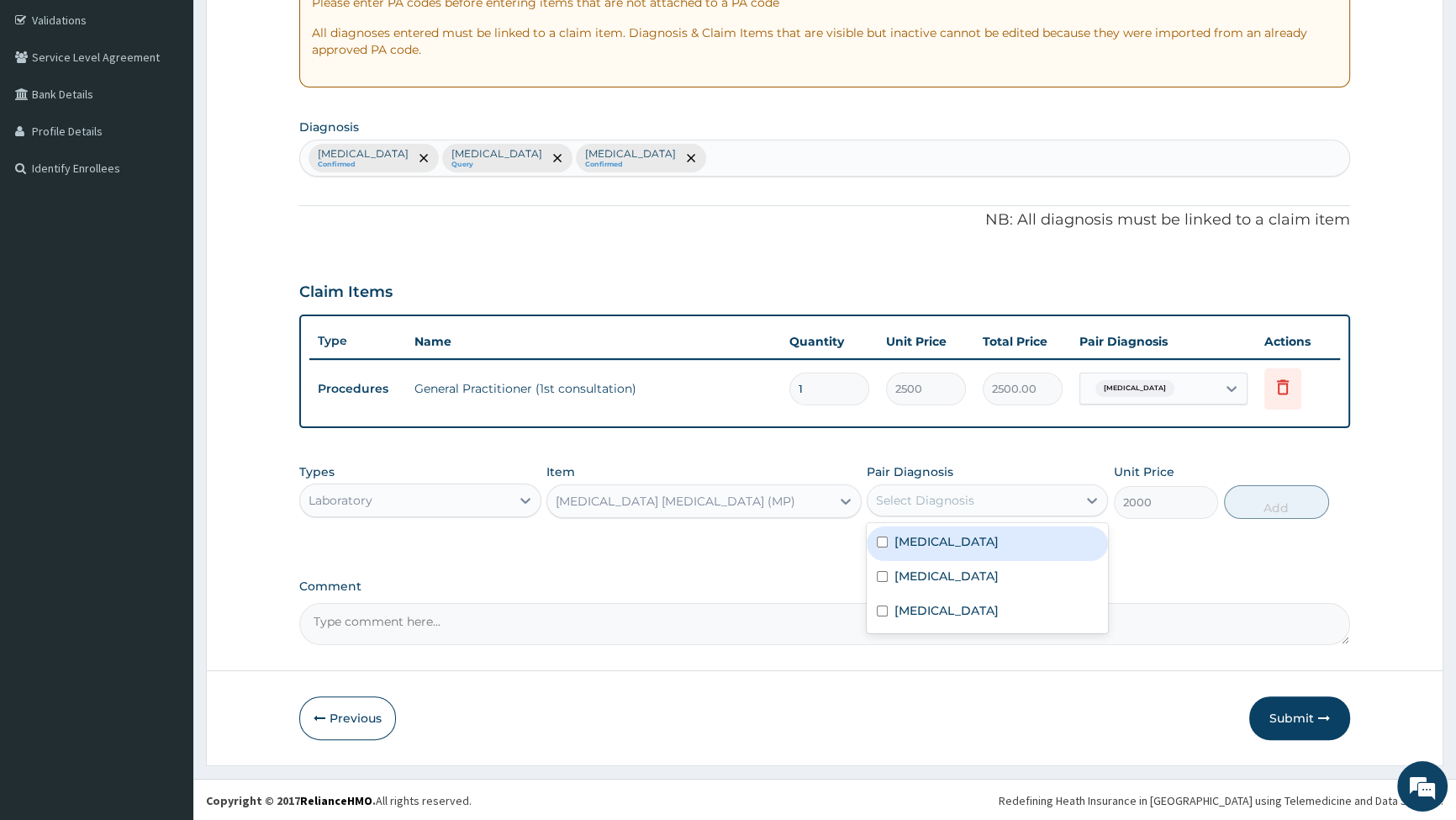
click at [1043, 496] on div "Select Diagnosis" at bounding box center [973, 500] width 210 height 27
click at [889, 538] on div "[MEDICAL_DATA]" at bounding box center [988, 543] width 241 height 34
checkbox input "true"
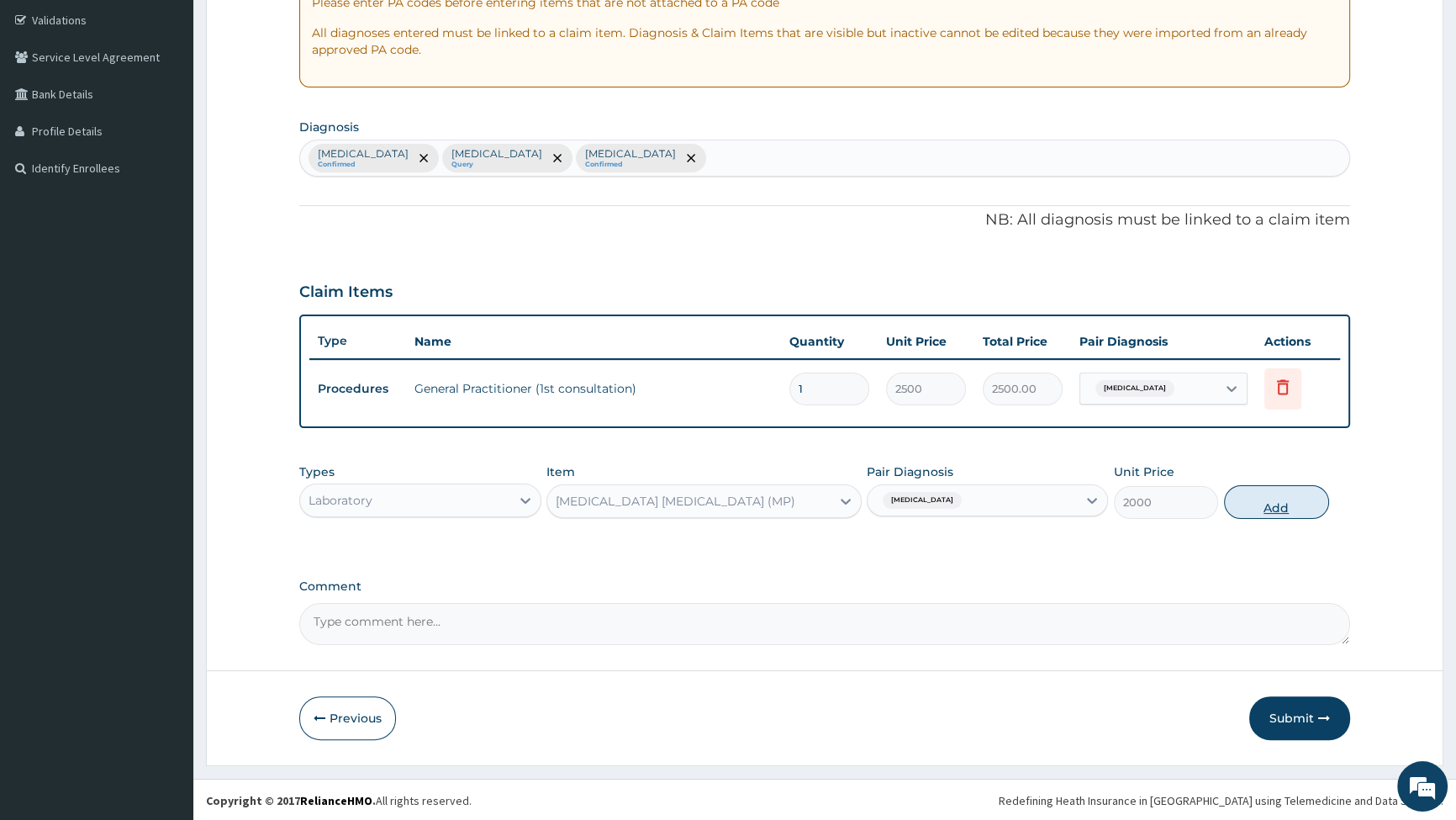
click at [1257, 501] on button "Add" at bounding box center [1277, 502] width 105 height 33
type input "0"
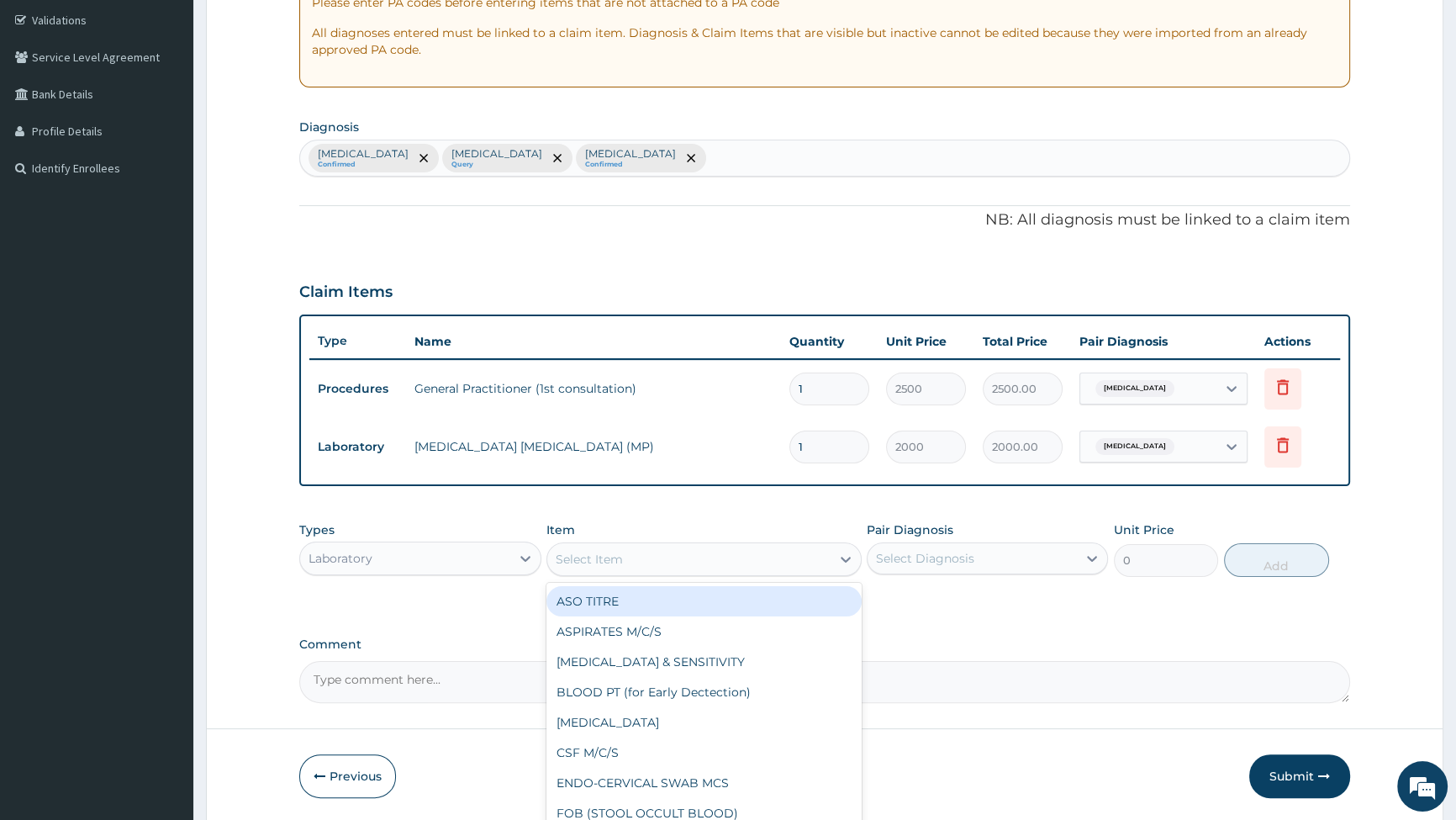
click at [704, 555] on div "Select Item" at bounding box center [689, 559] width 283 height 27
type input "FB"
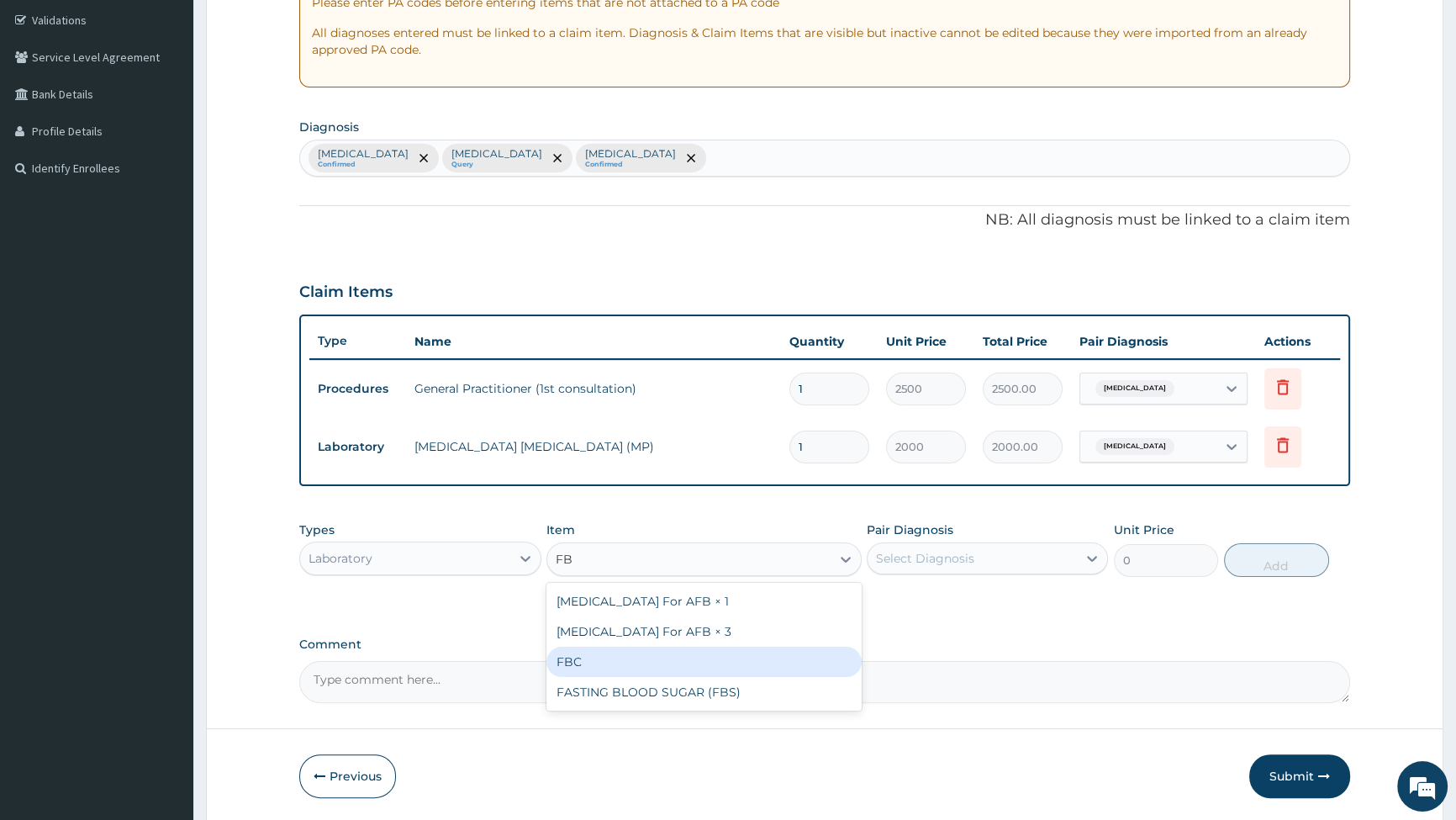
click at [624, 660] on div "FBC" at bounding box center [704, 662] width 315 height 31
type input "6000"
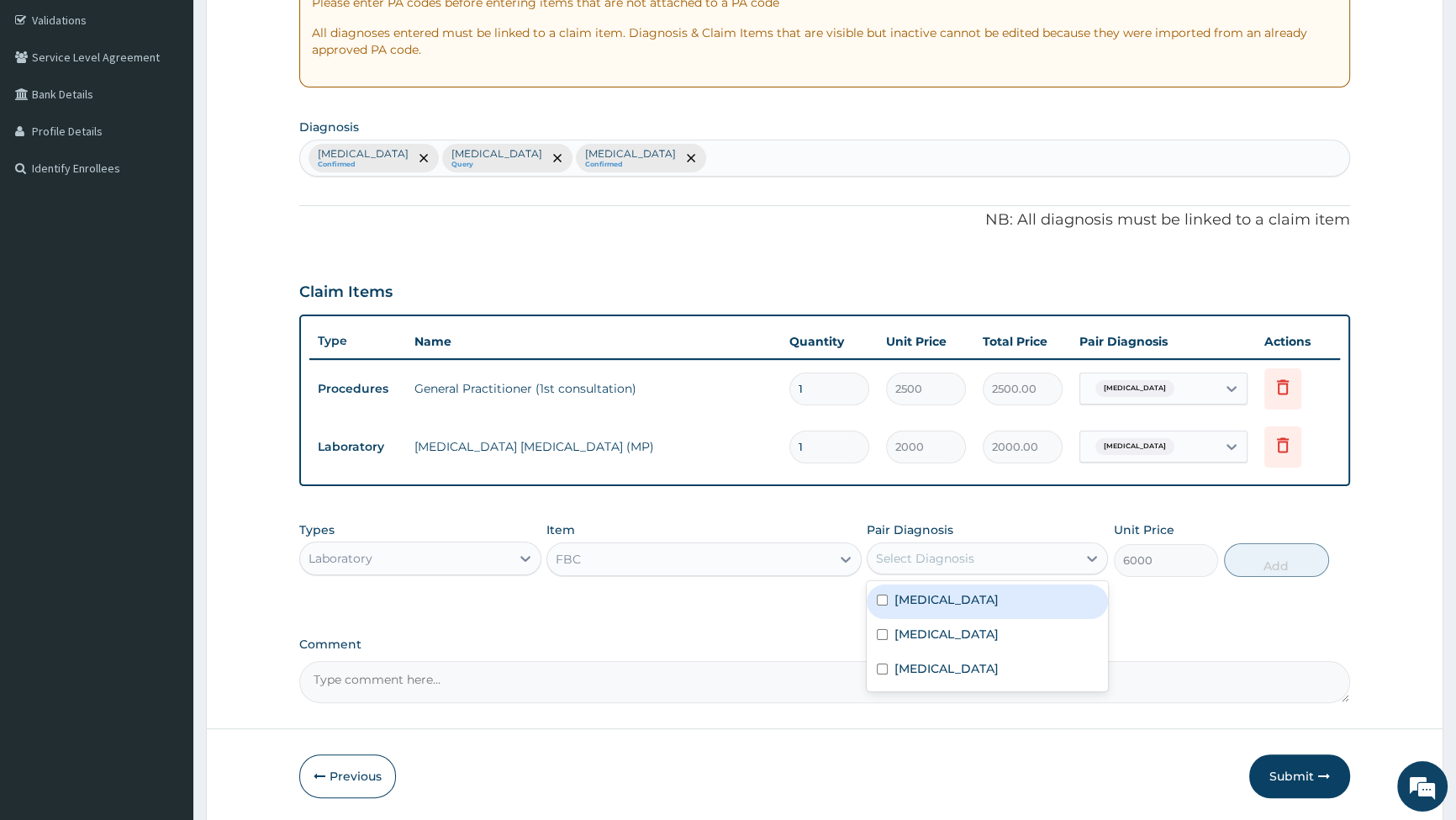
click at [952, 559] on div "Select Diagnosis" at bounding box center [925, 558] width 99 height 17
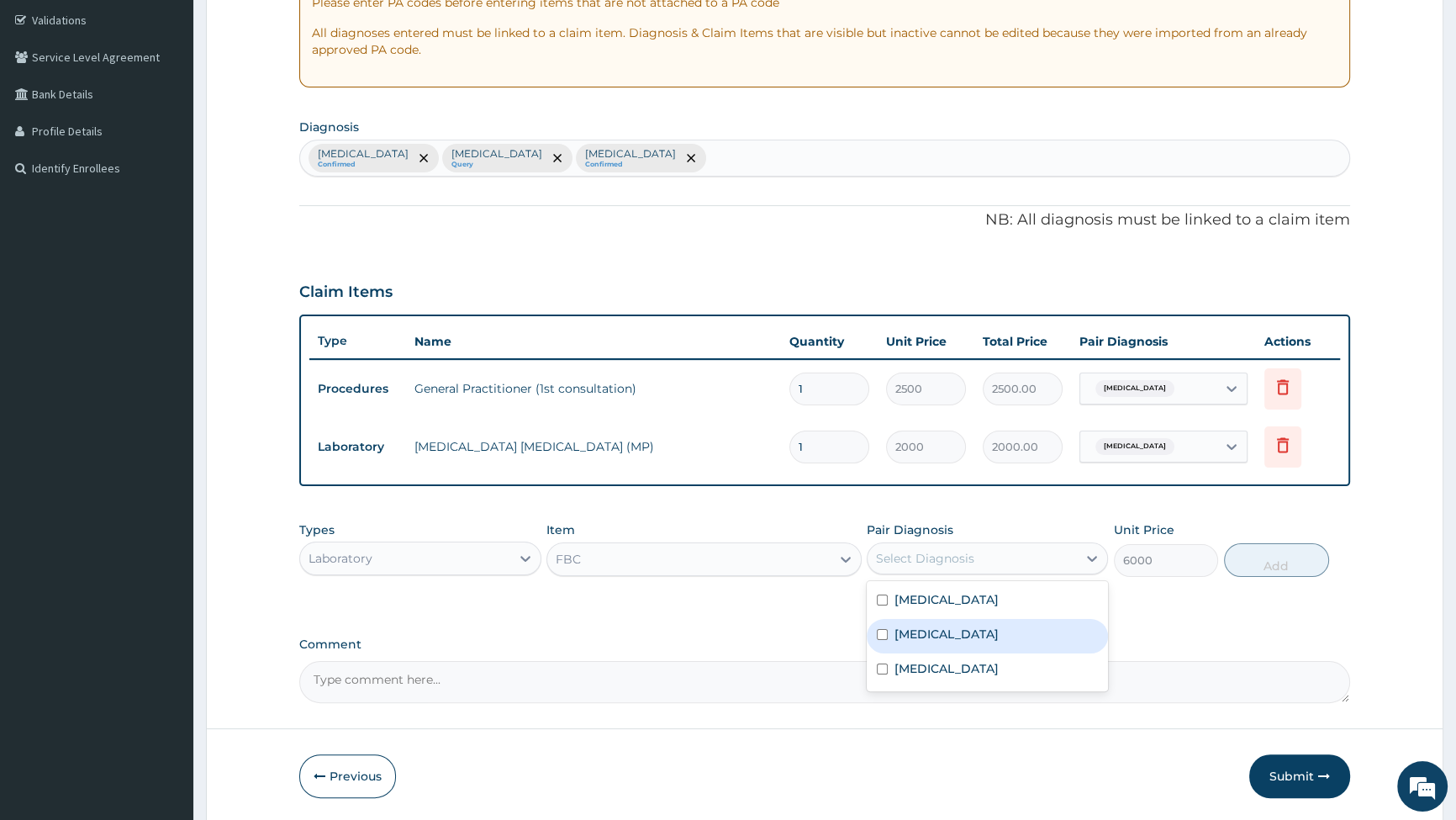
click at [884, 630] on input "checkbox" at bounding box center [882, 635] width 11 height 11
checkbox input "true"
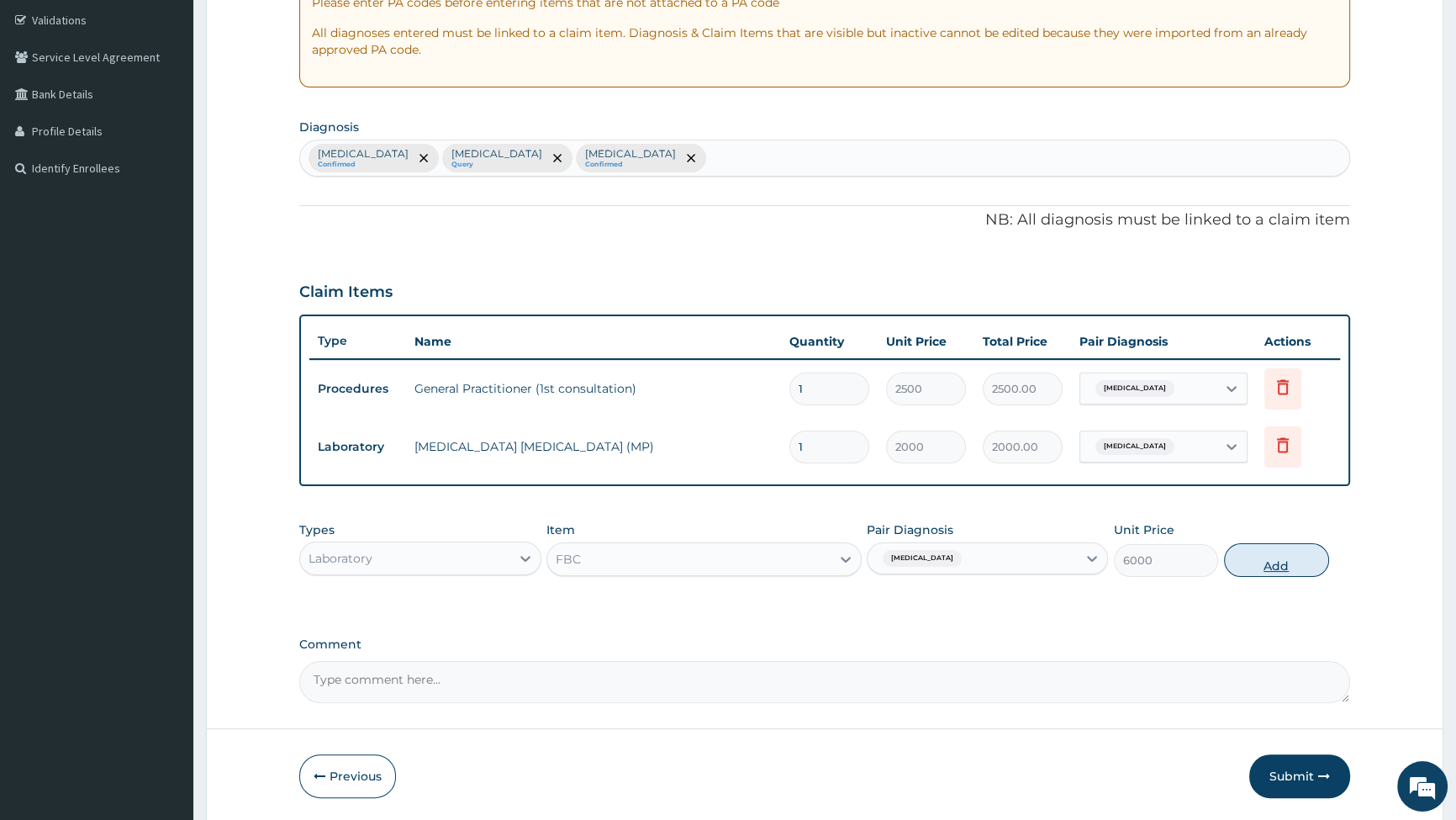
click at [1269, 550] on button "Add" at bounding box center [1277, 560] width 105 height 33
type input "0"
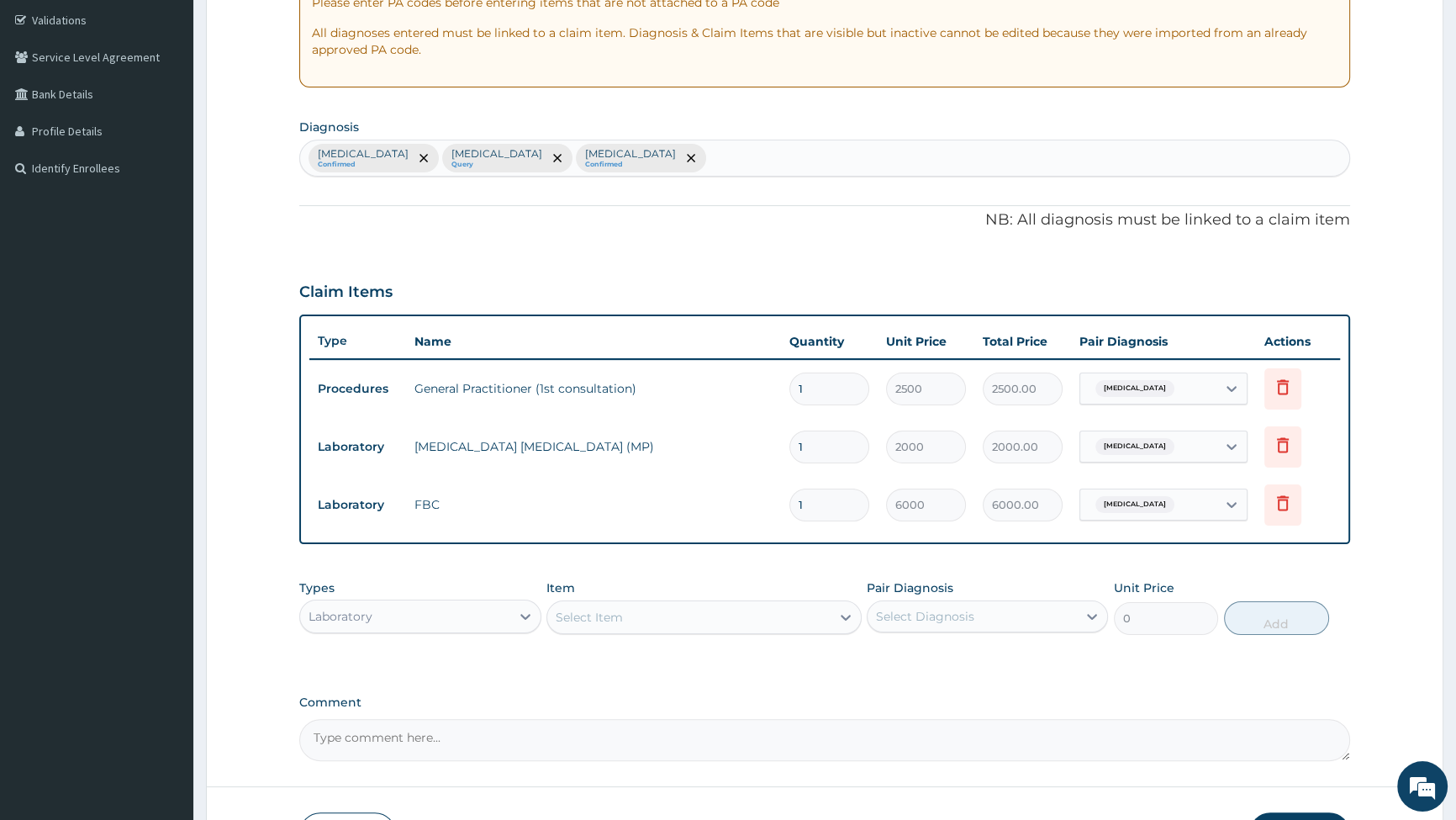
click at [709, 618] on div "Select Item" at bounding box center [689, 617] width 283 height 27
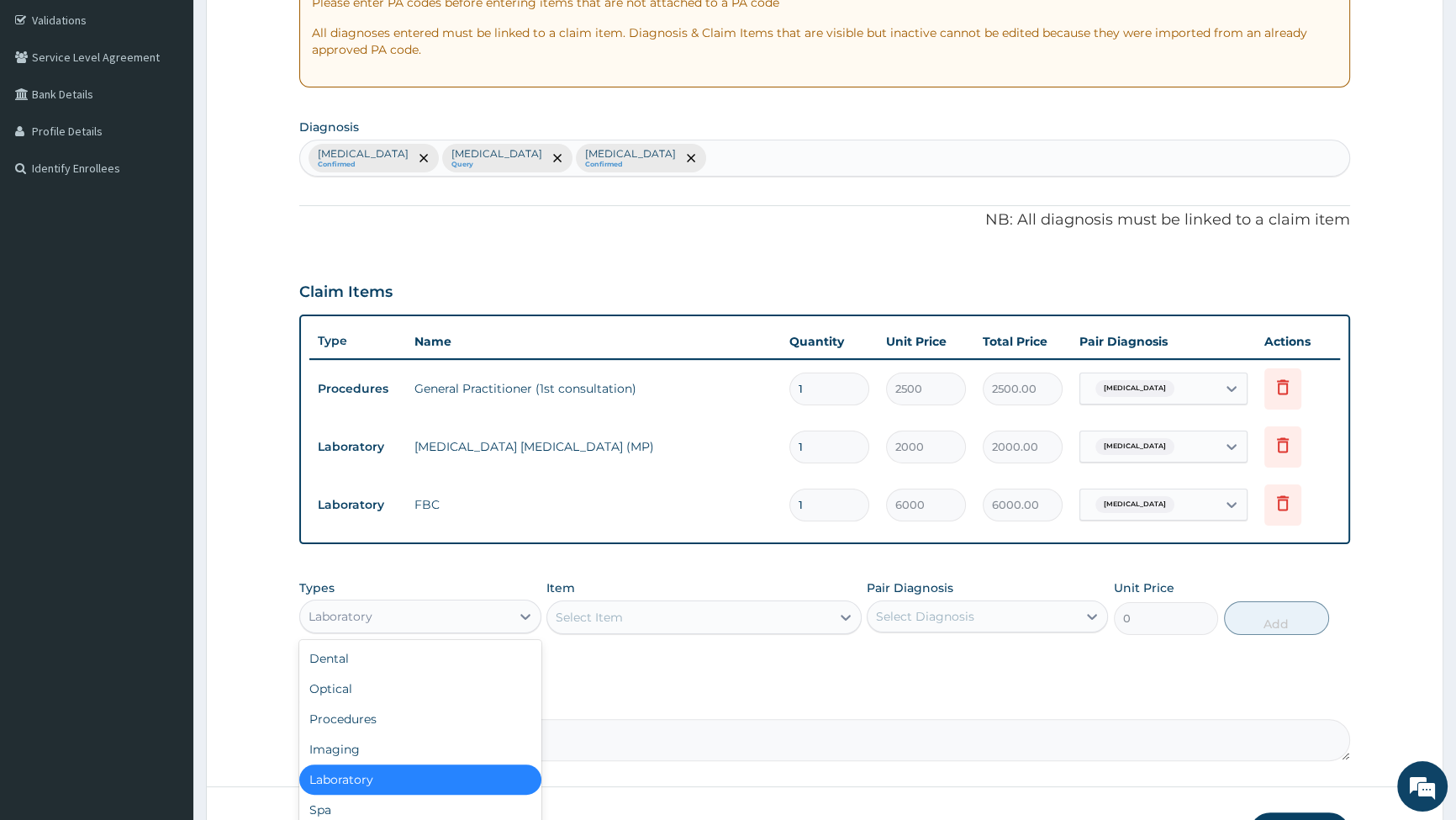
click at [443, 614] on div "Laboratory" at bounding box center [405, 616] width 210 height 27
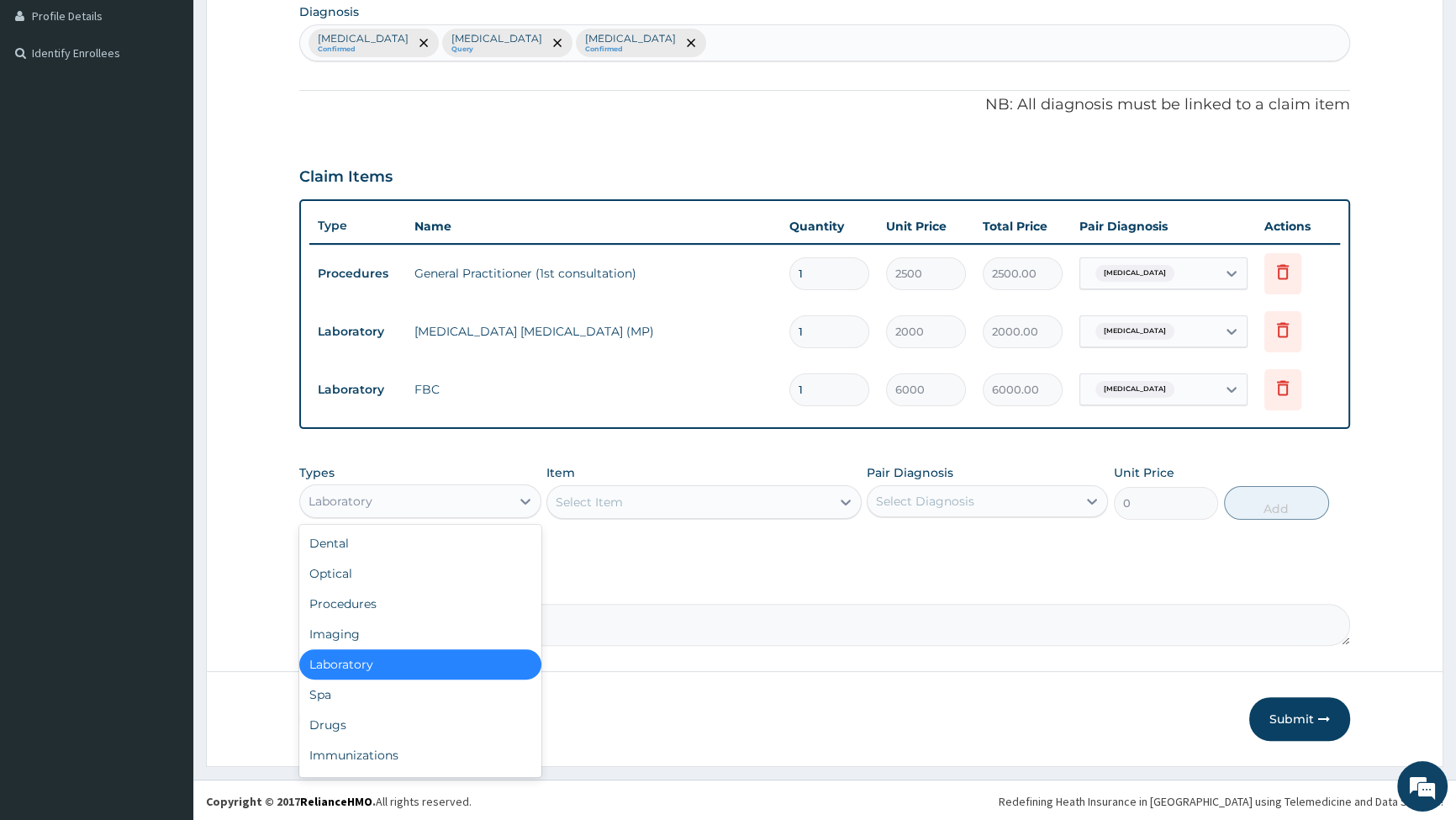
scroll to position [428, 0]
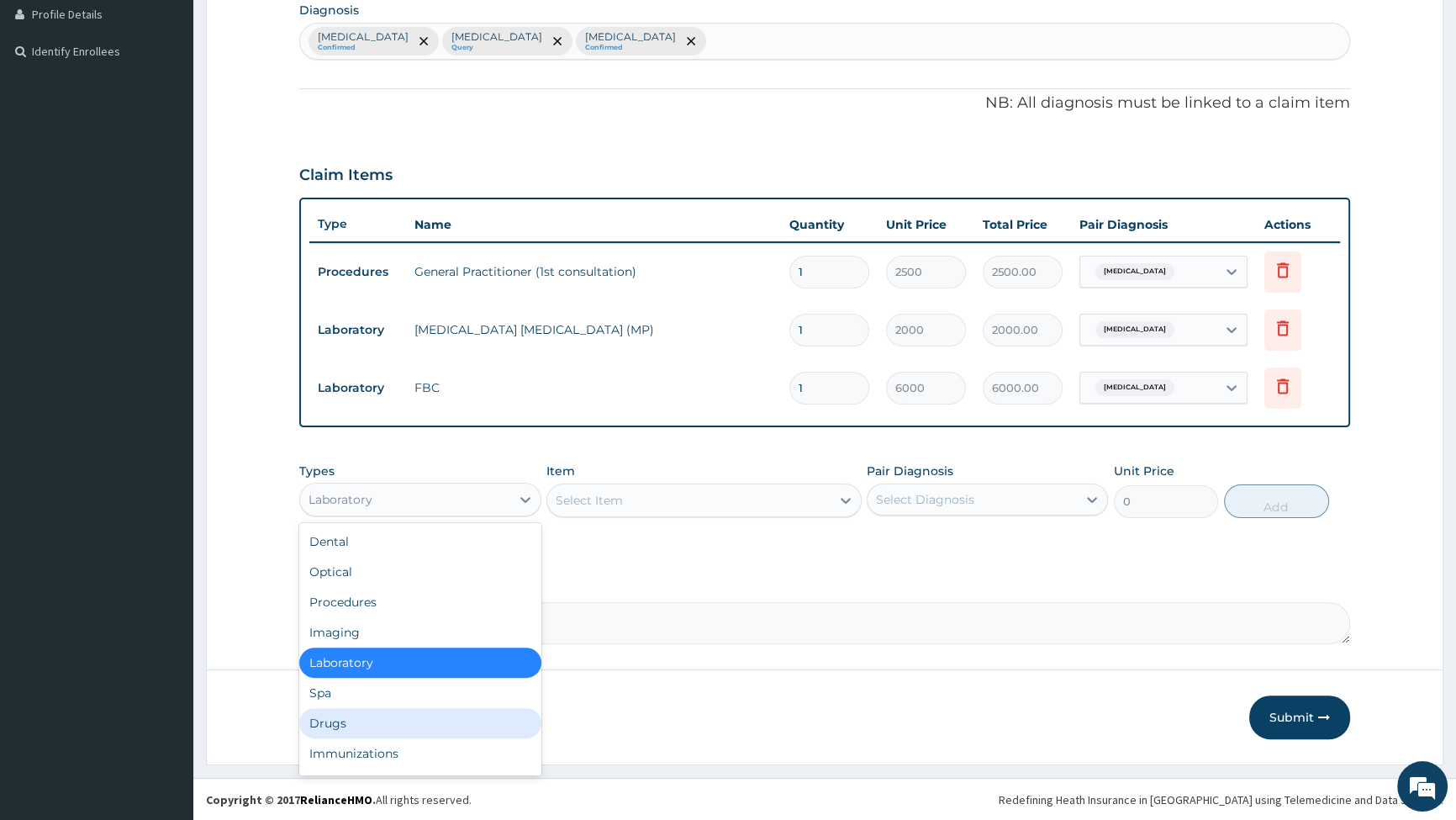
drag, startPoint x: 428, startPoint y: 724, endPoint x: 540, endPoint y: 670, distance: 124.3
click at [429, 724] on div "Drugs" at bounding box center [420, 723] width 241 height 31
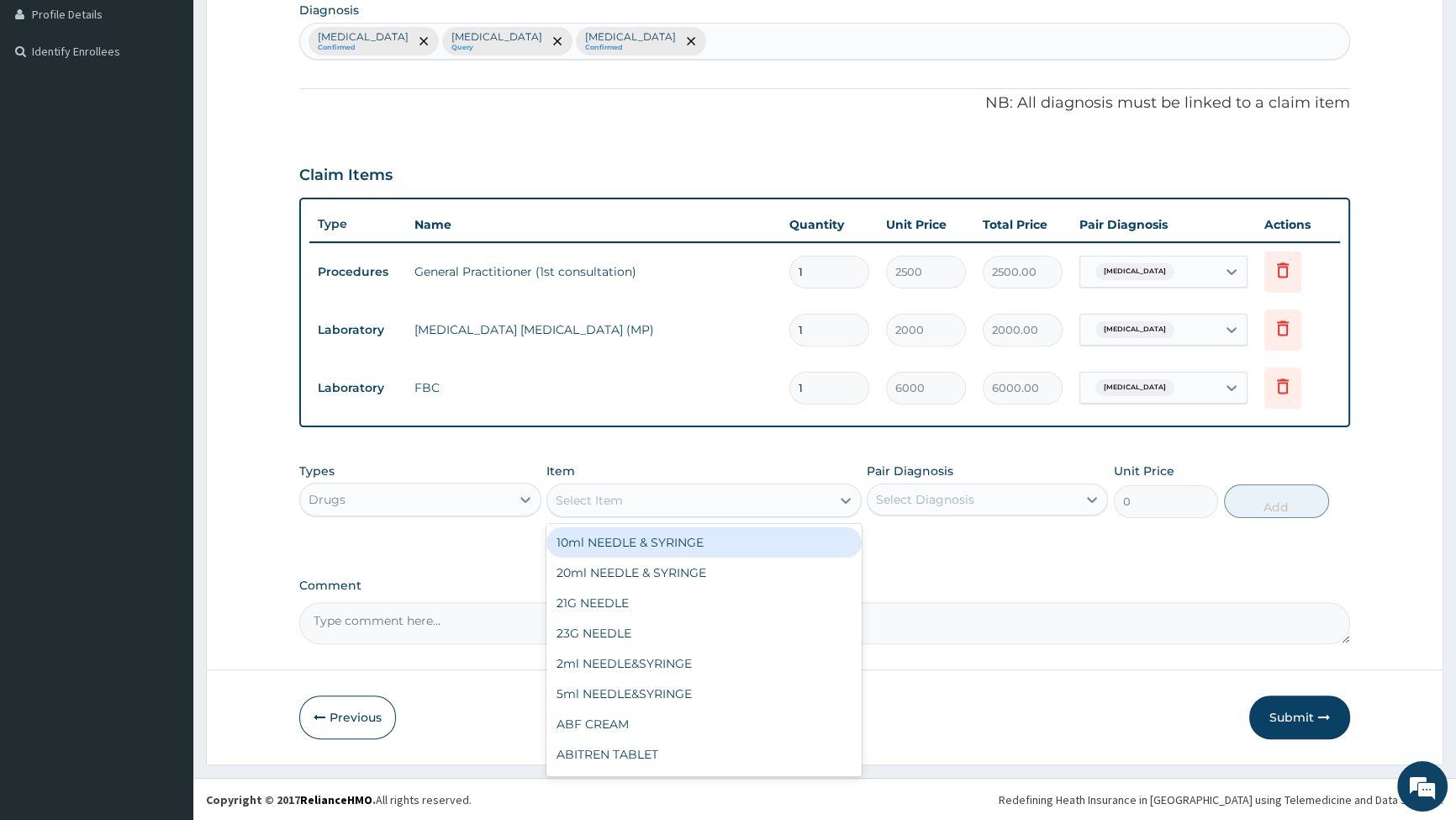
click at [774, 512] on div "Select Item" at bounding box center [689, 500] width 283 height 27
type input "ARTE"
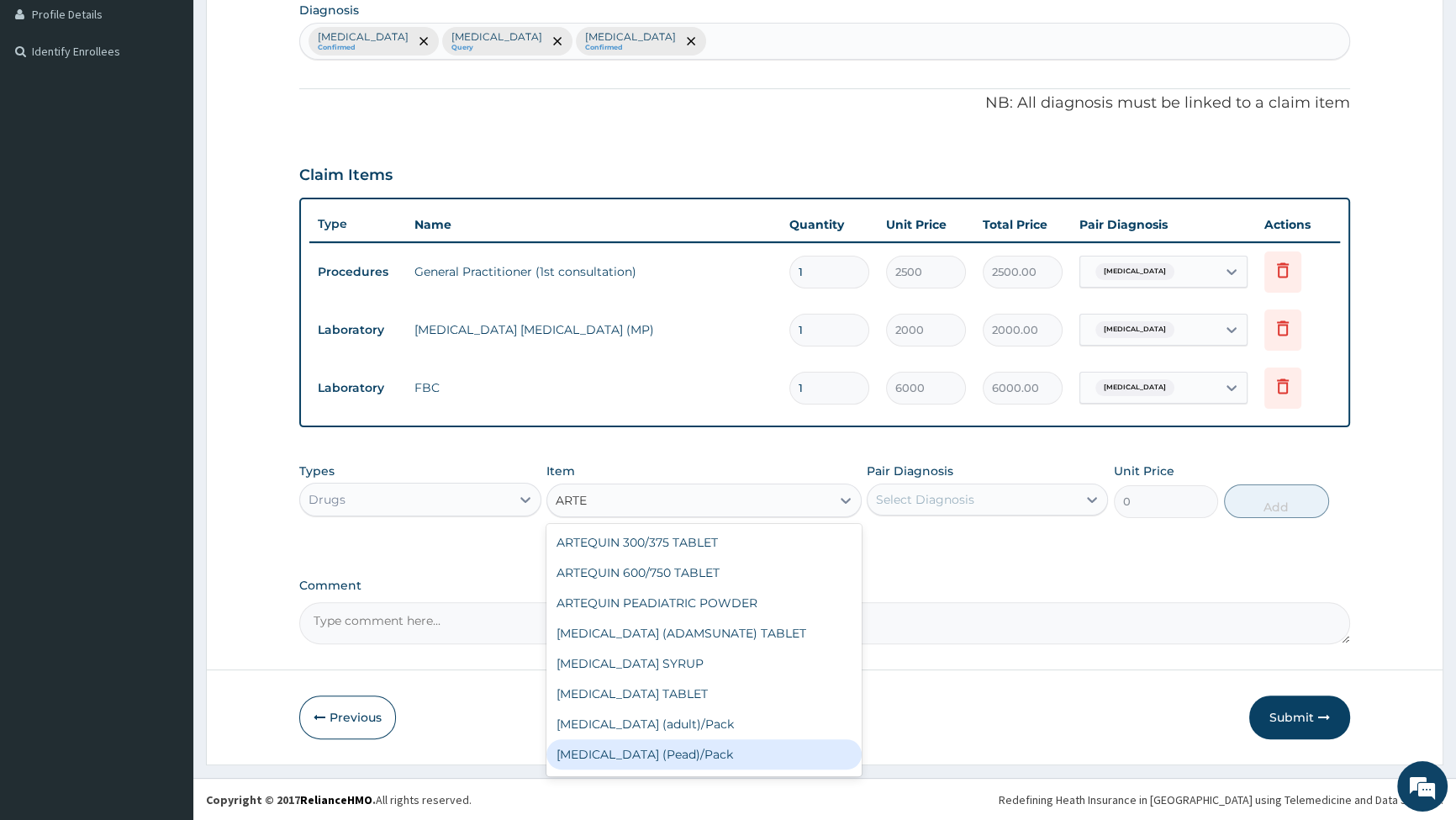
scroll to position [152, 0]
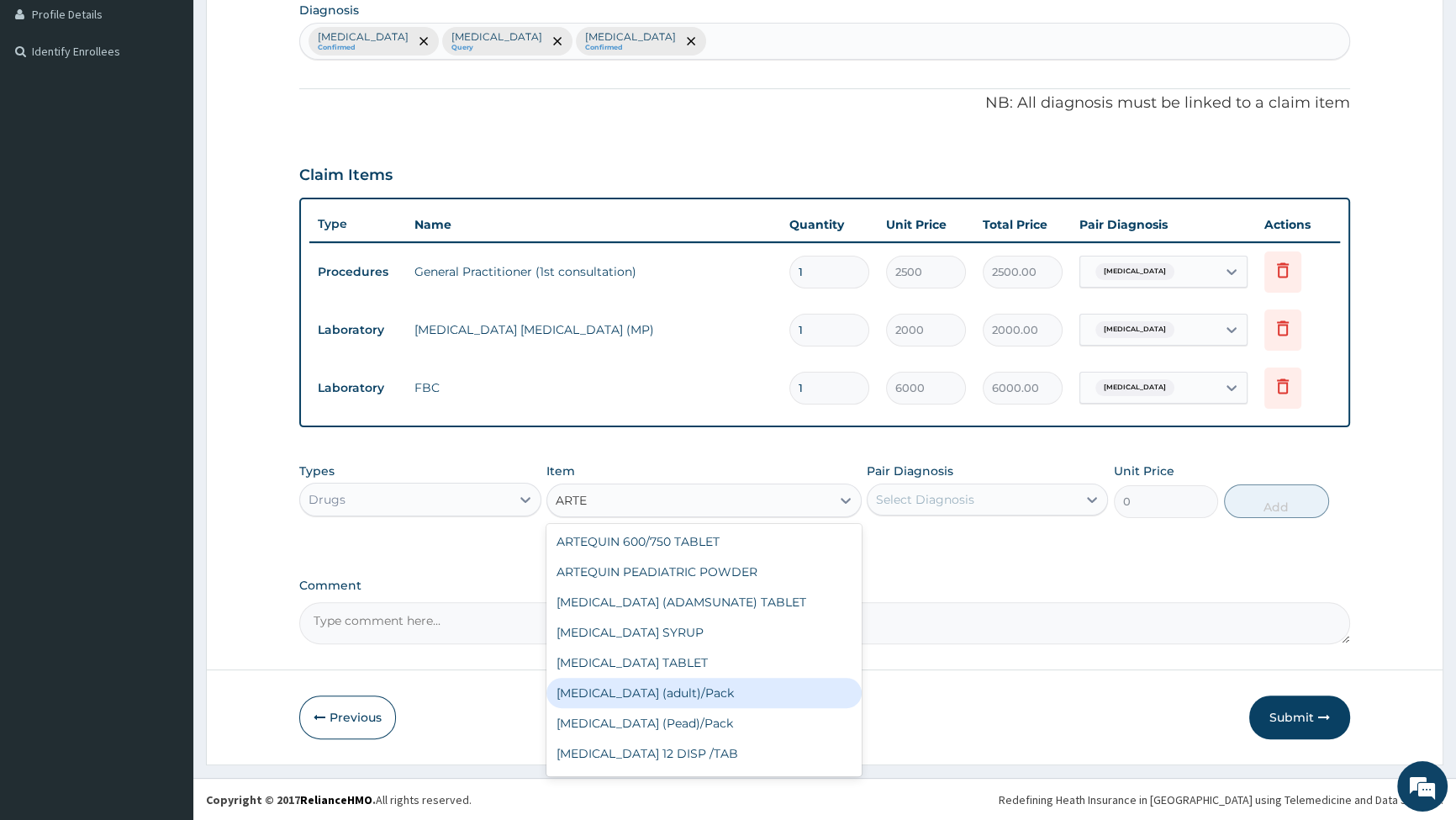
click at [640, 693] on div "[MEDICAL_DATA] (adult)/Pack" at bounding box center [704, 692] width 315 height 31
type input "1540"
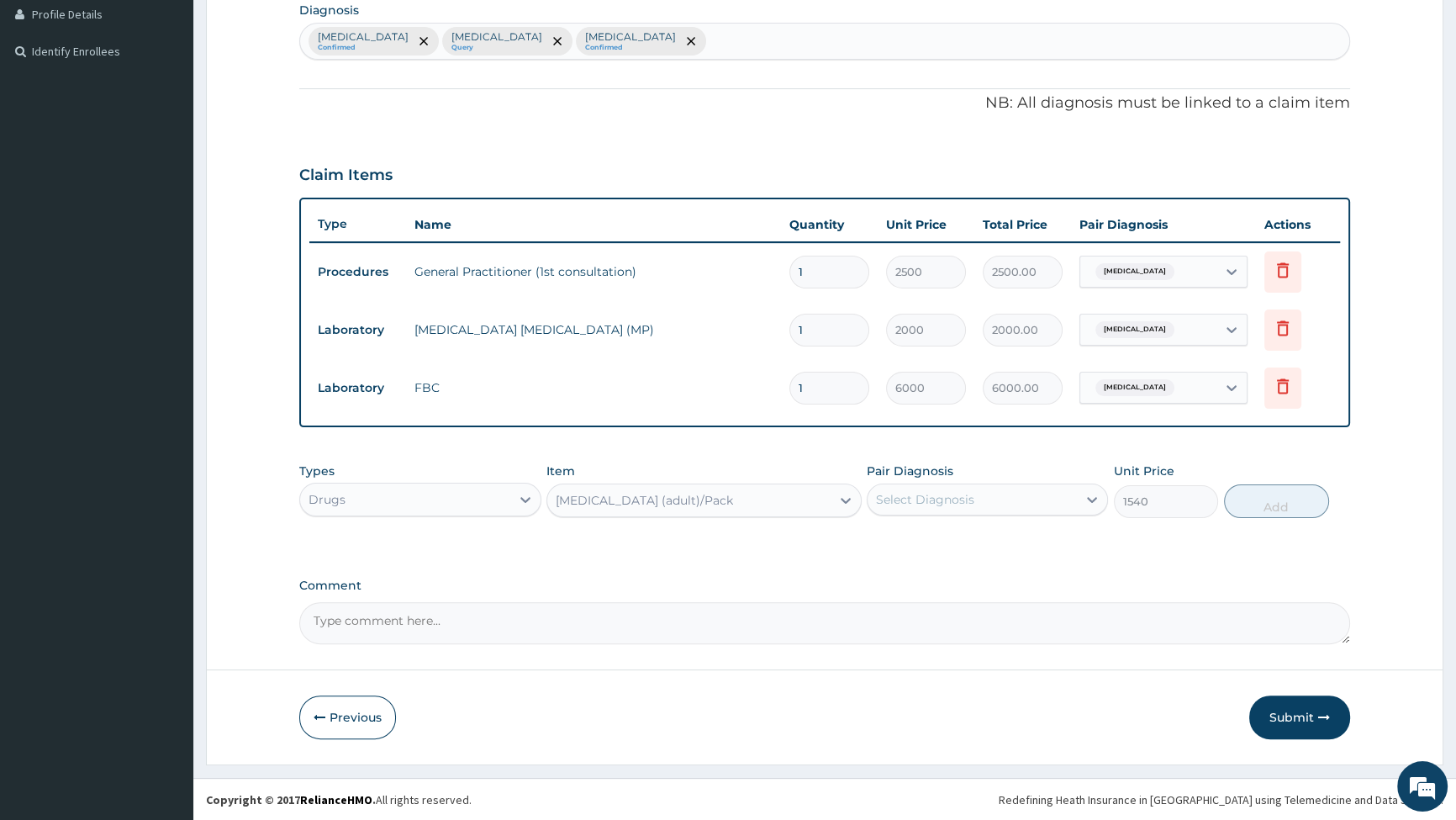
click at [932, 503] on div "Select Diagnosis" at bounding box center [925, 499] width 99 height 17
click at [879, 536] on input "checkbox" at bounding box center [882, 541] width 11 height 11
checkbox input "true"
click at [1280, 498] on button "Add" at bounding box center [1277, 501] width 105 height 33
type input "0"
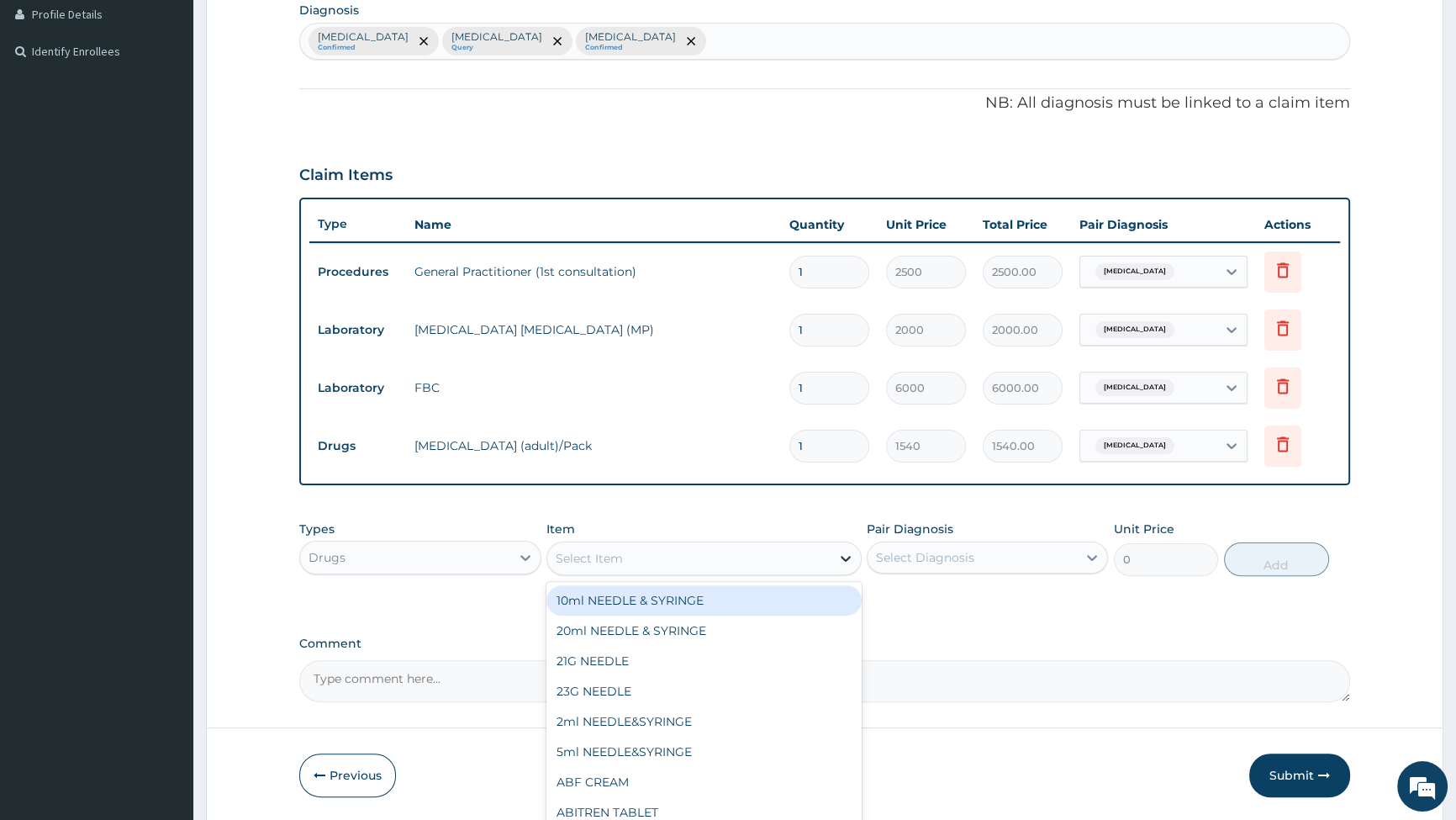
click at [834, 563] on div at bounding box center [846, 559] width 31 height 31
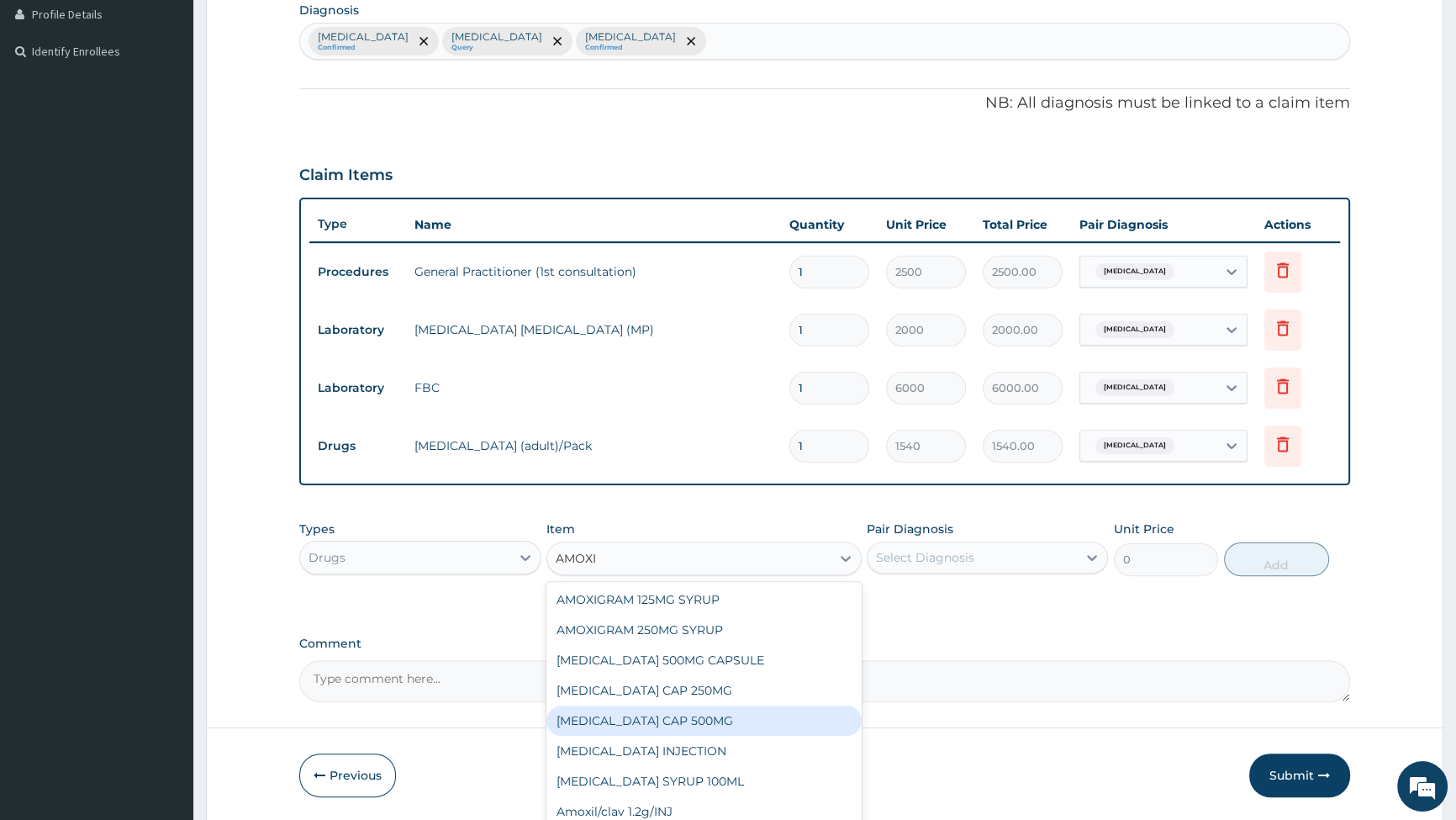
scroll to position [269, 0]
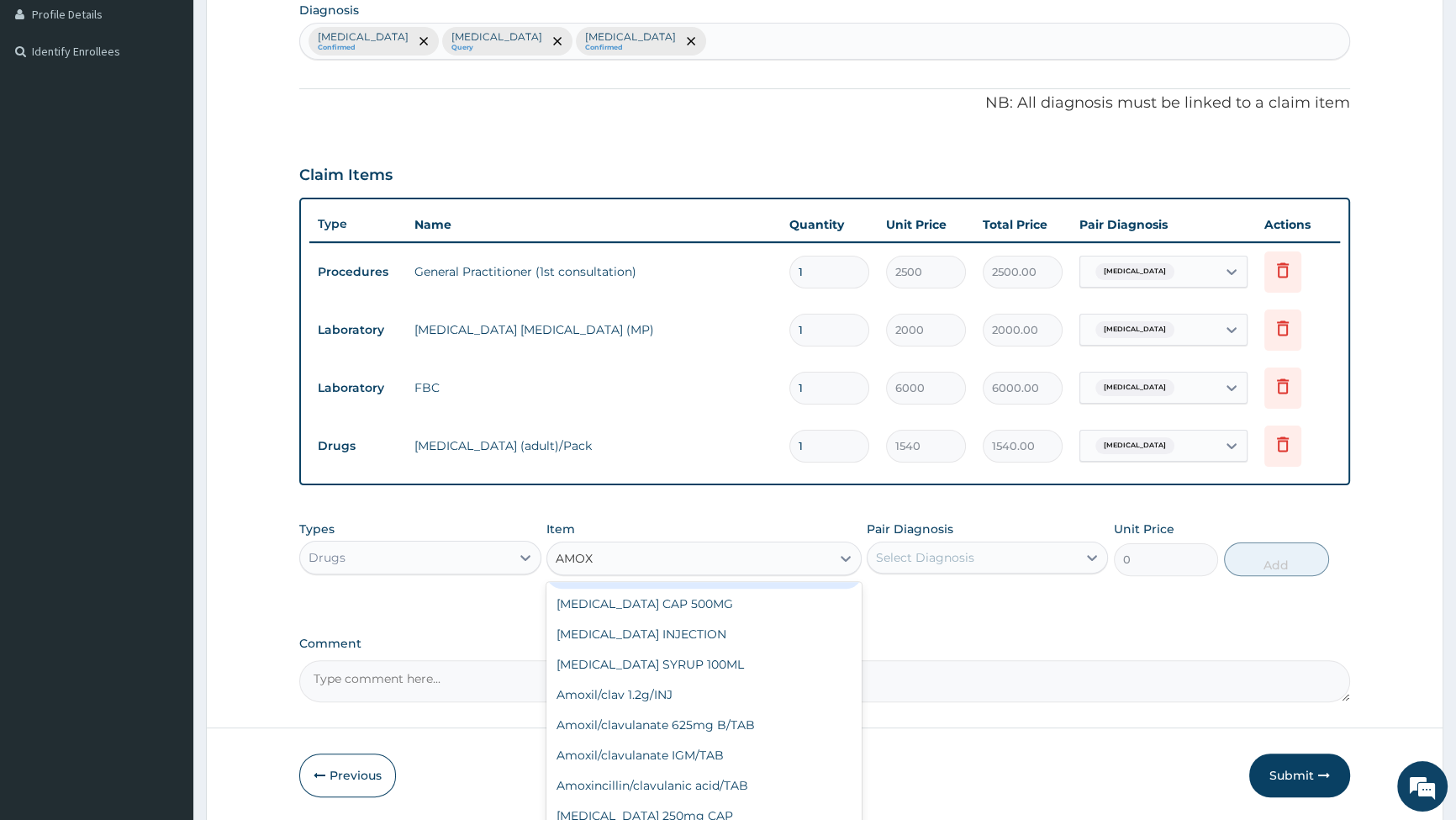
type input "AMOXY"
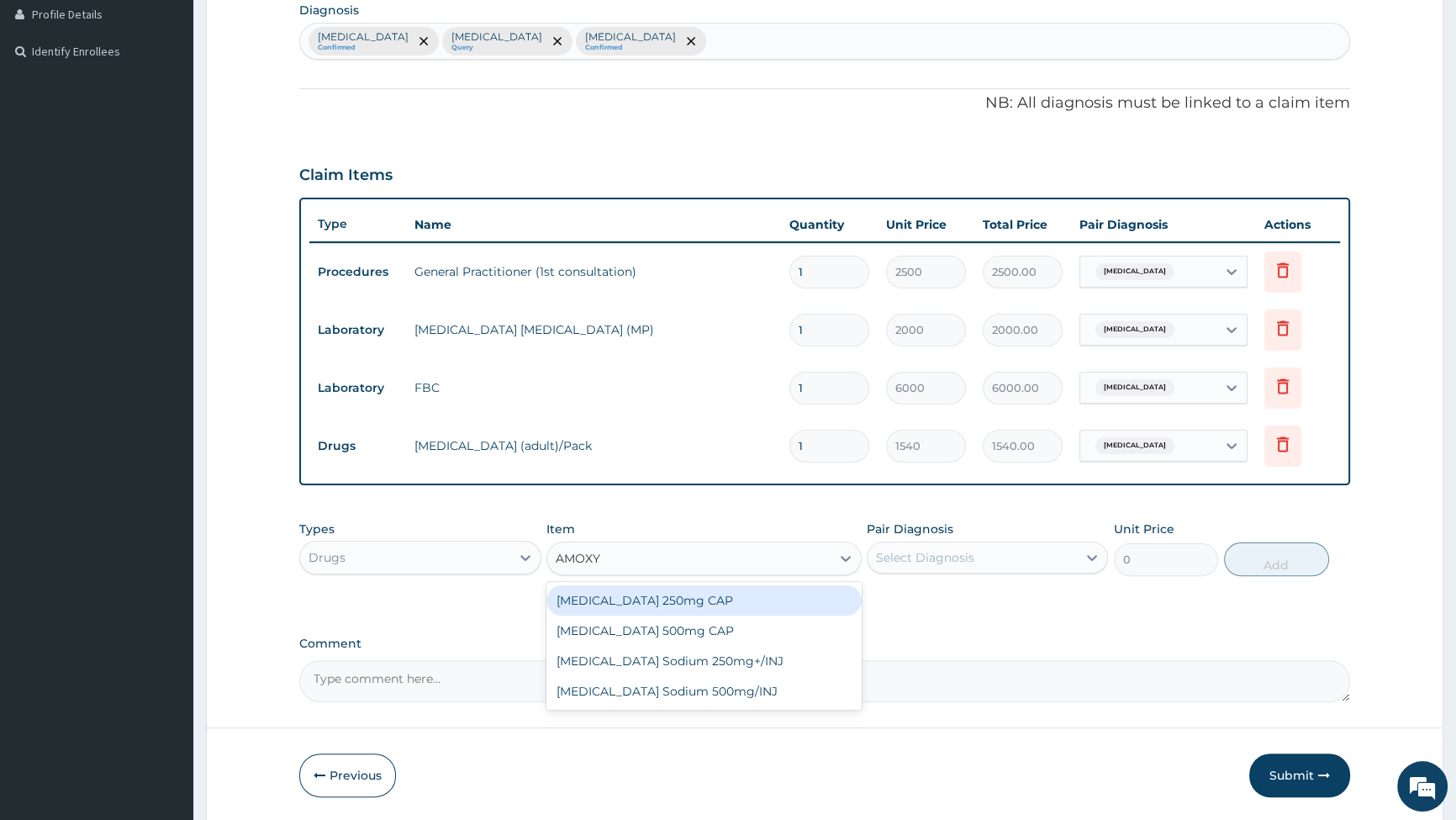
scroll to position [0, 0]
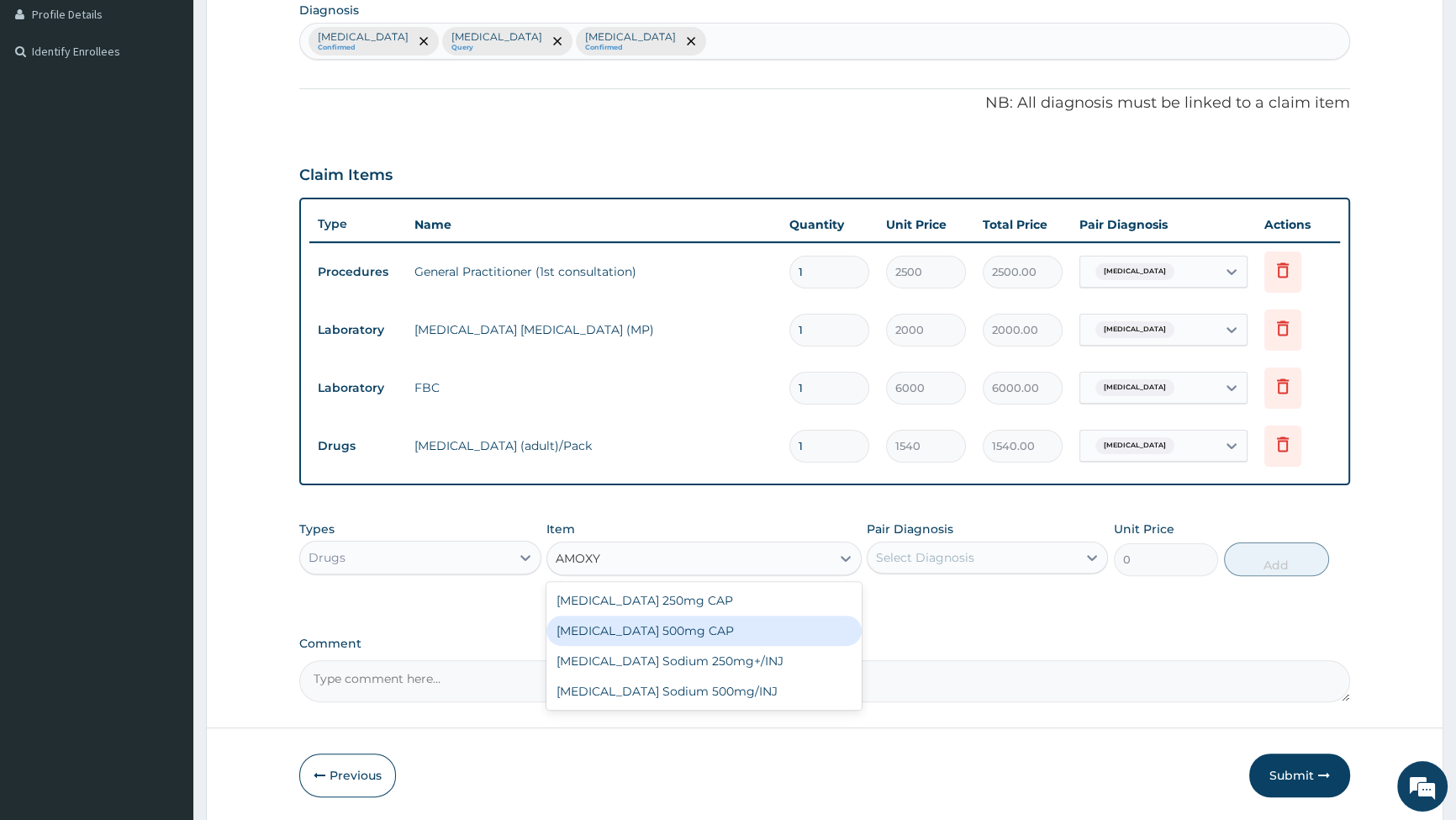
click at [640, 636] on div "[MEDICAL_DATA] 500mg CAP" at bounding box center [704, 630] width 315 height 31
type input "42"
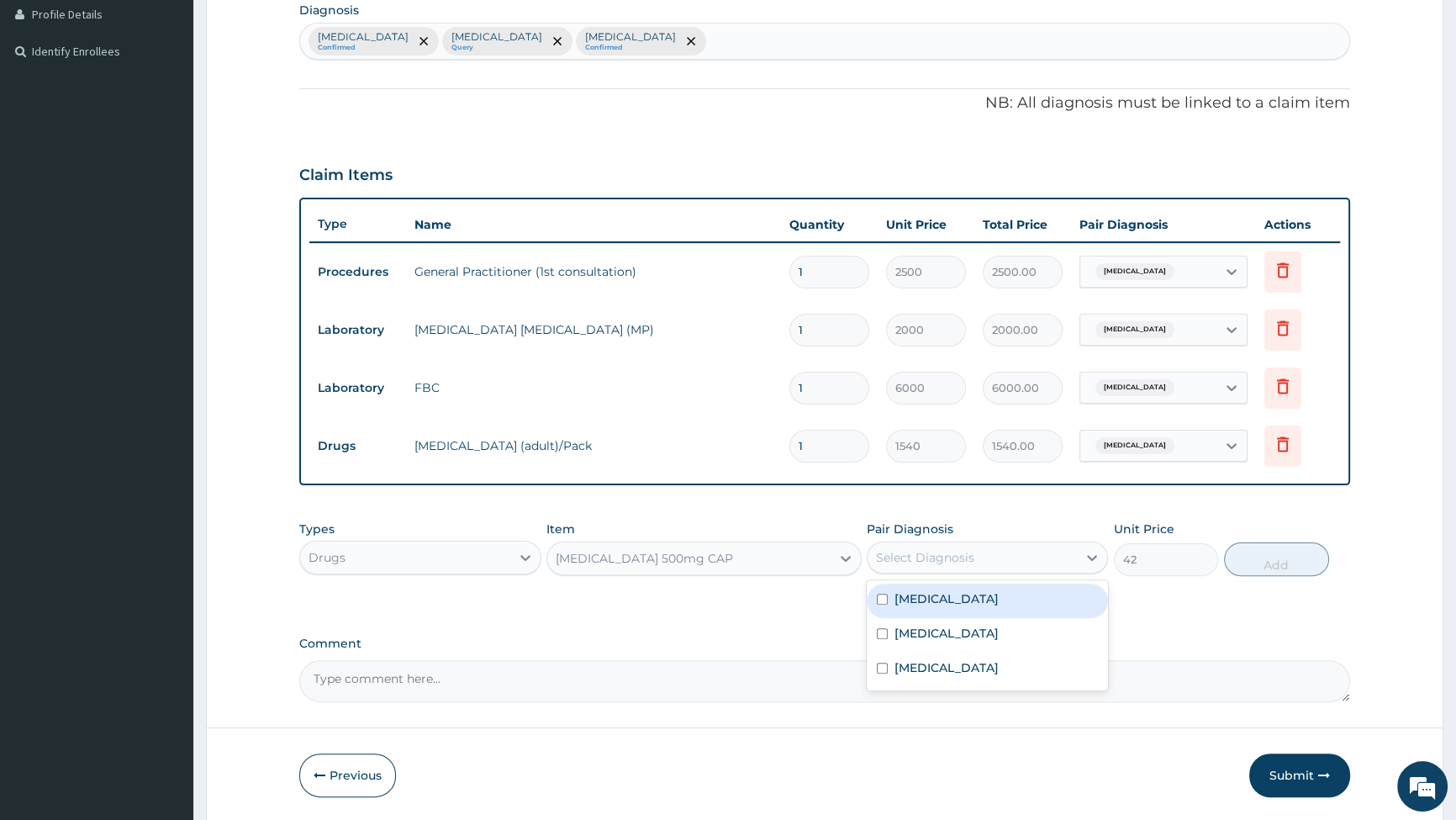
click at [934, 559] on div "Select Diagnosis" at bounding box center [925, 557] width 99 height 17
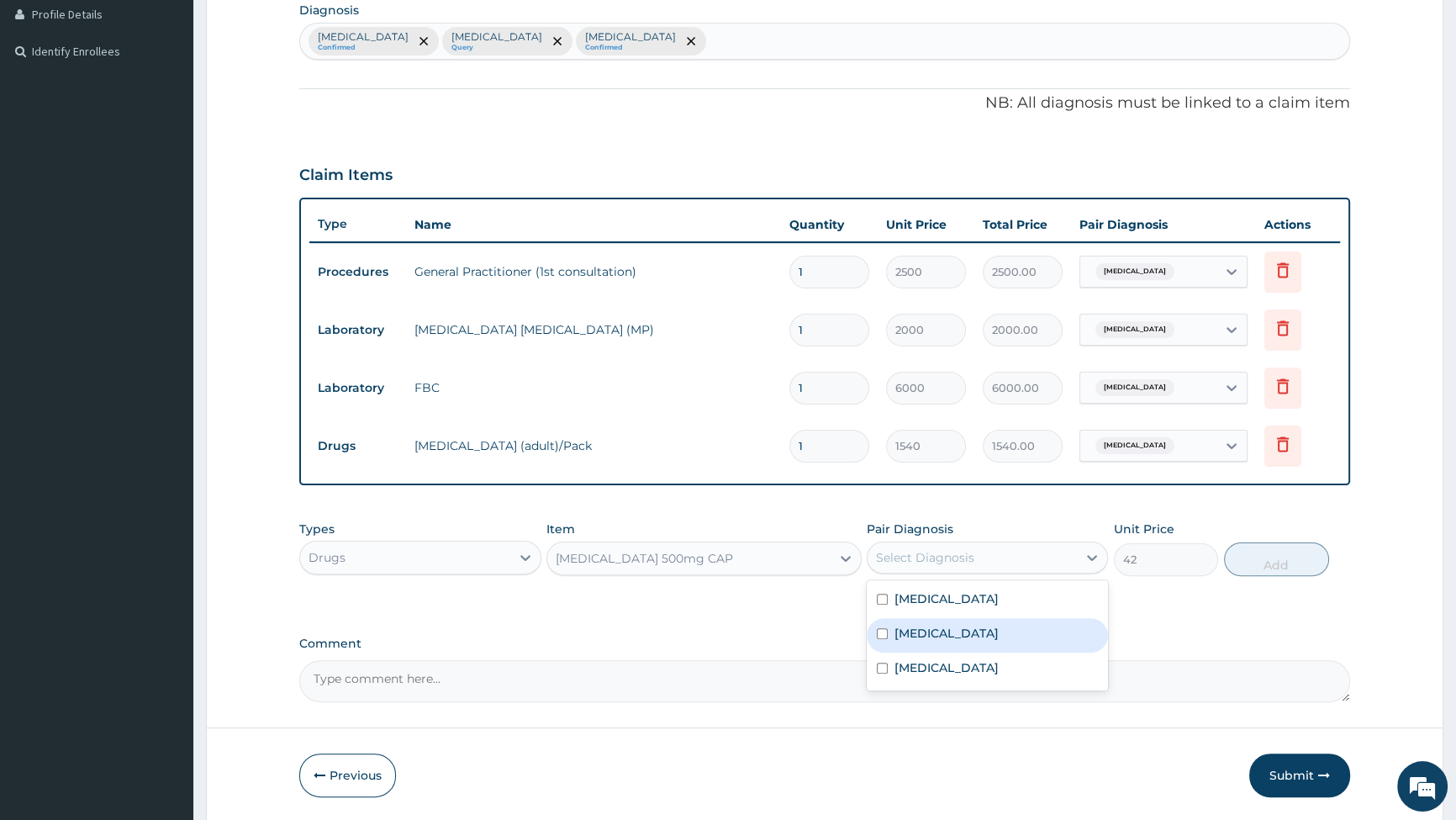
click at [882, 634] on input "checkbox" at bounding box center [882, 634] width 11 height 11
checkbox input "true"
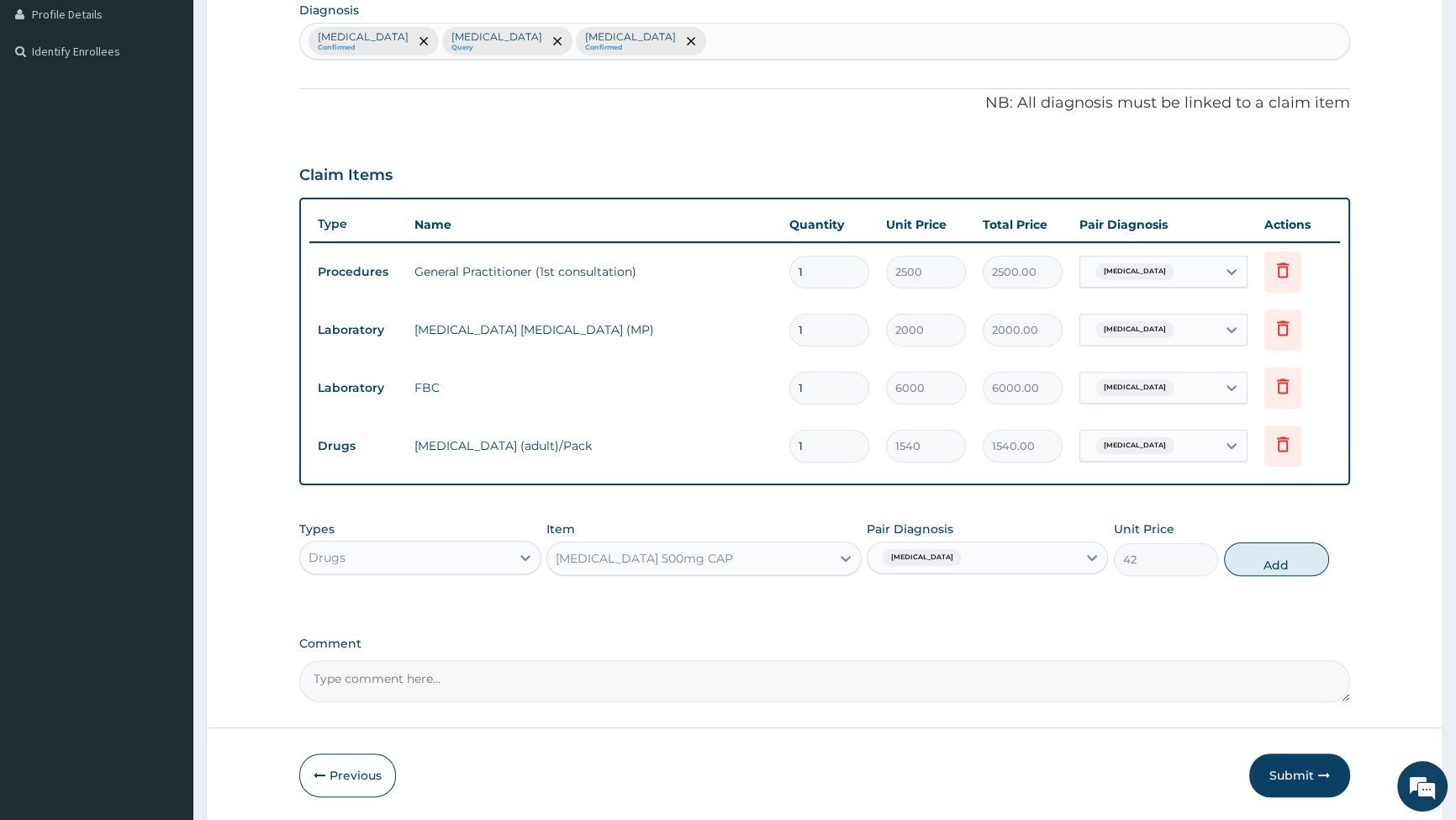
click at [1025, 561] on div "[MEDICAL_DATA]" at bounding box center [973, 558] width 210 height 29
click at [1092, 550] on icon at bounding box center [1092, 557] width 17 height 17
click at [882, 668] on input "checkbox" at bounding box center [882, 668] width 11 height 11
checkbox input "true"
click at [875, 632] on div "[MEDICAL_DATA]" at bounding box center [988, 635] width 241 height 34
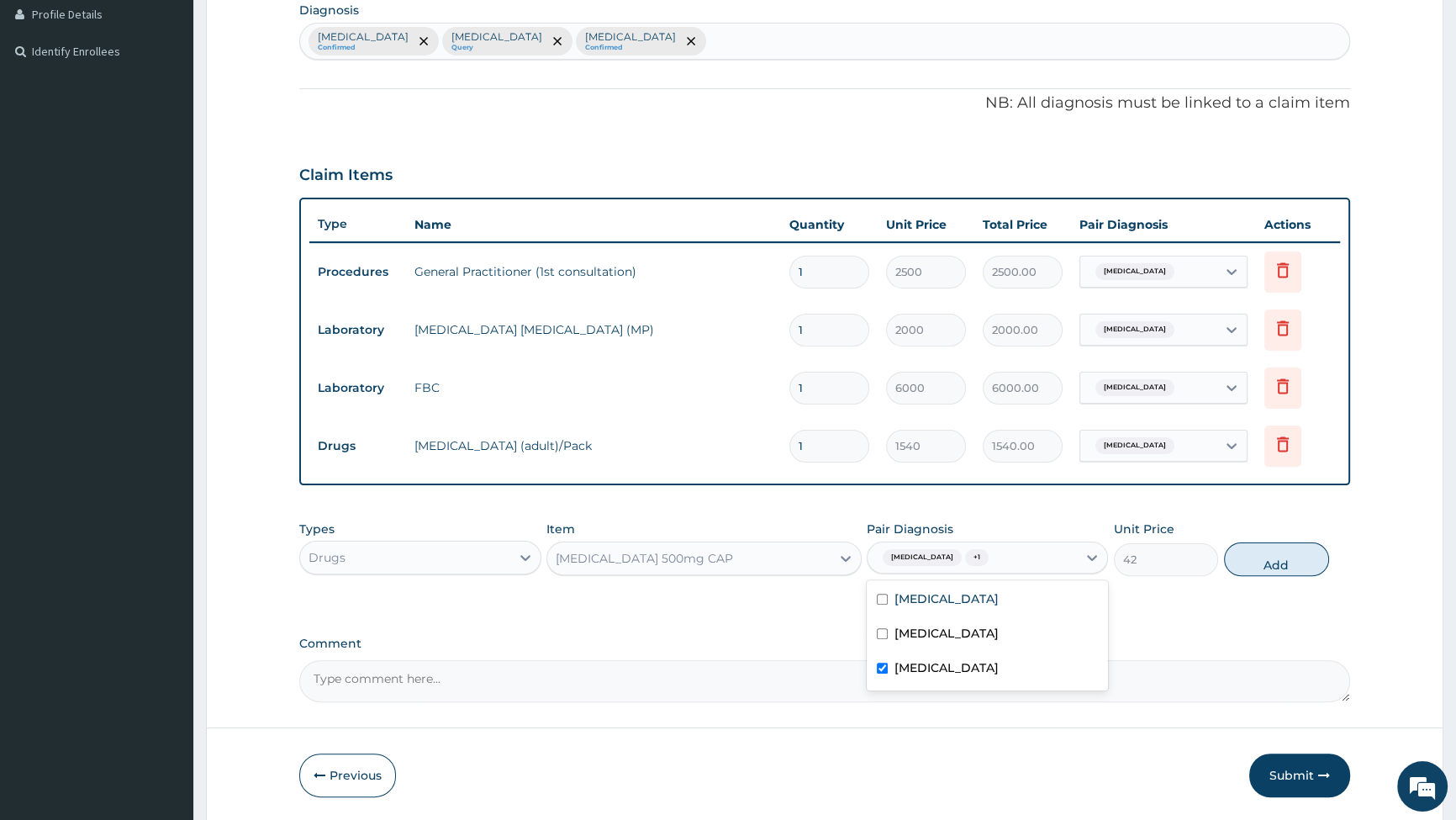
checkbox input "false"
click at [1283, 560] on button "Add" at bounding box center [1277, 559] width 105 height 33
type input "0"
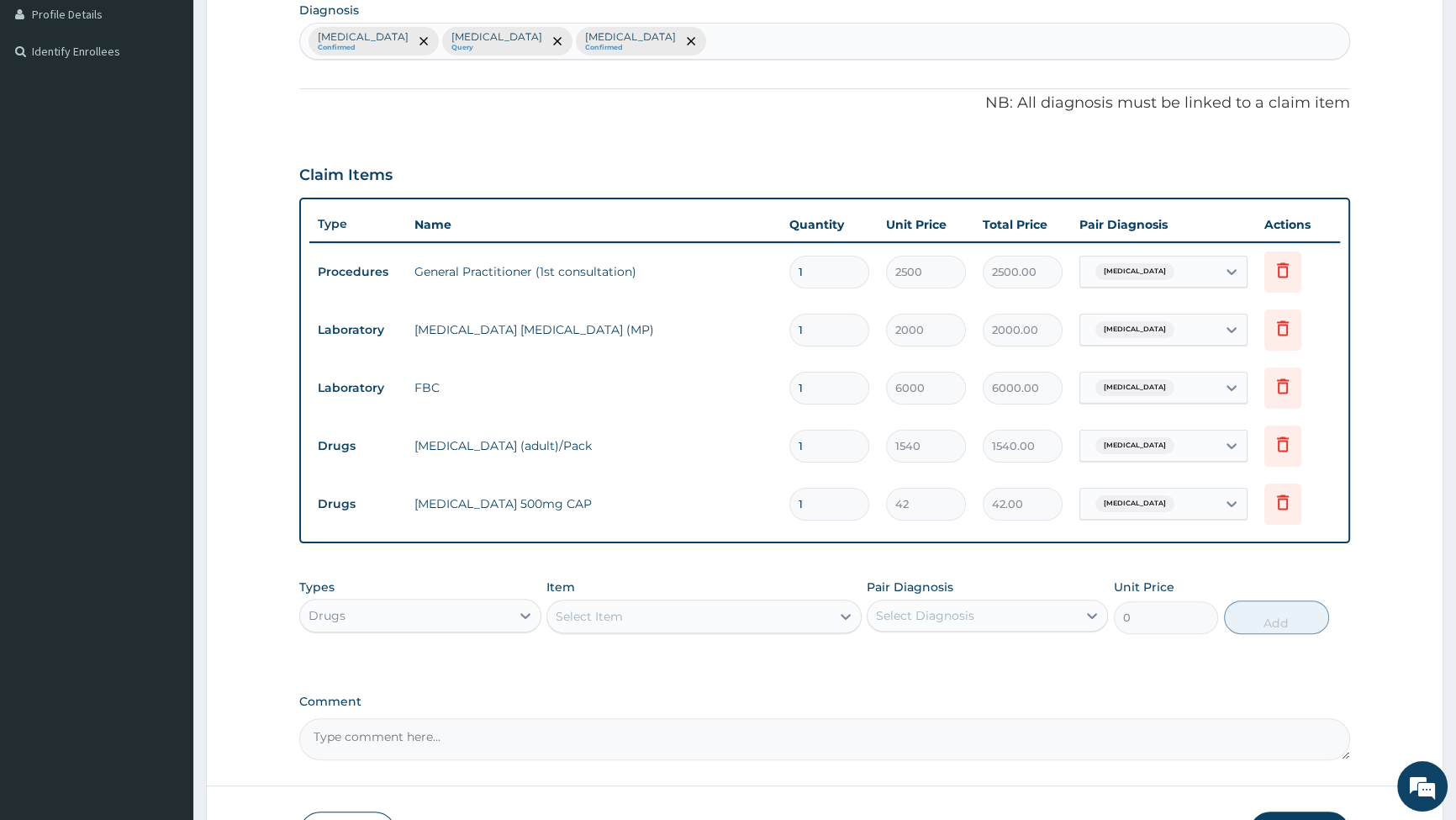
type input "10"
type input "420.00"
type input "10"
click at [840, 611] on icon at bounding box center [845, 616] width 17 height 17
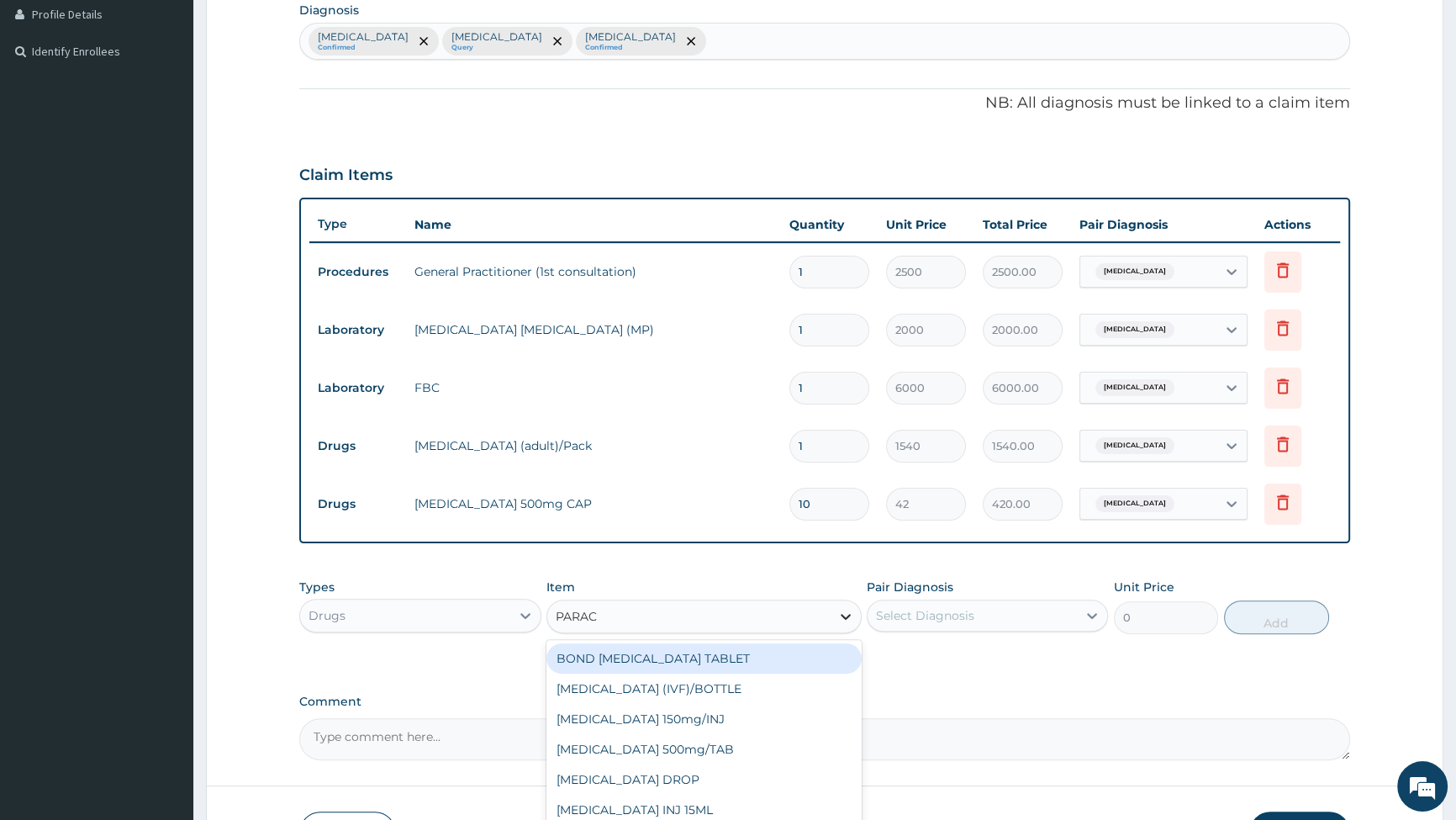
type input "PARACE"
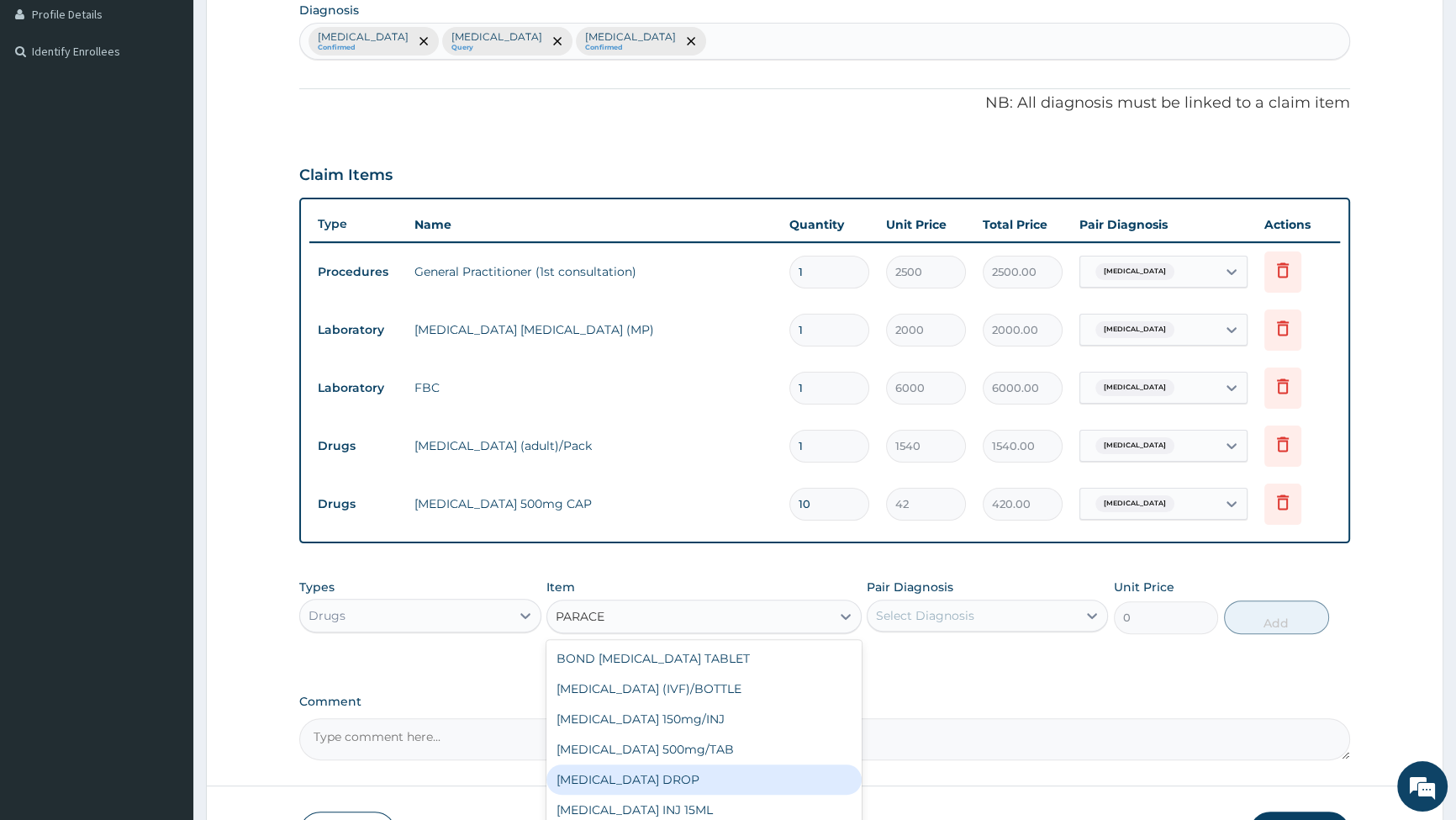
scroll to position [26, 0]
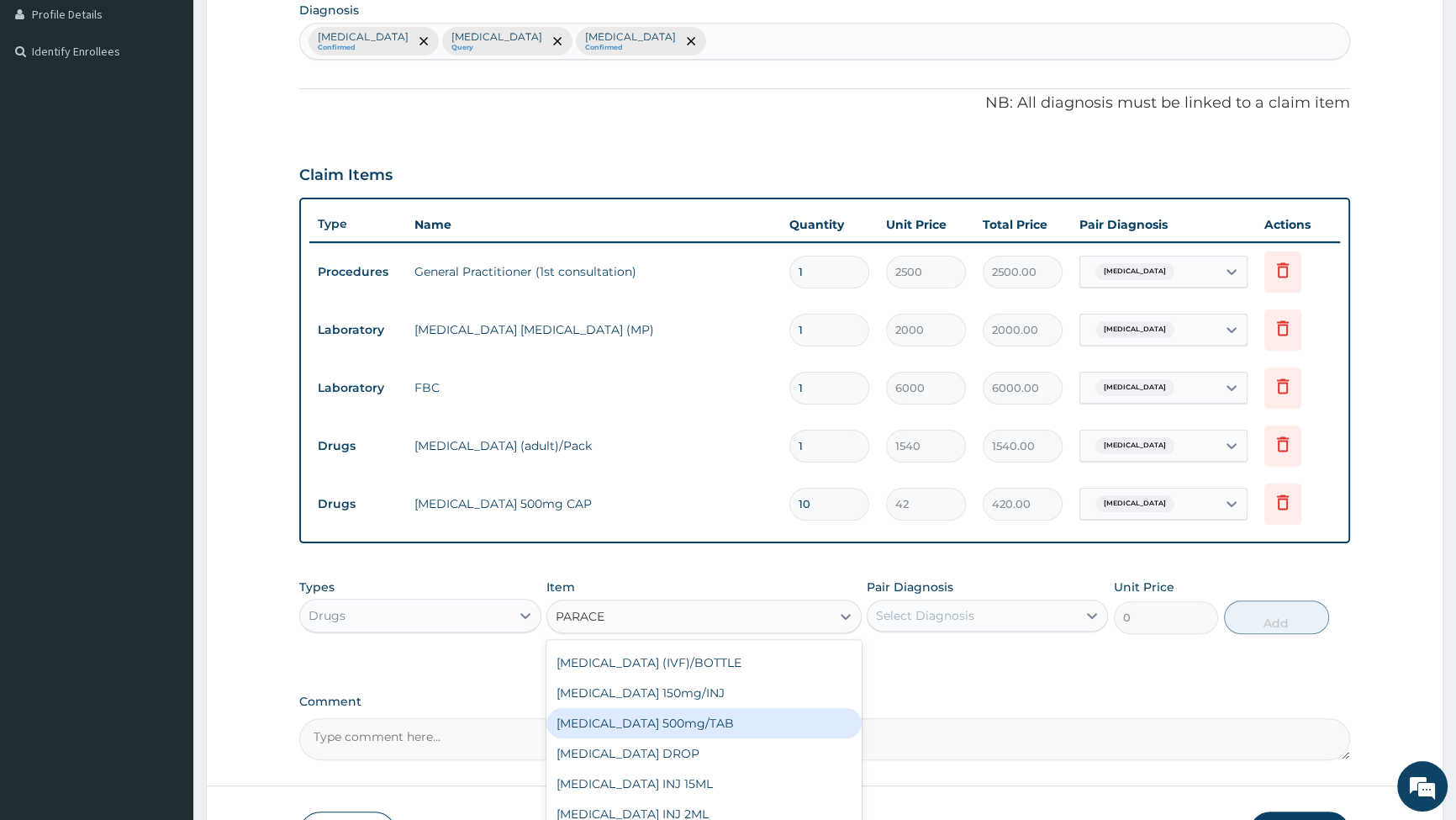
click at [681, 720] on div "[MEDICAL_DATA] 500mg/TAB" at bounding box center [704, 723] width 315 height 31
type input "14"
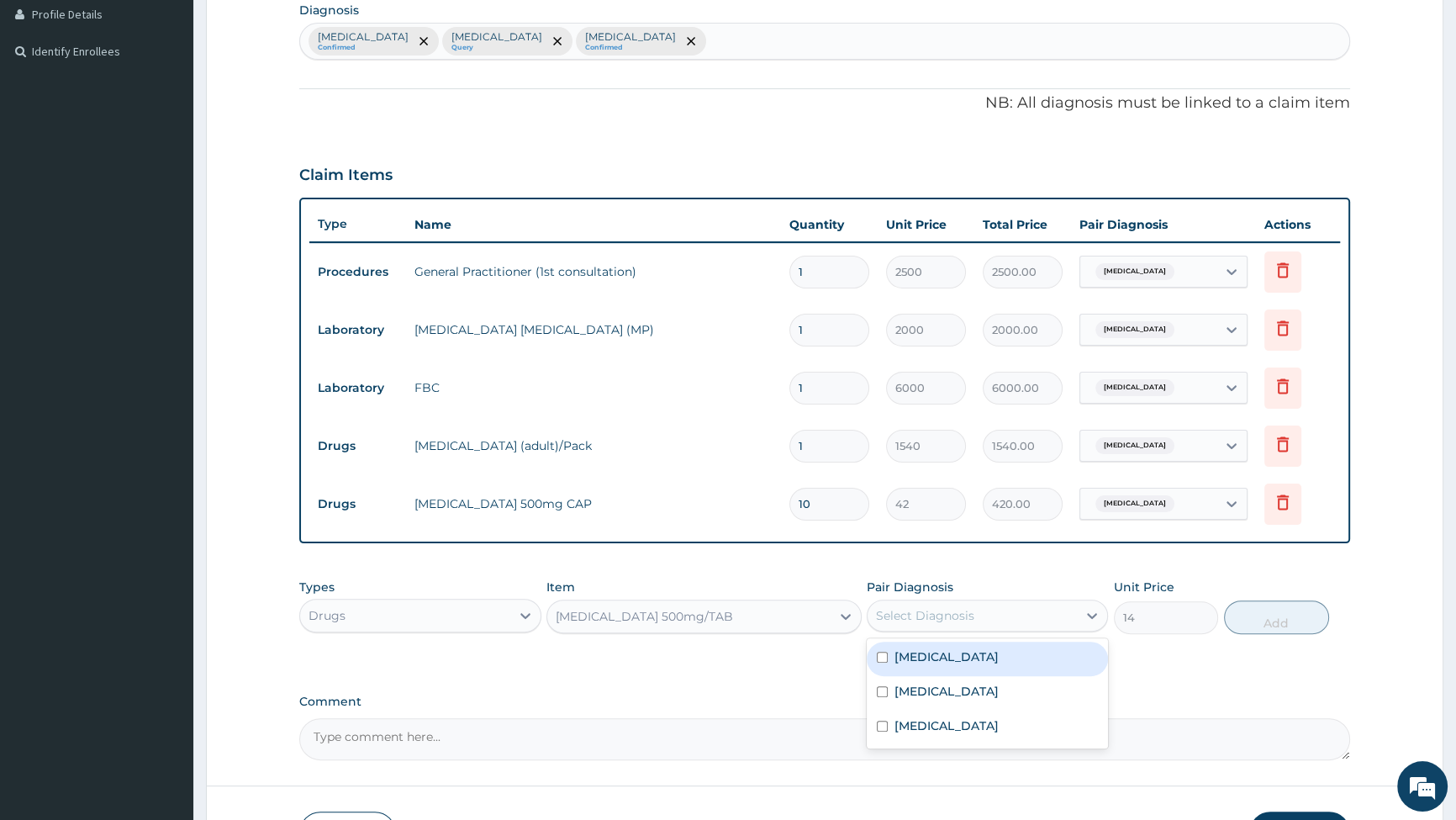
click at [956, 615] on div "Select Diagnosis" at bounding box center [925, 615] width 99 height 17
click at [898, 658] on label "[MEDICAL_DATA]" at bounding box center [946, 657] width 104 height 17
checkbox input "true"
click at [1273, 612] on button "Add" at bounding box center [1277, 617] width 105 height 33
type input "0"
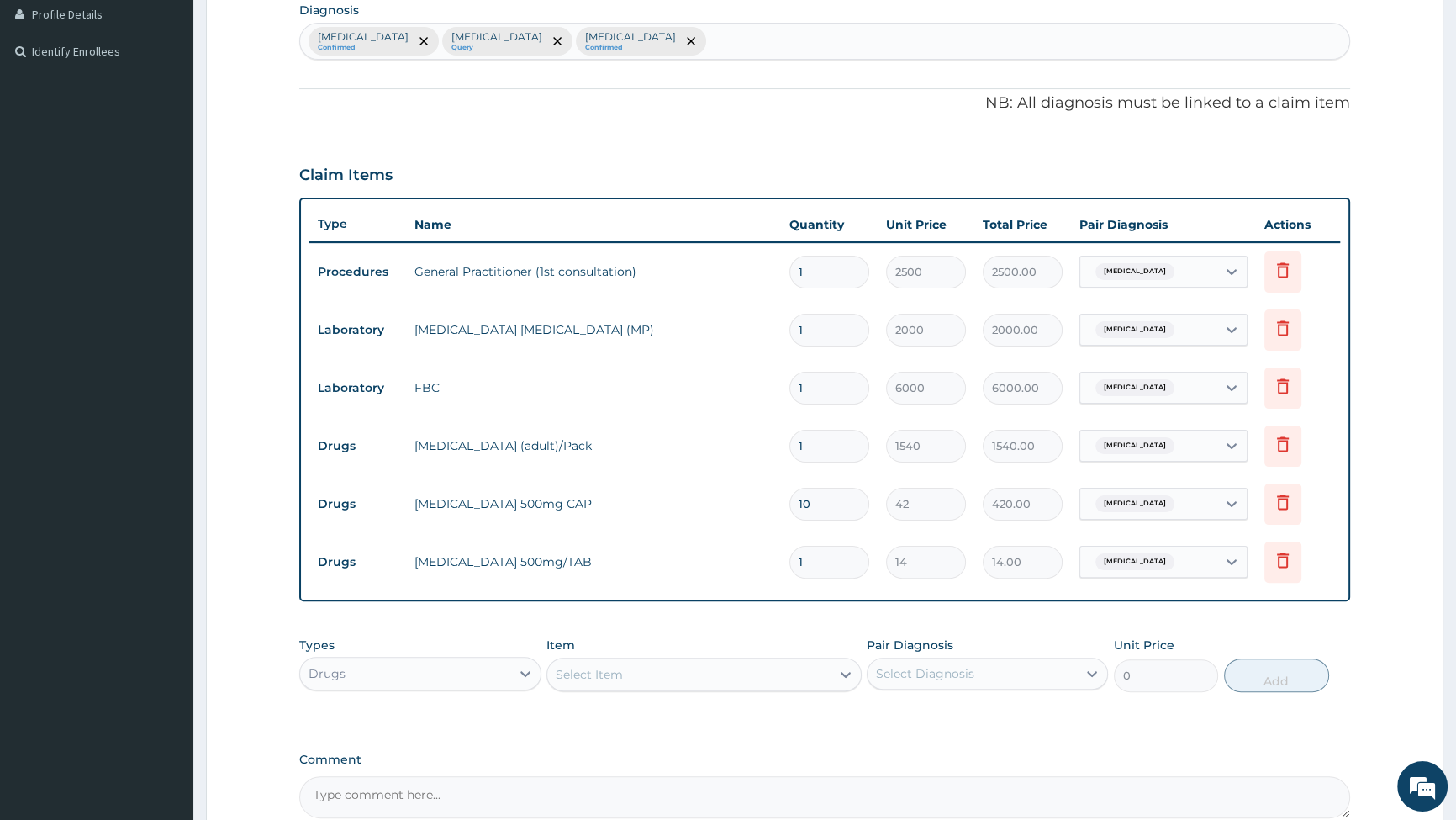
type input "18"
type input "252.00"
type input "18"
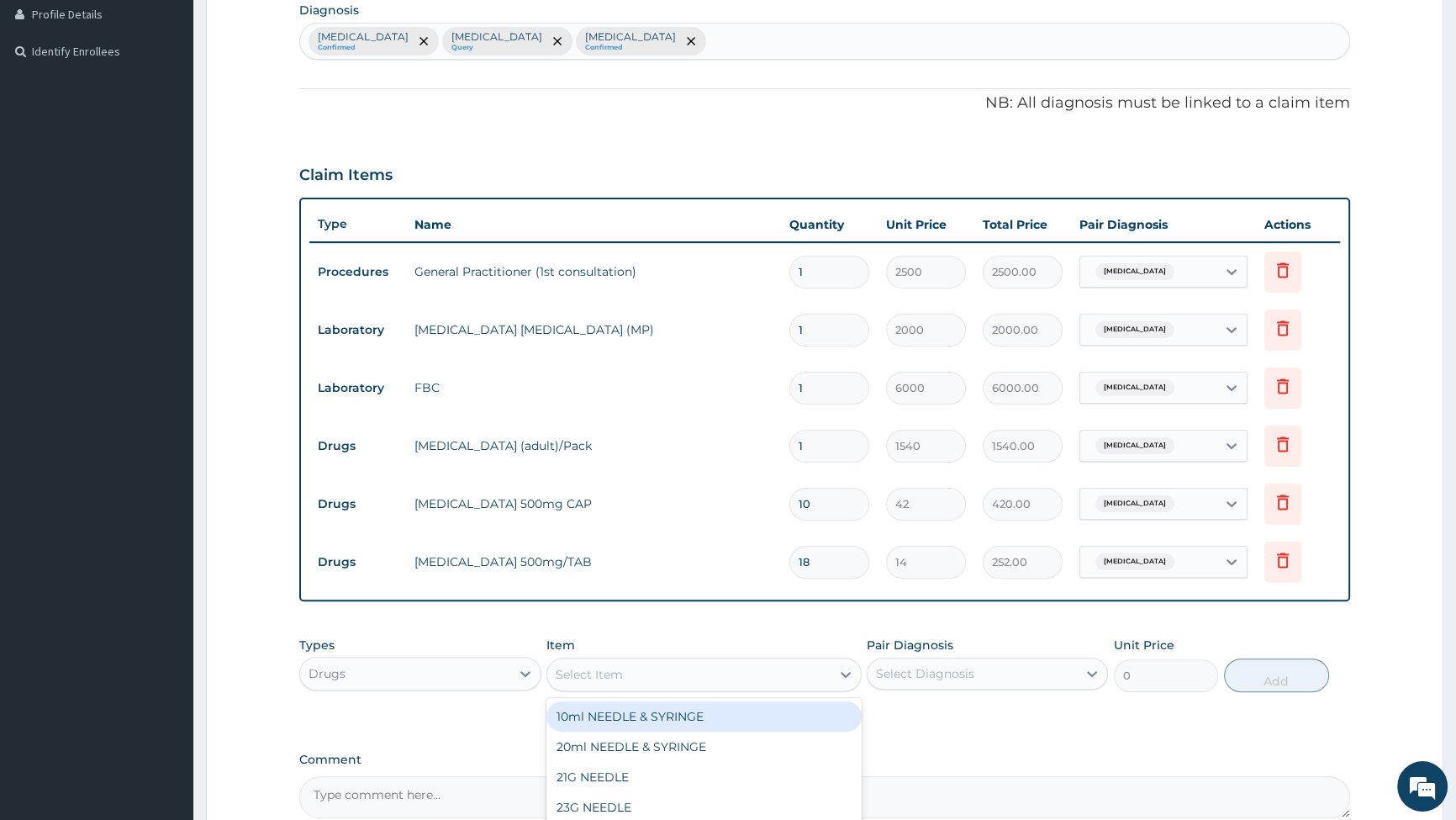
click at [763, 684] on div "Select Item" at bounding box center [689, 674] width 283 height 27
type input "COUGH"
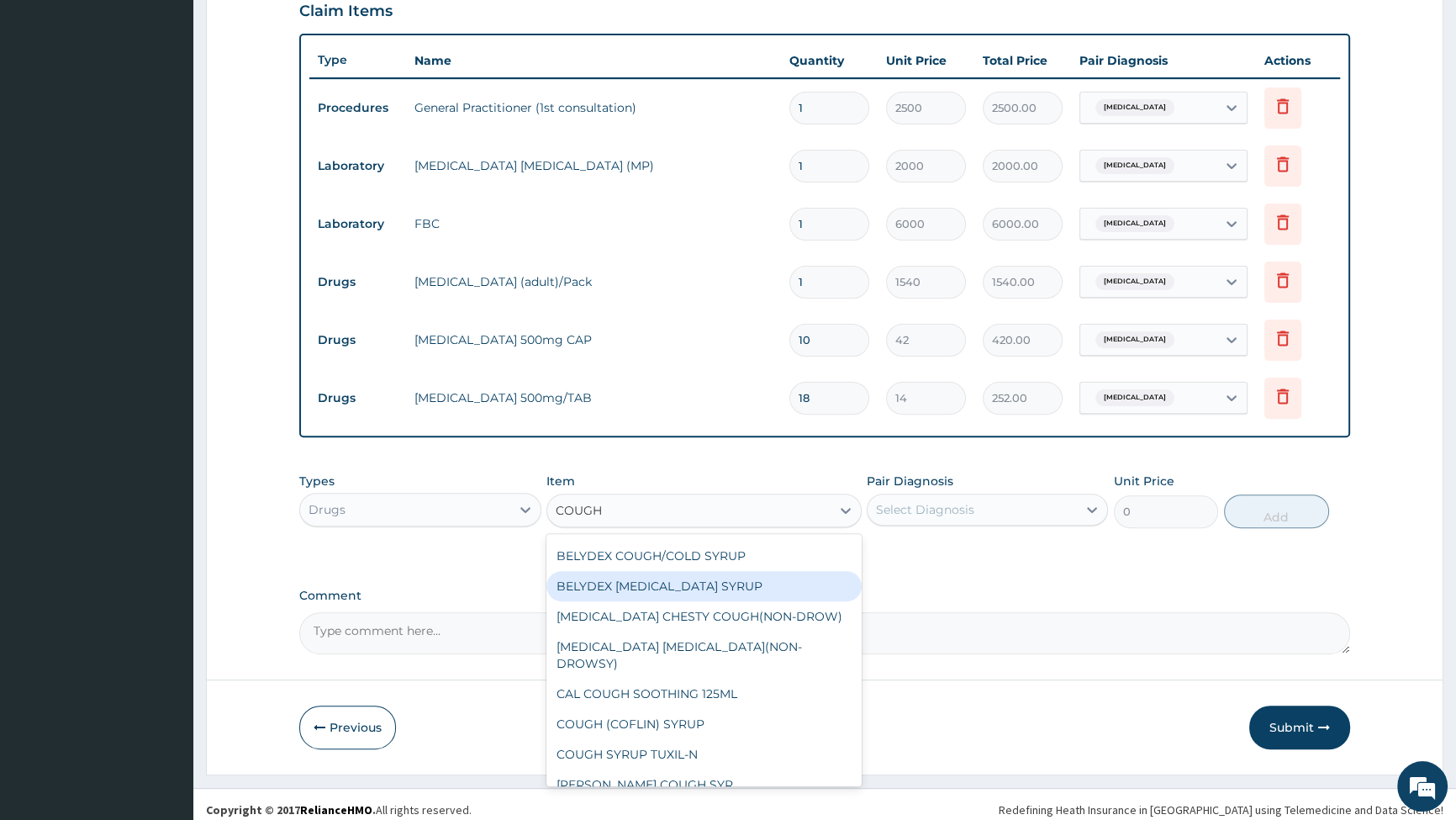
scroll to position [603, 0]
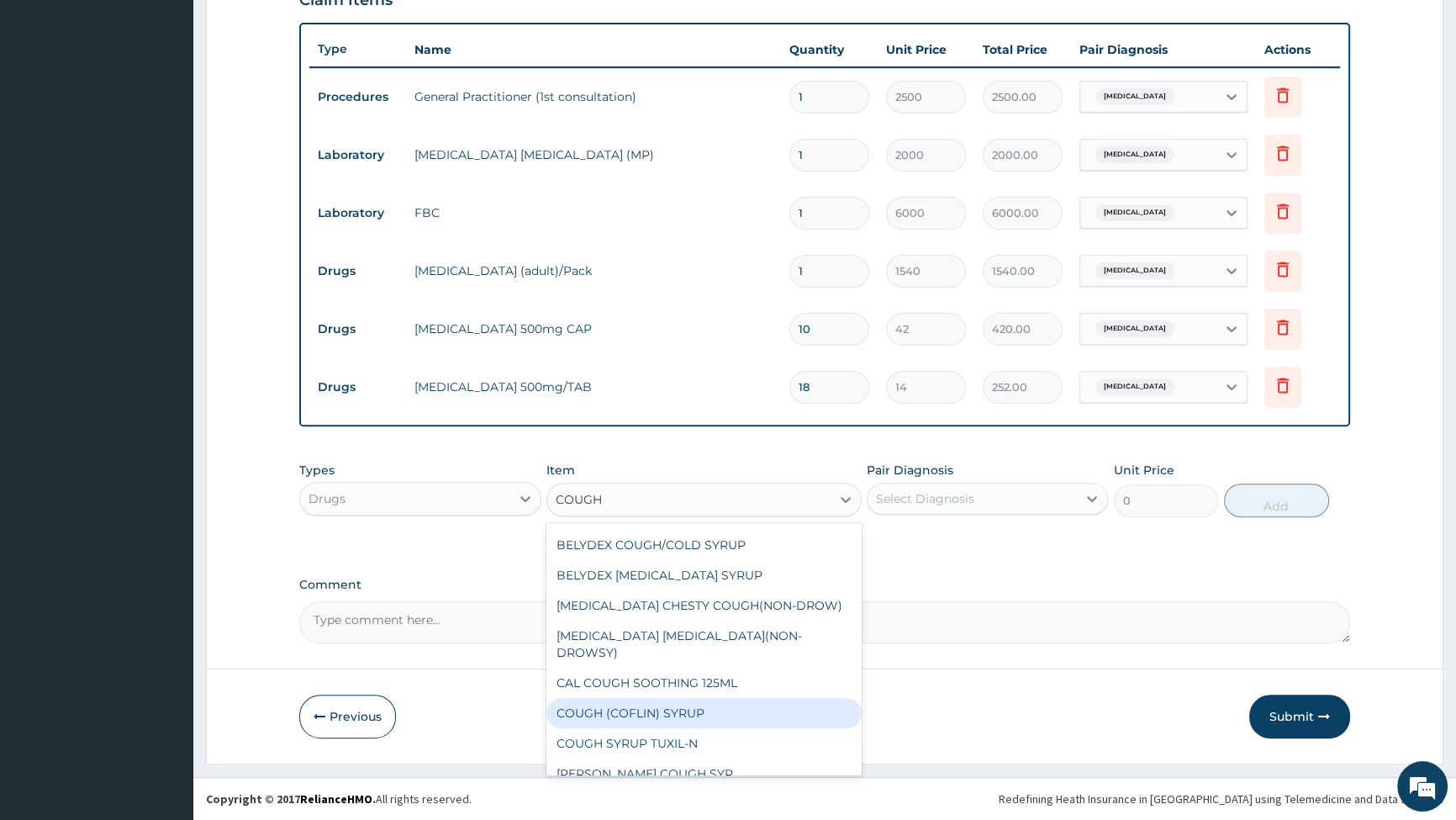
click at [617, 698] on div "COUGH (COFLIN) SYRUP" at bounding box center [704, 713] width 315 height 31
type input "350"
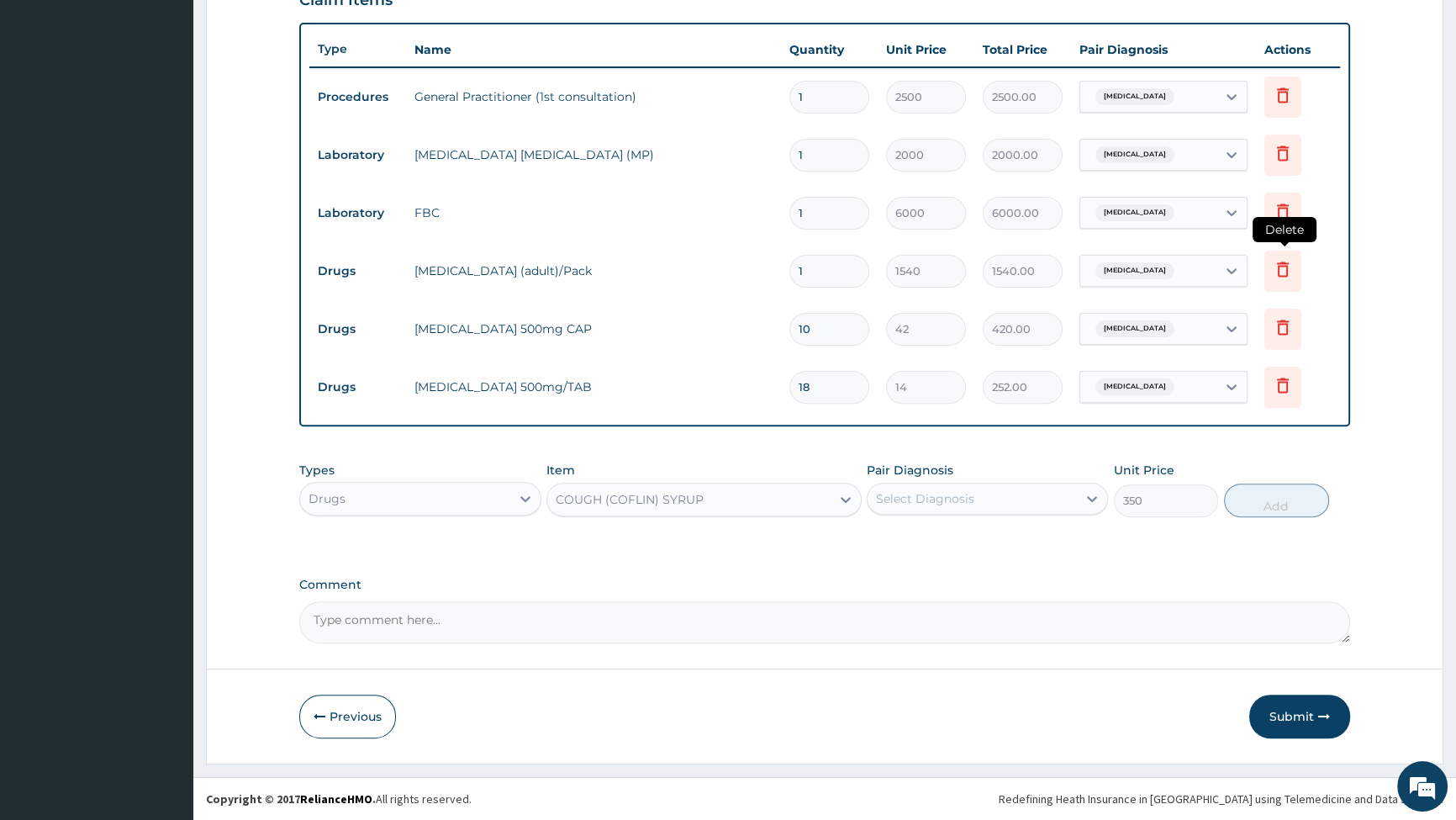
click at [1286, 264] on icon at bounding box center [1283, 268] width 20 height 20
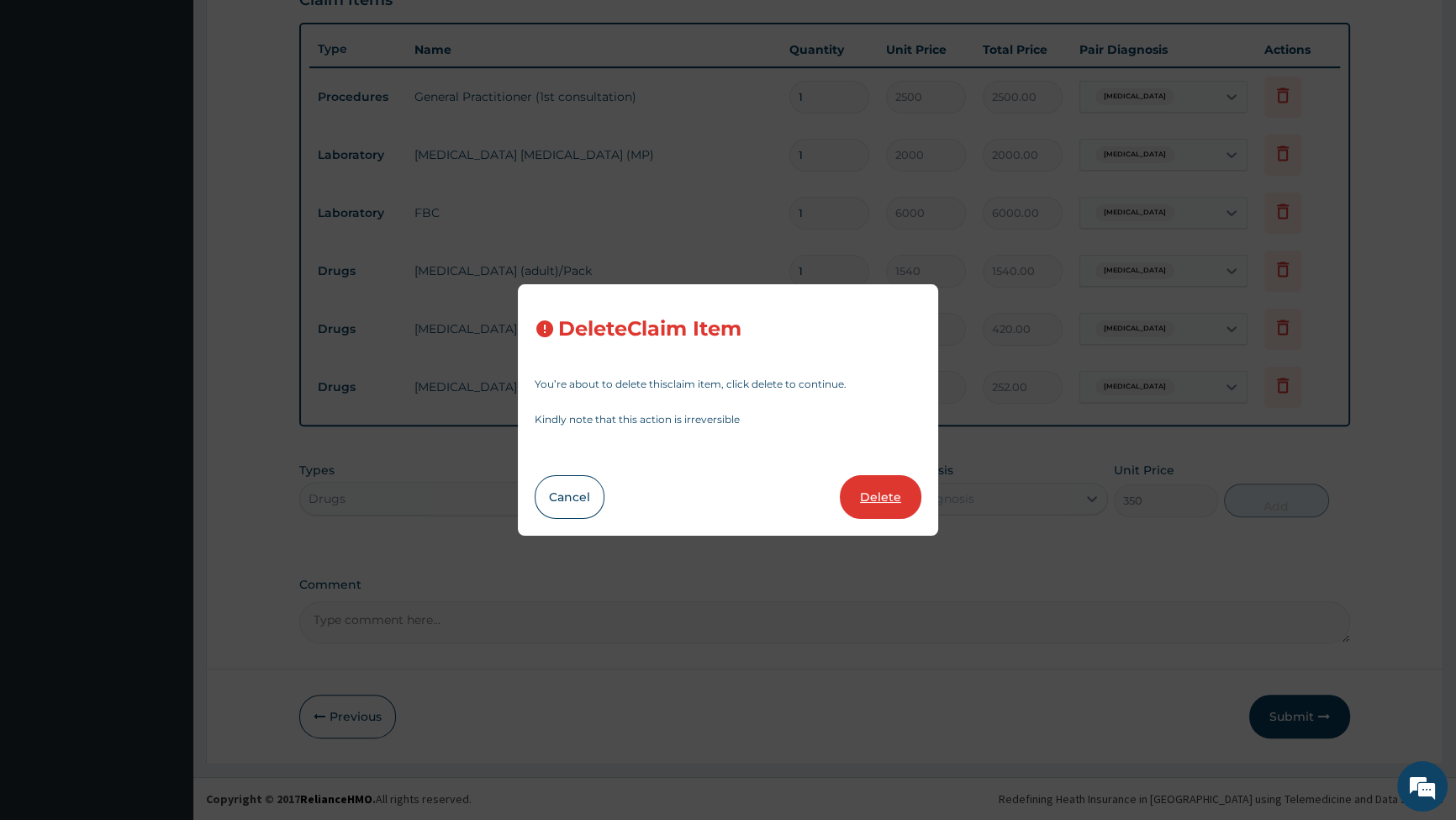
click at [875, 485] on button "Delete" at bounding box center [880, 497] width 81 height 44
type input "10"
type input "42"
type input "420.00"
type input "18"
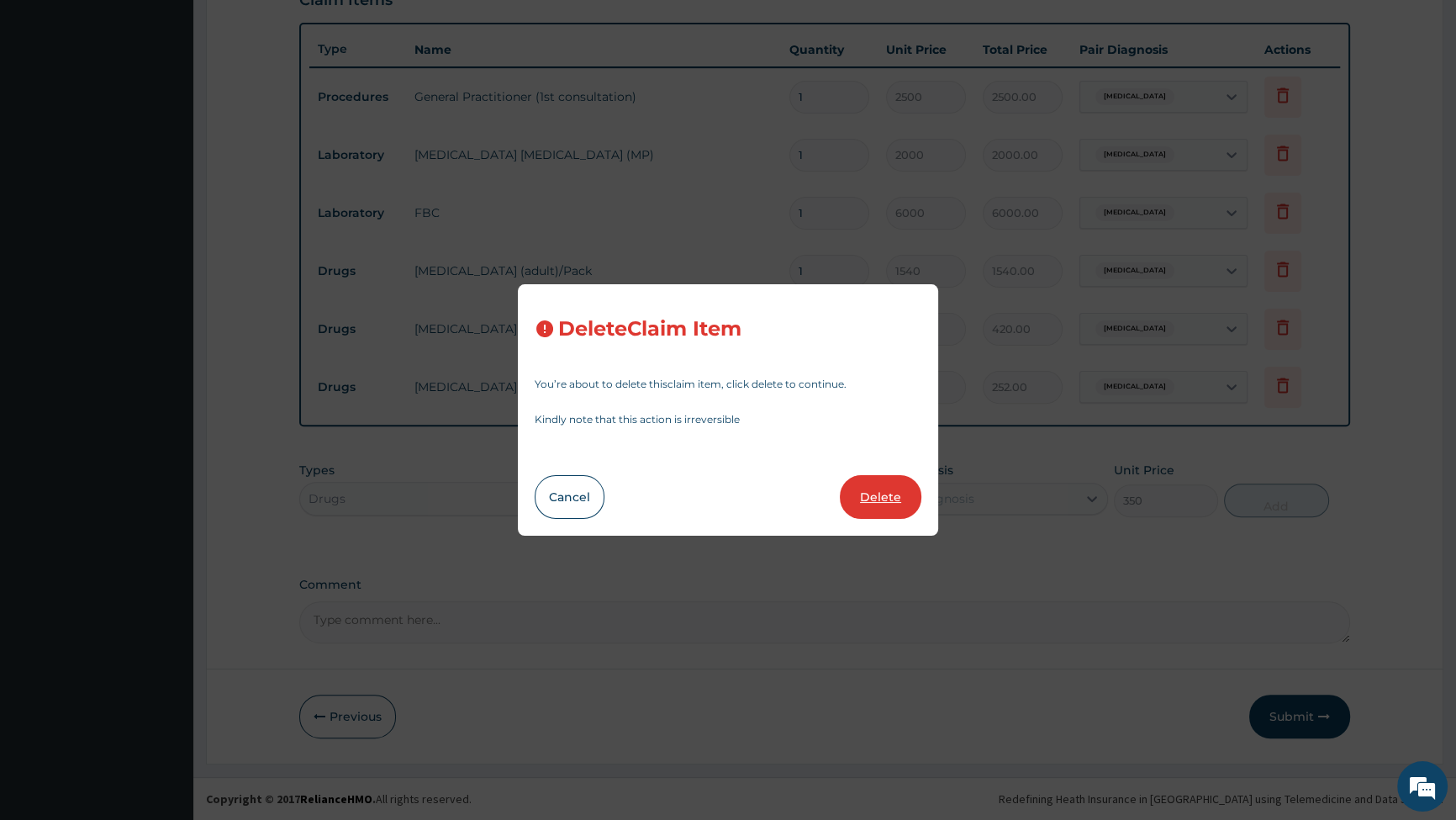
type input "14"
type input "252.00"
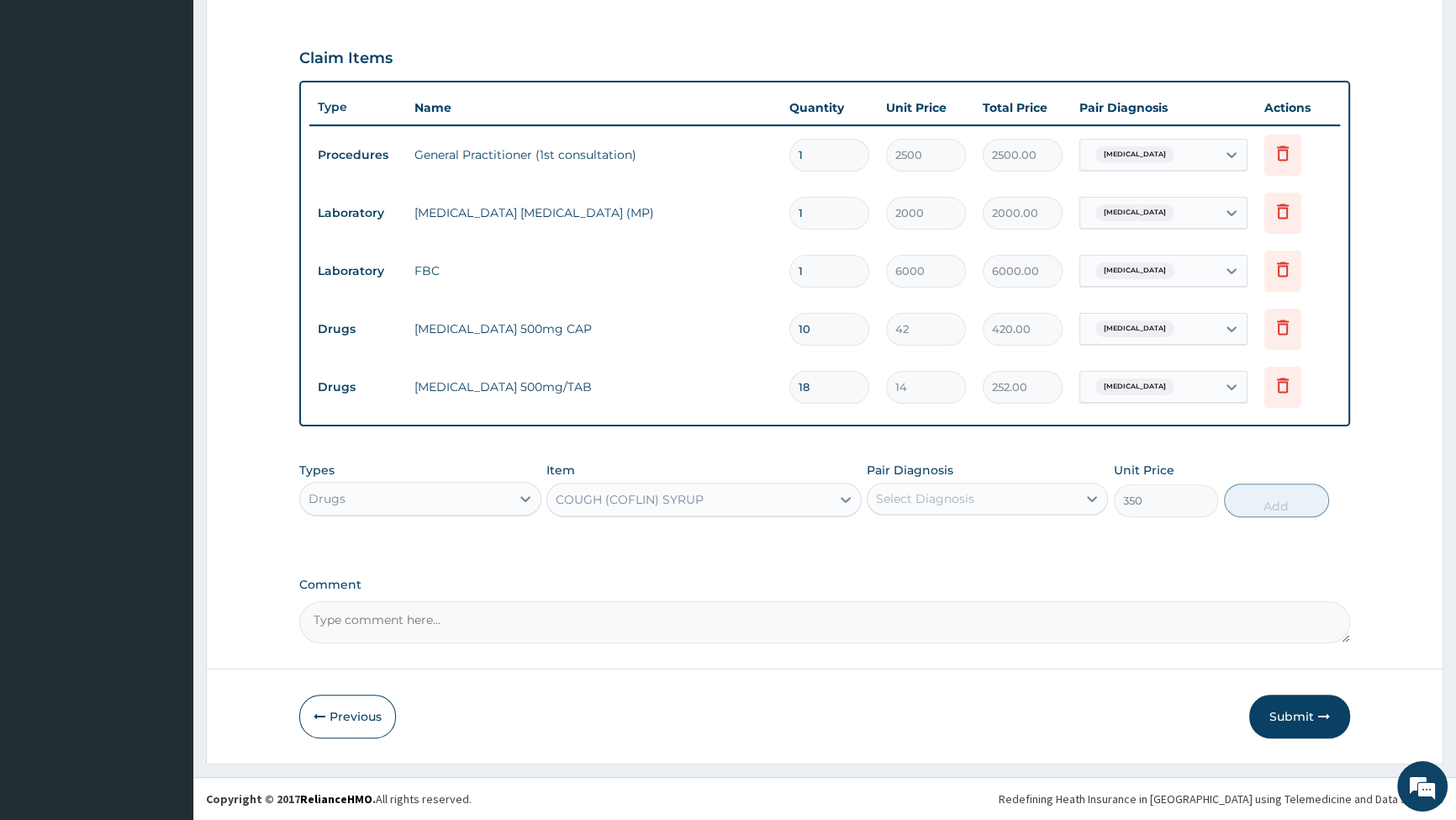
scroll to position [545, 0]
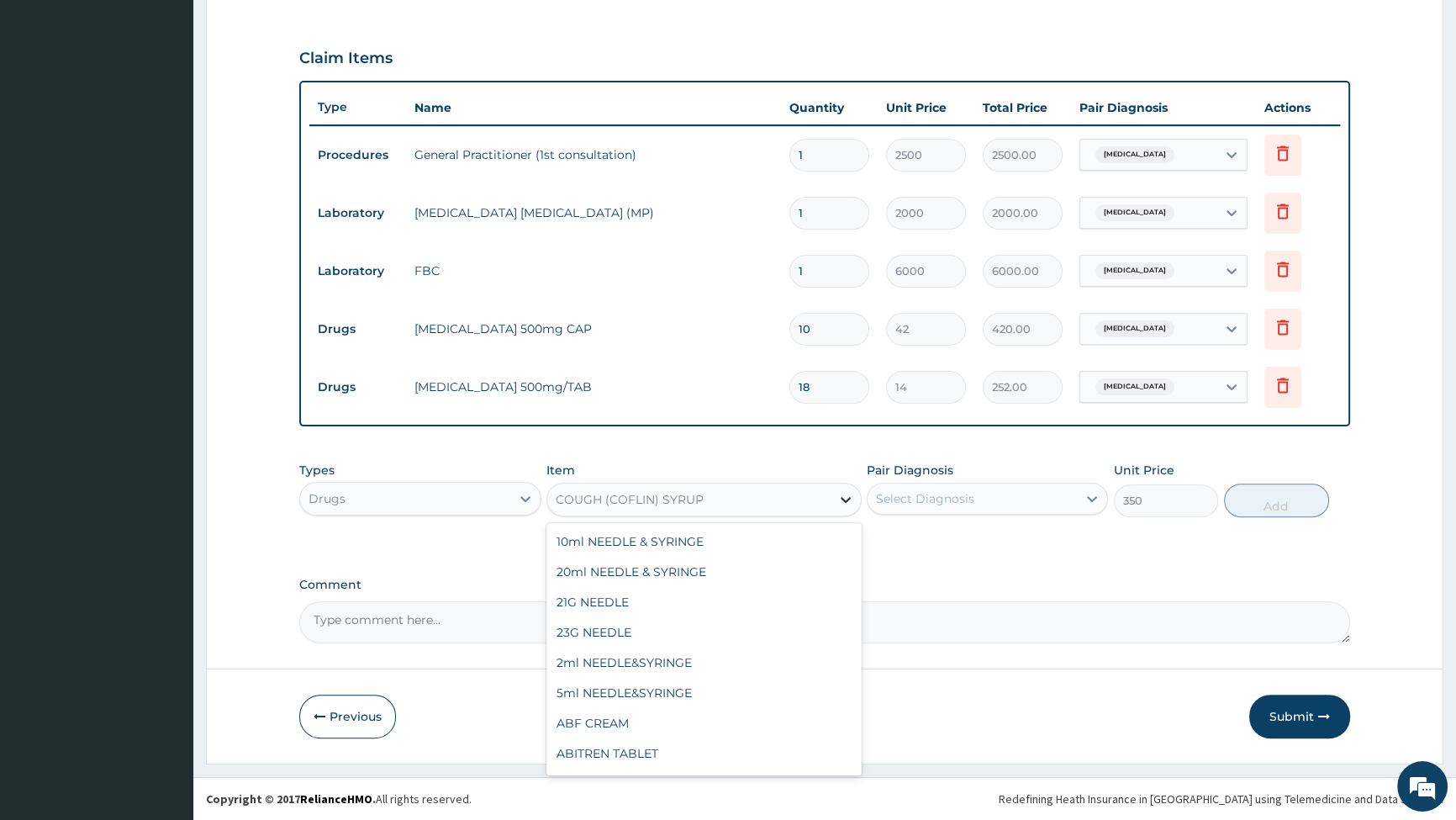
click at [846, 495] on icon at bounding box center [845, 499] width 17 height 17
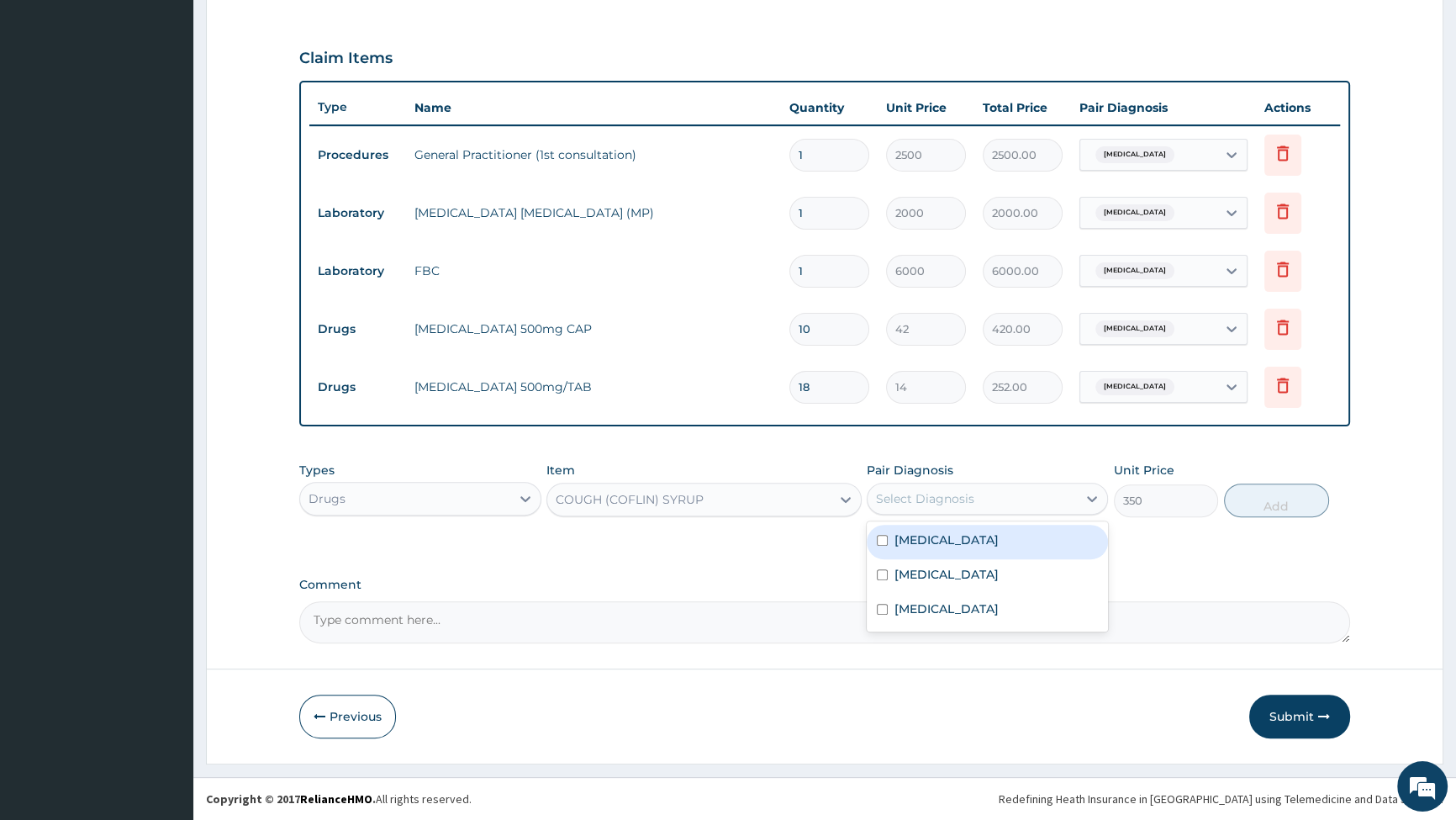
click at [984, 499] on div "Select Diagnosis" at bounding box center [973, 498] width 210 height 27
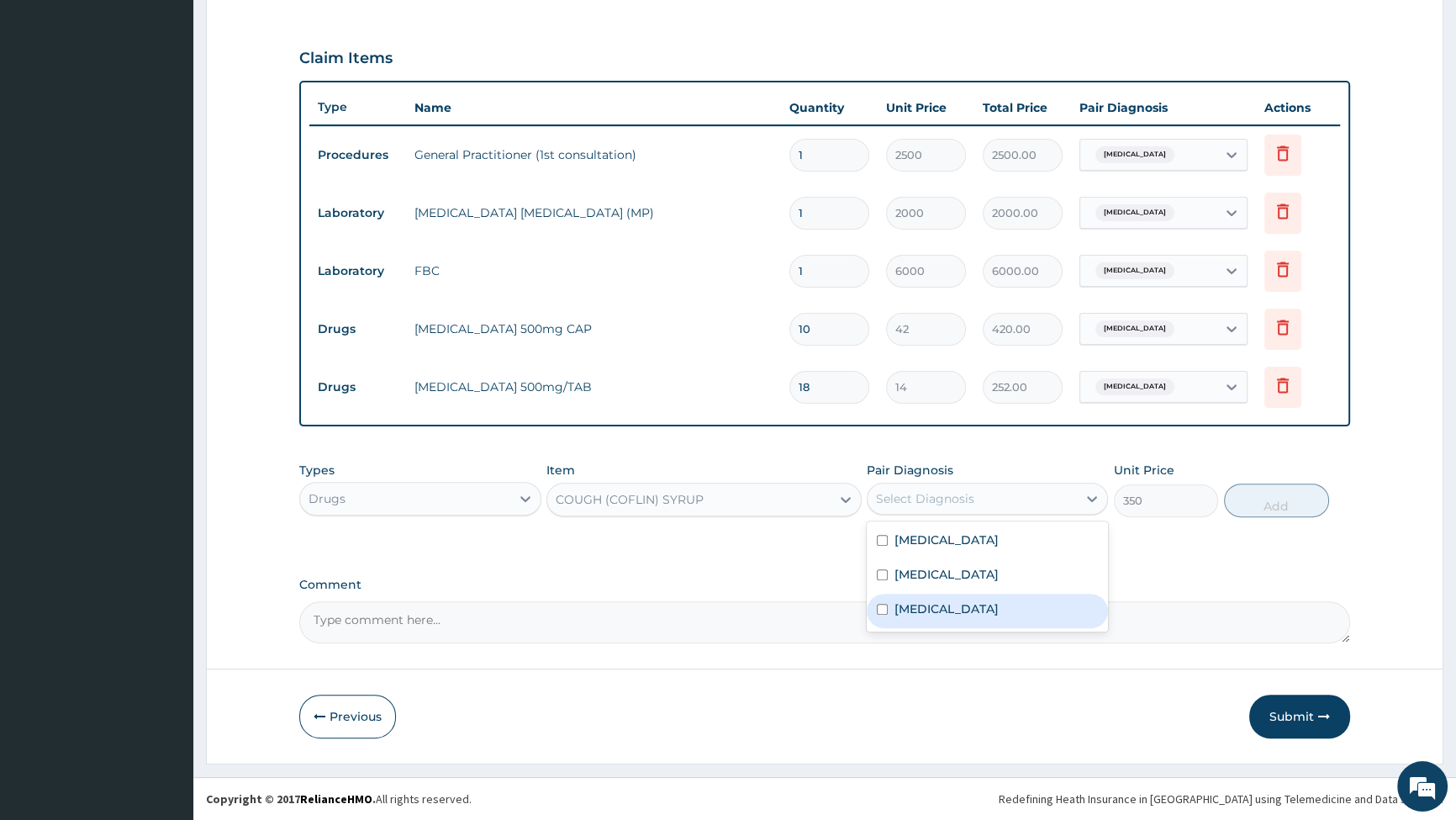
click at [881, 610] on input "checkbox" at bounding box center [882, 609] width 11 height 11
checkbox input "true"
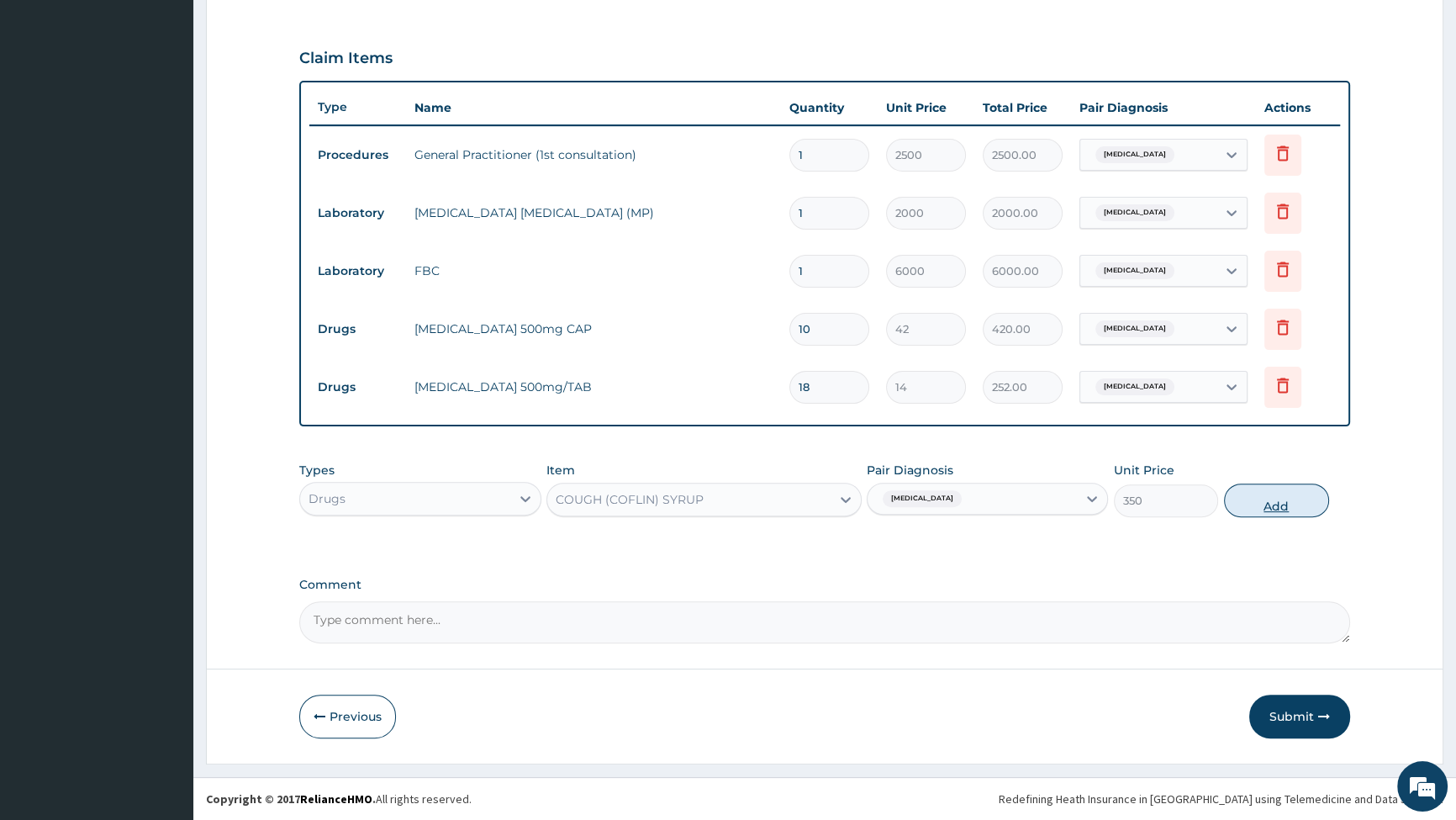
click at [1275, 508] on button "Add" at bounding box center [1277, 500] width 105 height 33
type input "0"
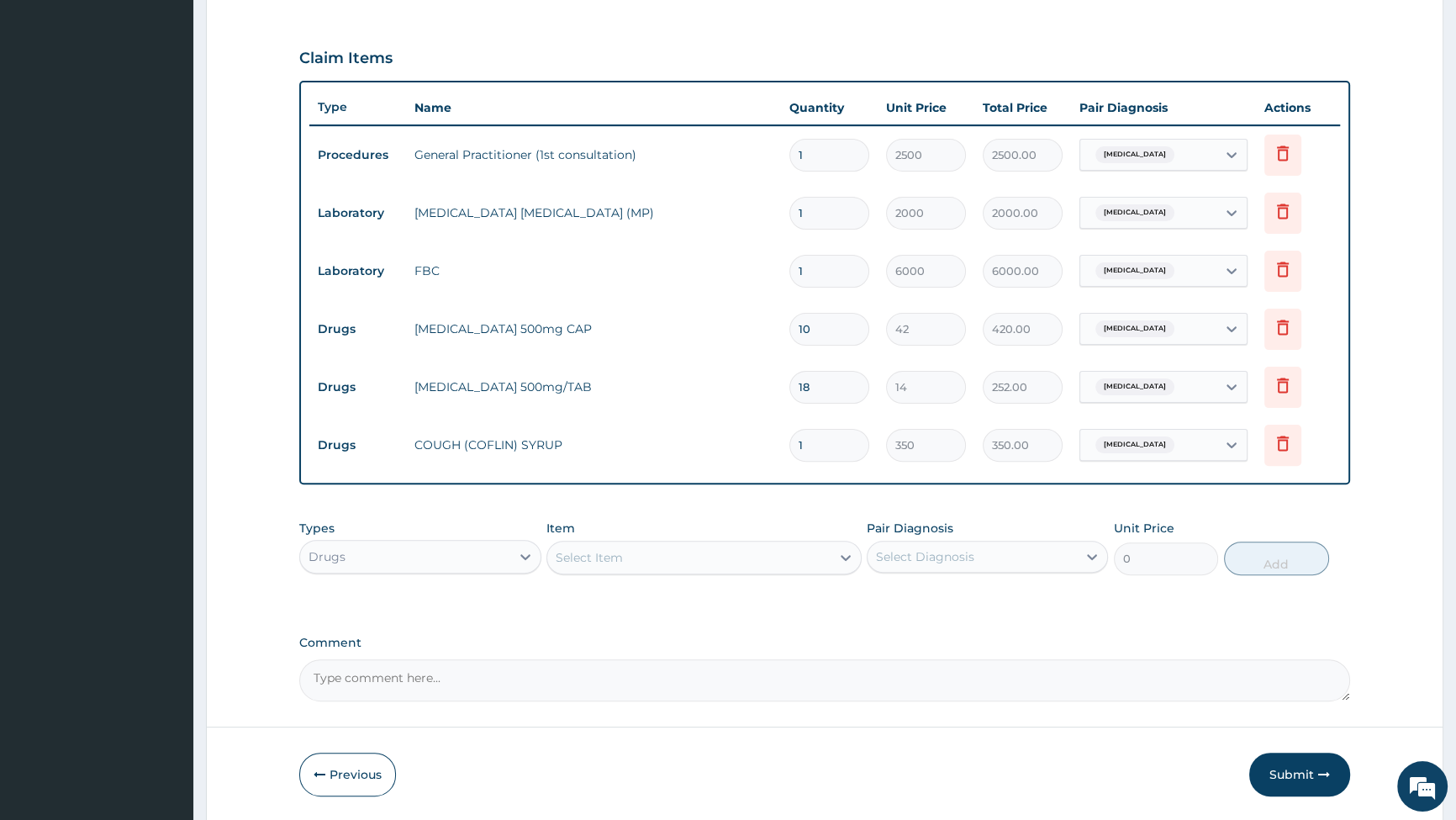
click at [807, 553] on div "Select Item" at bounding box center [689, 557] width 283 height 27
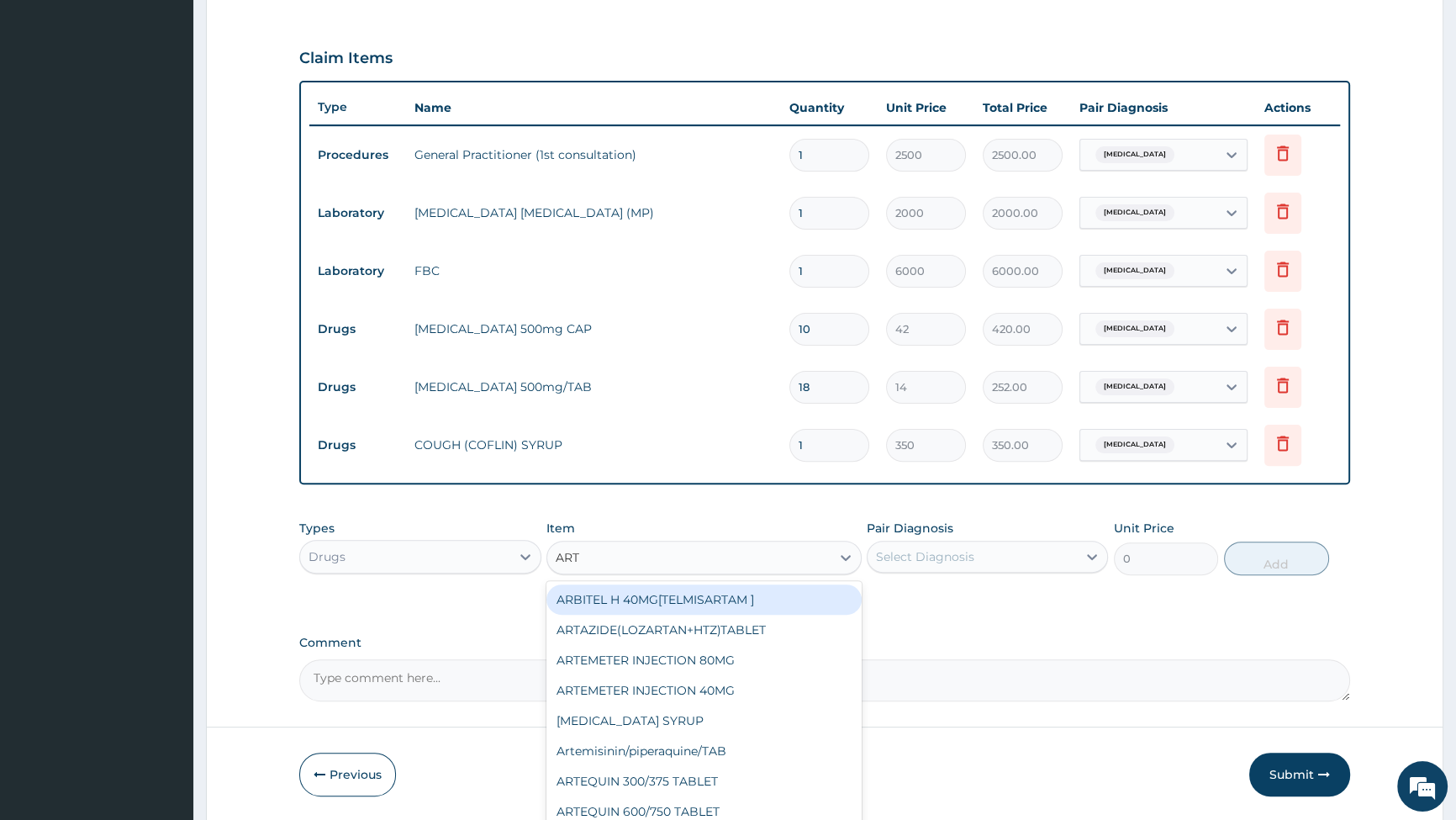
type input "ARTE"
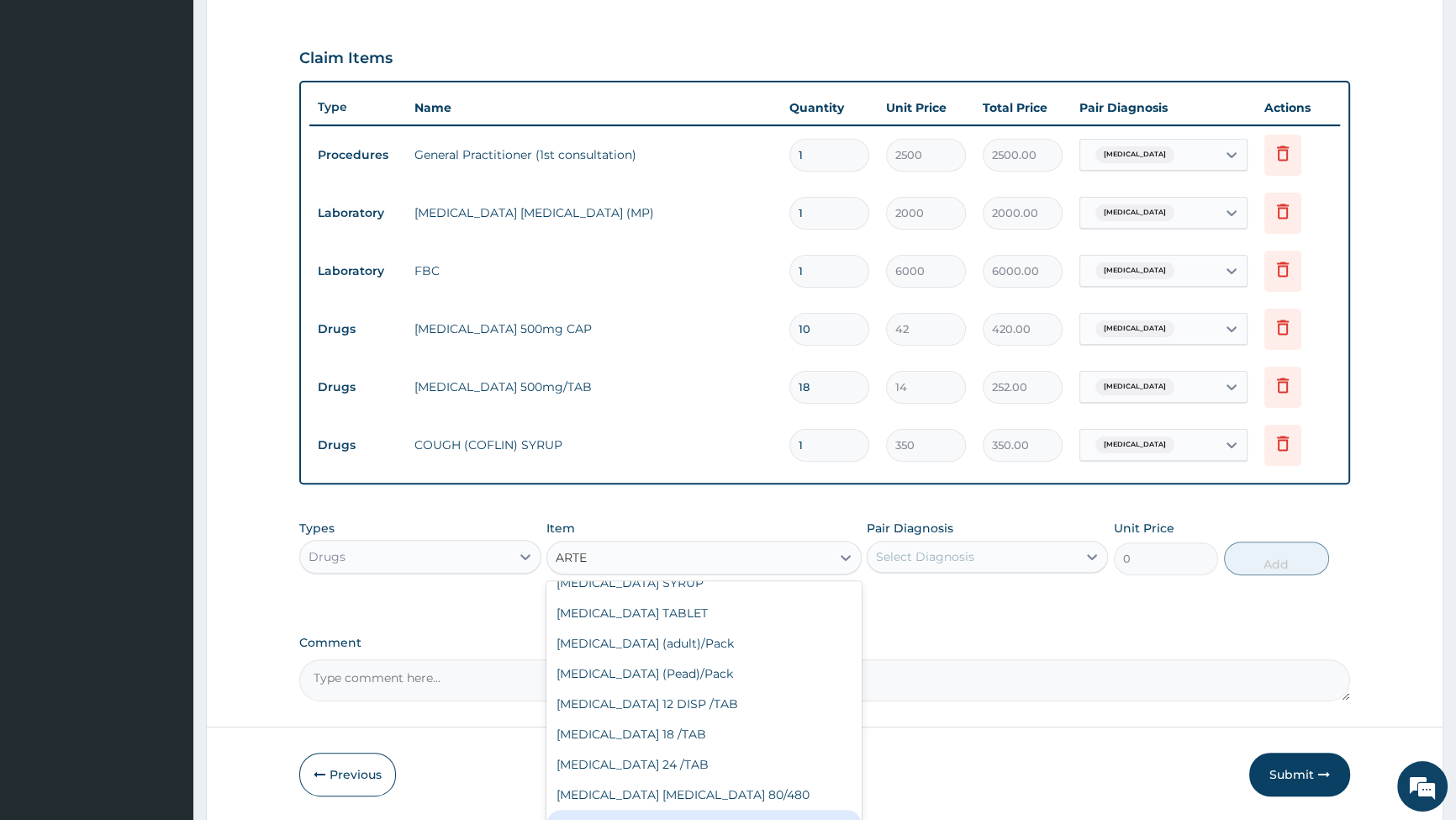
scroll to position [229, 0]
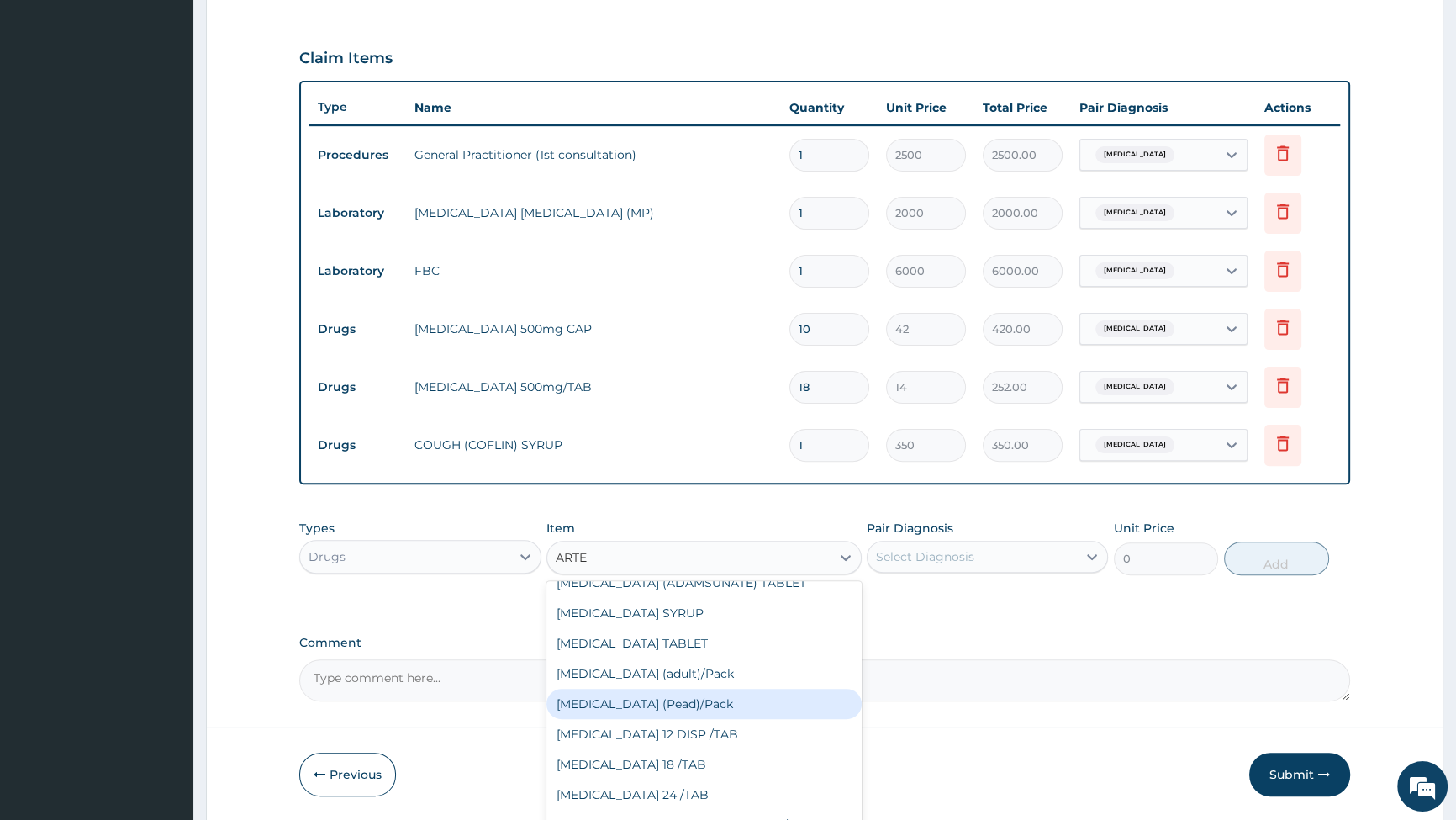
click at [648, 700] on div "[MEDICAL_DATA] (Pead)/Pack" at bounding box center [704, 704] width 315 height 31
type input "1400"
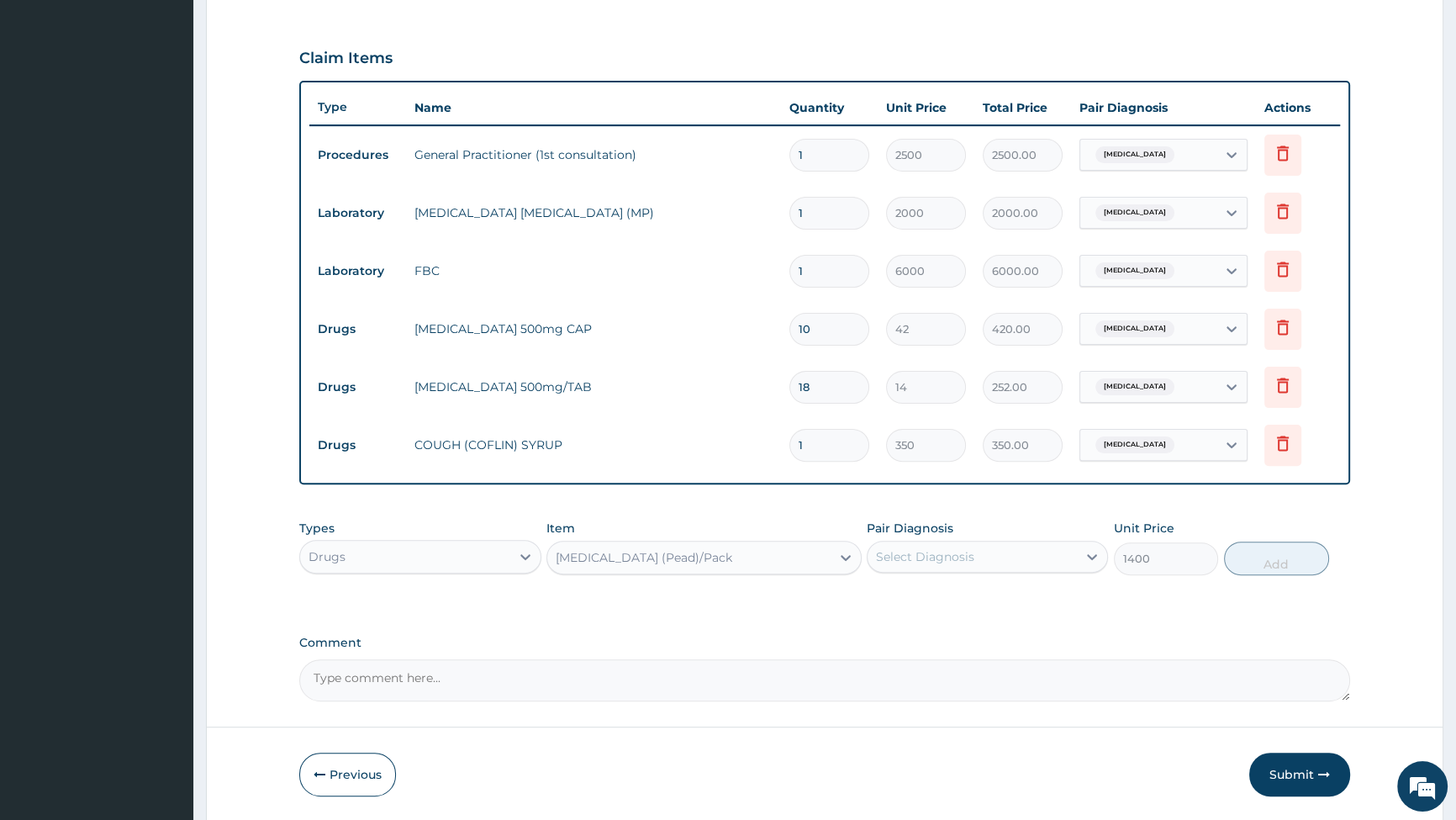
click at [706, 562] on div "[MEDICAL_DATA] (Pead)/Pack" at bounding box center [689, 557] width 283 height 27
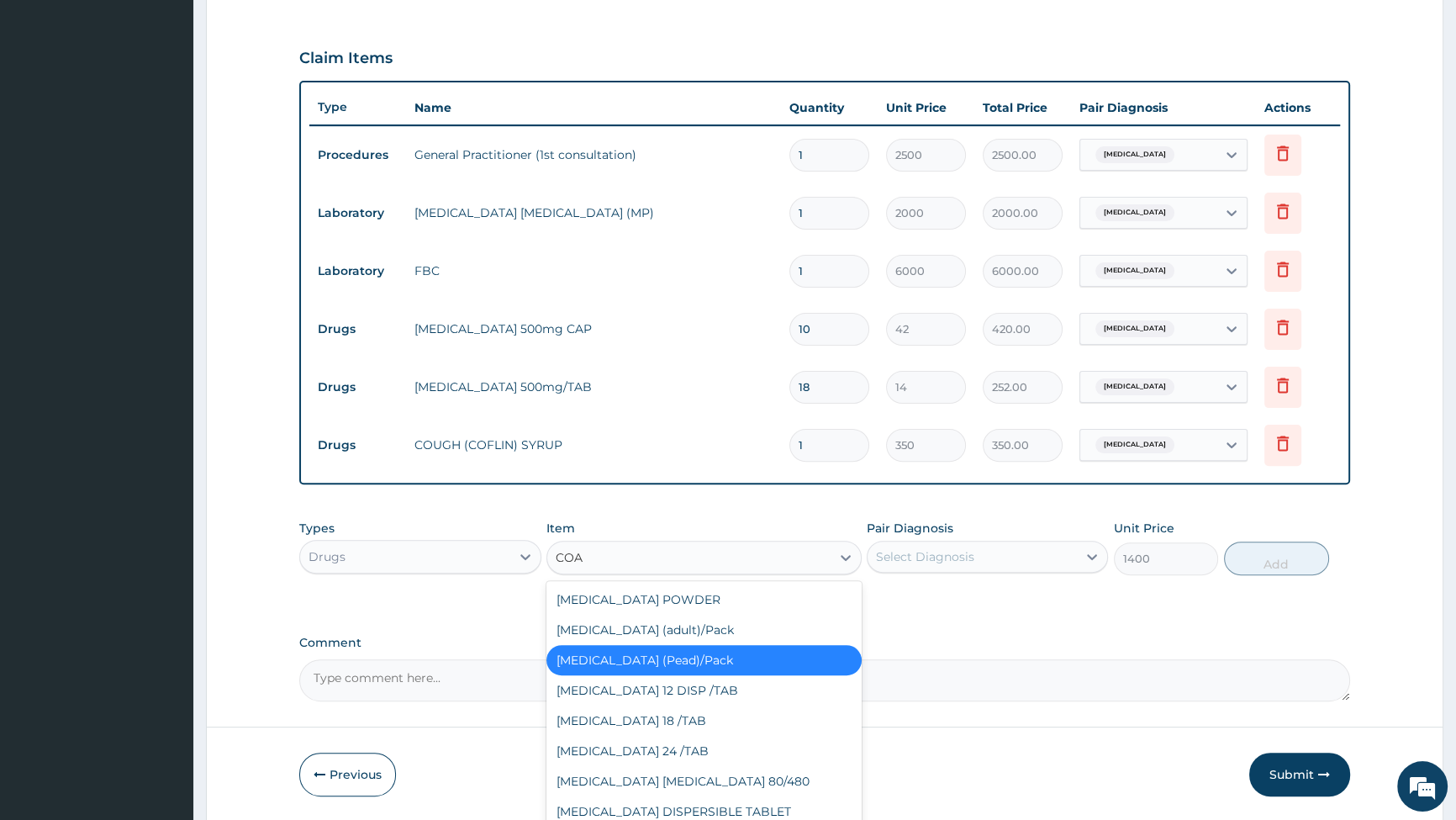
scroll to position [0, 0]
type input "[PERSON_NAME]"
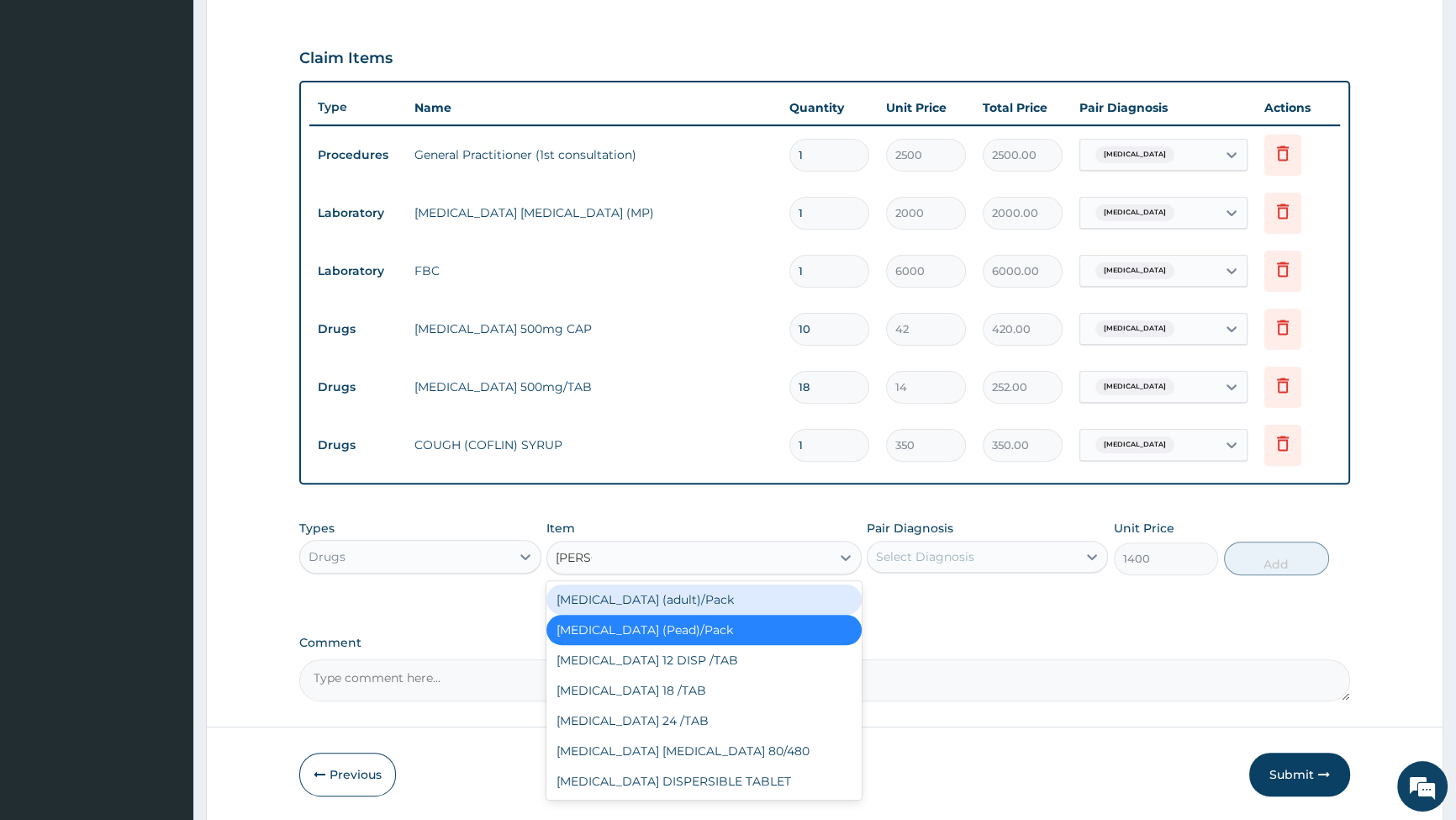
click at [632, 597] on div "[MEDICAL_DATA] (adult)/Pack" at bounding box center [704, 600] width 315 height 31
type input "1540"
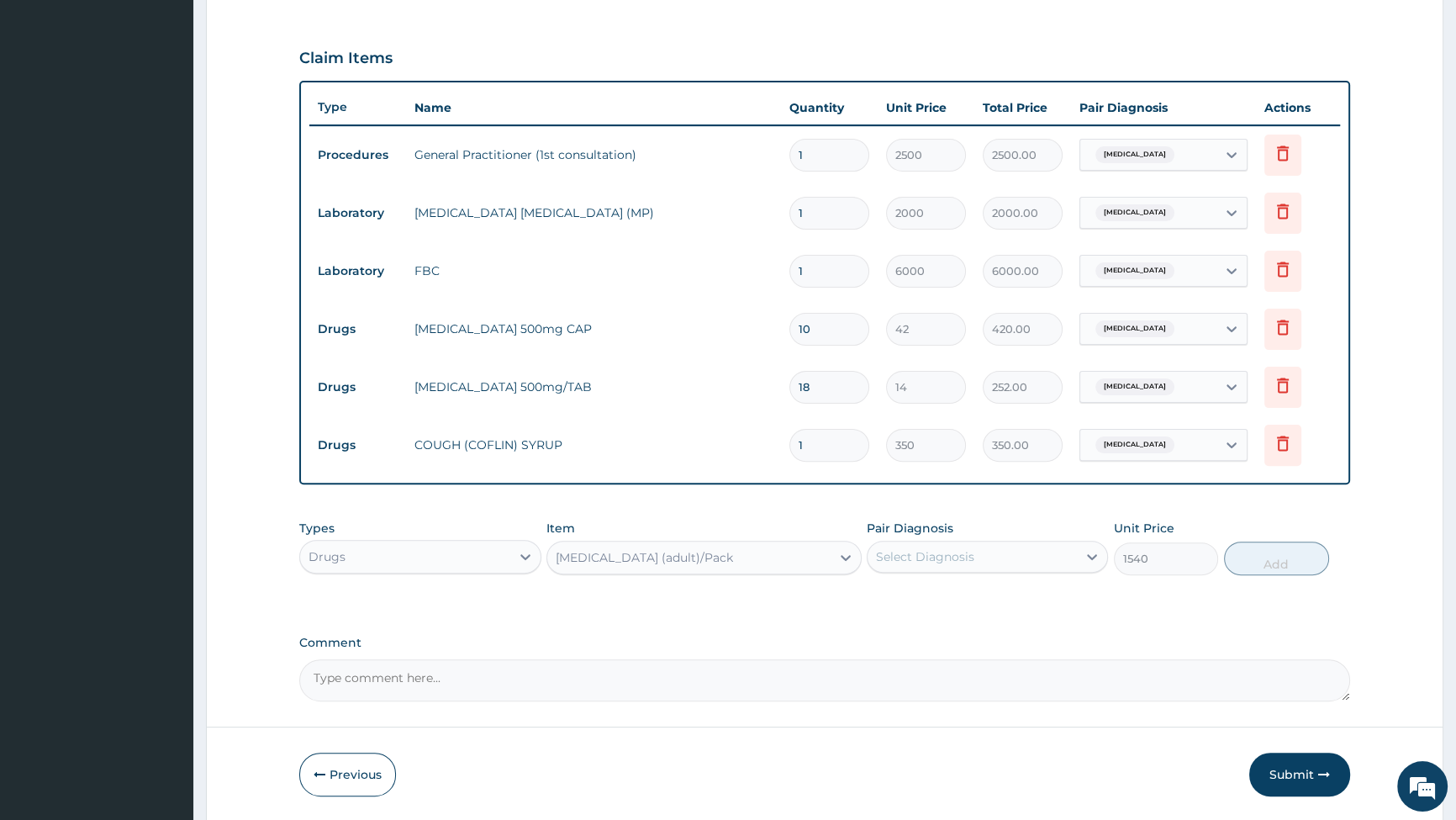
click at [796, 566] on div "[MEDICAL_DATA] (adult)/Pack" at bounding box center [689, 557] width 283 height 27
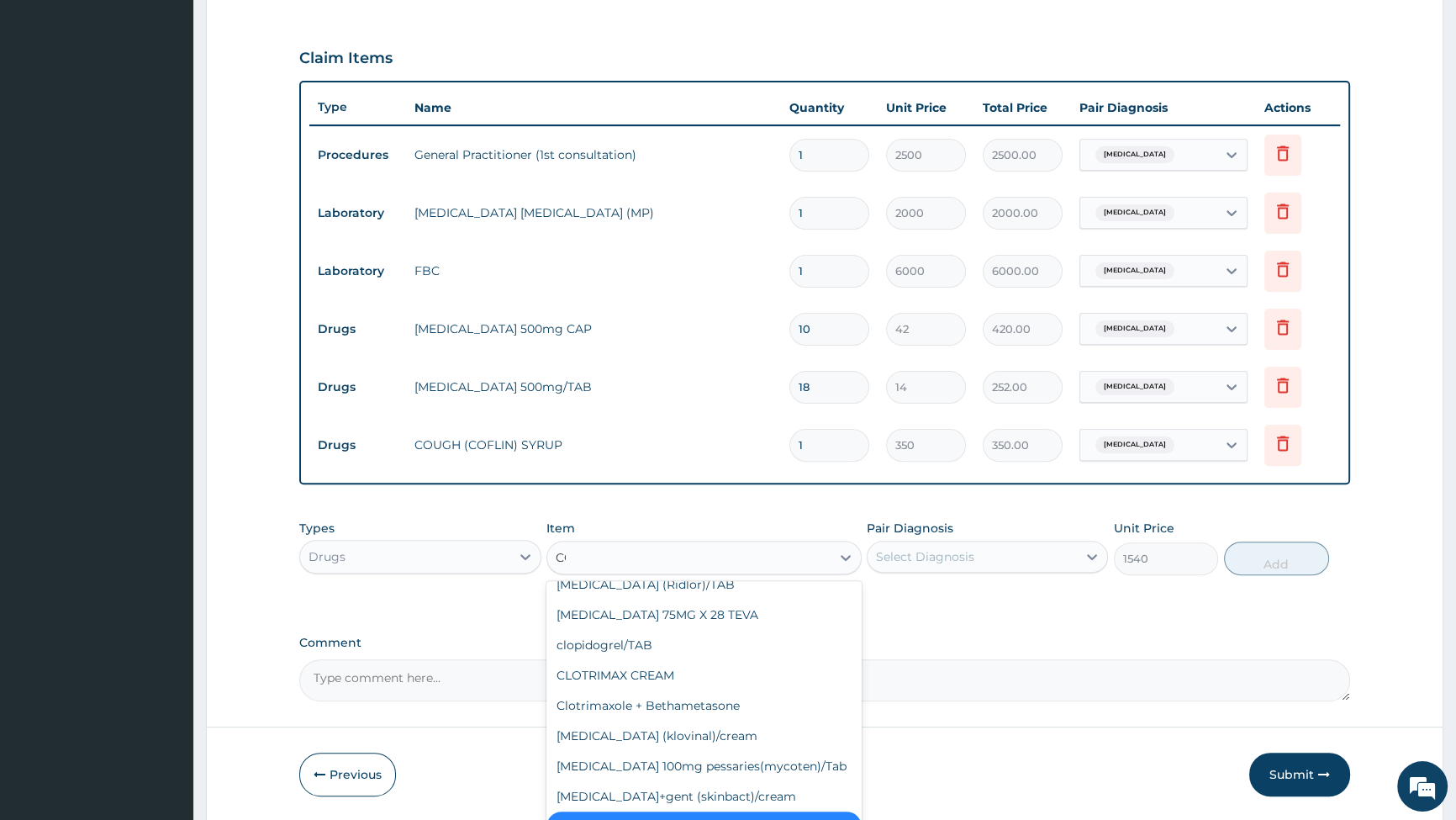
scroll to position [971, 0]
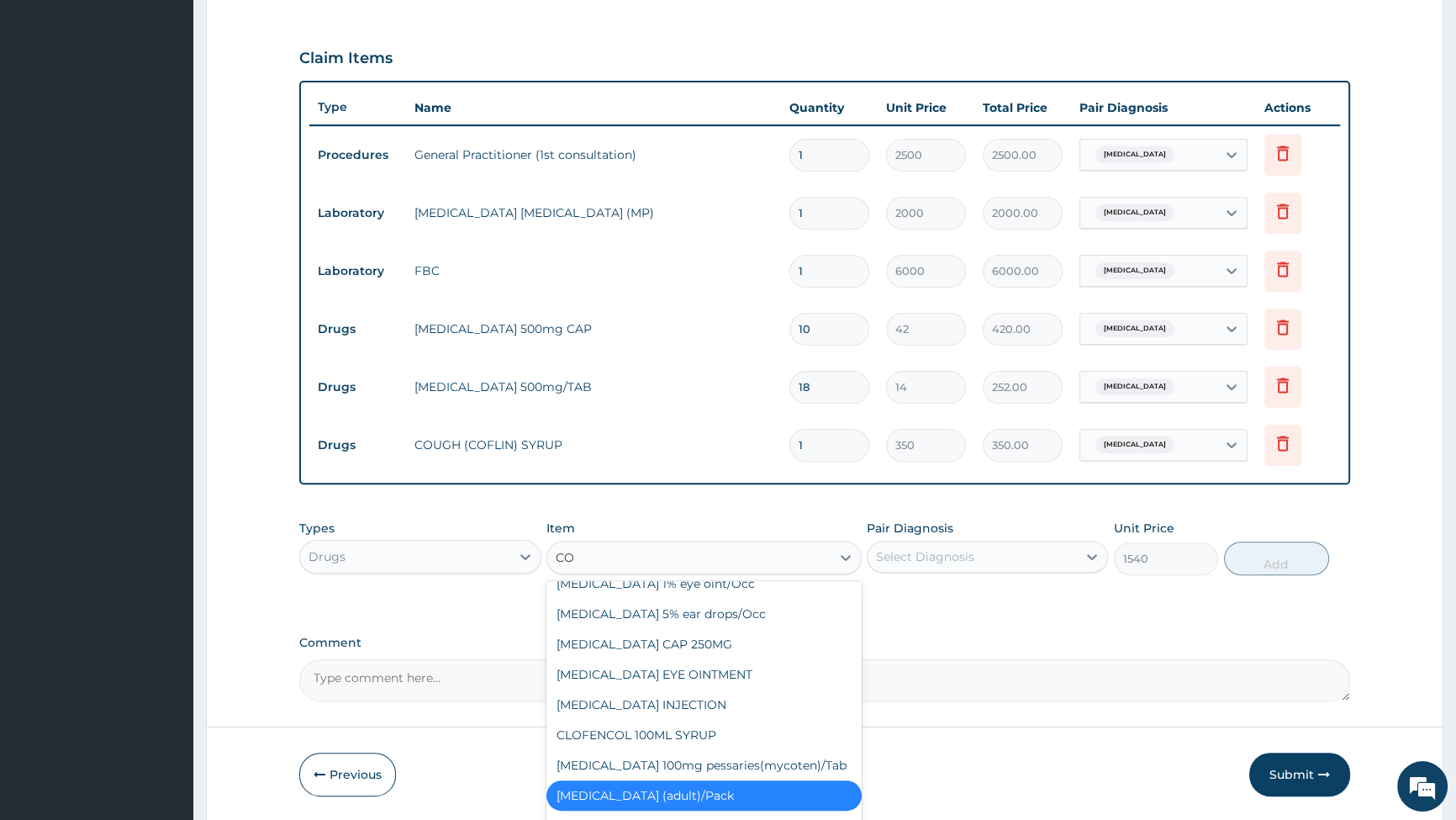
type input "COA"
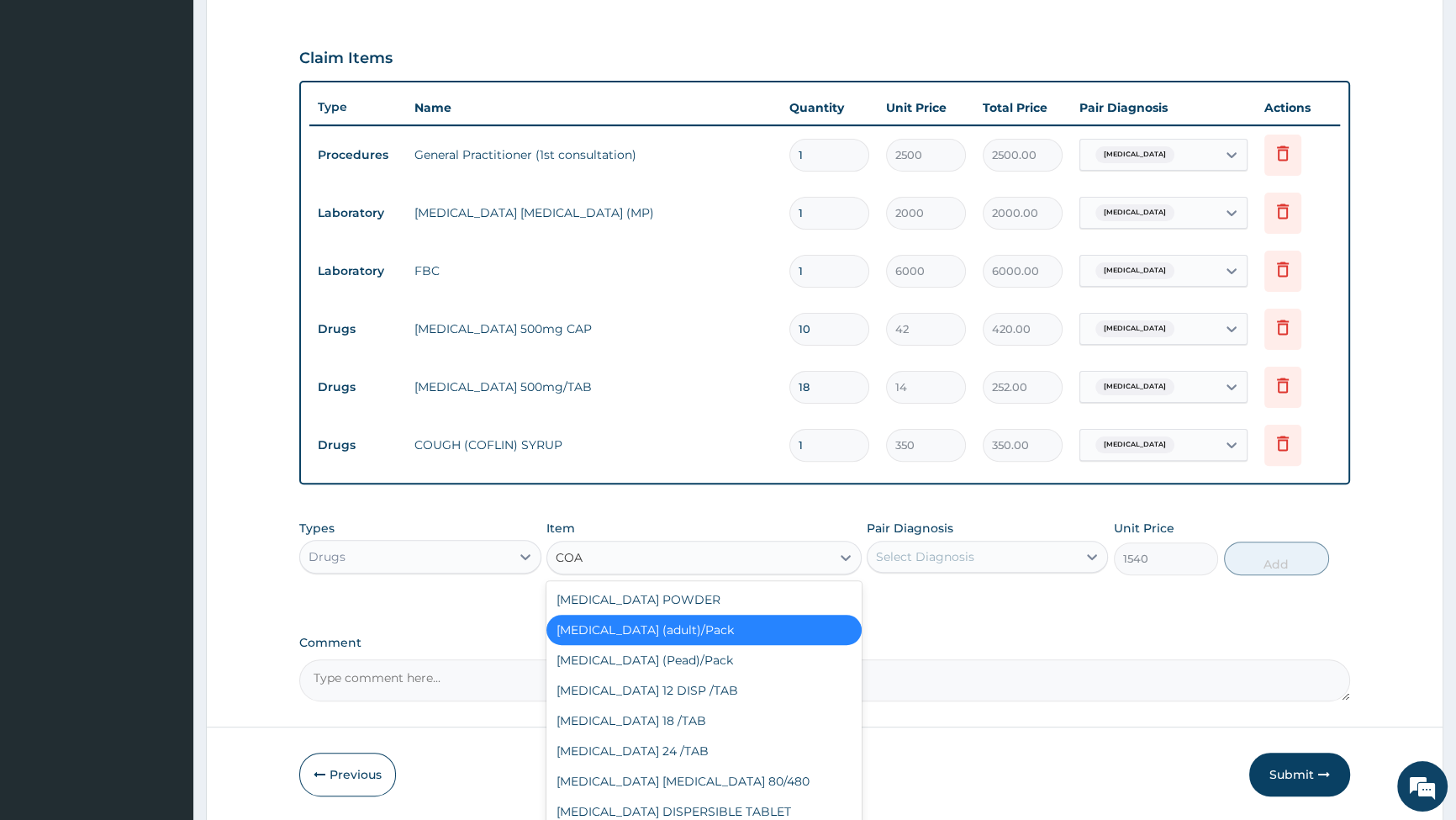
scroll to position [0, 0]
click at [634, 722] on div "[MEDICAL_DATA] 18 /TAB" at bounding box center [704, 720] width 315 height 31
type input "63"
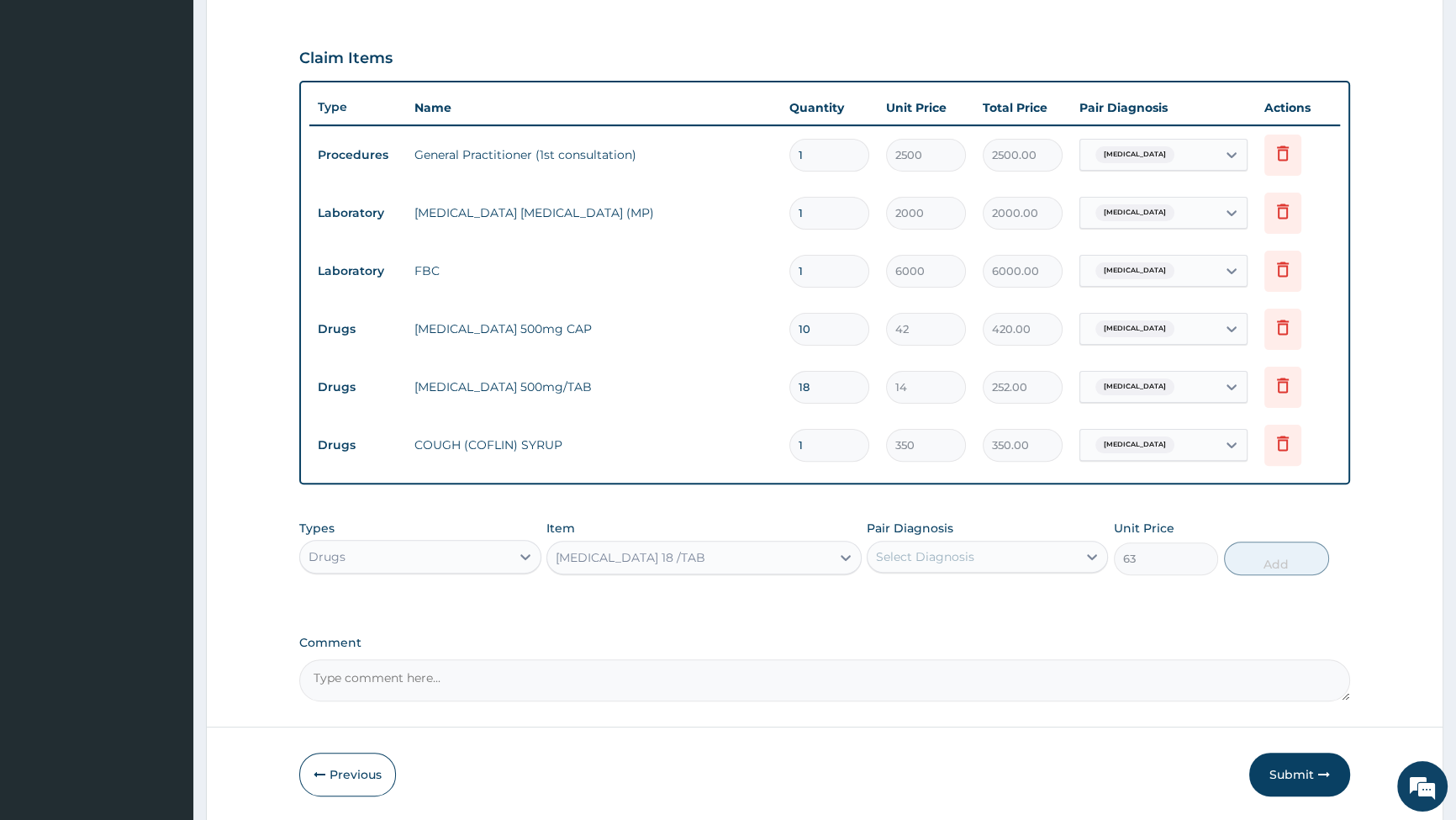
click at [1016, 557] on div "Select Diagnosis" at bounding box center [973, 557] width 210 height 27
click at [883, 595] on input "checkbox" at bounding box center [882, 598] width 11 height 11
checkbox input "true"
click at [1298, 556] on button "Add" at bounding box center [1277, 559] width 105 height 33
type input "0"
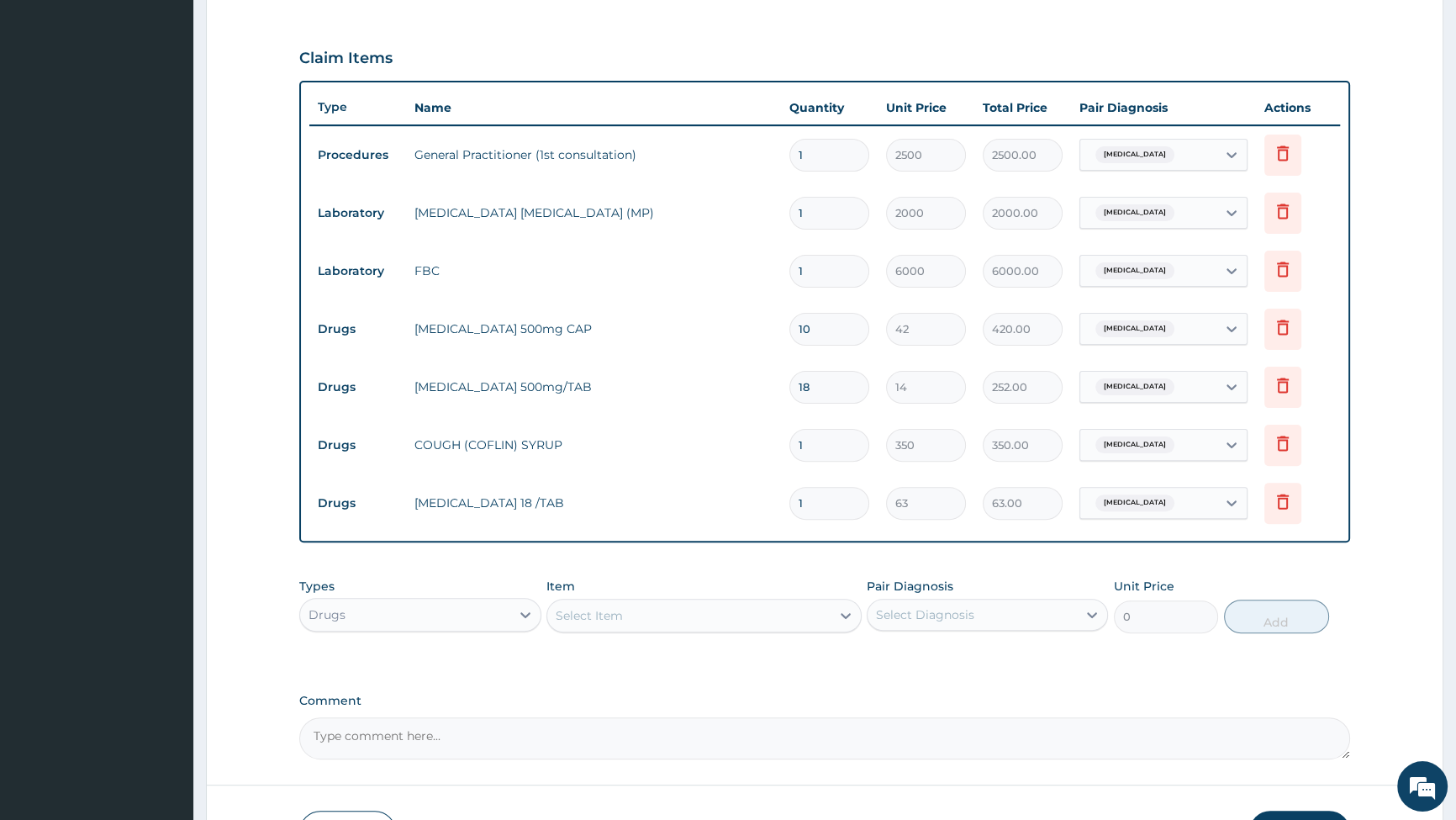
type input "18"
type input "1134.00"
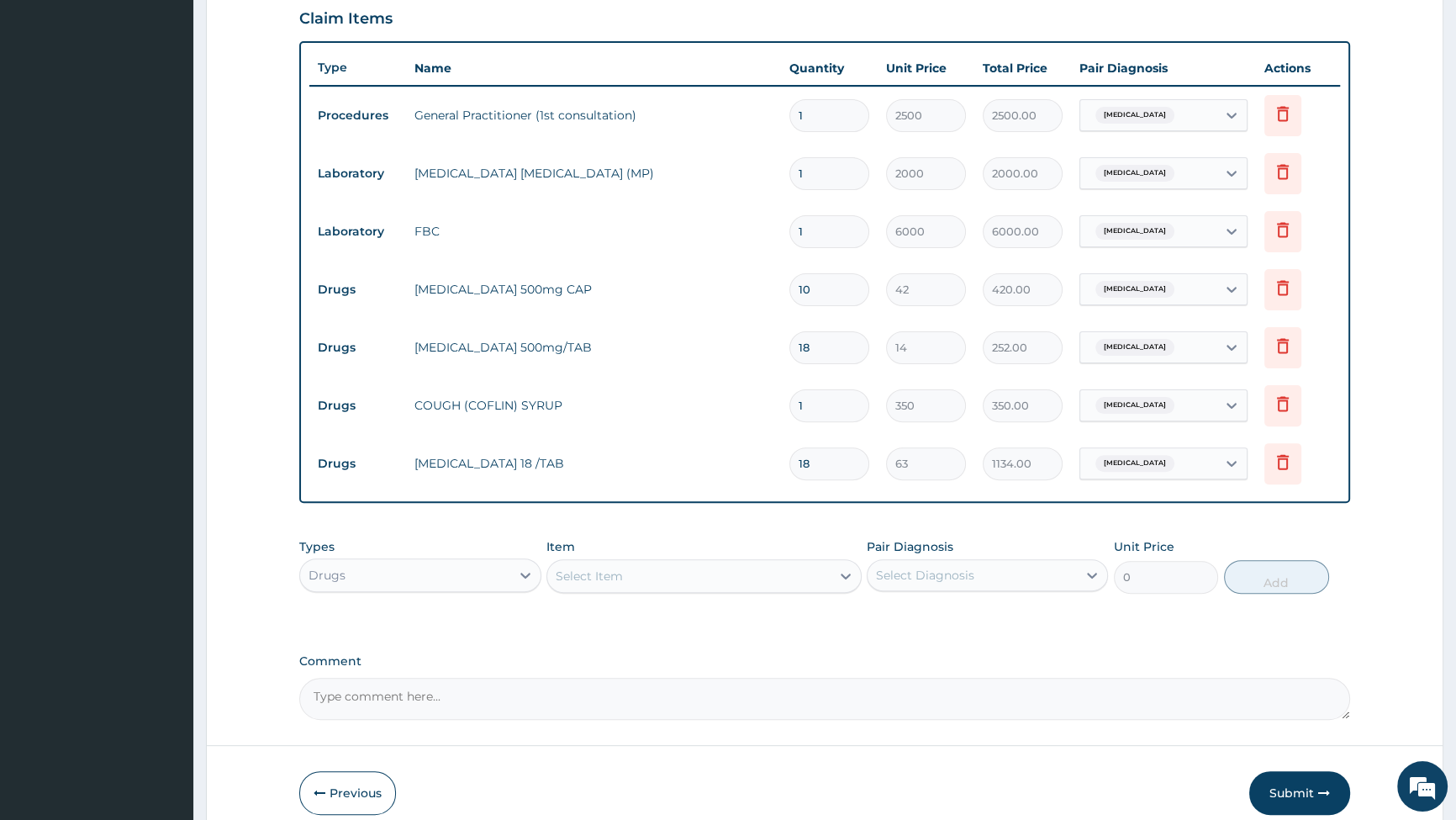
scroll to position [622, 0]
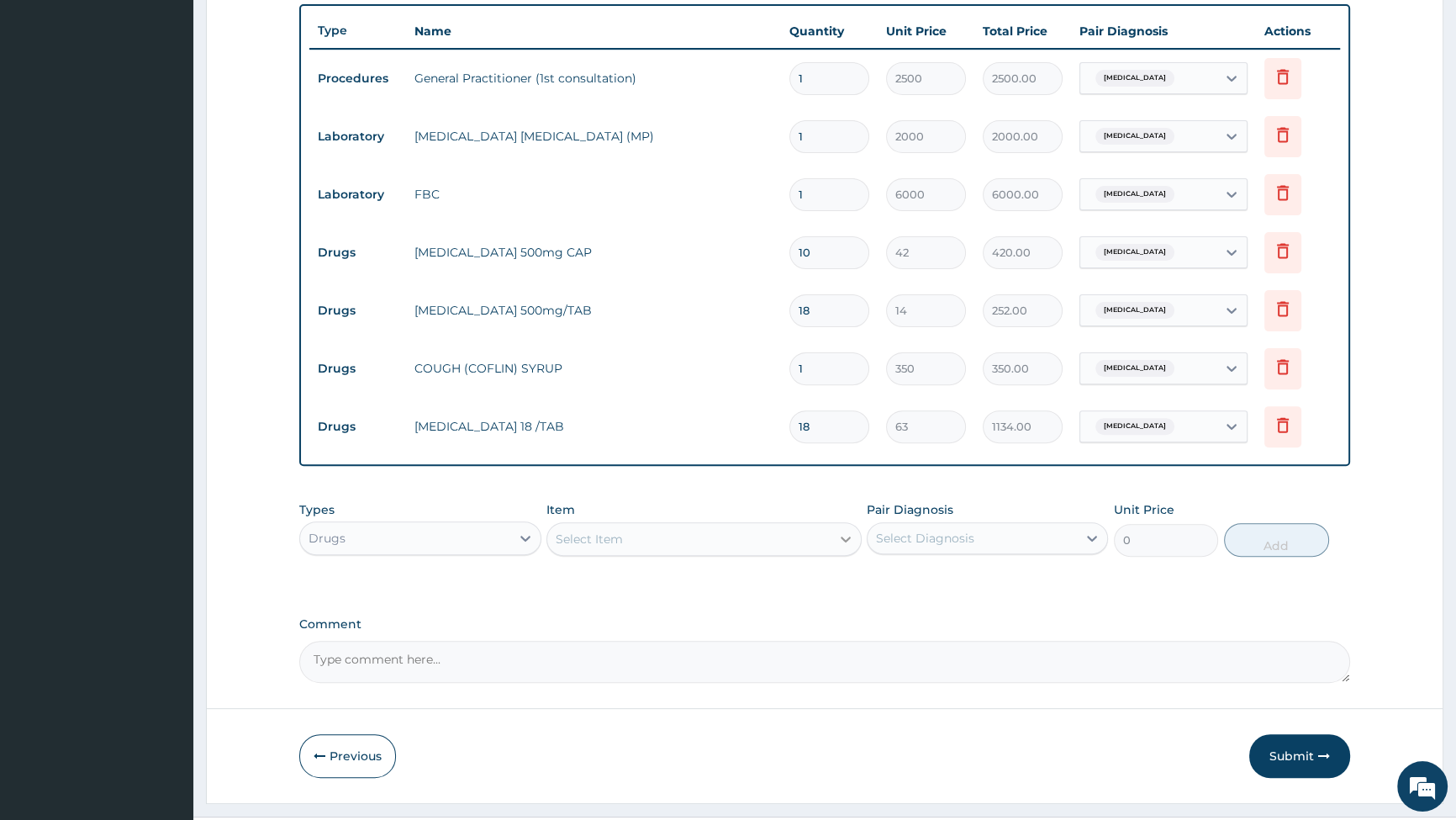
type input "18"
click at [832, 536] on div at bounding box center [846, 539] width 31 height 31
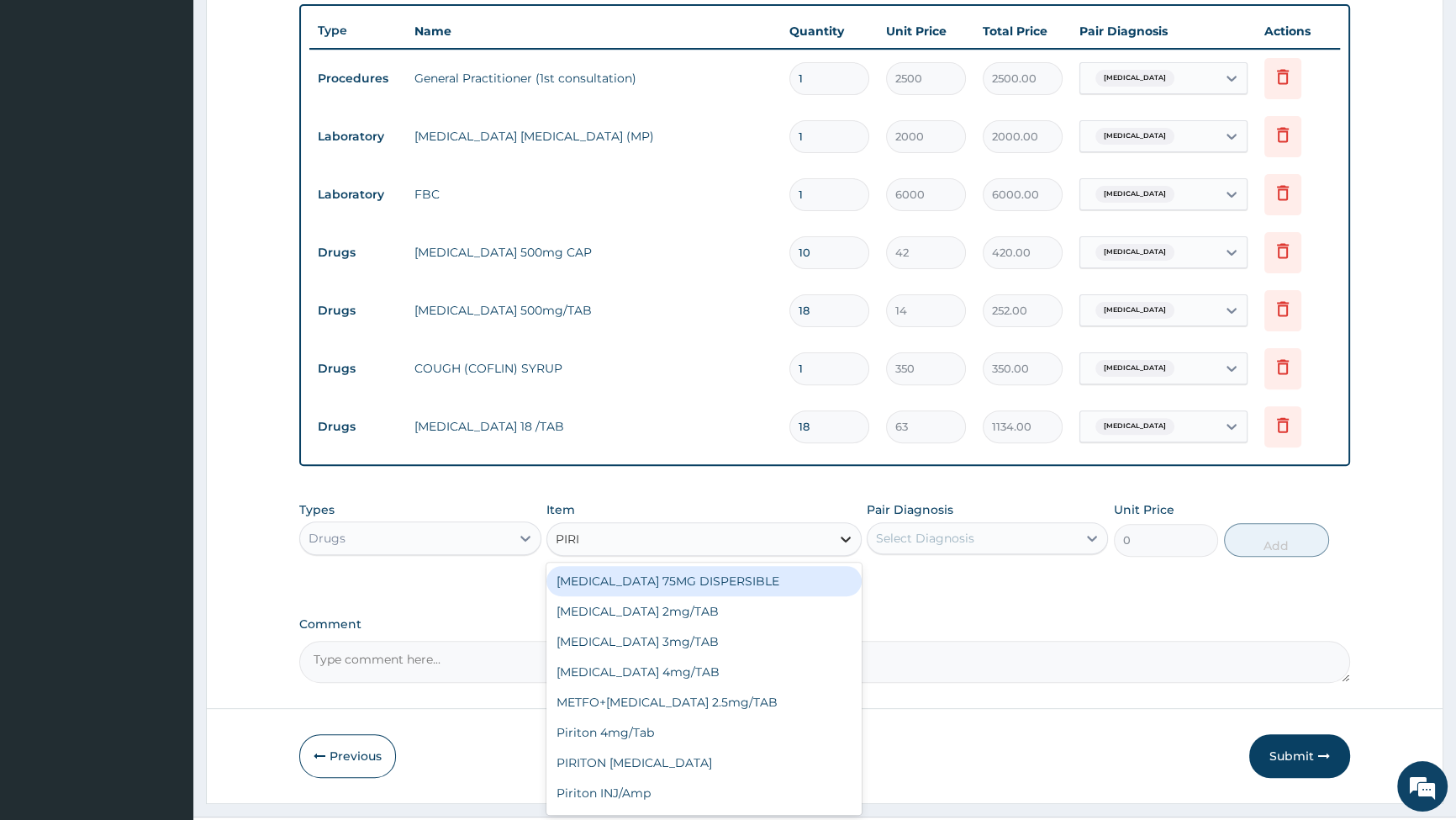
type input "PIRIT"
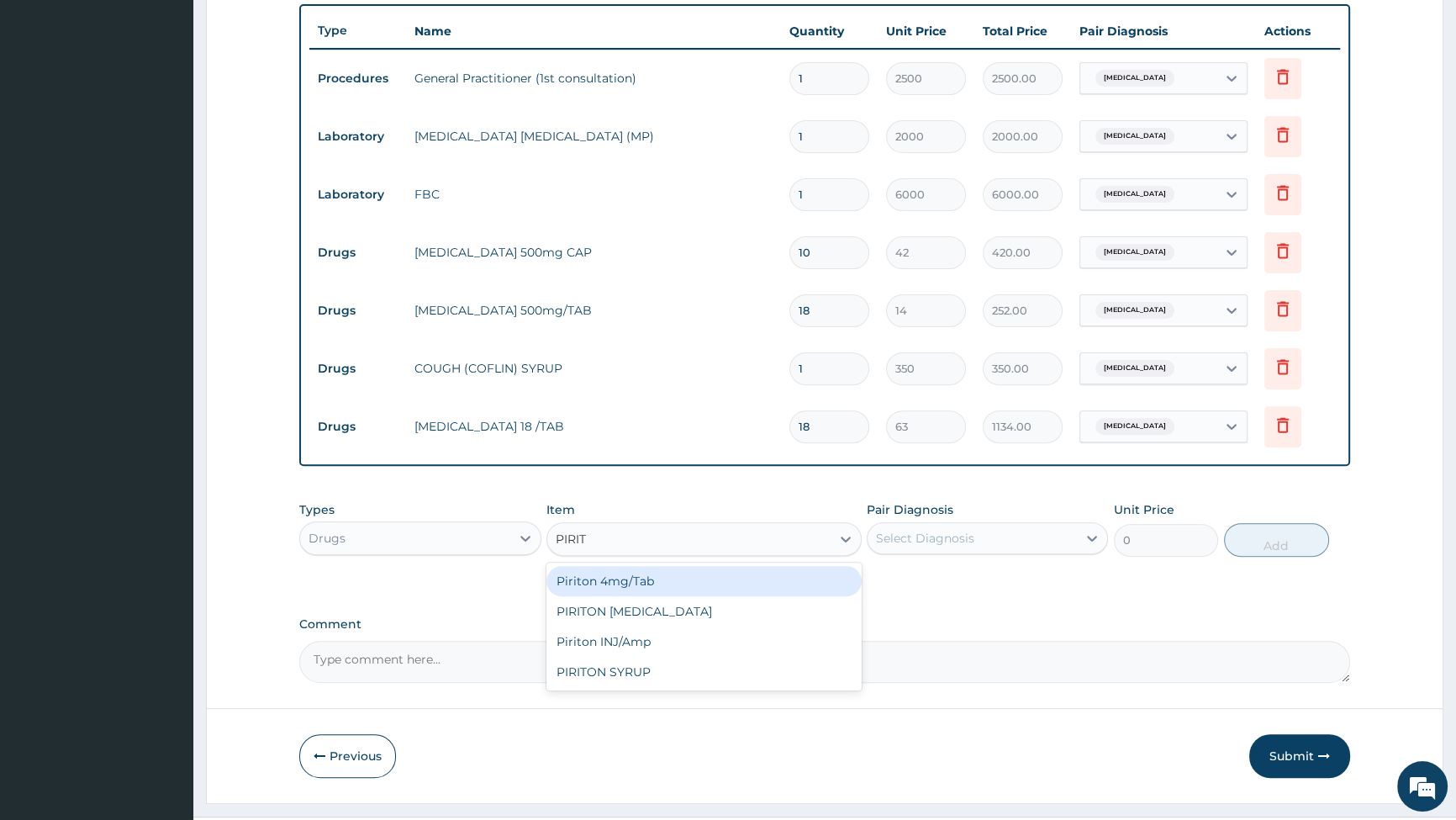
click at [614, 580] on div "Piriton 4mg/Tab" at bounding box center [704, 580] width 315 height 31
type input "21"
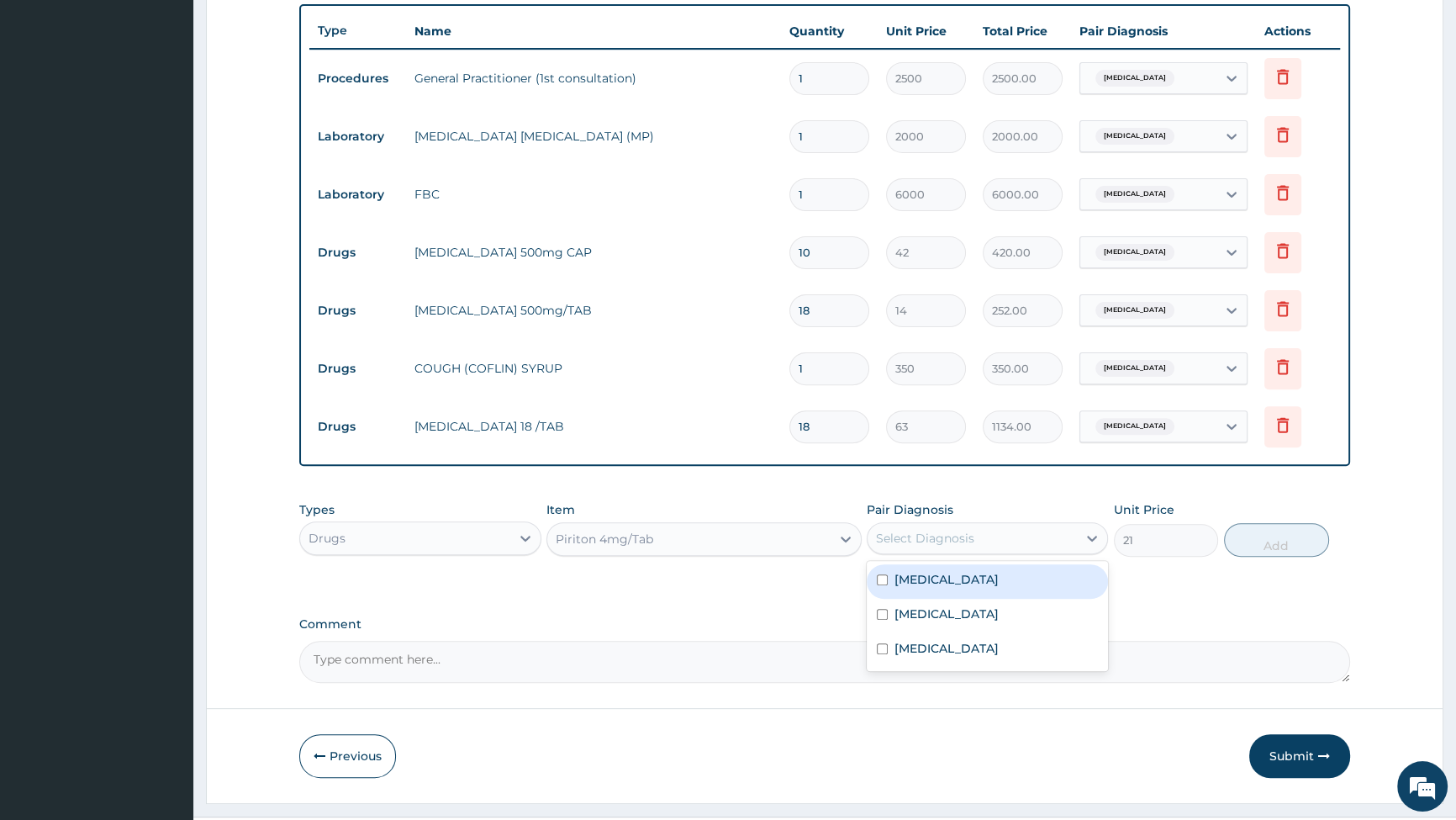
click at [1009, 537] on div "Select Diagnosis" at bounding box center [973, 538] width 210 height 27
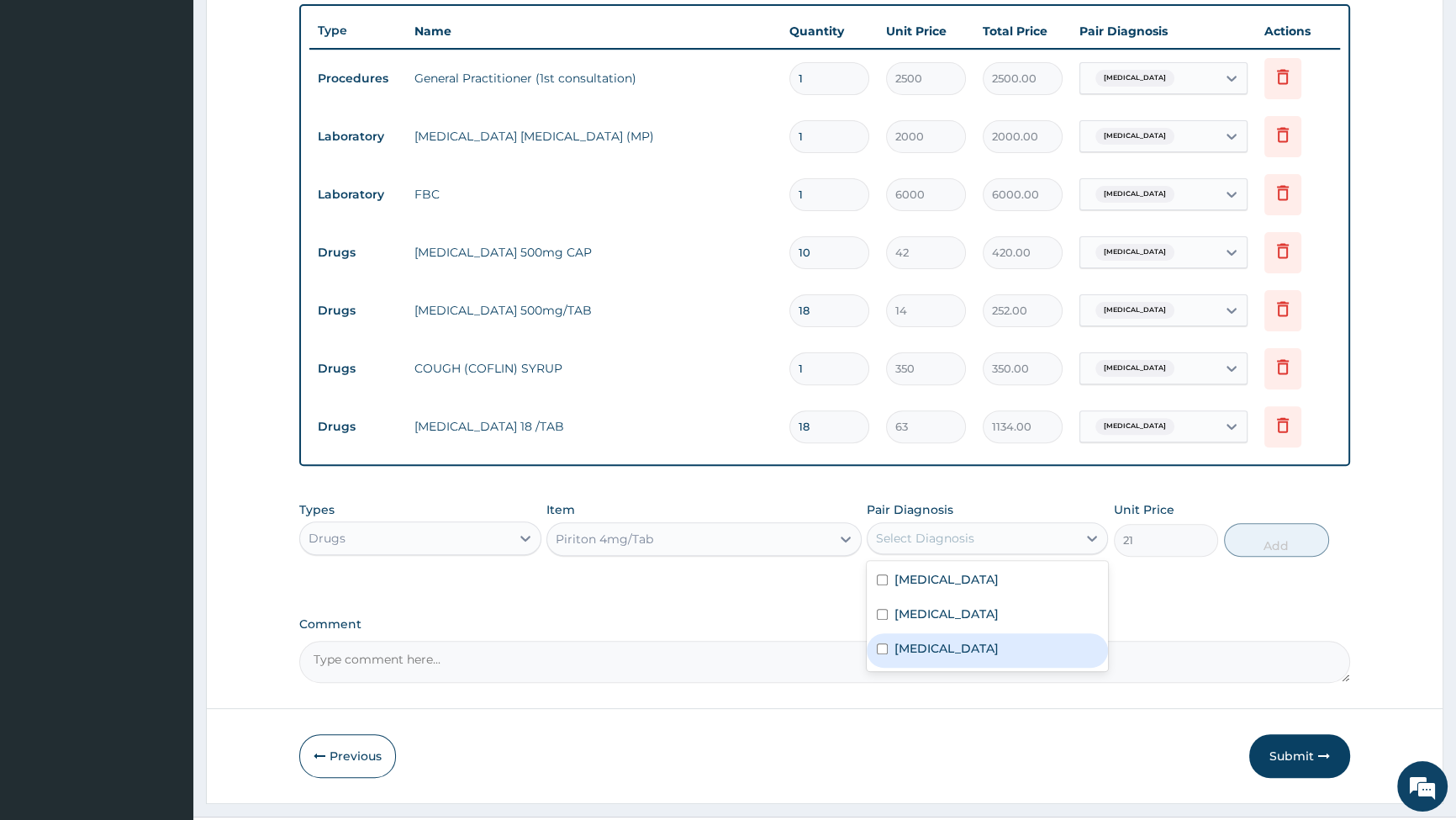
click at [876, 650] on div "Upper respiratory infection" at bounding box center [988, 650] width 241 height 34
checkbox input "true"
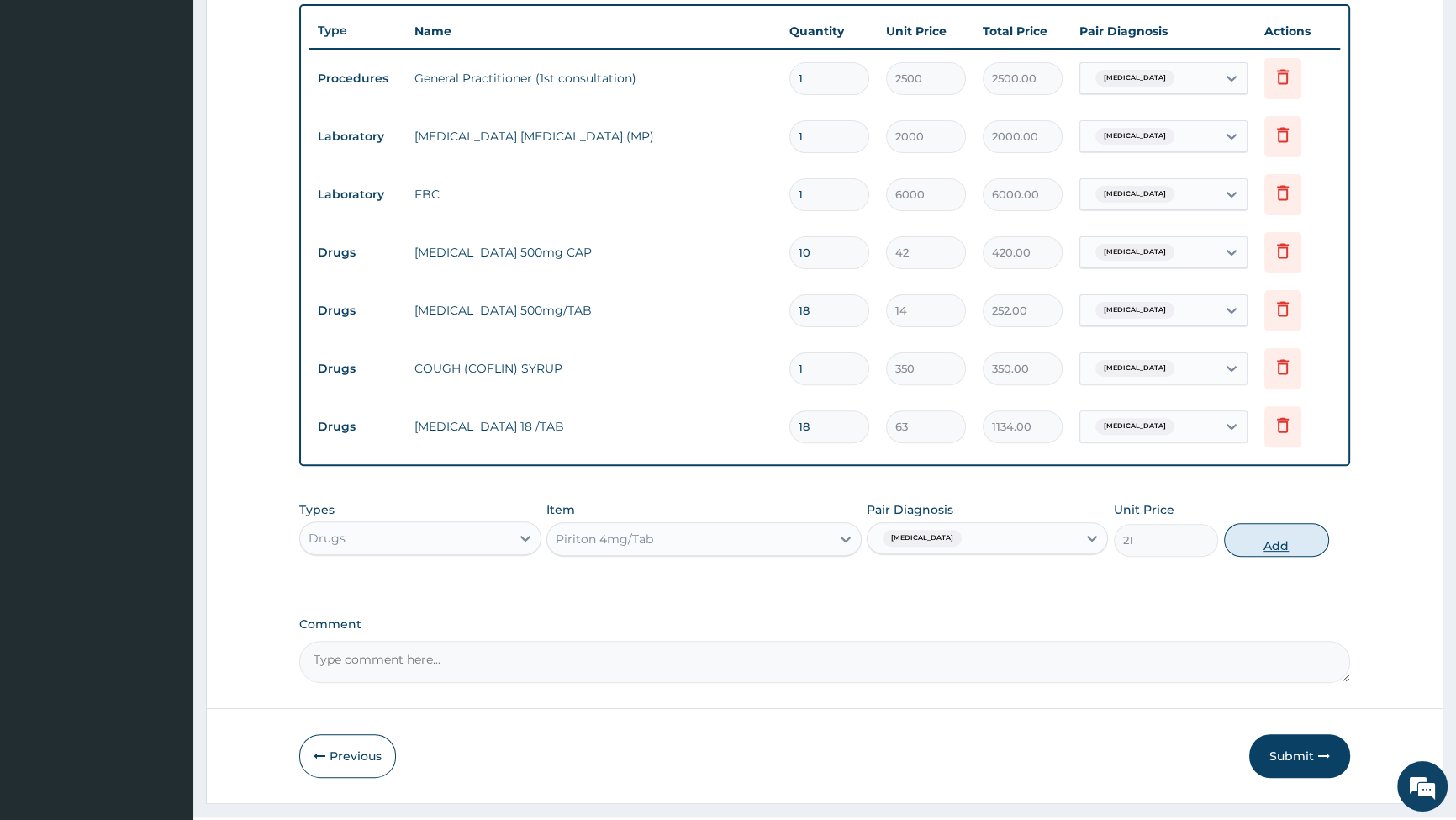
click at [1271, 537] on button "Add" at bounding box center [1277, 539] width 105 height 33
type input "0"
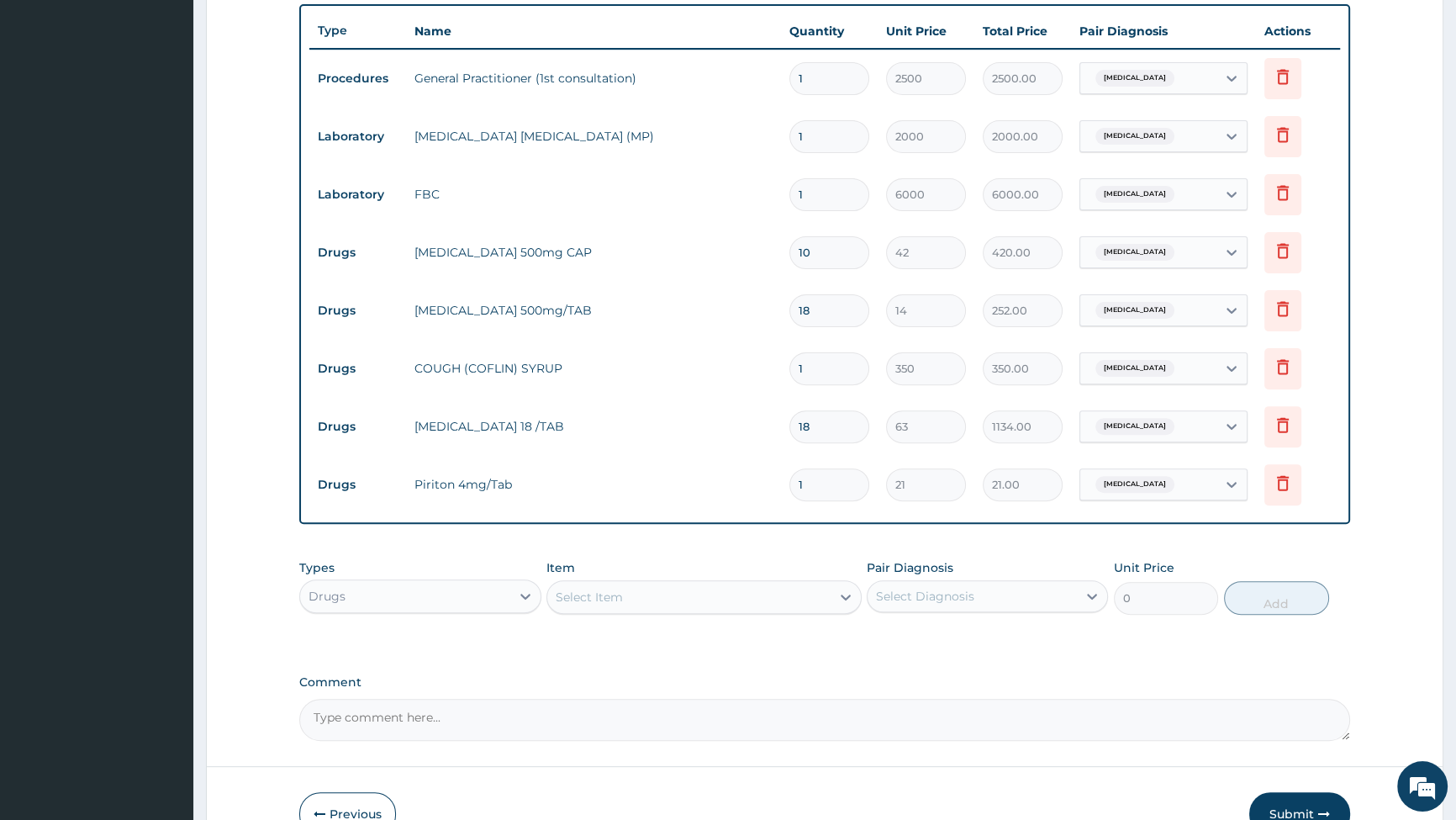
type input "0.00"
type input "5"
type input "105.00"
type input "4"
type input "84.00"
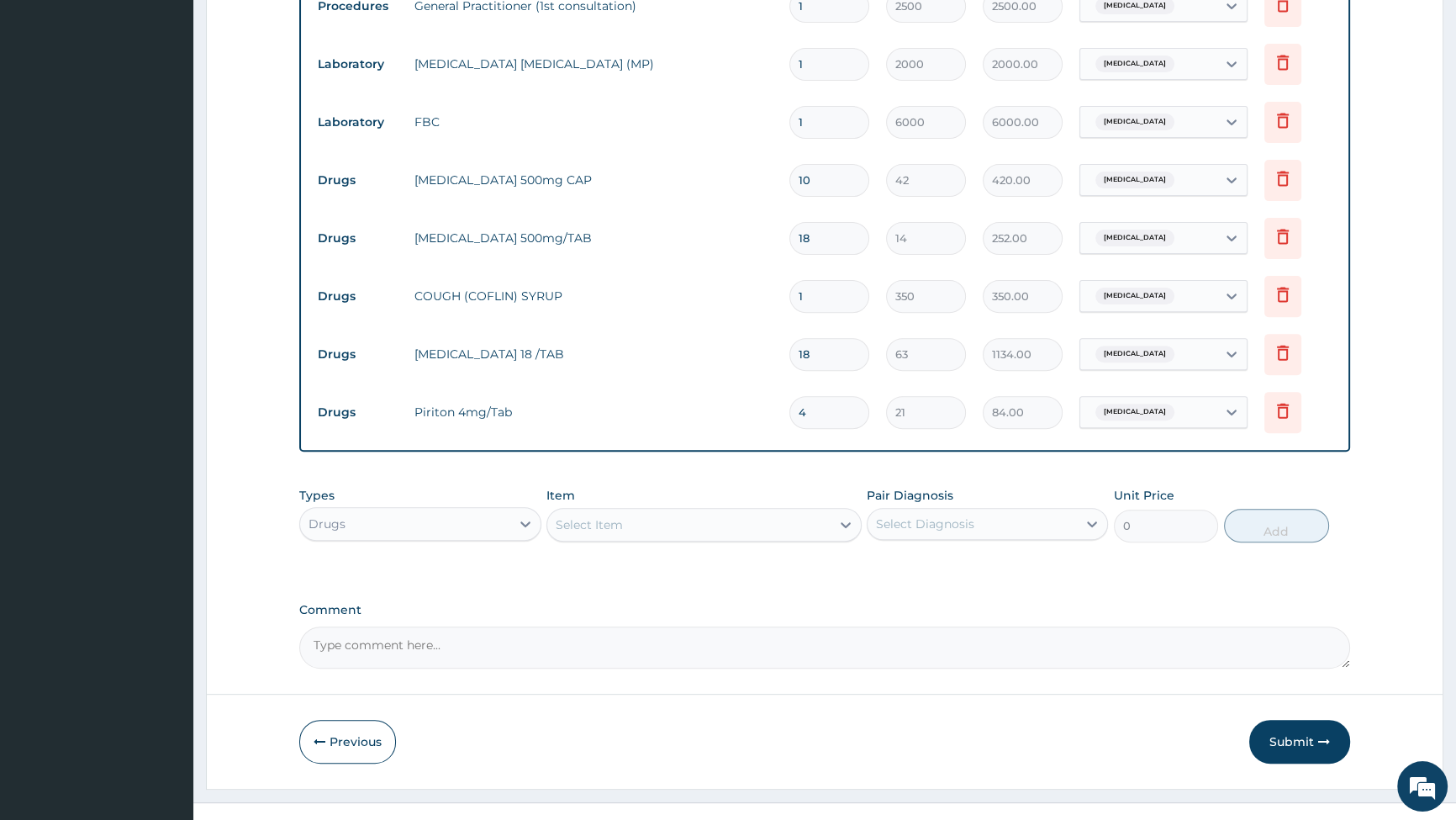
scroll to position [698, 0]
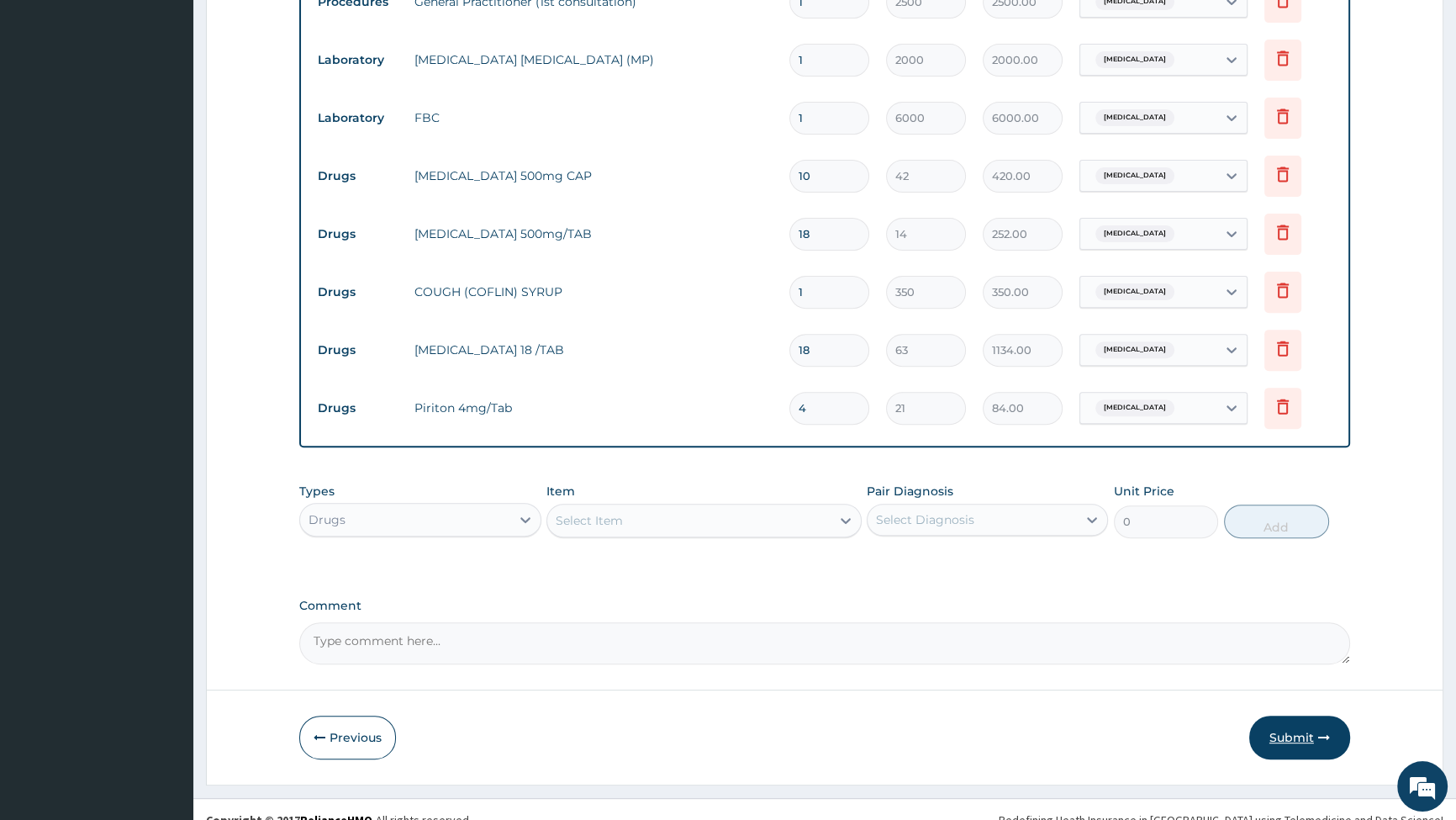
type input "4"
click at [1304, 731] on button "Submit" at bounding box center [1300, 738] width 101 height 44
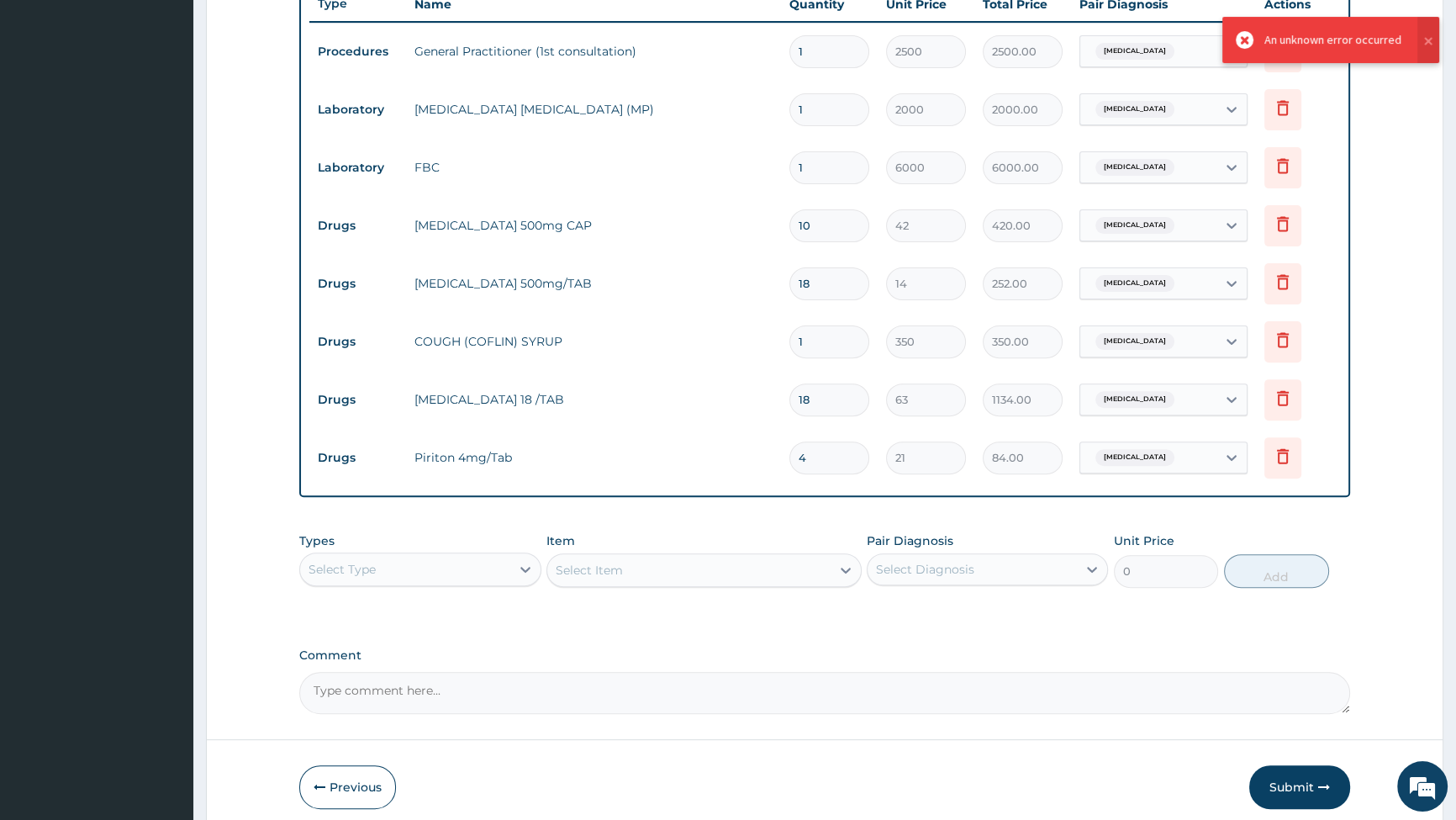
scroll to position [545, 0]
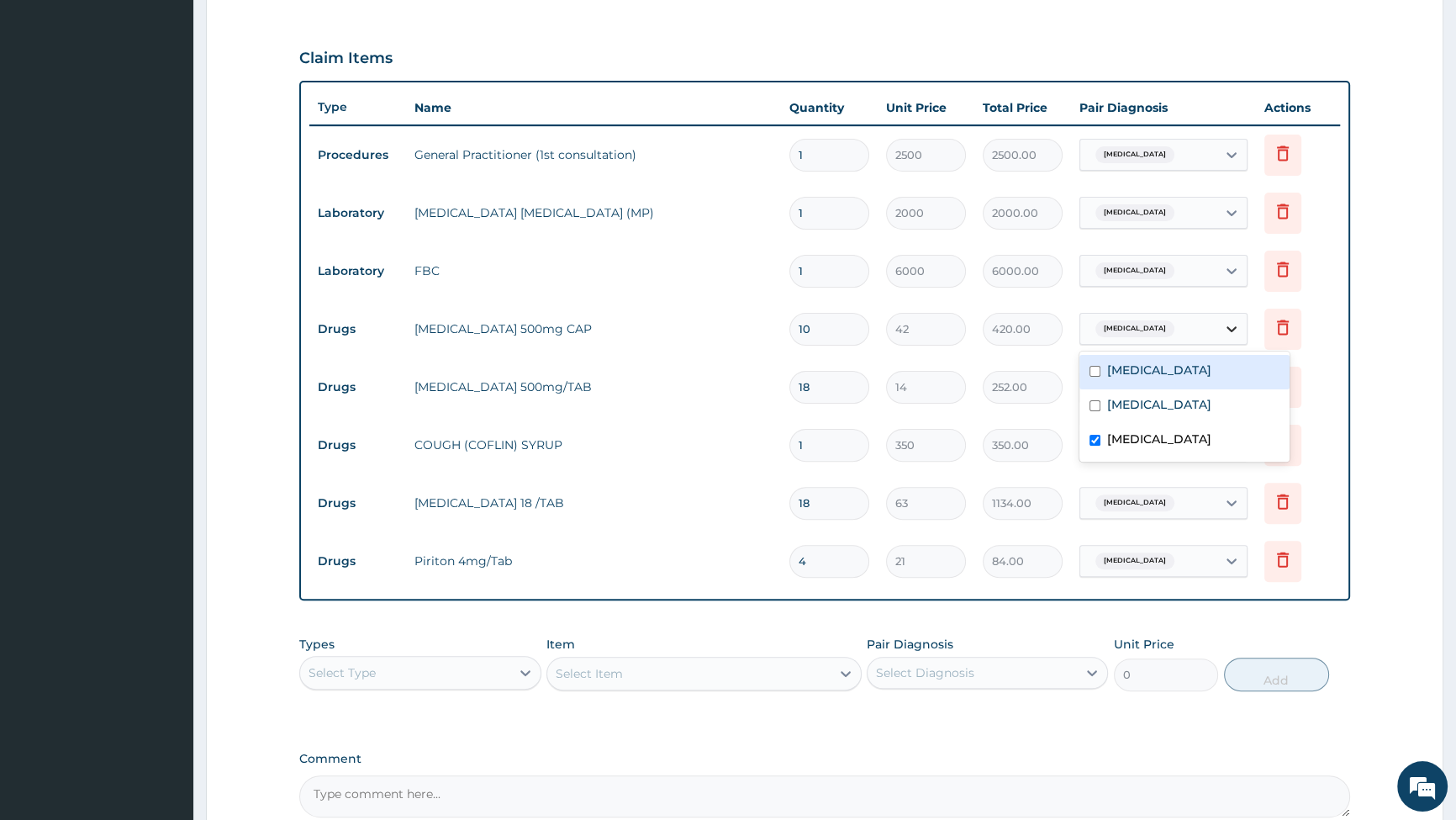
click at [1227, 323] on icon at bounding box center [1231, 329] width 17 height 17
click at [1095, 403] on input "checkbox" at bounding box center [1095, 406] width 11 height 11
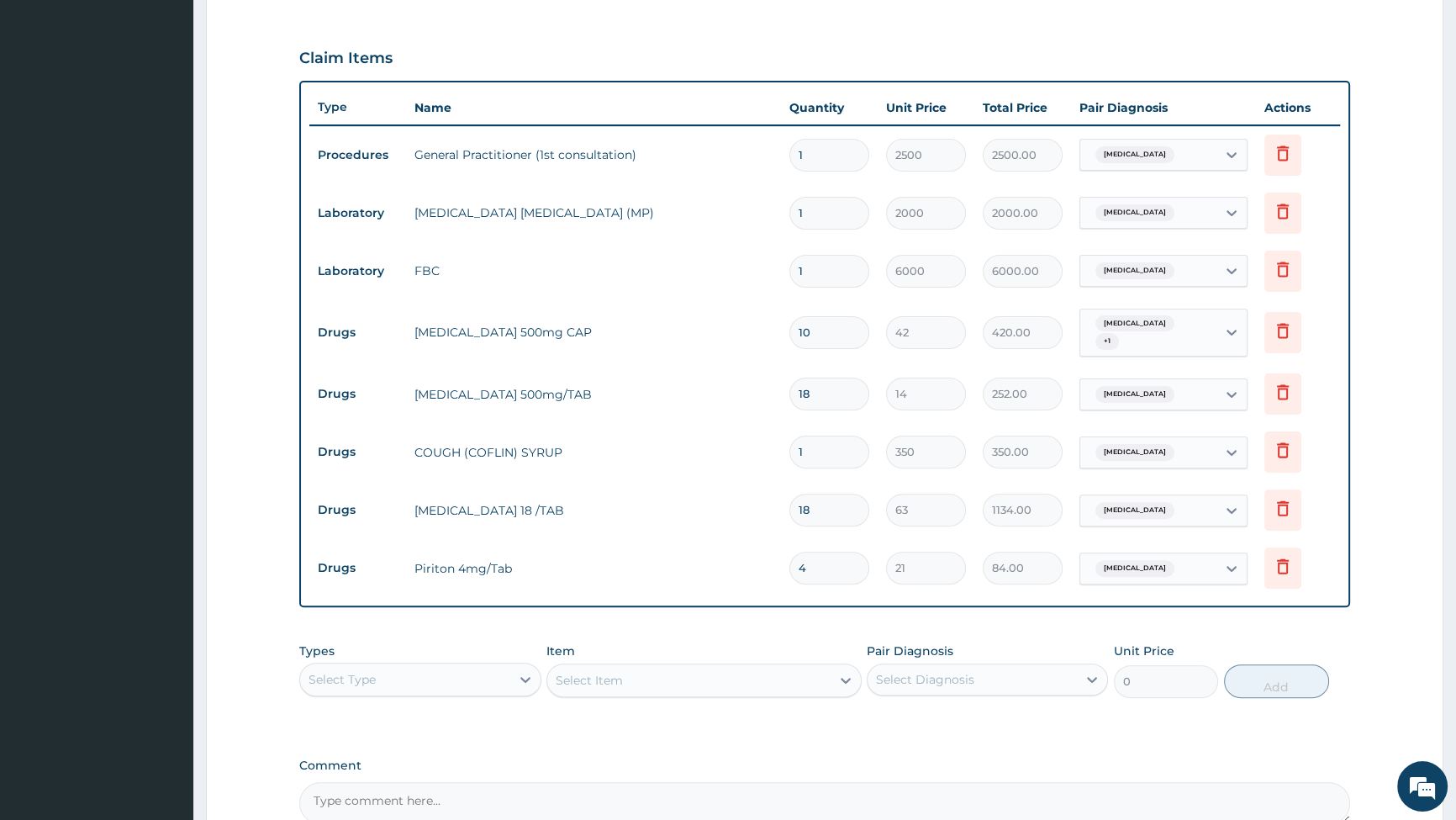
click at [1381, 336] on form "Step 2 of 2 PA Code / Prescription Code Enter Code(Secondary Care Only) Encount…" at bounding box center [825, 245] width 1238 height 1401
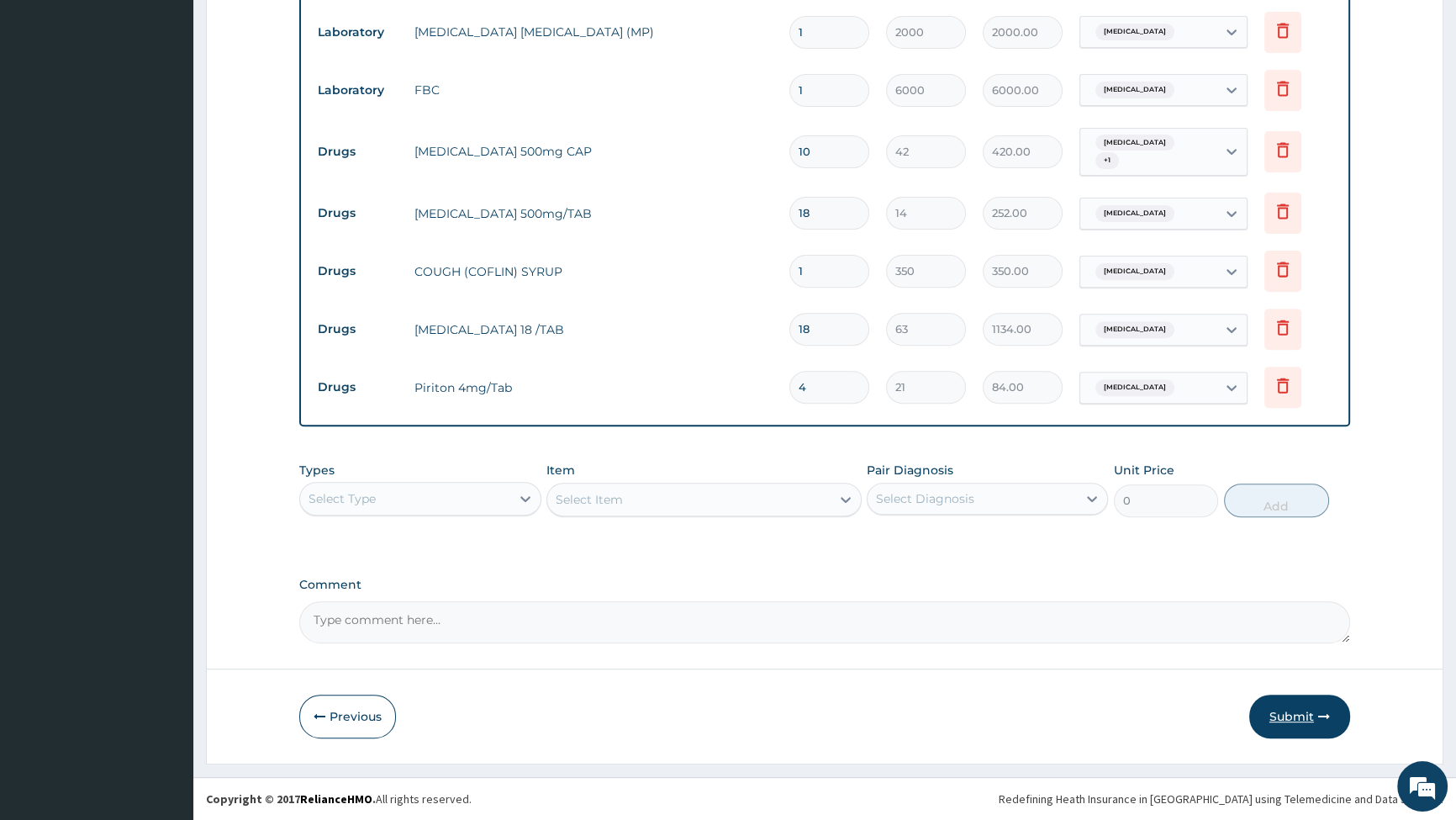
click at [1283, 711] on button "Submit" at bounding box center [1300, 717] width 101 height 44
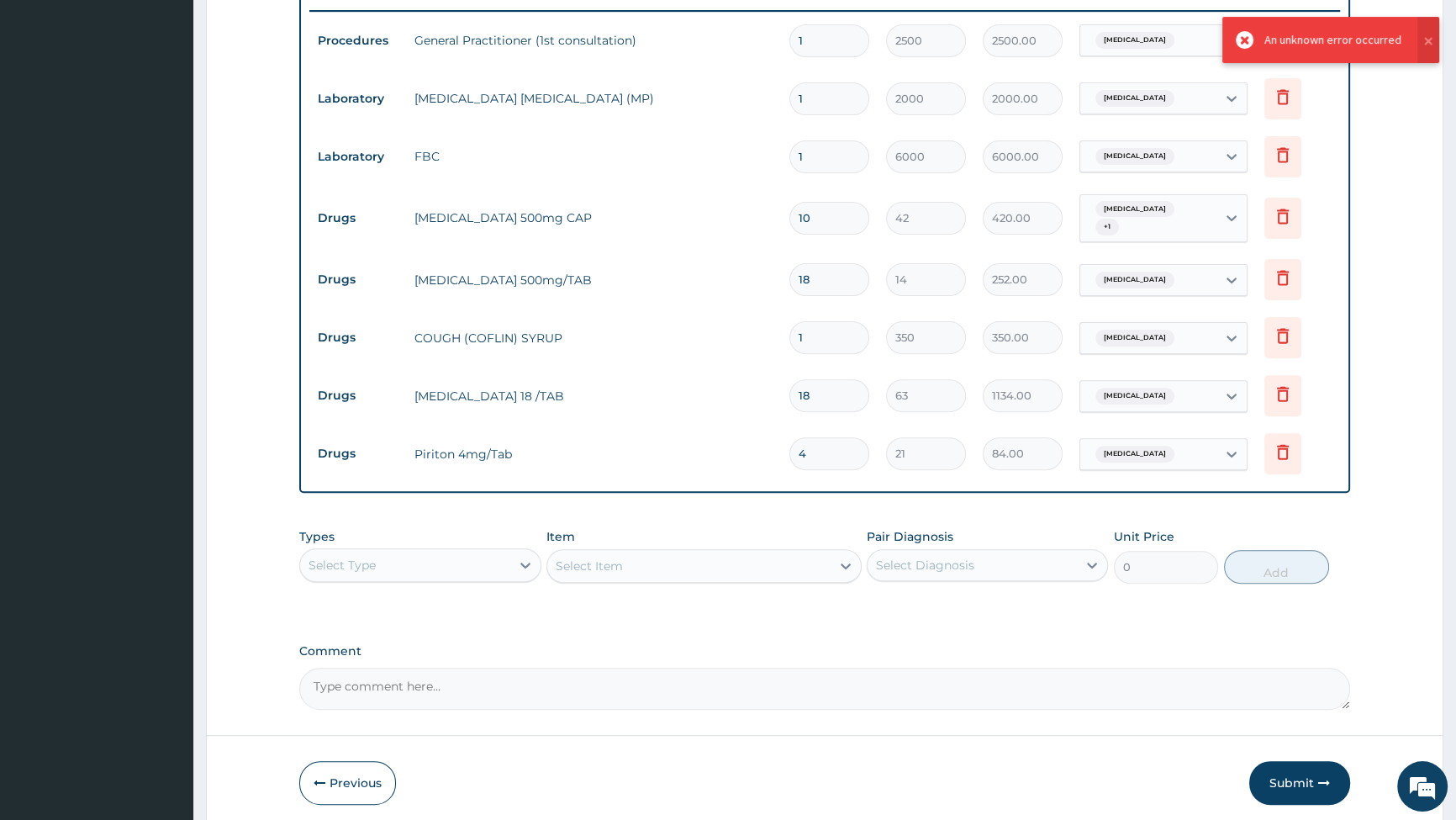
scroll to position [573, 0]
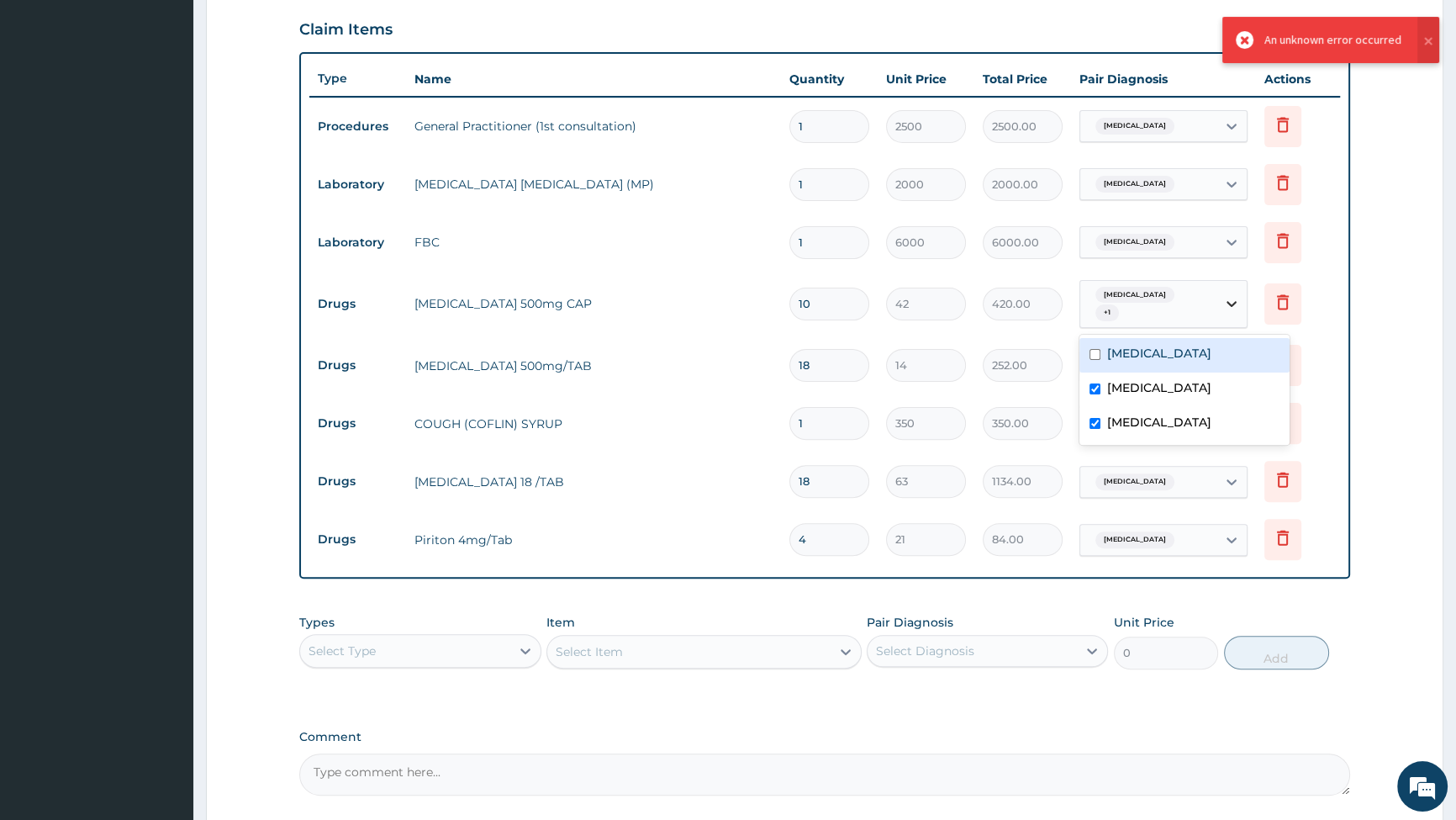
click at [1231, 299] on icon at bounding box center [1231, 303] width 17 height 17
click at [1092, 419] on input "checkbox" at bounding box center [1095, 423] width 11 height 11
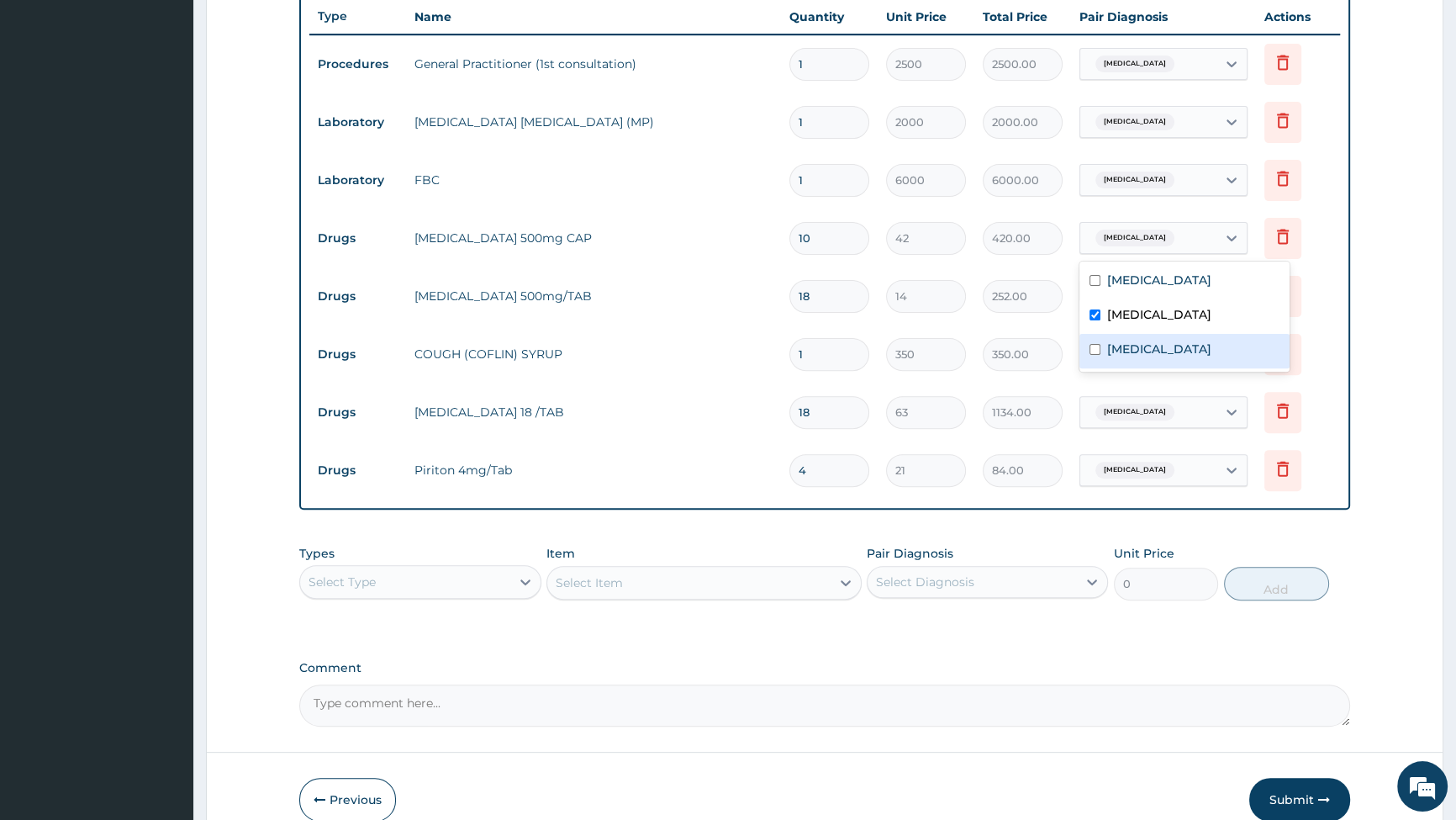
scroll to position [720, 0]
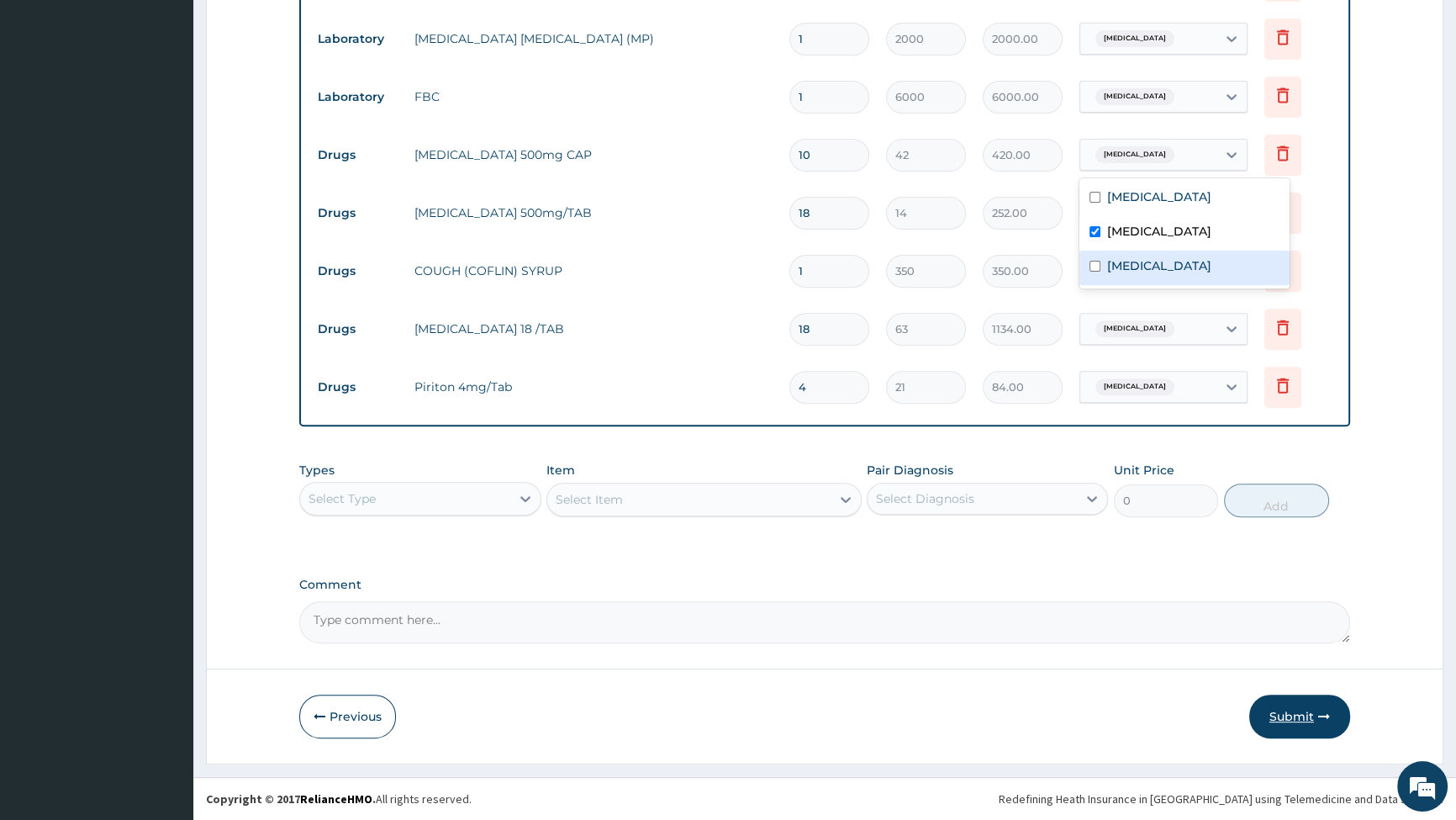
click at [1279, 711] on button "Submit" at bounding box center [1300, 717] width 101 height 44
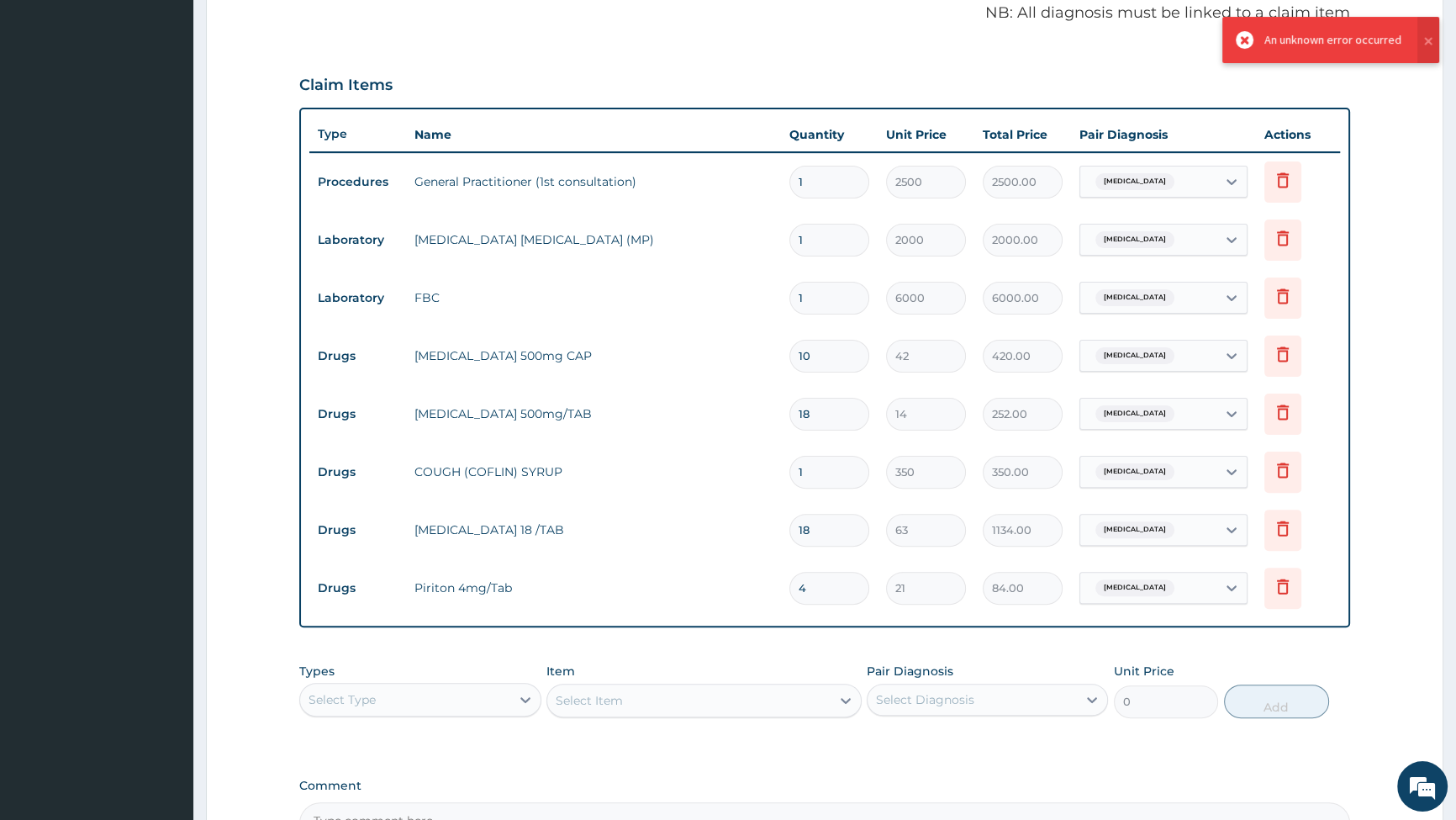
scroll to position [413, 0]
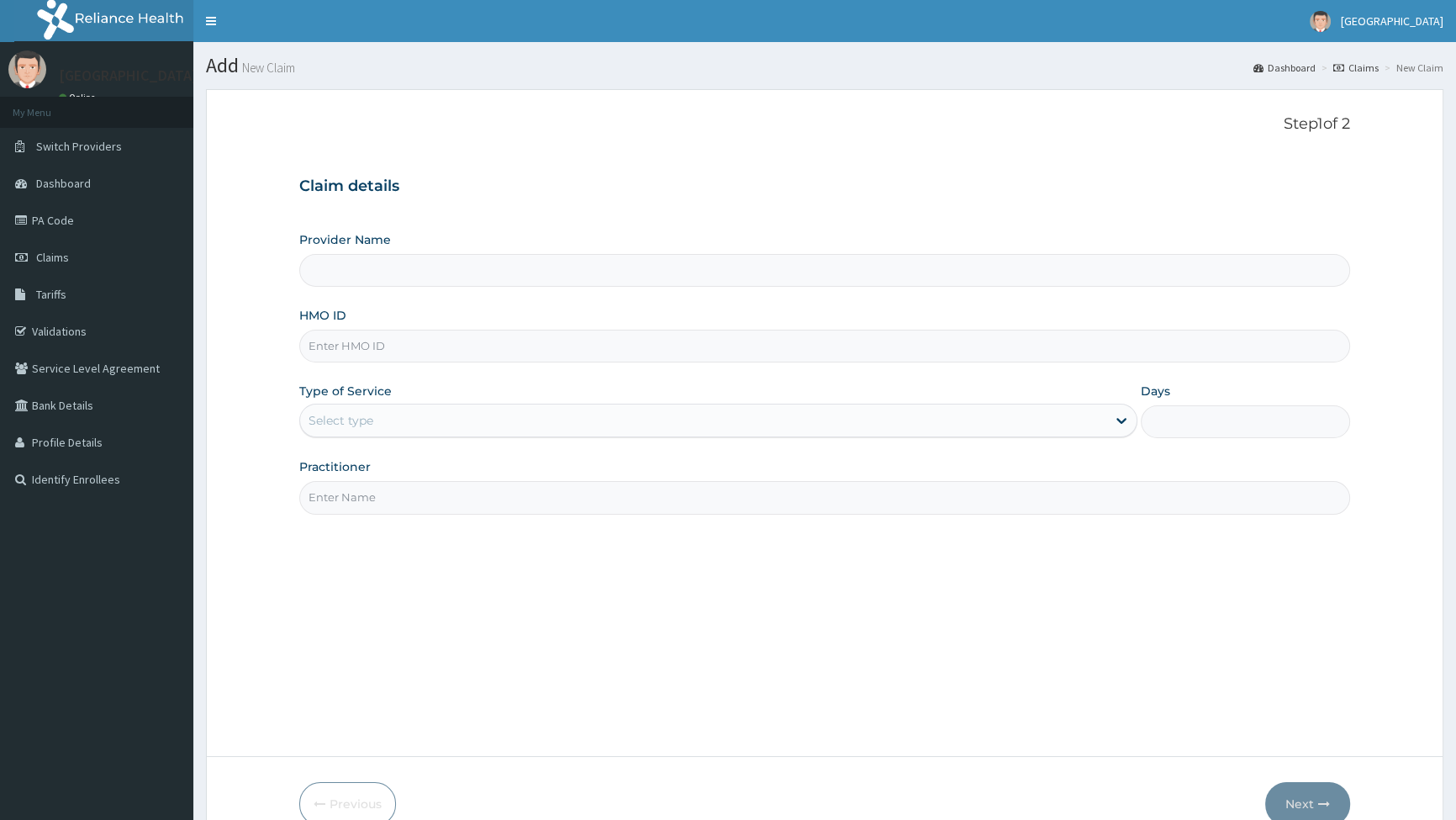
type input "[GEOGRAPHIC_DATA]"
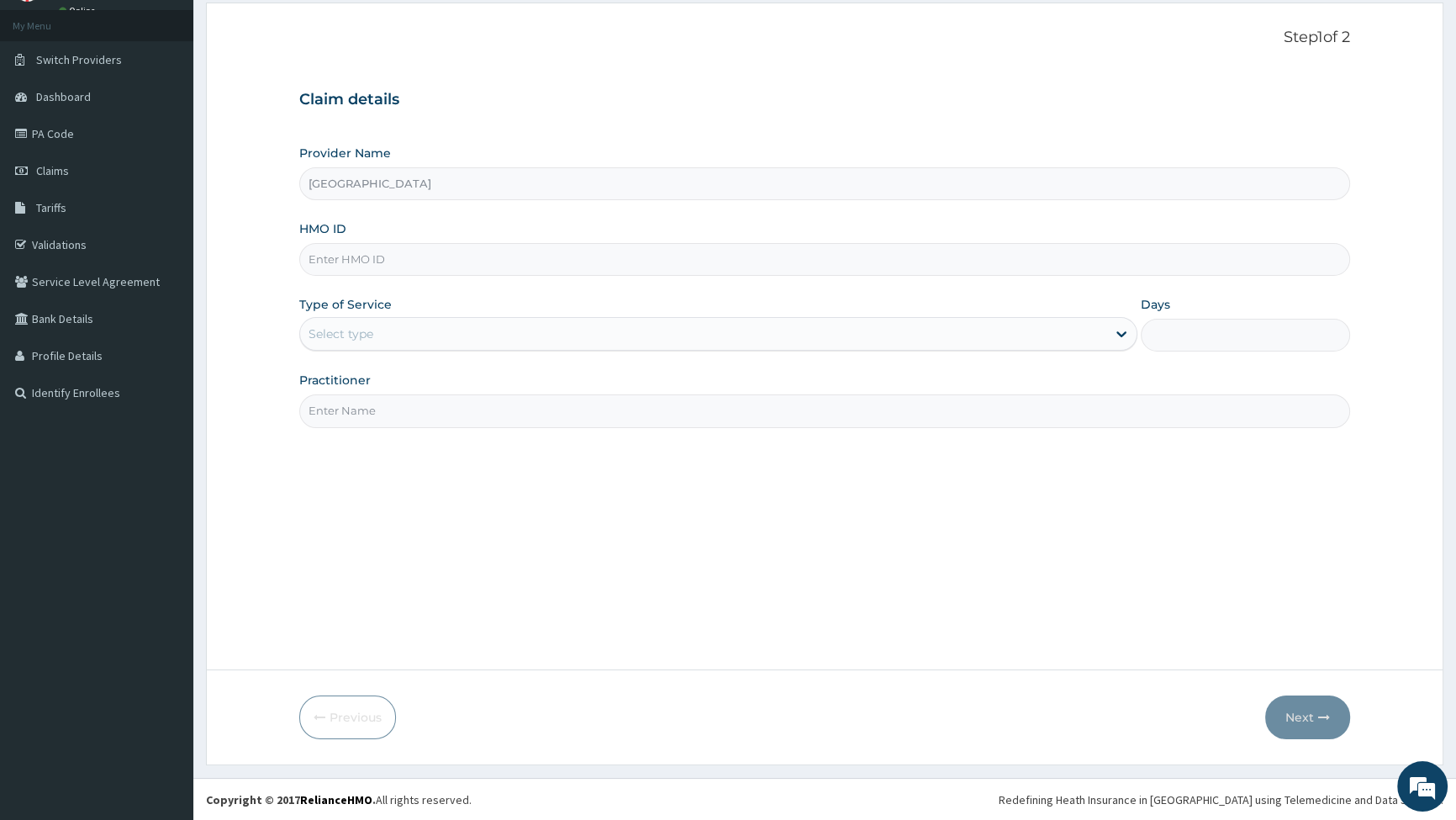
click at [388, 260] on input "HMO ID" at bounding box center [825, 260] width 1051 height 33
click at [347, 263] on input "HMO ID" at bounding box center [825, 260] width 1051 height 33
type input "LRT/10052/C"
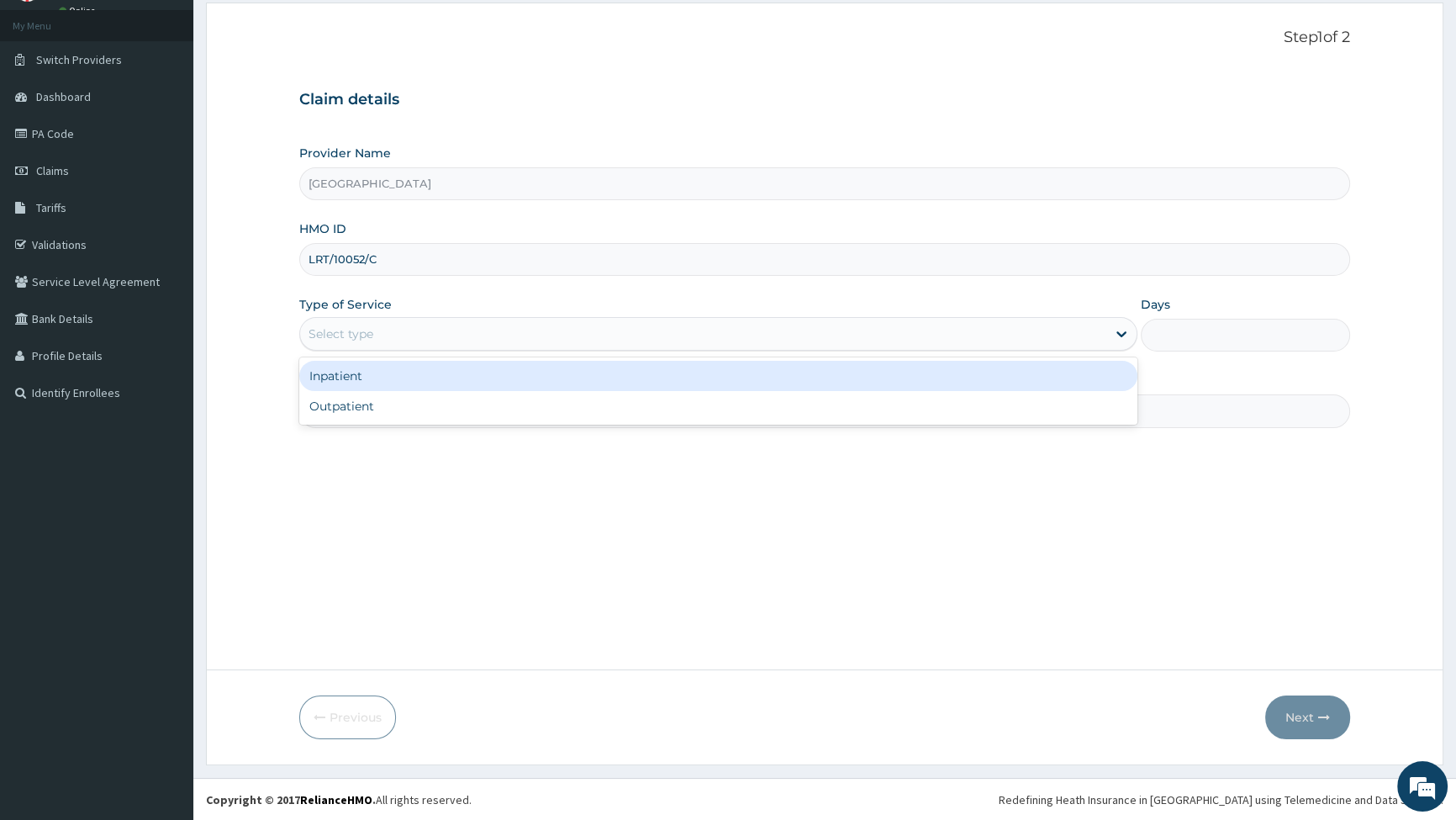
drag, startPoint x: 355, startPoint y: 332, endPoint x: 357, endPoint y: 369, distance: 37.1
click at [355, 331] on div "Select type" at bounding box center [341, 333] width 65 height 17
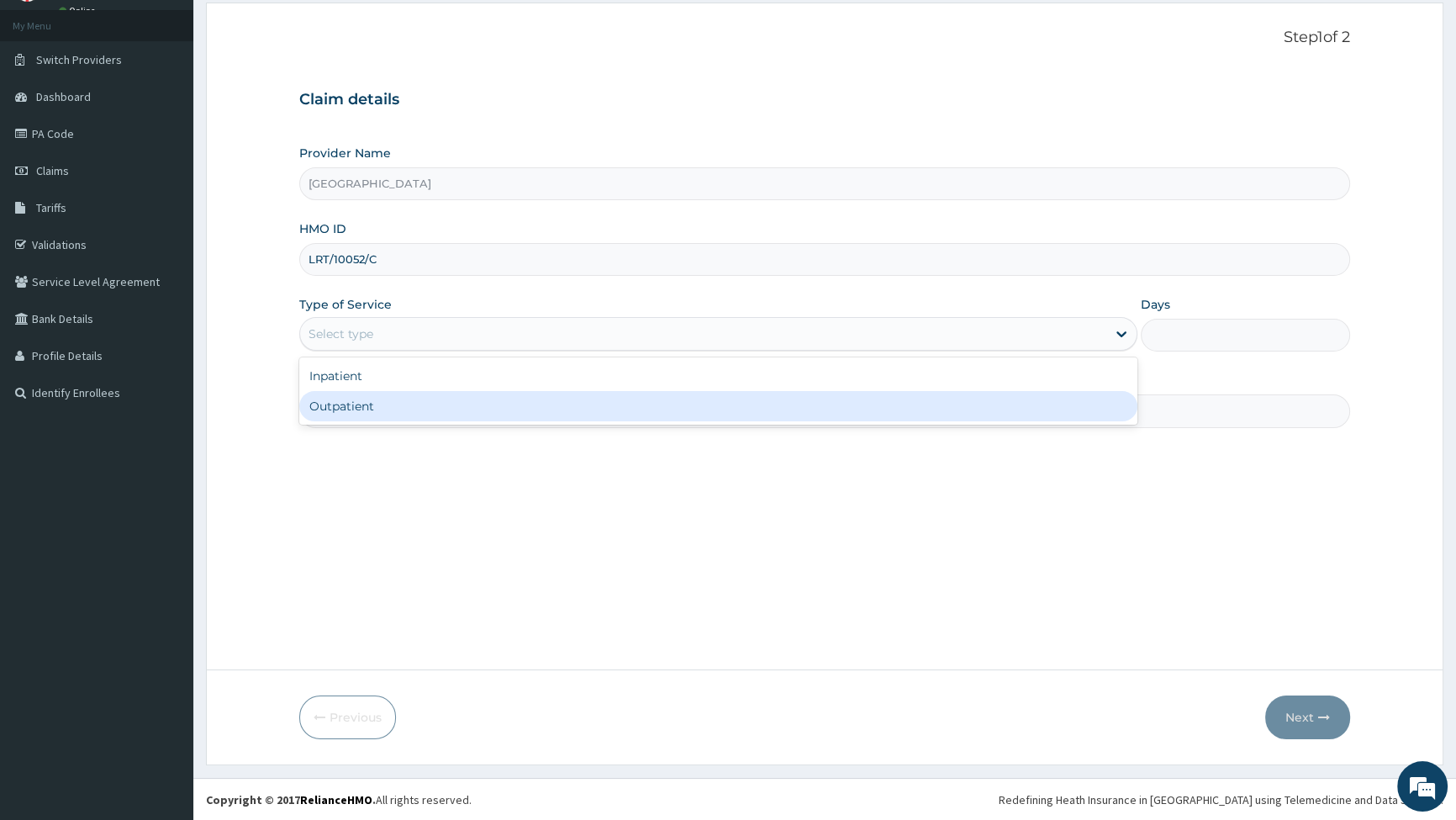
click at [327, 404] on div "Outpatient" at bounding box center [718, 406] width 837 height 31
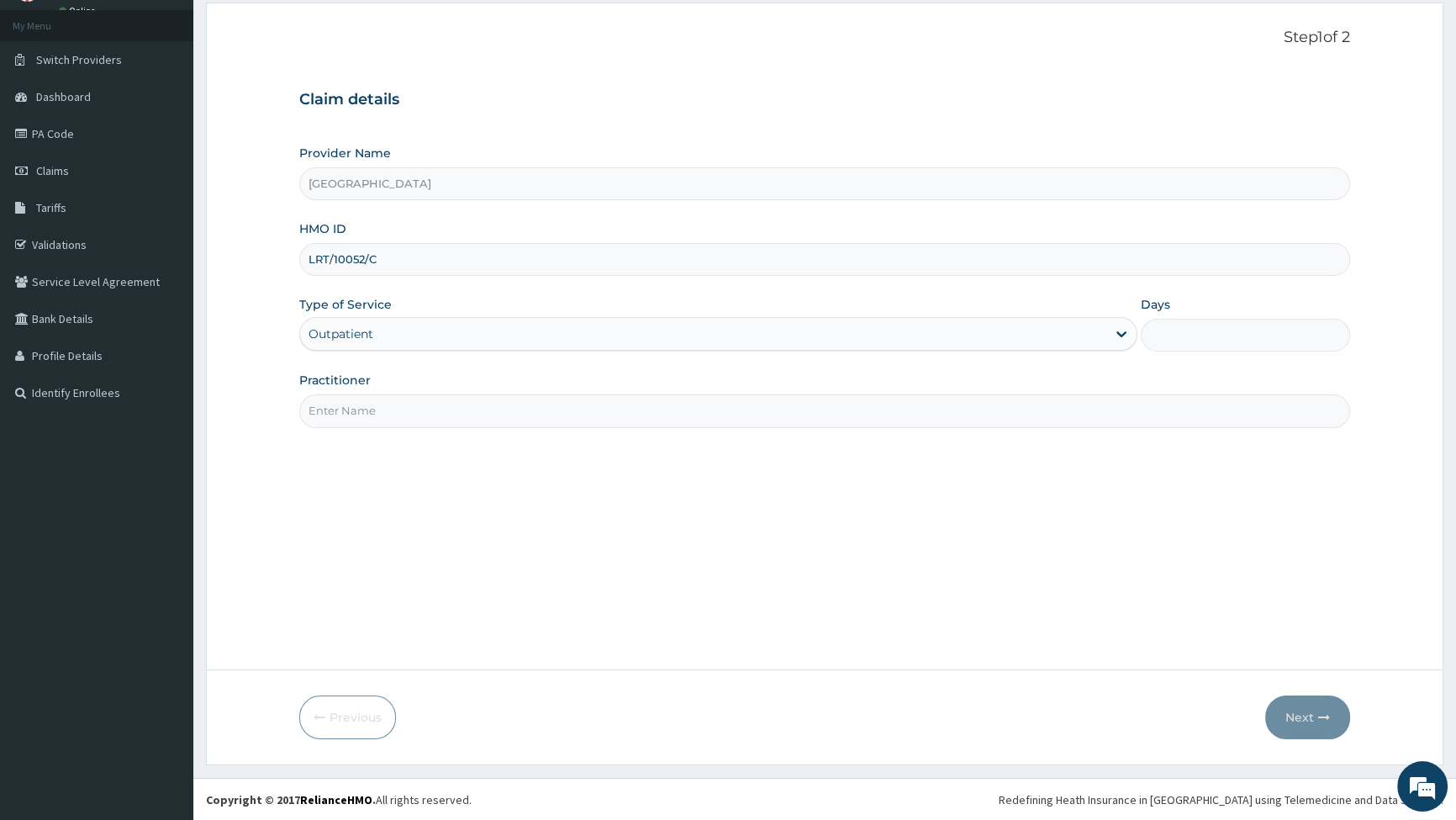
type input "1"
click at [414, 410] on input "Practitioner" at bounding box center [825, 411] width 1051 height 33
type input "[PERSON_NAME]"
click at [1293, 709] on button "Next" at bounding box center [1307, 718] width 85 height 44
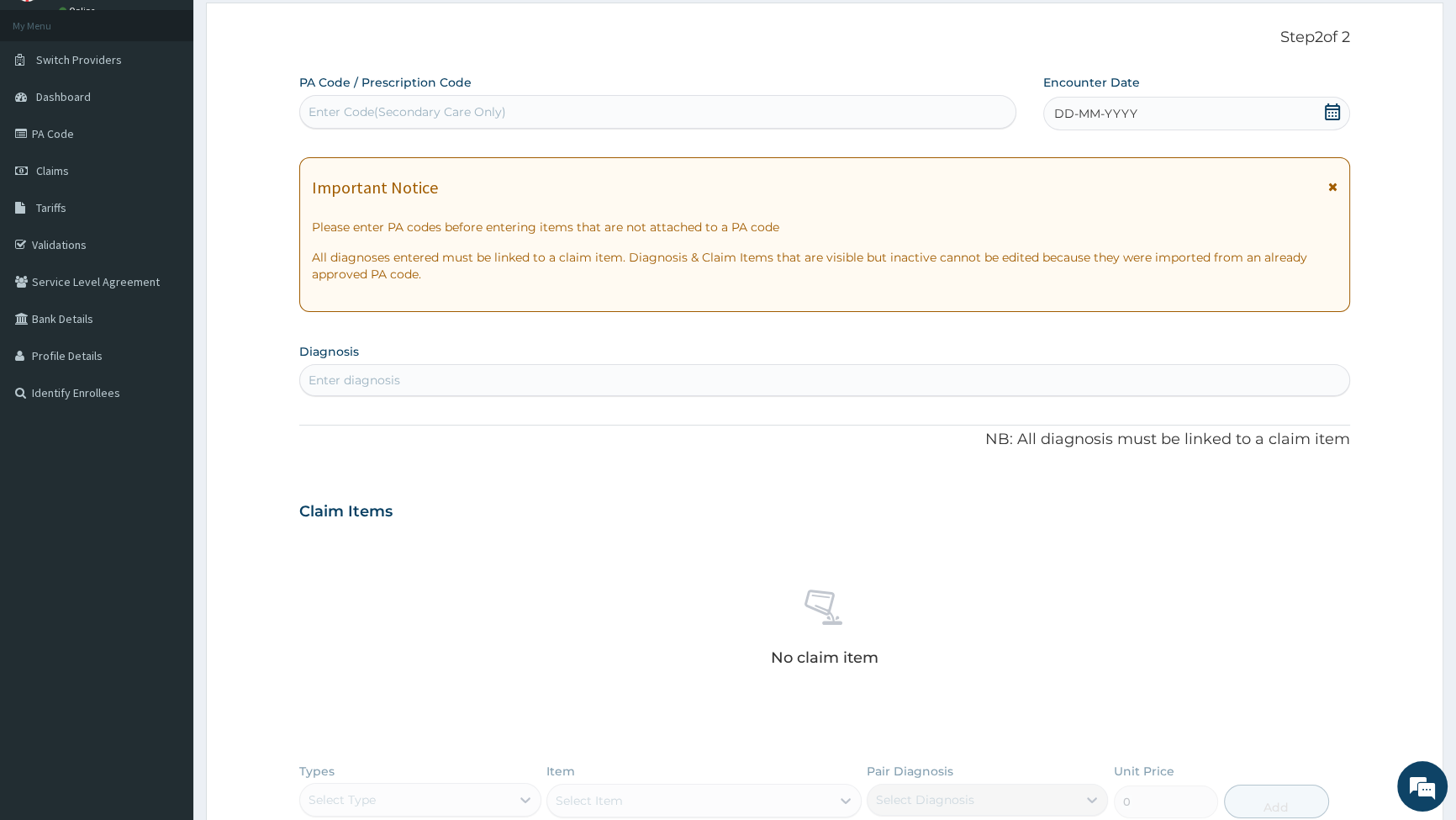
click at [1328, 103] on icon at bounding box center [1332, 111] width 15 height 17
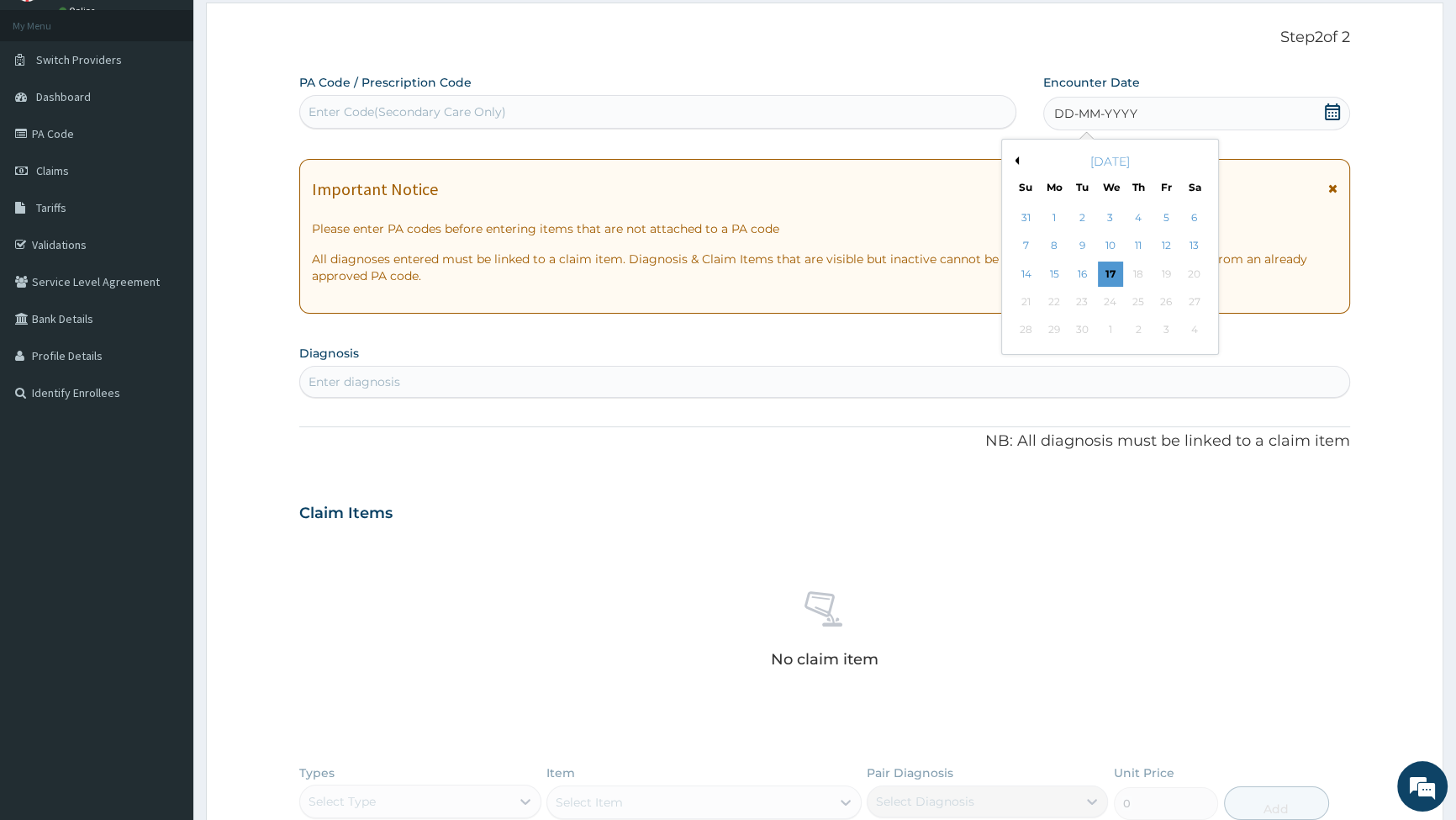
click at [1139, 242] on div "11" at bounding box center [1137, 246] width 25 height 25
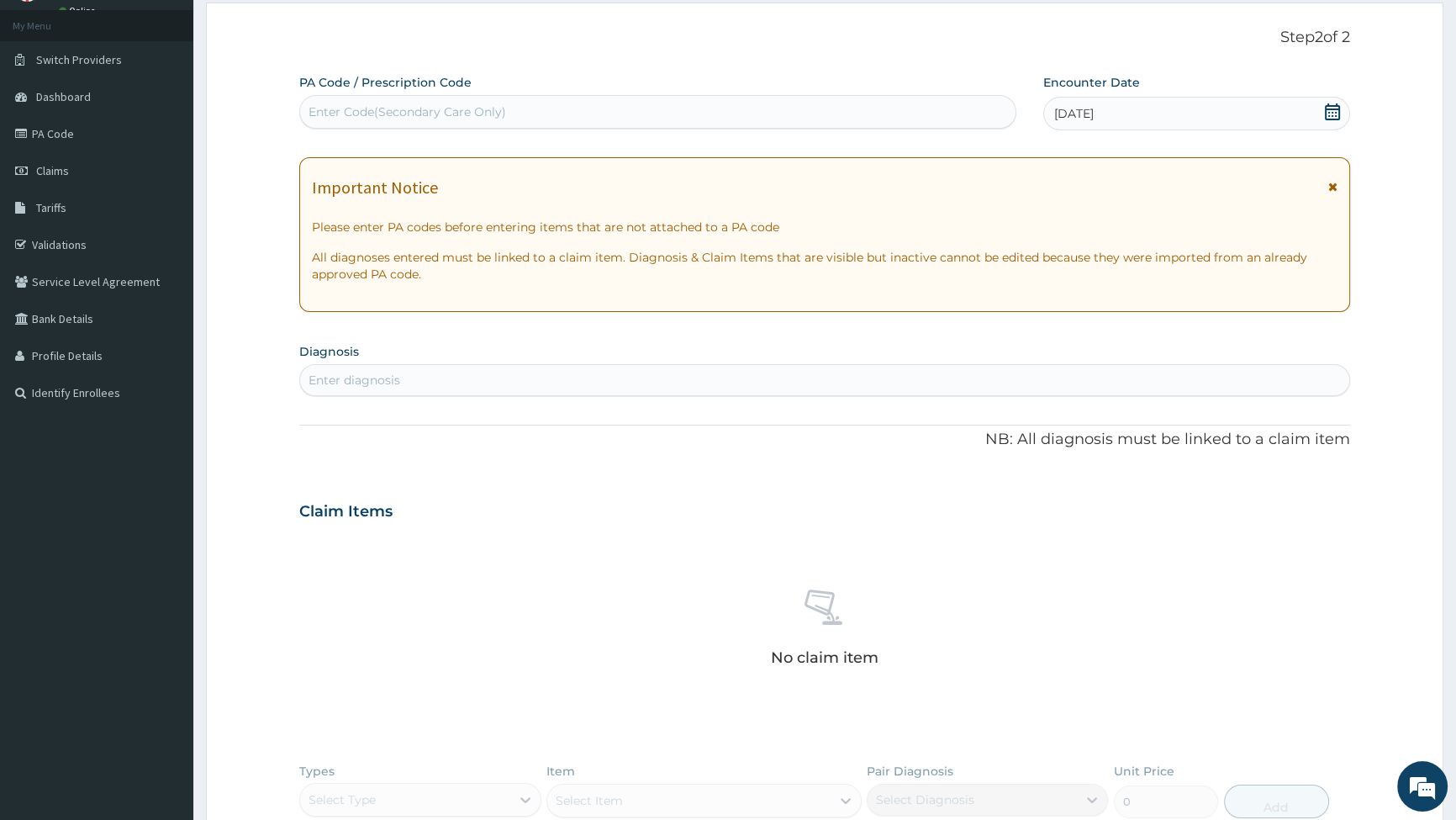
click at [405, 372] on div "Enter diagnosis" at bounding box center [824, 379] width 1050 height 27
type input "MALARI"
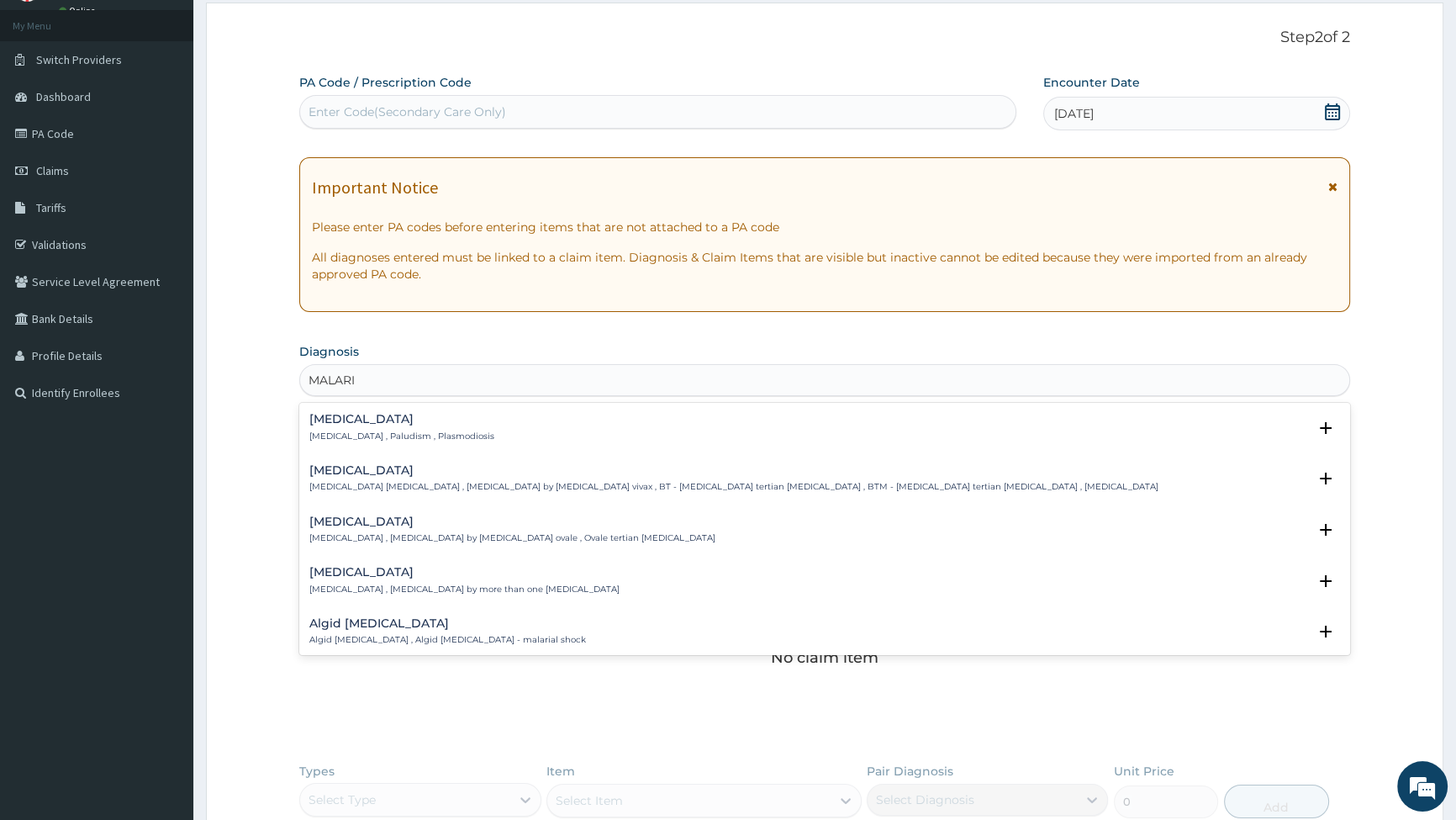
click at [352, 434] on p "[MEDICAL_DATA] , Paludism , Plasmodiosis" at bounding box center [402, 436] width 185 height 11
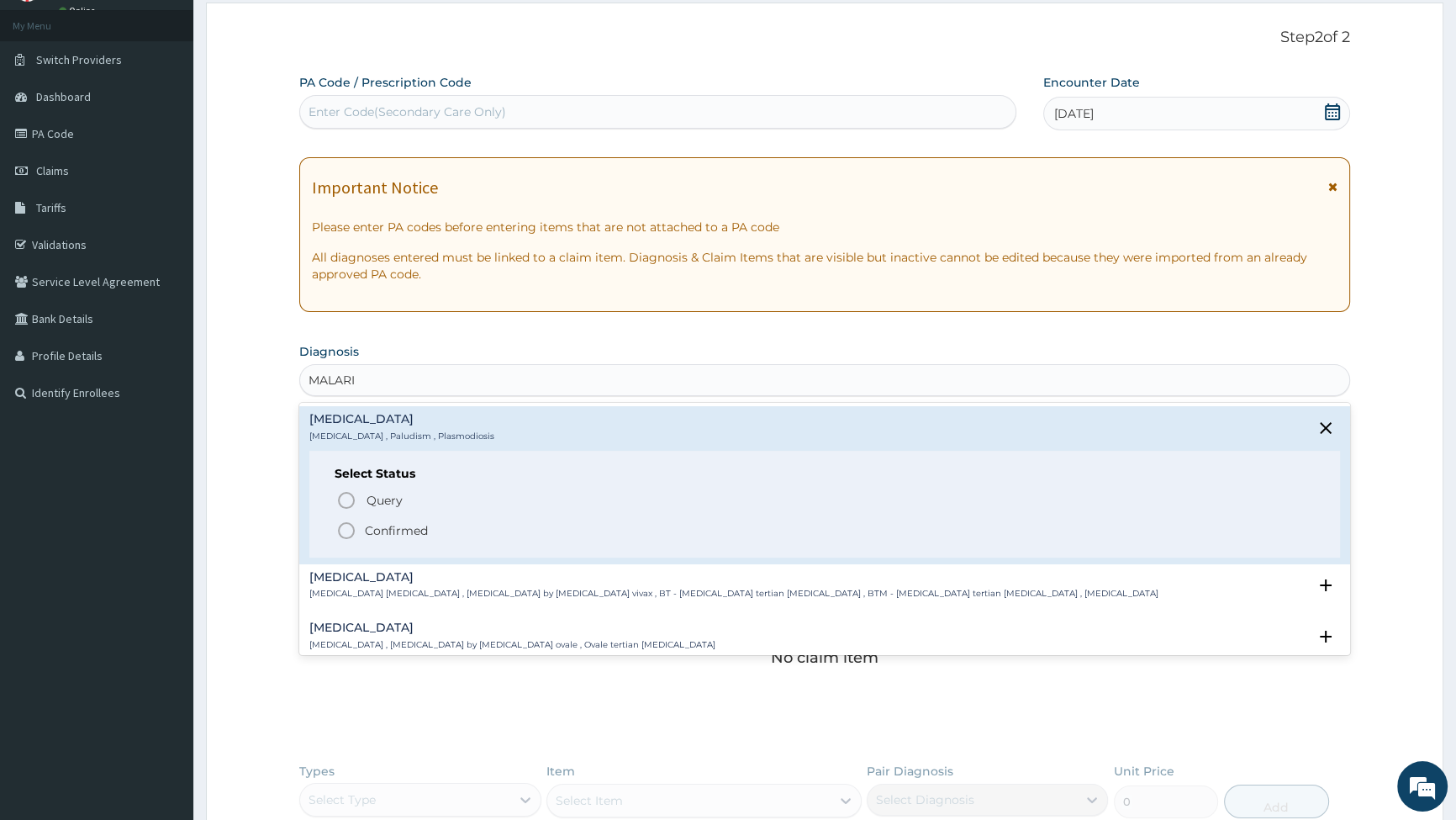
click at [344, 521] on icon "status option filled" at bounding box center [346, 531] width 20 height 20
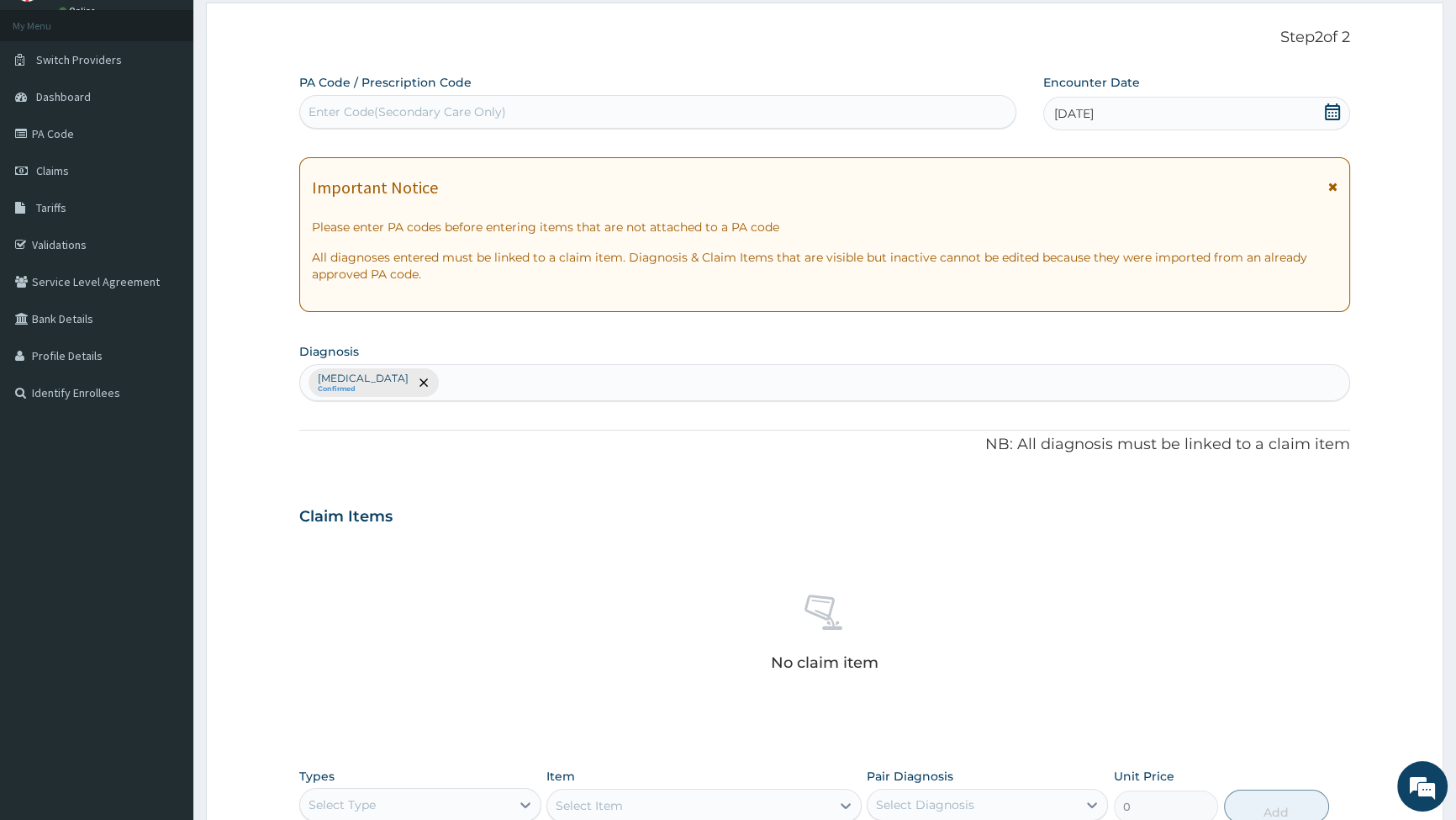
click at [454, 383] on div "[MEDICAL_DATA] Confirmed" at bounding box center [824, 383] width 1050 height 35
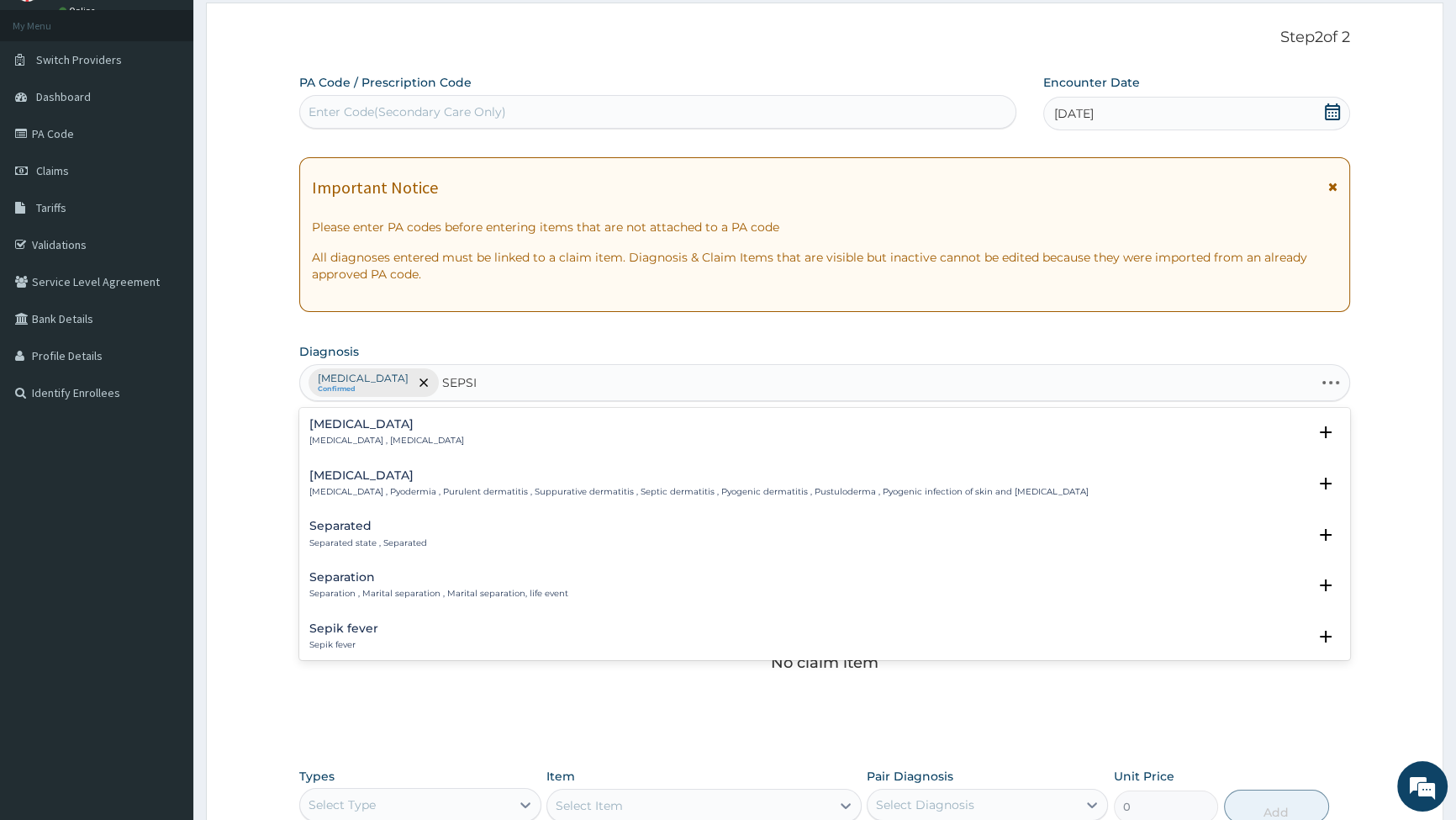
type input "[MEDICAL_DATA]"
click at [347, 428] on h4 "[MEDICAL_DATA]" at bounding box center [386, 424] width 155 height 12
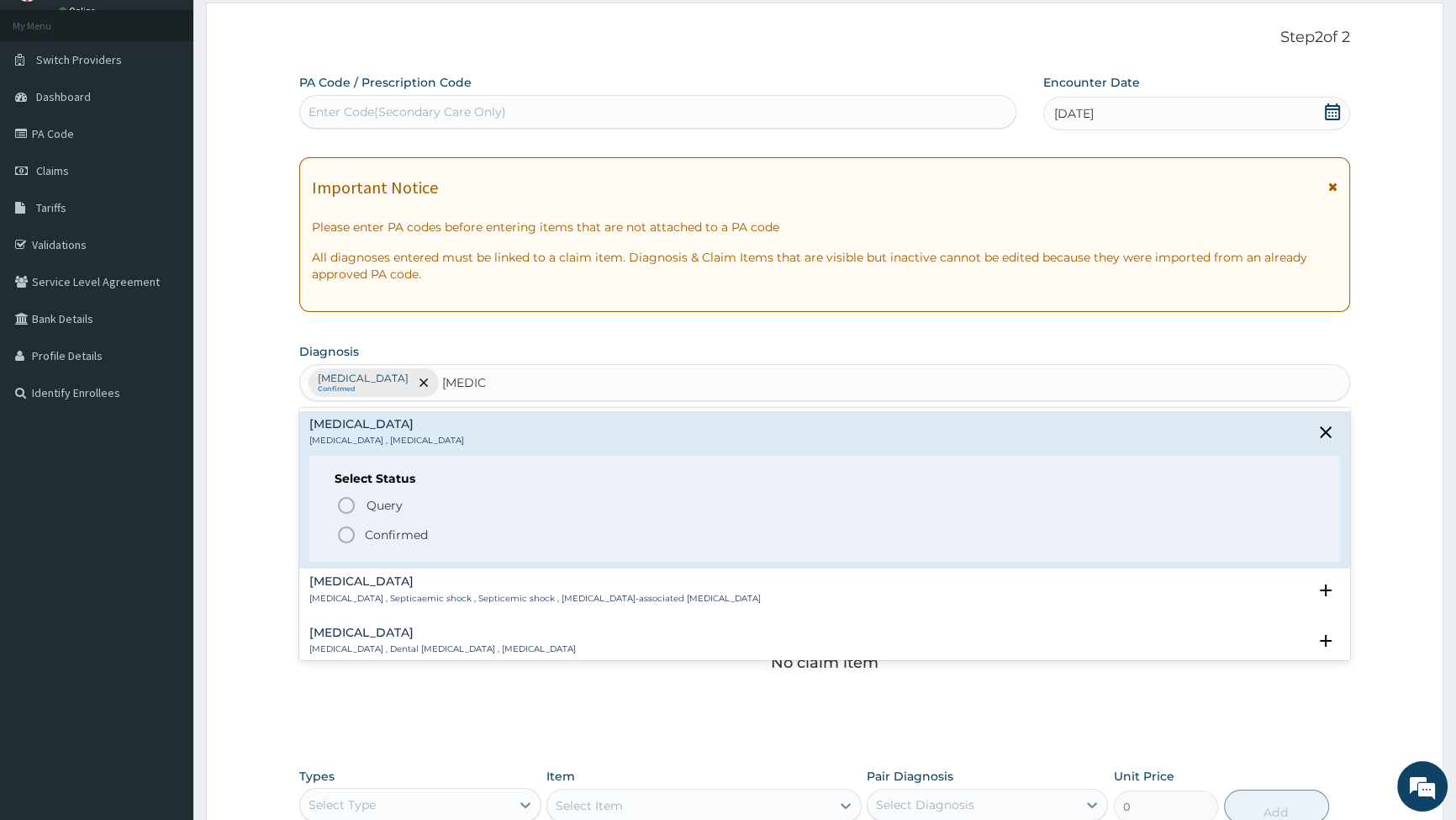
click at [339, 532] on circle "status option filled" at bounding box center [346, 534] width 15 height 15
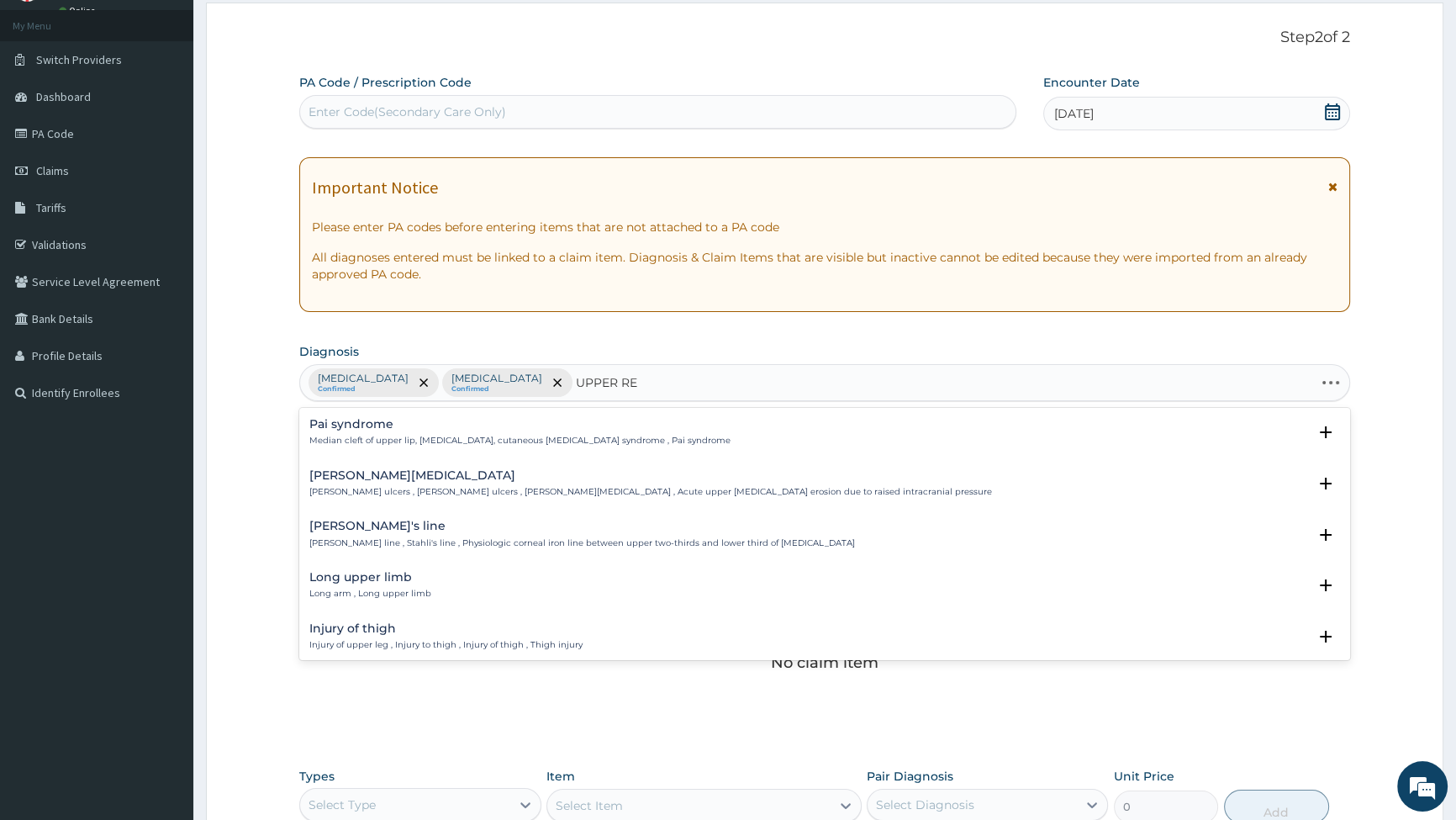
type input "UPPER RES"
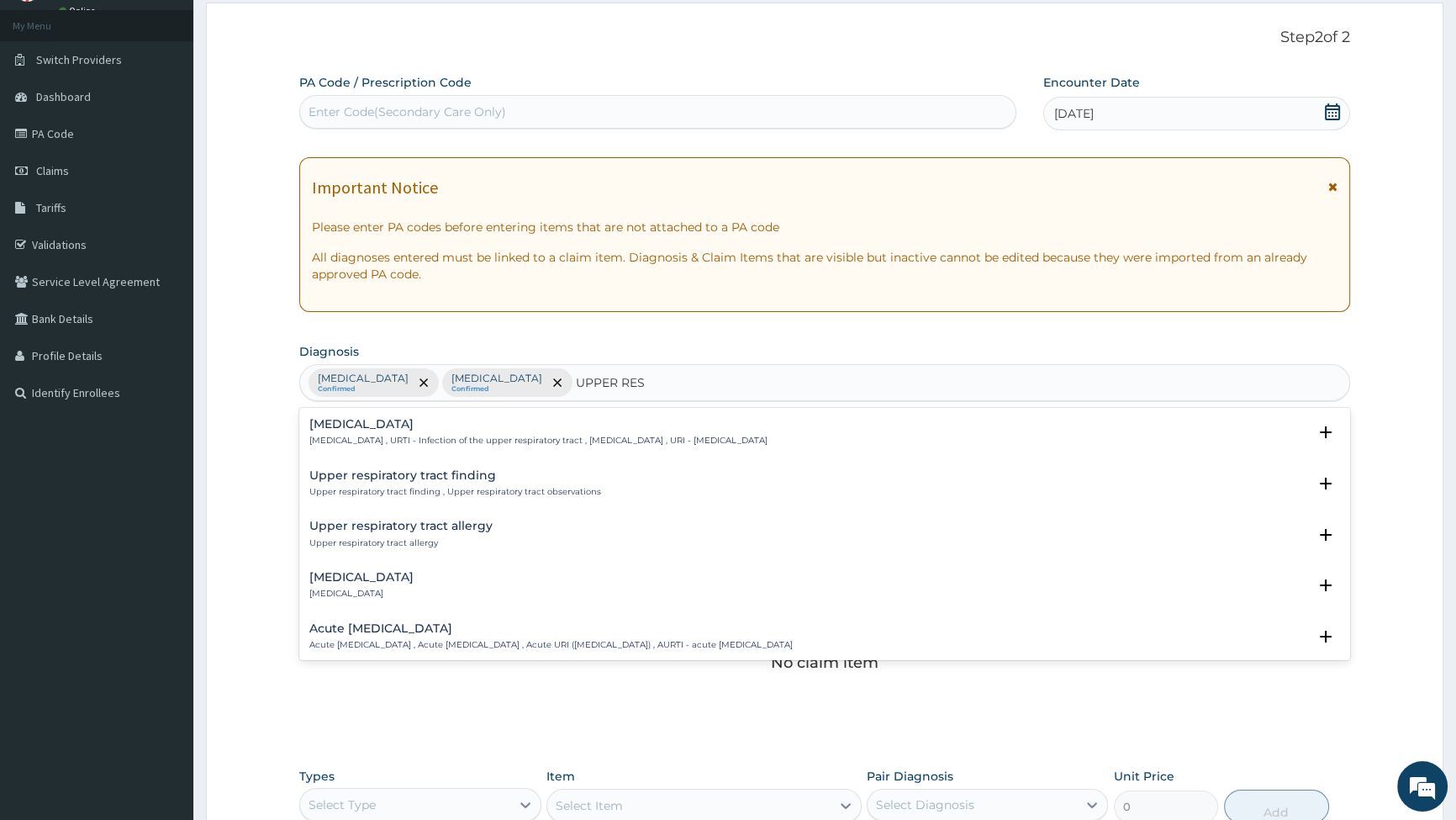
click at [343, 432] on div "[MEDICAL_DATA] [MEDICAL_DATA] , URTI - Infection of the upper respiratory tract…" at bounding box center [538, 433] width 458 height 30
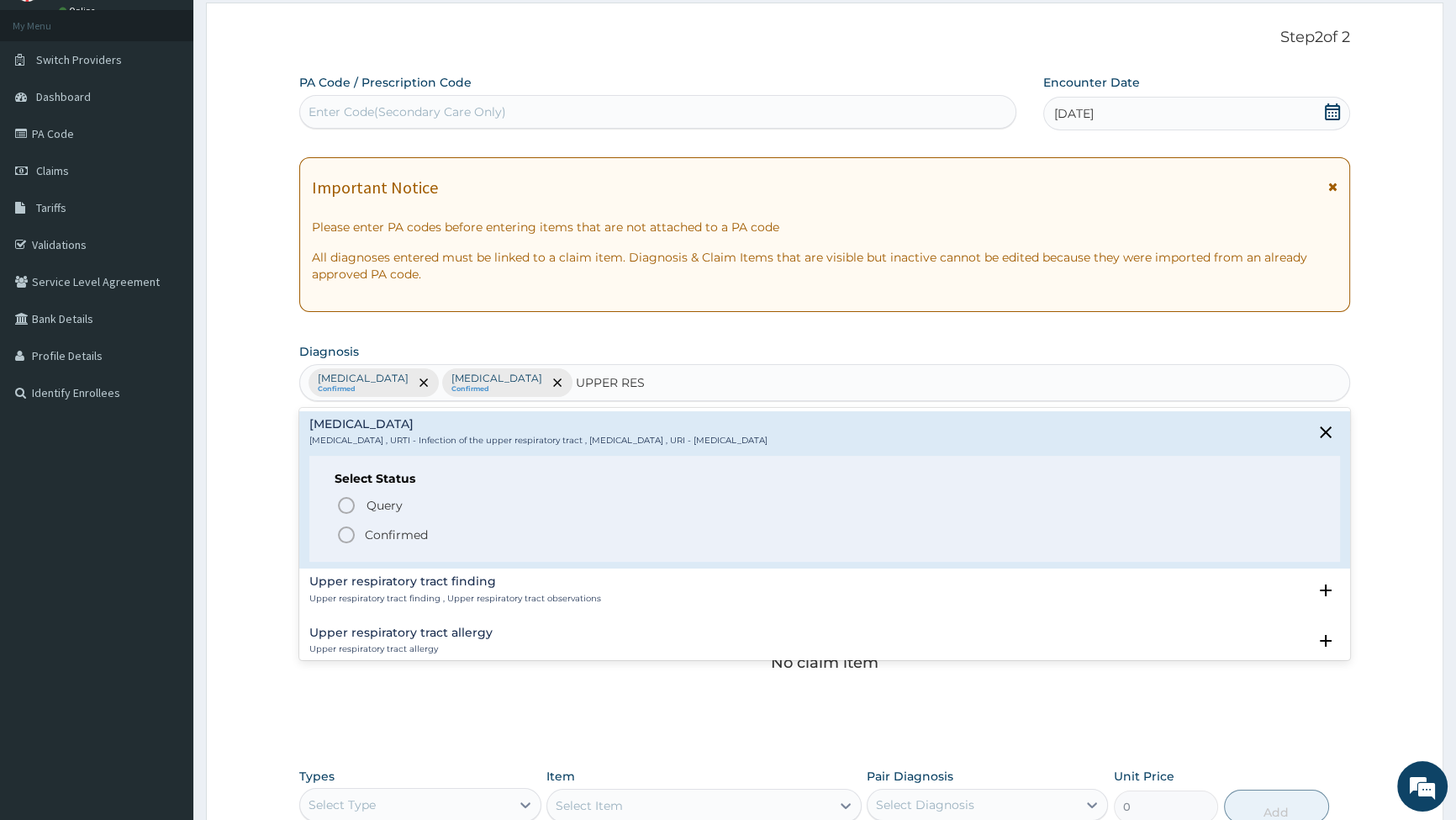
click at [341, 530] on circle "status option filled" at bounding box center [346, 534] width 15 height 15
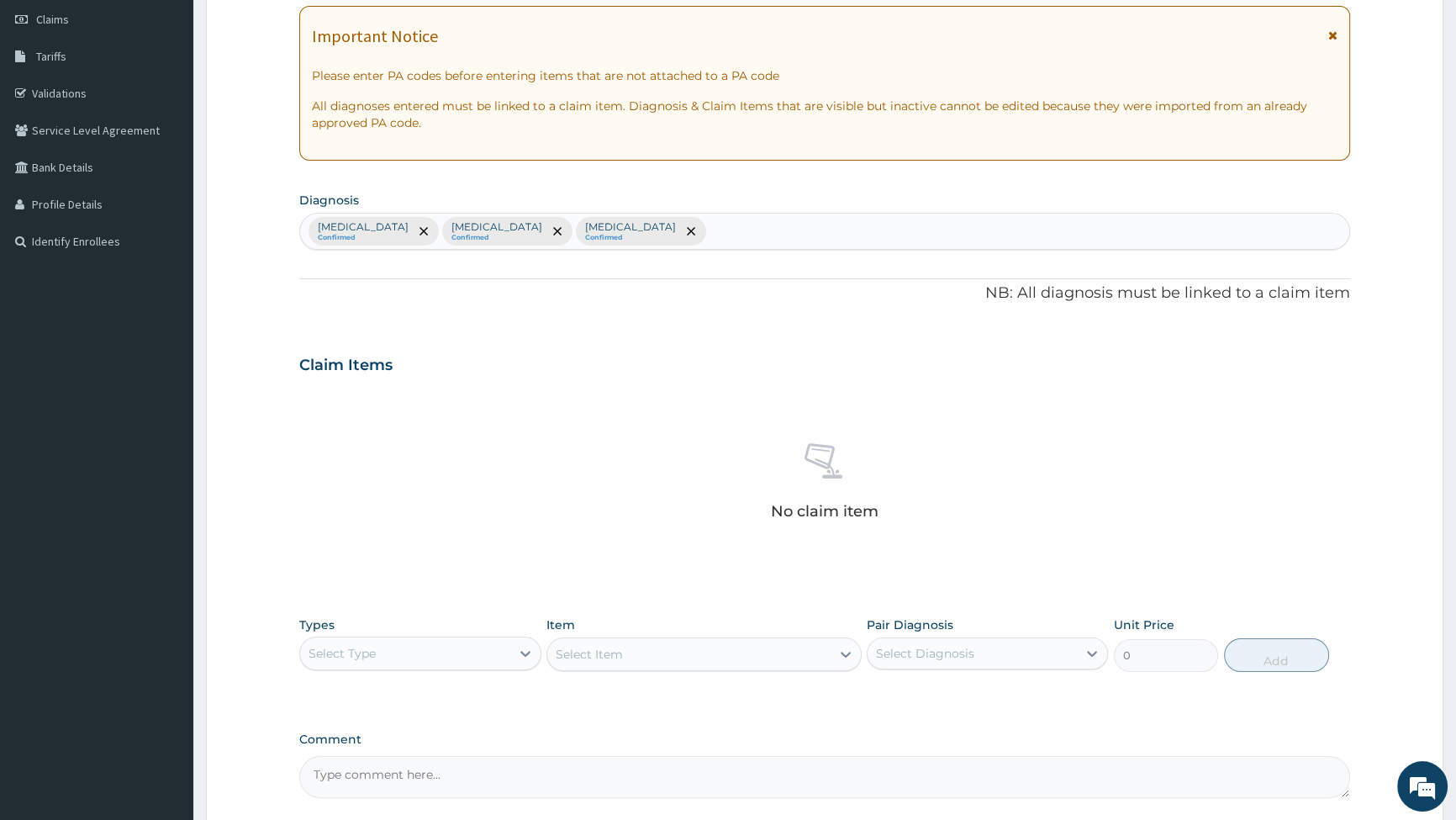
scroll to position [240, 0]
click at [524, 653] on icon at bounding box center [526, 652] width 10 height 6
click at [418, 701] on div "Procedures" at bounding box center [420, 697] width 241 height 31
click at [759, 655] on div "Select Item" at bounding box center [689, 652] width 283 height 27
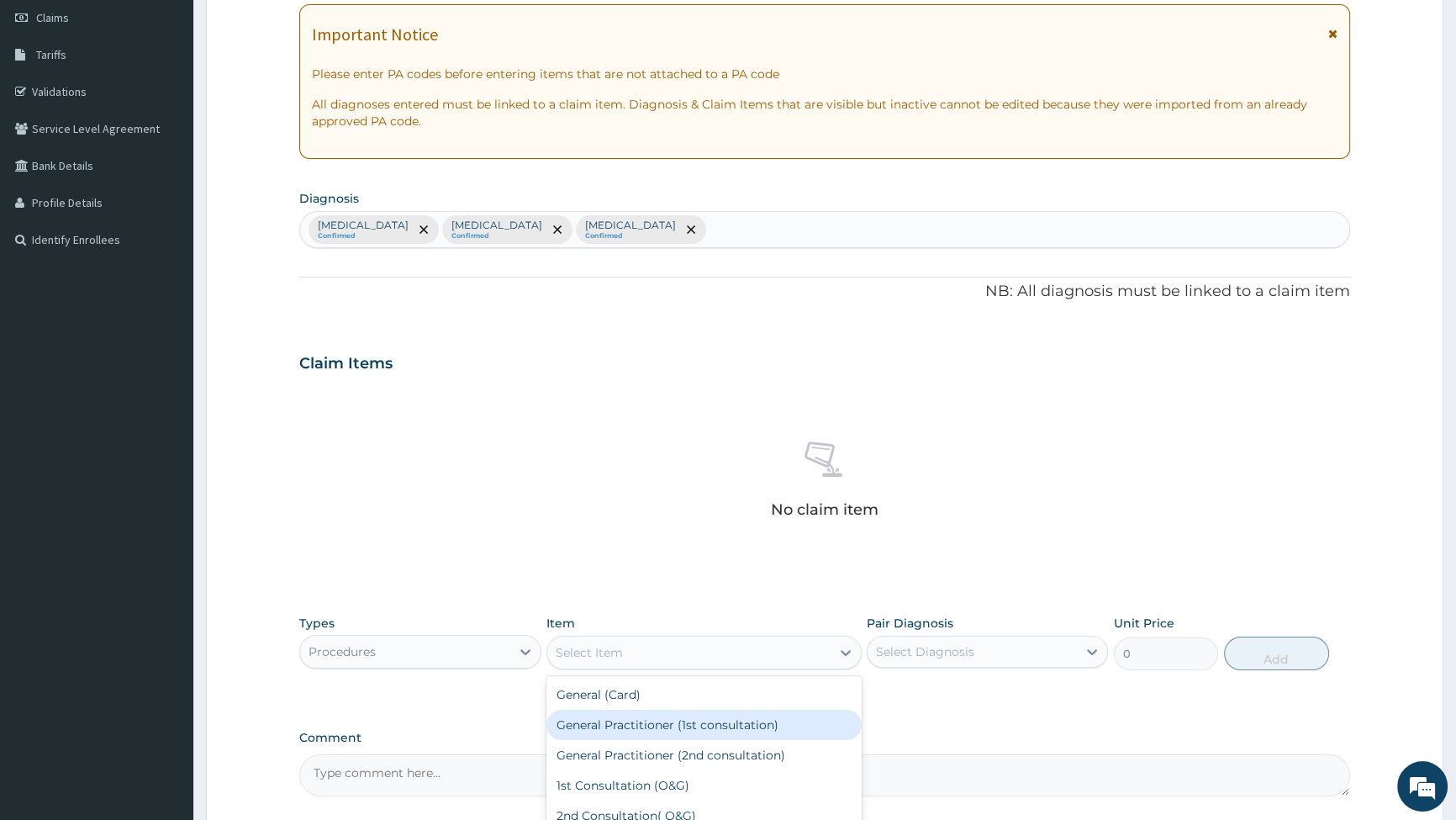
click at [685, 716] on div "General Practitioner (1st consultation)" at bounding box center [704, 725] width 315 height 31
type input "2500"
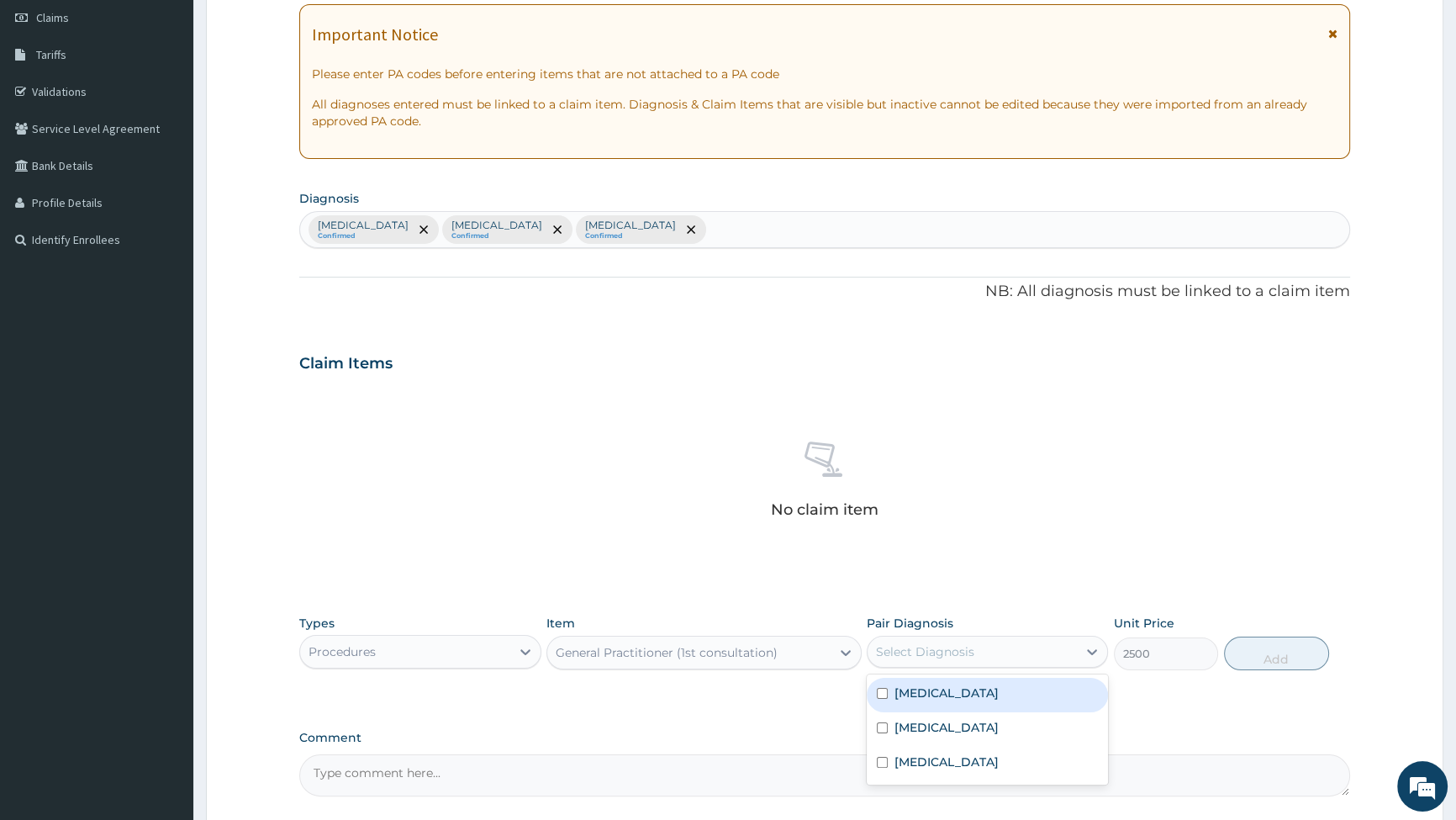
drag, startPoint x: 1085, startPoint y: 643, endPoint x: 968, endPoint y: 683, distance: 123.6
click at [1085, 644] on icon at bounding box center [1092, 651] width 17 height 17
drag, startPoint x: 926, startPoint y: 697, endPoint x: 973, endPoint y: 690, distance: 47.5
click at [932, 697] on label "[MEDICAL_DATA]" at bounding box center [946, 692] width 104 height 17
checkbox input "true"
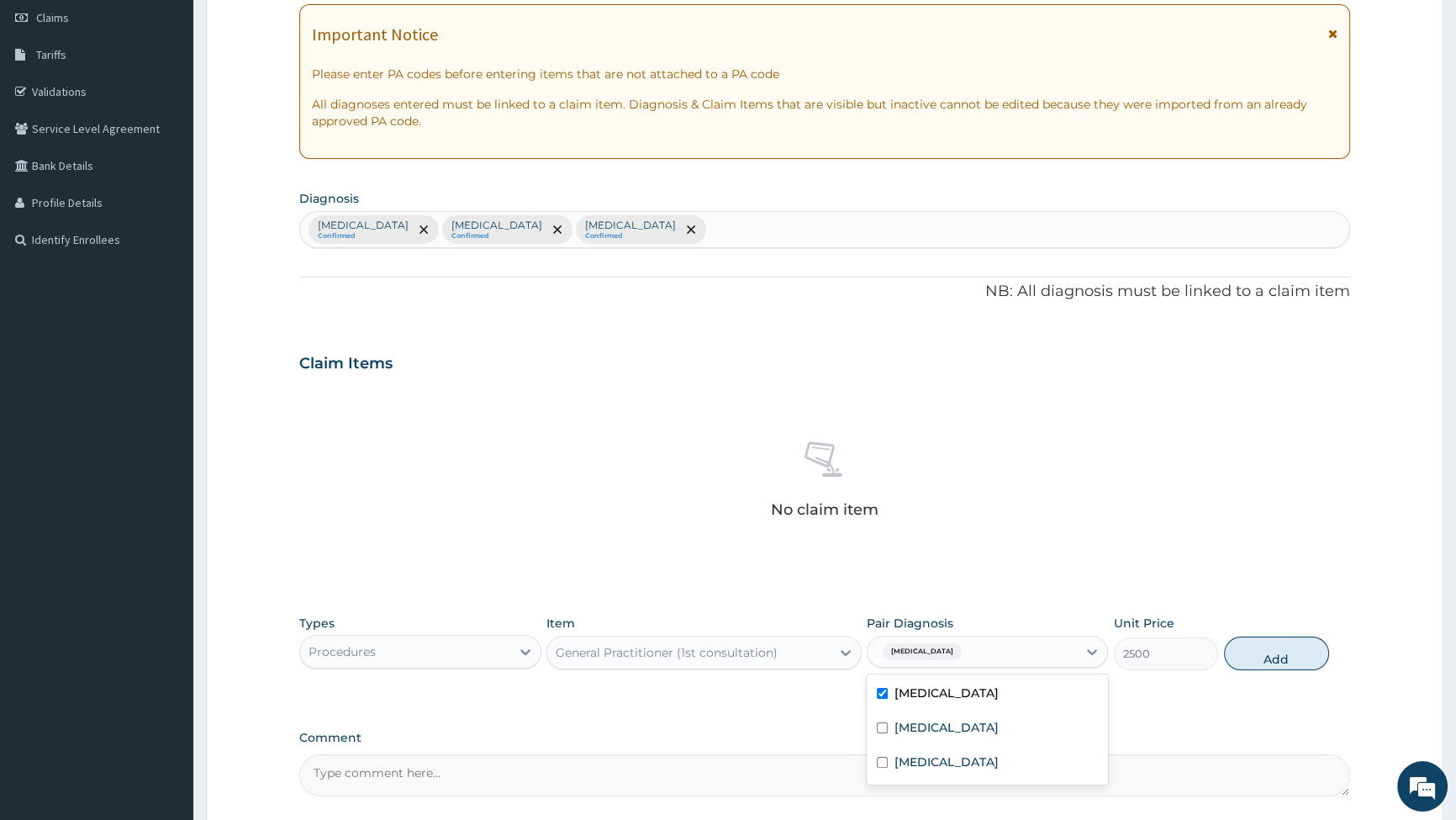
drag, startPoint x: 1245, startPoint y: 649, endPoint x: 1236, endPoint y: 656, distance: 11.4
click at [1245, 650] on button "Add" at bounding box center [1277, 653] width 105 height 33
type input "0"
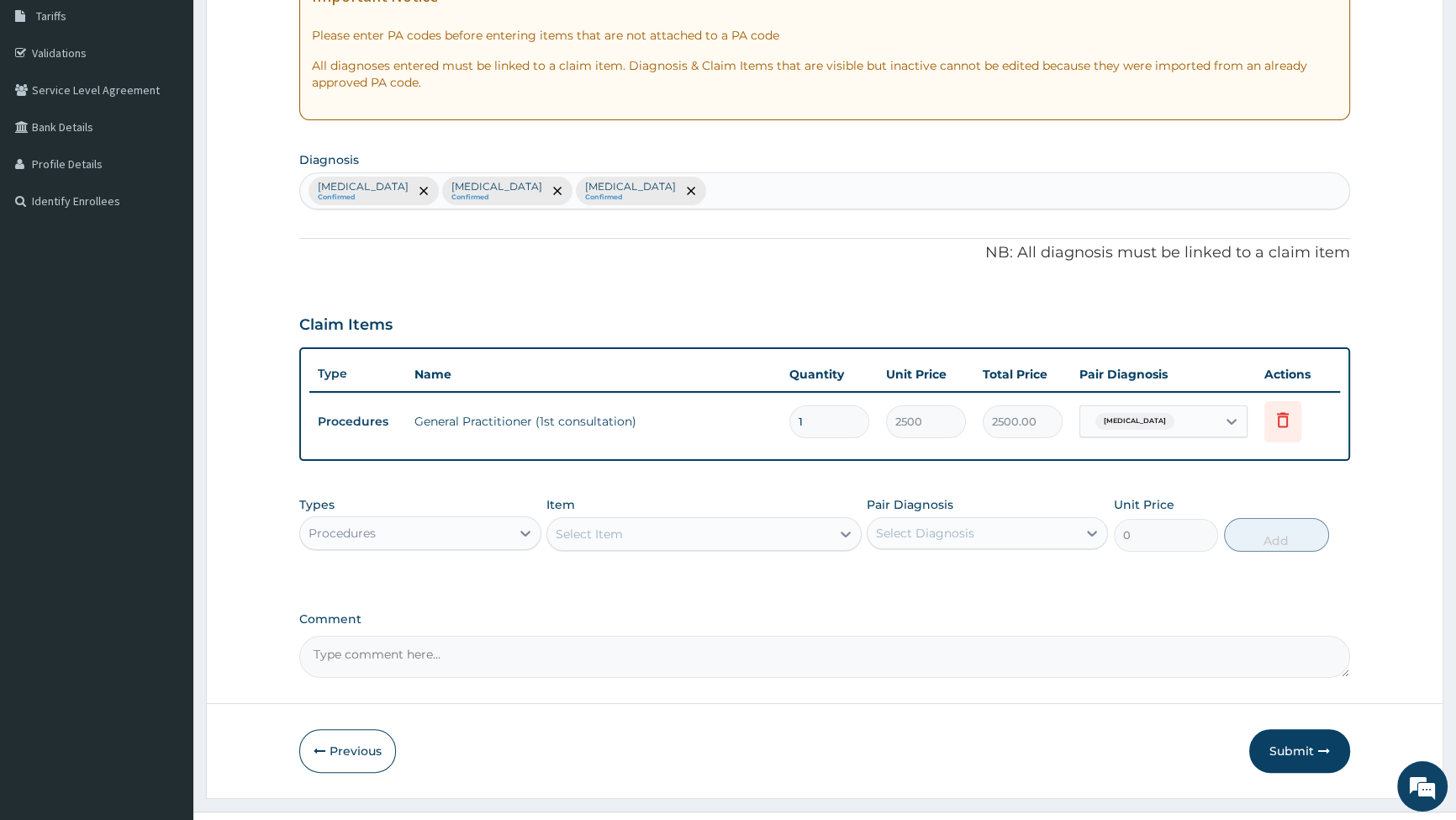
scroll to position [311, 0]
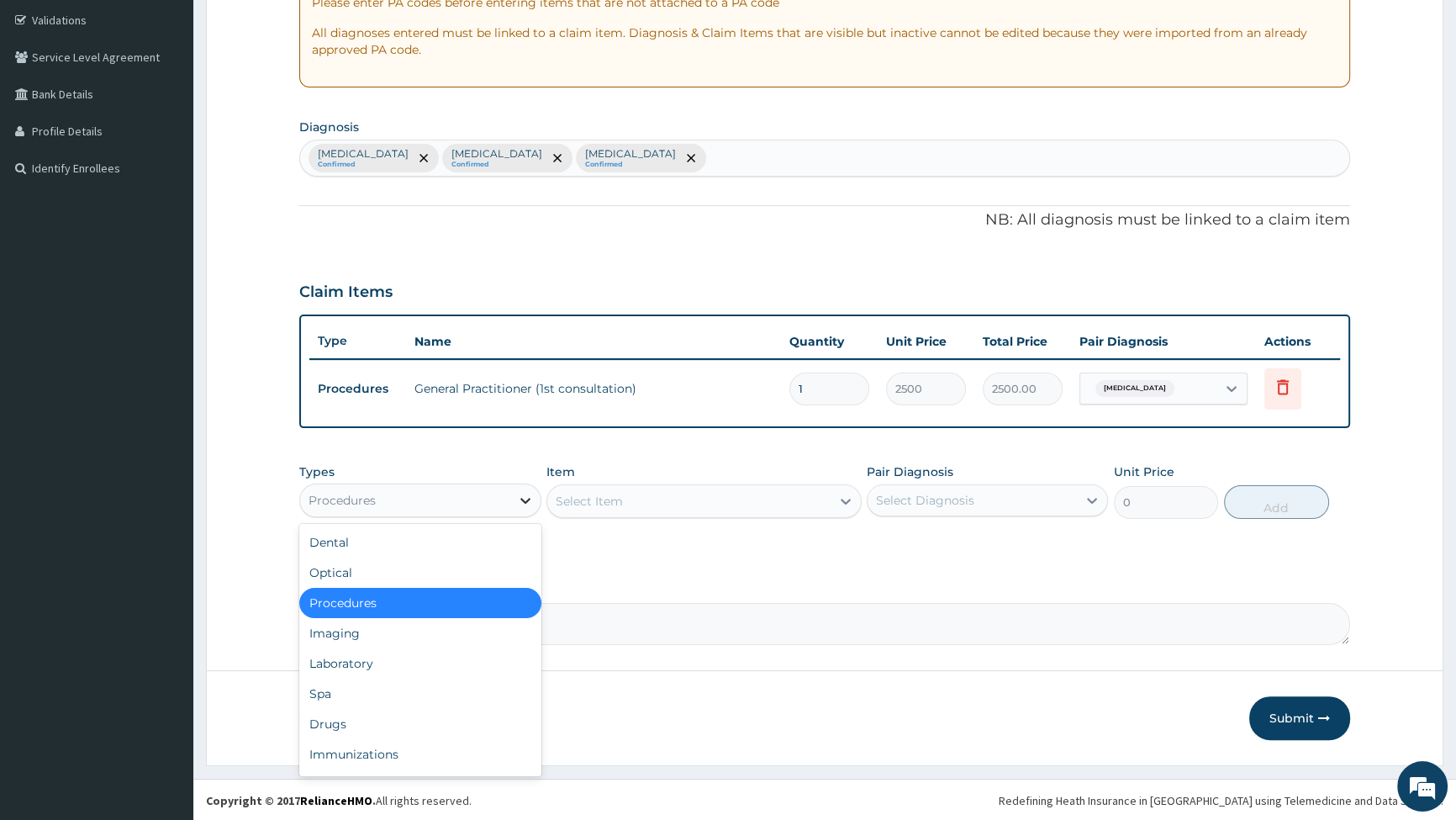
click at [521, 498] on icon at bounding box center [526, 501] width 10 height 6
drag, startPoint x: 447, startPoint y: 655, endPoint x: 461, endPoint y: 650, distance: 14.9
click at [449, 655] on div "Laboratory" at bounding box center [420, 664] width 241 height 31
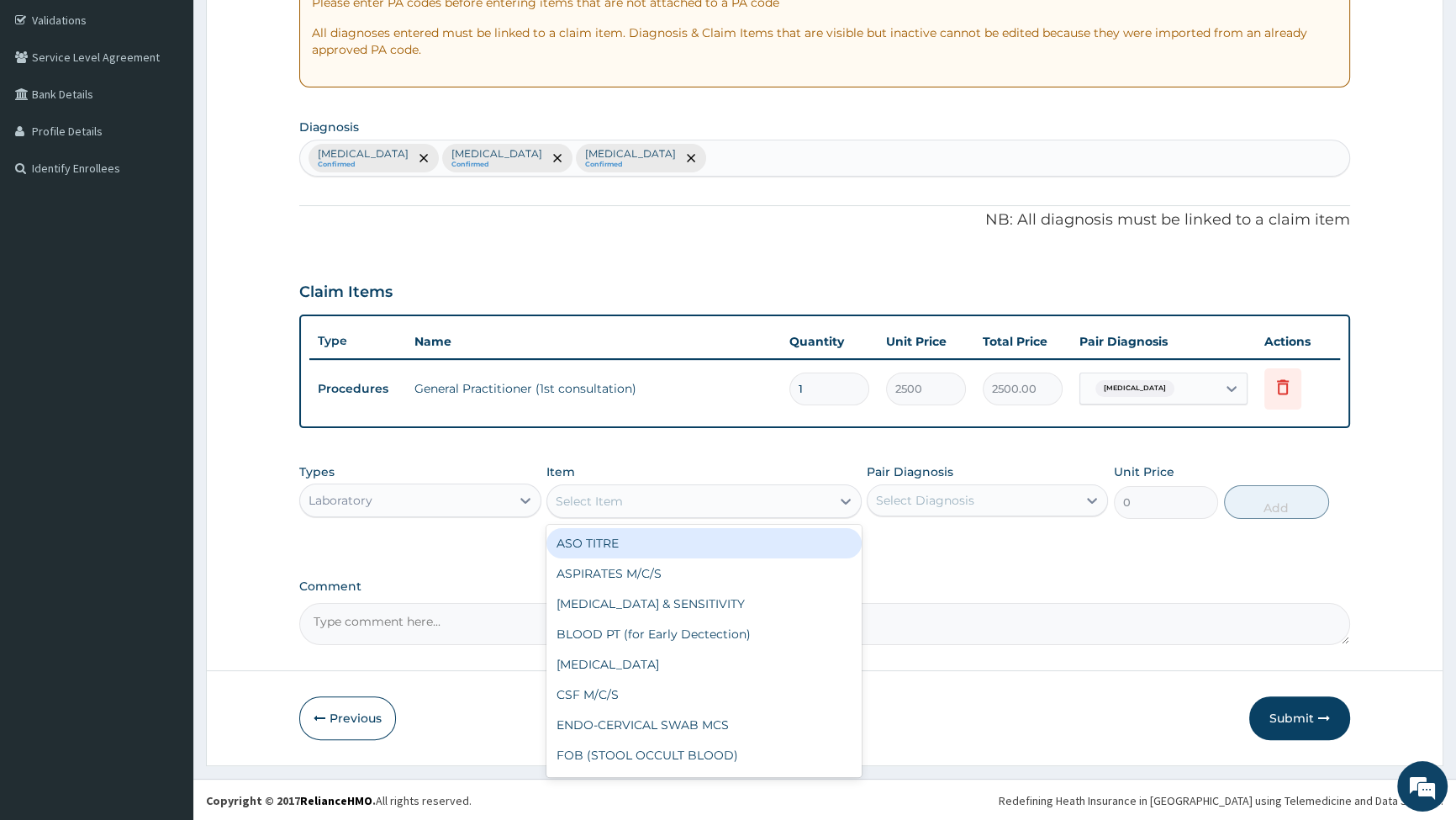
click at [819, 492] on div "Select Item" at bounding box center [689, 501] width 283 height 27
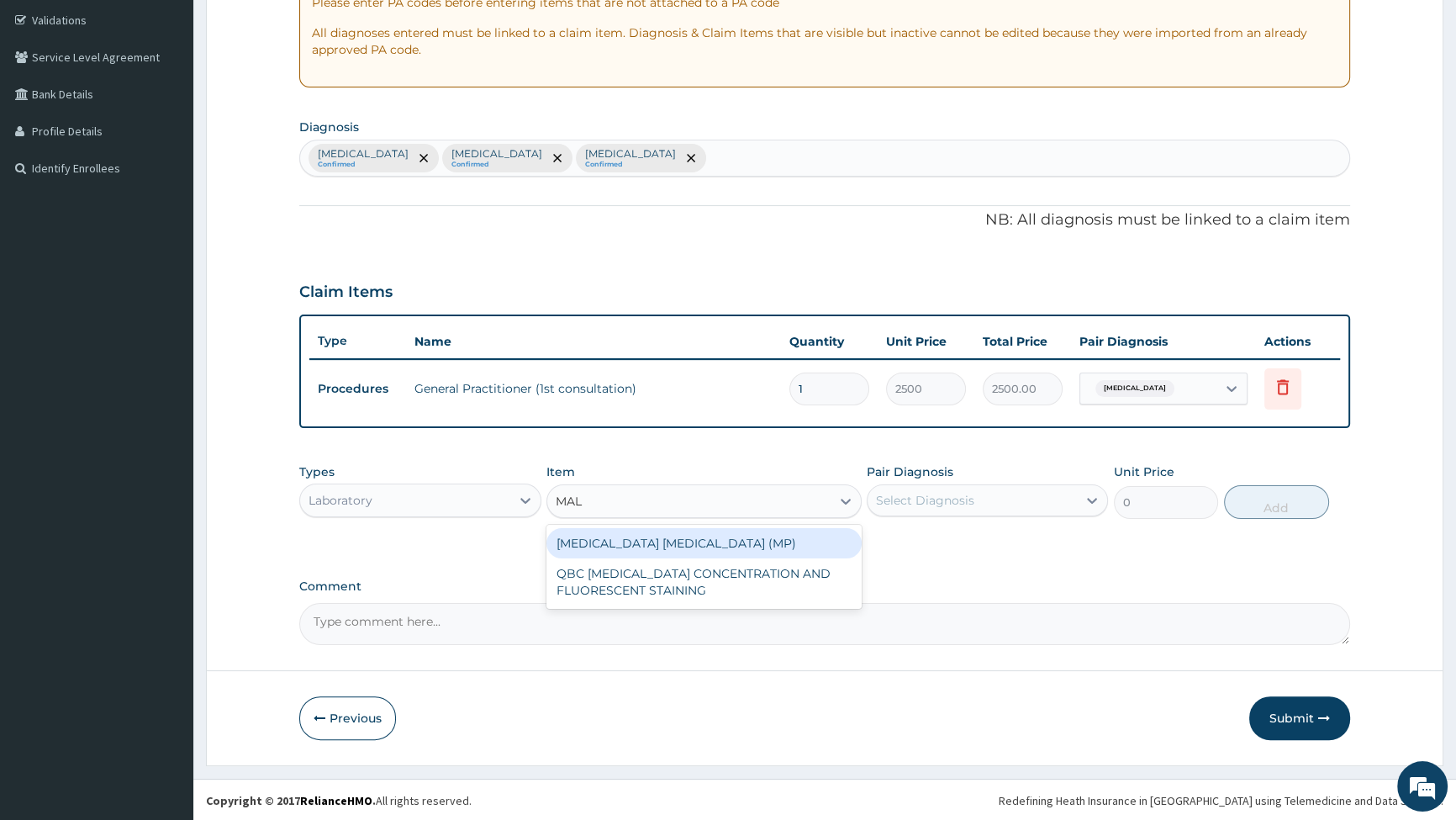
type input "MALA"
click at [747, 543] on div "[MEDICAL_DATA] [MEDICAL_DATA] (MP)" at bounding box center [704, 543] width 315 height 31
type input "2000"
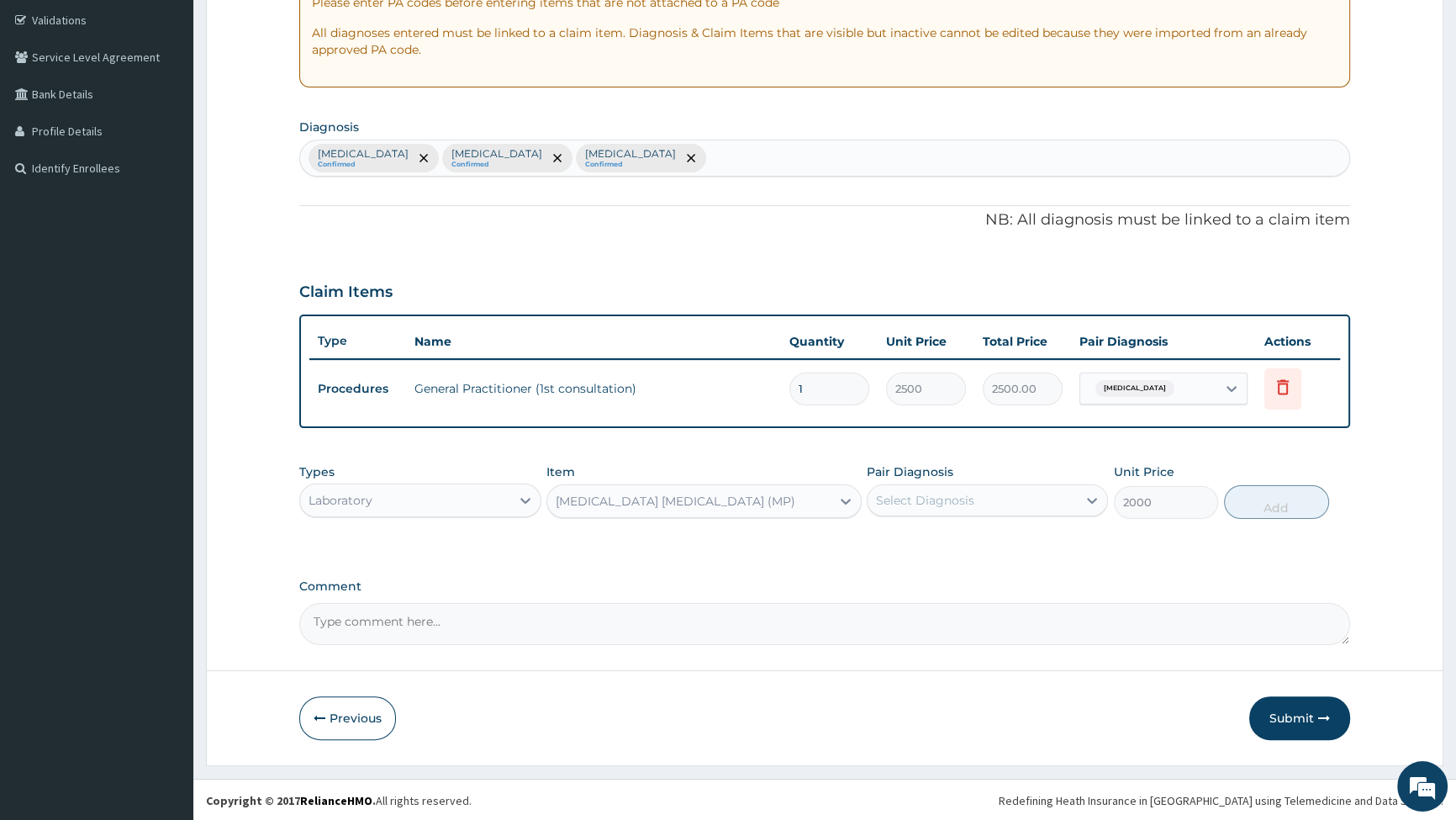
click at [980, 493] on div "Select Diagnosis" at bounding box center [973, 500] width 210 height 27
click at [889, 546] on div "[MEDICAL_DATA]" at bounding box center [988, 543] width 241 height 34
checkbox input "true"
click at [1273, 497] on button "Add" at bounding box center [1277, 502] width 105 height 33
type input "0"
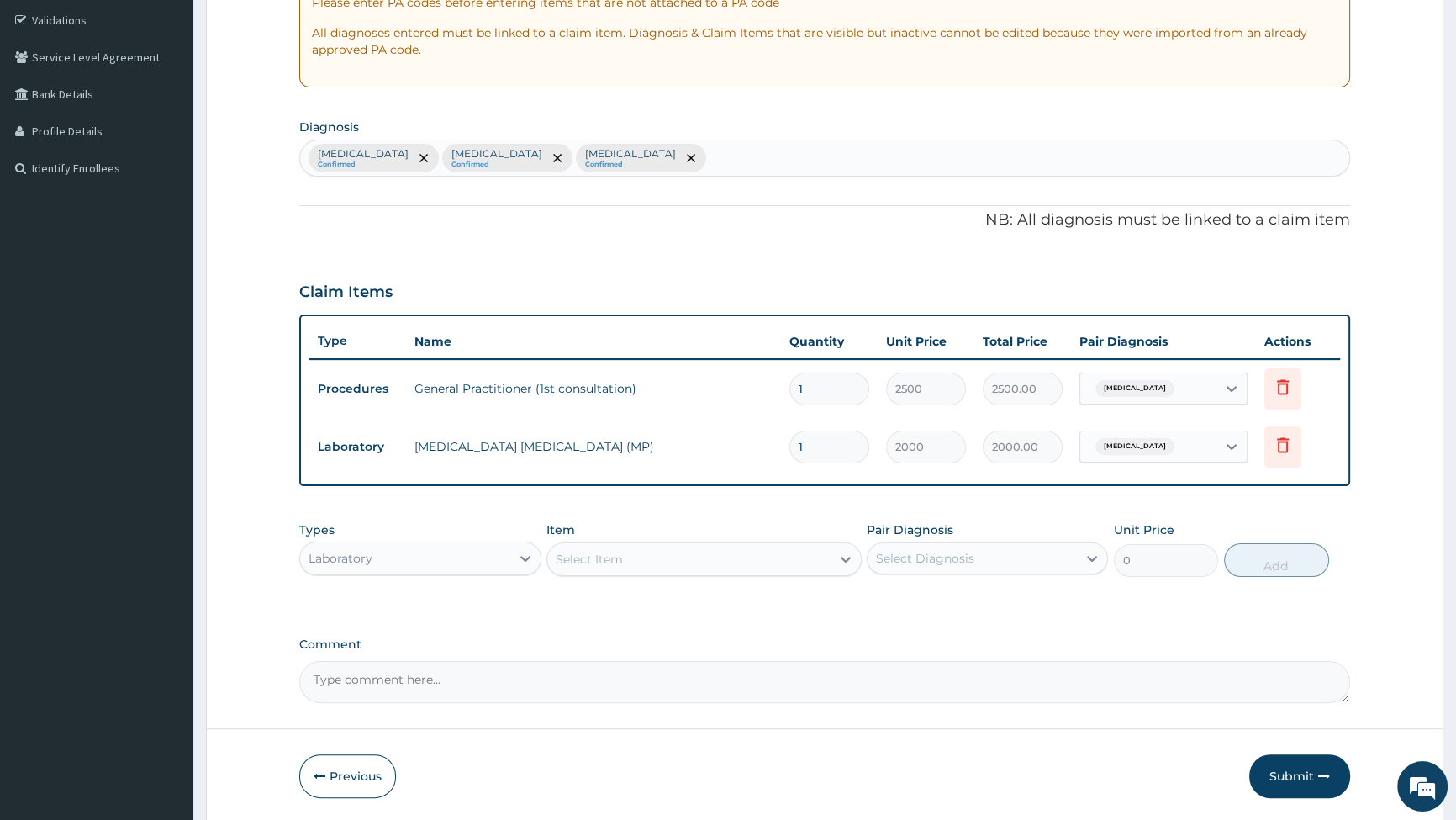
click at [785, 549] on div "Select Item" at bounding box center [689, 559] width 283 height 27
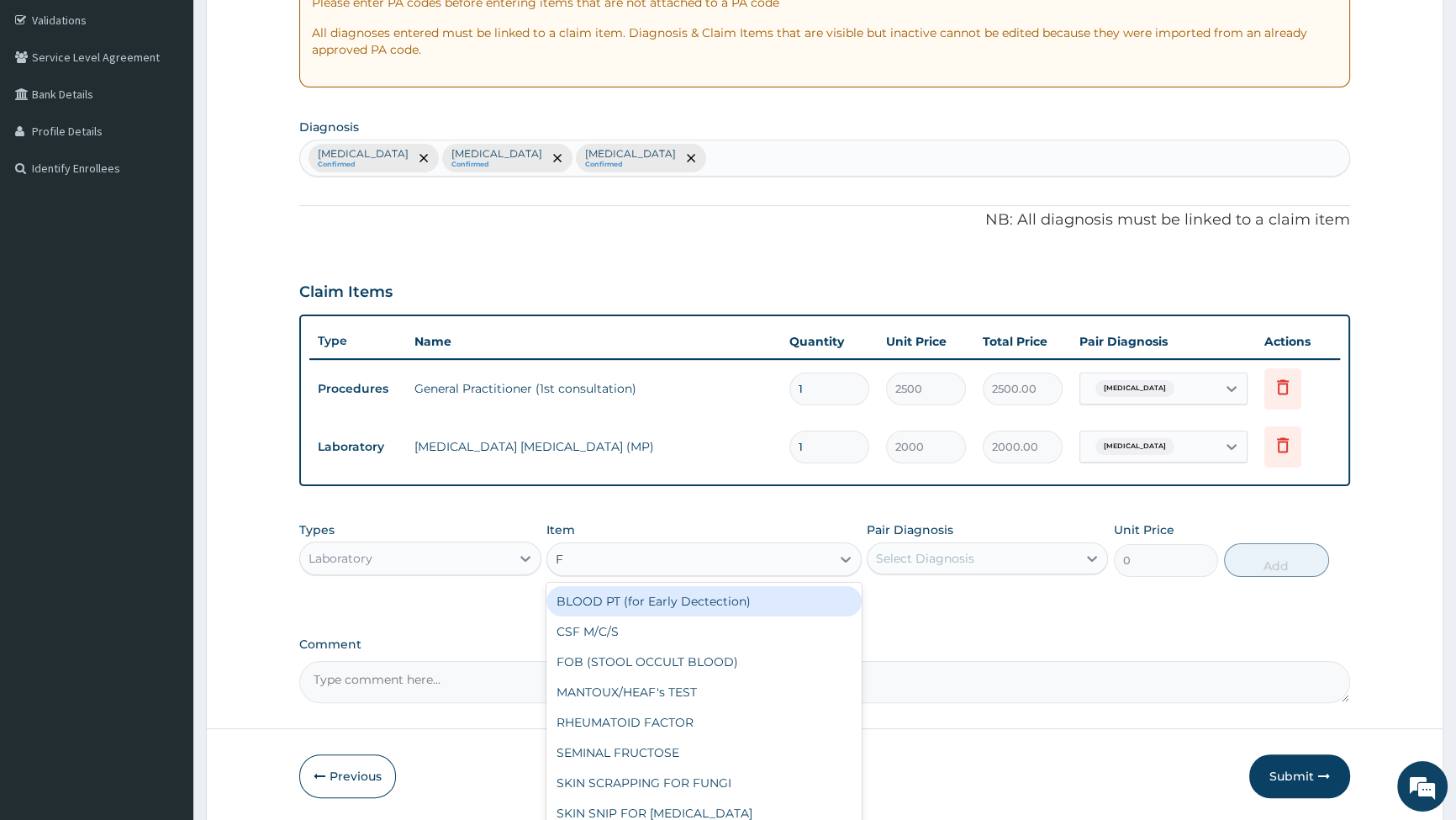
type input "FB"
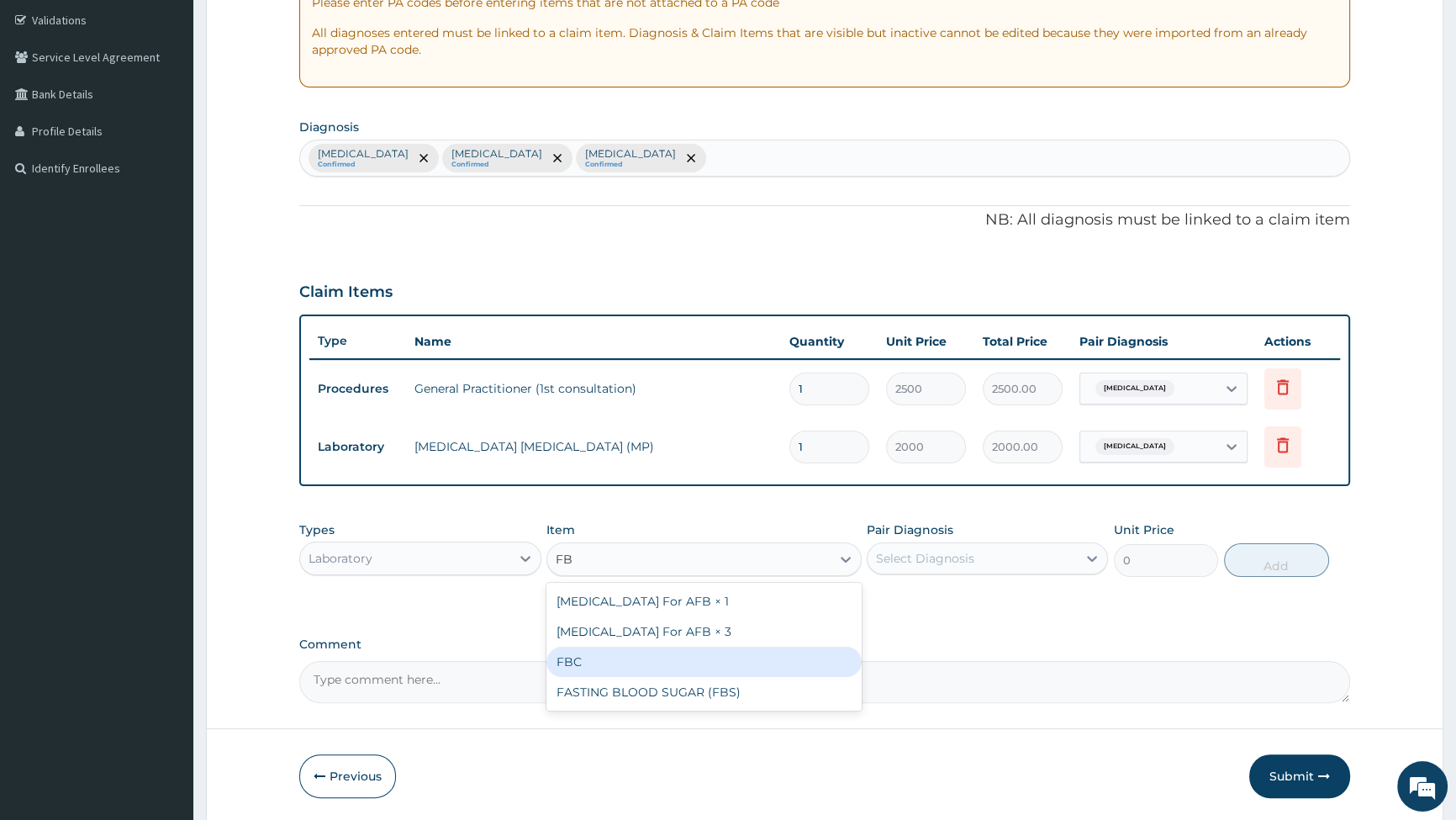
drag, startPoint x: 606, startPoint y: 658, endPoint x: 651, endPoint y: 633, distance: 51.5
click at [605, 659] on div "FBC" at bounding box center [704, 662] width 315 height 31
type input "6000"
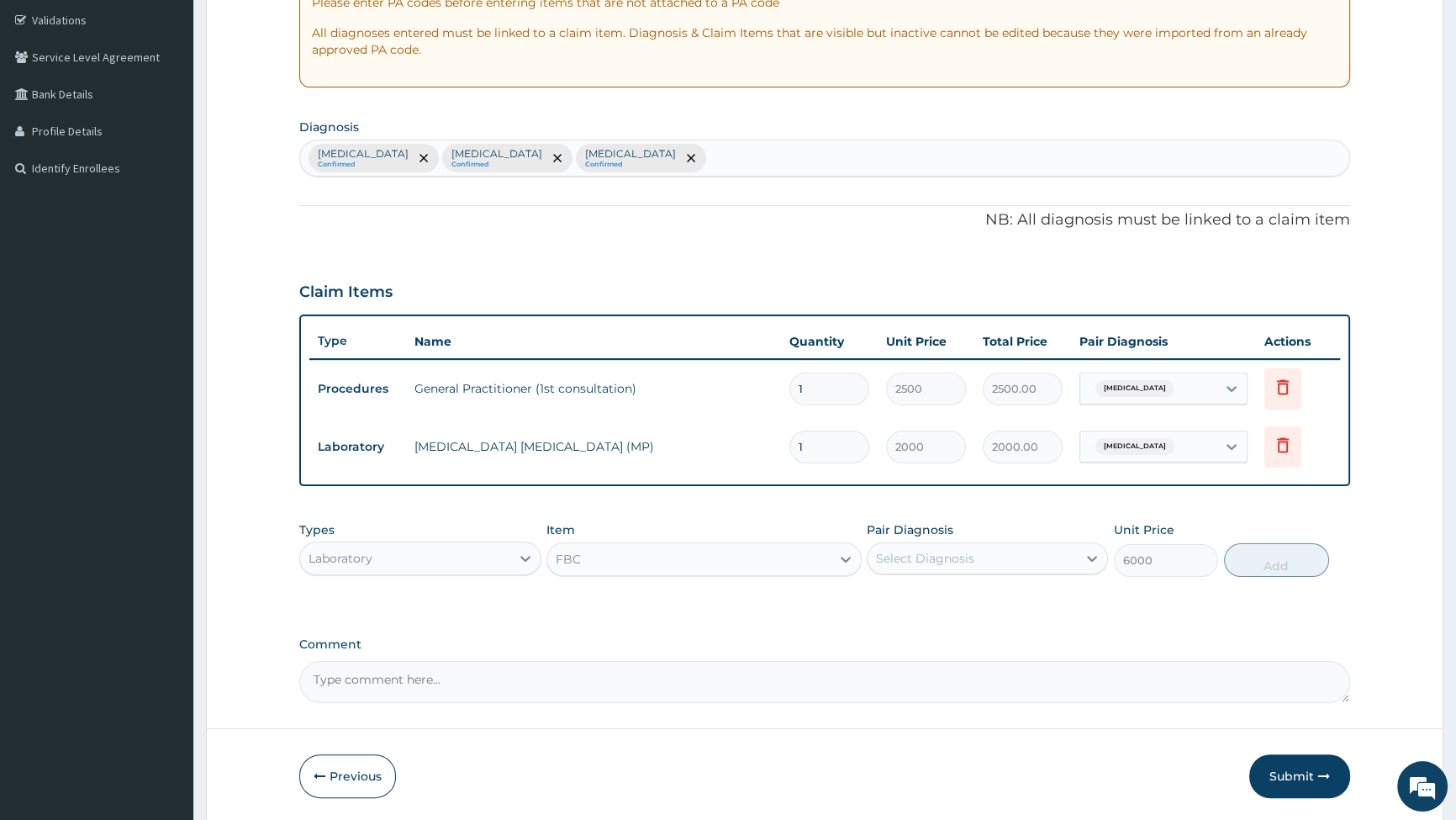
click at [970, 550] on div "Select Diagnosis" at bounding box center [925, 558] width 99 height 17
click at [875, 630] on div "[MEDICAL_DATA]" at bounding box center [988, 636] width 241 height 34
checkbox input "true"
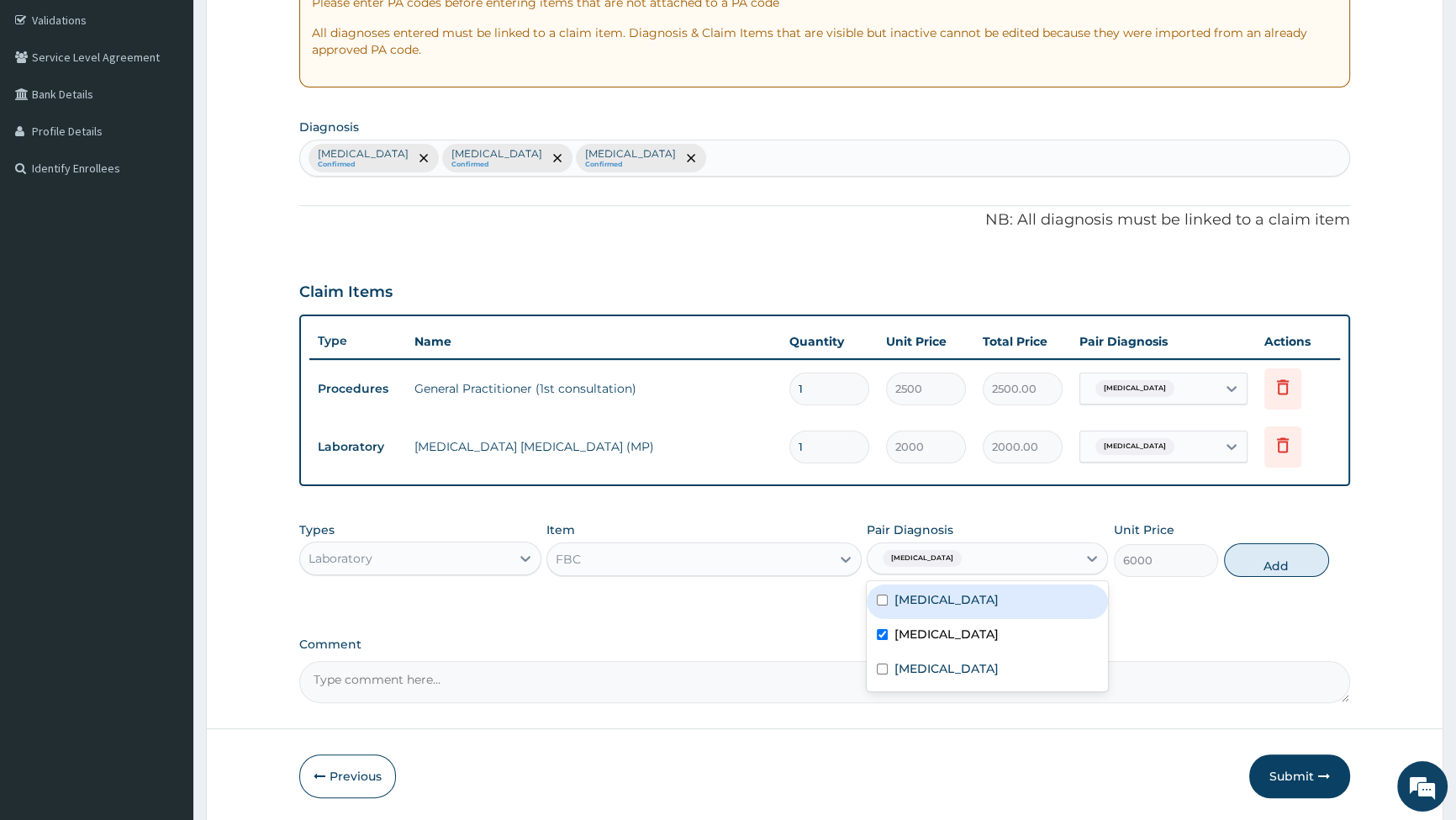
click at [1275, 559] on button "Add" at bounding box center [1277, 560] width 105 height 33
type input "0"
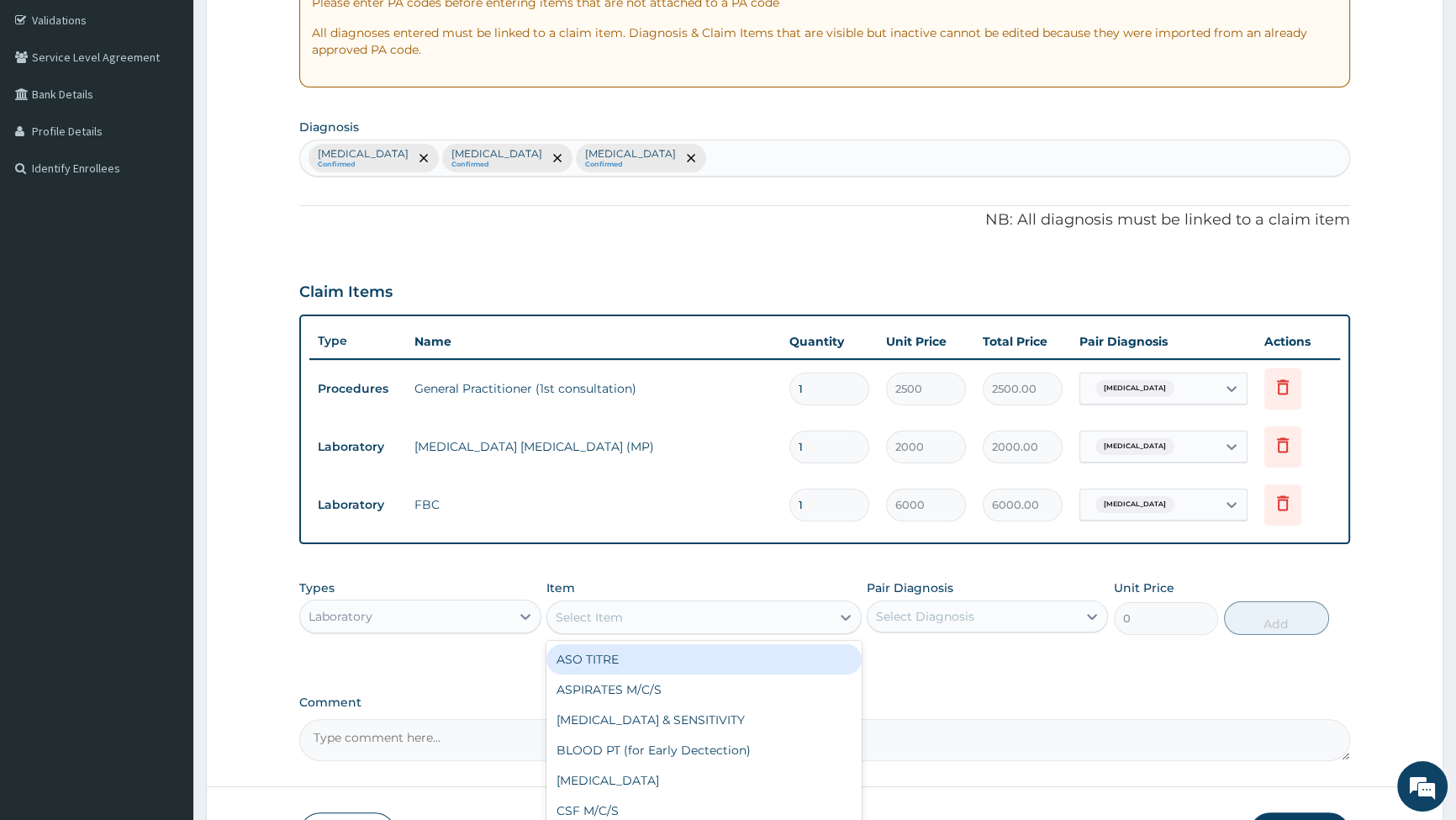
click at [671, 622] on div "Select Item" at bounding box center [689, 617] width 283 height 27
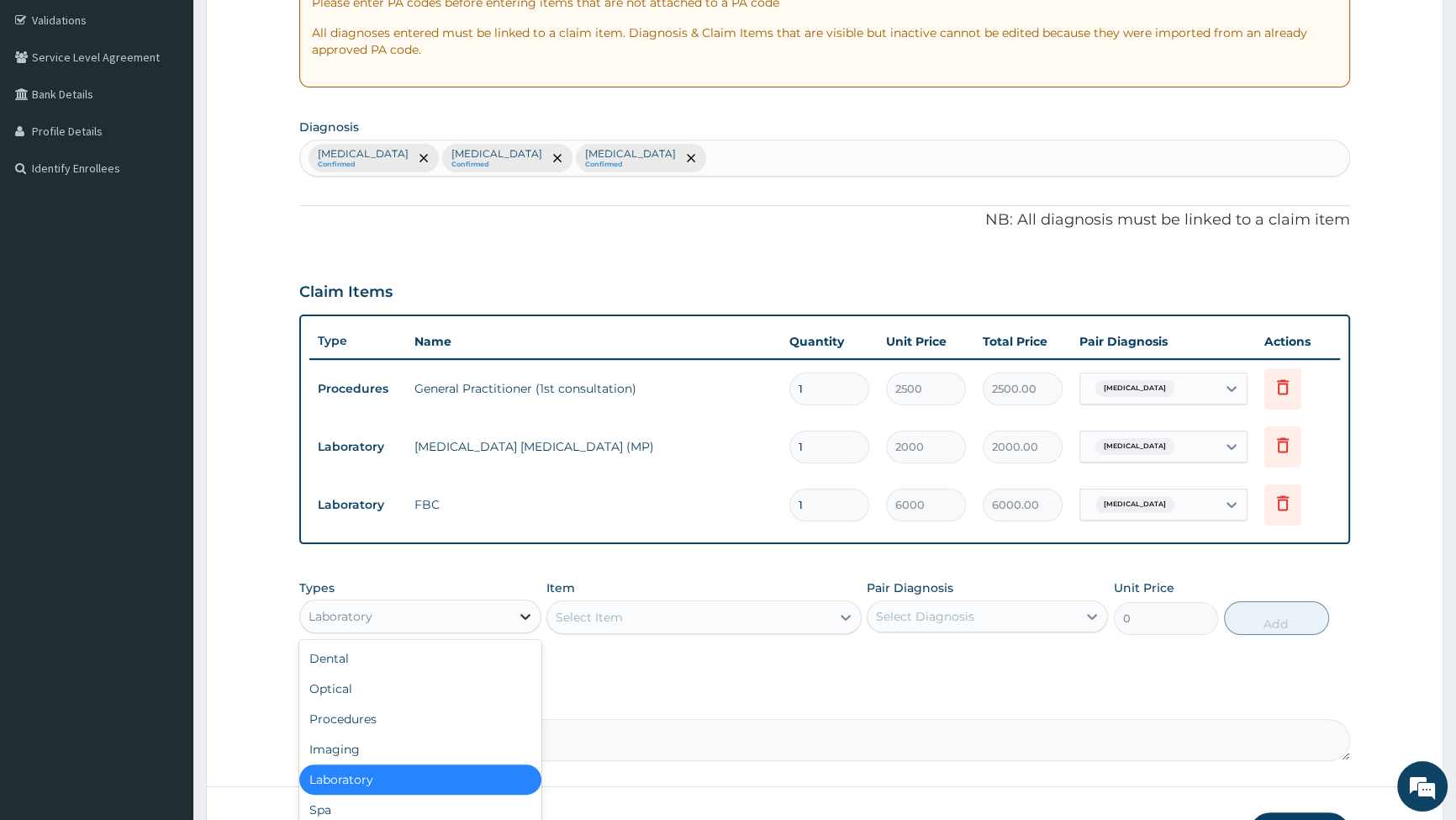
click at [523, 615] on icon at bounding box center [525, 616] width 17 height 17
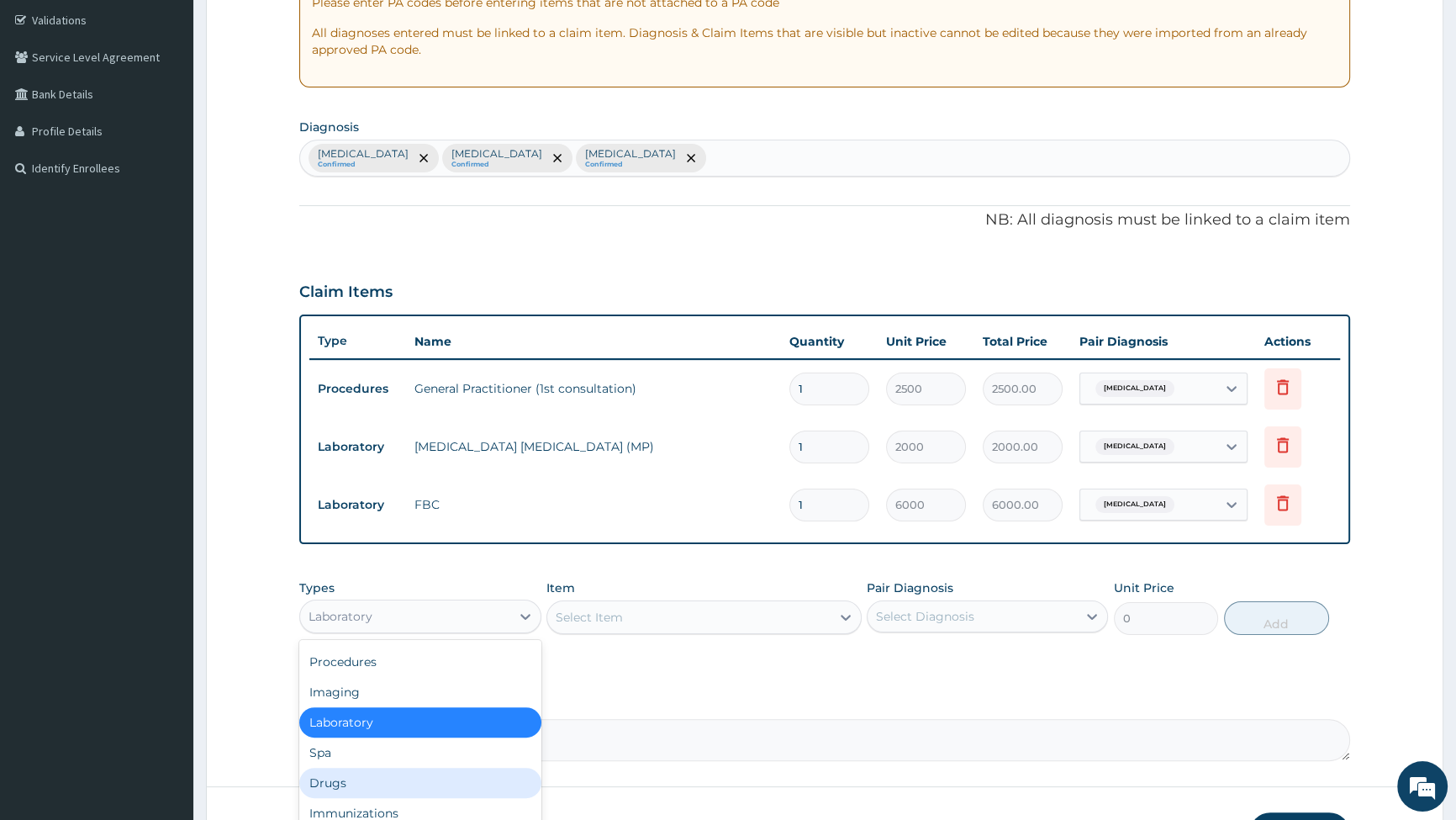
click at [422, 782] on div "Drugs" at bounding box center [420, 782] width 241 height 31
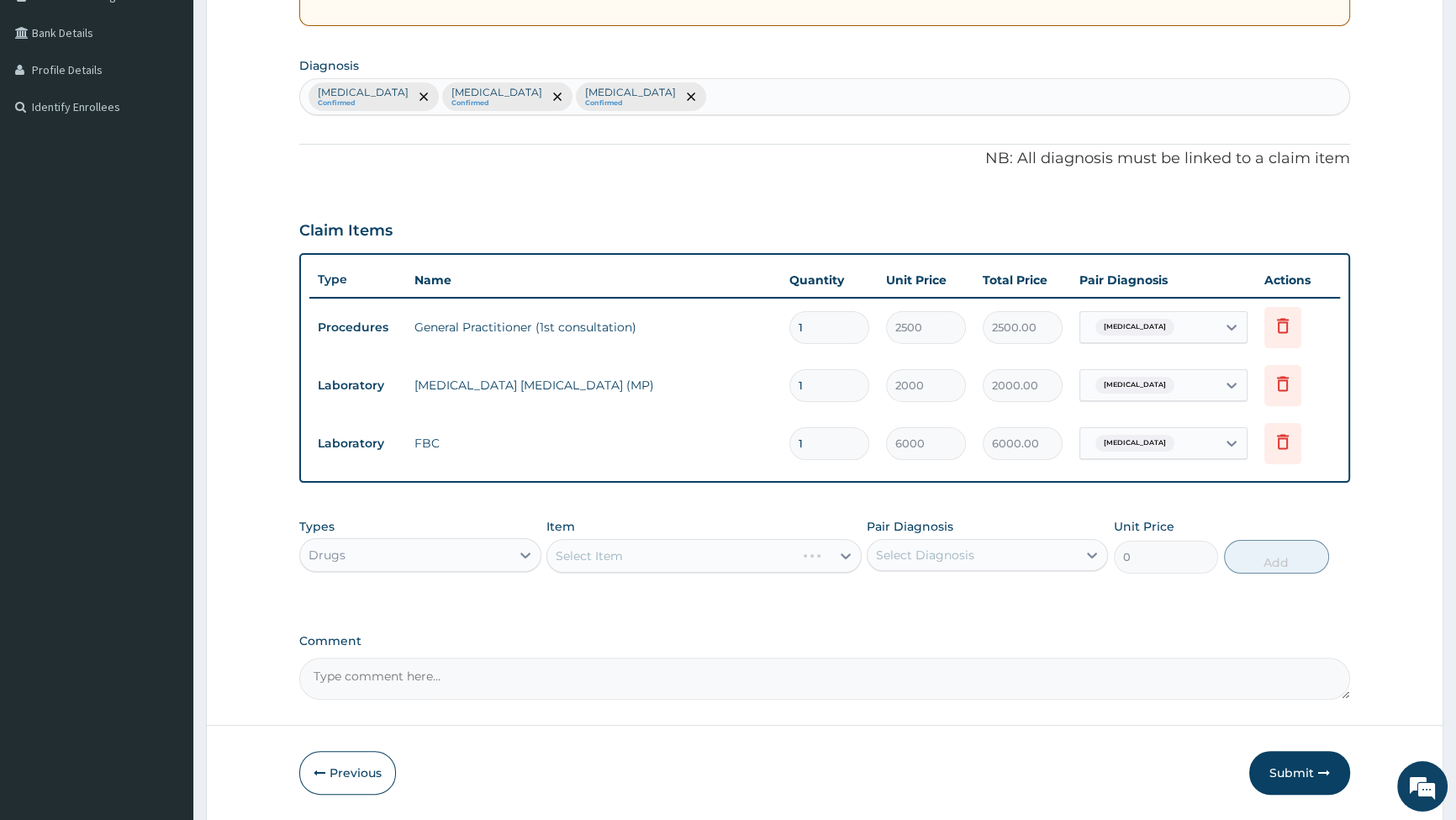
scroll to position [428, 0]
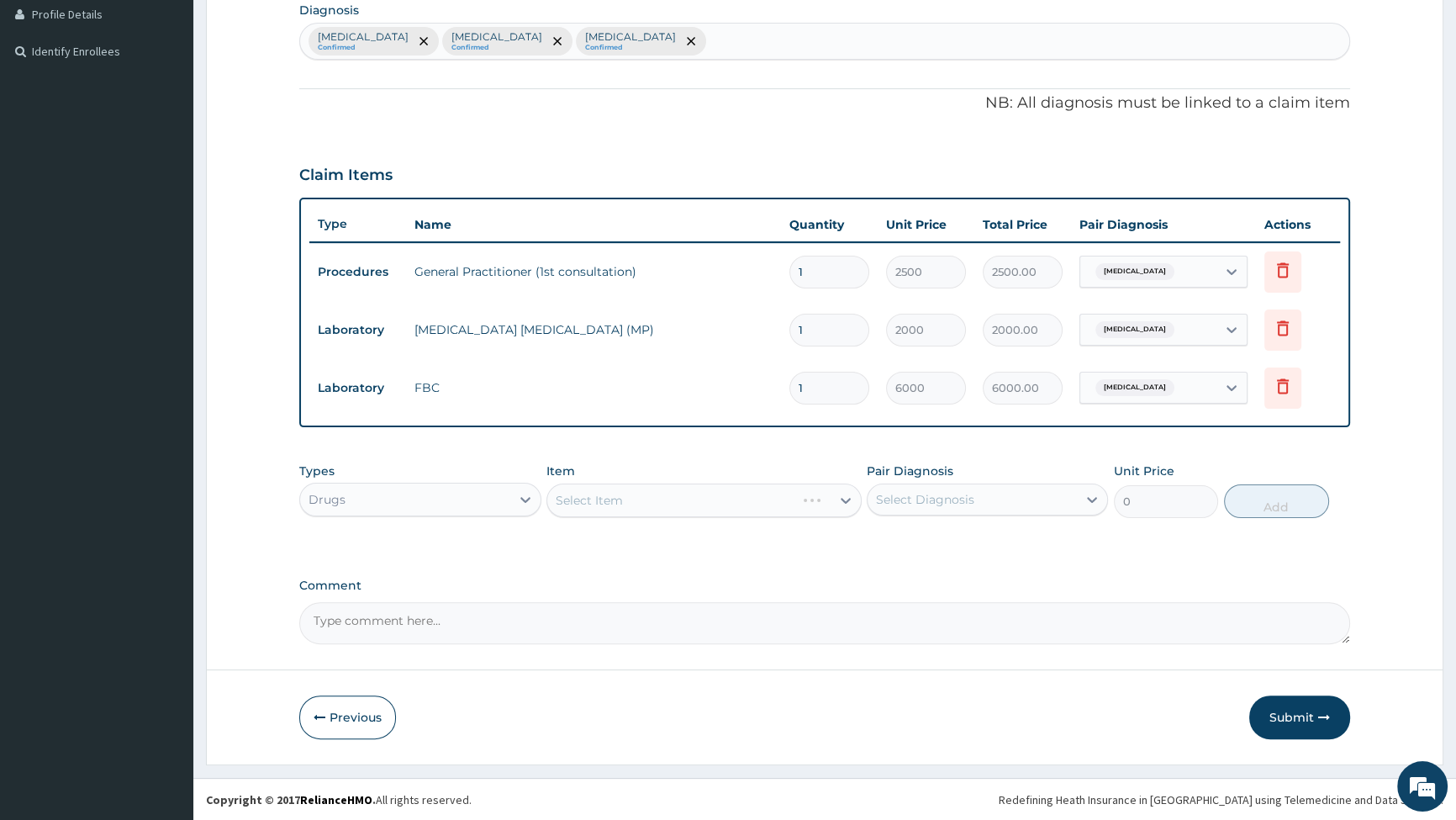
click at [805, 497] on div "Select Item" at bounding box center [704, 500] width 315 height 33
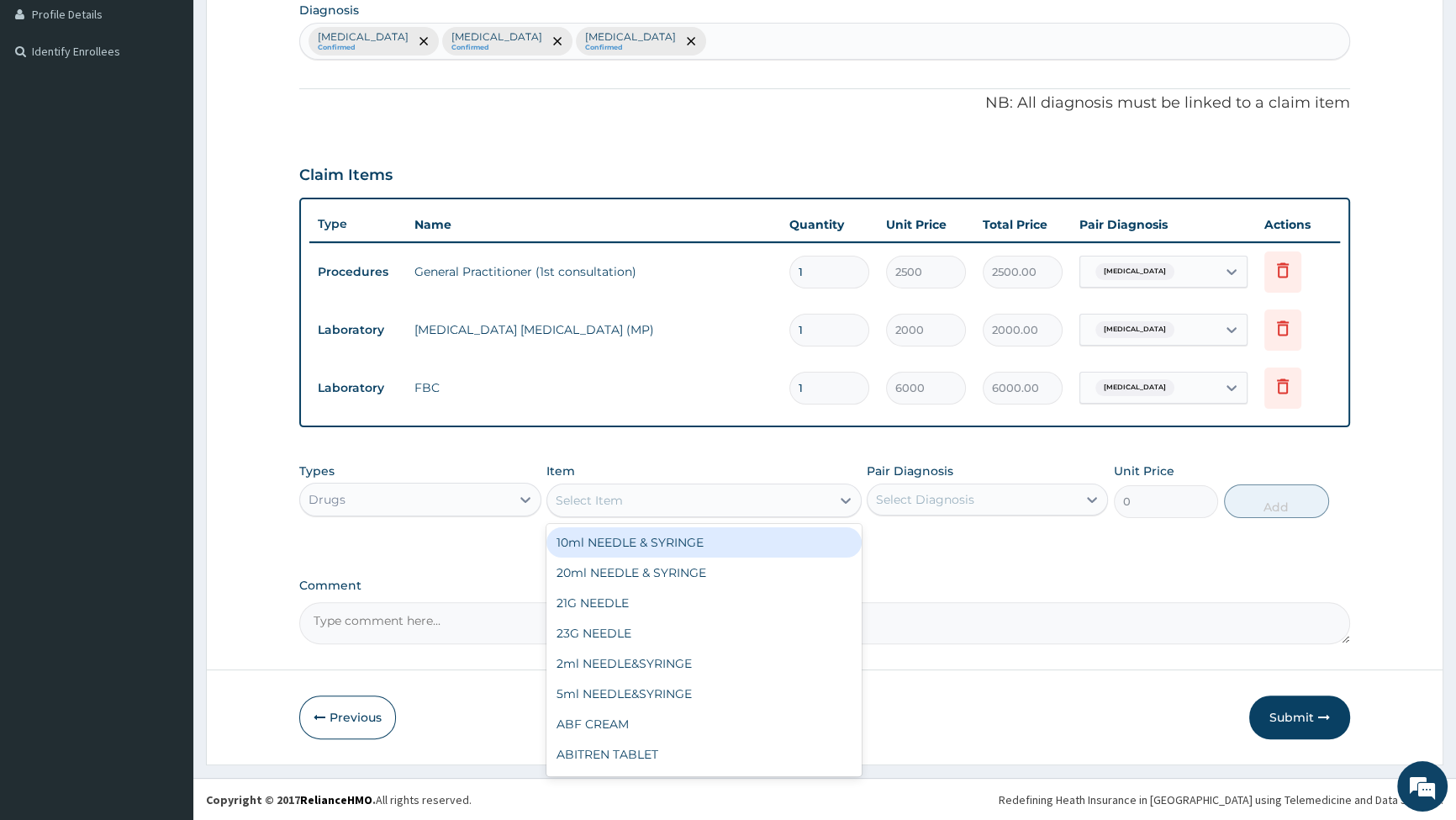
click at [821, 500] on div "Select Item" at bounding box center [689, 500] width 283 height 27
type input "[PERSON_NAME]"
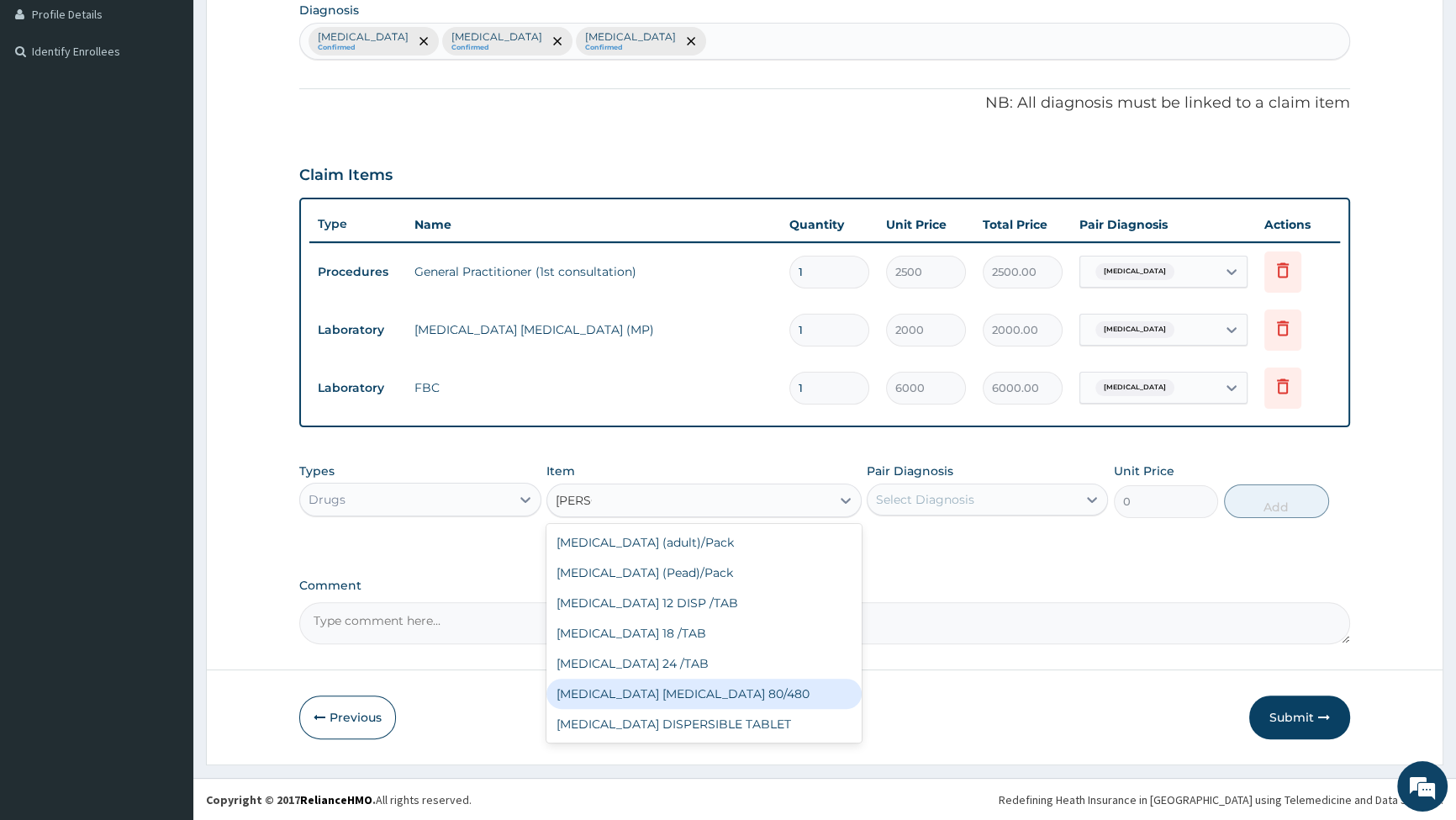
click at [630, 694] on div "[MEDICAL_DATA] [MEDICAL_DATA] 80/480" at bounding box center [704, 693] width 315 height 31
type input "1540"
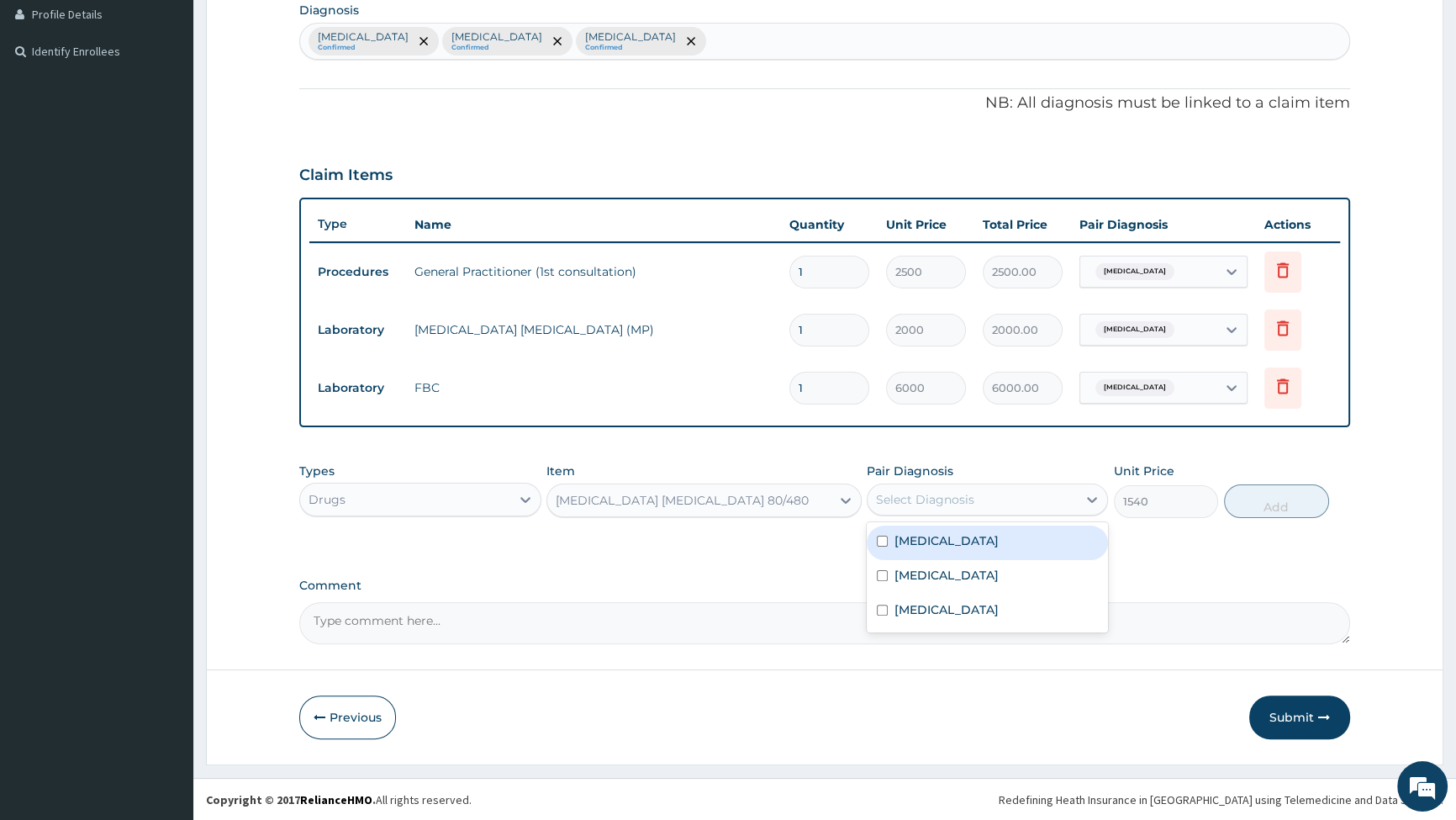
click at [976, 493] on div "Select Diagnosis" at bounding box center [973, 499] width 210 height 27
click at [879, 539] on input "checkbox" at bounding box center [882, 541] width 11 height 11
checkbox input "true"
click at [1297, 504] on button "Add" at bounding box center [1277, 501] width 105 height 33
type input "0"
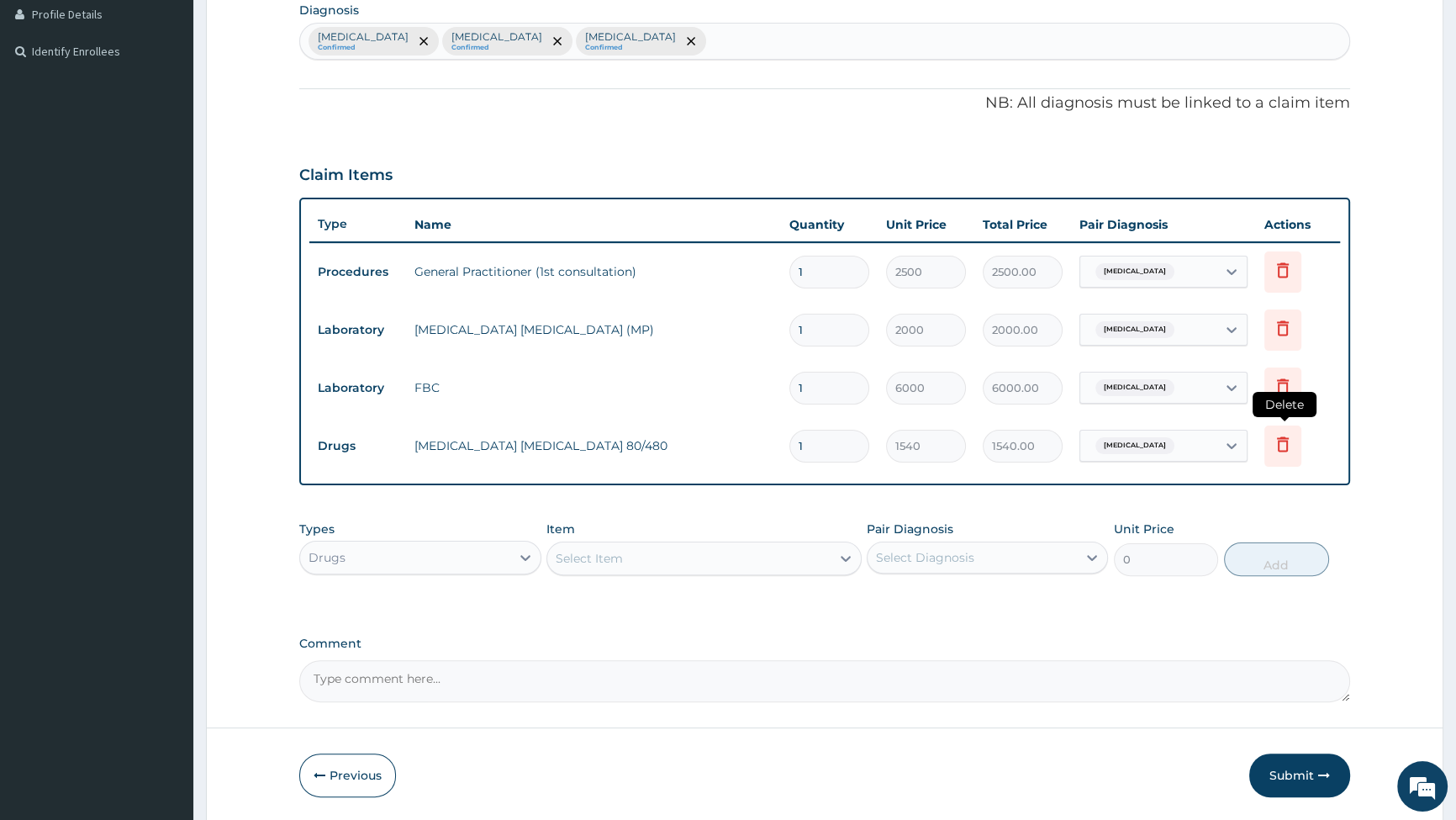
click at [1278, 441] on icon at bounding box center [1282, 443] width 11 height 15
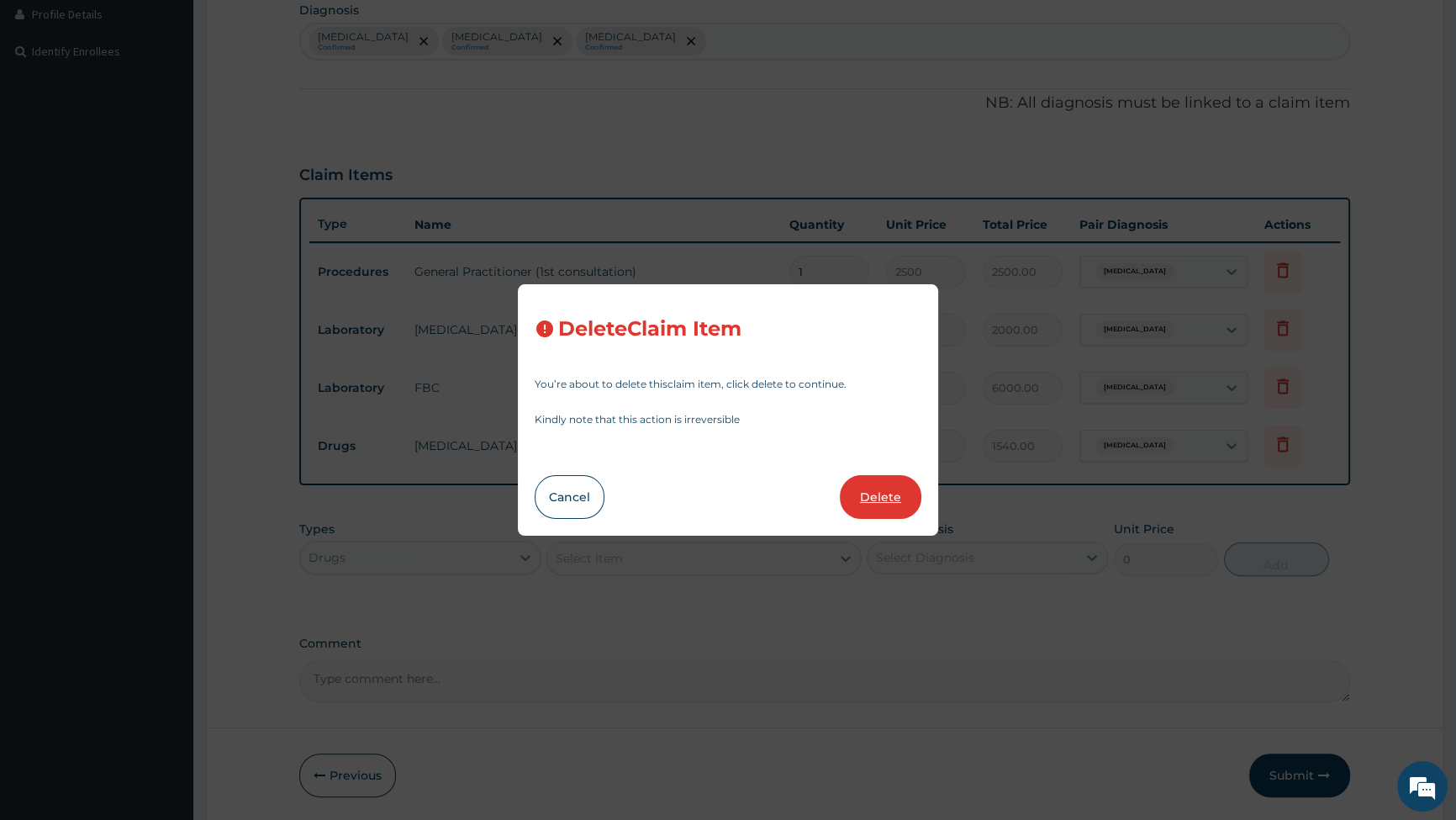
click at [869, 495] on button "Delete" at bounding box center [880, 497] width 81 height 44
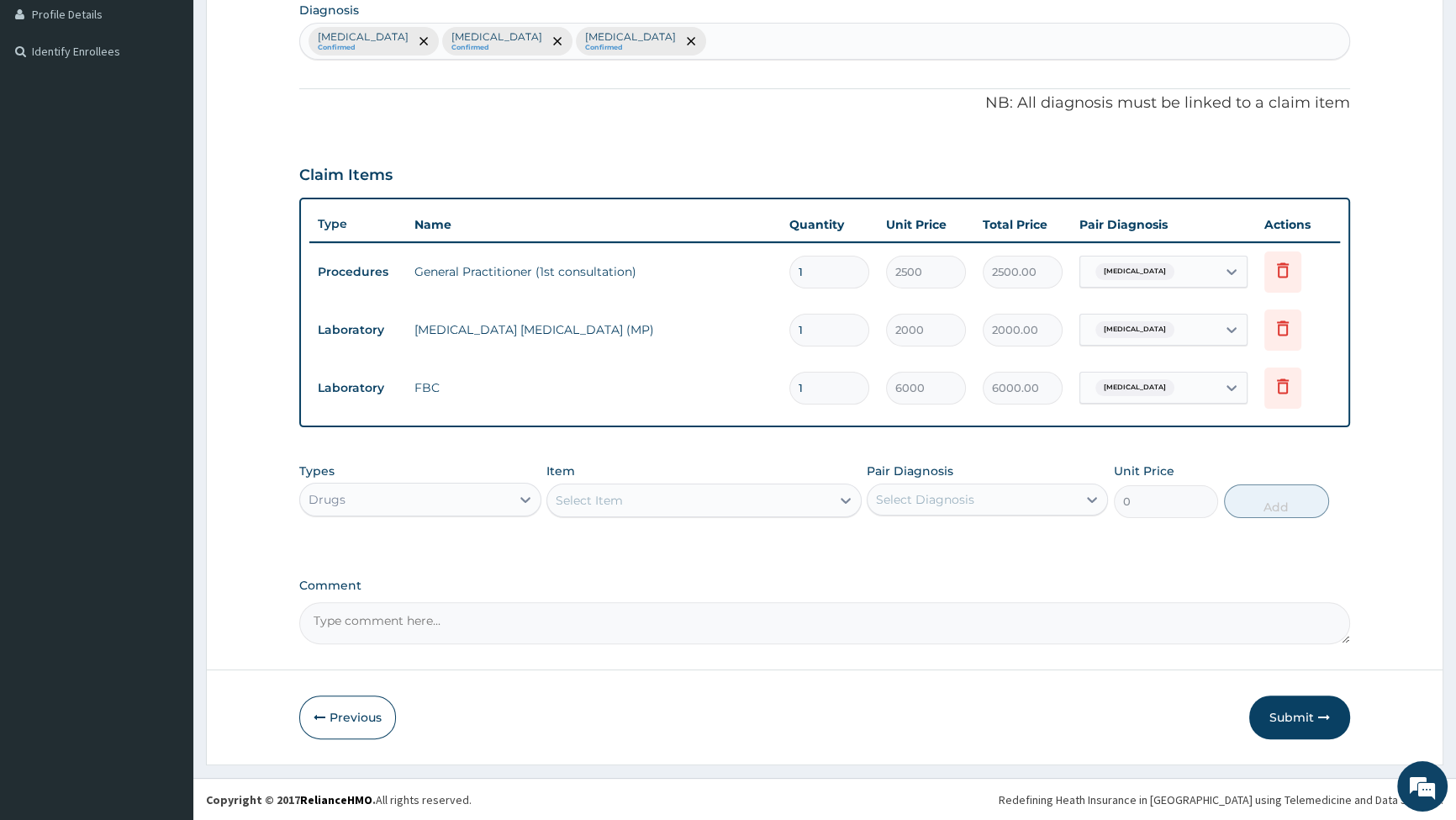
click at [739, 501] on div "Select Item" at bounding box center [689, 500] width 283 height 27
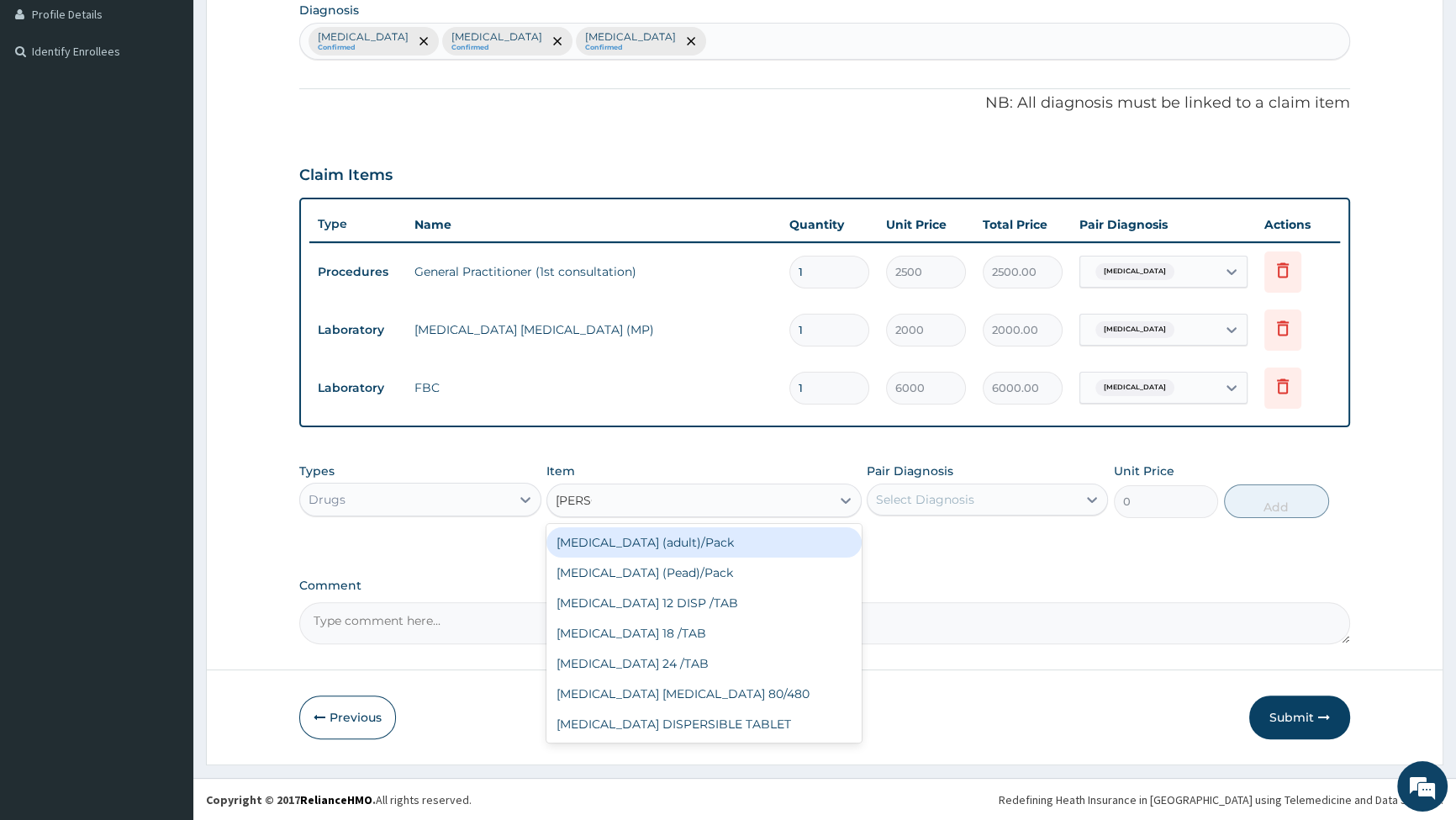
type input "COART"
click at [617, 544] on div "[MEDICAL_DATA] (adult)/Pack" at bounding box center [704, 542] width 315 height 31
type input "1540"
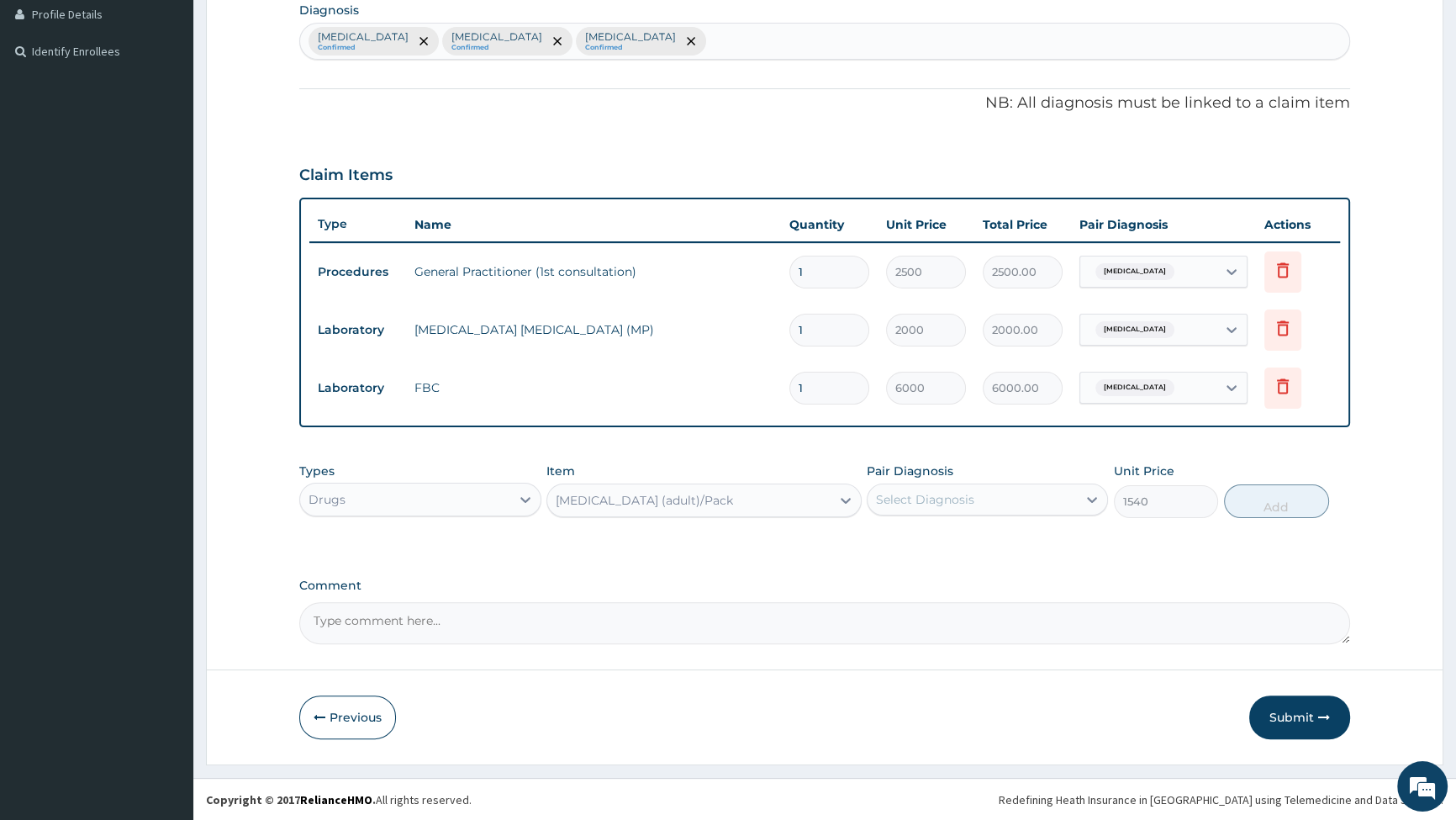
click at [1030, 507] on div "Select Diagnosis" at bounding box center [973, 499] width 210 height 27
click at [903, 552] on div "[MEDICAL_DATA]" at bounding box center [988, 542] width 241 height 34
checkbox input "true"
drag, startPoint x: 1268, startPoint y: 504, endPoint x: 1051, endPoint y: 530, distance: 218.6
click at [1270, 504] on button "Add" at bounding box center [1277, 501] width 105 height 33
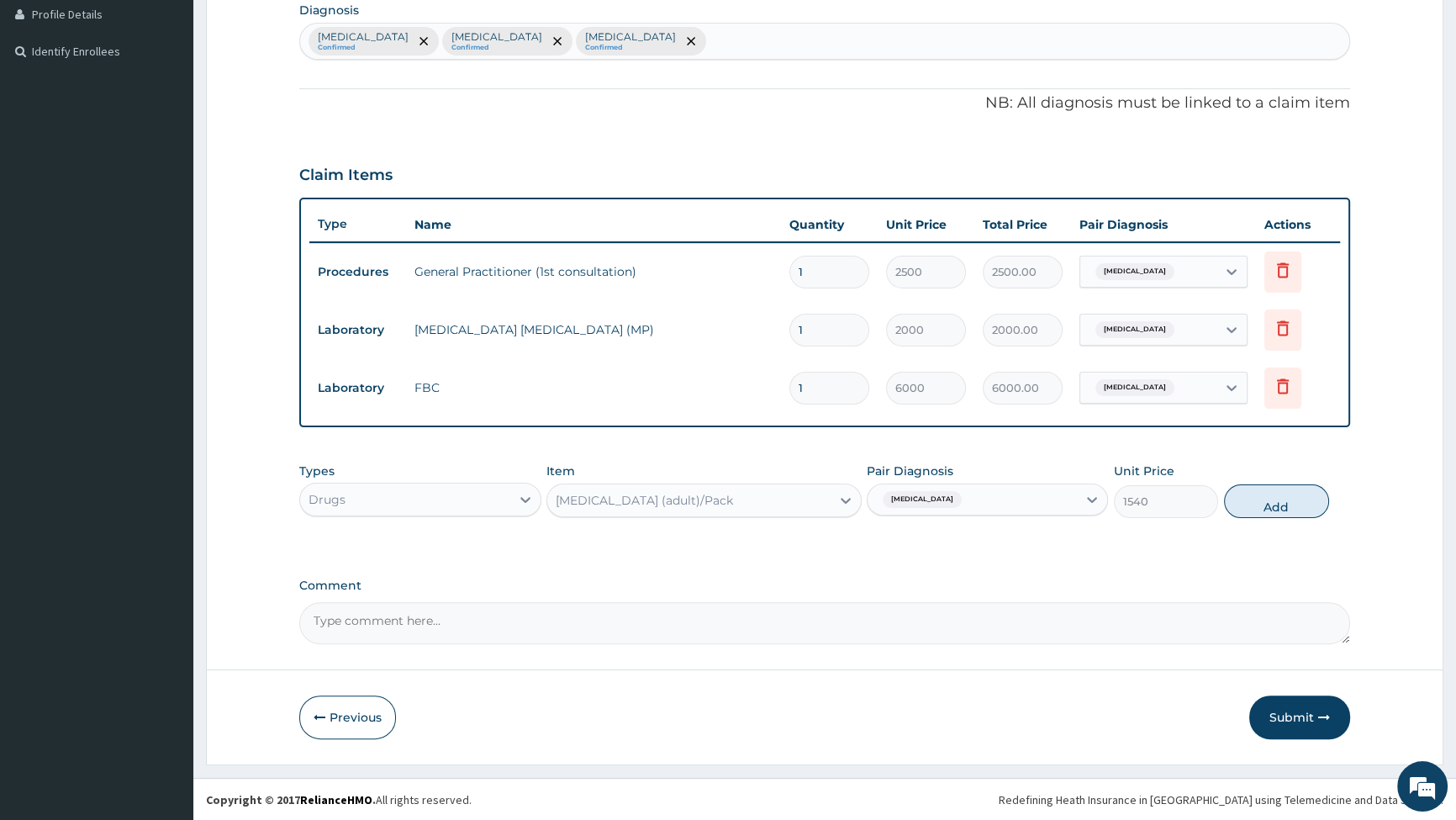
type input "0"
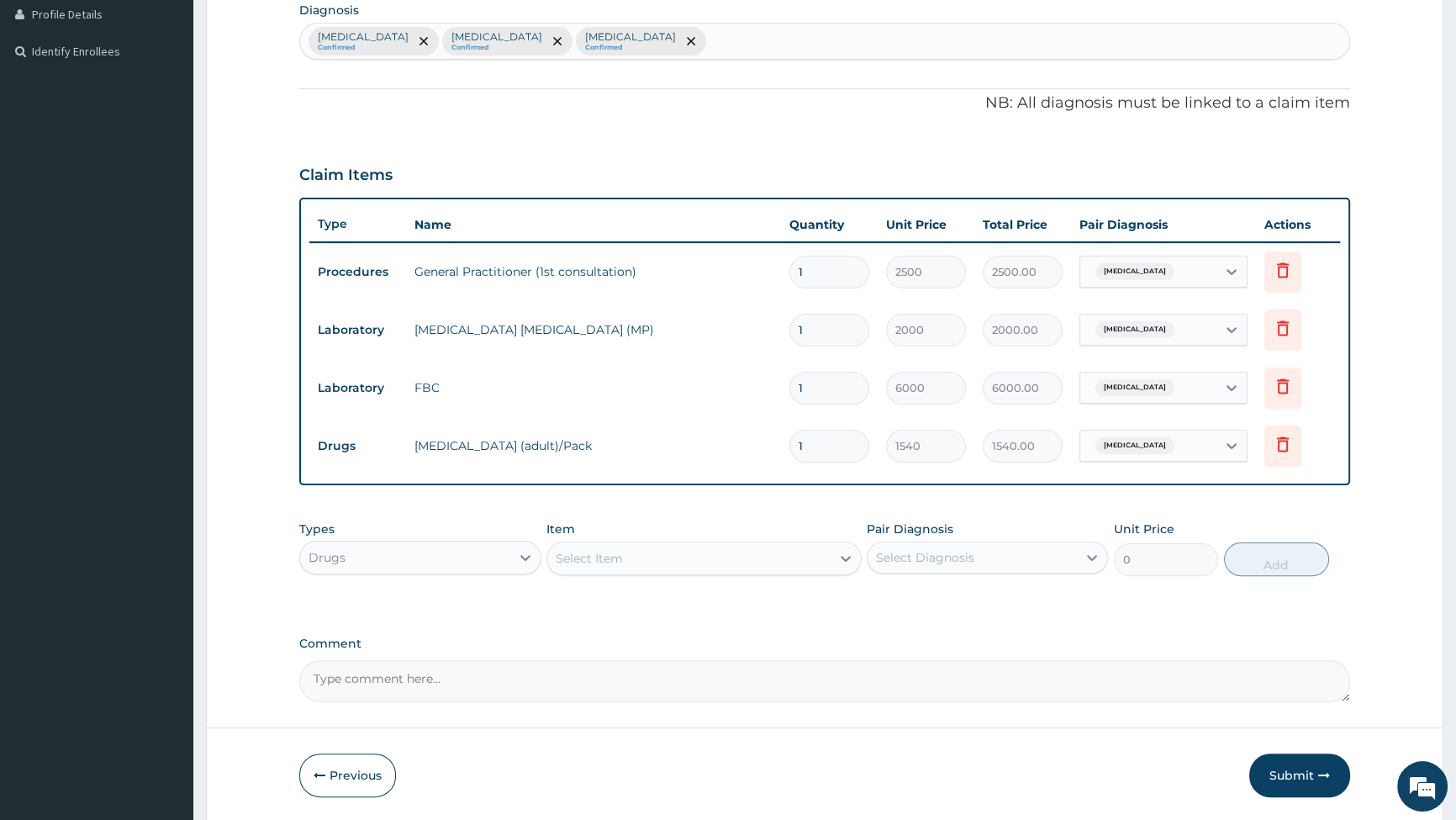
click at [745, 551] on div "Select Item" at bounding box center [689, 558] width 283 height 27
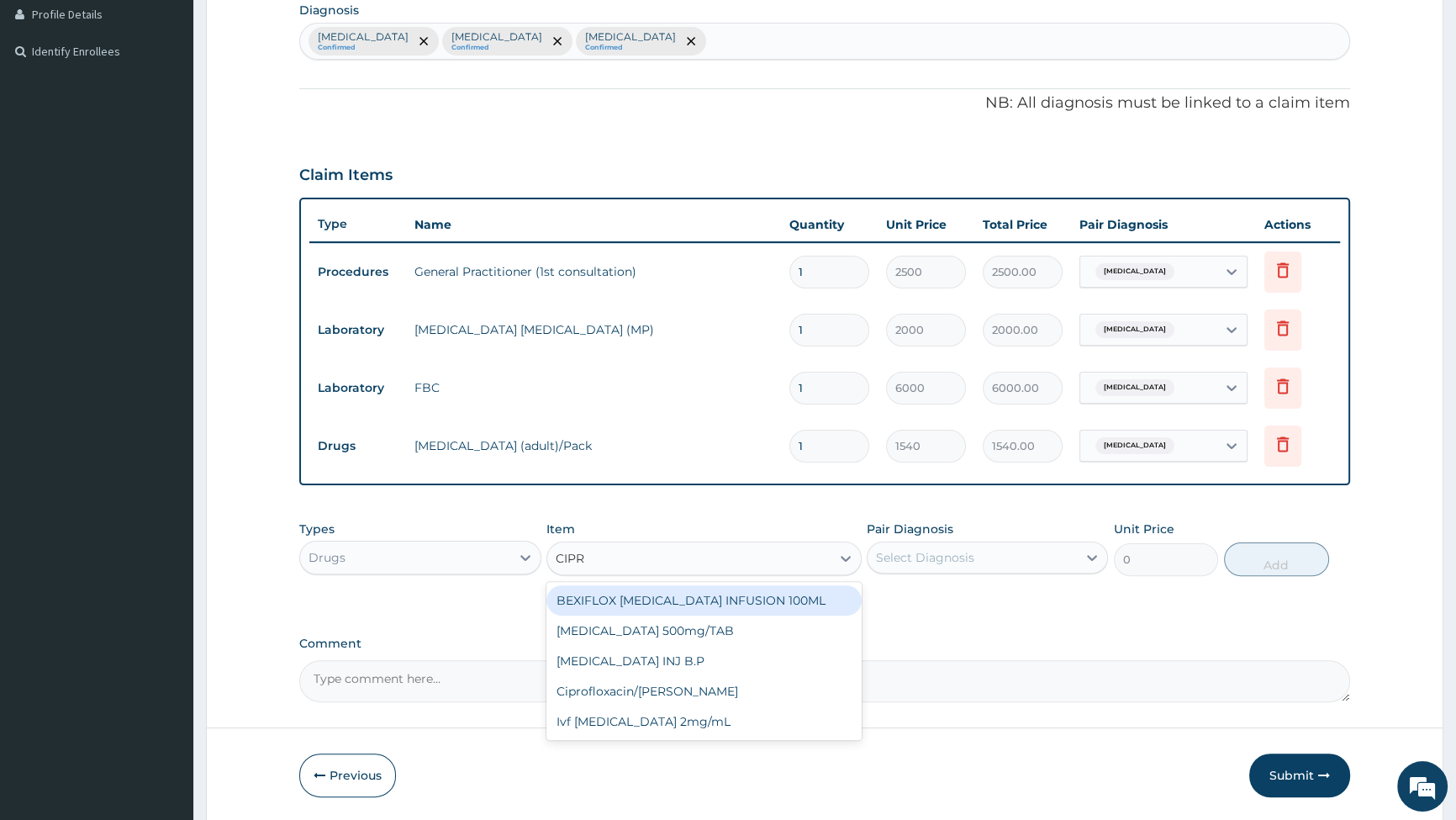
type input "[MEDICAL_DATA]"
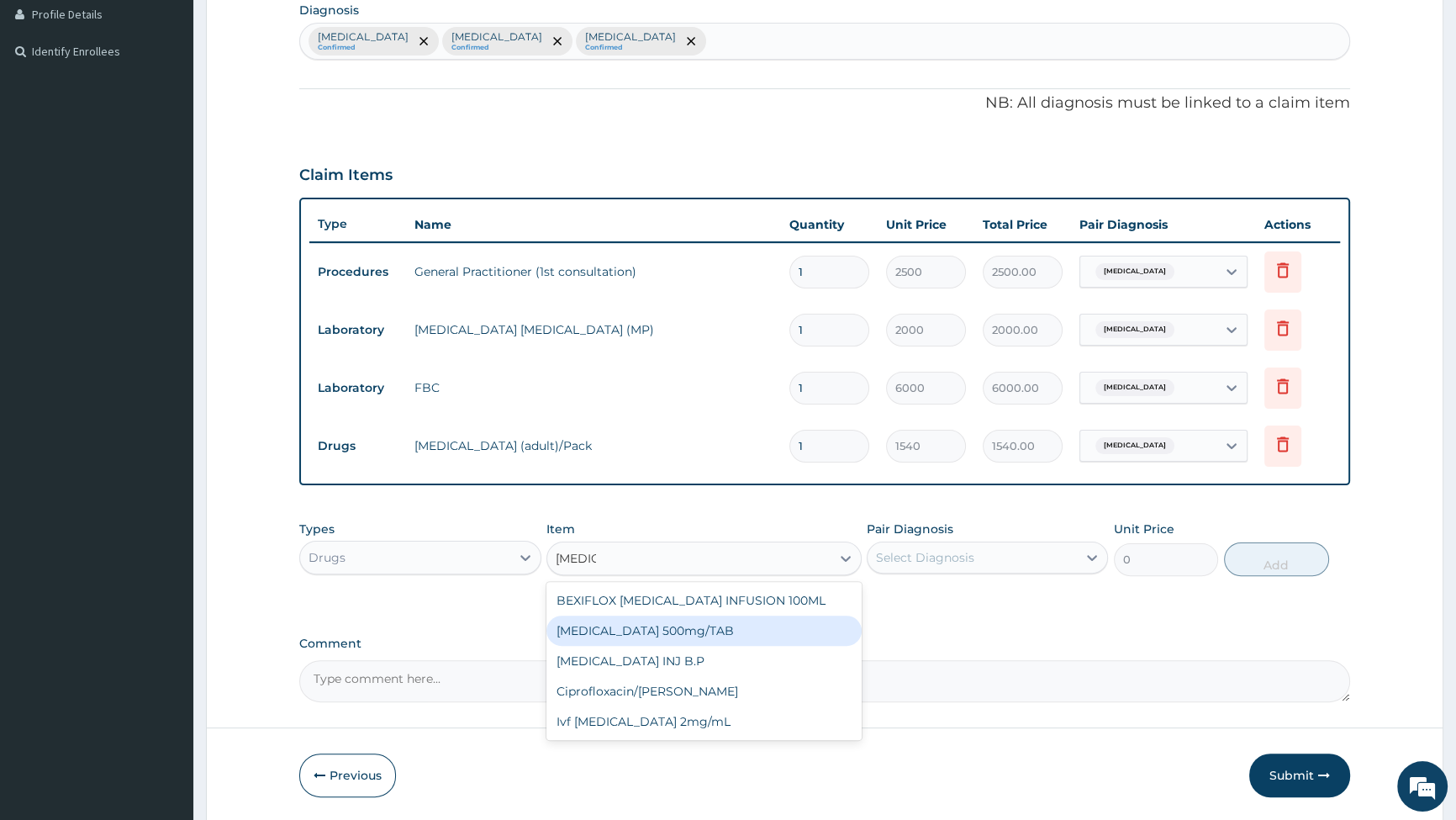
click at [651, 630] on div "[MEDICAL_DATA] 500mg/TAB" at bounding box center [704, 630] width 315 height 31
type input "91"
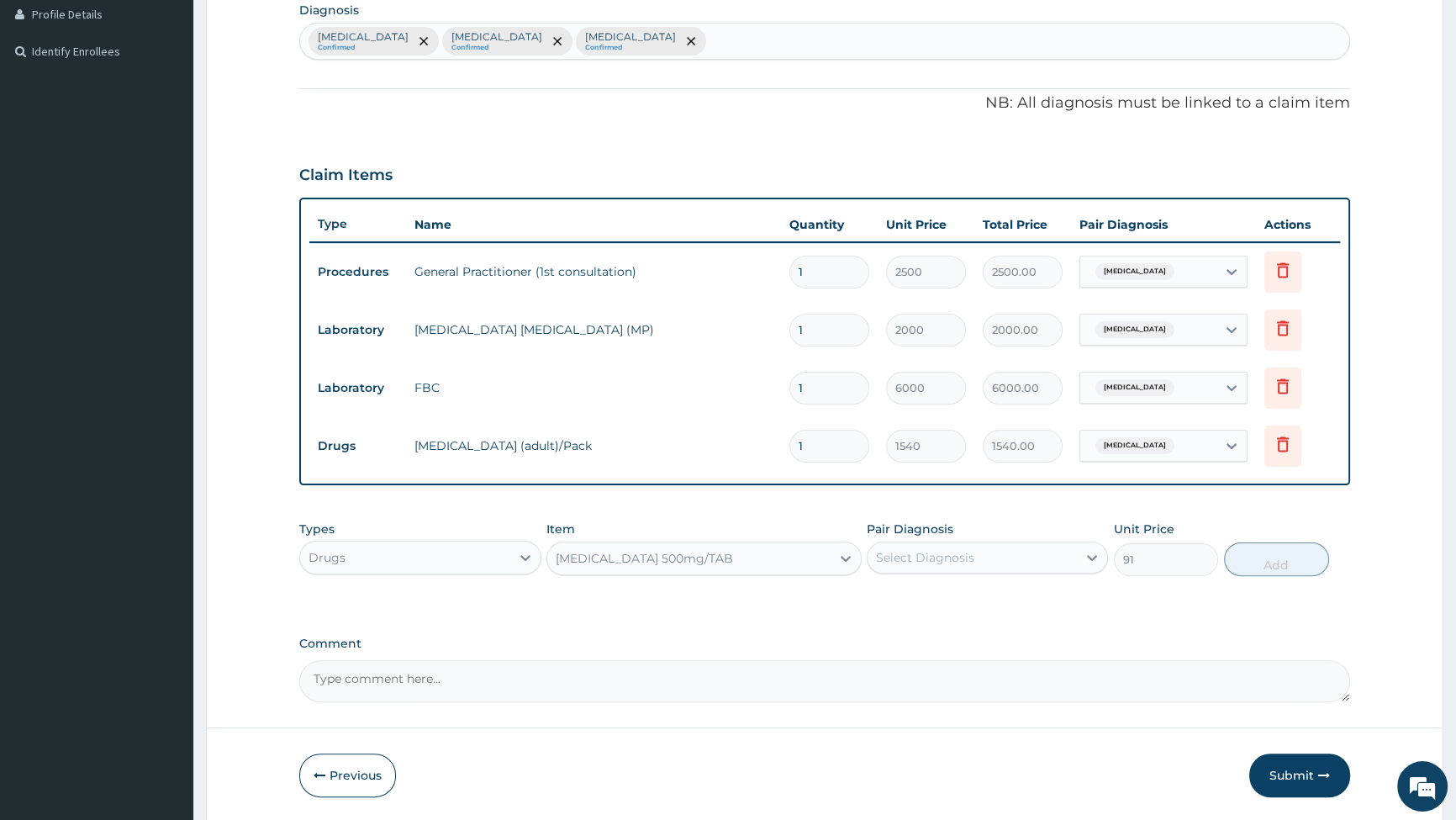
click at [1007, 552] on div "Select Diagnosis" at bounding box center [973, 557] width 210 height 27
click at [883, 631] on input "checkbox" at bounding box center [882, 634] width 11 height 11
checkbox input "true"
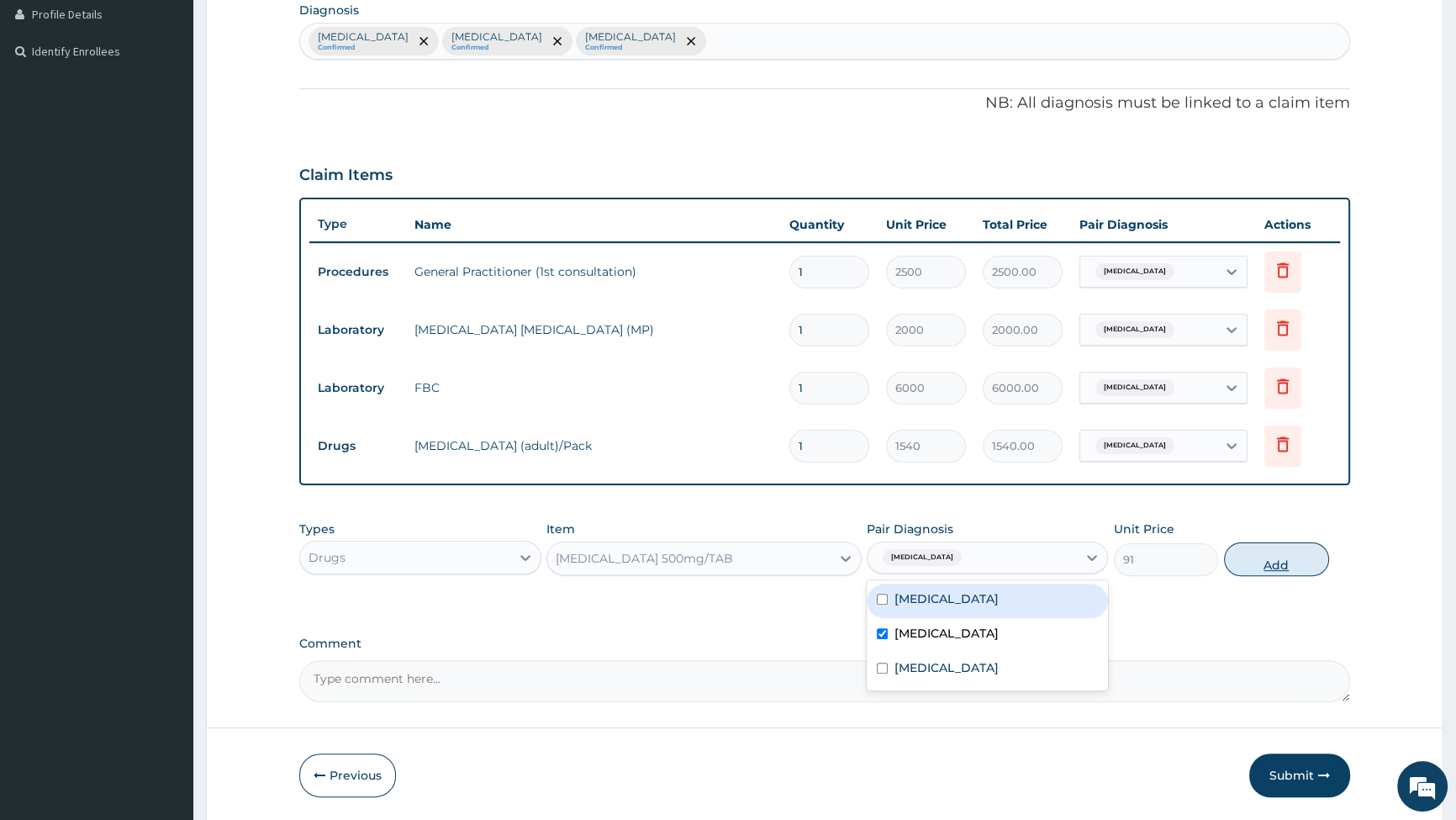
click at [1280, 552] on button "Add" at bounding box center [1277, 559] width 105 height 33
type input "0"
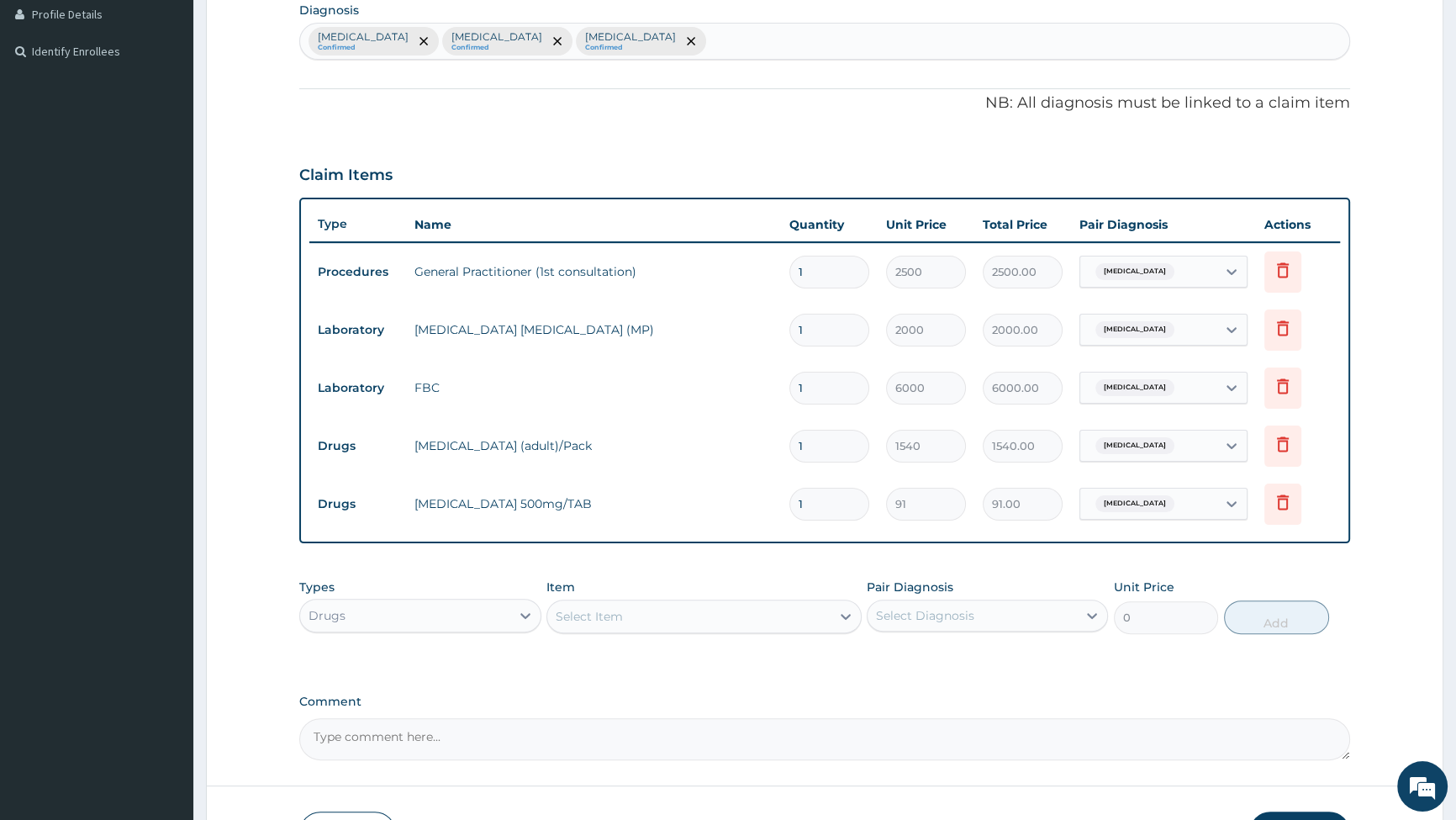
type input "10"
type input "910.00"
type input "10"
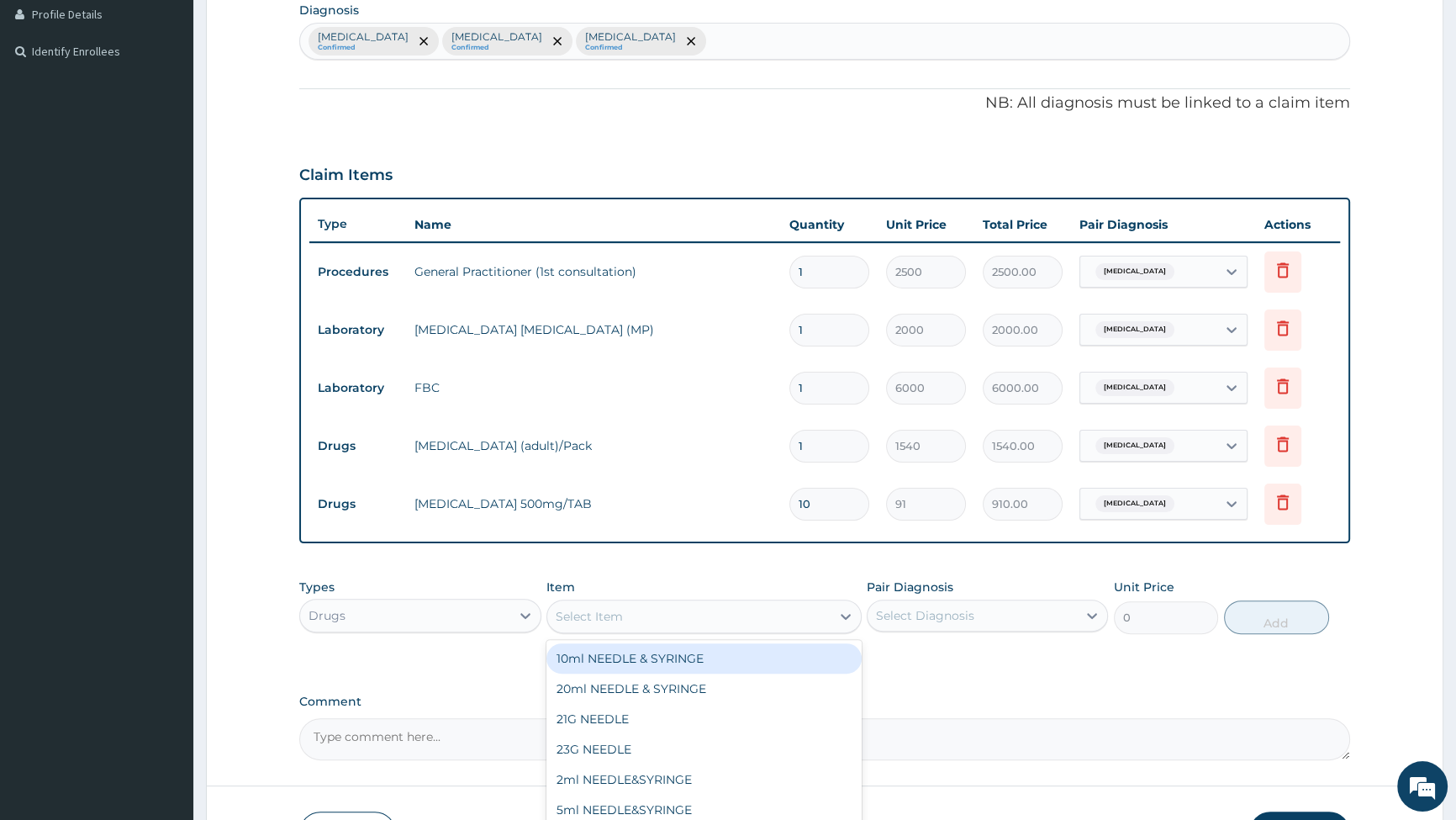
click at [758, 612] on div "Select Item" at bounding box center [689, 616] width 283 height 27
type input "COU"
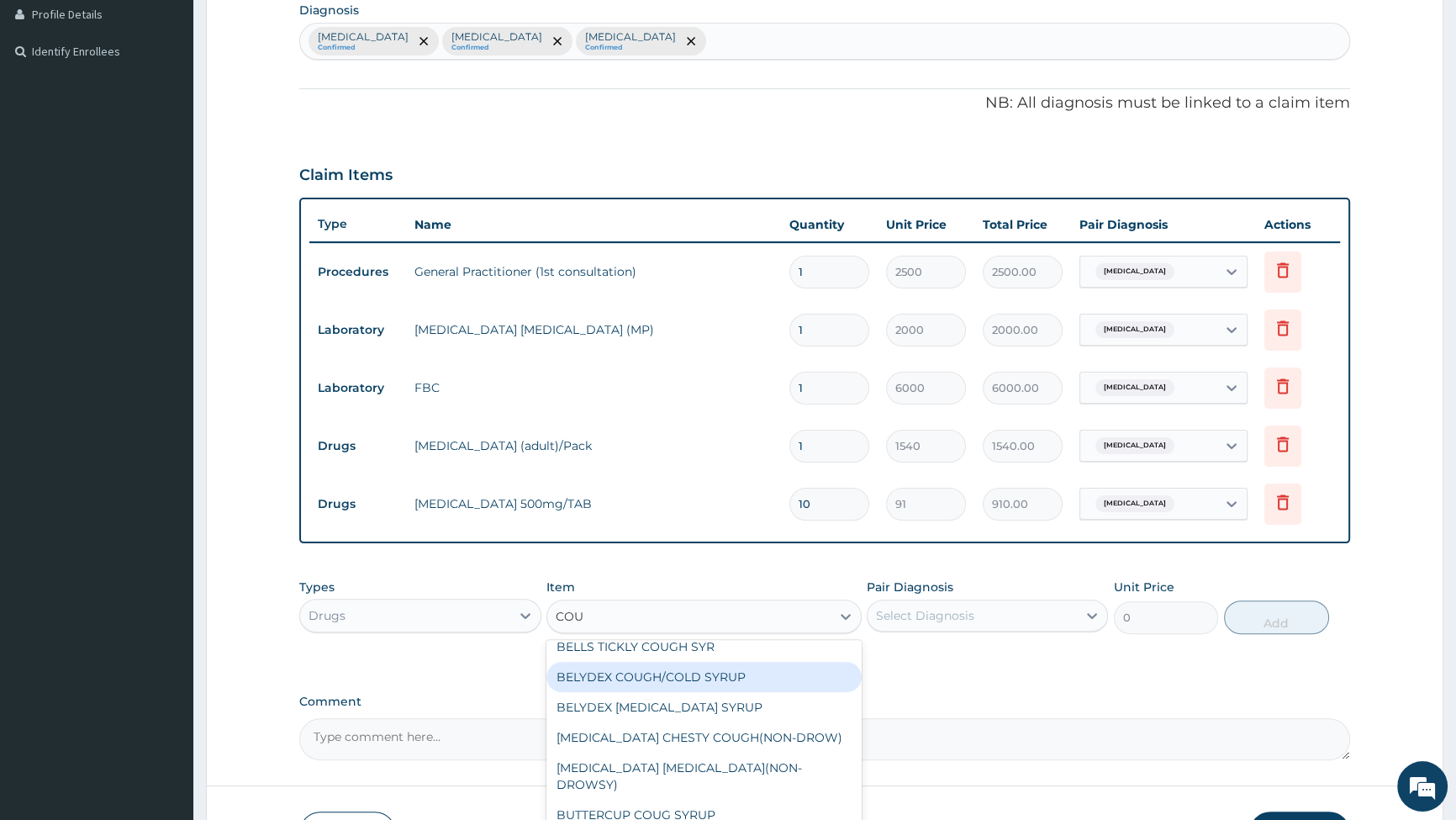
scroll to position [76, 0]
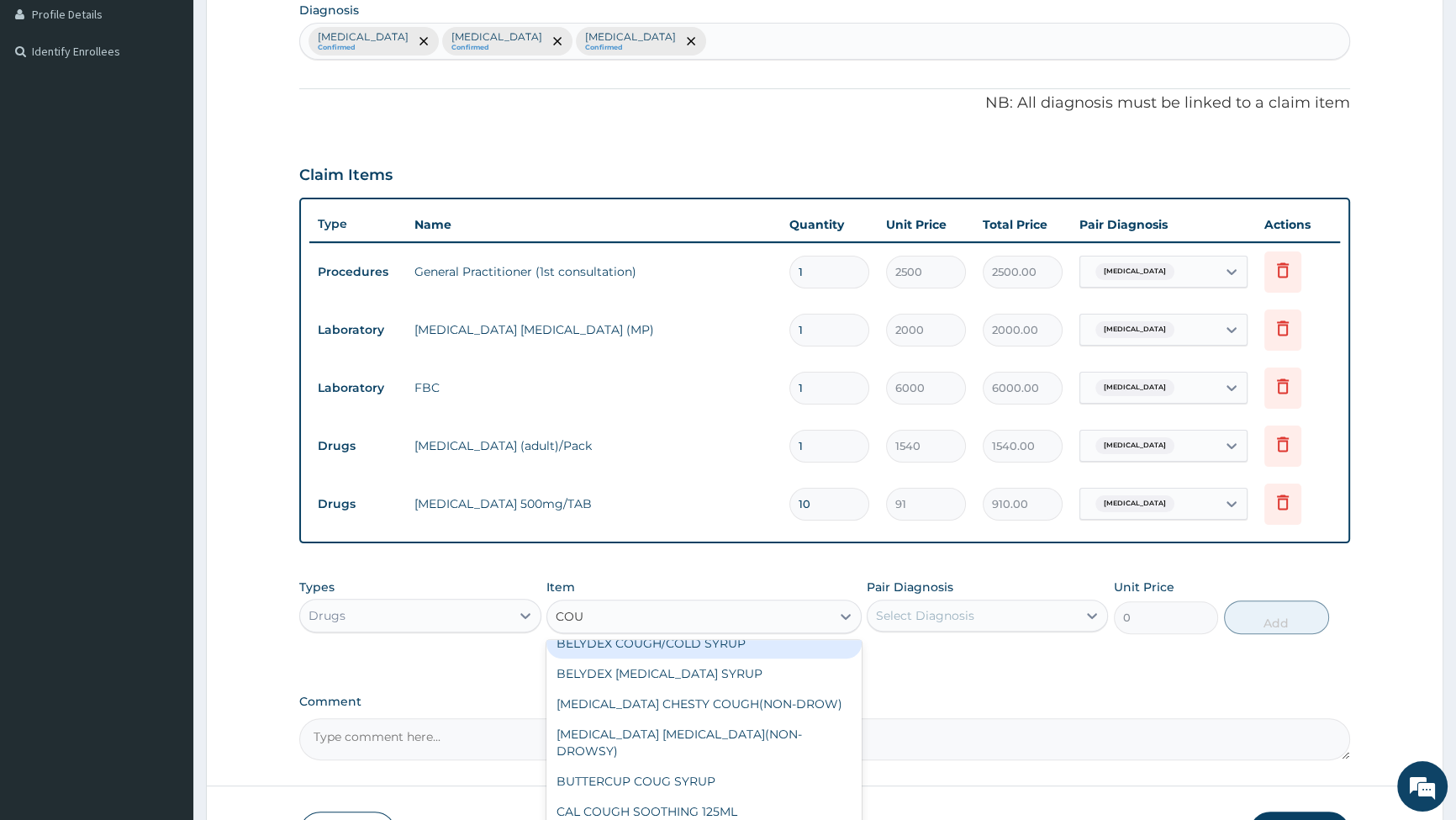
click at [622, 650] on div "BELYDEX COUGH/COLD SYRUP" at bounding box center [704, 643] width 315 height 31
type input "350"
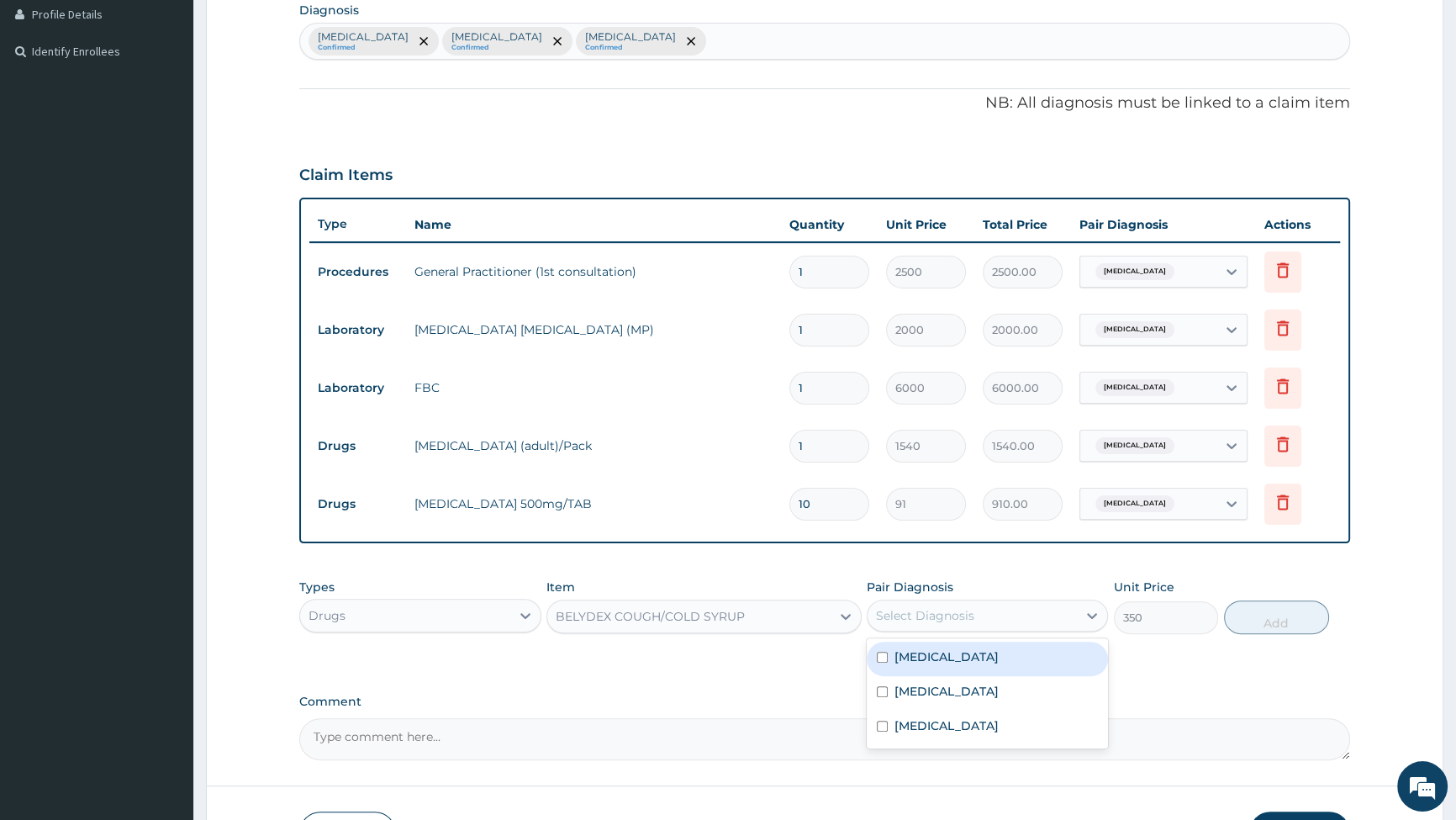
click at [1070, 619] on div "Select Diagnosis" at bounding box center [973, 615] width 210 height 27
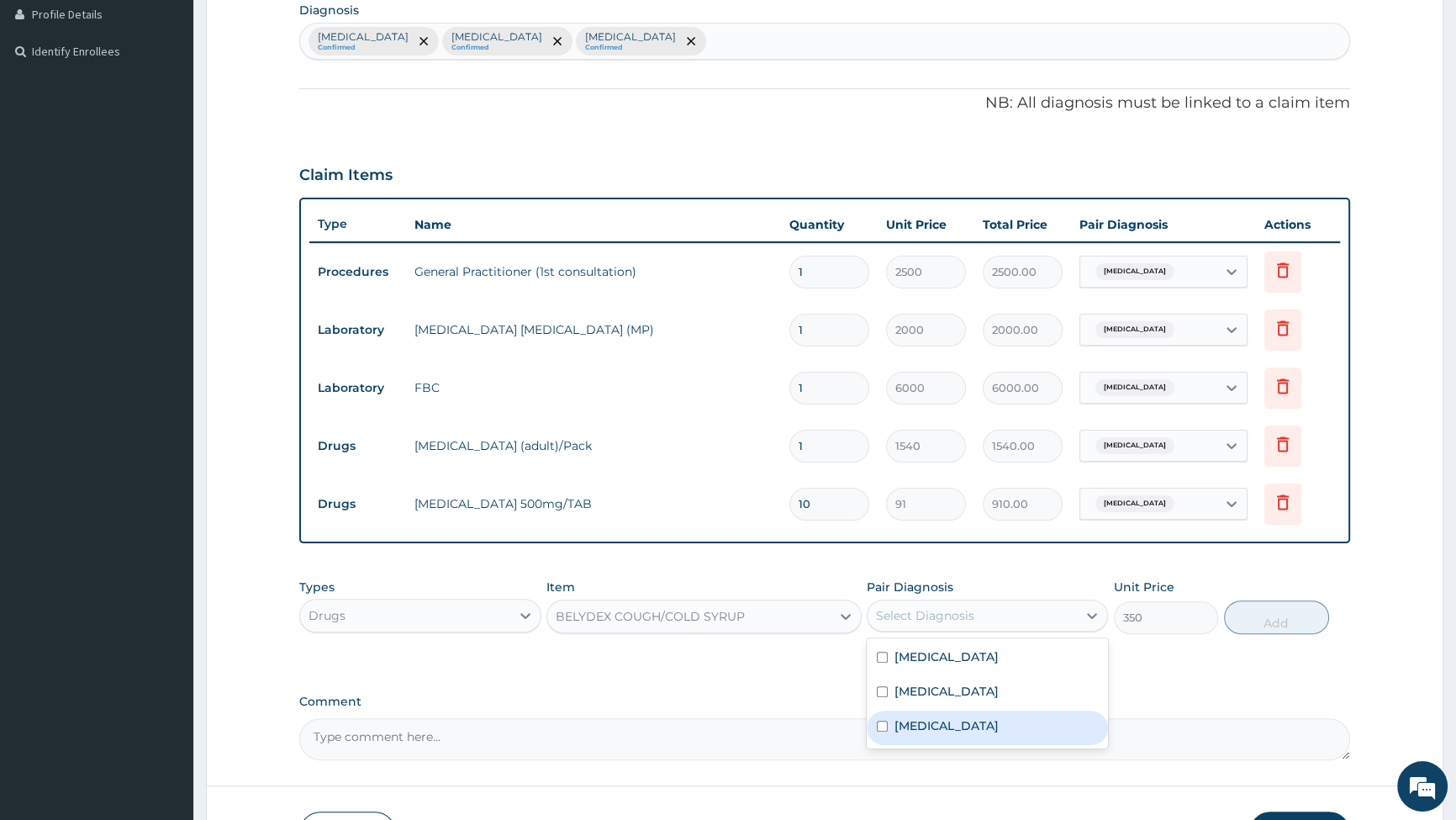
drag, startPoint x: 890, startPoint y: 727, endPoint x: 925, endPoint y: 707, distance: 40.3
click at [890, 726] on div "[MEDICAL_DATA]" at bounding box center [988, 727] width 241 height 34
checkbox input "true"
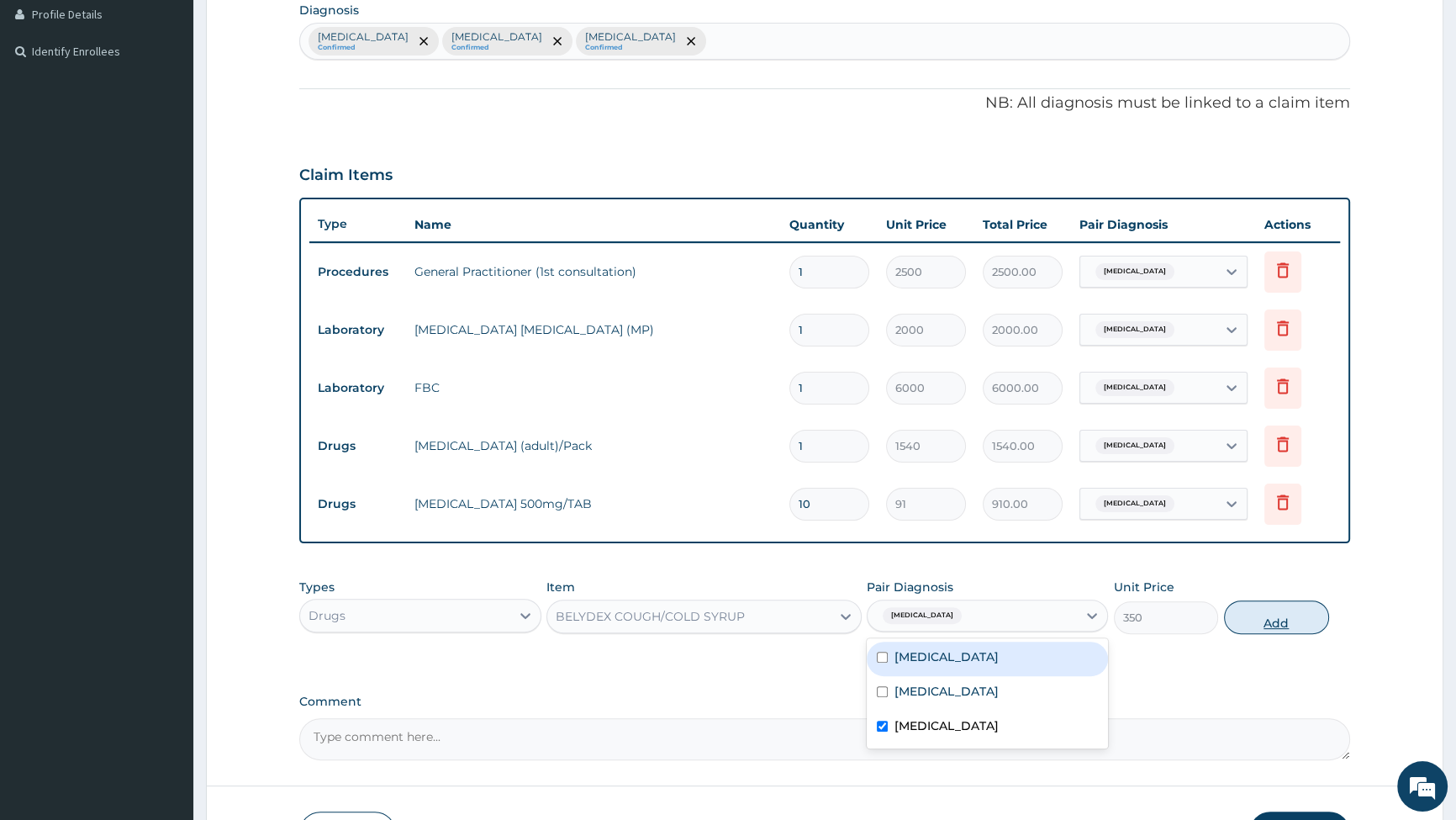
click at [1281, 617] on button "Add" at bounding box center [1277, 617] width 105 height 33
type input "0"
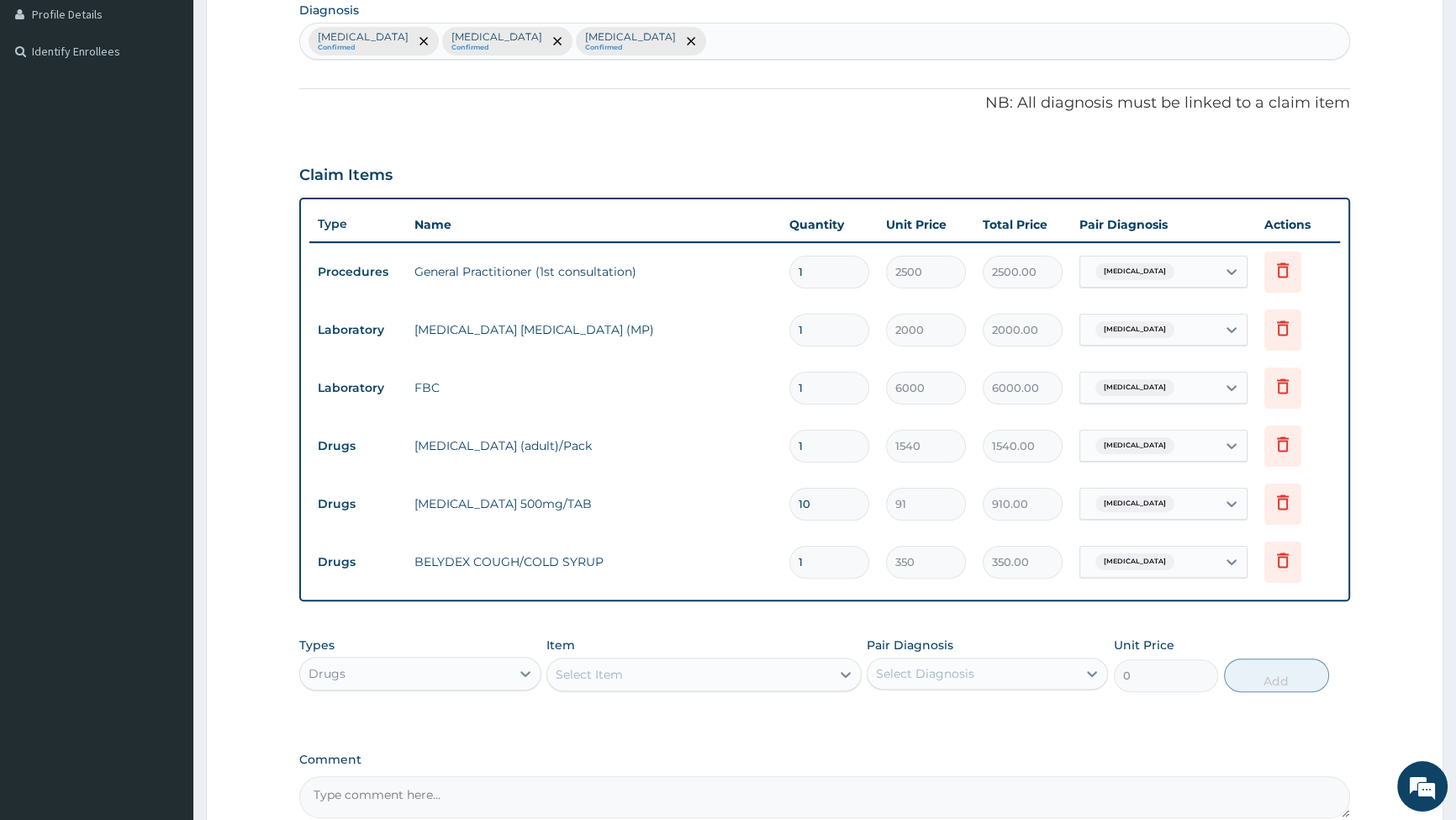
click at [765, 676] on div "Select Item" at bounding box center [689, 674] width 283 height 27
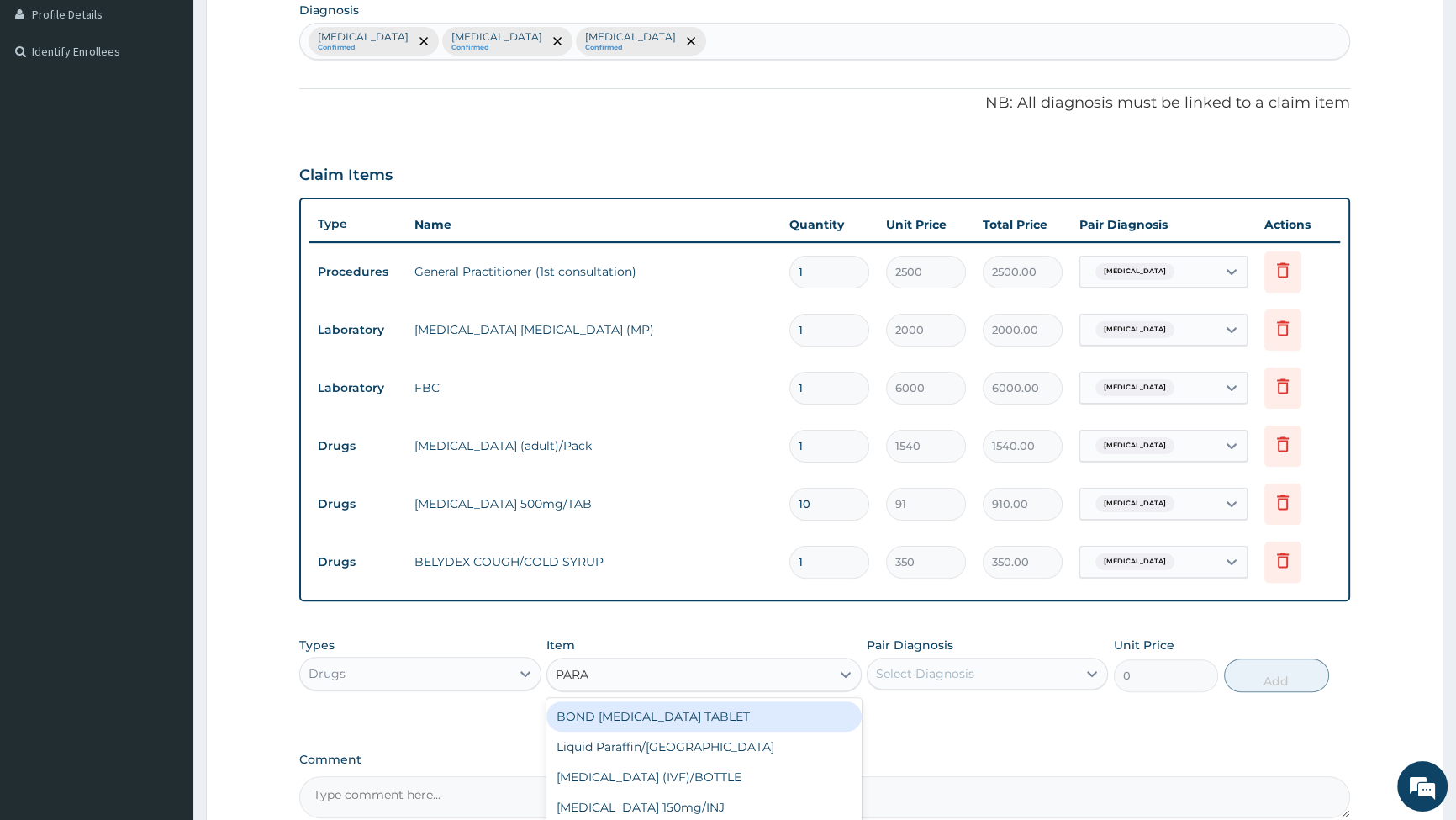
type input "PARAC"
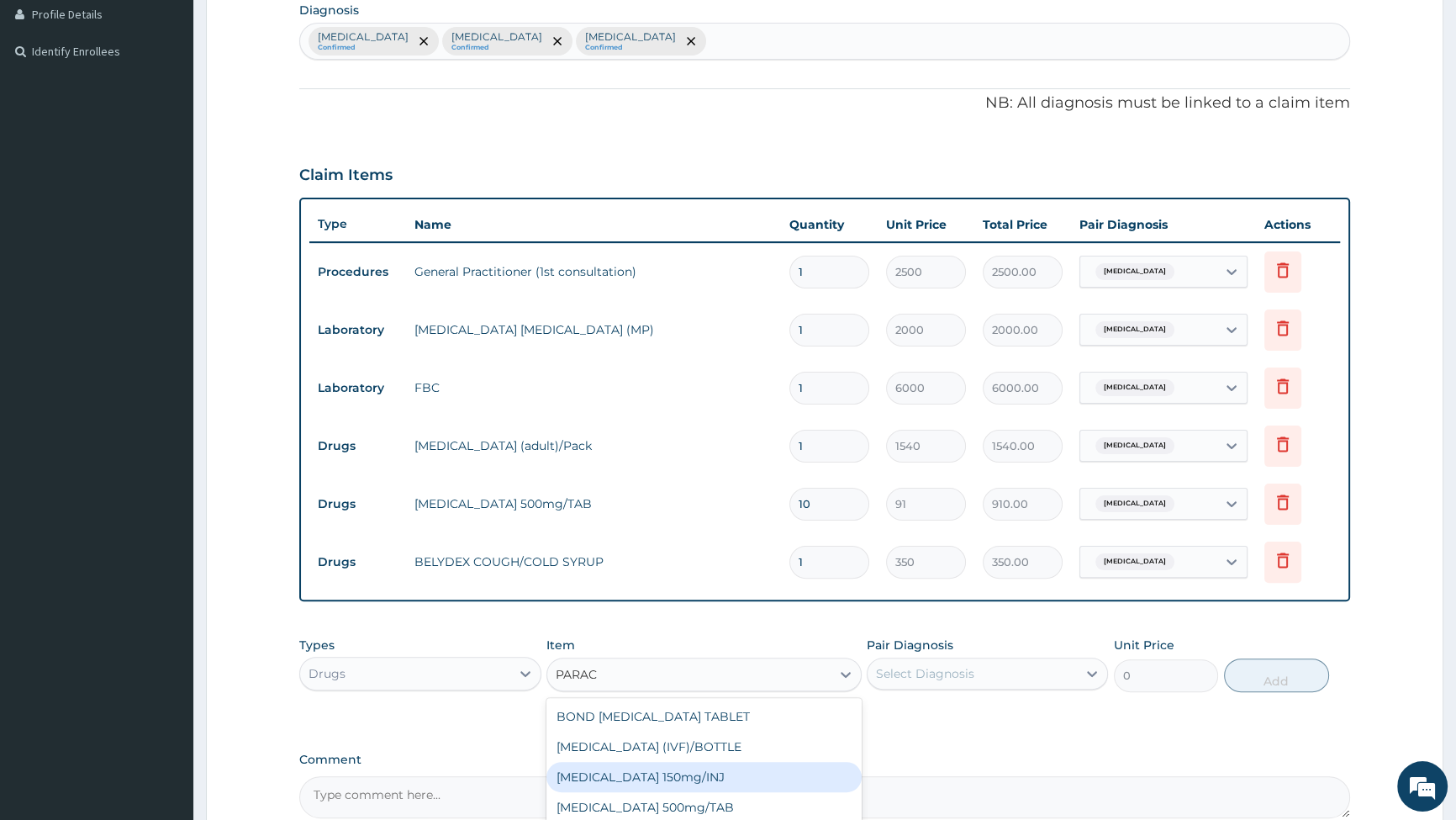
scroll to position [26, 0]
click at [670, 780] on div "[MEDICAL_DATA] 500mg/TAB" at bounding box center [704, 781] width 315 height 31
type input "14"
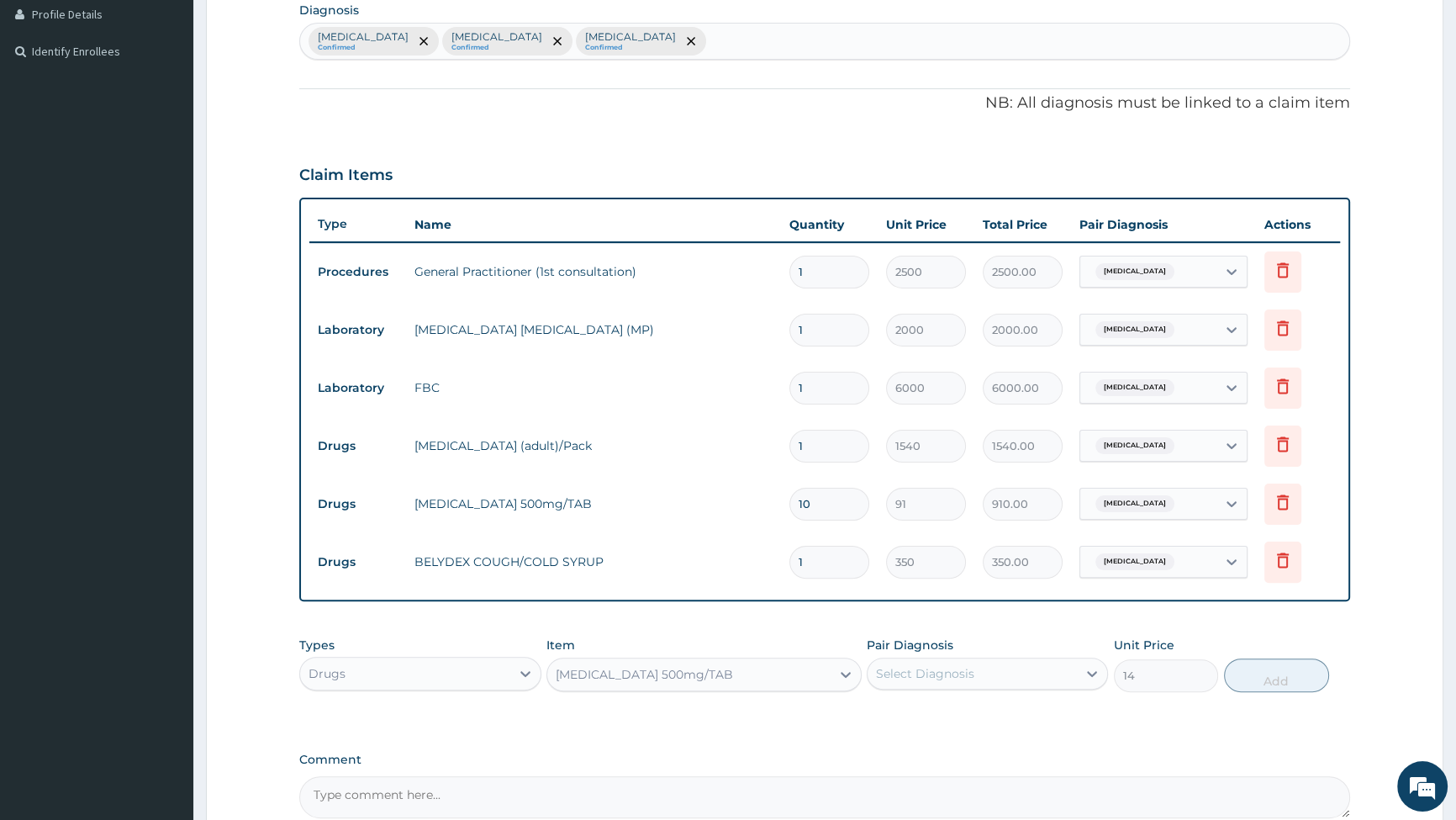
click at [981, 677] on div "Select Diagnosis" at bounding box center [973, 673] width 210 height 27
click at [877, 716] on div "[MEDICAL_DATA]" at bounding box center [988, 716] width 241 height 34
checkbox input "true"
click at [1287, 681] on button "Add" at bounding box center [1277, 675] width 105 height 33
type input "0"
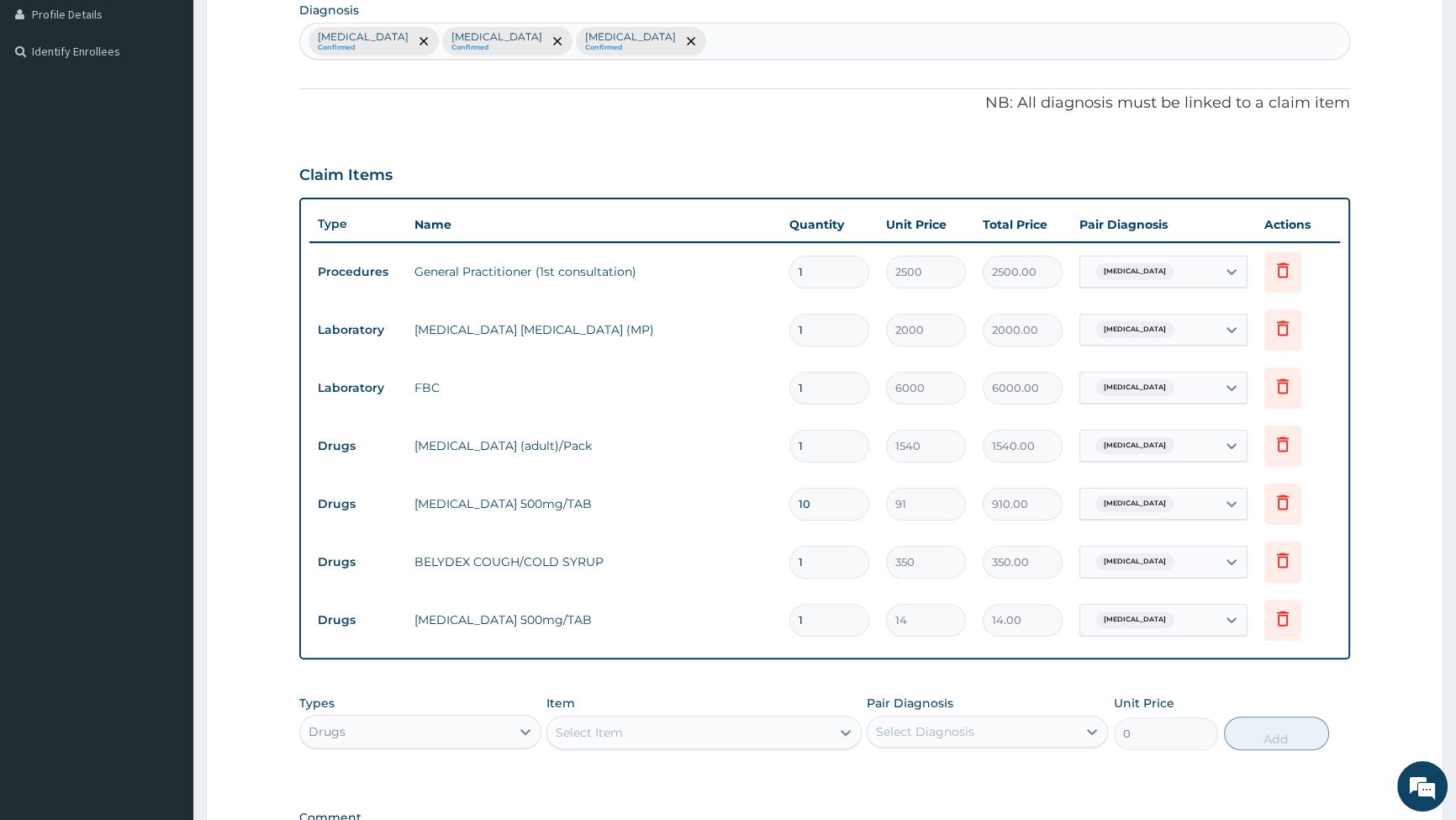
type input "18"
type input "252.00"
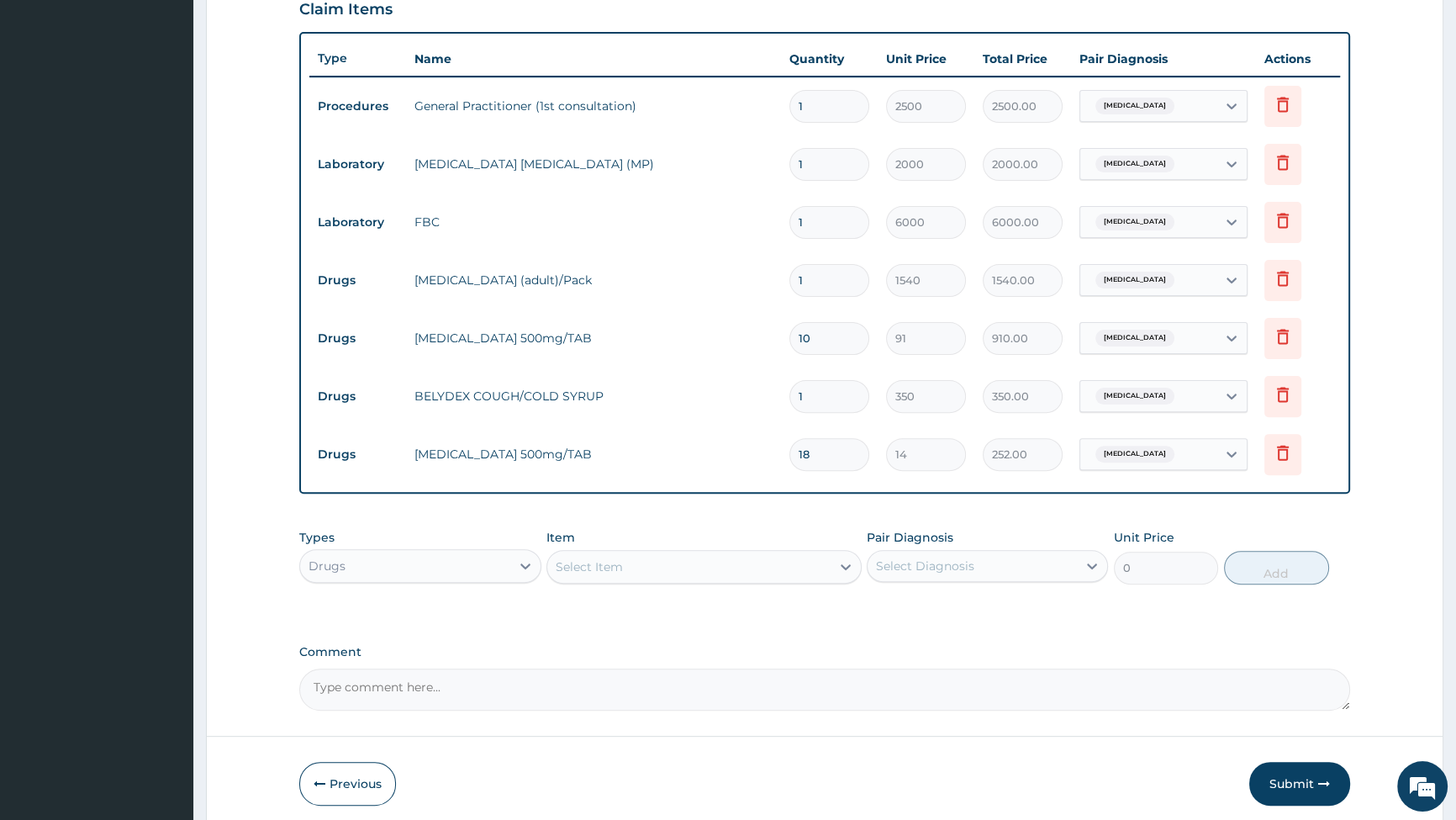
scroll to position [662, 0]
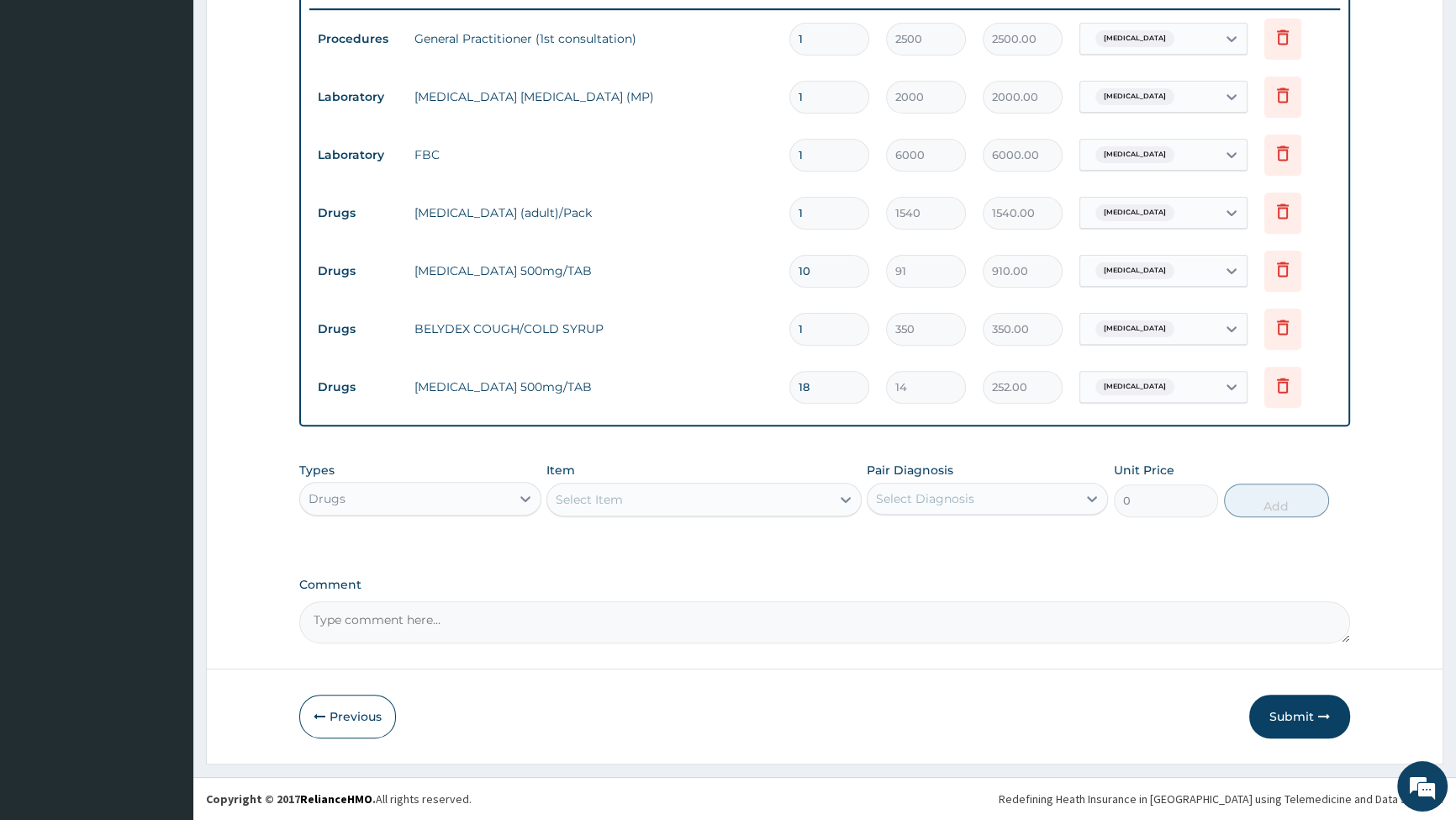
type input "18"
click at [747, 504] on div "Select Item" at bounding box center [689, 499] width 283 height 27
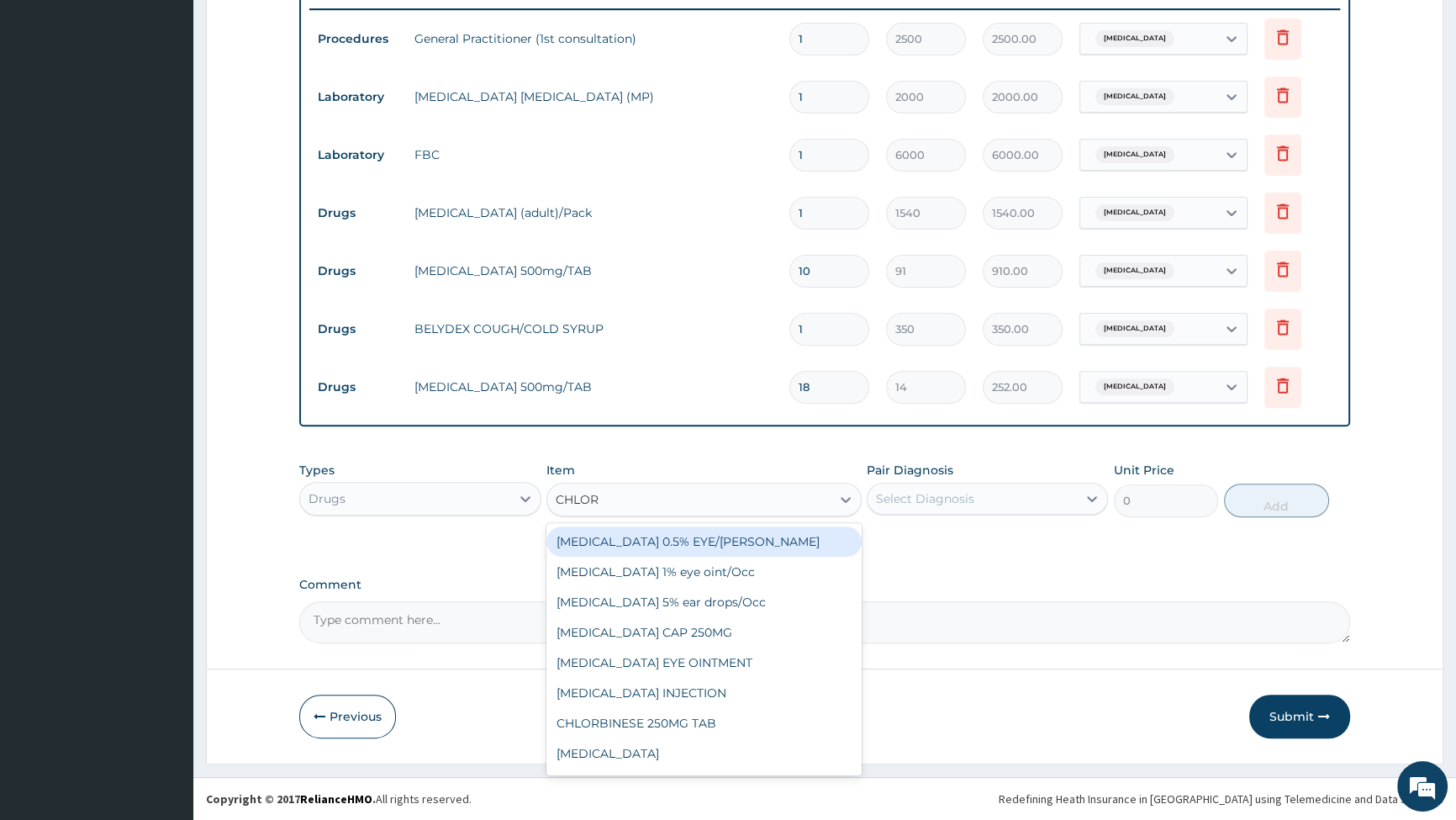
type input "CHLORP"
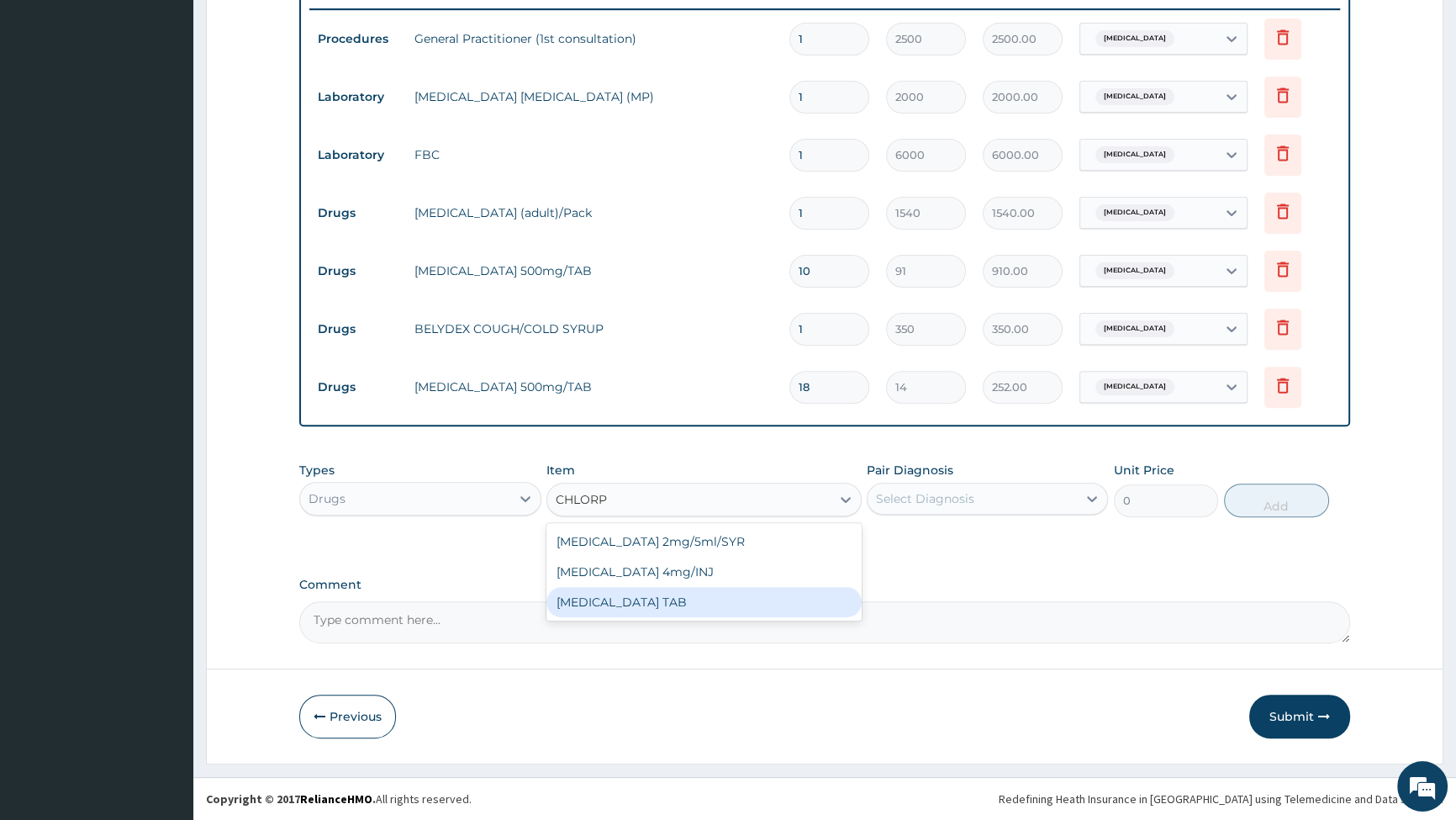
click at [679, 603] on div "[MEDICAL_DATA] TAB" at bounding box center [704, 602] width 315 height 31
type input "14"
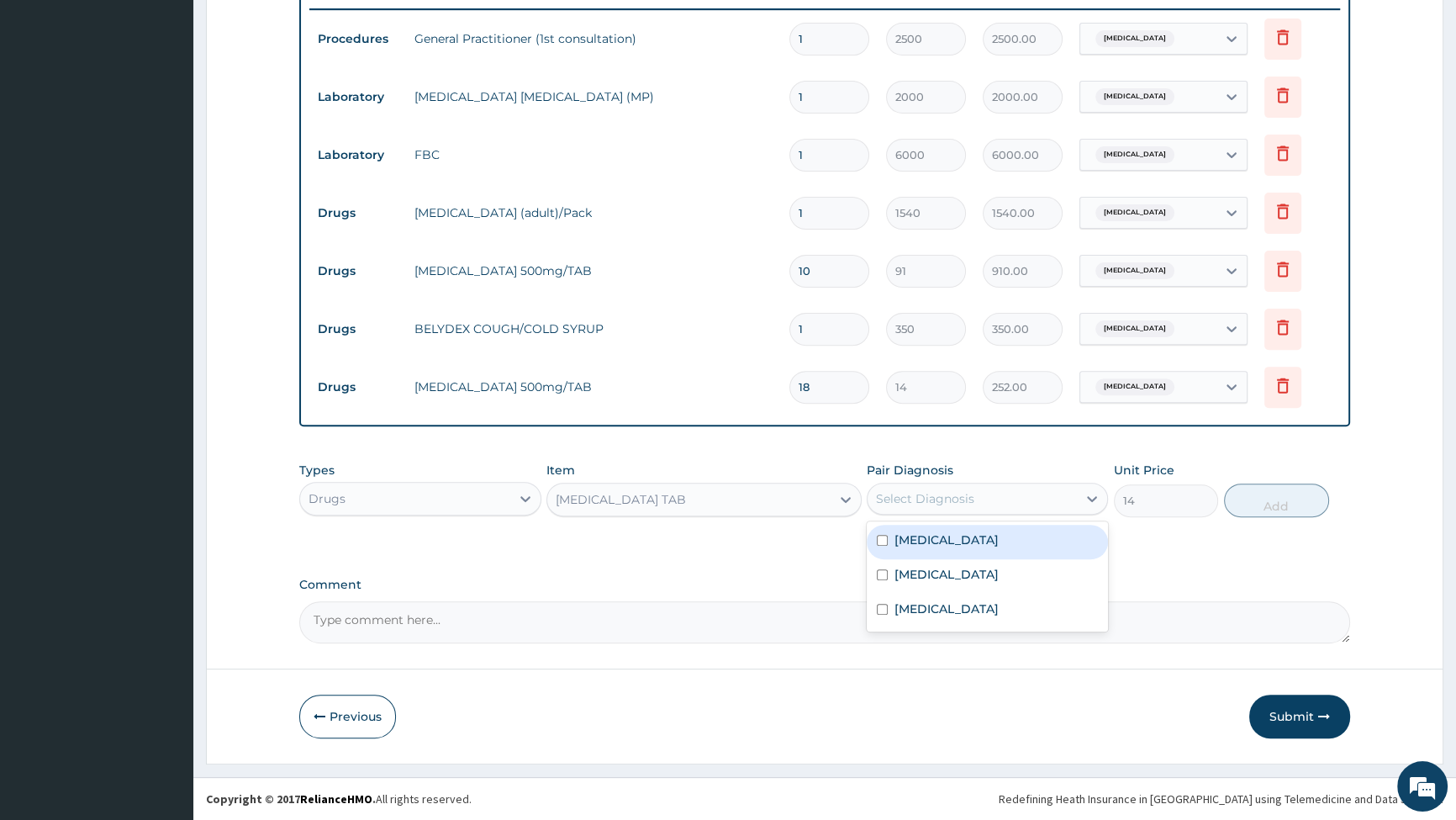
click at [1026, 498] on div "Select Diagnosis" at bounding box center [973, 498] width 210 height 27
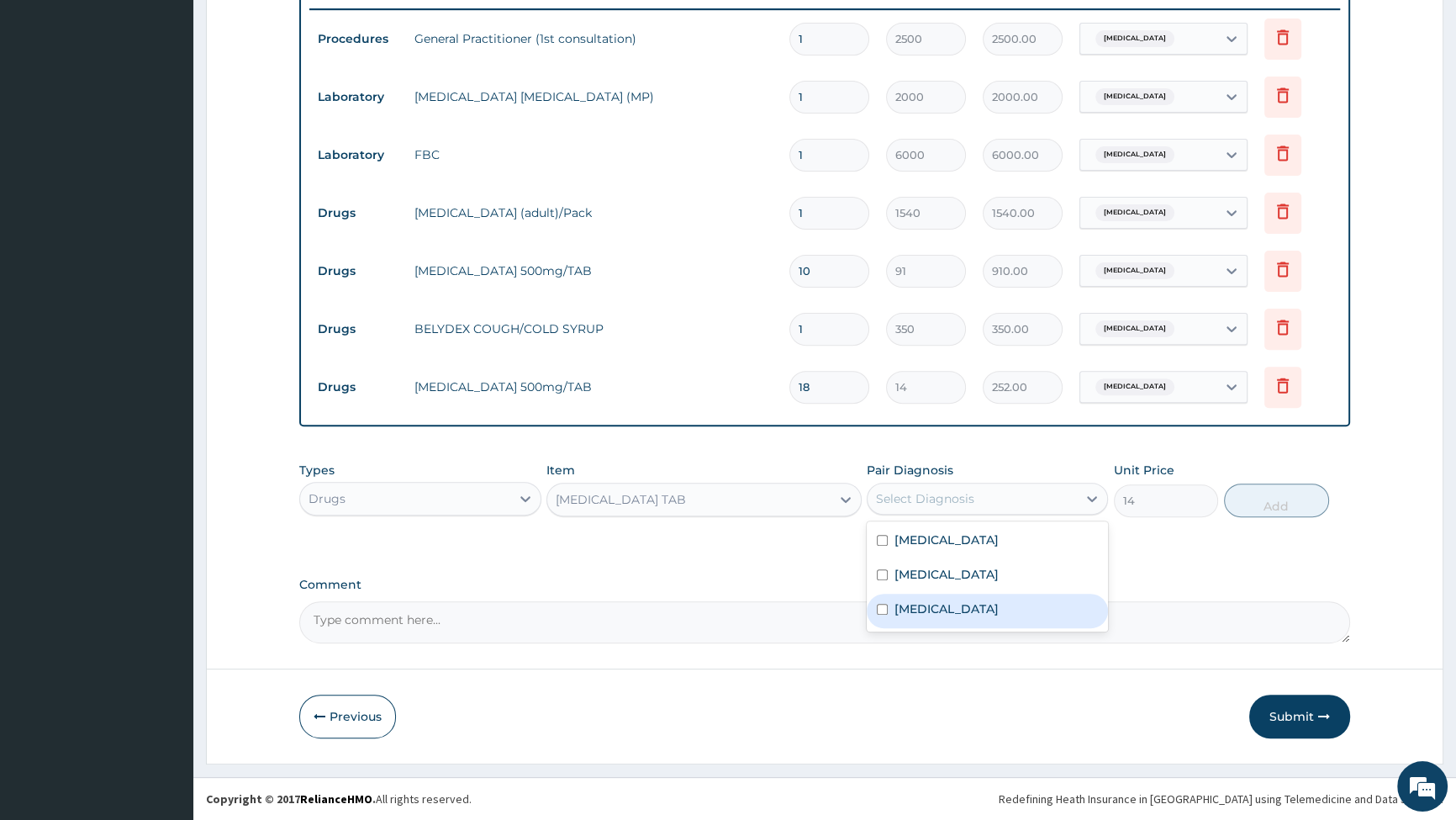
click at [885, 609] on input "checkbox" at bounding box center [882, 609] width 11 height 11
checkbox input "true"
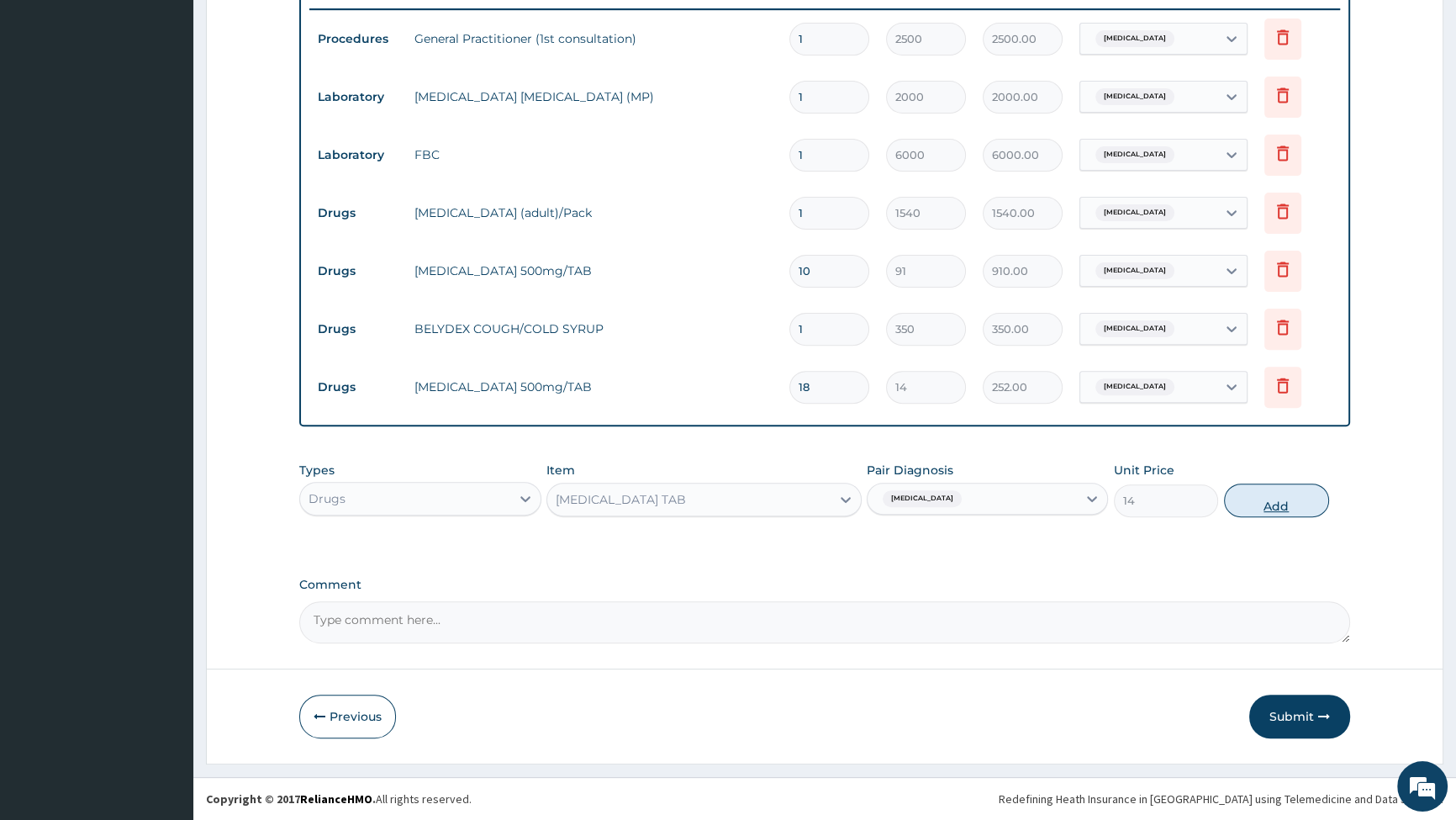
click at [1271, 507] on button "Add" at bounding box center [1277, 500] width 105 height 33
type input "0"
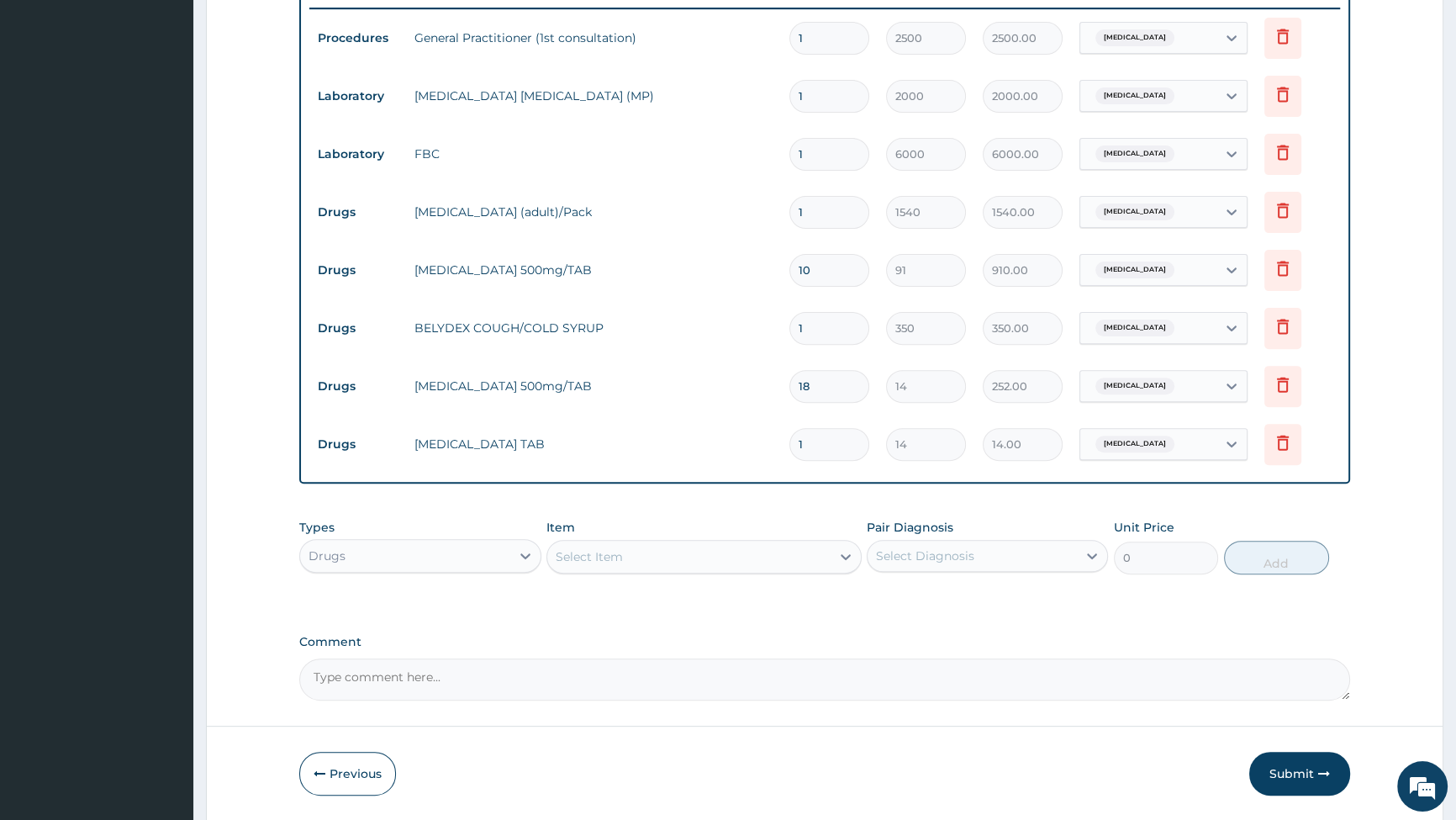
type input "10"
type input "140.00"
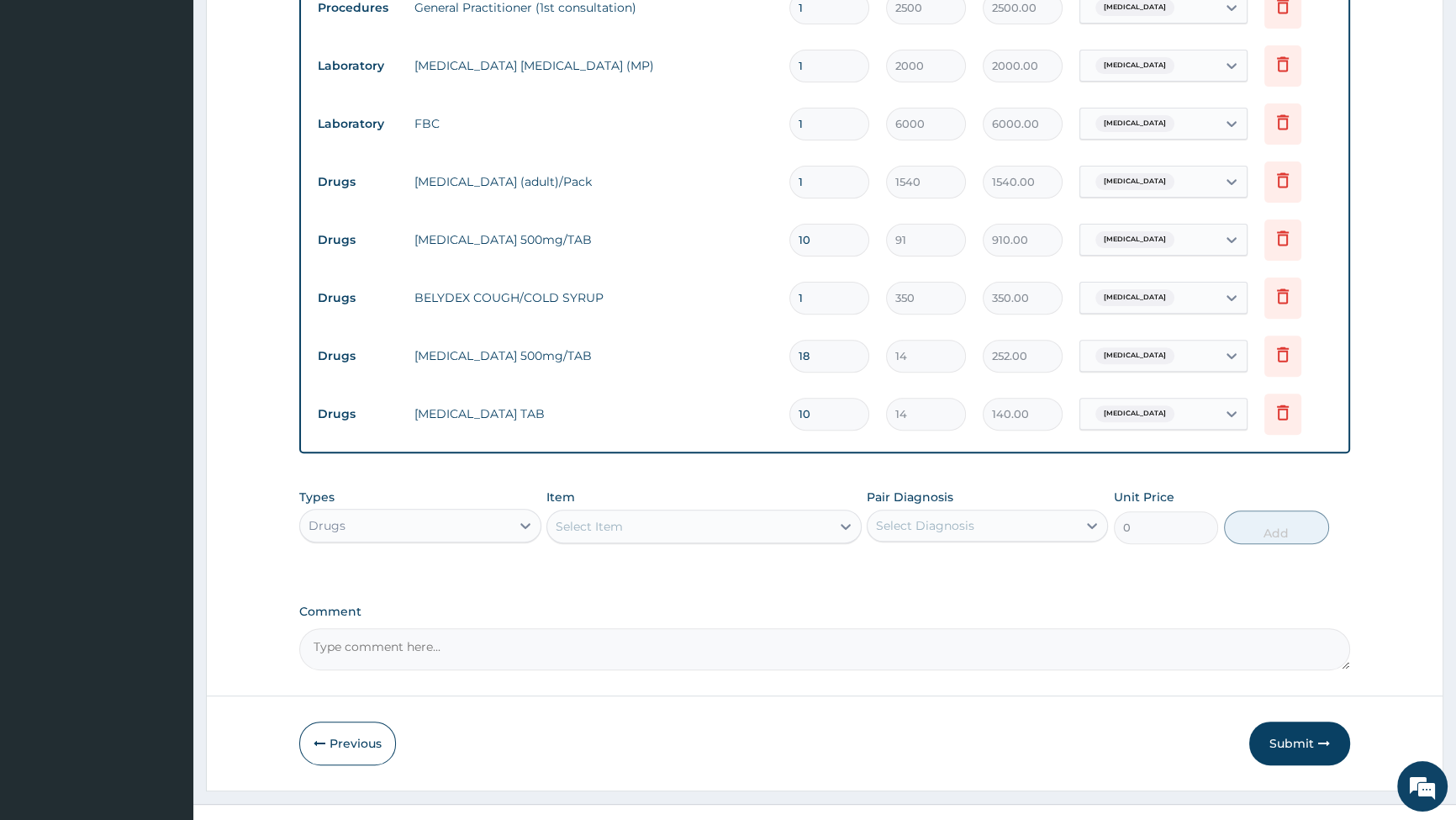
scroll to position [720, 0]
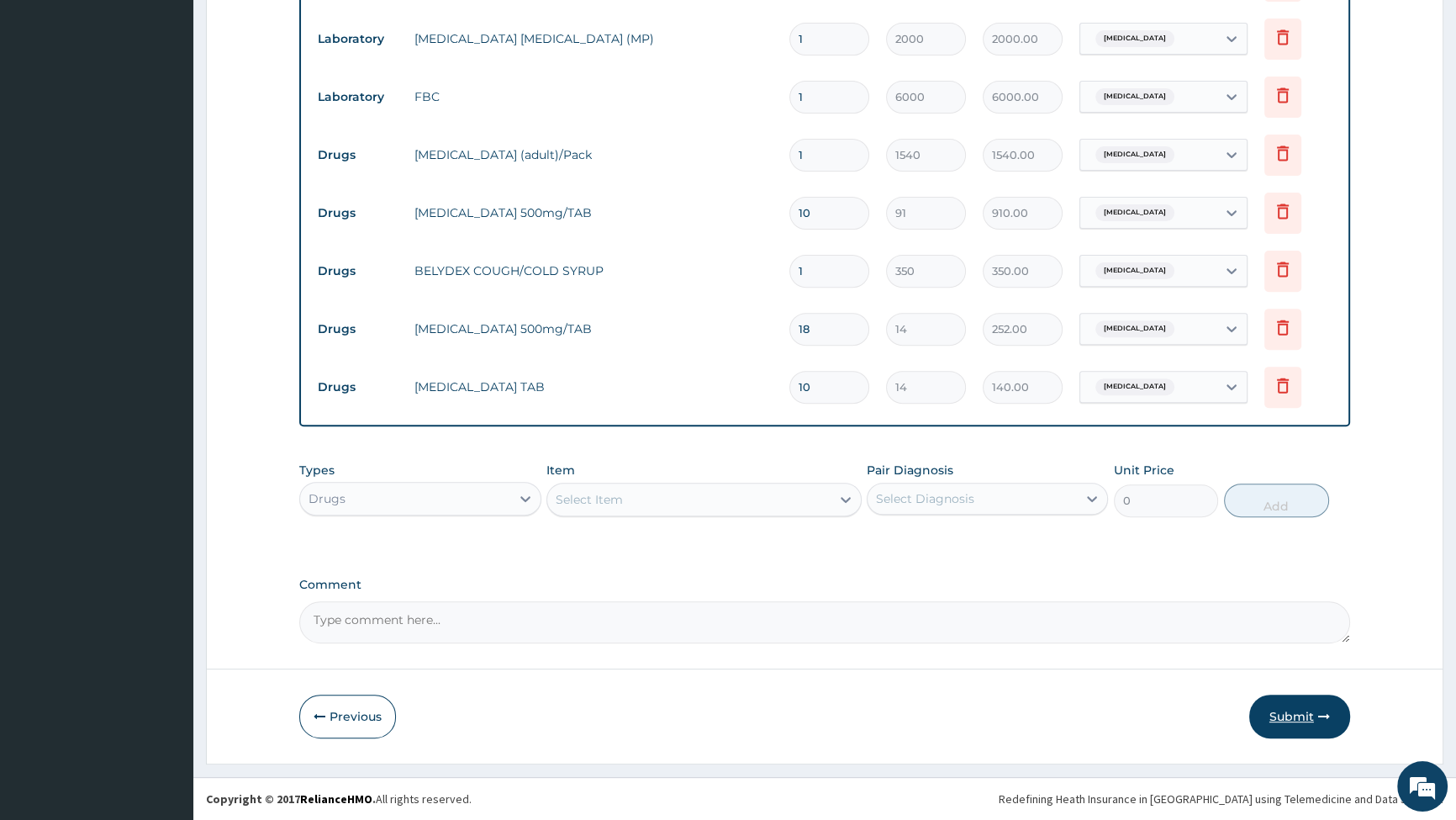
type input "10"
click at [1299, 716] on button "Submit" at bounding box center [1300, 717] width 101 height 44
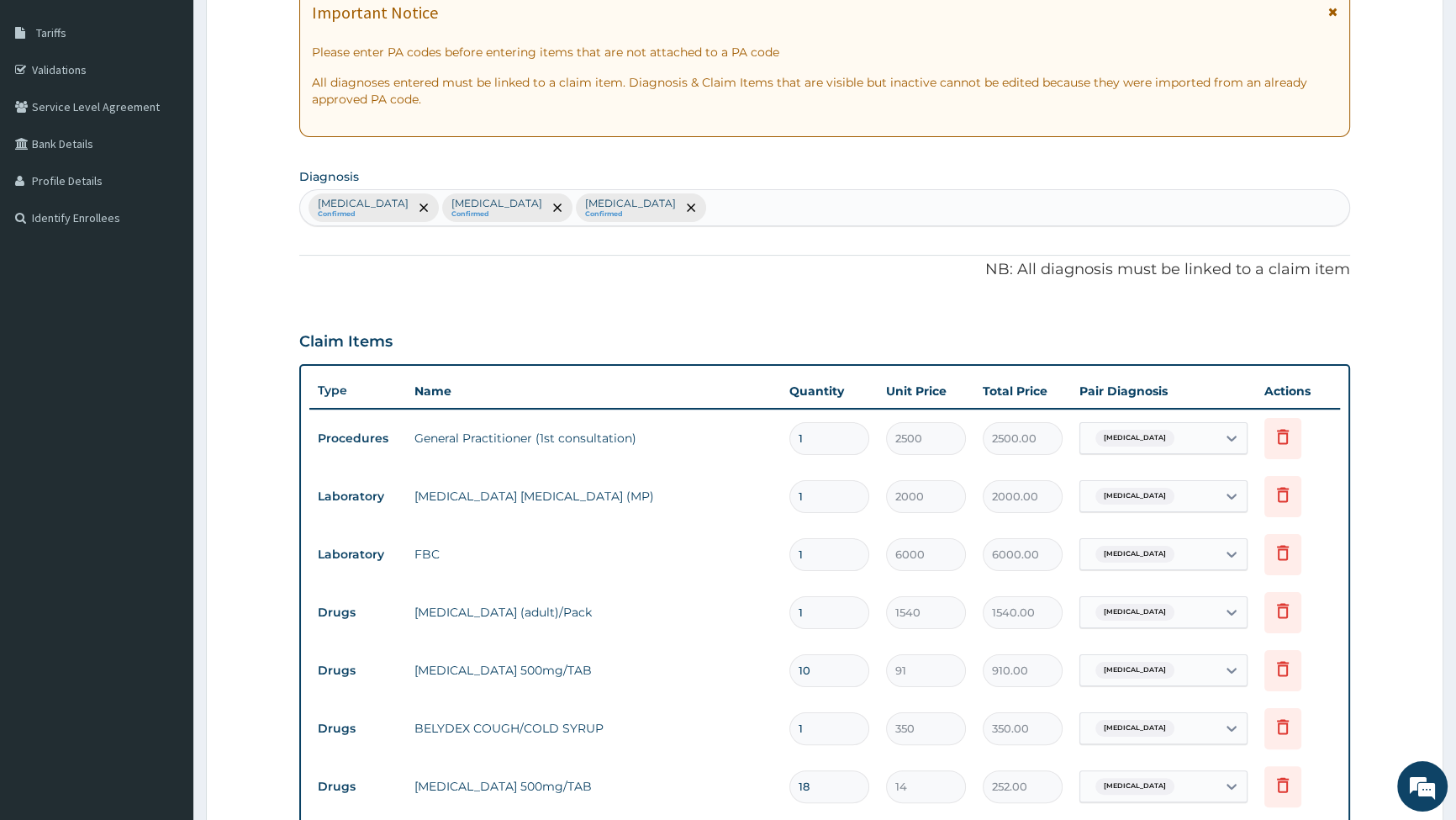
scroll to position [261, 0]
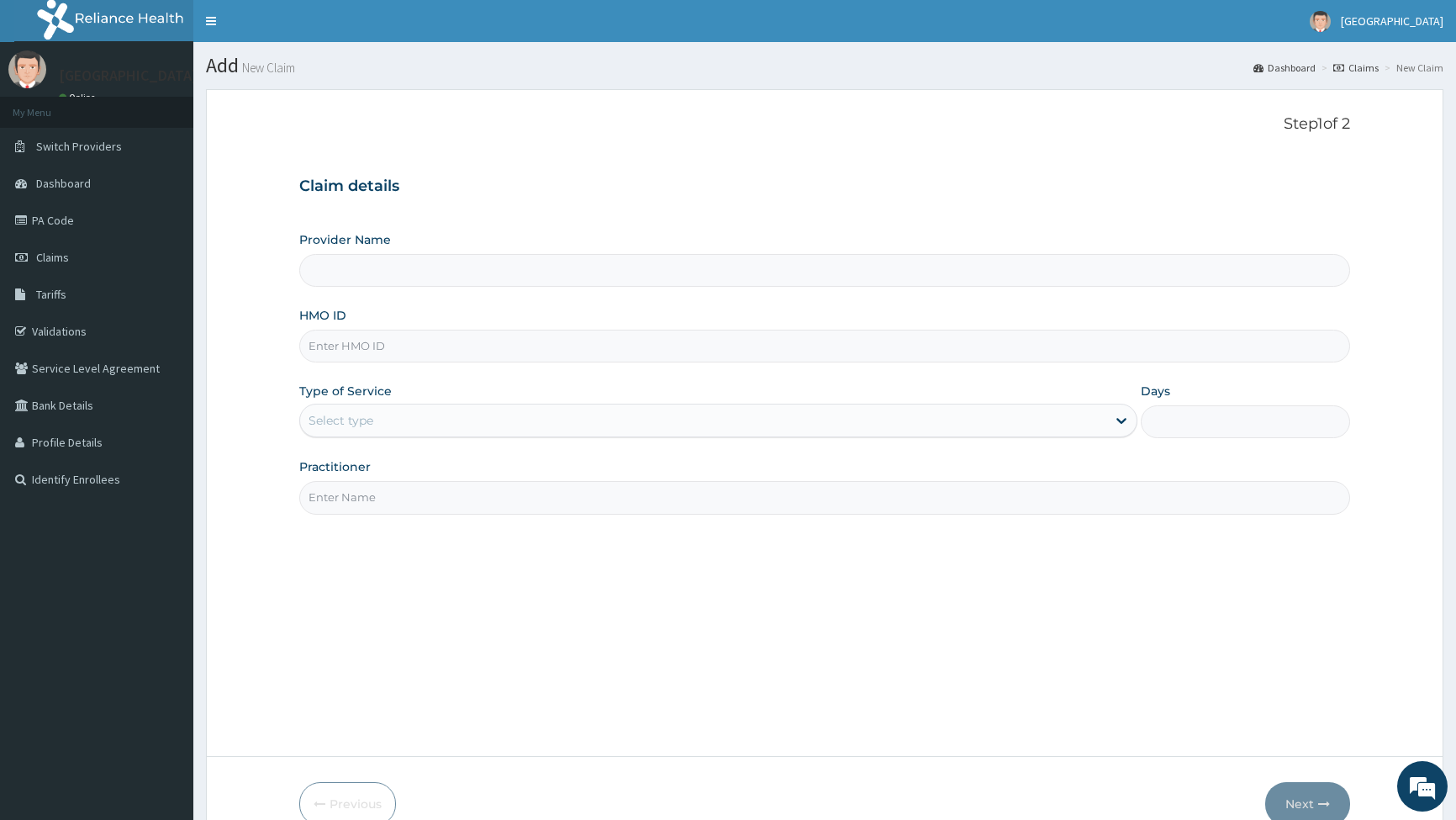
click at [352, 344] on input "HMO ID" at bounding box center [825, 346] width 1051 height 33
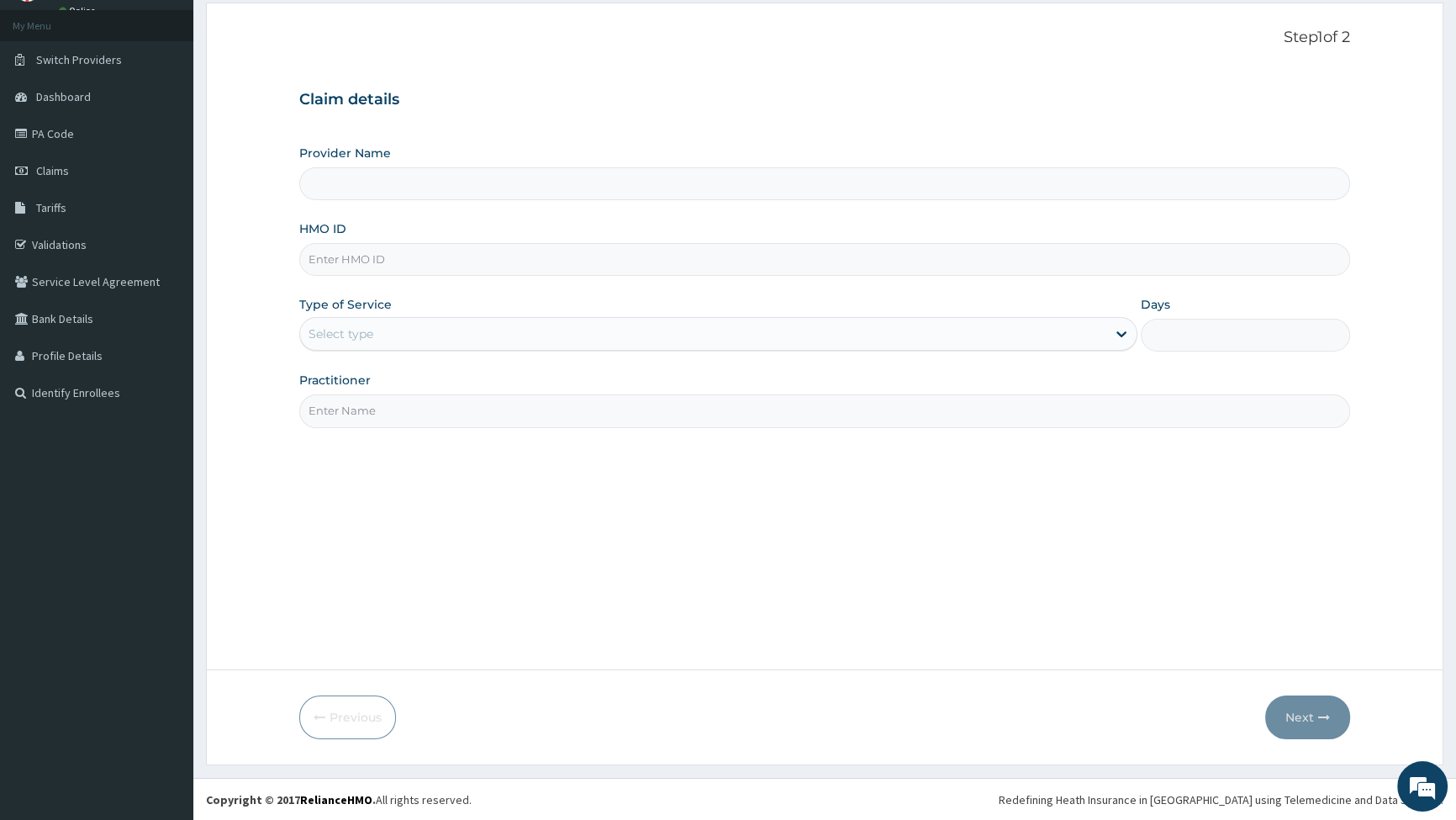
click at [379, 258] on input "HMO ID" at bounding box center [825, 260] width 1051 height 33
type input "LTR/1005"
type input "Graceland Medical Centre"
type input "LTR/10052/A"
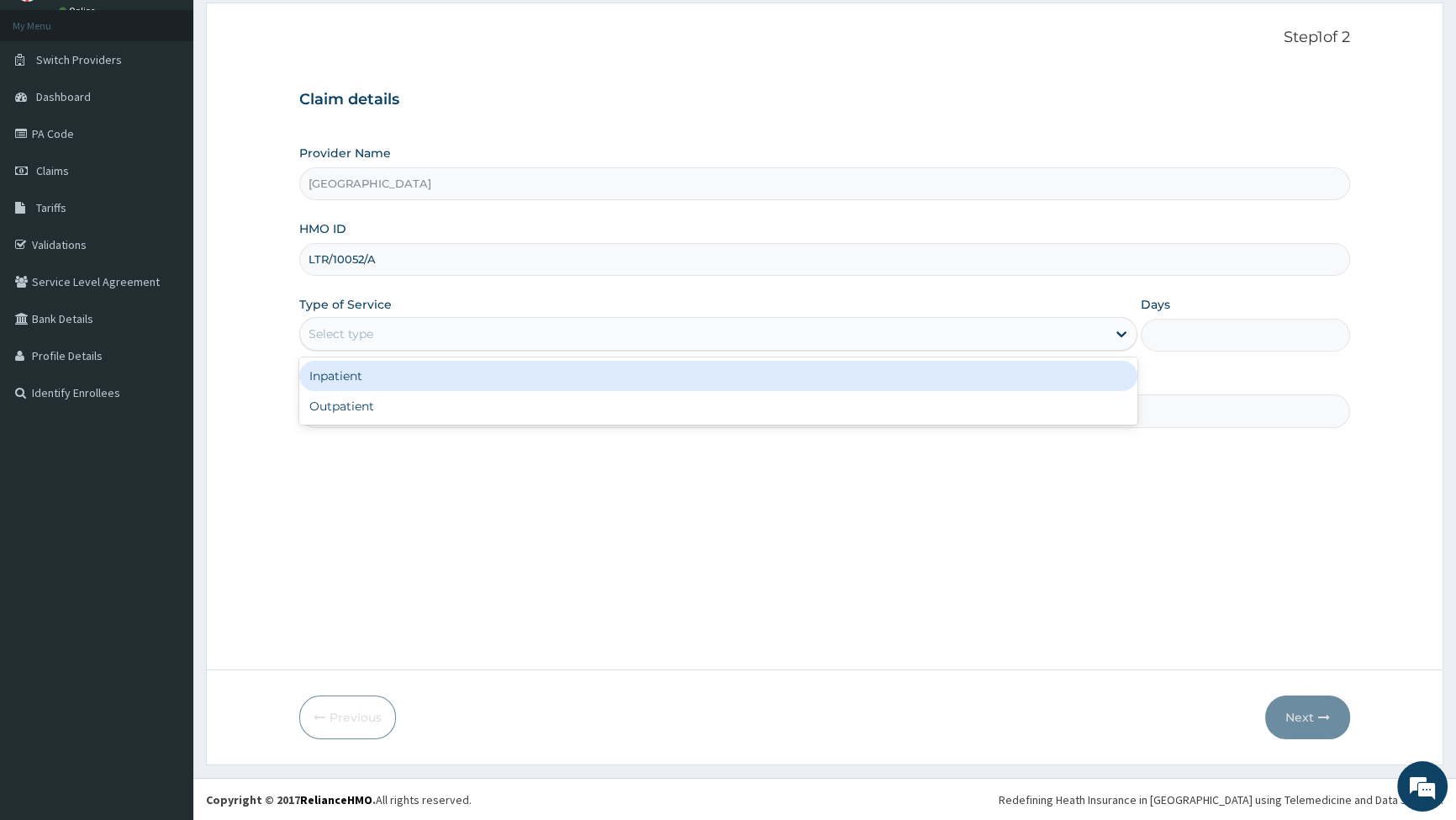
drag, startPoint x: 374, startPoint y: 331, endPoint x: 373, endPoint y: 370, distance: 39.0
click at [374, 332] on div "Select type" at bounding box center [703, 334] width 806 height 27
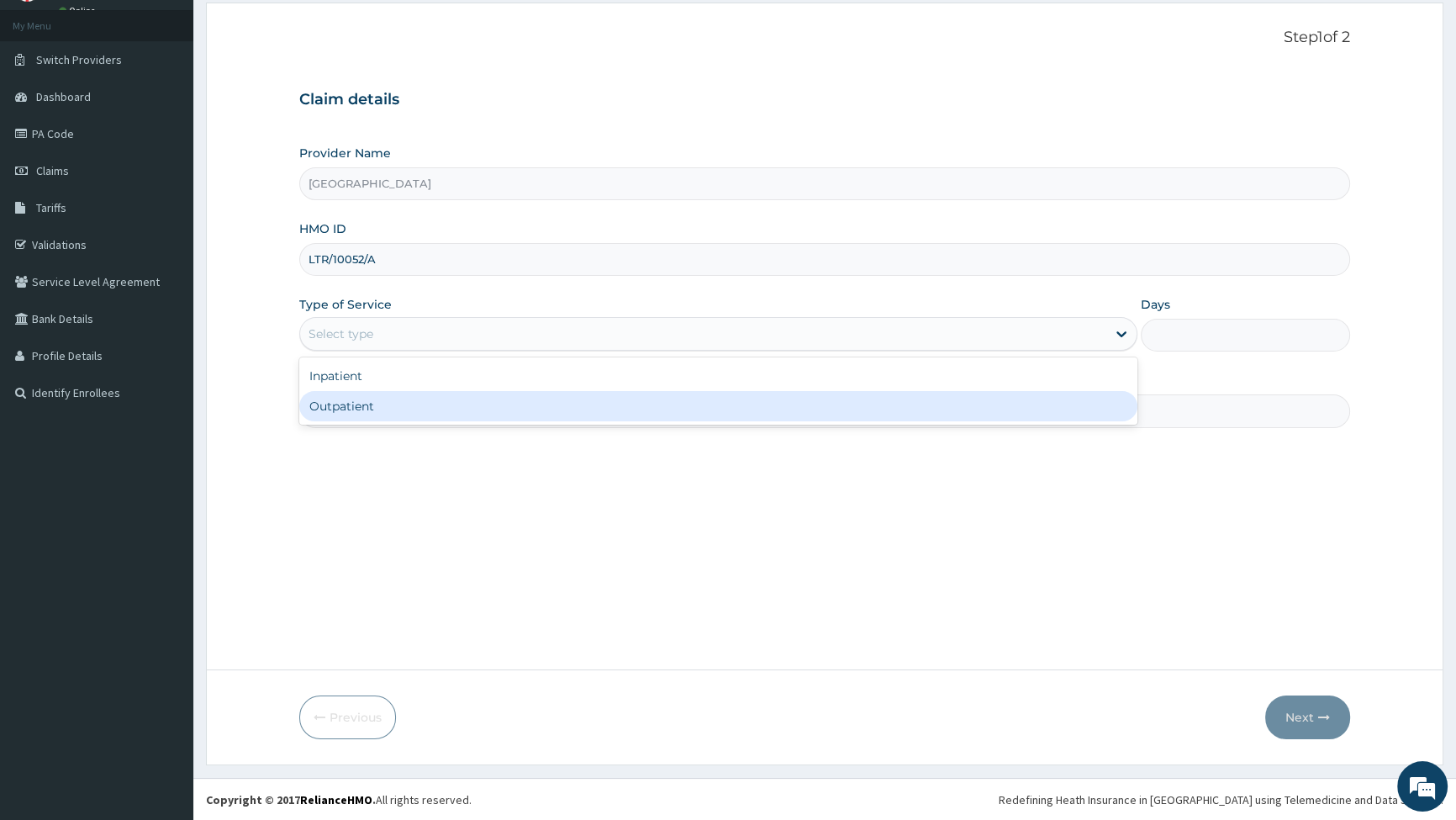
click at [369, 403] on div "Outpatient" at bounding box center [718, 406] width 837 height 31
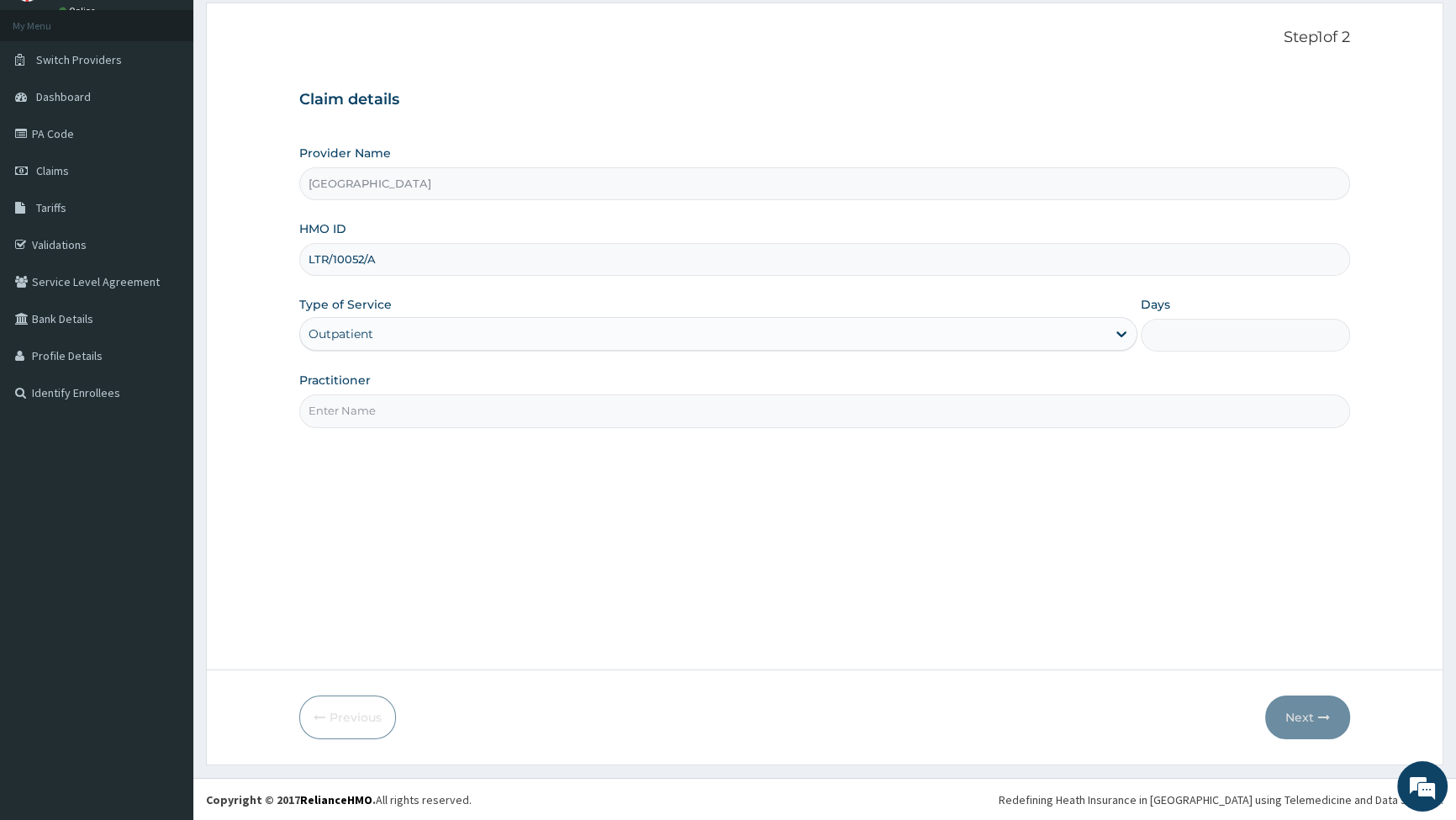
type input "1"
click at [368, 404] on input "Practitioner" at bounding box center [825, 411] width 1051 height 33
type input "[PERSON_NAME]"
click at [1287, 719] on button "Next" at bounding box center [1307, 718] width 85 height 44
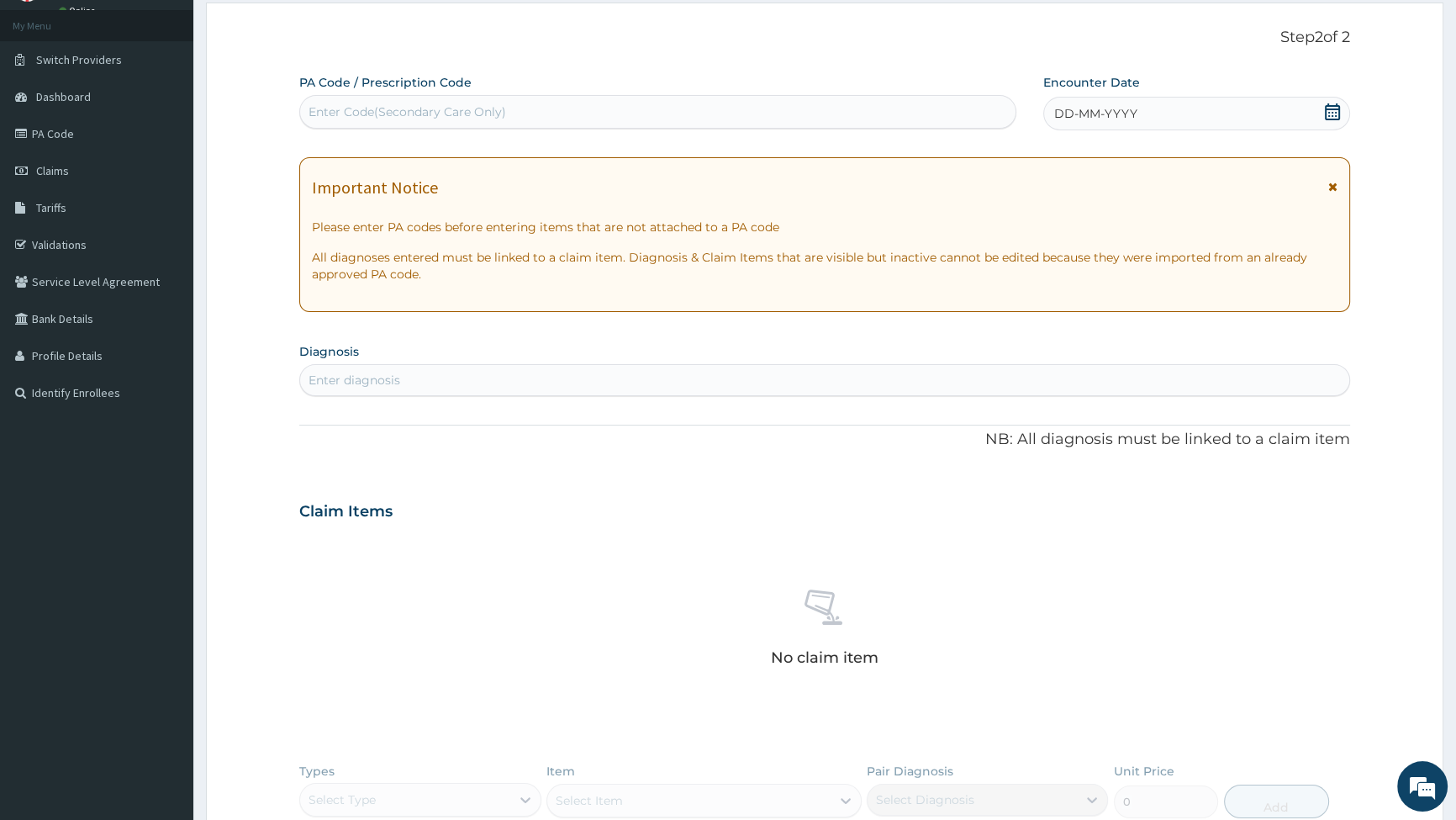
click at [1167, 102] on div "DD-MM-YYYY" at bounding box center [1196, 114] width 307 height 33
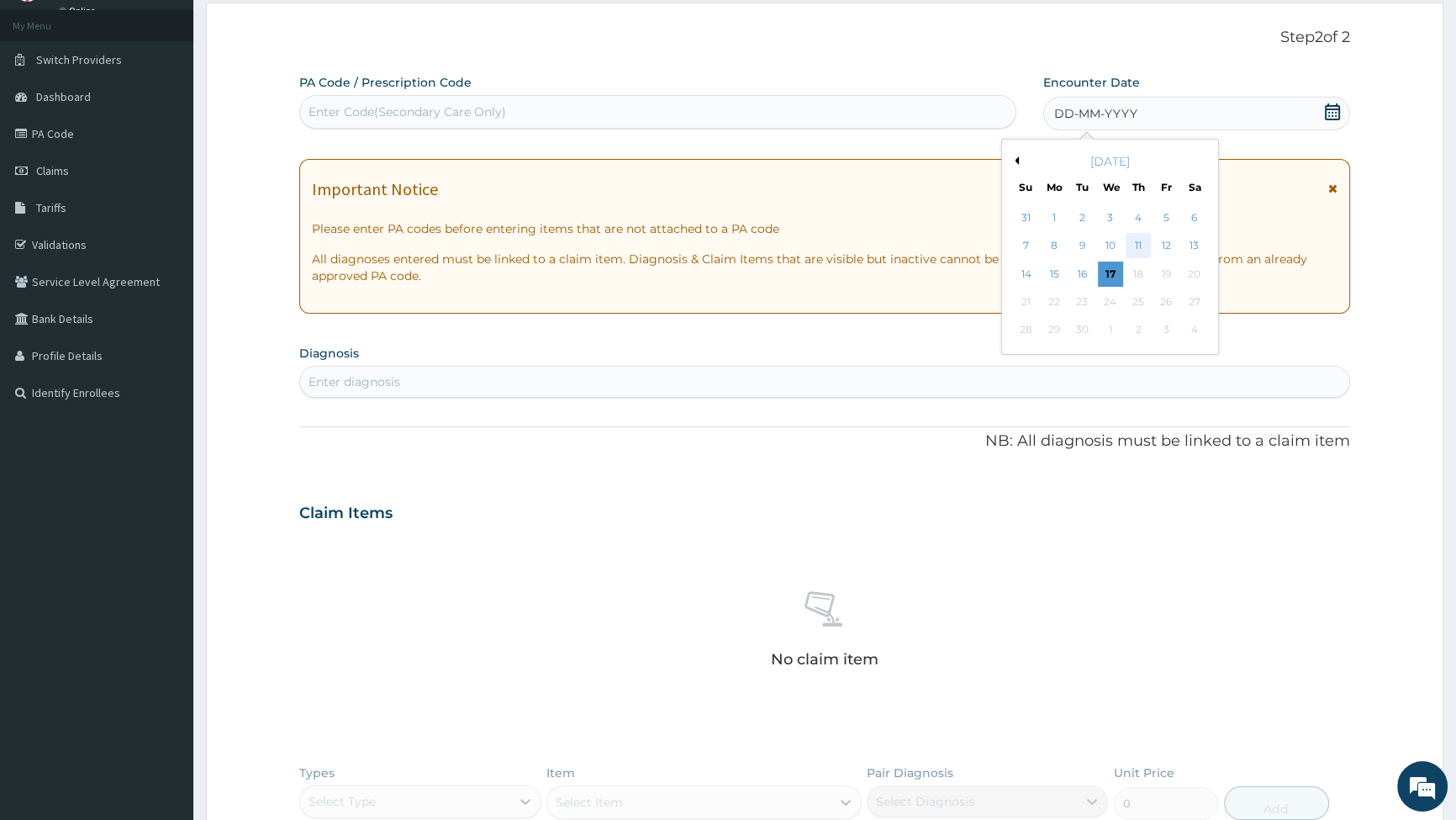
click at [1128, 236] on div "11" at bounding box center [1137, 246] width 25 height 25
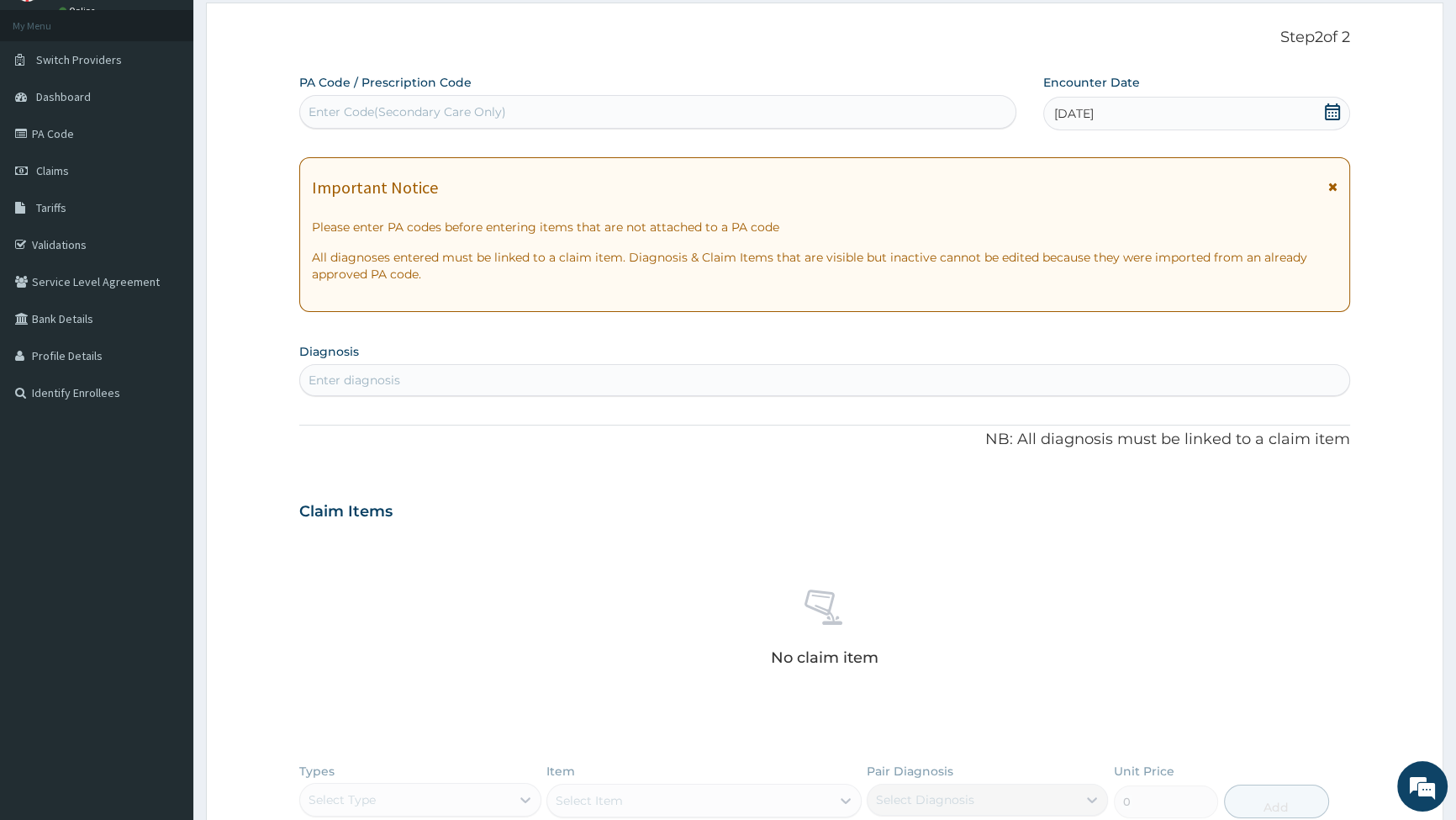
click at [439, 386] on div "Enter diagnosis" at bounding box center [824, 379] width 1050 height 27
type input "PLASMO"
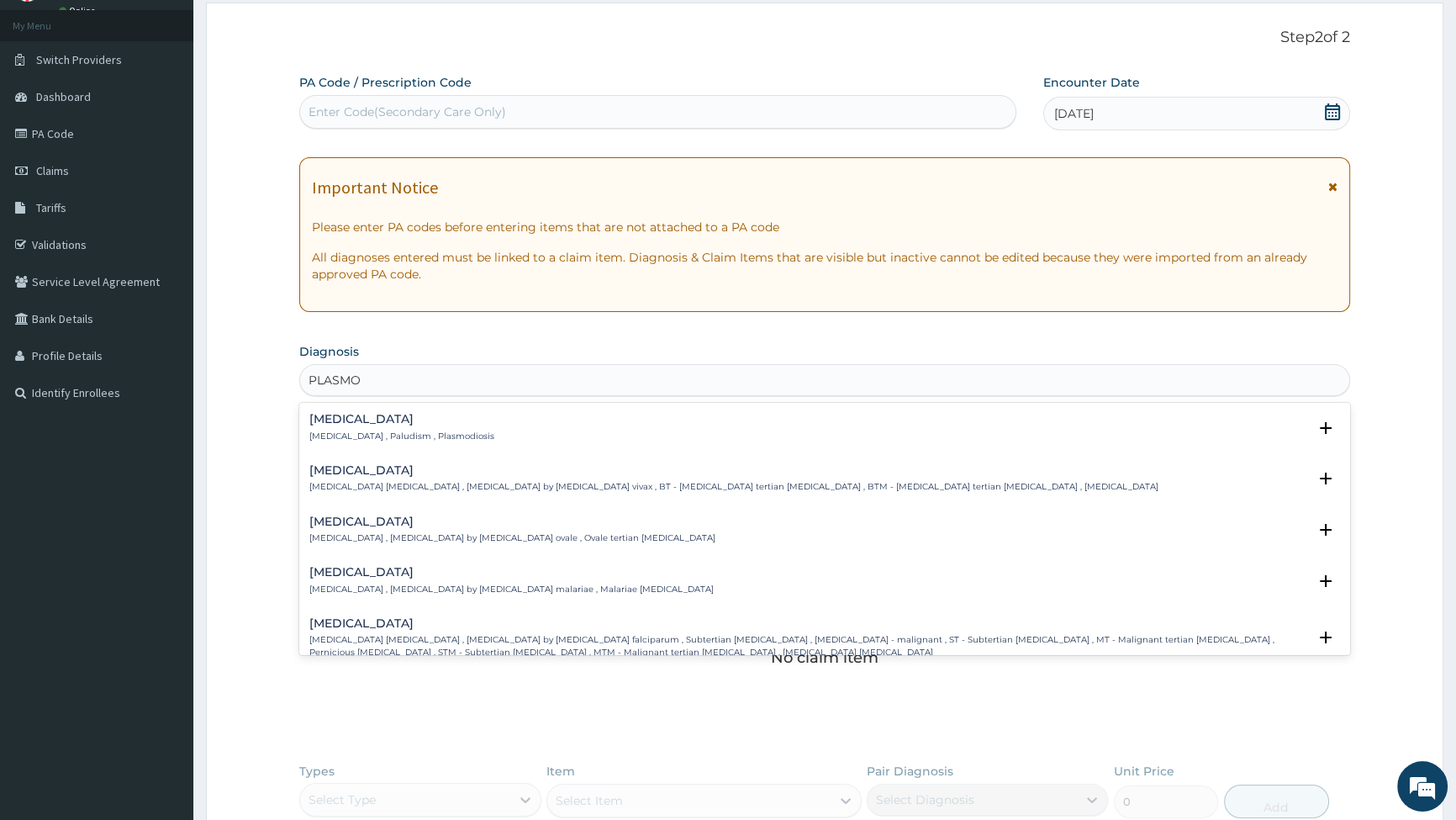
click at [339, 423] on h4 "[MEDICAL_DATA]" at bounding box center [402, 419] width 185 height 12
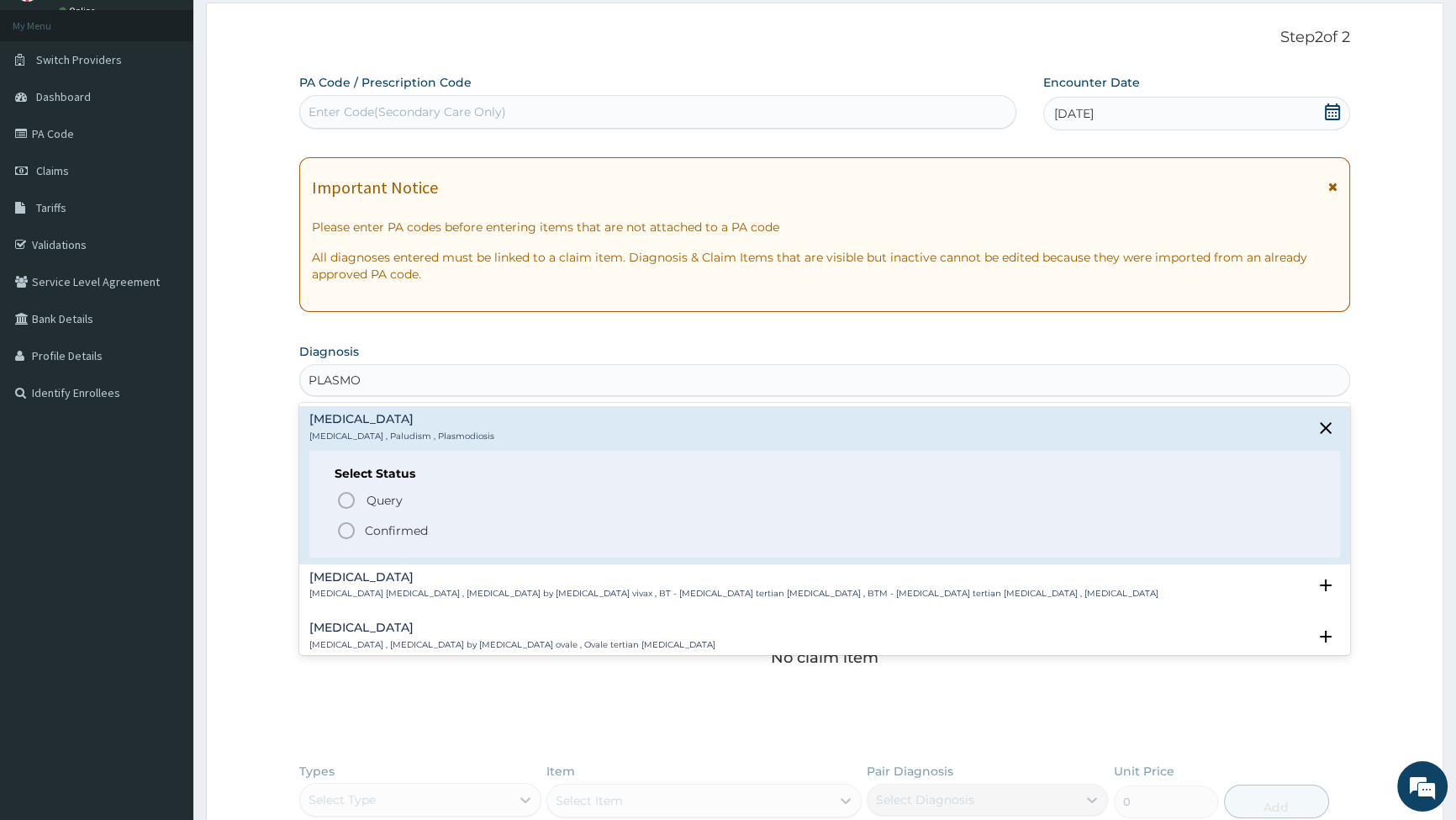
click at [344, 530] on icon "status option filled" at bounding box center [346, 531] width 20 height 20
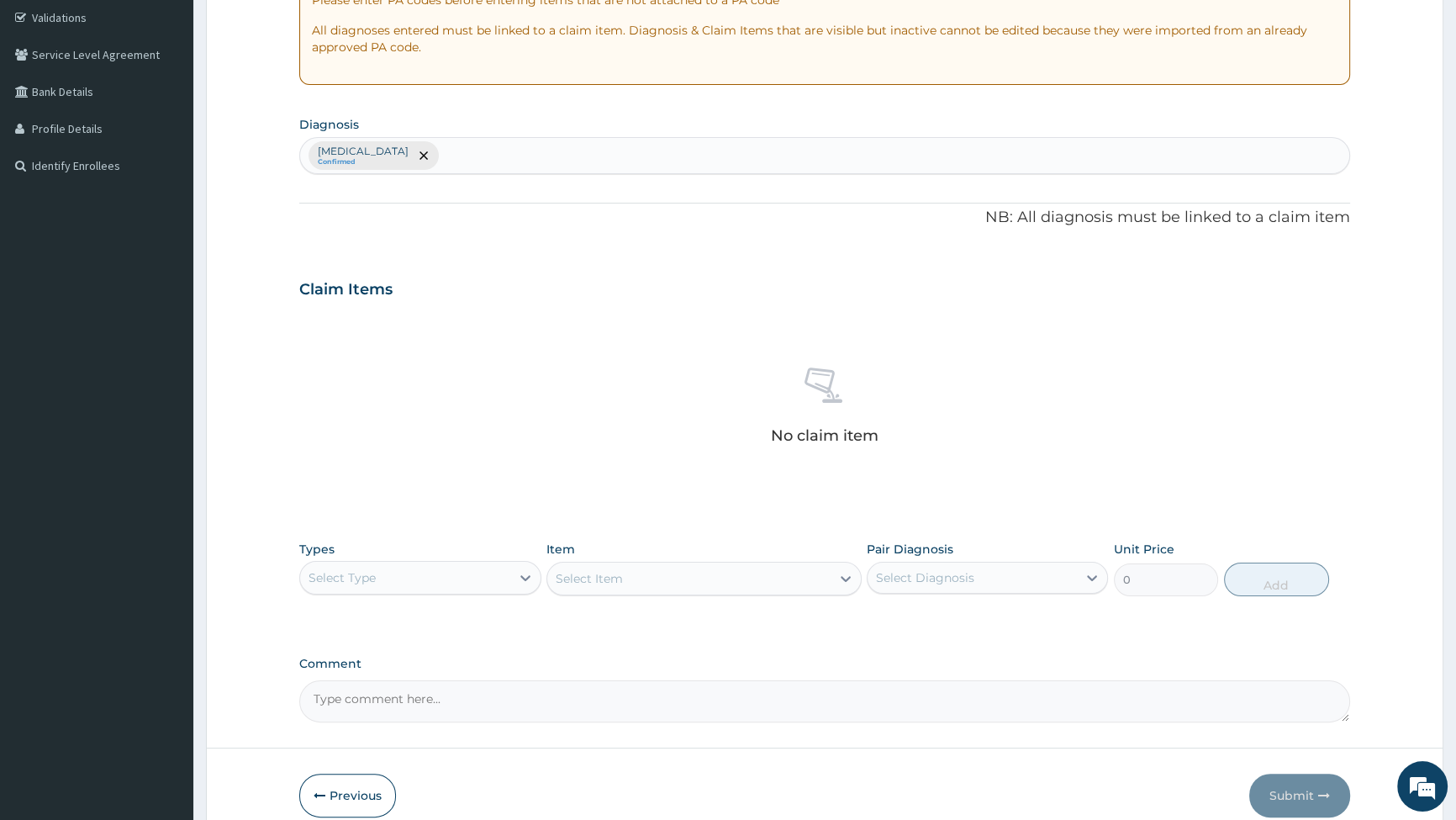
scroll to position [316, 0]
click at [525, 571] on icon at bounding box center [525, 574] width 17 height 17
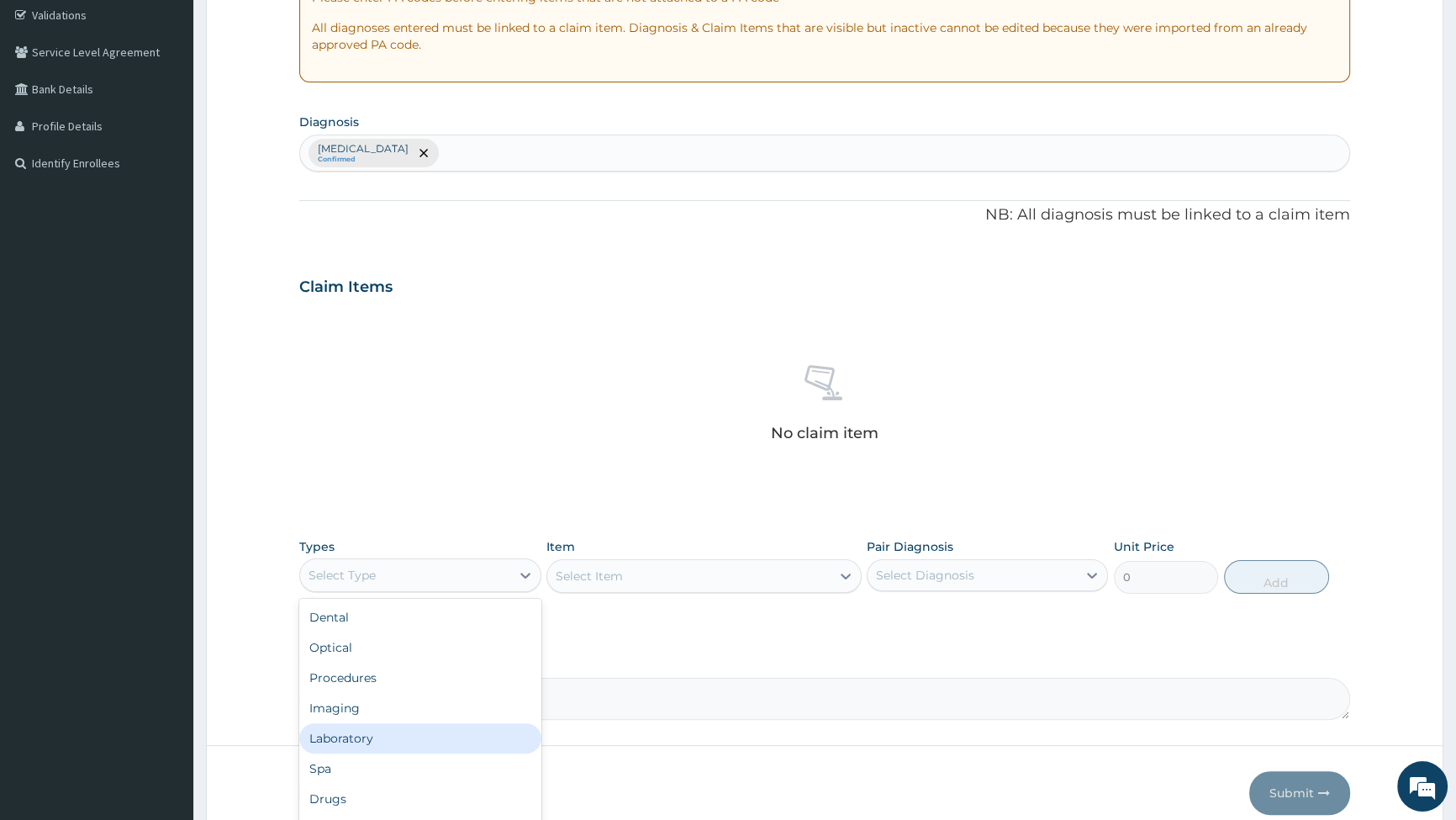
scroll to position [57, 0]
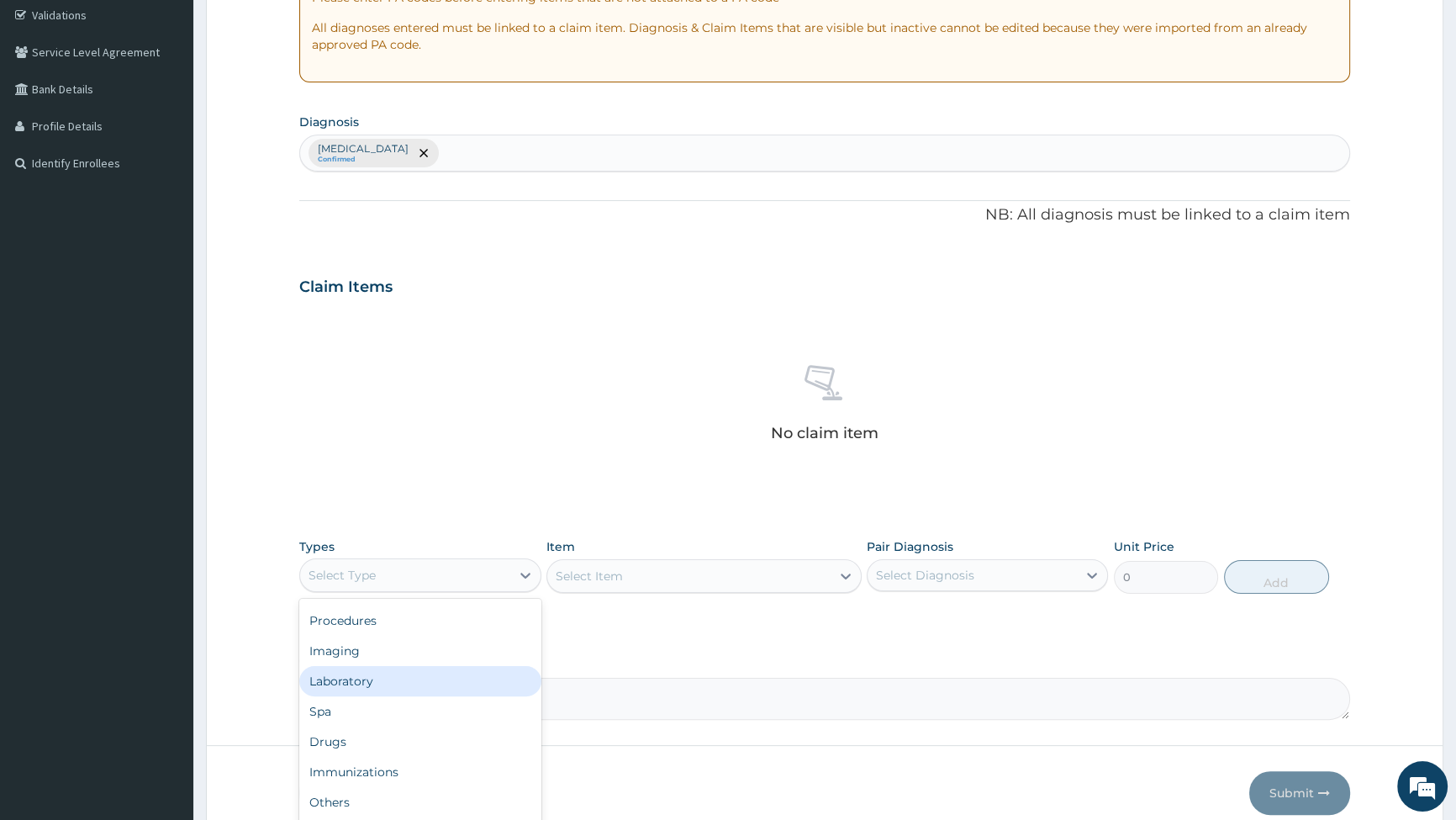
click at [372, 684] on div "Laboratory" at bounding box center [420, 681] width 241 height 31
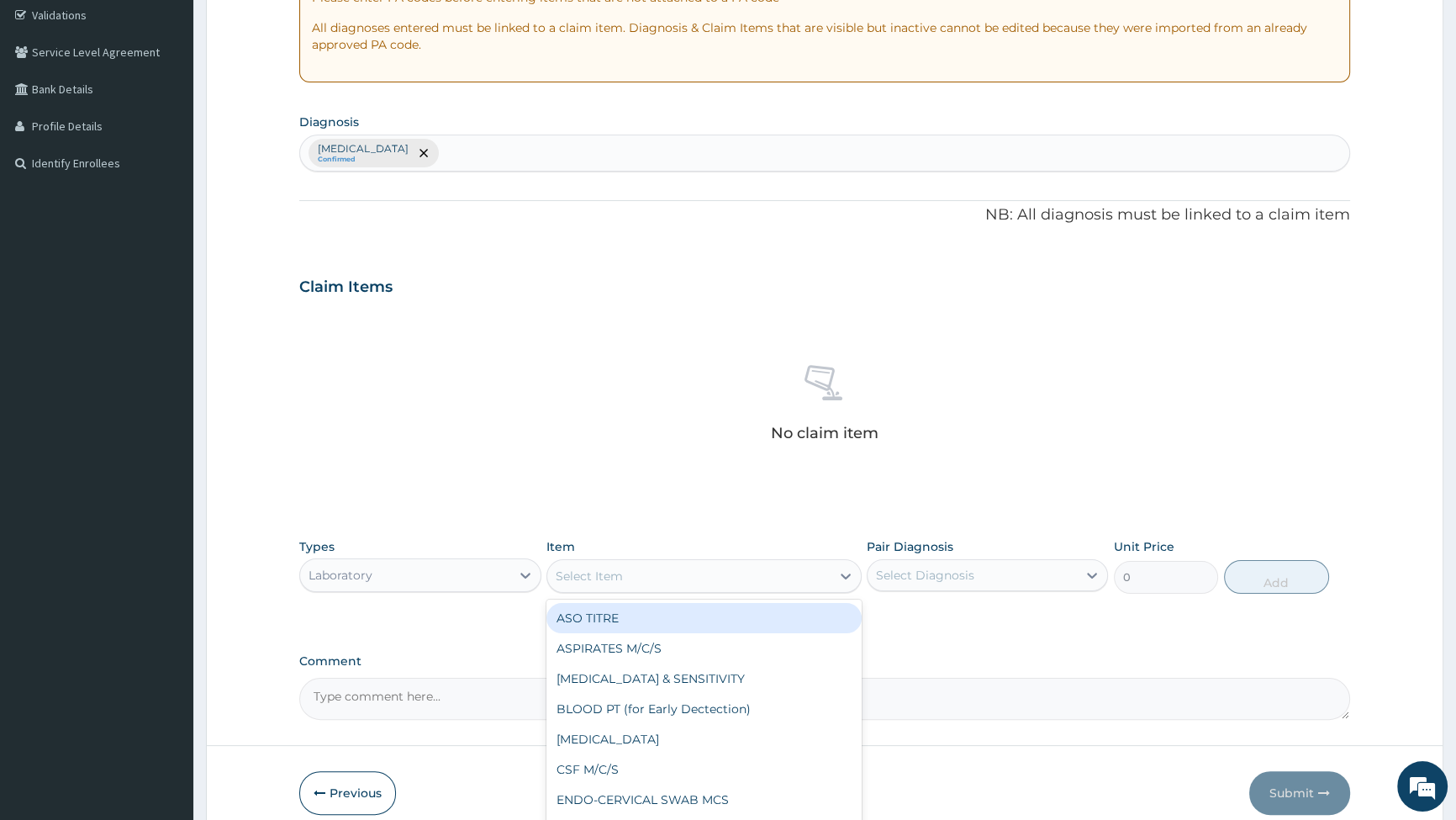
click at [841, 575] on icon at bounding box center [845, 575] width 17 height 17
type input "MAL"
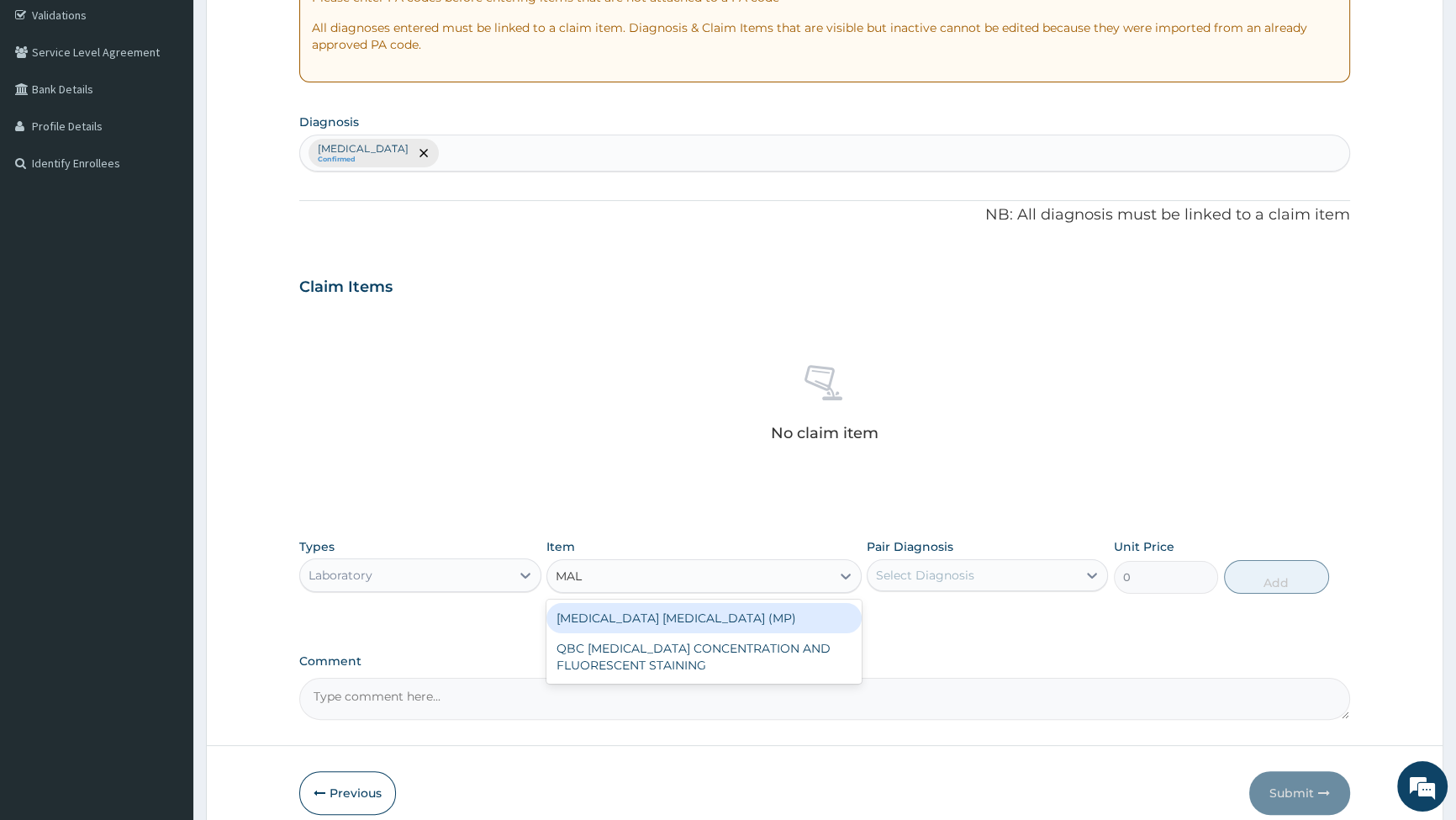
click at [745, 616] on div "[MEDICAL_DATA] [MEDICAL_DATA] (MP)" at bounding box center [704, 618] width 315 height 31
type input "2000"
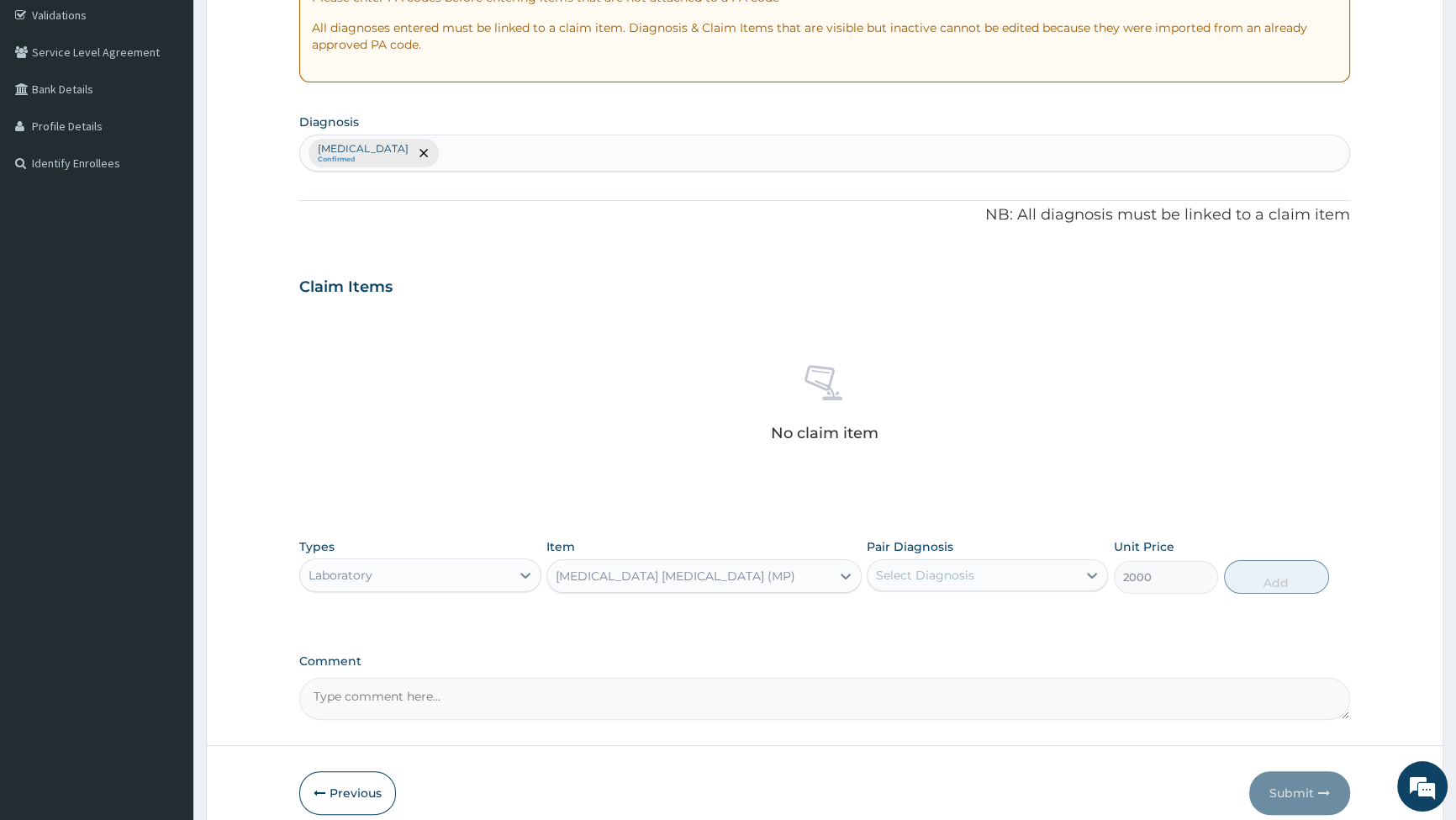
click at [1036, 577] on div "Select Diagnosis" at bounding box center [973, 575] width 210 height 27
click at [878, 613] on input "checkbox" at bounding box center [882, 616] width 11 height 11
checkbox input "true"
click at [1272, 576] on button "Add" at bounding box center [1277, 577] width 105 height 33
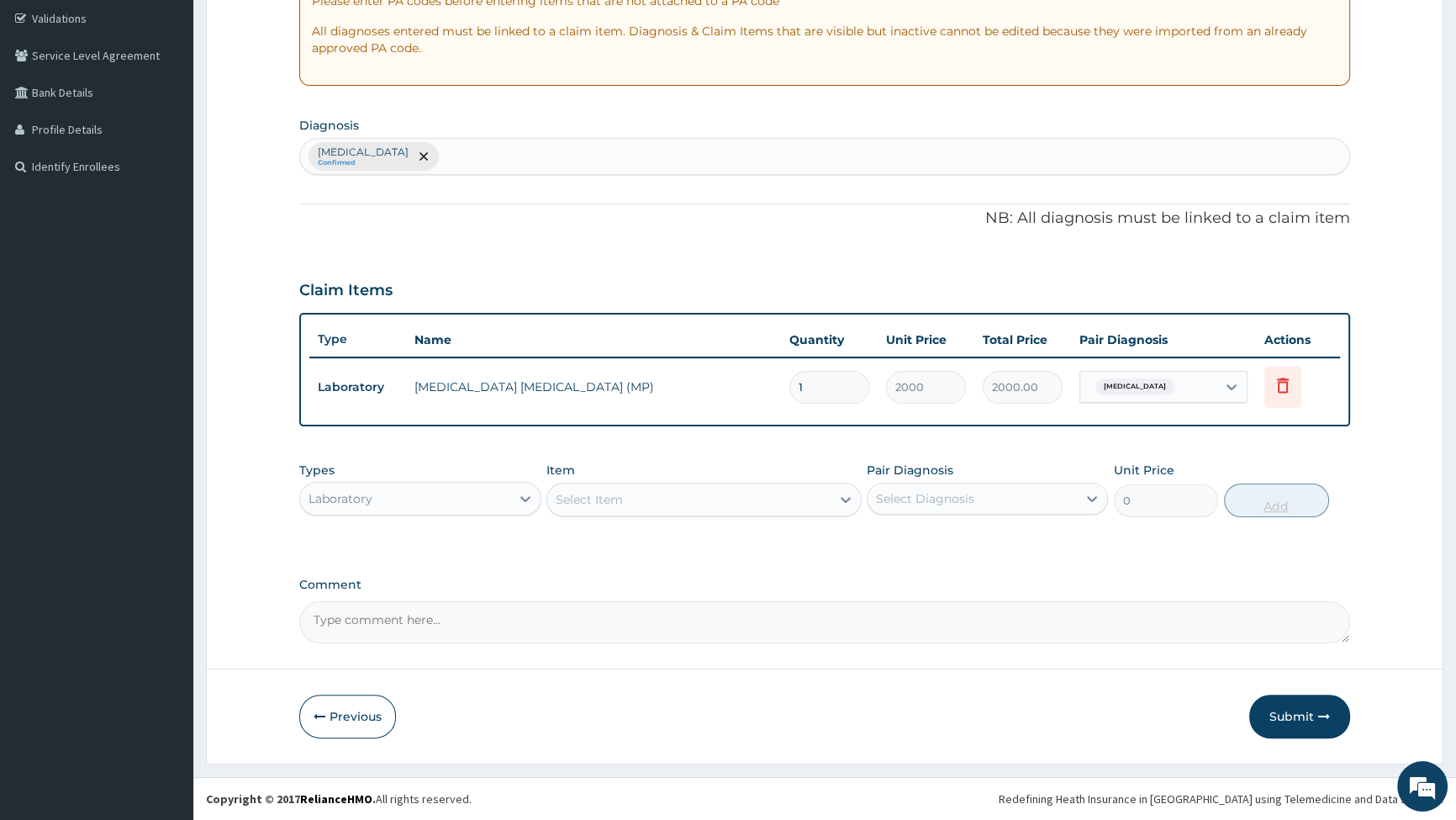
scroll to position [311, 0]
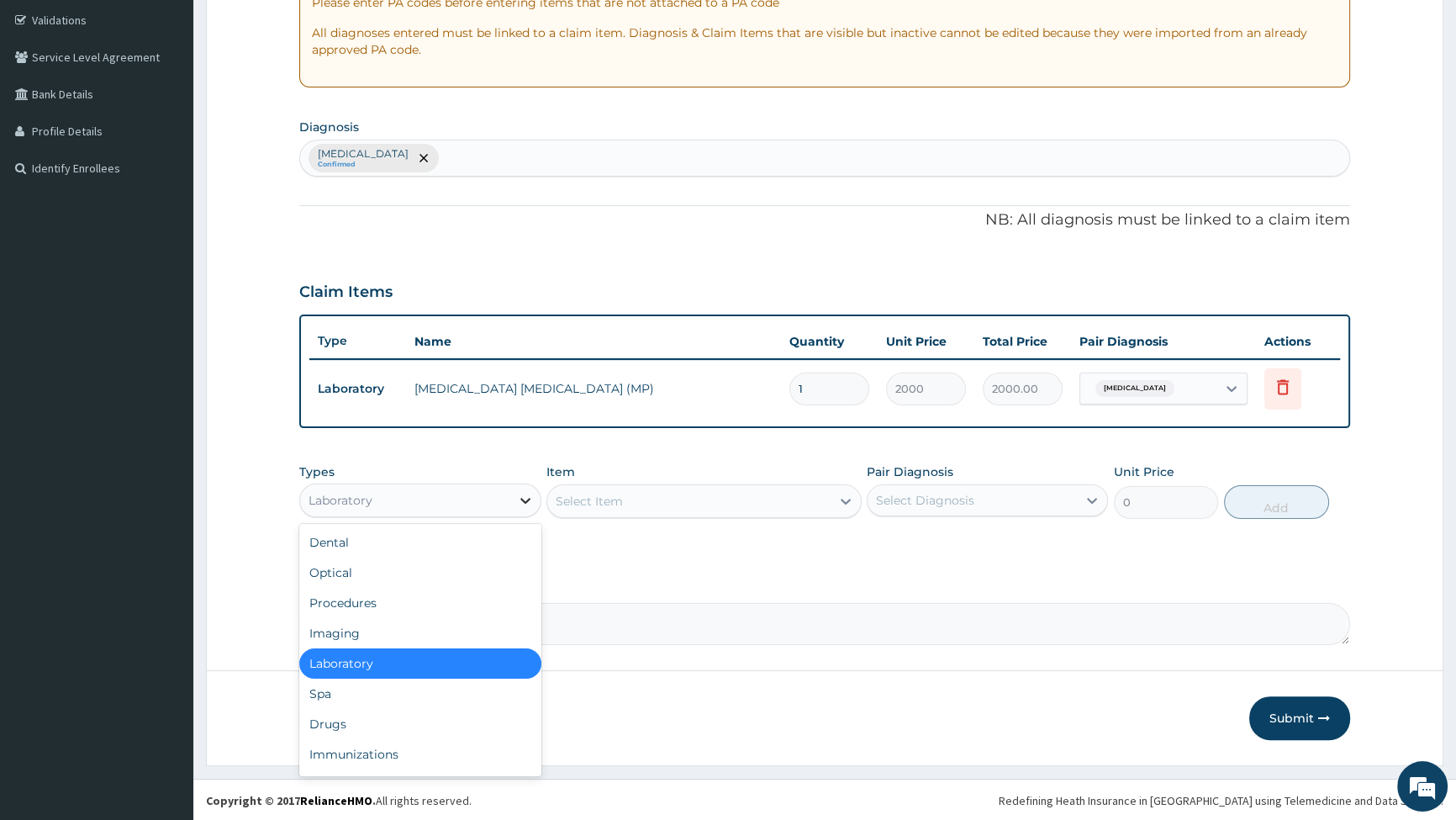
click at [517, 496] on icon at bounding box center [525, 500] width 17 height 17
drag, startPoint x: 433, startPoint y: 596, endPoint x: 530, endPoint y: 581, distance: 98.2
click at [434, 596] on div "Procedures" at bounding box center [420, 603] width 241 height 31
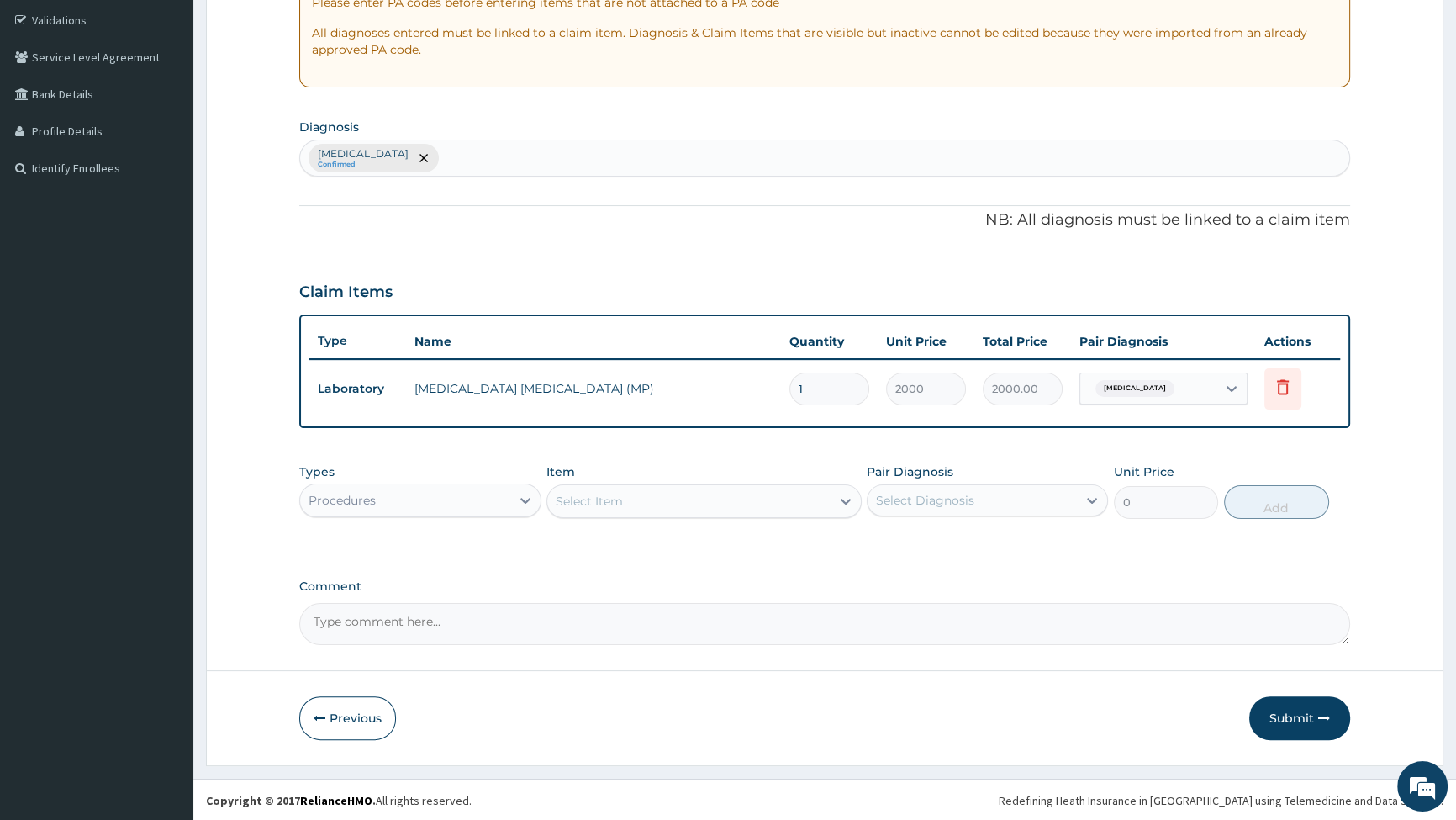
click at [824, 498] on div "Select Item" at bounding box center [689, 501] width 283 height 27
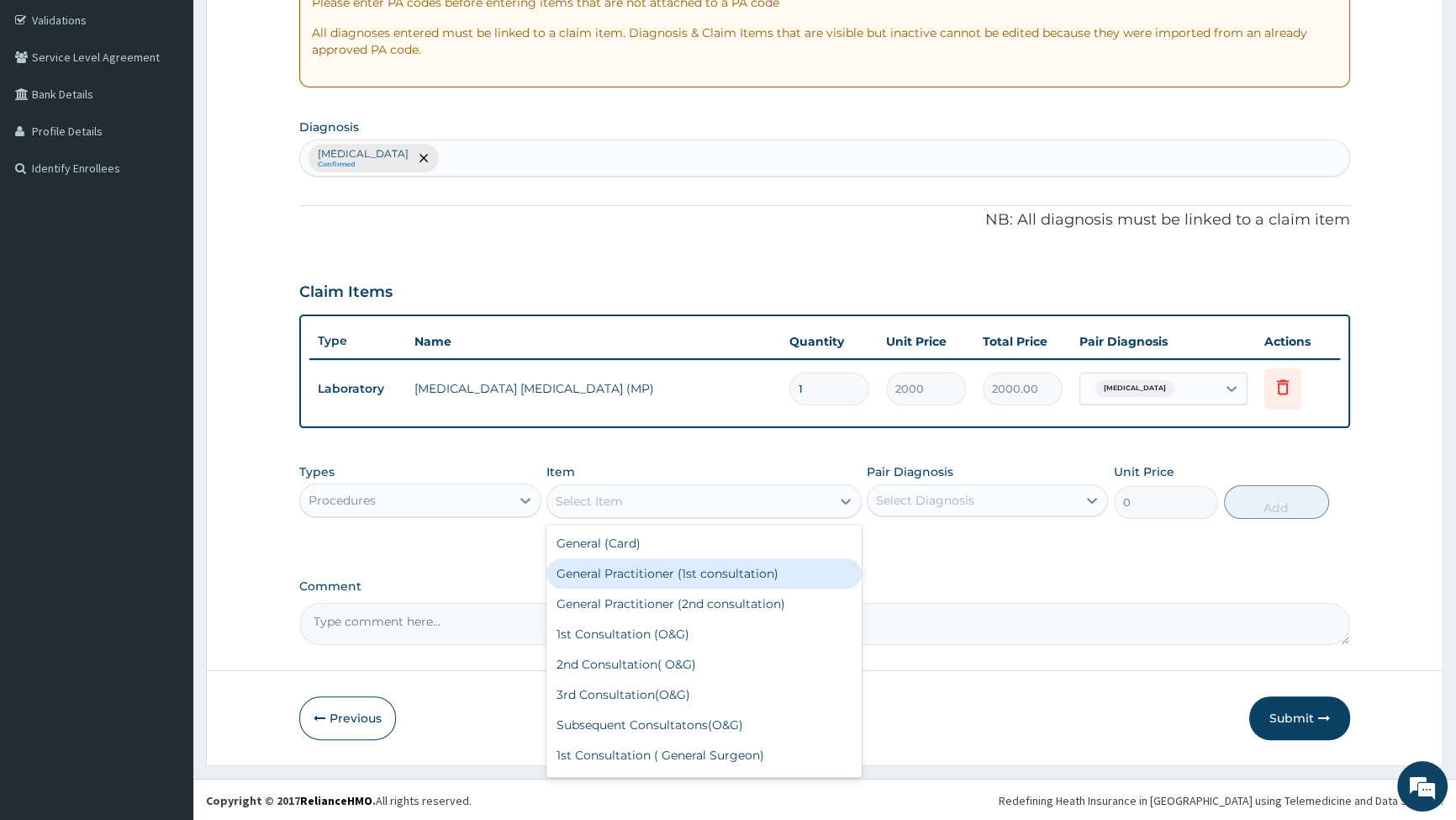
click at [642, 570] on div "General Practitioner (1st consultation)" at bounding box center [704, 573] width 315 height 31
type input "2500"
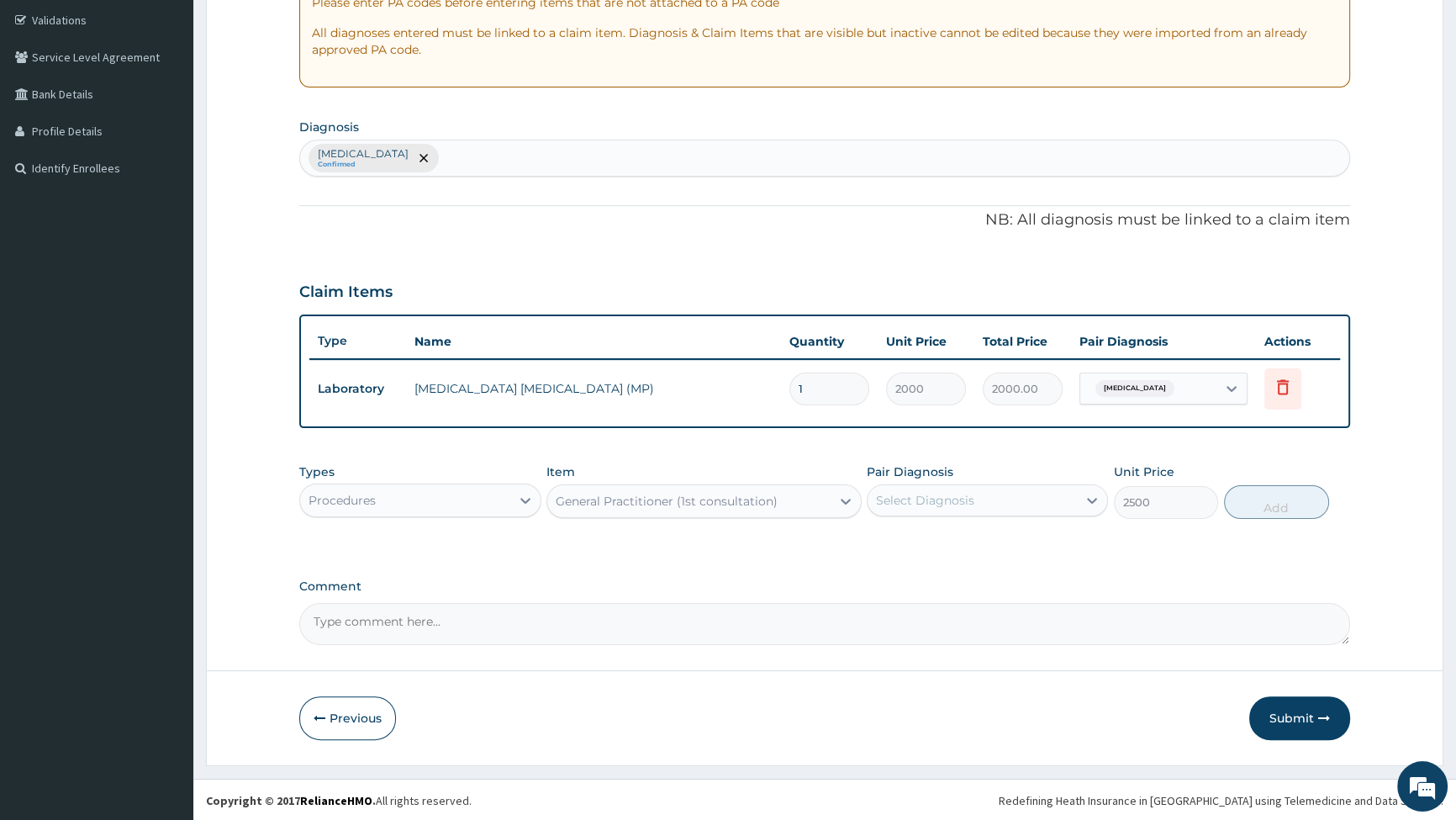
click at [1029, 500] on div "Select Diagnosis" at bounding box center [973, 500] width 210 height 27
drag, startPoint x: 905, startPoint y: 541, endPoint x: 1009, endPoint y: 527, distance: 104.9
click at [909, 541] on label "[MEDICAL_DATA]" at bounding box center [946, 541] width 104 height 17
checkbox input "true"
drag, startPoint x: 1275, startPoint y: 496, endPoint x: 1266, endPoint y: 499, distance: 9.5
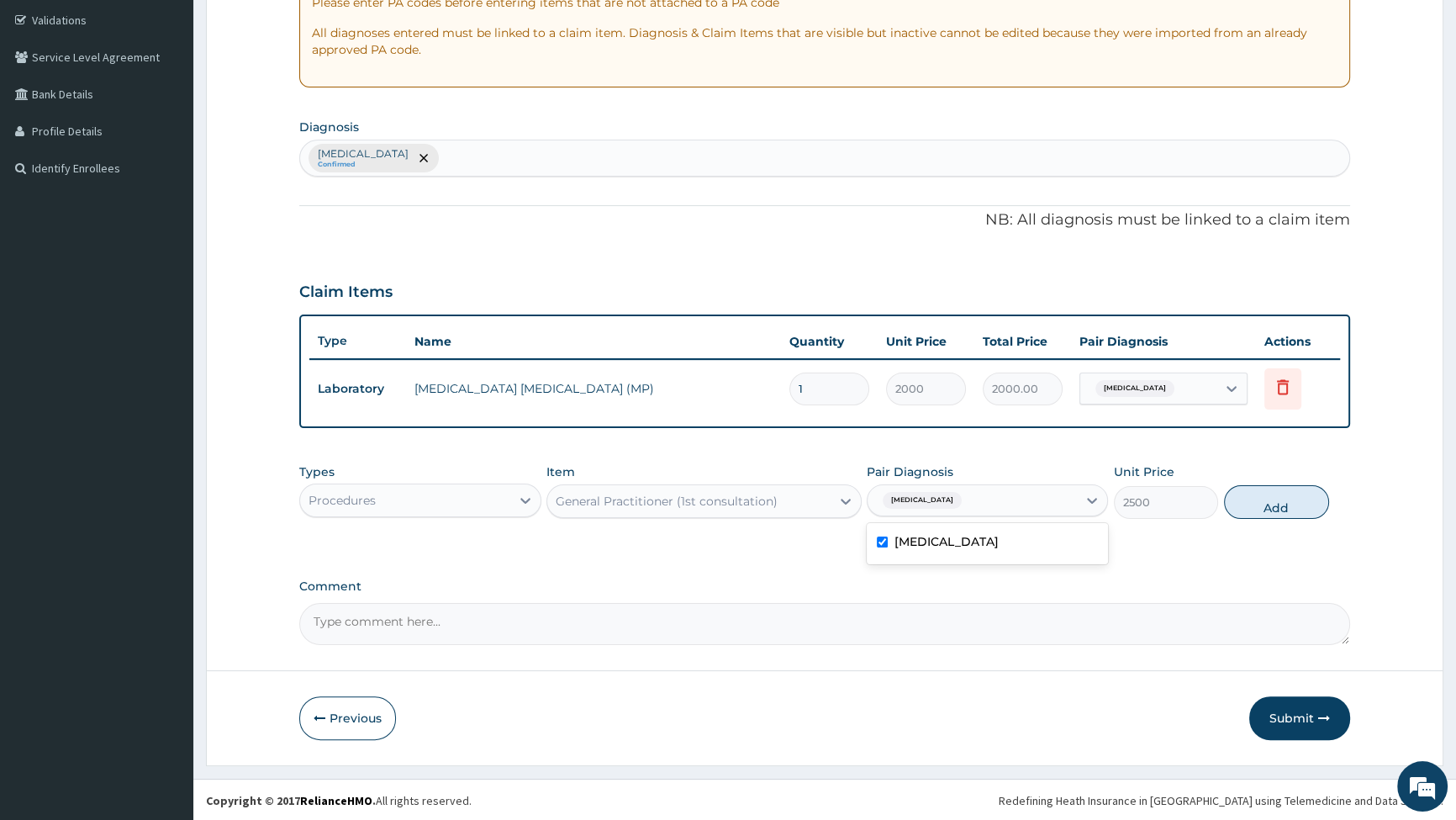
click at [1276, 497] on button "Add" at bounding box center [1277, 502] width 105 height 33
type input "0"
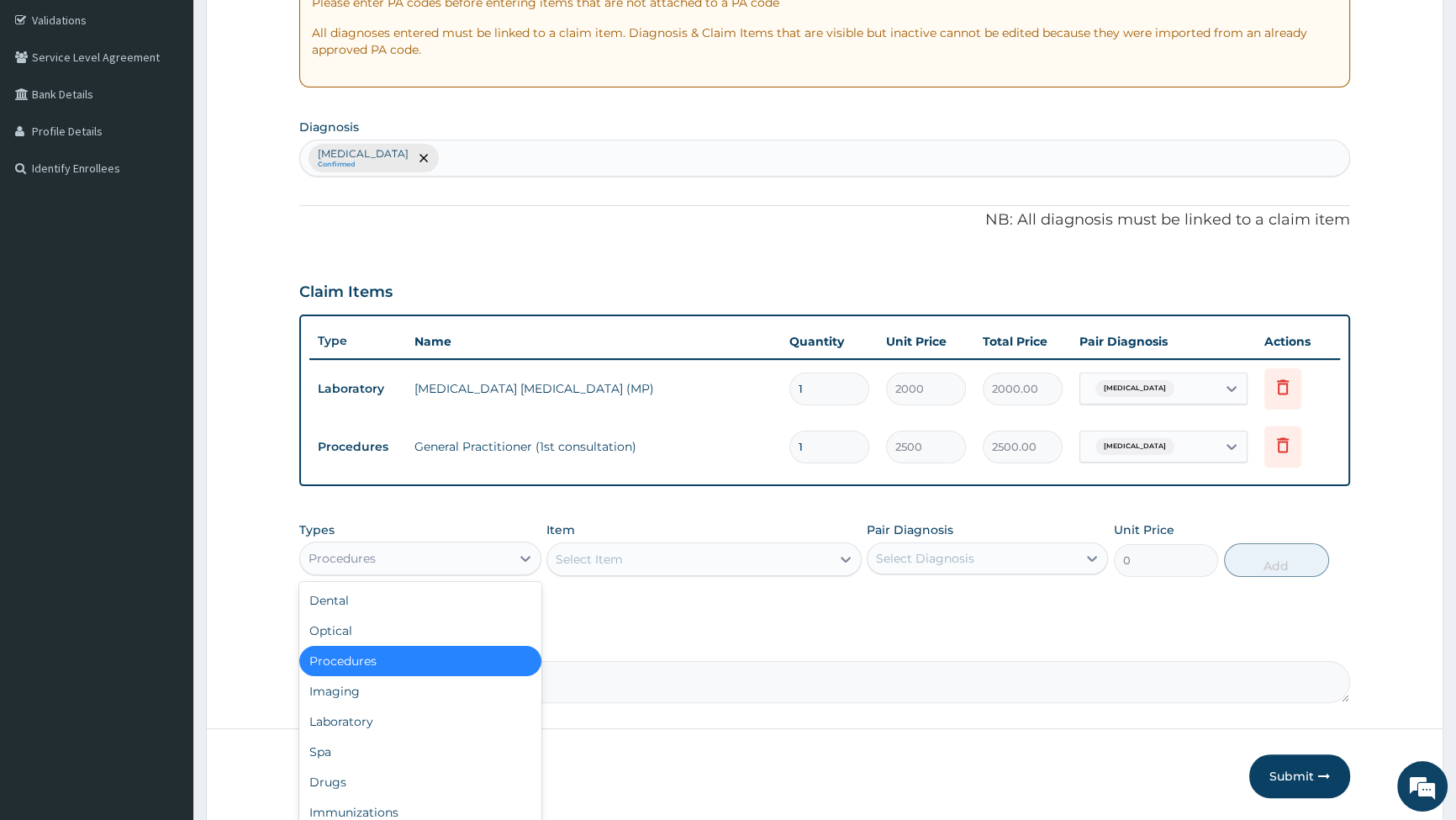
click at [492, 562] on div "Procedures" at bounding box center [405, 558] width 210 height 27
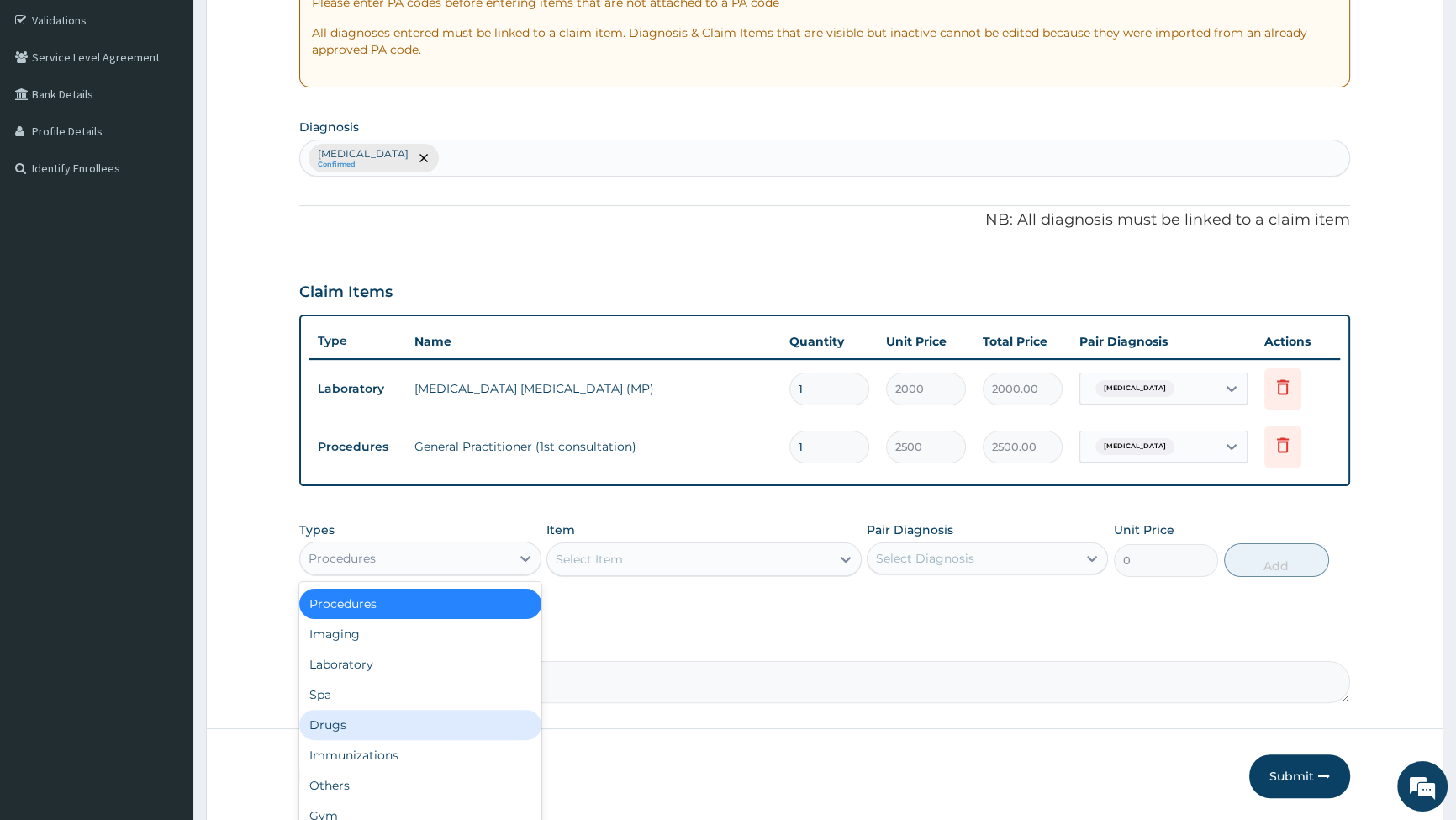
drag, startPoint x: 378, startPoint y: 730, endPoint x: 445, endPoint y: 703, distance: 72.2
click at [379, 730] on div "Drugs" at bounding box center [420, 725] width 241 height 31
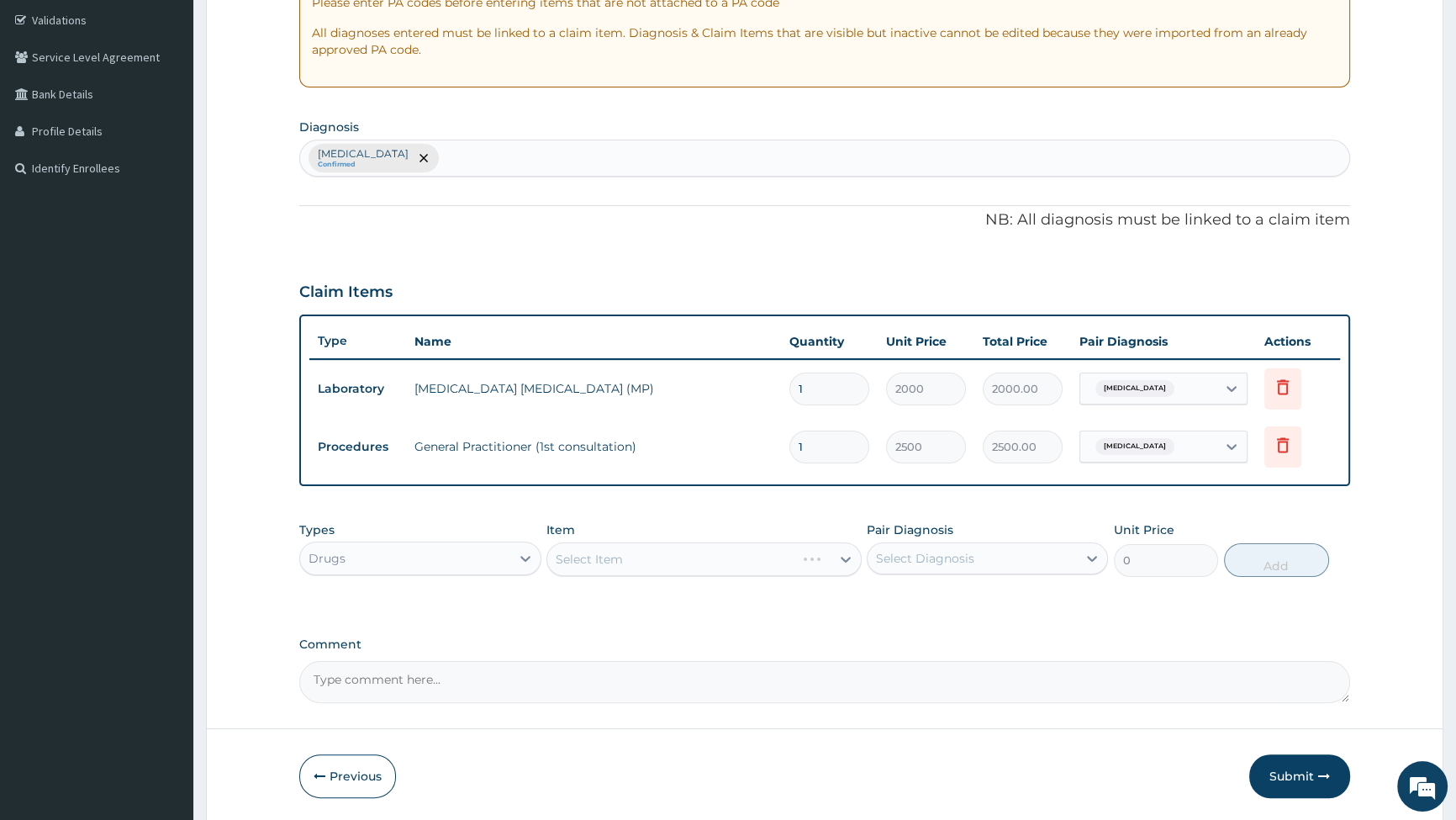
click at [825, 555] on div "Select Item" at bounding box center [704, 559] width 315 height 33
click at [842, 556] on icon at bounding box center [845, 559] width 17 height 17
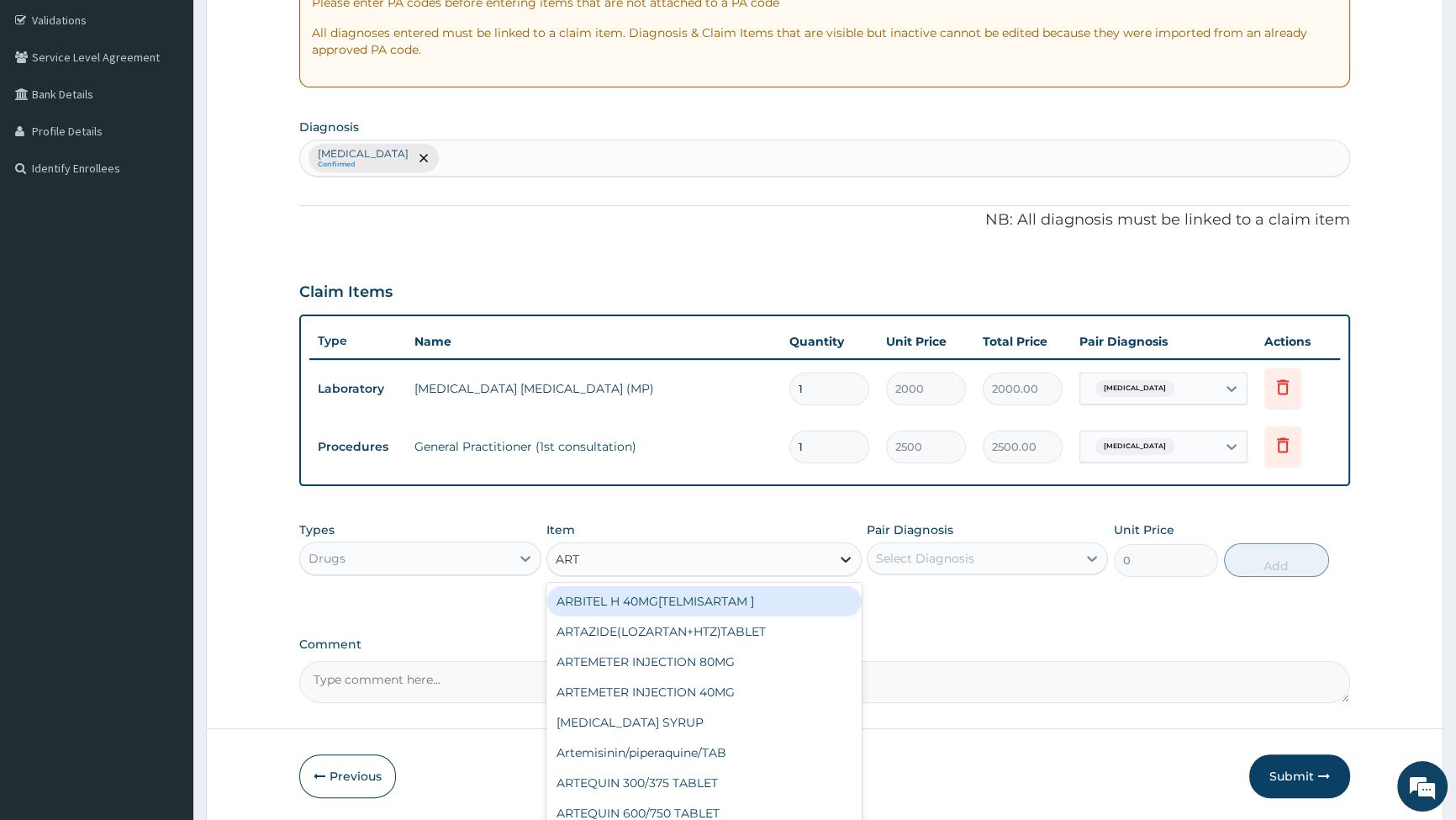
type input "ARTE"
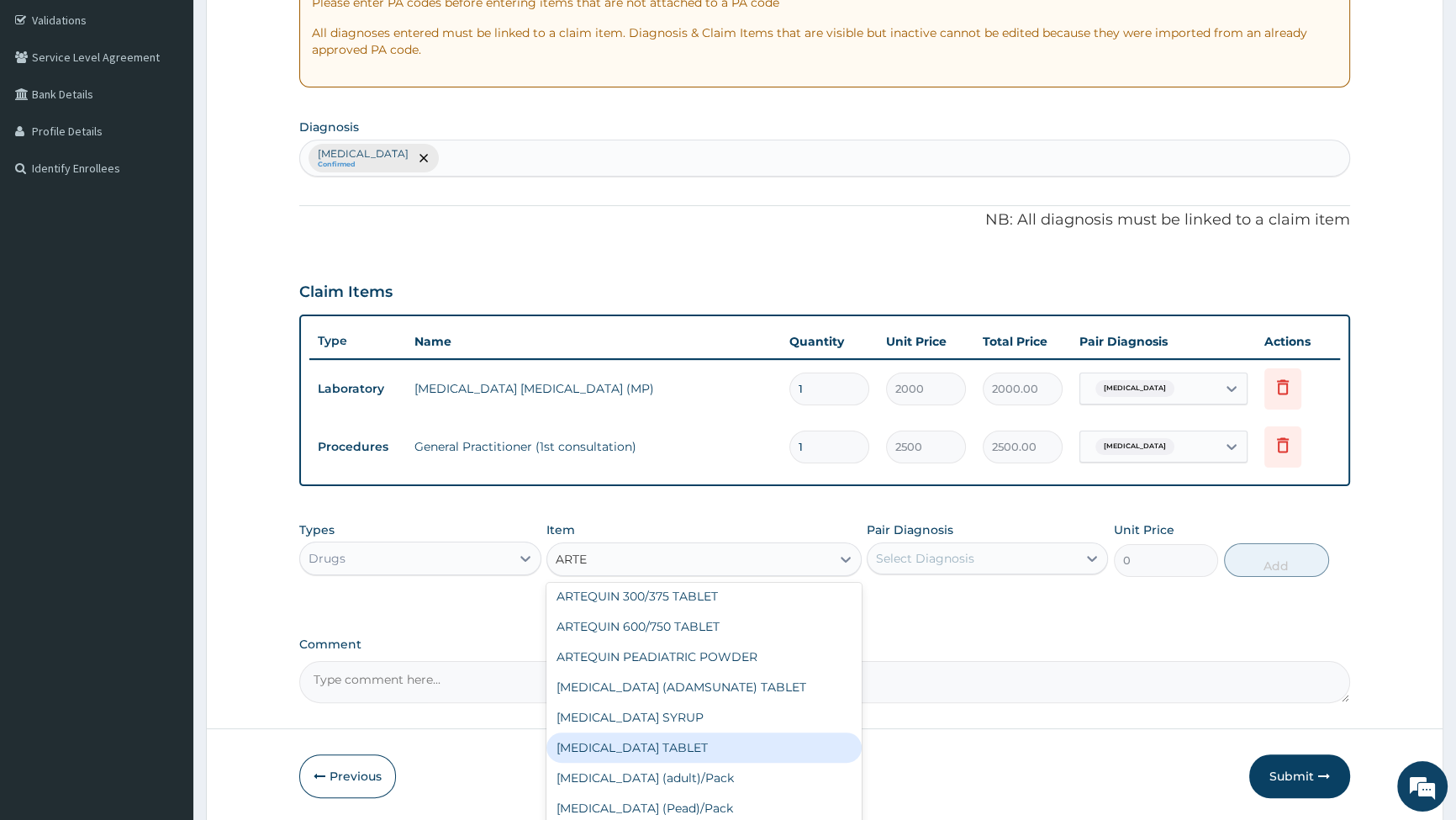
scroll to position [152, 0]
click at [624, 744] on div "[MEDICAL_DATA] (adult)/Pack" at bounding box center [704, 752] width 315 height 31
type input "1540"
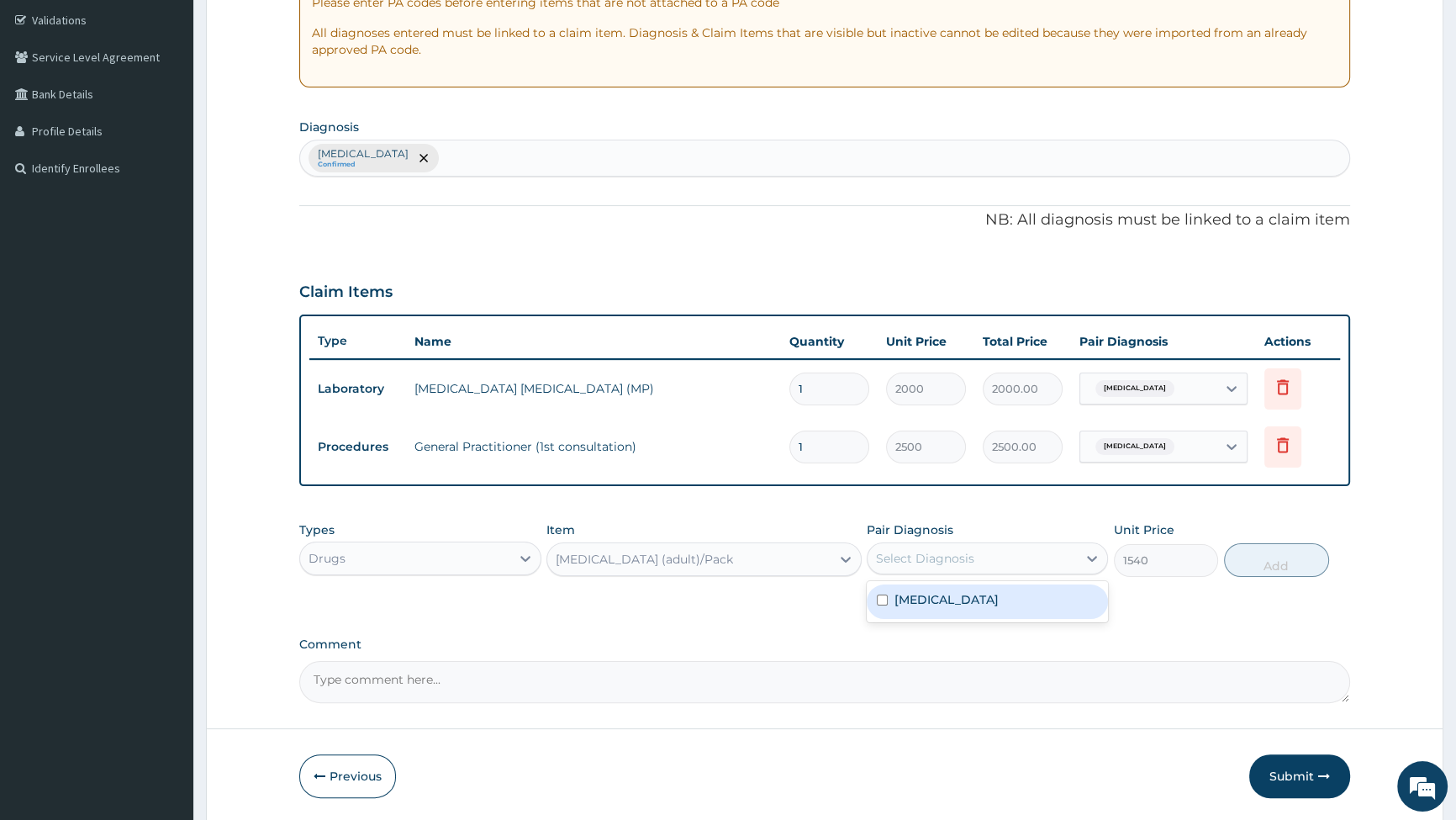
drag, startPoint x: 1023, startPoint y: 552, endPoint x: 953, endPoint y: 594, distance: 81.6
click at [1023, 552] on div "Select Diagnosis" at bounding box center [973, 558] width 210 height 27
click at [905, 603] on label "[MEDICAL_DATA]" at bounding box center [946, 599] width 104 height 17
checkbox input "true"
click at [1276, 561] on button "Add" at bounding box center [1277, 560] width 105 height 33
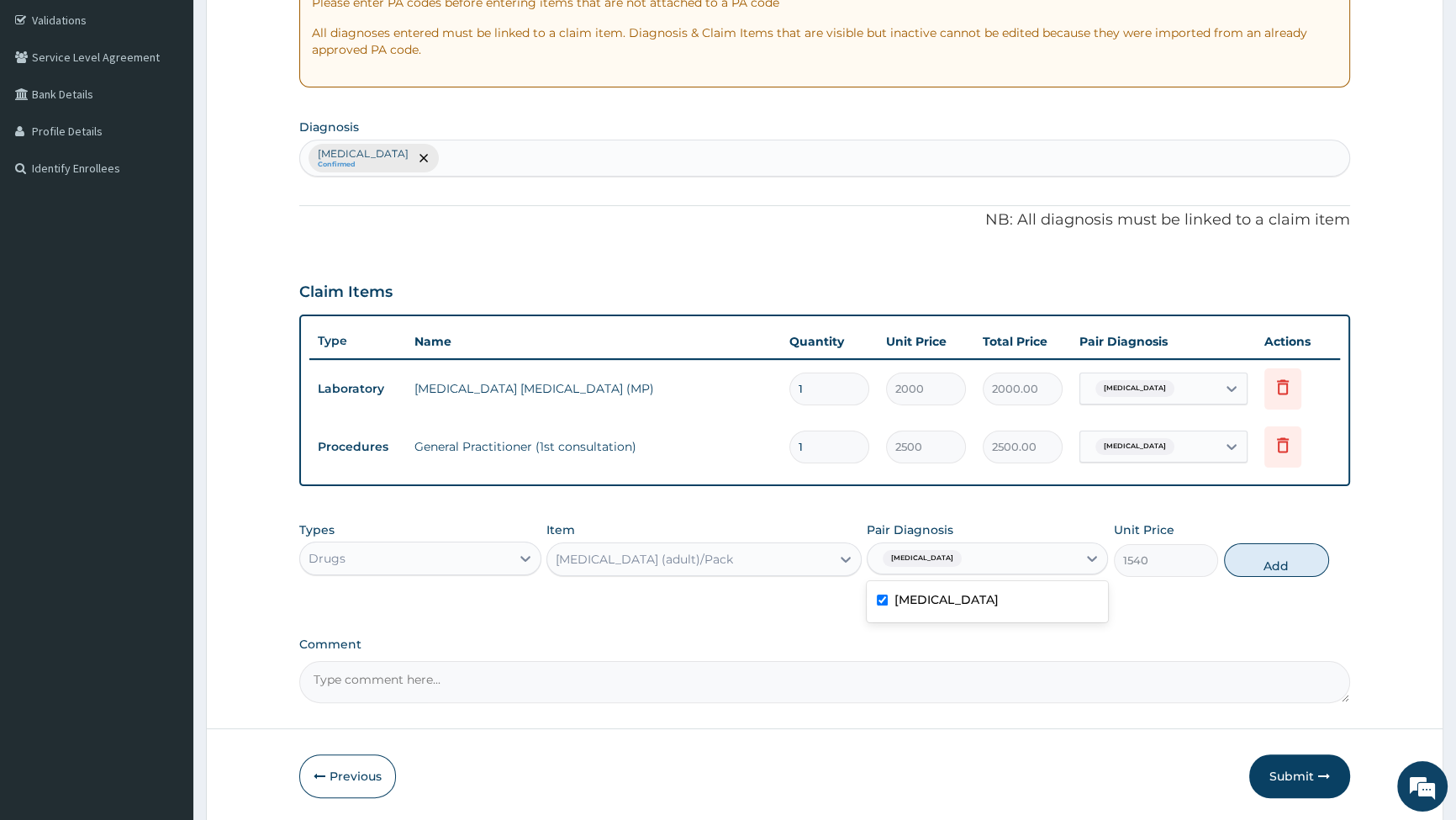
type input "0"
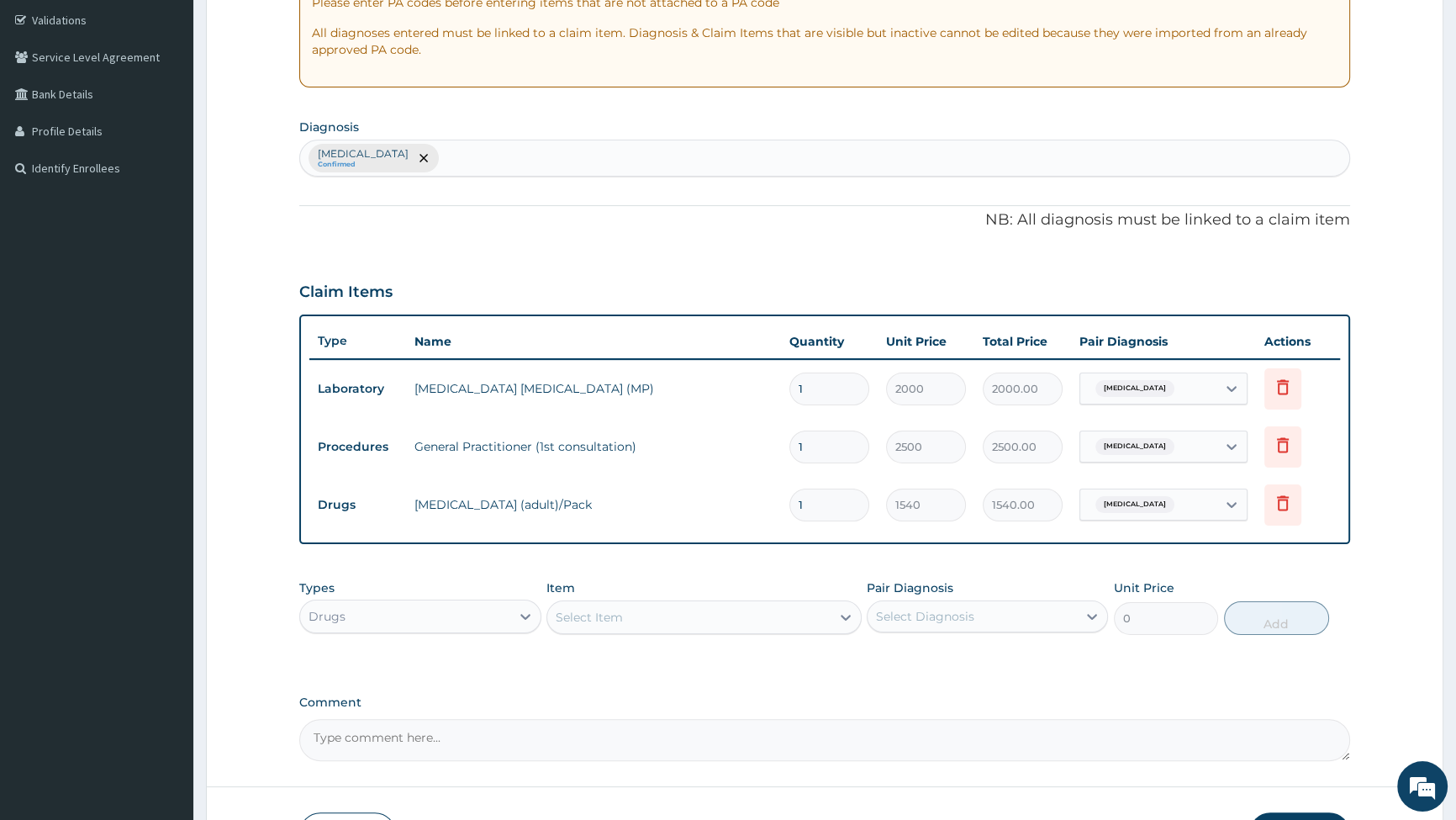
click at [785, 616] on div "Select Item" at bounding box center [689, 617] width 283 height 27
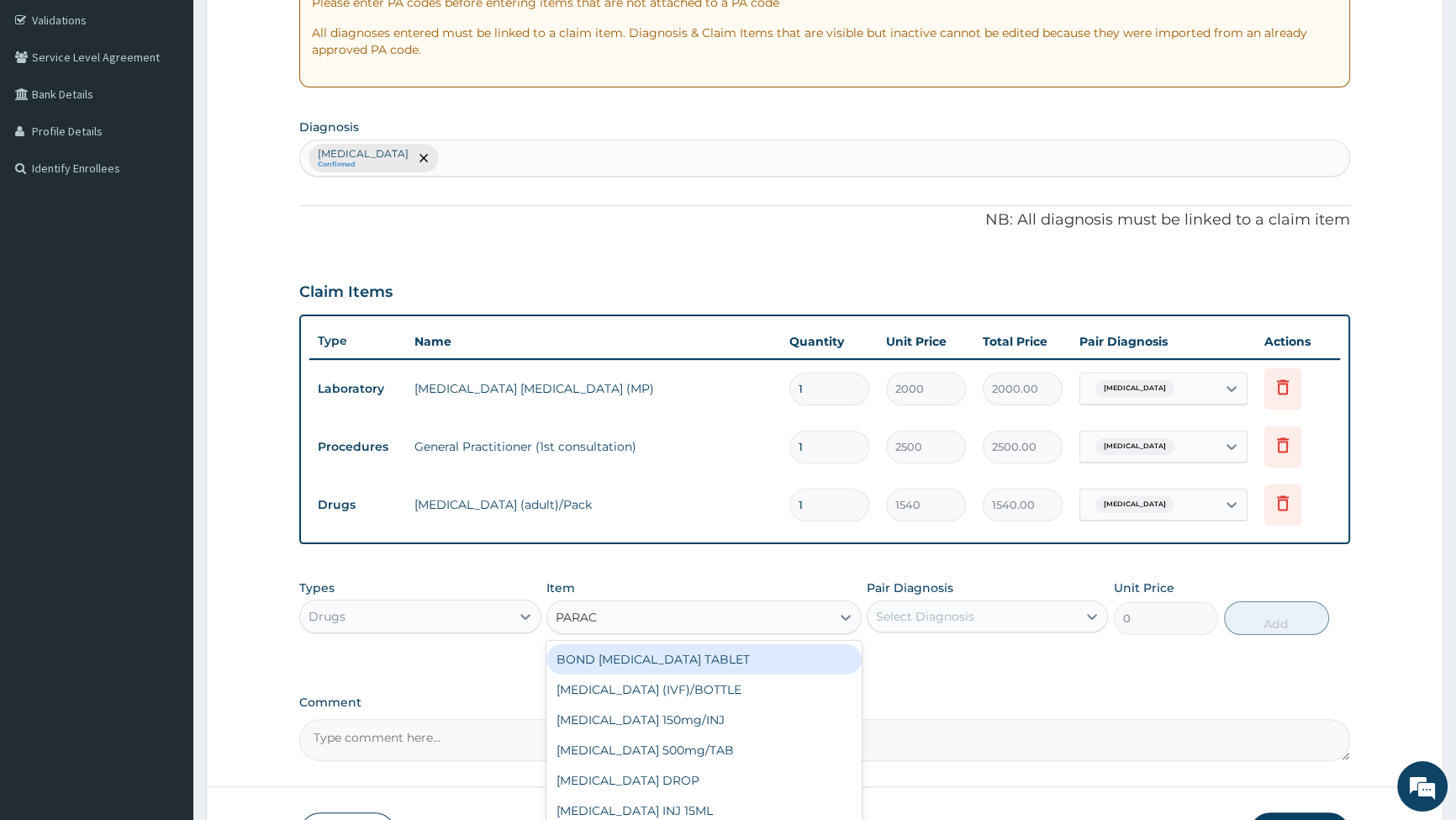
type input "PARACE"
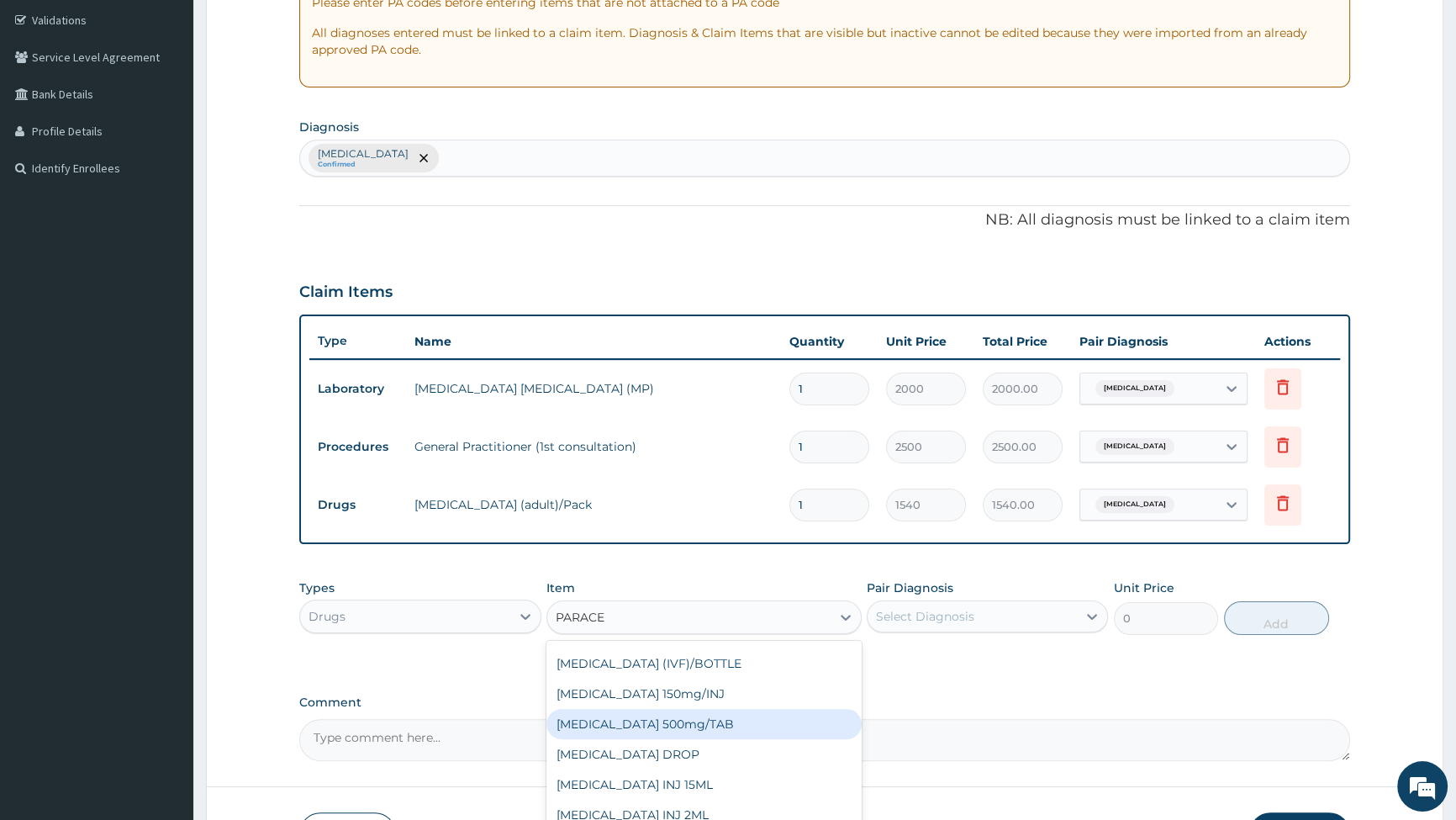
click at [676, 723] on div "[MEDICAL_DATA] 500mg/TAB" at bounding box center [704, 724] width 315 height 31
type input "14"
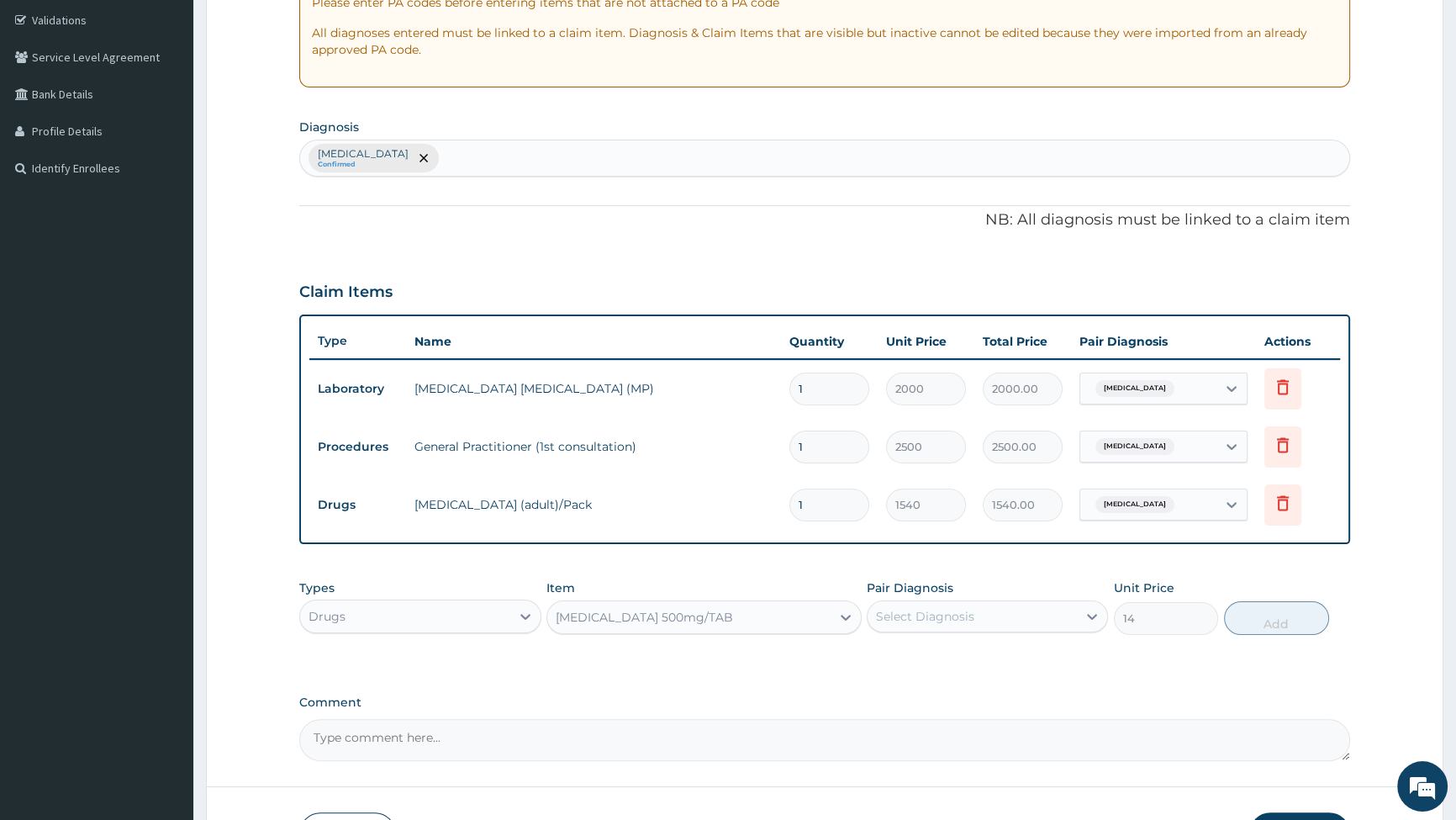
click at [1043, 615] on div "Select Diagnosis" at bounding box center [973, 616] width 210 height 27
drag, startPoint x: 896, startPoint y: 663, endPoint x: 904, endPoint y: 662, distance: 8.1
click at [898, 663] on label "[MEDICAL_DATA]" at bounding box center [946, 657] width 104 height 17
checkbox input "true"
drag, startPoint x: 1267, startPoint y: 610, endPoint x: 1124, endPoint y: 596, distance: 143.7
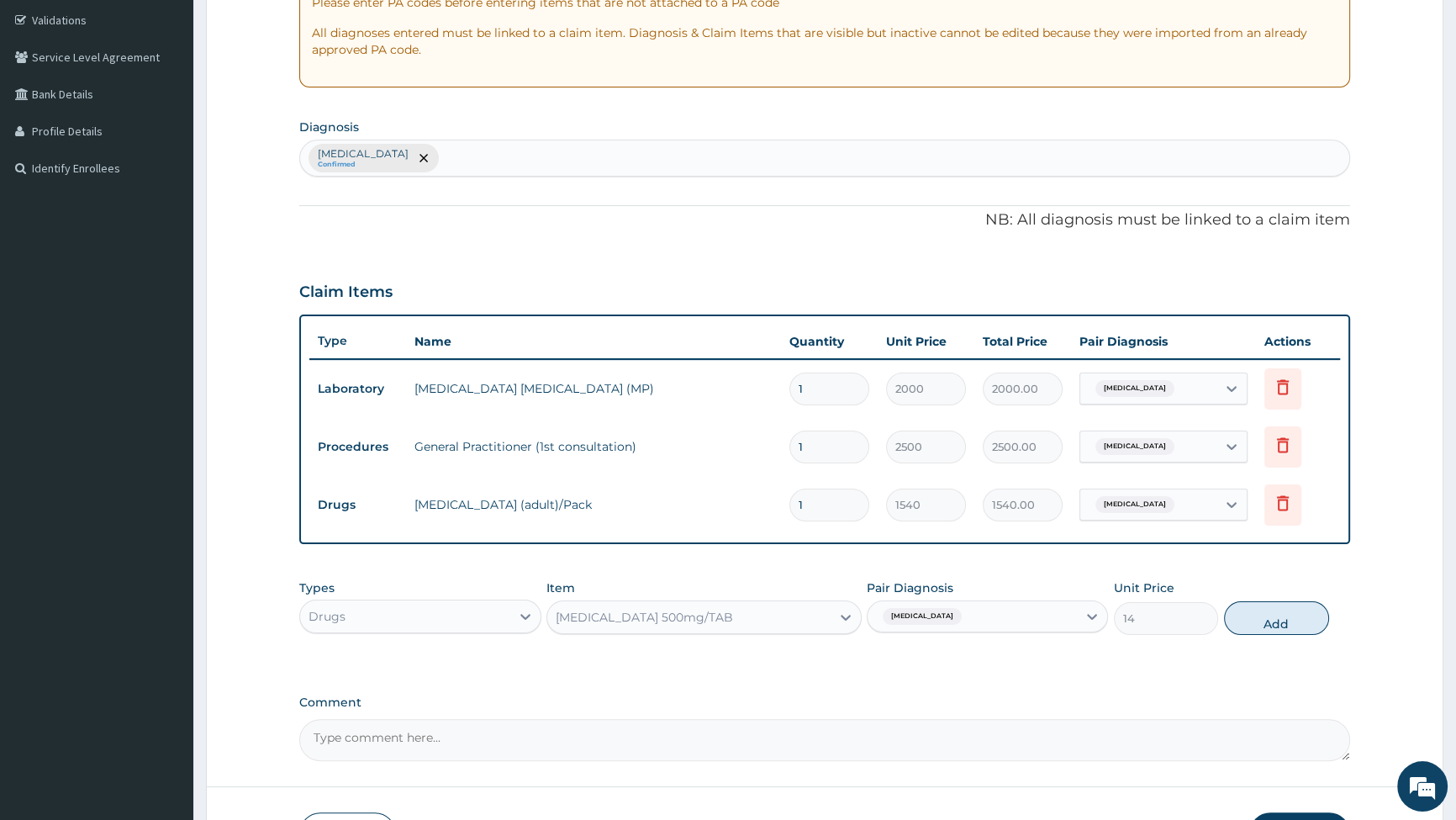
click at [1269, 610] on button "Add" at bounding box center [1277, 618] width 105 height 33
type input "0"
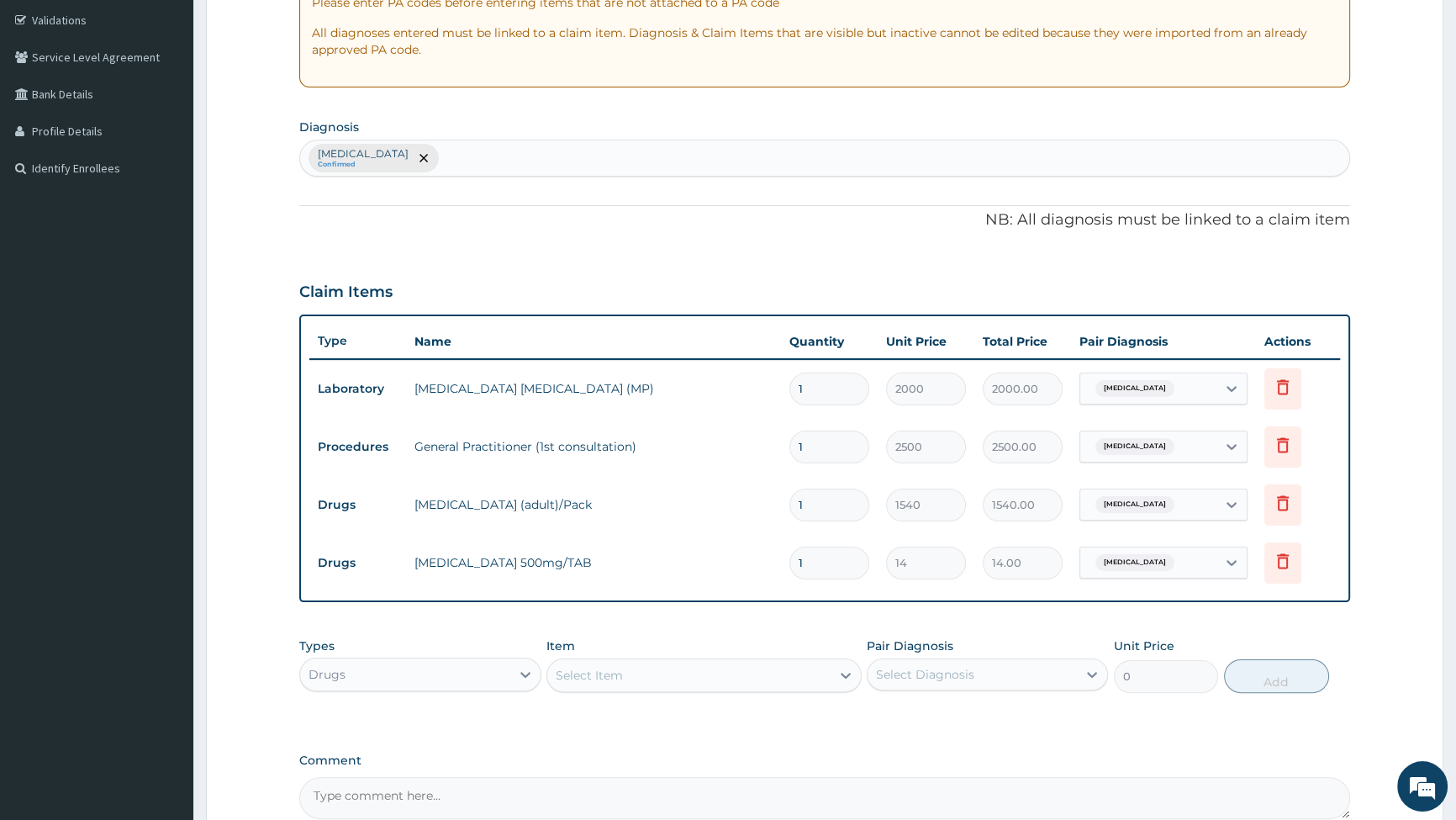
click at [832, 559] on input "1" at bounding box center [829, 563] width 80 height 33
type input "18"
type input "252.00"
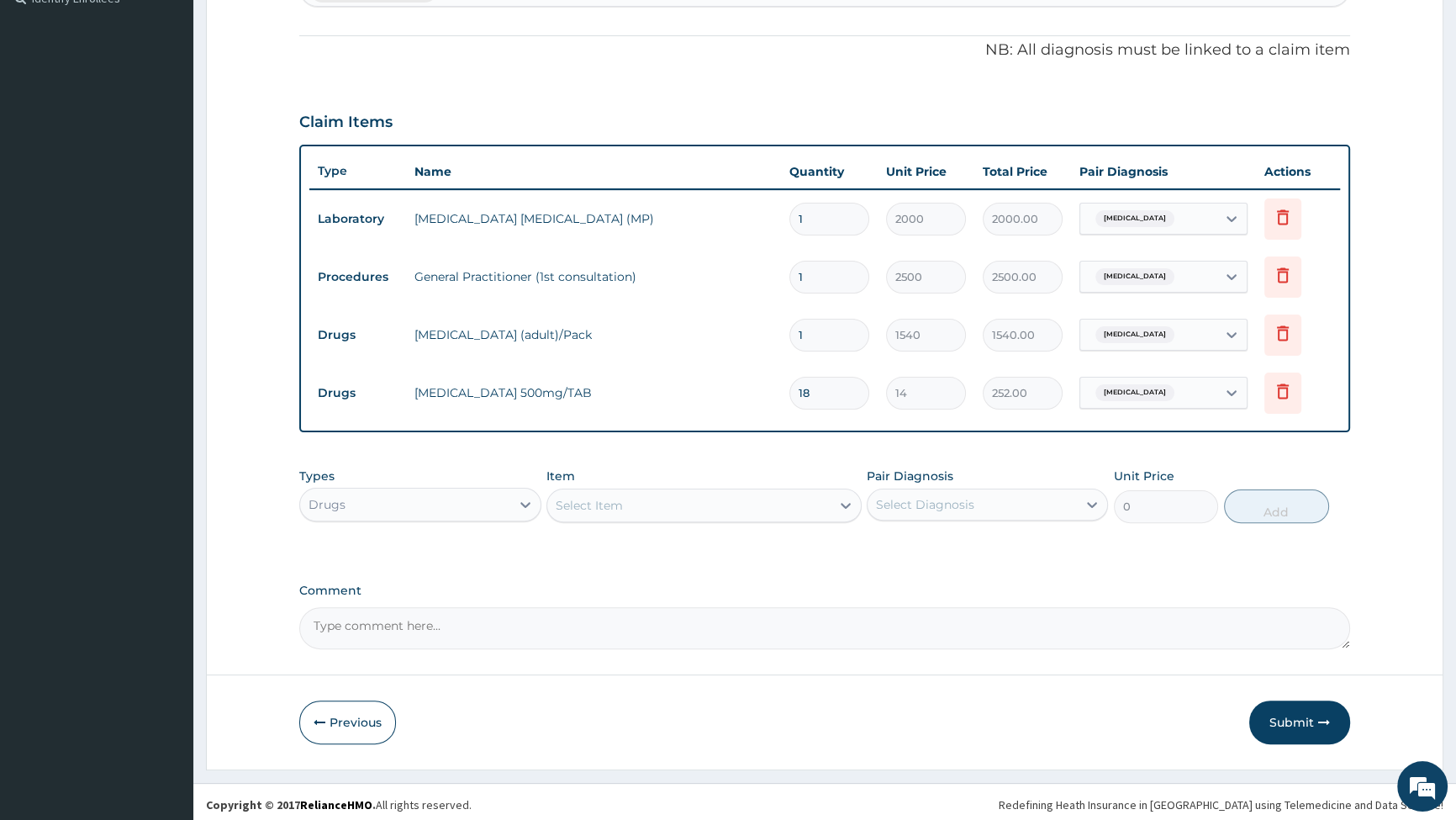
scroll to position [486, 0]
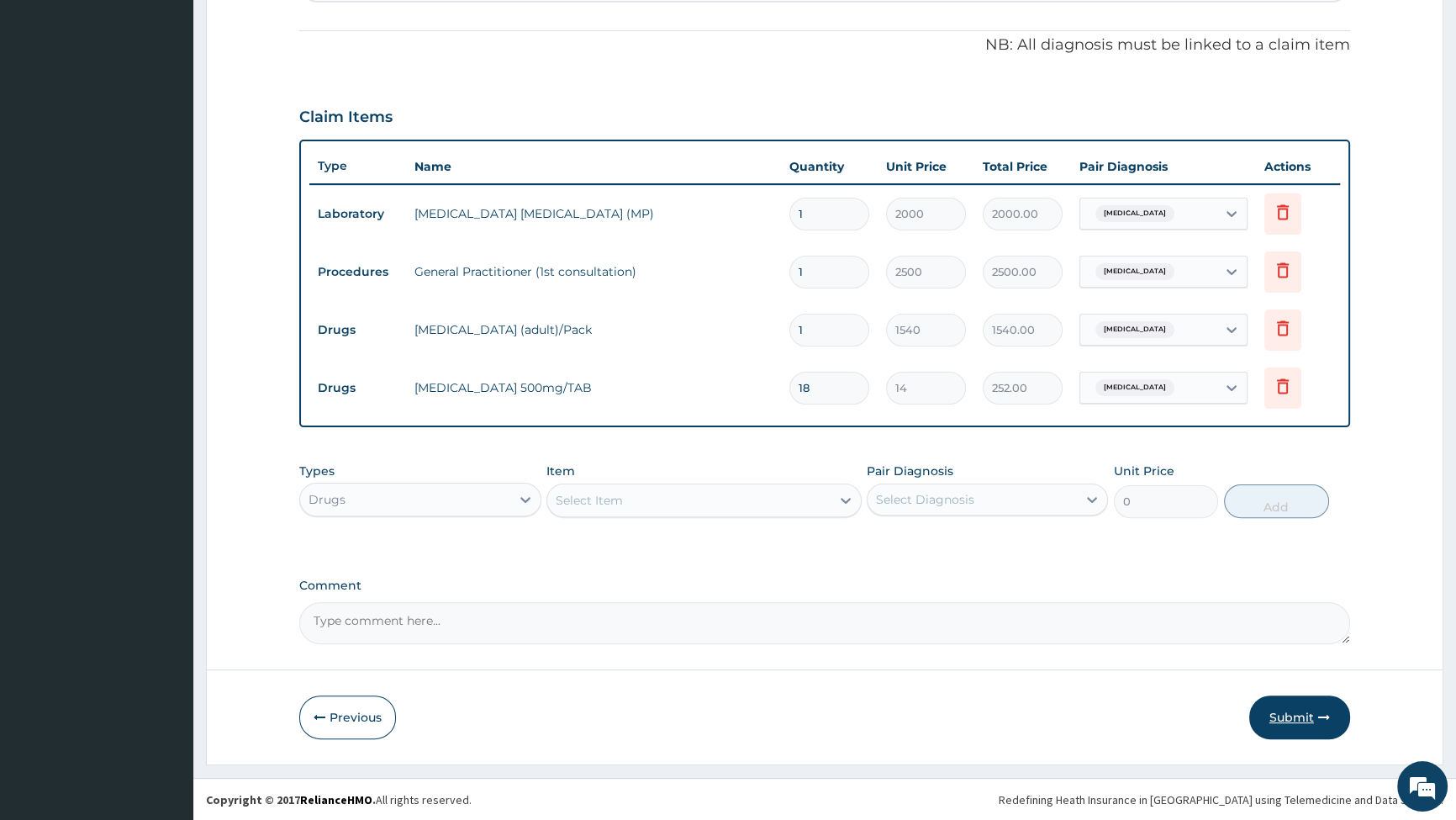
type input "18"
click at [1306, 721] on button "Submit" at bounding box center [1300, 718] width 101 height 44
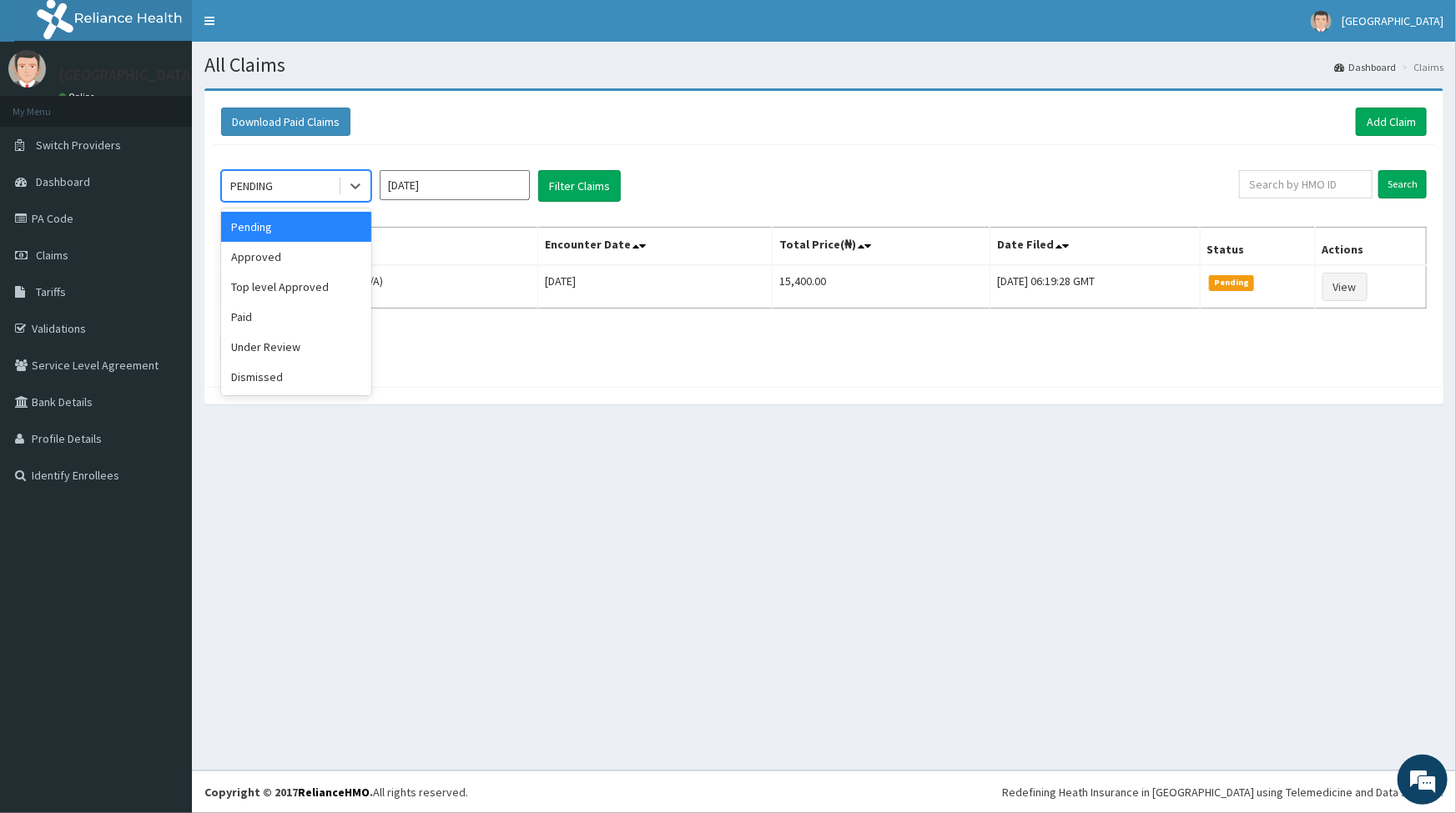
drag, startPoint x: 339, startPoint y: 184, endPoint x: 319, endPoint y: 209, distance: 32.0
click at [337, 184] on div "PENDING" at bounding box center [296, 185] width 150 height 32
click at [303, 258] on div "Approved" at bounding box center [296, 257] width 150 height 30
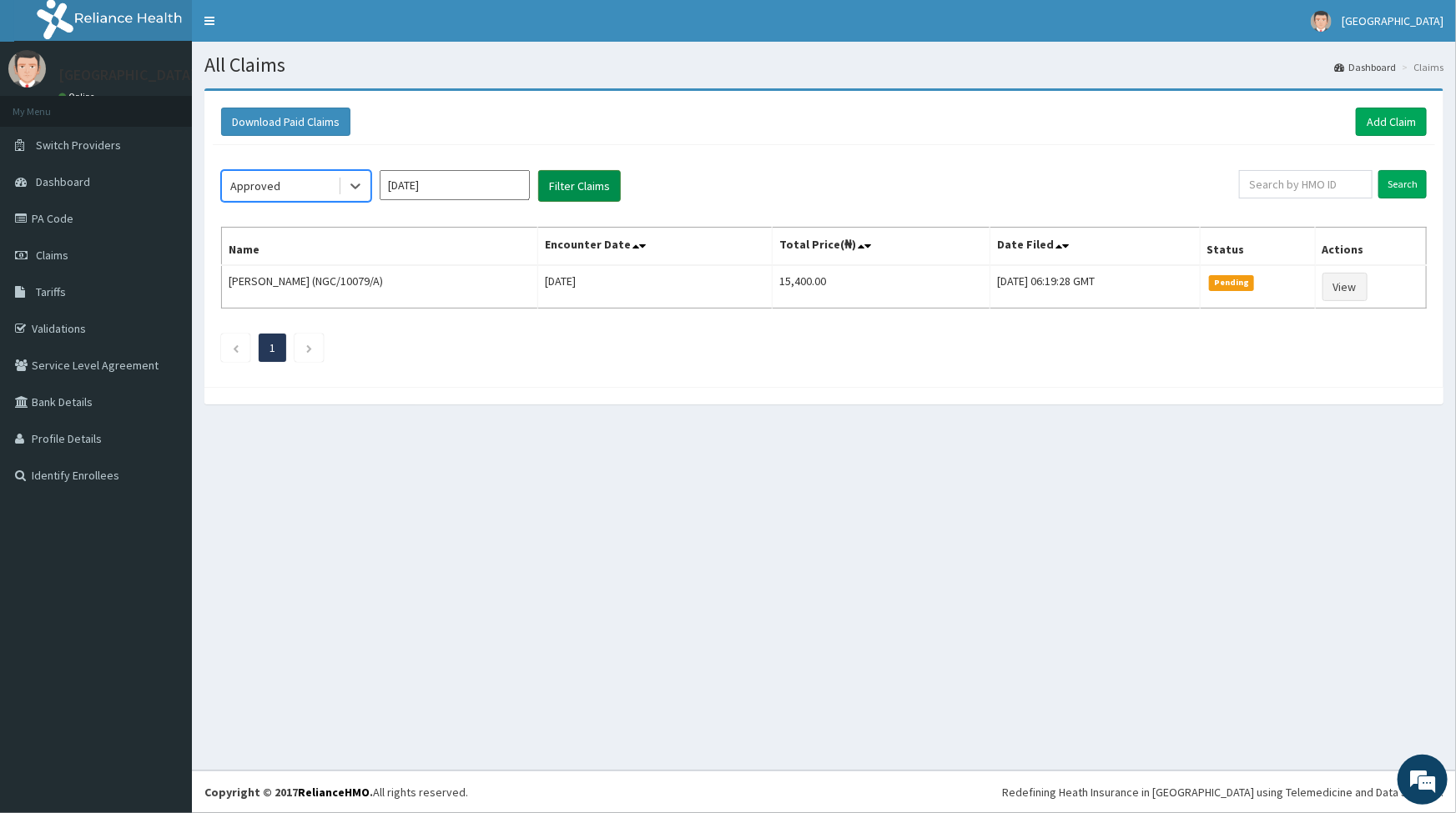
click at [578, 192] on button "Filter Claims" at bounding box center [579, 185] width 82 height 32
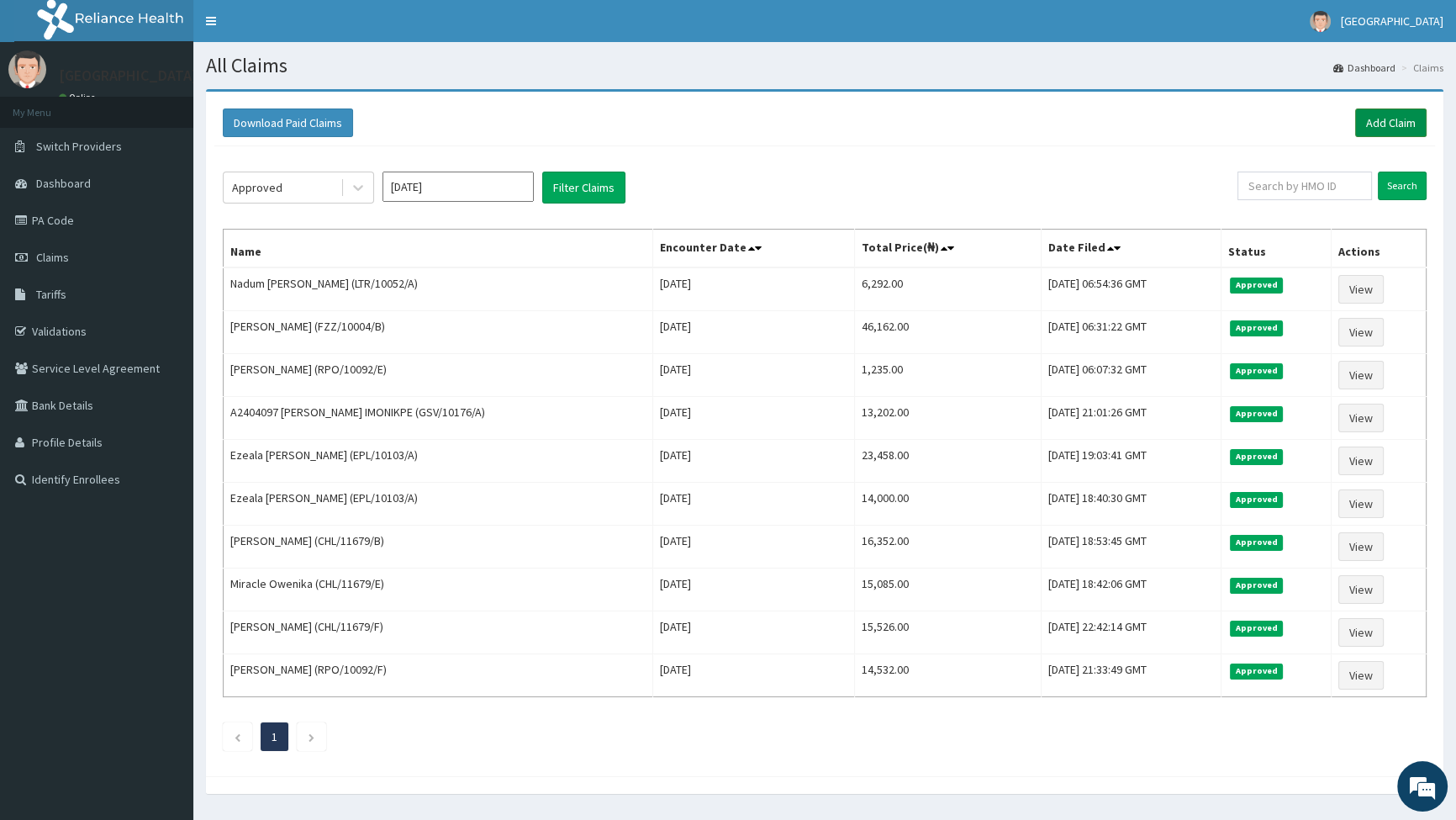
click at [1393, 126] on link "Add Claim" at bounding box center [1391, 122] width 72 height 29
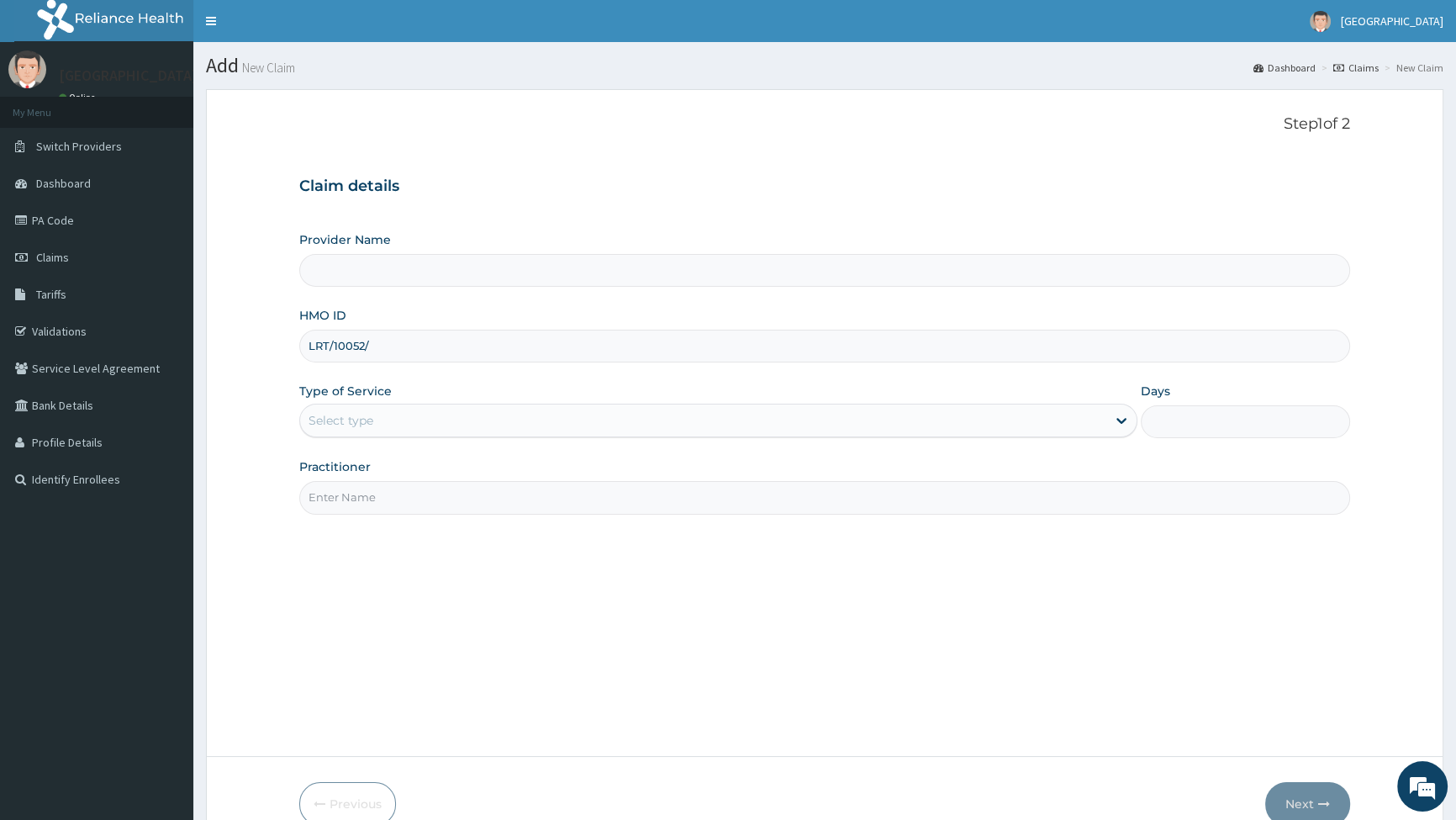
type input "LRT/10052/B"
type input "[GEOGRAPHIC_DATA]"
type input "LRT/10052/B"
click at [381, 413] on div "Select type" at bounding box center [703, 420] width 806 height 27
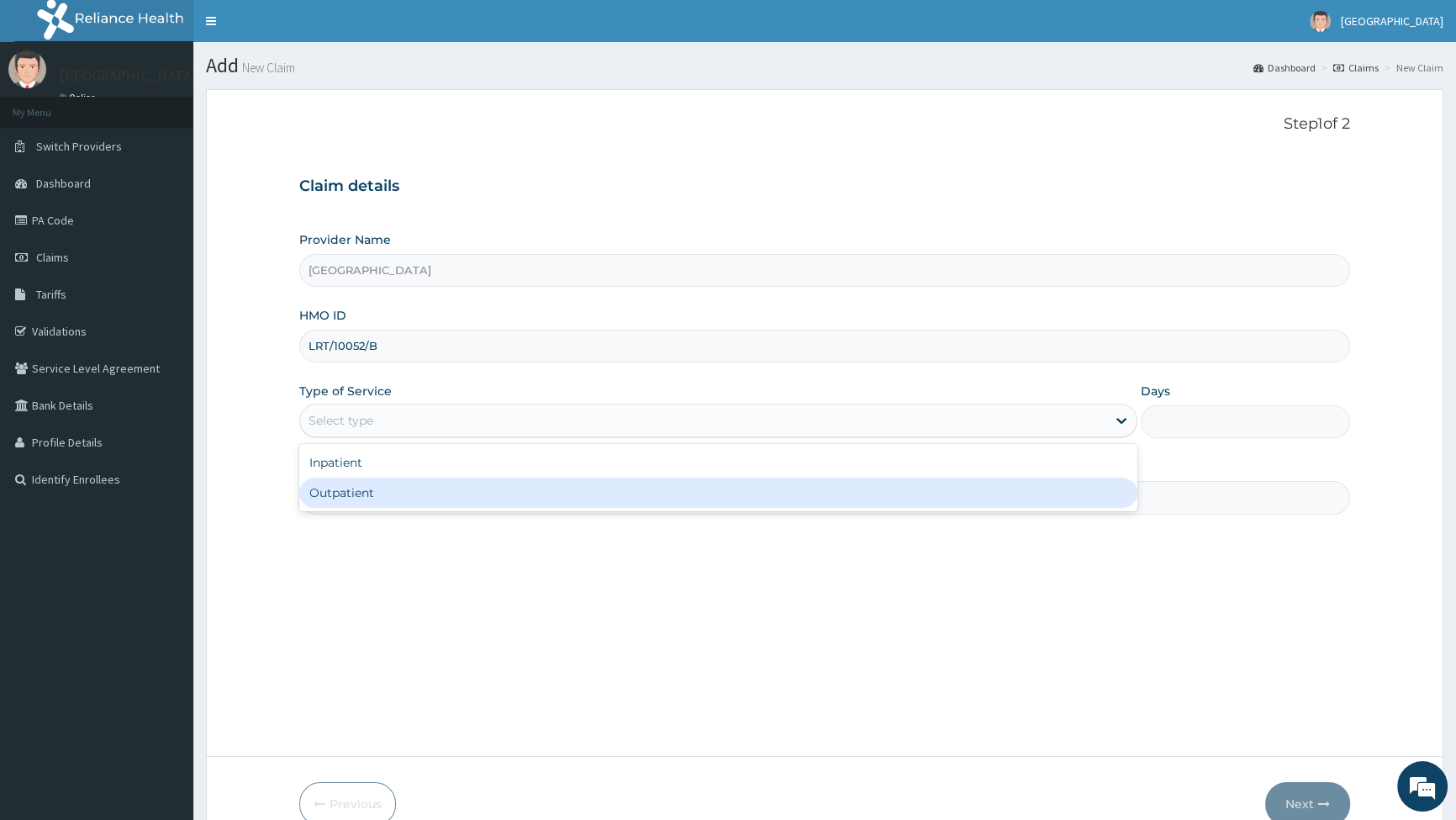
click at [355, 490] on div "Outpatient" at bounding box center [718, 492] width 837 height 31
type input "1"
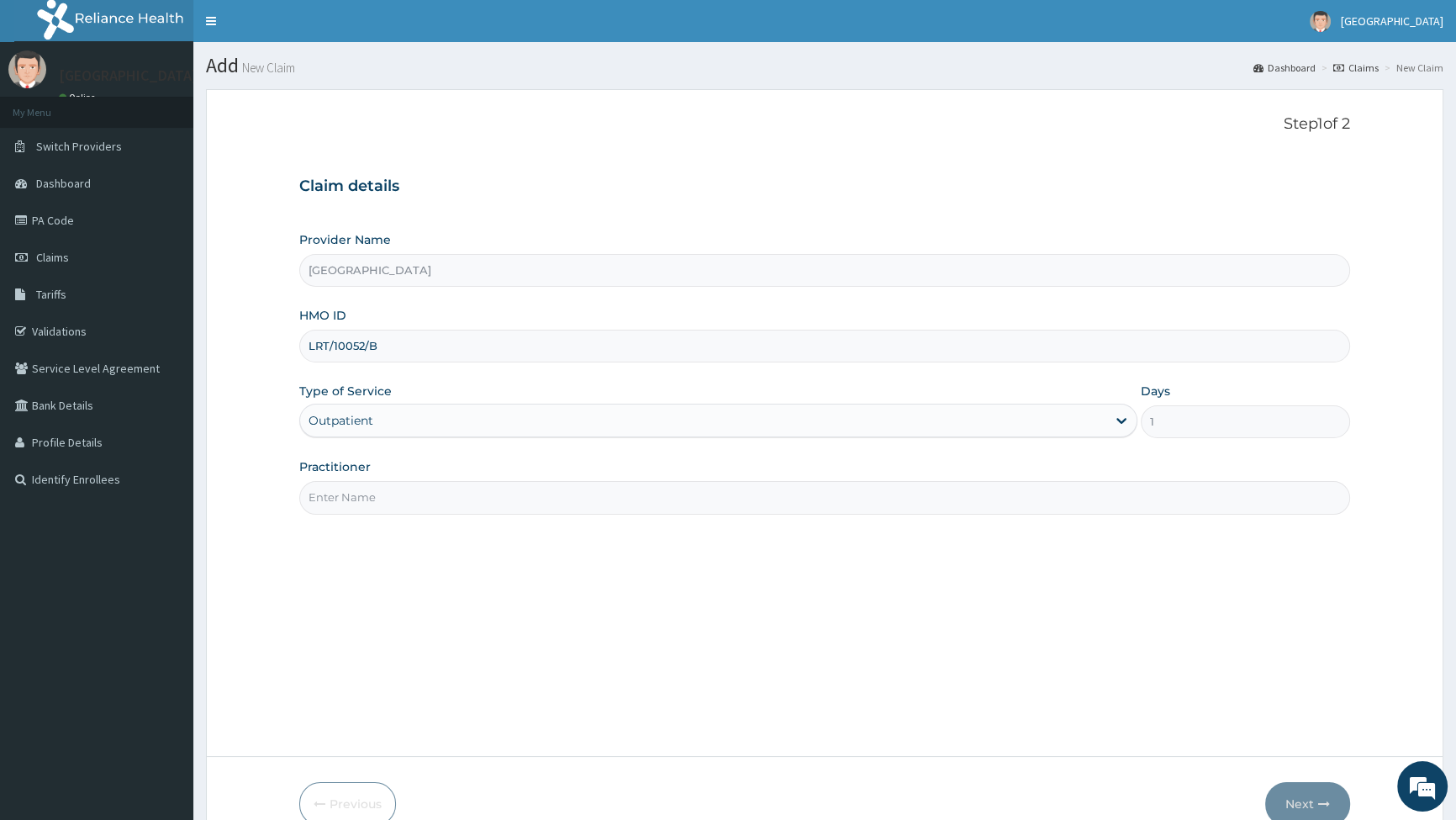
click at [370, 506] on input "Practitioner" at bounding box center [825, 497] width 1051 height 33
type input "[PERSON_NAME]"
click at [1324, 790] on button "Next" at bounding box center [1307, 804] width 85 height 44
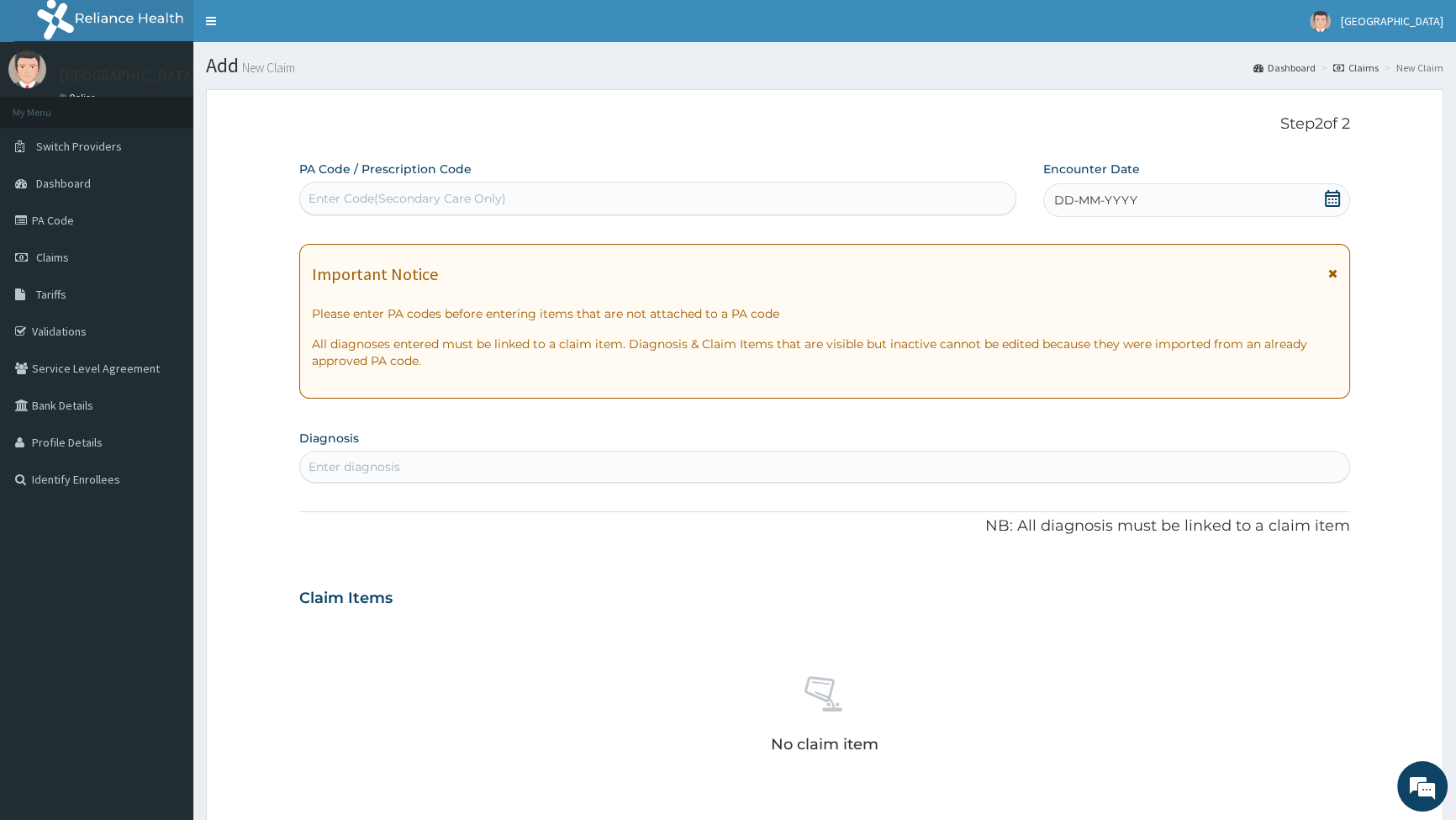
click at [1335, 193] on icon at bounding box center [1332, 198] width 17 height 17
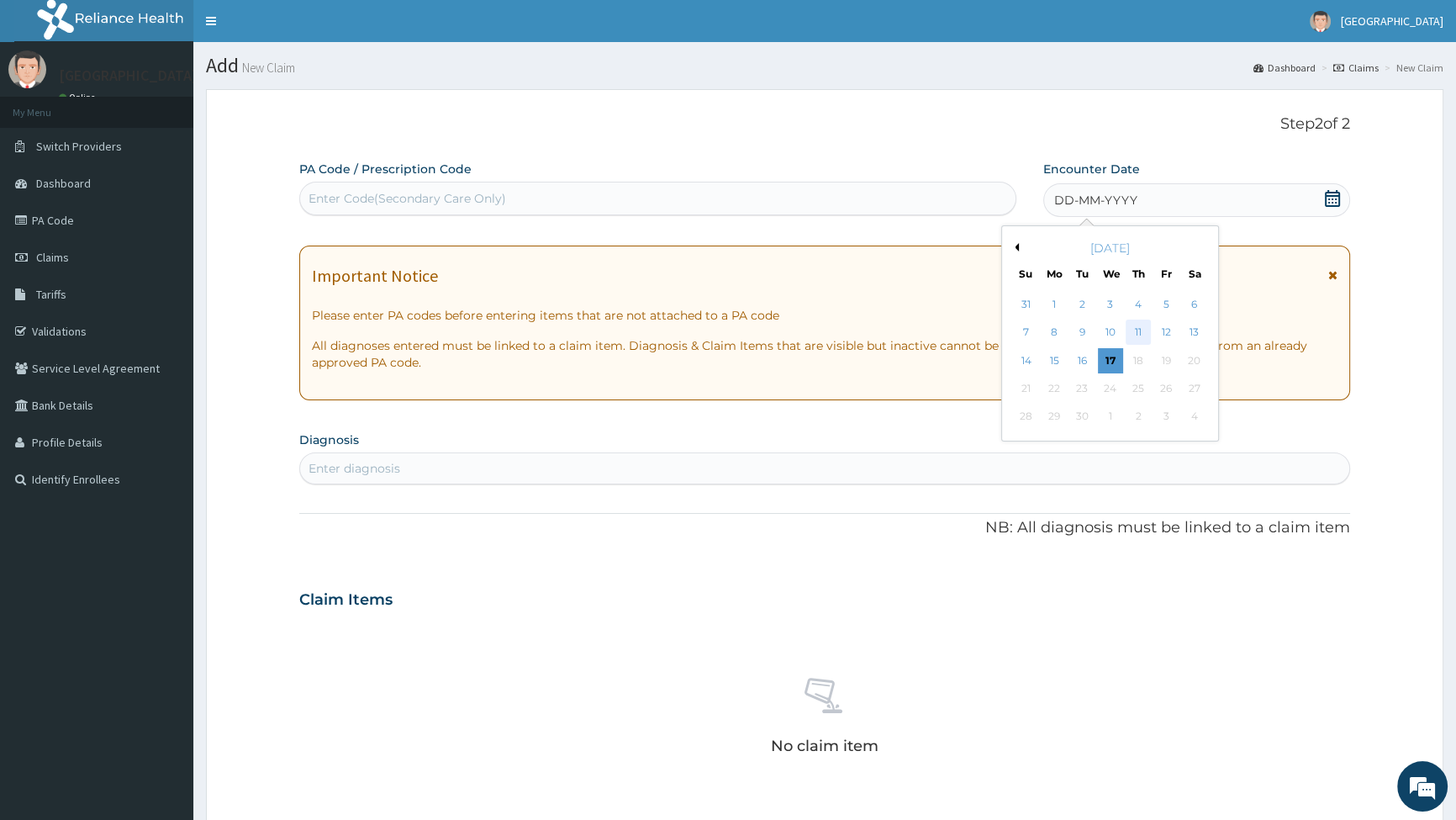
click at [1132, 337] on div "11" at bounding box center [1137, 333] width 25 height 25
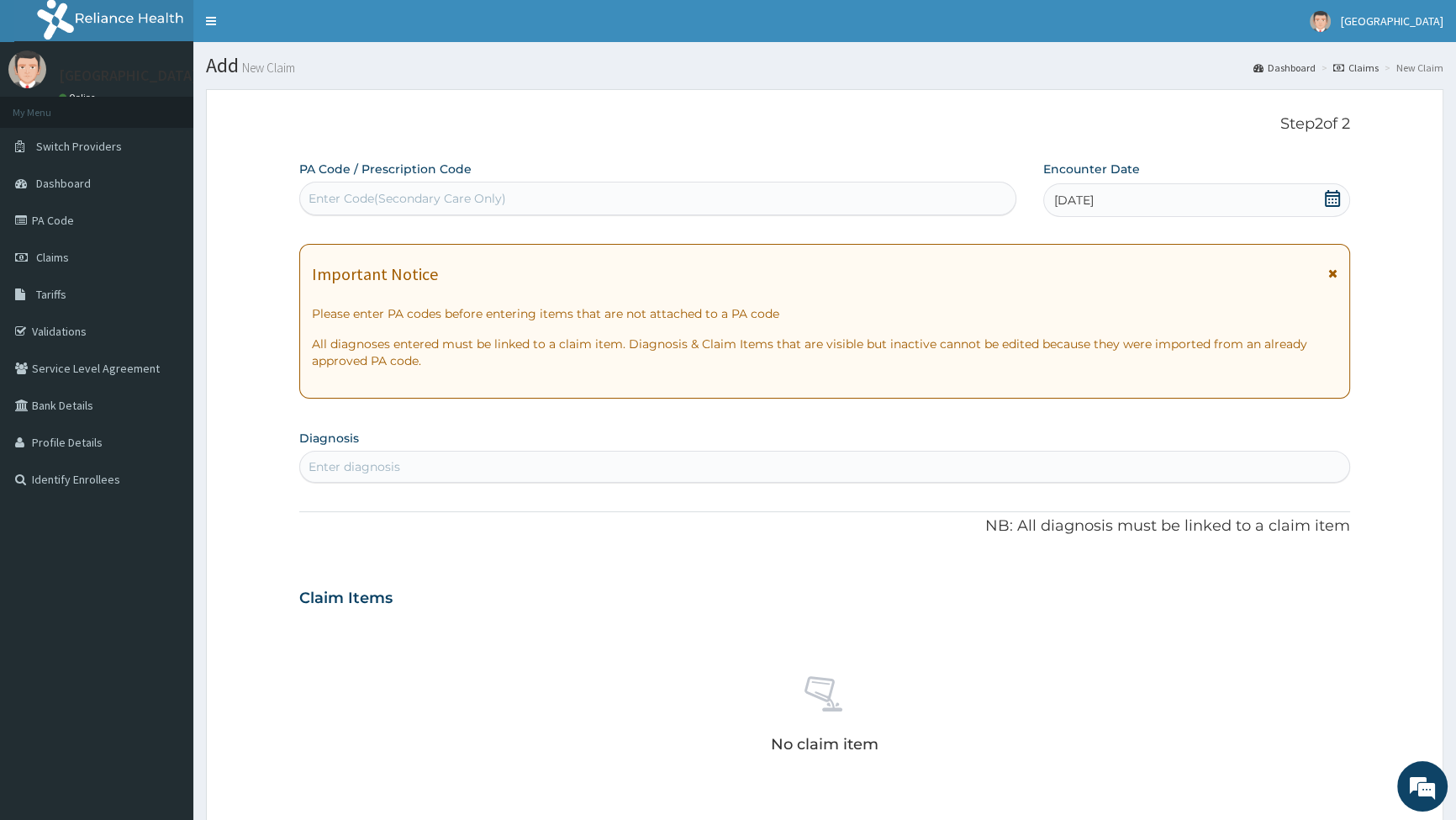
click at [433, 469] on div "Enter diagnosis" at bounding box center [824, 467] width 1050 height 27
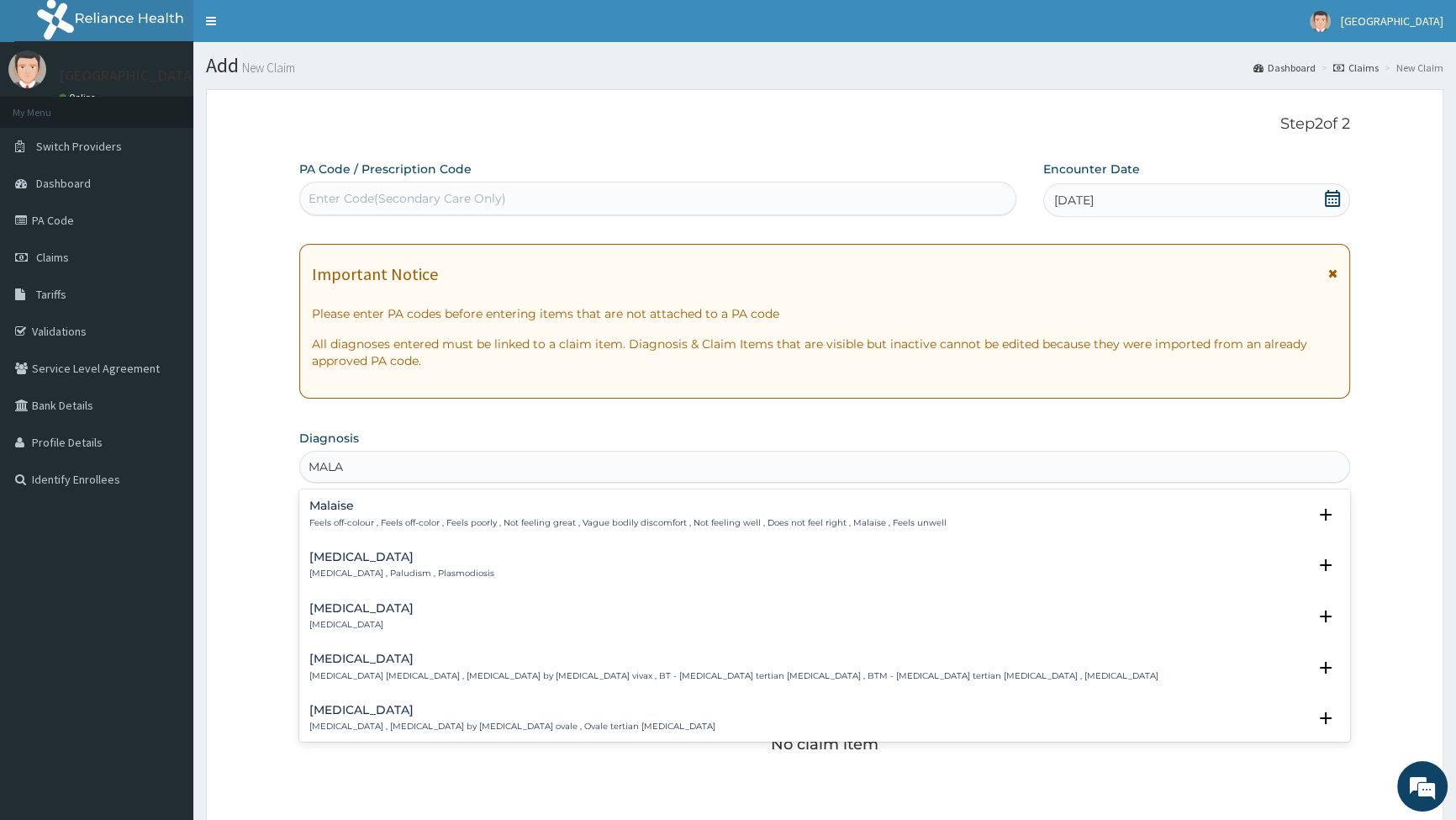
type input "MALAR"
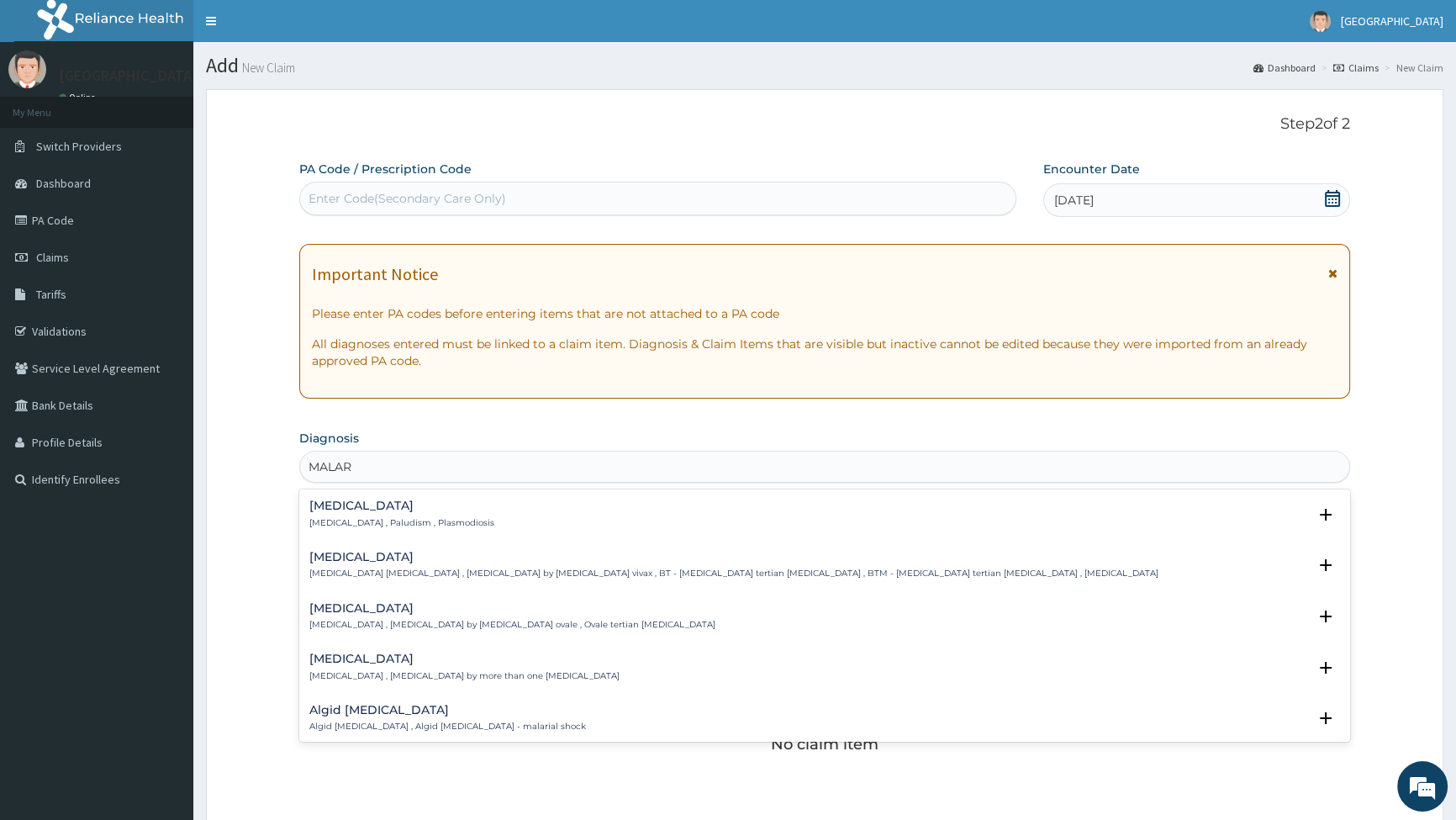
click at [343, 526] on p "[MEDICAL_DATA] , Paludism , Plasmodiosis" at bounding box center [402, 523] width 185 height 11
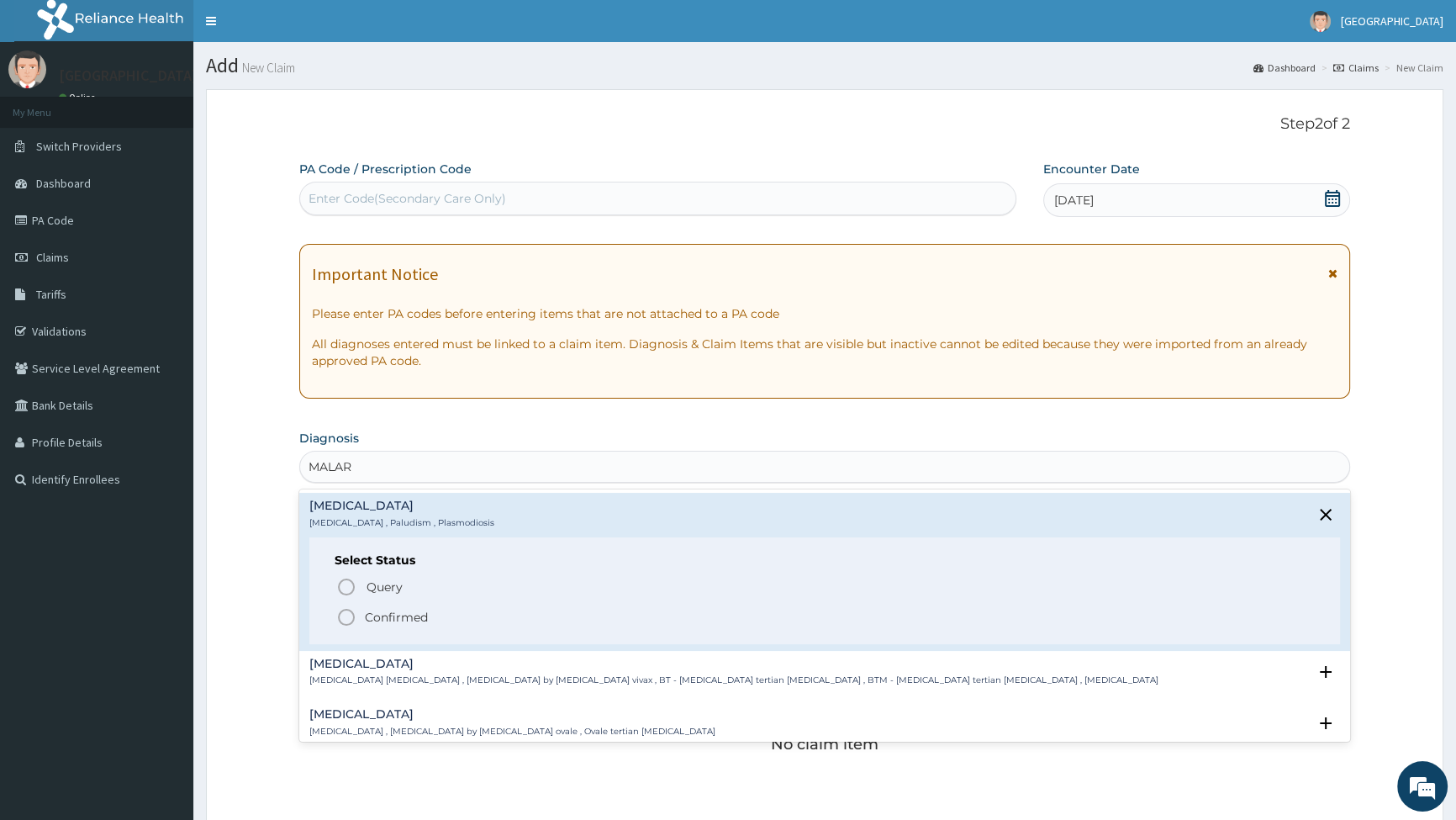
click at [343, 614] on icon "status option filled" at bounding box center [346, 617] width 20 height 20
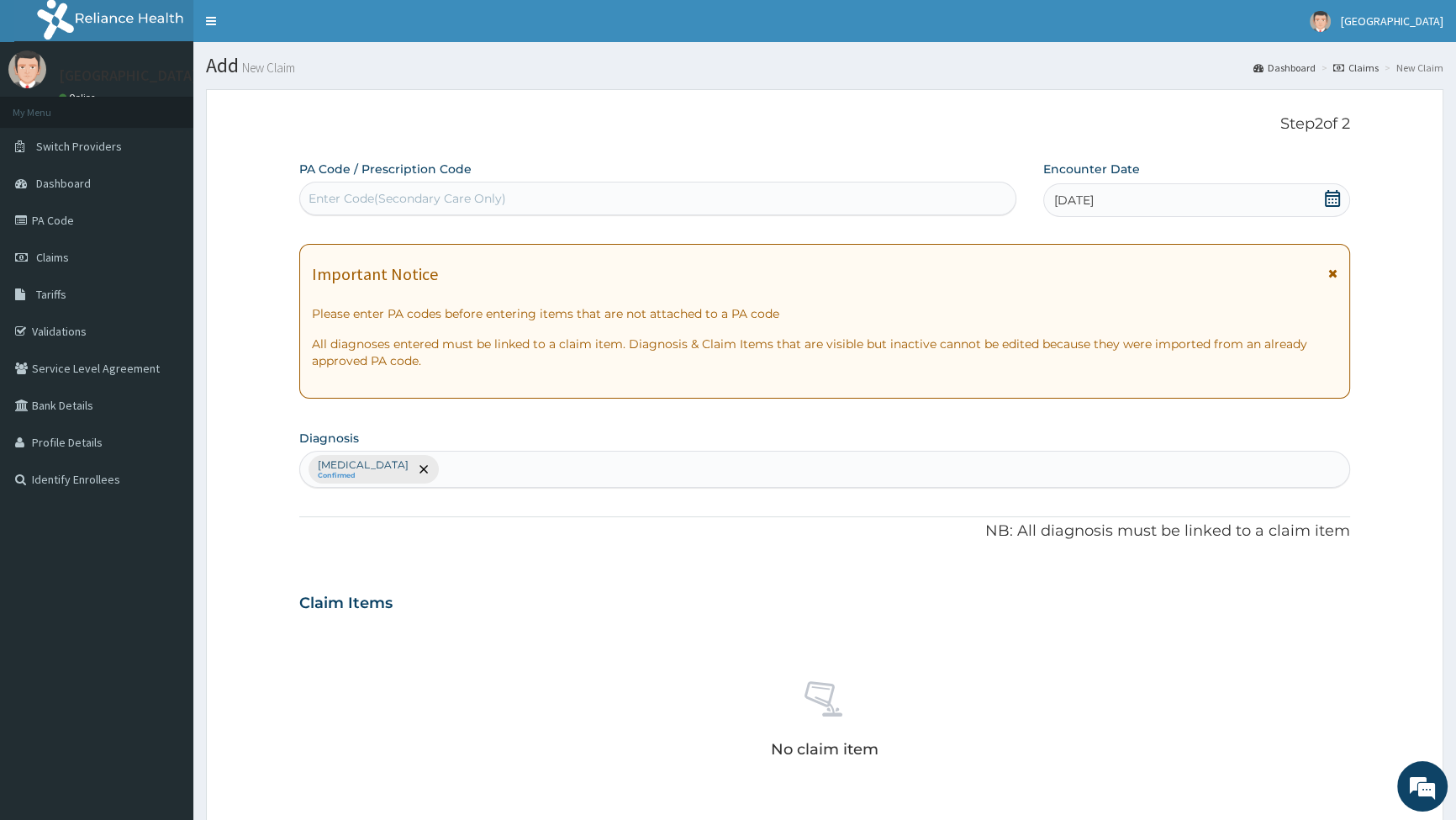
click at [425, 467] on div "[MEDICAL_DATA] Confirmed" at bounding box center [824, 469] width 1050 height 35
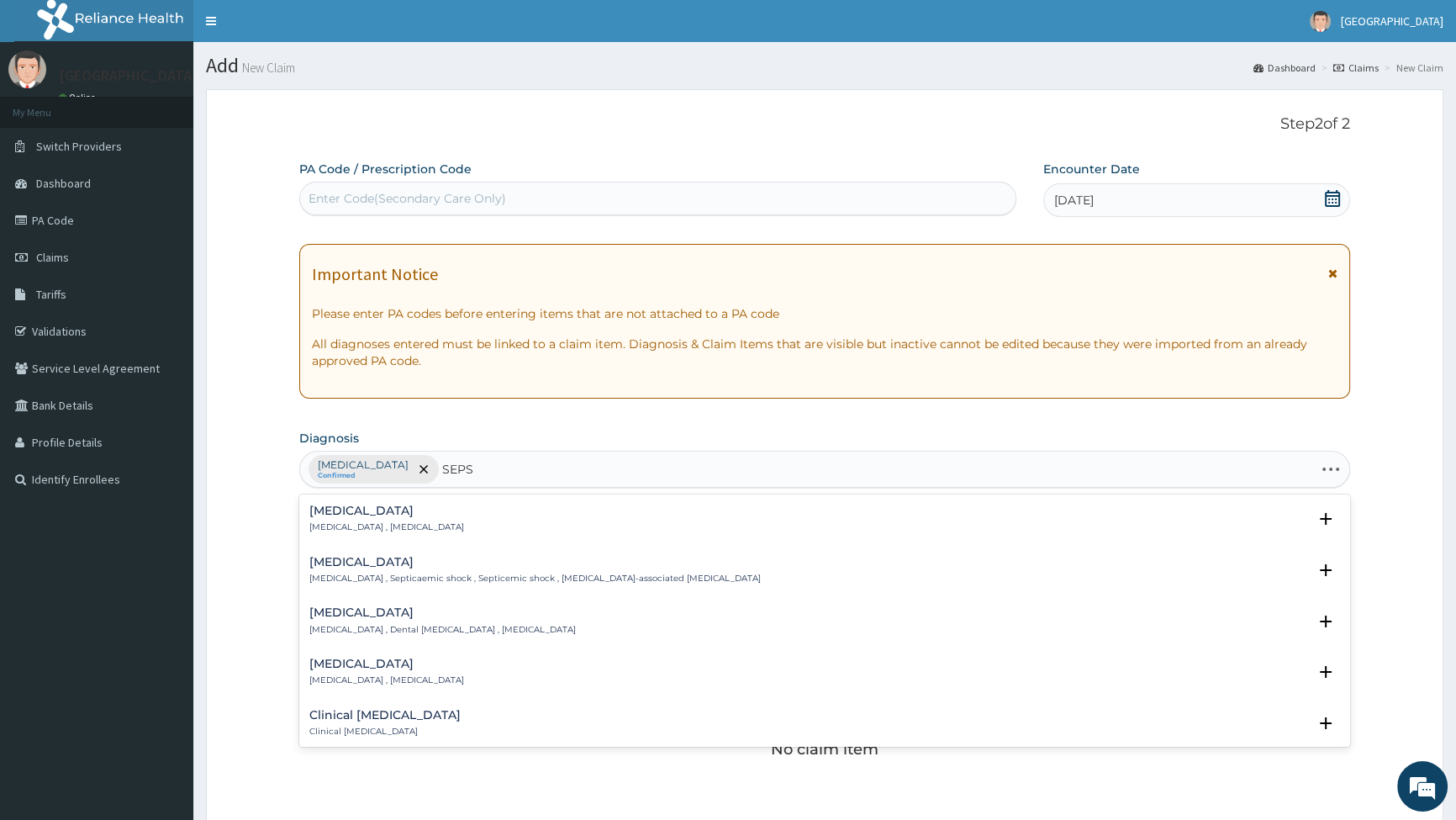
type input "SEPSI"
click at [336, 513] on h4 "[MEDICAL_DATA]" at bounding box center [386, 511] width 155 height 12
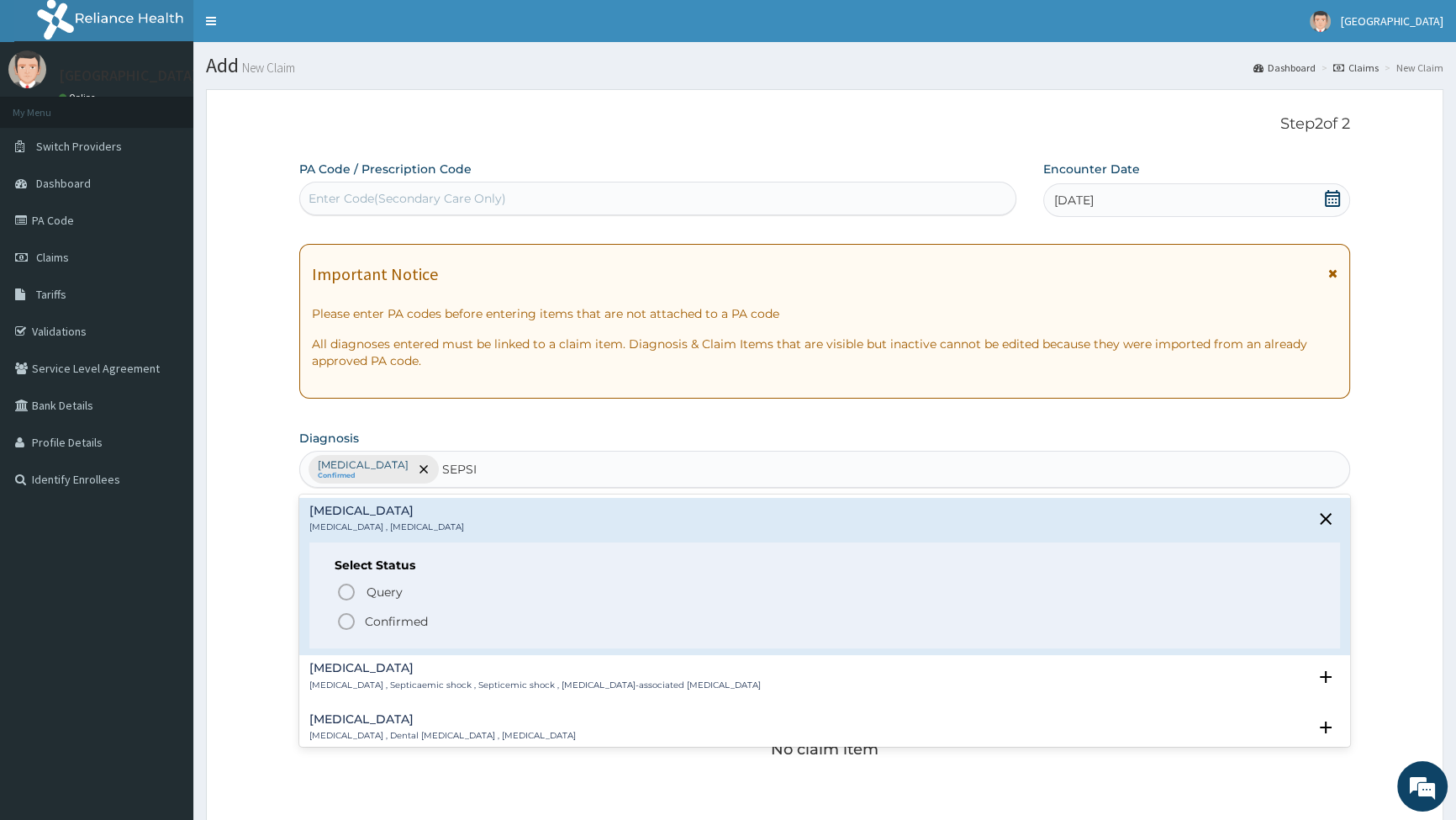
click at [352, 615] on circle "status option filled" at bounding box center [346, 621] width 15 height 15
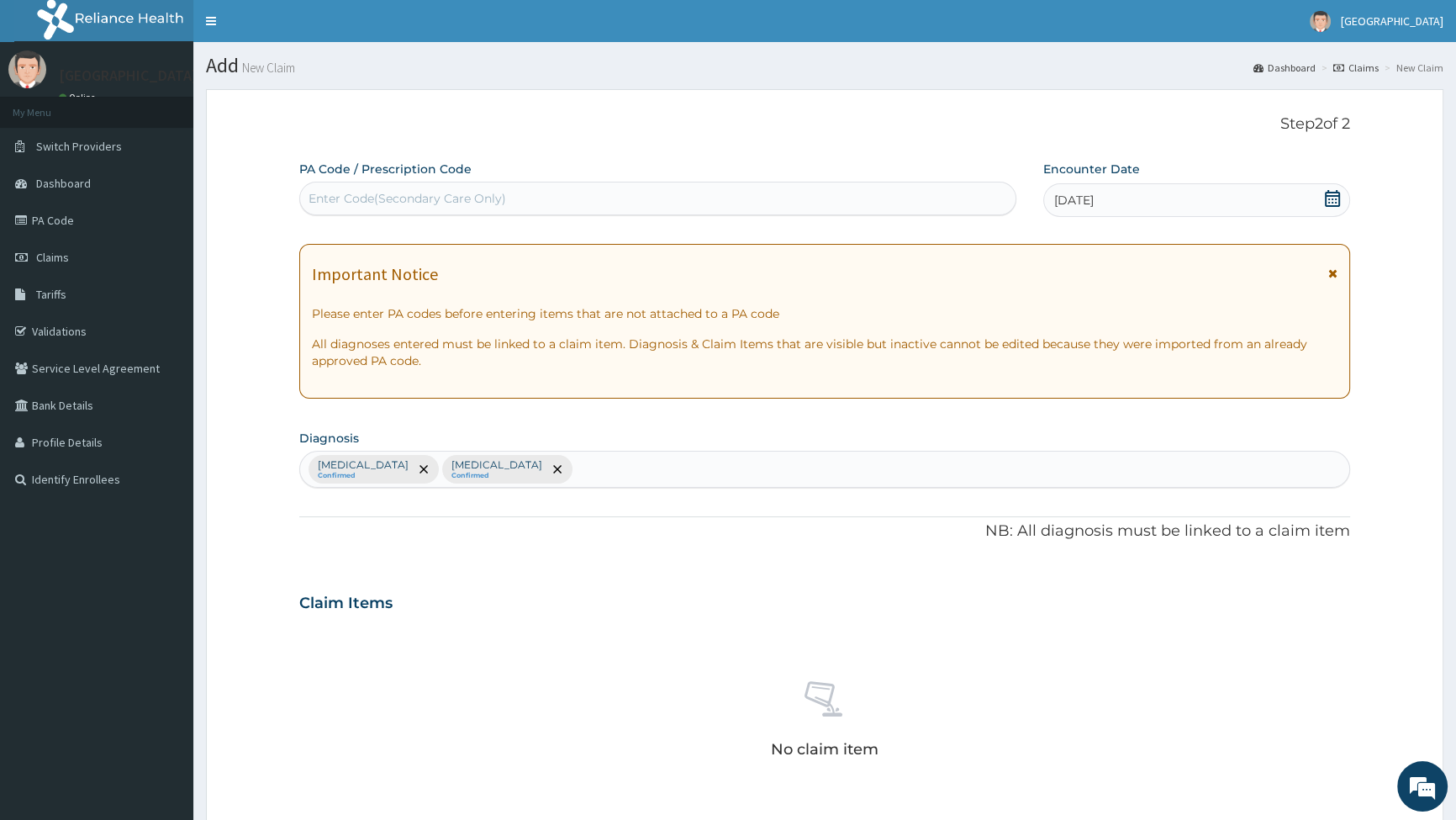
click at [505, 478] on div "[MEDICAL_DATA] Confirmed [MEDICAL_DATA] Confirmed" at bounding box center [824, 469] width 1050 height 35
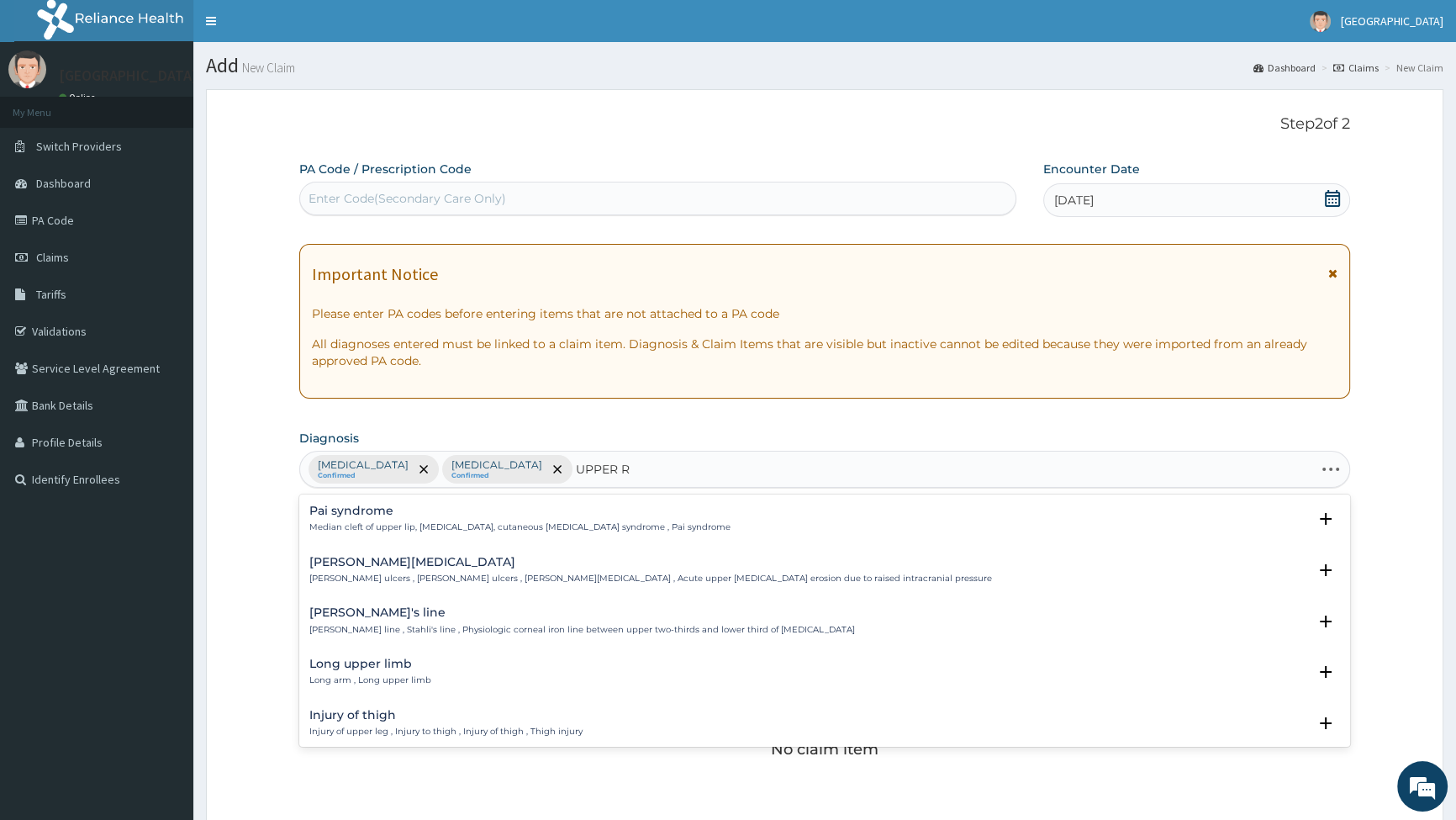
type input "UPPER RE"
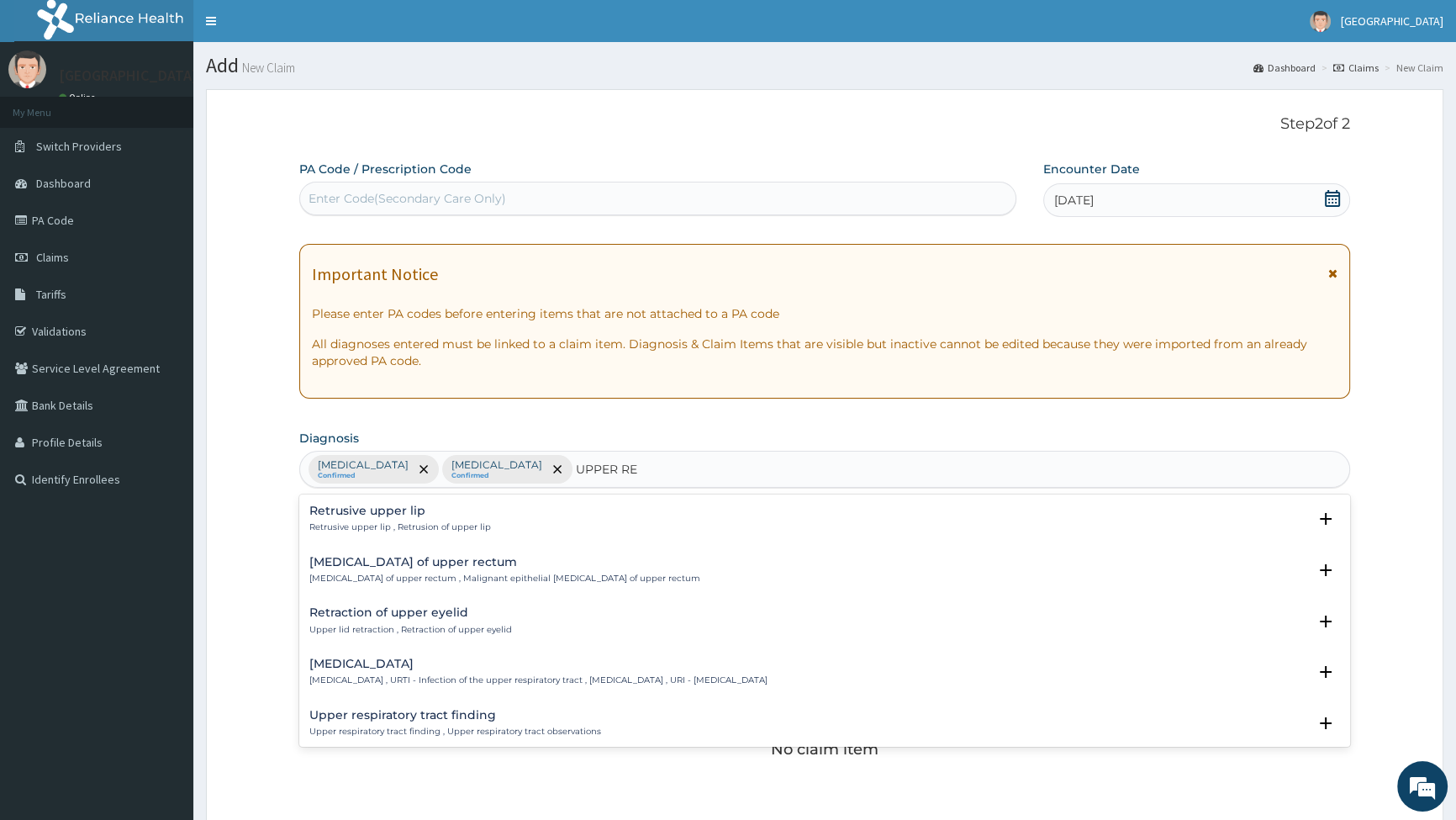
click at [403, 657] on h4 "Upper respiratory infection" at bounding box center [538, 664] width 458 height 12
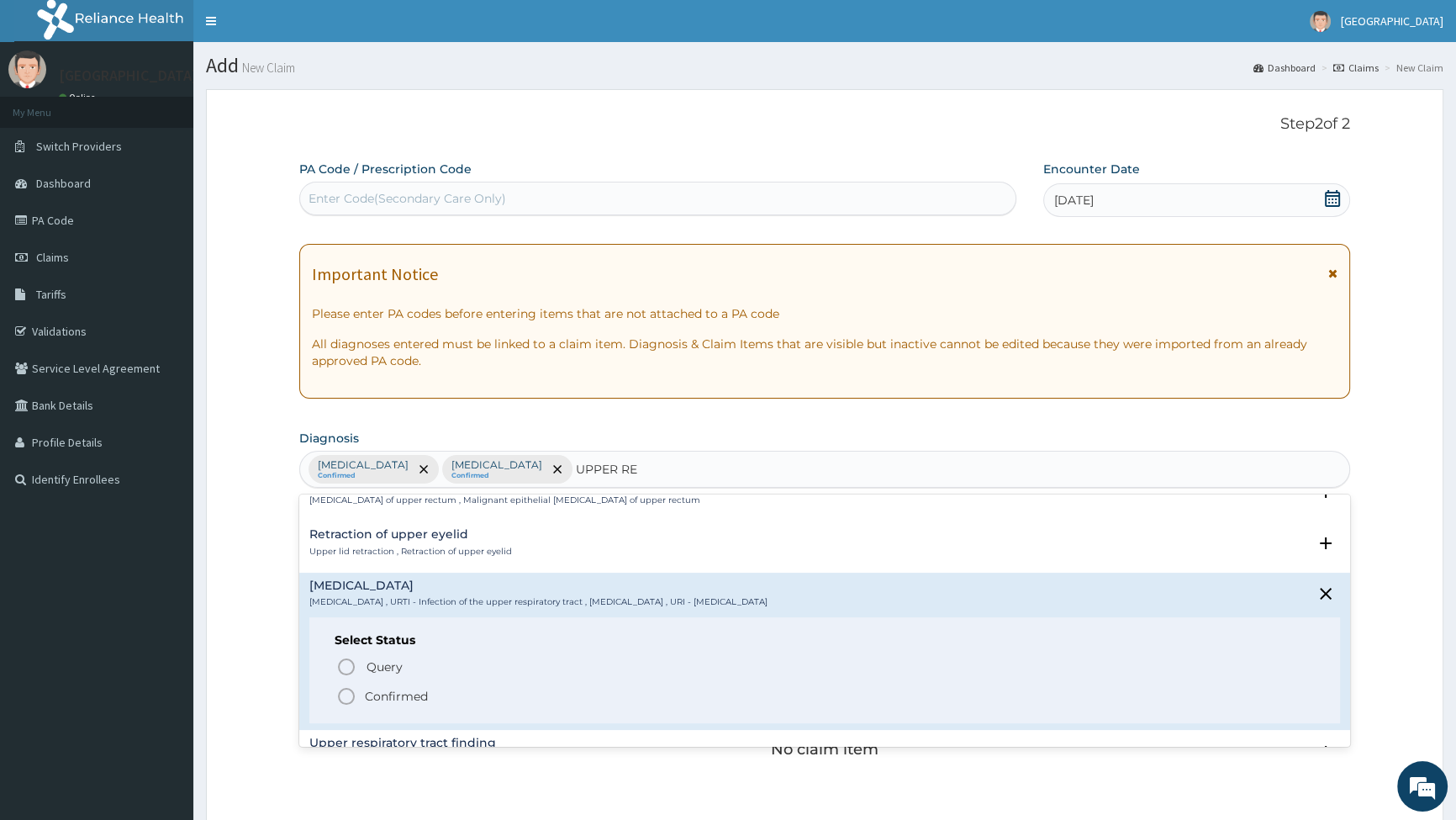
scroll to position [152, 0]
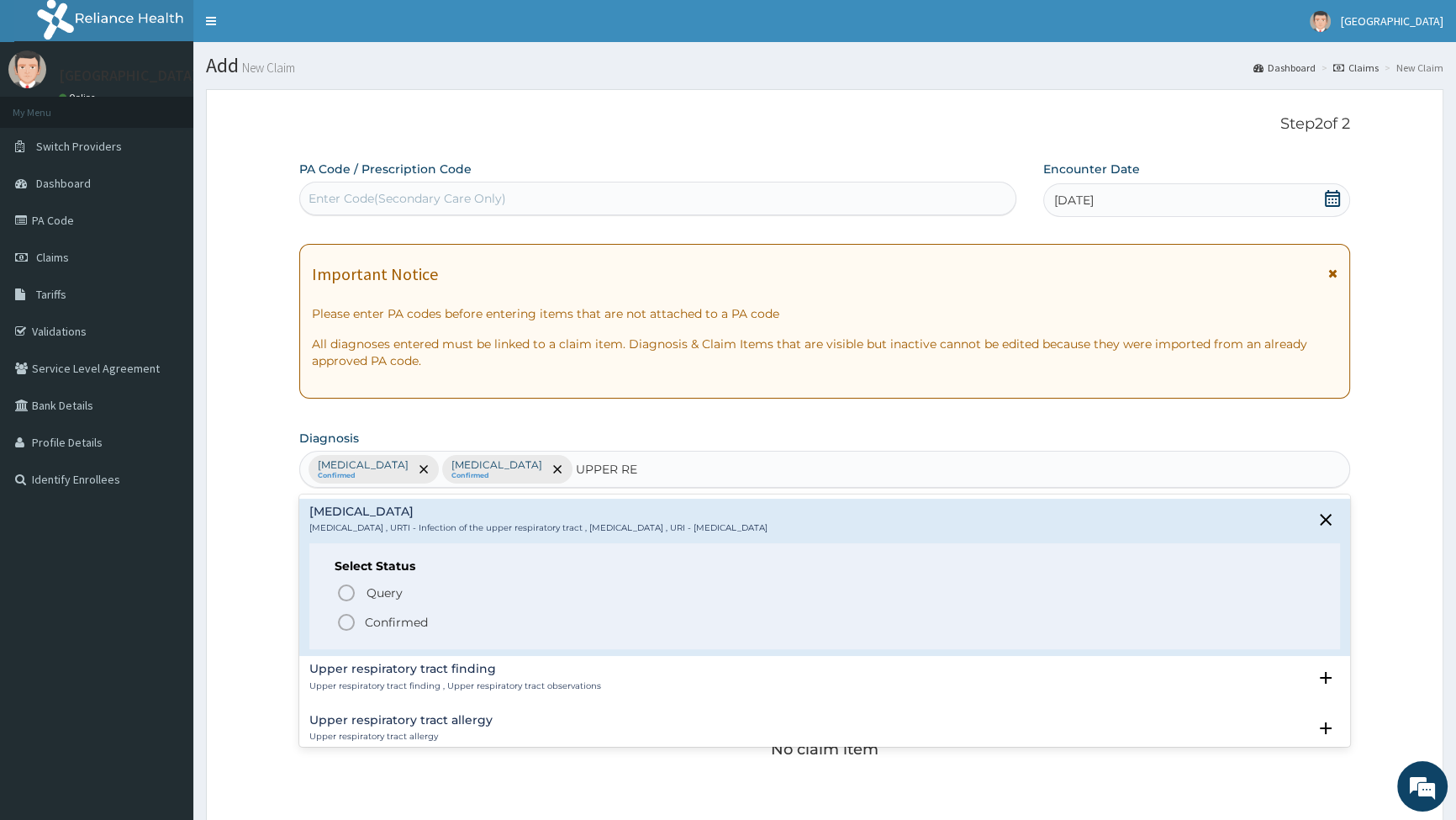
click at [345, 622] on icon "status option filled" at bounding box center [346, 622] width 20 height 20
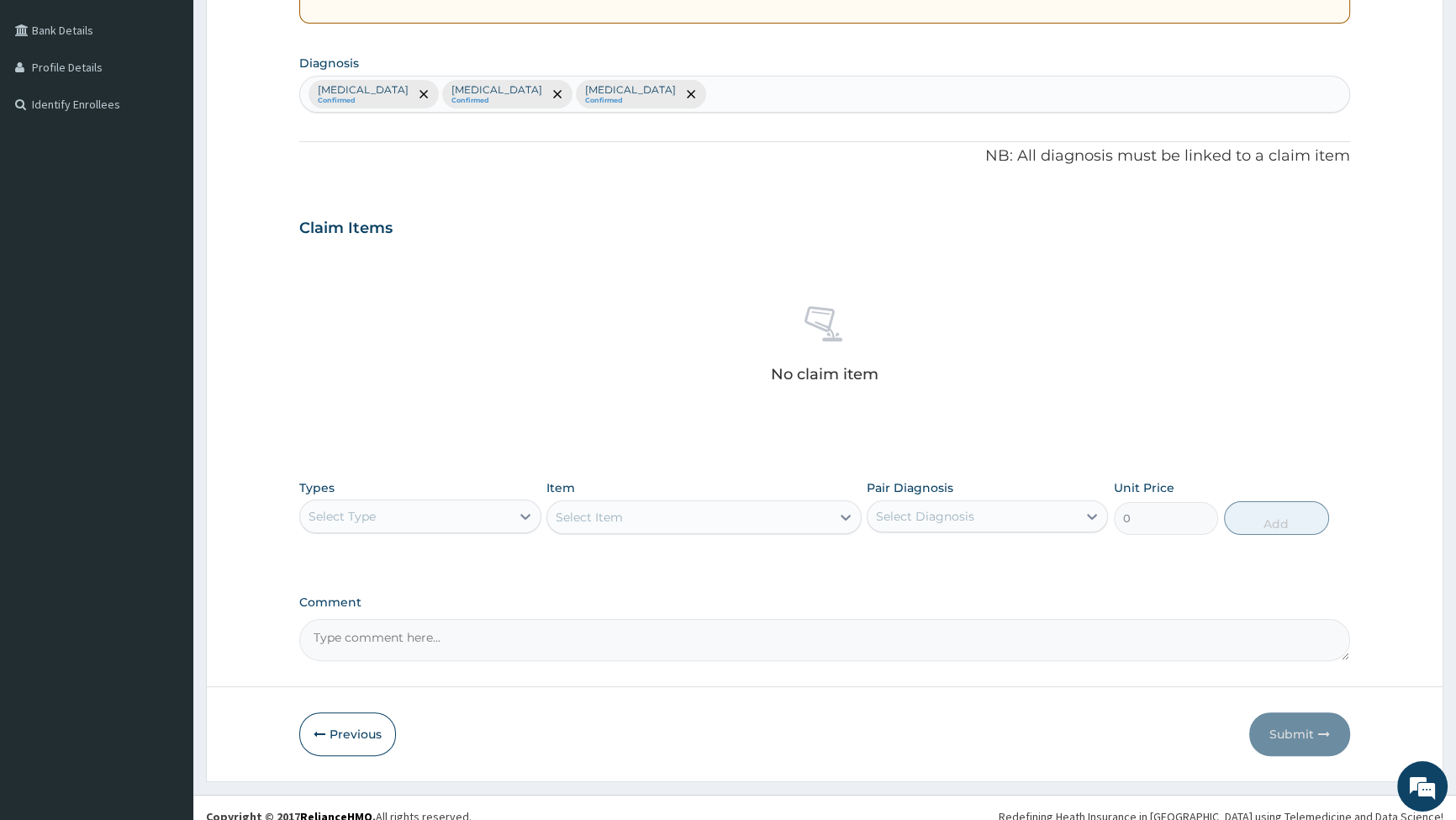
scroll to position [382, 0]
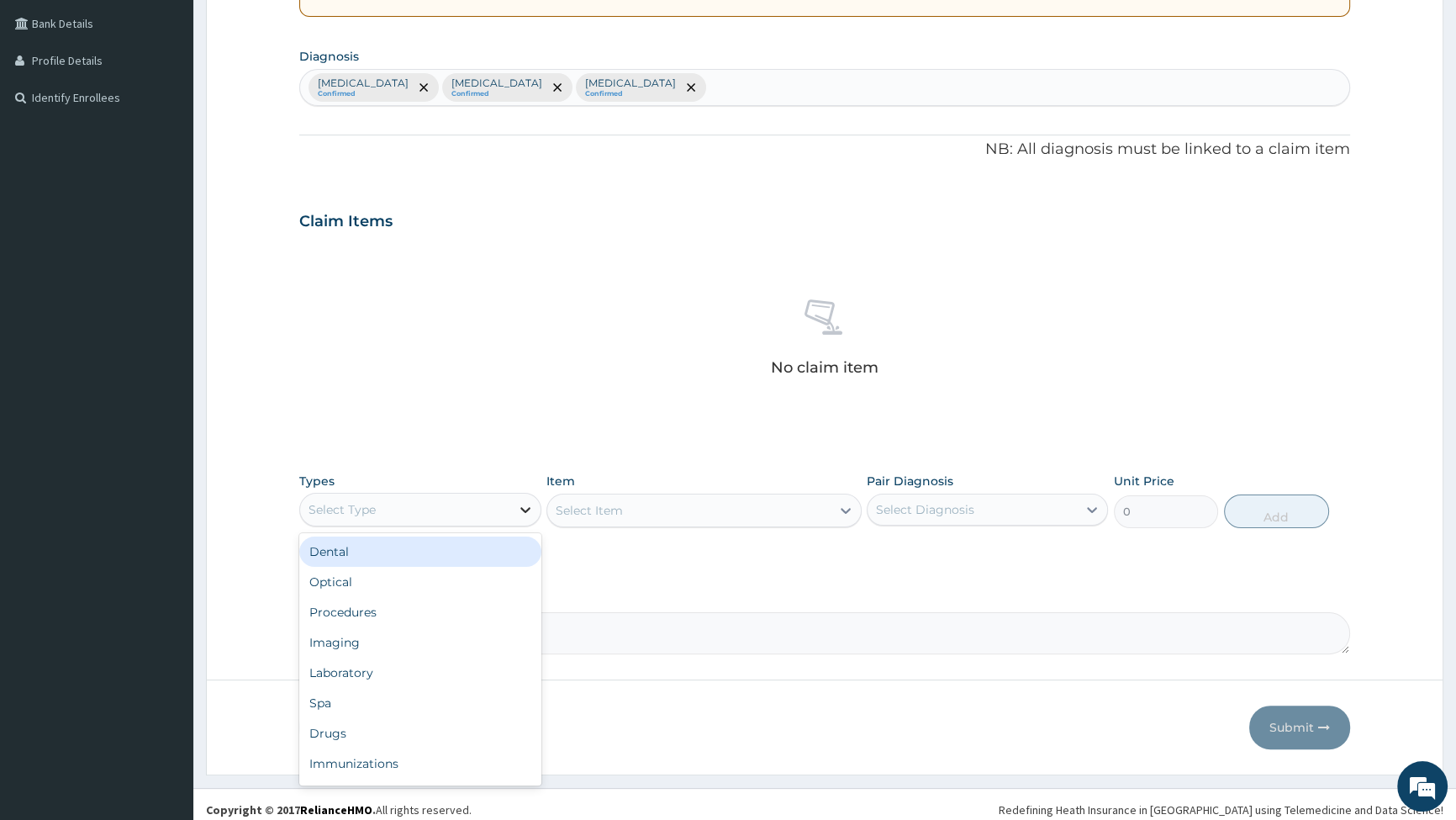
click at [517, 501] on icon at bounding box center [525, 509] width 17 height 17
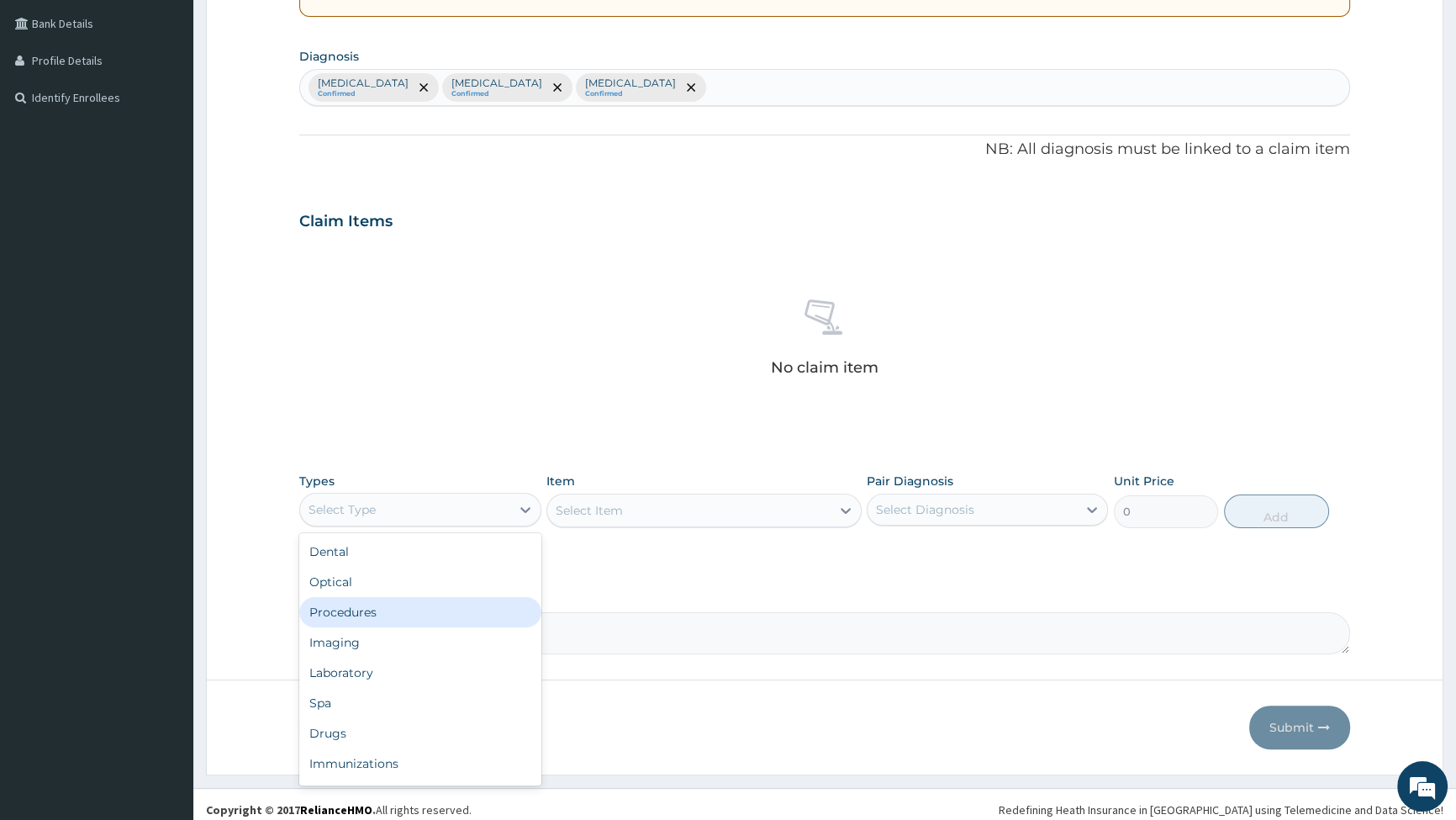
click at [443, 608] on div "Procedures" at bounding box center [420, 612] width 241 height 31
click at [692, 510] on div "Select Item" at bounding box center [704, 511] width 315 height 33
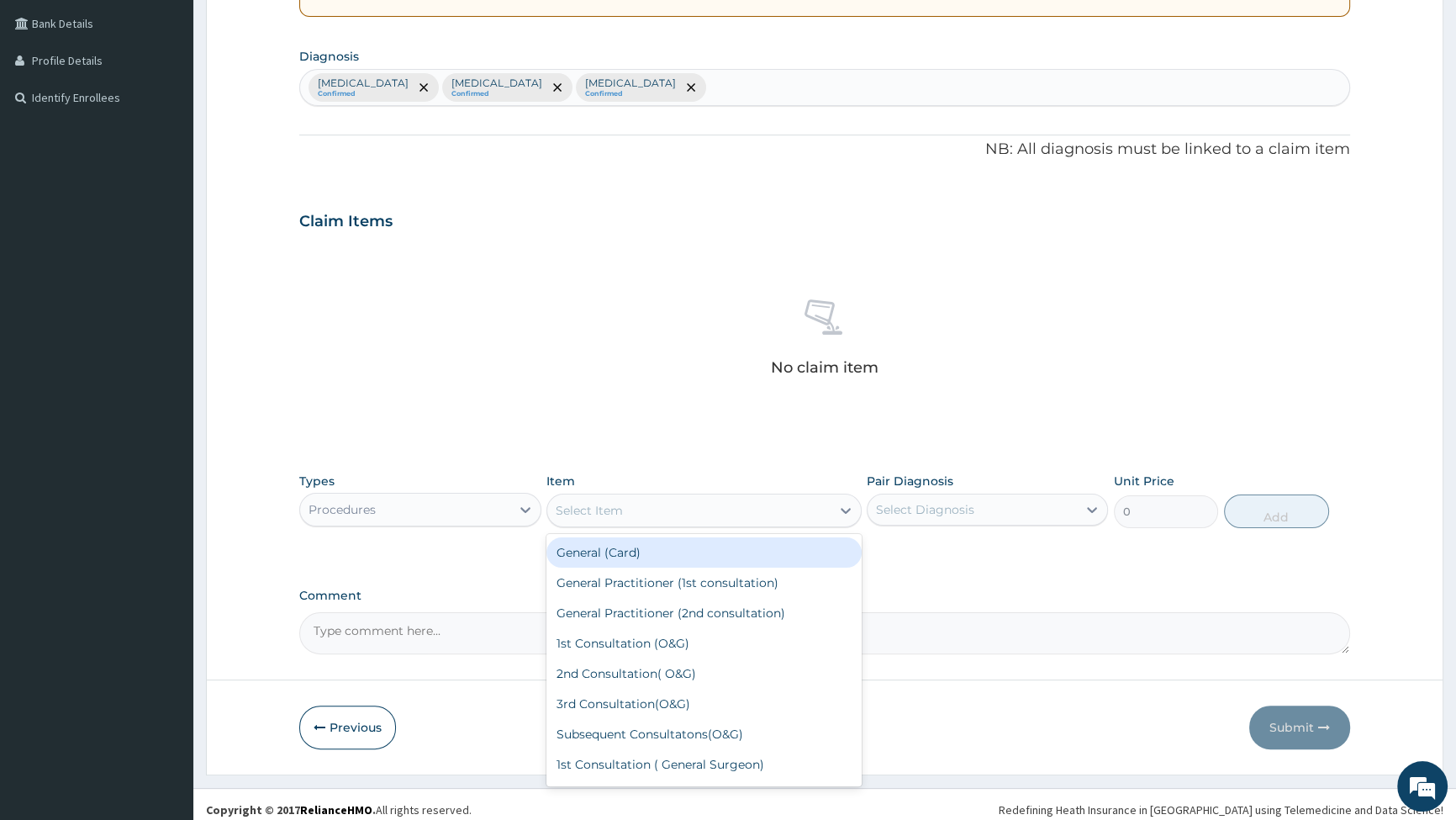
click at [741, 510] on div "Select Item" at bounding box center [689, 511] width 283 height 27
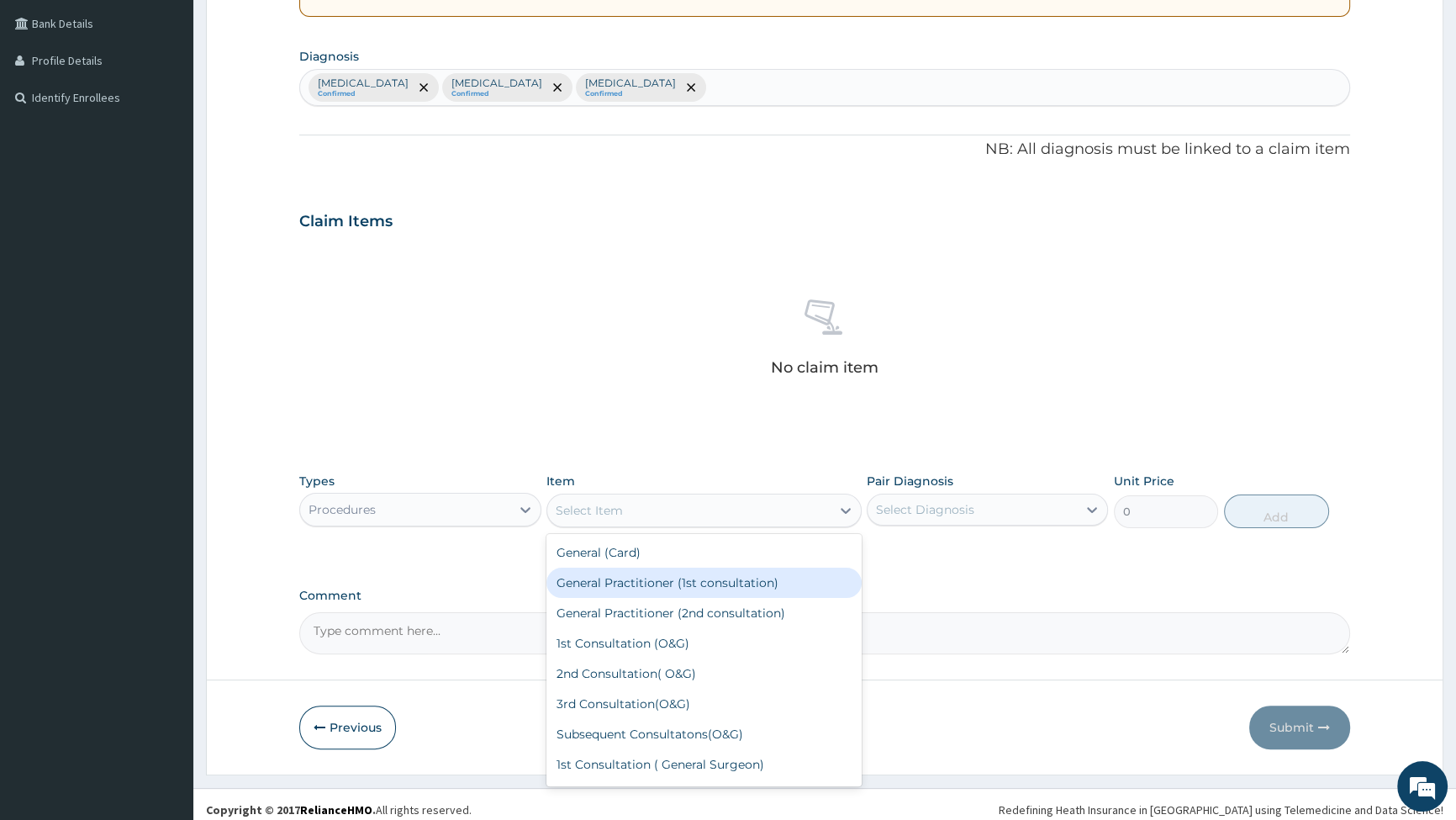
click at [665, 584] on div "General Practitioner (1st consultation)" at bounding box center [704, 582] width 315 height 31
type input "2500"
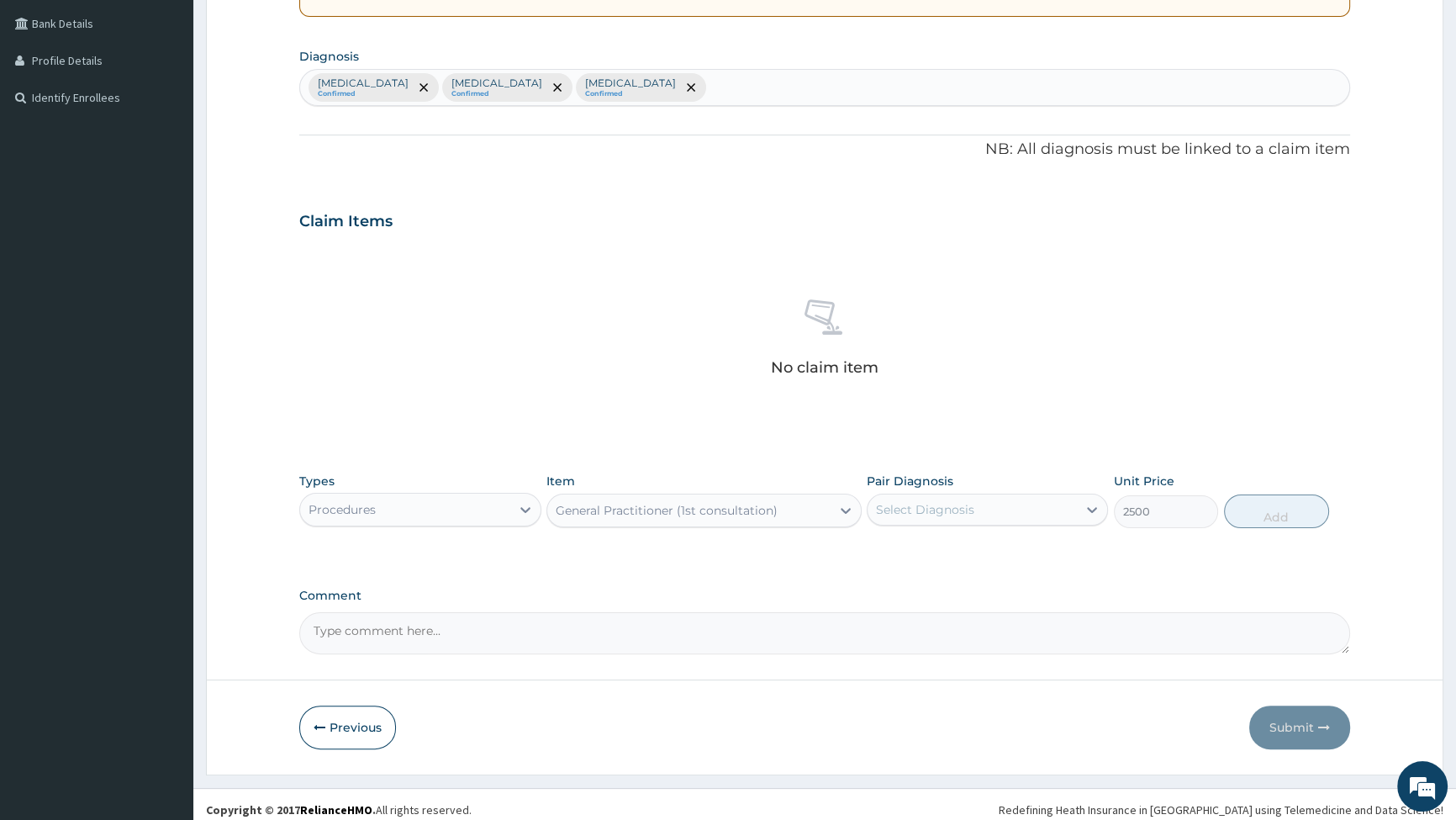
click at [1057, 507] on div "Select Diagnosis" at bounding box center [973, 510] width 210 height 27
drag, startPoint x: 1005, startPoint y: 546, endPoint x: 1034, endPoint y: 539, distance: 29.8
click at [1007, 546] on div "[MEDICAL_DATA]" at bounding box center [988, 552] width 241 height 34
checkbox input "true"
click at [1275, 506] on button "Add" at bounding box center [1277, 511] width 105 height 33
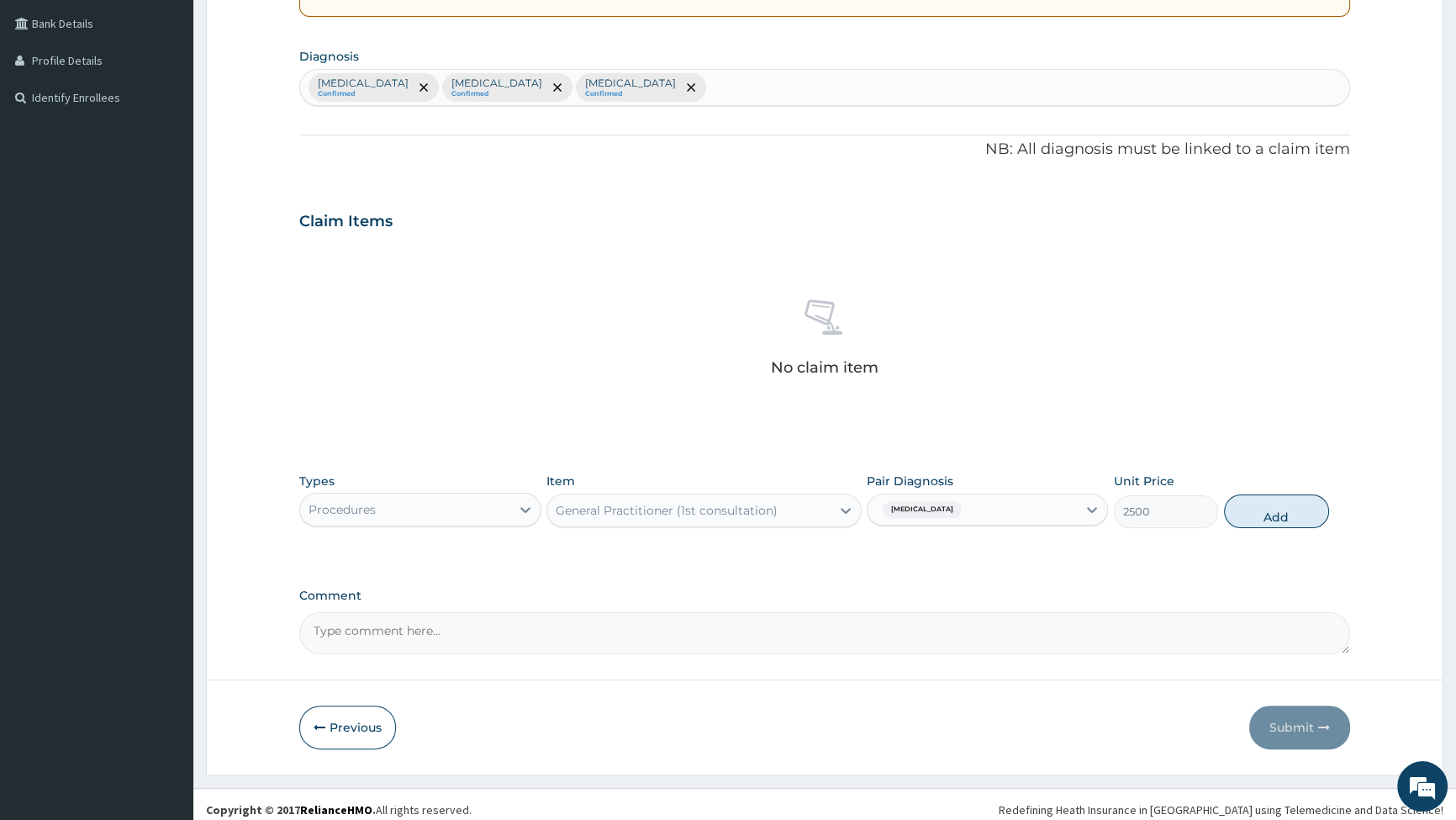
type input "0"
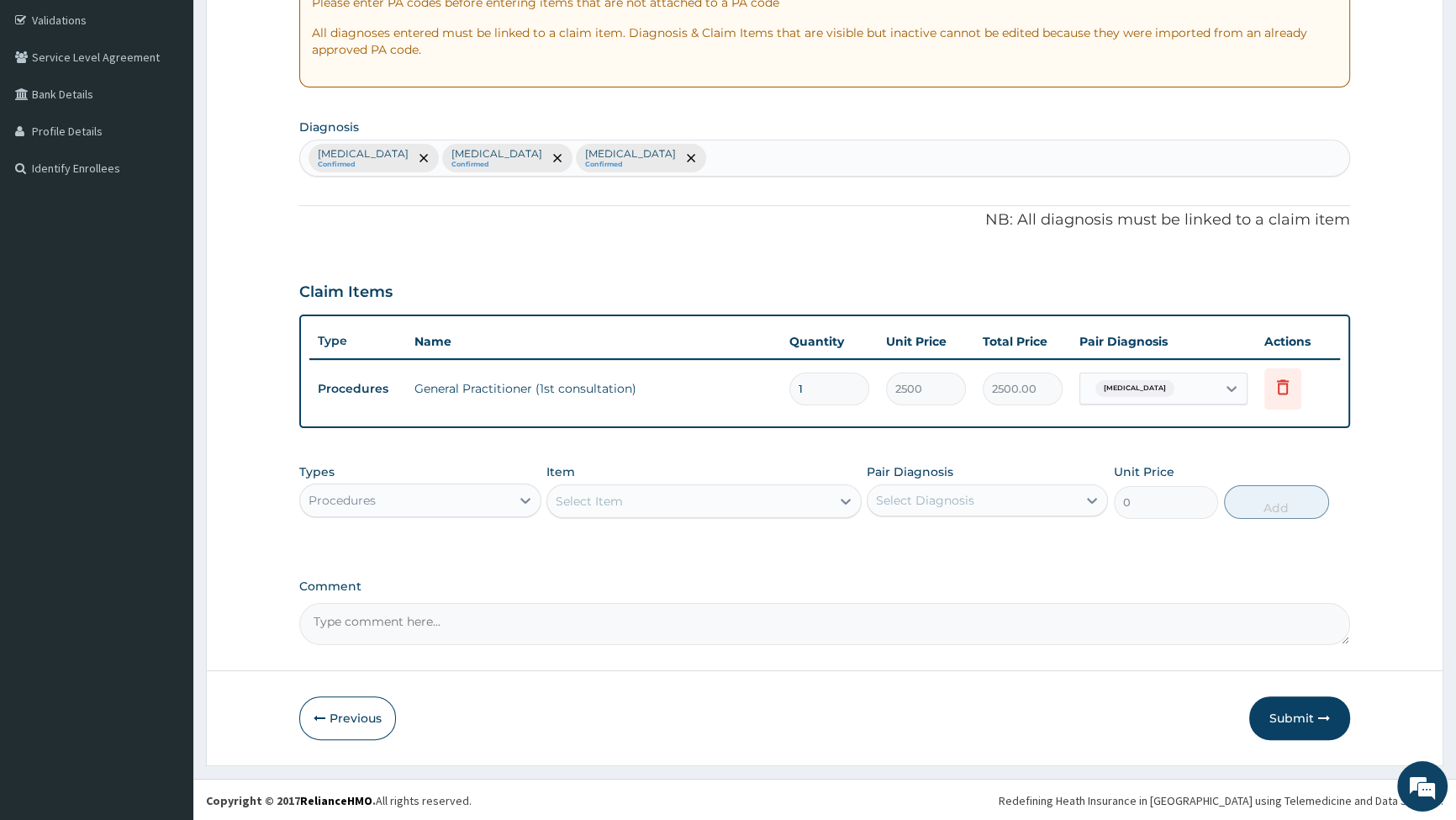
click at [508, 504] on div "Procedures" at bounding box center [405, 500] width 210 height 27
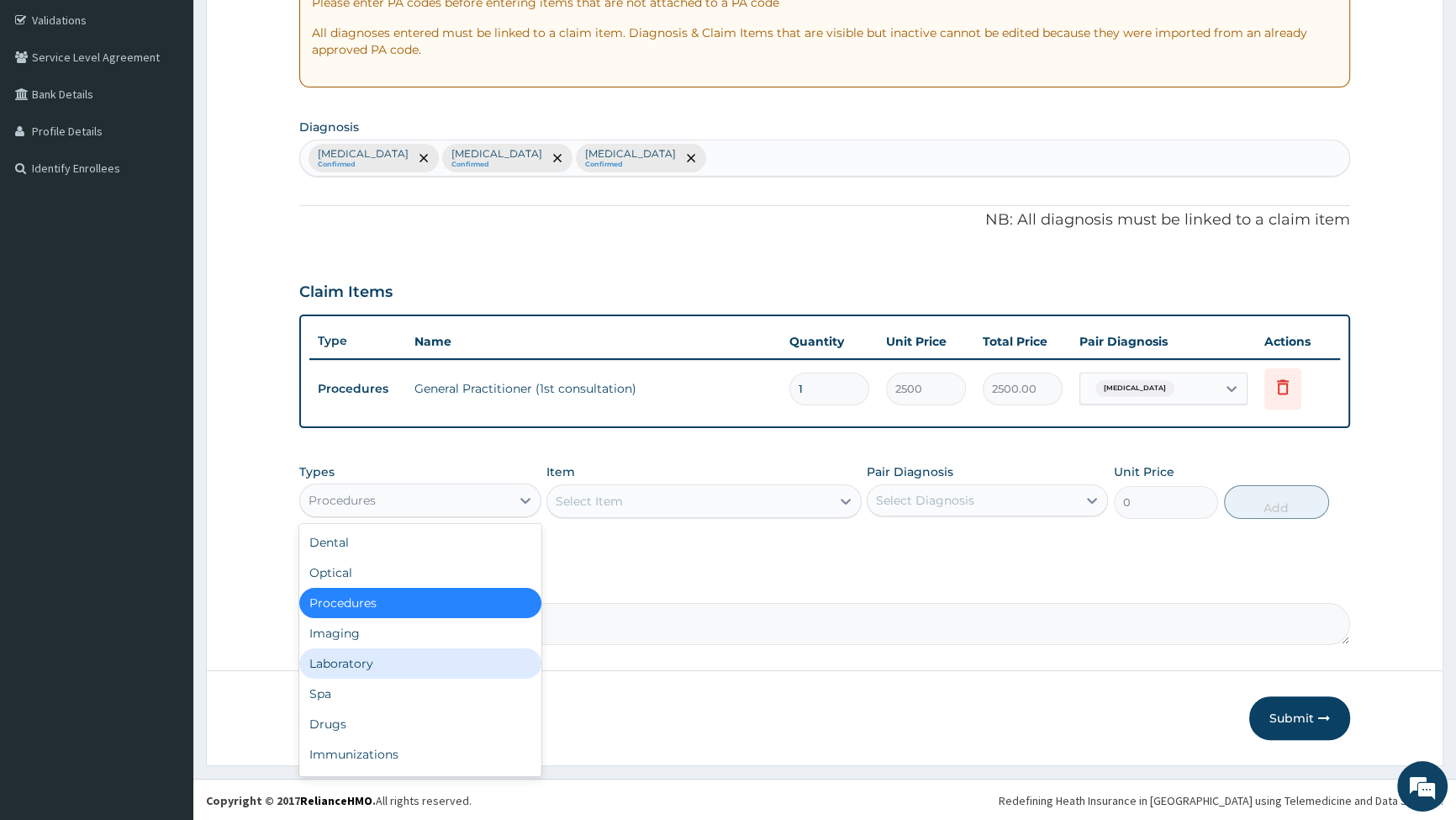
click at [459, 654] on div "Laboratory" at bounding box center [420, 664] width 241 height 31
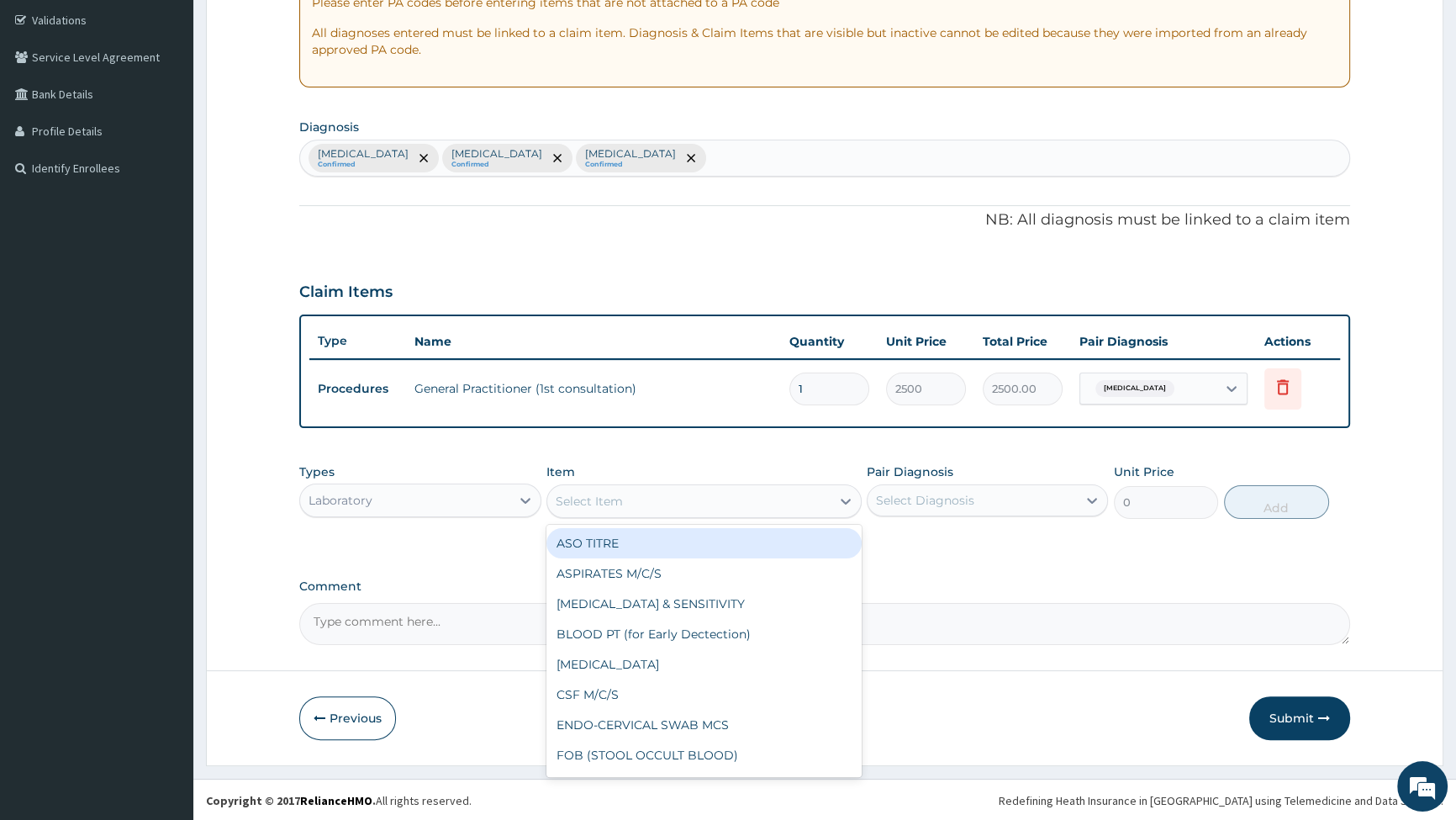
click at [794, 505] on div "Select Item" at bounding box center [689, 501] width 283 height 27
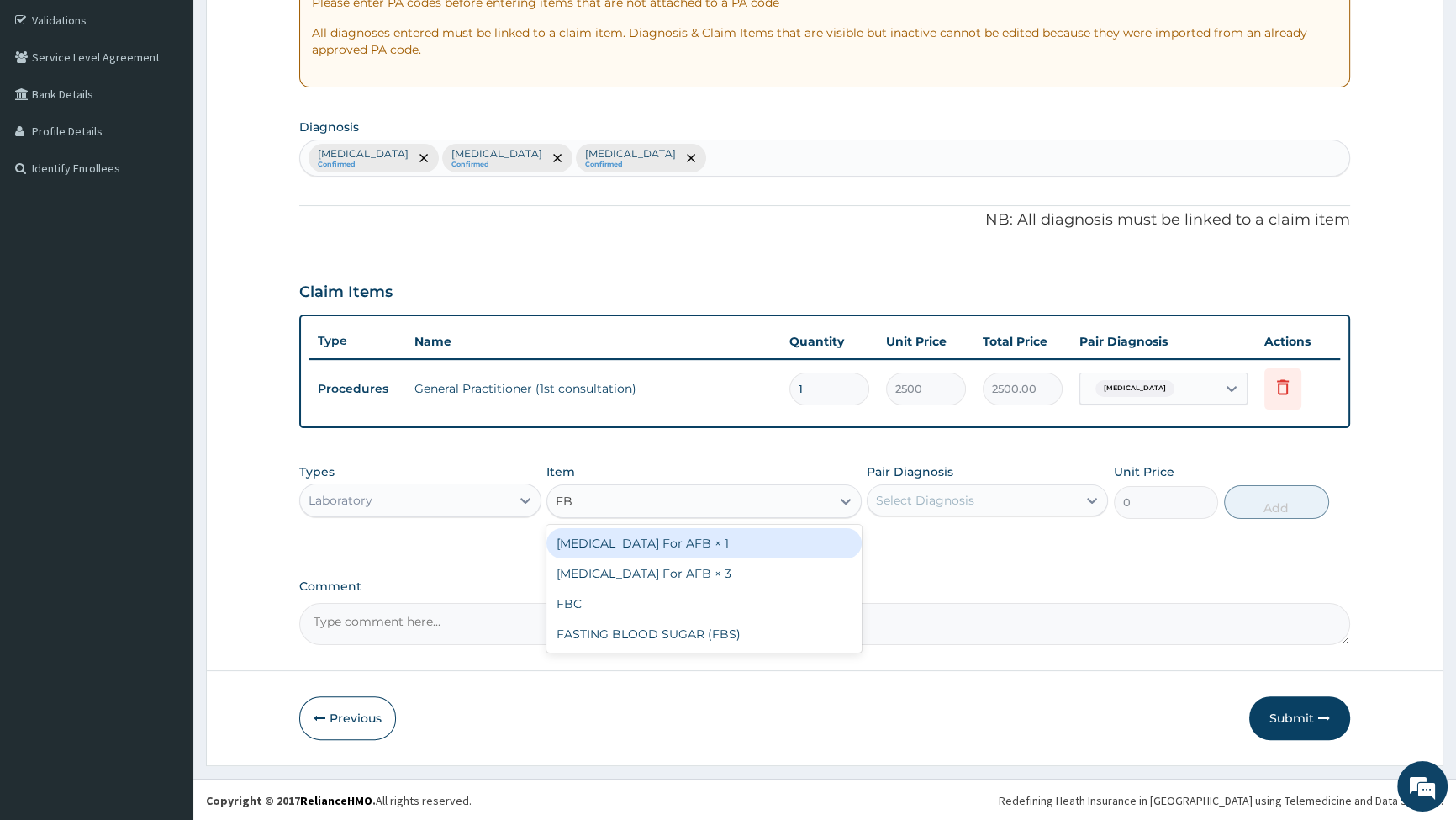
type input "FBC"
click at [647, 552] on div "FBC" at bounding box center [704, 543] width 315 height 31
type input "6000"
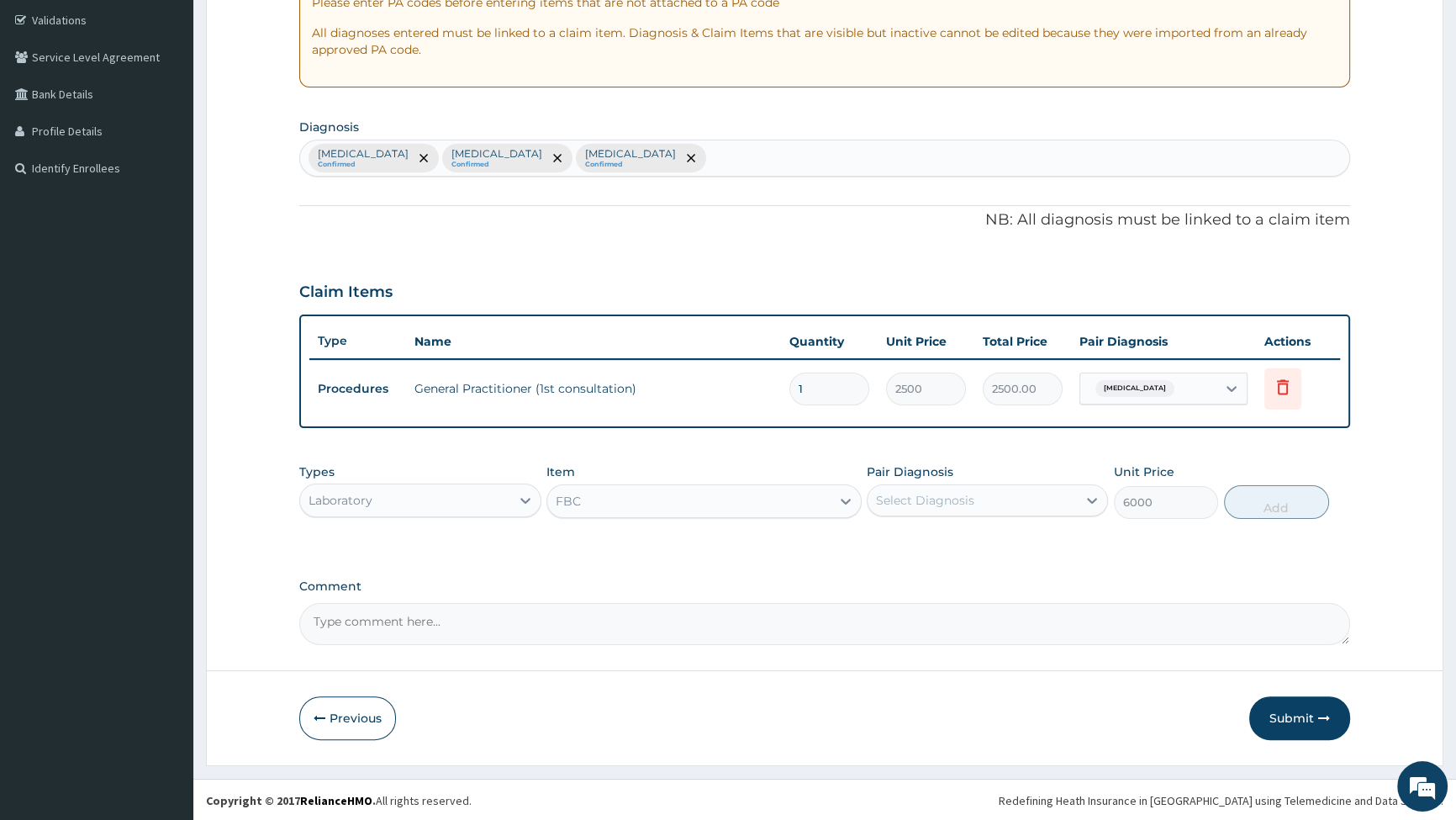
click at [1017, 496] on div "Select Diagnosis" at bounding box center [973, 500] width 210 height 27
click at [876, 572] on div "[MEDICAL_DATA]" at bounding box center [988, 578] width 241 height 34
checkbox input "true"
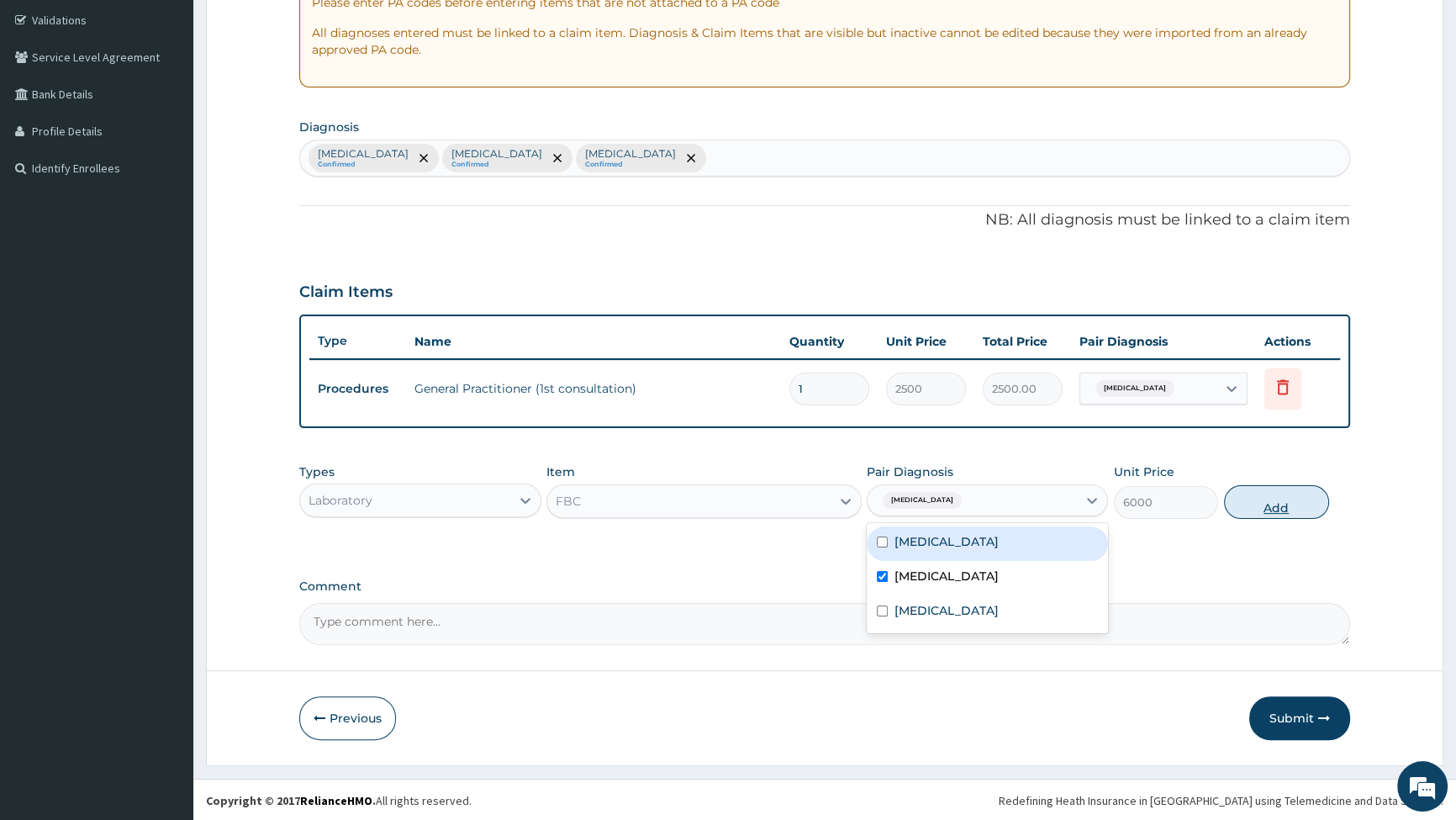
click at [1278, 501] on button "Add" at bounding box center [1277, 502] width 105 height 33
type input "0"
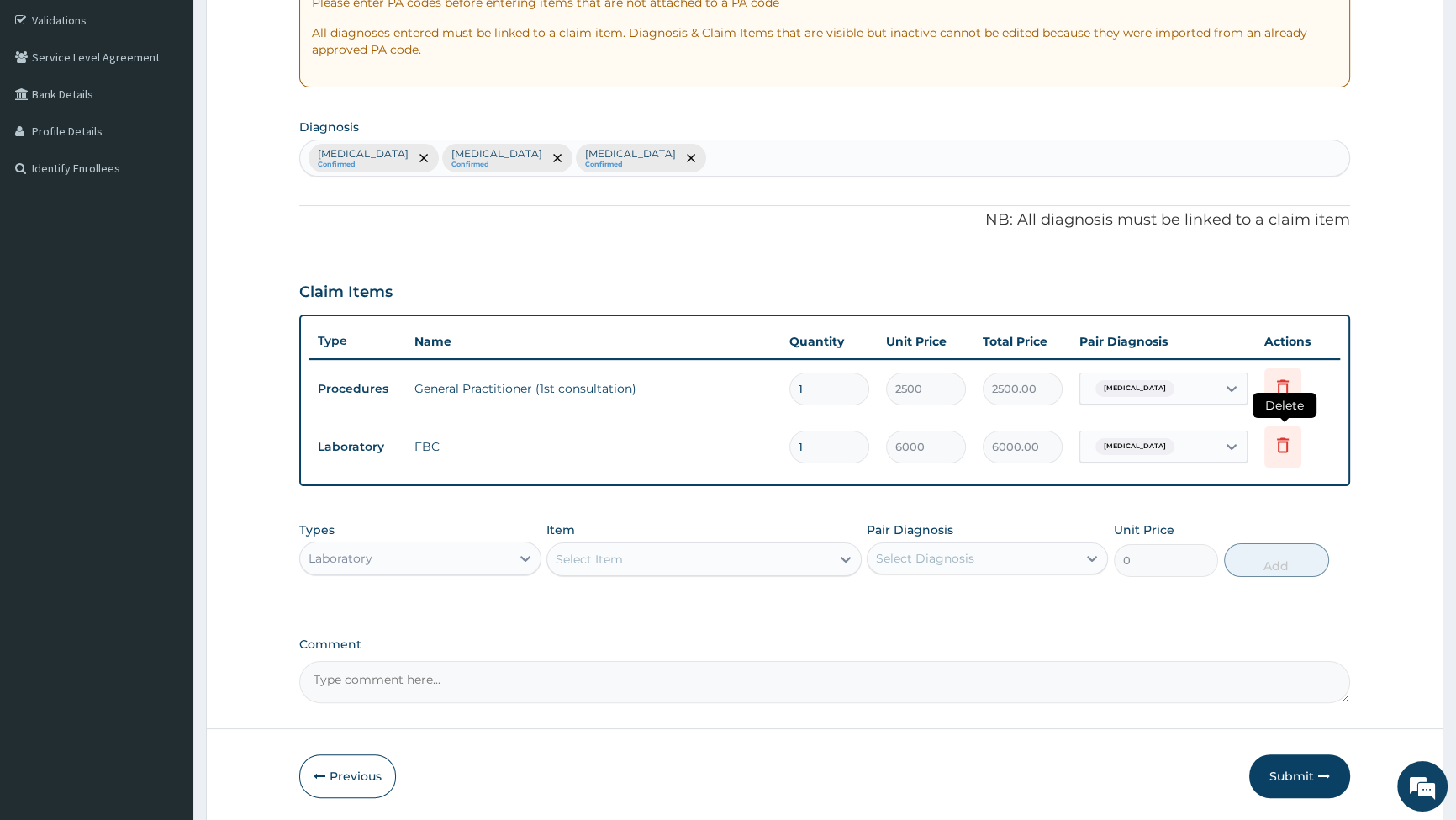
click at [1284, 448] on icon at bounding box center [1283, 444] width 20 height 20
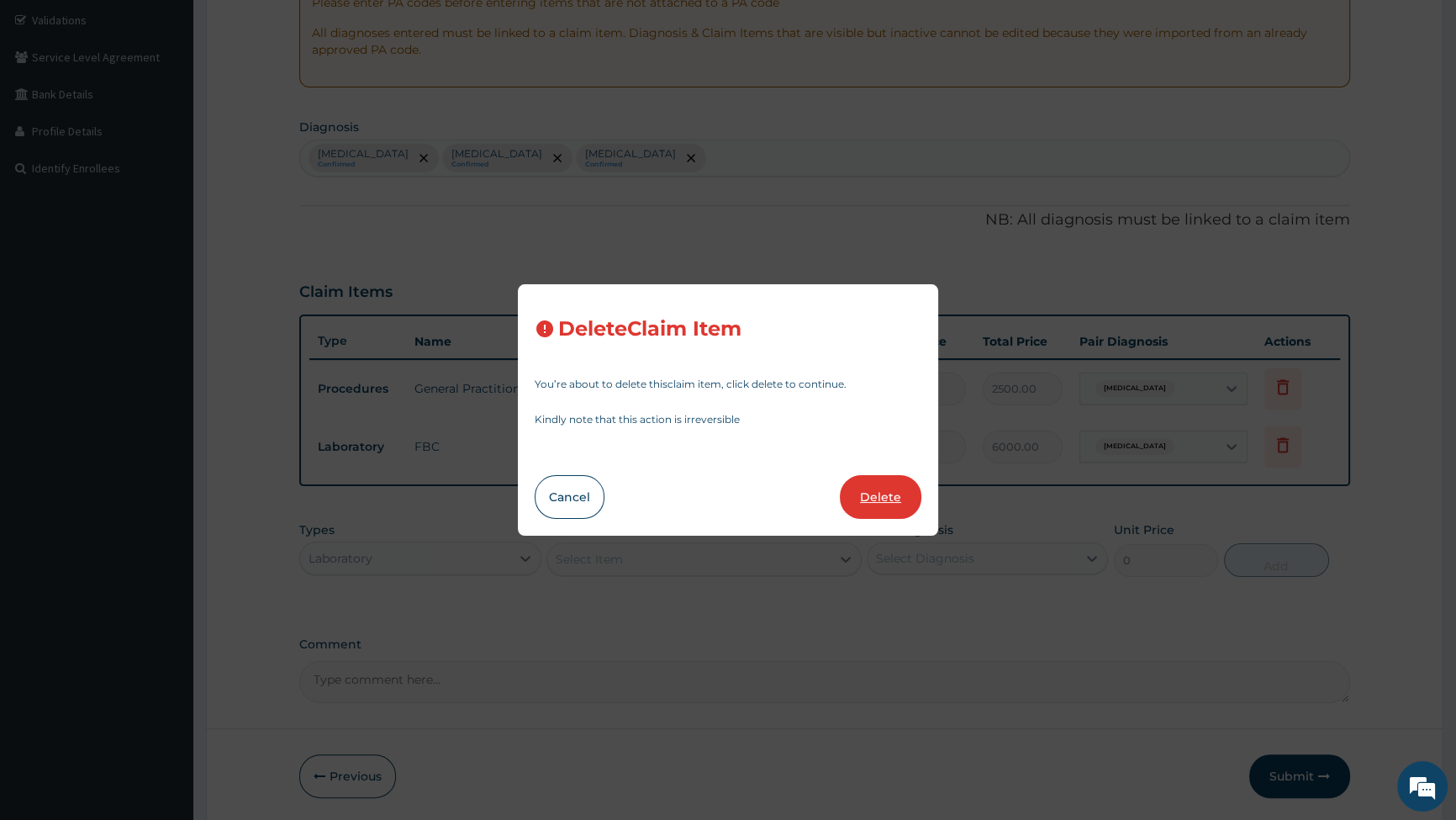
click at [882, 503] on button "Delete" at bounding box center [880, 497] width 81 height 44
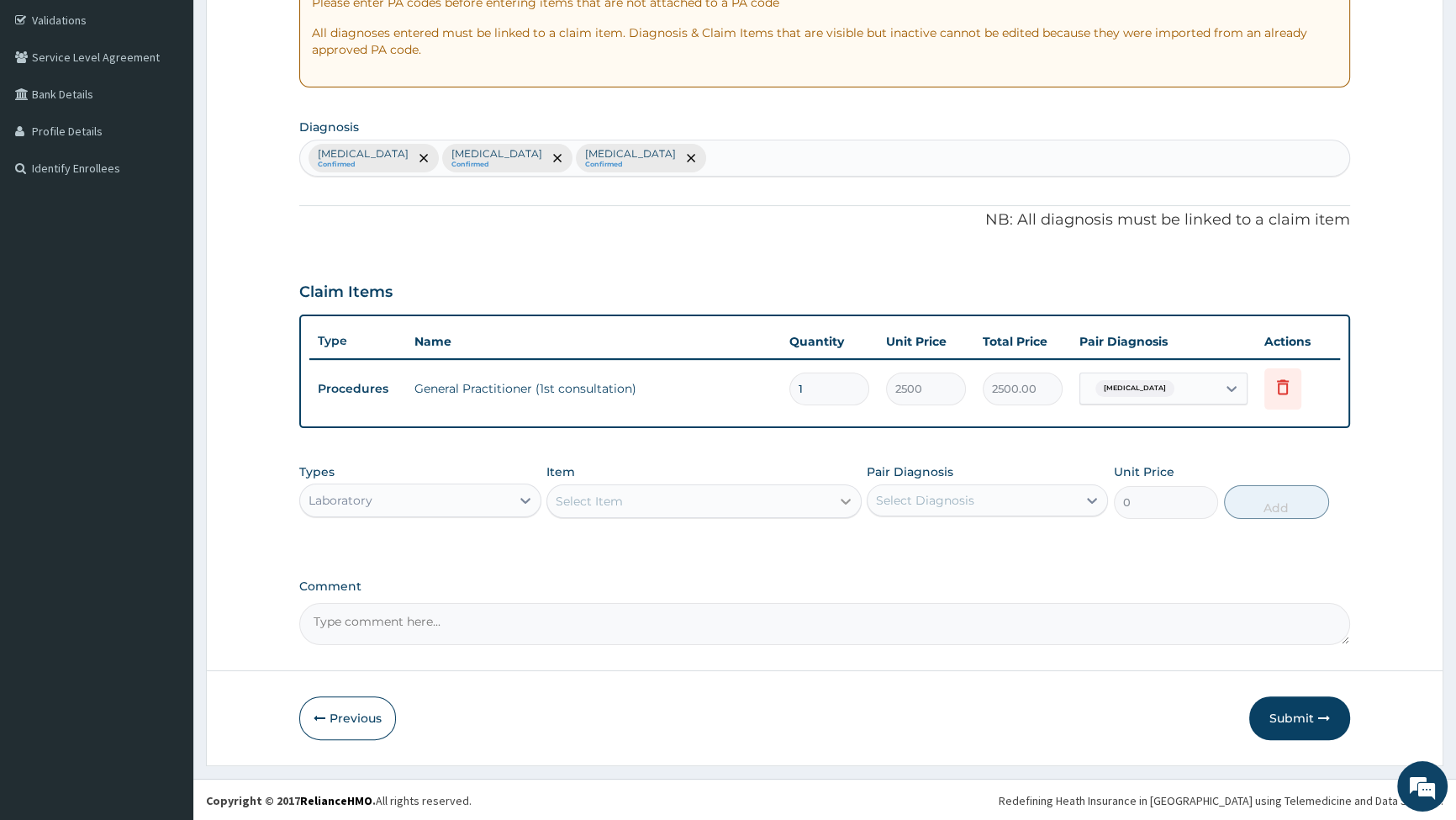
click at [839, 499] on icon at bounding box center [845, 501] width 17 height 17
type input "WBC"
click at [672, 575] on div "WBC TOTAL" at bounding box center [704, 573] width 315 height 31
type input "1500"
drag, startPoint x: 962, startPoint y: 490, endPoint x: 948, endPoint y: 511, distance: 25.2
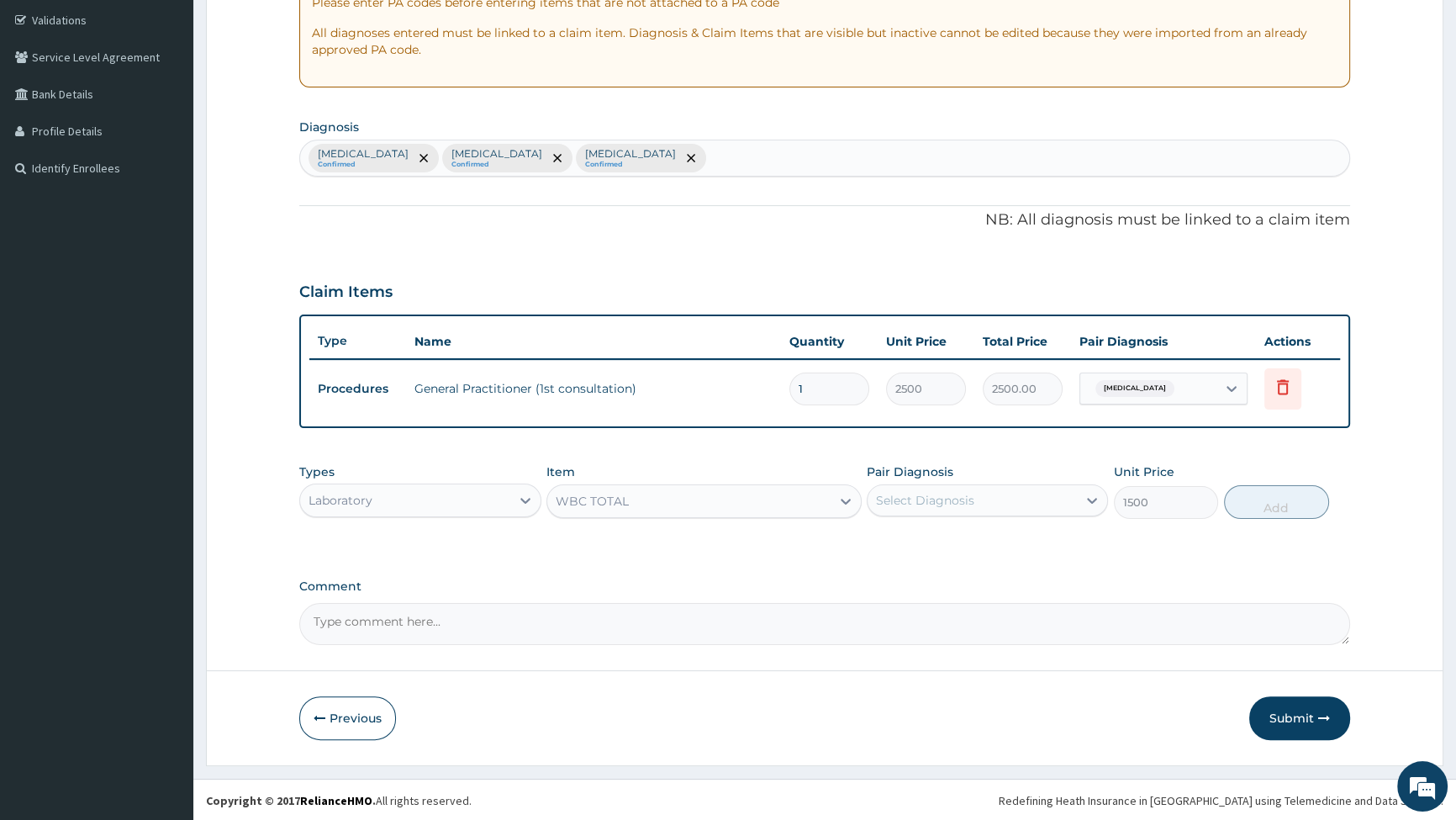
click at [963, 492] on div "Select Diagnosis" at bounding box center [925, 500] width 99 height 17
click at [876, 571] on div "[MEDICAL_DATA]" at bounding box center [988, 578] width 241 height 34
checkbox input "true"
click at [1280, 496] on button "Add" at bounding box center [1277, 502] width 105 height 33
type input "0"
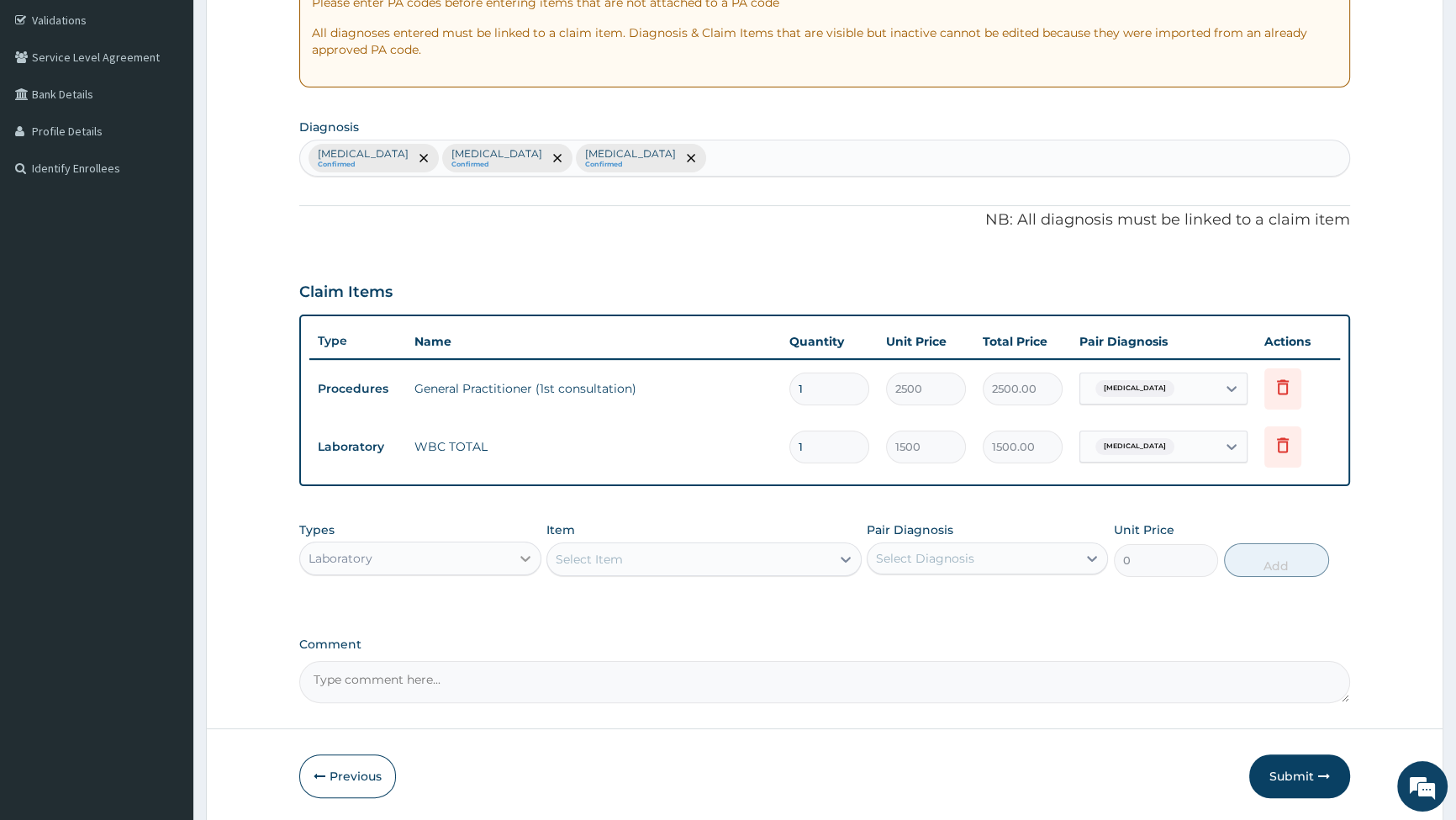
click at [523, 558] on icon at bounding box center [526, 559] width 10 height 6
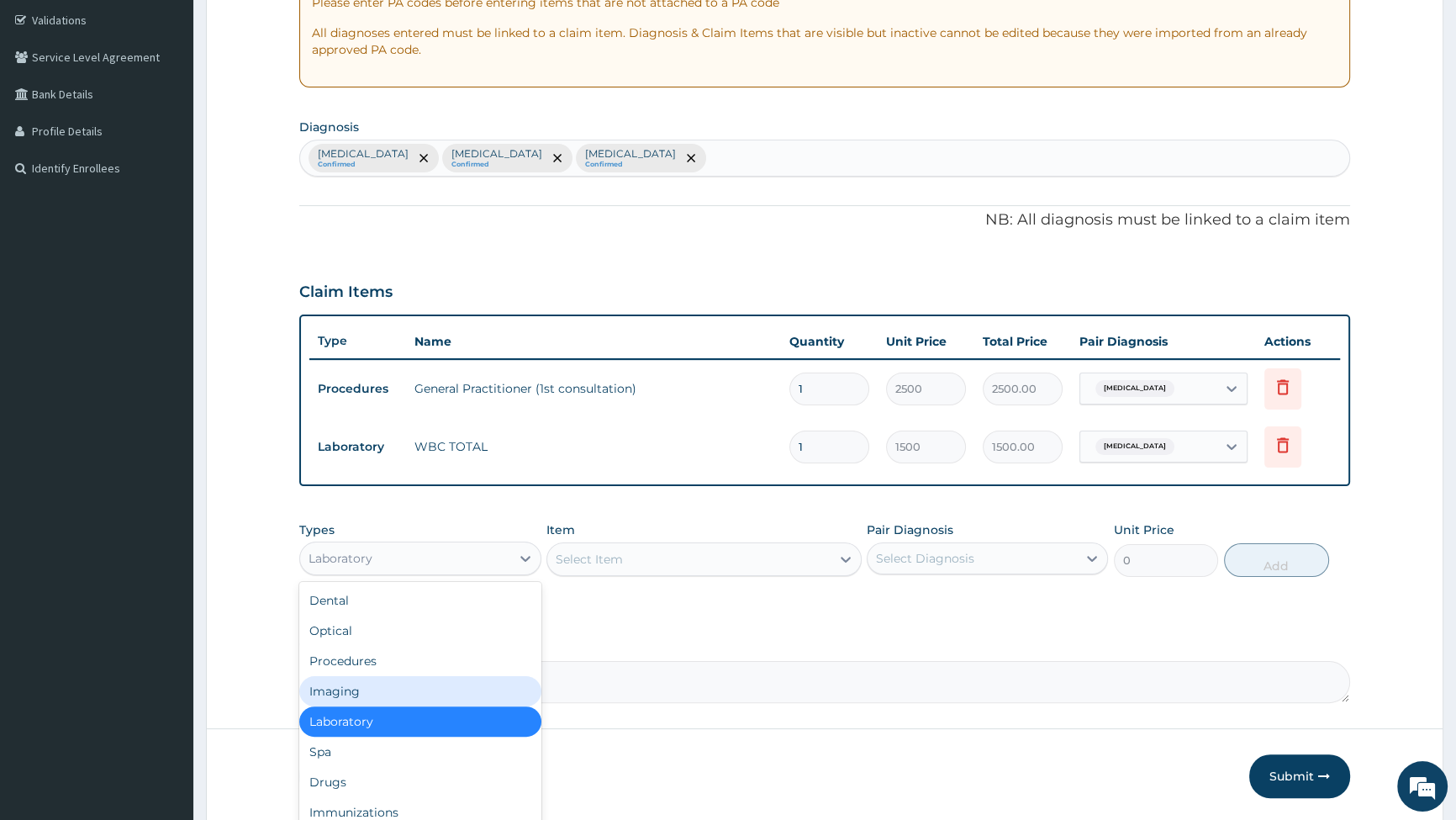
scroll to position [57, 0]
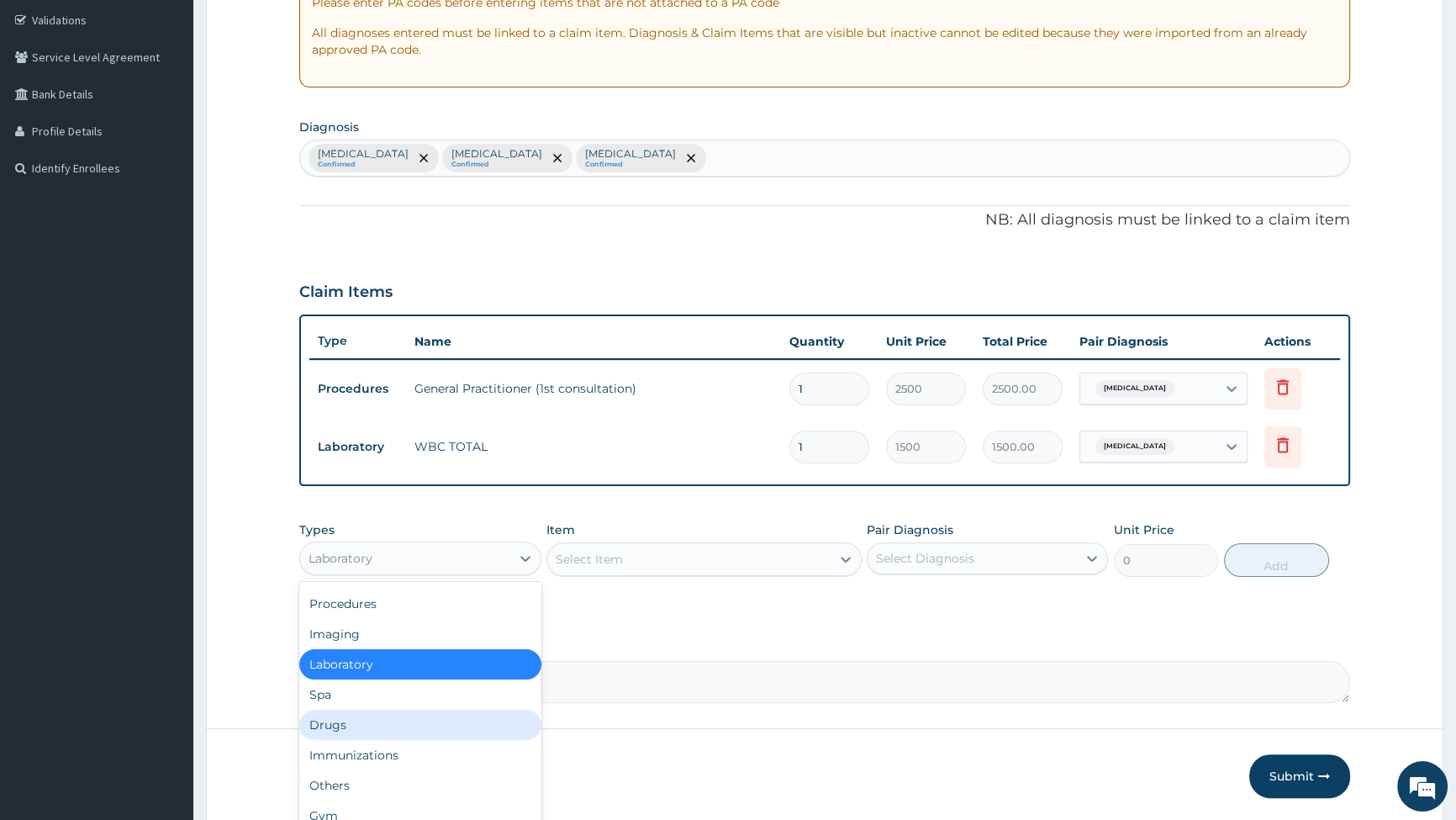
click at [437, 726] on div "Drugs" at bounding box center [420, 725] width 241 height 31
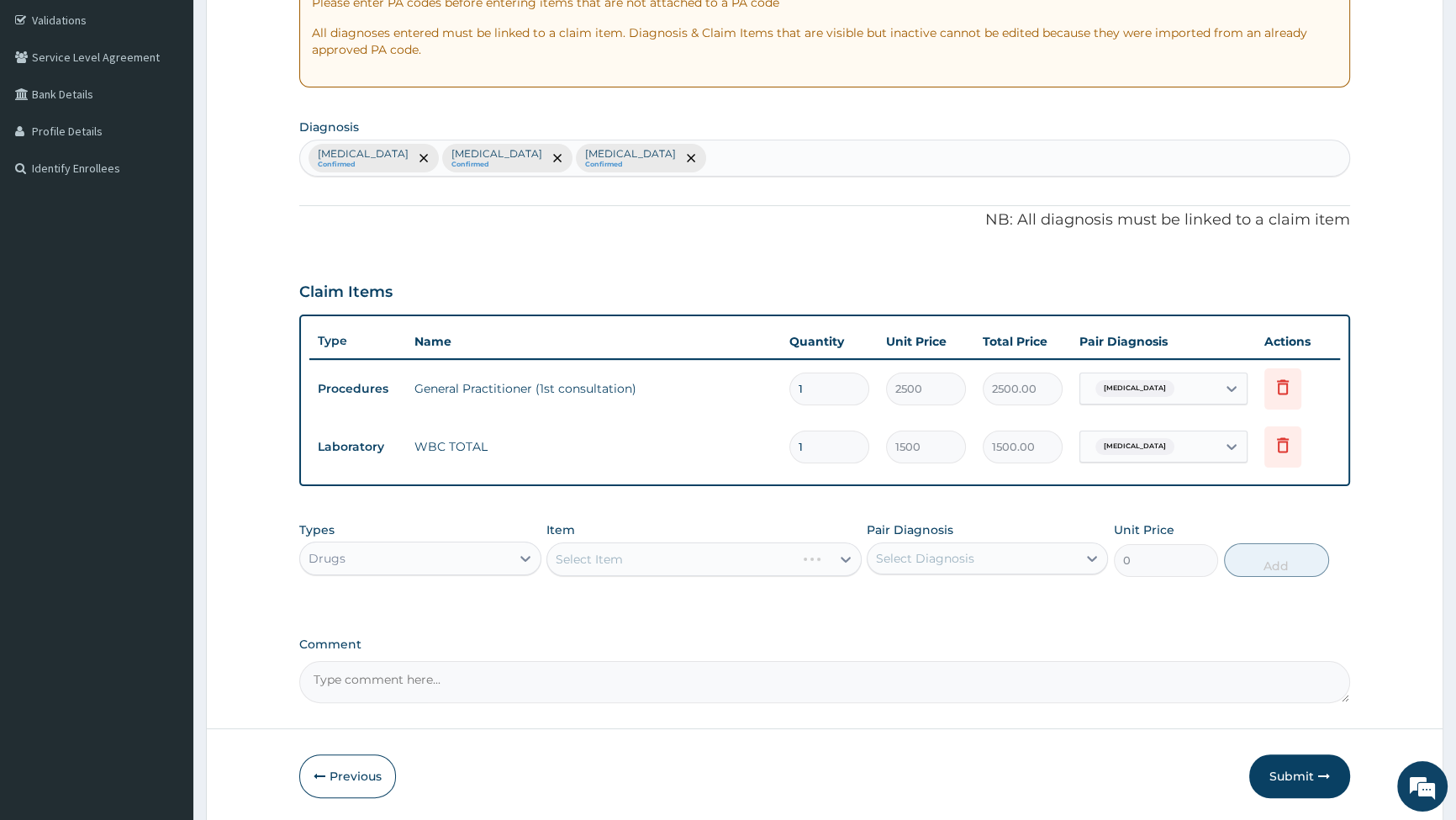
click at [839, 558] on div "Select Item" at bounding box center [704, 559] width 315 height 33
click at [529, 553] on icon at bounding box center [525, 558] width 17 height 17
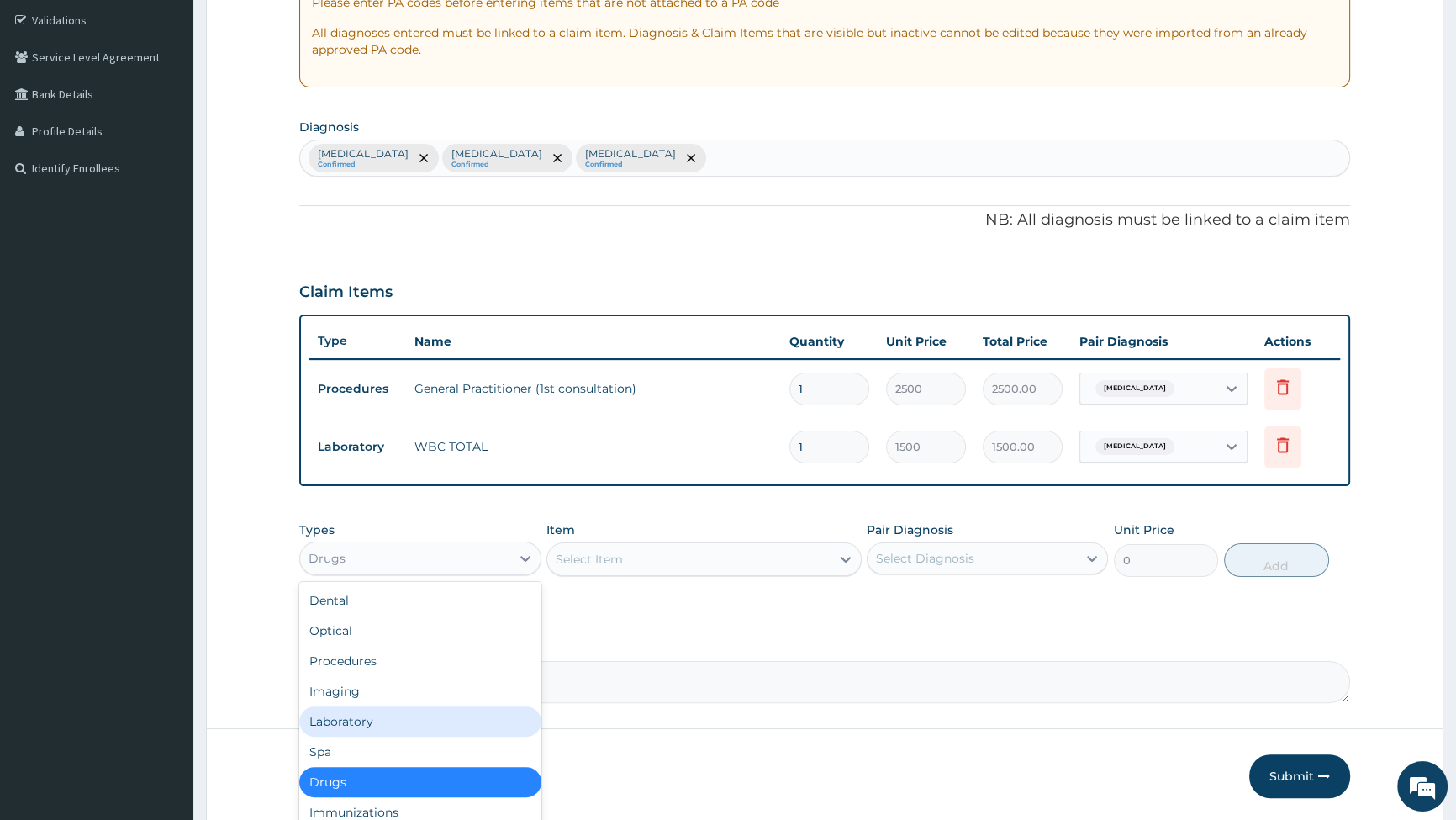
click at [428, 731] on div "Laboratory" at bounding box center [420, 721] width 241 height 31
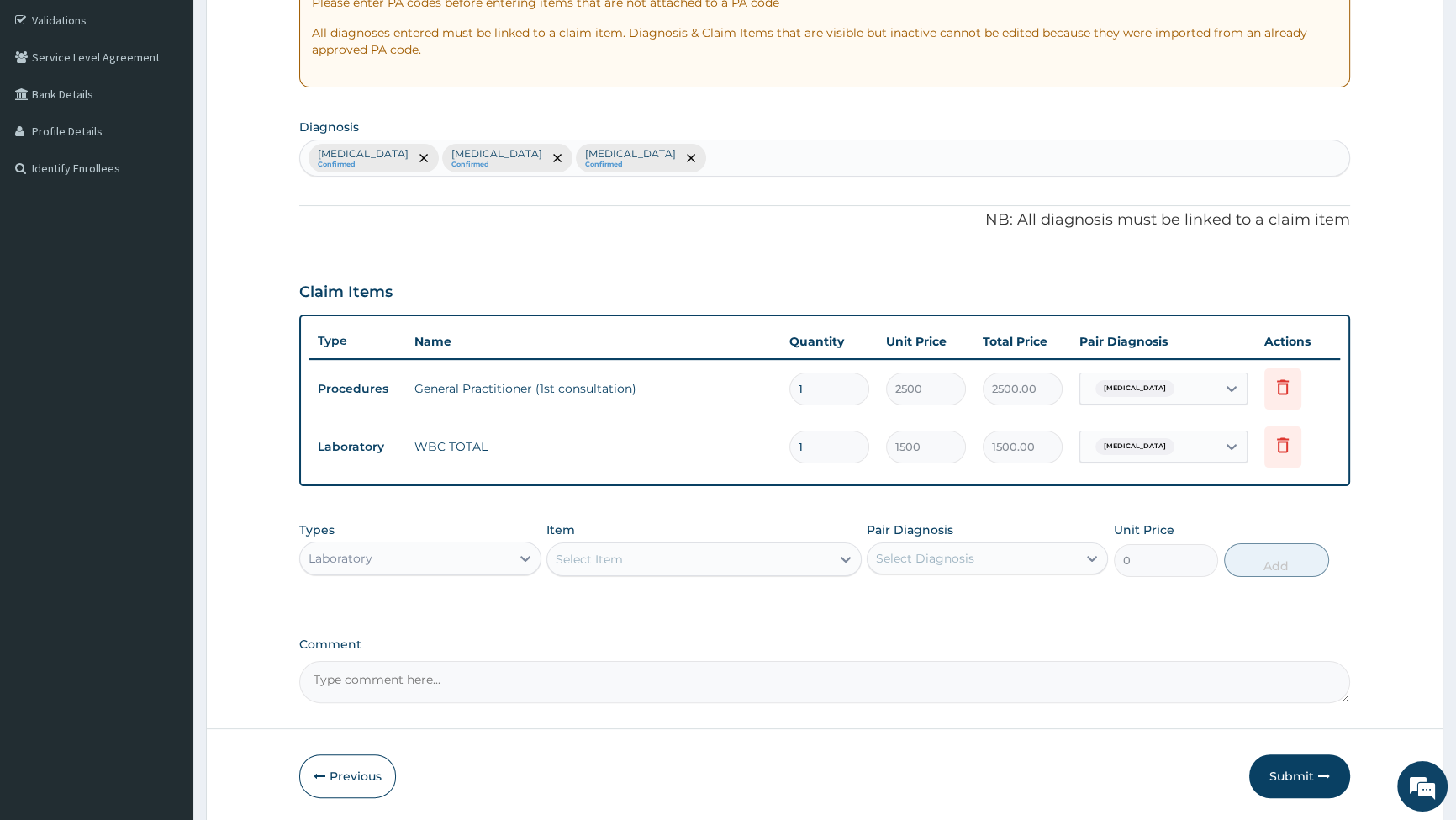
click at [728, 559] on div "Select Item" at bounding box center [689, 559] width 283 height 27
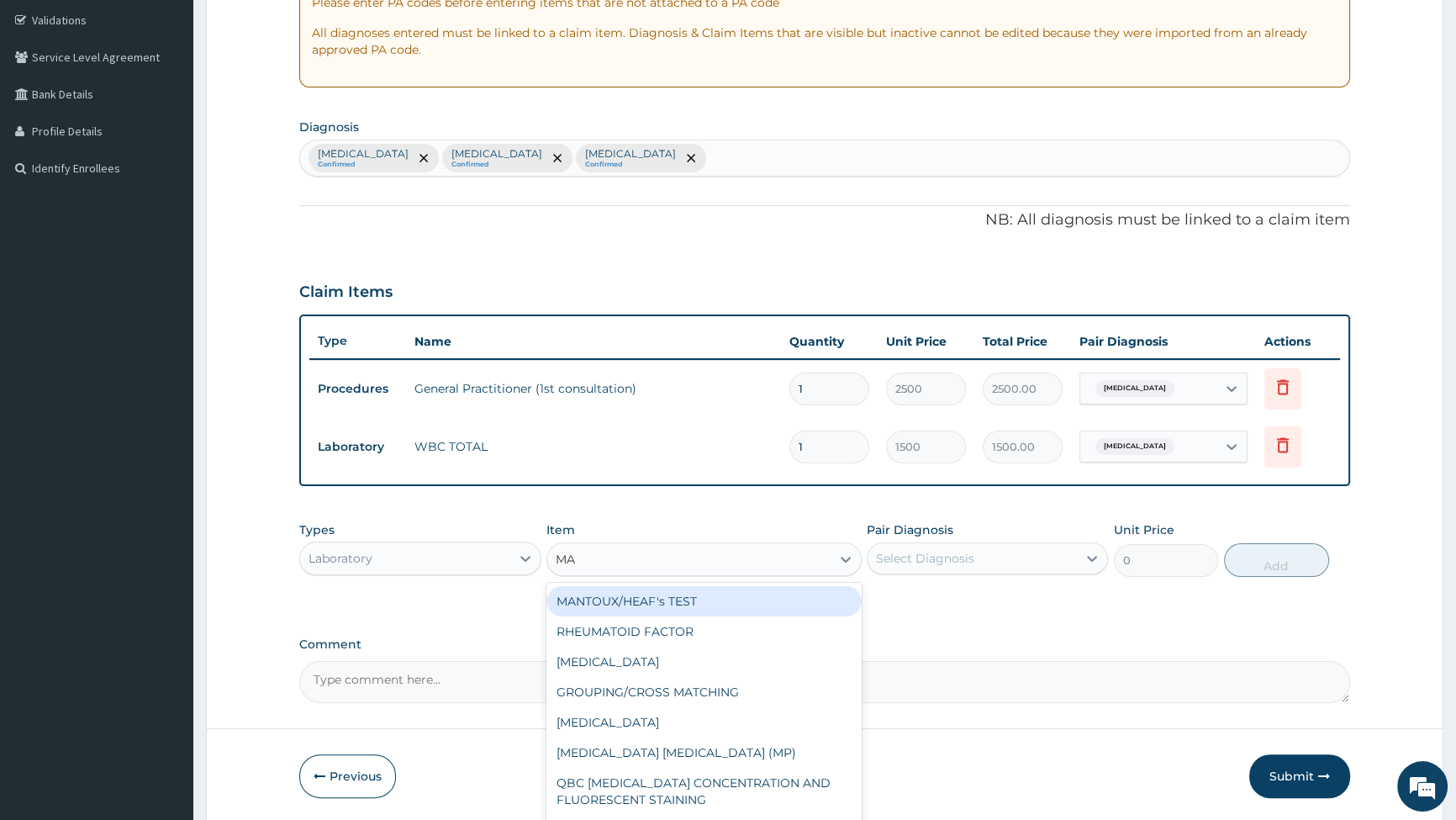
type input "MAL"
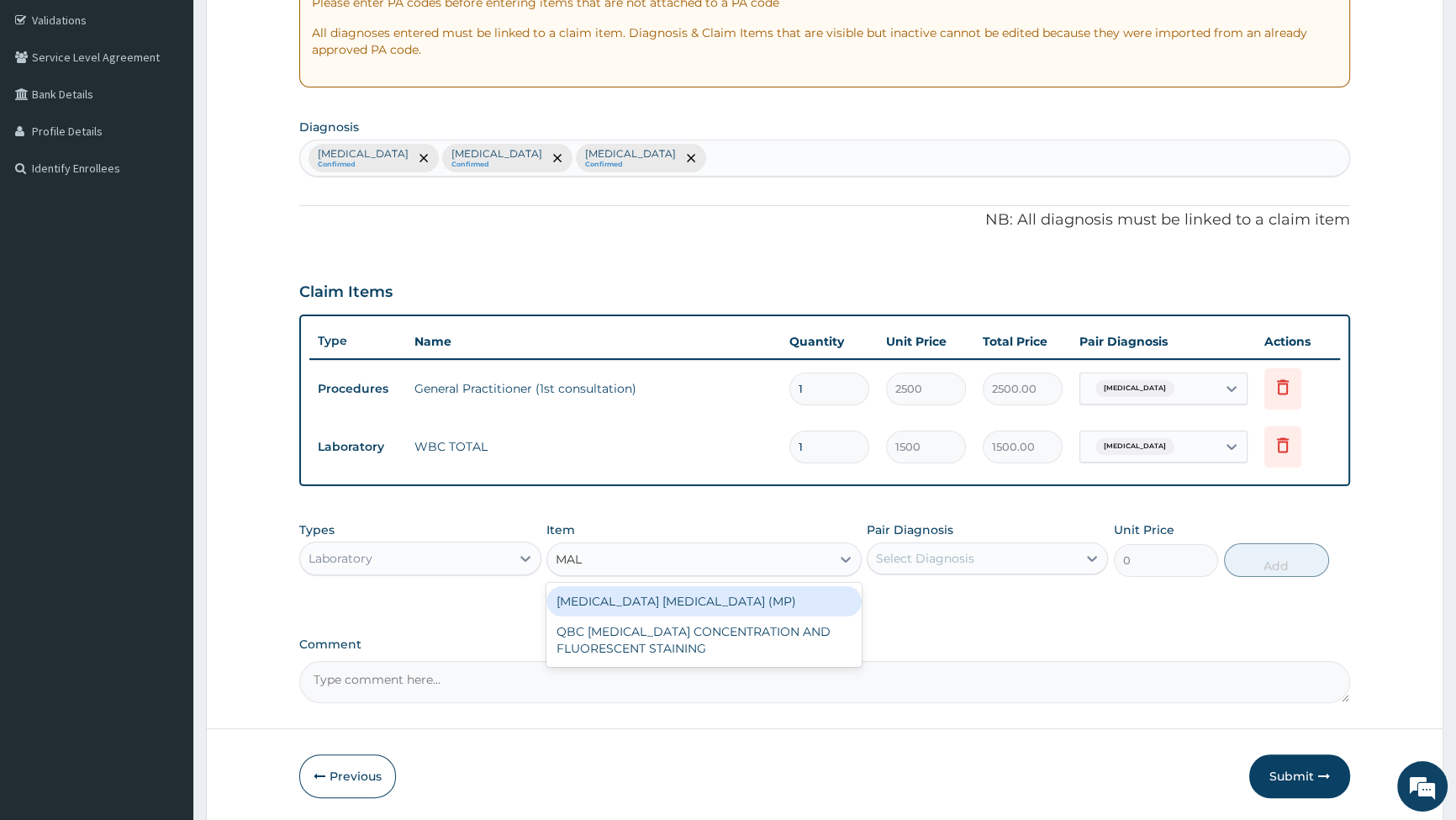
click at [673, 598] on div "[MEDICAL_DATA] [MEDICAL_DATA] (MP)" at bounding box center [704, 601] width 315 height 31
type input "2000"
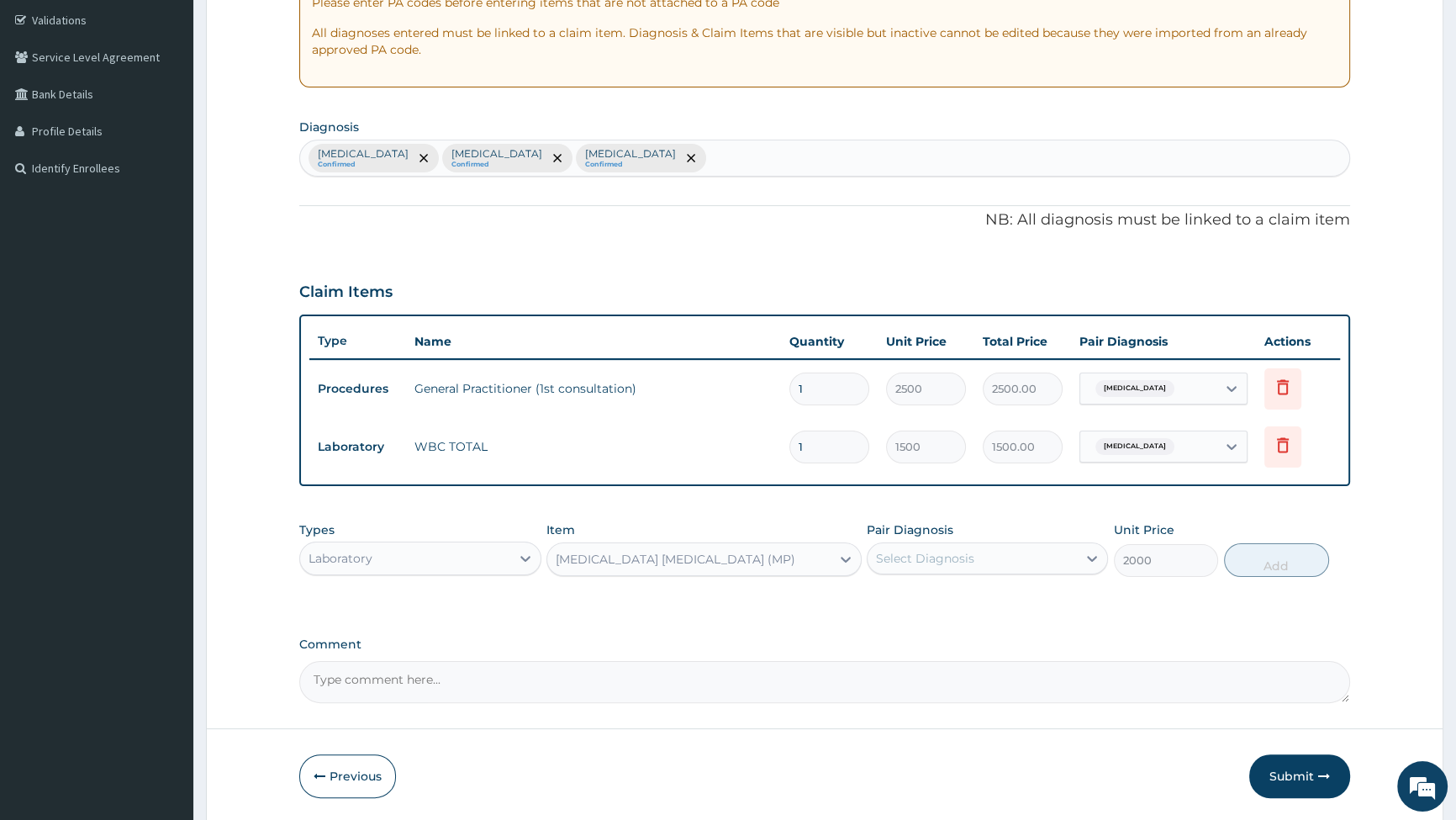
drag, startPoint x: 1064, startPoint y: 559, endPoint x: 1030, endPoint y: 576, distance: 38.0
click at [1060, 563] on div "Select Diagnosis" at bounding box center [973, 558] width 210 height 27
drag, startPoint x: 935, startPoint y: 598, endPoint x: 1029, endPoint y: 584, distance: 95.0
click at [937, 598] on label "[MEDICAL_DATA]" at bounding box center [946, 599] width 104 height 17
checkbox input "true"
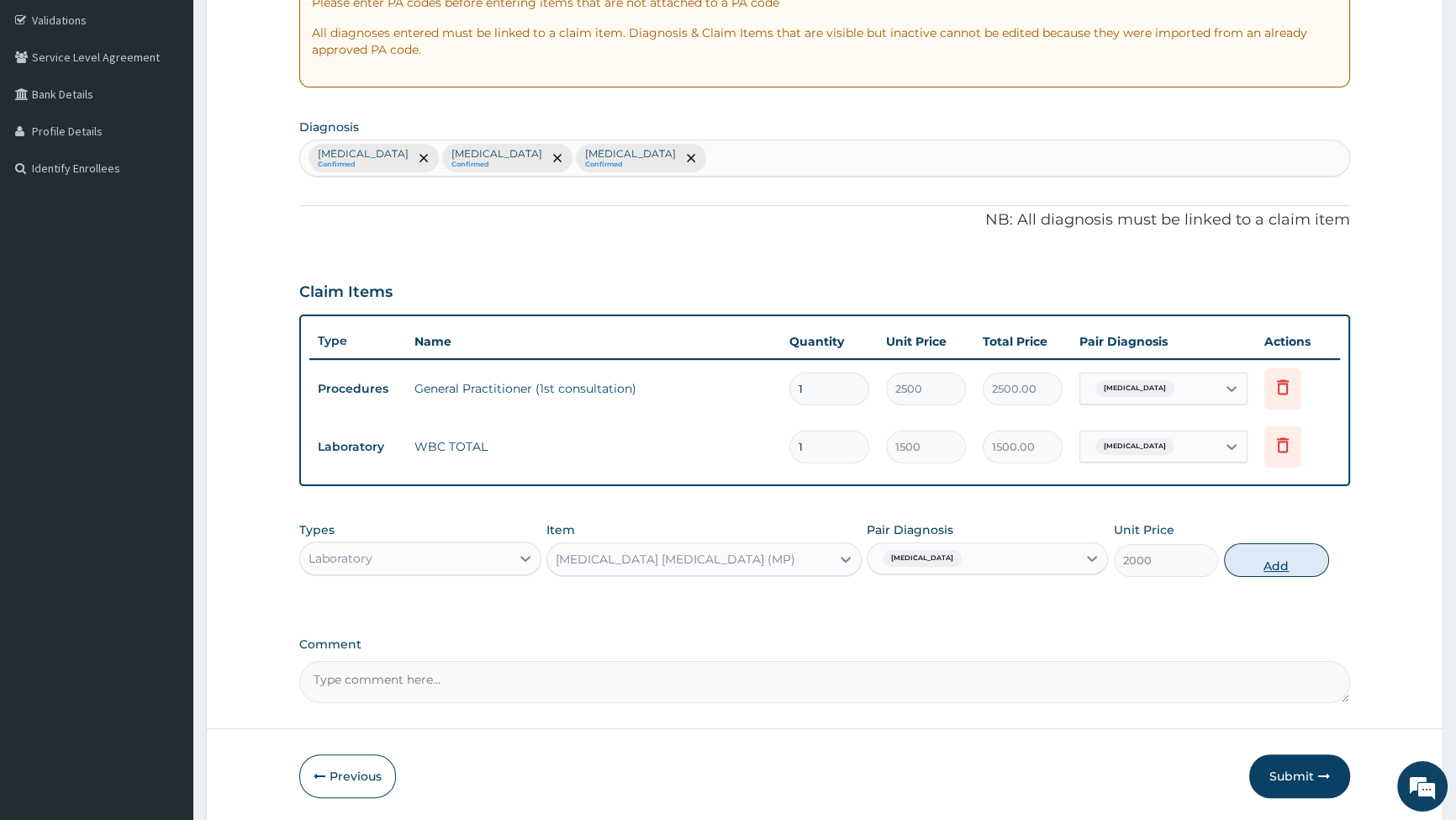
click at [1301, 559] on button "Add" at bounding box center [1277, 560] width 105 height 33
type input "0"
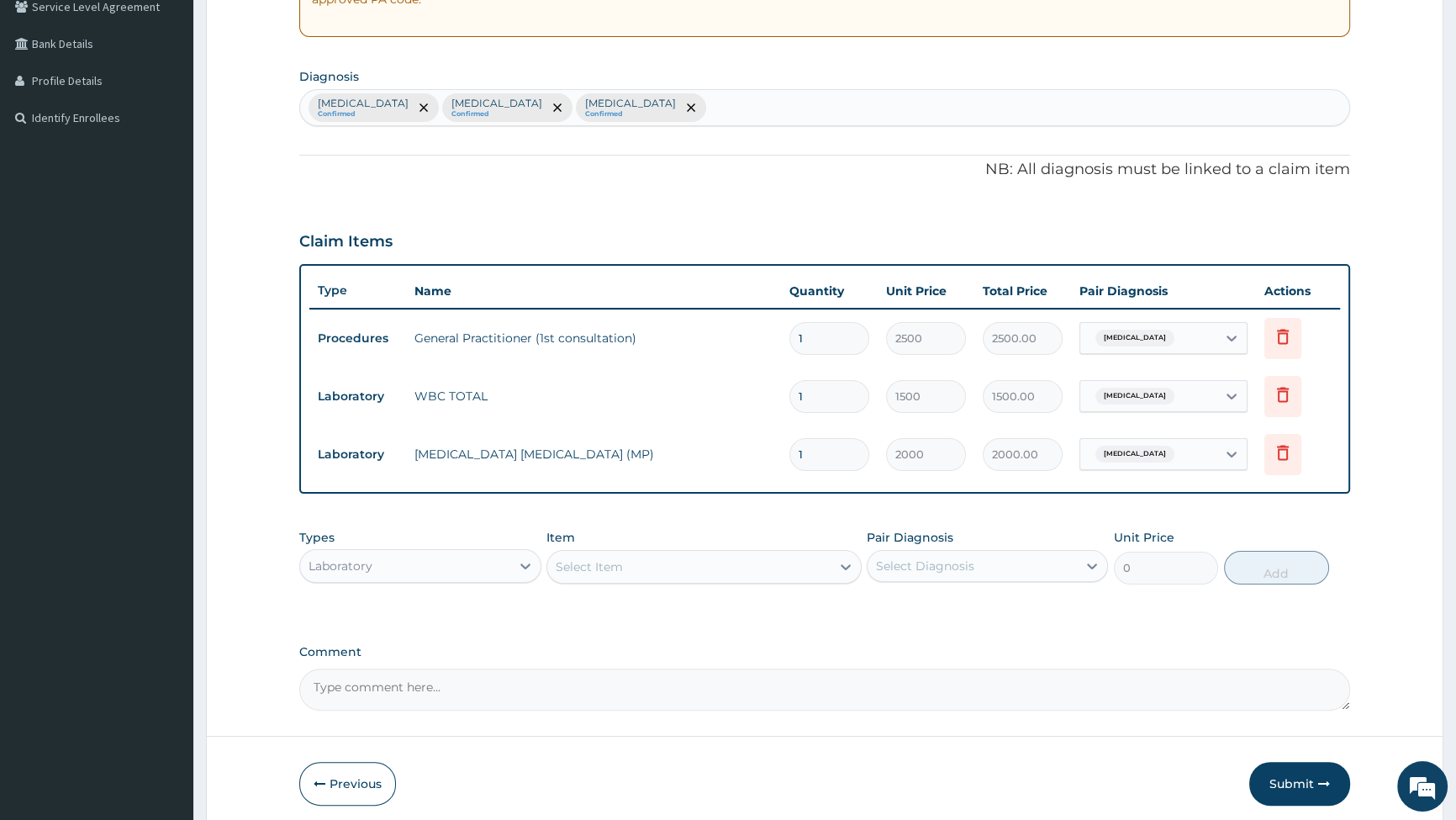
scroll to position [387, 0]
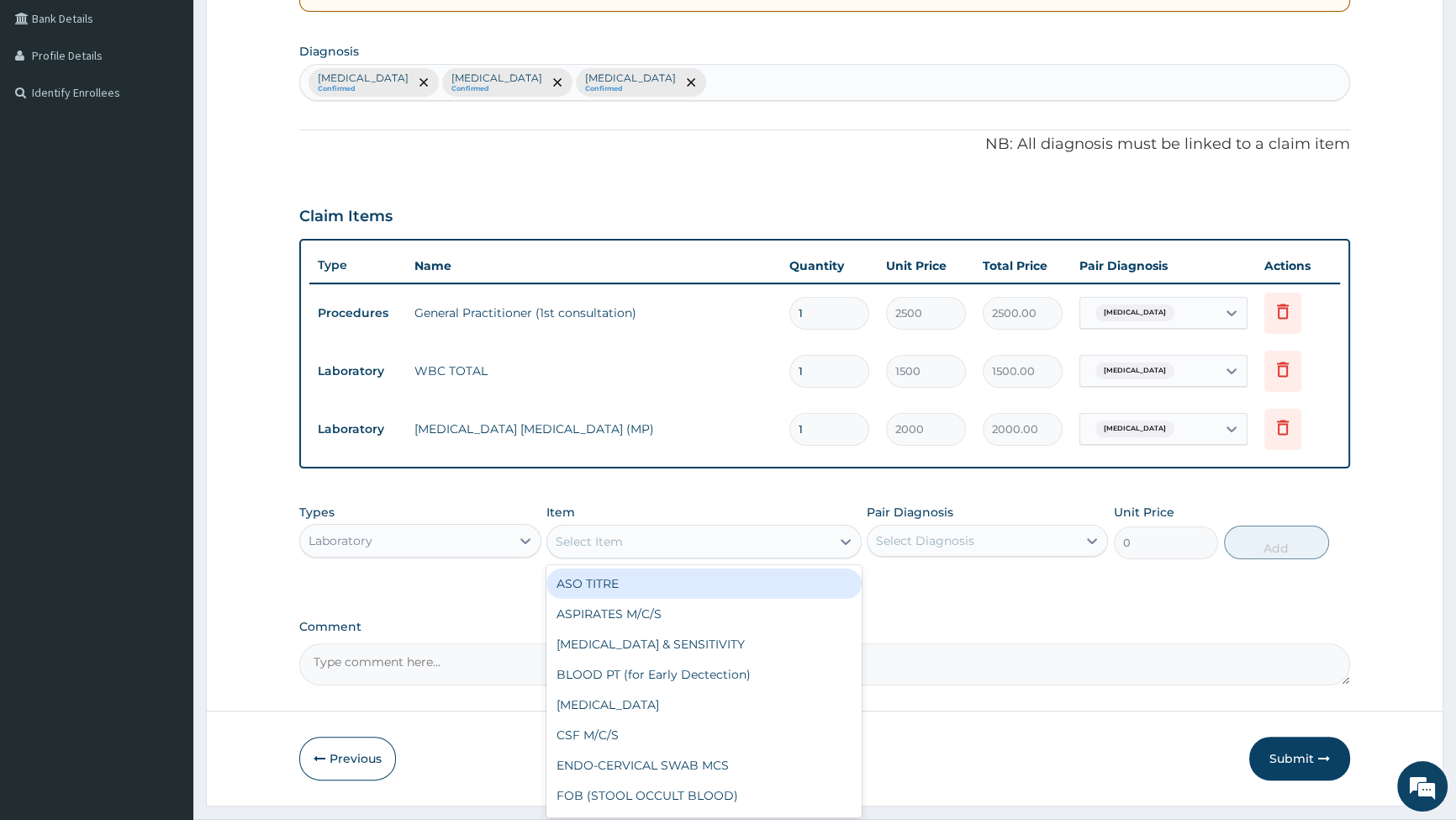
click at [754, 546] on div "Select Item" at bounding box center [689, 541] width 283 height 27
click at [472, 527] on div "Laboratory" at bounding box center [405, 540] width 210 height 27
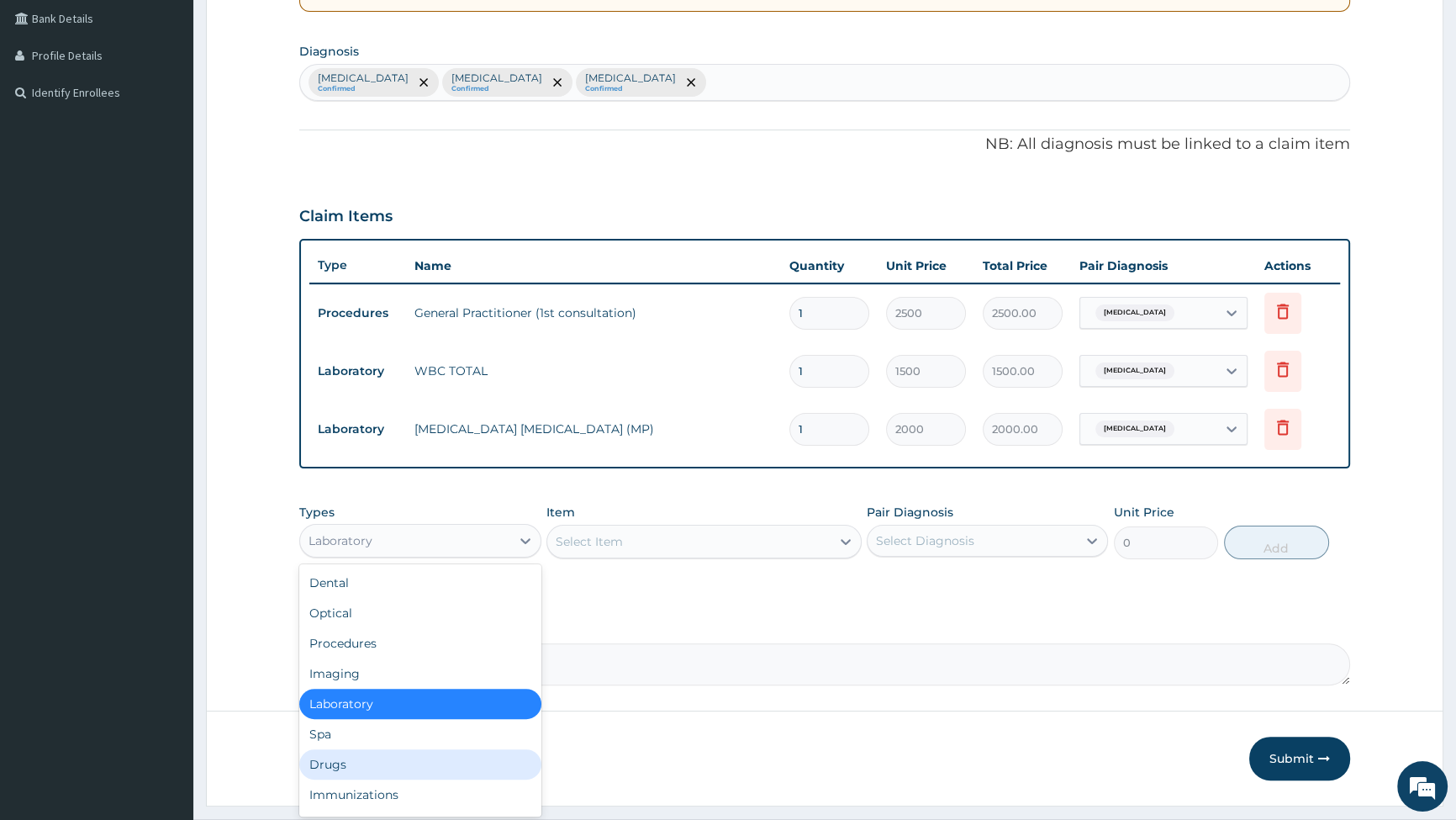
click at [440, 769] on div "Drugs" at bounding box center [420, 764] width 241 height 31
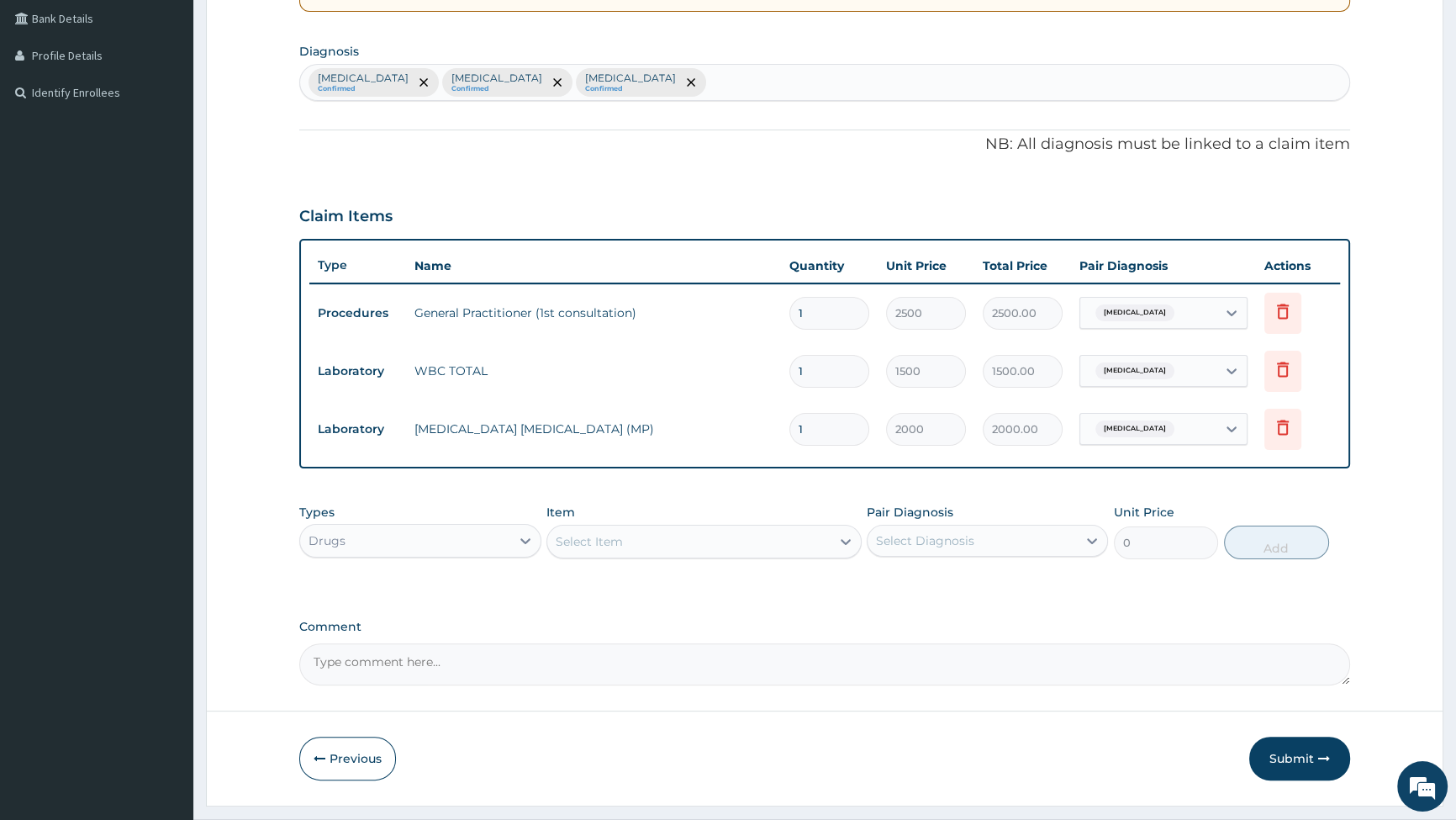
click at [807, 546] on div "Select Item" at bounding box center [689, 541] width 283 height 27
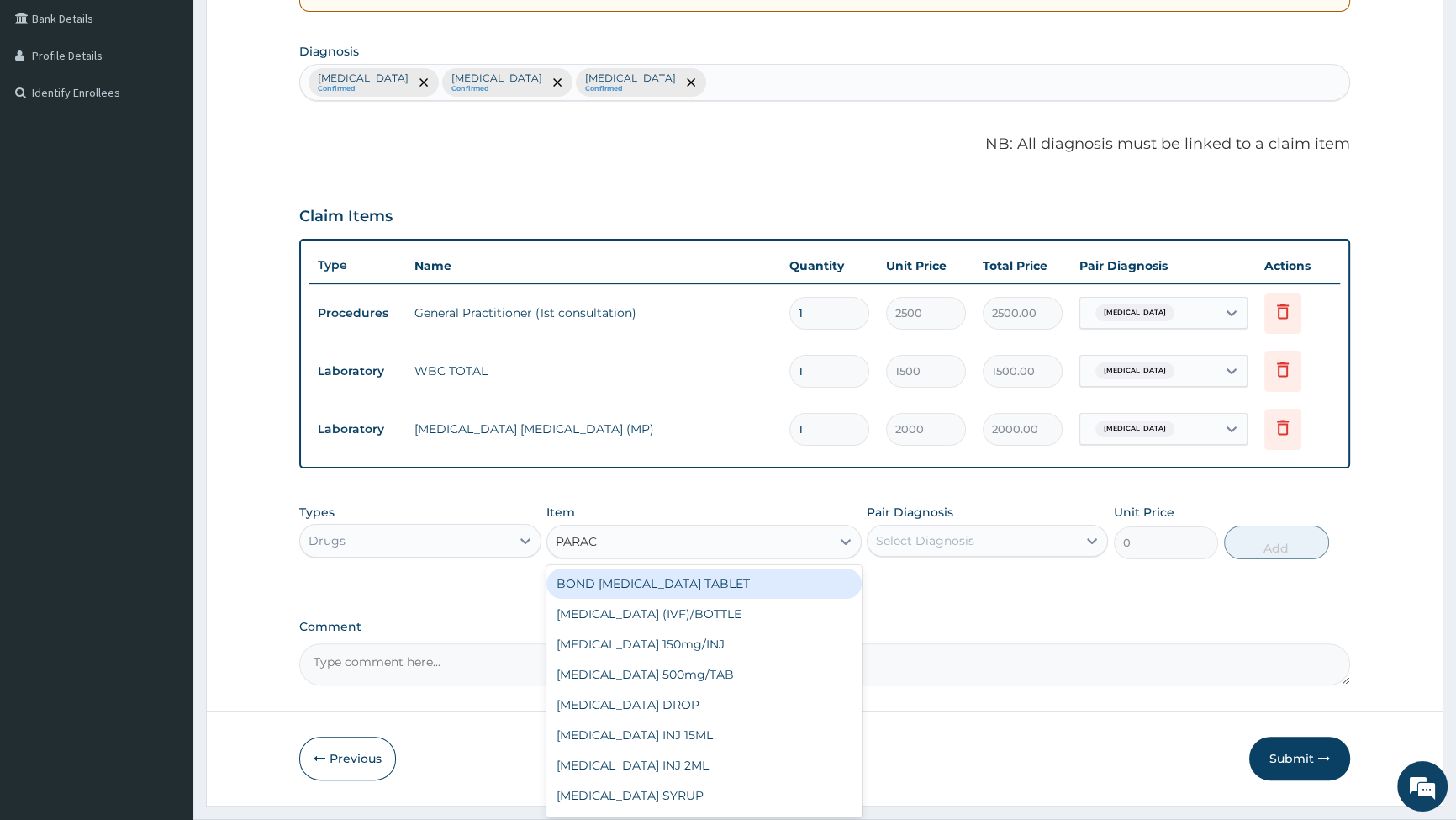
type input "PARACE"
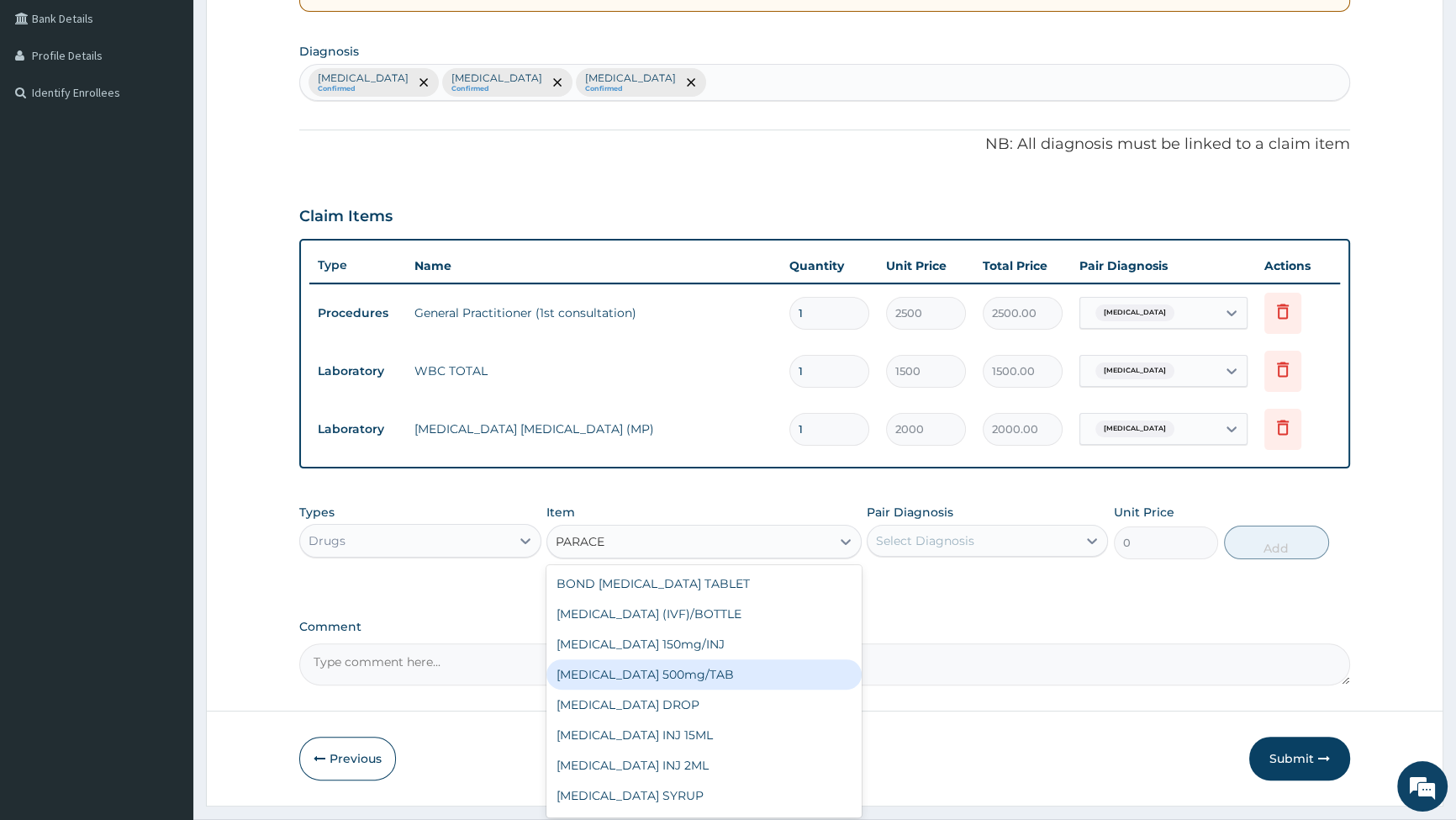
click at [639, 674] on div "[MEDICAL_DATA] 500mg/TAB" at bounding box center [704, 674] width 315 height 31
type input "14"
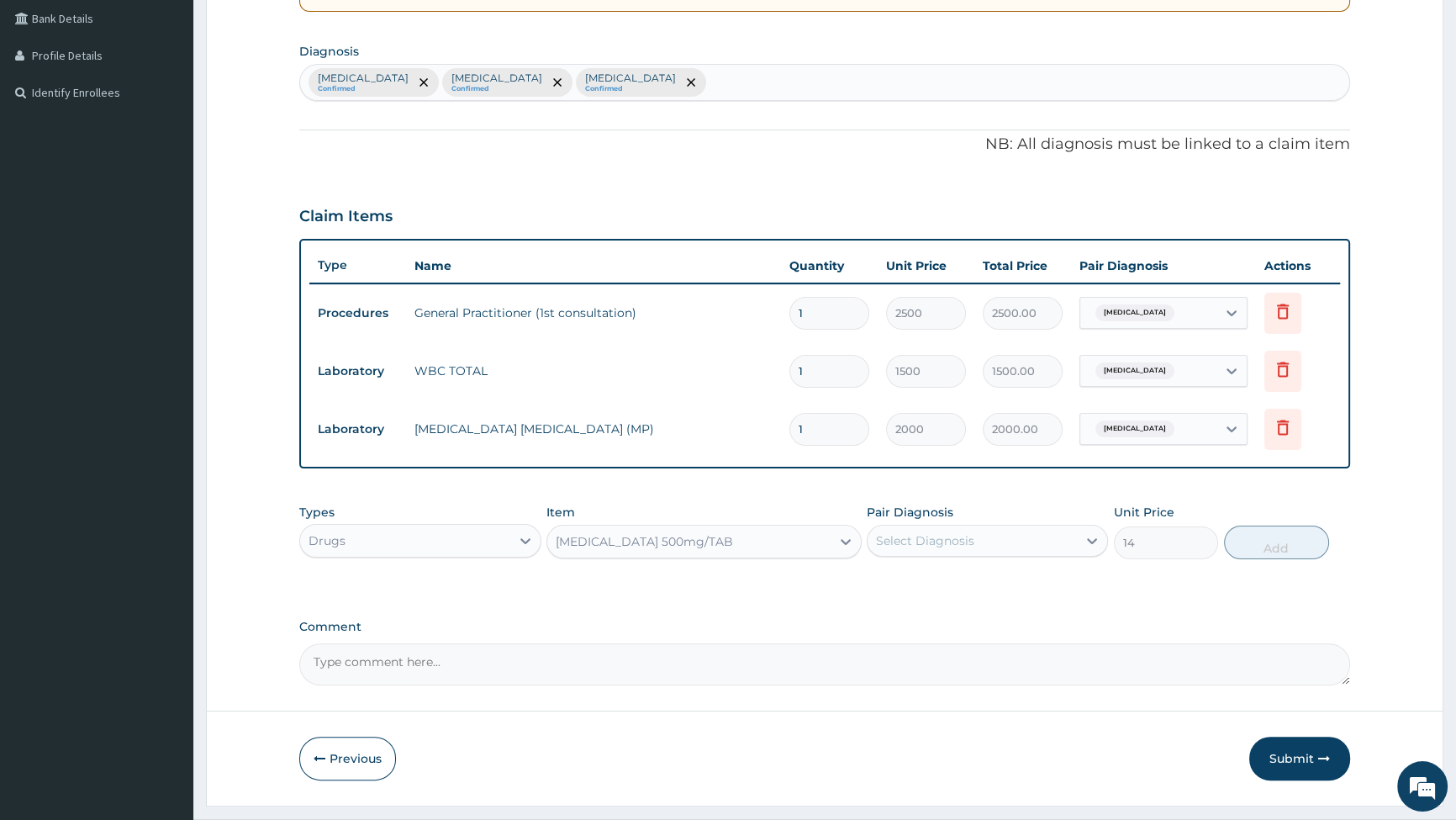
click at [1004, 539] on div "Select Diagnosis" at bounding box center [973, 540] width 210 height 27
drag, startPoint x: 912, startPoint y: 580, endPoint x: 1164, endPoint y: 577, distance: 252.0
click at [914, 579] on label "[MEDICAL_DATA]" at bounding box center [946, 581] width 104 height 17
checkbox input "true"
click at [1258, 534] on button "Add" at bounding box center [1277, 542] width 105 height 33
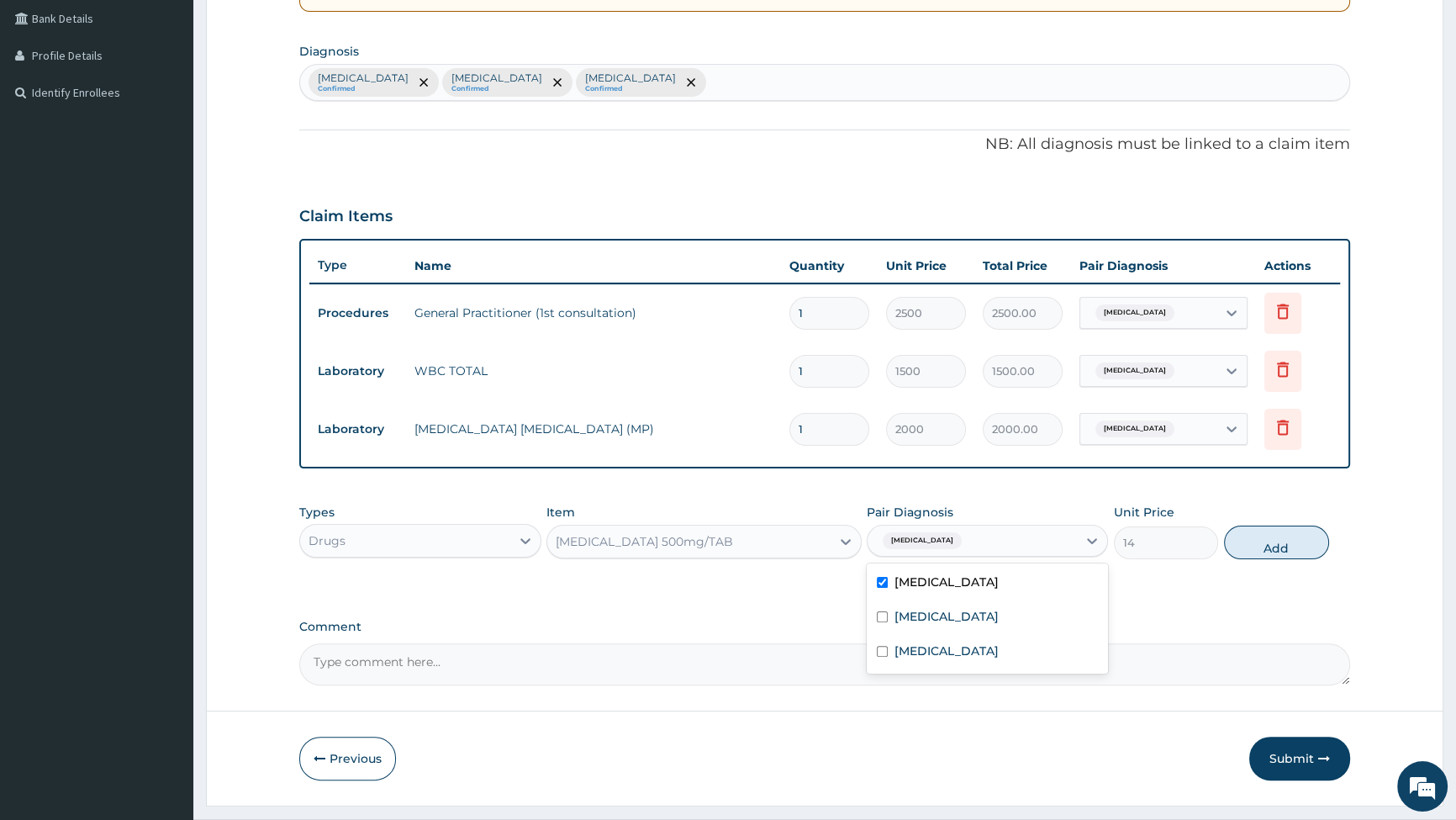
type input "0"
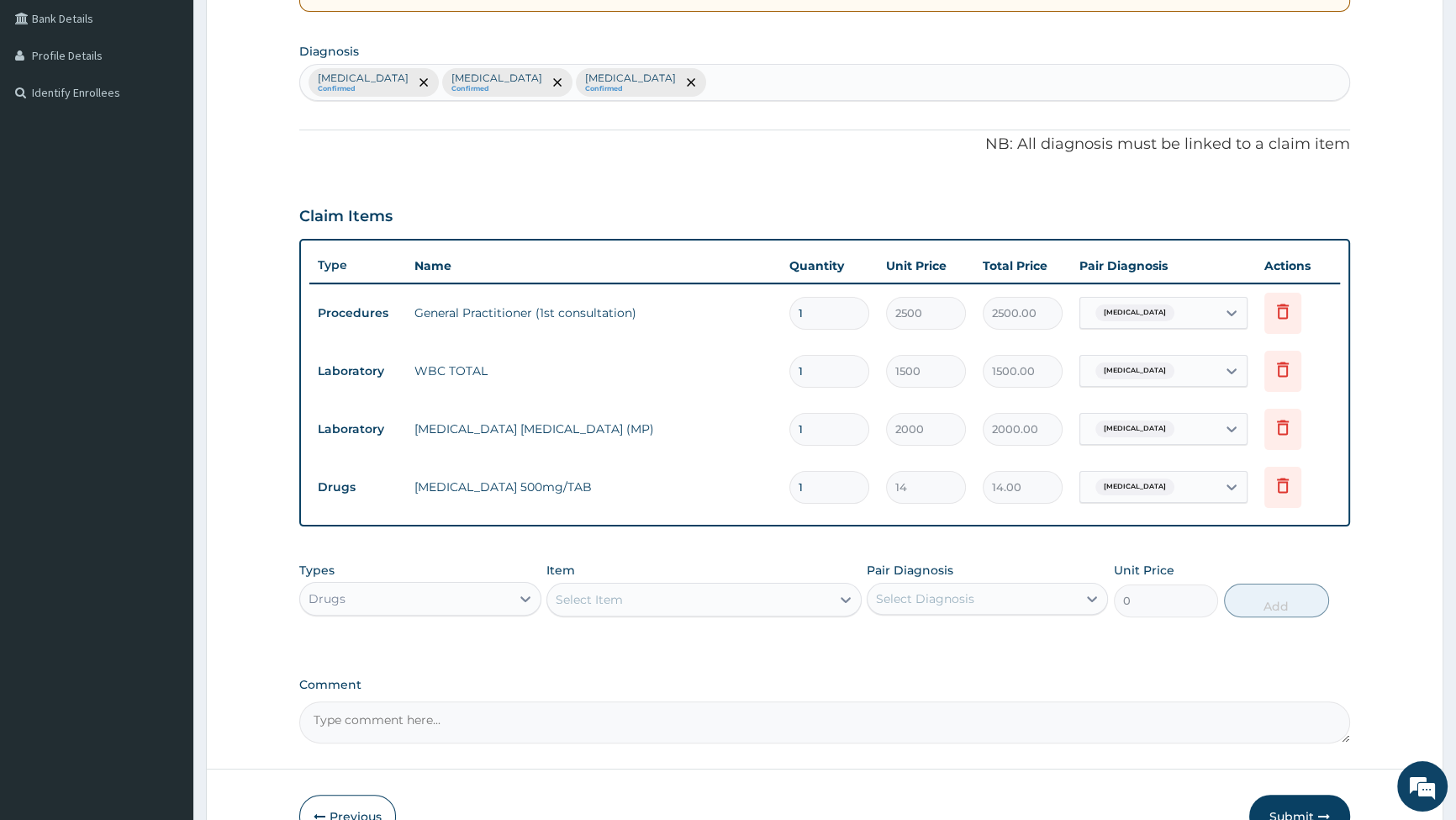
click at [811, 484] on input "1" at bounding box center [829, 488] width 80 height 33
type input "12"
type input "168.00"
type input "12"
click at [725, 589] on div "Select Item" at bounding box center [689, 600] width 283 height 27
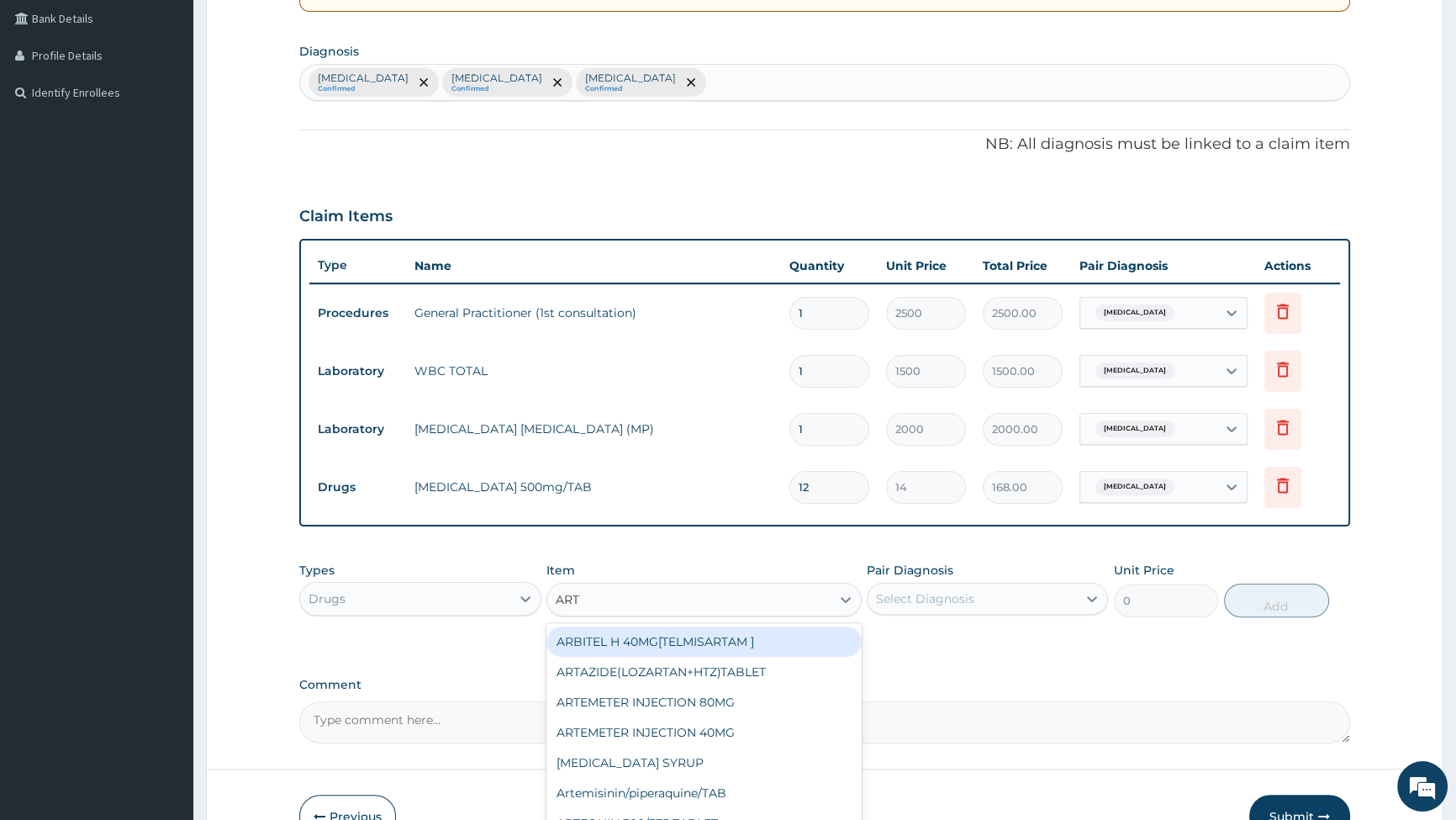
type input "ARTE"
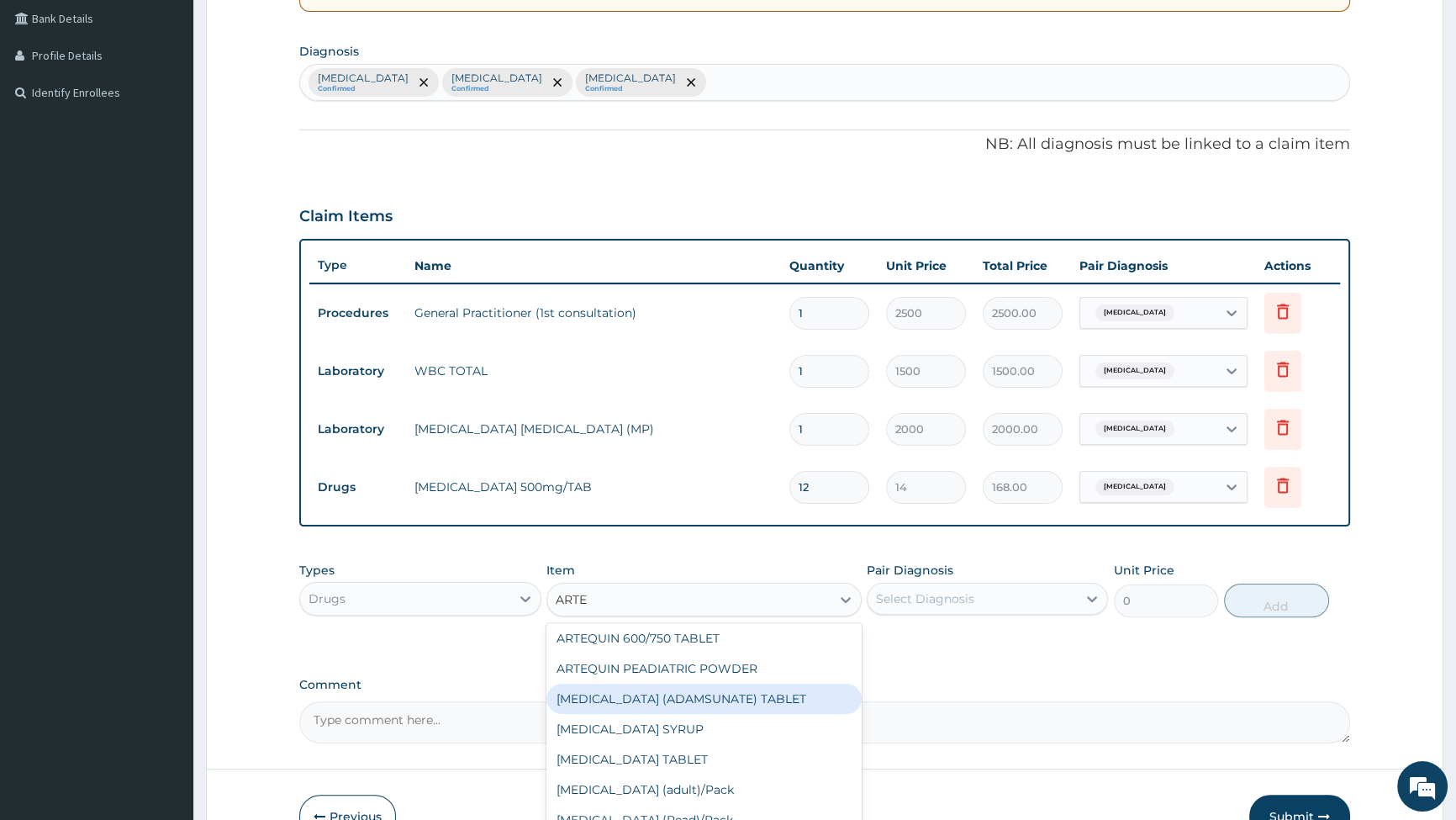
scroll to position [229, 0]
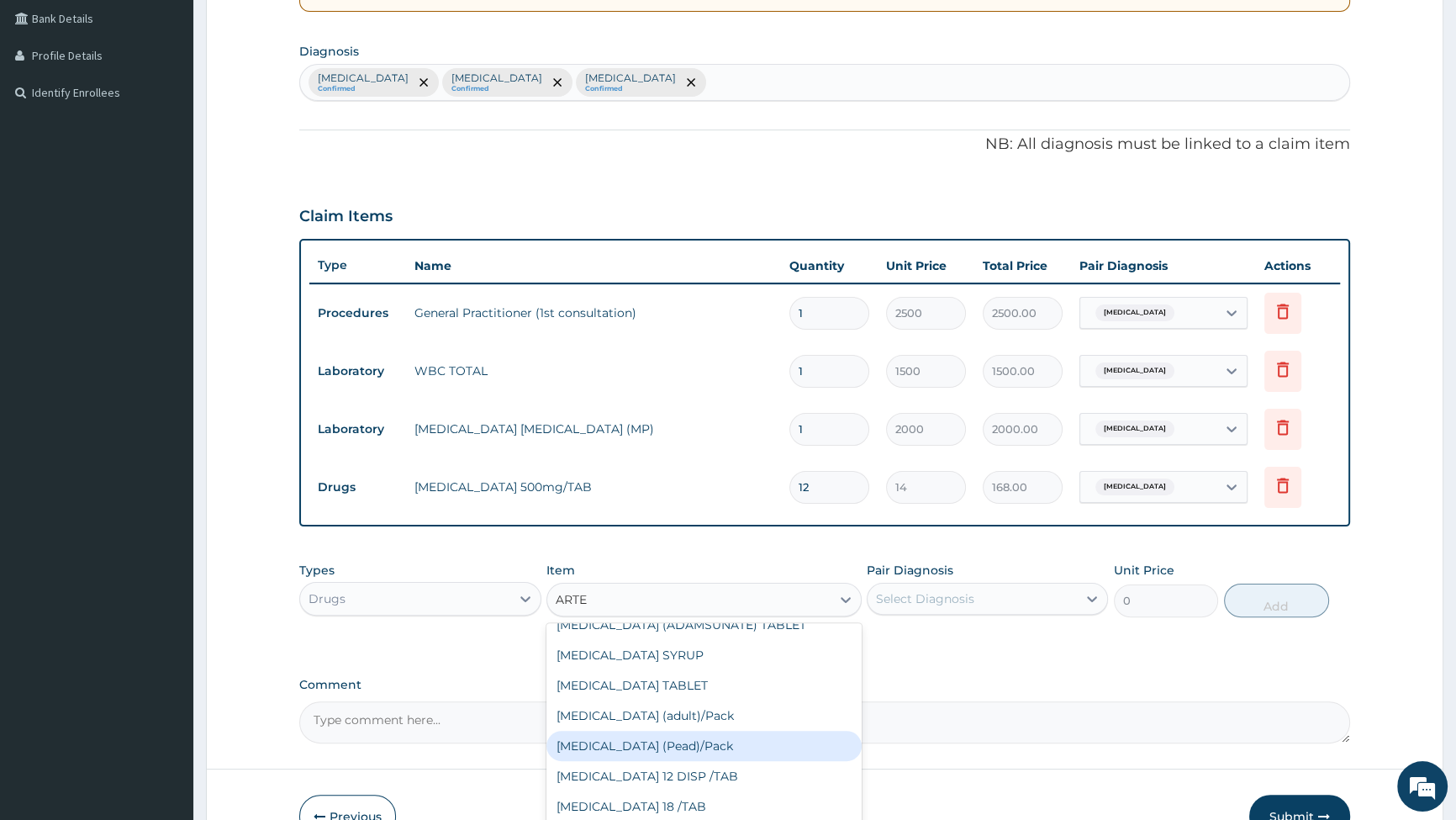
click at [641, 745] on div "[MEDICAL_DATA] (Pead)/Pack" at bounding box center [704, 746] width 315 height 31
type input "1400"
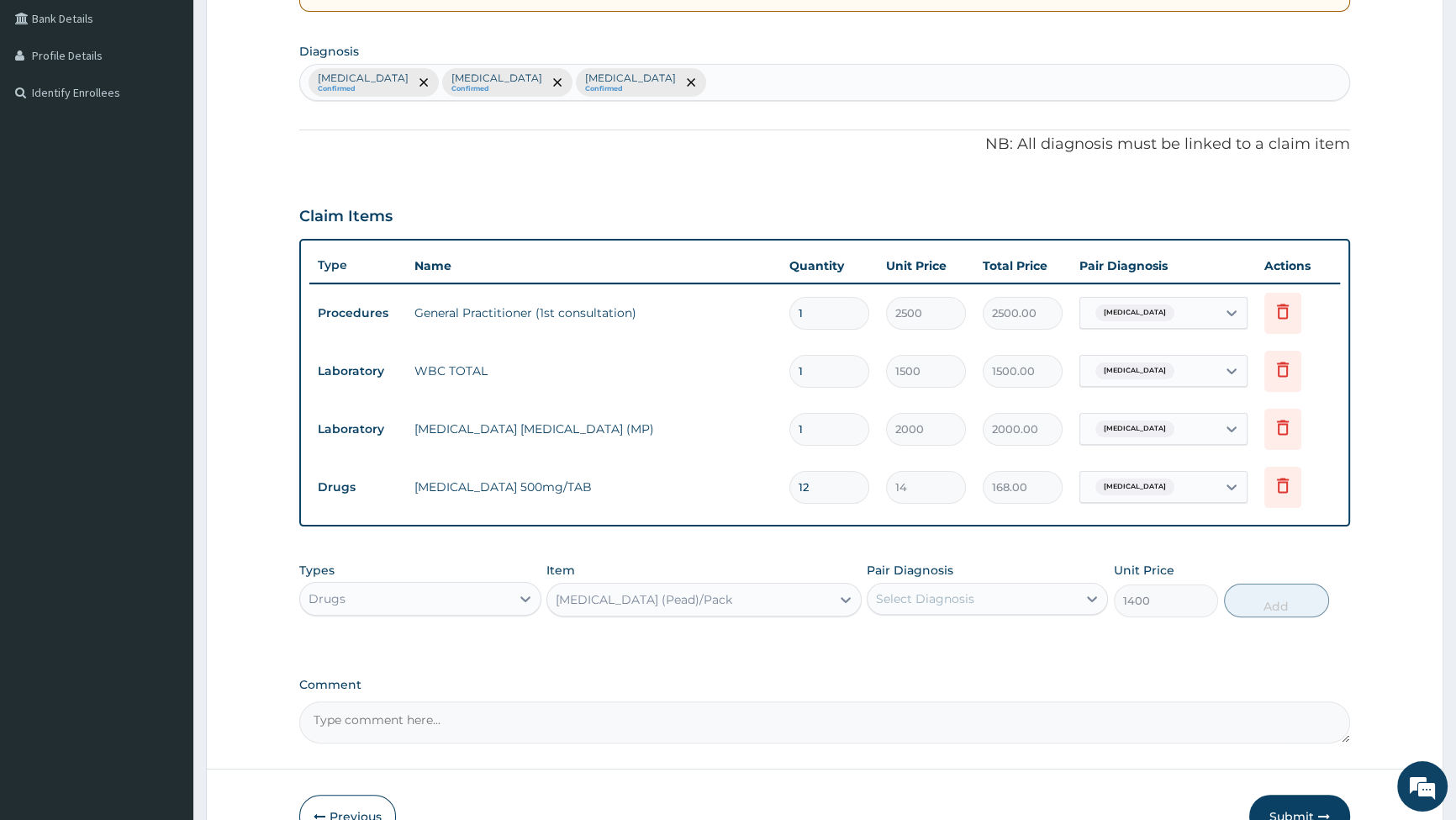
click at [704, 596] on div "[MEDICAL_DATA] (Pead)/Pack" at bounding box center [689, 600] width 283 height 27
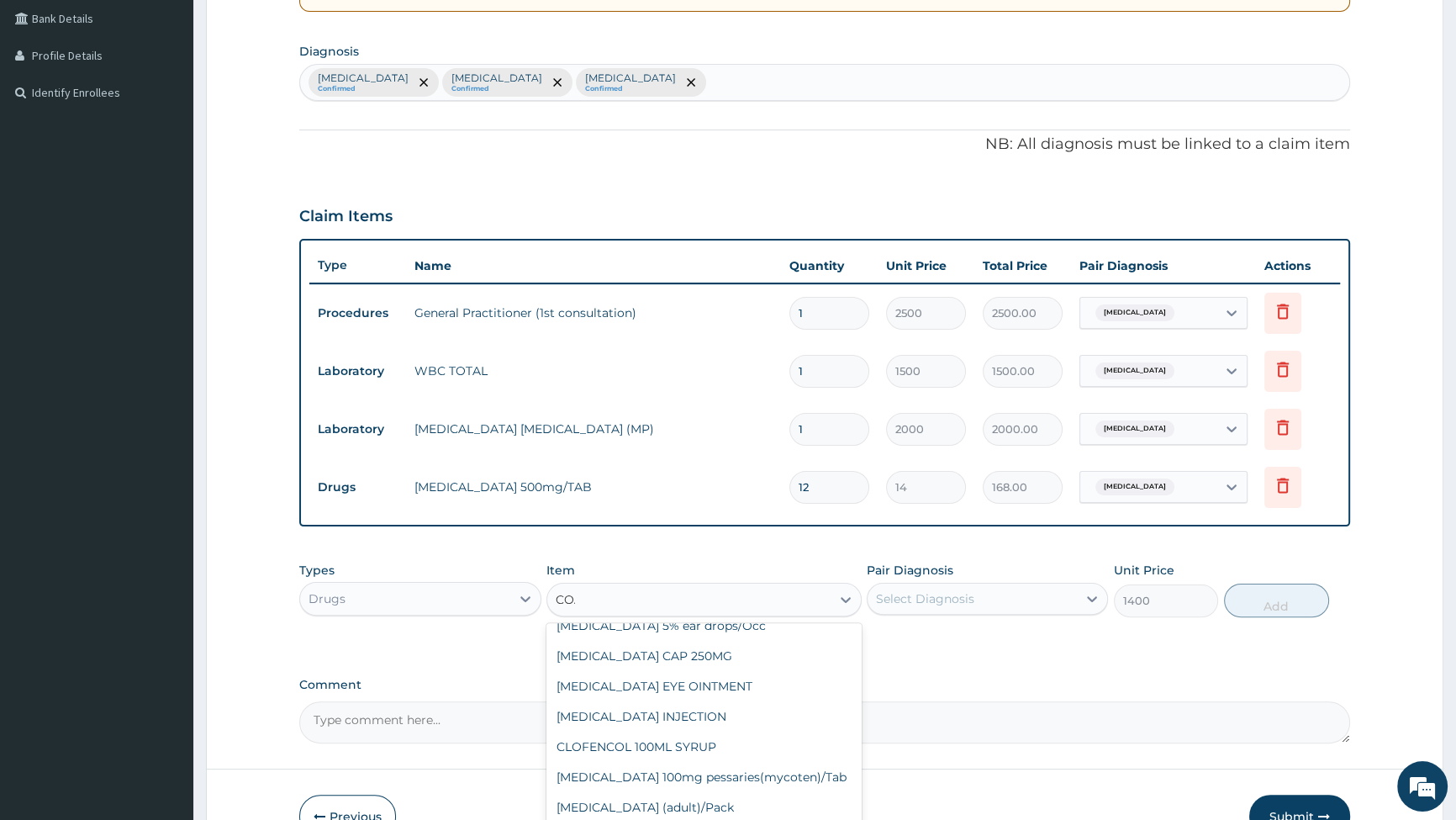
scroll to position [0, 0]
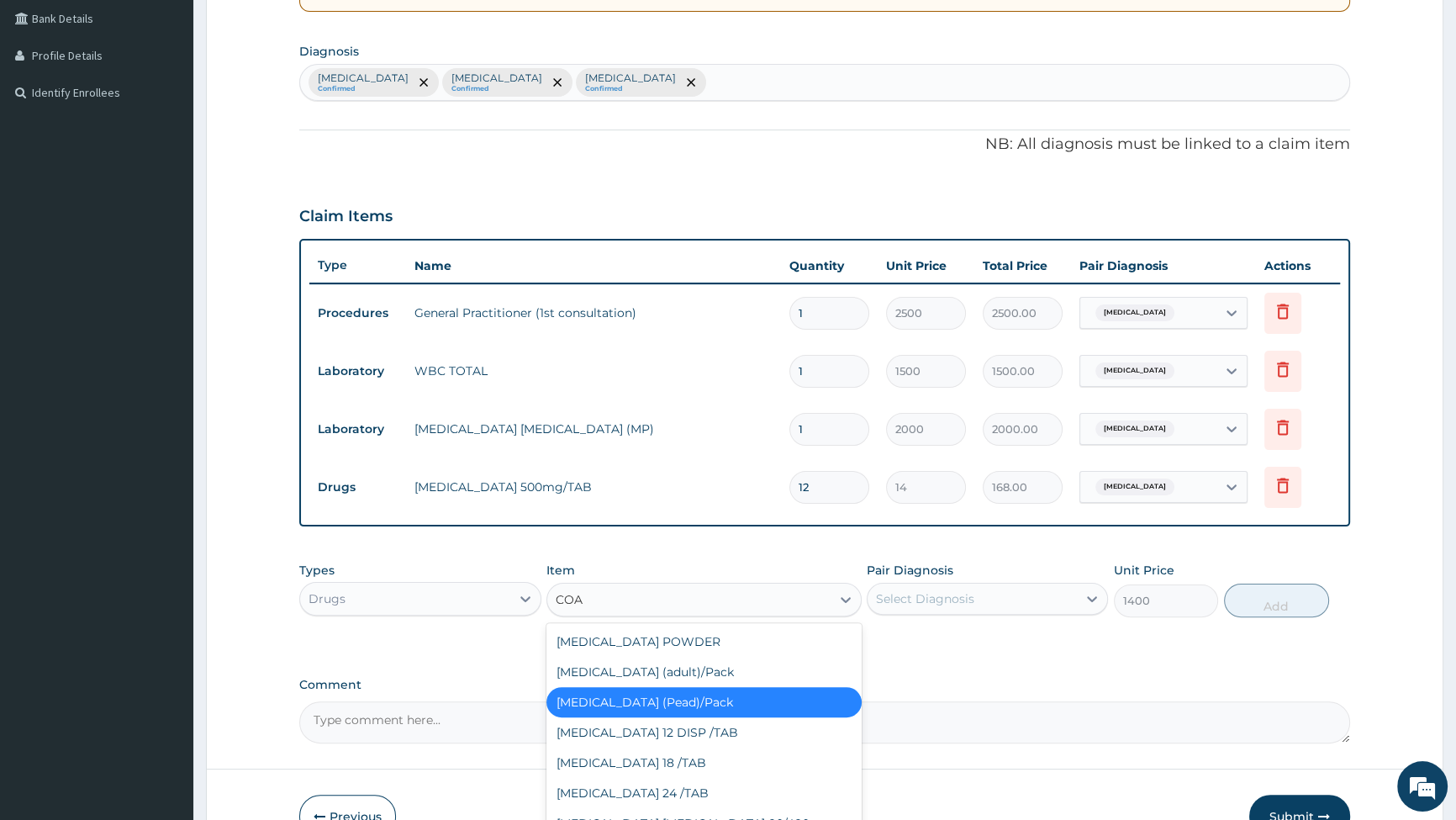
type input "COAR"
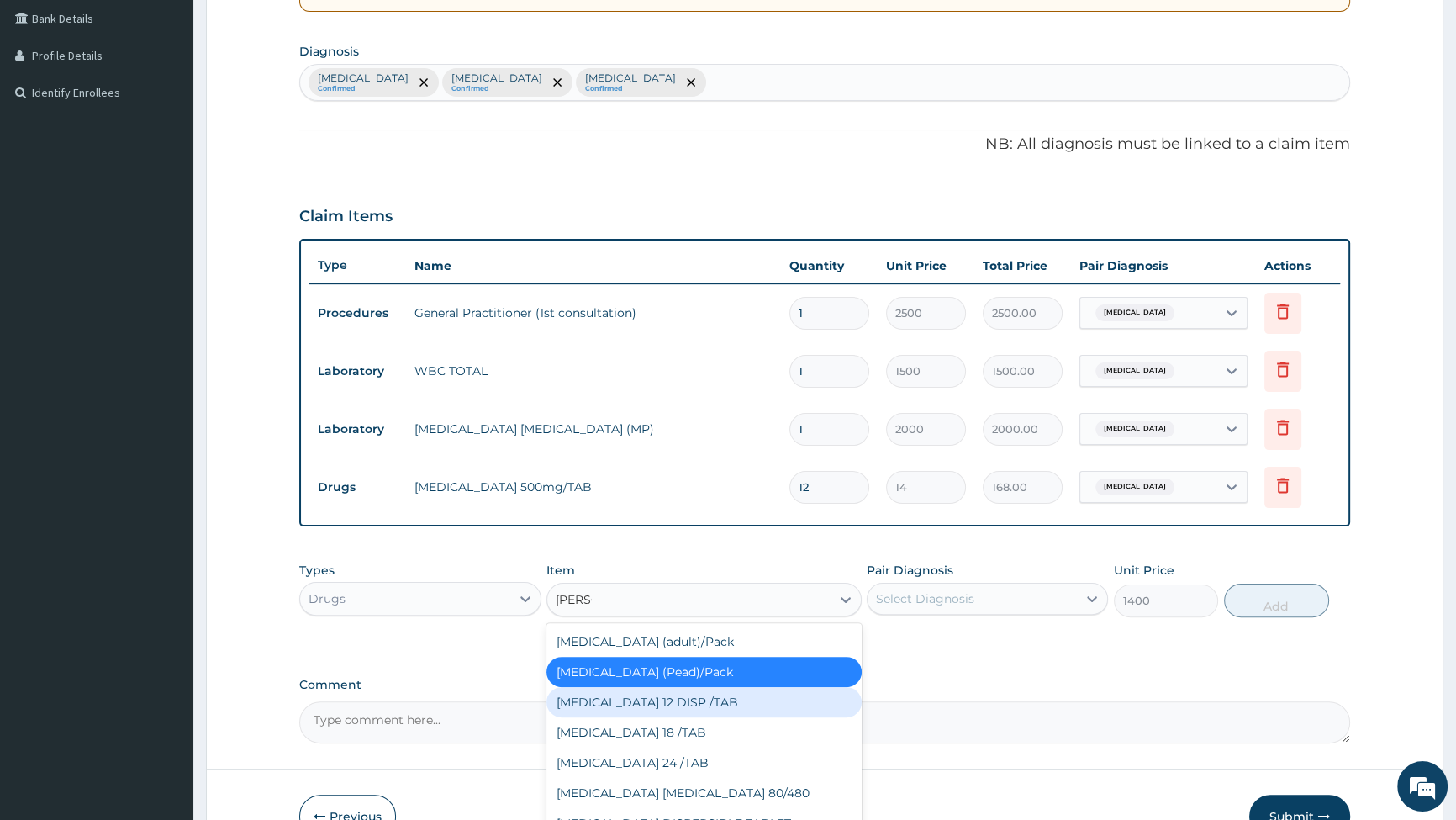
click at [625, 698] on div "[MEDICAL_DATA] 12 DISP /TAB" at bounding box center [704, 702] width 315 height 31
type input "63"
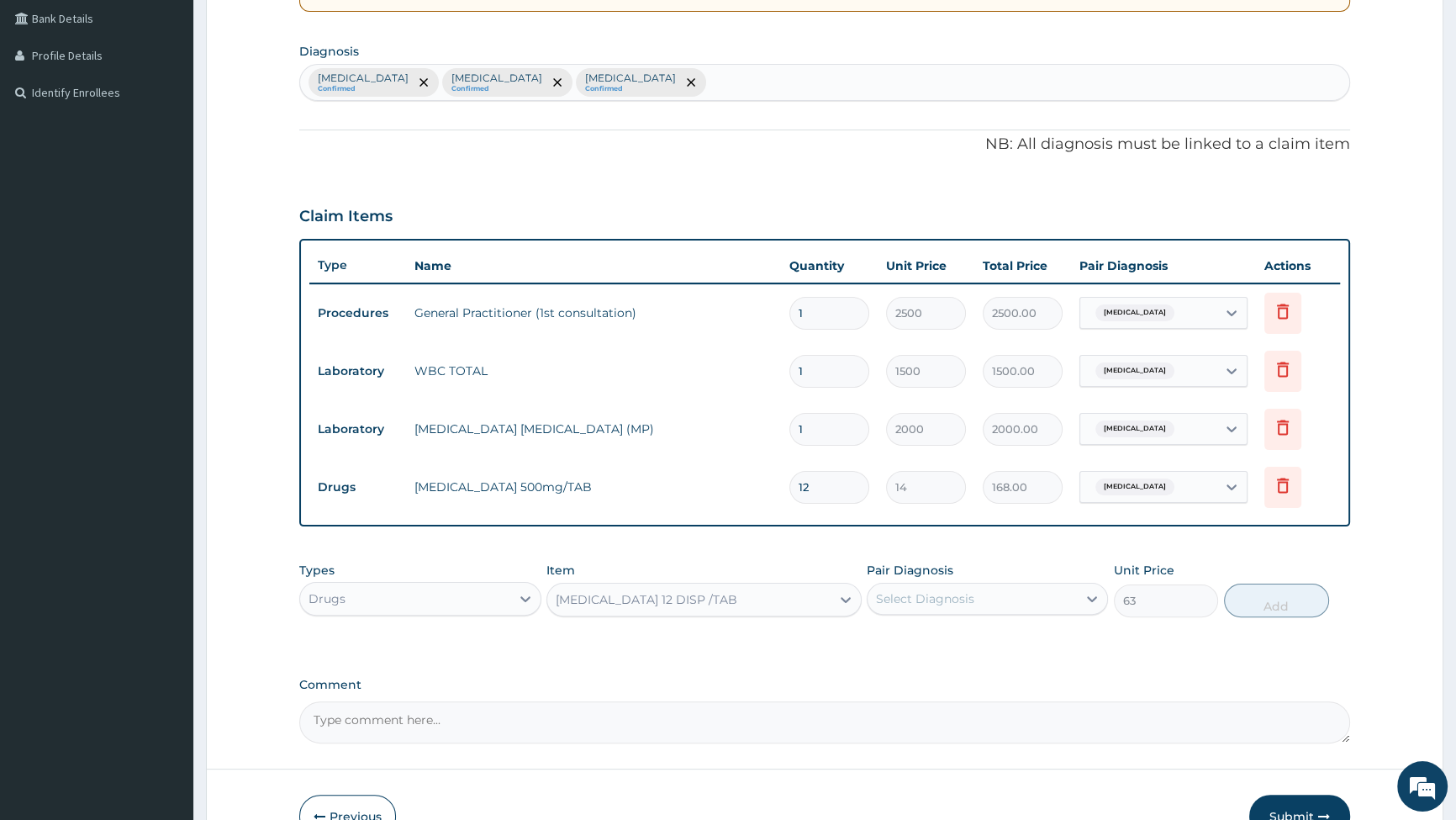
click at [1037, 598] on div "Select Diagnosis" at bounding box center [973, 599] width 210 height 27
click at [898, 636] on label "[MEDICAL_DATA]" at bounding box center [946, 640] width 104 height 17
checkbox input "true"
click at [1277, 600] on button "Add" at bounding box center [1277, 601] width 105 height 33
type input "0"
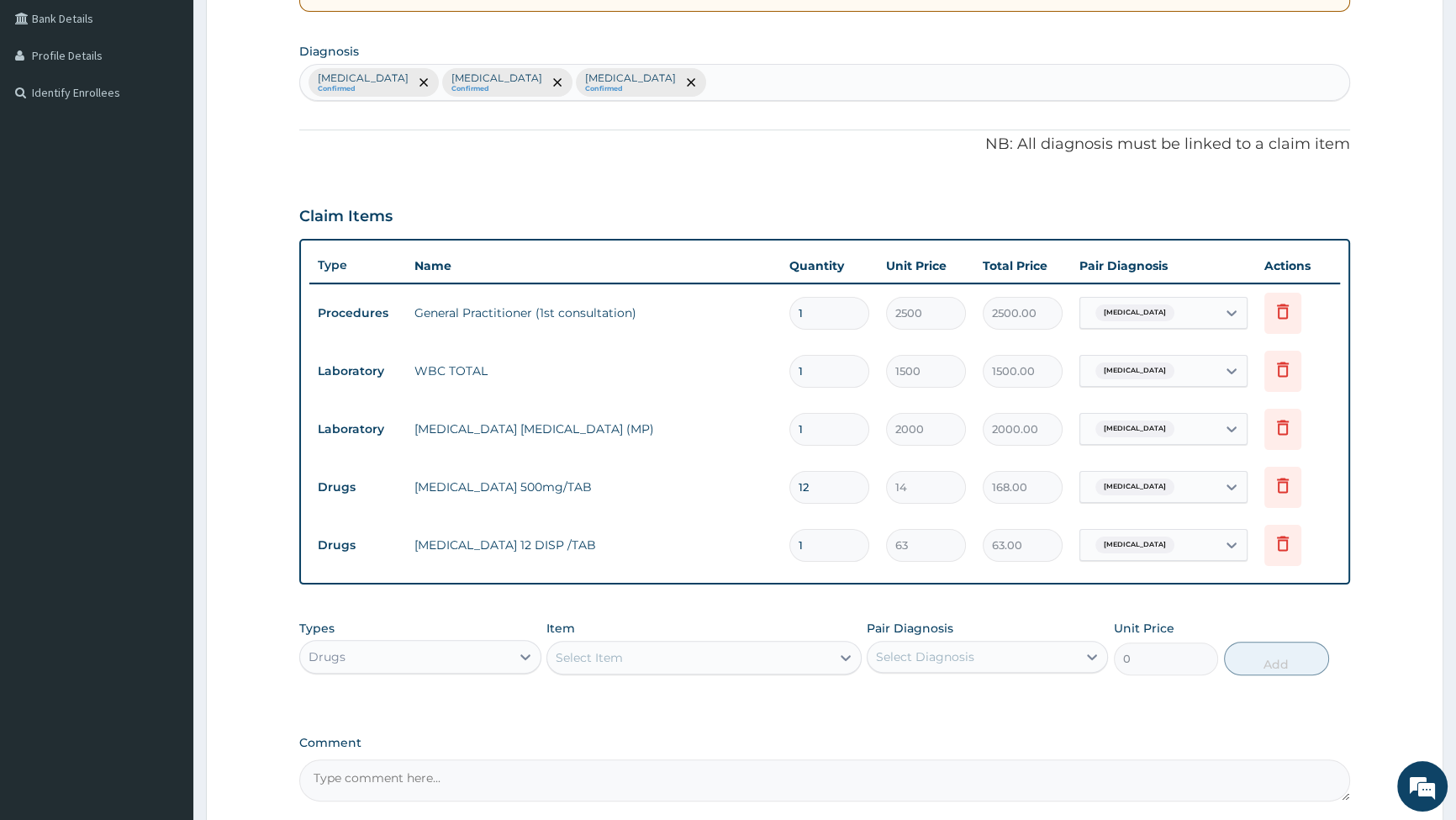
type input "12"
type input "756.00"
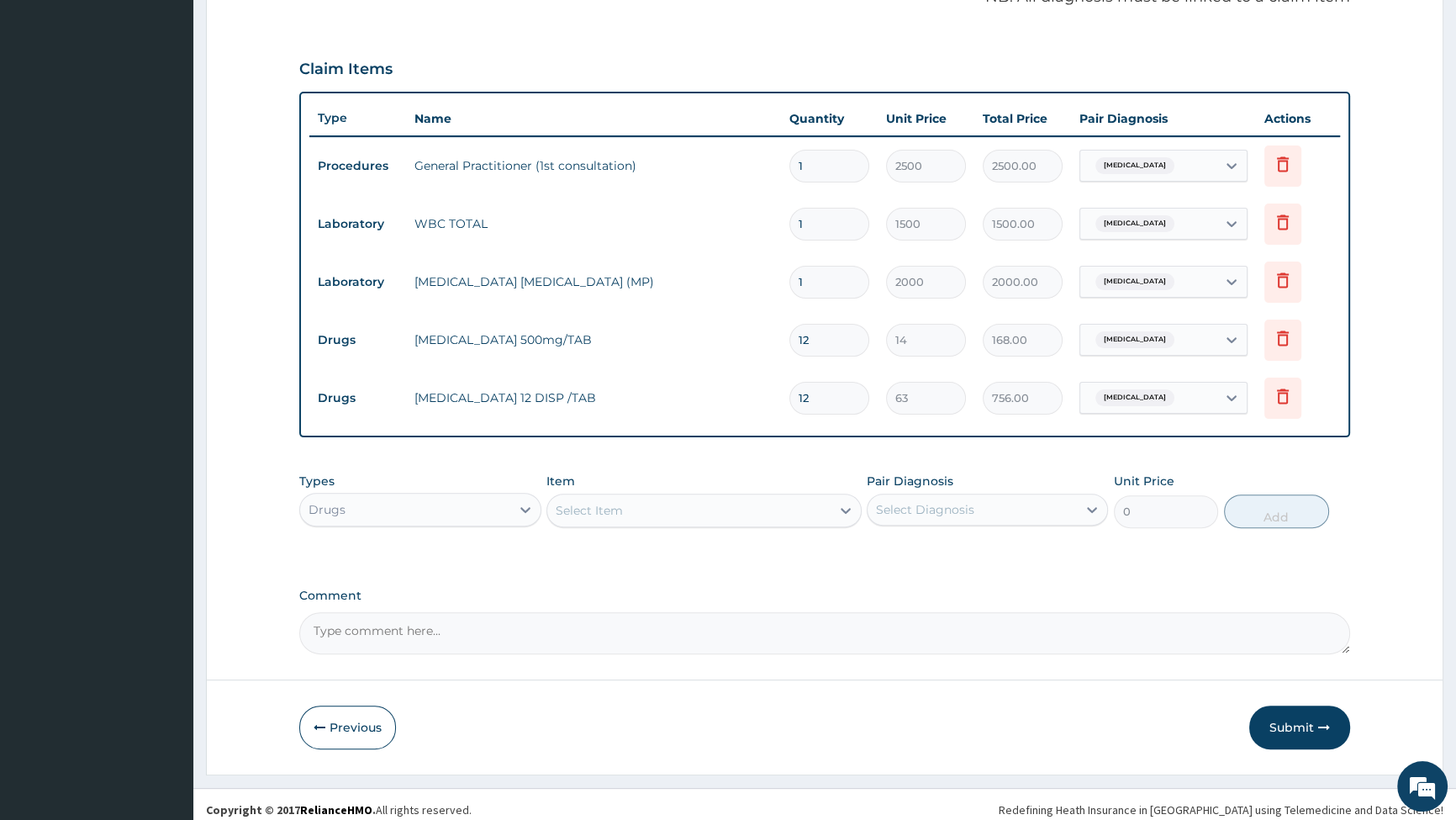
scroll to position [540, 0]
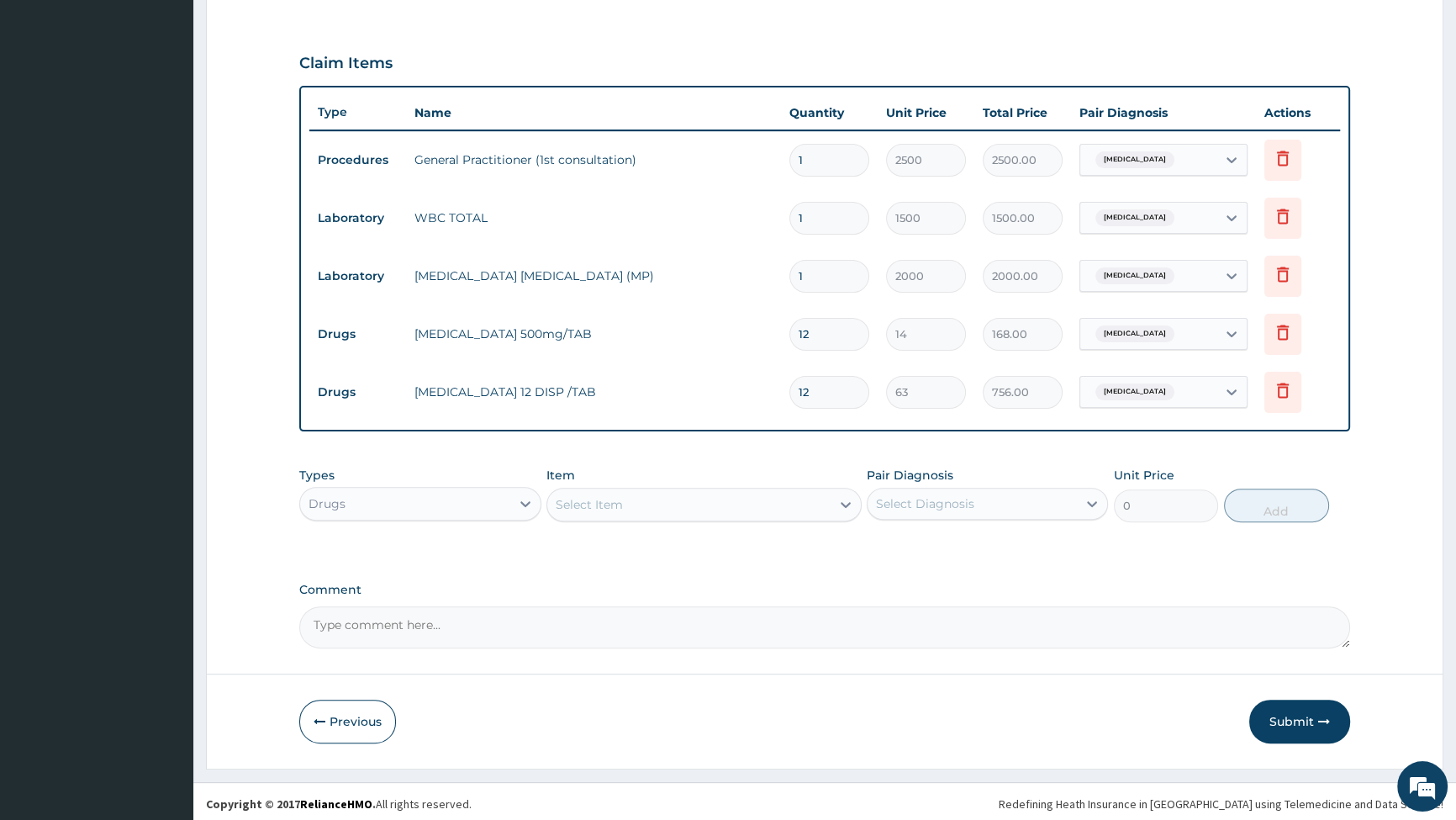
type input "12"
click at [822, 502] on div "Select Item" at bounding box center [689, 504] width 283 height 27
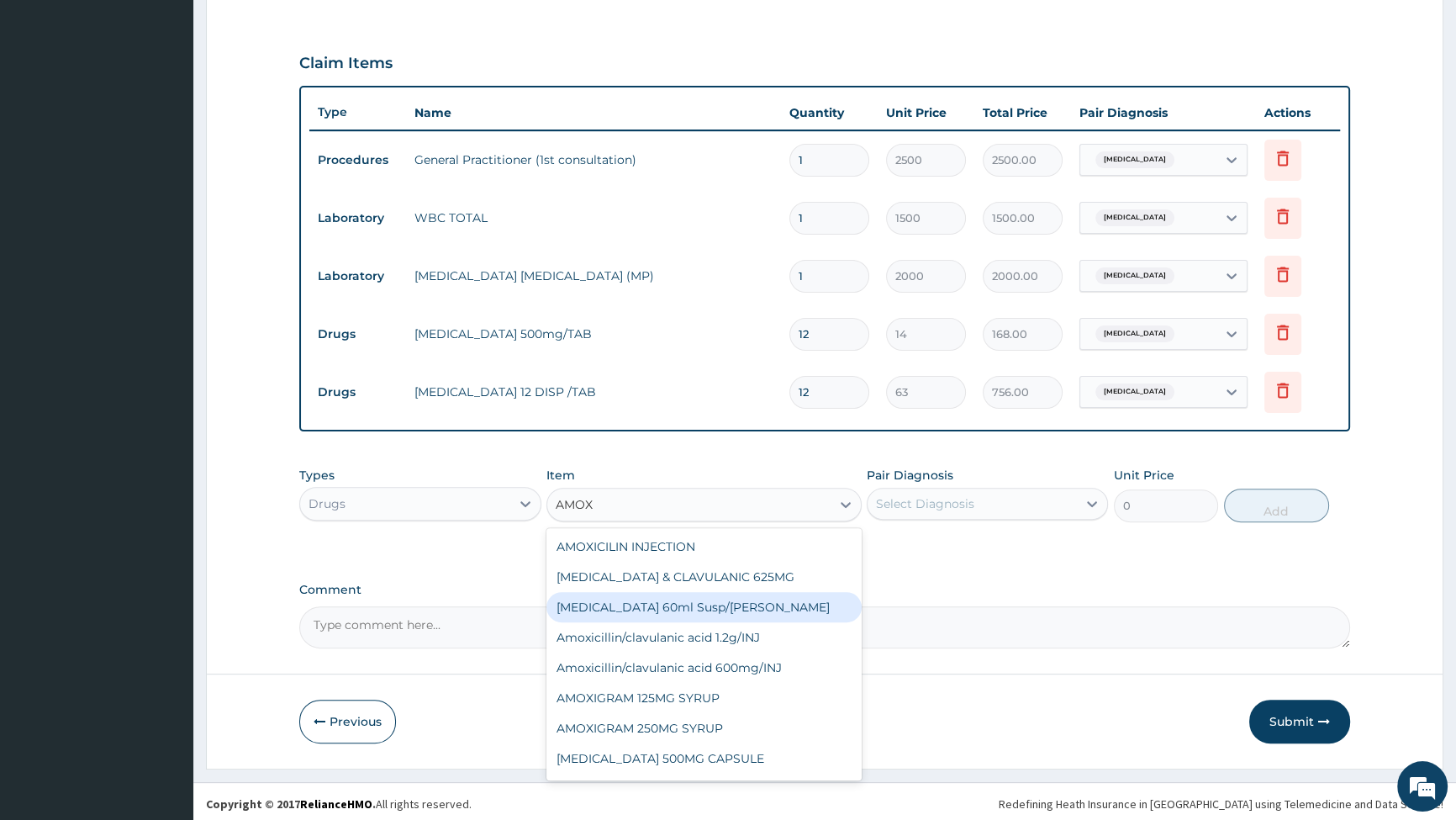
type input "AMOXY"
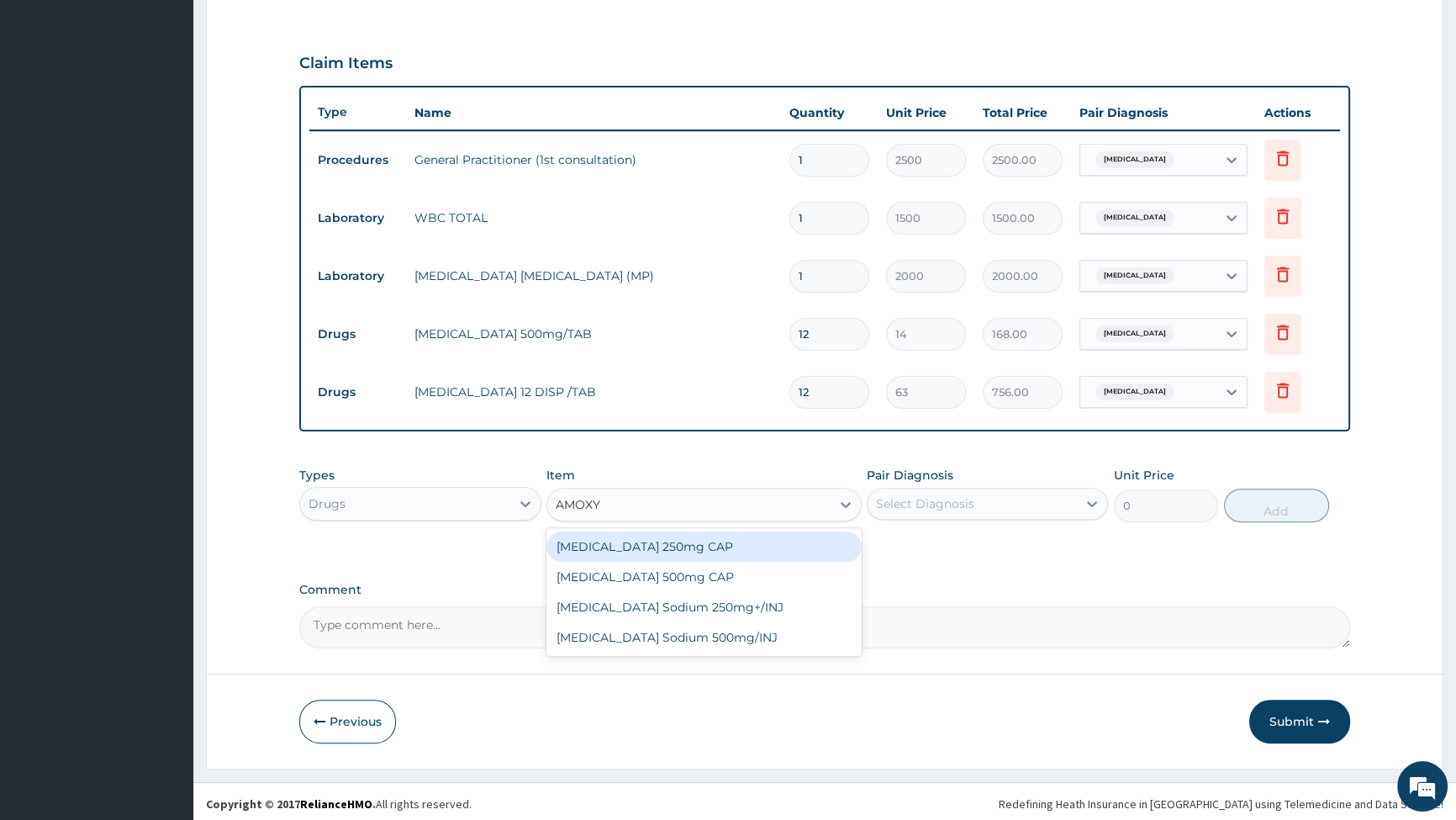
click at [627, 554] on div "[MEDICAL_DATA] 250mg CAP" at bounding box center [704, 546] width 315 height 31
type input "35"
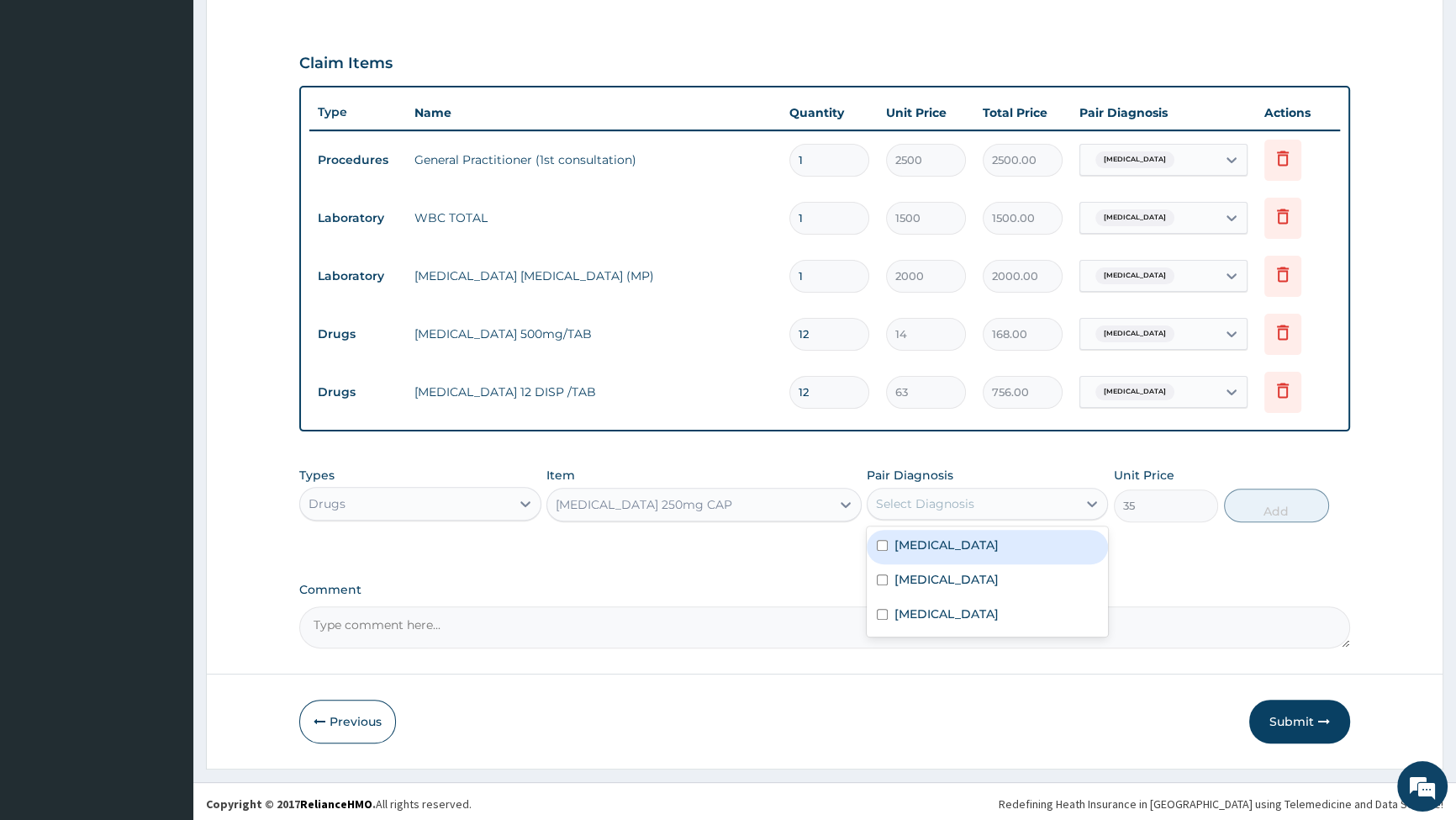
click at [979, 493] on div "Select Diagnosis" at bounding box center [973, 504] width 210 height 27
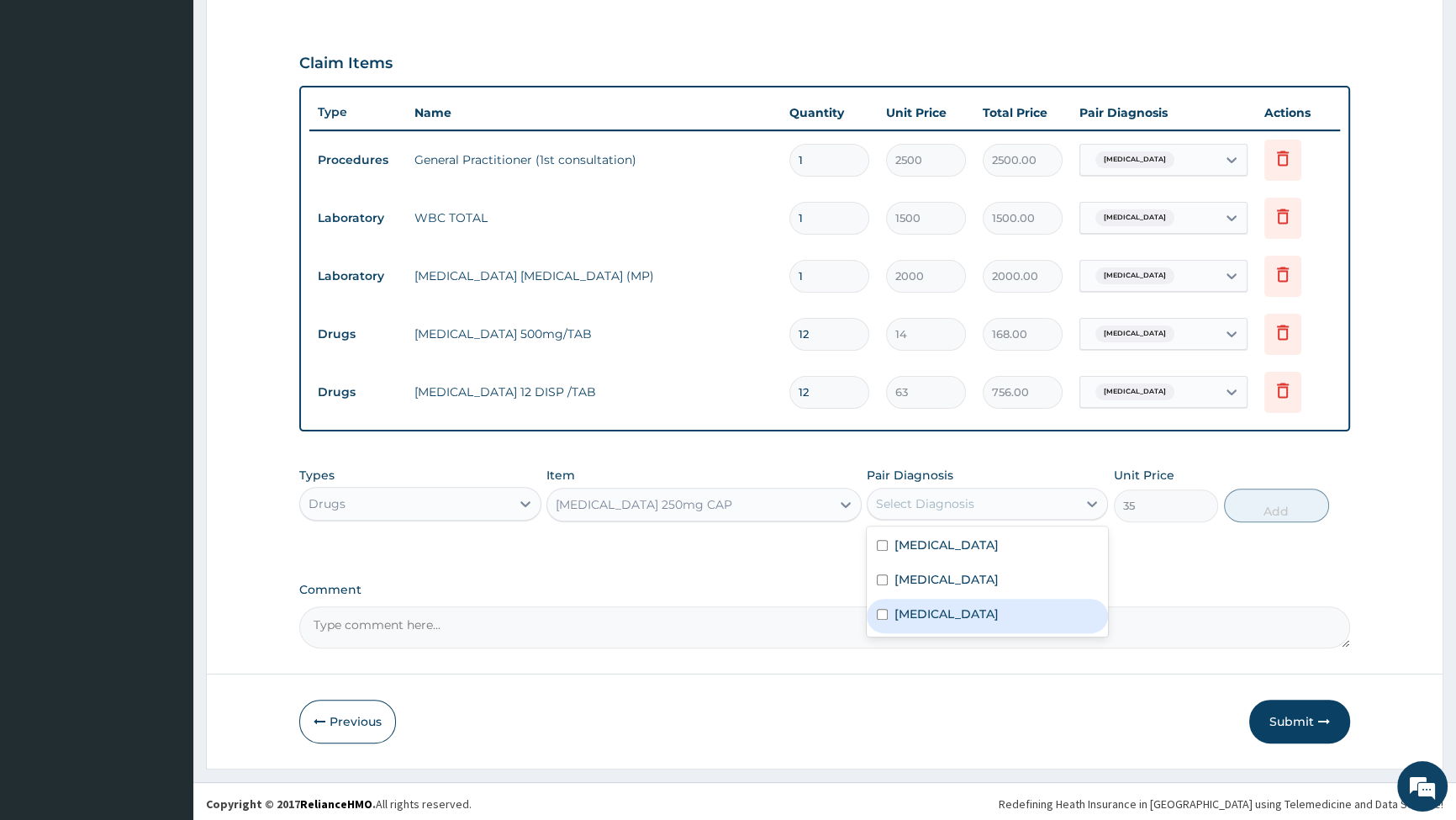
click at [875, 608] on div "Upper respiratory infection" at bounding box center [988, 615] width 241 height 34
checkbox input "true"
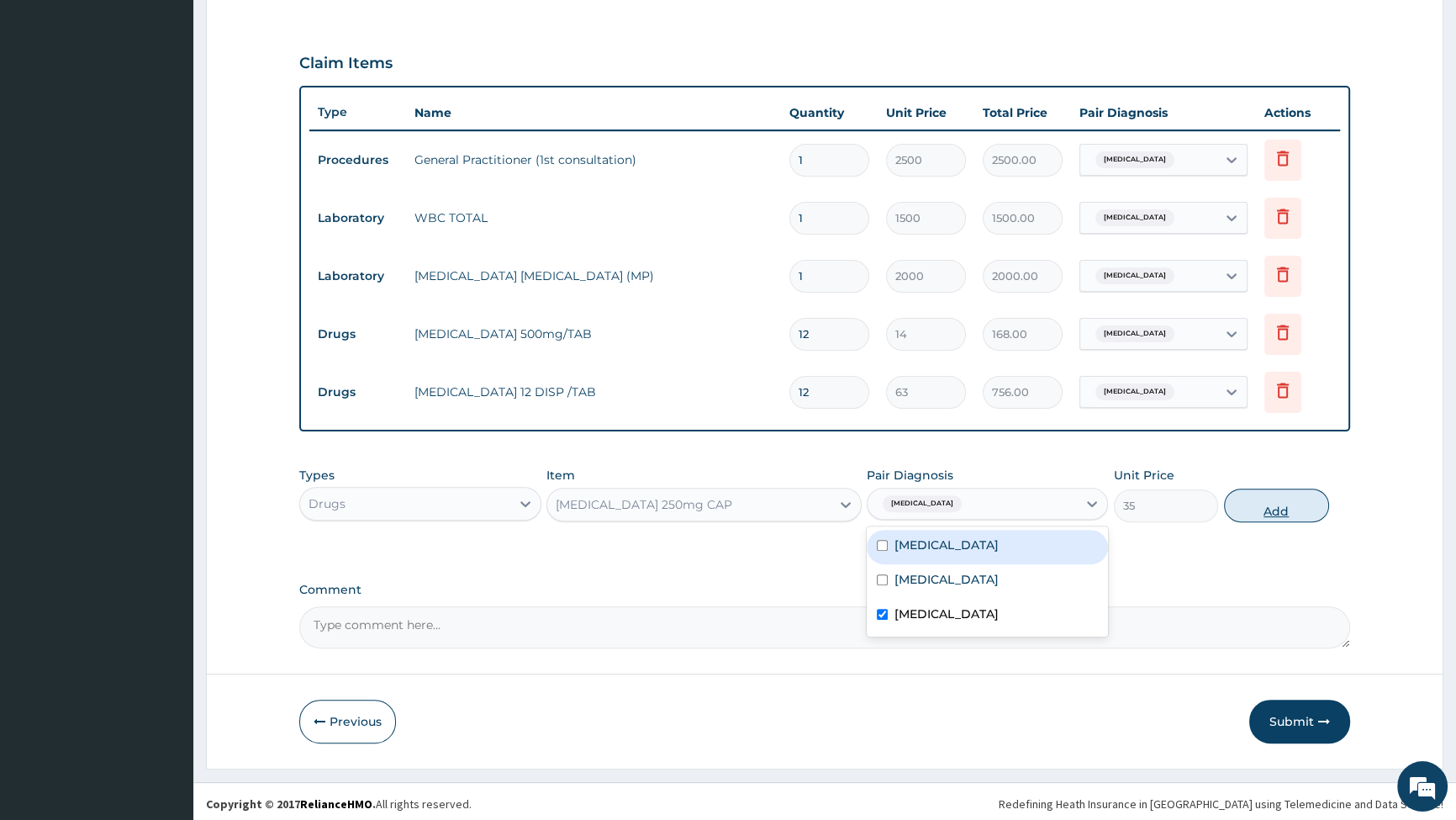
click at [1278, 507] on button "Add" at bounding box center [1277, 505] width 105 height 33
type input "0"
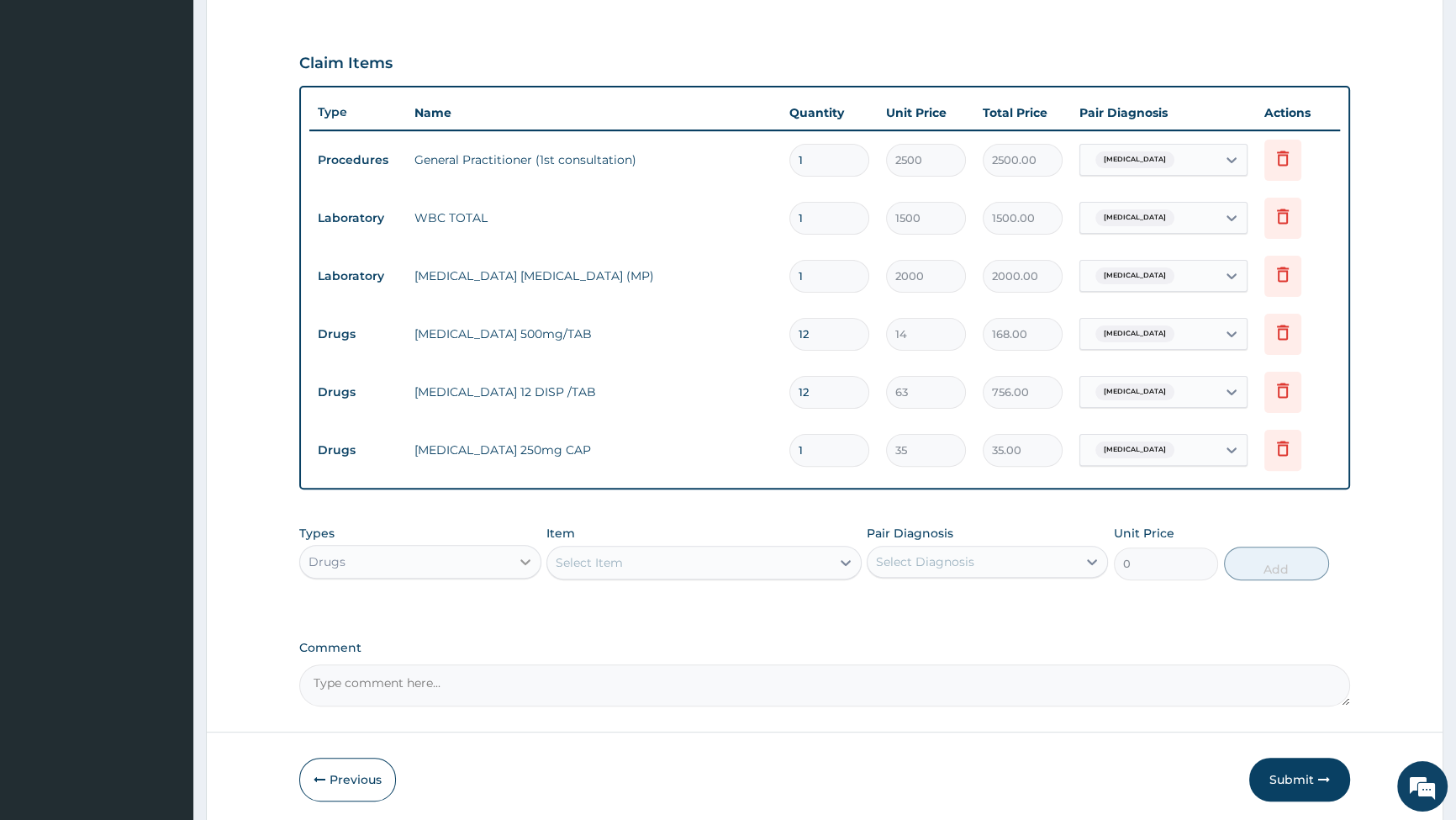
click at [517, 566] on icon at bounding box center [525, 561] width 17 height 17
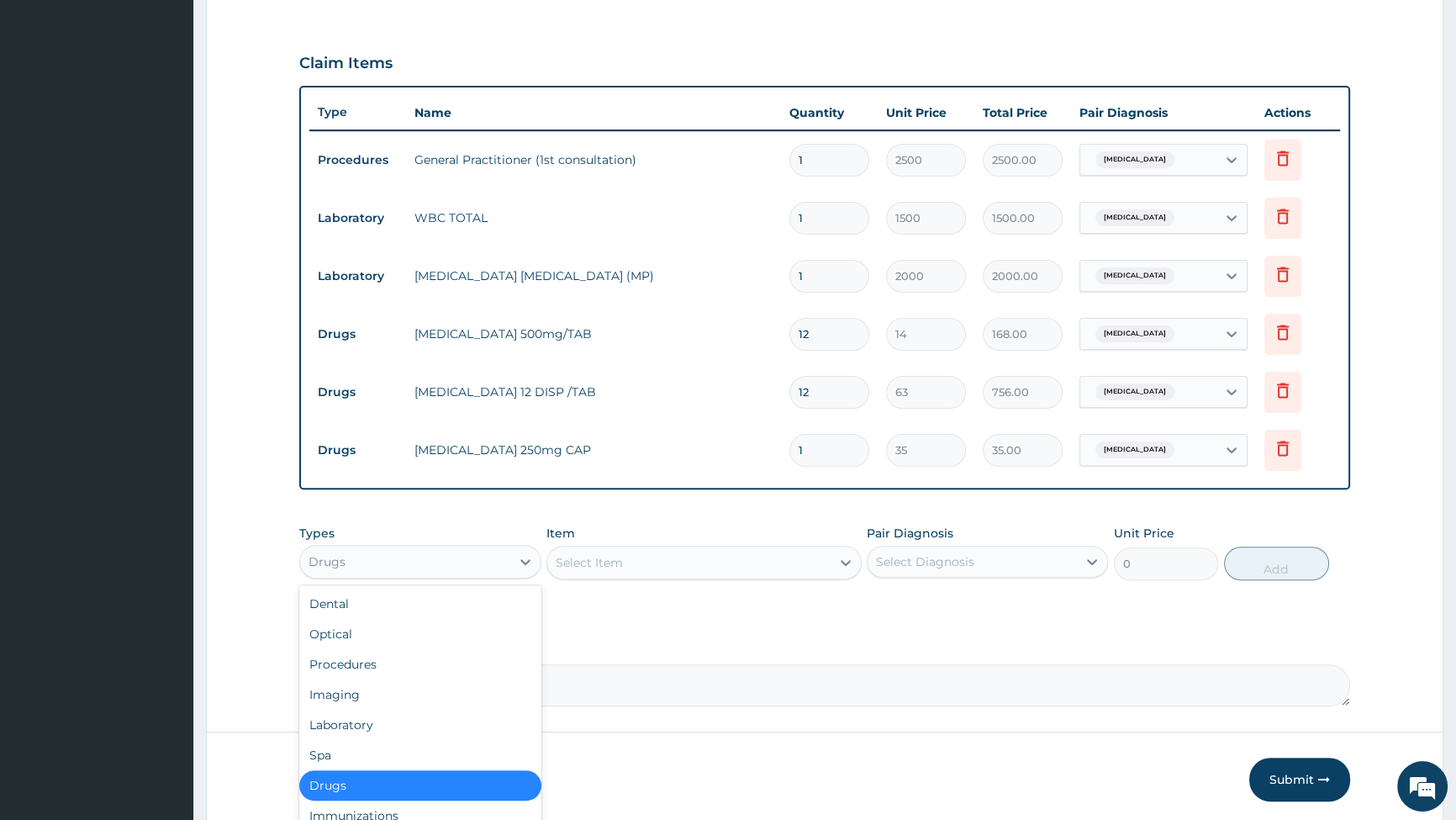
click at [665, 563] on div "Select Item" at bounding box center [689, 562] width 283 height 27
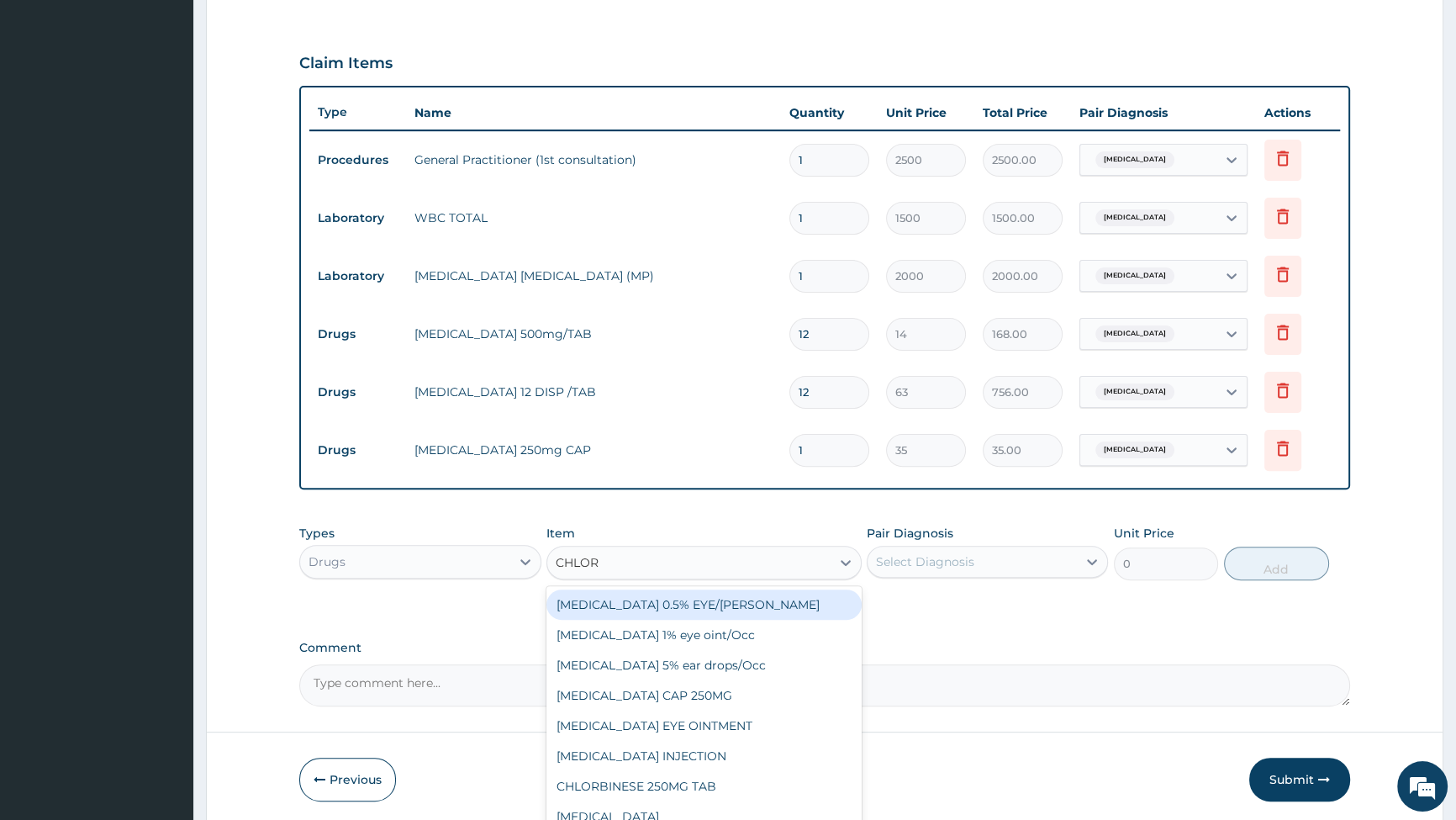
type input "CHLORP"
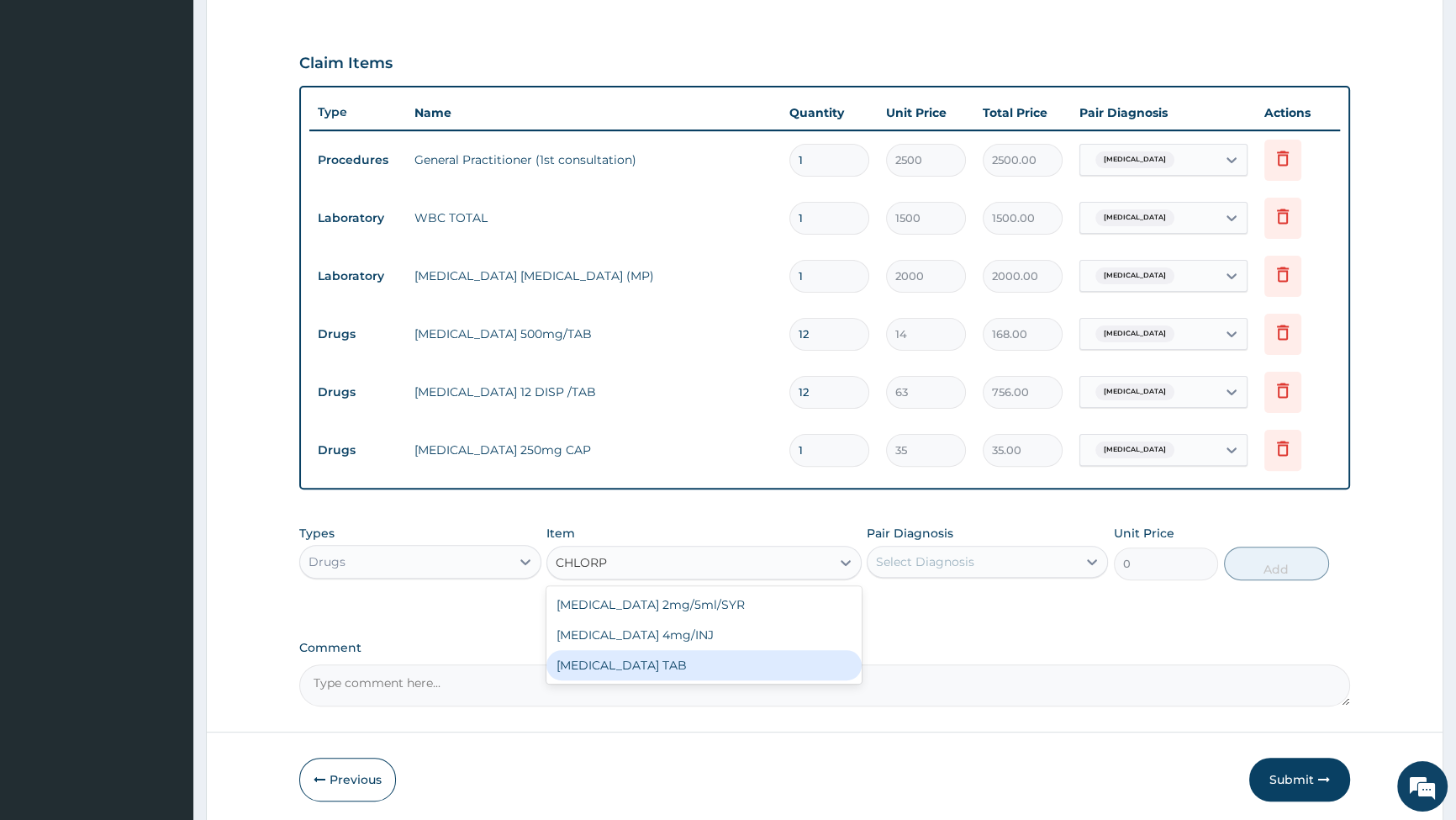
click at [656, 664] on div "[MEDICAL_DATA] TAB" at bounding box center [704, 665] width 315 height 31
type input "14"
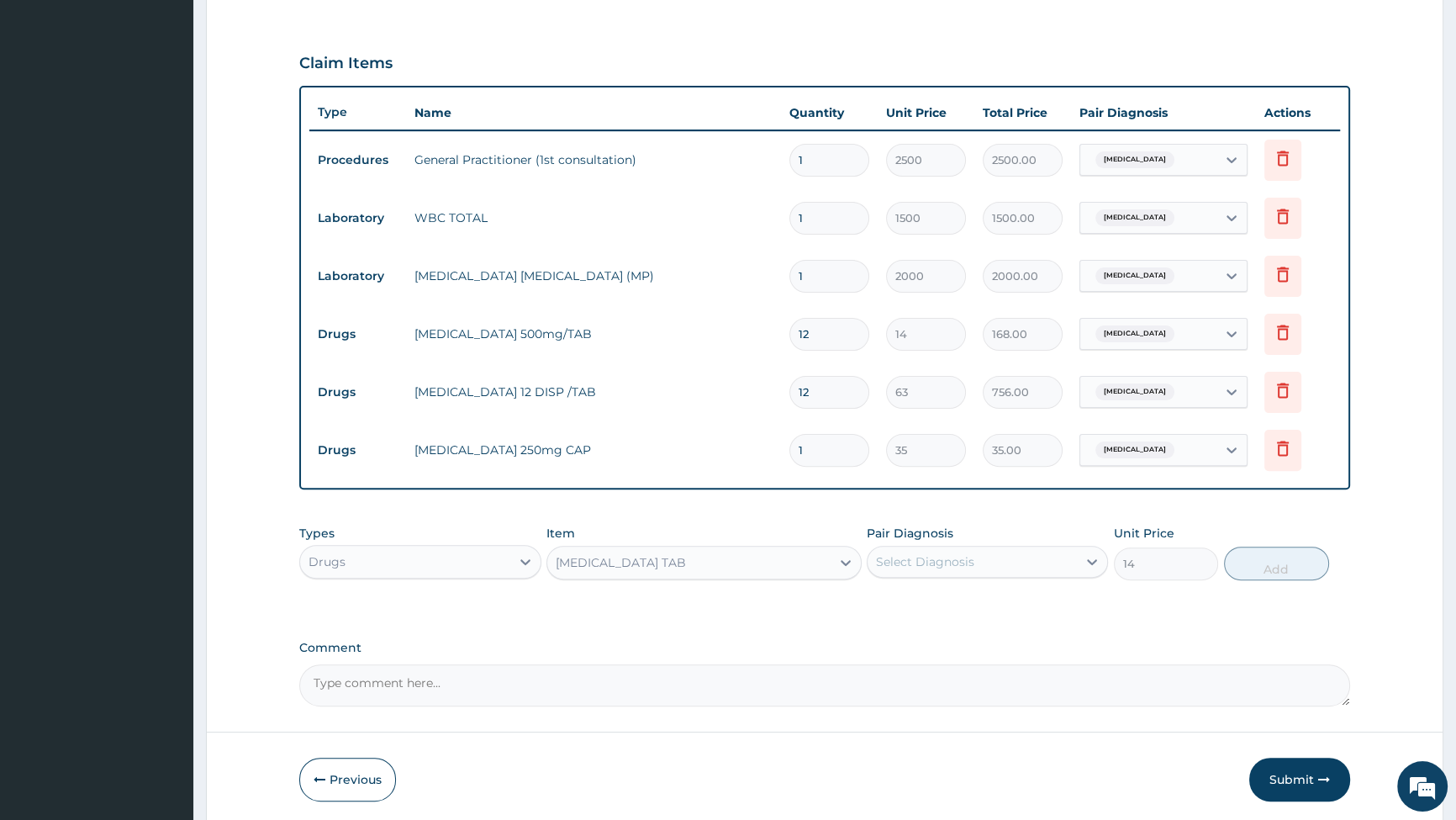
click at [1037, 562] on div "Select Diagnosis" at bounding box center [973, 561] width 210 height 27
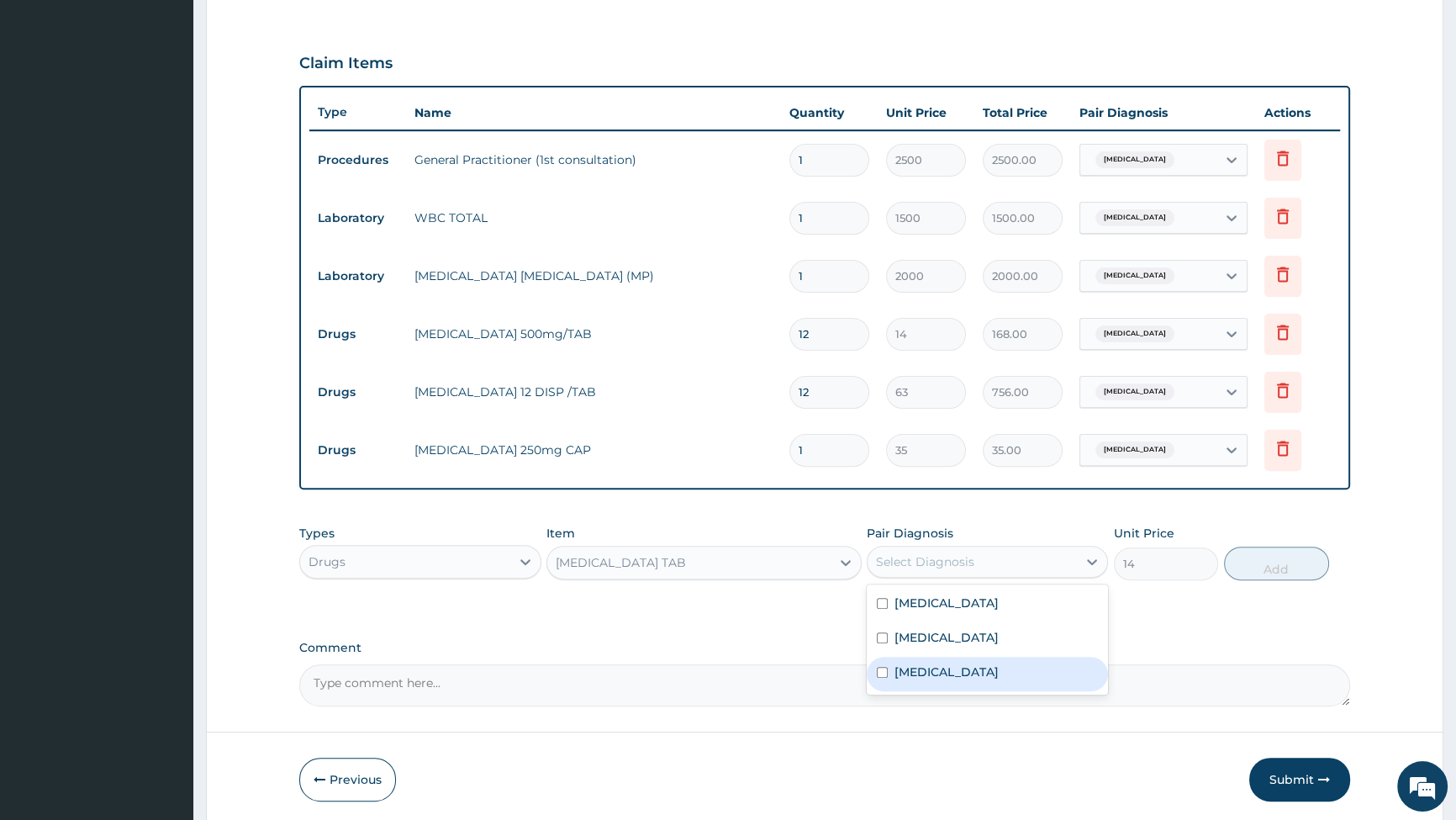
click at [880, 670] on input "checkbox" at bounding box center [882, 672] width 11 height 11
checkbox input "true"
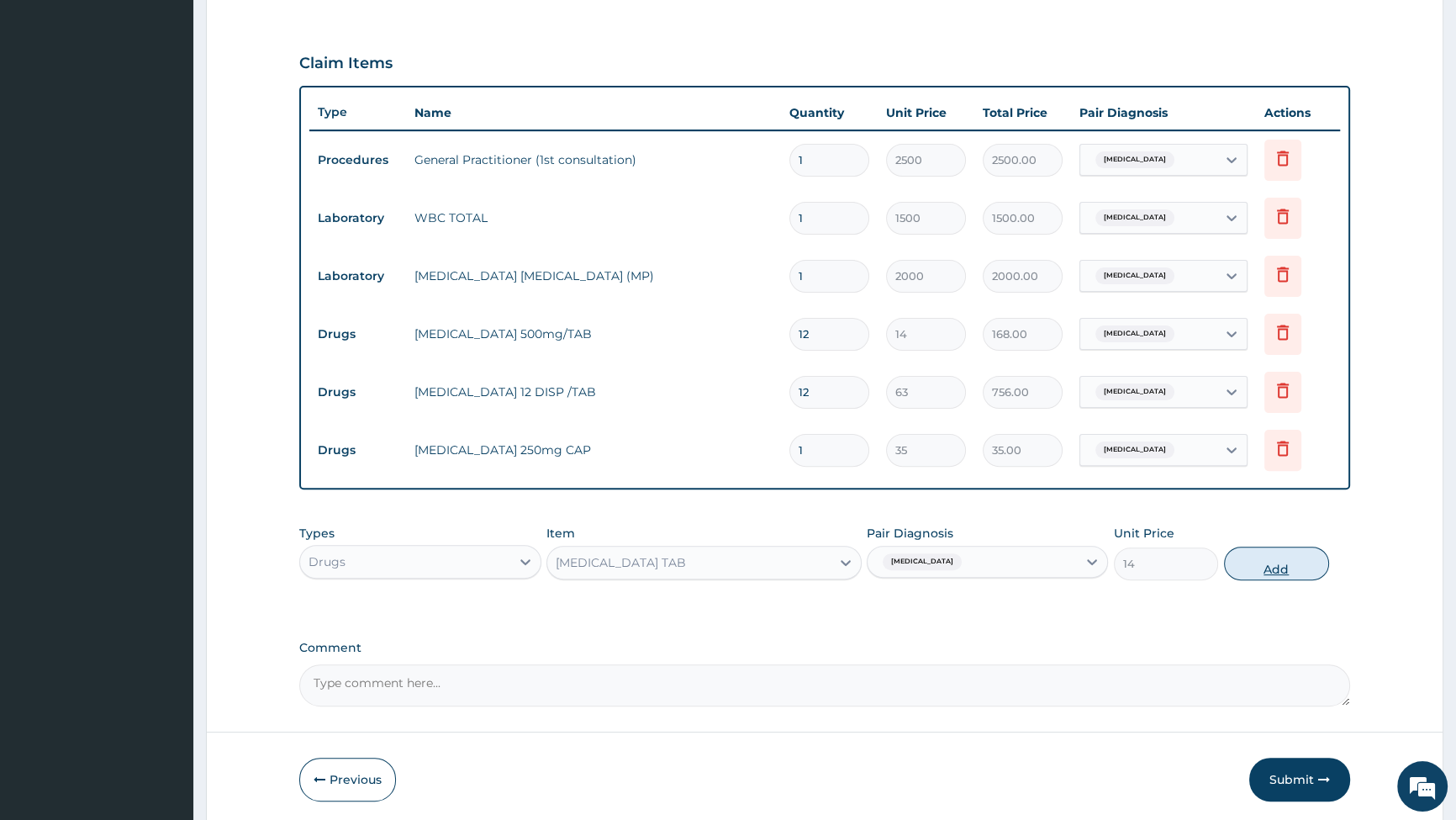
click at [1286, 571] on button "Add" at bounding box center [1277, 563] width 105 height 33
type input "0"
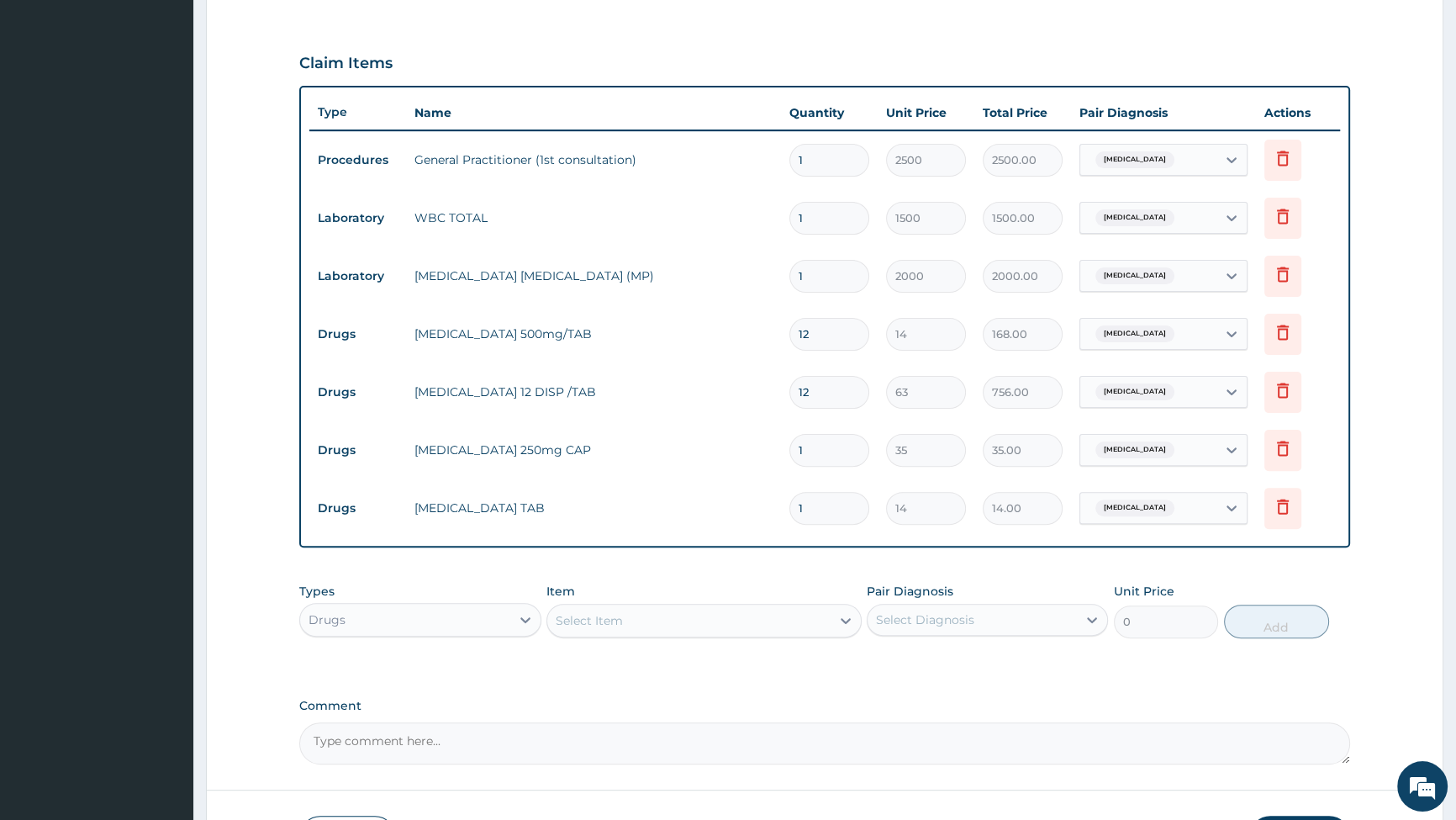
type input "0.00"
type input "5"
type input "70.00"
type input "5"
click at [822, 613] on div "Select Item" at bounding box center [689, 621] width 283 height 27
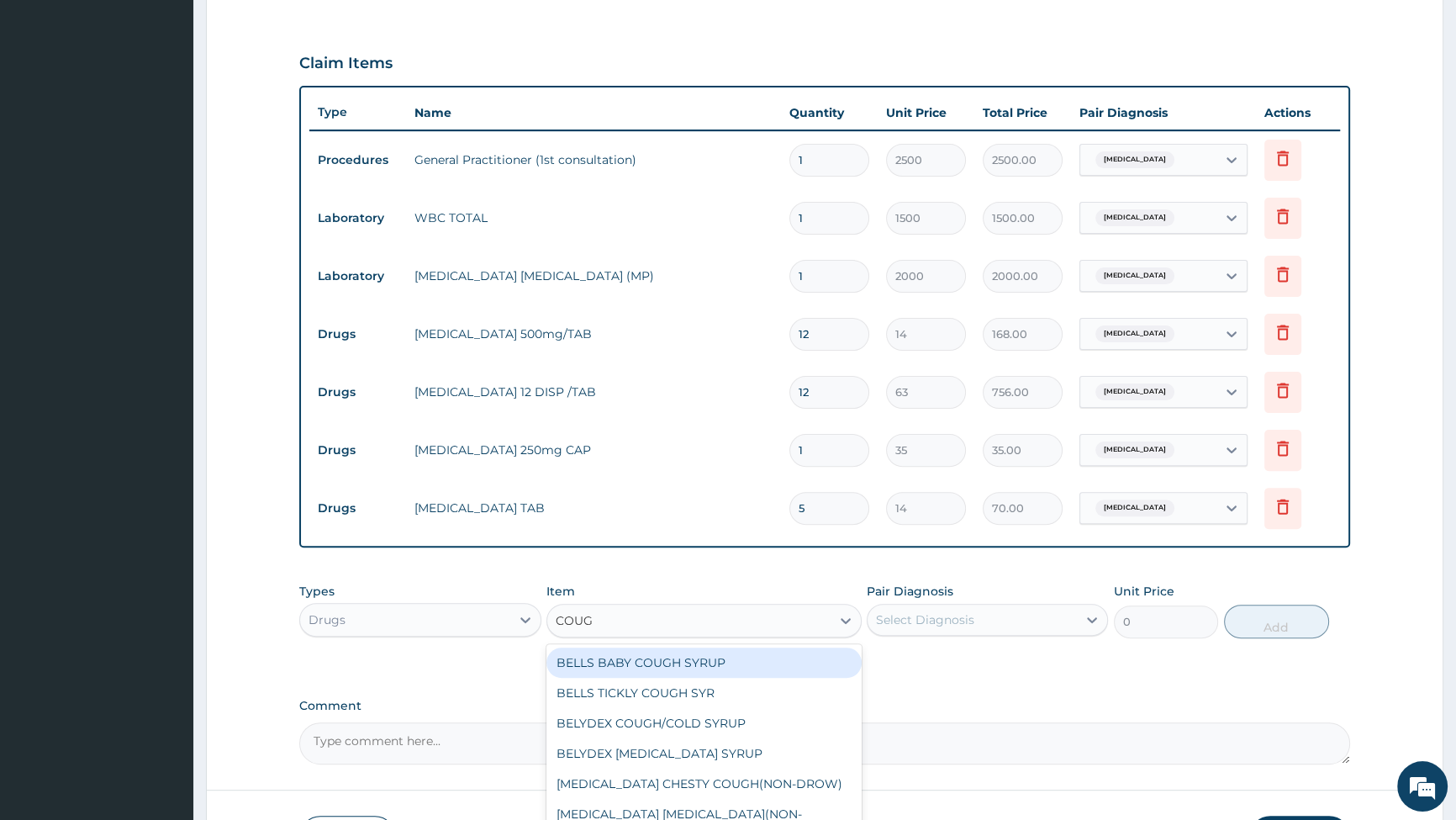
type input "COUGH"
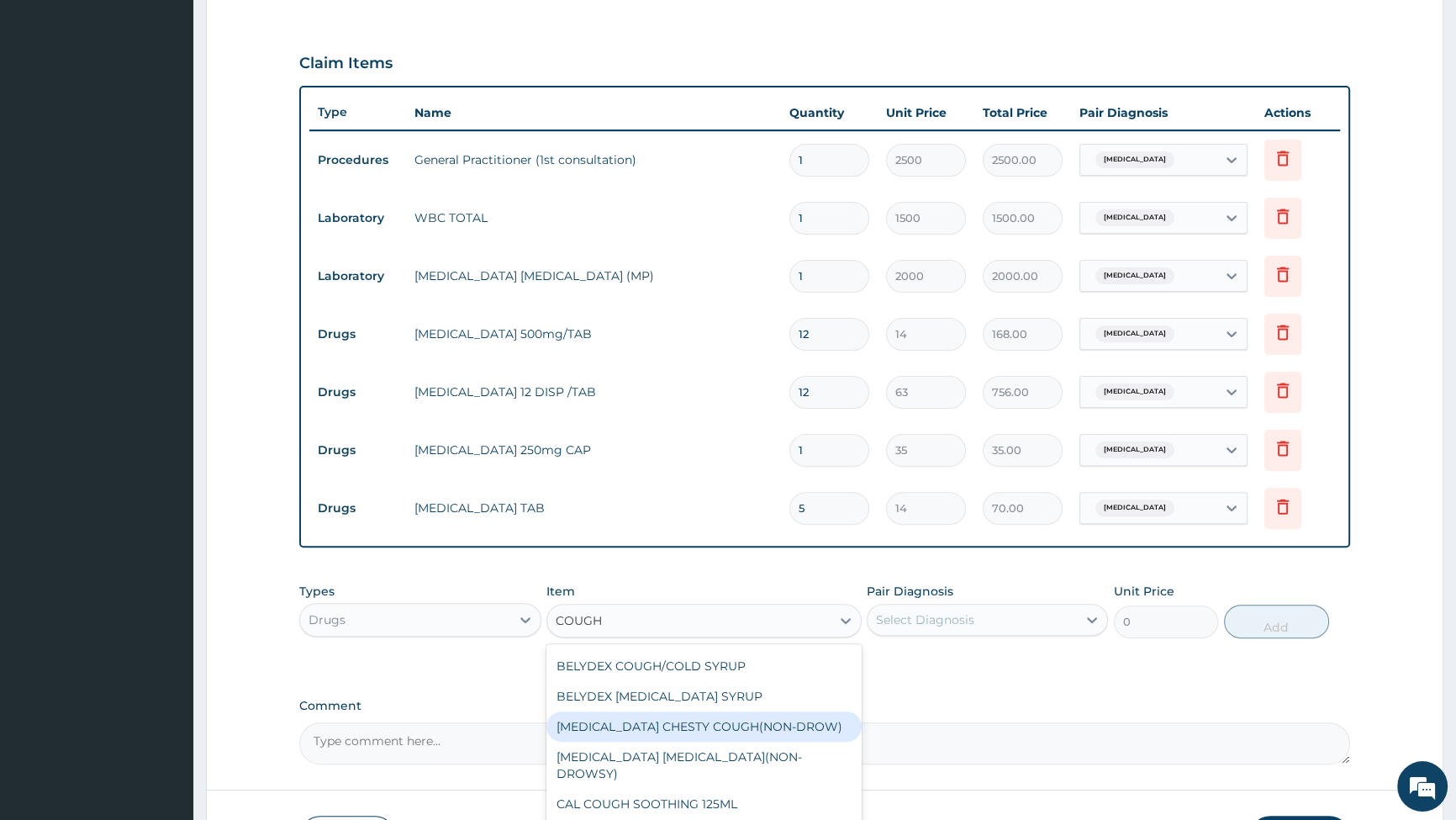
click at [666, 733] on div "[MEDICAL_DATA] CHESTY COUGH(NON-DROW)" at bounding box center [704, 726] width 315 height 31
type input "840"
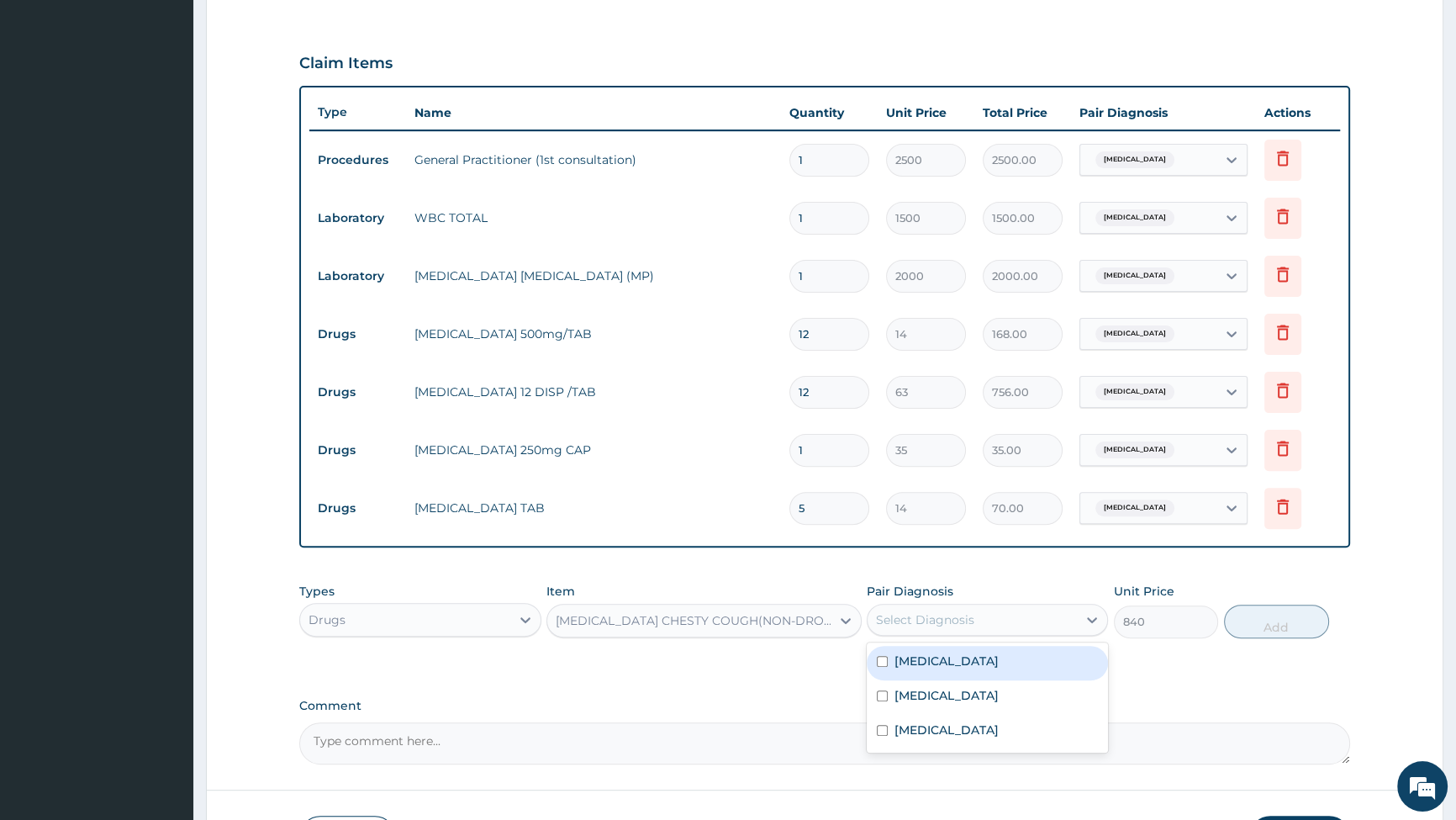
click at [968, 622] on div "Select Diagnosis" at bounding box center [925, 619] width 99 height 17
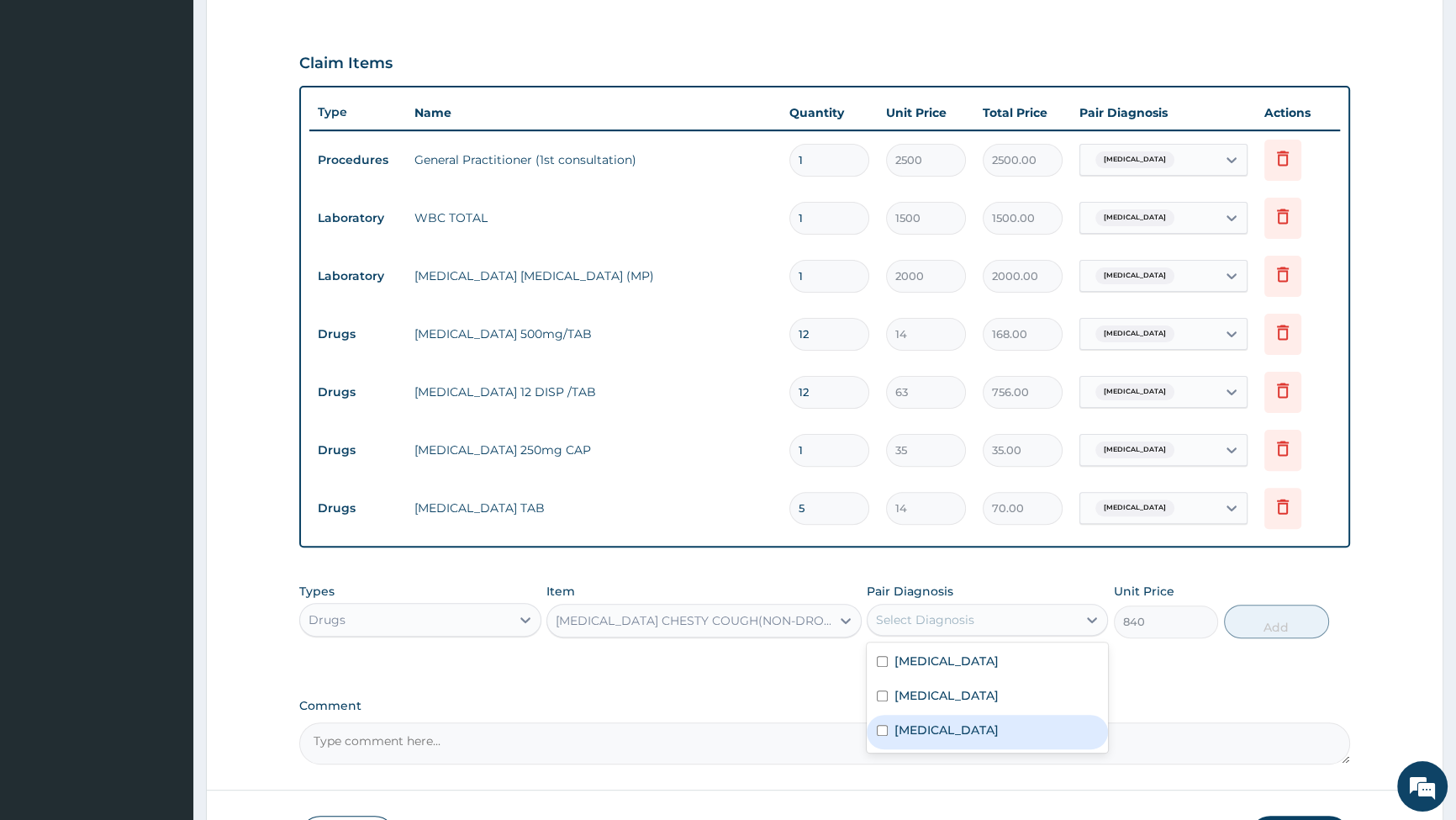
click at [878, 726] on input "checkbox" at bounding box center [882, 730] width 11 height 11
checkbox input "true"
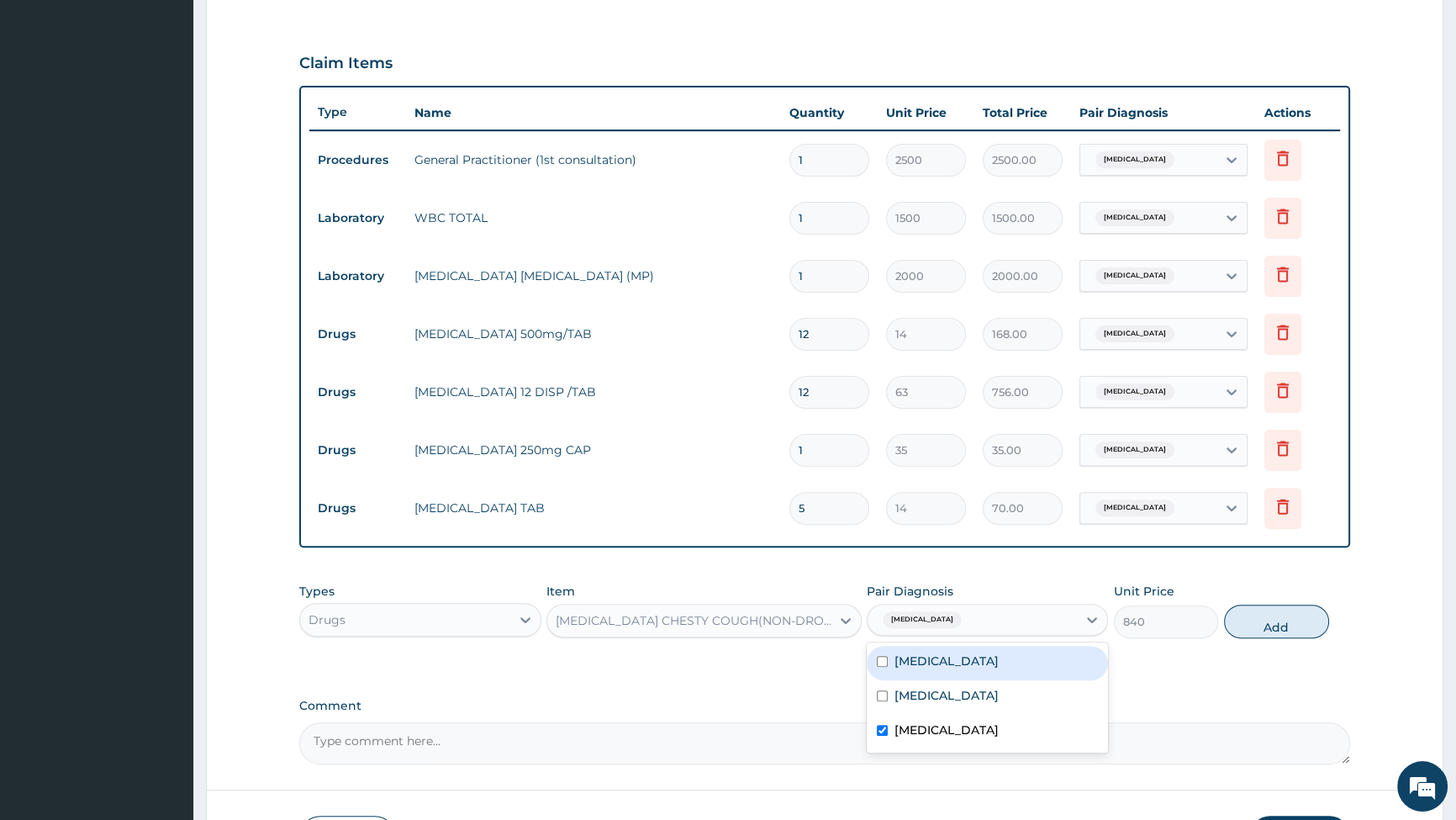
click at [1258, 615] on button "Add" at bounding box center [1277, 622] width 105 height 33
type input "0"
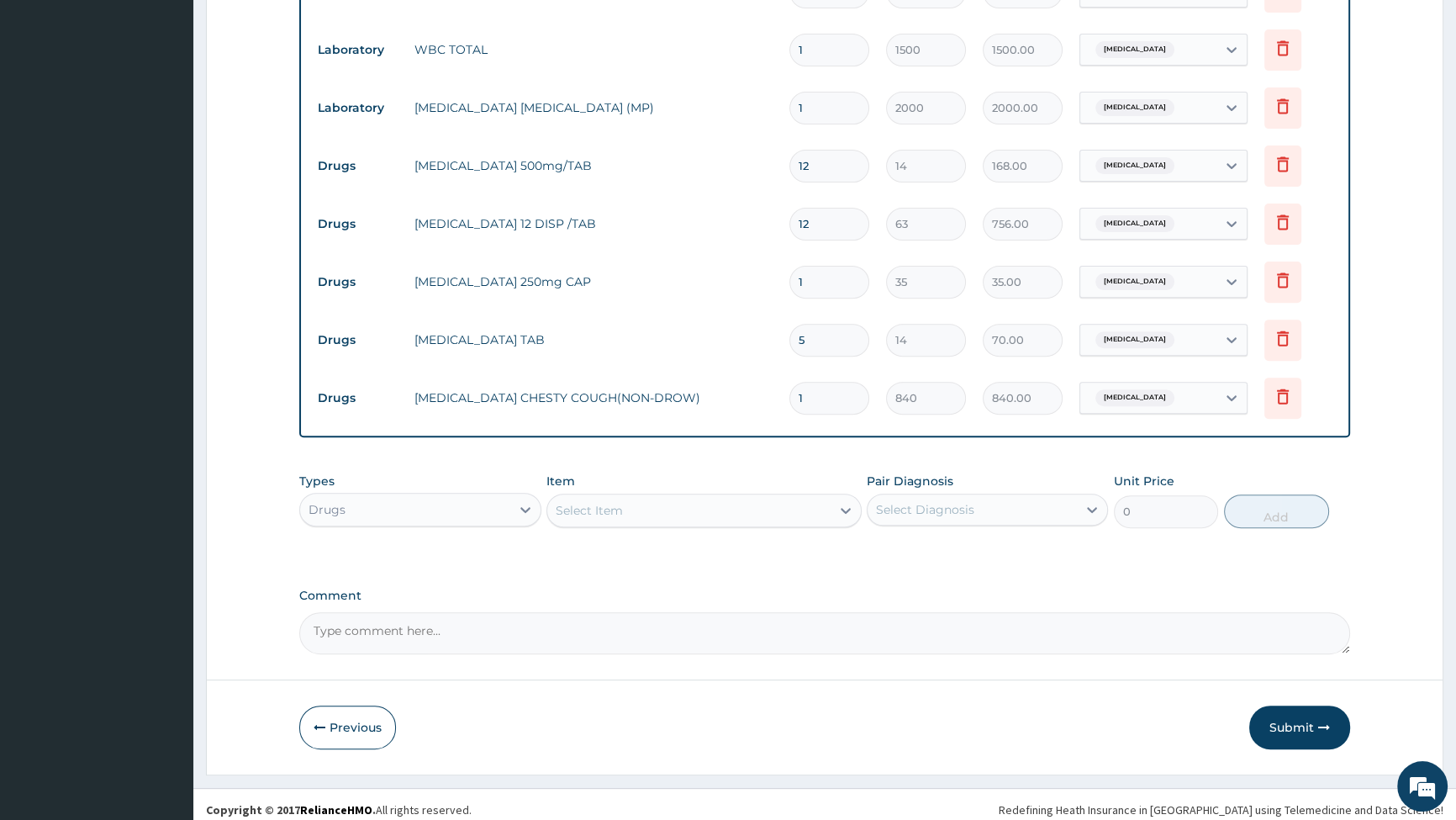
scroll to position [720, 0]
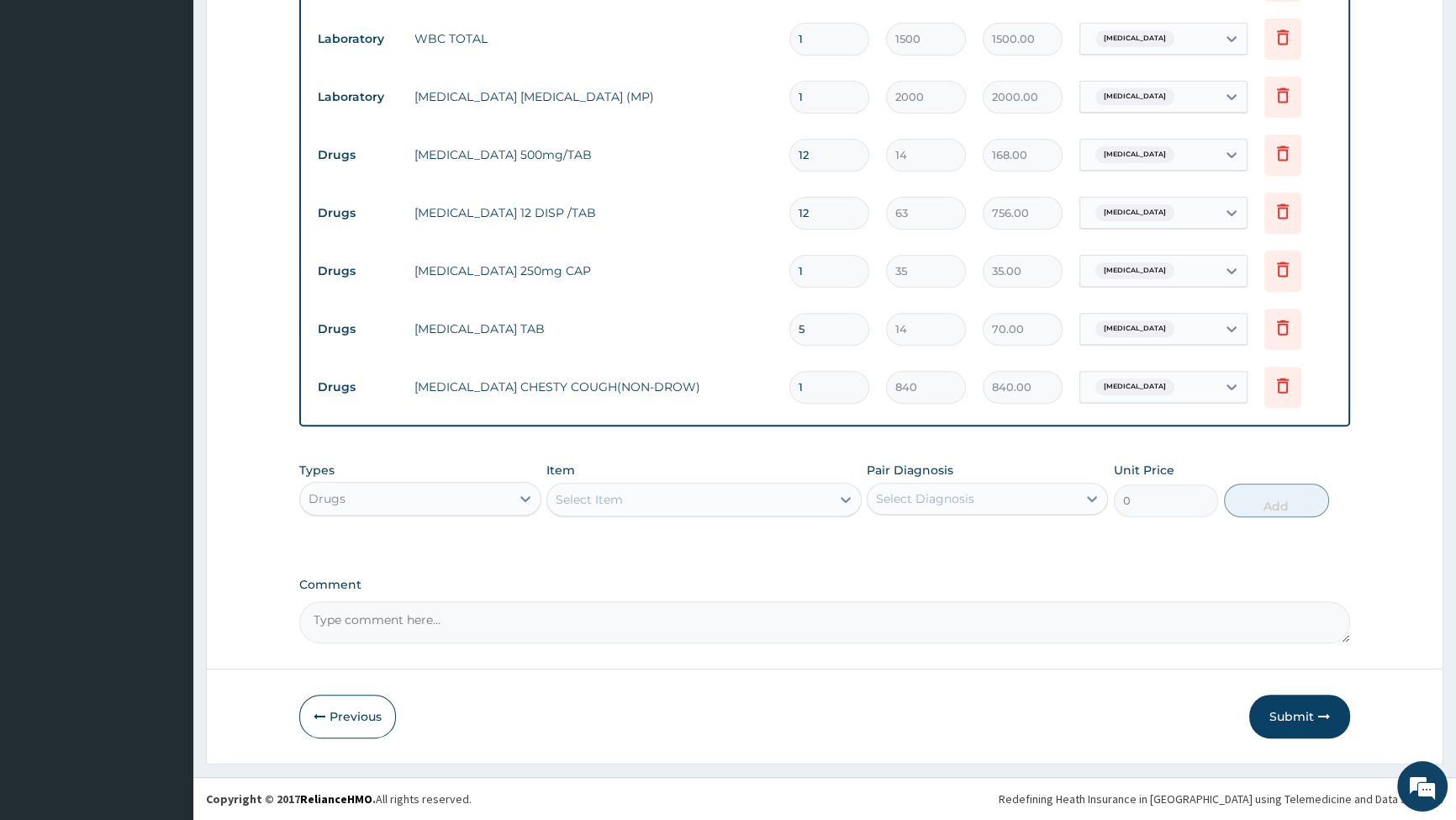
click at [1300, 718] on button "Submit" at bounding box center [1300, 717] width 101 height 44
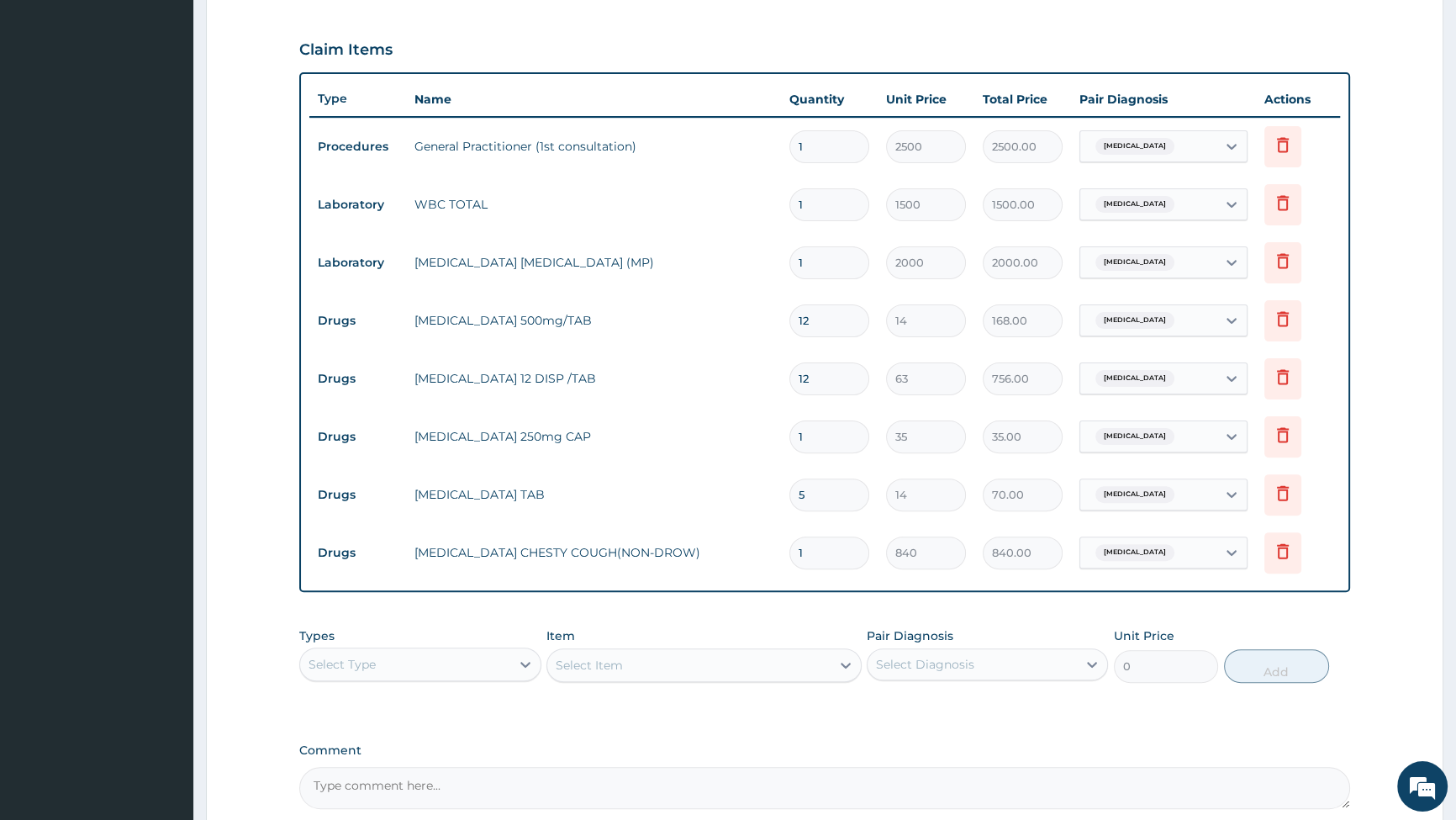
scroll to position [566, 0]
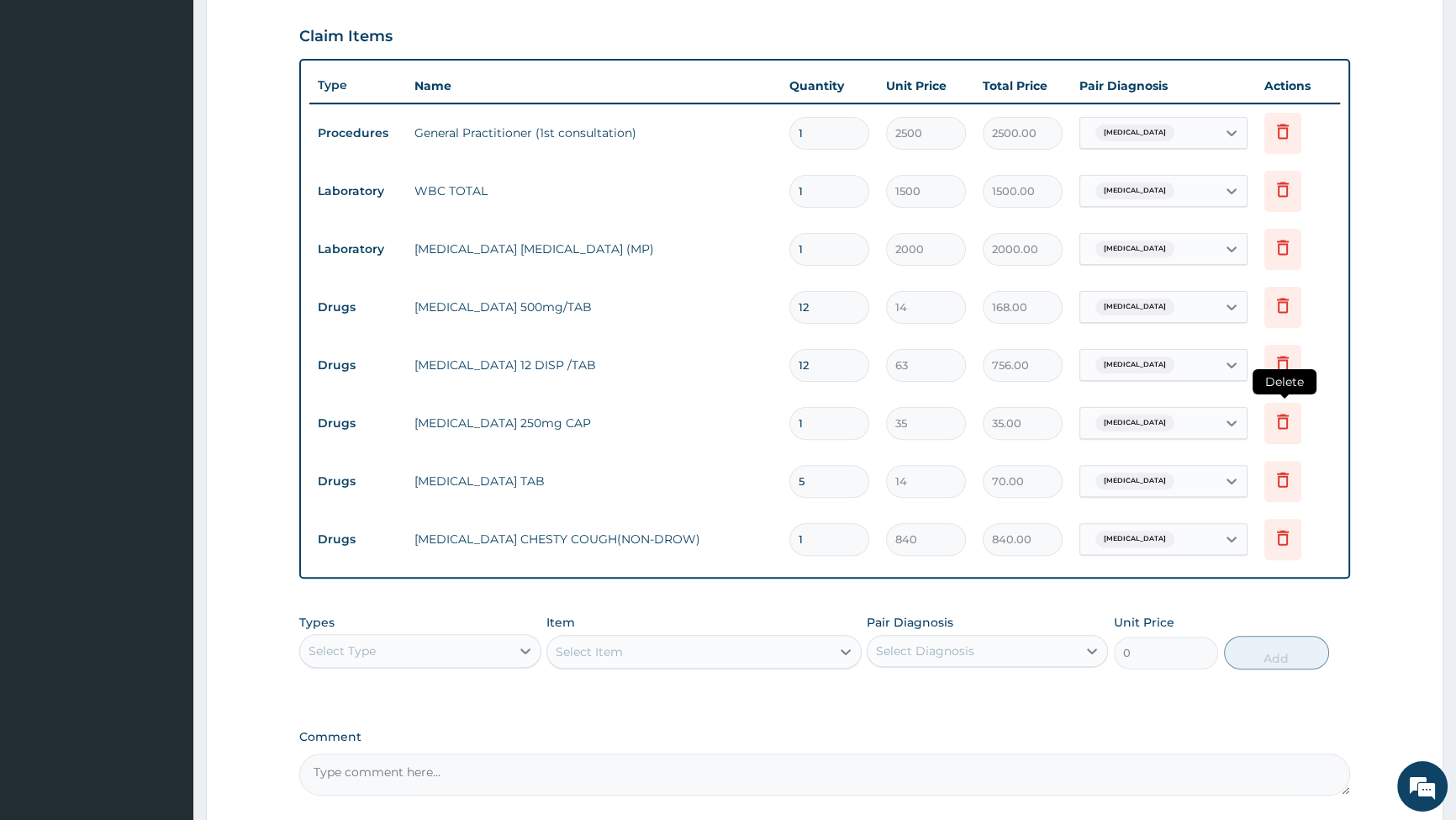
click at [1278, 420] on icon at bounding box center [1282, 420] width 11 height 15
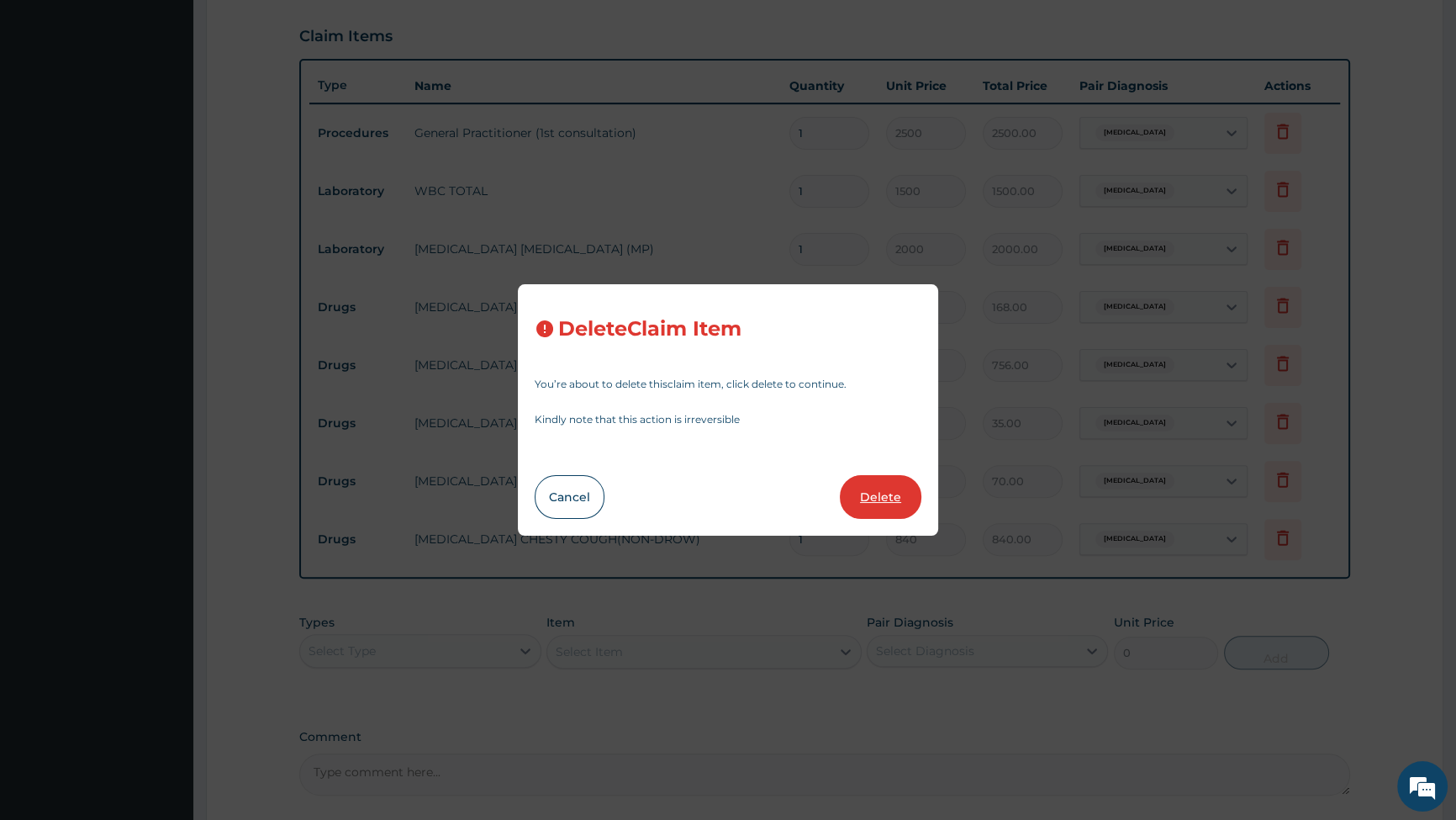
click at [879, 497] on button "Delete" at bounding box center [880, 497] width 81 height 44
type input "5"
type input "14"
type input "70.00"
type input "1"
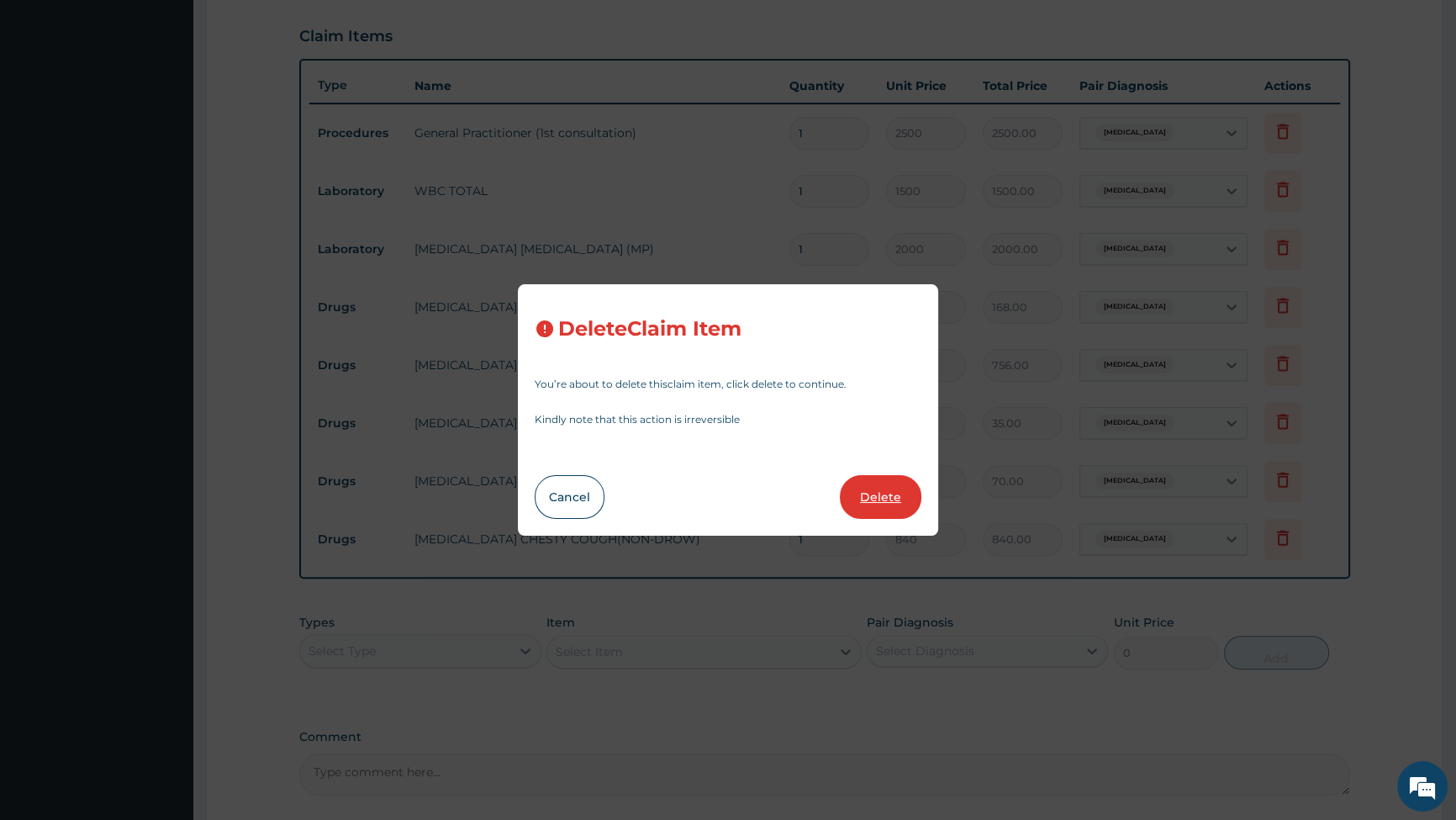
type input "840"
type input "840.00"
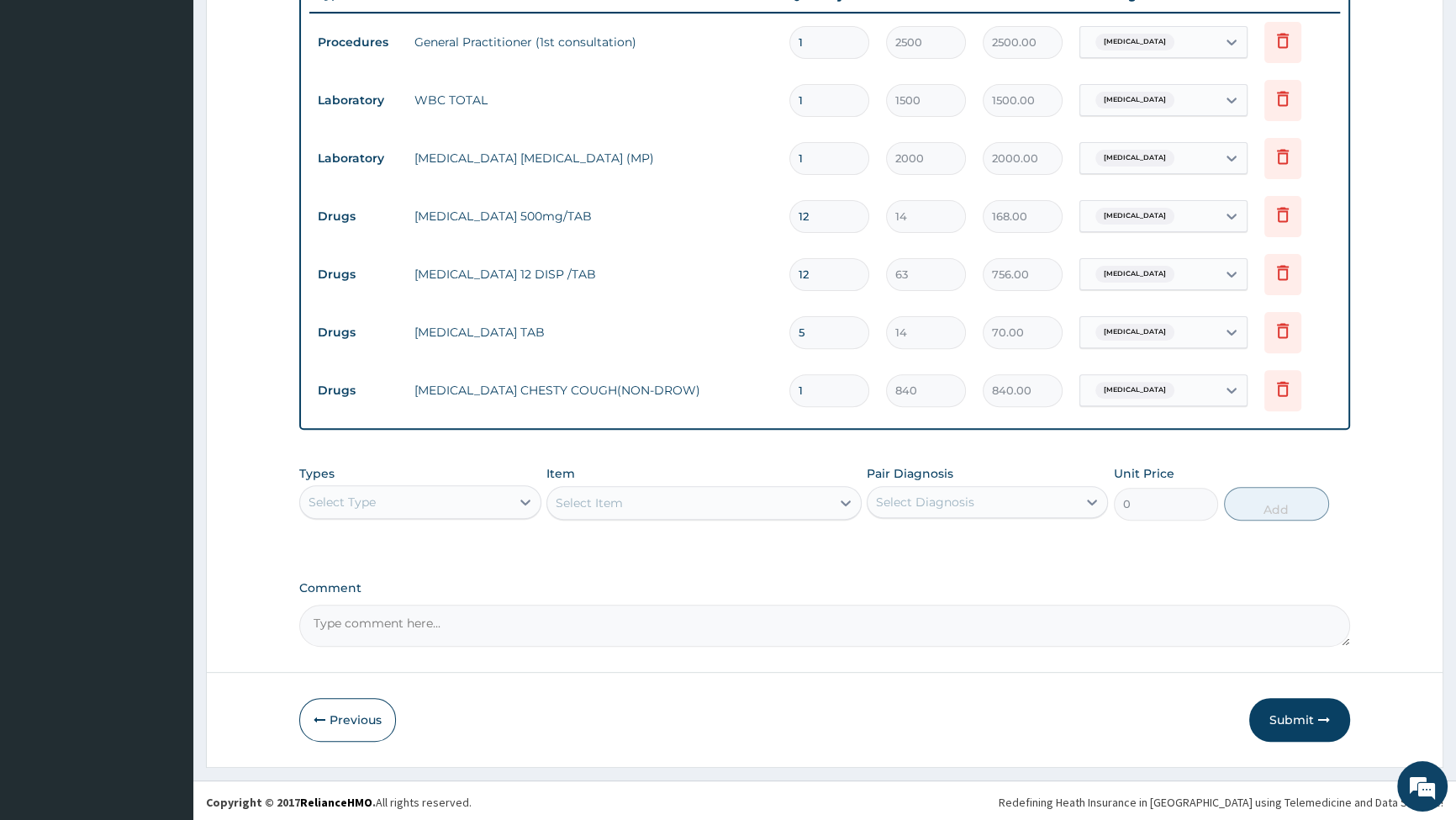
scroll to position [662, 0]
click at [792, 490] on div "Select Item" at bounding box center [704, 499] width 315 height 33
click at [851, 500] on div "Select Item" at bounding box center [704, 499] width 315 height 33
click at [826, 500] on div "Select Item" at bounding box center [704, 499] width 315 height 33
click at [833, 496] on div "Select Item" at bounding box center [704, 499] width 315 height 33
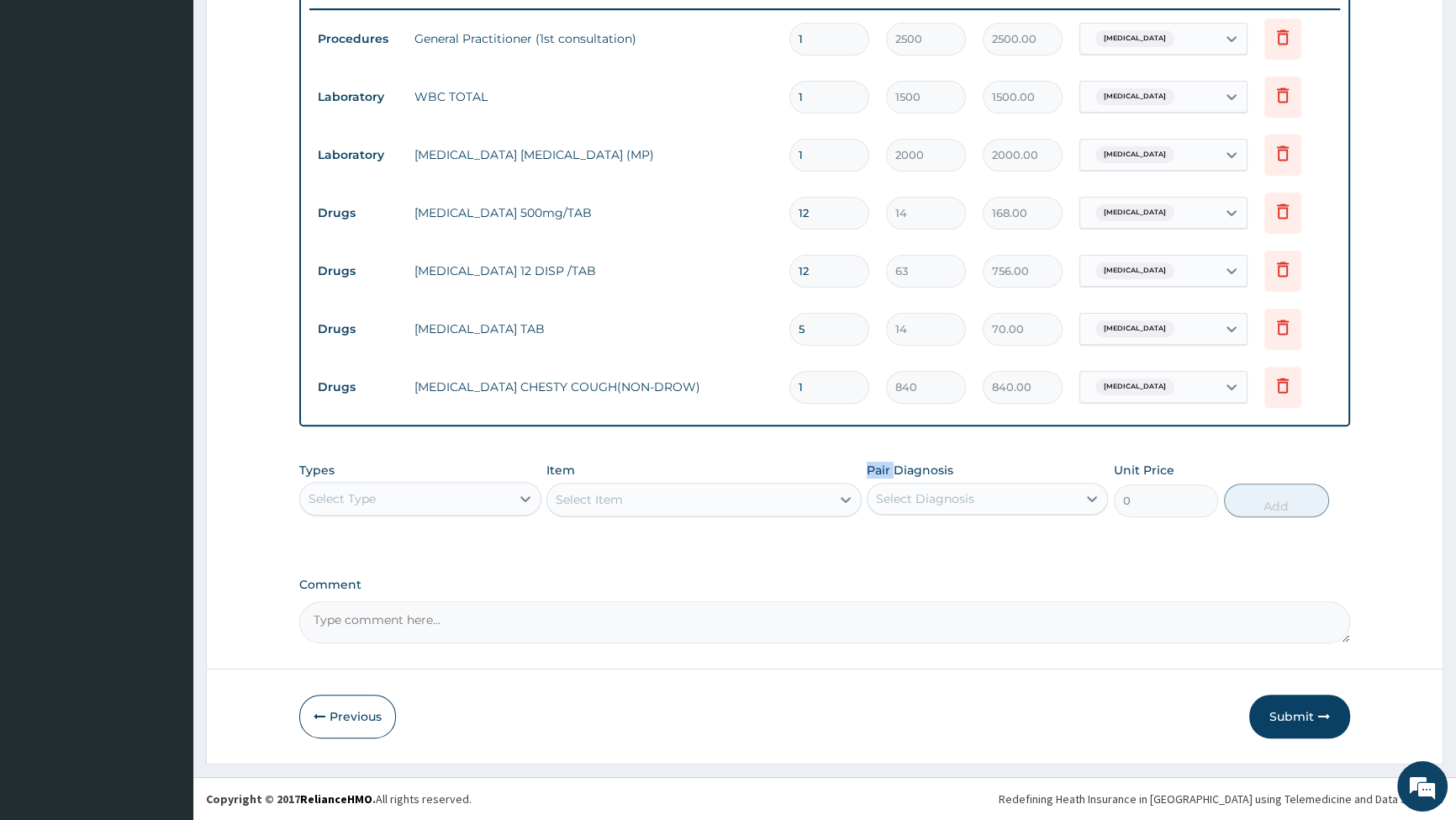
click at [833, 496] on div "Select Item" at bounding box center [704, 499] width 315 height 33
click at [807, 497] on div "Select Item" at bounding box center [704, 499] width 315 height 33
click at [743, 501] on div "Select Item" at bounding box center [704, 499] width 315 height 33
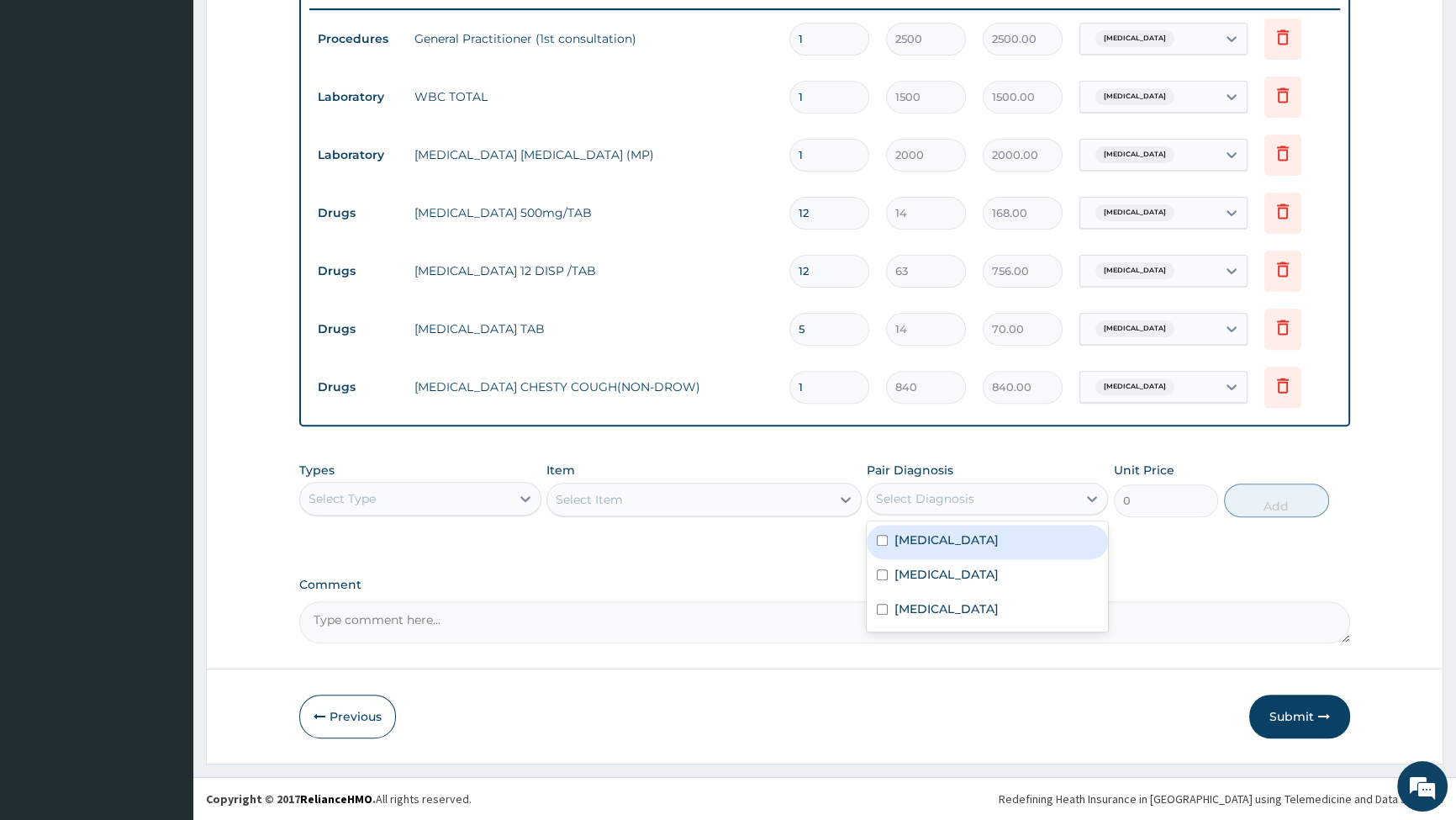
click at [945, 505] on div "Select Diagnosis" at bounding box center [973, 498] width 210 height 27
click at [747, 508] on div "Select Item" at bounding box center [704, 499] width 315 height 33
drag, startPoint x: 693, startPoint y: 497, endPoint x: 648, endPoint y: 497, distance: 45.0
click at [681, 497] on div "Select Item" at bounding box center [704, 499] width 315 height 33
click at [552, 504] on div "Select Item" at bounding box center [704, 499] width 315 height 33
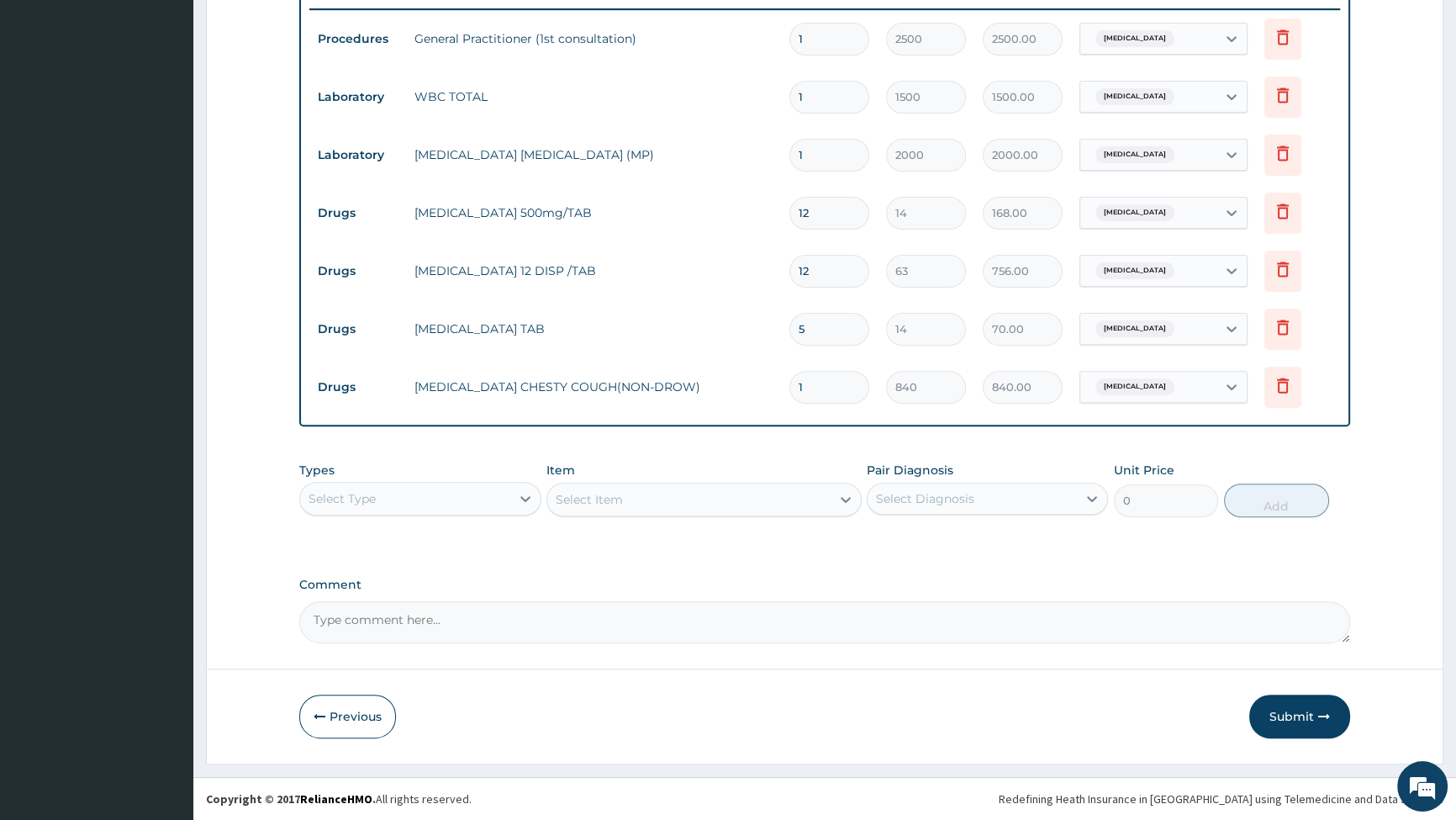
click at [458, 498] on div "Select Type" at bounding box center [405, 498] width 210 height 27
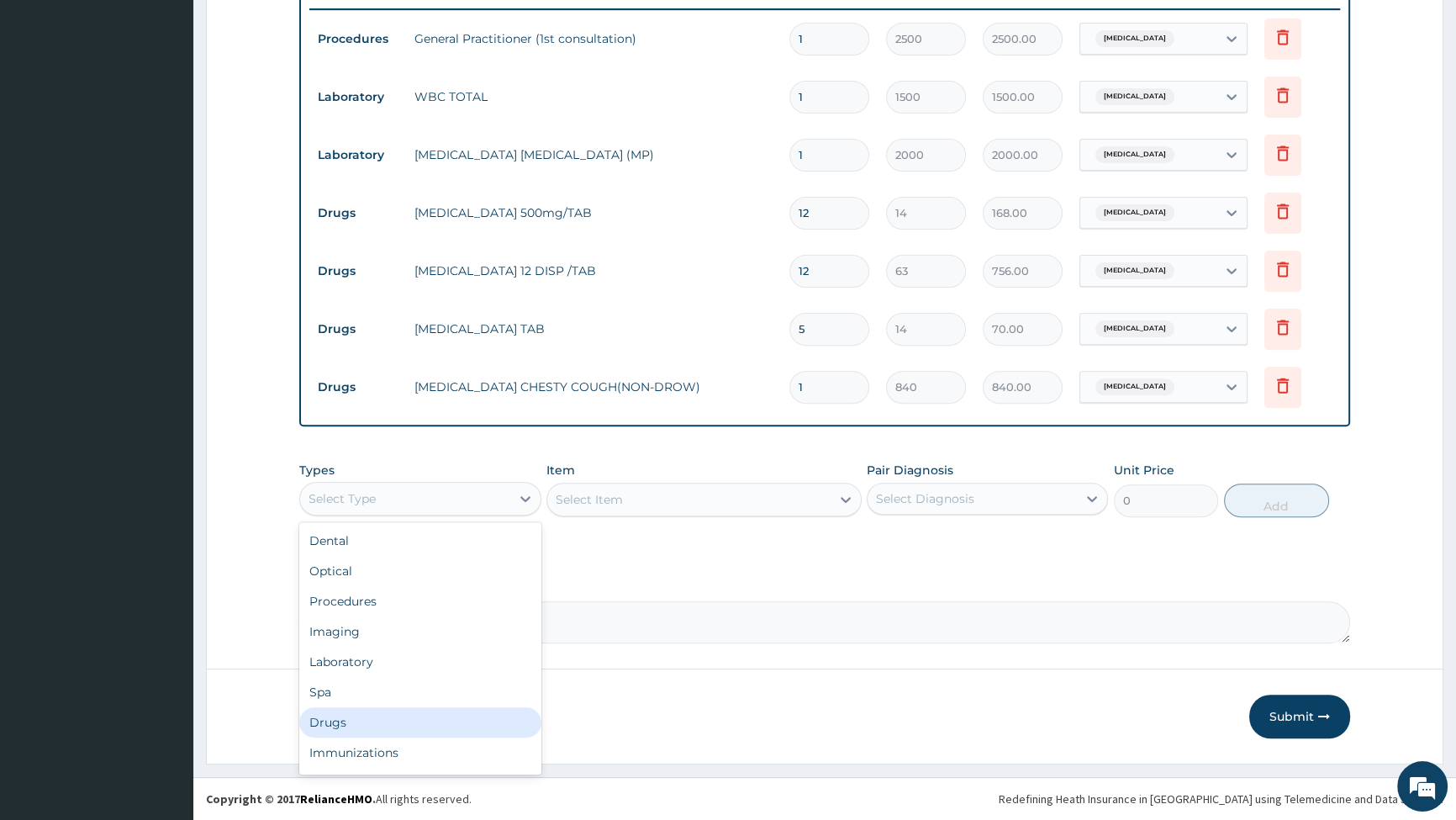
click at [448, 720] on div "Drugs" at bounding box center [420, 722] width 241 height 31
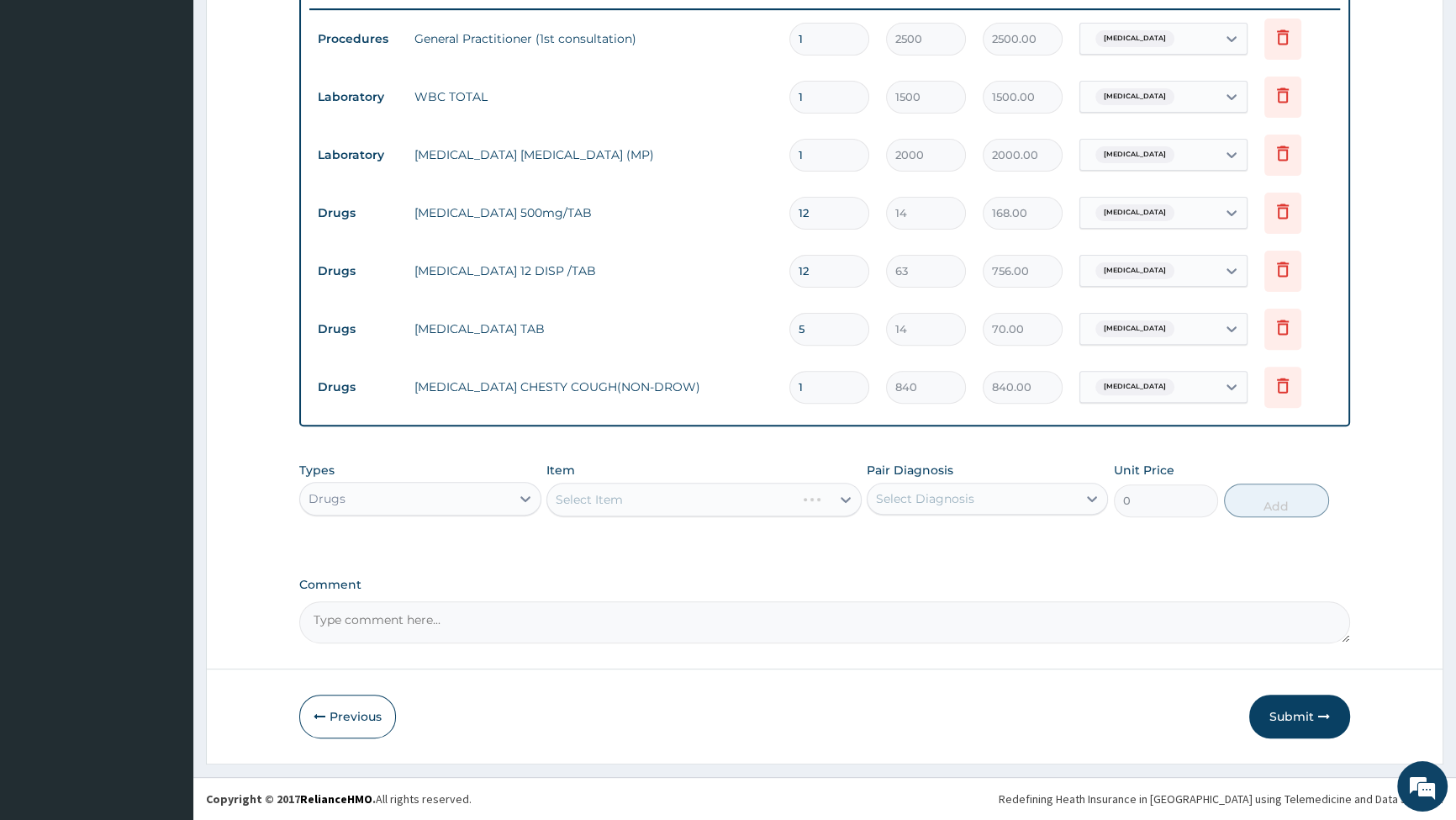
click at [725, 493] on div "Select Item" at bounding box center [704, 499] width 315 height 33
click at [847, 495] on div "Select Item" at bounding box center [704, 499] width 315 height 33
click at [724, 496] on div "Select Item" at bounding box center [704, 499] width 315 height 33
drag, startPoint x: 718, startPoint y: 492, endPoint x: 711, endPoint y: 503, distance: 13.0
click at [713, 500] on div "Select Item" at bounding box center [689, 499] width 283 height 27
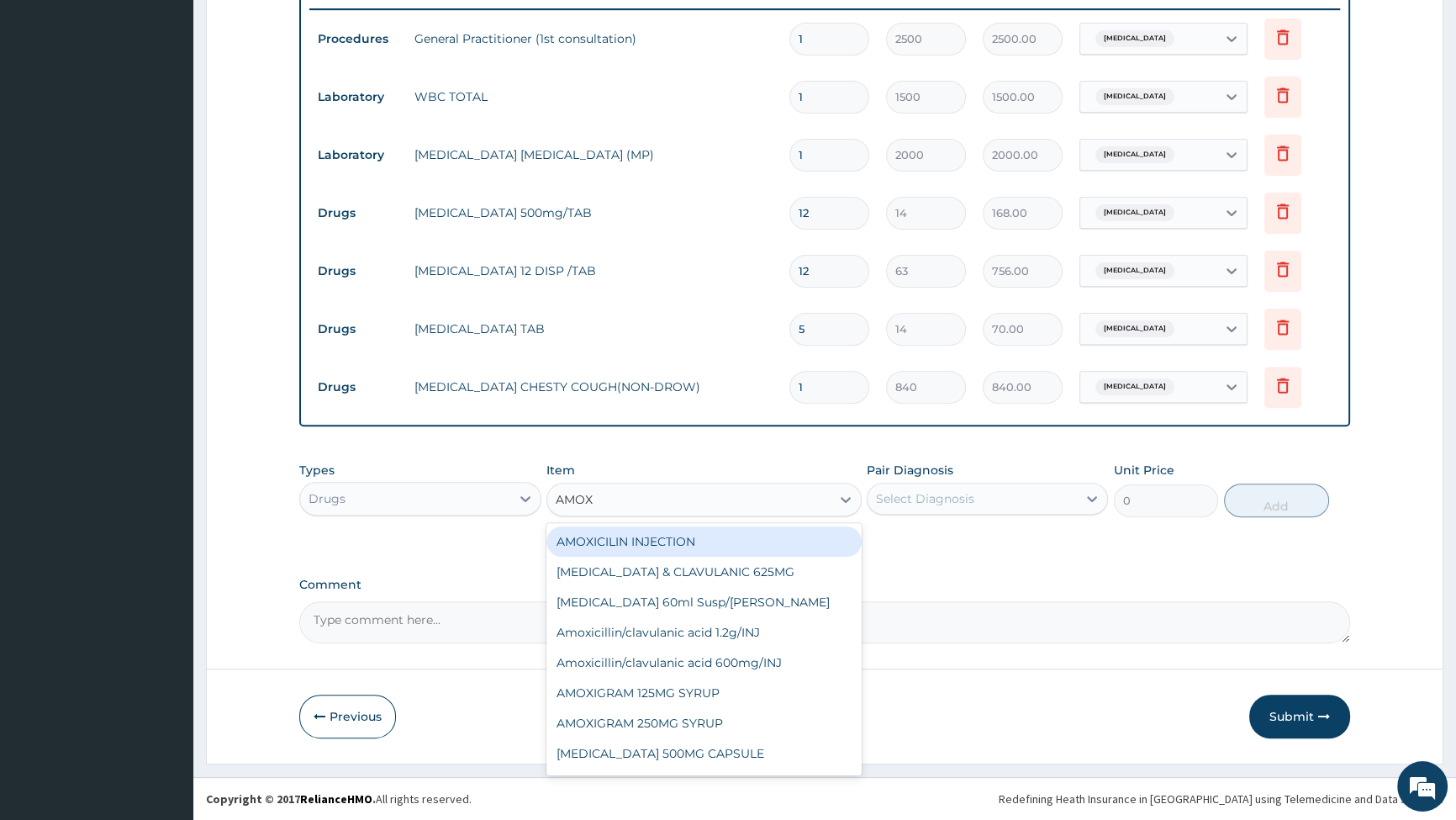
type input "AMOXY"
click at [620, 537] on div "[MEDICAL_DATA] 250mg CAP" at bounding box center [704, 541] width 315 height 31
type input "35"
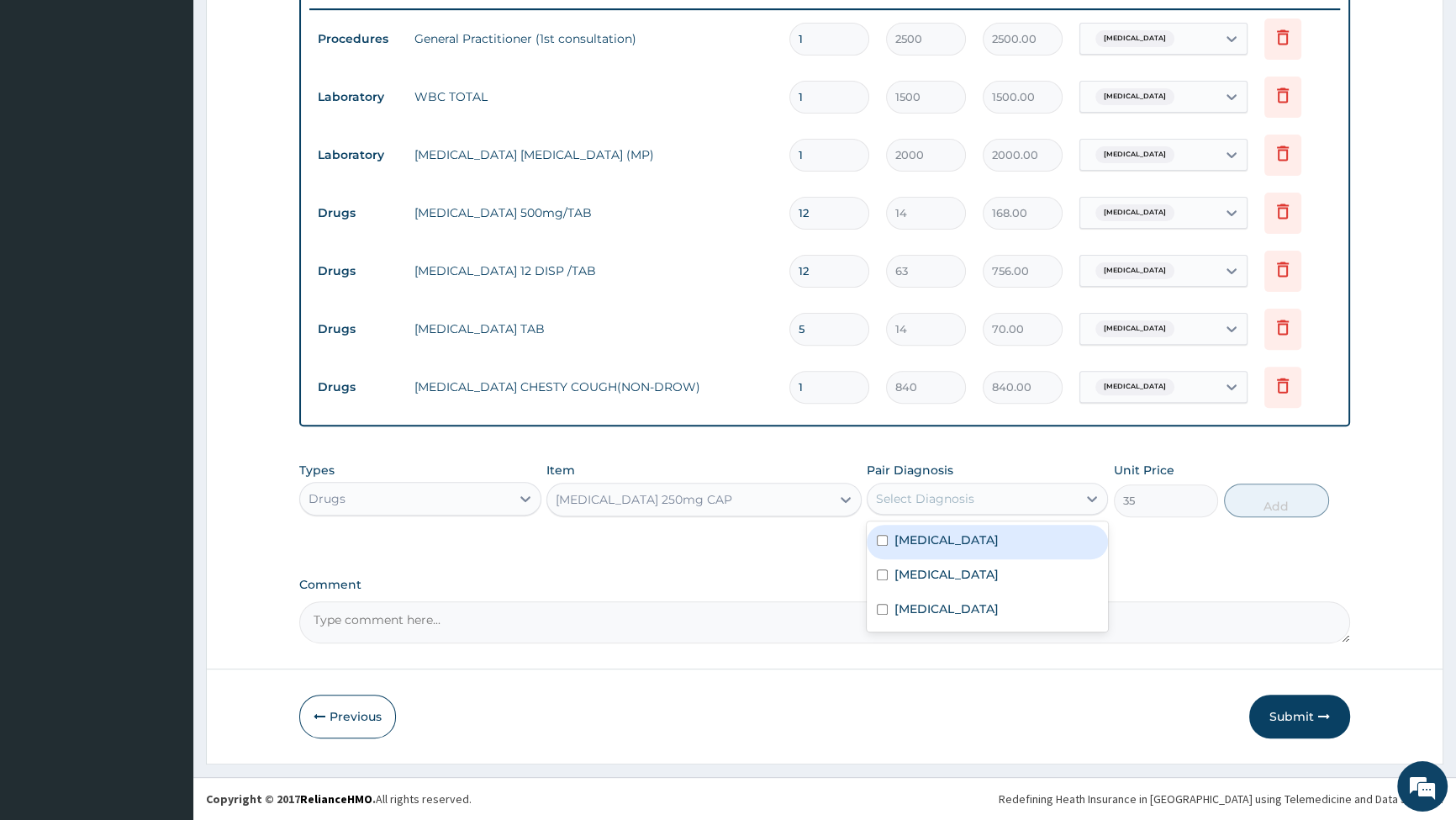
click at [983, 498] on div "Select Diagnosis" at bounding box center [973, 498] width 210 height 27
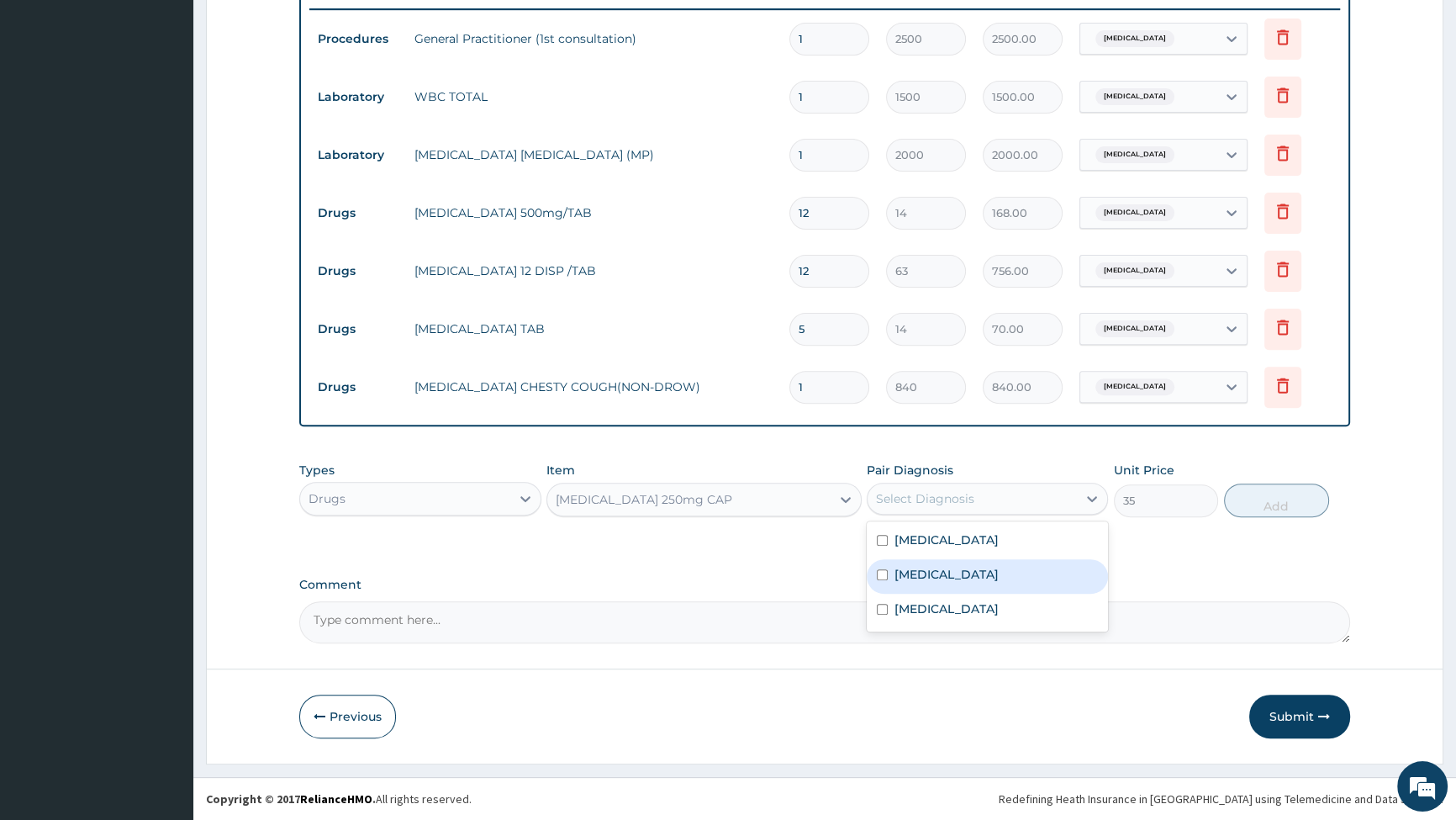
click at [875, 574] on div "[MEDICAL_DATA]" at bounding box center [988, 576] width 241 height 34
checkbox input "true"
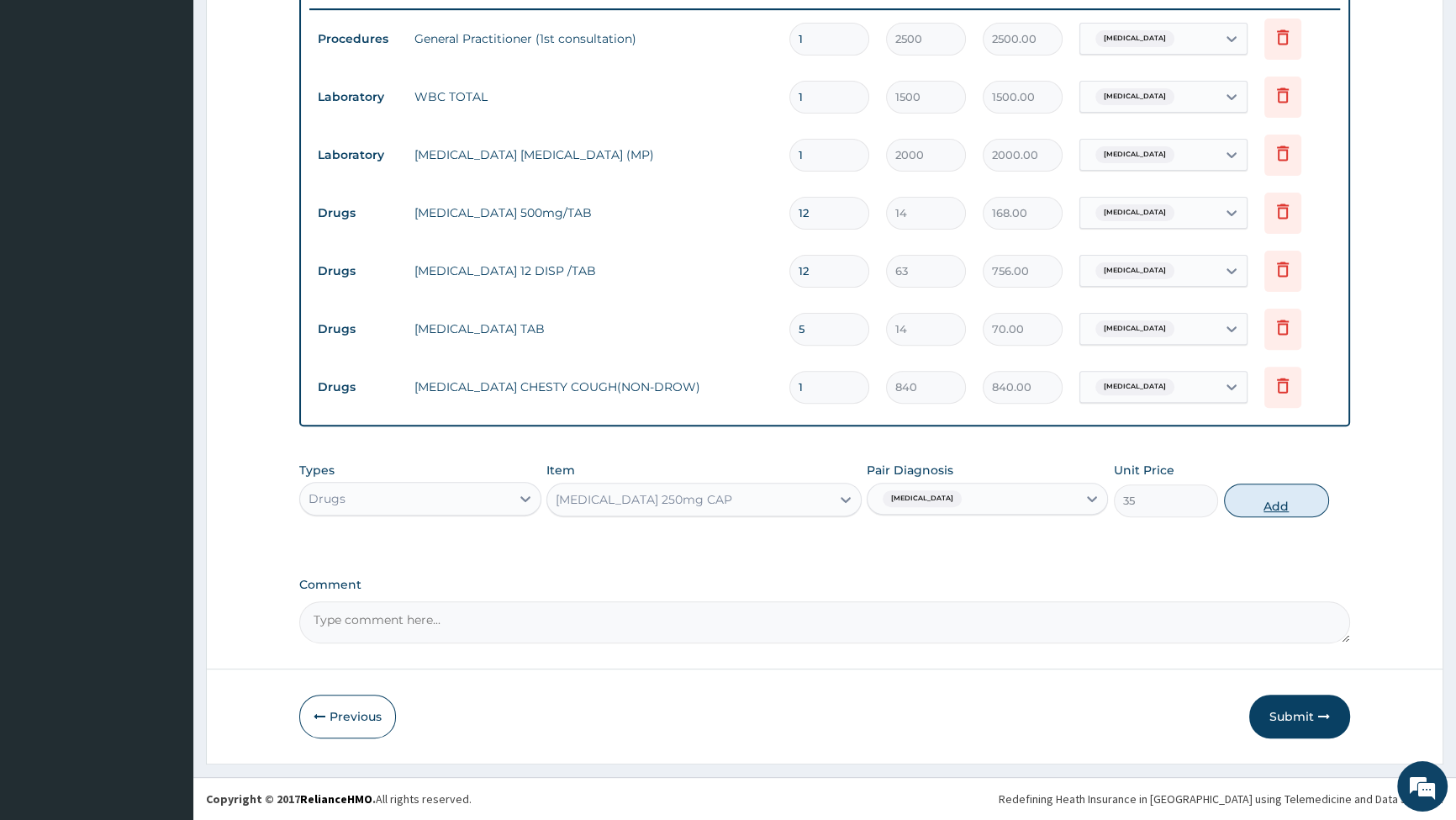
click at [1250, 497] on button "Add" at bounding box center [1277, 500] width 105 height 33
type input "0"
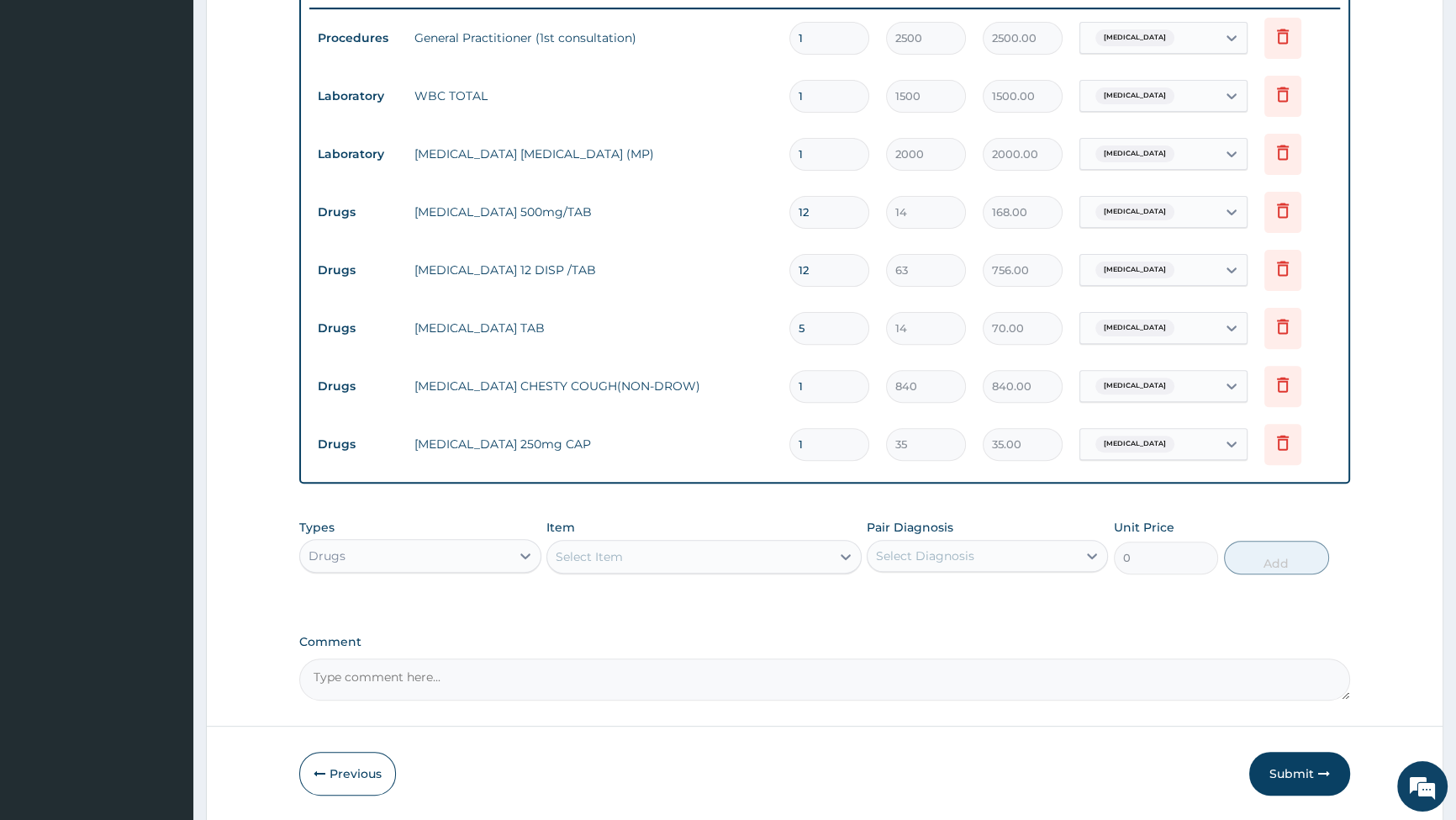
click at [835, 446] on input "1" at bounding box center [829, 445] width 80 height 33
type input "15"
type input "525.00"
type input "15"
click at [1306, 770] on button "Submit" at bounding box center [1300, 774] width 101 height 44
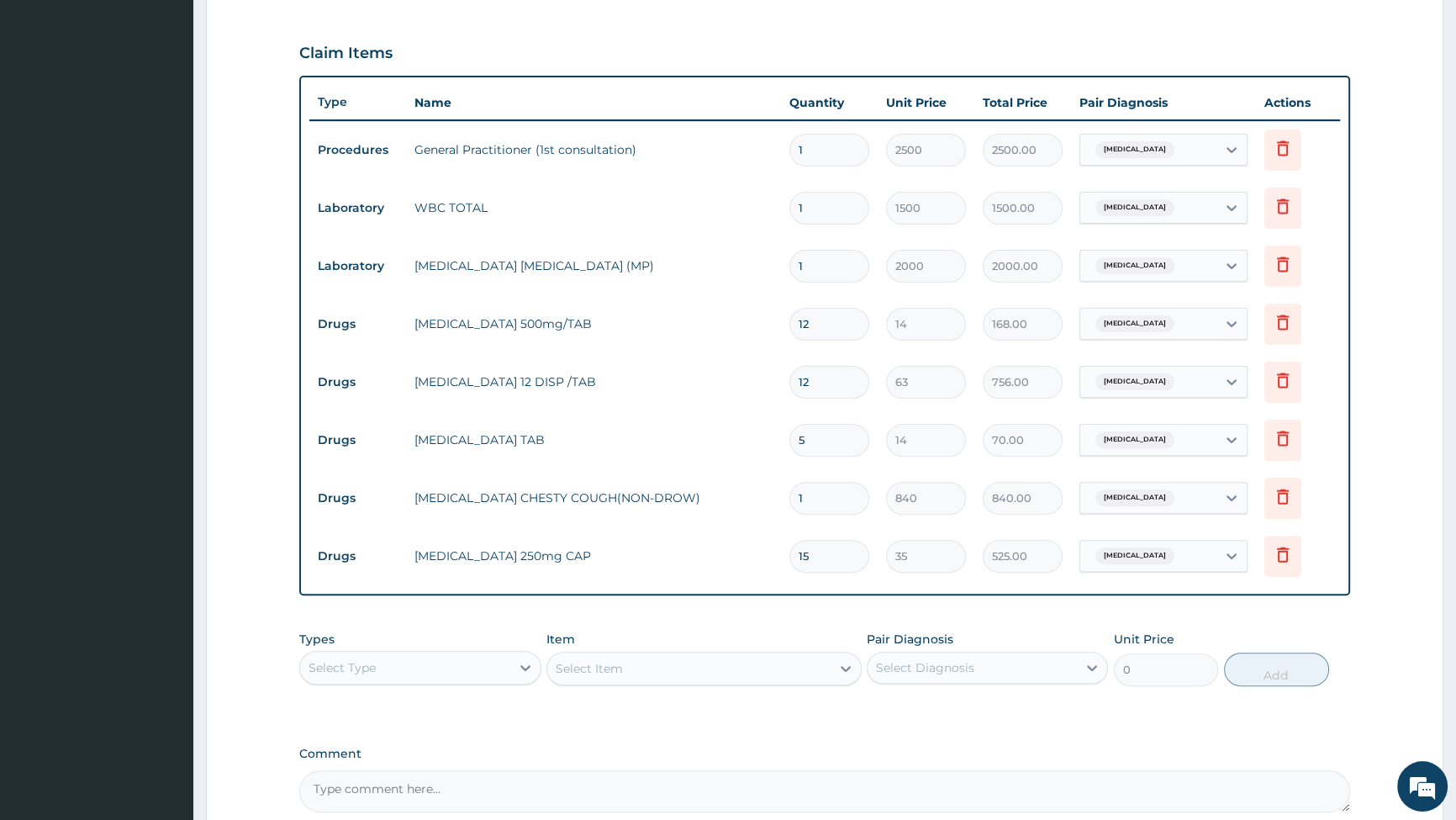
scroll to position [433, 0]
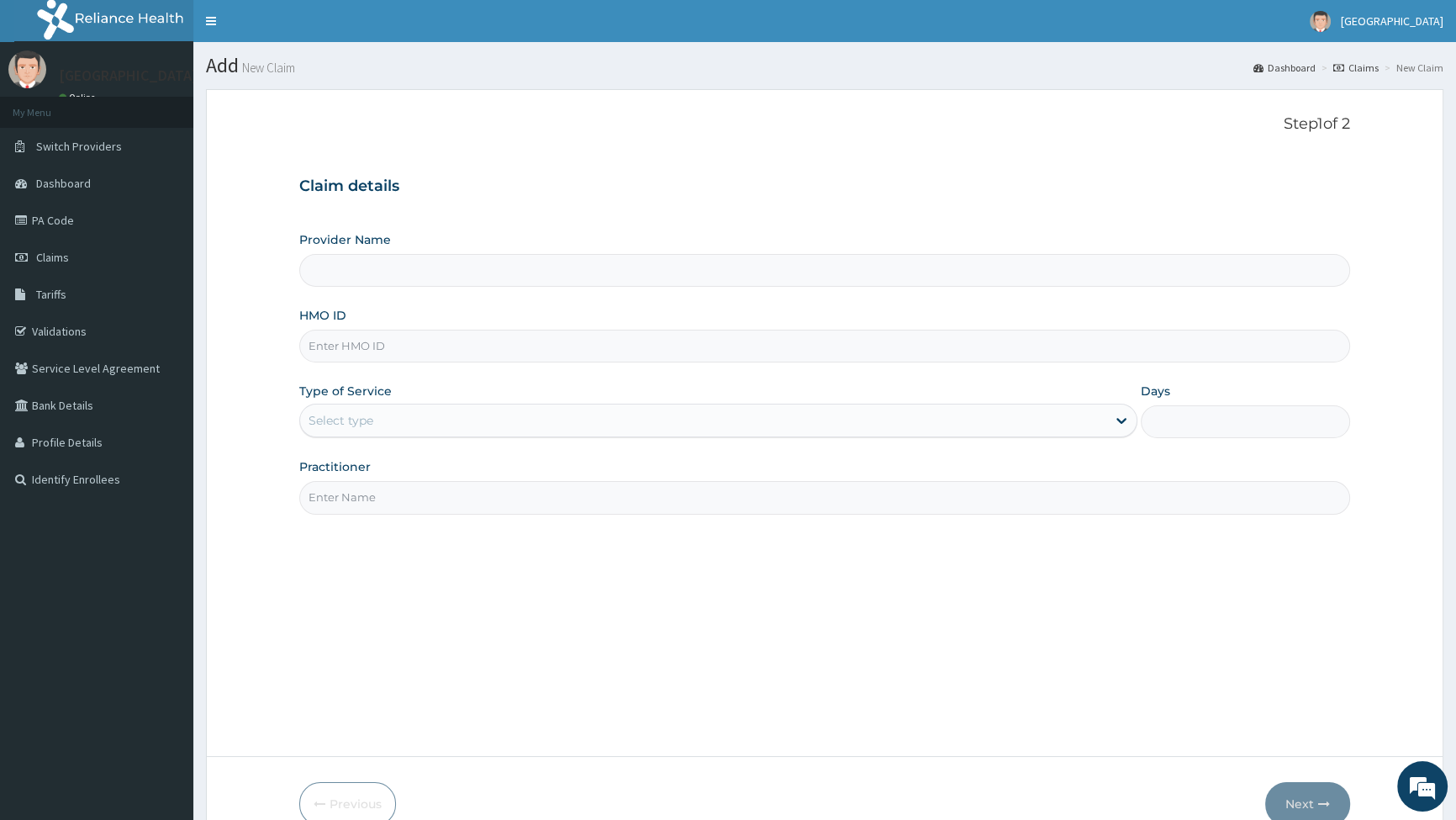
type input "[GEOGRAPHIC_DATA]"
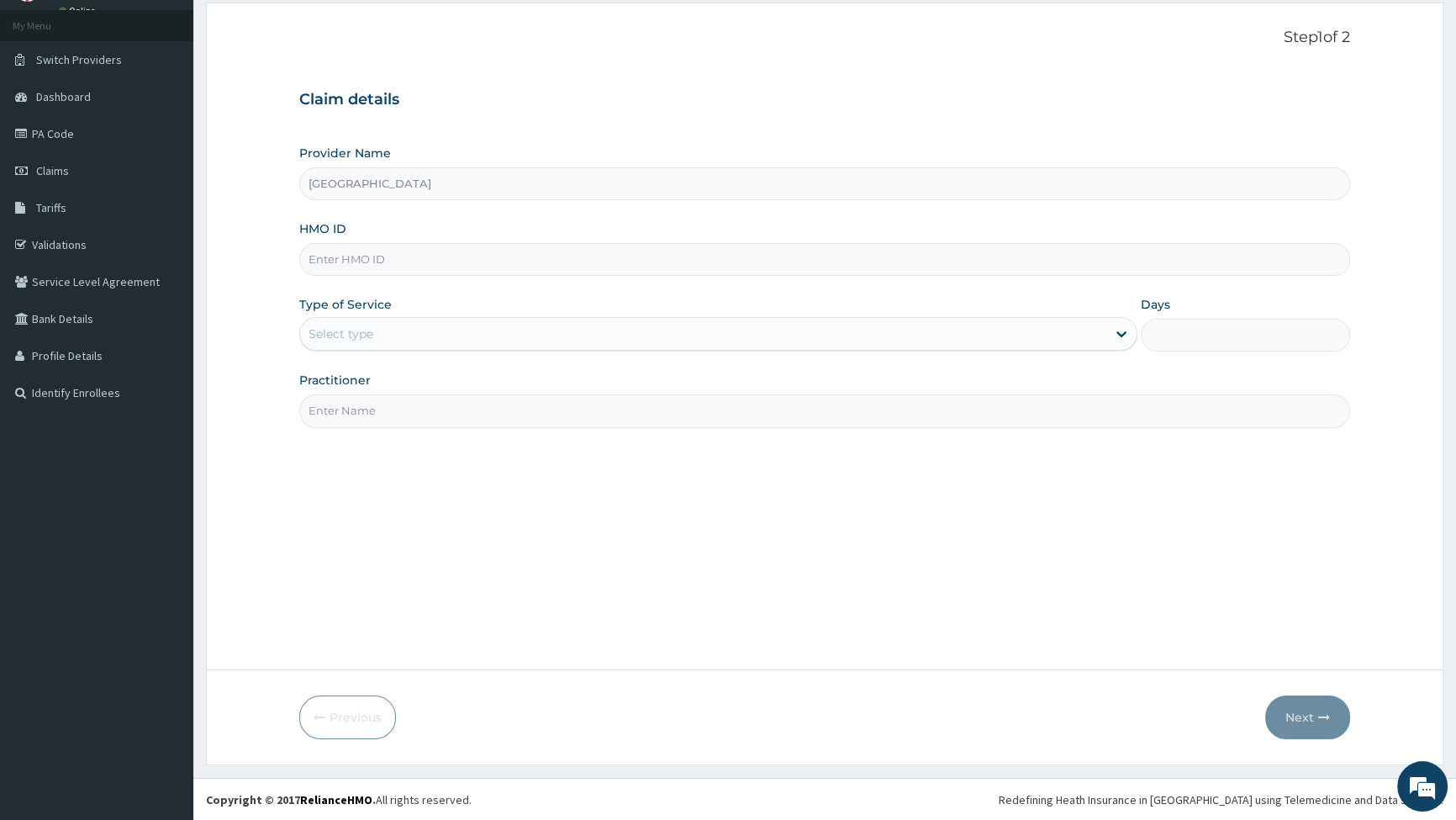
click at [374, 268] on input "HMO ID" at bounding box center [825, 260] width 1051 height 33
type input "GTC/10162/A"
click at [388, 332] on div "Select type" at bounding box center [703, 334] width 806 height 27
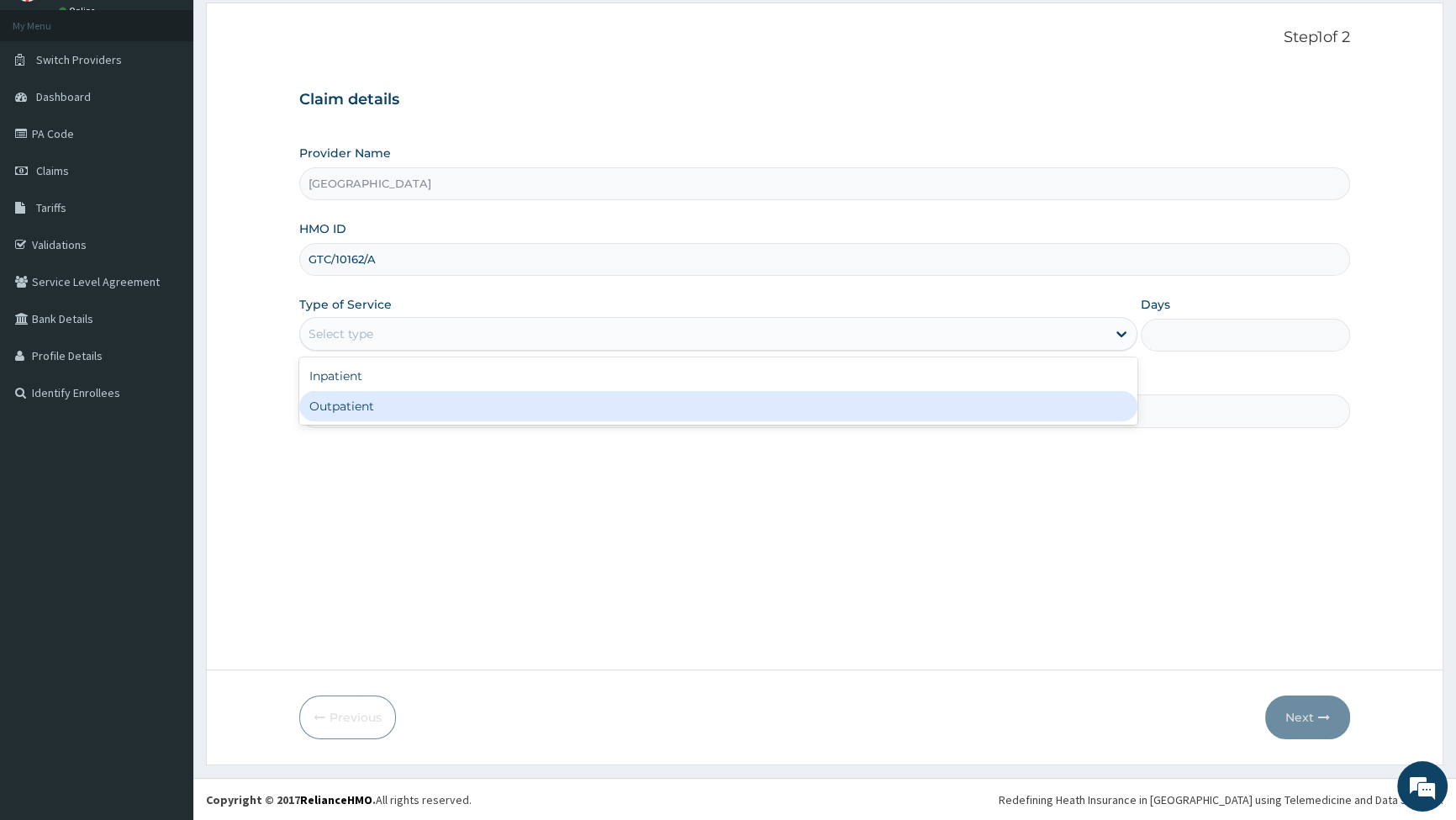
click at [364, 400] on div "Outpatient" at bounding box center [718, 406] width 837 height 31
type input "1"
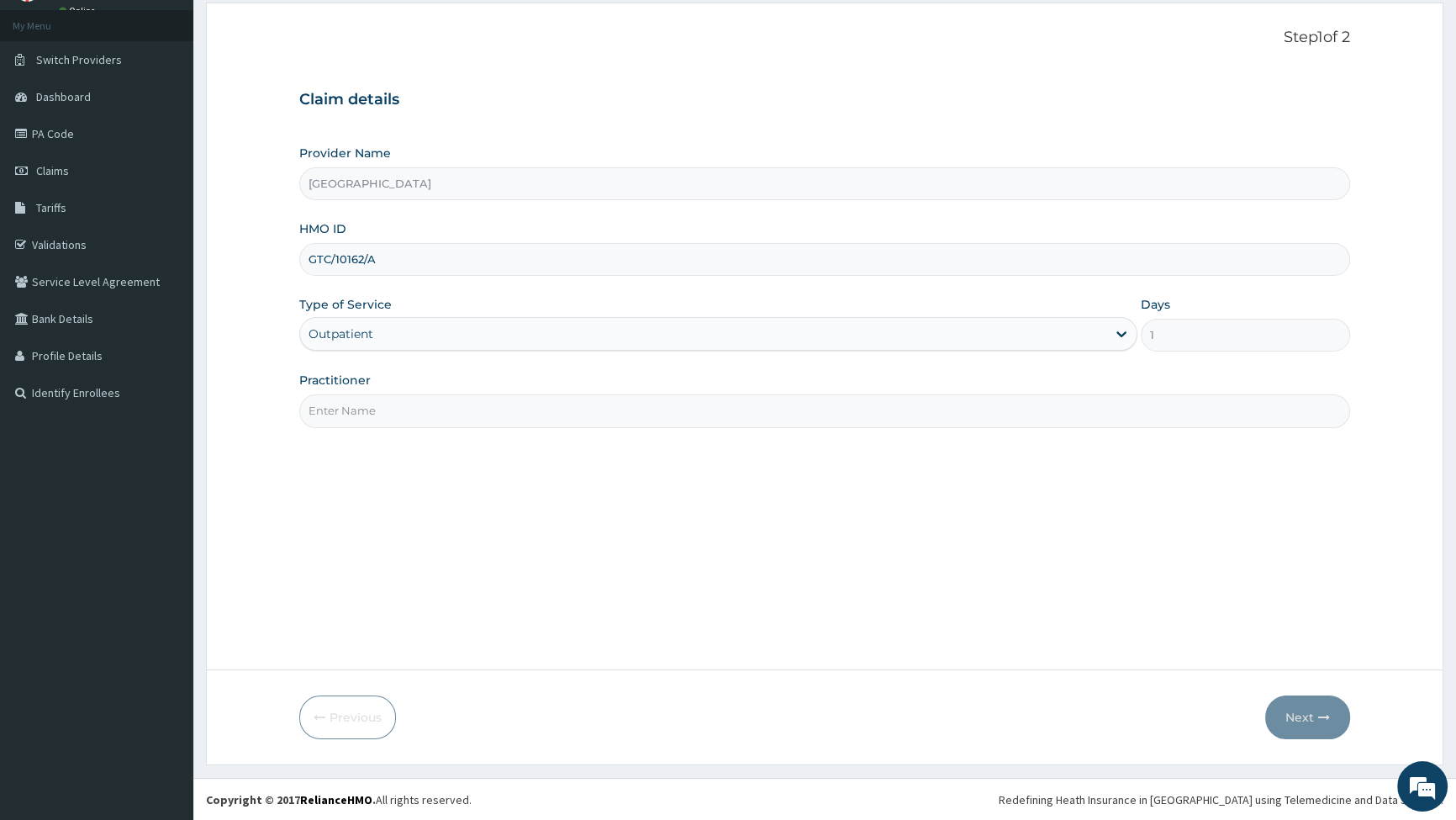
click at [459, 416] on input "Practitioner" at bounding box center [825, 411] width 1051 height 33
type input "[PERSON_NAME]"
click at [1304, 719] on button "Next" at bounding box center [1307, 718] width 85 height 44
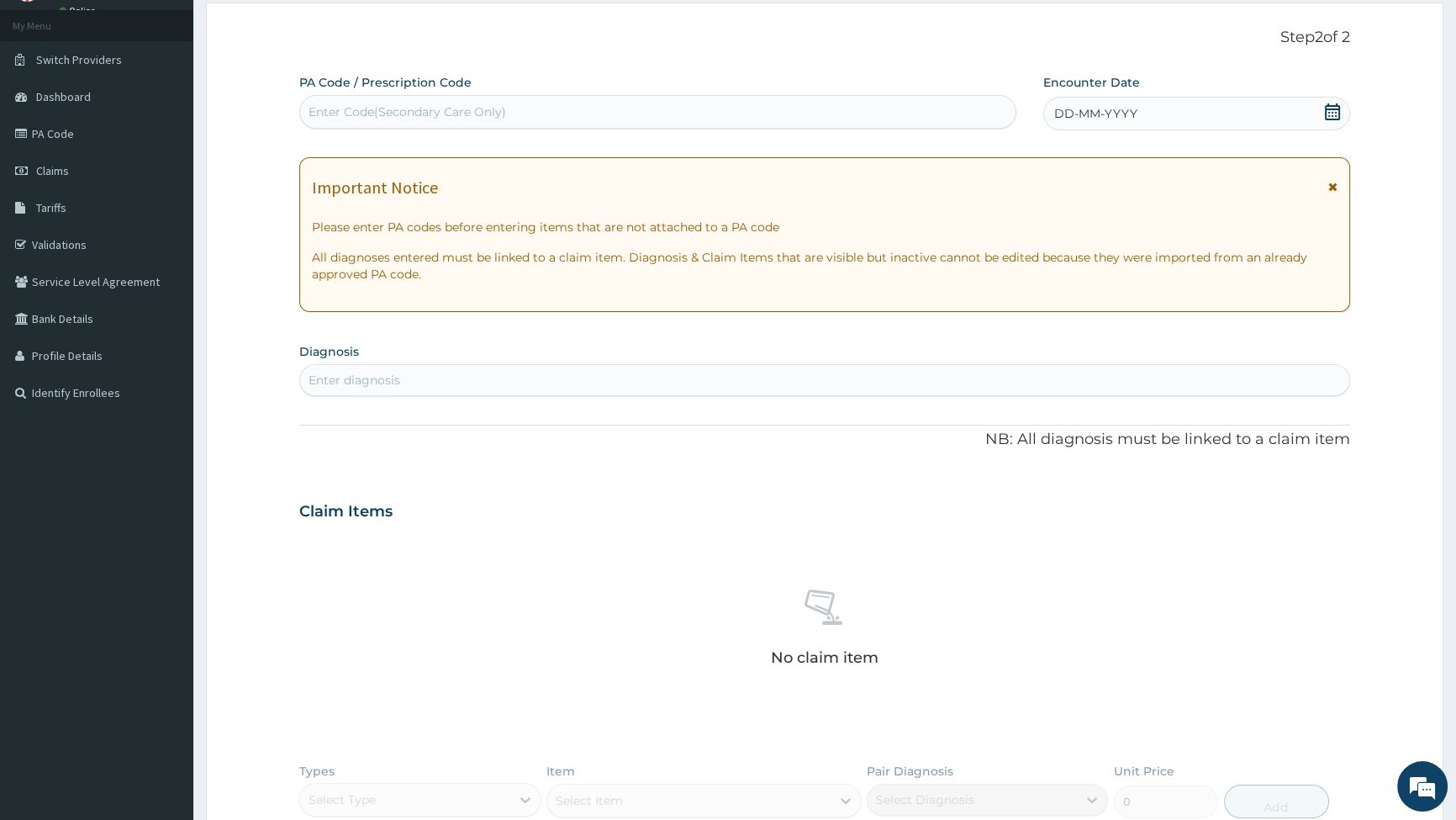
click at [1163, 110] on div "DD-MM-YYYY" at bounding box center [1196, 114] width 307 height 33
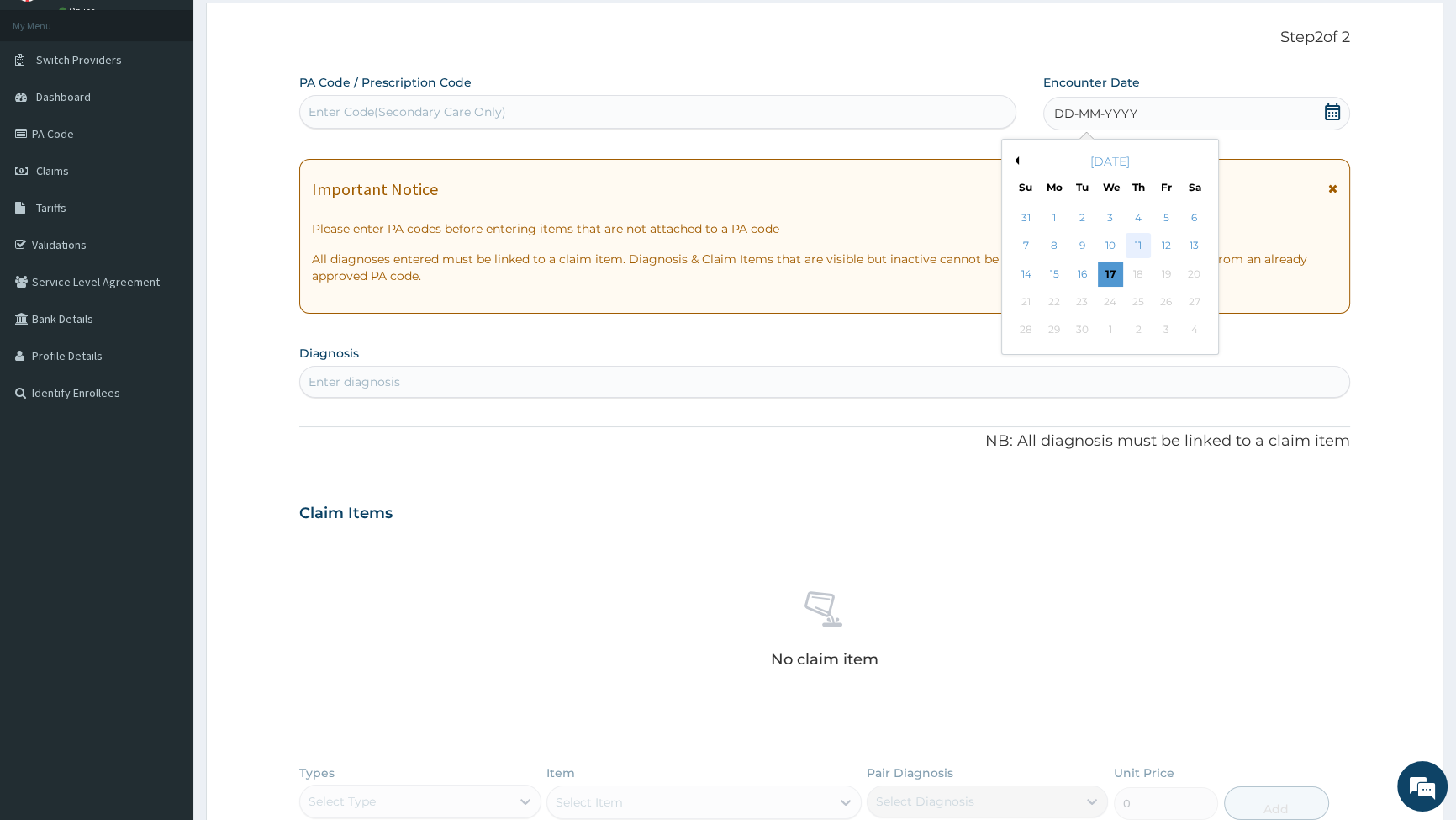
click at [1135, 242] on div "11" at bounding box center [1137, 246] width 25 height 25
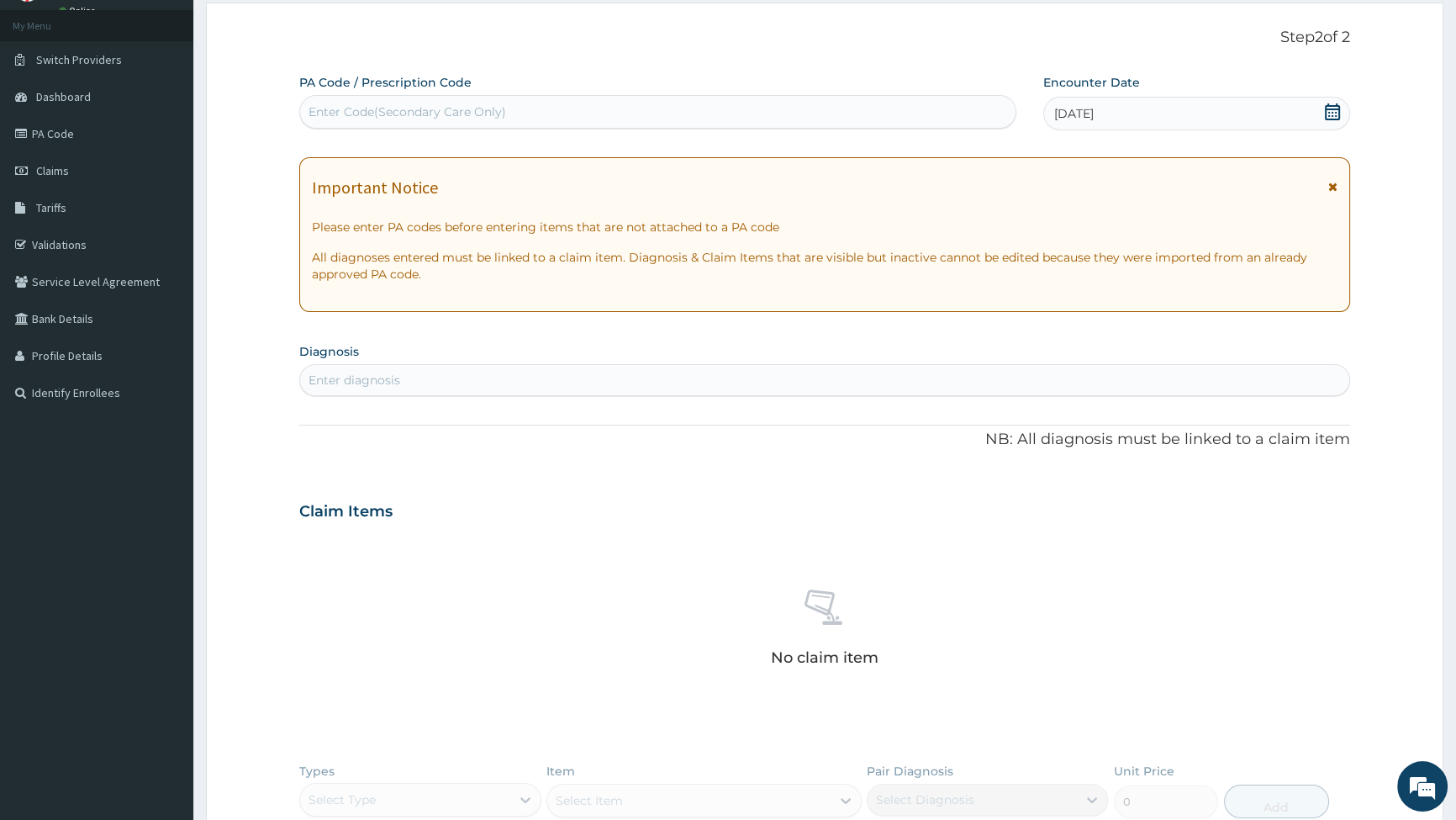
click at [414, 109] on div "Enter Code(Secondary Care Only)" at bounding box center [407, 111] width 198 height 17
click at [406, 375] on div "Enter diagnosis" at bounding box center [824, 379] width 1050 height 27
type input "PLASMO"
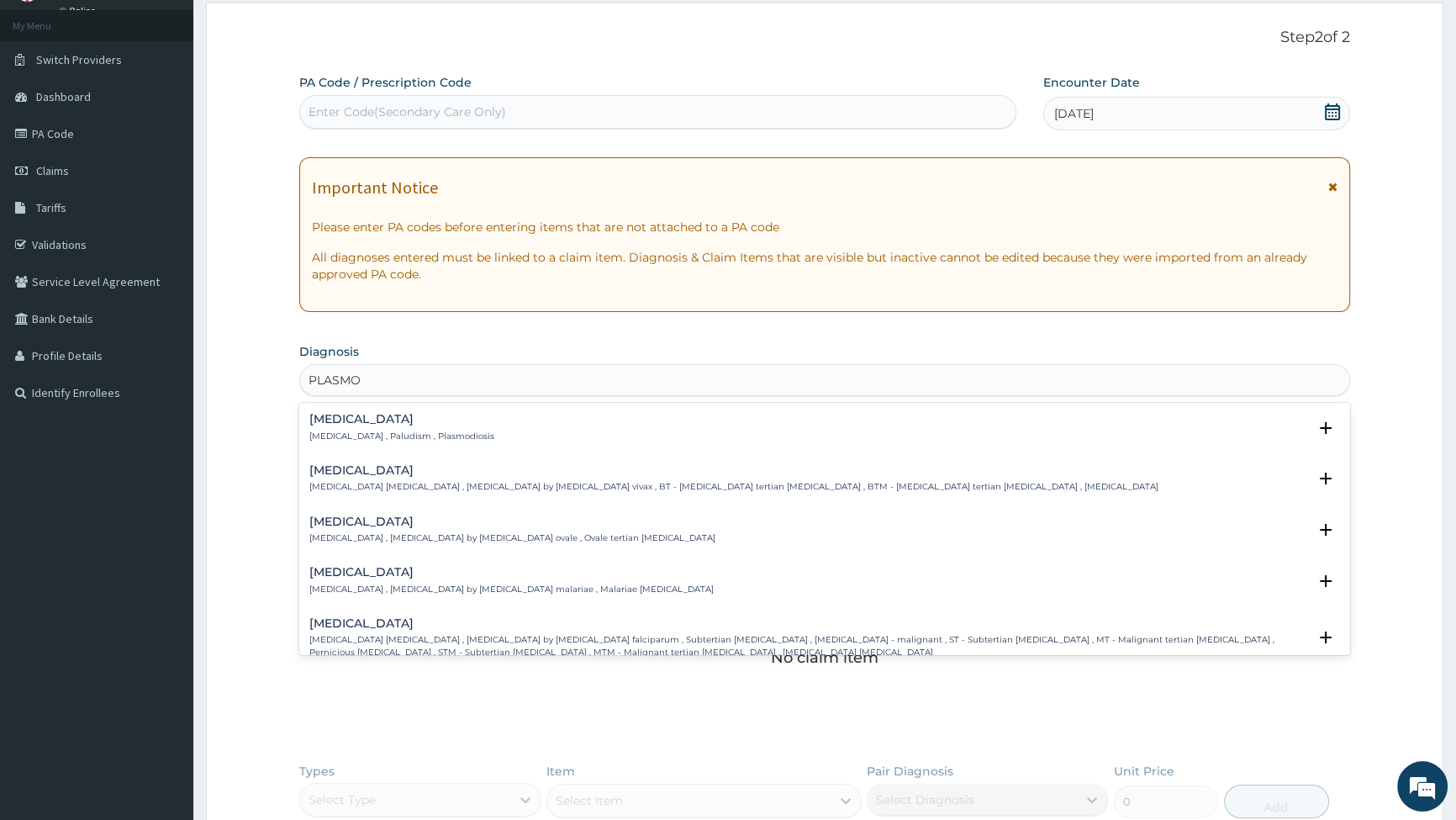
click at [340, 422] on h4 "[MEDICAL_DATA]" at bounding box center [402, 419] width 185 height 12
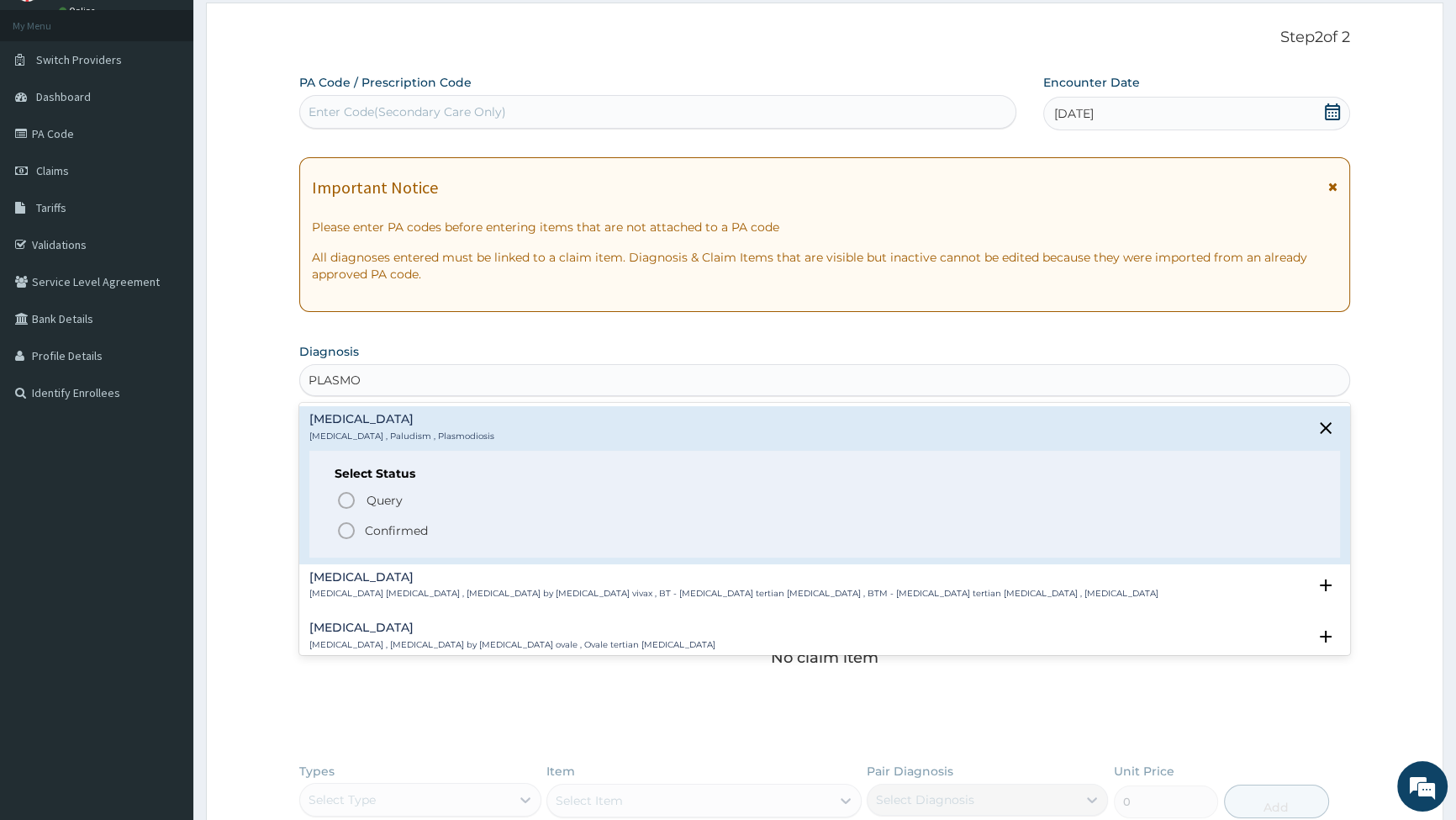
click at [343, 530] on icon "status option filled" at bounding box center [346, 531] width 20 height 20
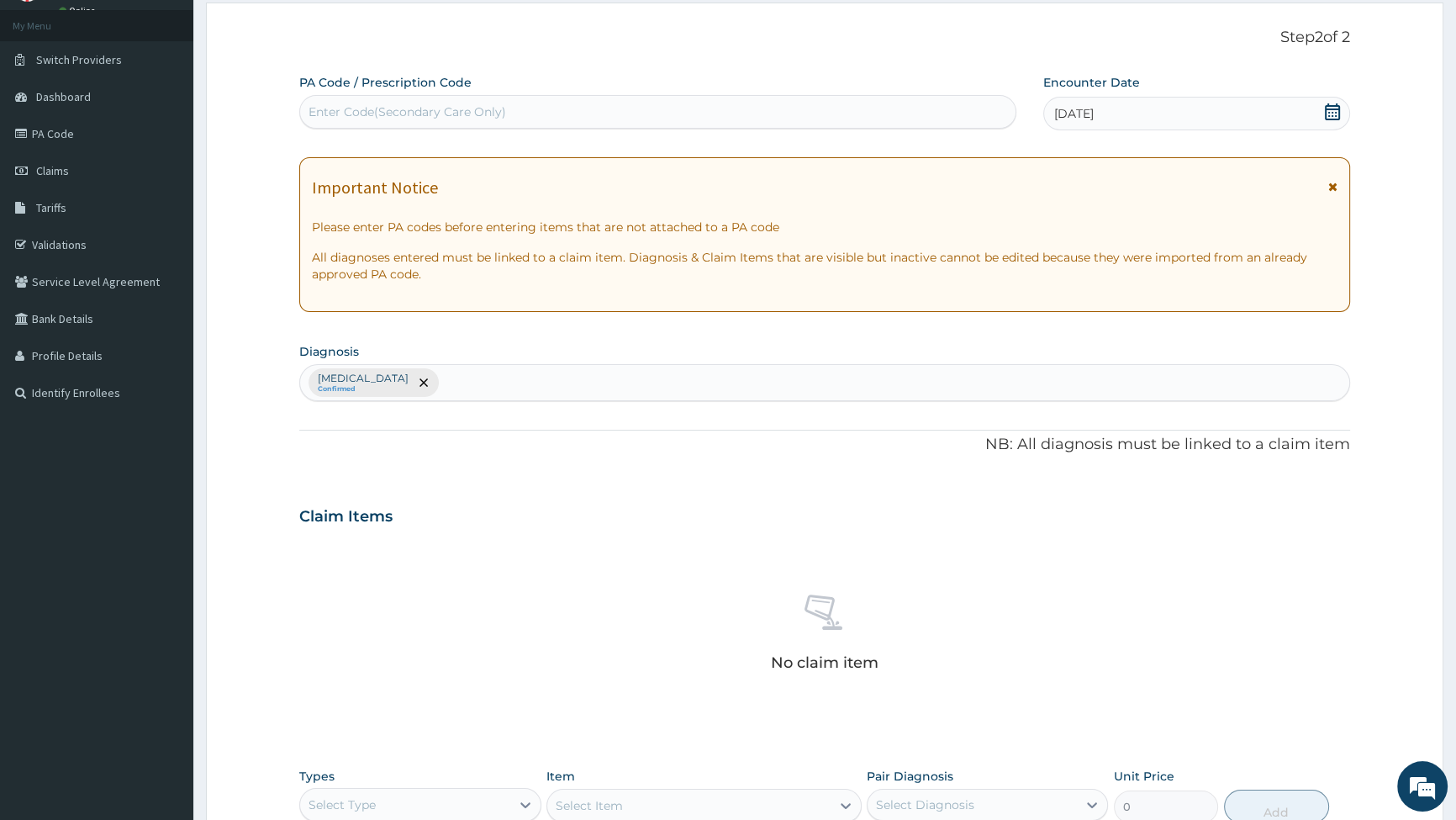
click at [428, 385] on div "[MEDICAL_DATA] Confirmed" at bounding box center [824, 383] width 1050 height 35
type input "SEPS"
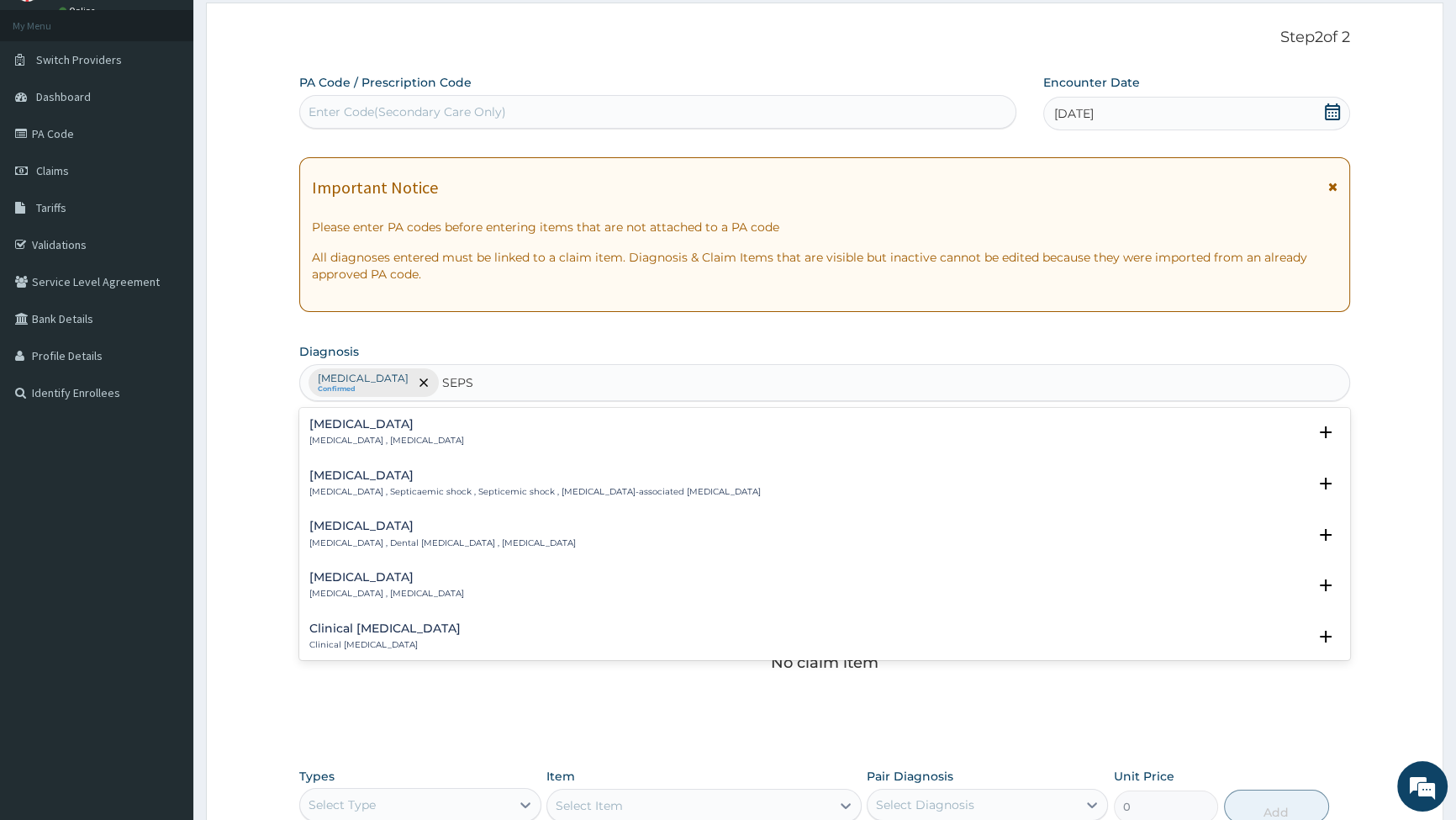
click at [322, 431] on div "[MEDICAL_DATA] [MEDICAL_DATA] , [MEDICAL_DATA]" at bounding box center [386, 433] width 155 height 30
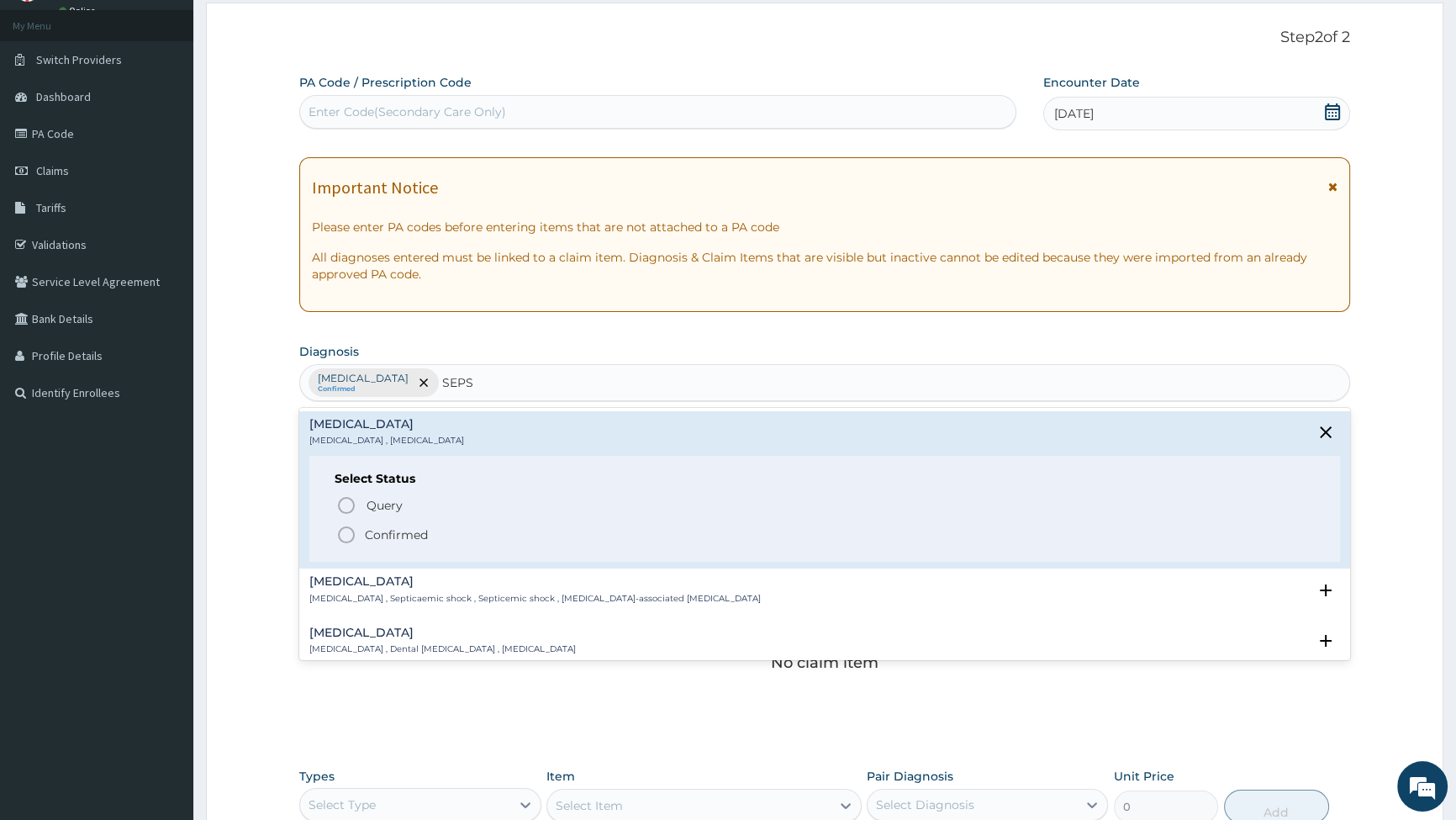
click at [343, 533] on icon "status option filled" at bounding box center [346, 534] width 20 height 20
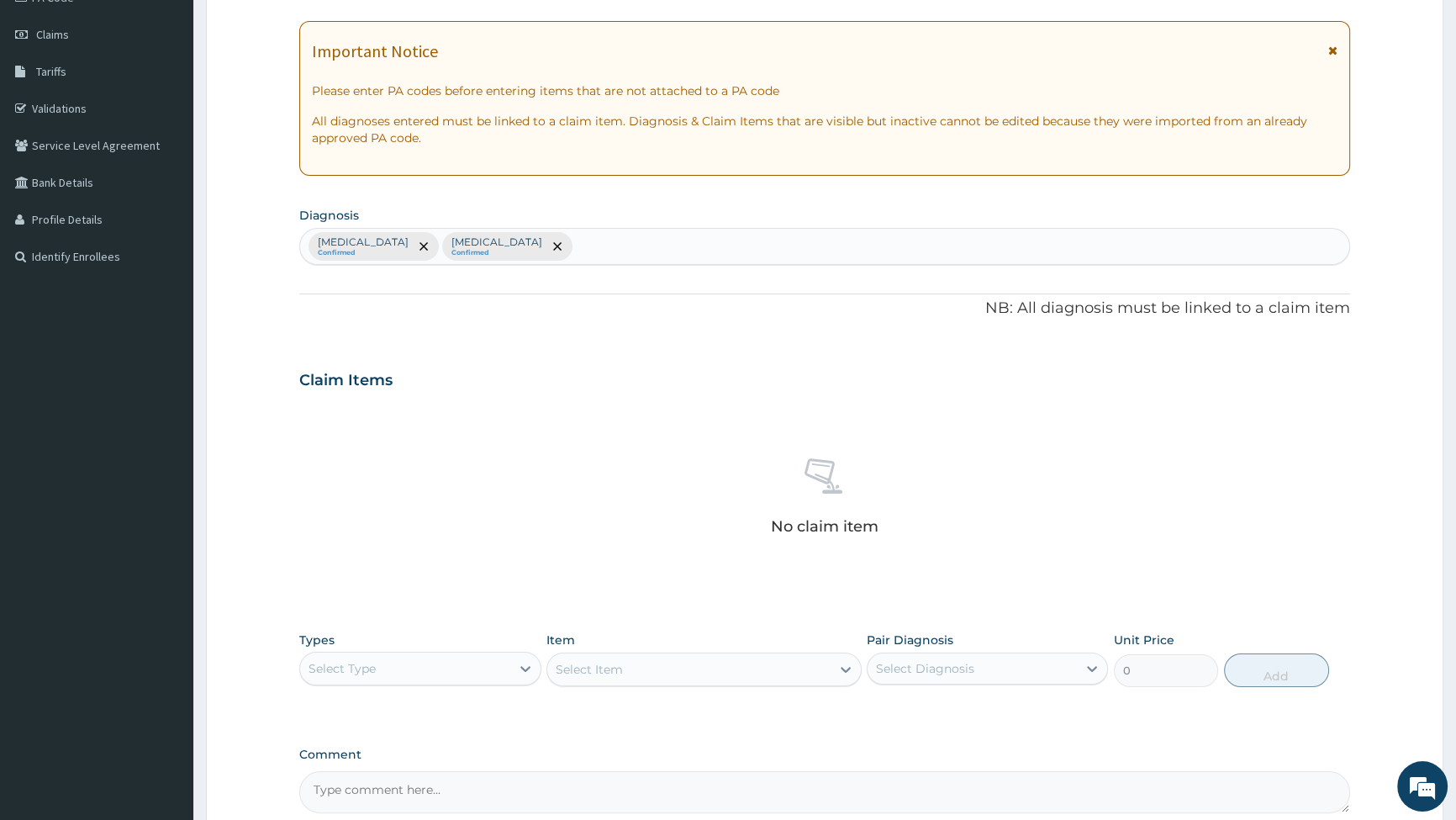
scroll to position [240, 0]
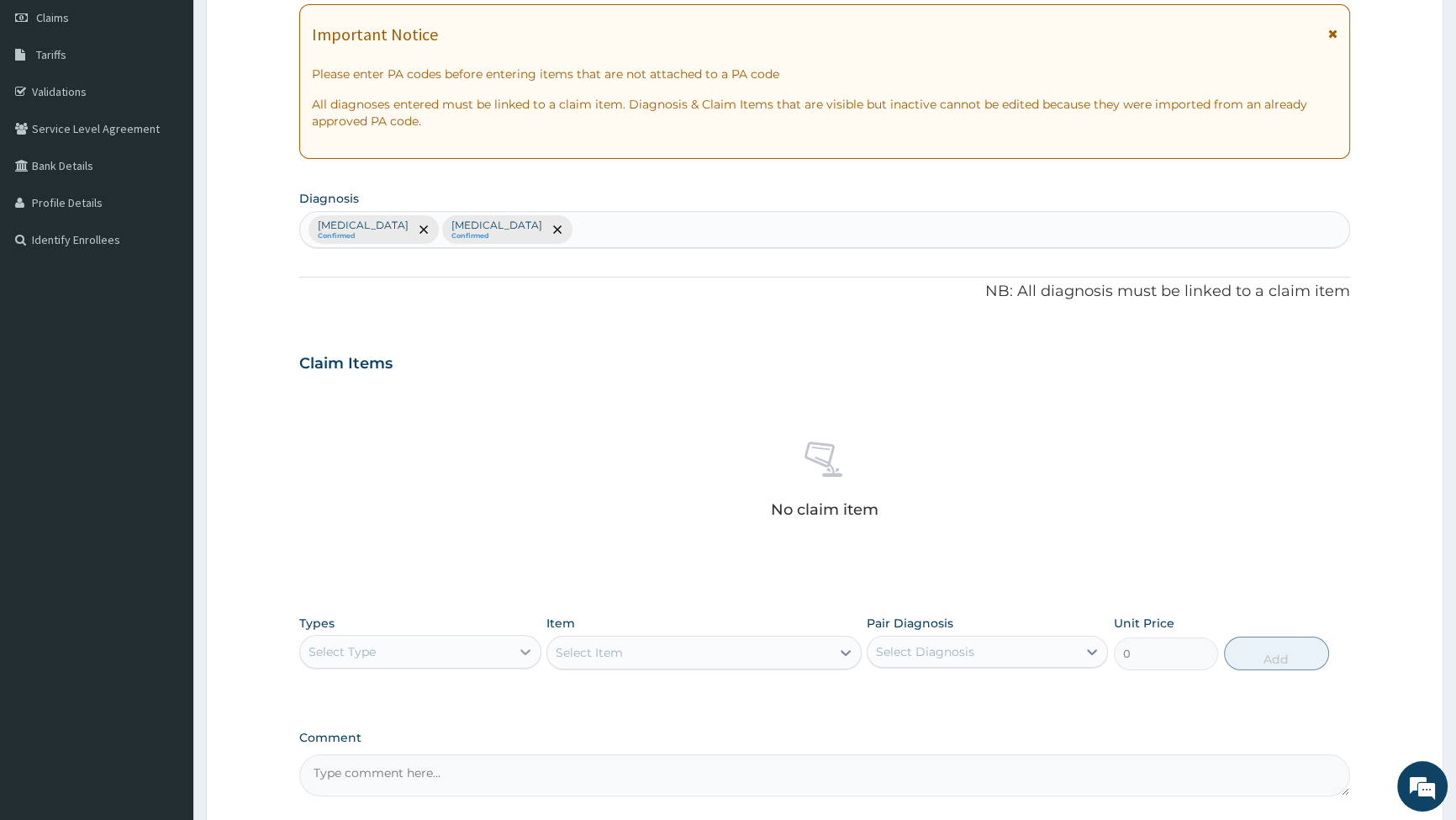
click at [528, 650] on icon at bounding box center [526, 652] width 10 height 6
click at [403, 699] on div "Procedures" at bounding box center [420, 697] width 241 height 31
click at [739, 650] on div "Select Item" at bounding box center [704, 652] width 315 height 33
click at [738, 653] on div "Select Item" at bounding box center [704, 652] width 315 height 33
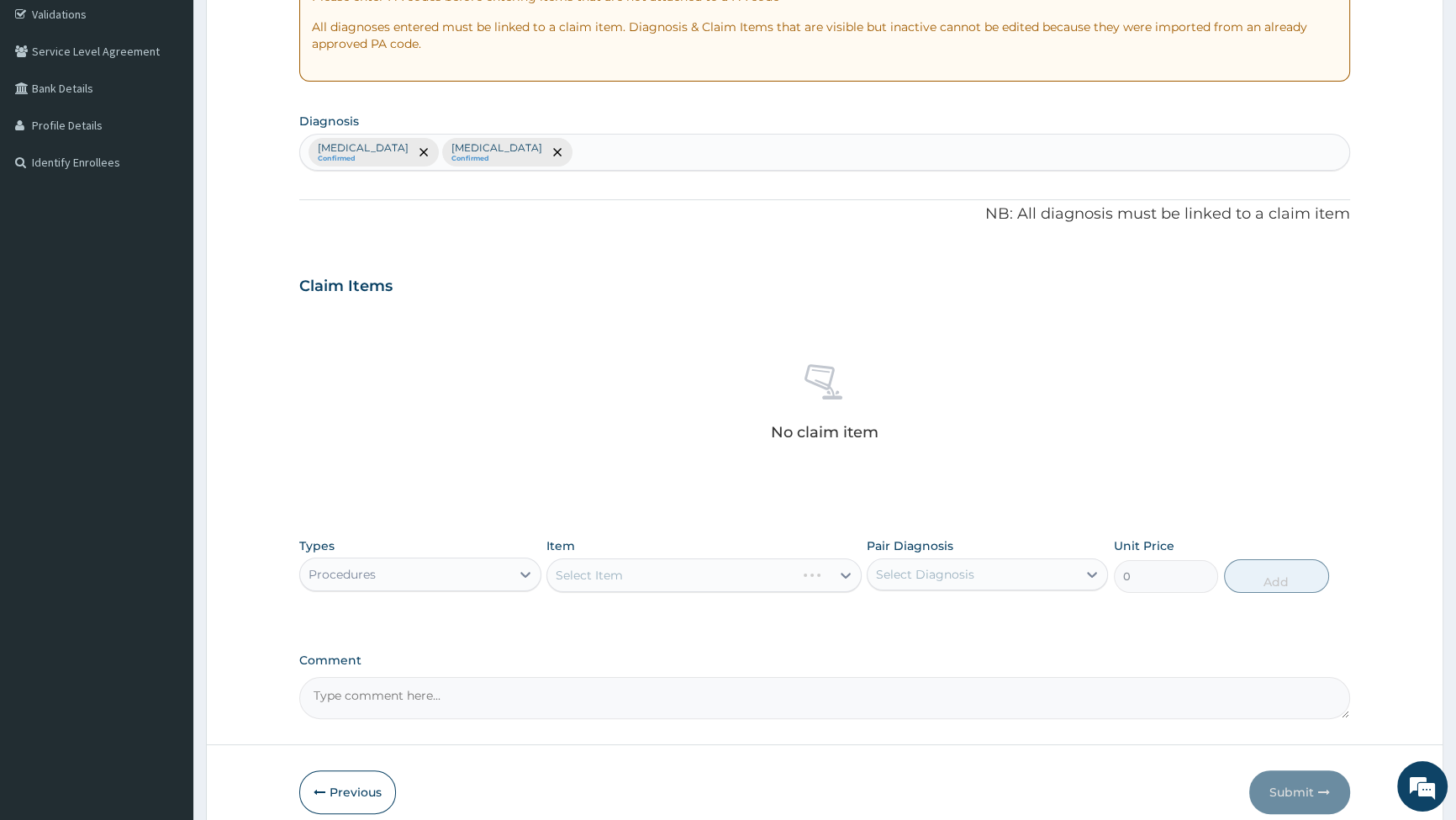
scroll to position [391, 0]
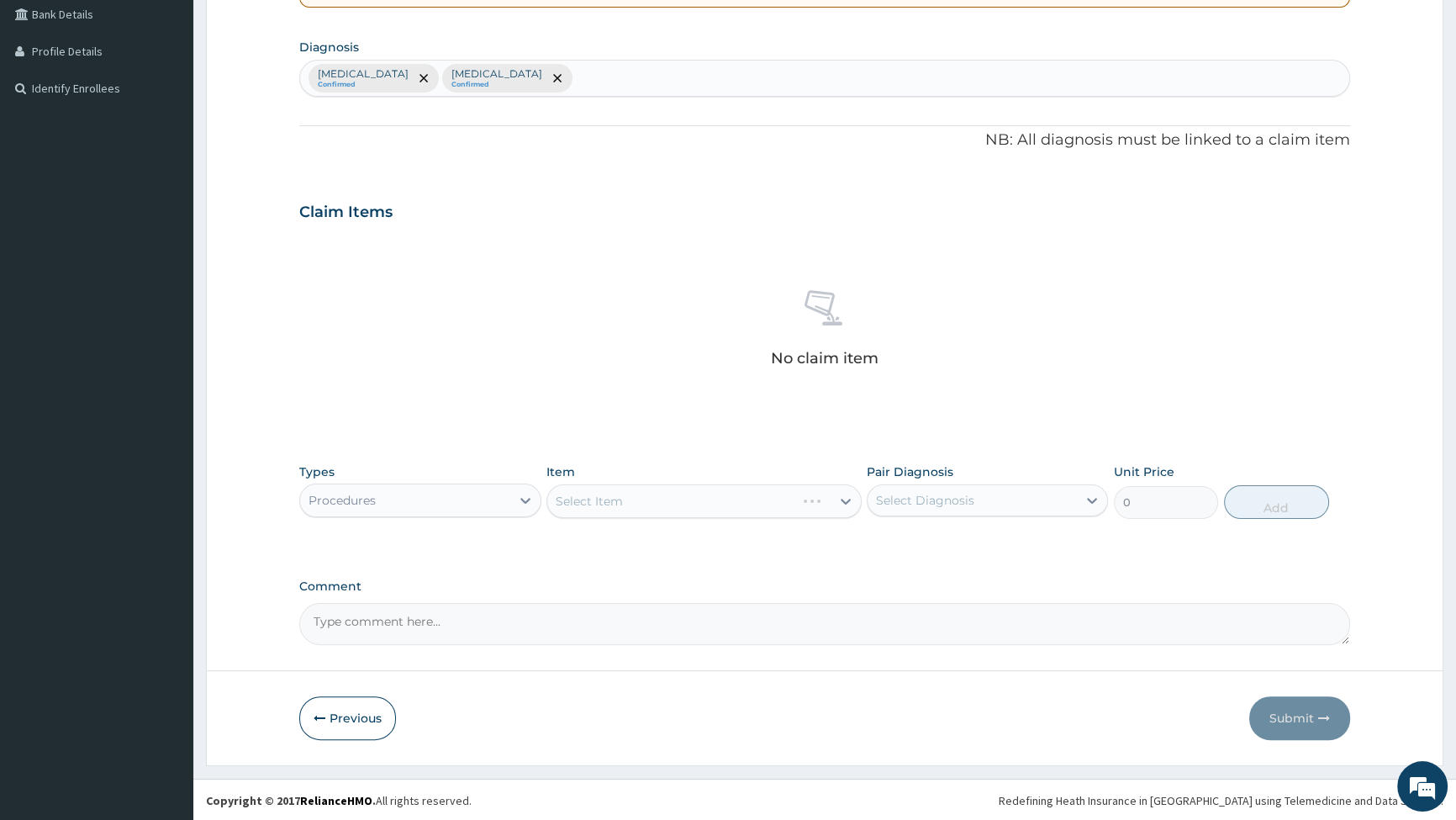
click at [655, 497] on div "Select Item" at bounding box center [704, 501] width 315 height 33
click at [676, 507] on div "Select Item" at bounding box center [704, 501] width 315 height 33
click at [844, 498] on div "Select Item" at bounding box center [704, 501] width 315 height 33
click at [845, 498] on div "Select Item" at bounding box center [704, 501] width 315 height 33
click at [845, 499] on div "Select Item" at bounding box center [704, 501] width 315 height 33
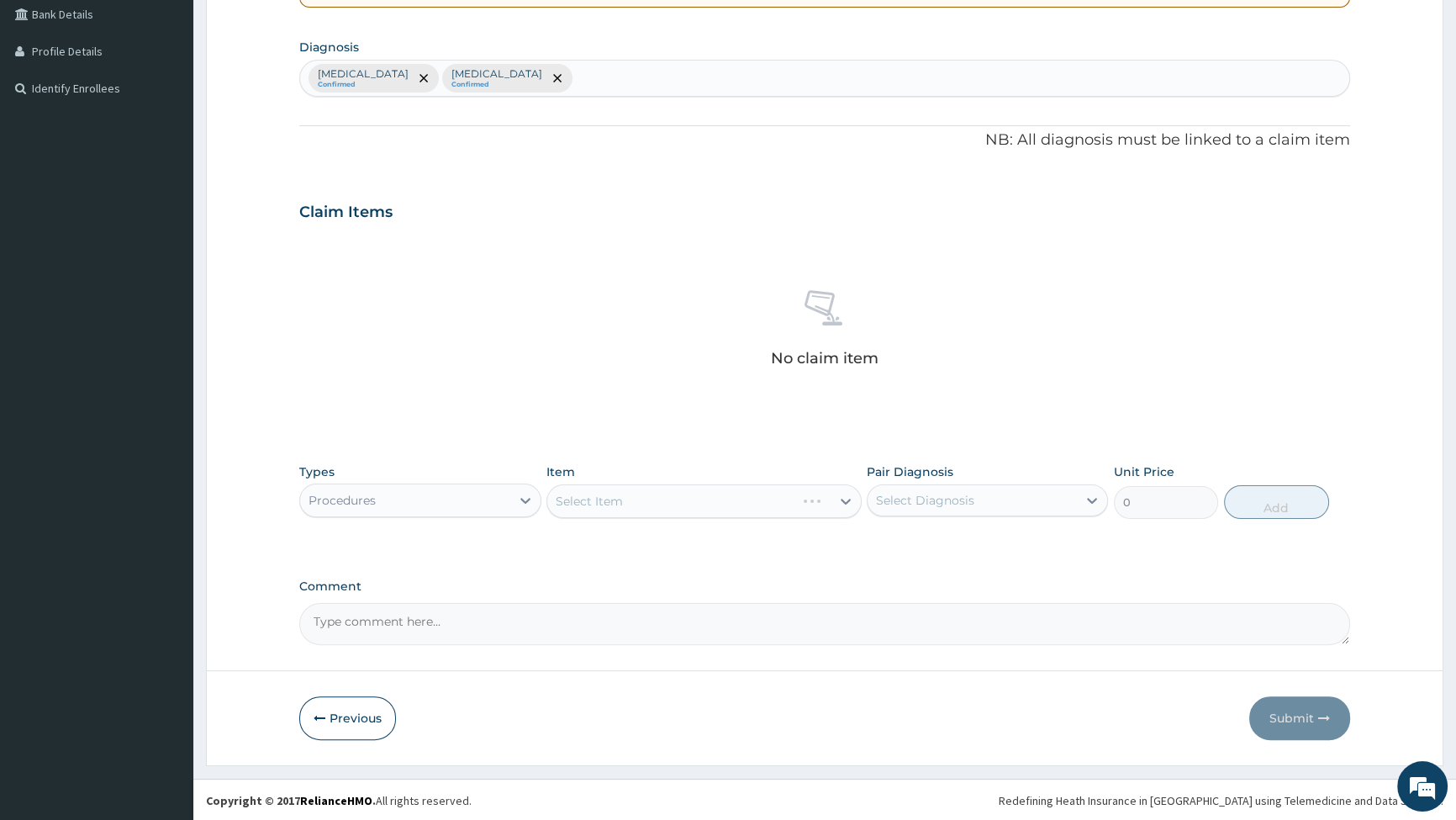
click at [765, 497] on div "Select Item" at bounding box center [704, 501] width 315 height 33
click at [611, 506] on div "Select Item" at bounding box center [704, 501] width 315 height 33
click at [839, 499] on icon at bounding box center [845, 501] width 17 height 17
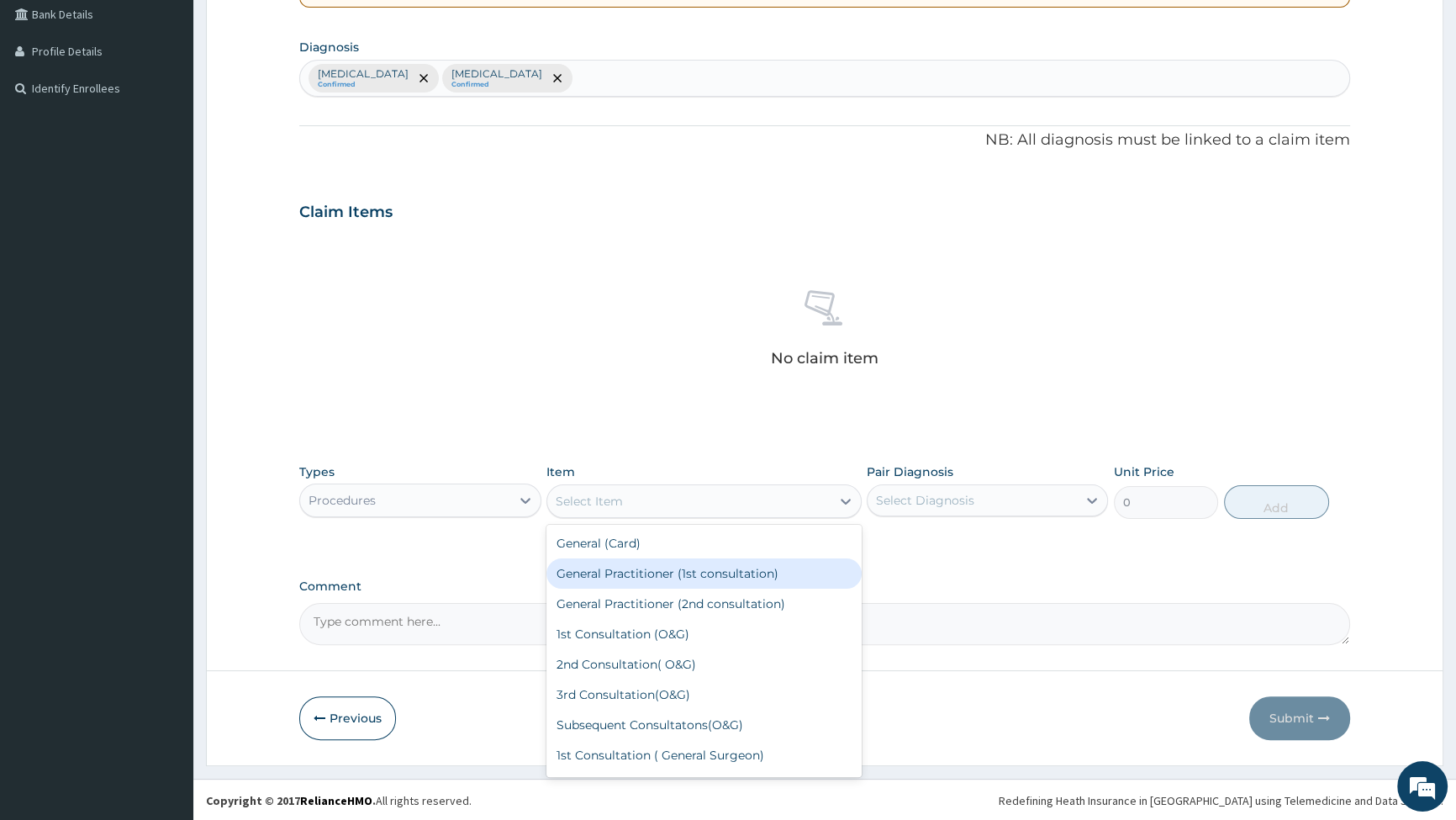
click at [706, 573] on div "General Practitioner (1st consultation)" at bounding box center [704, 573] width 315 height 31
type input "2500"
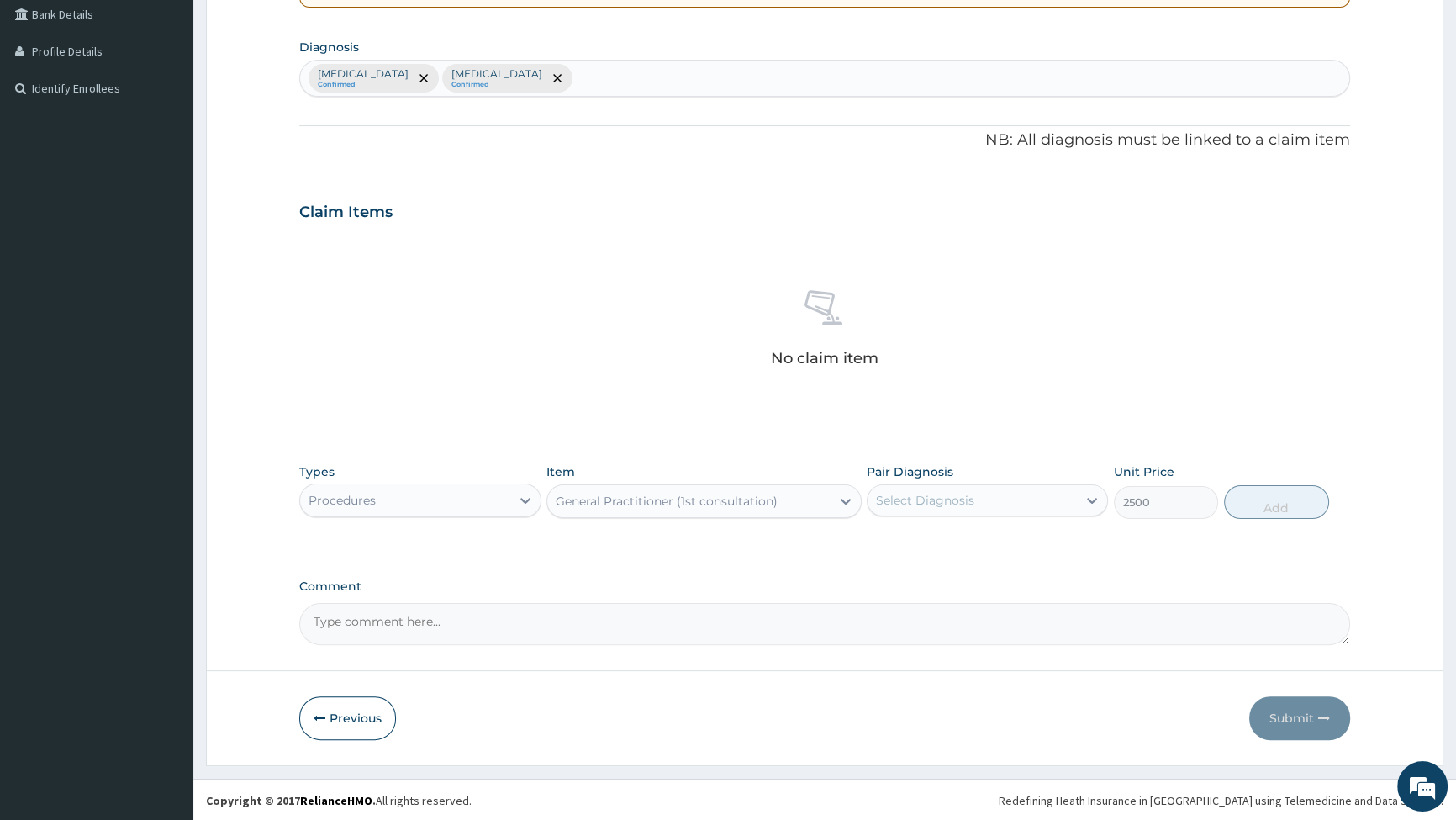
click at [1047, 498] on div "Select Diagnosis" at bounding box center [973, 500] width 210 height 27
drag, startPoint x: 945, startPoint y: 541, endPoint x: 959, endPoint y: 539, distance: 14.1
click at [947, 541] on div "[MEDICAL_DATA]" at bounding box center [988, 543] width 241 height 34
checkbox input "true"
click at [1274, 504] on button "Add" at bounding box center [1277, 502] width 105 height 33
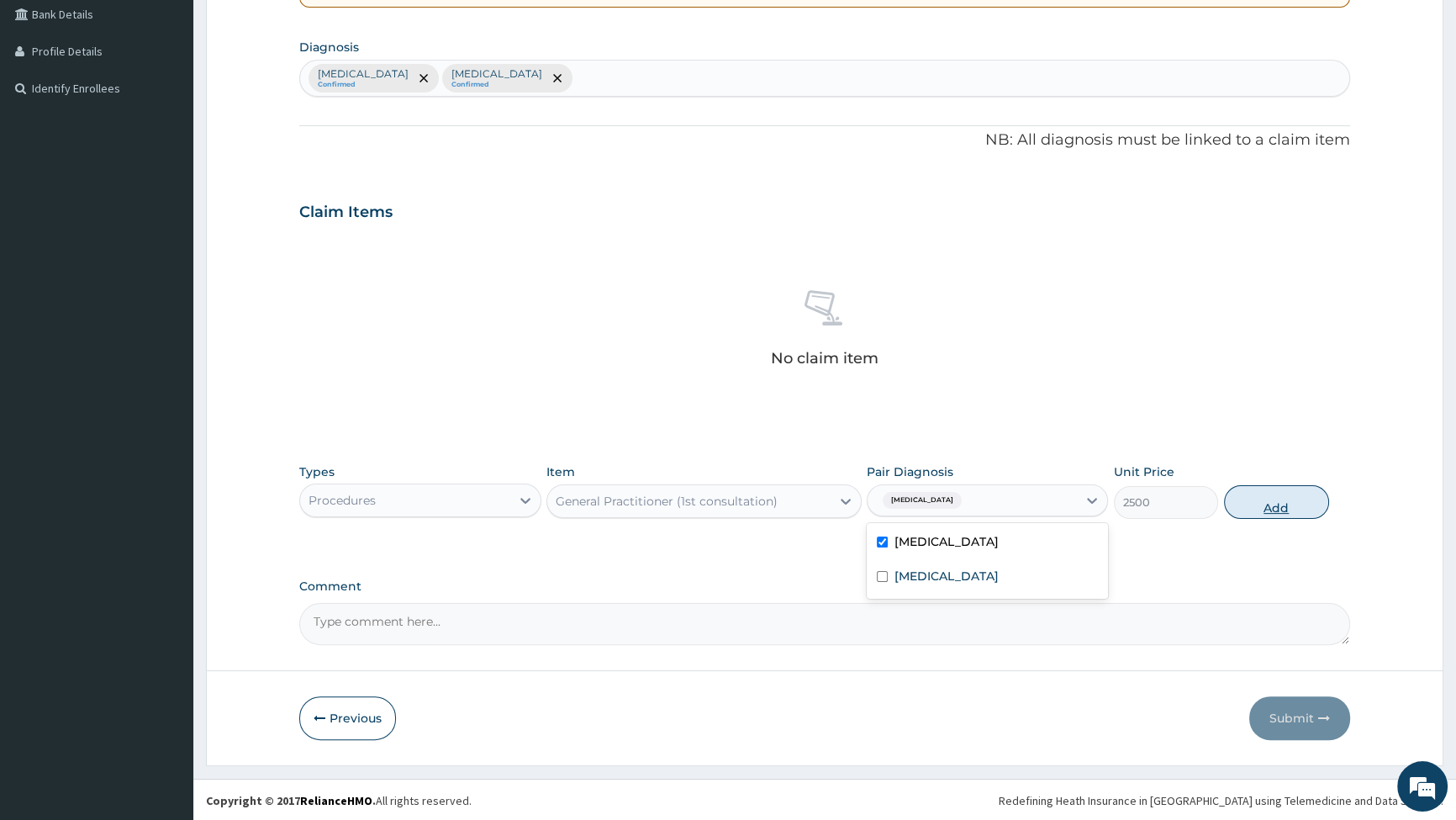
type input "0"
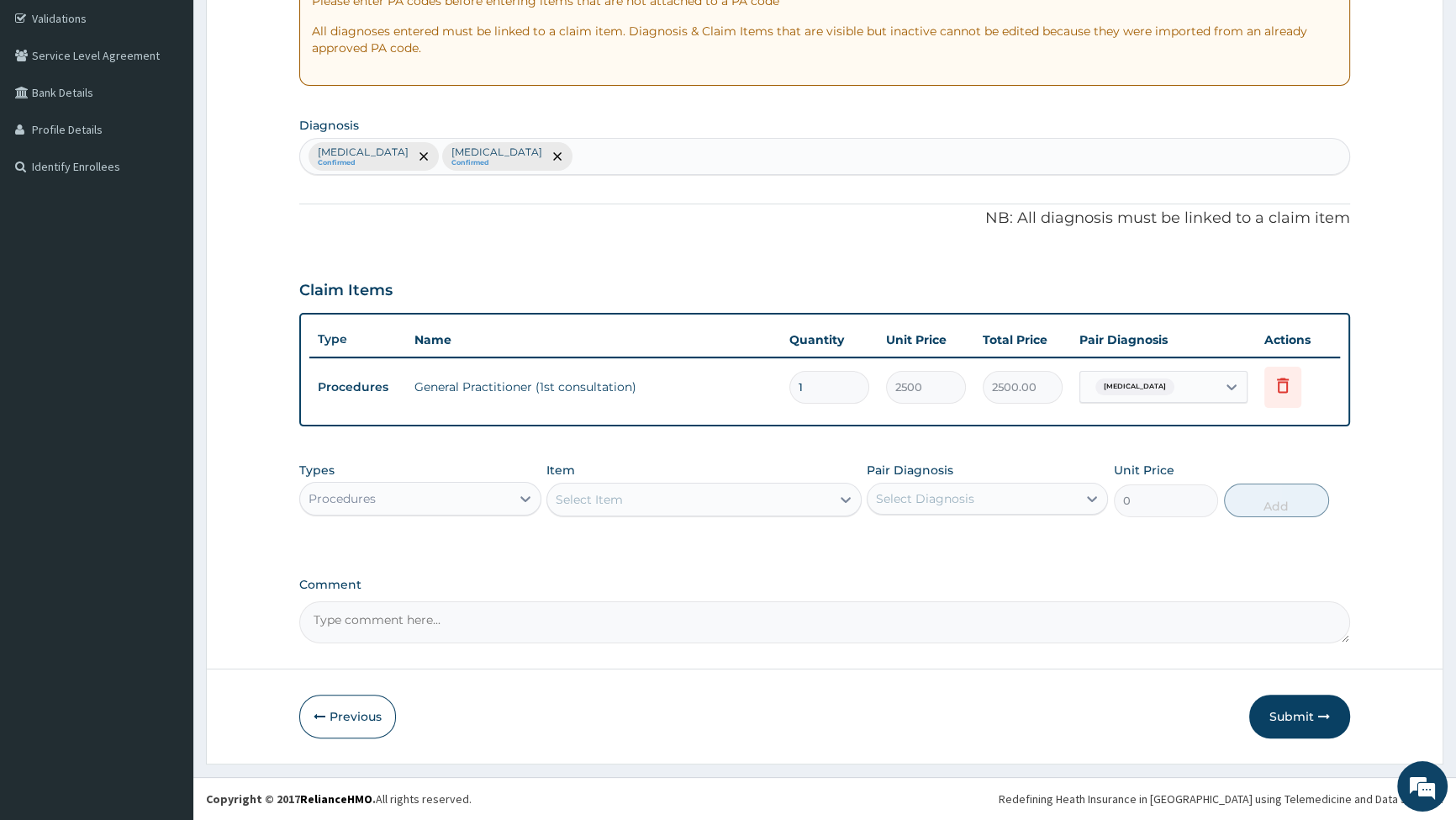
scroll to position [311, 0]
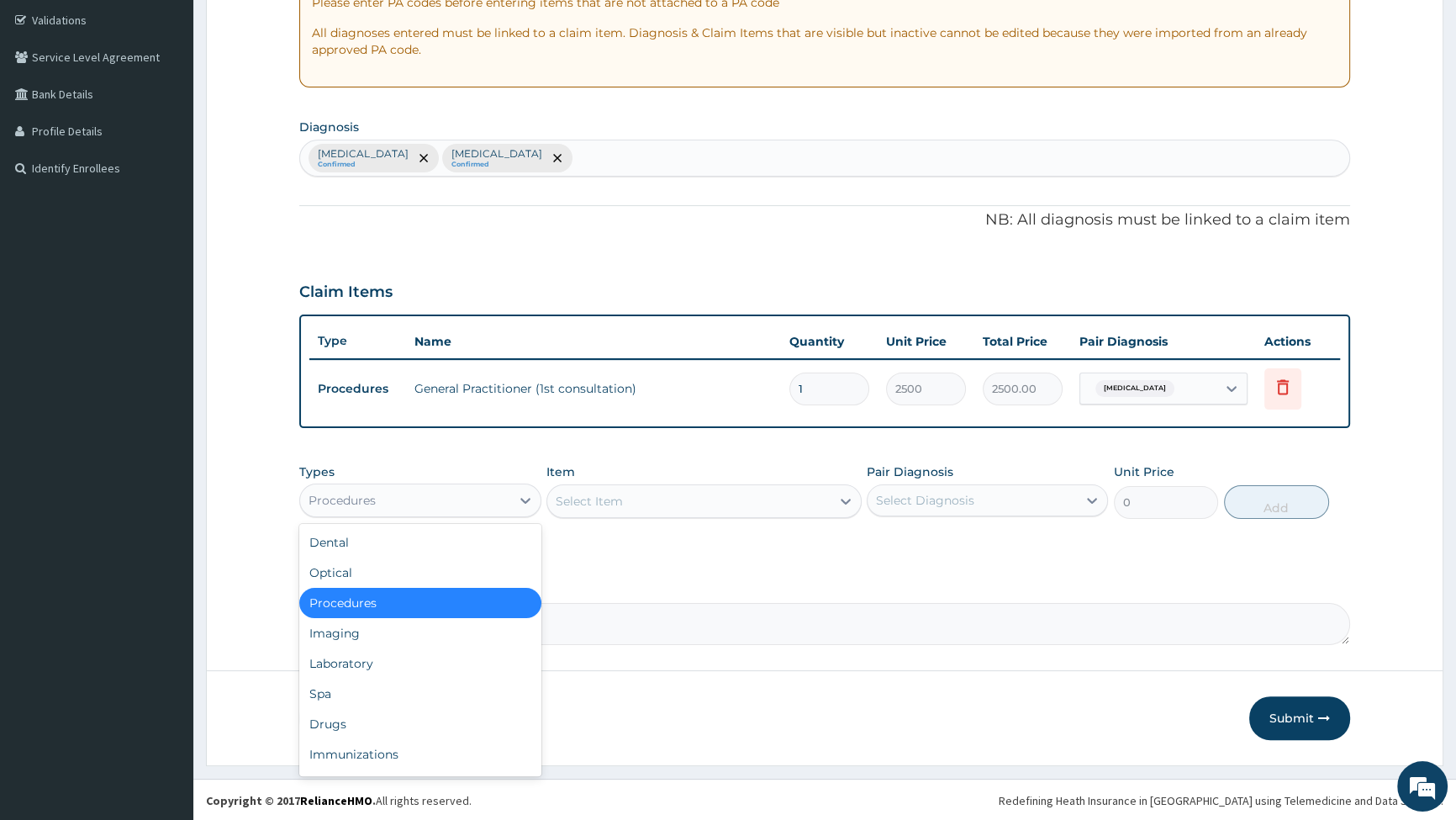
drag, startPoint x: 485, startPoint y: 499, endPoint x: 478, endPoint y: 572, distance: 73.3
click at [485, 499] on div "Procedures" at bounding box center [405, 500] width 210 height 27
drag, startPoint x: 433, startPoint y: 660, endPoint x: 558, endPoint y: 610, distance: 134.6
click at [435, 660] on div "Laboratory" at bounding box center [420, 664] width 241 height 31
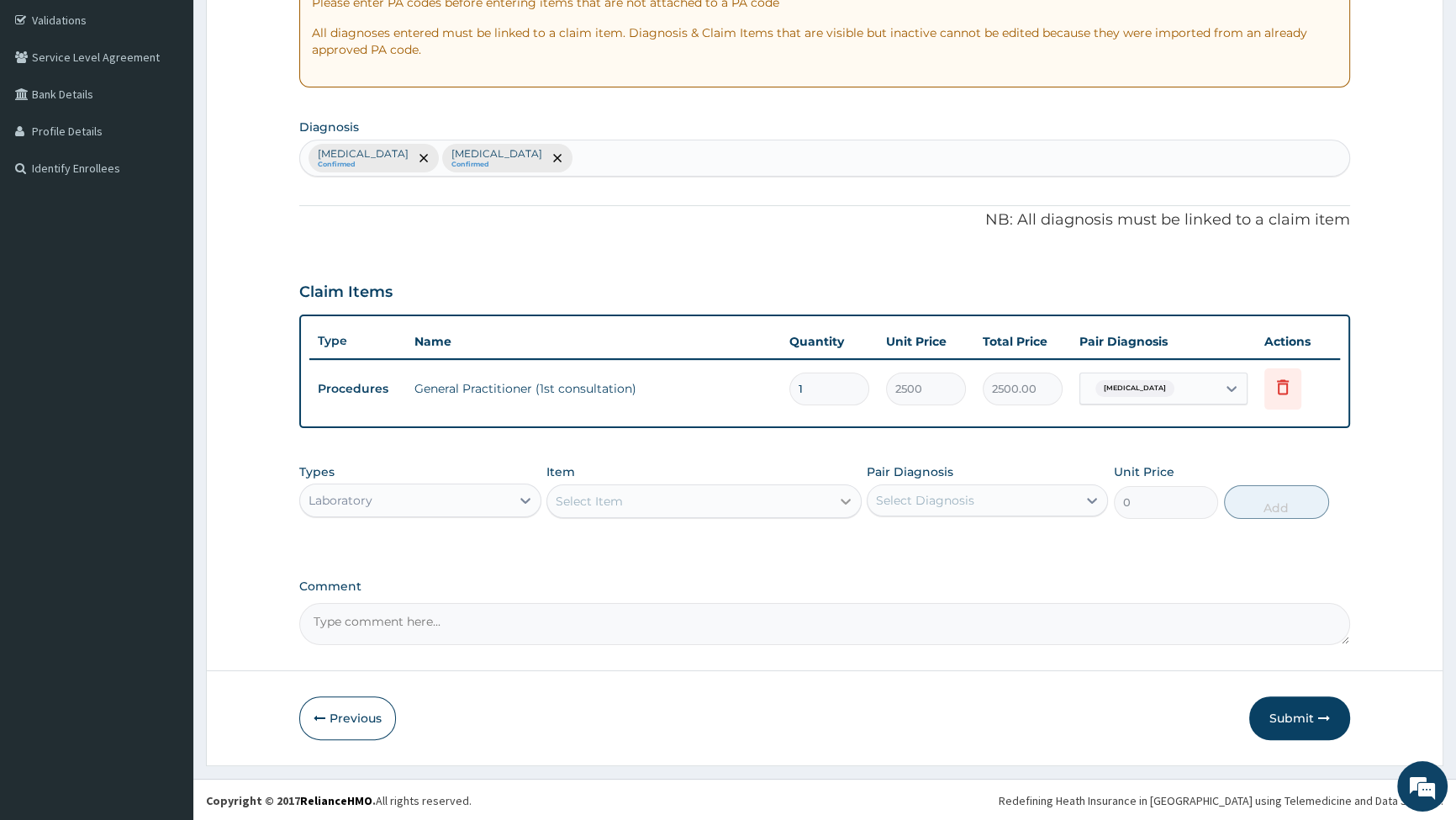
click at [840, 497] on icon at bounding box center [845, 501] width 17 height 17
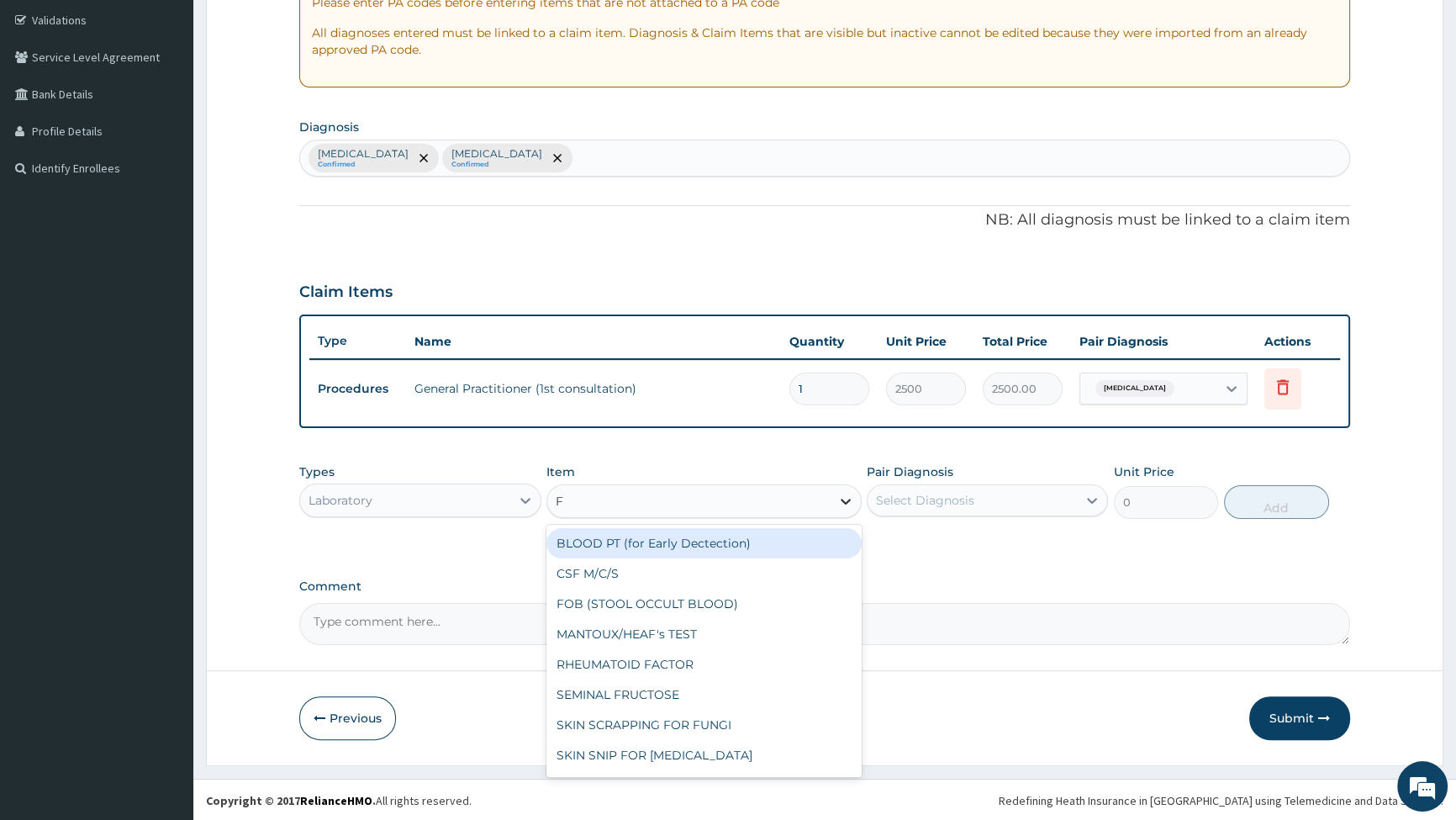
type input "FB"
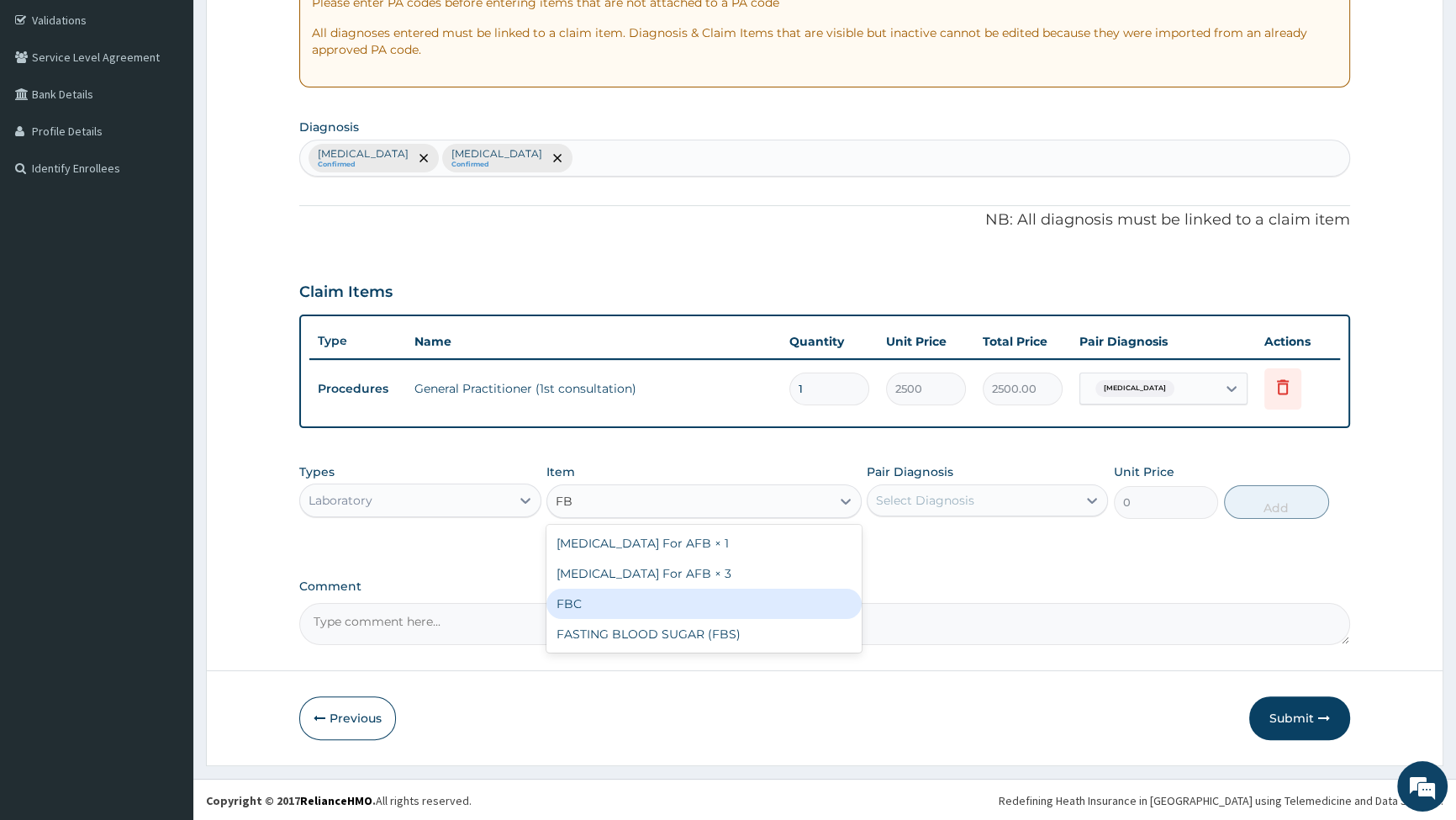
click at [666, 597] on div "FBC" at bounding box center [704, 603] width 315 height 31
type input "6000"
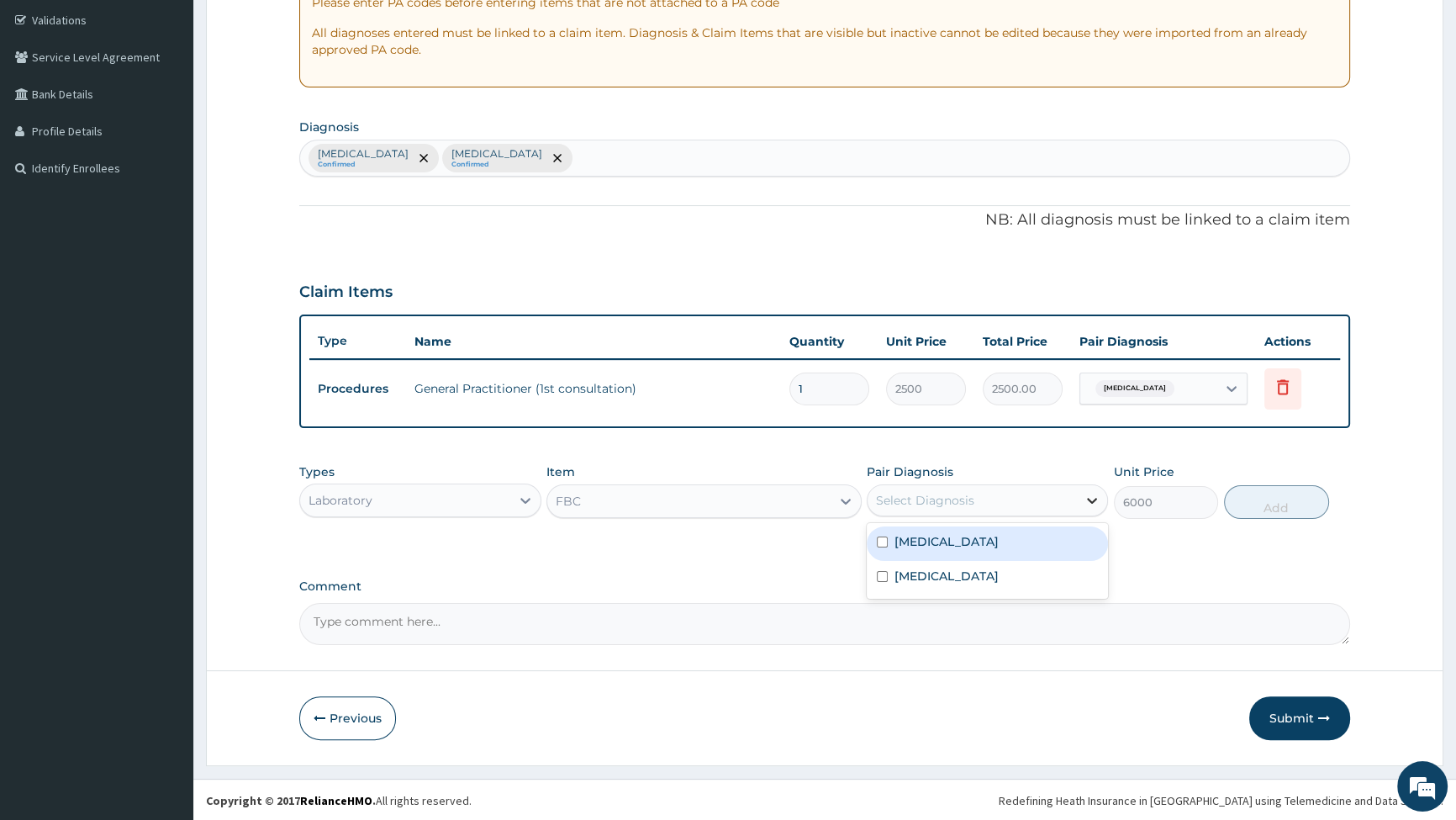
click at [1078, 494] on div at bounding box center [1092, 500] width 31 height 31
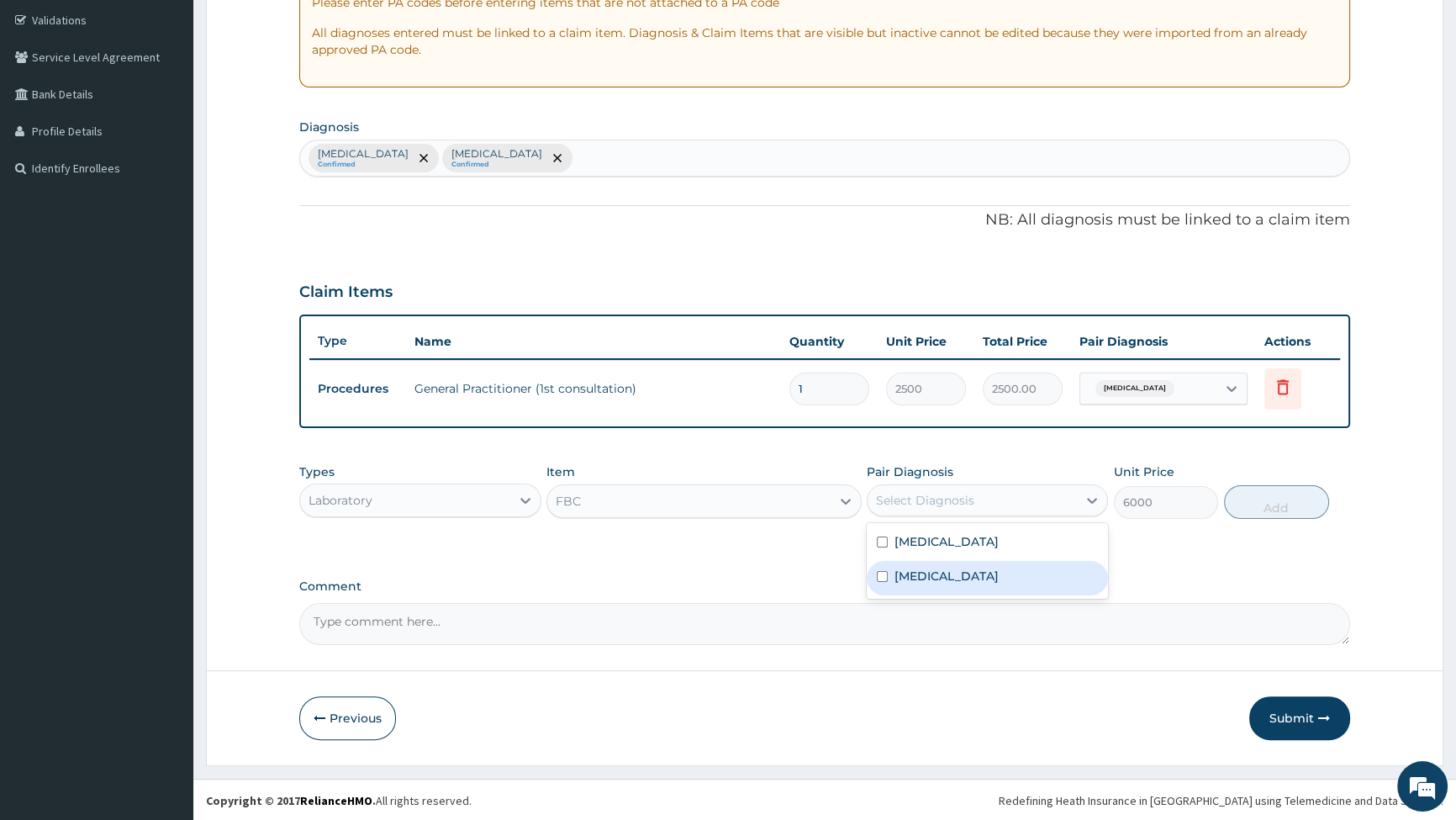
drag, startPoint x: 886, startPoint y: 579, endPoint x: 893, endPoint y: 573, distance: 9.2
click at [887, 579] on input "checkbox" at bounding box center [882, 576] width 11 height 11
checkbox input "true"
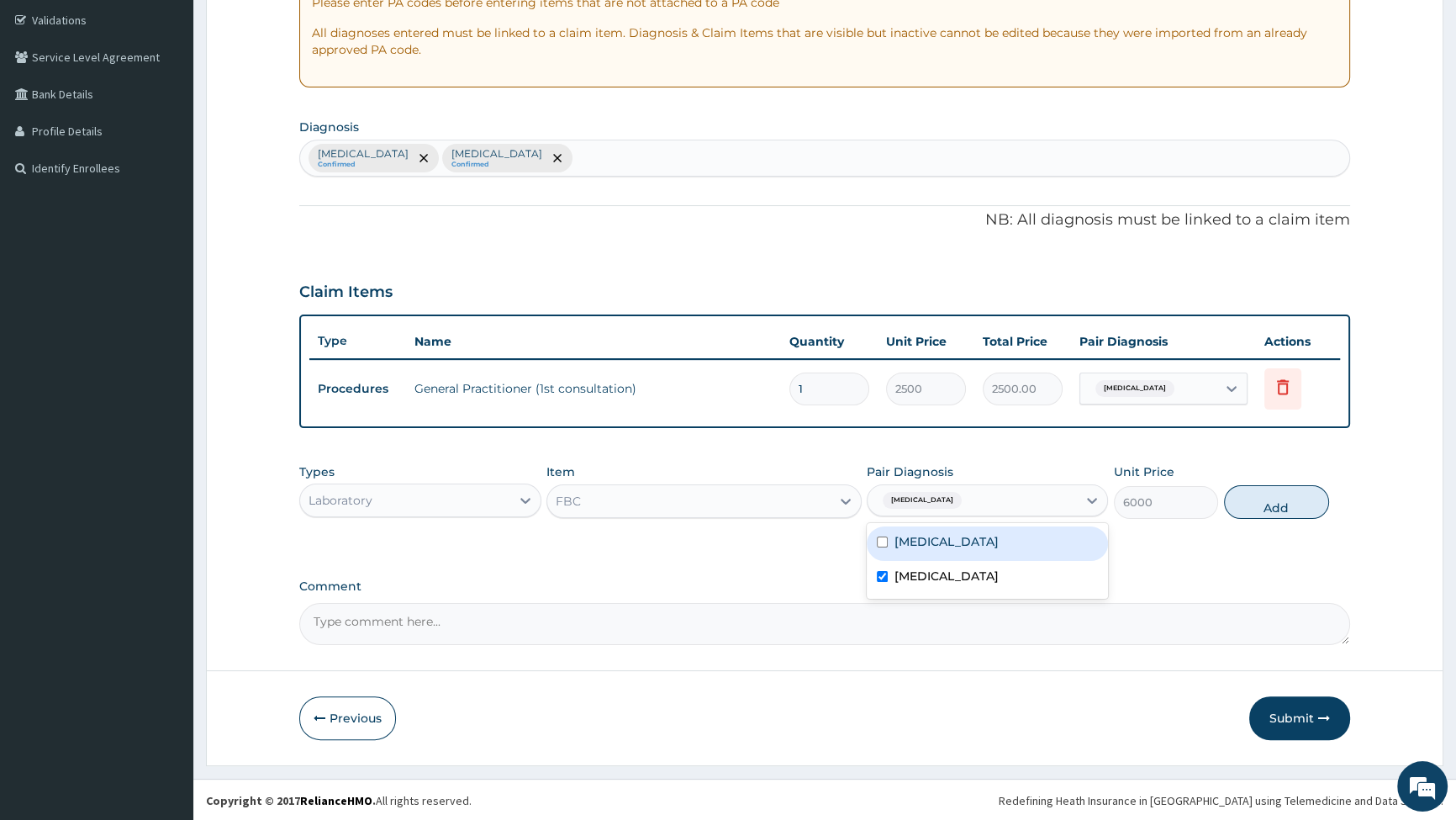
click at [1293, 496] on button "Add" at bounding box center [1277, 502] width 105 height 33
type input "0"
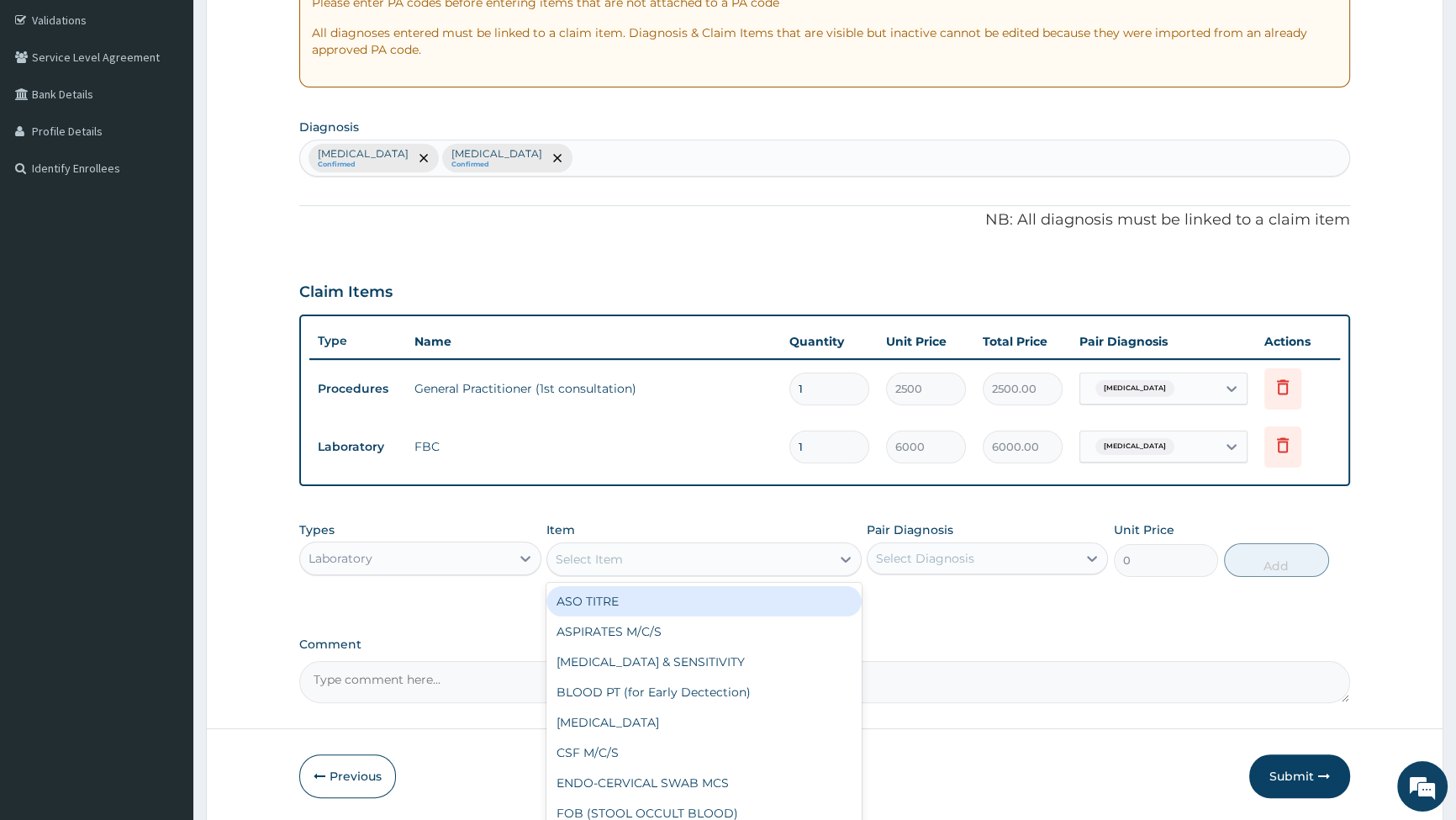
click at [782, 564] on div "Select Item" at bounding box center [689, 559] width 283 height 27
type input "MAL"
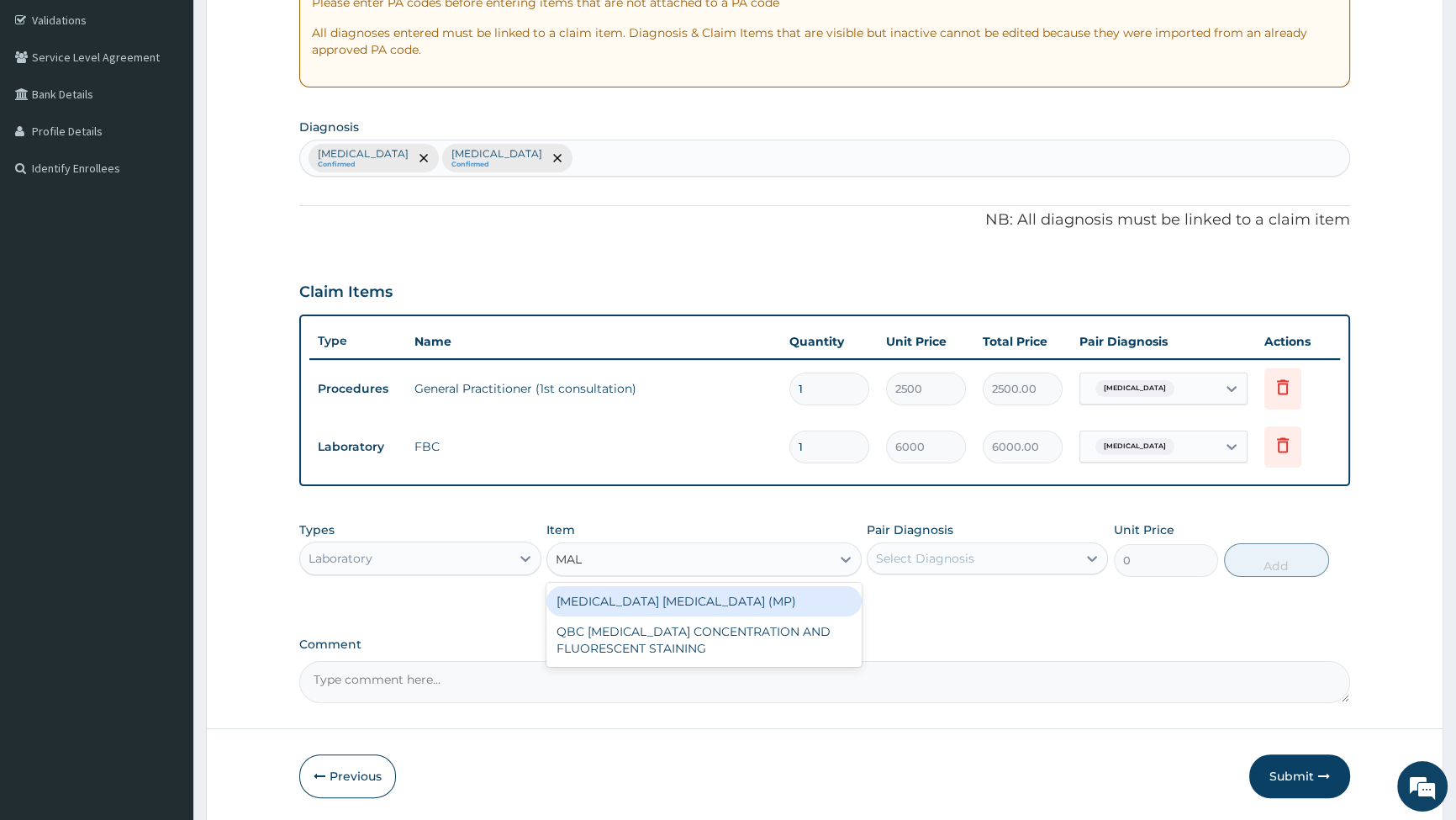
click at [744, 597] on div "[MEDICAL_DATA] [MEDICAL_DATA] (MP)" at bounding box center [704, 601] width 315 height 31
type input "2000"
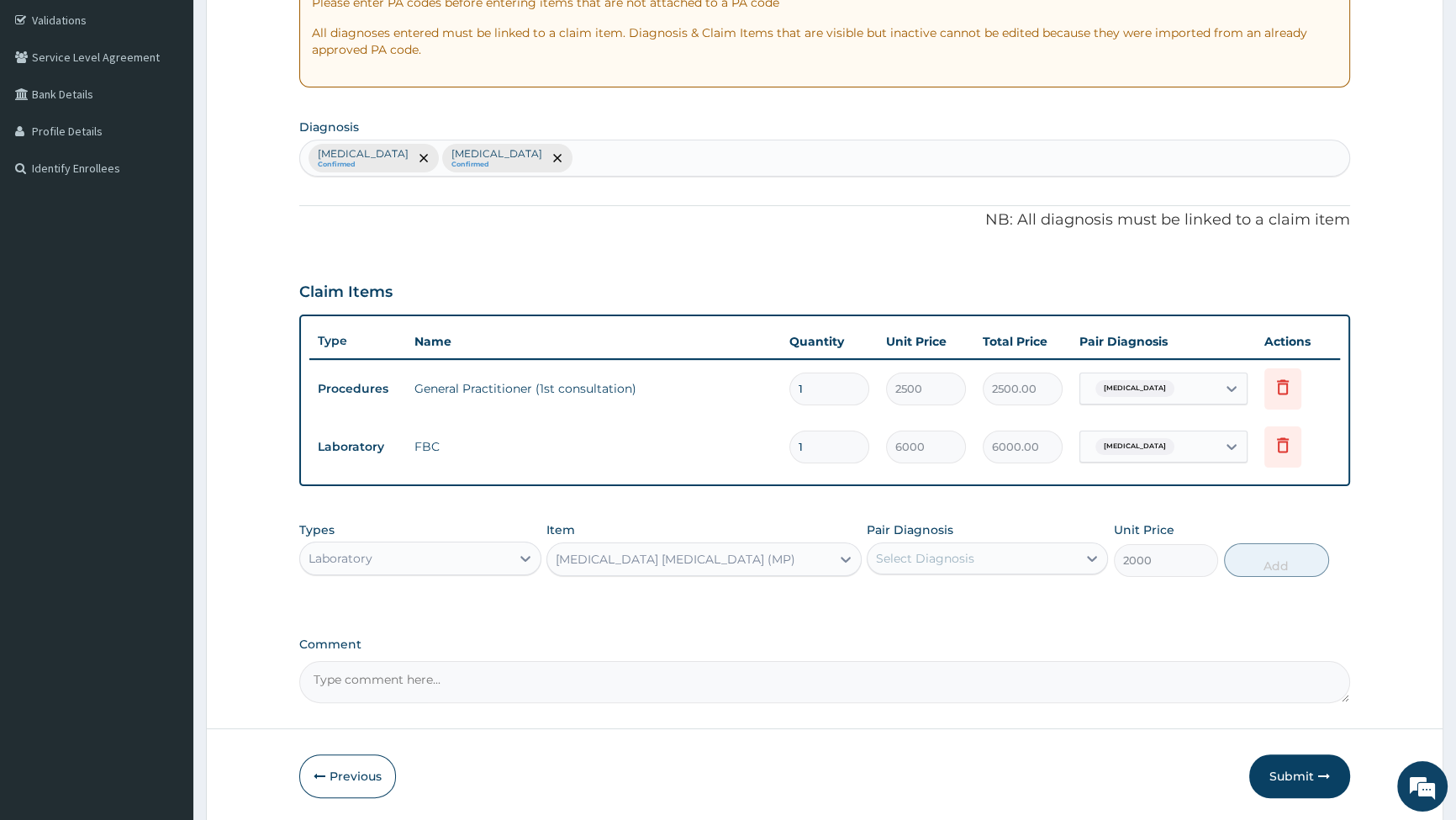
click at [988, 552] on div "Select Diagnosis" at bounding box center [973, 558] width 210 height 27
click at [879, 597] on input "checkbox" at bounding box center [882, 600] width 11 height 11
checkbox input "true"
click at [1295, 559] on button "Add" at bounding box center [1277, 560] width 105 height 33
type input "0"
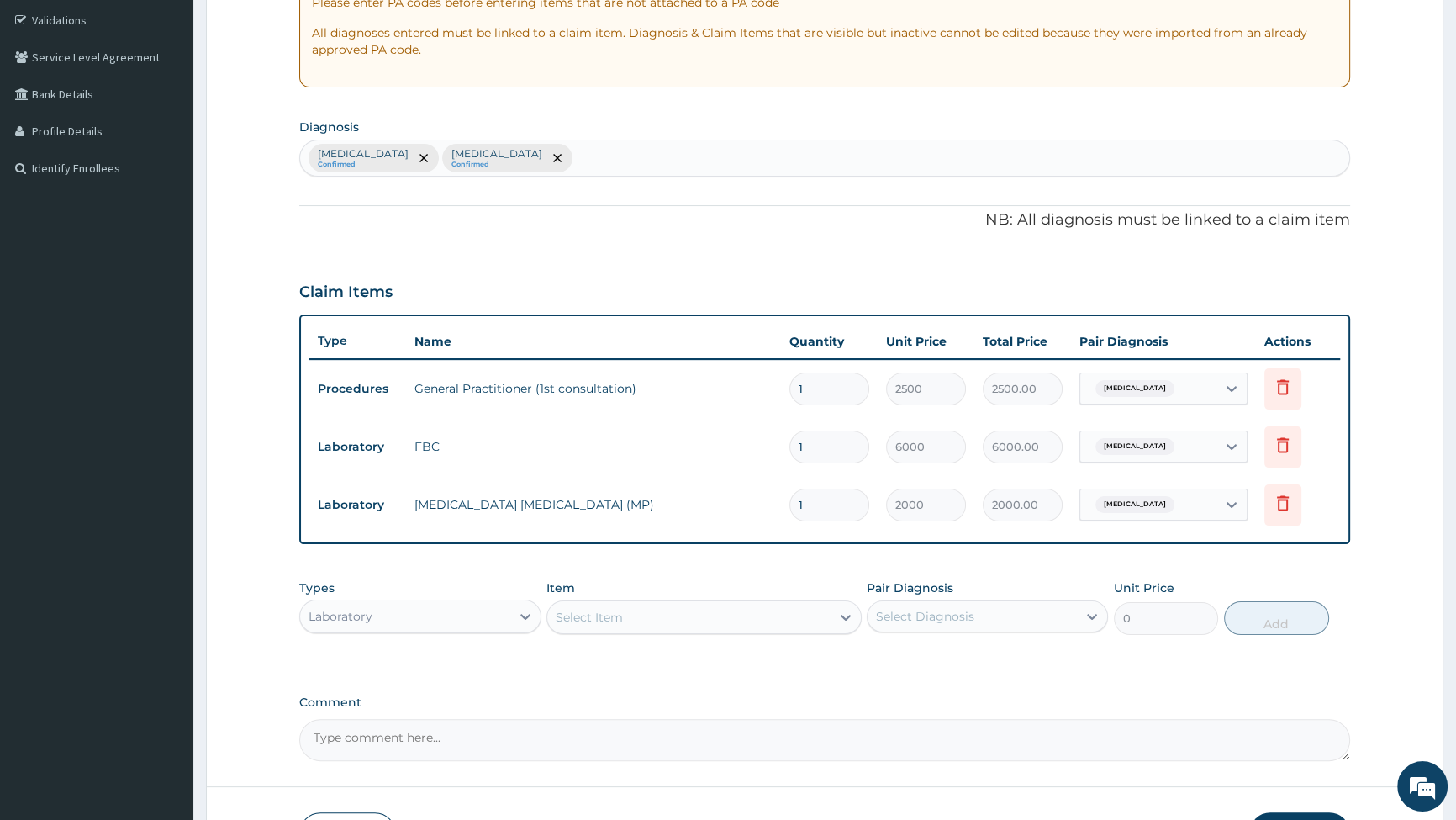
drag, startPoint x: 469, startPoint y: 628, endPoint x: 473, endPoint y: 618, distance: 10.8
click at [471, 623] on div "Laboratory" at bounding box center [405, 616] width 210 height 27
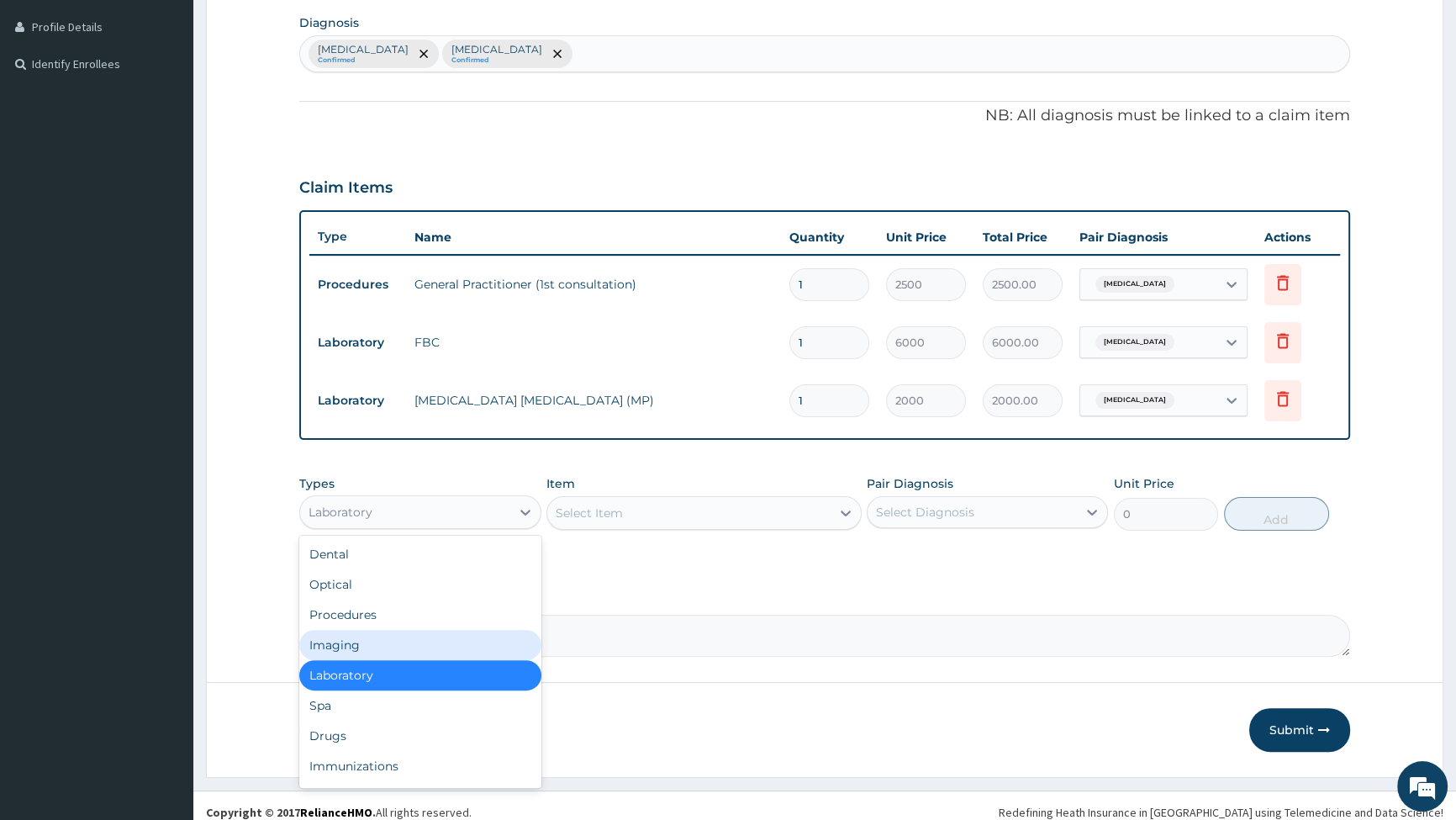
scroll to position [428, 0]
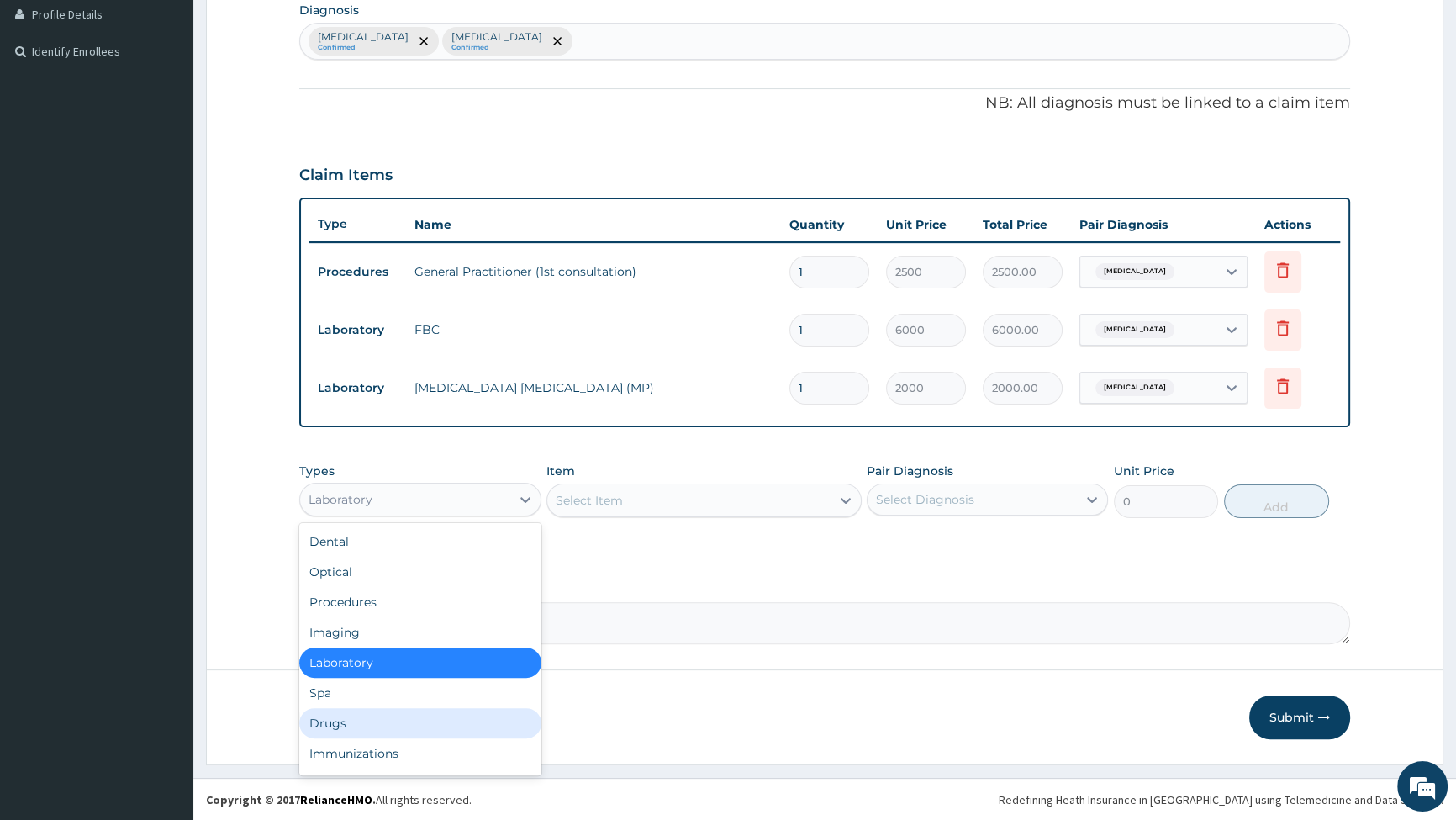
click at [445, 722] on div "Drugs" at bounding box center [420, 723] width 241 height 31
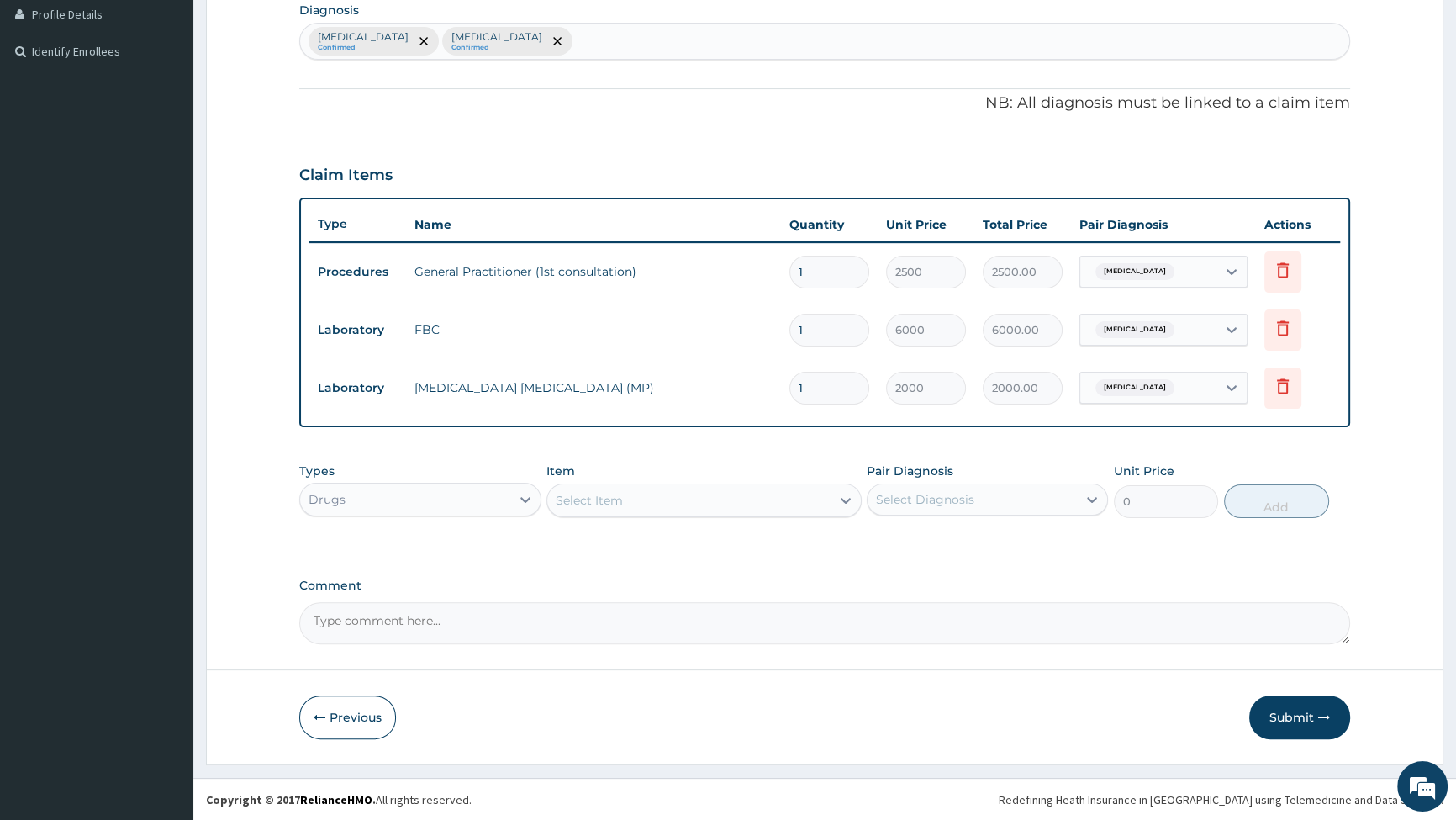
click at [828, 496] on div "Select Item" at bounding box center [689, 500] width 283 height 27
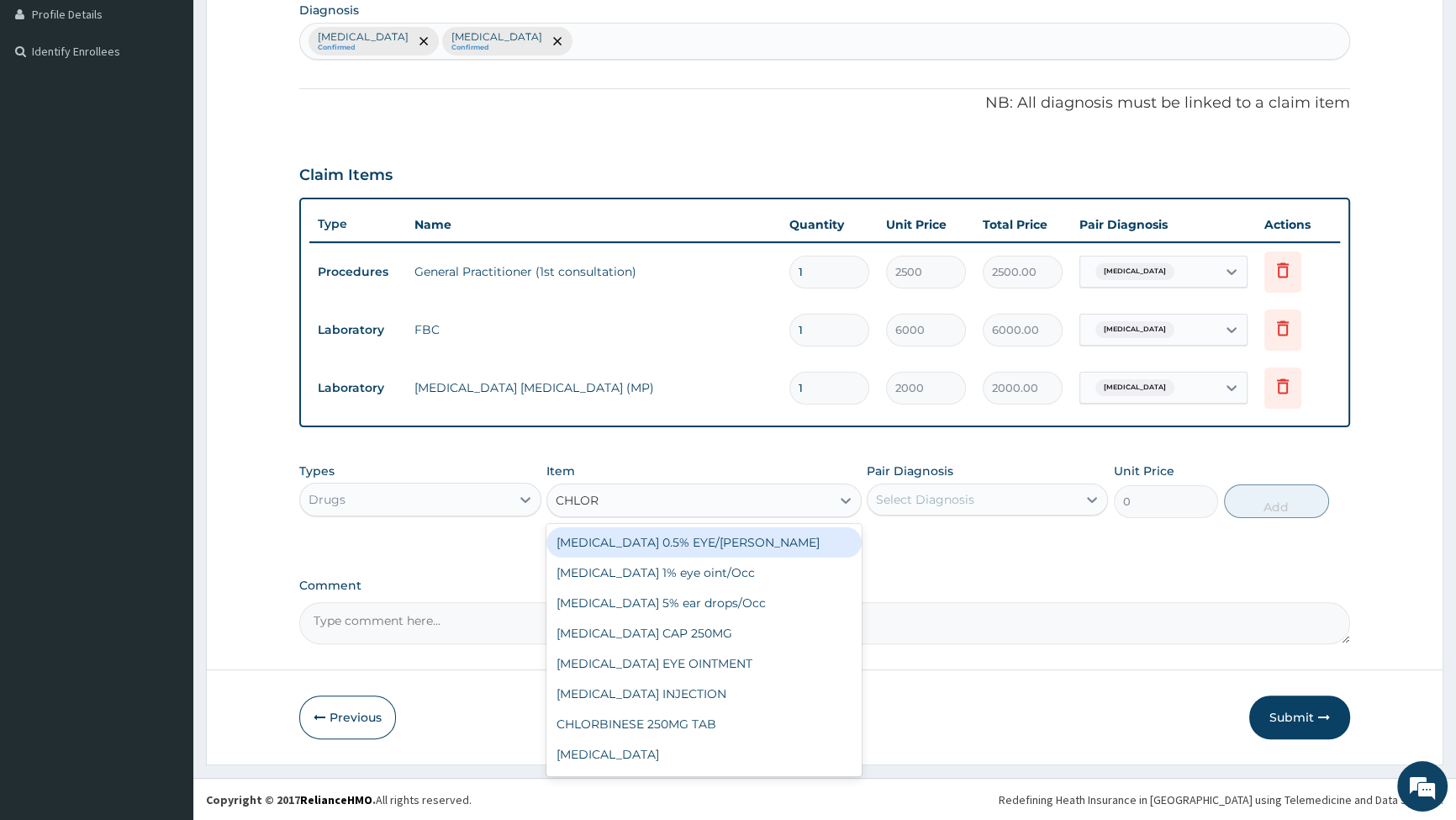
type input "CHLORO"
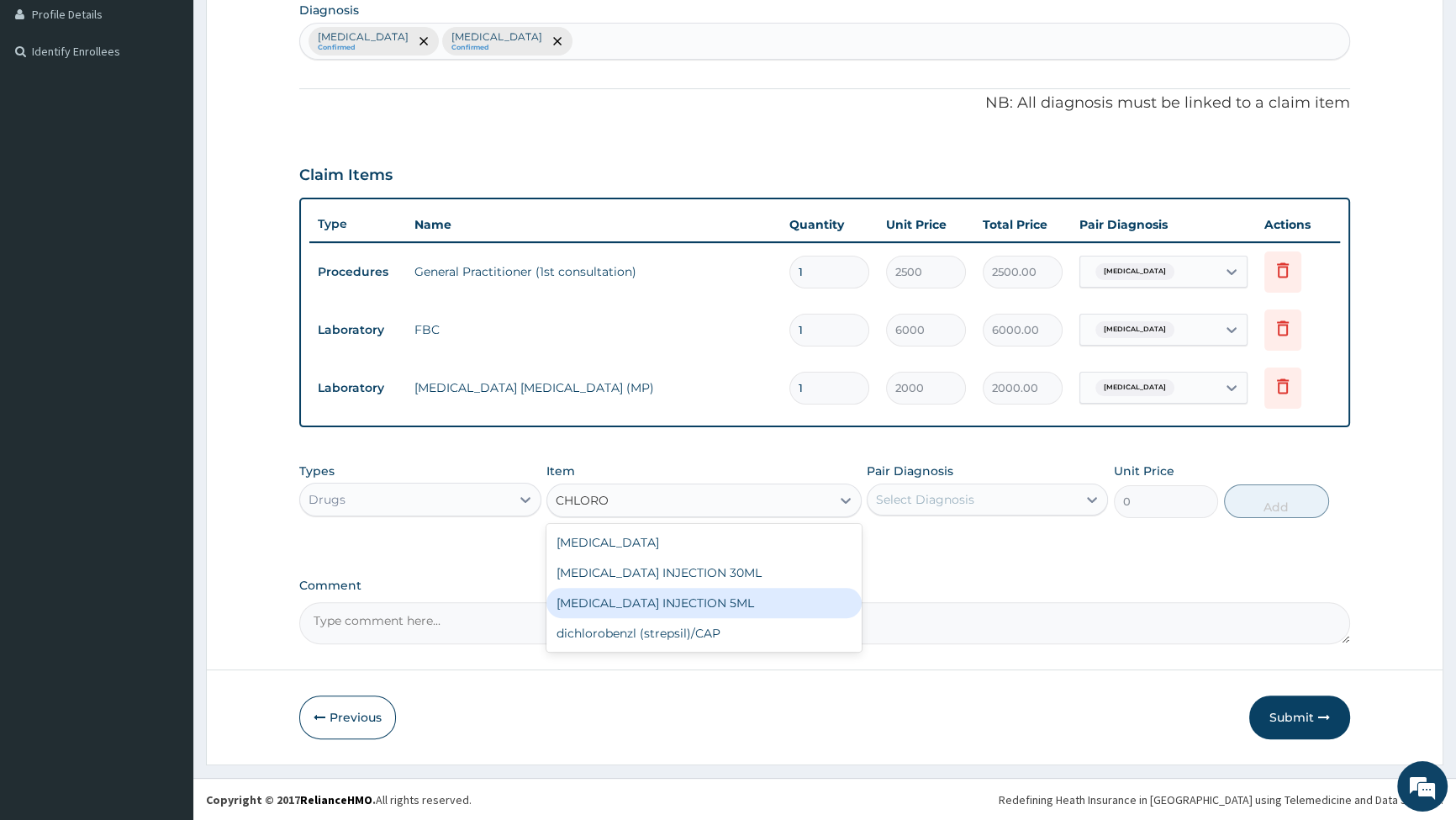
click at [666, 602] on div "[MEDICAL_DATA] INJECTION 5ML" at bounding box center [704, 603] width 315 height 31
type input "350"
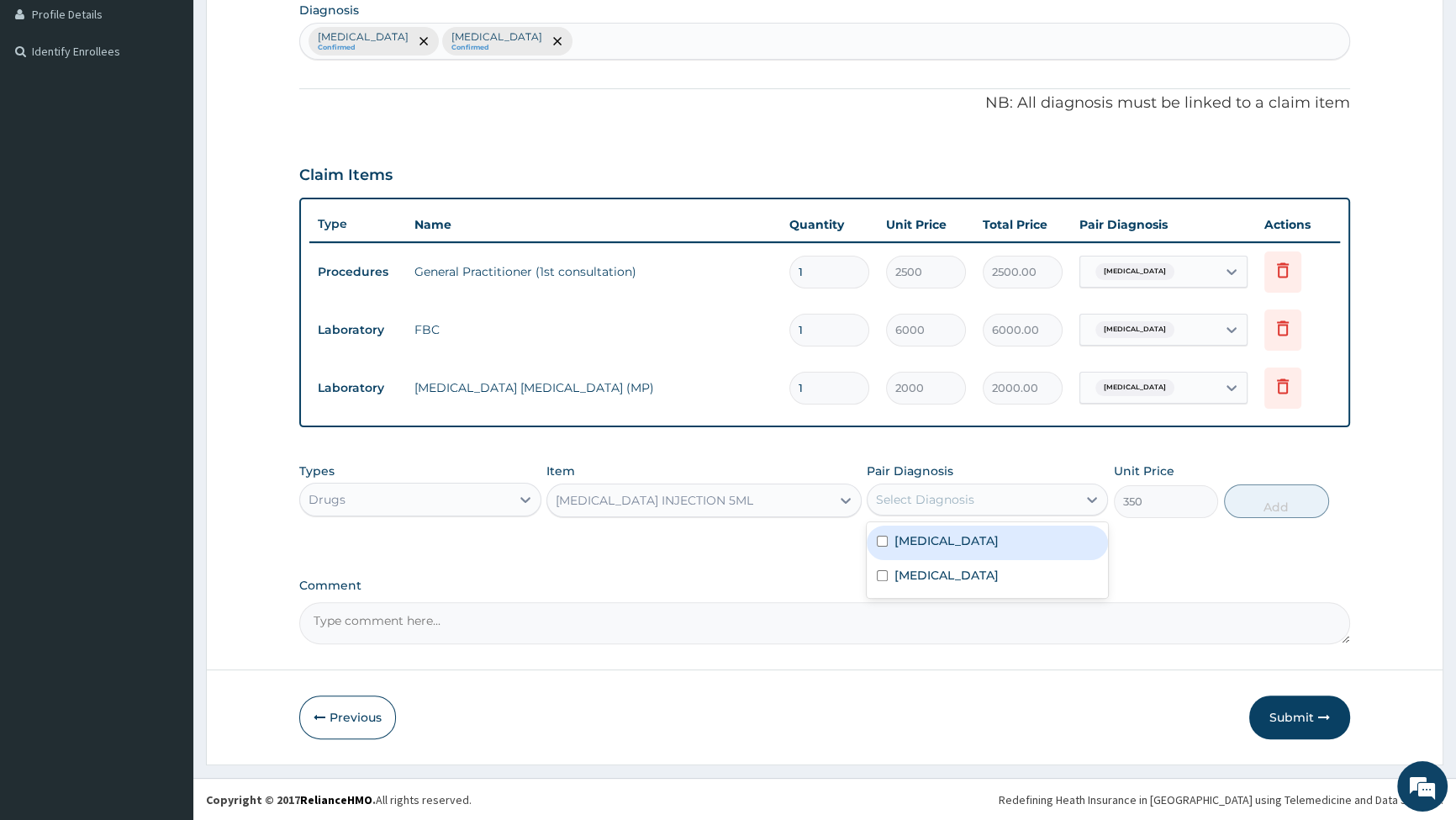
click at [996, 496] on div "Select Diagnosis" at bounding box center [973, 499] width 210 height 27
click at [884, 541] on input "checkbox" at bounding box center [882, 541] width 11 height 11
checkbox input "true"
click at [1289, 498] on button "Add" at bounding box center [1277, 501] width 105 height 33
type input "0"
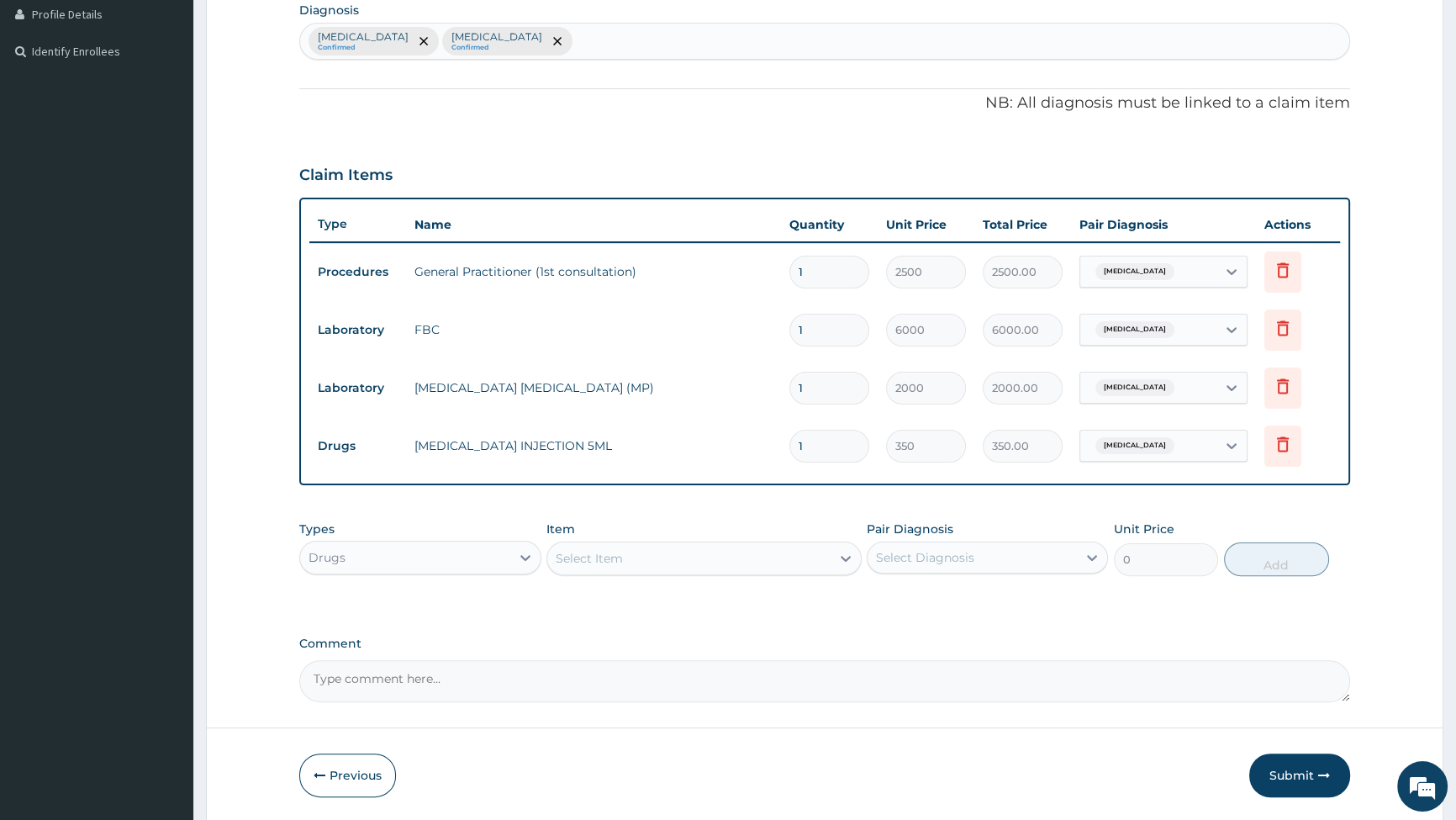
click at [839, 448] on input "1" at bounding box center [829, 447] width 80 height 33
type input "0.00"
type input "5"
type input "1750.00"
type input "5"
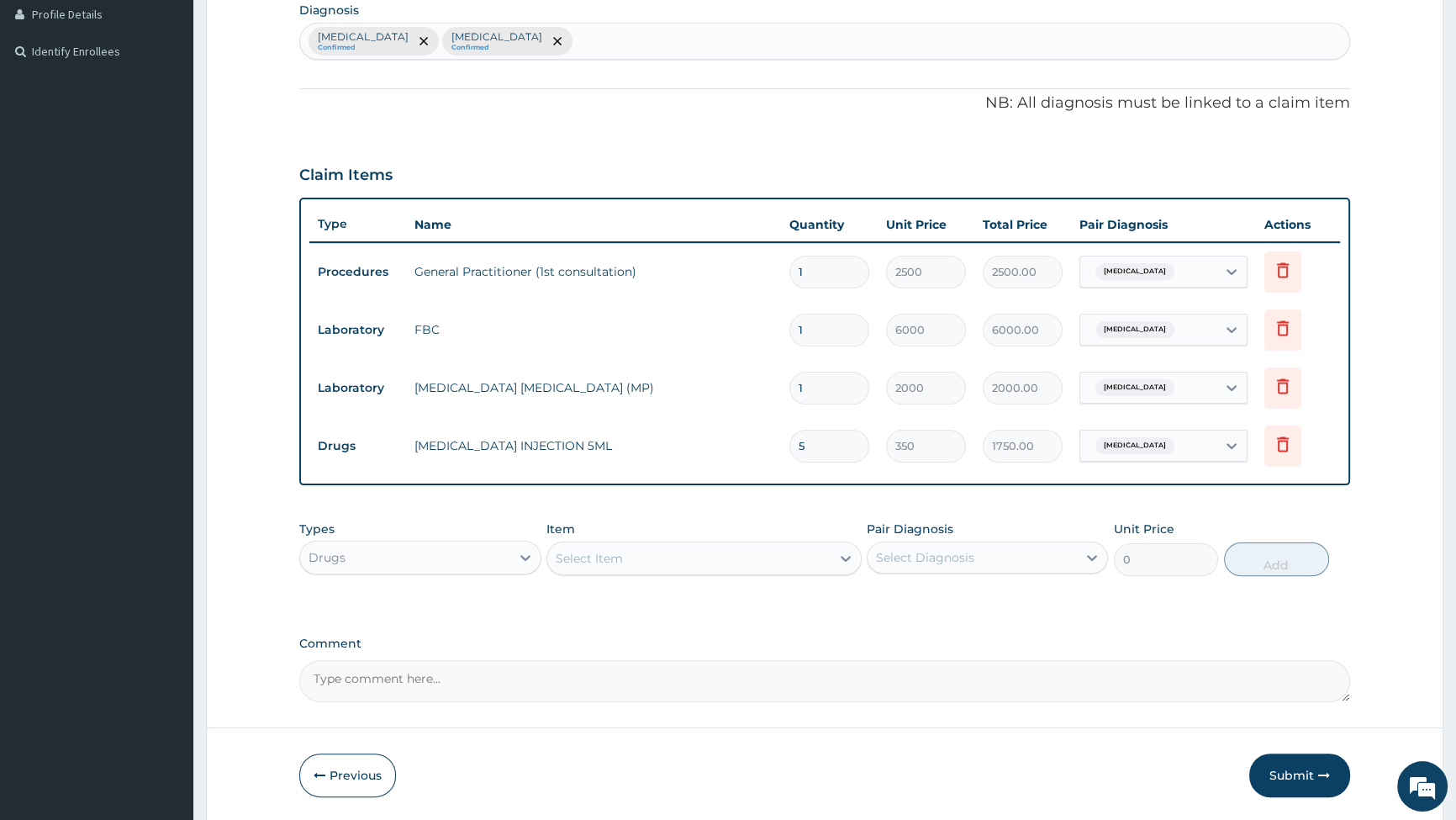
click at [782, 559] on div "Select Item" at bounding box center [689, 558] width 283 height 27
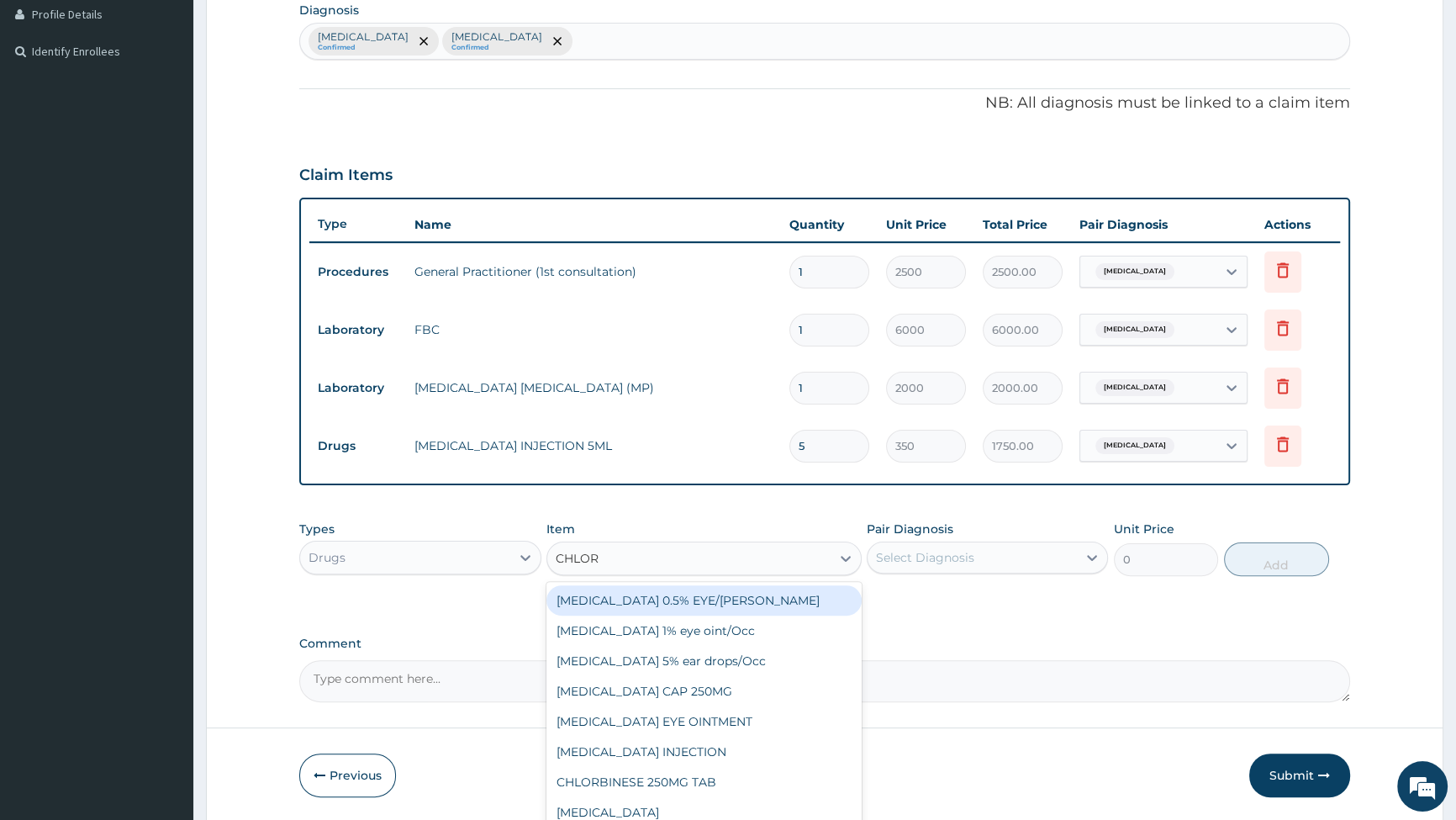
type input "CHLORP"
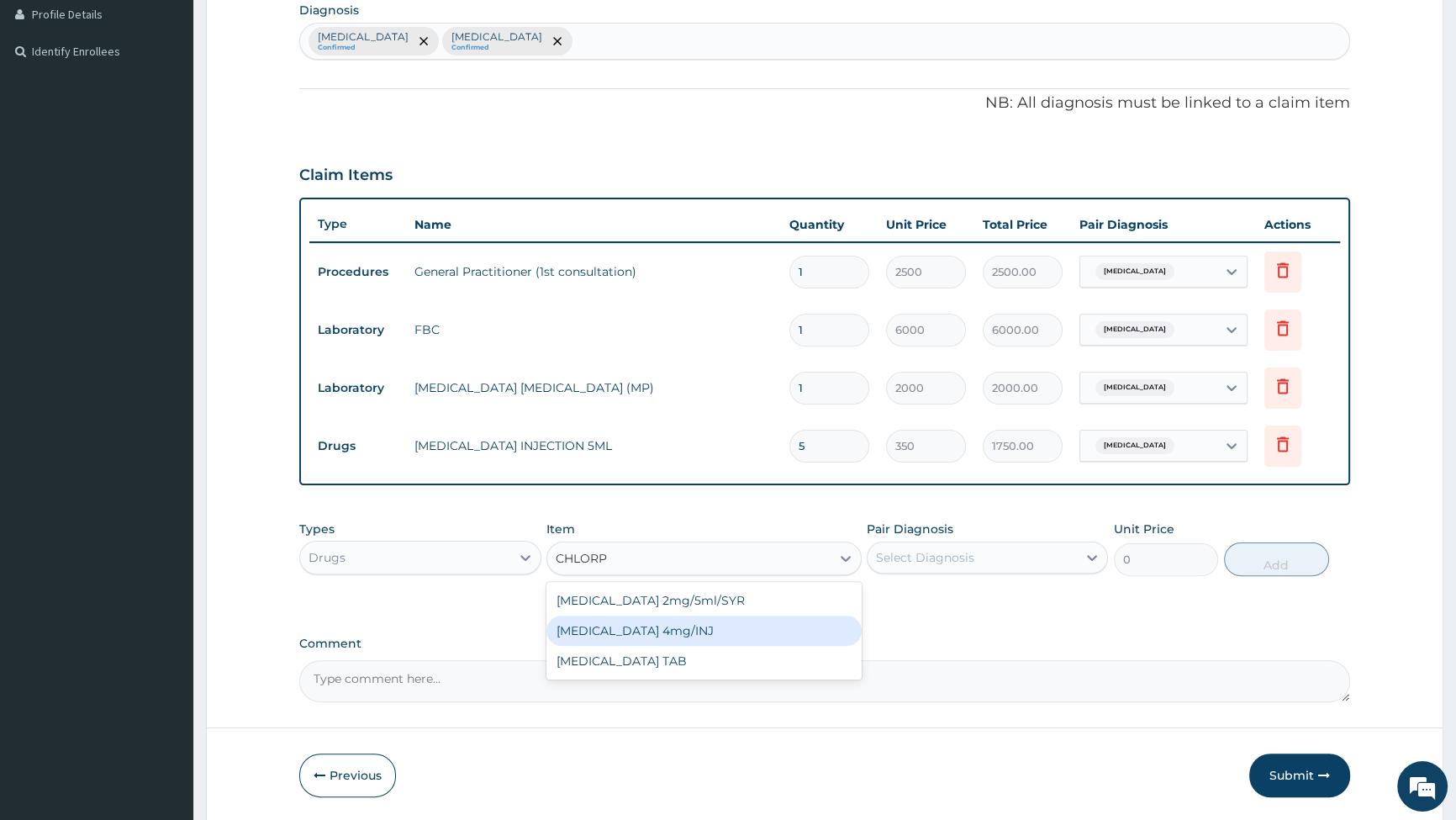
click at [638, 631] on div "[MEDICAL_DATA] 4mg/INJ" at bounding box center [704, 630] width 315 height 31
type input "280"
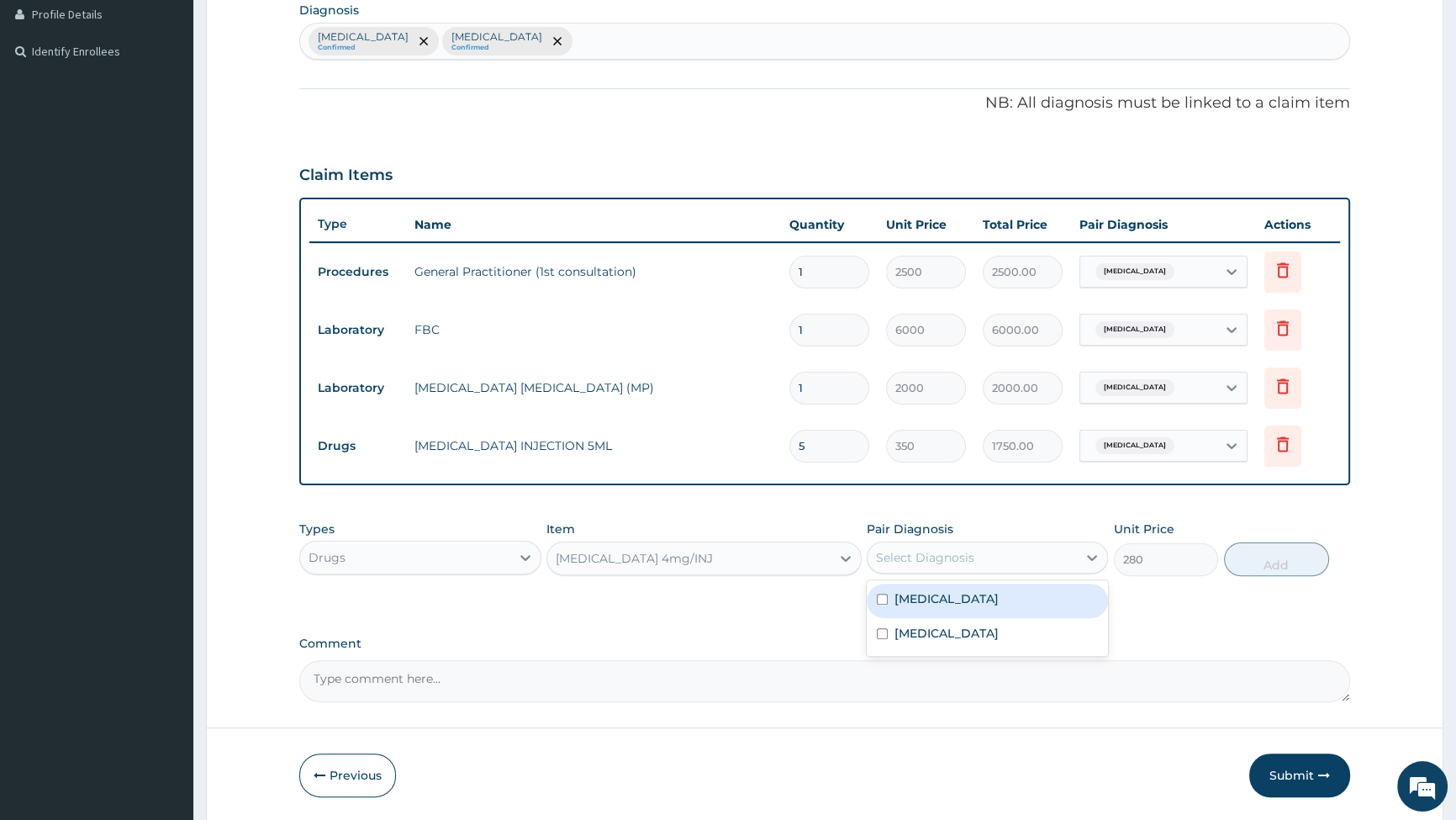
click at [987, 554] on div "Select Diagnosis" at bounding box center [973, 557] width 210 height 27
click at [515, 32] on div "[MEDICAL_DATA] Confirmed [MEDICAL_DATA] Confirmed" at bounding box center [824, 41] width 1050 height 35
